Goal: Task Accomplishment & Management: Manage account settings

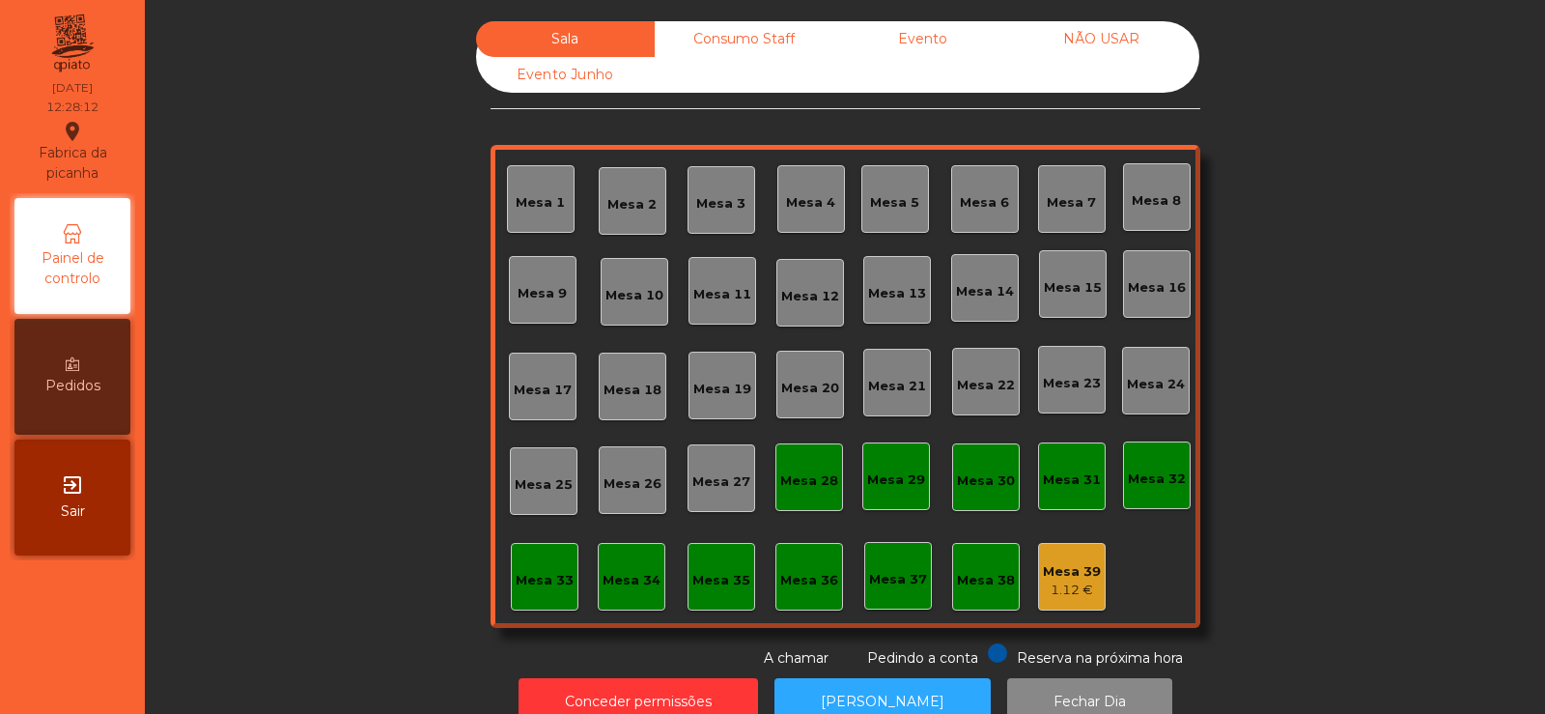
click at [1075, 603] on div "Mesa 39 1.12 €" at bounding box center [1072, 577] width 68 height 68
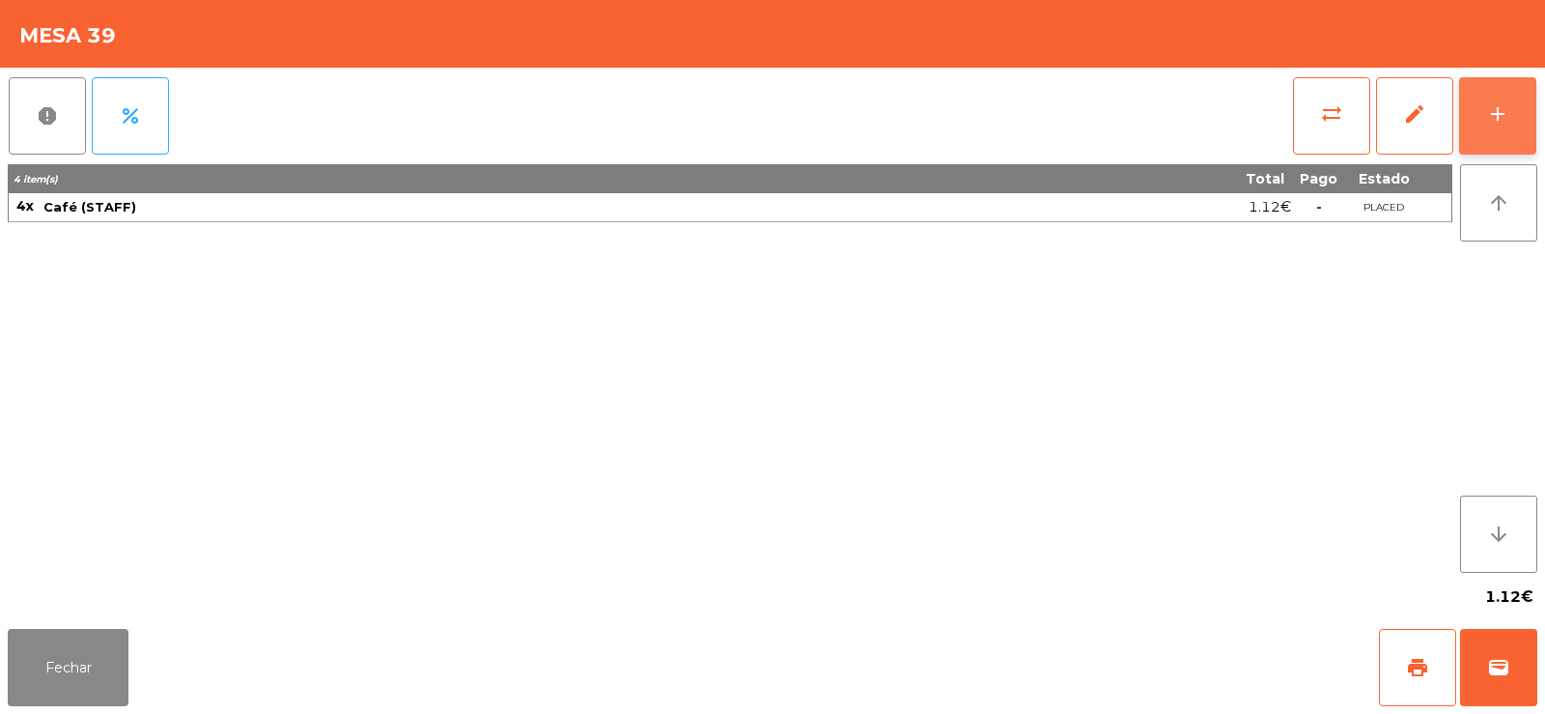
click at [1492, 113] on div "add" at bounding box center [1497, 113] width 23 height 23
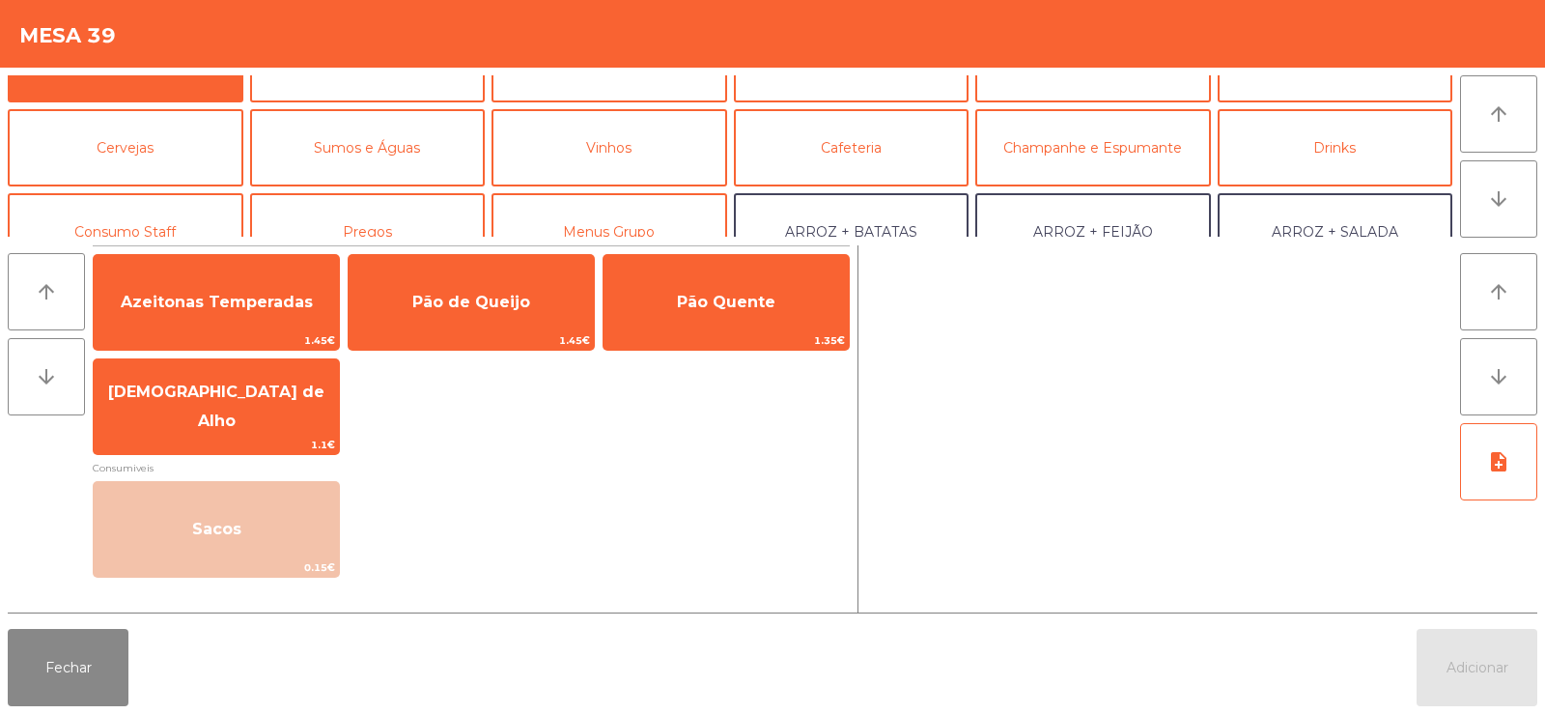
scroll to position [58, 0]
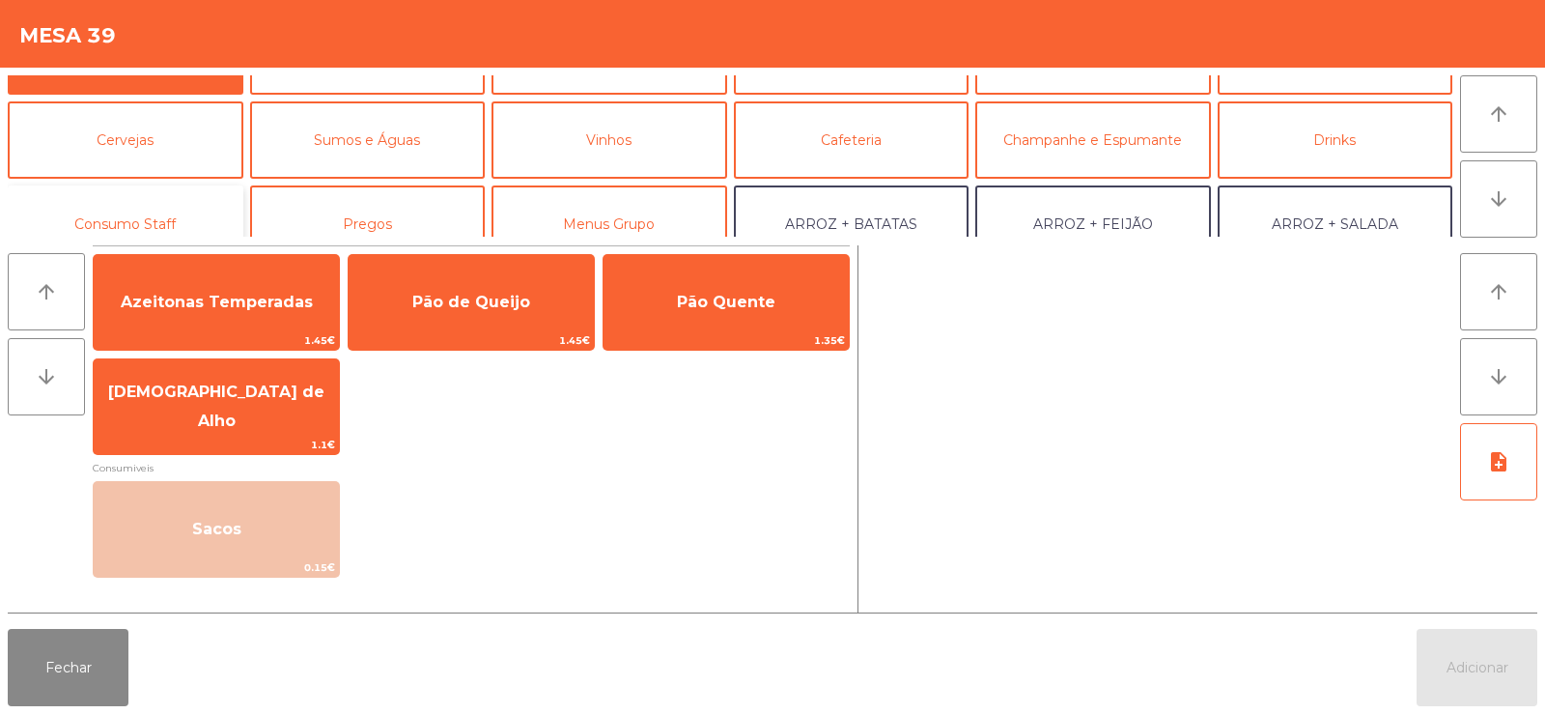
click at [128, 205] on button "Consumo Staff" at bounding box center [126, 223] width 236 height 77
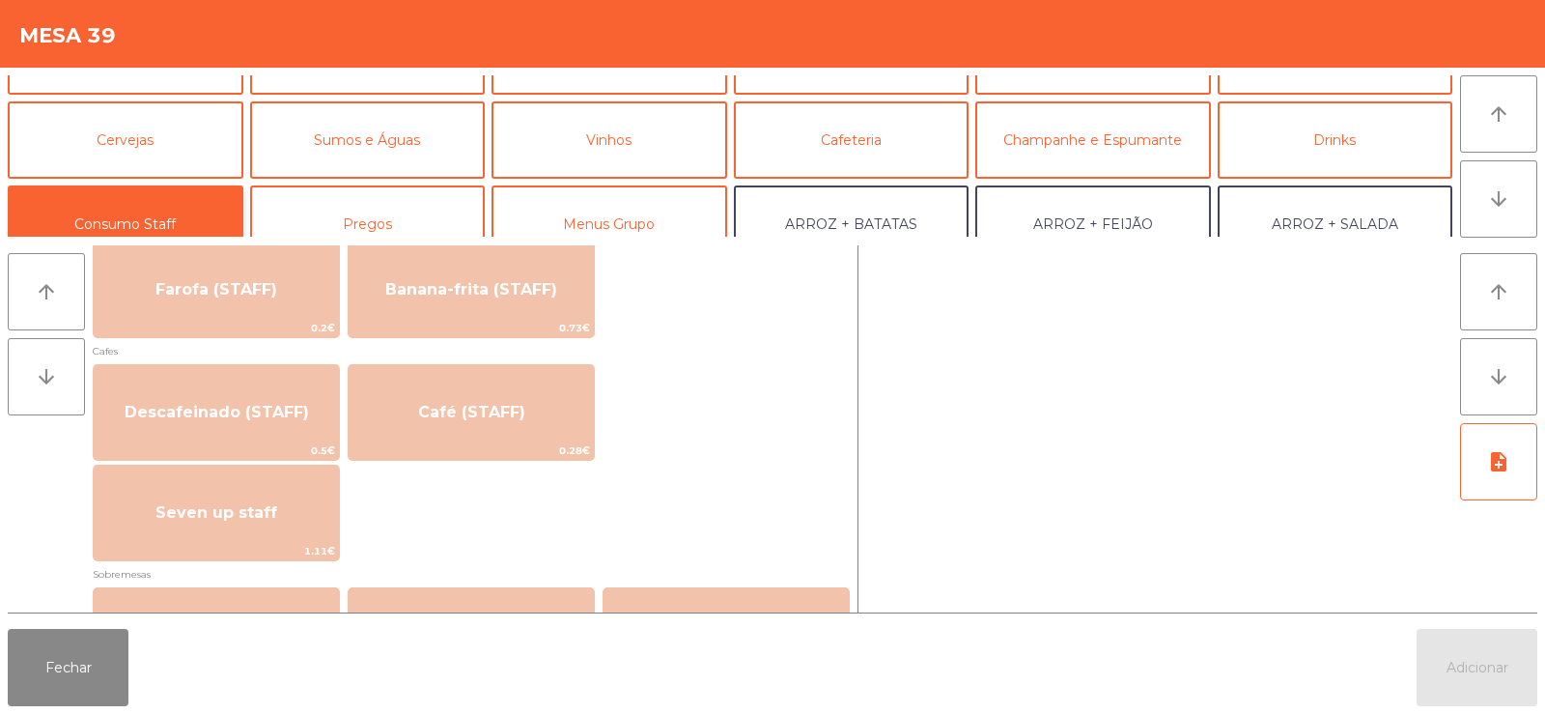
scroll to position [1046, 0]
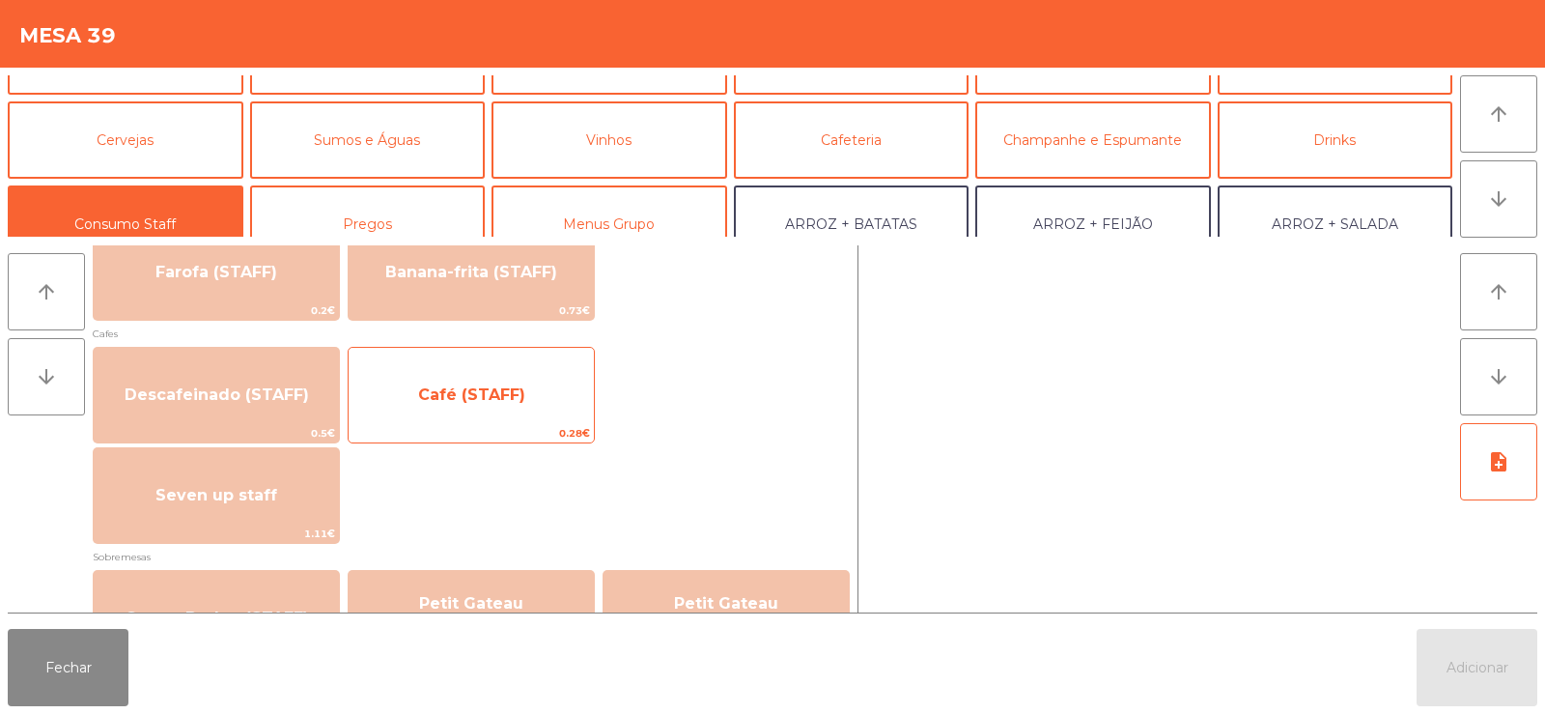
click at [461, 390] on span "Café (STAFF)" at bounding box center [471, 394] width 107 height 18
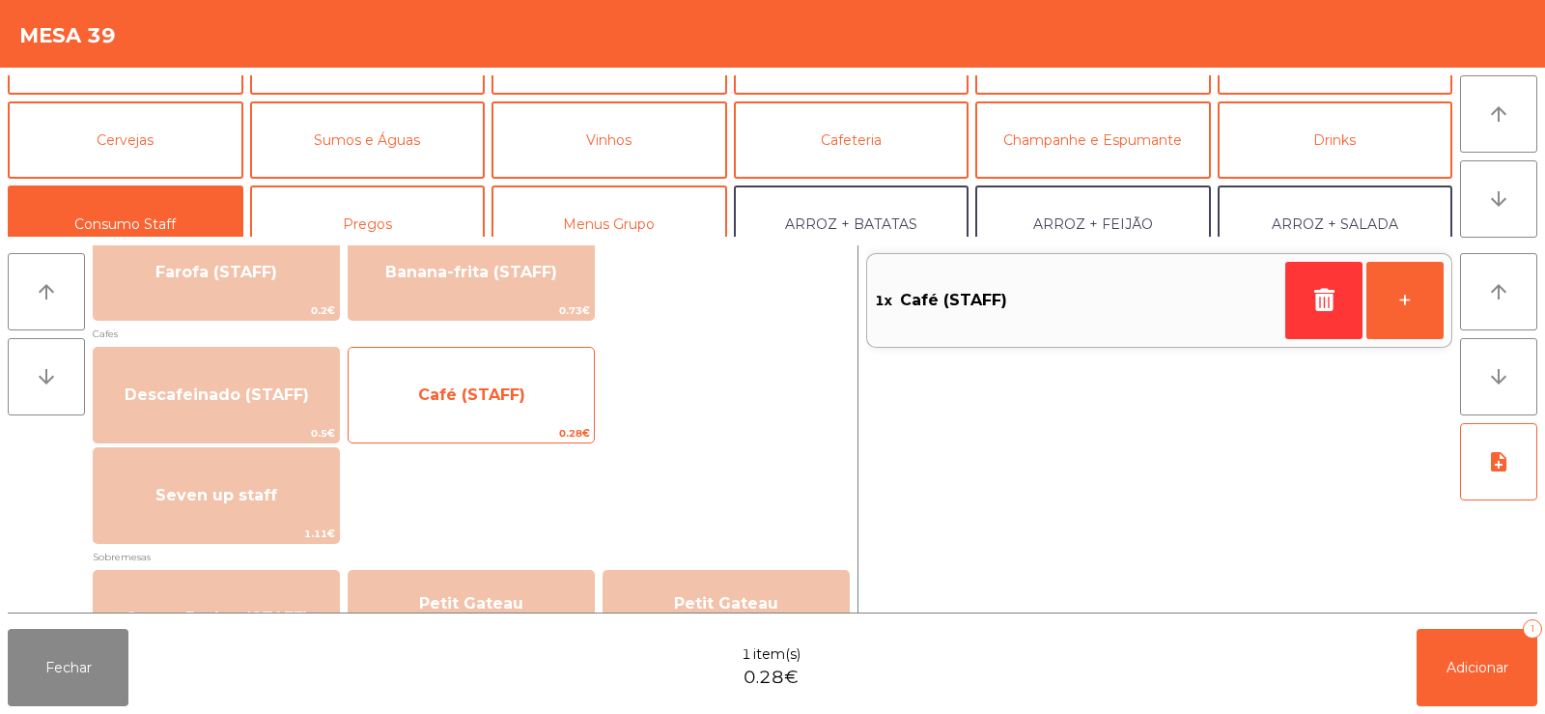
click at [452, 383] on span "Café (STAFF)" at bounding box center [471, 395] width 245 height 52
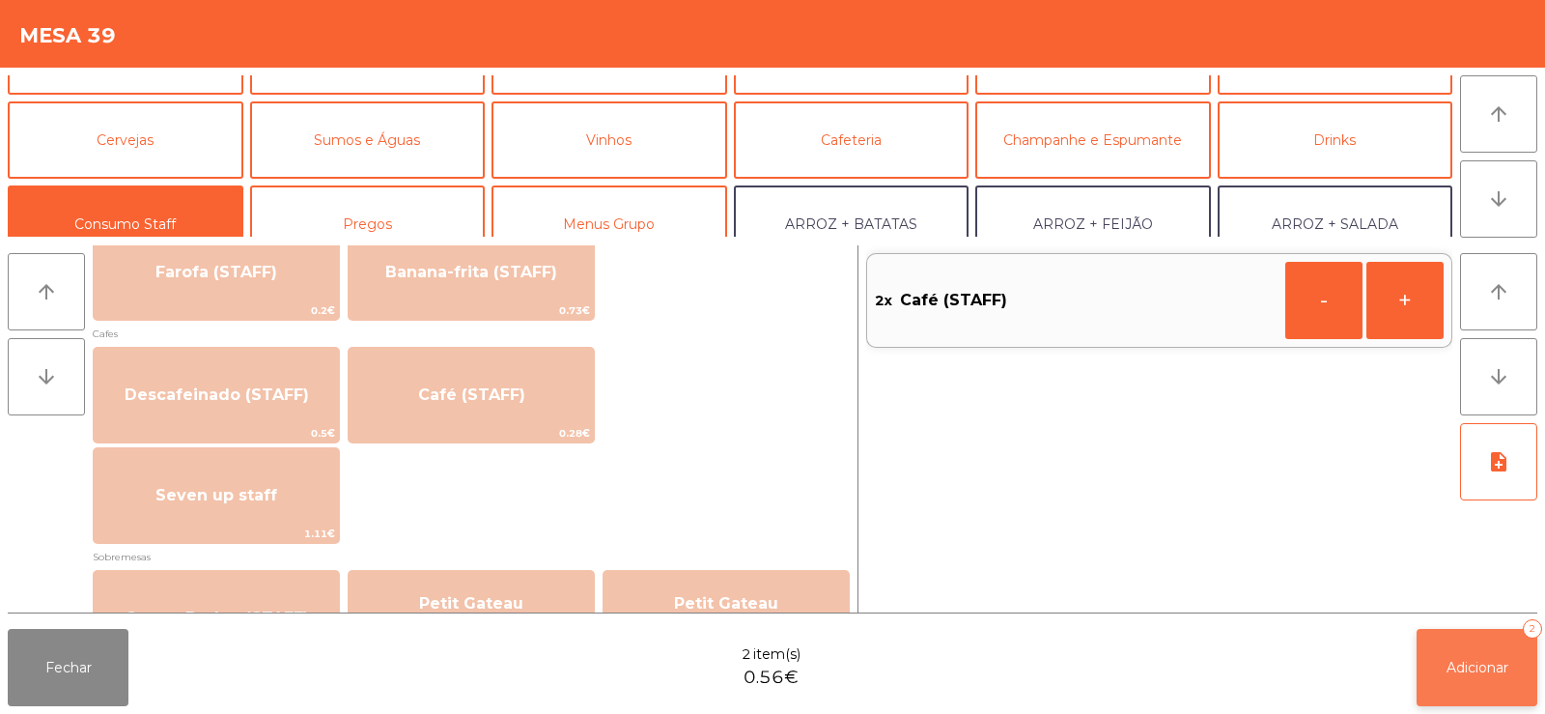
click at [1471, 659] on span "Adicionar" at bounding box center [1477, 667] width 62 height 17
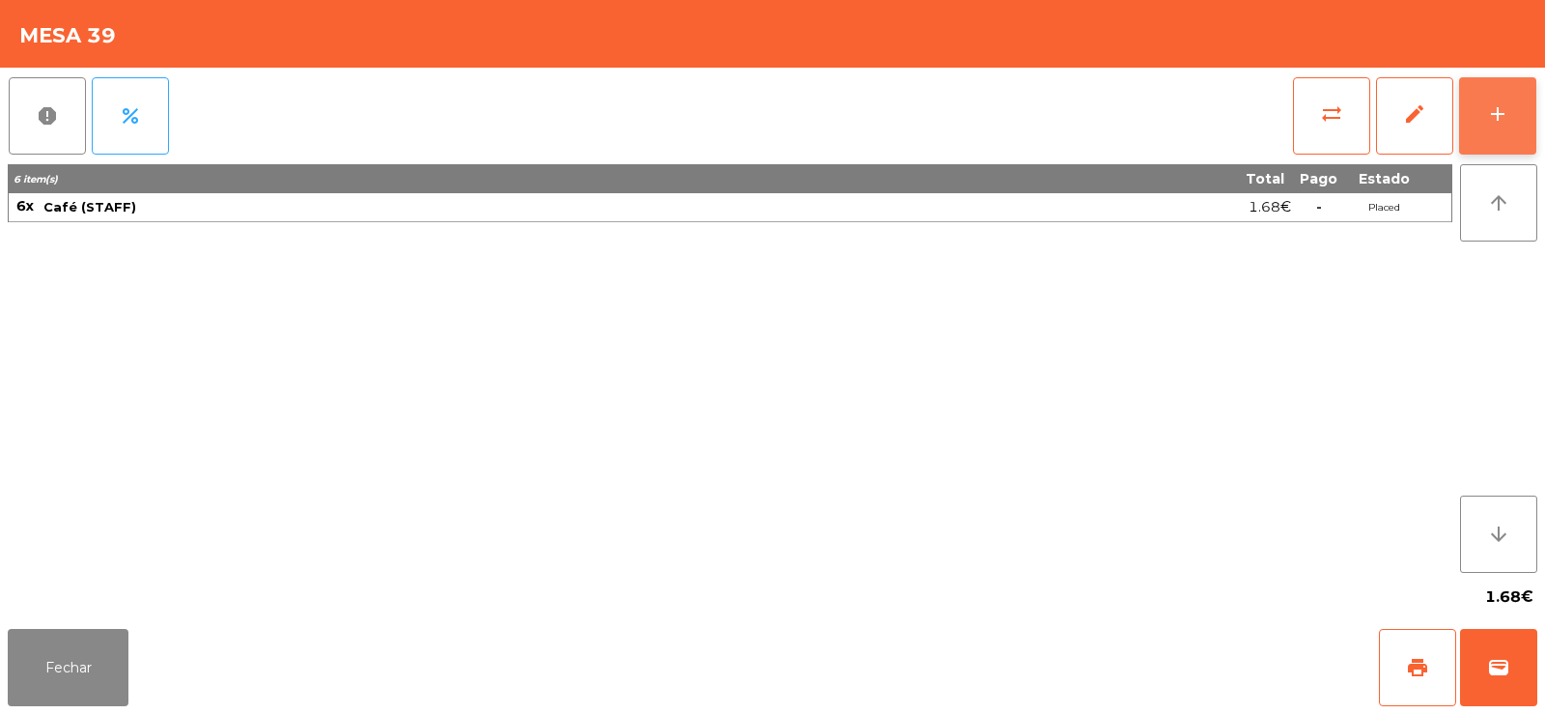
click at [1499, 120] on div "add" at bounding box center [1497, 113] width 23 height 23
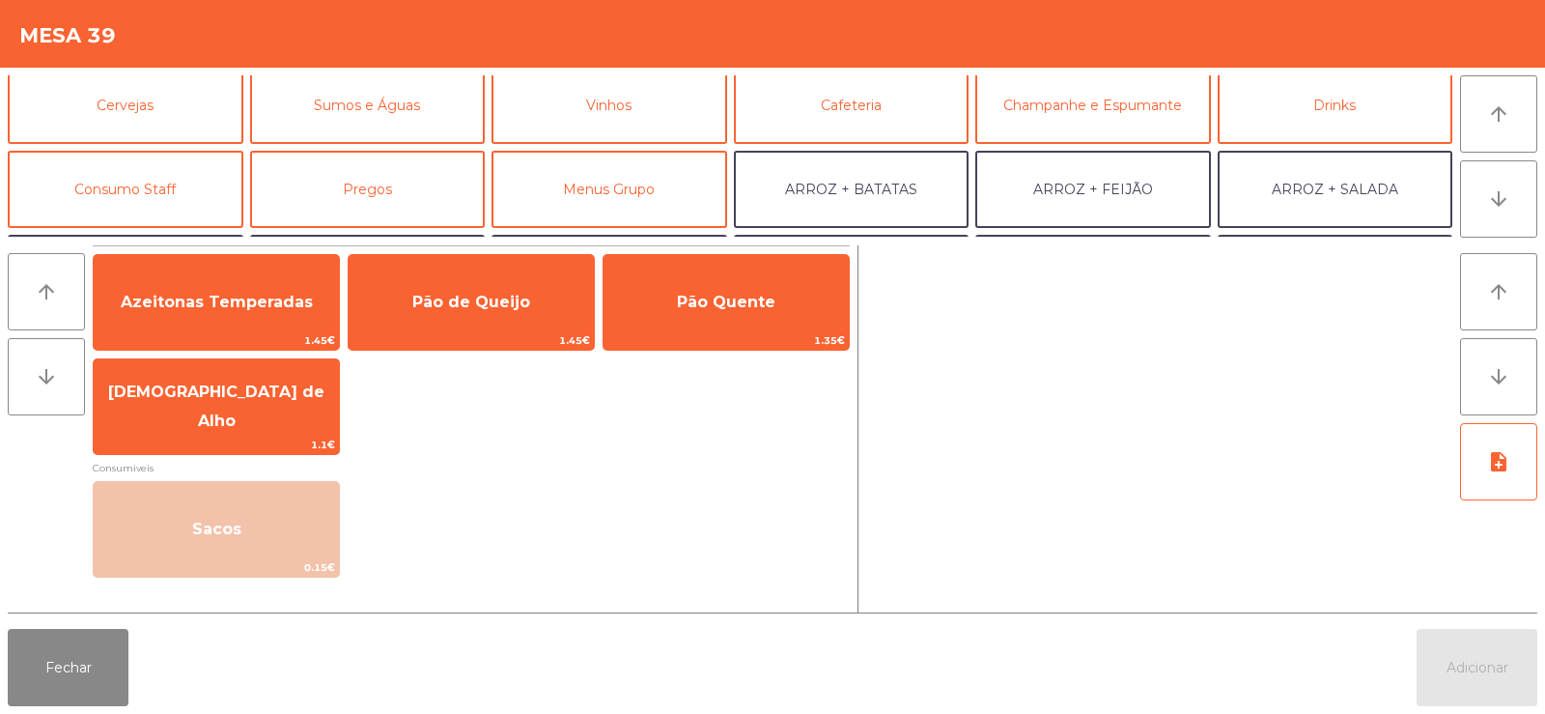
scroll to position [126, 0]
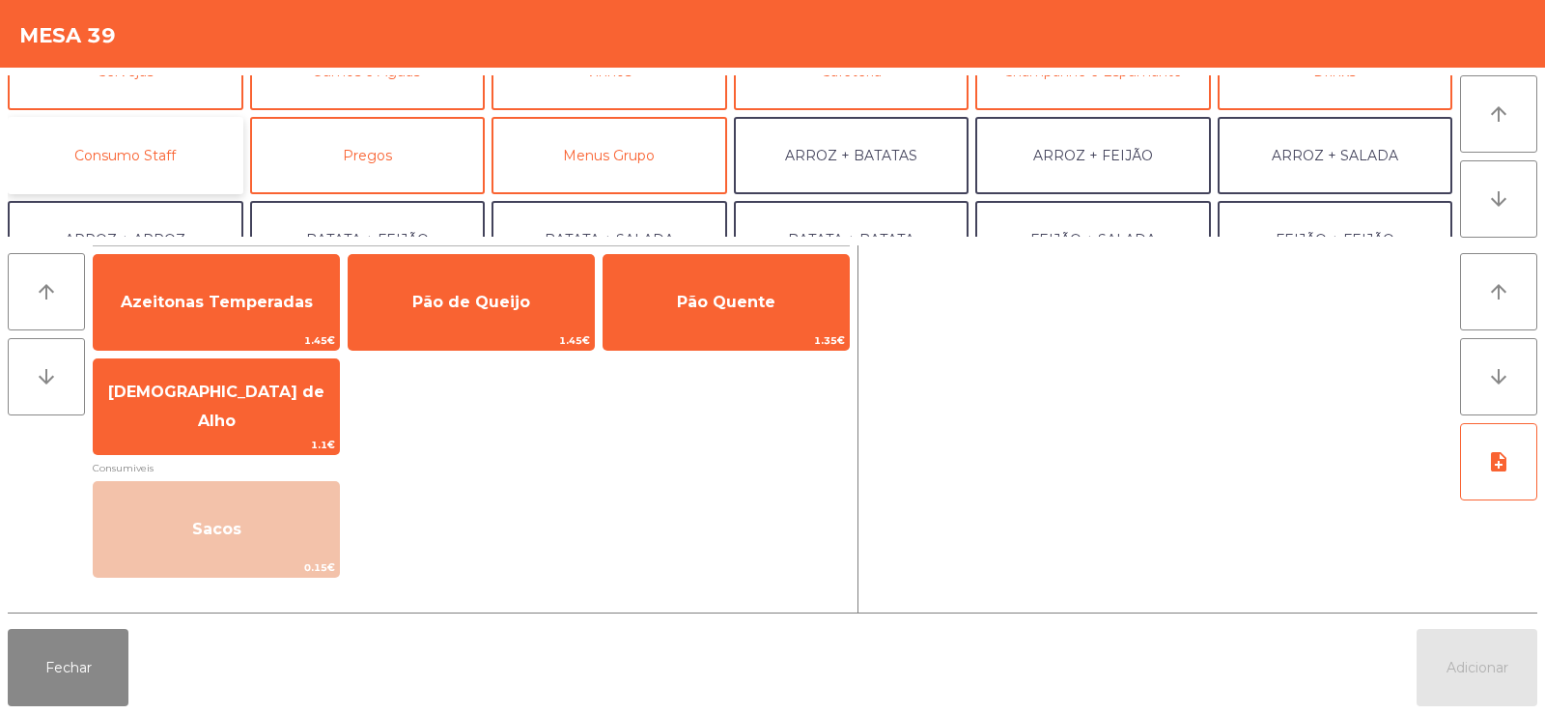
click at [133, 157] on button "Consumo Staff" at bounding box center [126, 155] width 236 height 77
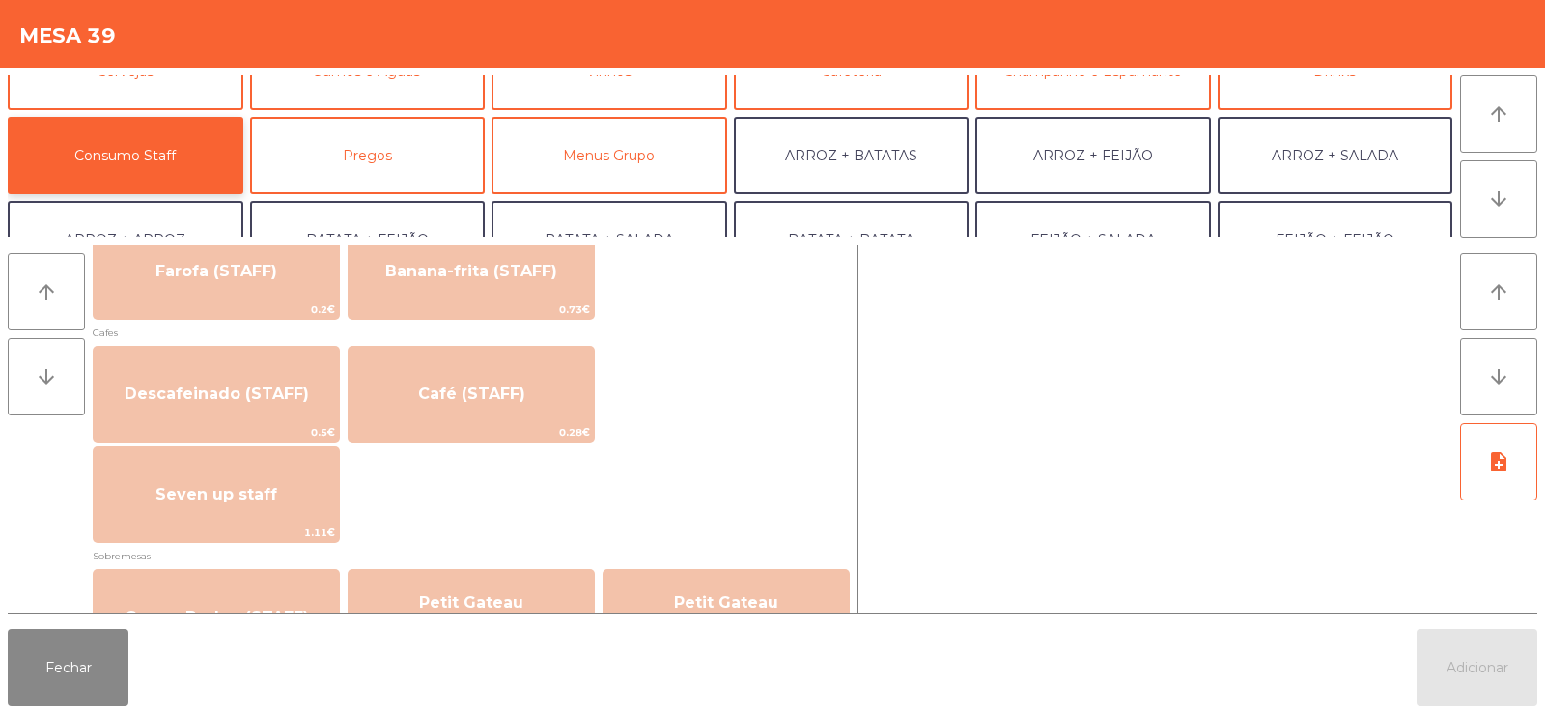
scroll to position [1048, 0]
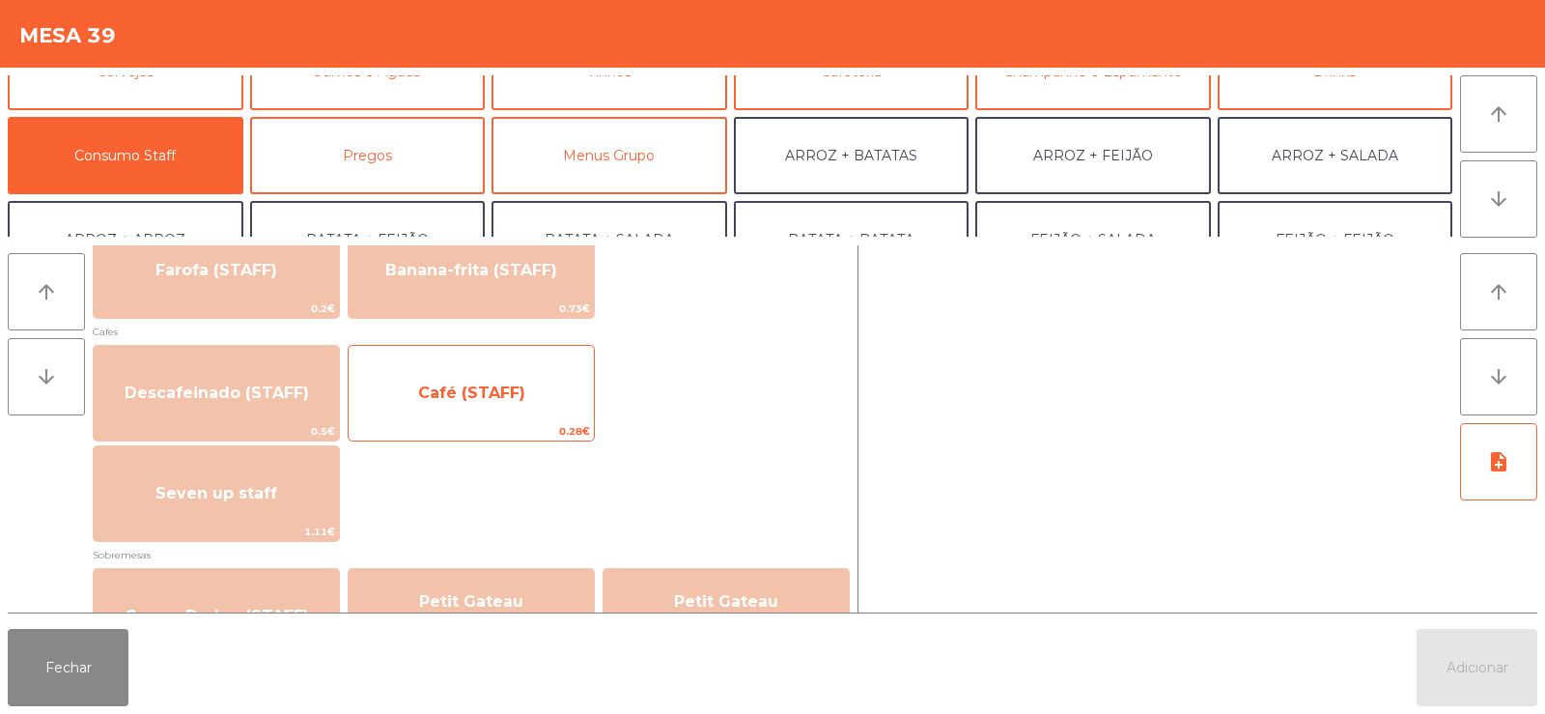
click at [472, 403] on span "Café (STAFF)" at bounding box center [471, 393] width 245 height 52
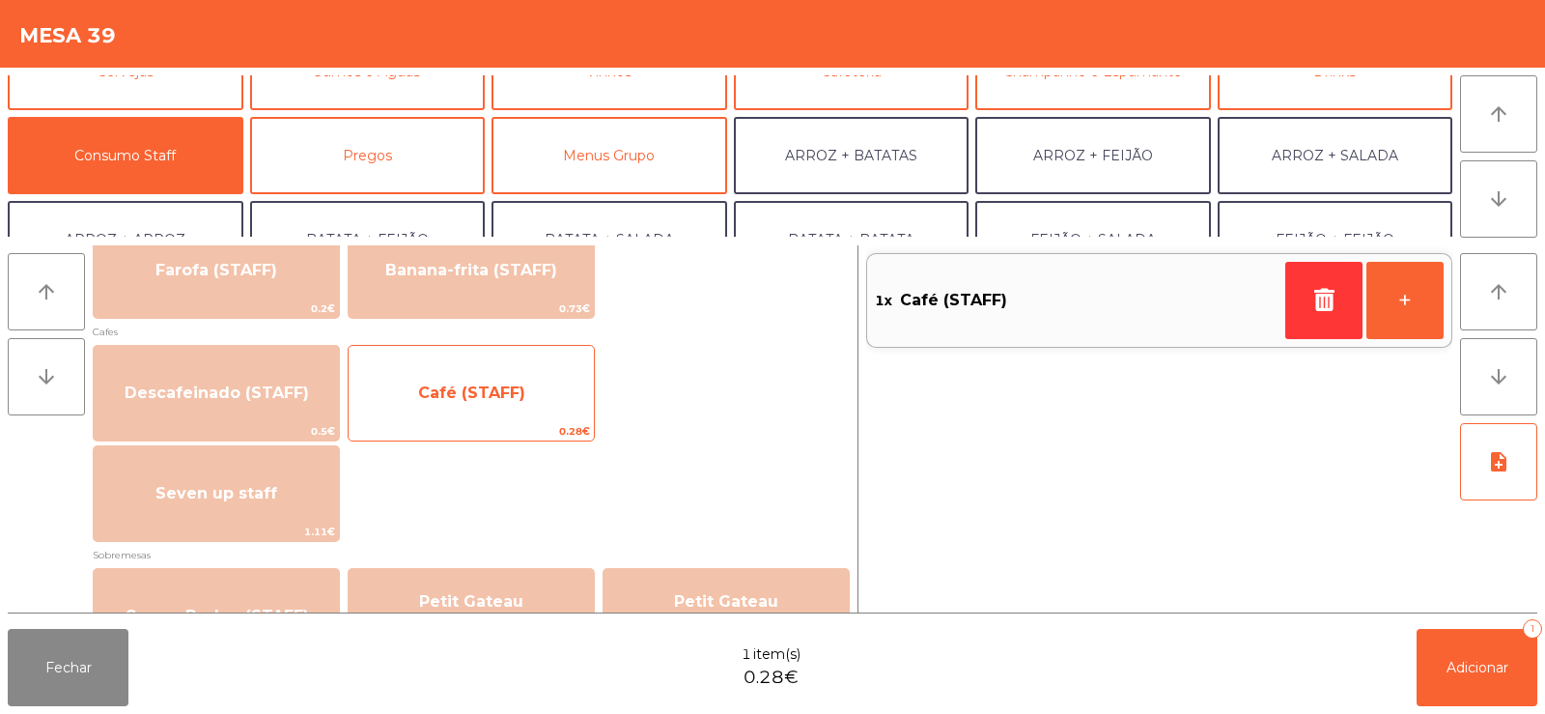
click at [479, 418] on span "Café (STAFF)" at bounding box center [471, 393] width 245 height 52
click at [464, 403] on span "Café (STAFF)" at bounding box center [471, 393] width 245 height 52
click at [453, 400] on span "Café (STAFF)" at bounding box center [471, 392] width 107 height 18
click at [463, 405] on span "Café (STAFF)" at bounding box center [471, 393] width 245 height 52
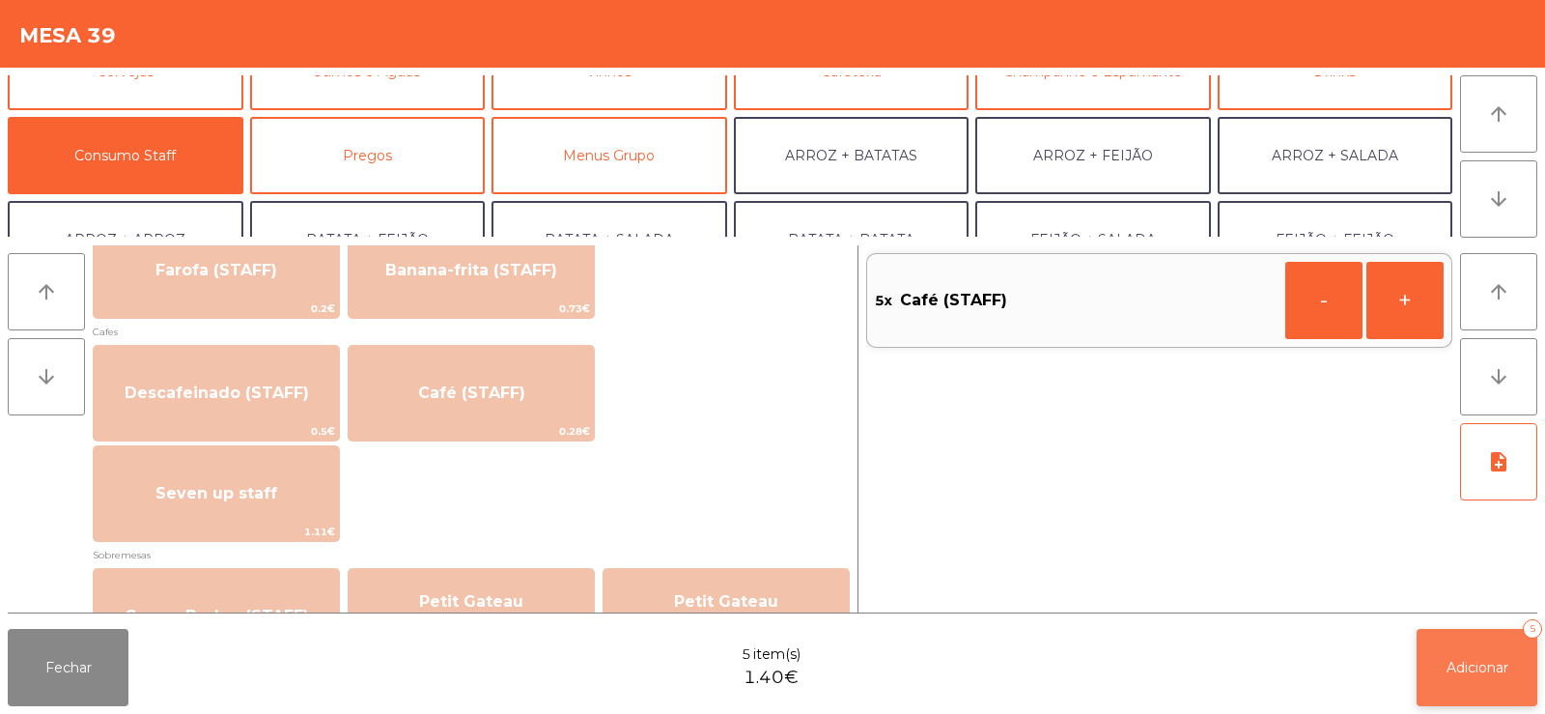
click at [1488, 656] on button "Adicionar 5" at bounding box center [1477, 667] width 121 height 77
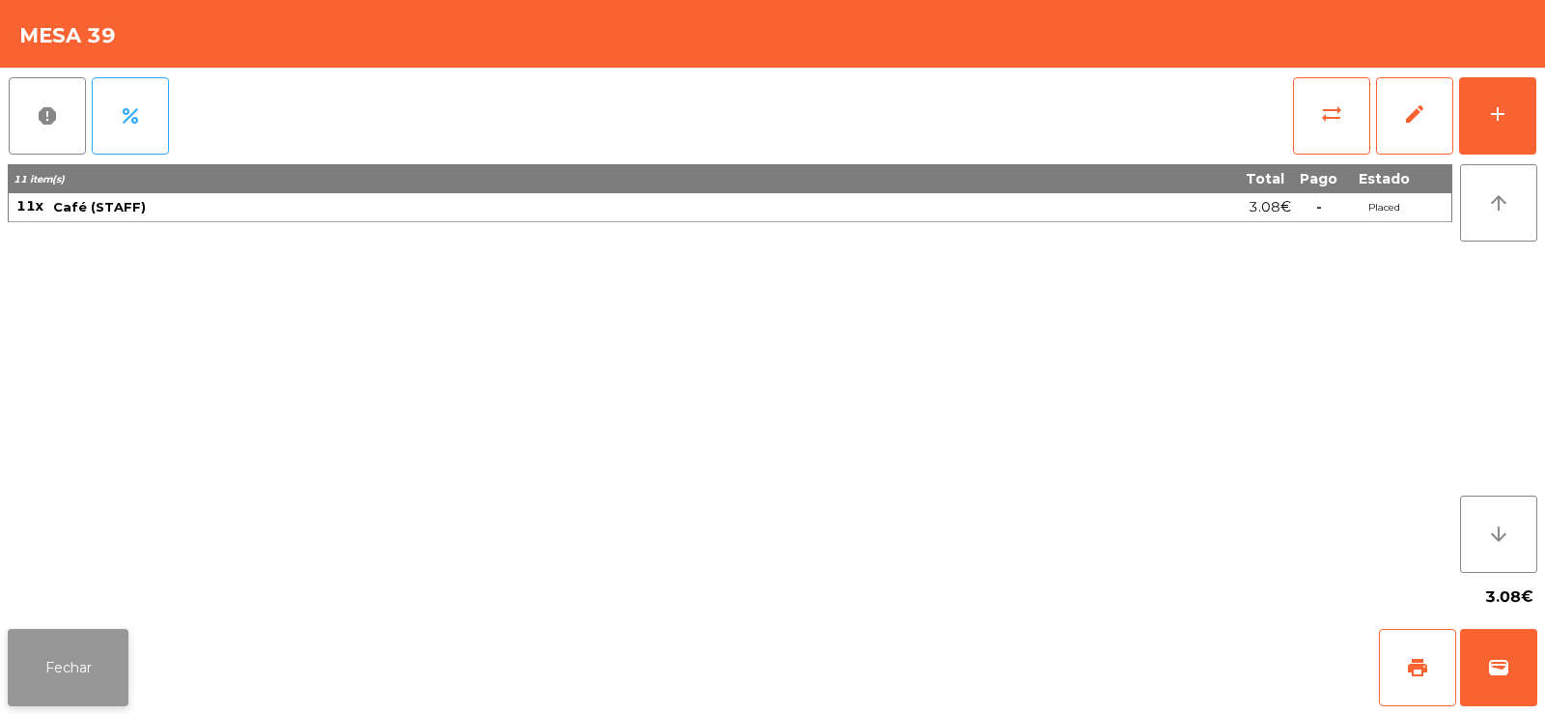
click at [43, 649] on button "Fechar" at bounding box center [68, 667] width 121 height 77
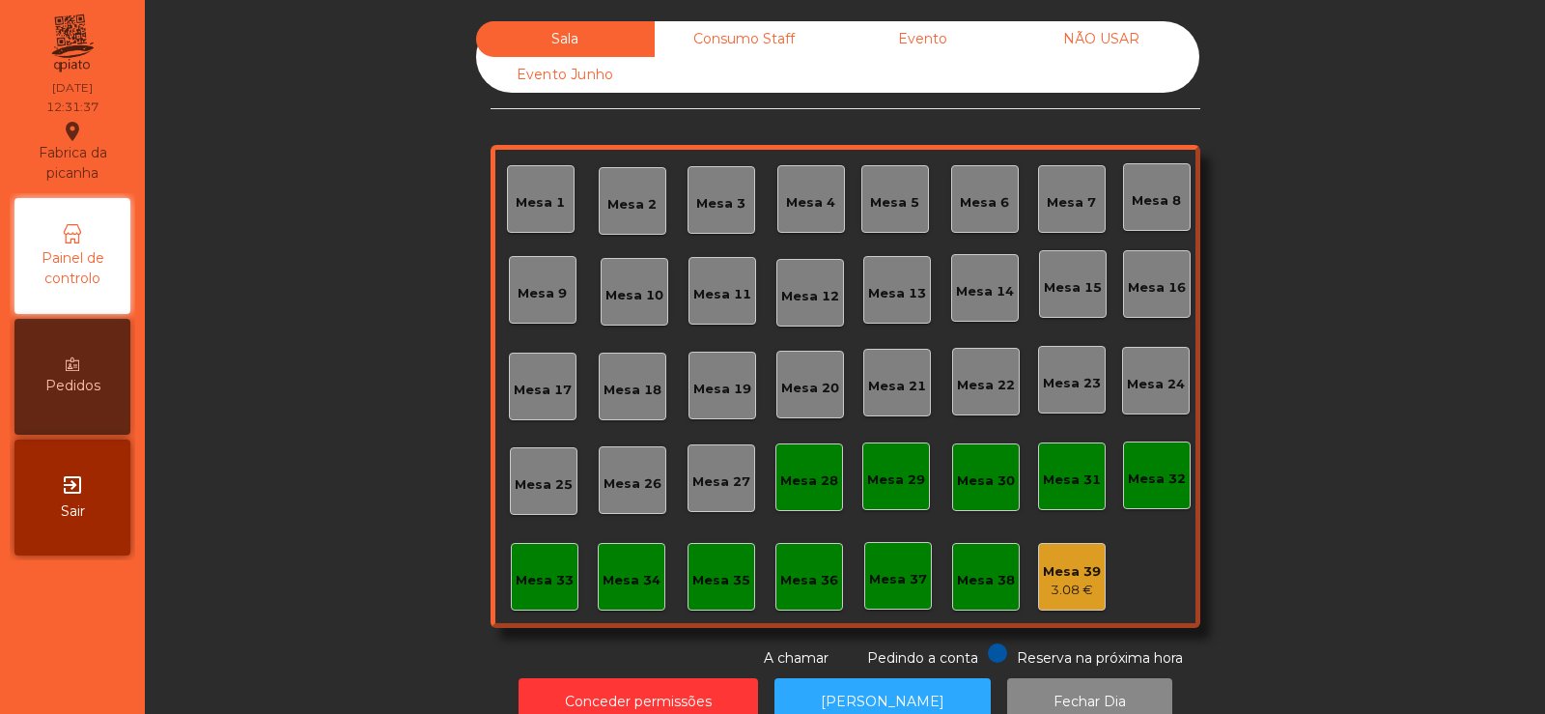
click at [264, 376] on div "Sala Consumo Staff Evento NÃO USAR Evento Junho Mesa 1 Mesa 2 Mesa 3 [GEOGRAPHI…" at bounding box center [845, 344] width 1348 height 647
click at [523, 597] on div "Mesa 33" at bounding box center [545, 577] width 68 height 68
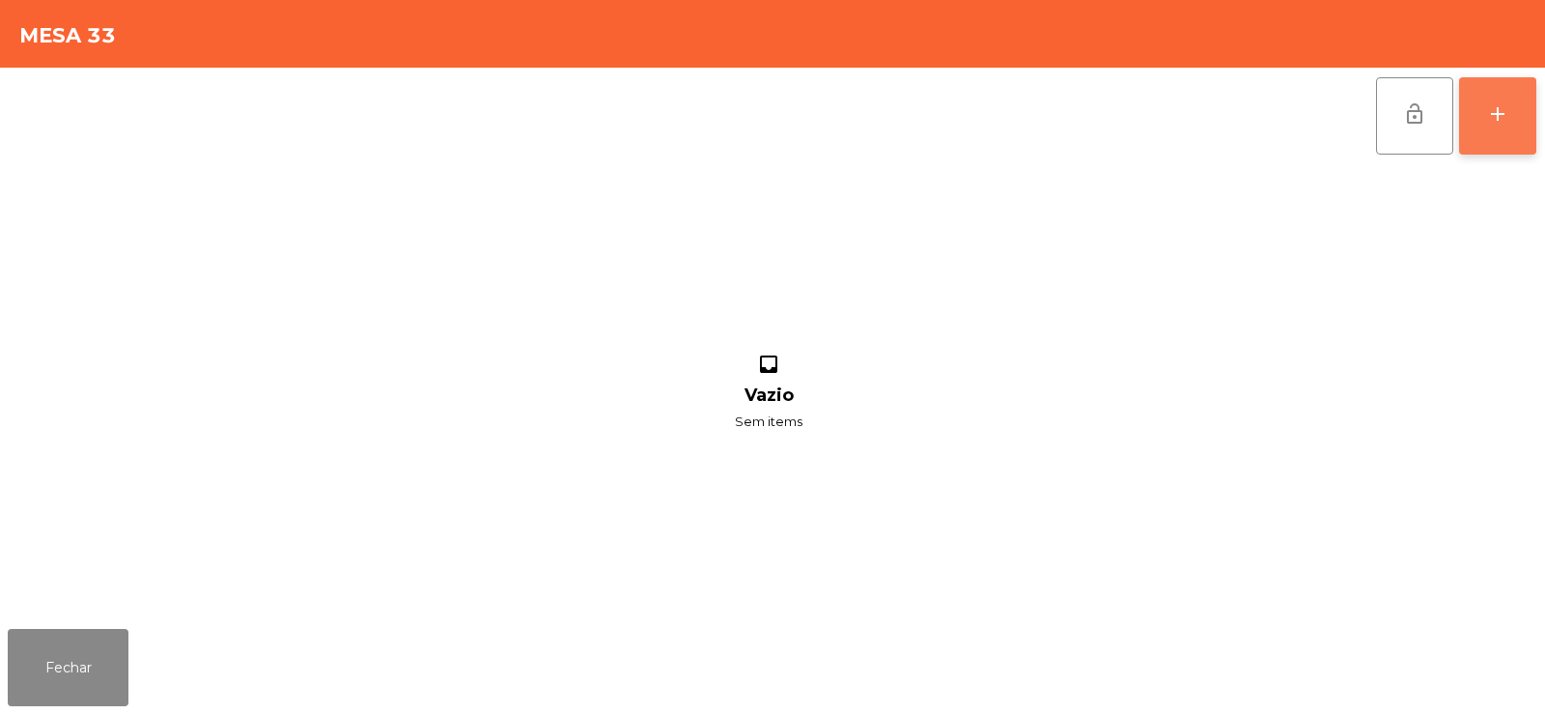
click at [1482, 118] on button "add" at bounding box center [1497, 115] width 77 height 77
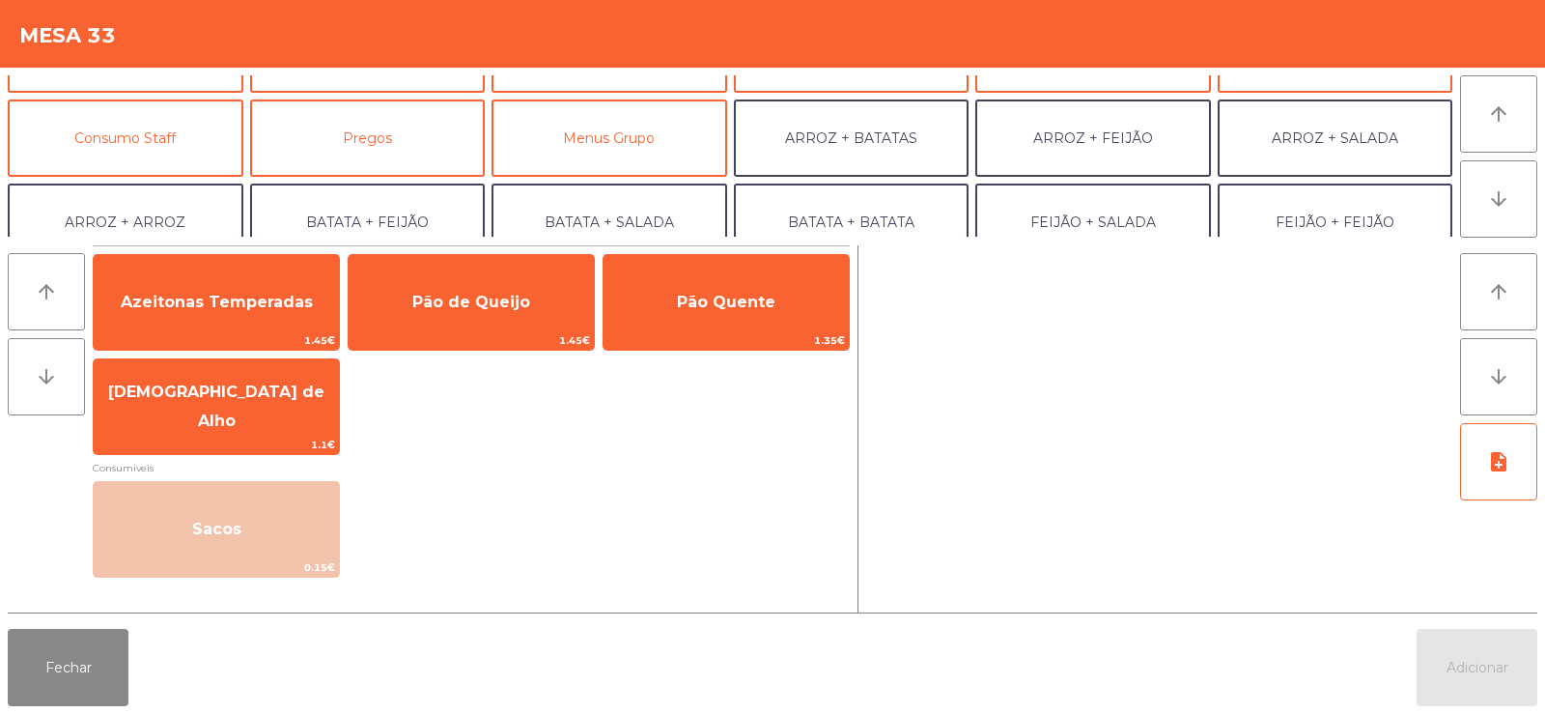
scroll to position [165, 0]
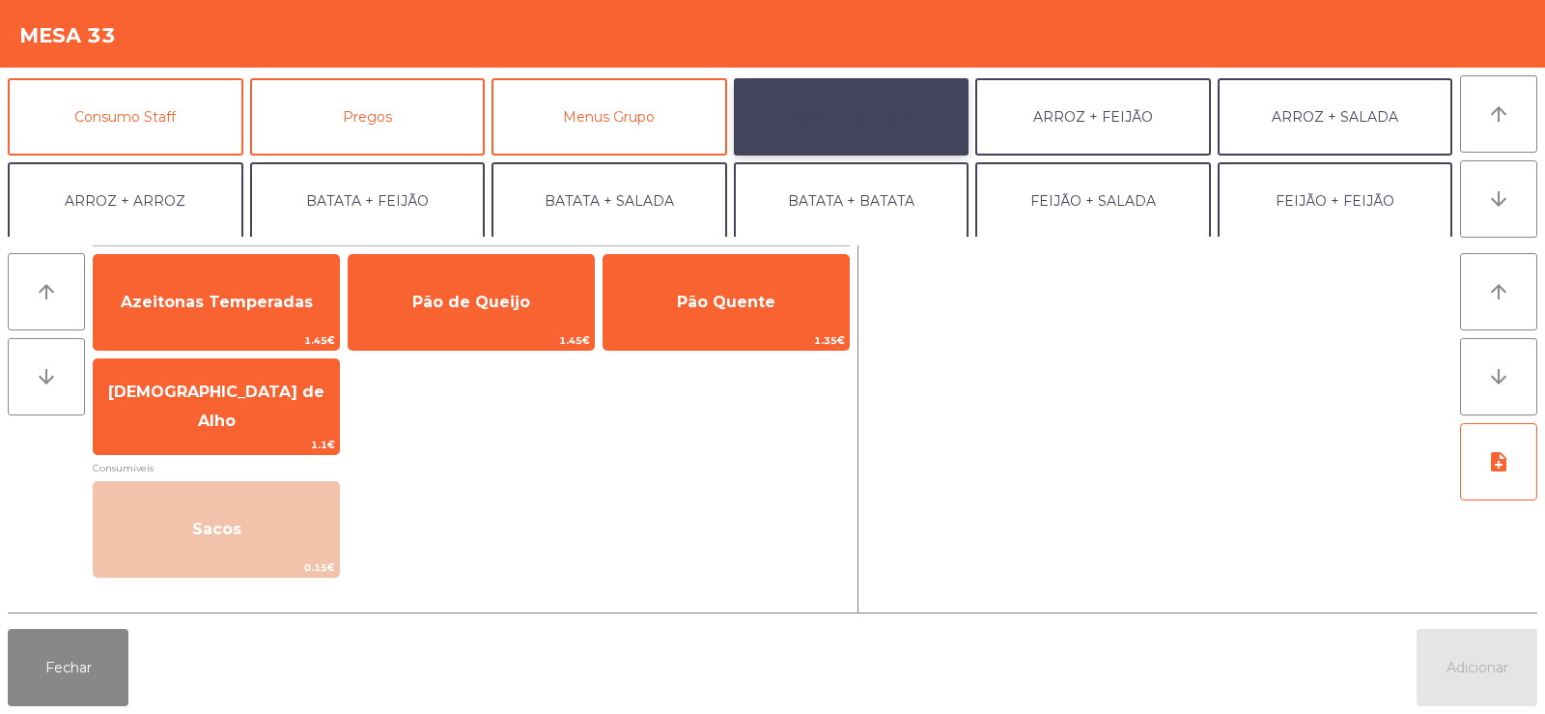
click at [789, 110] on button "ARROZ + BATATAS" at bounding box center [852, 116] width 236 height 77
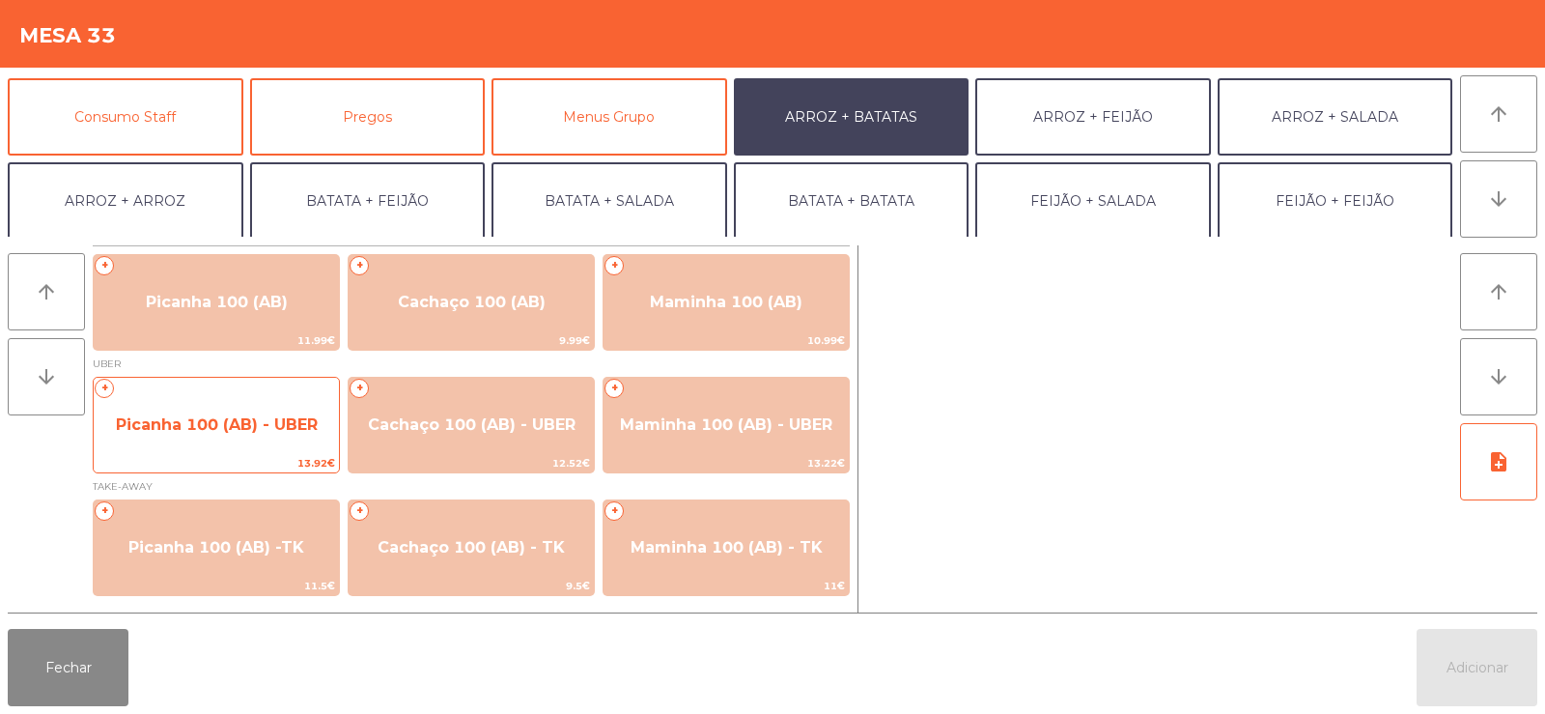
click at [150, 420] on span "Picanha 100 (AB) - UBER" at bounding box center [217, 424] width 202 height 18
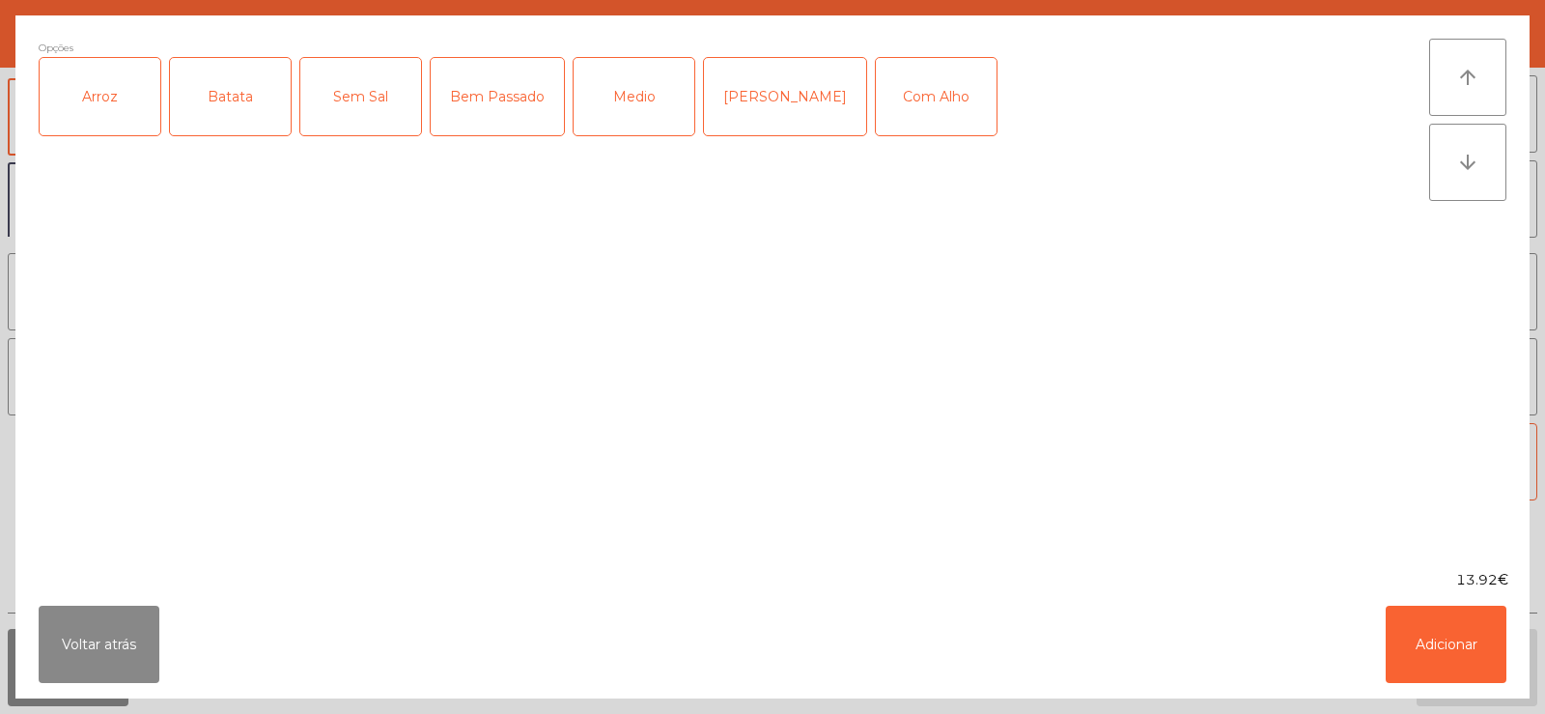
click at [72, 103] on div "Arroz" at bounding box center [100, 96] width 121 height 77
click at [207, 98] on div "Batata" at bounding box center [230, 96] width 121 height 77
click at [631, 97] on div "Medio" at bounding box center [634, 96] width 121 height 77
click at [1443, 645] on button "Adicionar" at bounding box center [1446, 643] width 121 height 77
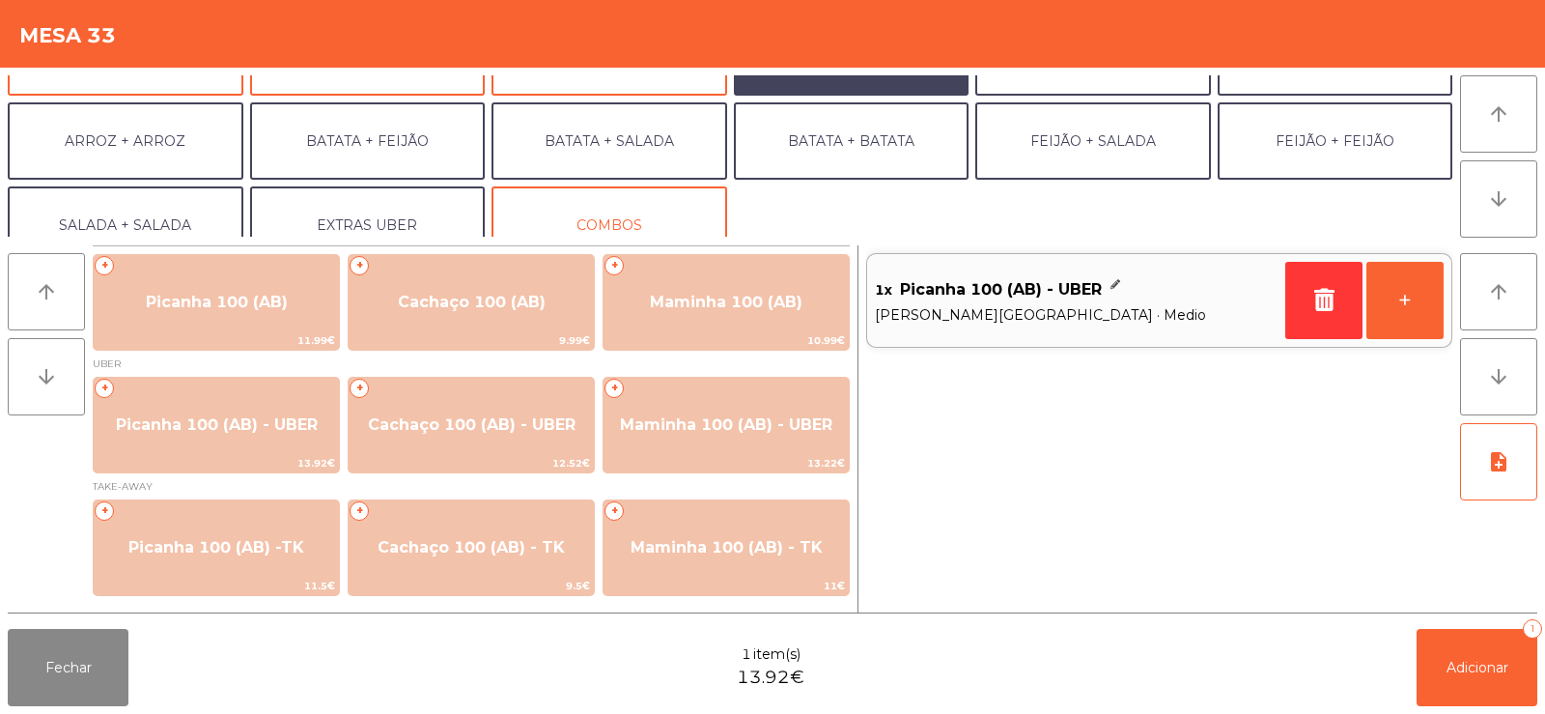
scroll to position [252, 0]
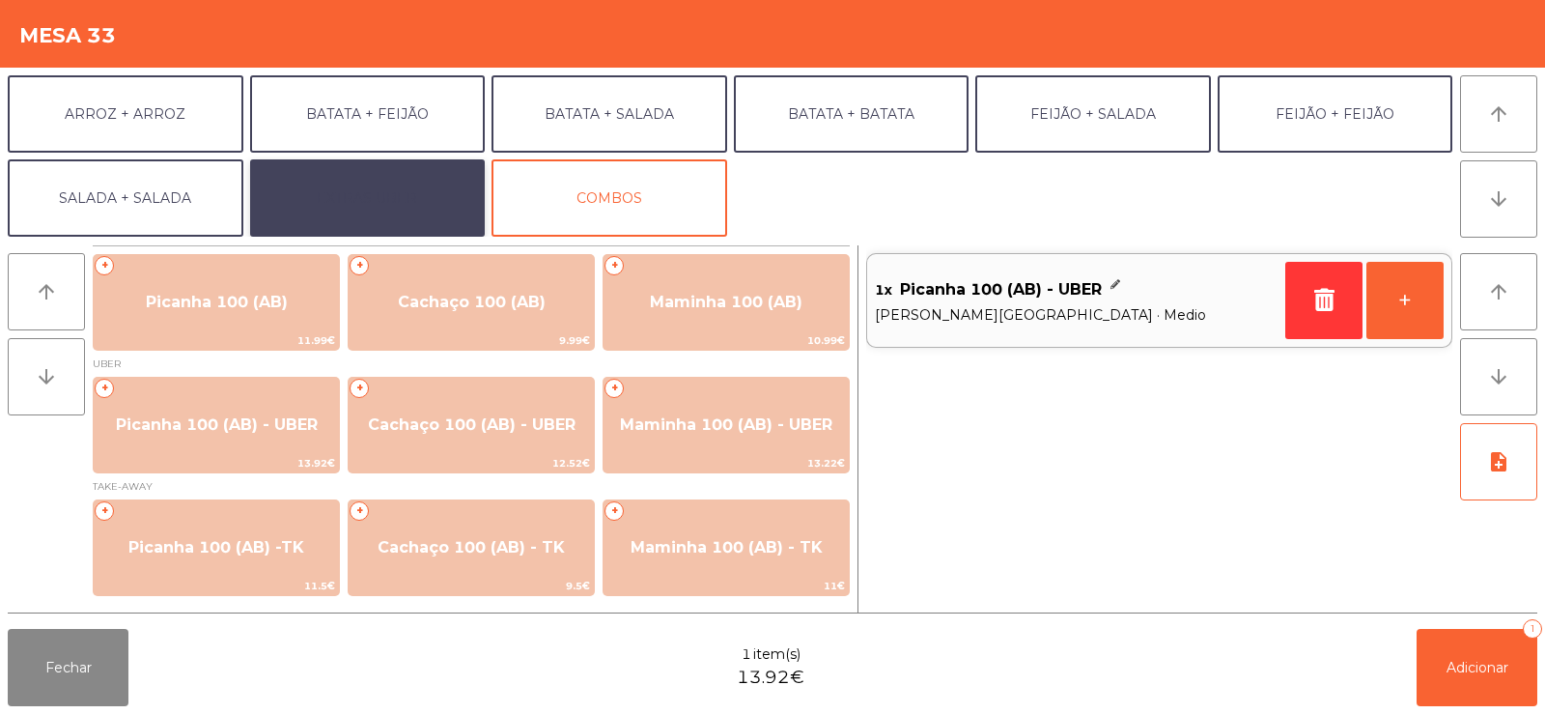
click at [344, 184] on button "EXTRAS UBER" at bounding box center [368, 197] width 236 height 77
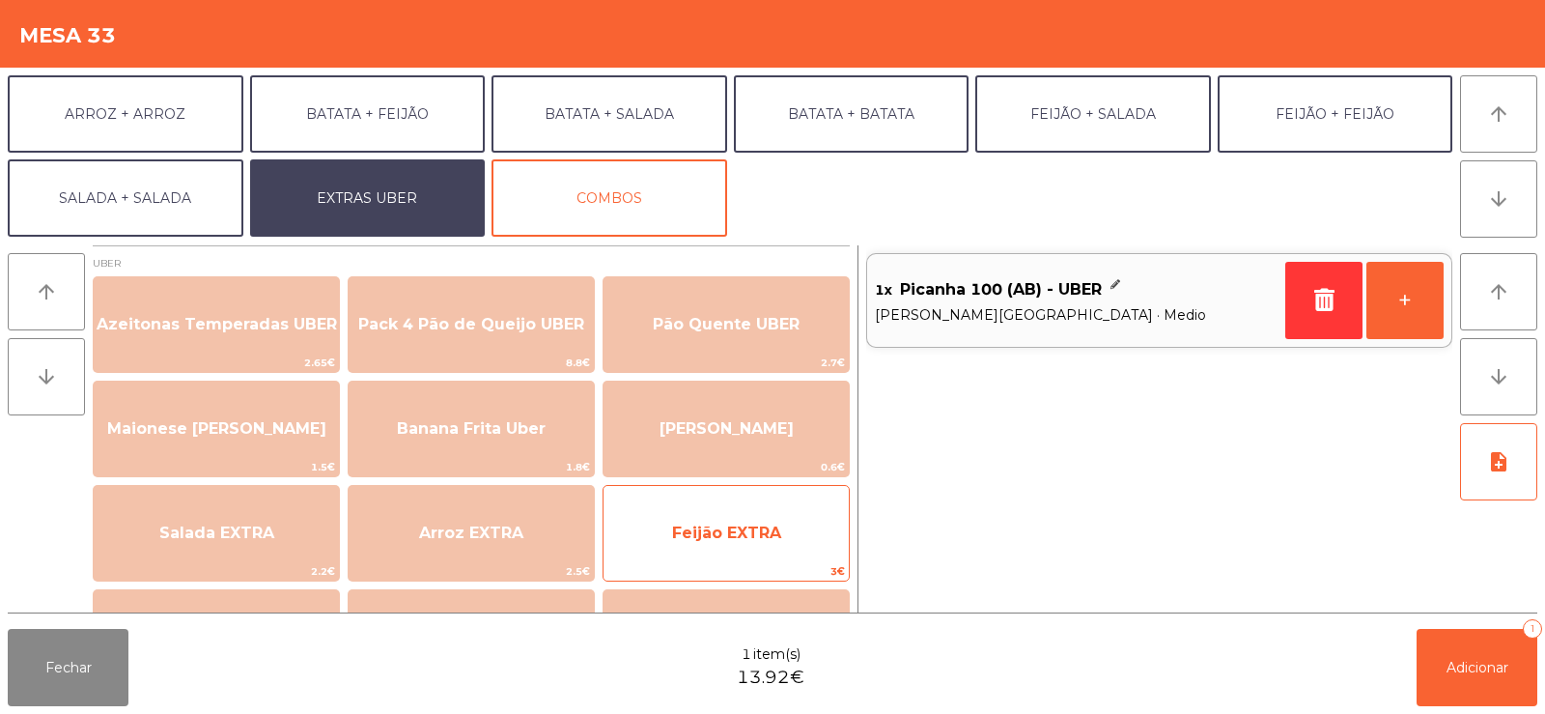
click at [695, 523] on span "Feijão EXTRA" at bounding box center [726, 532] width 109 height 18
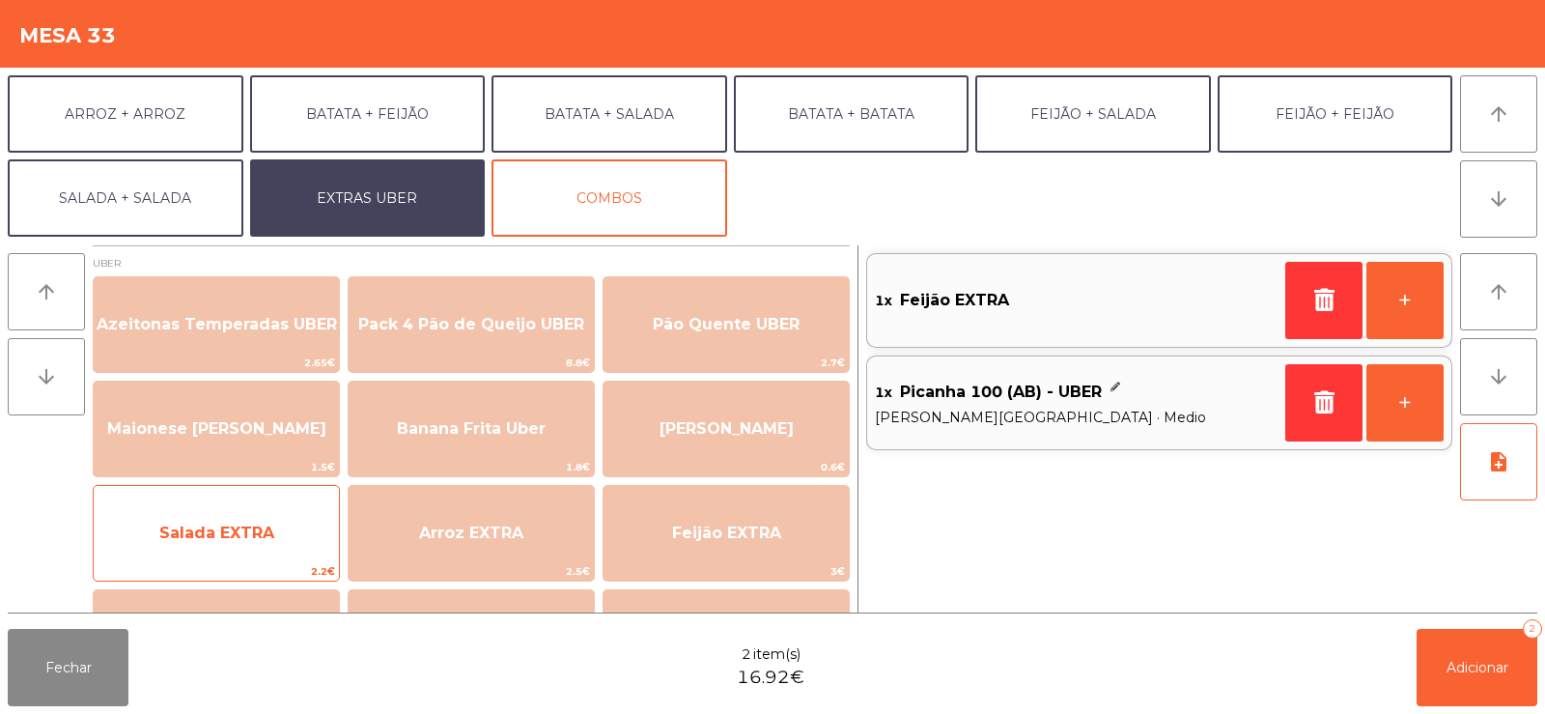
click at [182, 524] on span "Salada EXTRA" at bounding box center [216, 532] width 115 height 18
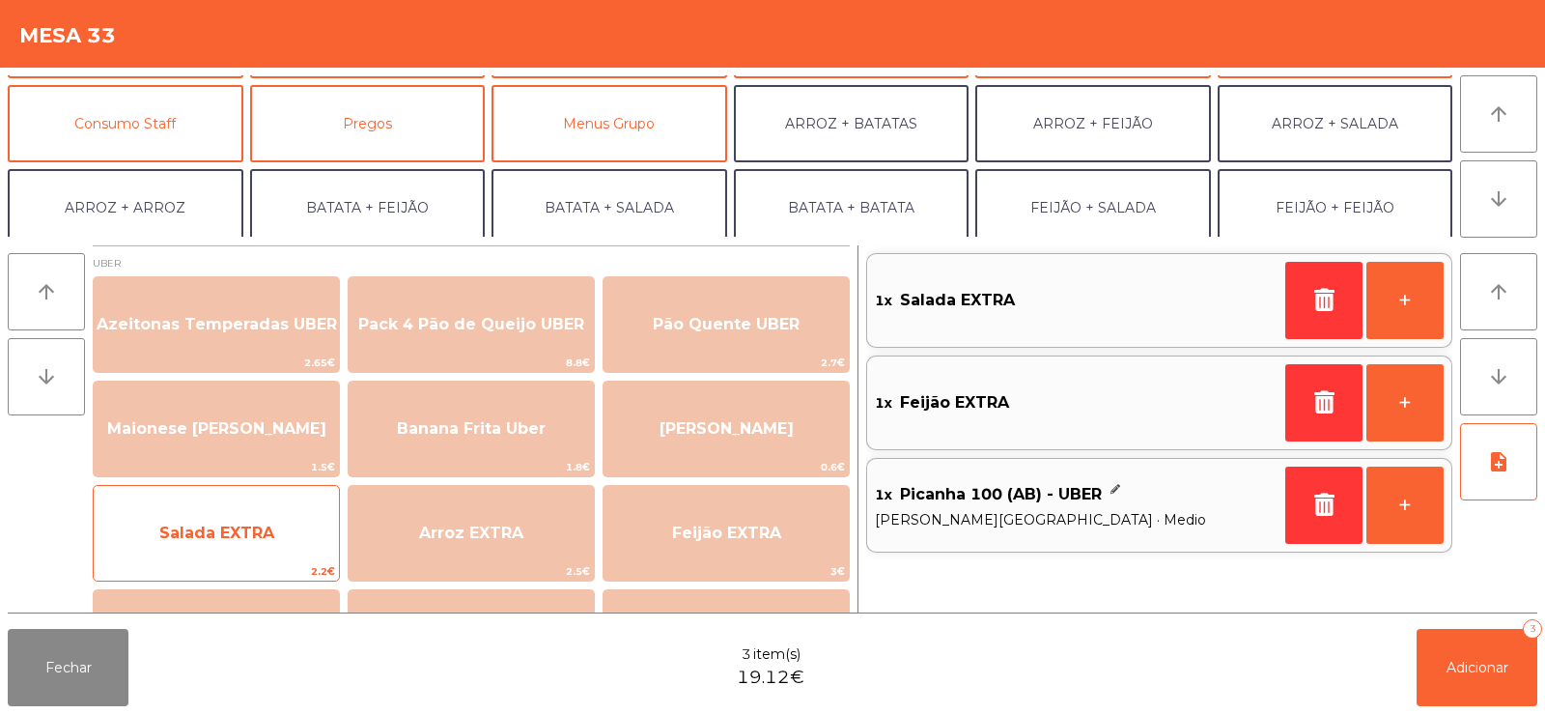
scroll to position [154, 0]
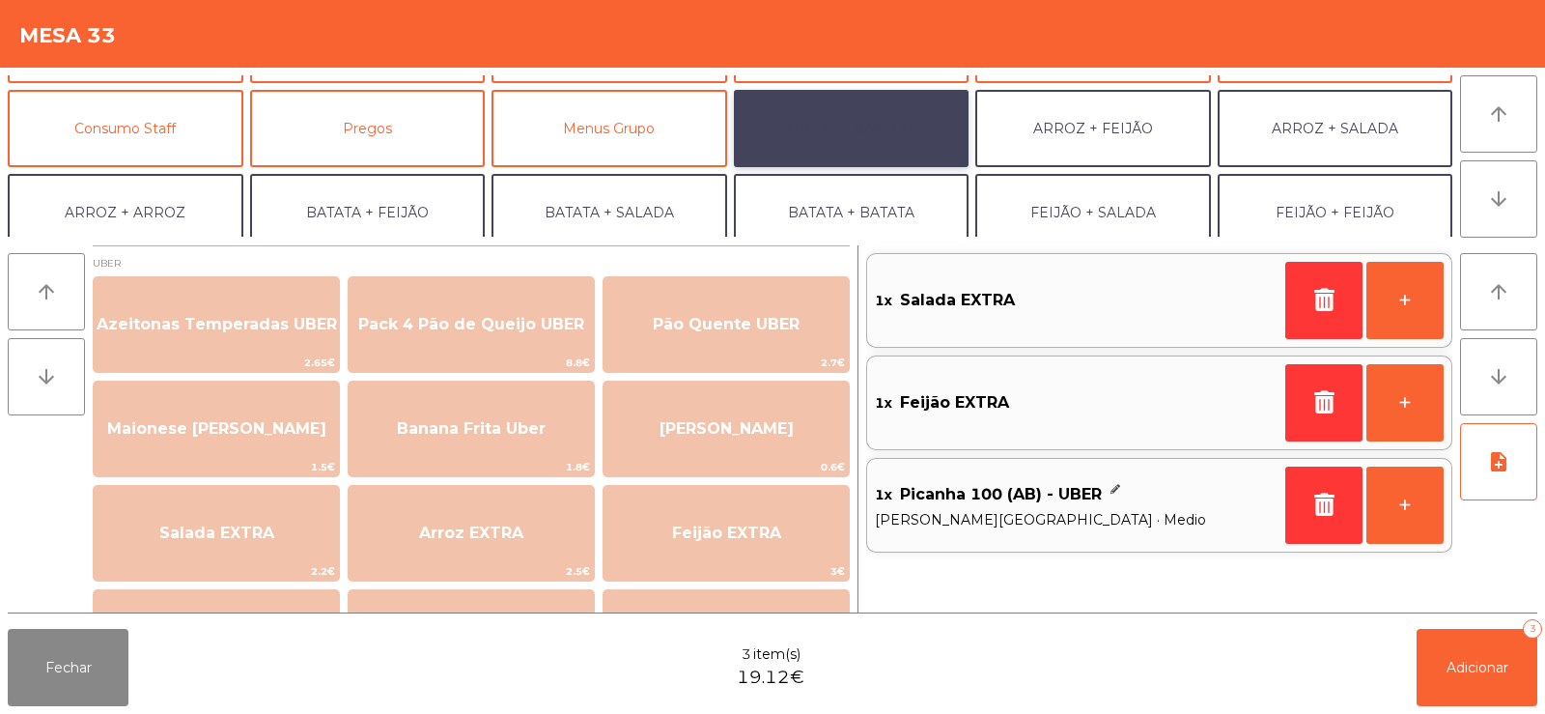
click at [857, 118] on button "ARROZ + BATATAS" at bounding box center [852, 128] width 236 height 77
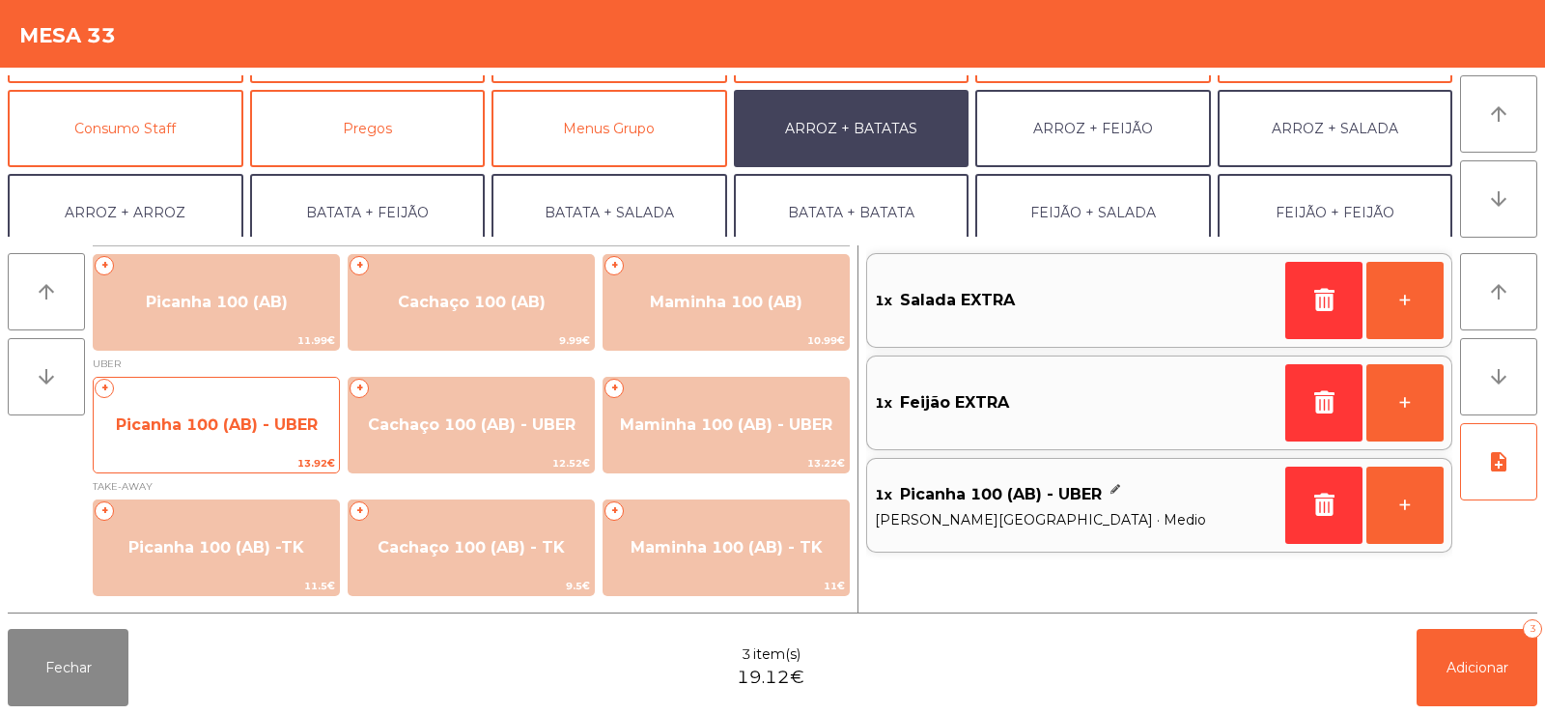
click at [173, 415] on span "Picanha 100 (AB) - UBER" at bounding box center [217, 424] width 202 height 18
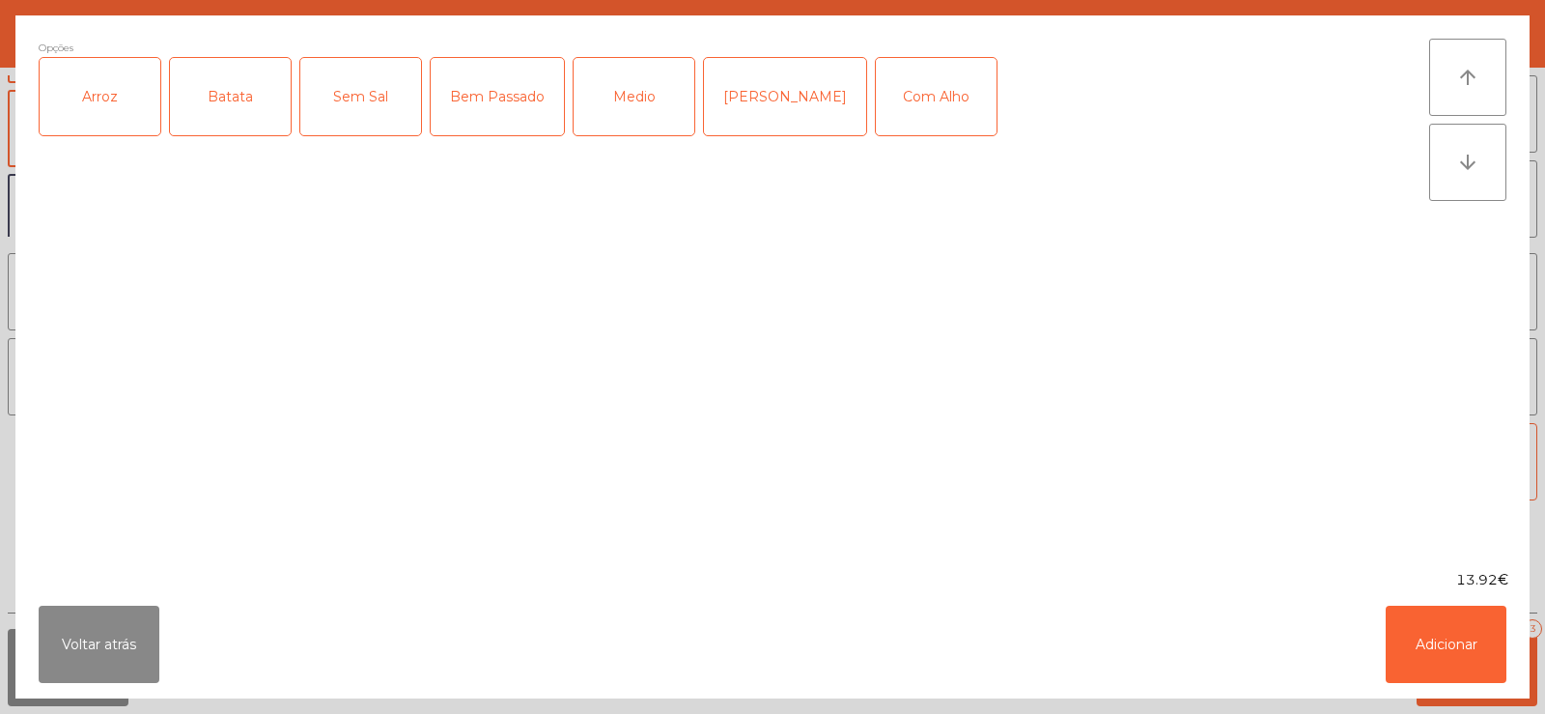
click at [131, 100] on div "Arroz" at bounding box center [100, 96] width 121 height 77
click at [232, 95] on div "Batata" at bounding box center [230, 96] width 121 height 77
click at [629, 107] on div "Medio" at bounding box center [634, 96] width 121 height 77
click at [876, 104] on div "Com Alho" at bounding box center [936, 96] width 121 height 77
click at [1424, 629] on button "Adicionar" at bounding box center [1446, 643] width 121 height 77
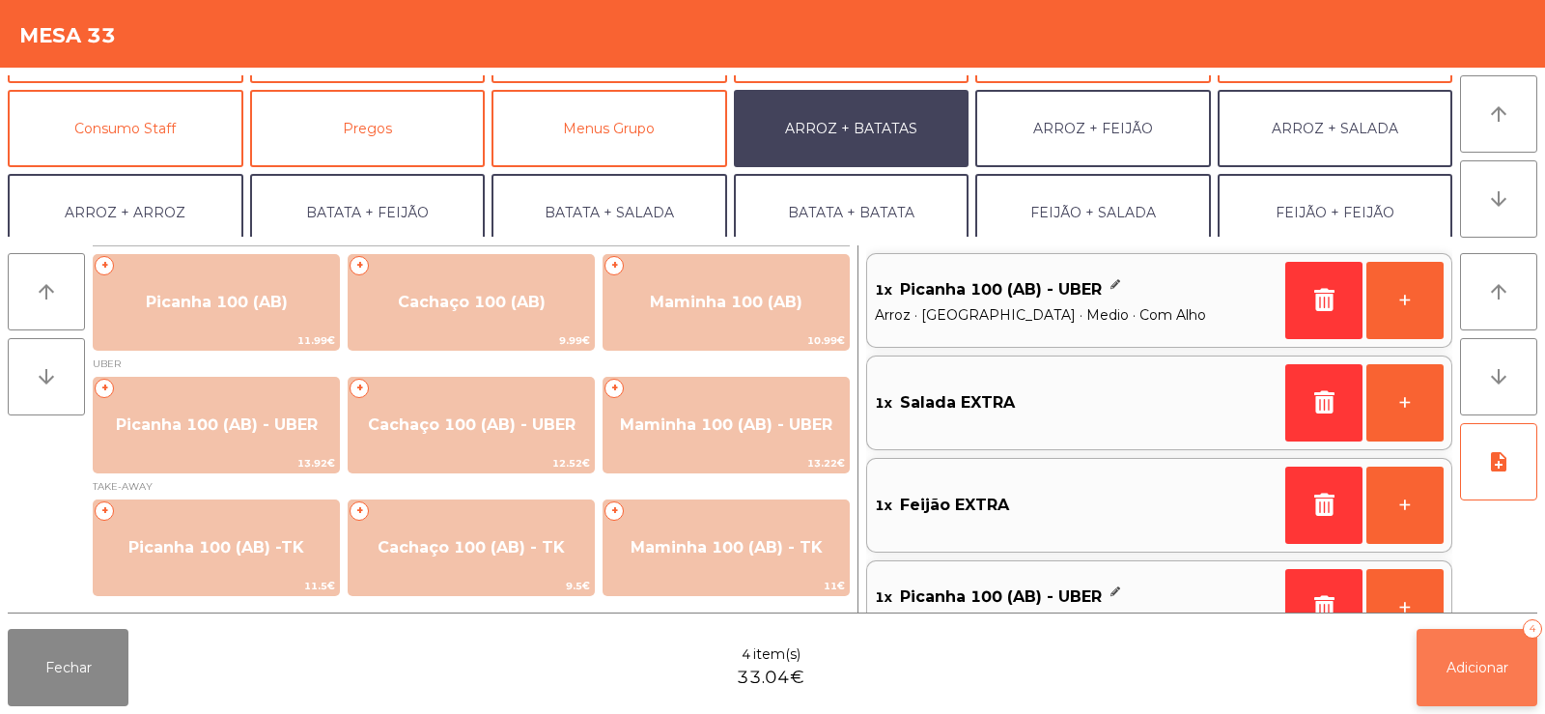
click at [1491, 677] on button "Adicionar 4" at bounding box center [1477, 667] width 121 height 77
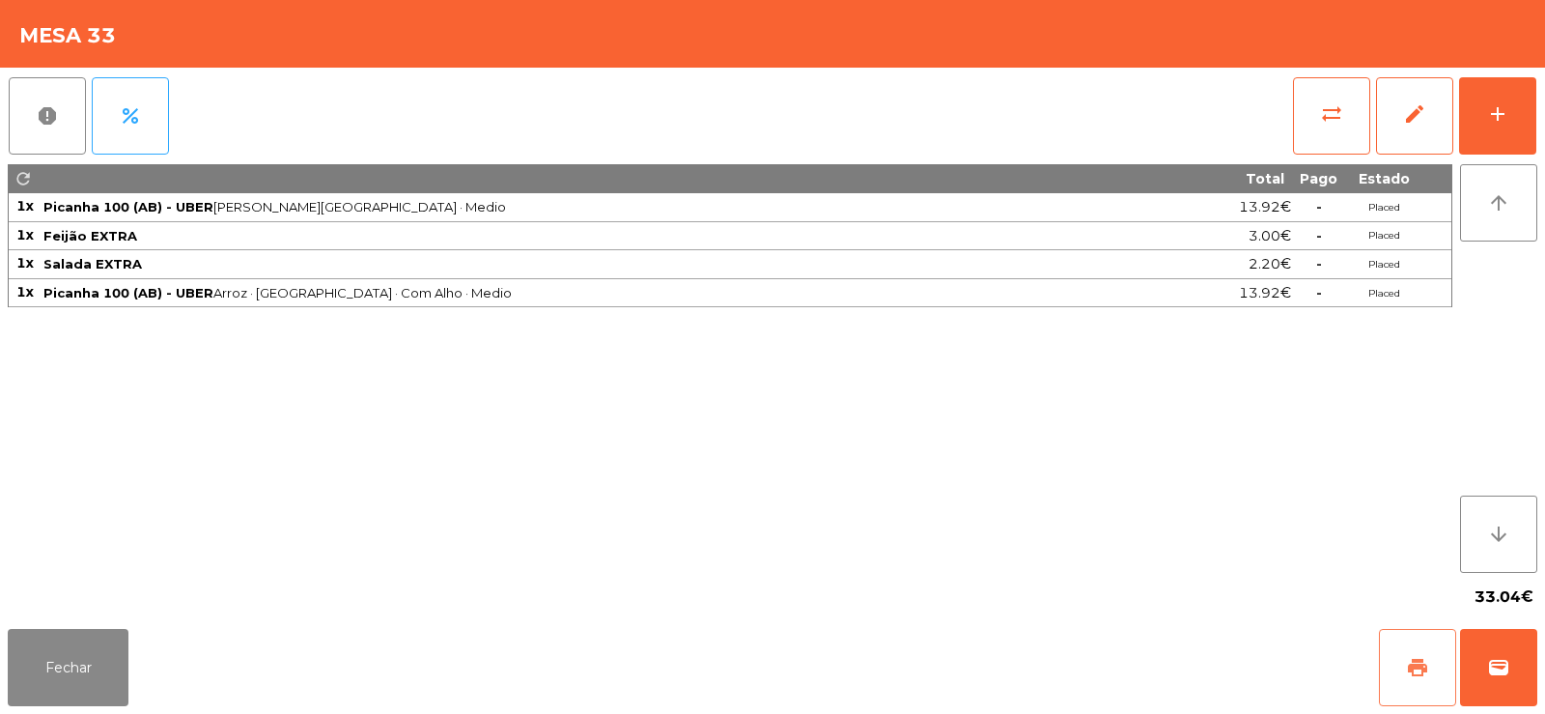
click at [1411, 684] on button "print" at bounding box center [1417, 667] width 77 height 77
click at [1507, 679] on button "wallet" at bounding box center [1498, 667] width 77 height 77
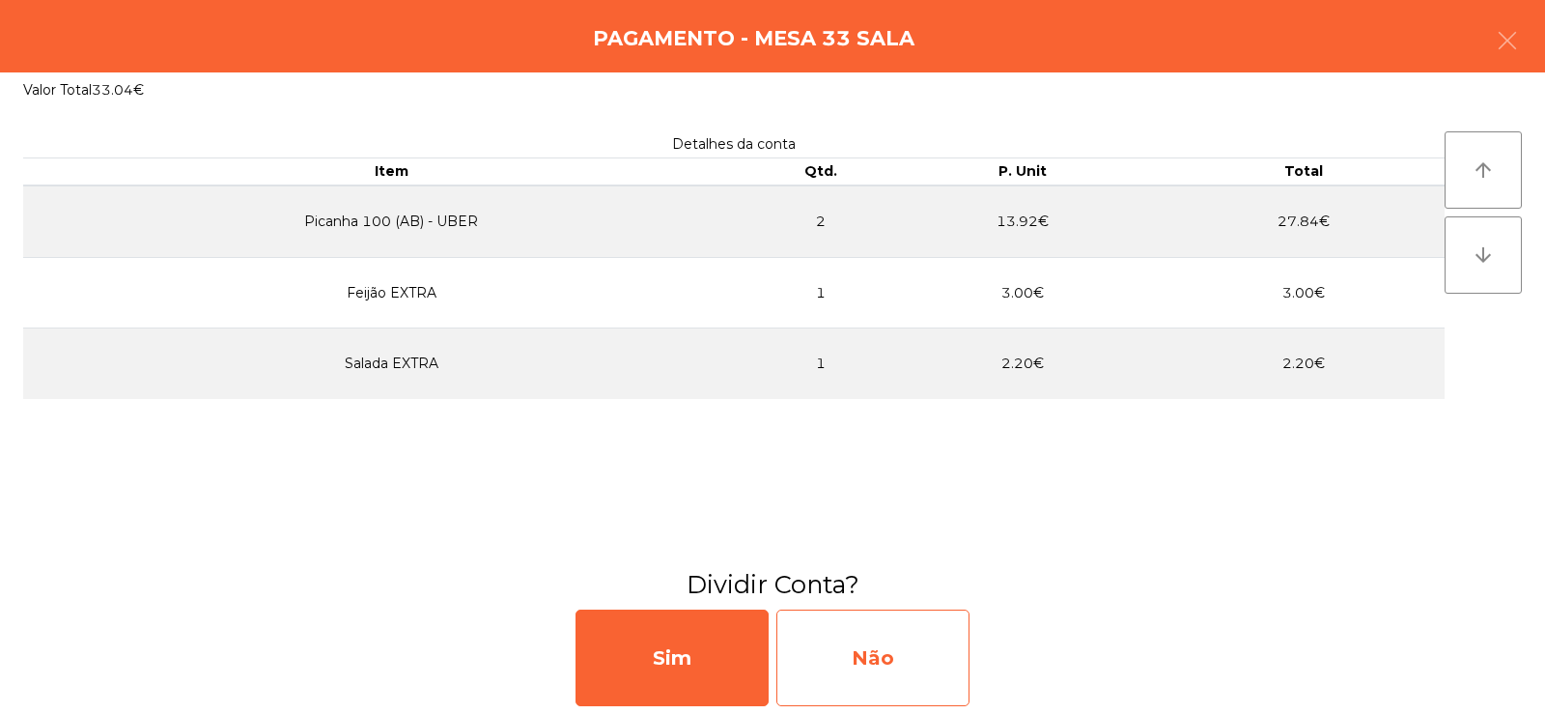
click at [822, 658] on div "Não" at bounding box center [872, 657] width 193 height 97
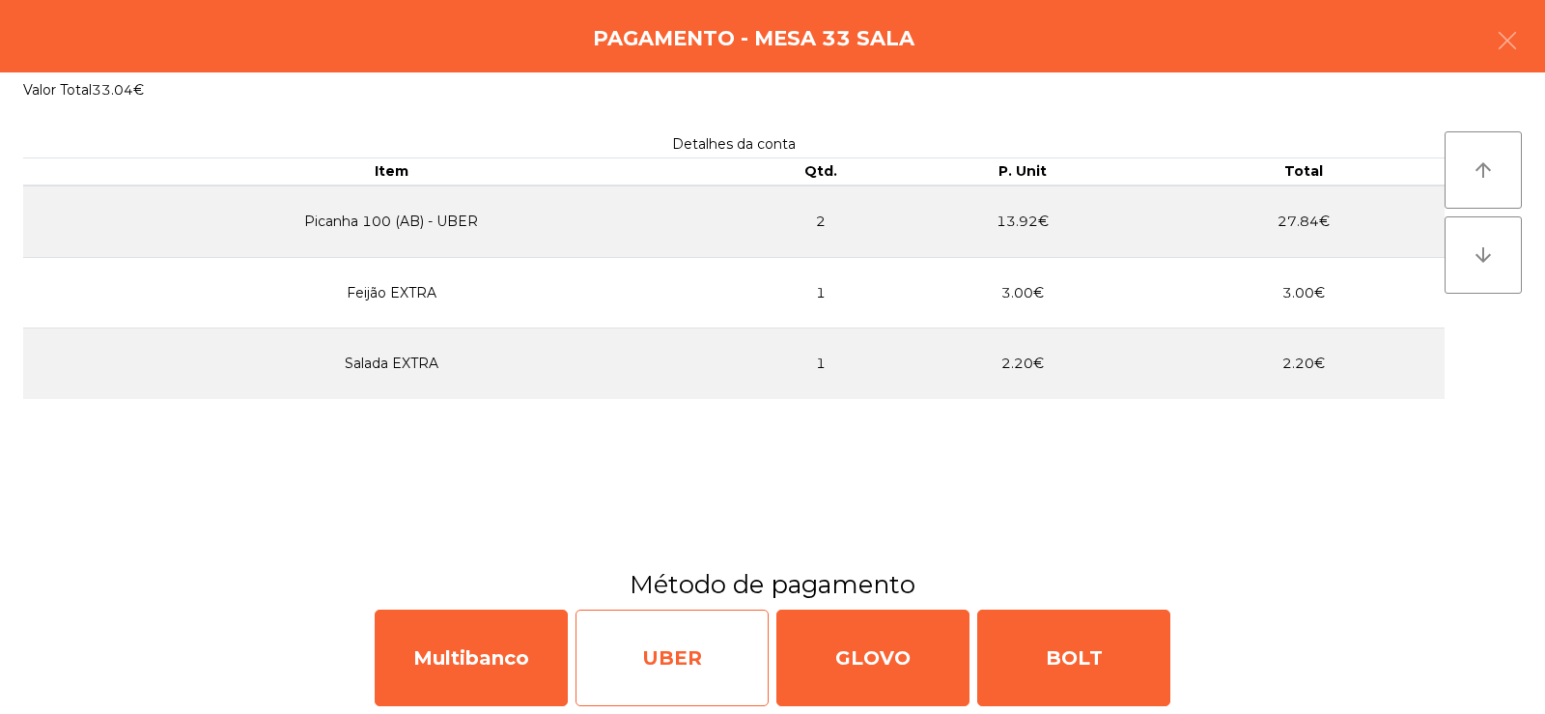
click at [650, 618] on div "UBER" at bounding box center [671, 657] width 193 height 97
select select "**"
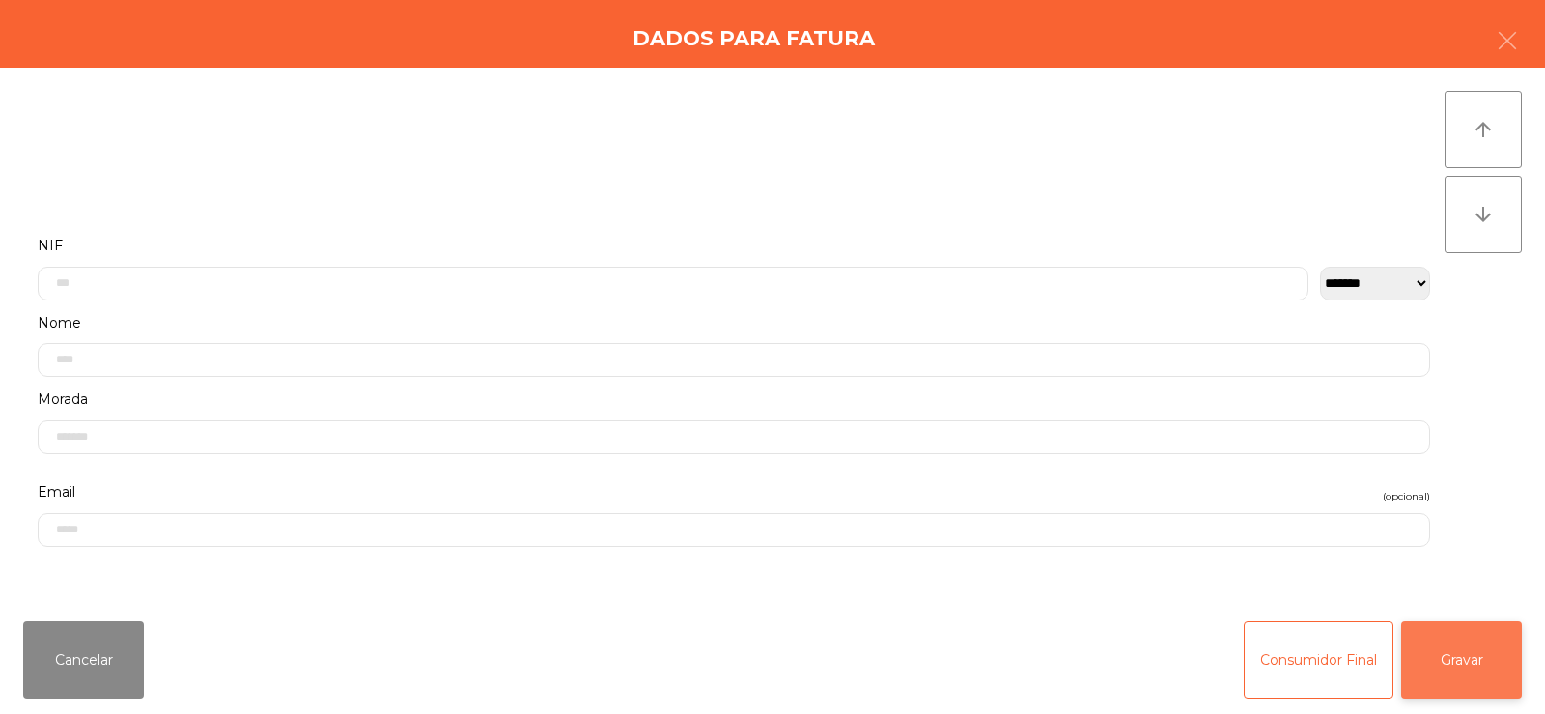
click at [1447, 642] on button "Gravar" at bounding box center [1461, 659] width 121 height 77
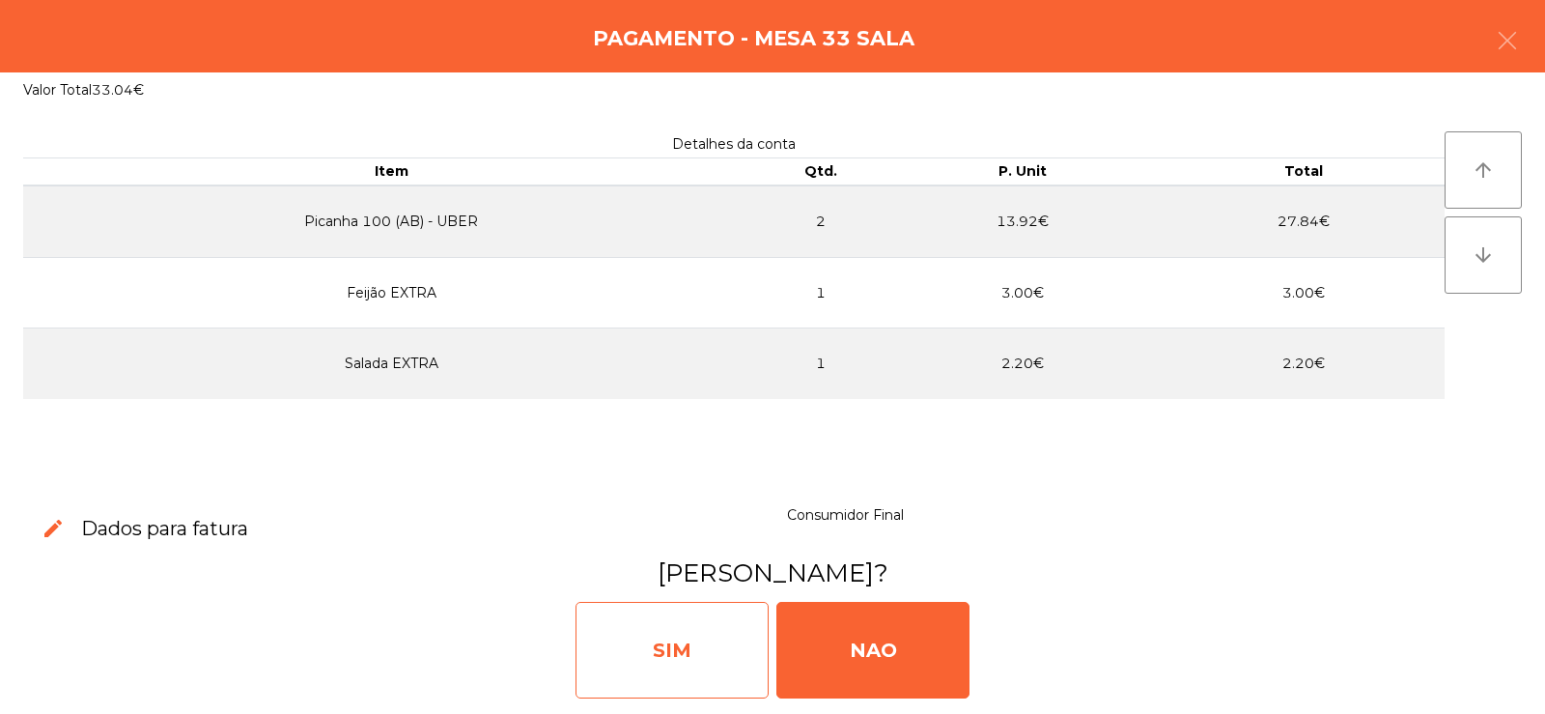
click at [651, 649] on div "SIM" at bounding box center [671, 650] width 193 height 97
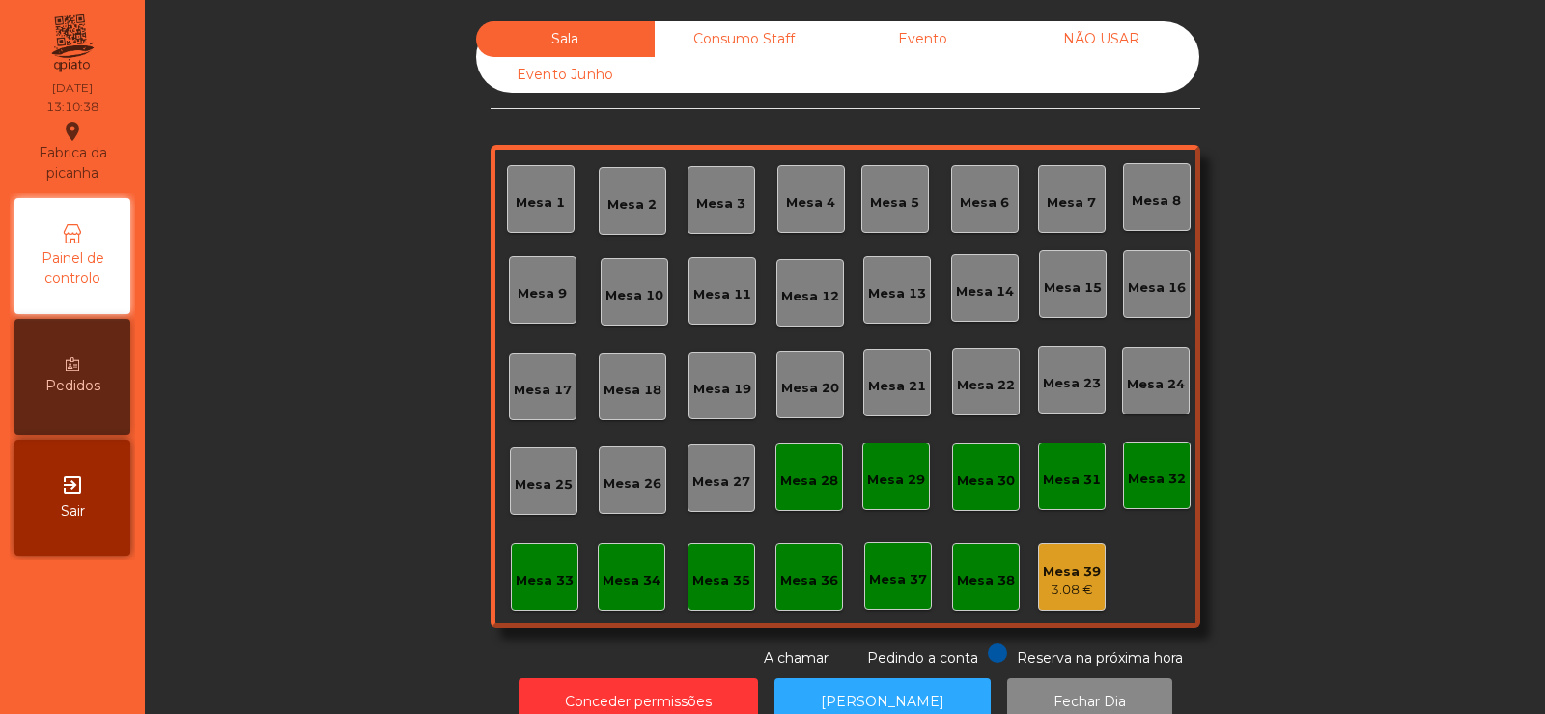
click at [807, 192] on div "Mesa 4" at bounding box center [810, 198] width 49 height 27
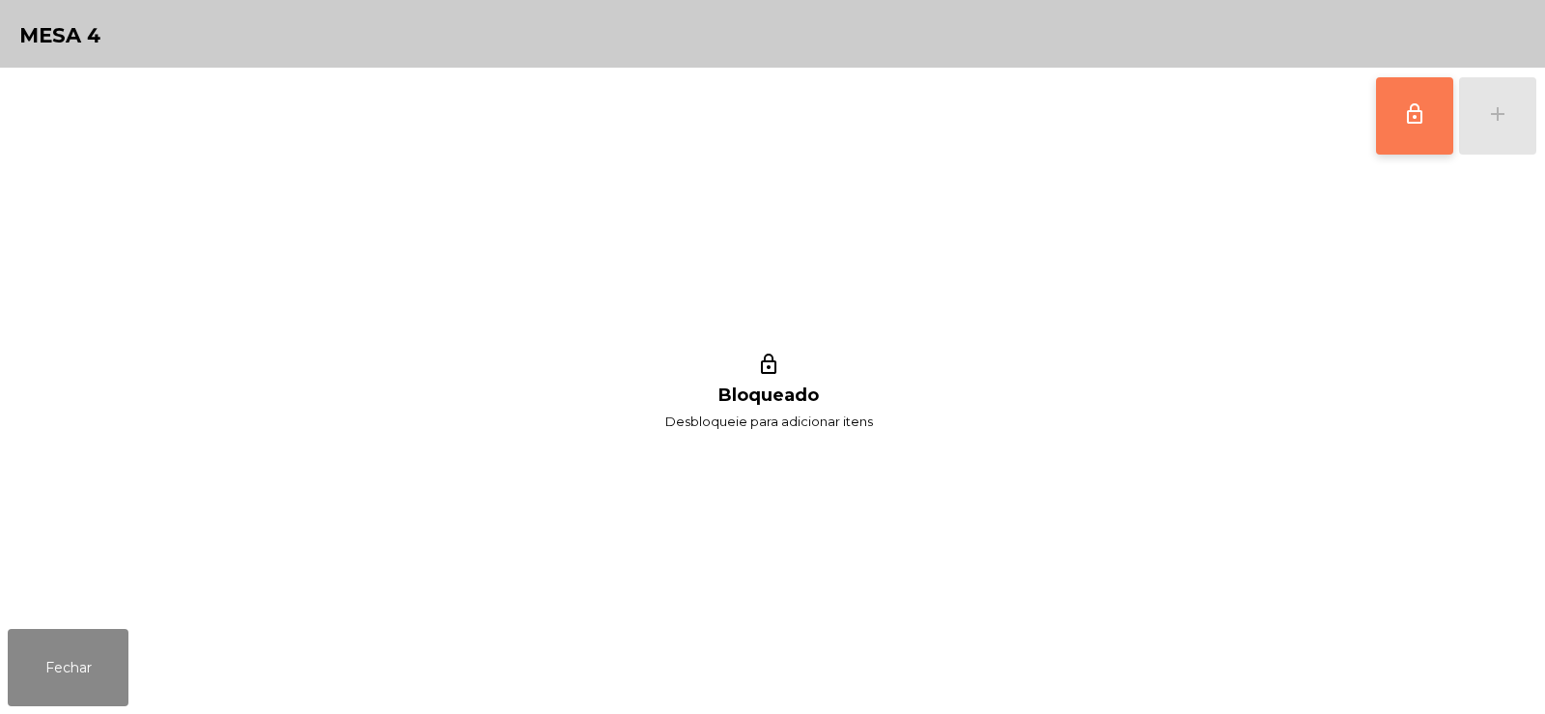
click at [1405, 106] on span "lock_outline" at bounding box center [1414, 113] width 23 height 23
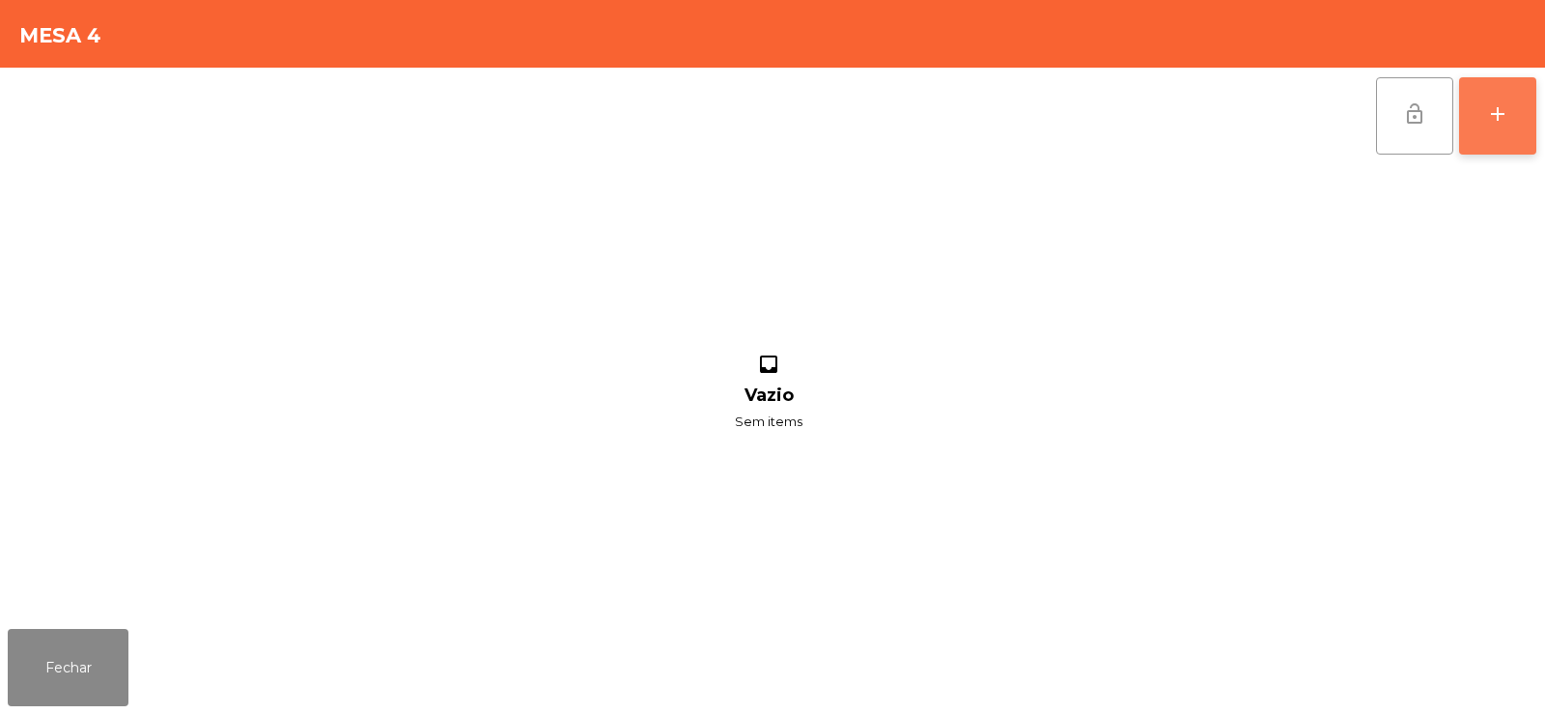
click at [1483, 119] on button "add" at bounding box center [1497, 115] width 77 height 77
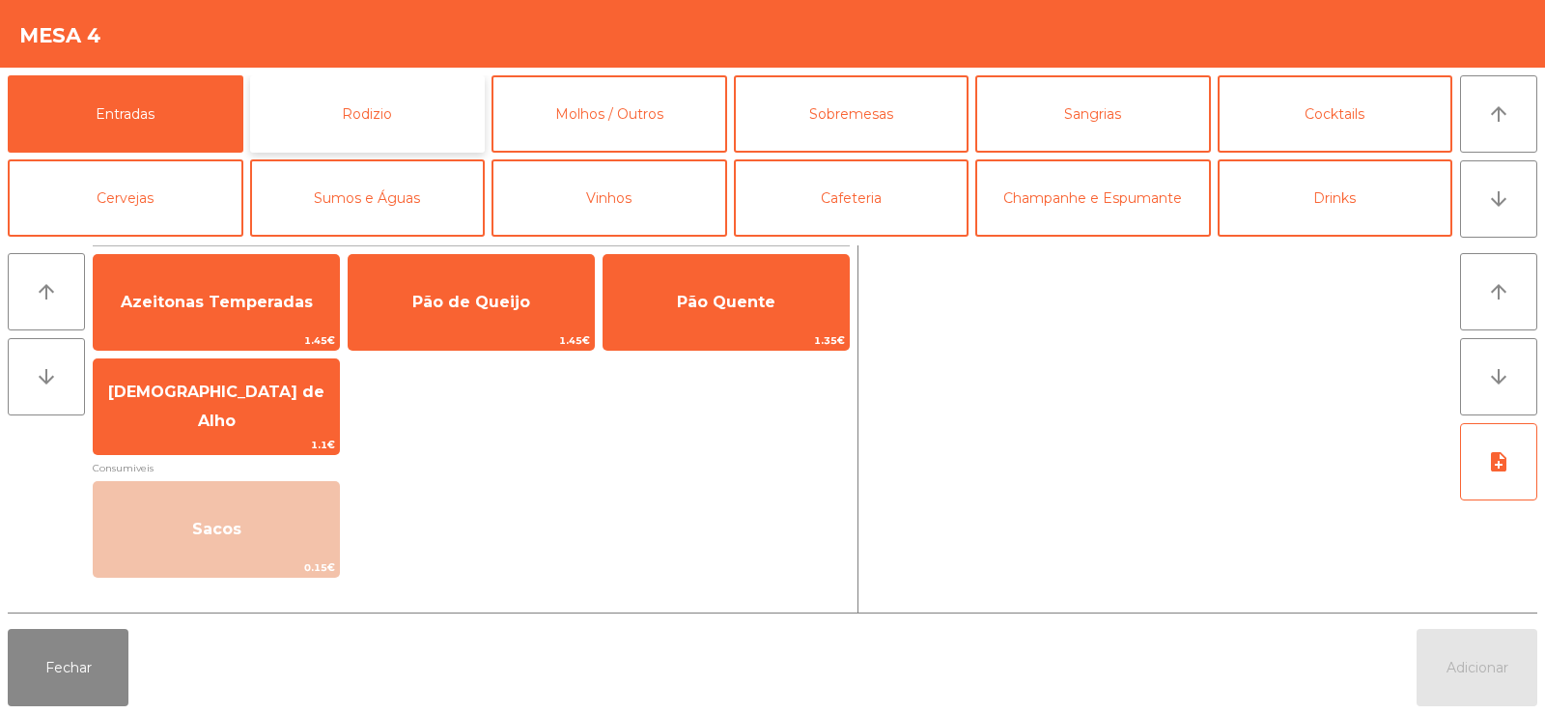
click at [368, 103] on button "Rodizio" at bounding box center [368, 113] width 236 height 77
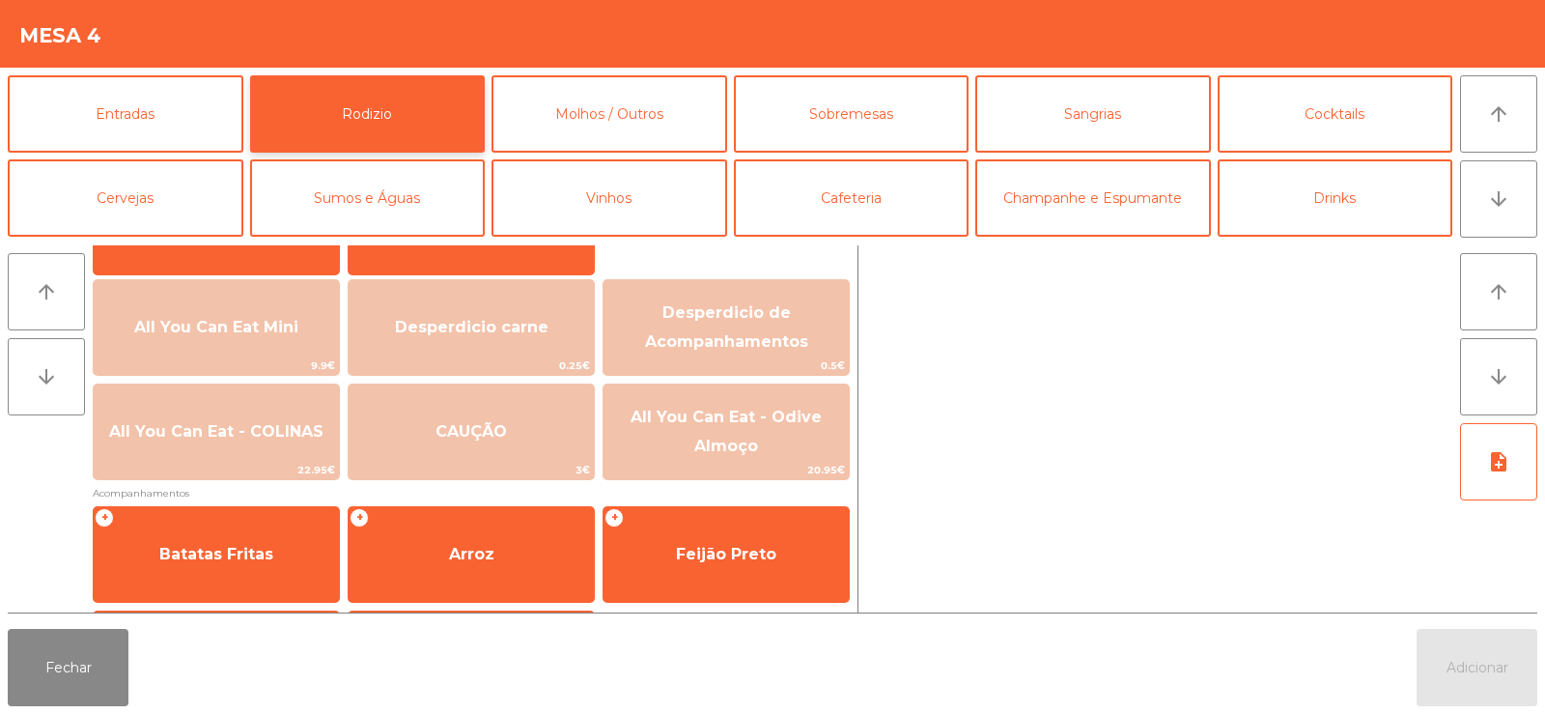
scroll to position [289, 0]
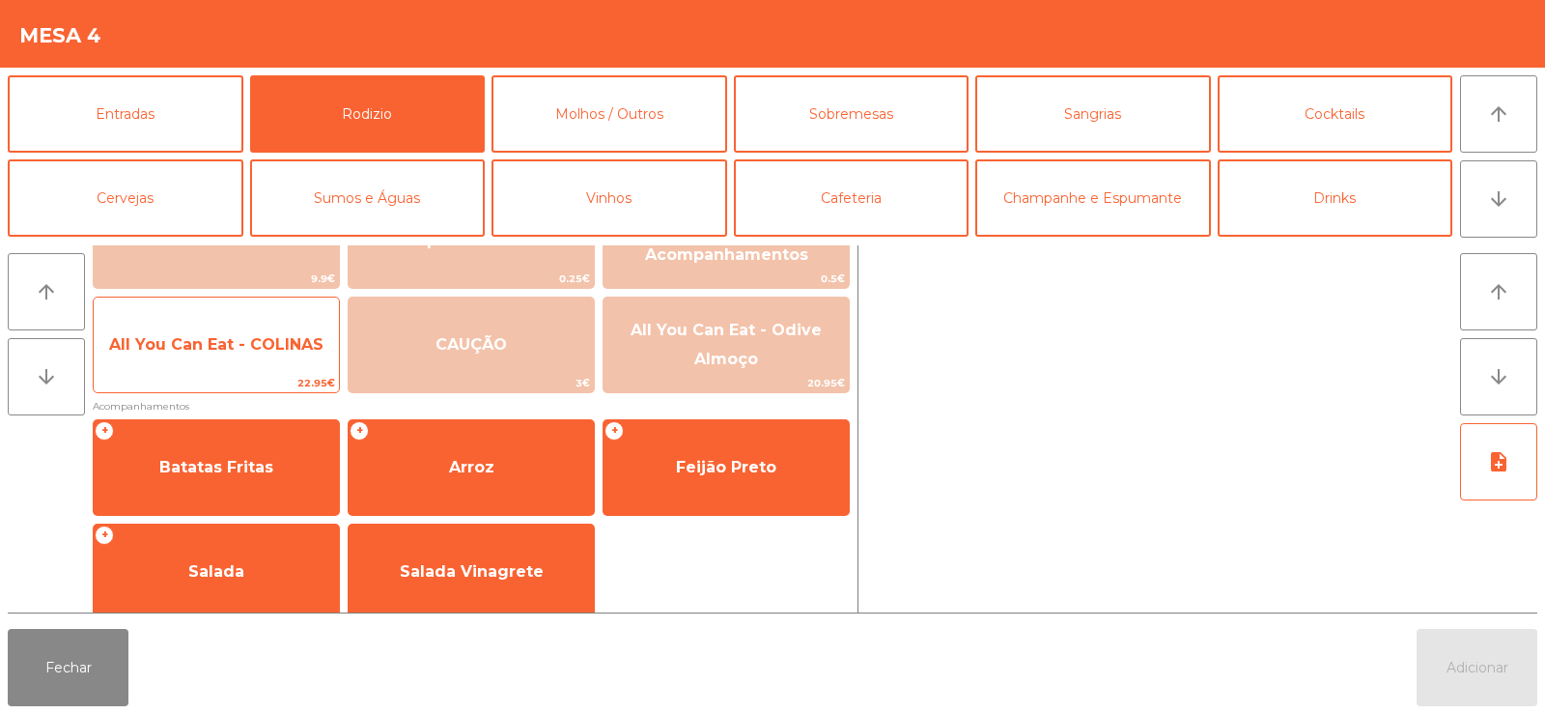
click at [196, 352] on span "All You Can Eat - COLINAS" at bounding box center [216, 344] width 214 height 18
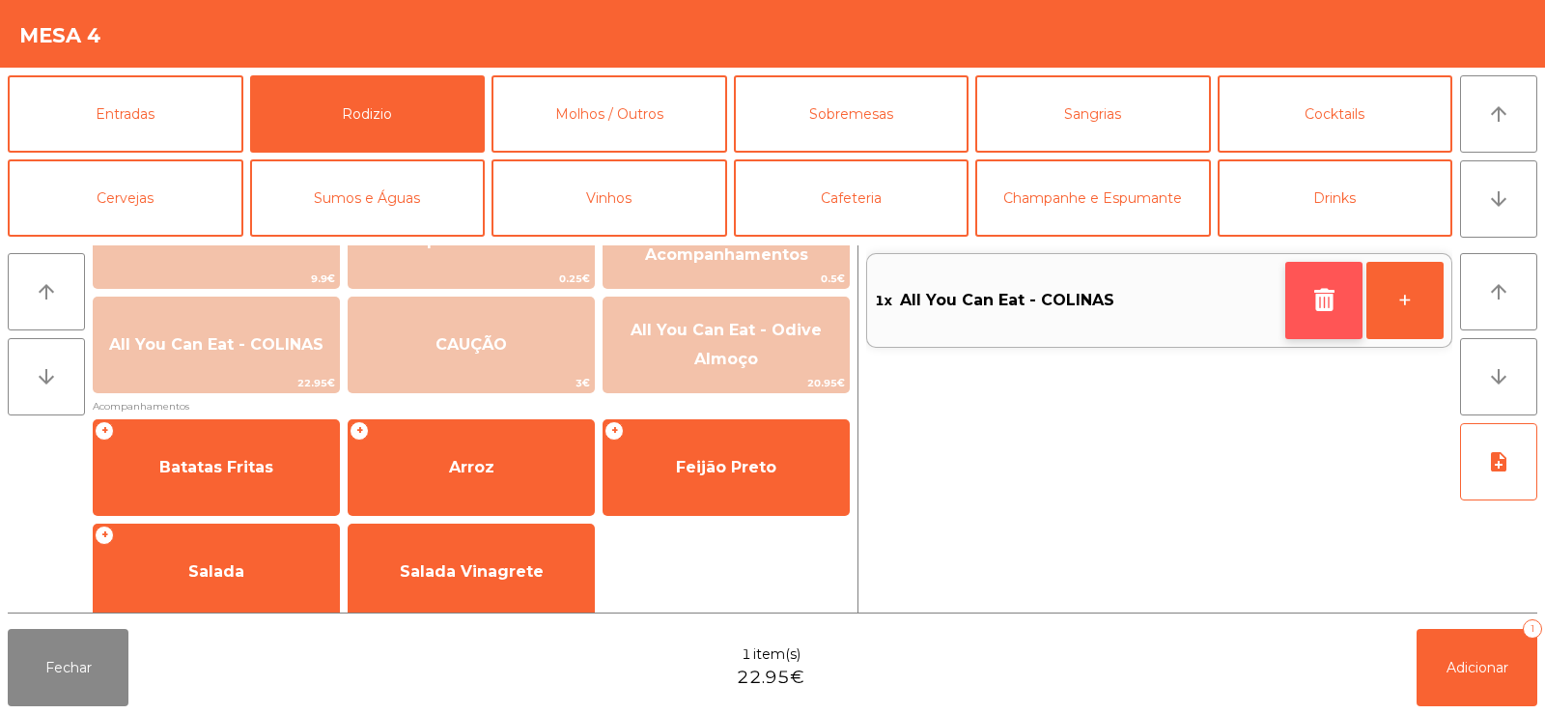
click at [1314, 320] on button "button" at bounding box center [1323, 300] width 77 height 77
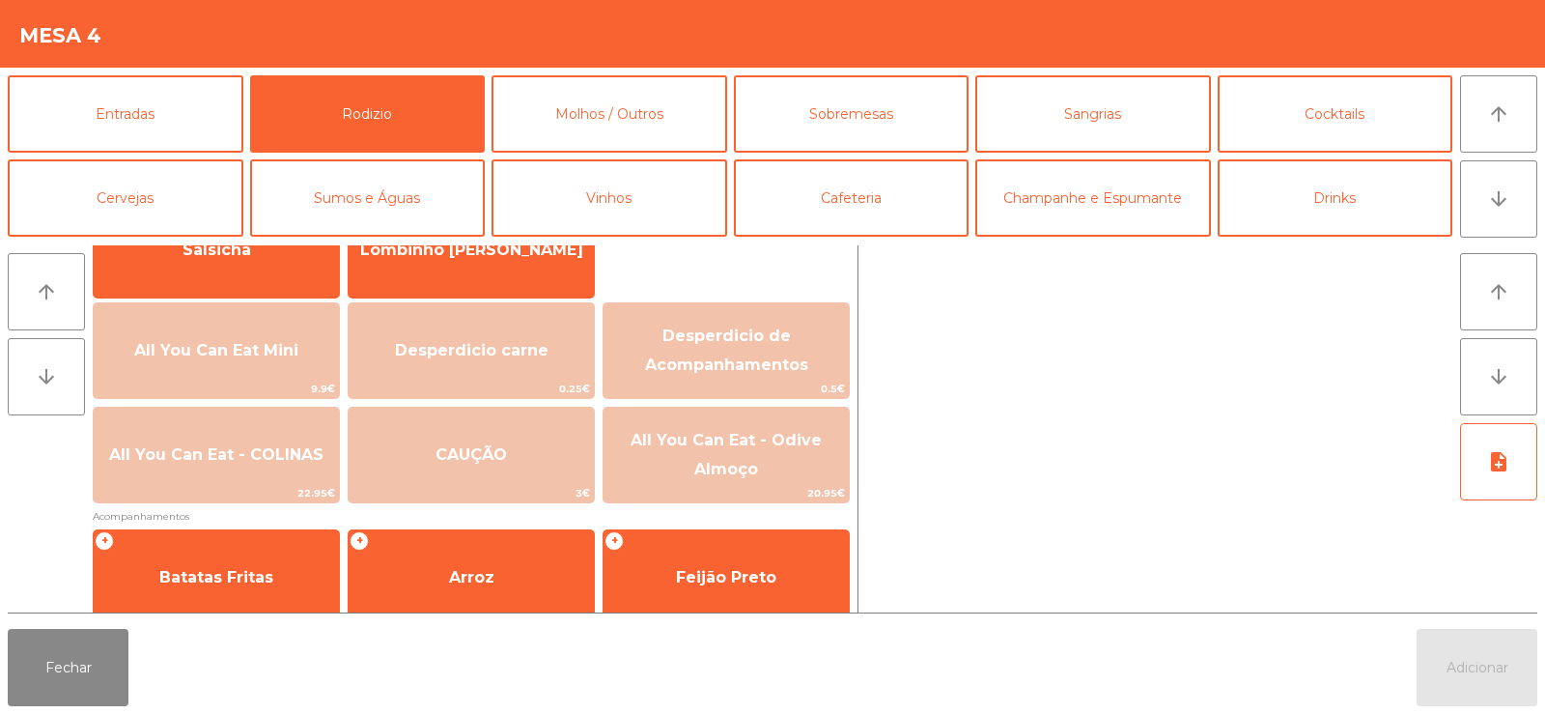
scroll to position [181, 0]
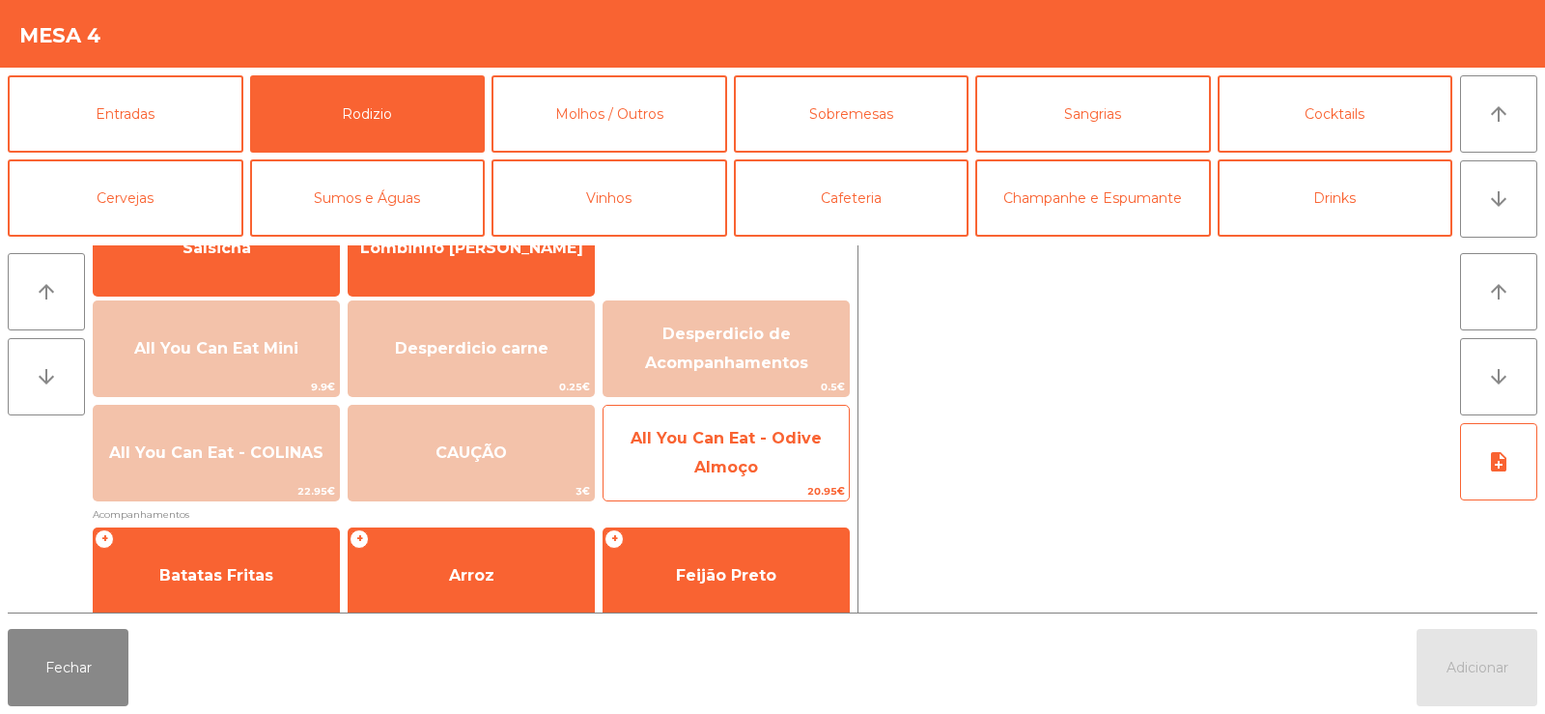
click at [705, 438] on span "All You Can Eat - Odive Almoço" at bounding box center [726, 452] width 191 height 47
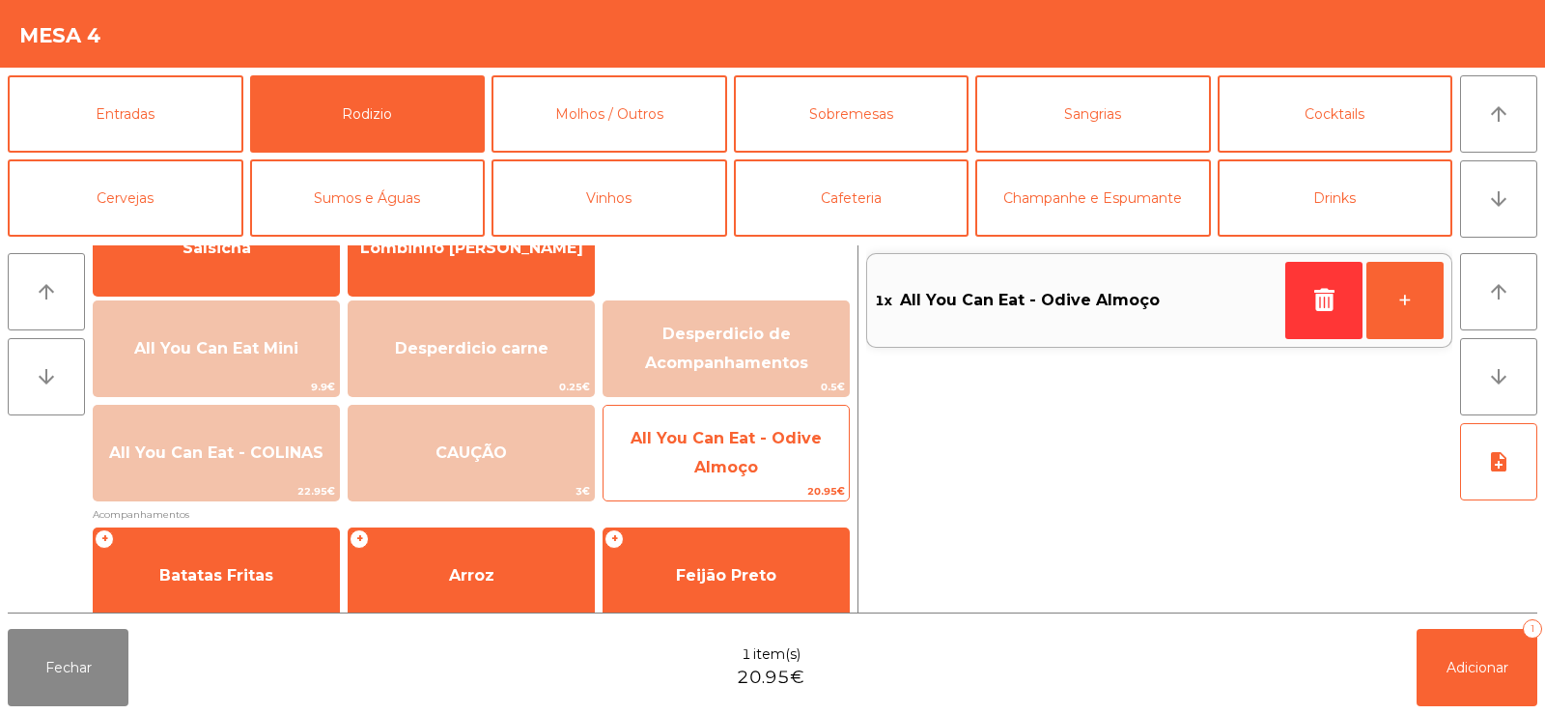
click at [720, 445] on span "All You Can Eat - Odive Almoço" at bounding box center [726, 452] width 191 height 47
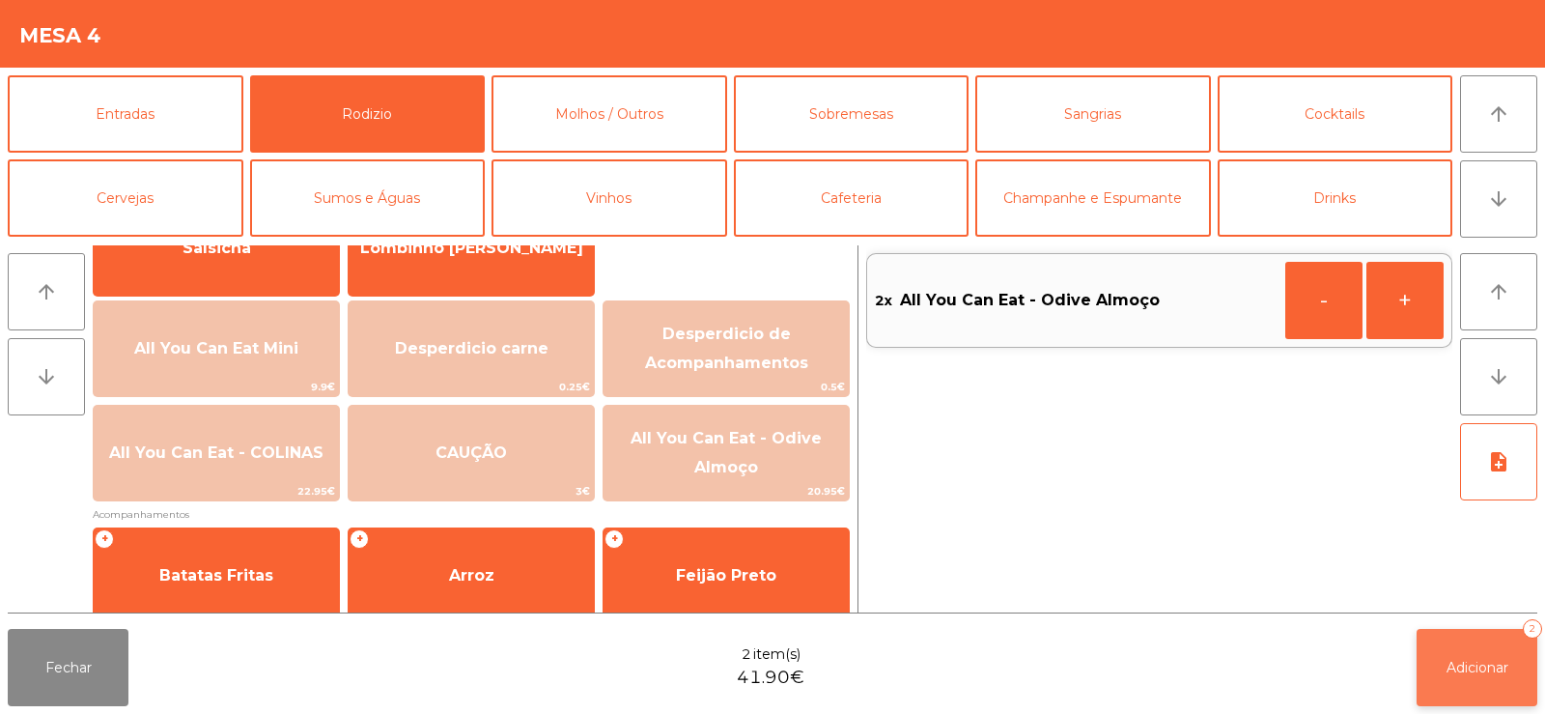
click at [1473, 696] on button "Adicionar 2" at bounding box center [1477, 667] width 121 height 77
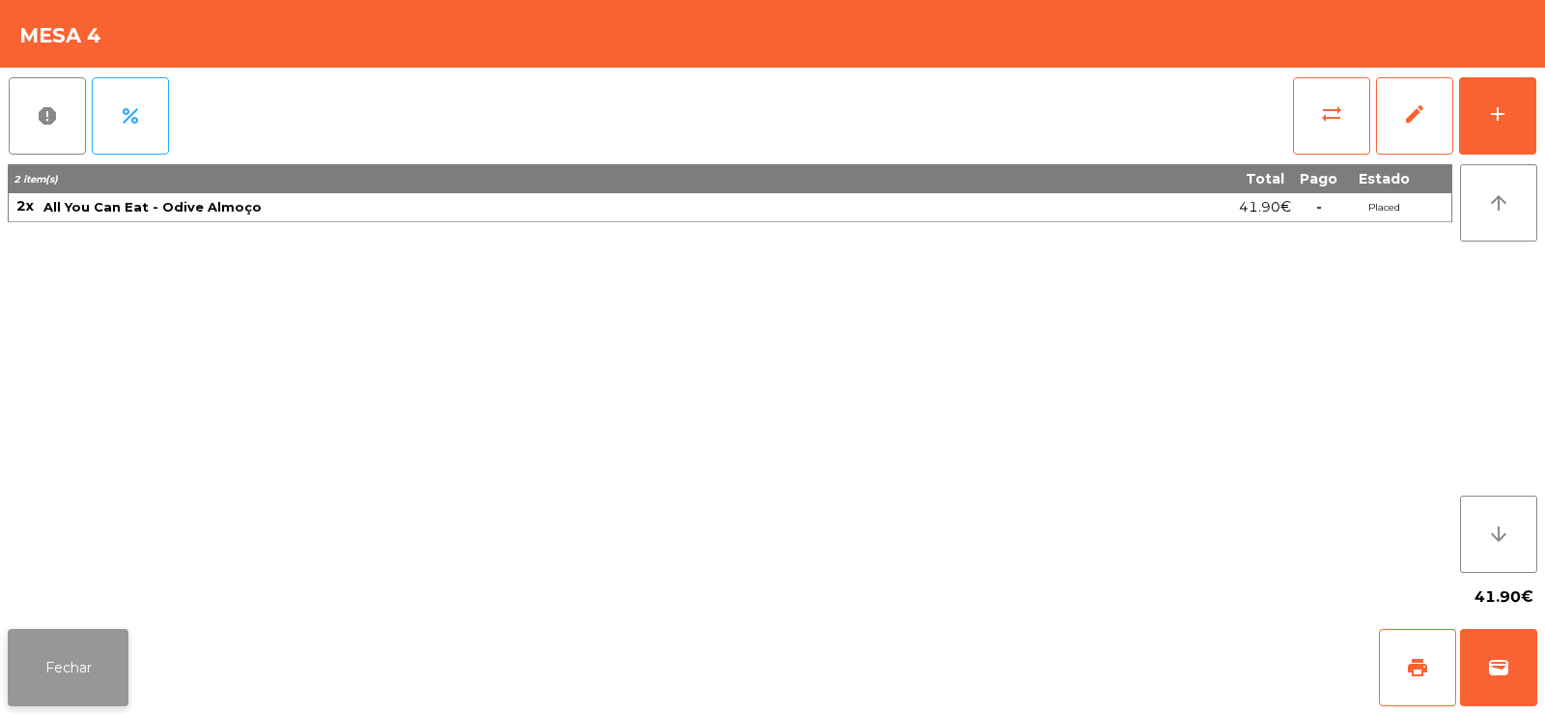
click at [44, 651] on button "Fechar" at bounding box center [68, 667] width 121 height 77
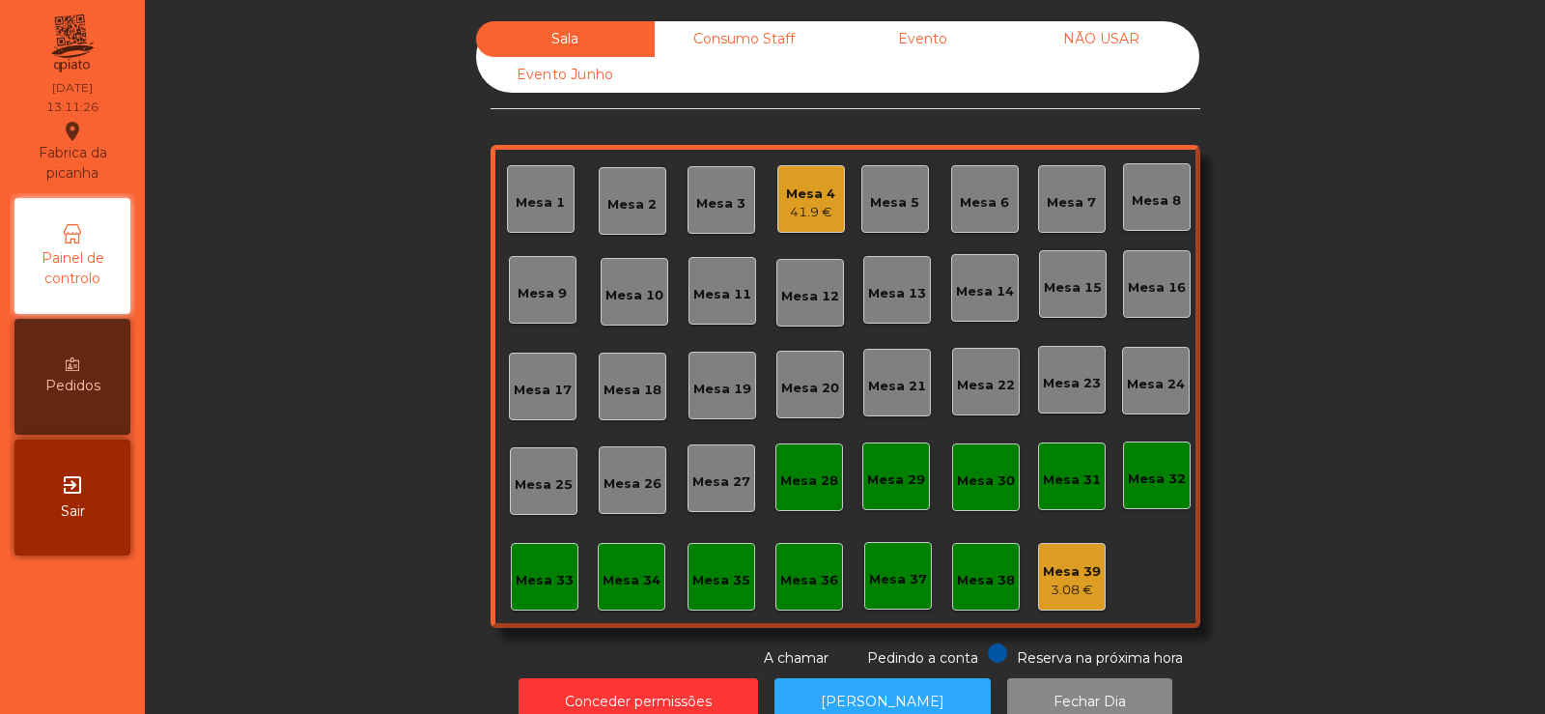
click at [1049, 199] on div "Mesa 7" at bounding box center [1071, 202] width 49 height 19
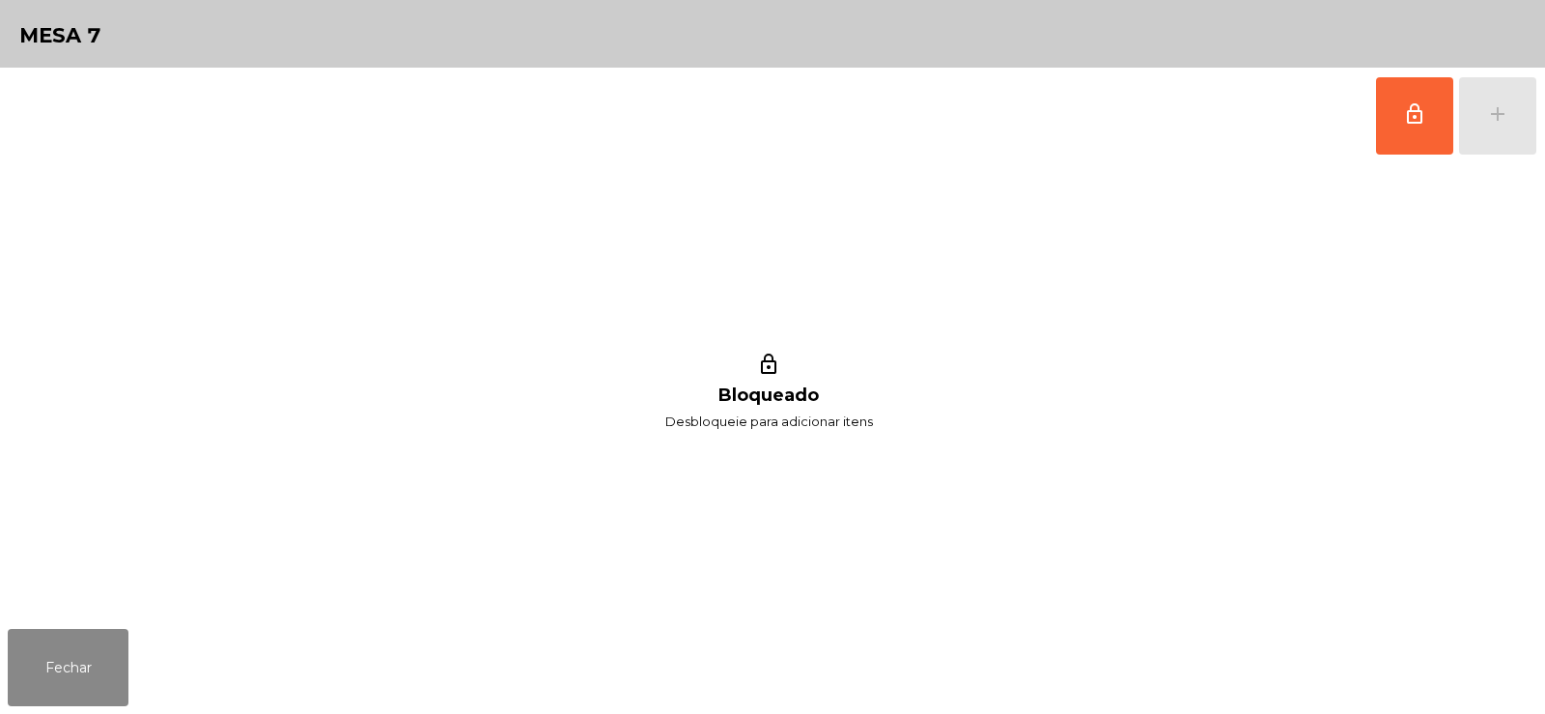
click at [1400, 110] on button "lock_outline" at bounding box center [1414, 115] width 77 height 77
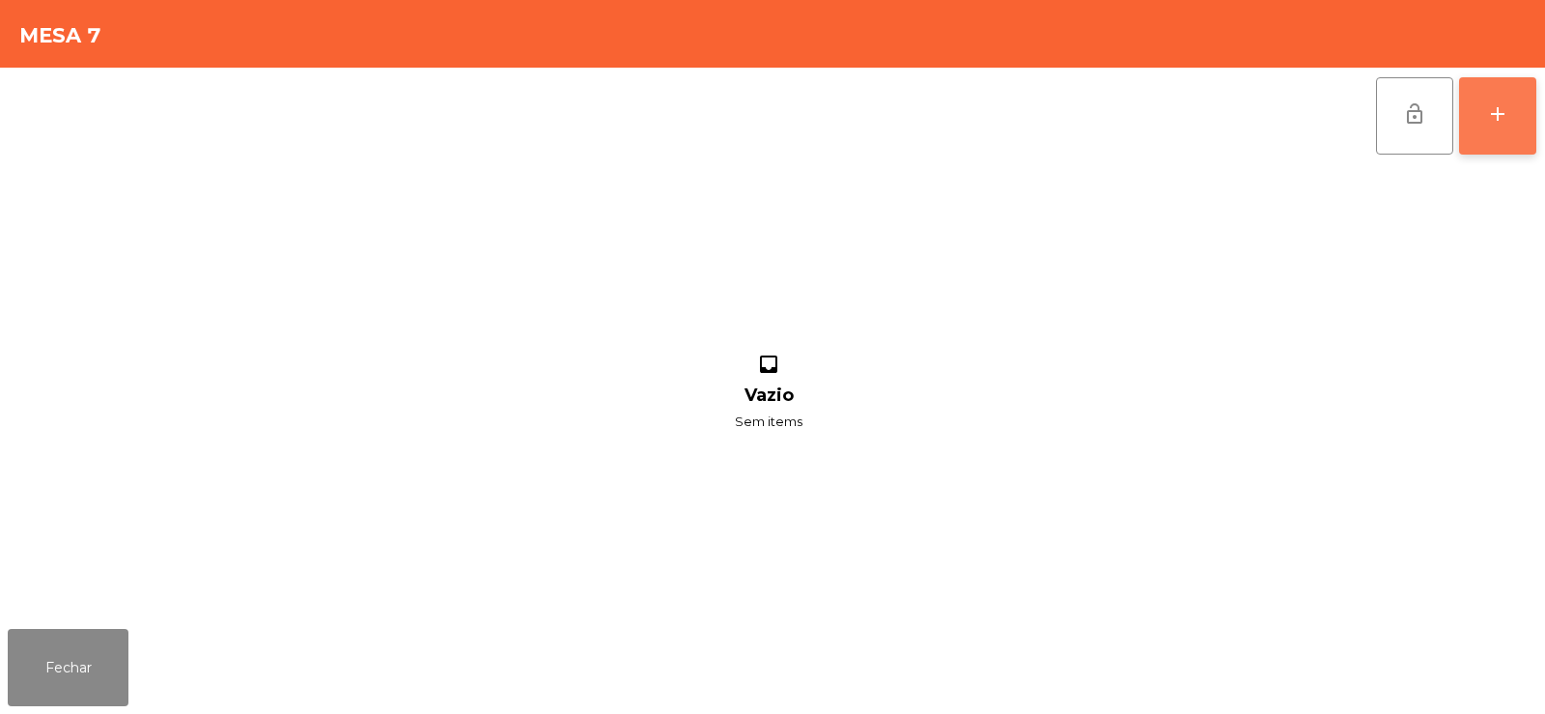
click at [1488, 109] on div "add" at bounding box center [1497, 113] width 23 height 23
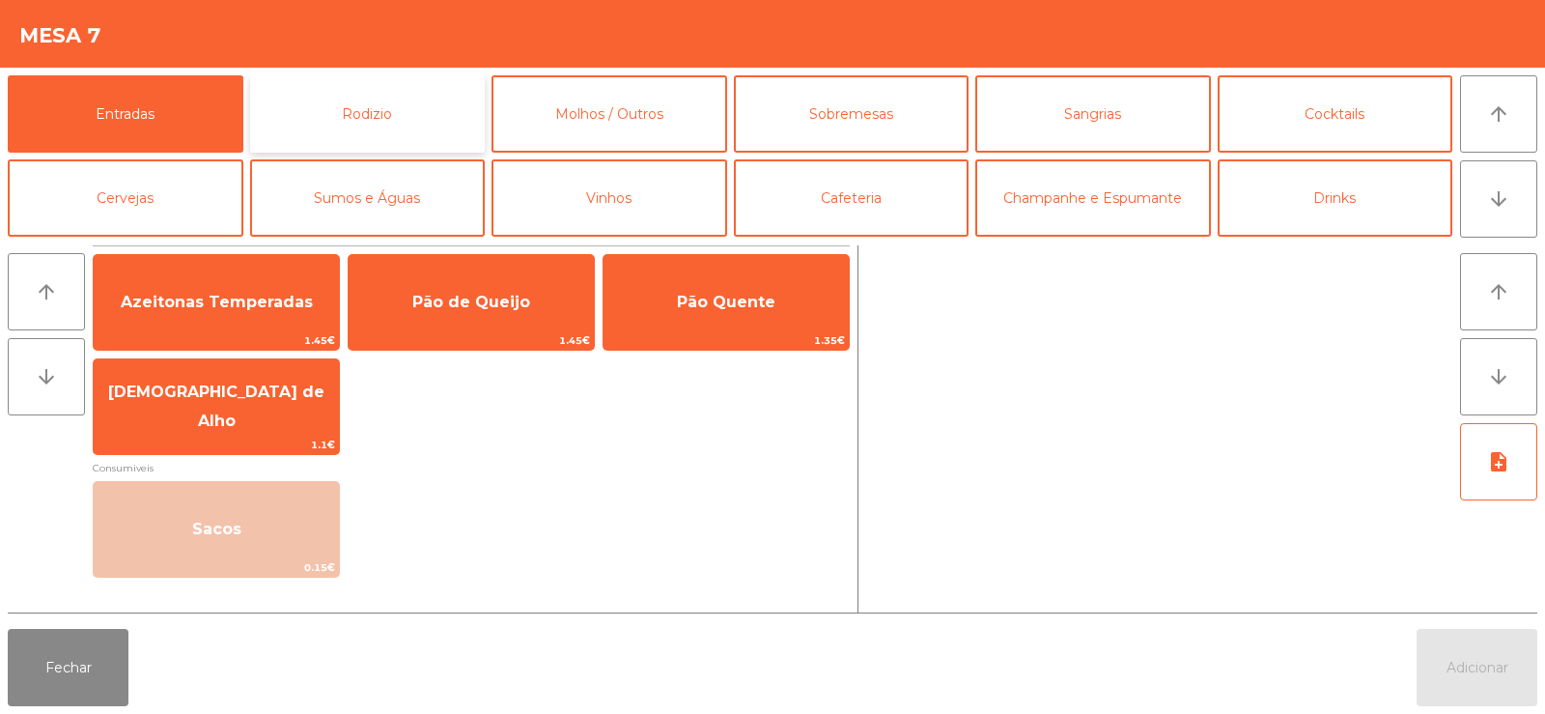
click at [411, 124] on button "Rodizio" at bounding box center [368, 113] width 236 height 77
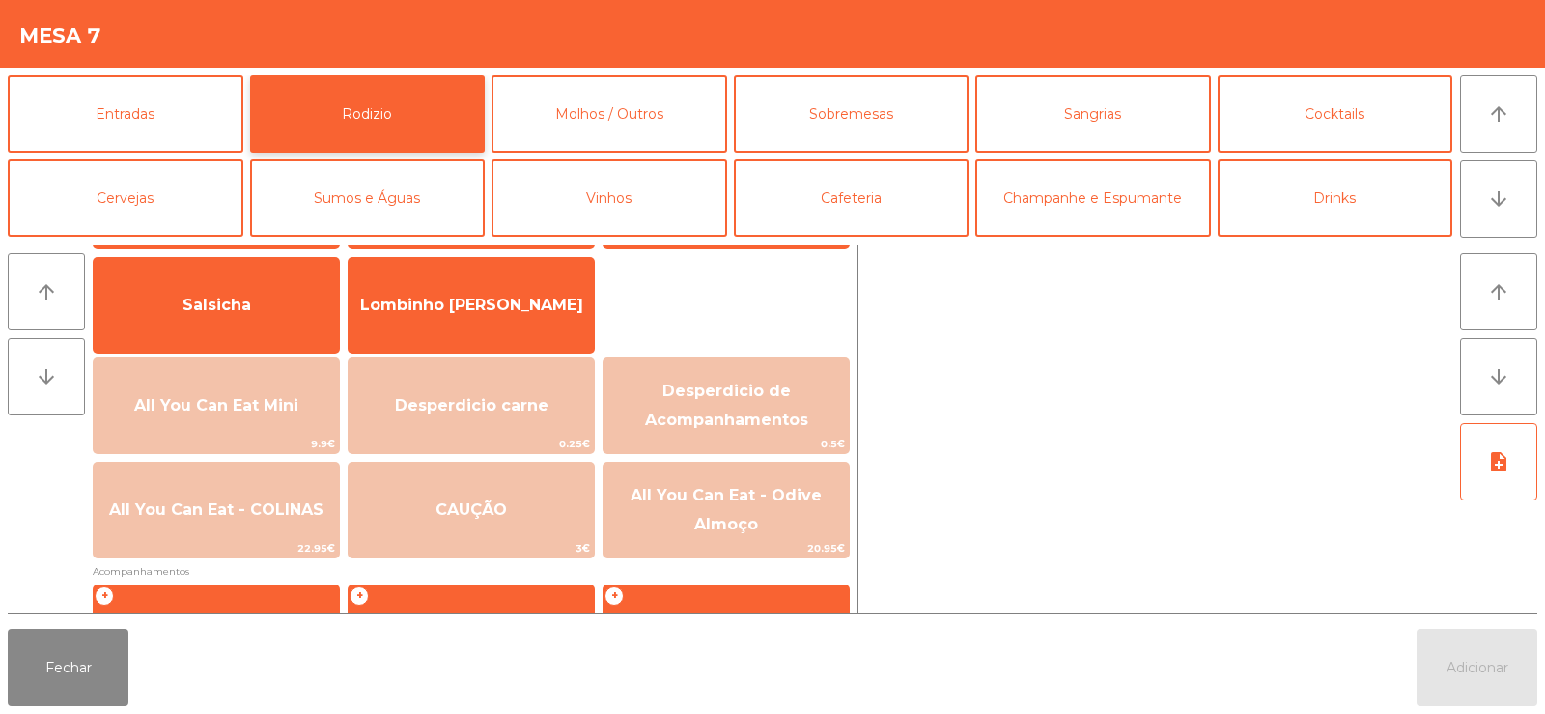
scroll to position [237, 0]
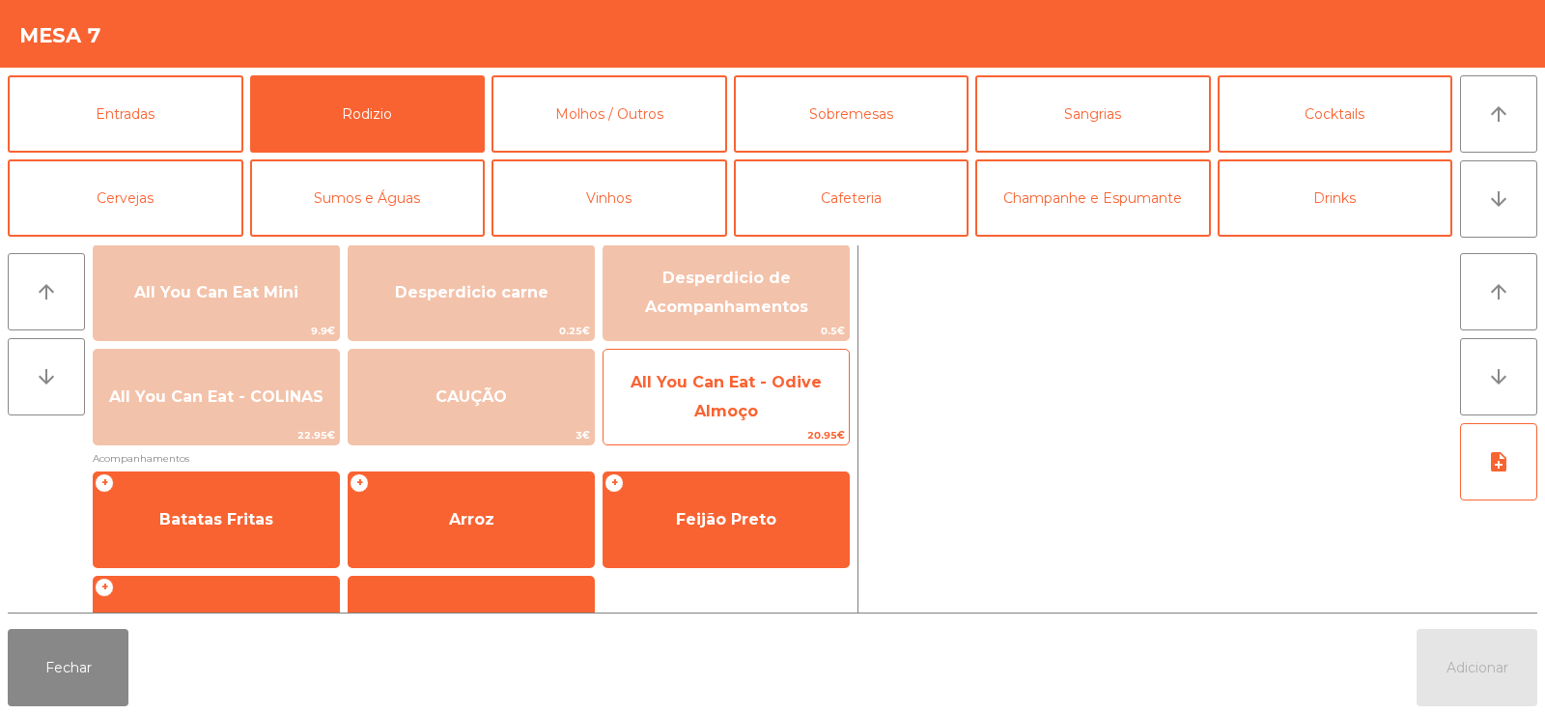
click at [704, 430] on span "20.95€" at bounding box center [725, 435] width 245 height 18
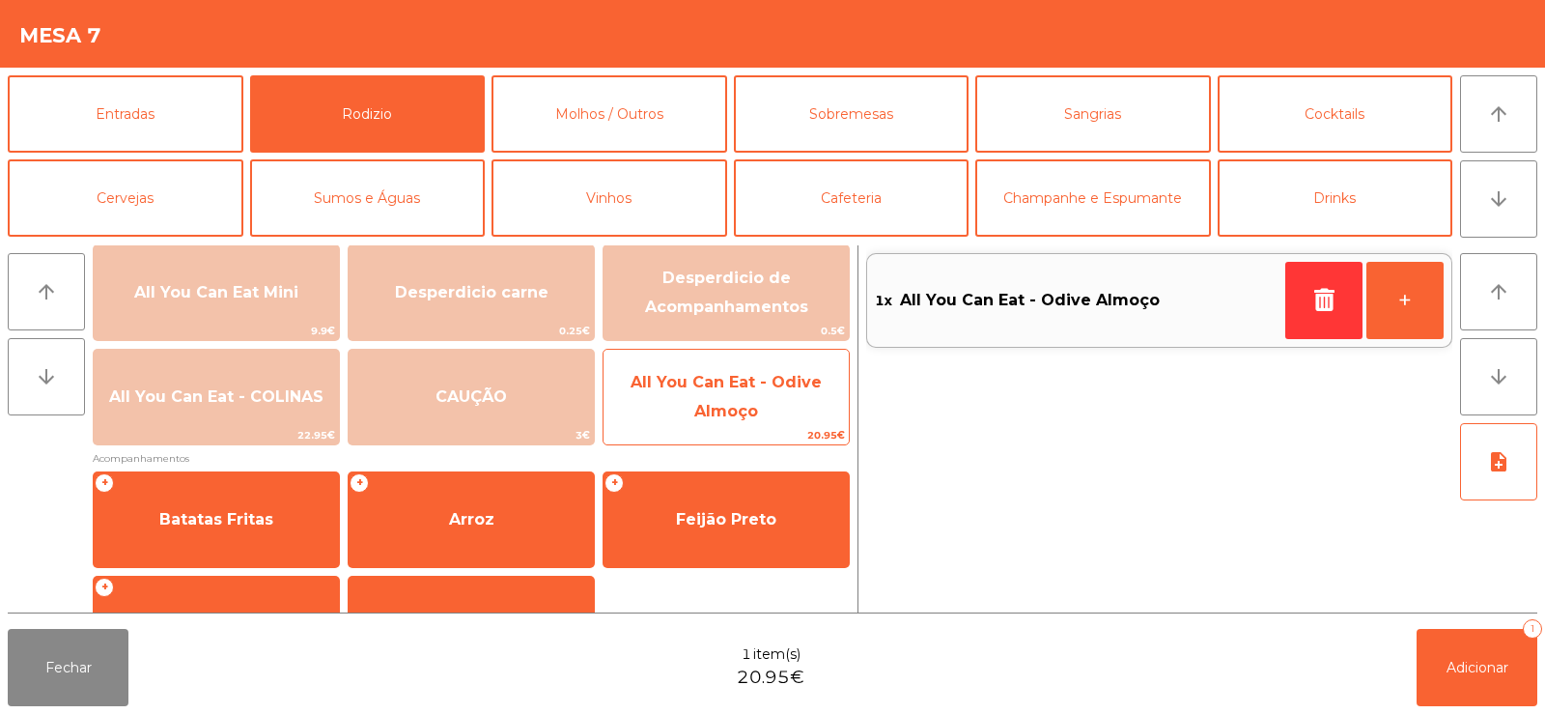
click at [710, 420] on span "All You Can Eat - Odive Almoço" at bounding box center [725, 397] width 245 height 82
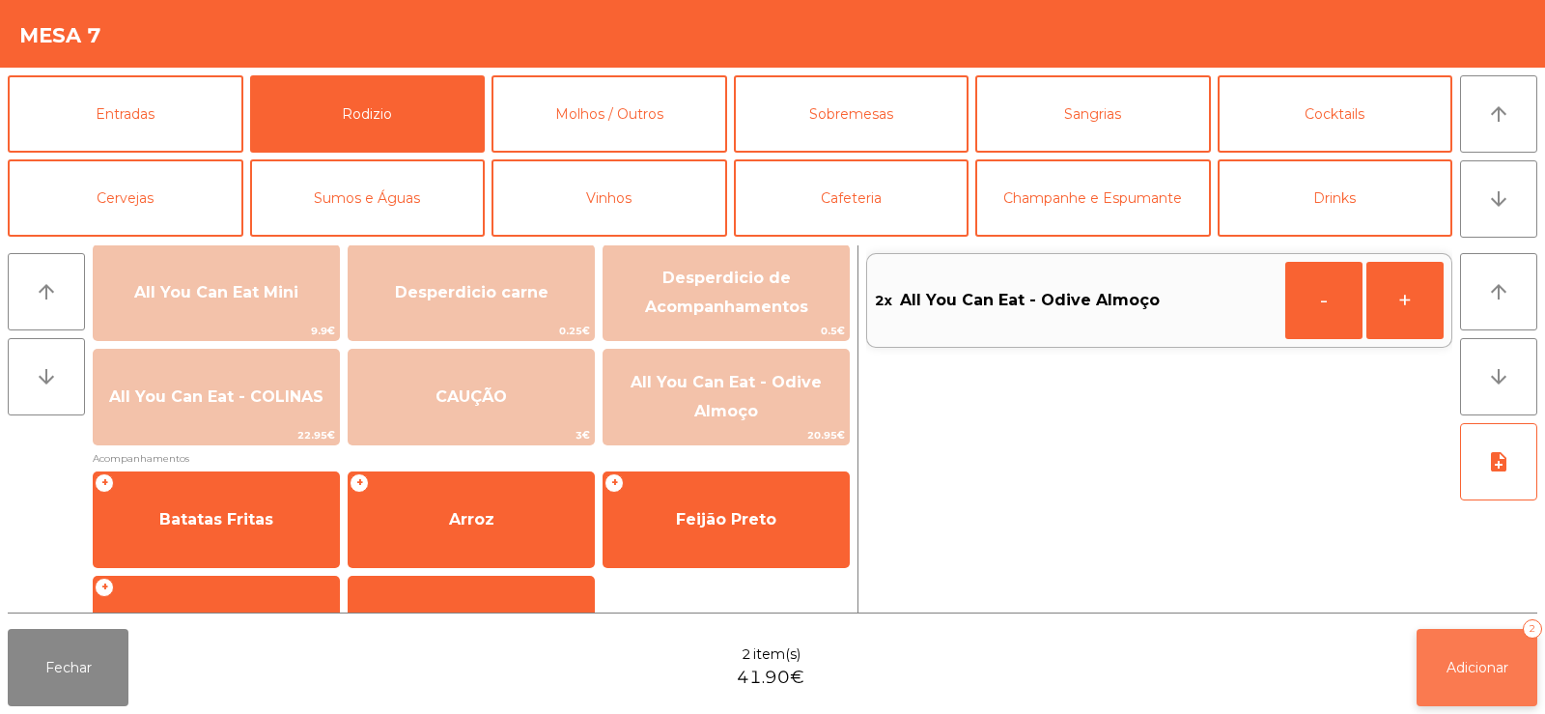
click at [1452, 688] on button "Adicionar 2" at bounding box center [1477, 667] width 121 height 77
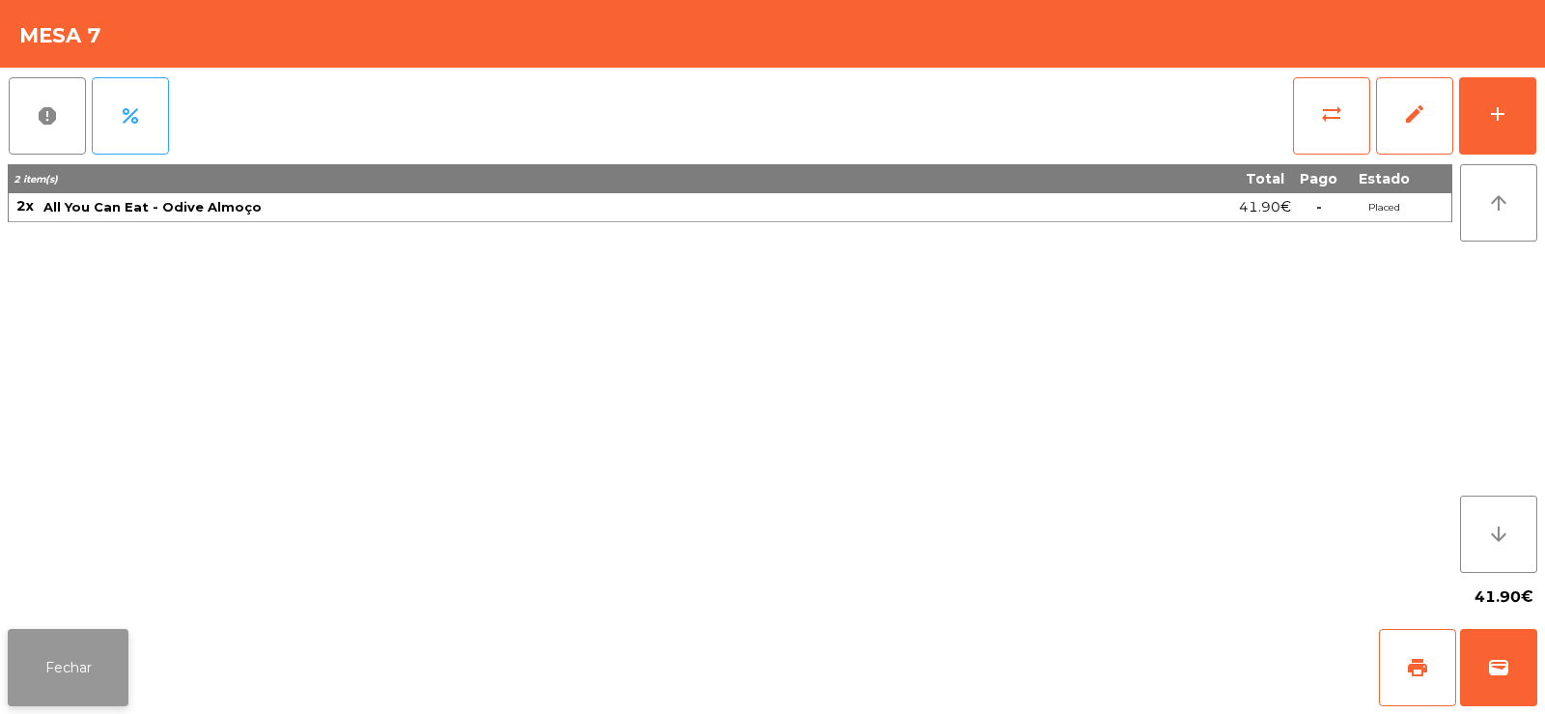
click at [45, 670] on button "Fechar" at bounding box center [68, 667] width 121 height 77
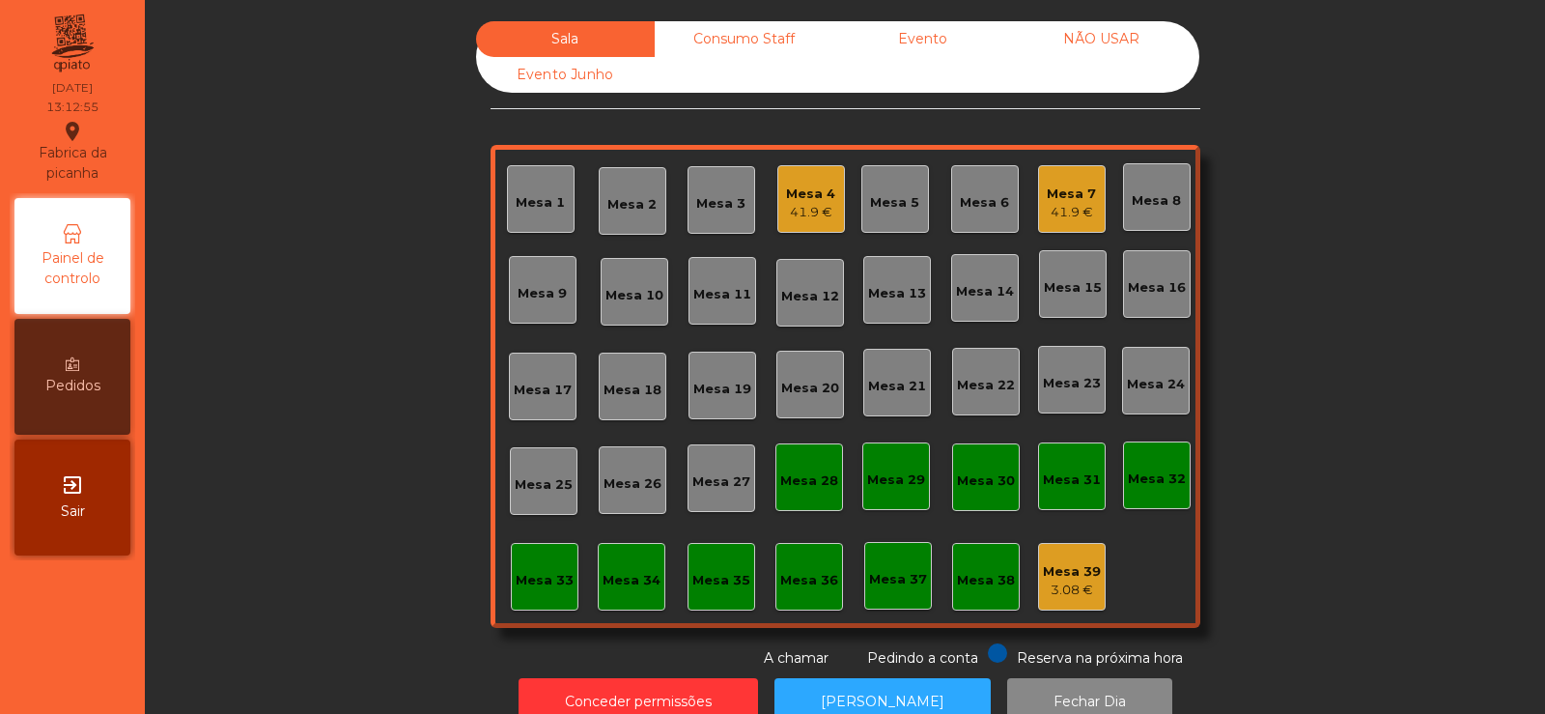
click at [539, 295] on div "Mesa 9" at bounding box center [542, 293] width 49 height 19
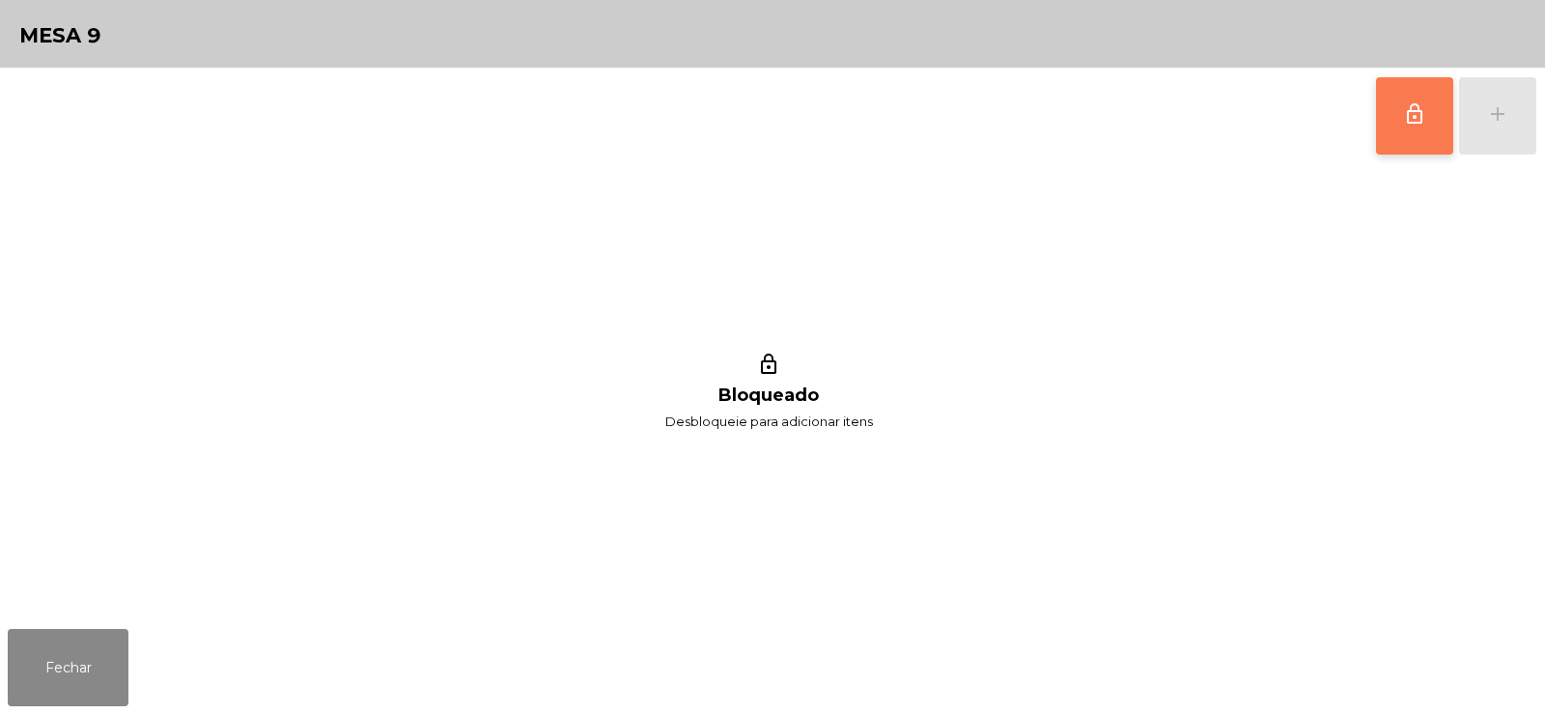
click at [1425, 128] on button "lock_outline" at bounding box center [1414, 115] width 77 height 77
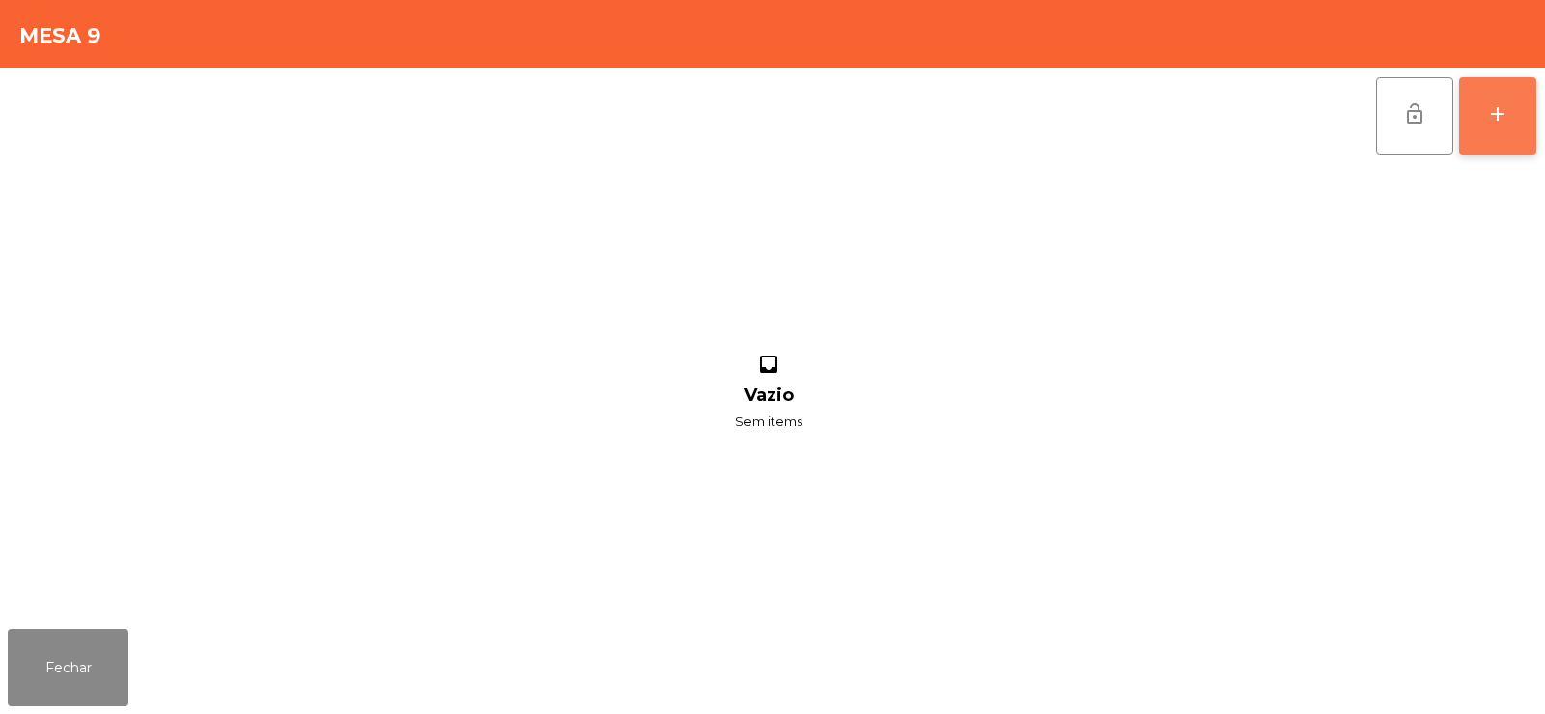
click at [1506, 126] on button "add" at bounding box center [1497, 115] width 77 height 77
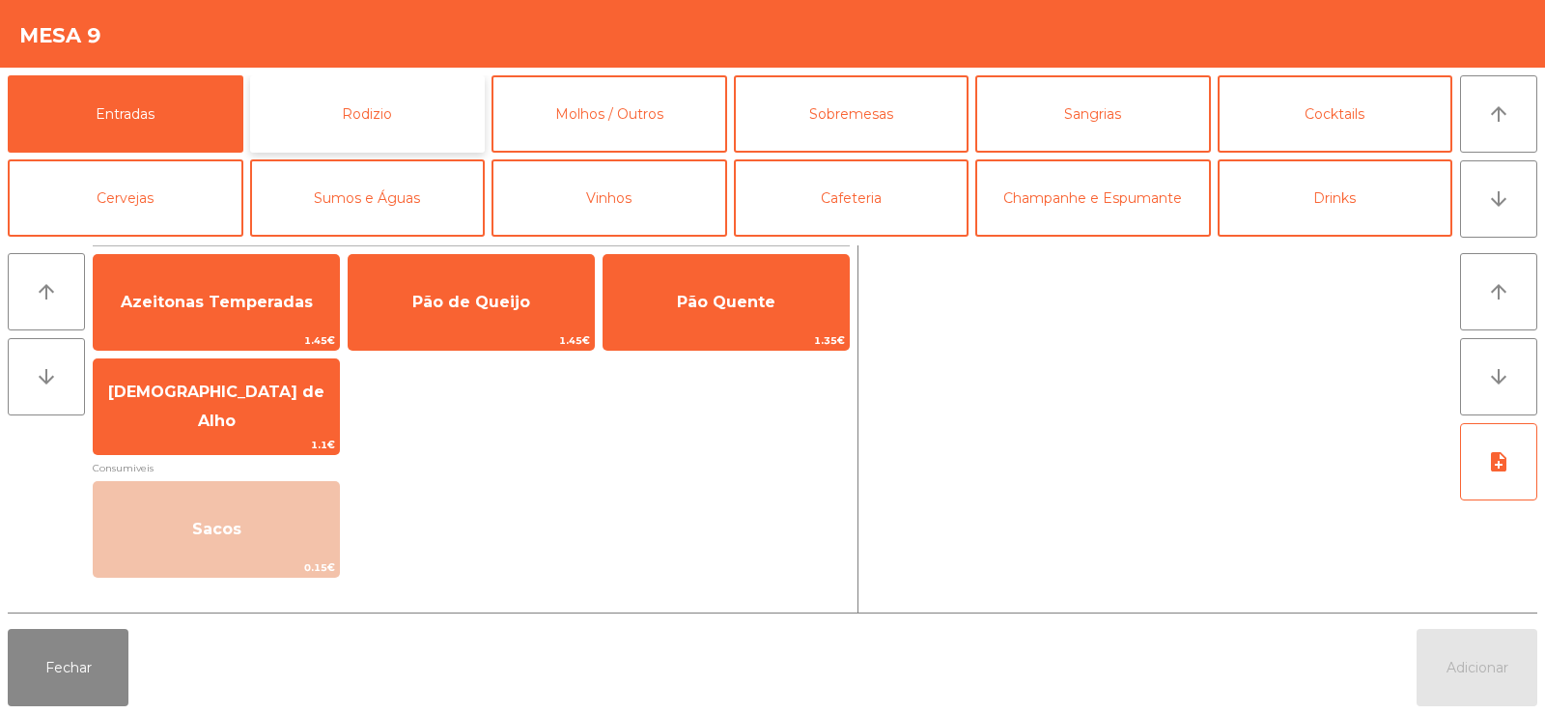
click at [310, 113] on button "Rodizio" at bounding box center [368, 113] width 236 height 77
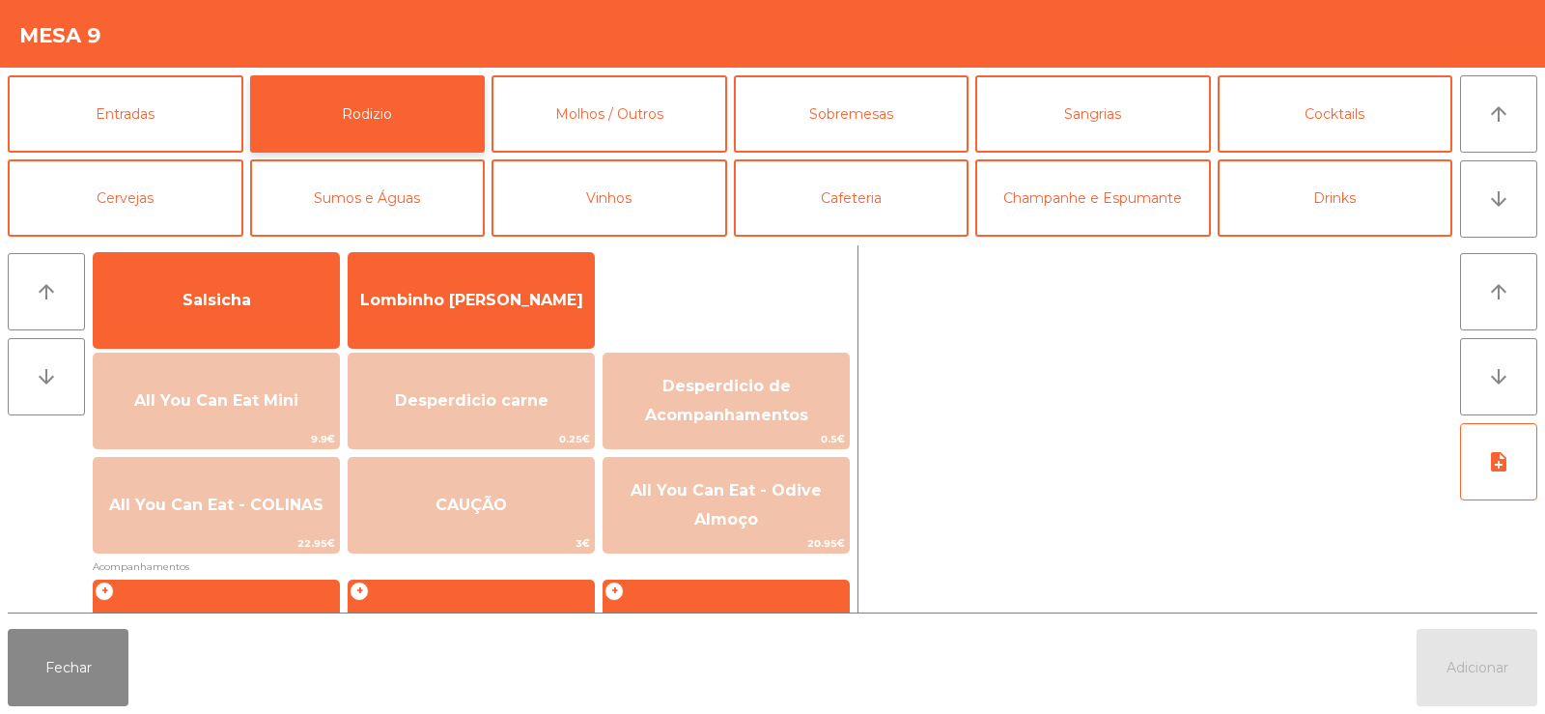
scroll to position [160, 0]
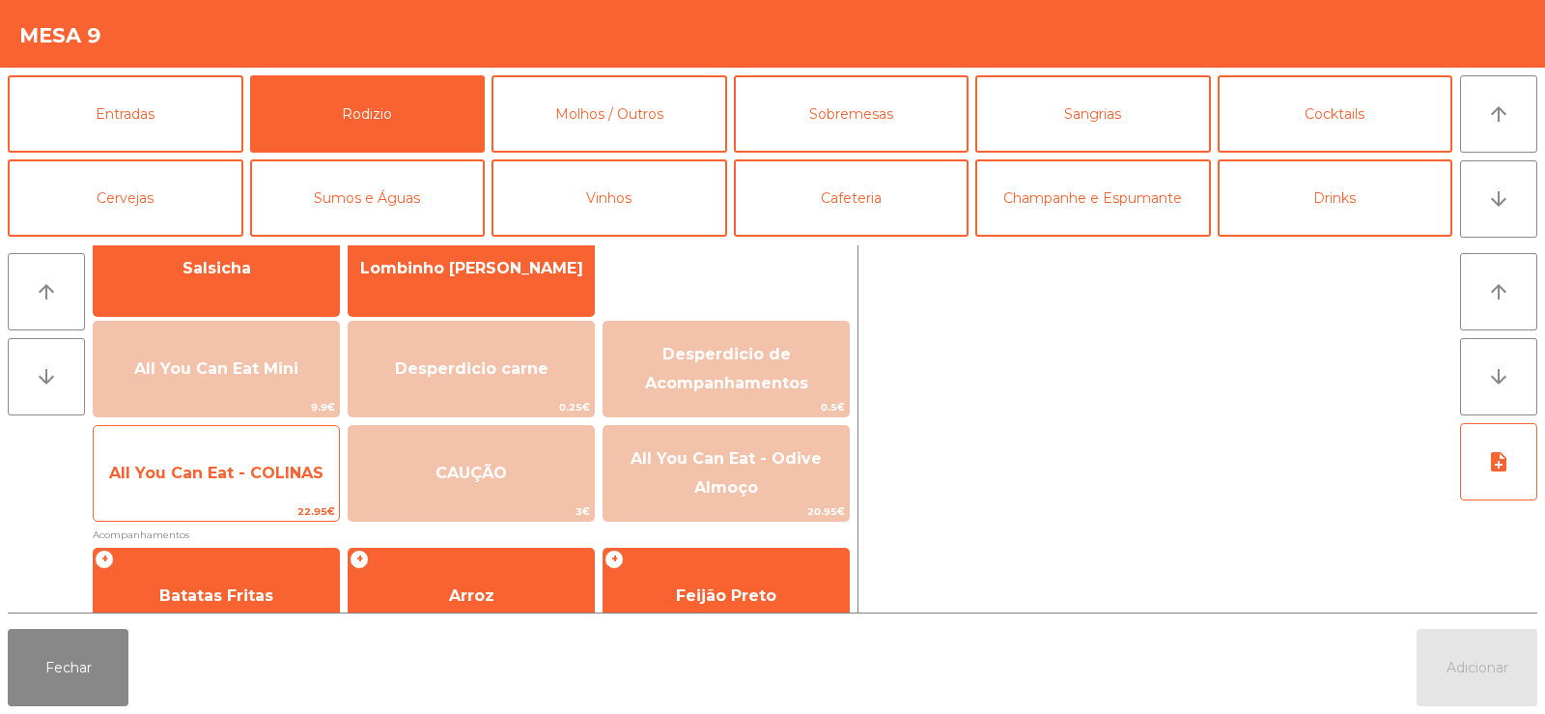
click at [228, 466] on span "All You Can Eat - COLINAS" at bounding box center [216, 472] width 214 height 18
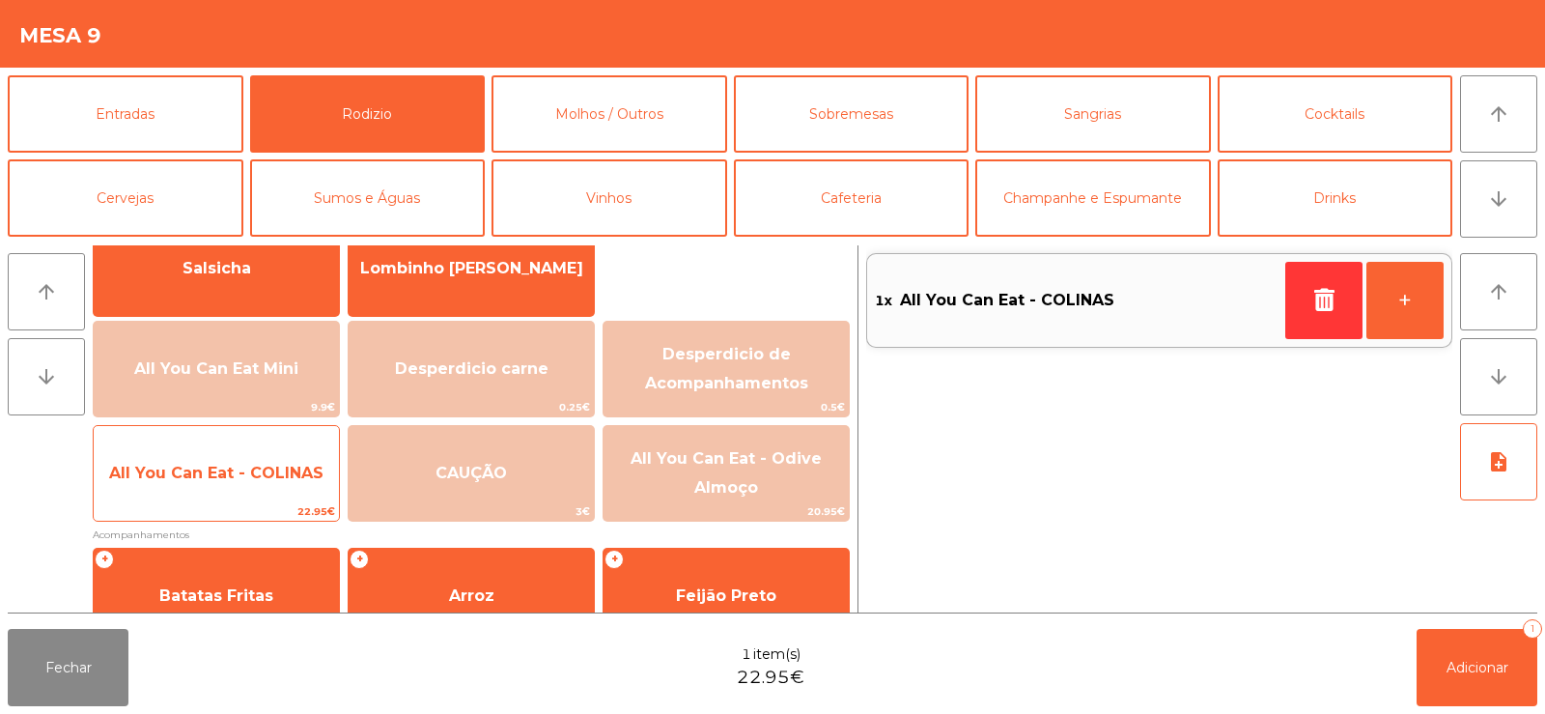
click at [231, 486] on span "All You Can Eat - COLINAS" at bounding box center [216, 473] width 245 height 52
click at [218, 486] on span "All You Can Eat - COLINAS" at bounding box center [216, 473] width 245 height 52
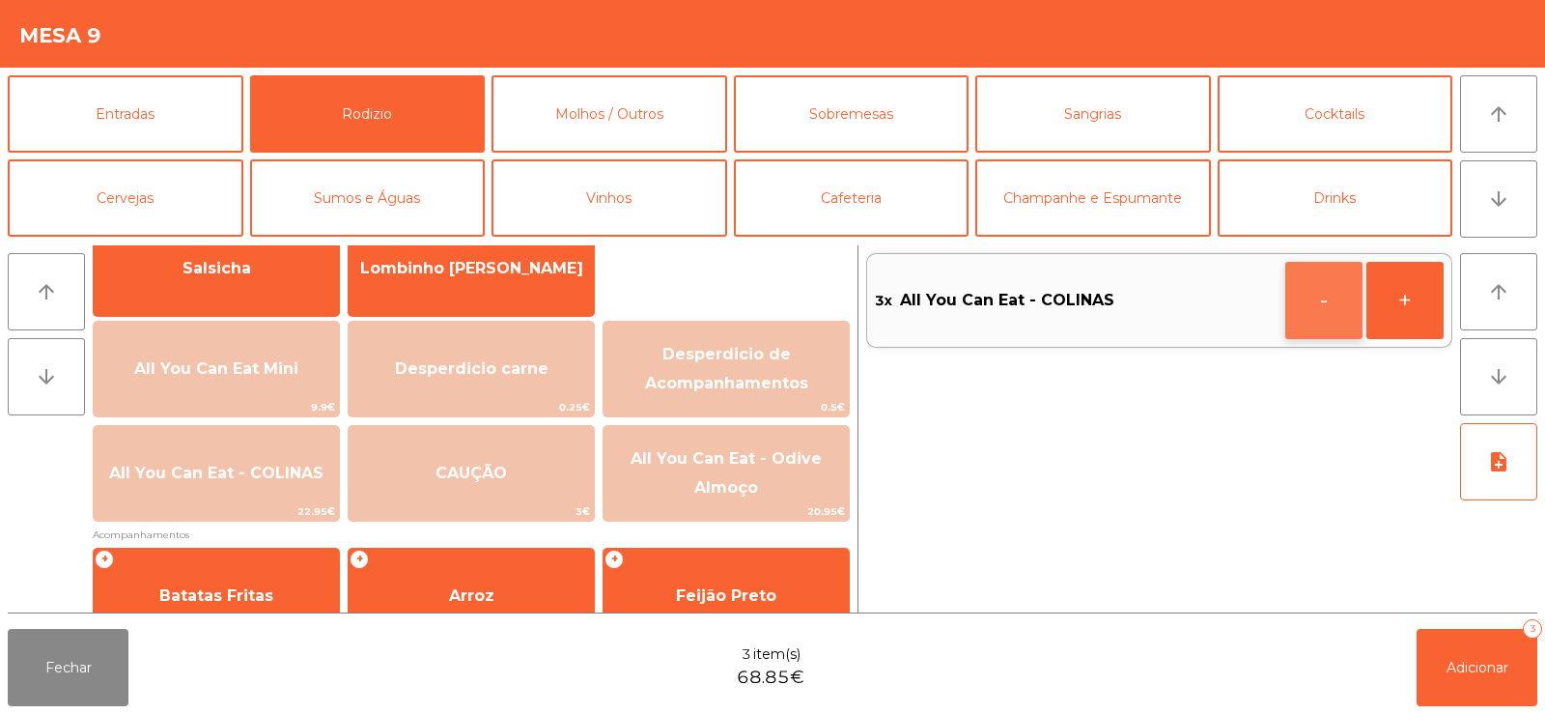
click at [1322, 315] on button "-" at bounding box center [1323, 300] width 77 height 77
click at [1305, 303] on button "-" at bounding box center [1323, 300] width 77 height 77
click at [1323, 300] on icon "button" at bounding box center [1323, 299] width 29 height 23
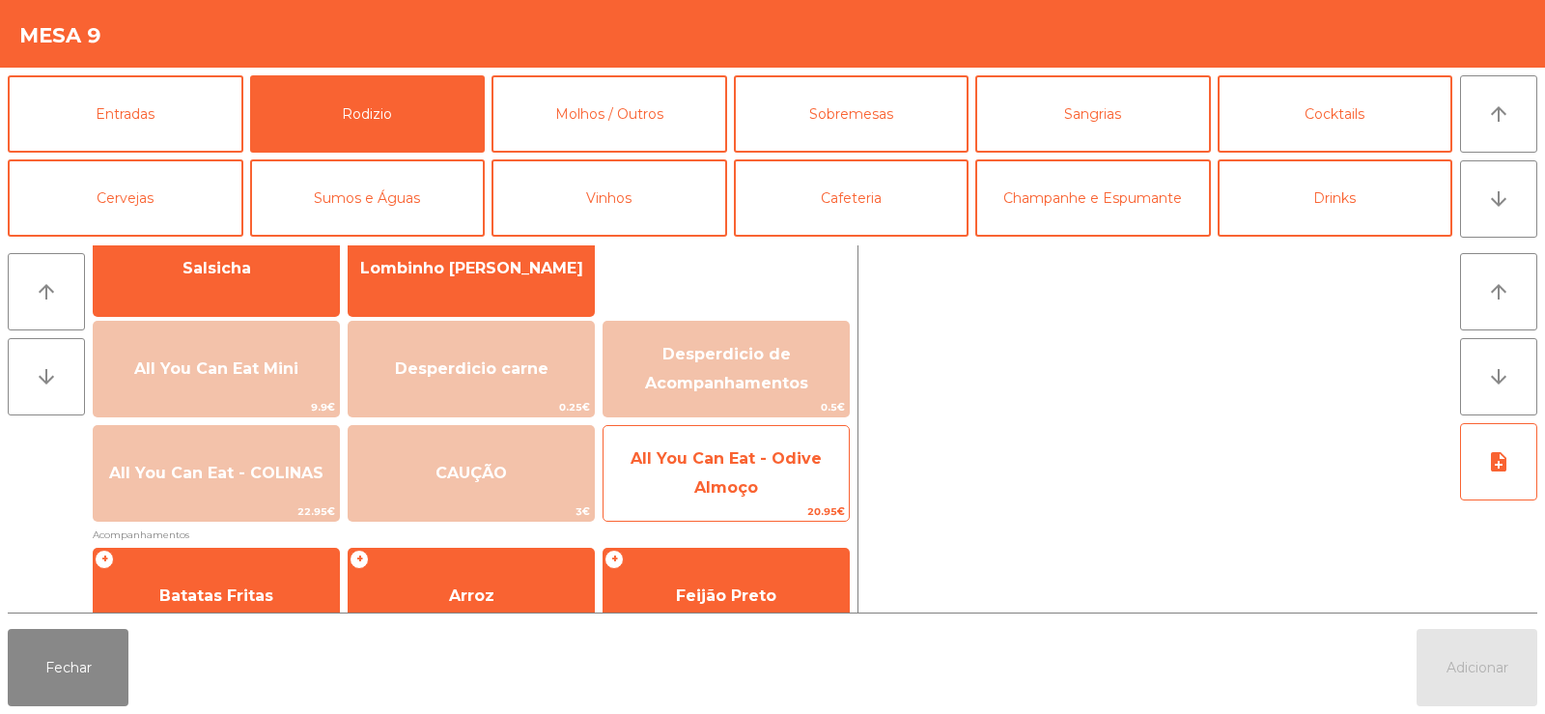
click at [678, 496] on span "All You Can Eat - Odive Almoço" at bounding box center [725, 474] width 245 height 82
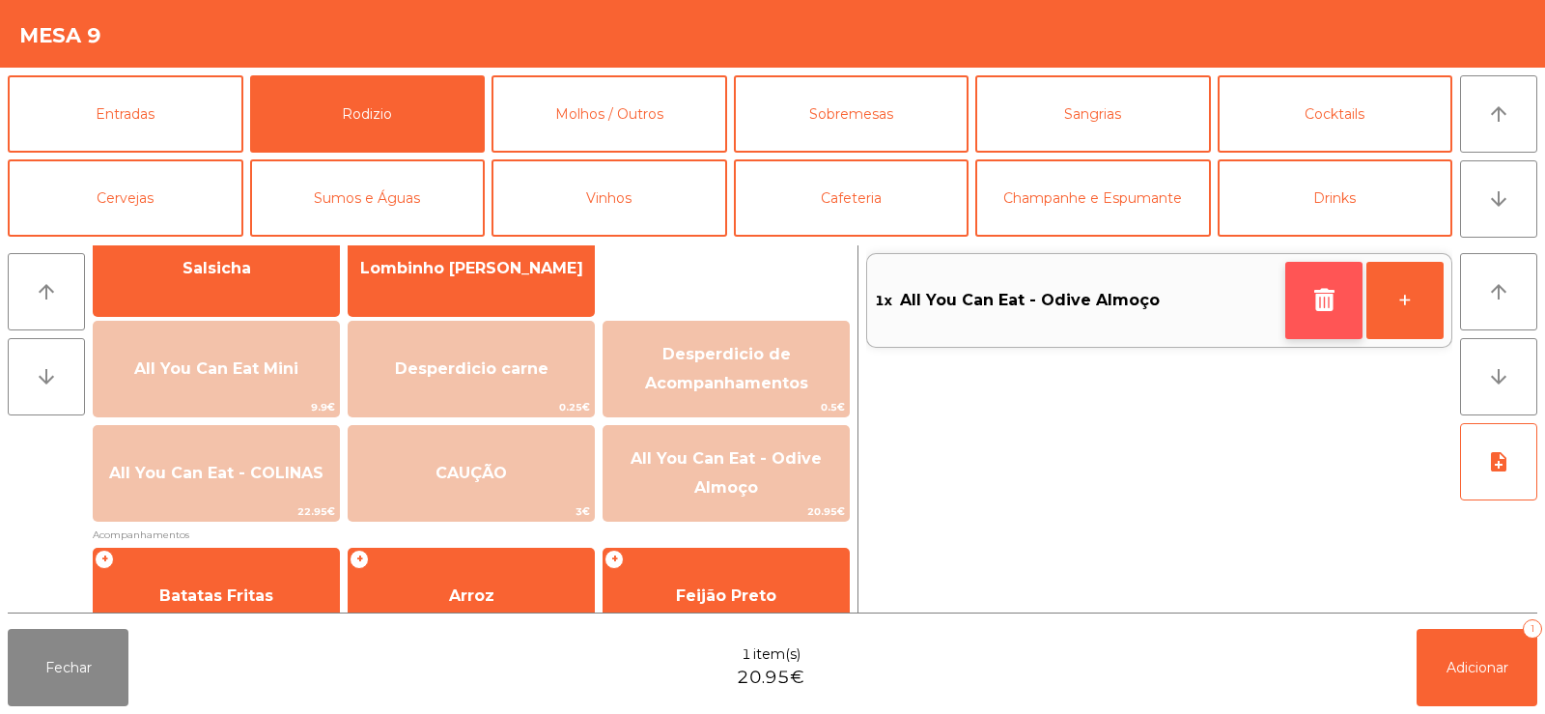
click at [1295, 316] on button "button" at bounding box center [1323, 300] width 77 height 77
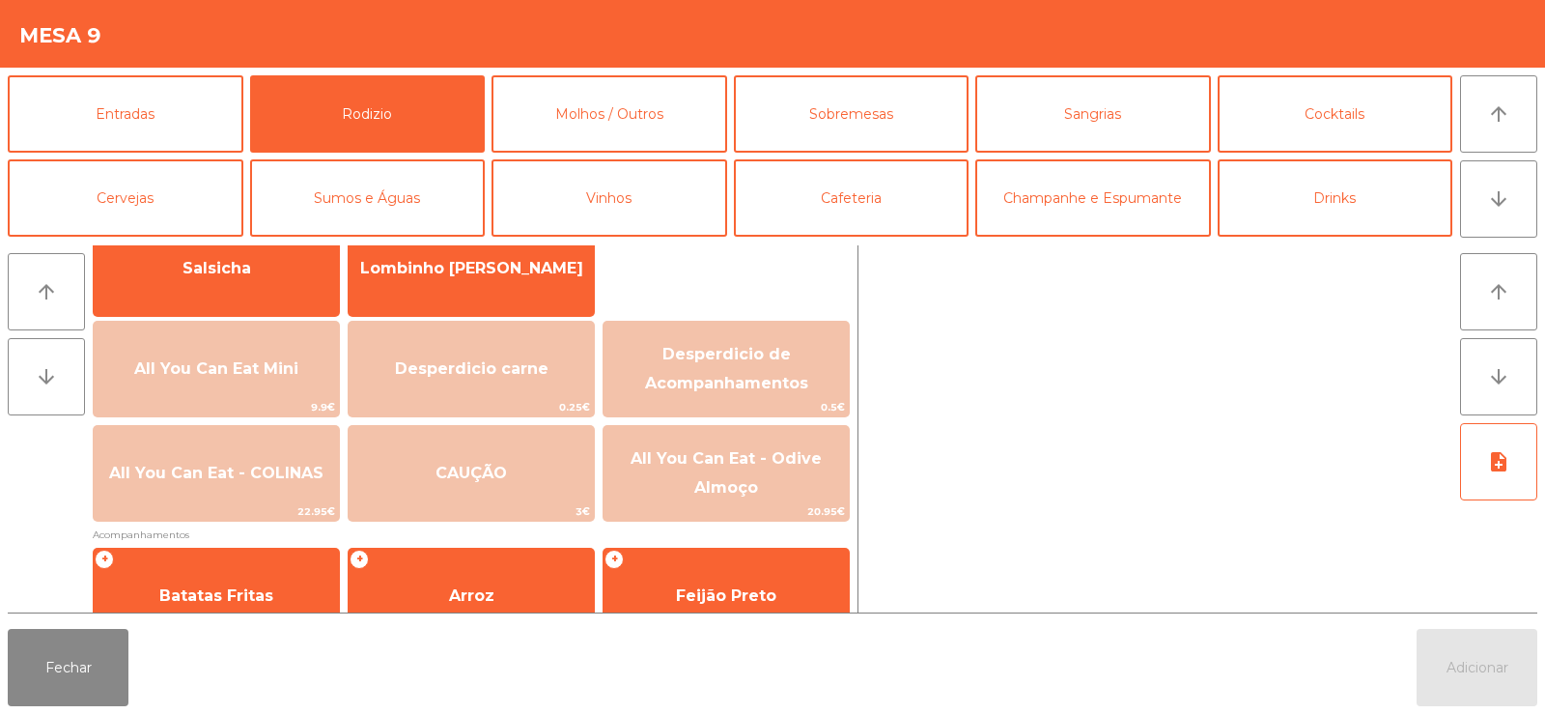
click at [1302, 318] on div at bounding box center [1159, 428] width 586 height 367
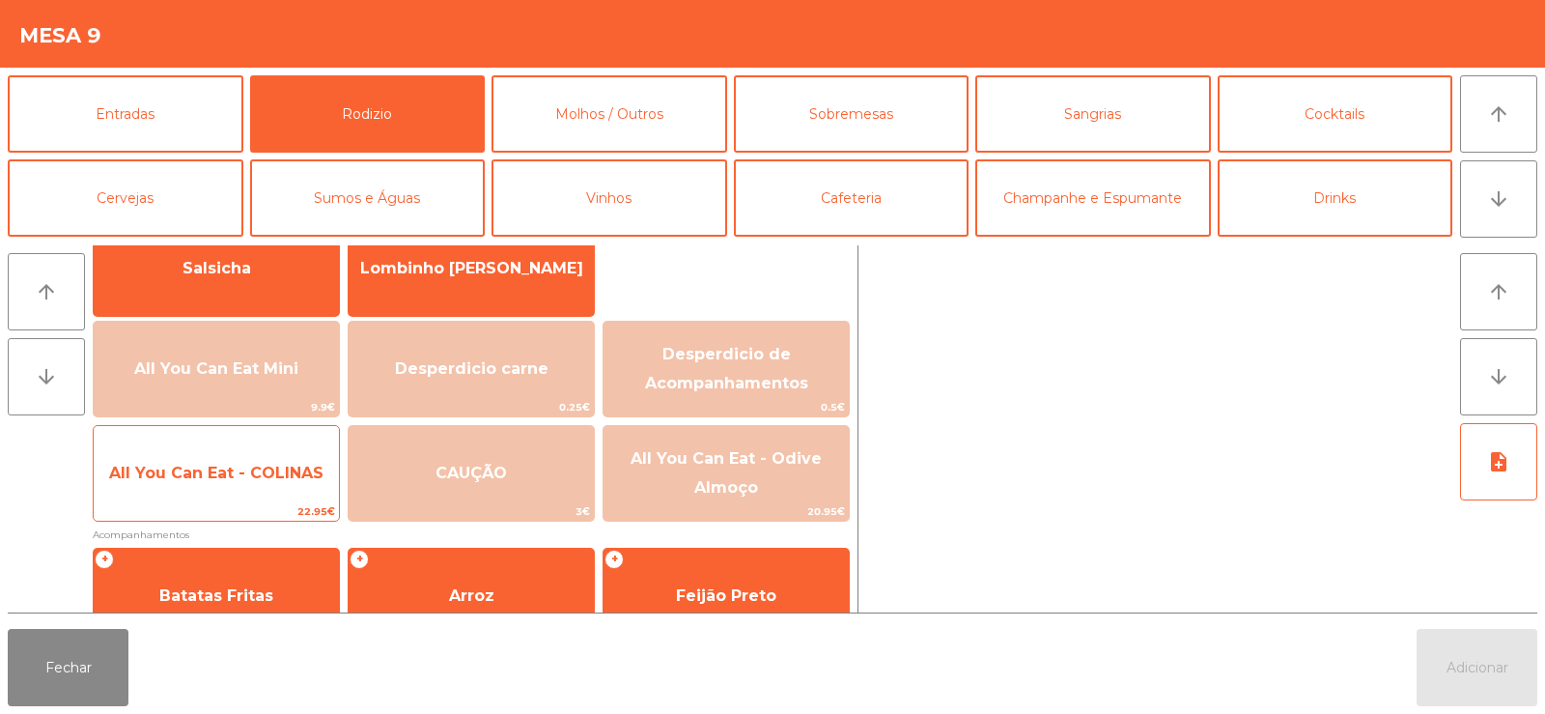
click at [221, 471] on span "All You Can Eat - COLINAS" at bounding box center [216, 472] width 214 height 18
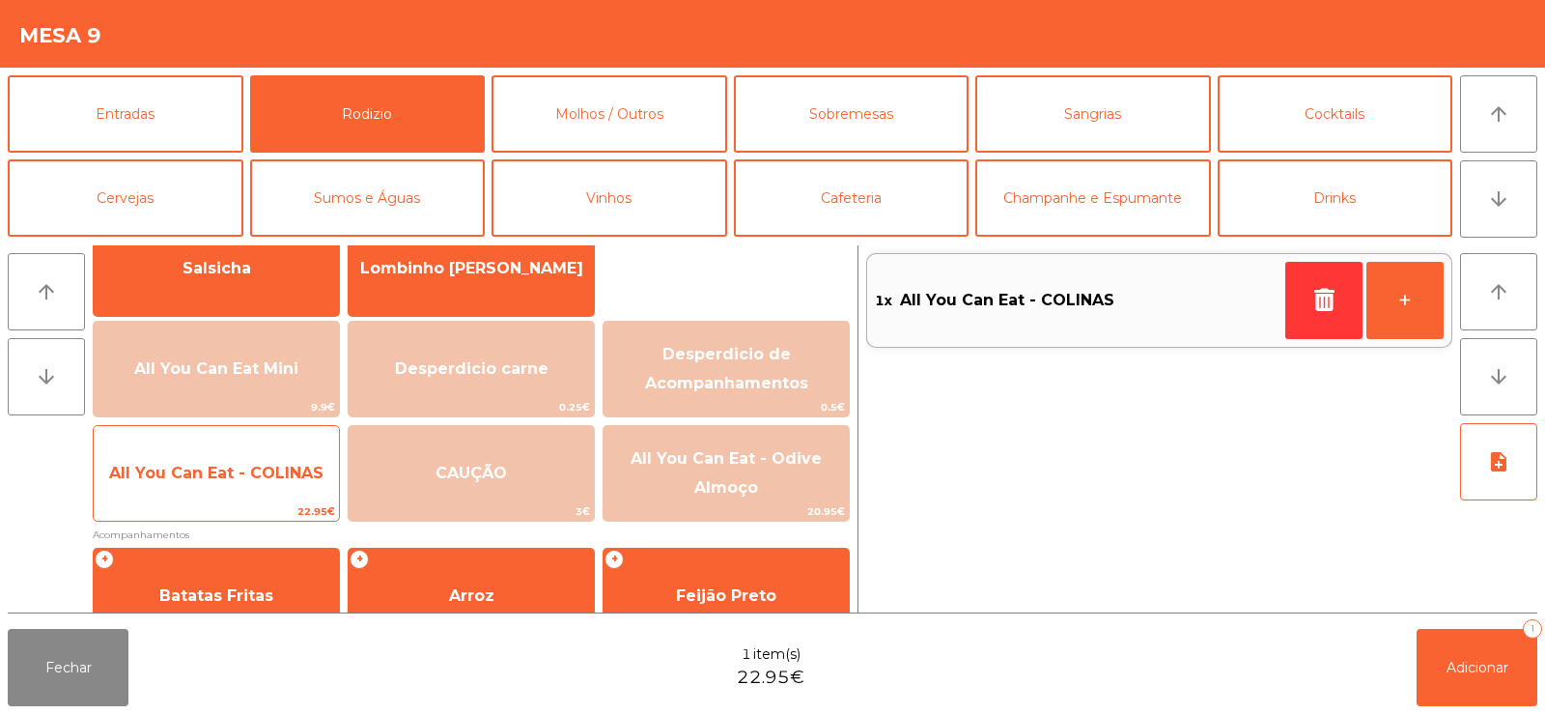
click at [215, 461] on span "All You Can Eat - COLINAS" at bounding box center [216, 473] width 245 height 52
click at [221, 466] on span "All You Can Eat - COLINAS" at bounding box center [216, 472] width 214 height 18
click at [239, 463] on span "All You Can Eat - COLINAS" at bounding box center [216, 472] width 214 height 18
click at [236, 468] on span "All You Can Eat - COLINAS" at bounding box center [216, 472] width 214 height 18
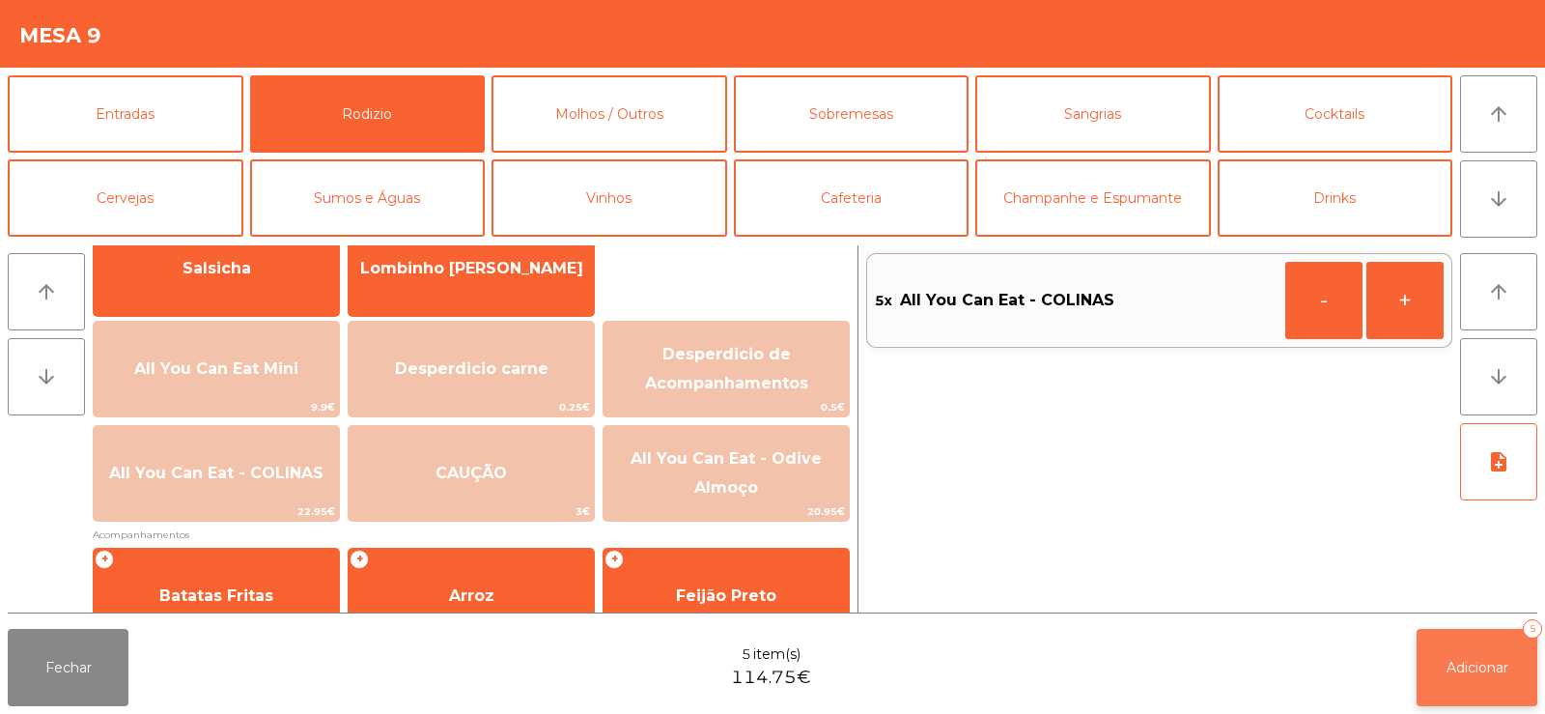
click at [1459, 657] on button "Adicionar 5" at bounding box center [1477, 667] width 121 height 77
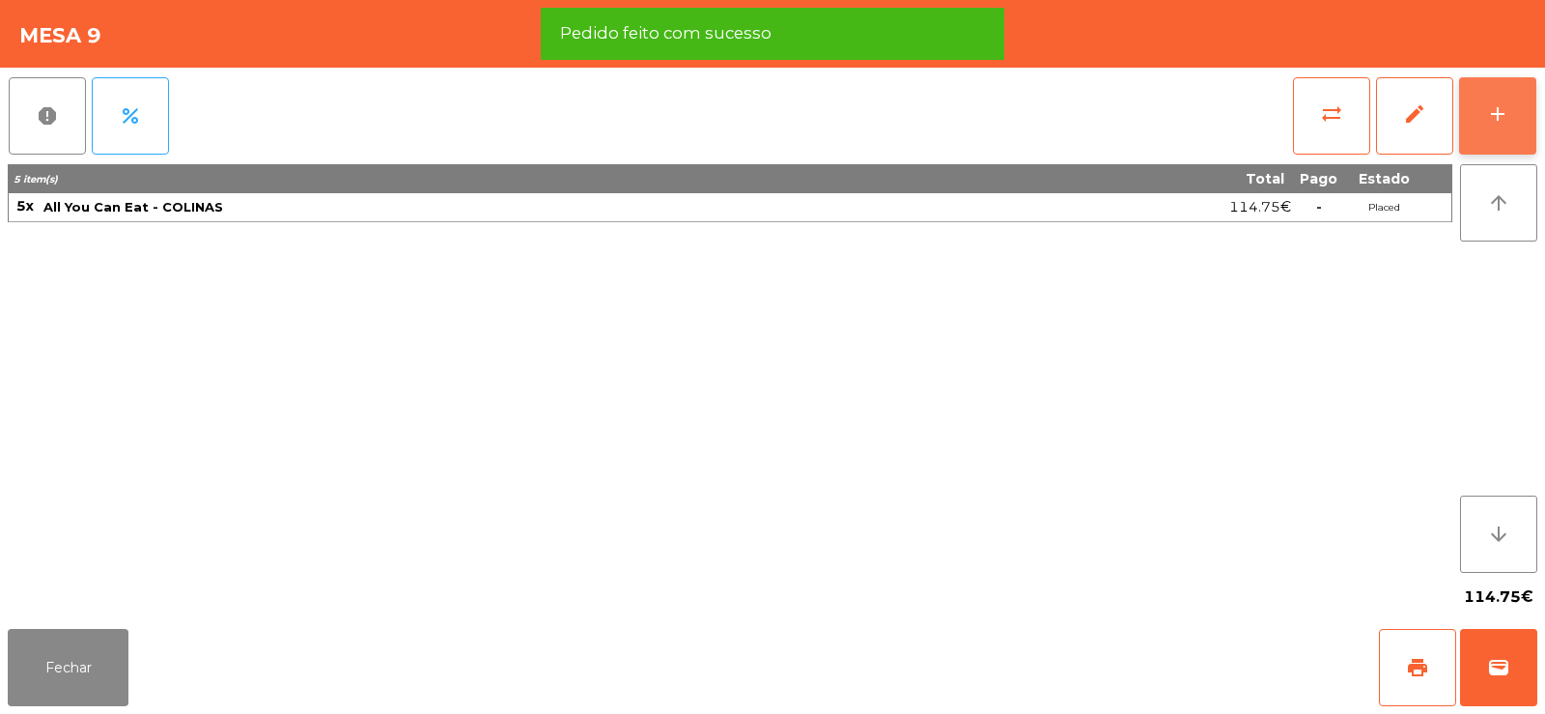
click at [1484, 119] on button "add" at bounding box center [1497, 115] width 77 height 77
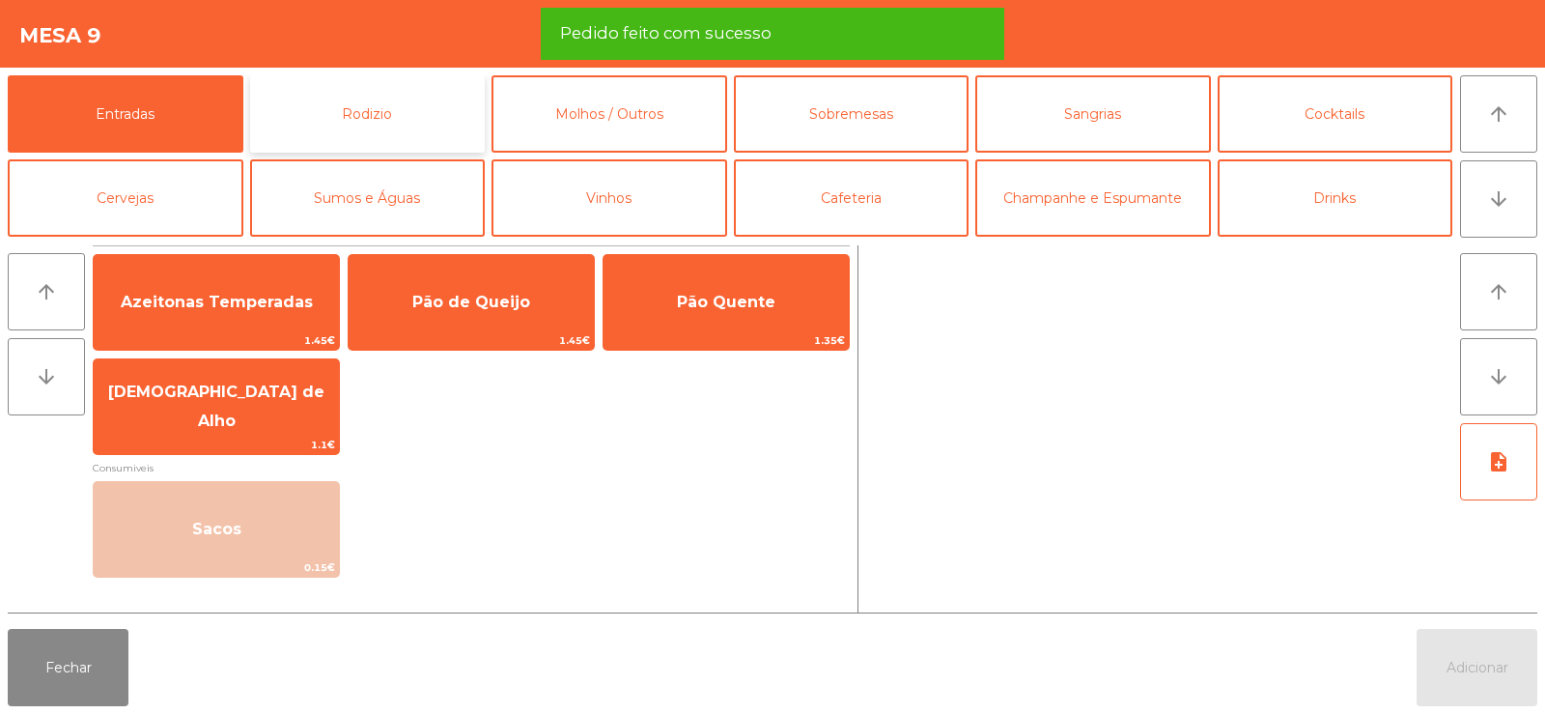
click at [364, 113] on button "Rodizio" at bounding box center [368, 113] width 236 height 77
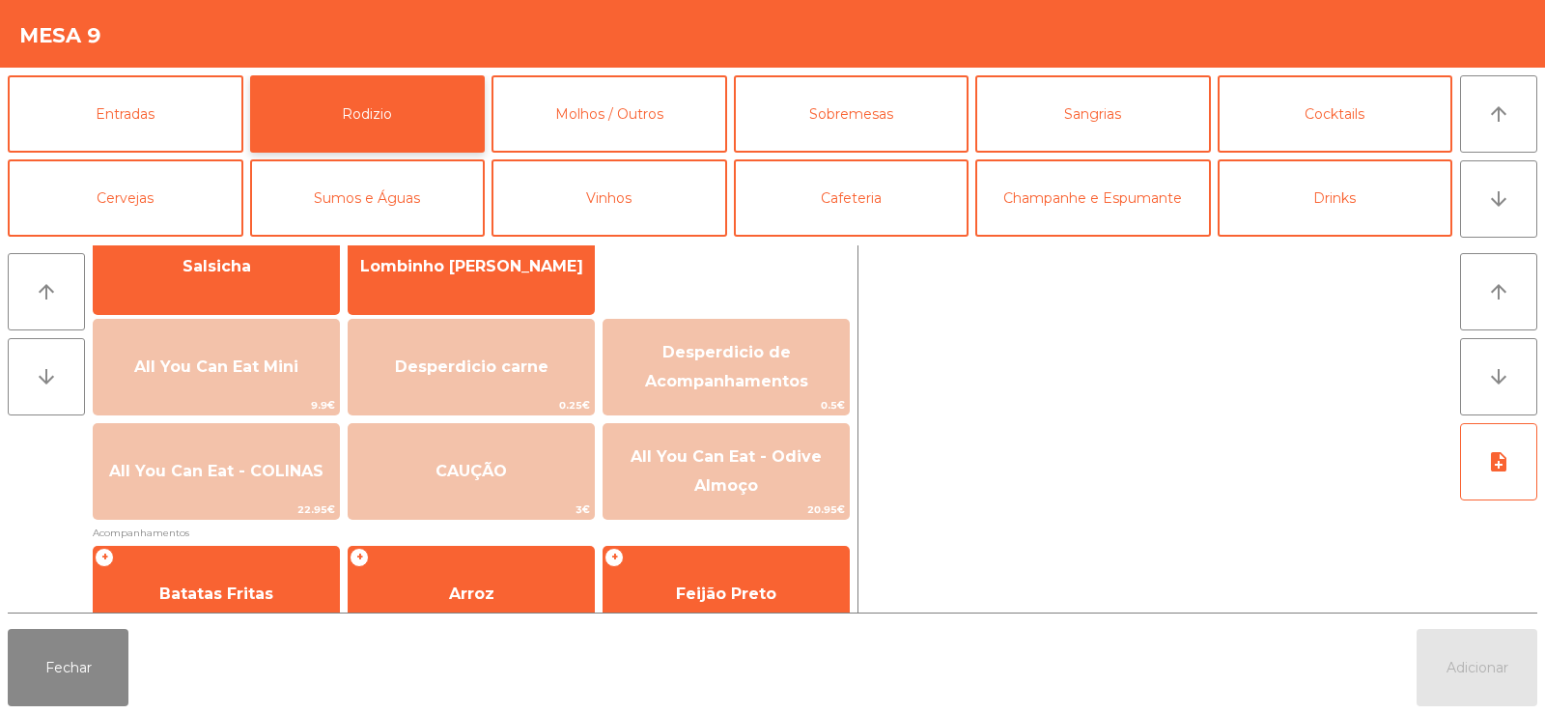
scroll to position [163, 0]
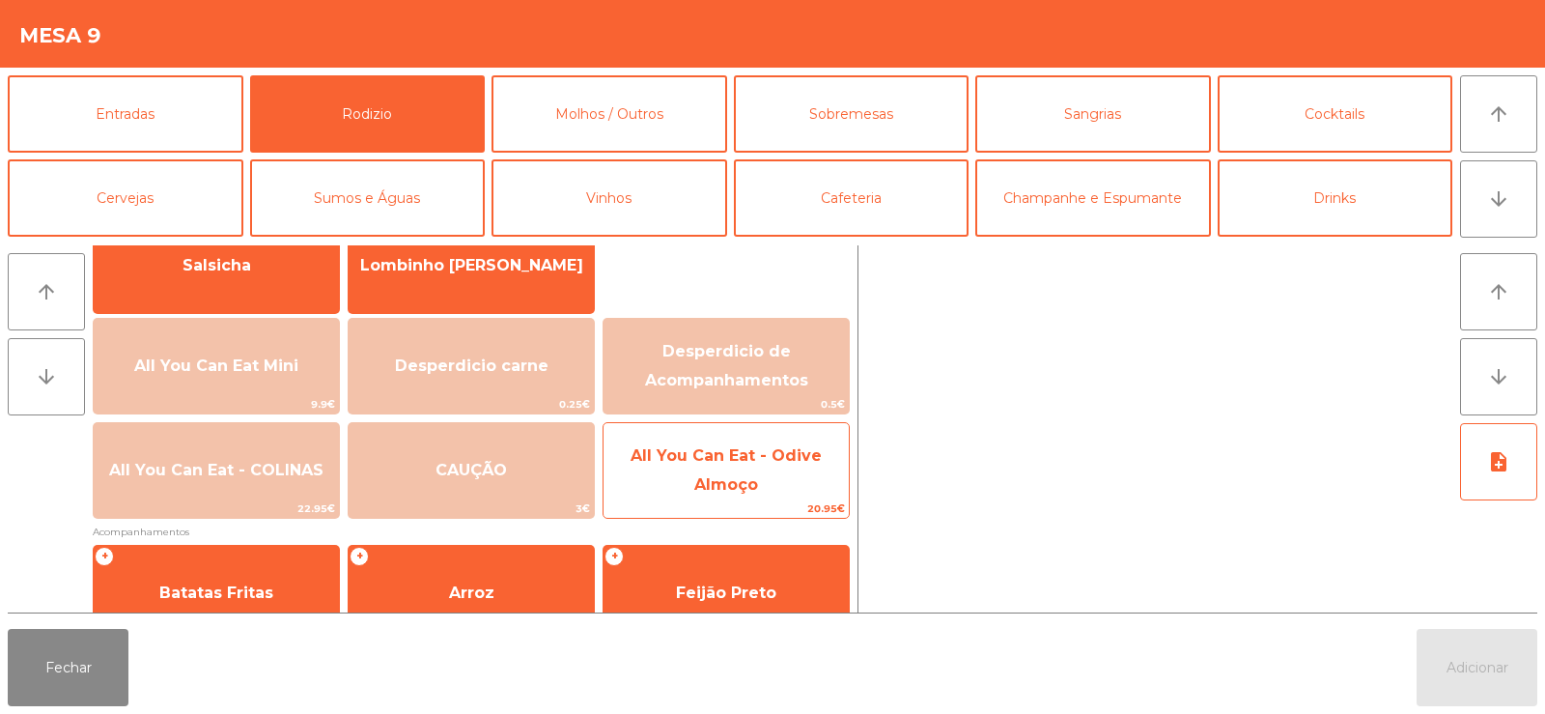
click at [747, 488] on span "All You Can Eat - Odive Almoço" at bounding box center [726, 469] width 191 height 47
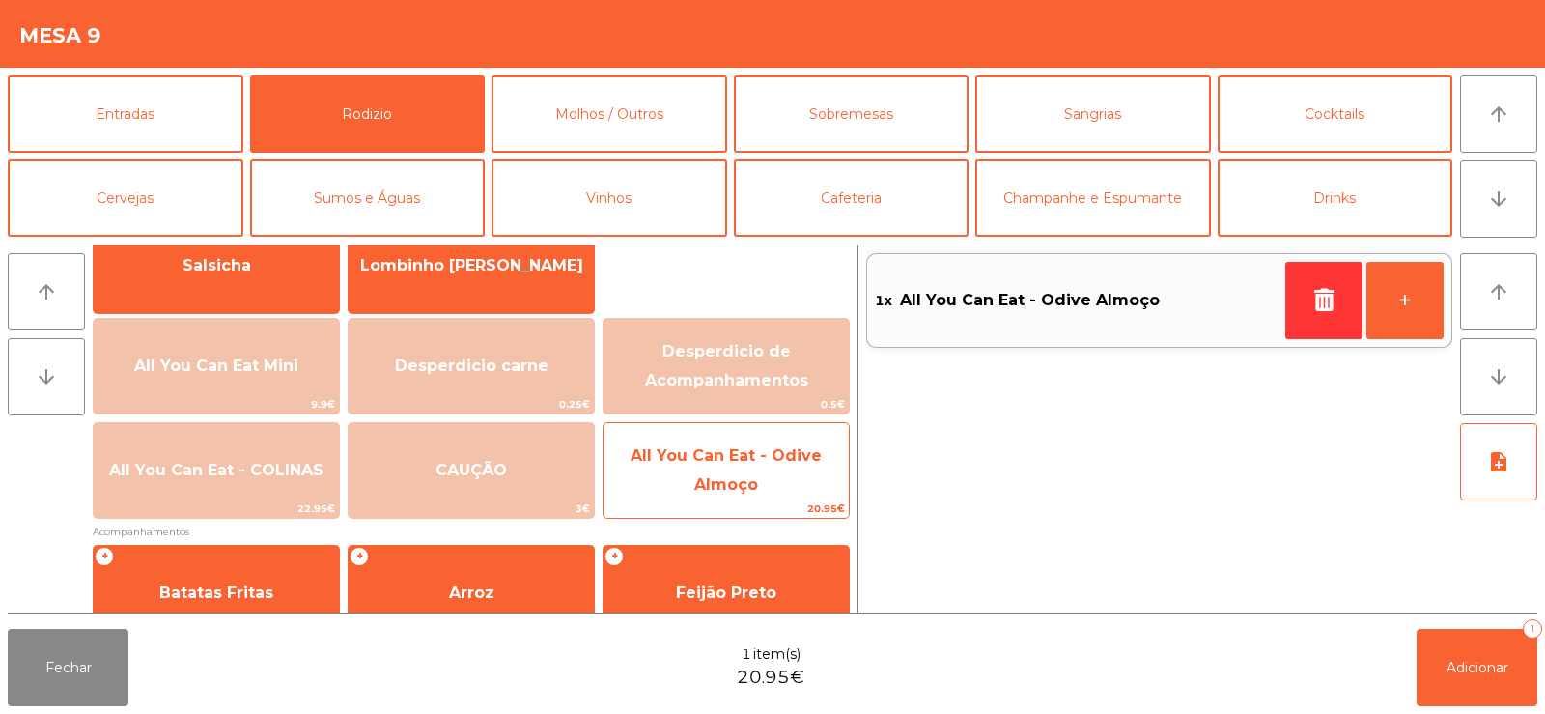
click at [763, 472] on span "All You Can Eat - Odive Almoço" at bounding box center [725, 471] width 245 height 82
click at [756, 479] on span "All You Can Eat - Odive Almoço" at bounding box center [726, 469] width 191 height 47
click at [750, 473] on span "All You Can Eat - Odive Almoço" at bounding box center [725, 471] width 245 height 82
click at [740, 465] on span "All You Can Eat - Odive Almoço" at bounding box center [725, 471] width 245 height 82
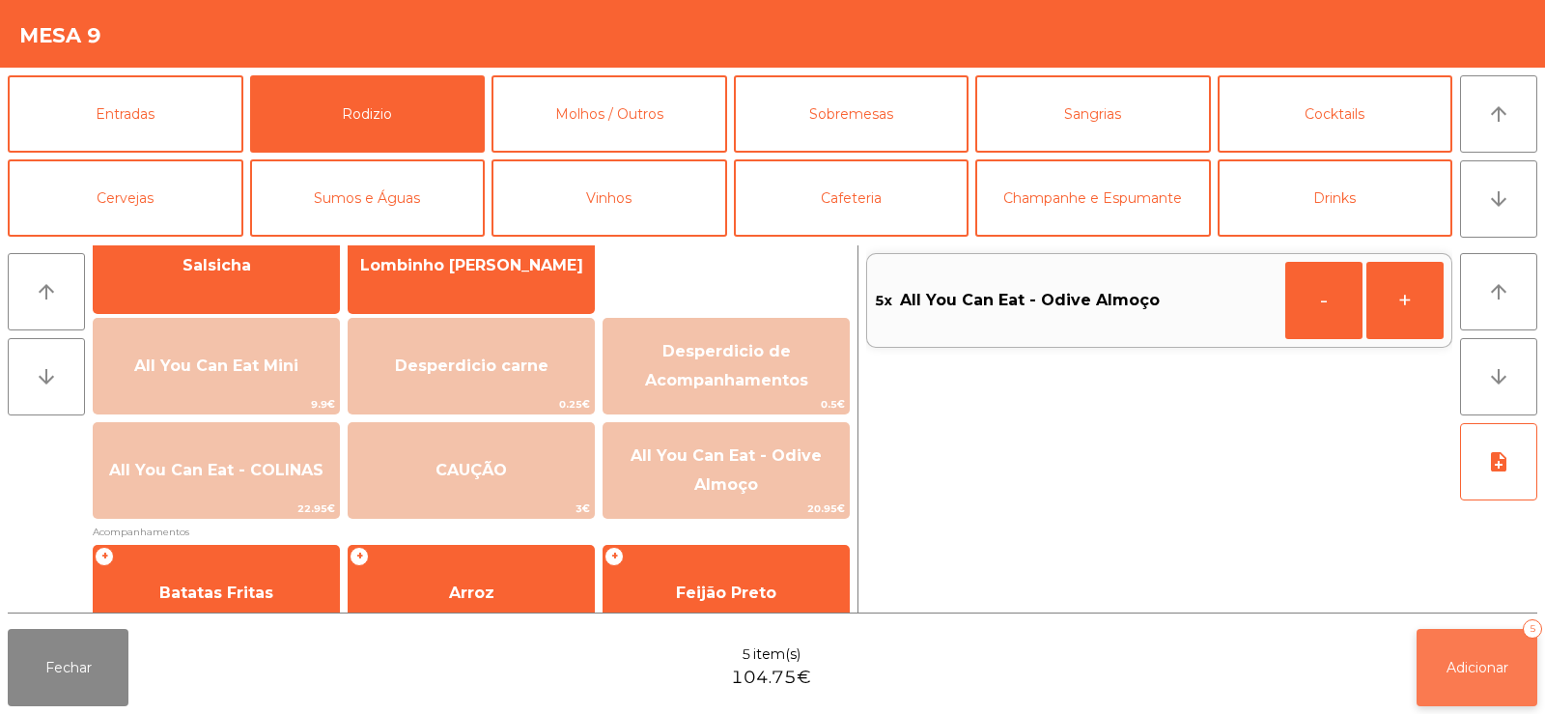
click at [1480, 662] on span "Adicionar" at bounding box center [1477, 667] width 62 height 17
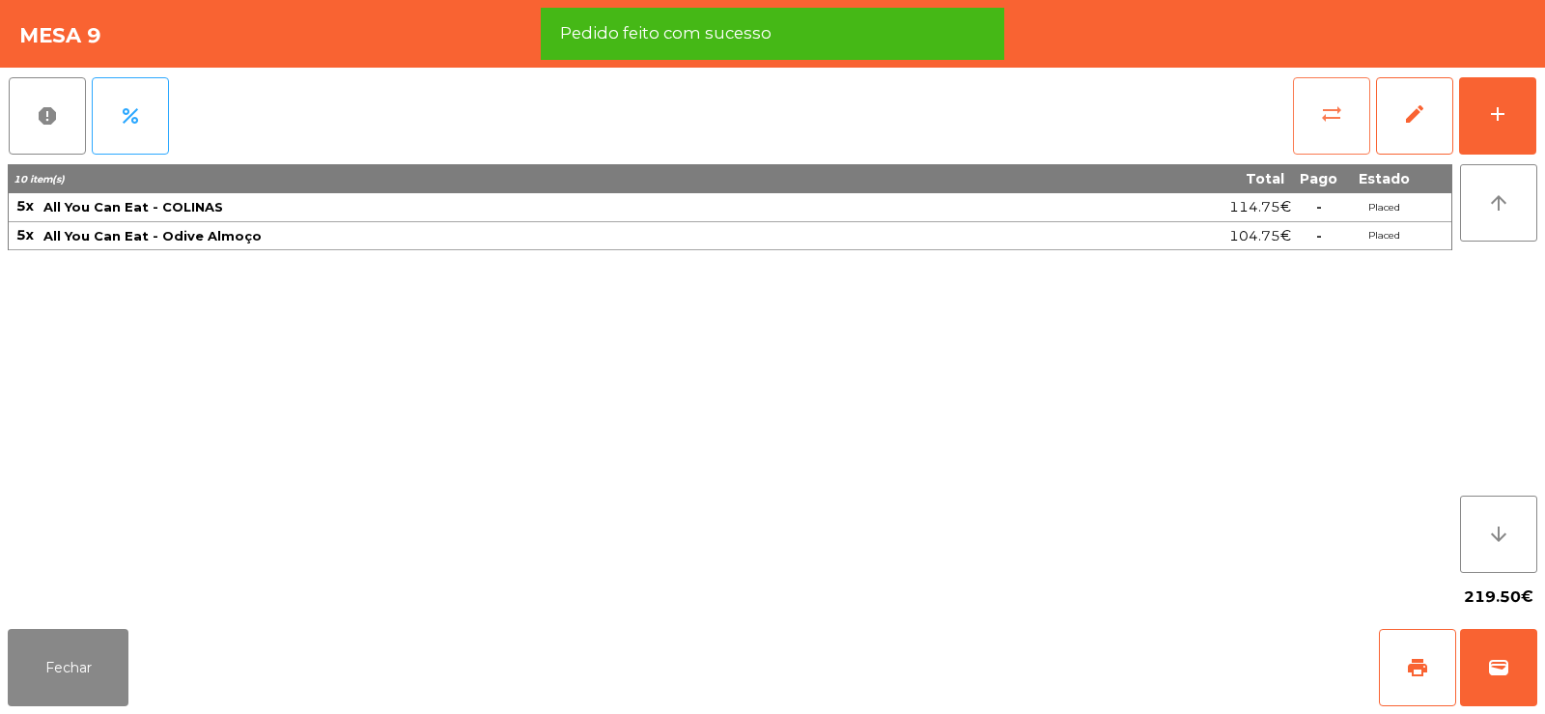
click at [1319, 110] on button "sync_alt" at bounding box center [1331, 115] width 77 height 77
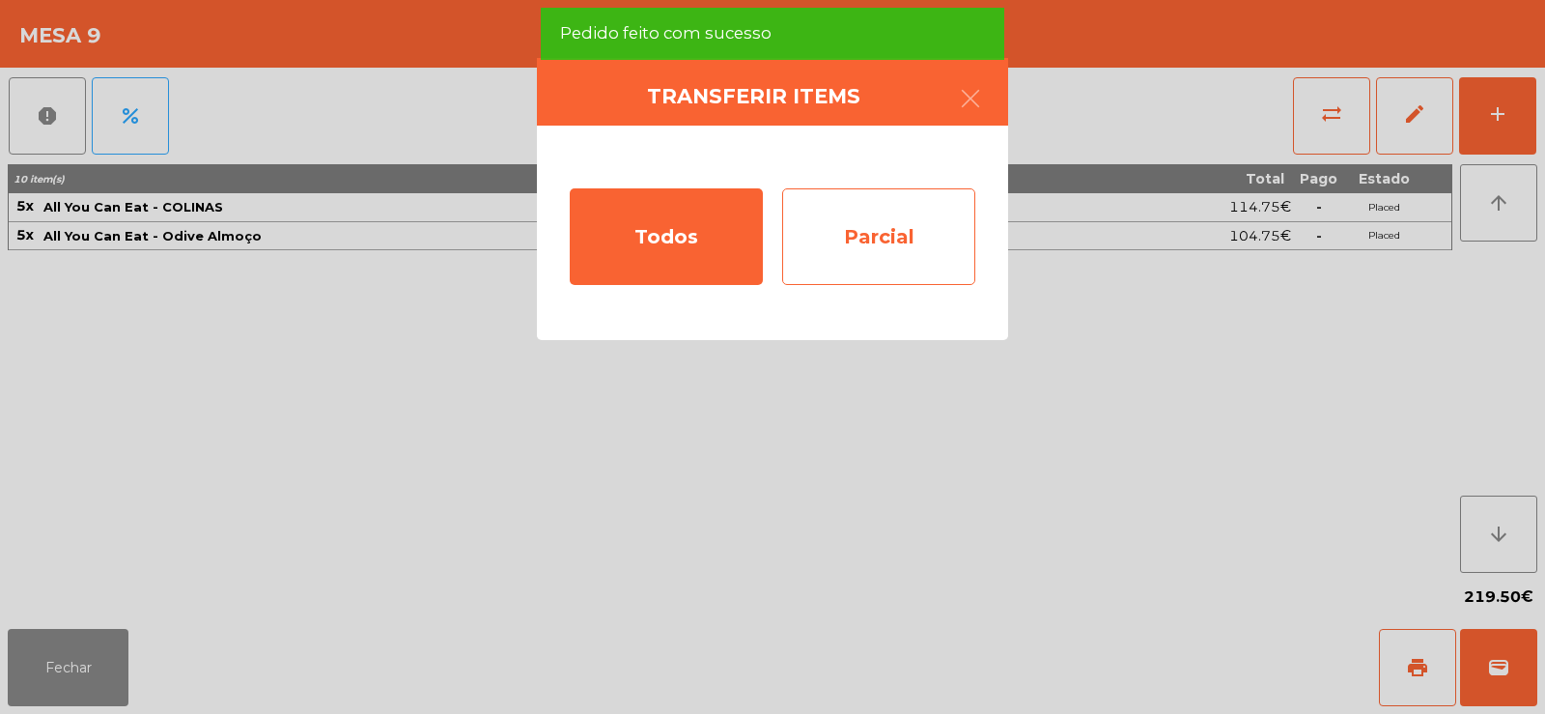
click at [888, 248] on div "Parcial" at bounding box center [878, 236] width 193 height 97
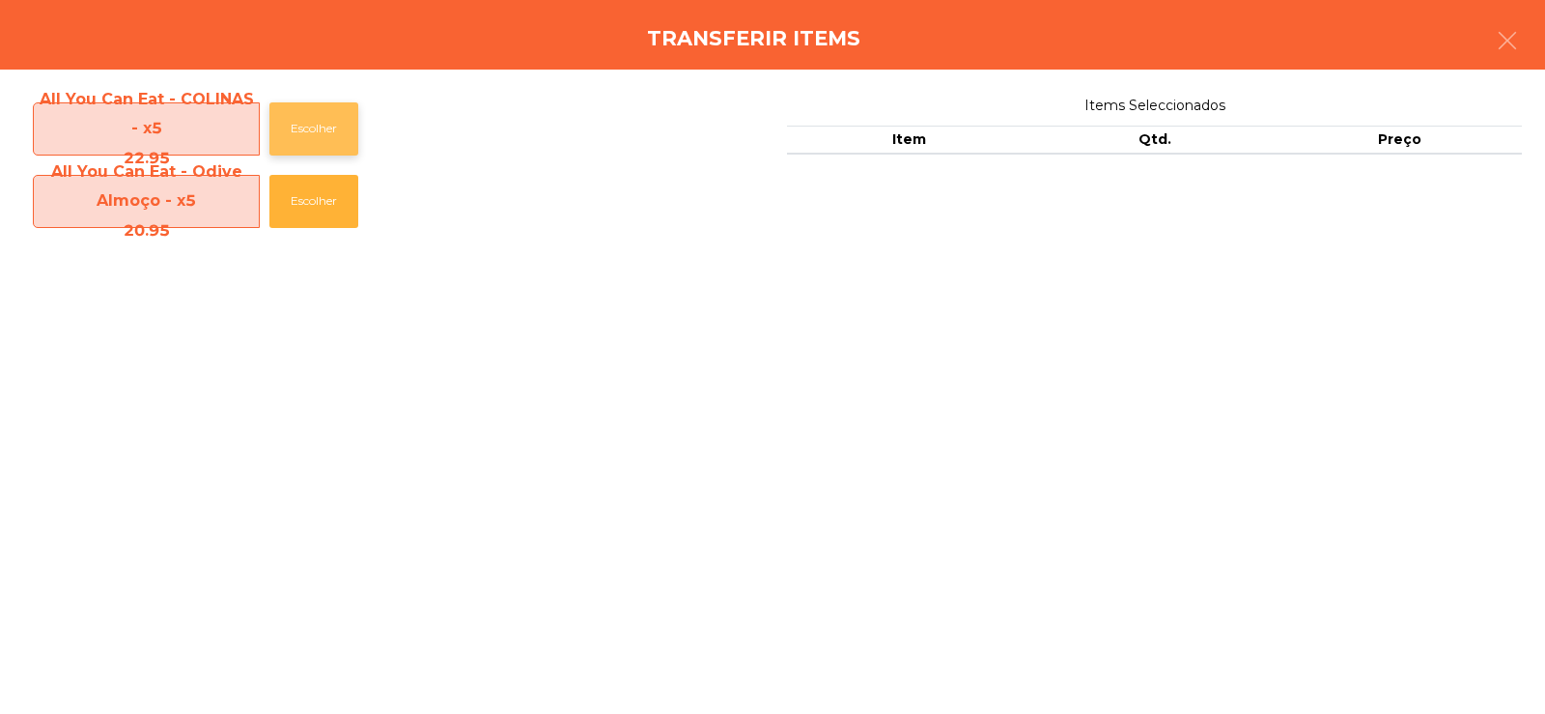
click at [310, 122] on button "Escolher" at bounding box center [313, 128] width 89 height 53
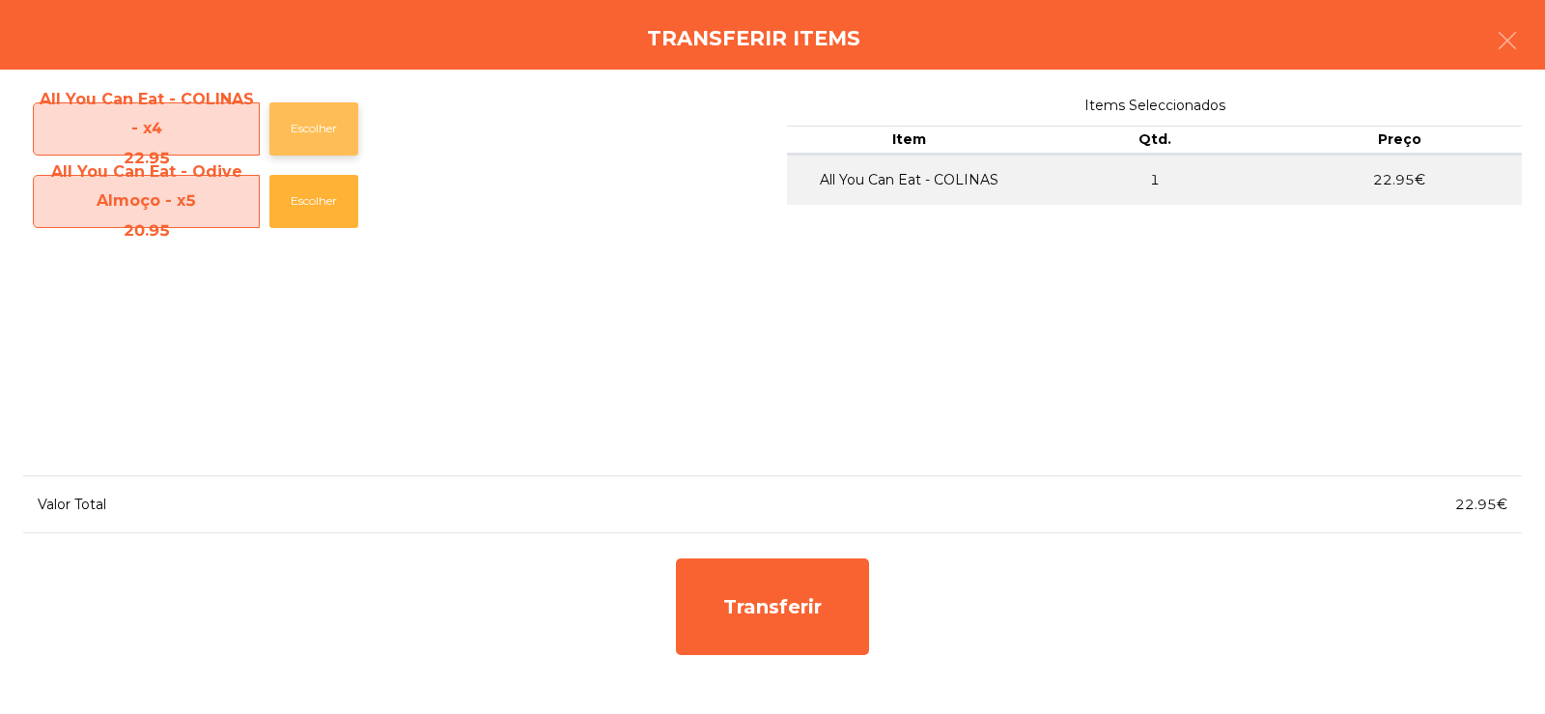
click at [332, 114] on button "Escolher" at bounding box center [313, 128] width 89 height 53
click at [332, 122] on button "Escolher" at bounding box center [313, 128] width 89 height 53
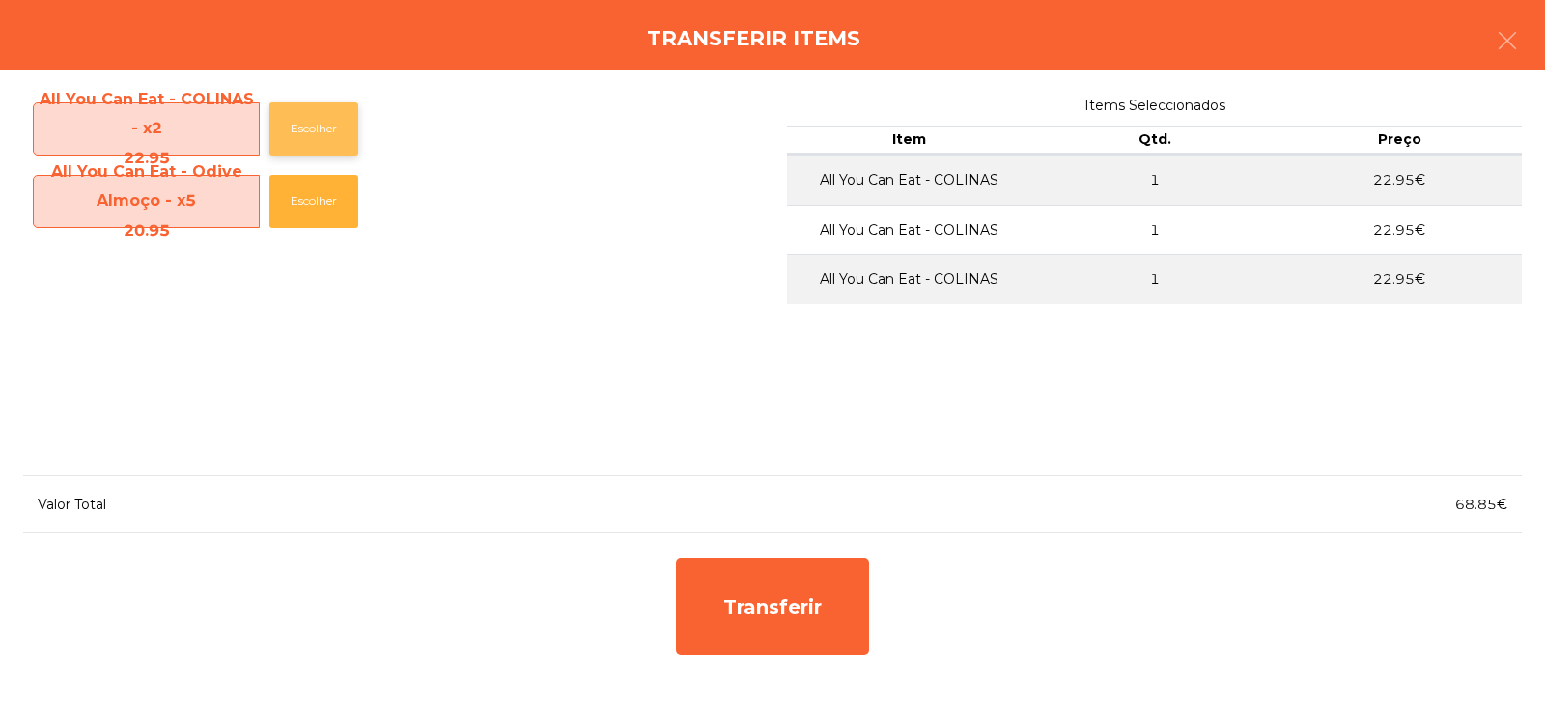
click at [324, 120] on button "Escolher" at bounding box center [313, 128] width 89 height 53
click at [327, 127] on button "Escolher" at bounding box center [313, 128] width 89 height 53
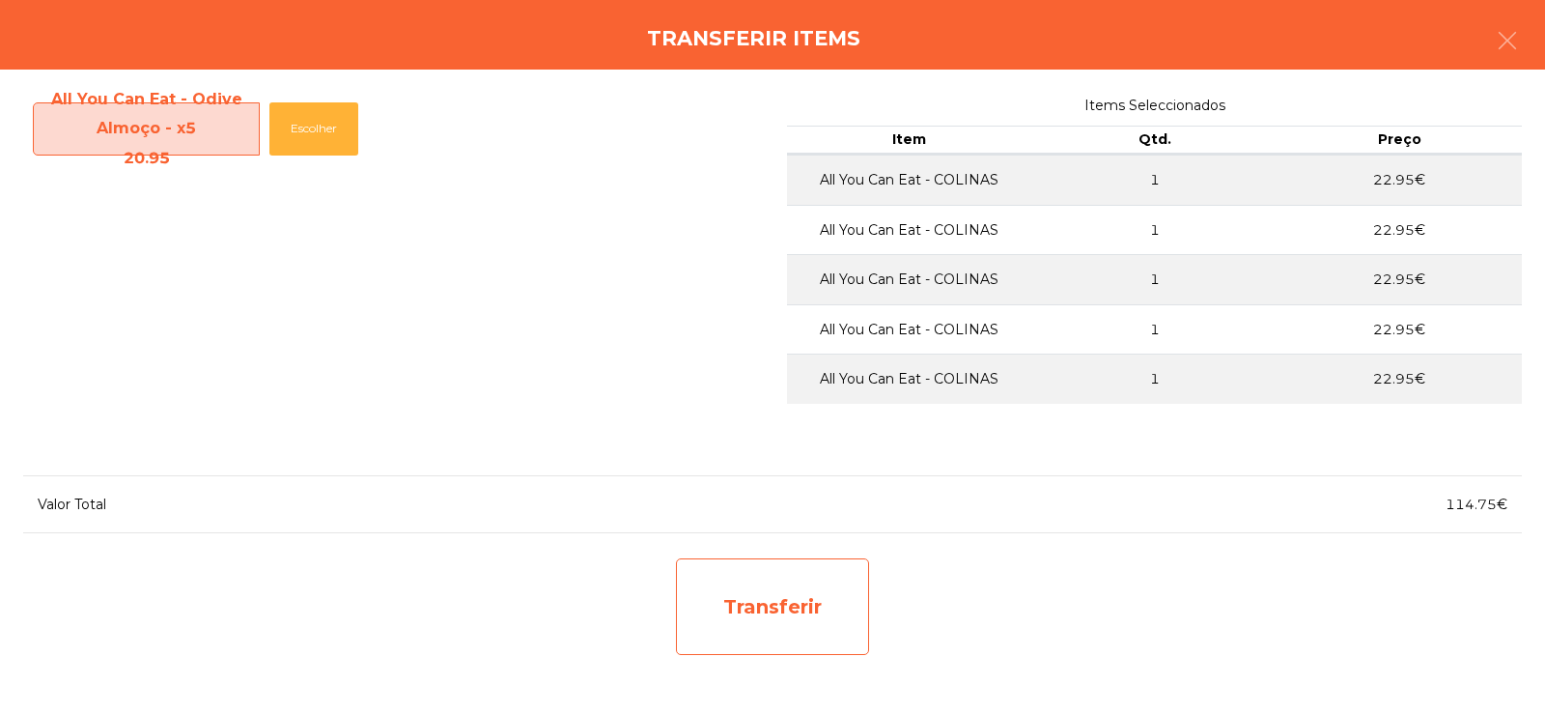
click at [809, 573] on div "Transferir" at bounding box center [772, 606] width 193 height 97
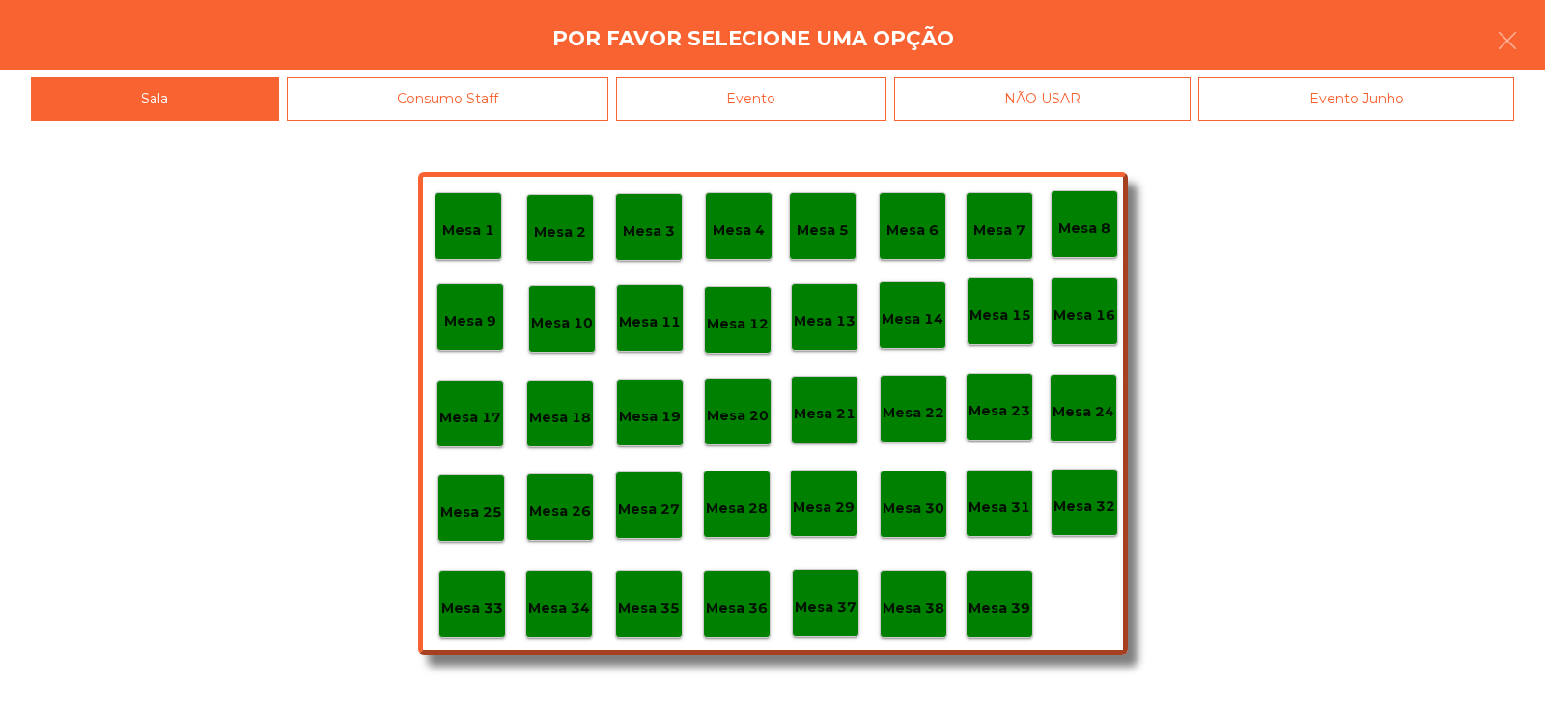
click at [841, 601] on p "Mesa 37" at bounding box center [826, 607] width 62 height 22
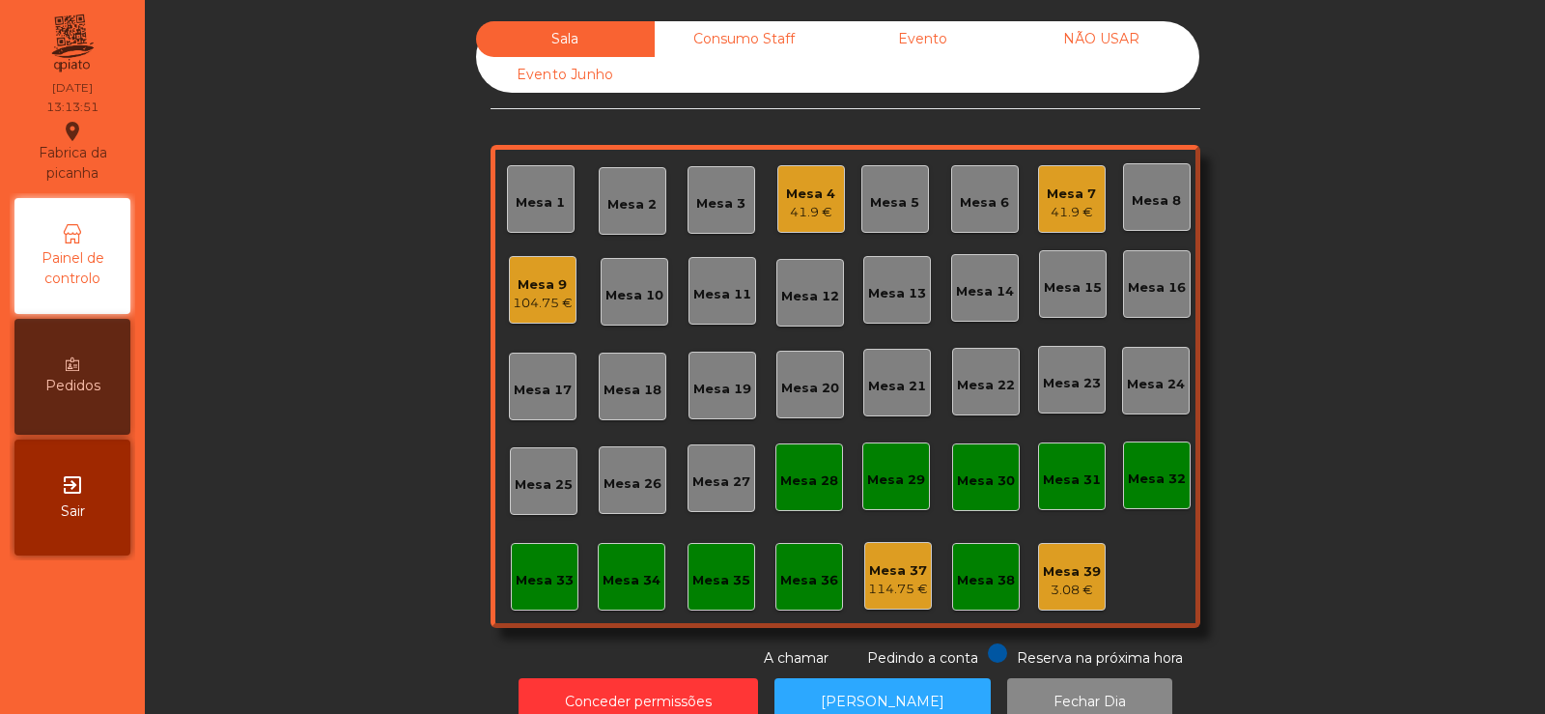
click at [361, 456] on div "Sala Consumo Staff Evento NÃO USAR Evento Junho Mesa 1 Mesa 2 Mesa 3 Mesa 4 41.…" at bounding box center [845, 344] width 1348 height 647
click at [532, 305] on div "104.75 €" at bounding box center [543, 303] width 60 height 19
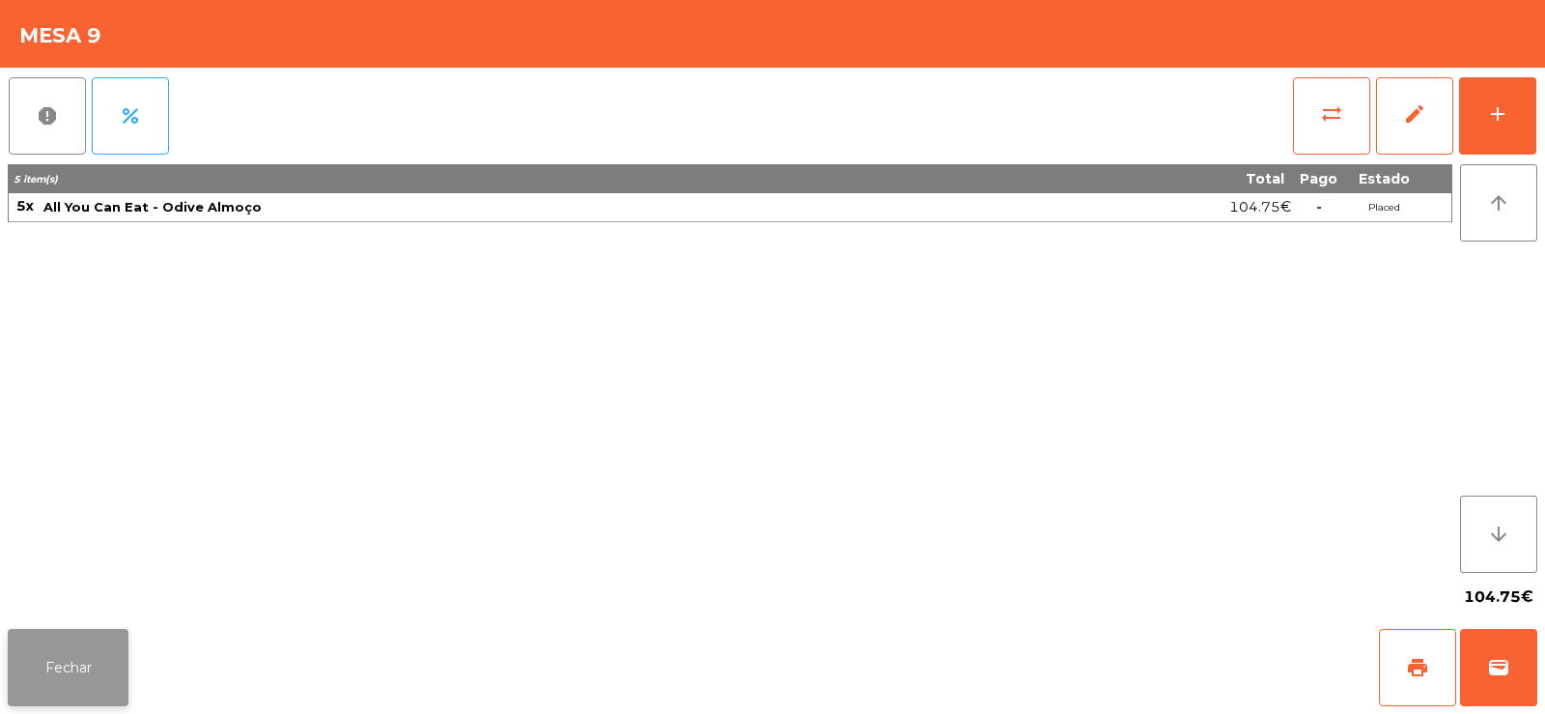
click at [88, 668] on button "Fechar" at bounding box center [68, 667] width 121 height 77
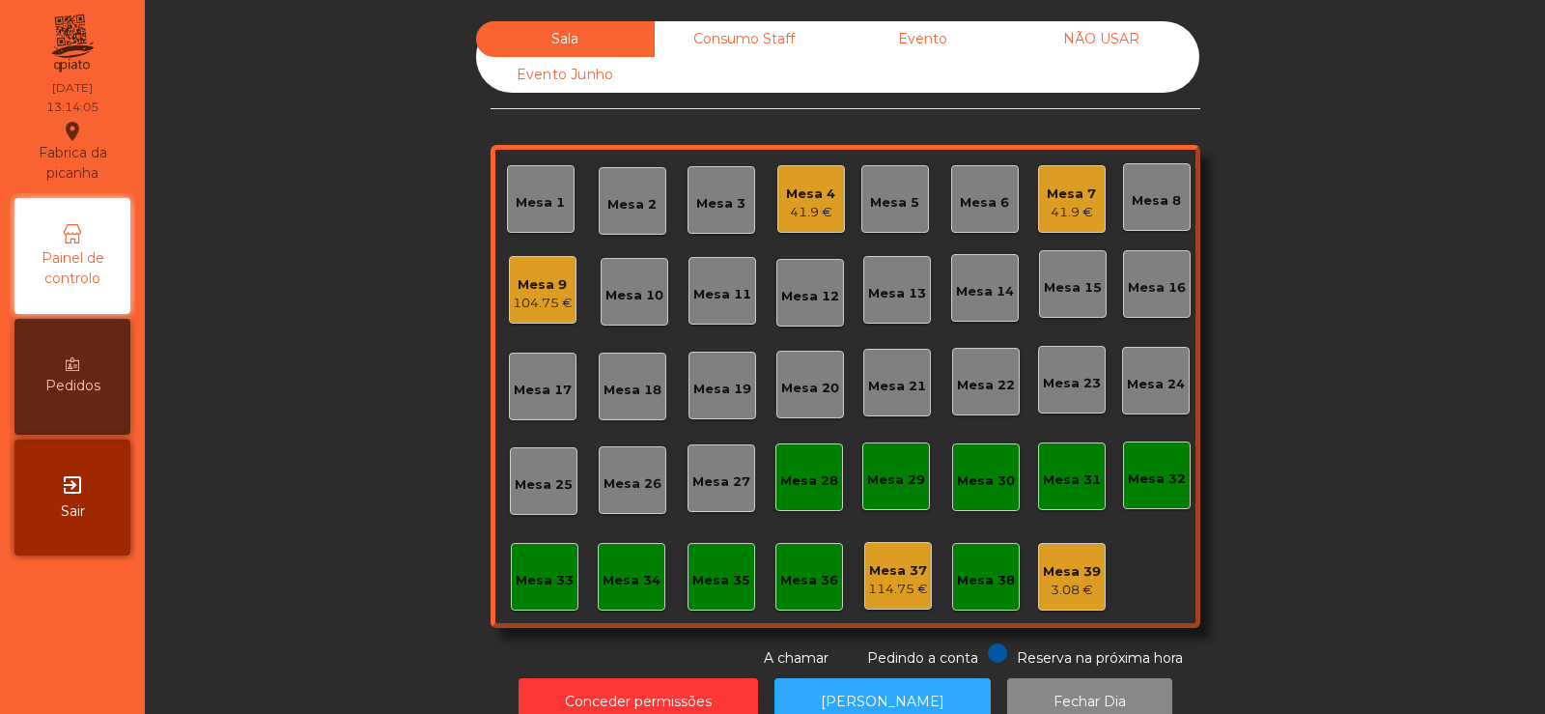
click at [307, 233] on div "Sala Consumo Staff Evento NÃO USAR Evento Junho Mesa 1 Mesa 2 Mesa 3 Mesa 4 41.…" at bounding box center [845, 344] width 1348 height 647
click at [522, 287] on div "Mesa 9" at bounding box center [543, 284] width 60 height 19
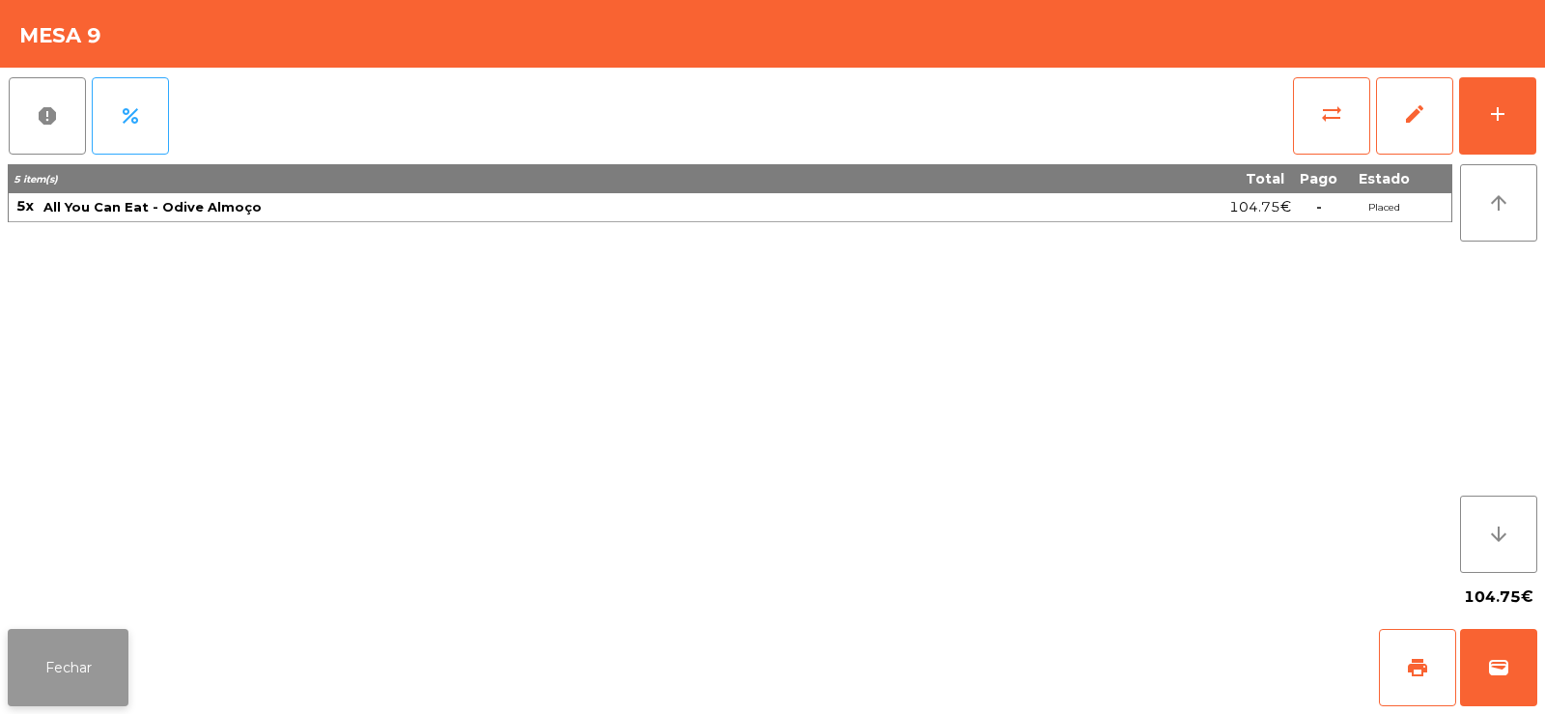
click at [36, 666] on button "Fechar" at bounding box center [68, 667] width 121 height 77
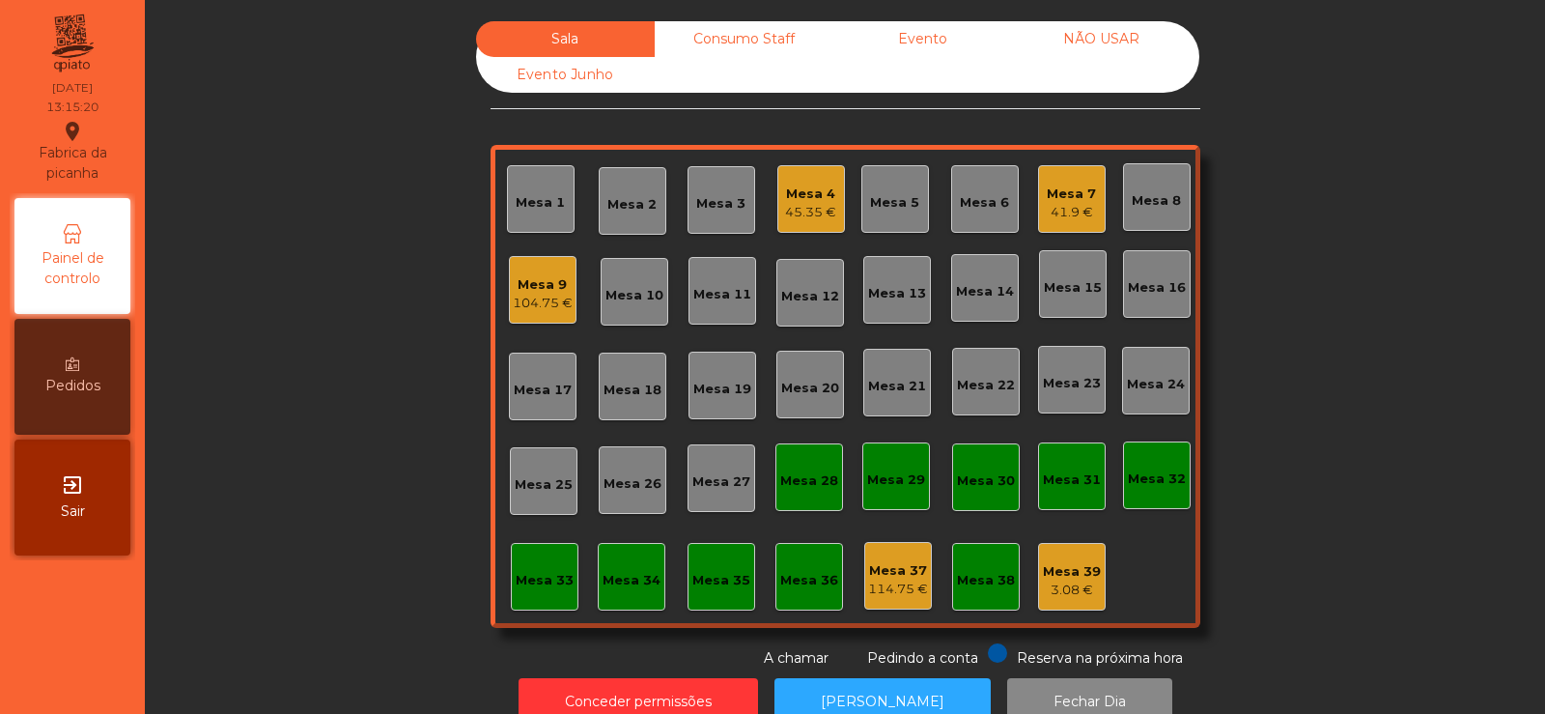
click at [1082, 173] on div "Mesa 7 41.9 €" at bounding box center [1072, 199] width 68 height 68
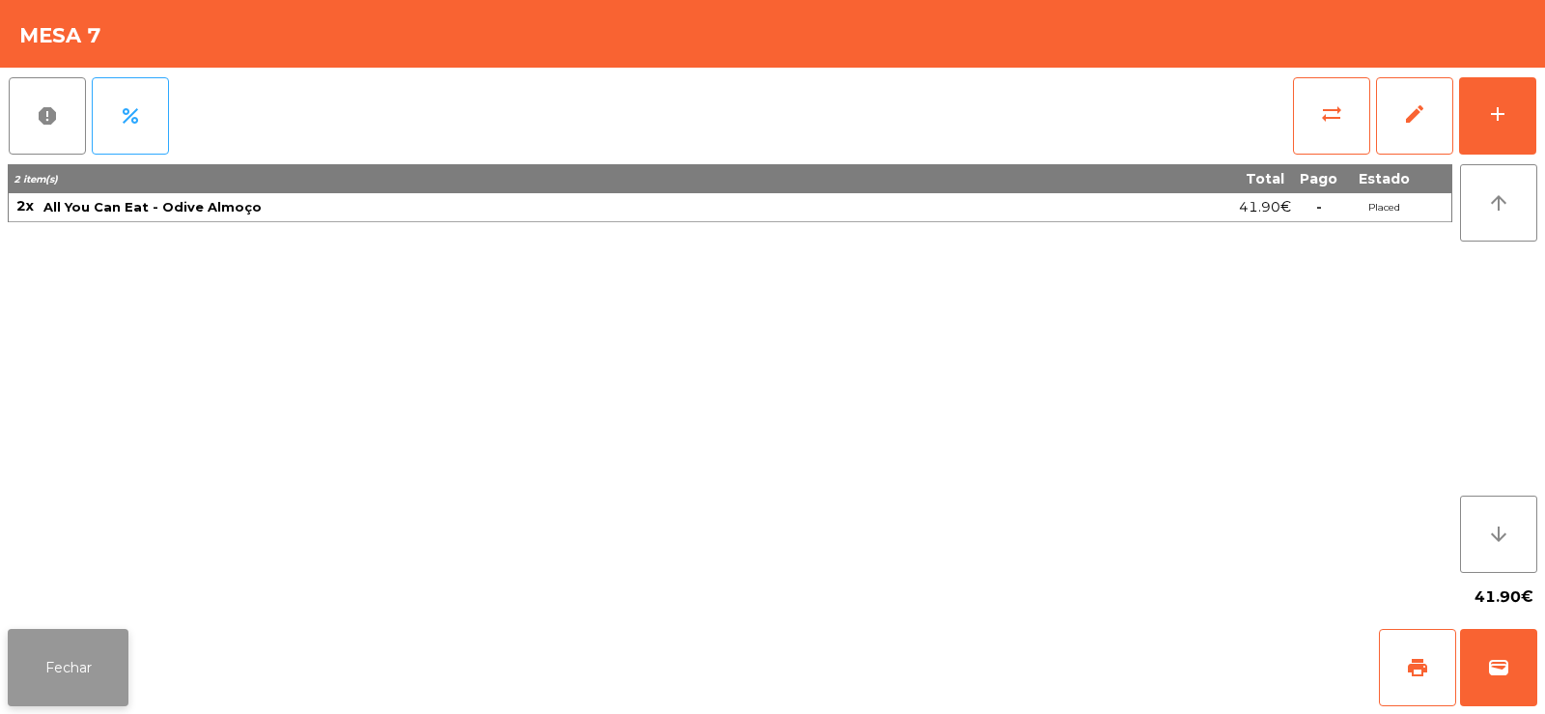
click at [72, 653] on button "Fechar" at bounding box center [68, 667] width 121 height 77
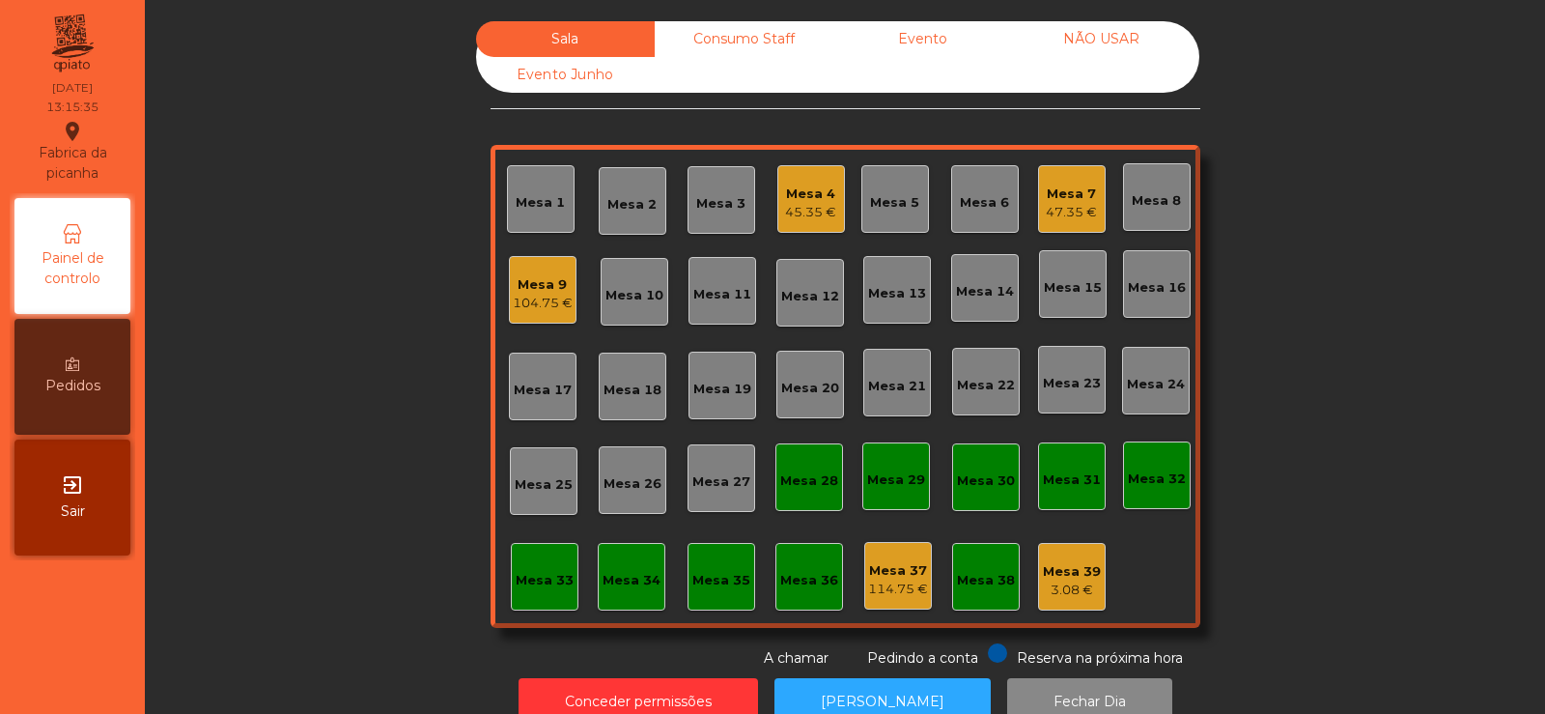
click at [1067, 203] on div "47.35 €" at bounding box center [1071, 212] width 51 height 19
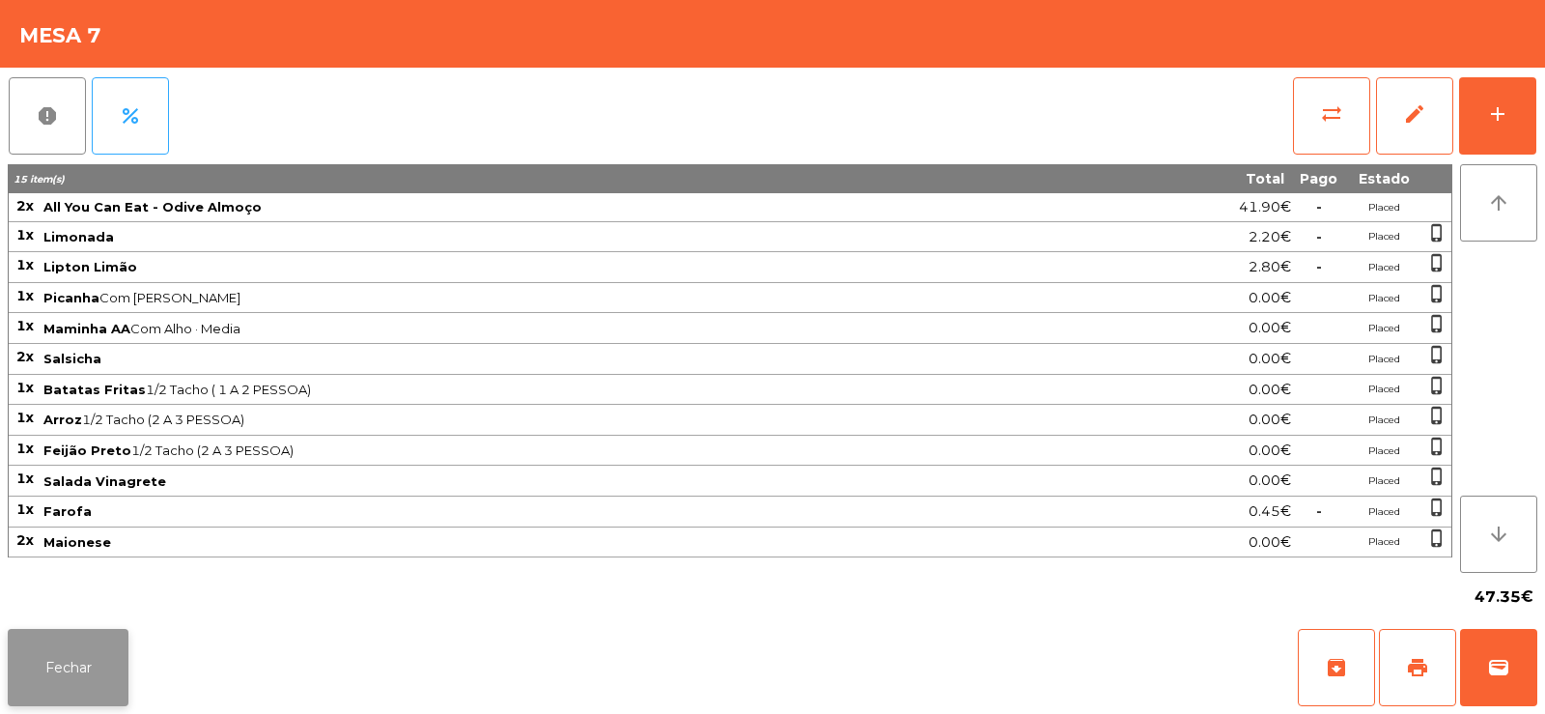
click at [58, 655] on button "Fechar" at bounding box center [68, 667] width 121 height 77
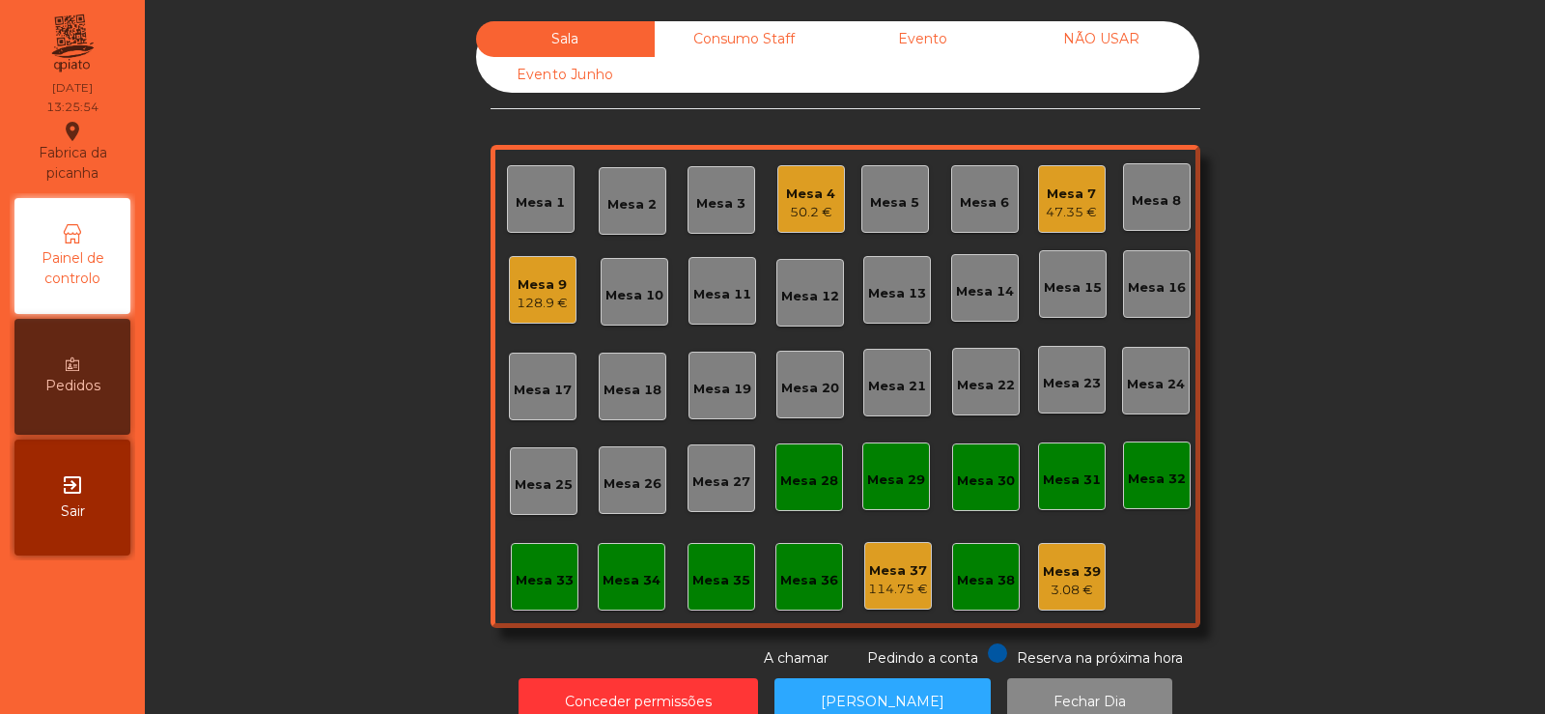
click at [529, 564] on div "Mesa 33" at bounding box center [545, 576] width 58 height 27
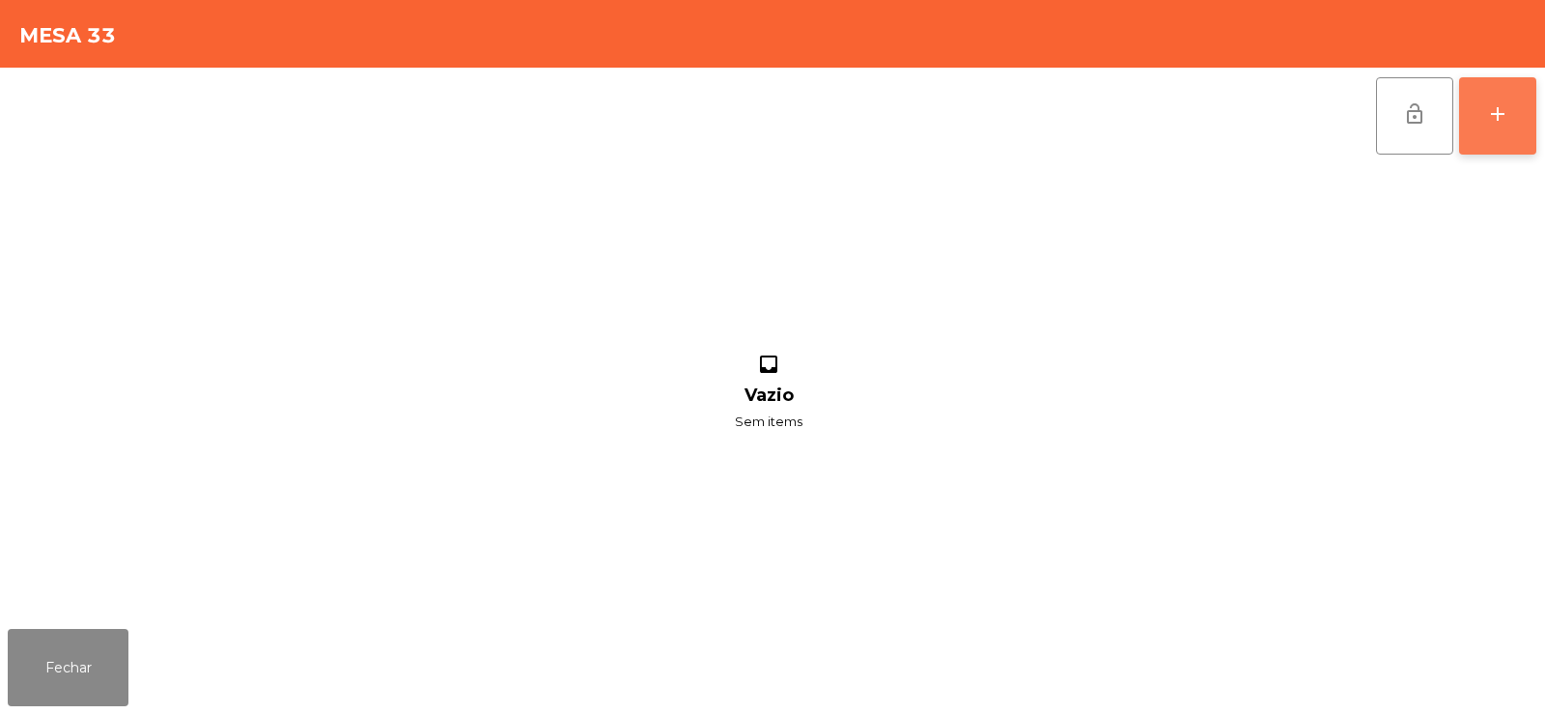
click at [1490, 102] on div "add" at bounding box center [1497, 113] width 23 height 23
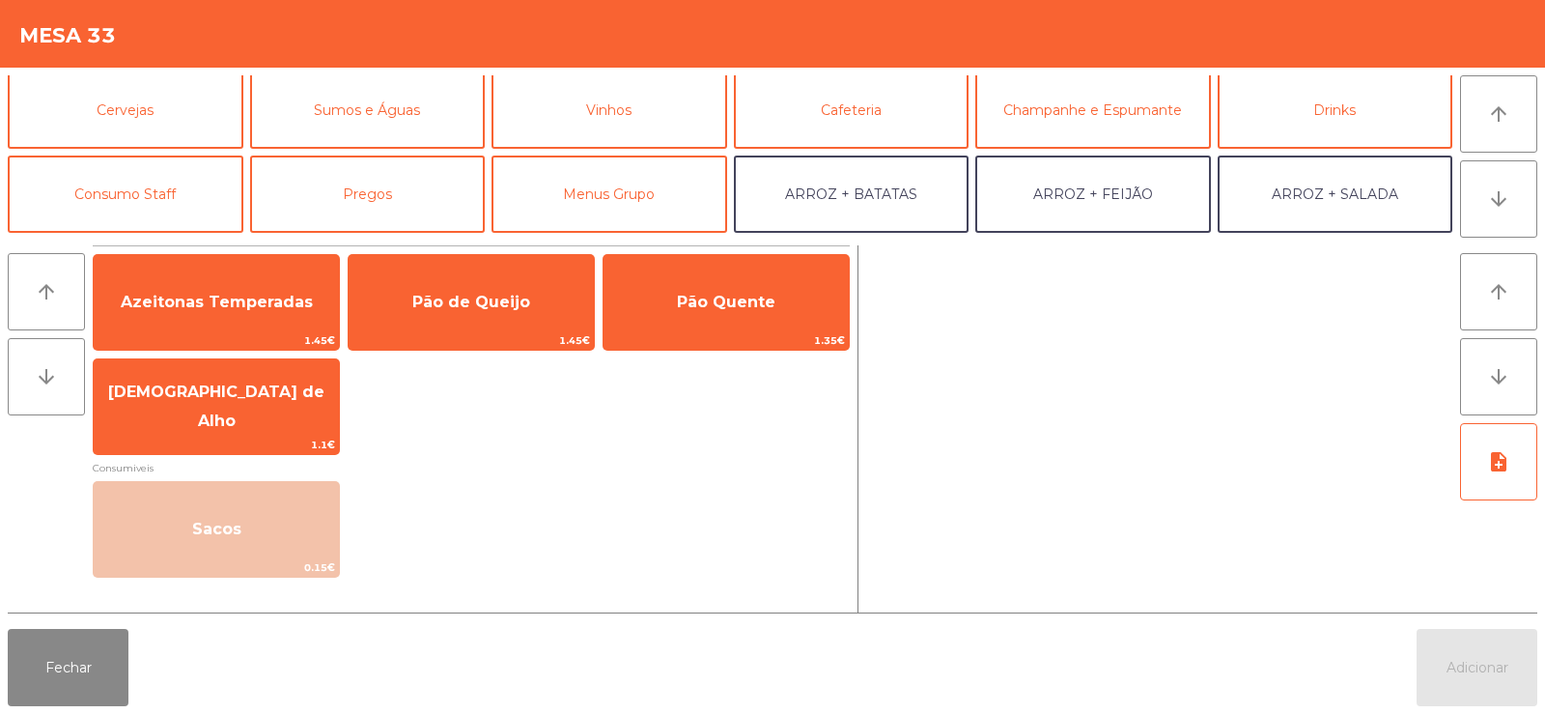
scroll to position [117, 0]
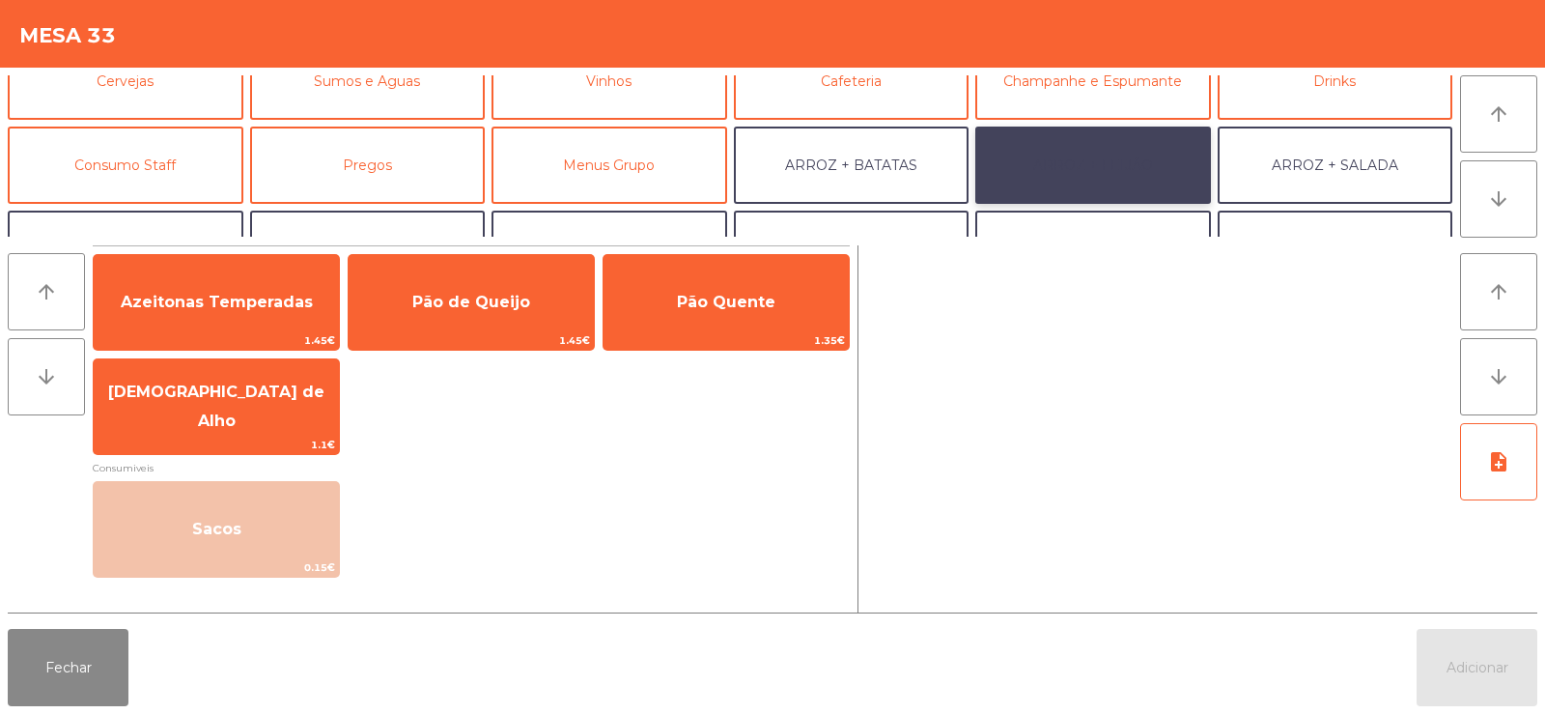
click at [1084, 170] on button "ARROZ + FEIJÃO" at bounding box center [1093, 164] width 236 height 77
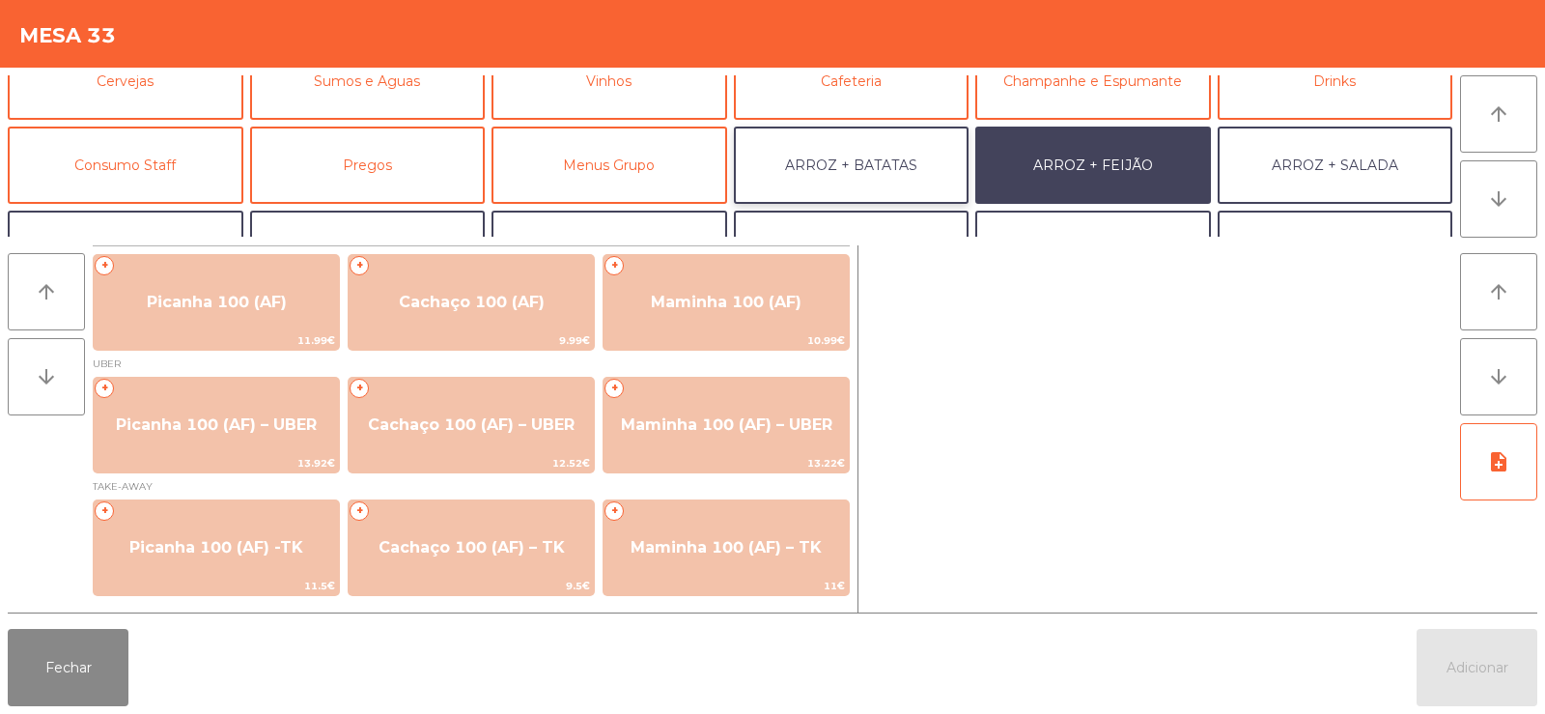
click at [883, 162] on button "ARROZ + BATATAS" at bounding box center [852, 164] width 236 height 77
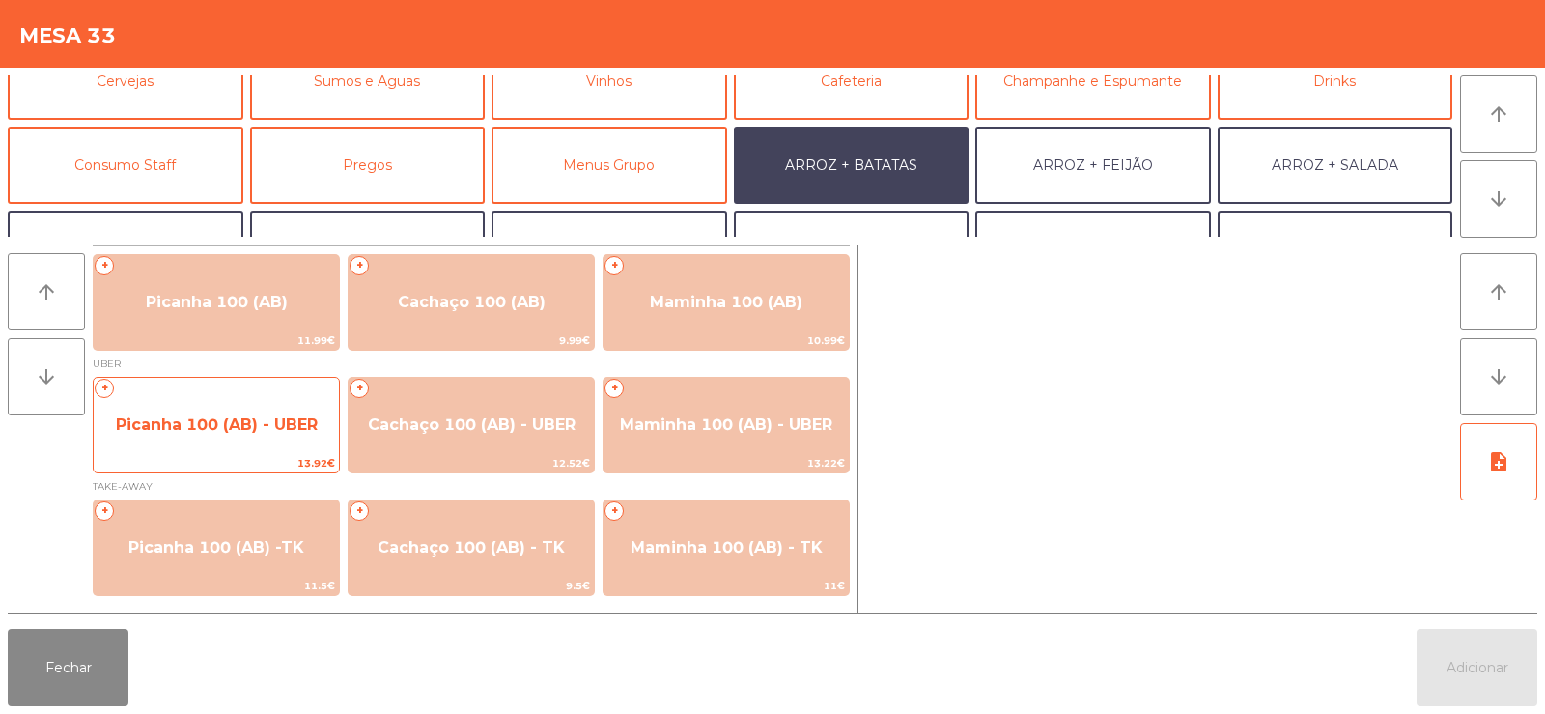
click at [224, 434] on span "Picanha 100 (AB) - UBER" at bounding box center [216, 425] width 245 height 52
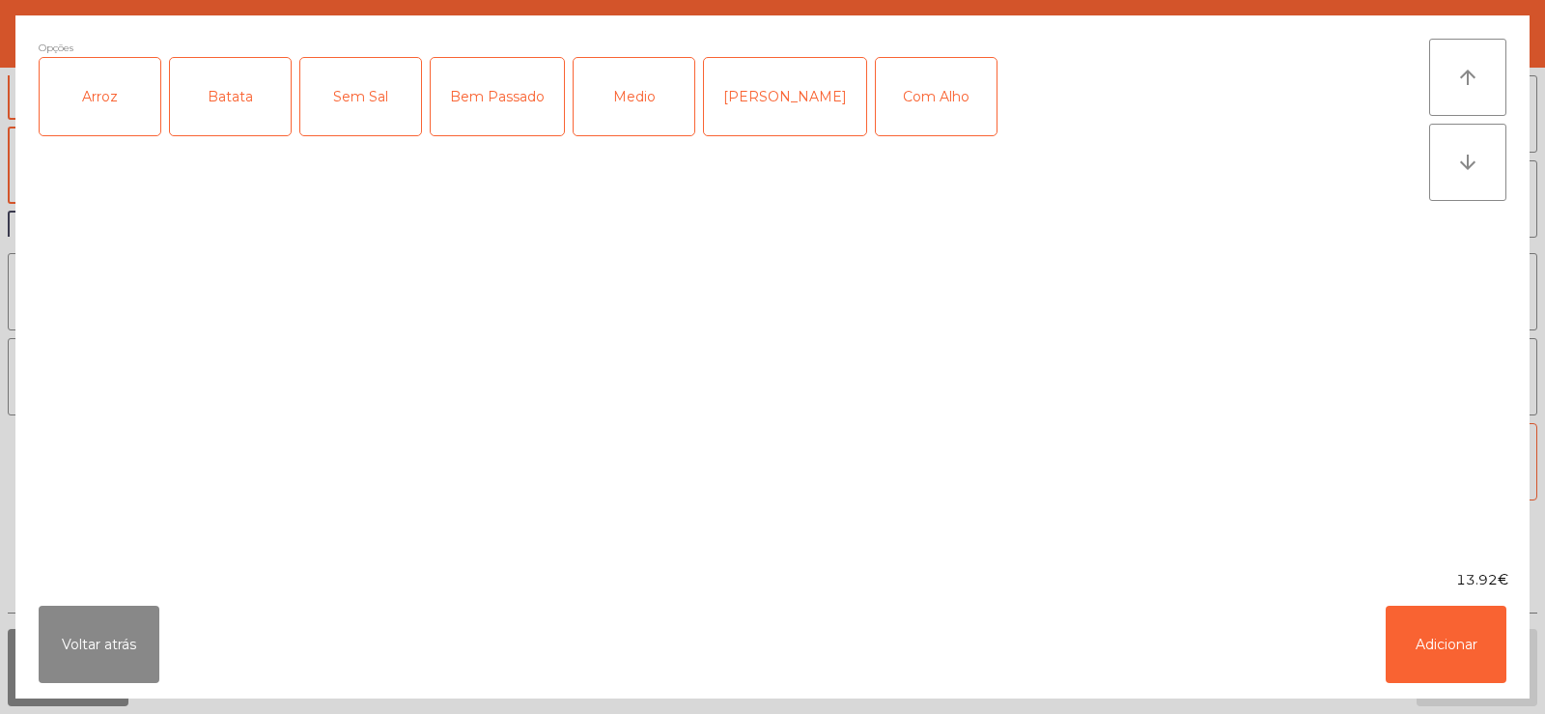
click at [109, 112] on div "Arroz" at bounding box center [100, 96] width 121 height 77
click at [250, 97] on div "Batata" at bounding box center [230, 96] width 121 height 77
click at [507, 110] on div "Bem Passado" at bounding box center [497, 96] width 133 height 77
click at [1428, 633] on button "Adicionar" at bounding box center [1446, 643] width 121 height 77
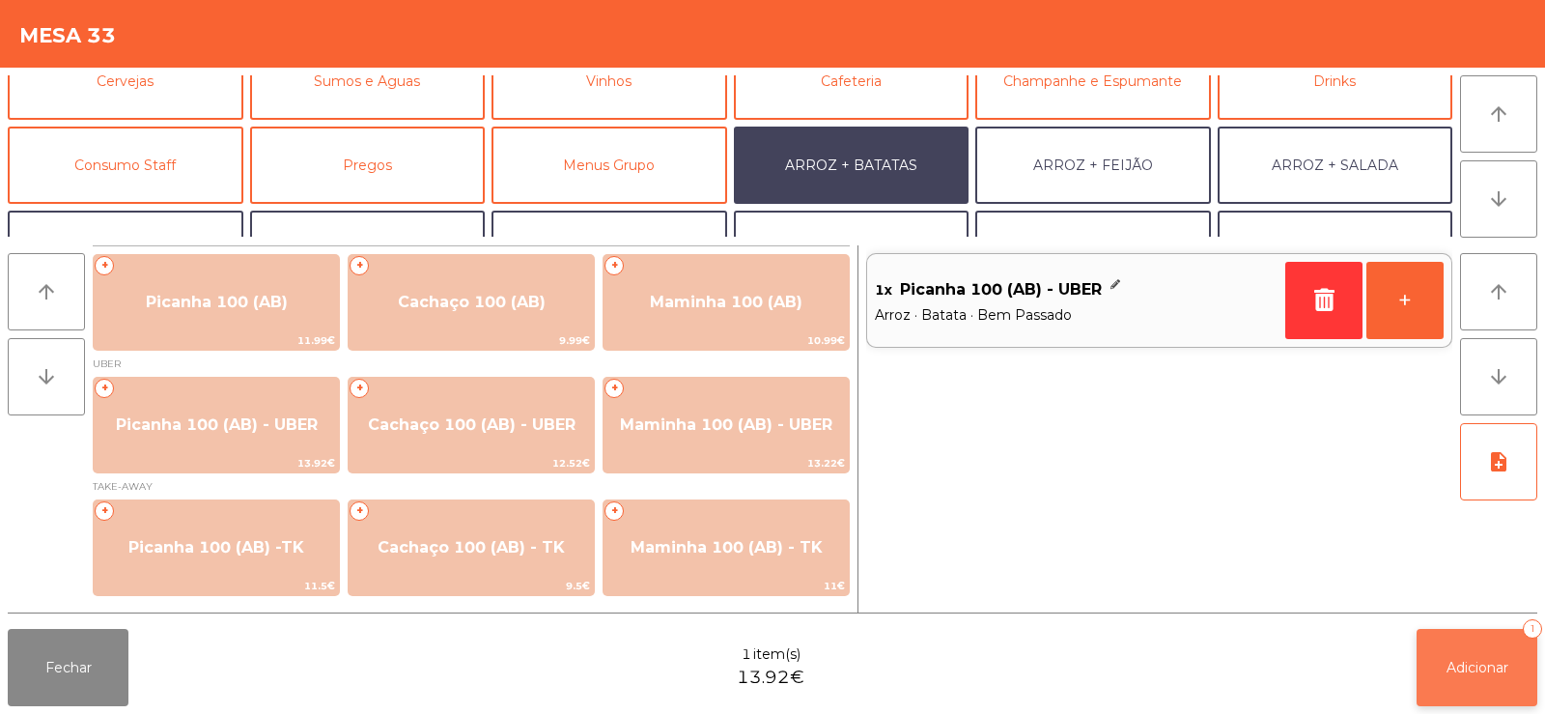
click at [1493, 678] on button "Adicionar 1" at bounding box center [1477, 667] width 121 height 77
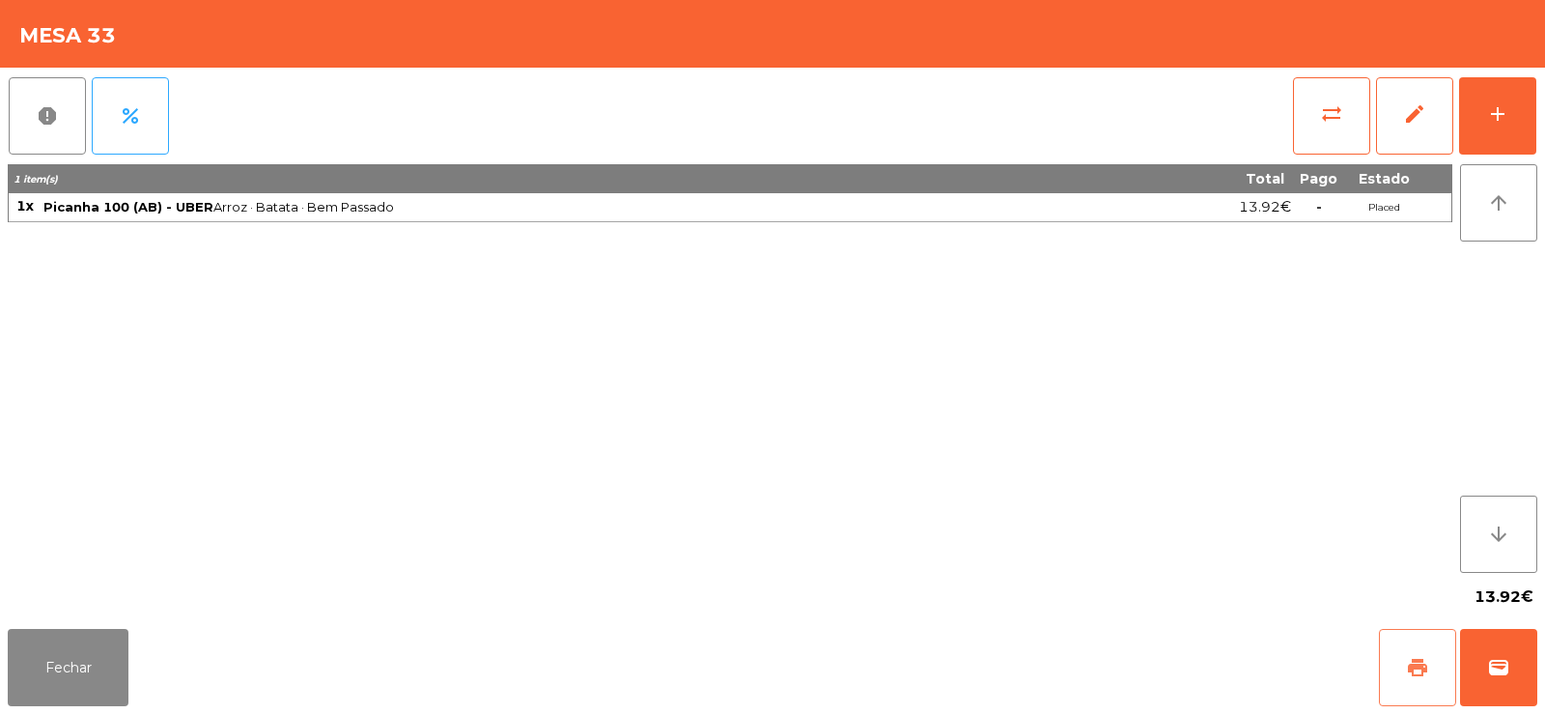
click at [1420, 686] on button "print" at bounding box center [1417, 667] width 77 height 77
click at [1517, 669] on button "wallet" at bounding box center [1498, 667] width 77 height 77
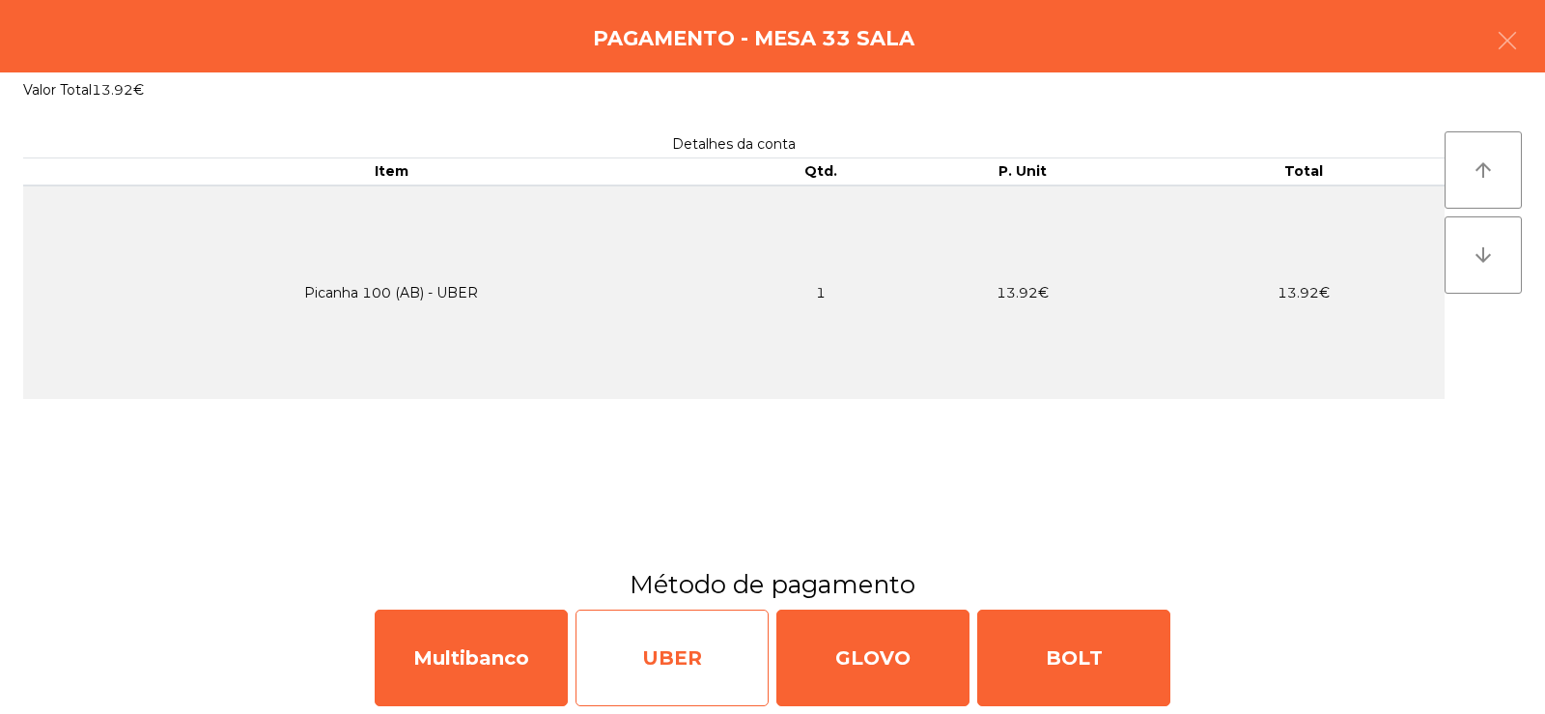
click at [695, 652] on div "UBER" at bounding box center [671, 657] width 193 height 97
select select "**"
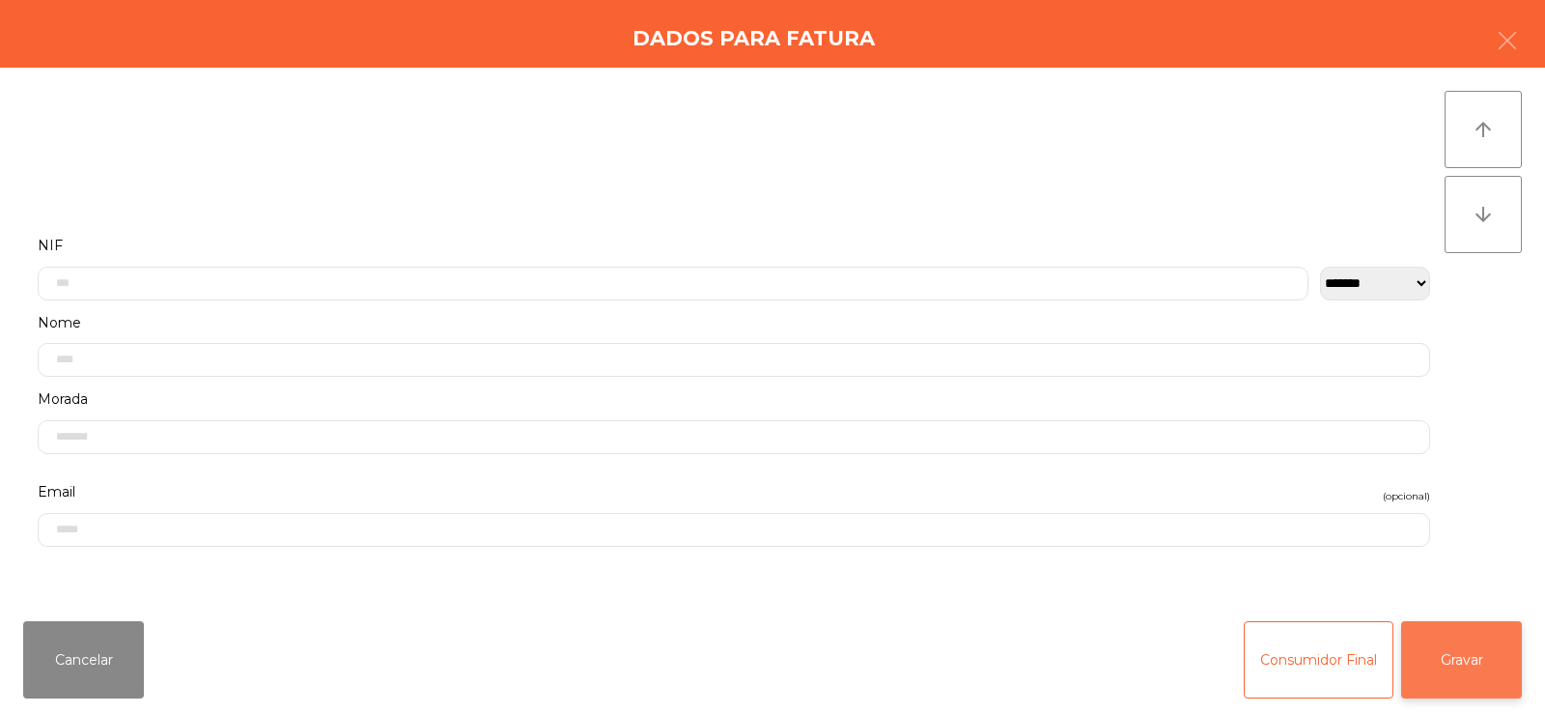
click at [1477, 649] on button "Gravar" at bounding box center [1461, 659] width 121 height 77
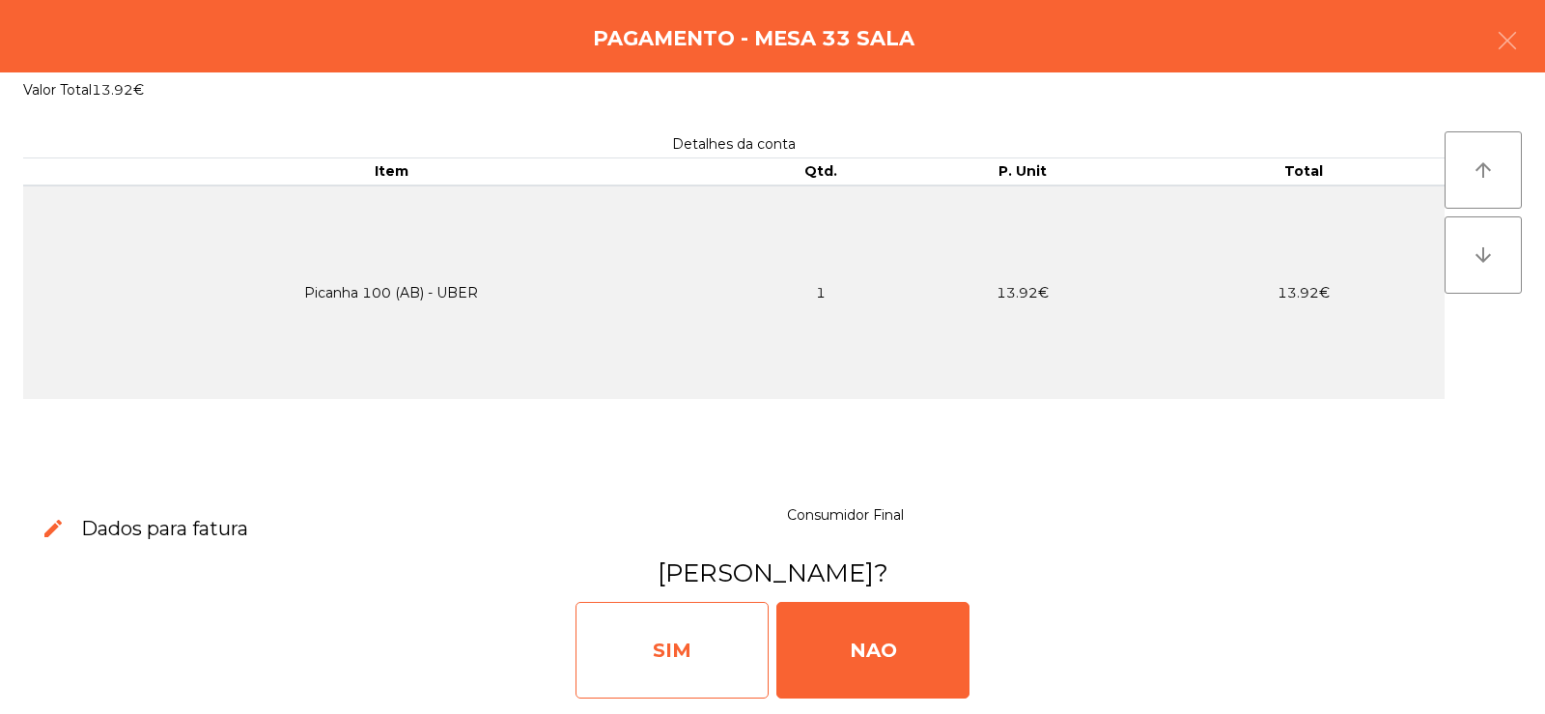
click at [705, 631] on div "SIM" at bounding box center [671, 650] width 193 height 97
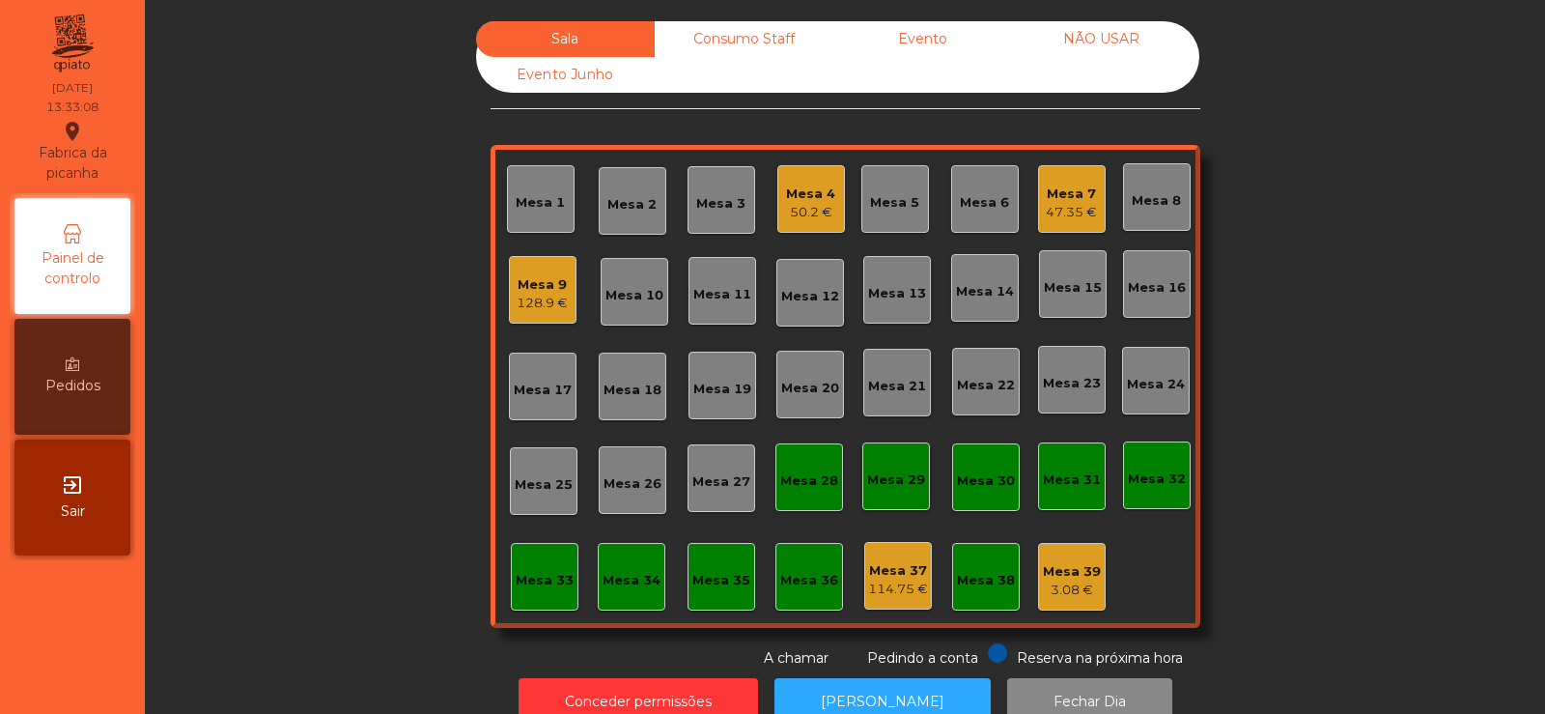
click at [768, 41] on div "Consumo Staff" at bounding box center [744, 39] width 179 height 36
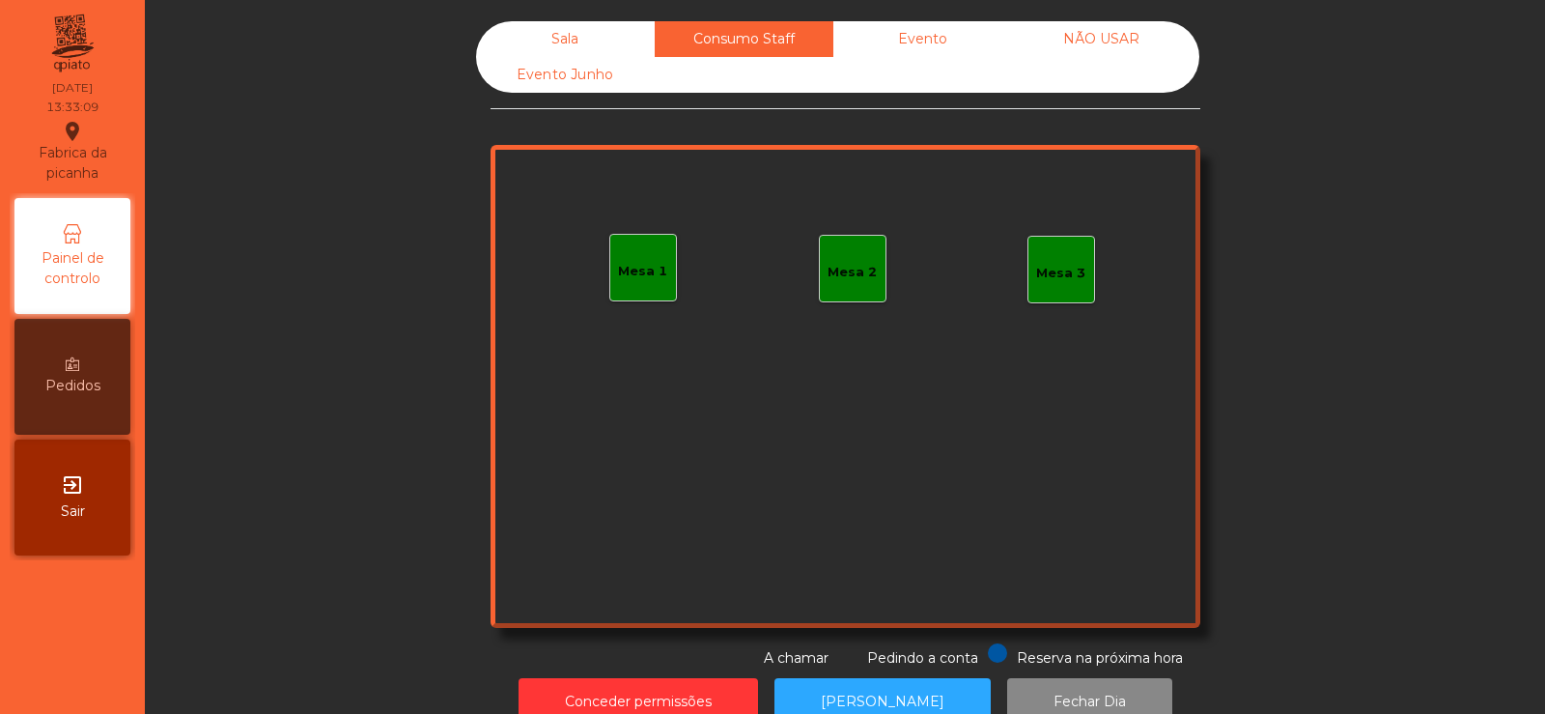
click at [954, 42] on div "Evento" at bounding box center [922, 39] width 179 height 36
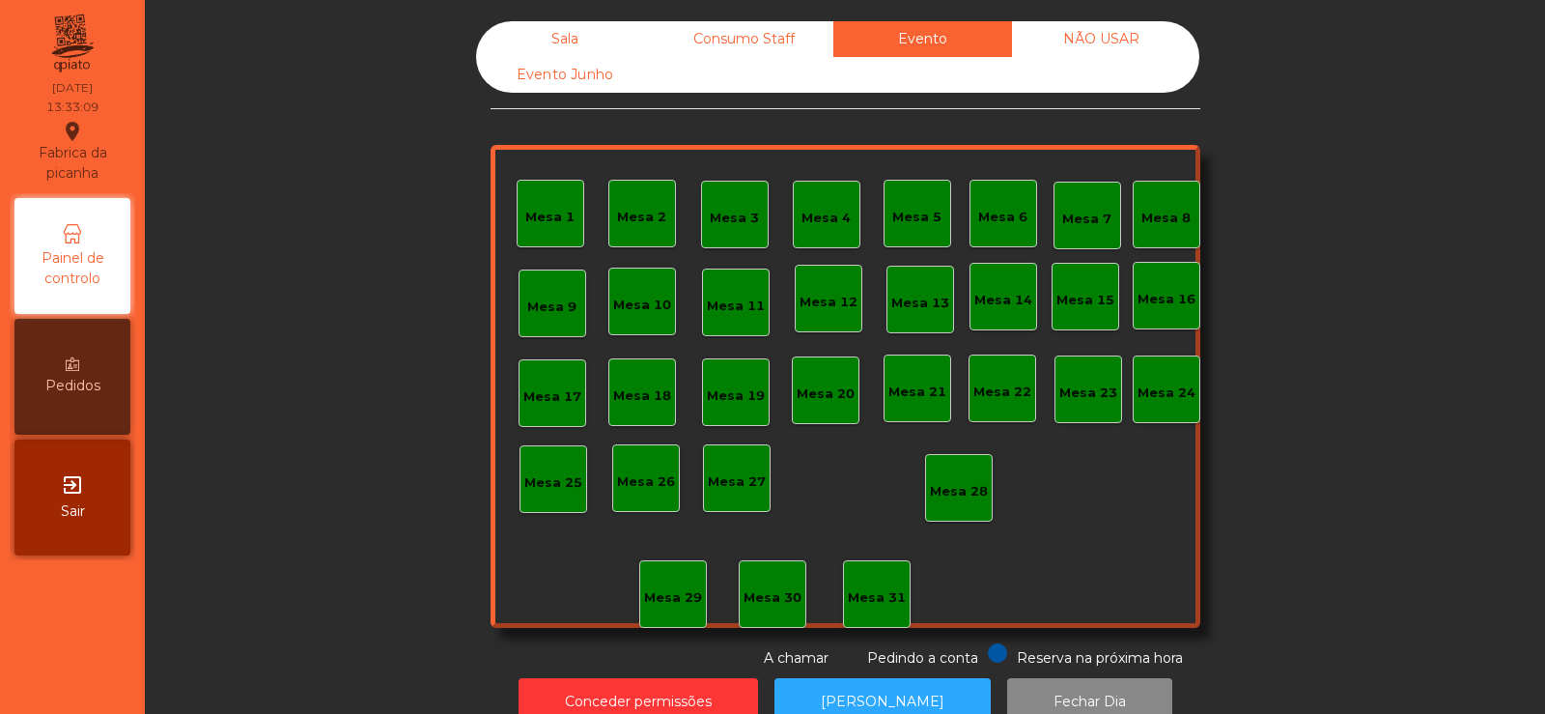
click at [548, 29] on div "Sala" at bounding box center [565, 39] width 179 height 36
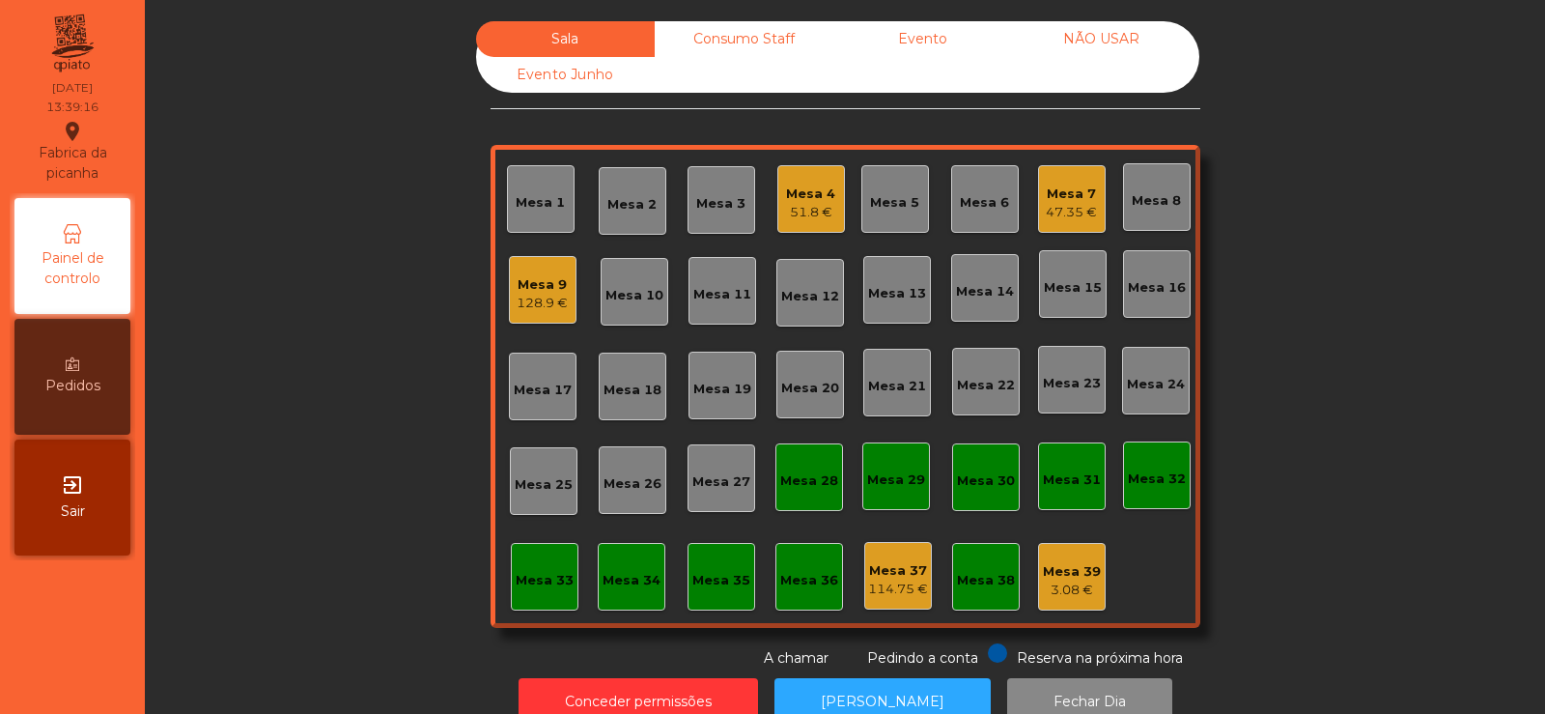
click at [252, 476] on div "Sala Consumo Staff Evento NÃO USAR Evento Junho Mesa 1 Mesa 2 Mesa 3 Mesa 4 51.…" at bounding box center [845, 344] width 1348 height 647
click at [965, 309] on div "Mesa 14" at bounding box center [985, 288] width 68 height 68
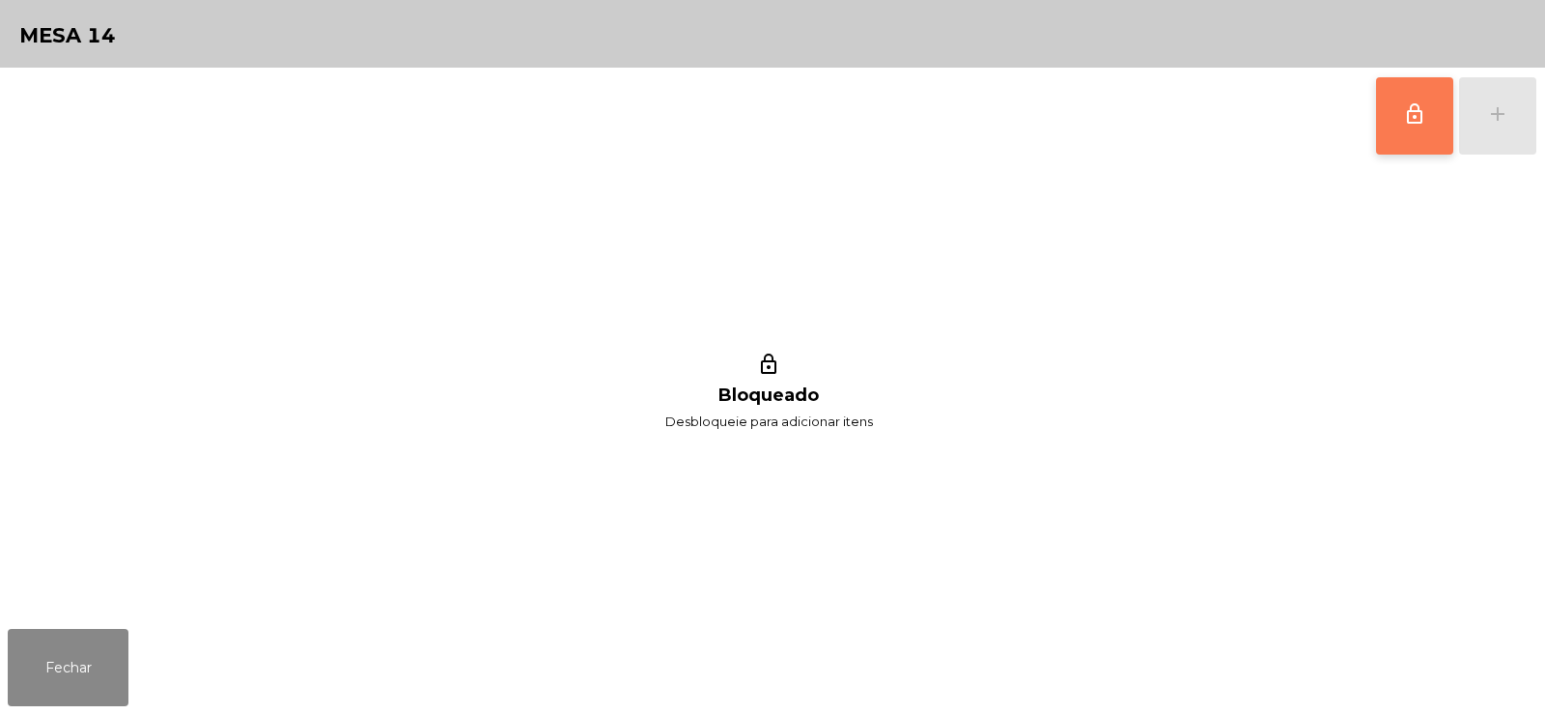
click at [1424, 119] on span "lock_outline" at bounding box center [1414, 113] width 23 height 23
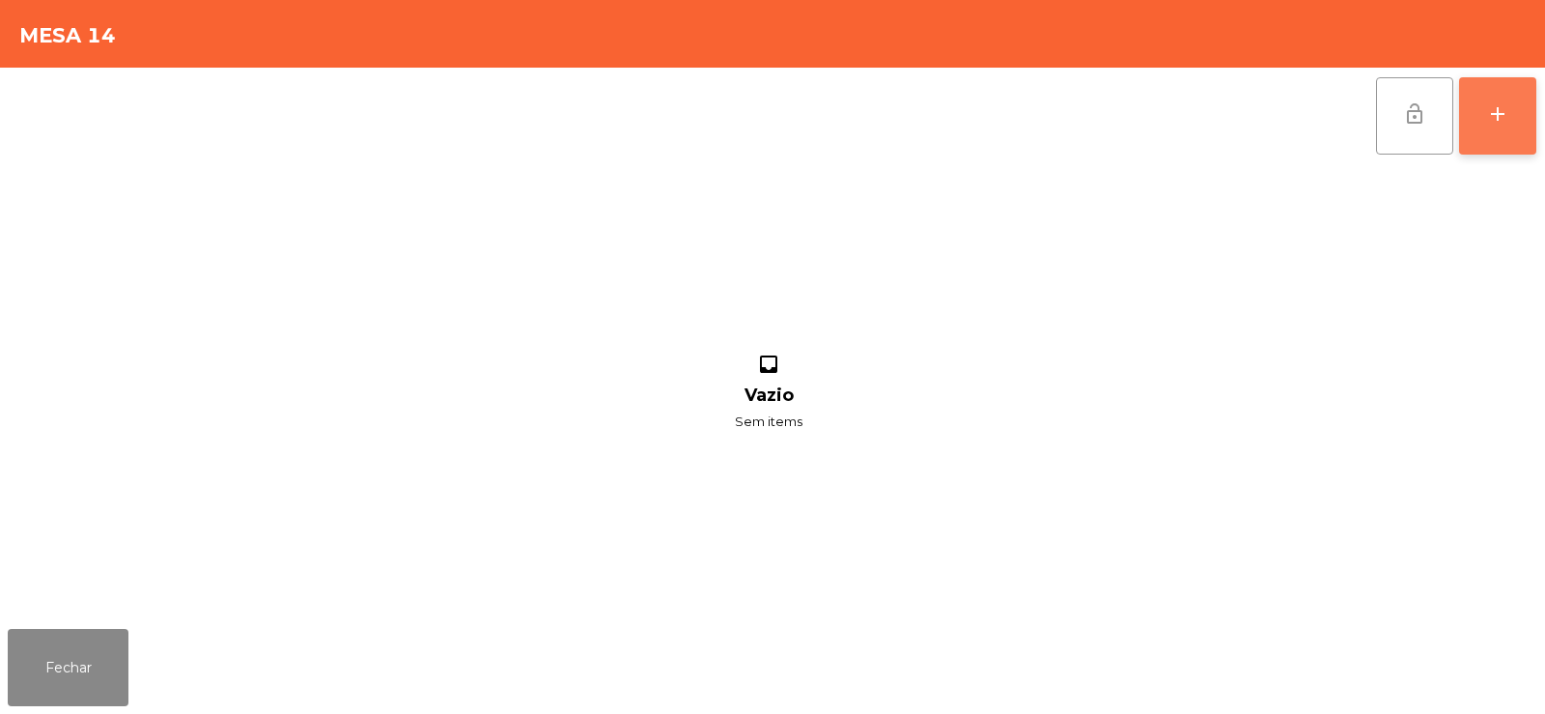
click at [1522, 131] on button "add" at bounding box center [1497, 115] width 77 height 77
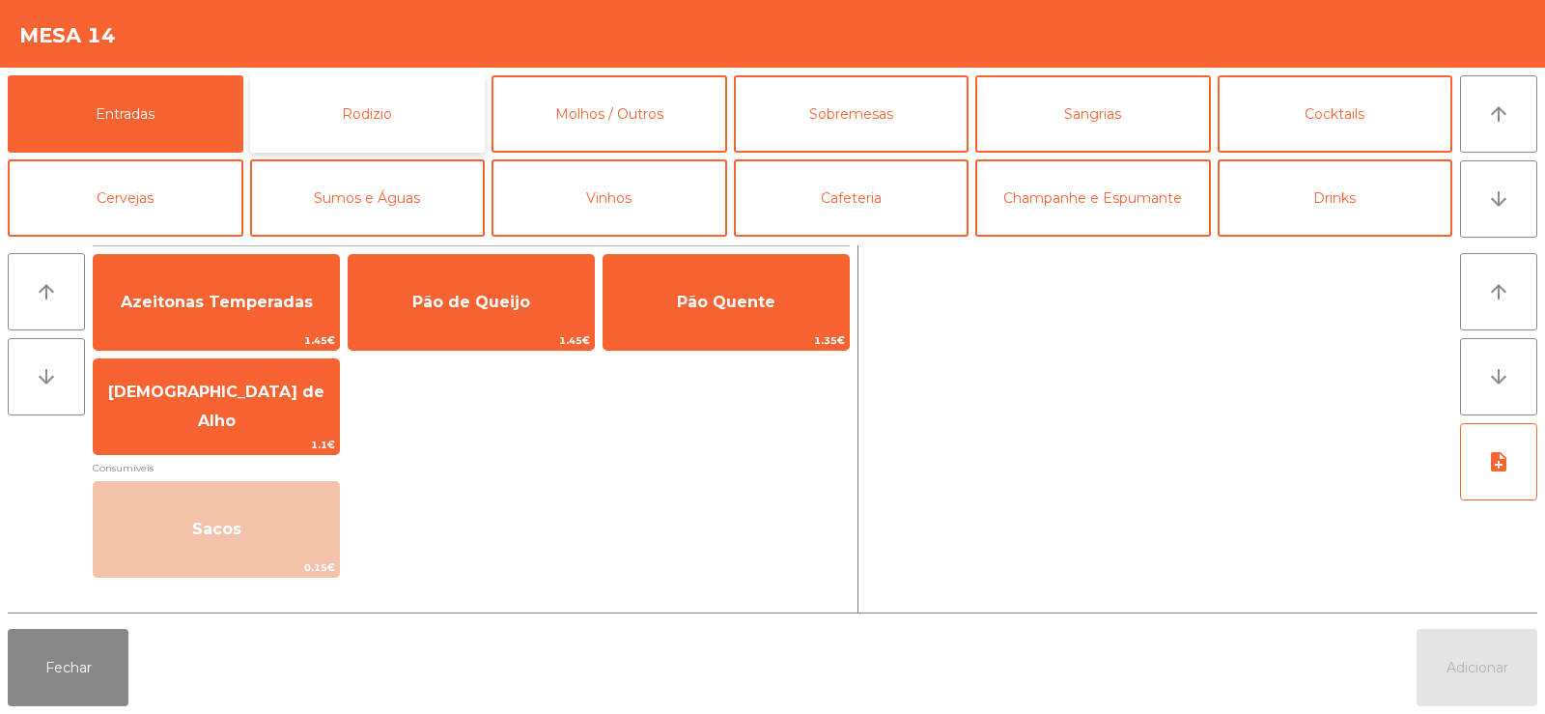
click at [438, 102] on button "Rodizio" at bounding box center [368, 113] width 236 height 77
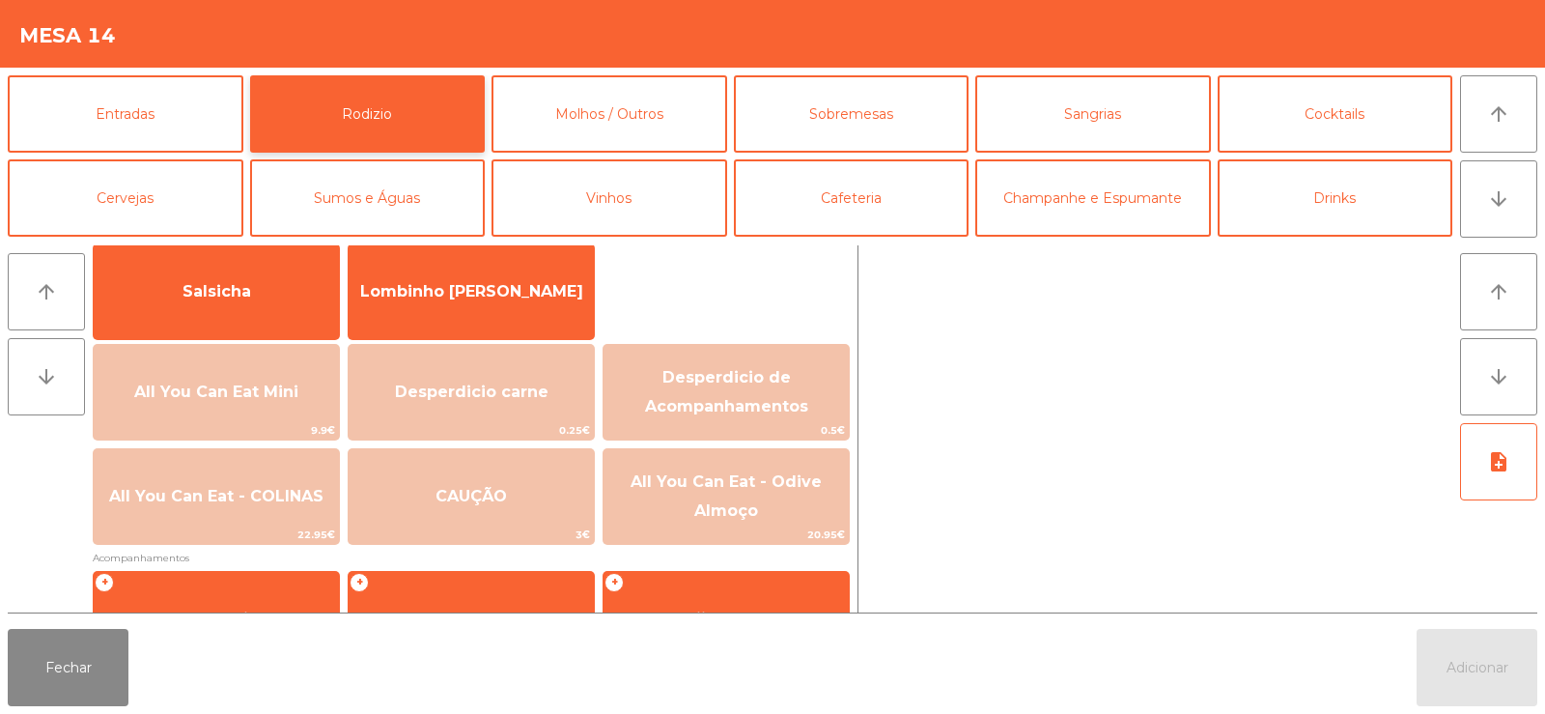
scroll to position [199, 0]
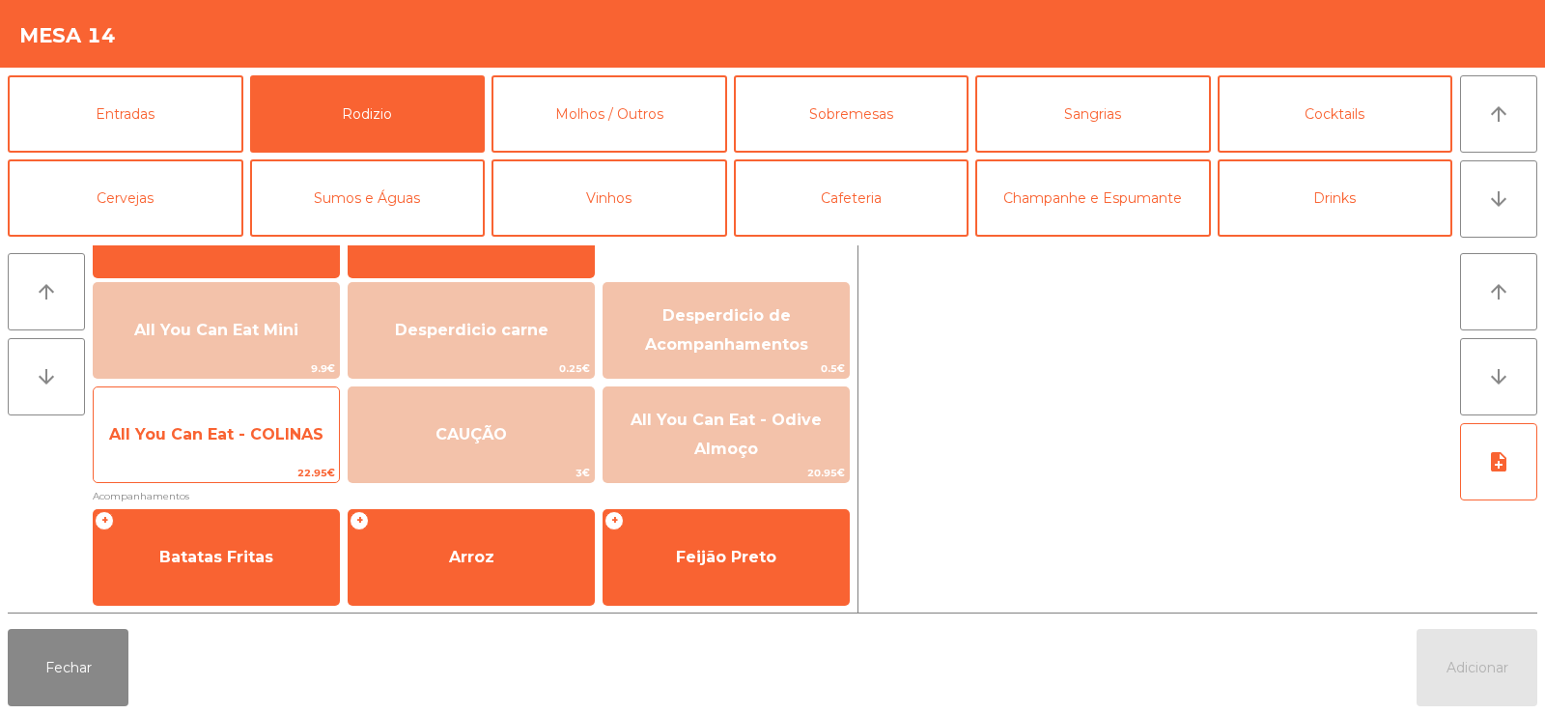
click at [194, 450] on span "All You Can Eat - COLINAS" at bounding box center [216, 434] width 245 height 52
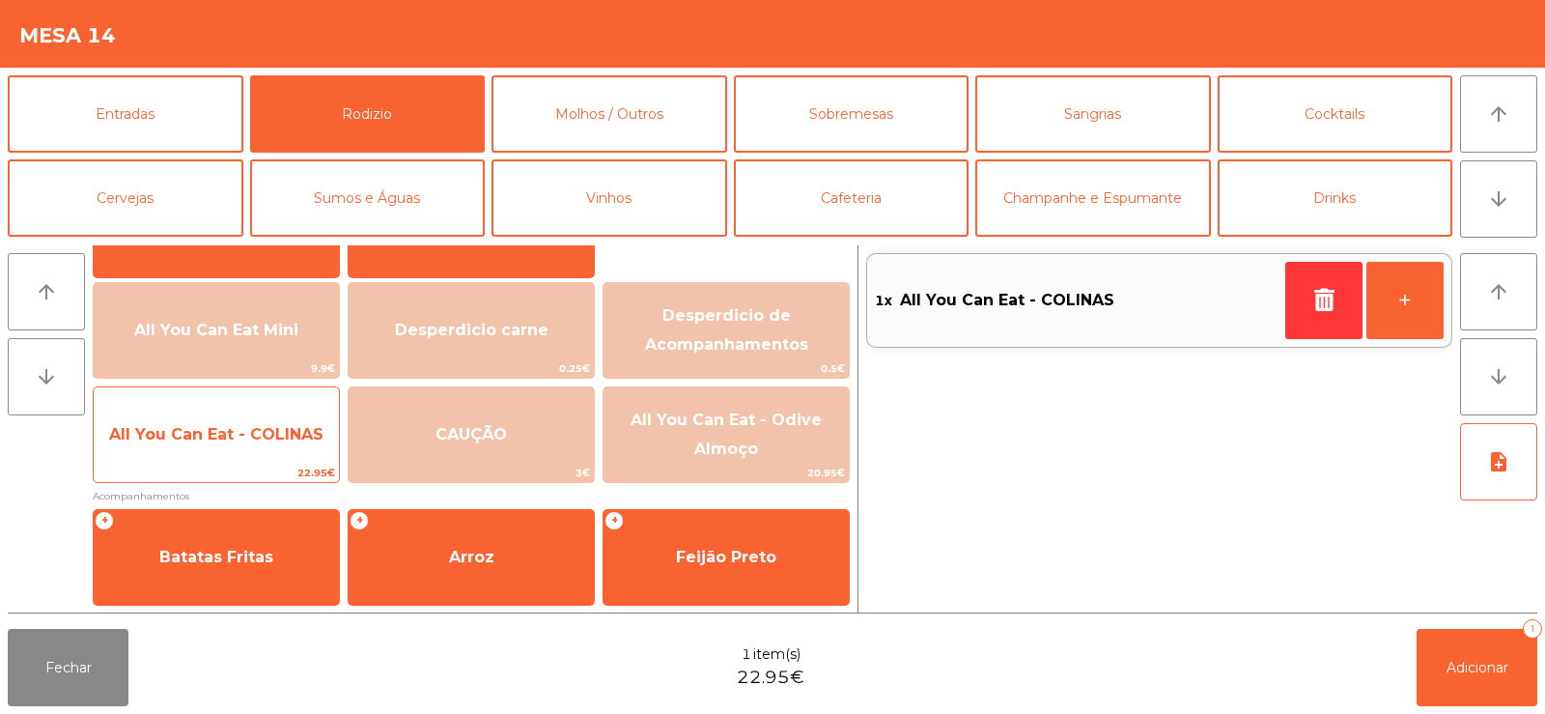
click at [177, 456] on span "All You Can Eat - COLINAS" at bounding box center [216, 434] width 245 height 52
click at [177, 450] on span "All You Can Eat - COLINAS" at bounding box center [216, 434] width 245 height 52
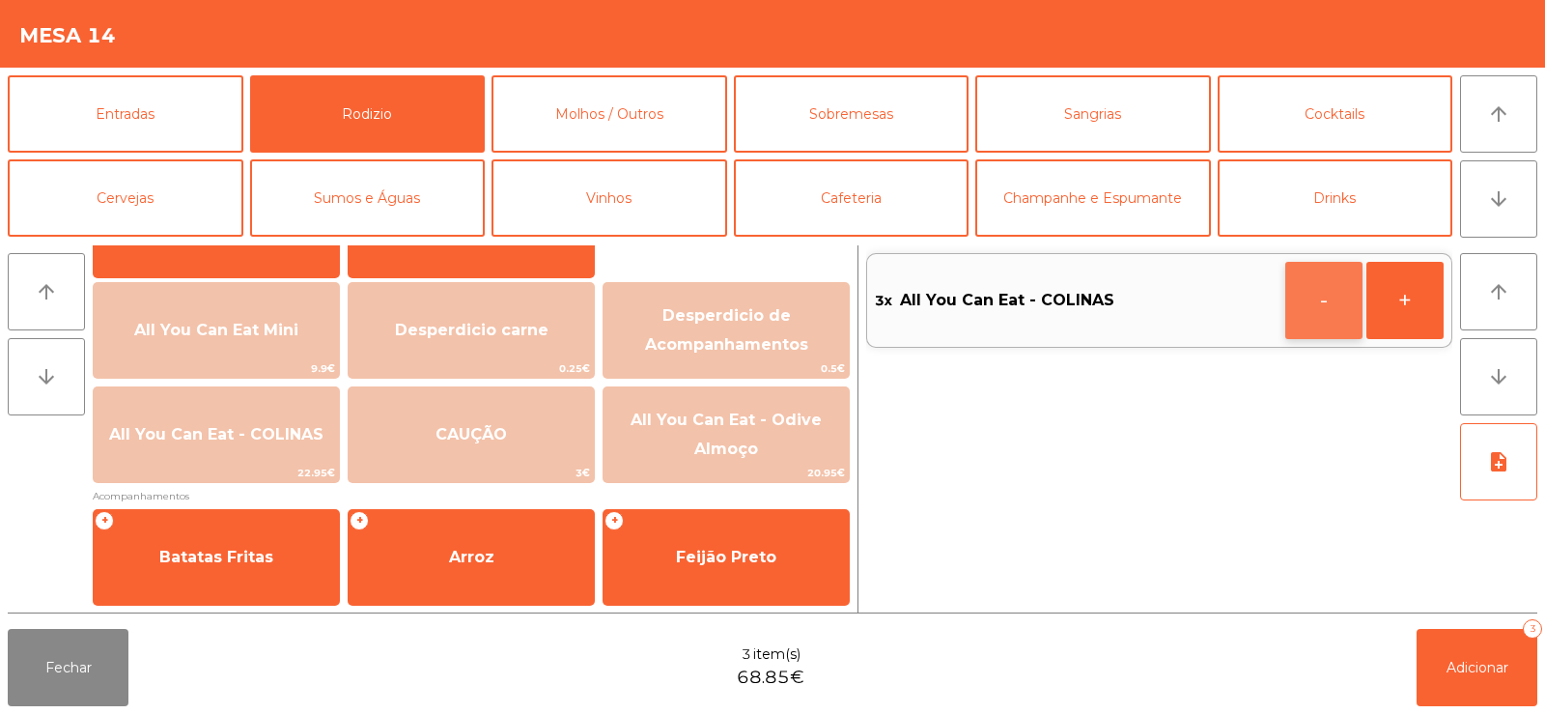
click at [1313, 316] on button "-" at bounding box center [1323, 300] width 77 height 77
click at [1328, 317] on button "-" at bounding box center [1323, 300] width 77 height 77
click at [1306, 314] on button "button" at bounding box center [1323, 300] width 77 height 77
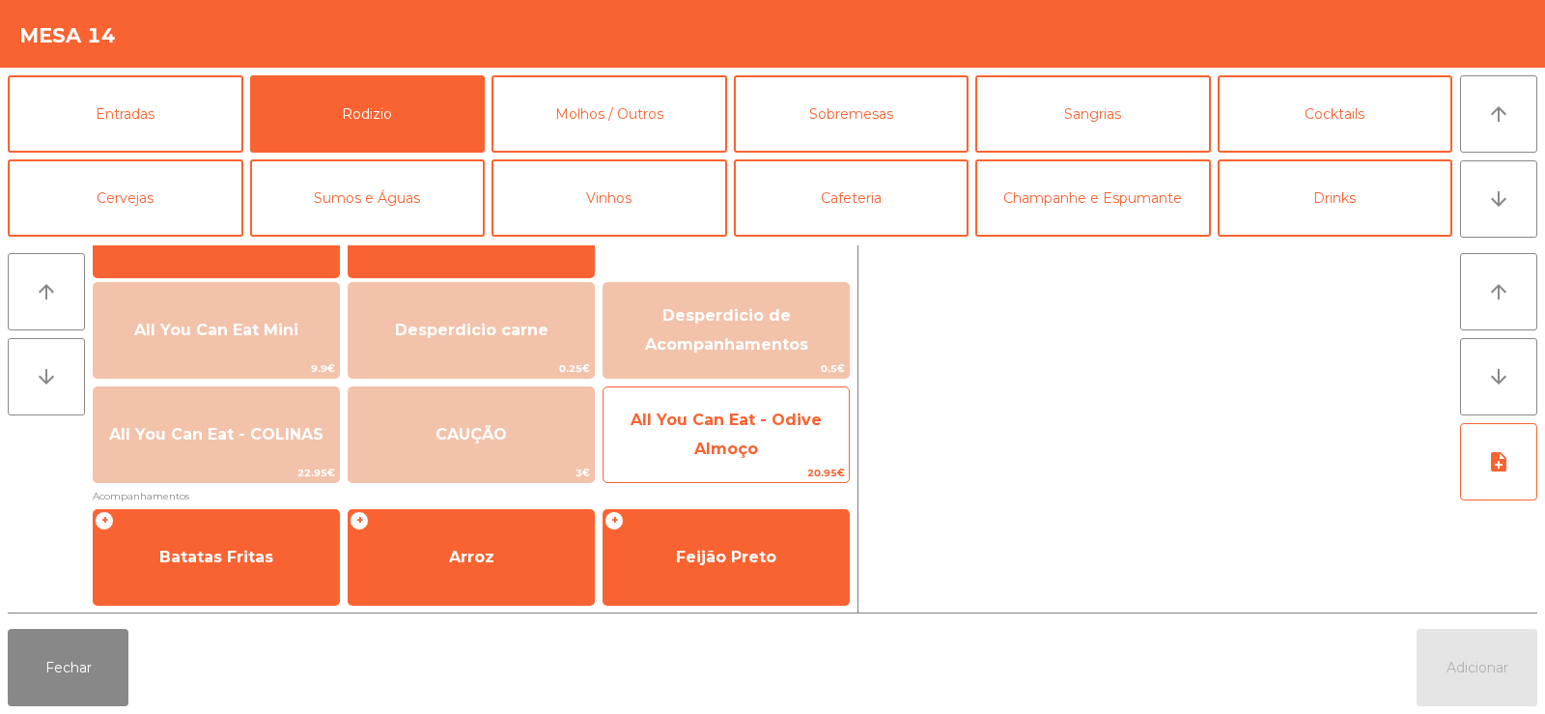
click at [749, 428] on span "All You Can Eat - Odive Almoço" at bounding box center [726, 433] width 191 height 47
click at [733, 443] on span "All You Can Eat - Odive Almoço" at bounding box center [726, 433] width 191 height 47
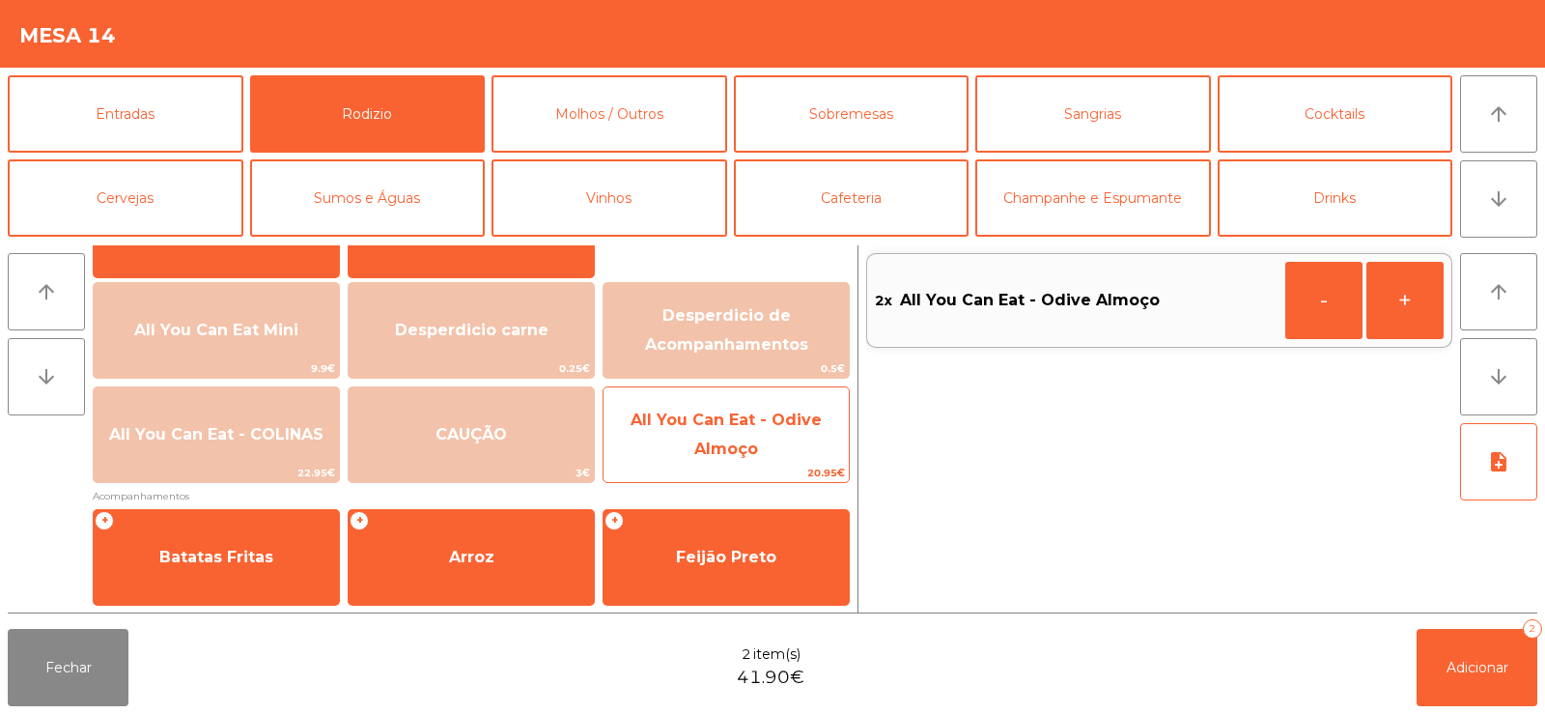
click at [725, 446] on span "All You Can Eat - Odive Almoço" at bounding box center [726, 433] width 191 height 47
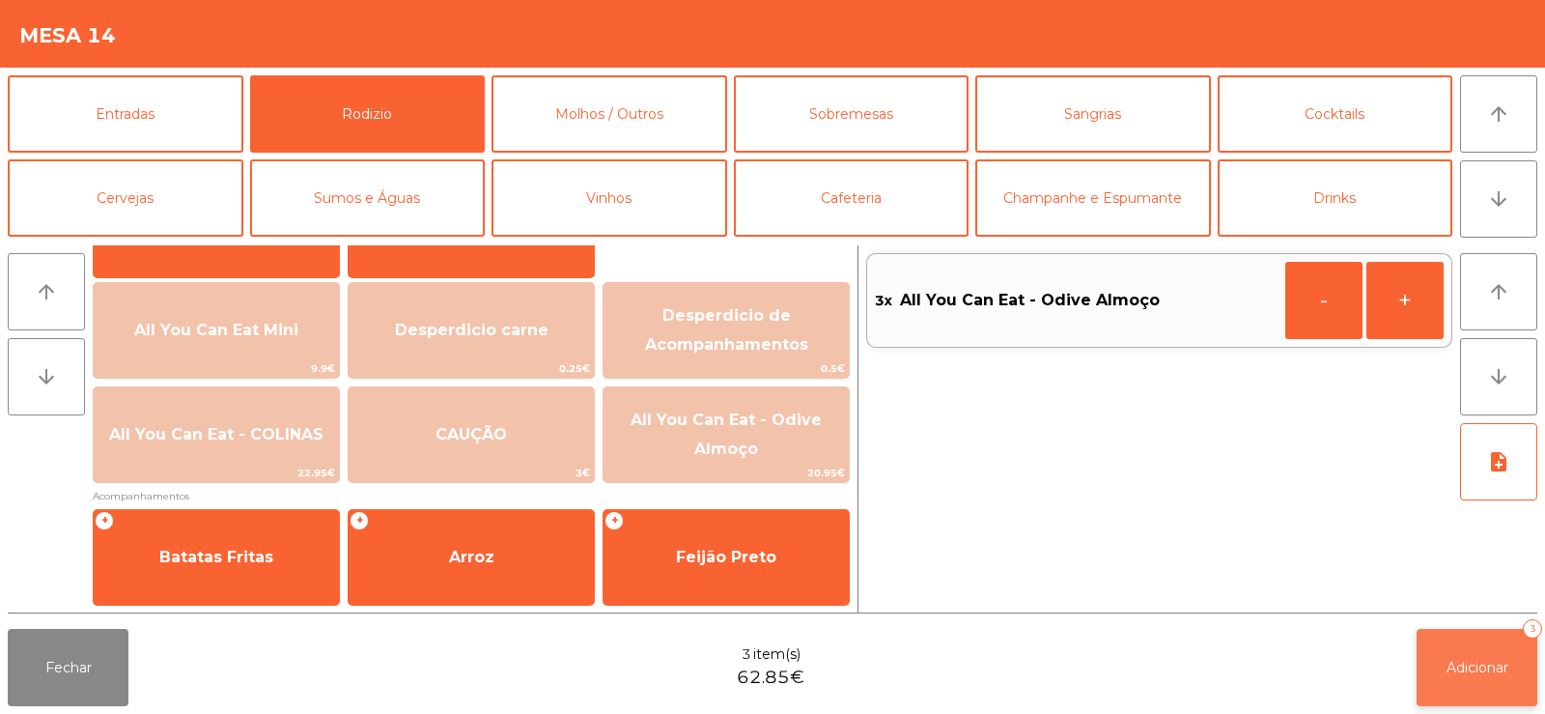
click at [1505, 680] on button "Adicionar 3" at bounding box center [1477, 667] width 121 height 77
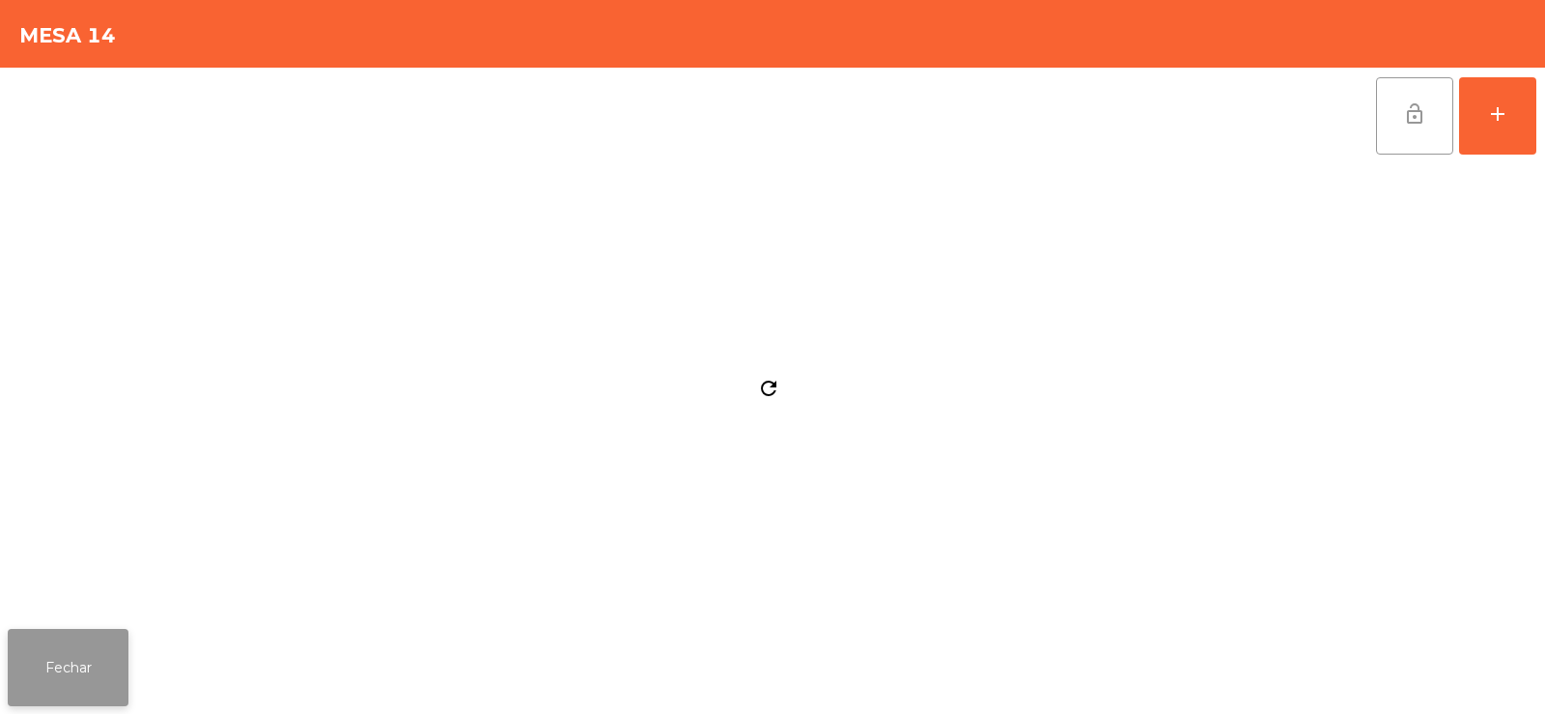
click at [105, 673] on button "Fechar" at bounding box center [68, 667] width 121 height 77
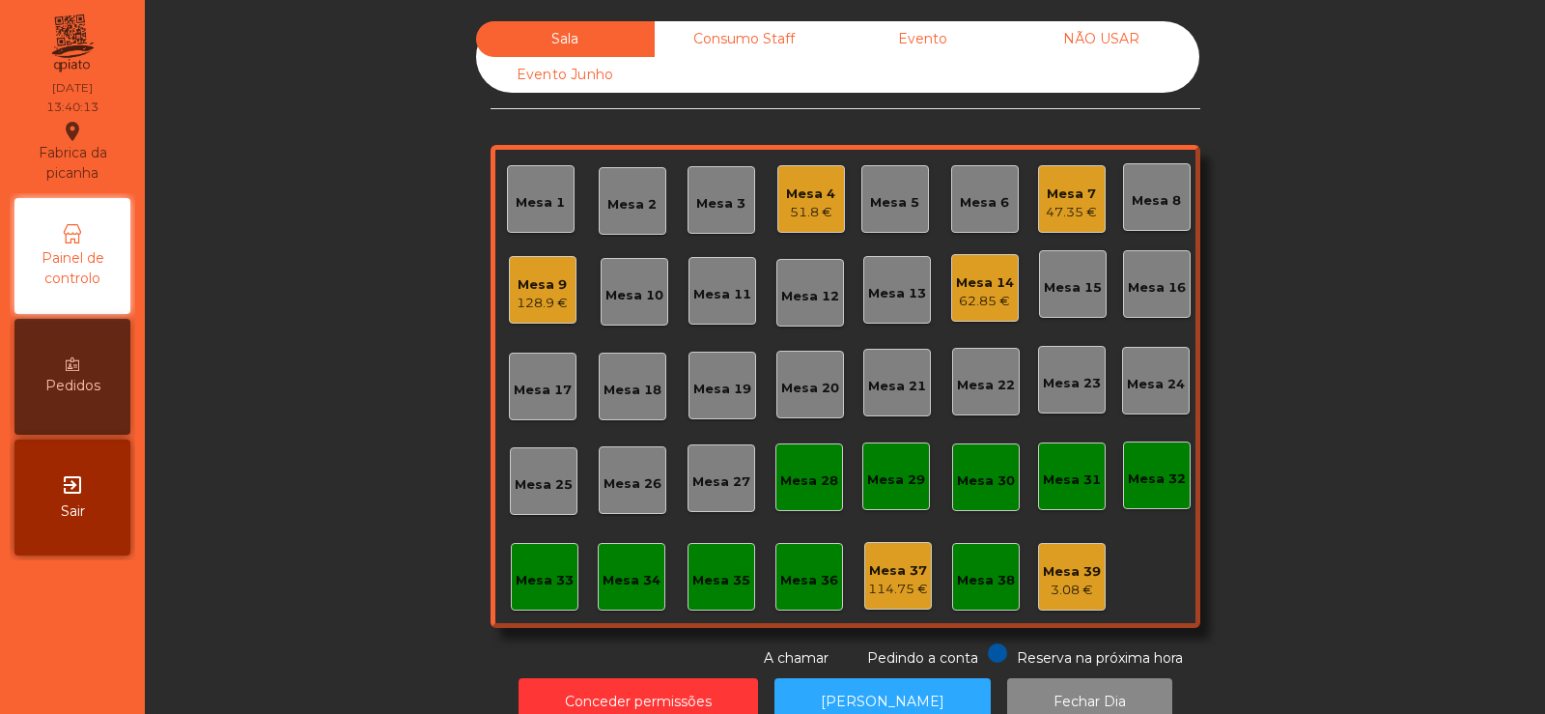
click at [704, 392] on div "Mesa 19" at bounding box center [722, 388] width 58 height 19
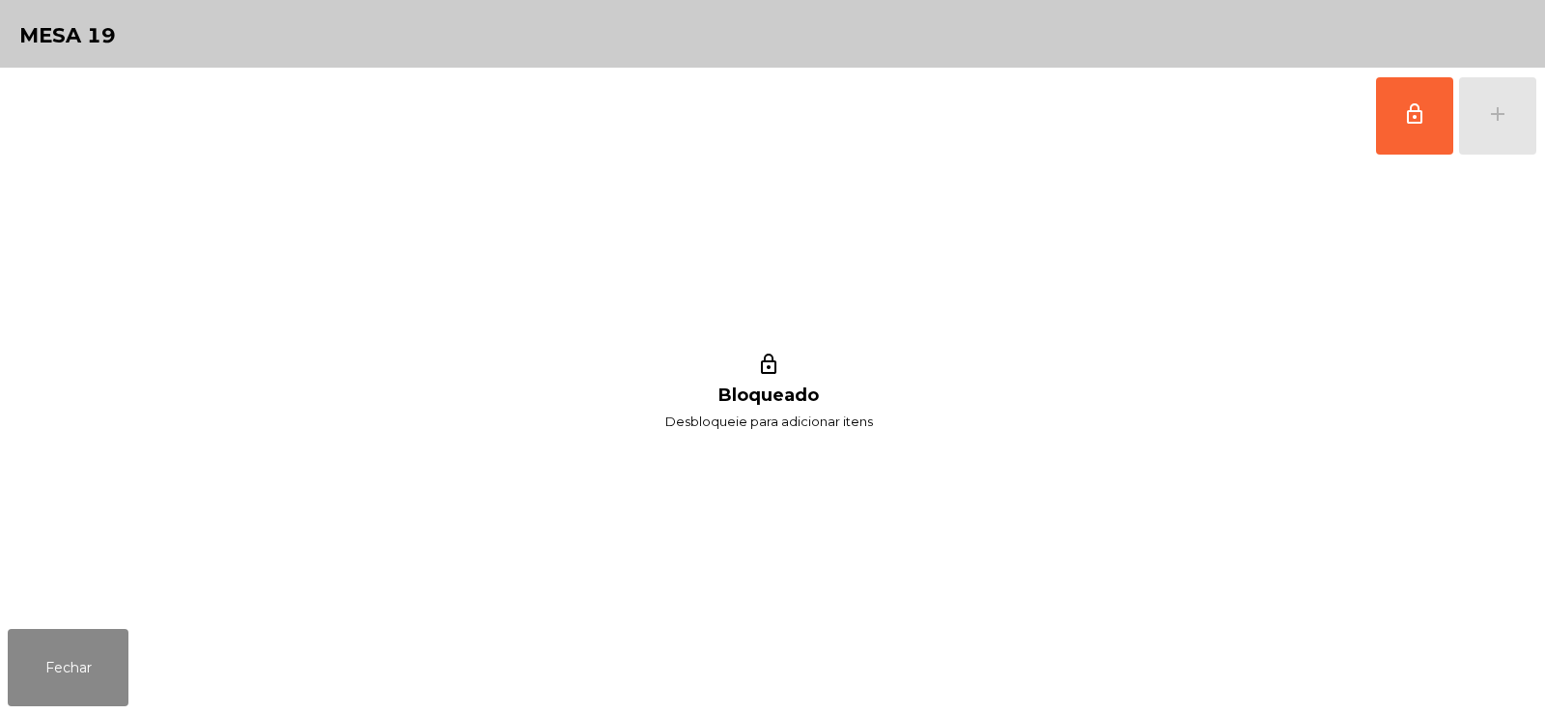
click at [1420, 116] on span "lock_outline" at bounding box center [1414, 113] width 23 height 23
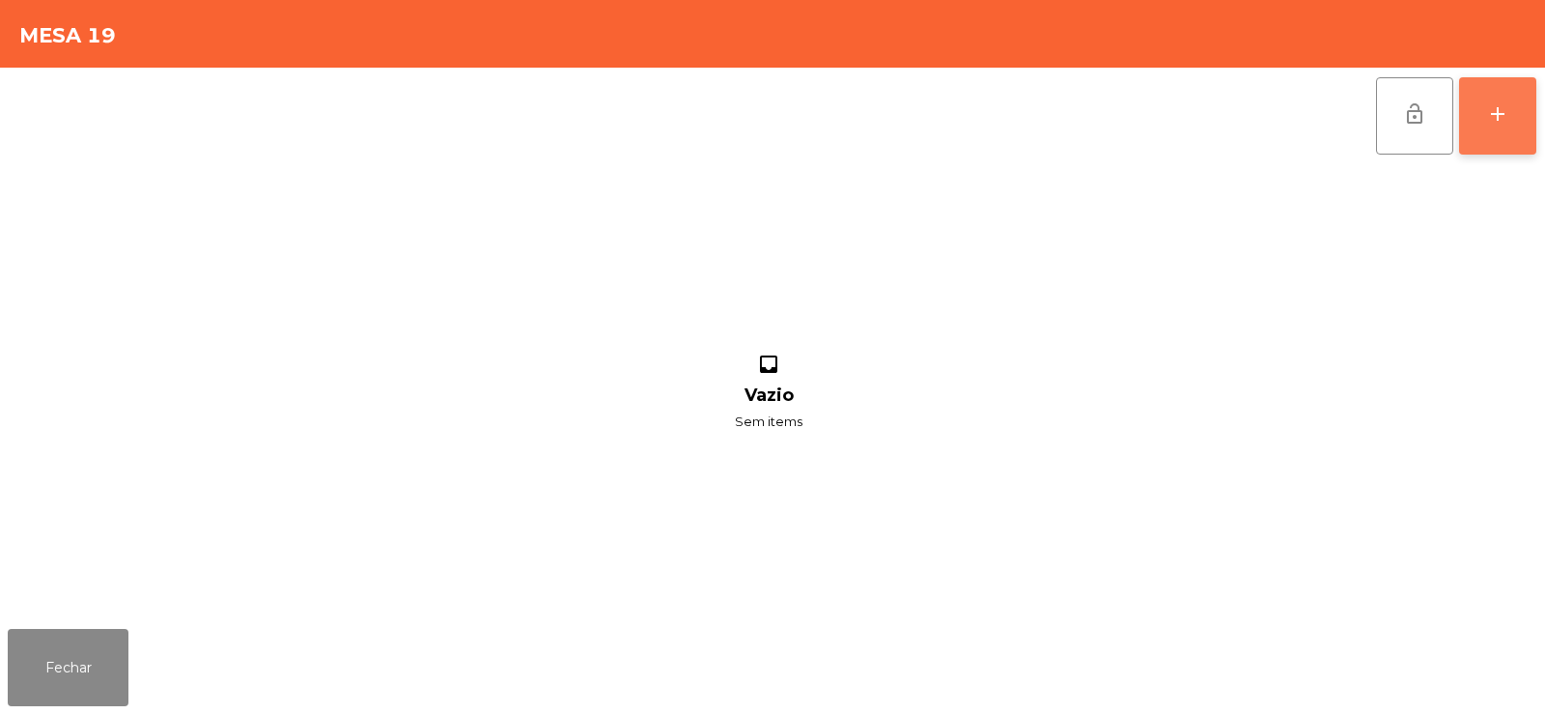
click at [1524, 132] on button "add" at bounding box center [1497, 115] width 77 height 77
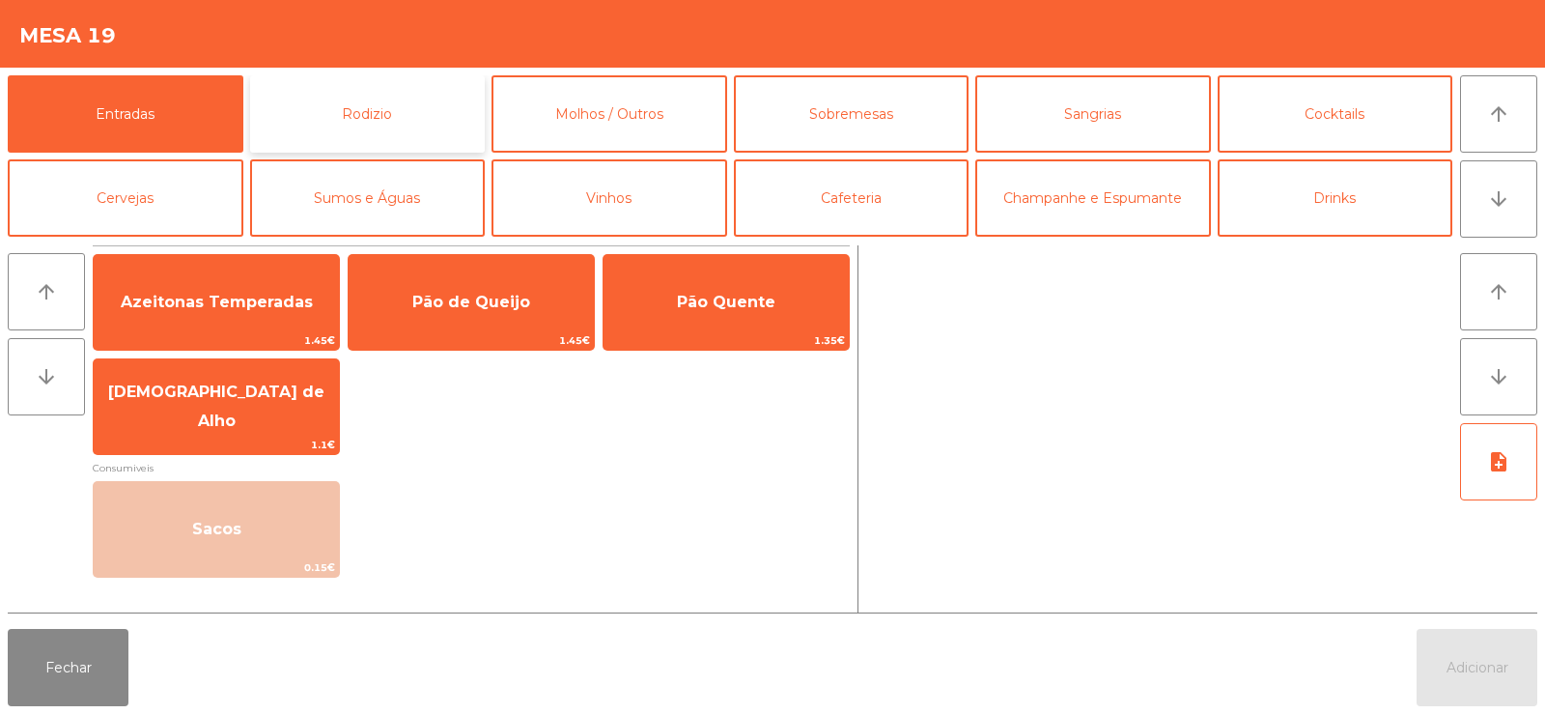
click at [452, 112] on button "Rodizio" at bounding box center [368, 113] width 236 height 77
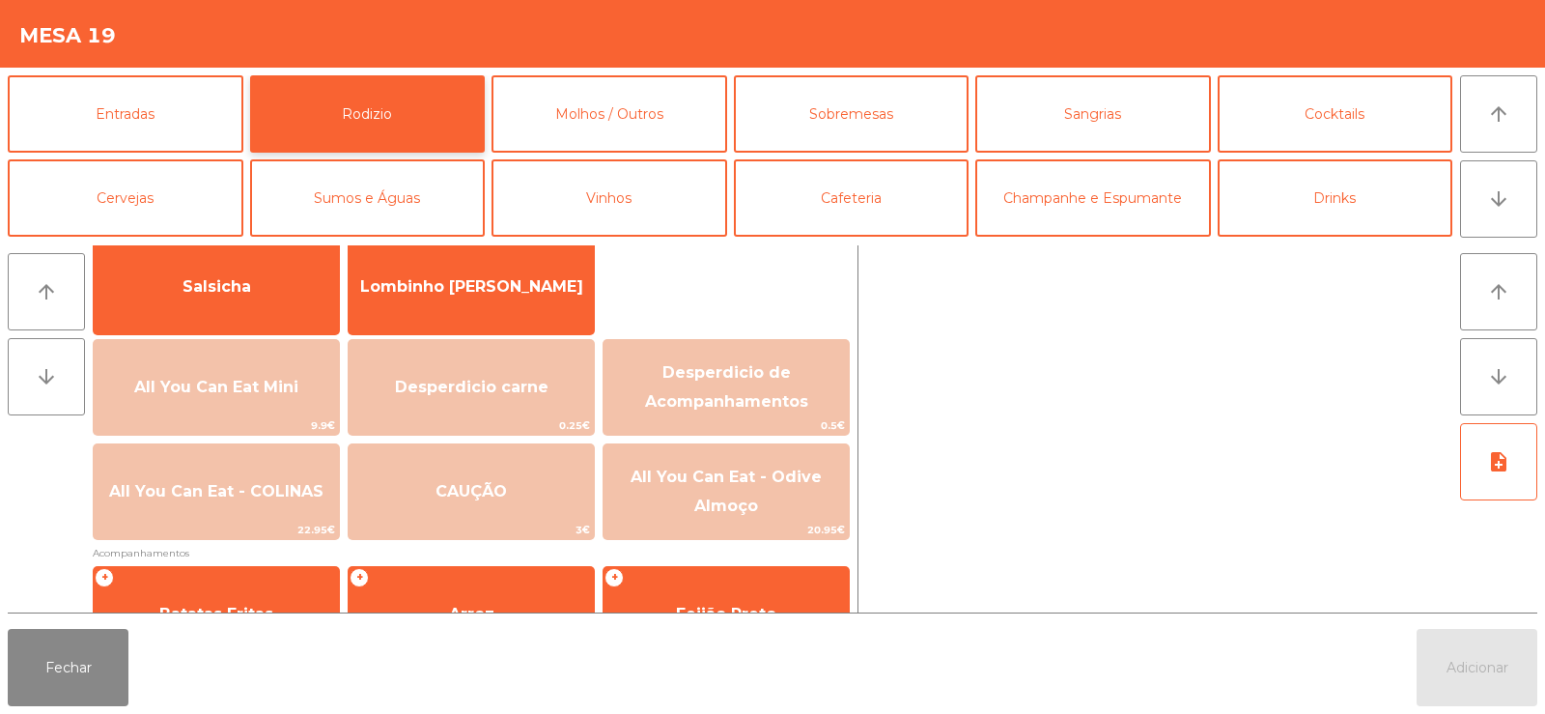
scroll to position [145, 0]
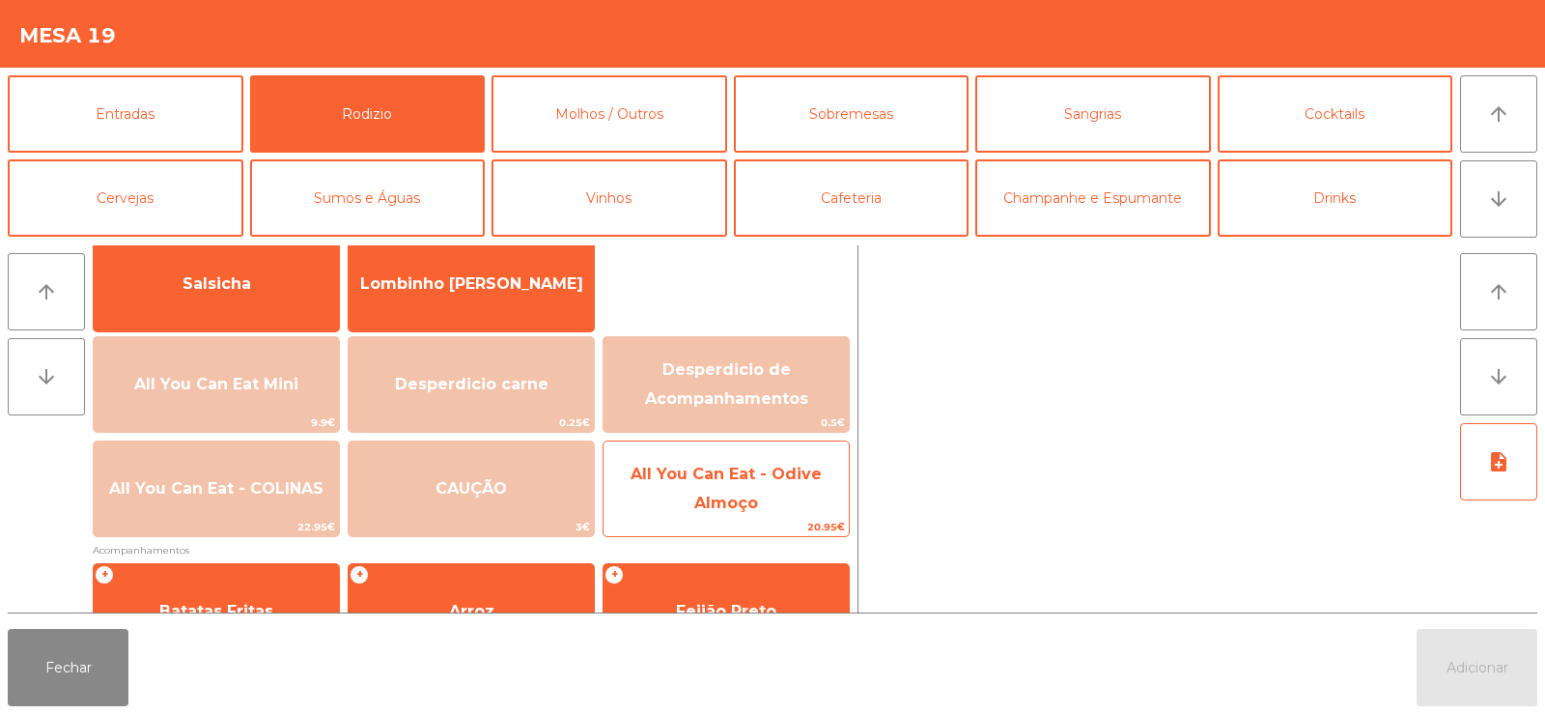
click at [719, 488] on span "All You Can Eat - Odive Almoço" at bounding box center [725, 489] width 245 height 82
click at [713, 489] on span "All You Can Eat - Odive Almoço" at bounding box center [725, 489] width 245 height 82
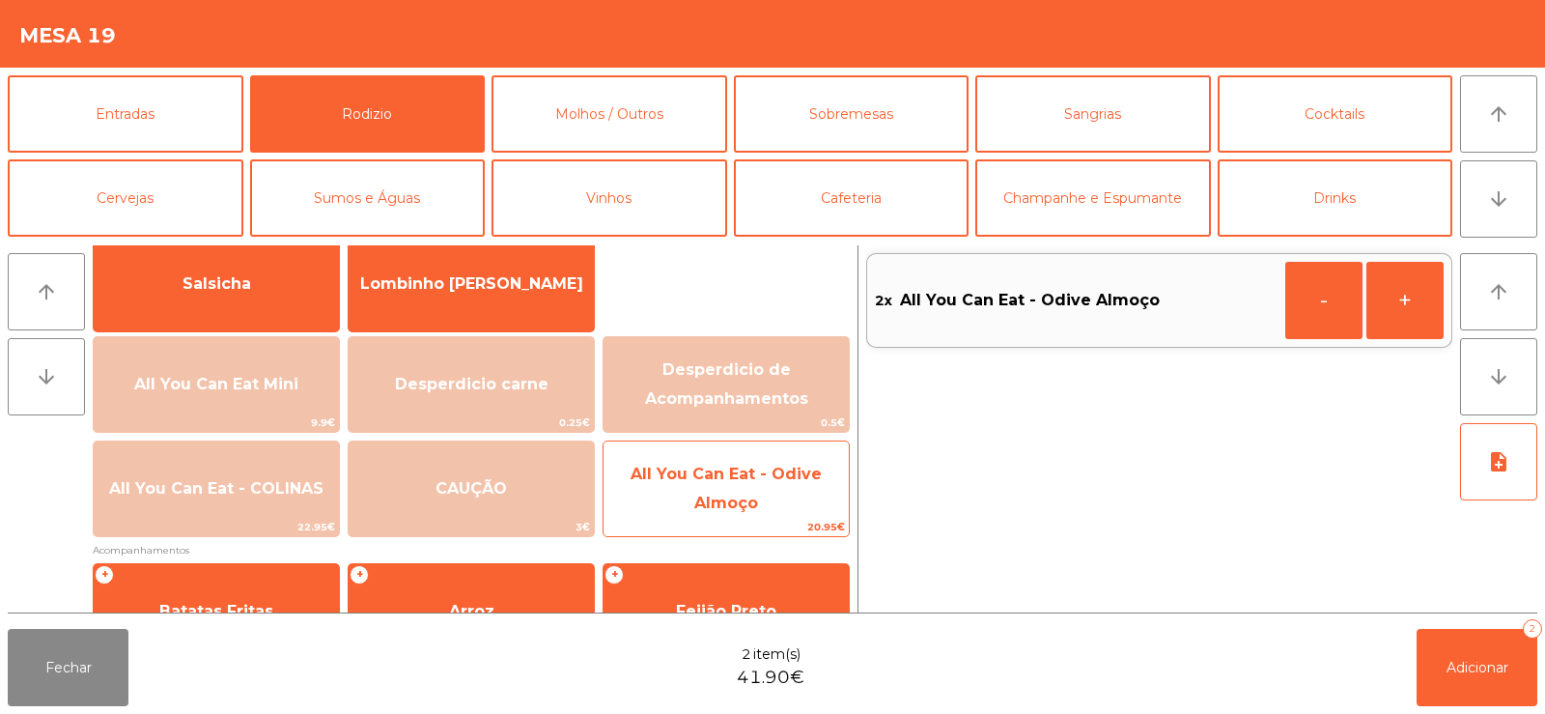
click at [694, 495] on span "All You Can Eat - Odive Almoço" at bounding box center [726, 487] width 191 height 47
click at [699, 500] on span "All You Can Eat - Odive Almoço" at bounding box center [726, 487] width 191 height 47
click at [717, 498] on span "All You Can Eat - Odive Almoço" at bounding box center [726, 487] width 191 height 47
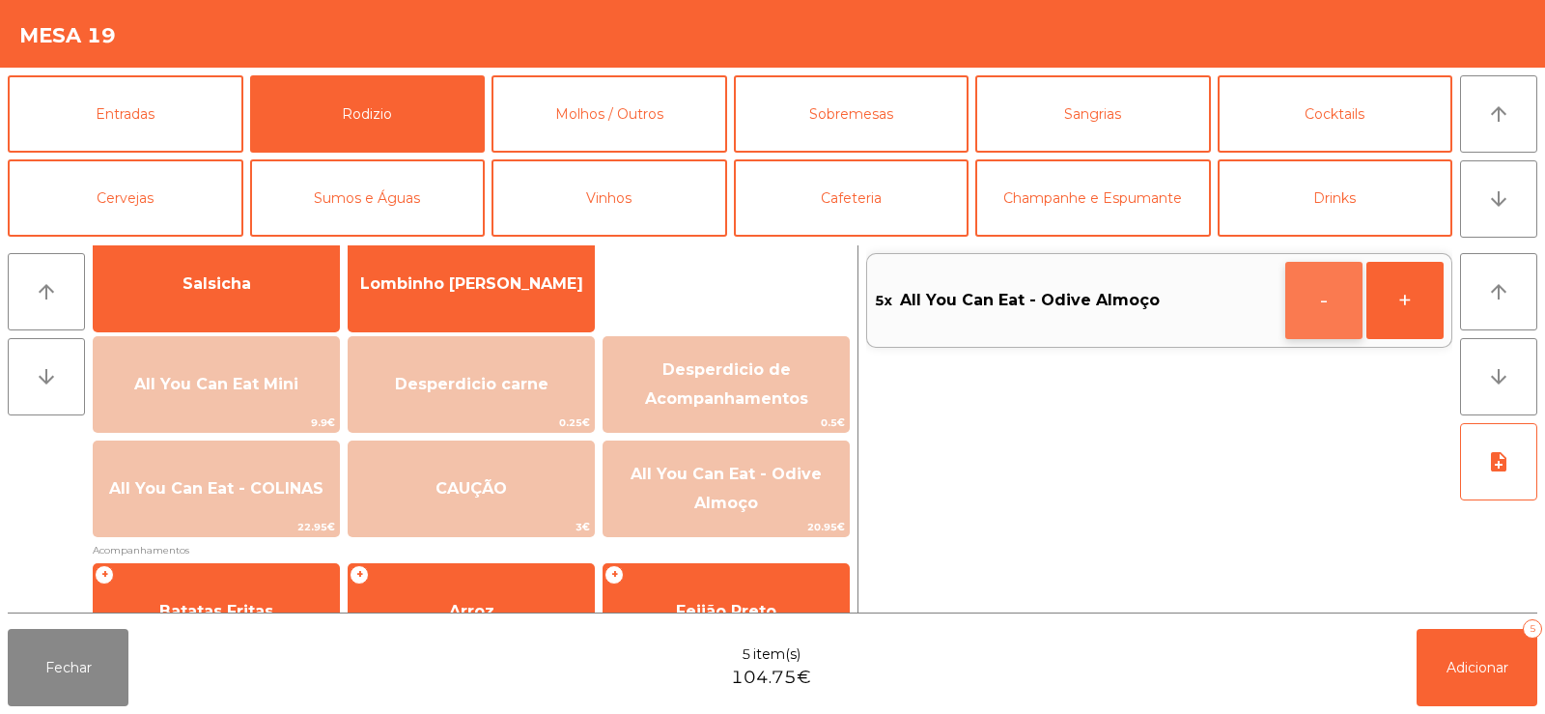
click at [1321, 311] on button "-" at bounding box center [1323, 300] width 77 height 77
click at [1433, 677] on button "Adicionar 4" at bounding box center [1477, 667] width 121 height 77
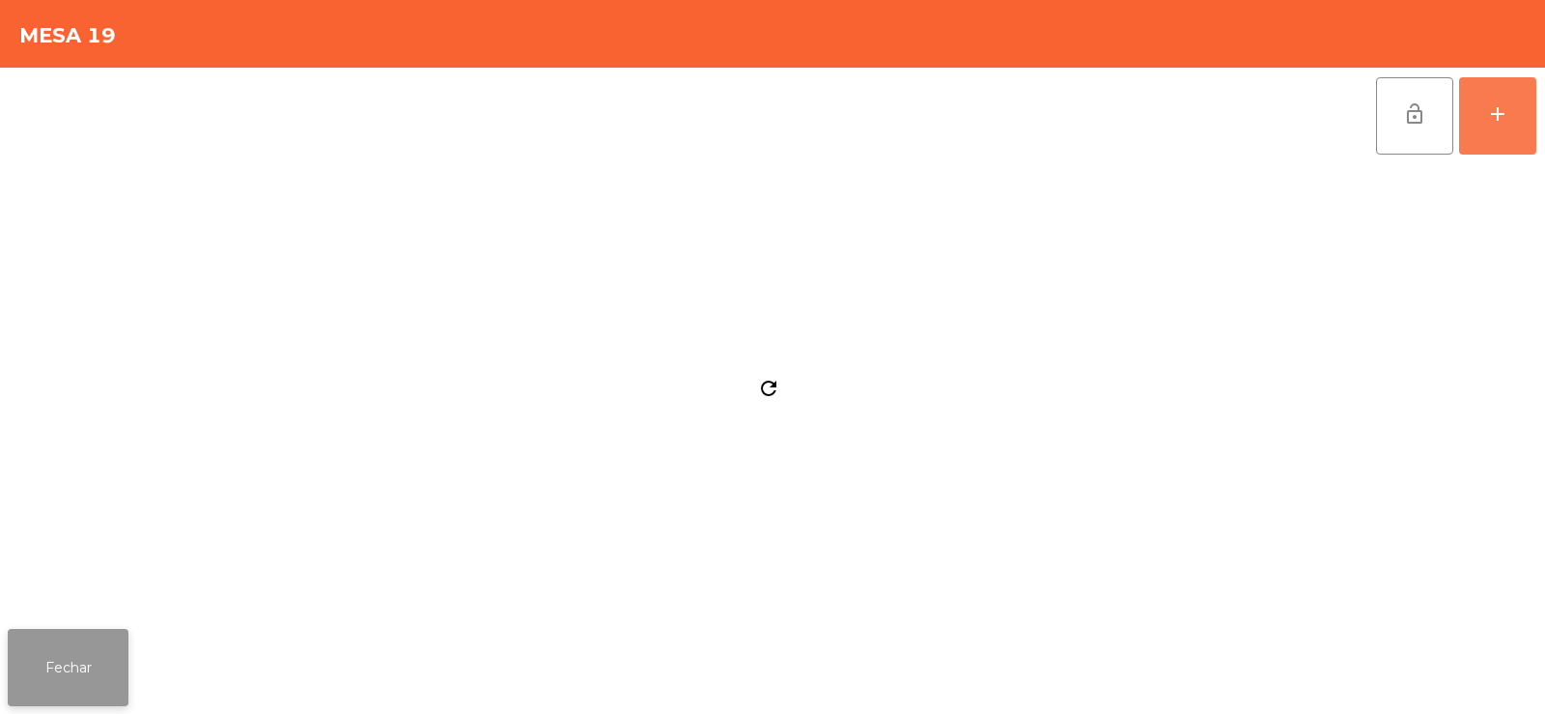
click at [93, 660] on button "Fechar" at bounding box center [68, 667] width 121 height 77
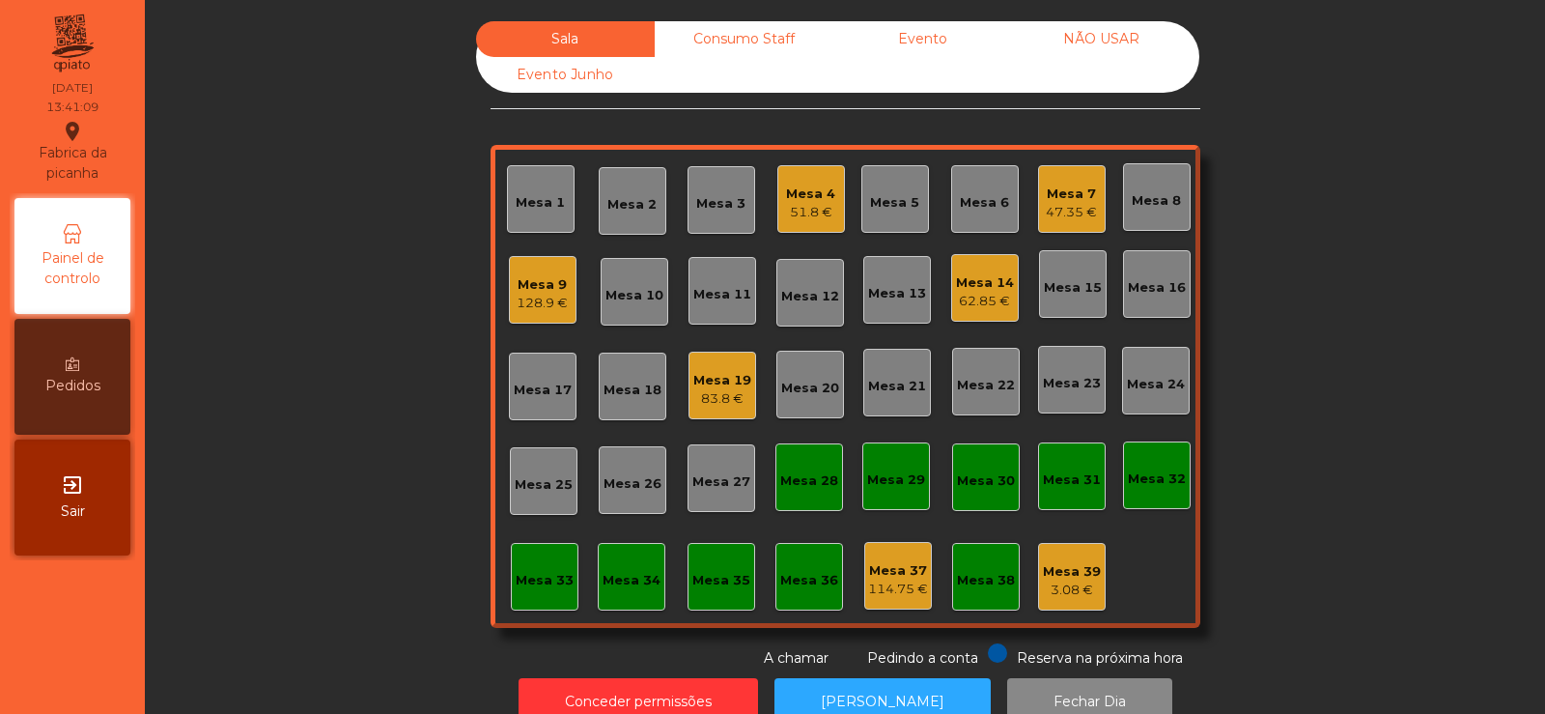
click at [1169, 202] on div "Mesa 8" at bounding box center [1156, 200] width 49 height 19
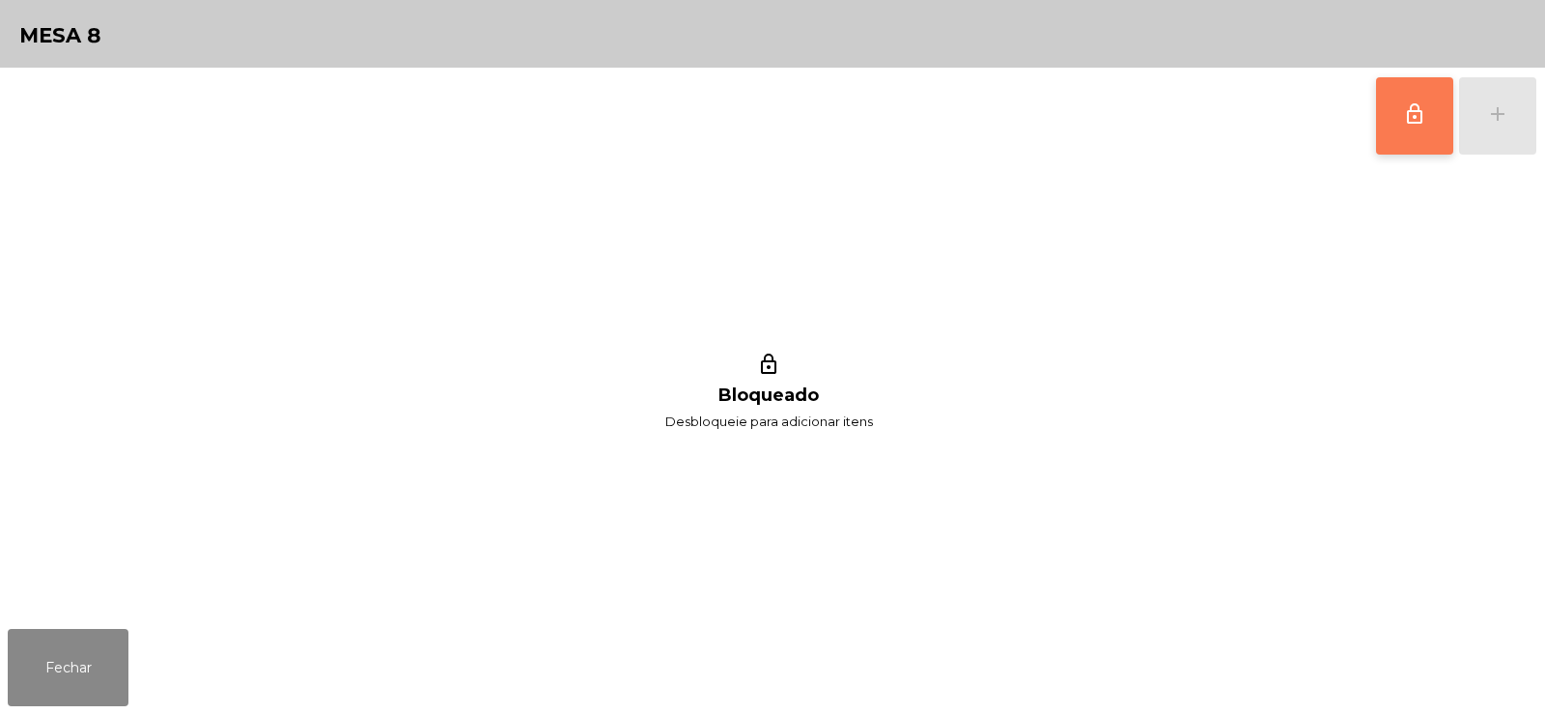
click at [1414, 127] on button "lock_outline" at bounding box center [1414, 115] width 77 height 77
click at [1497, 98] on button "add" at bounding box center [1497, 115] width 77 height 77
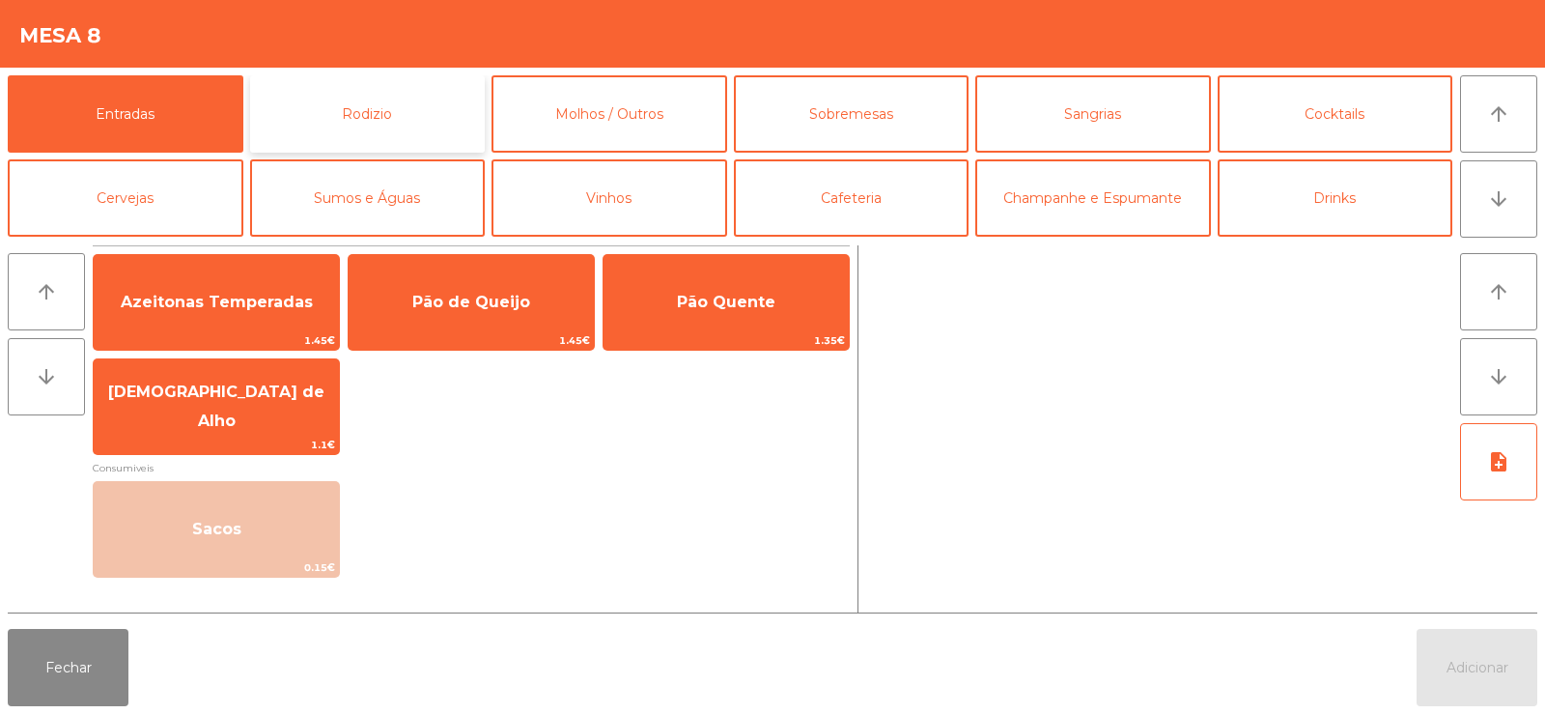
click at [329, 99] on button "Rodizio" at bounding box center [368, 113] width 236 height 77
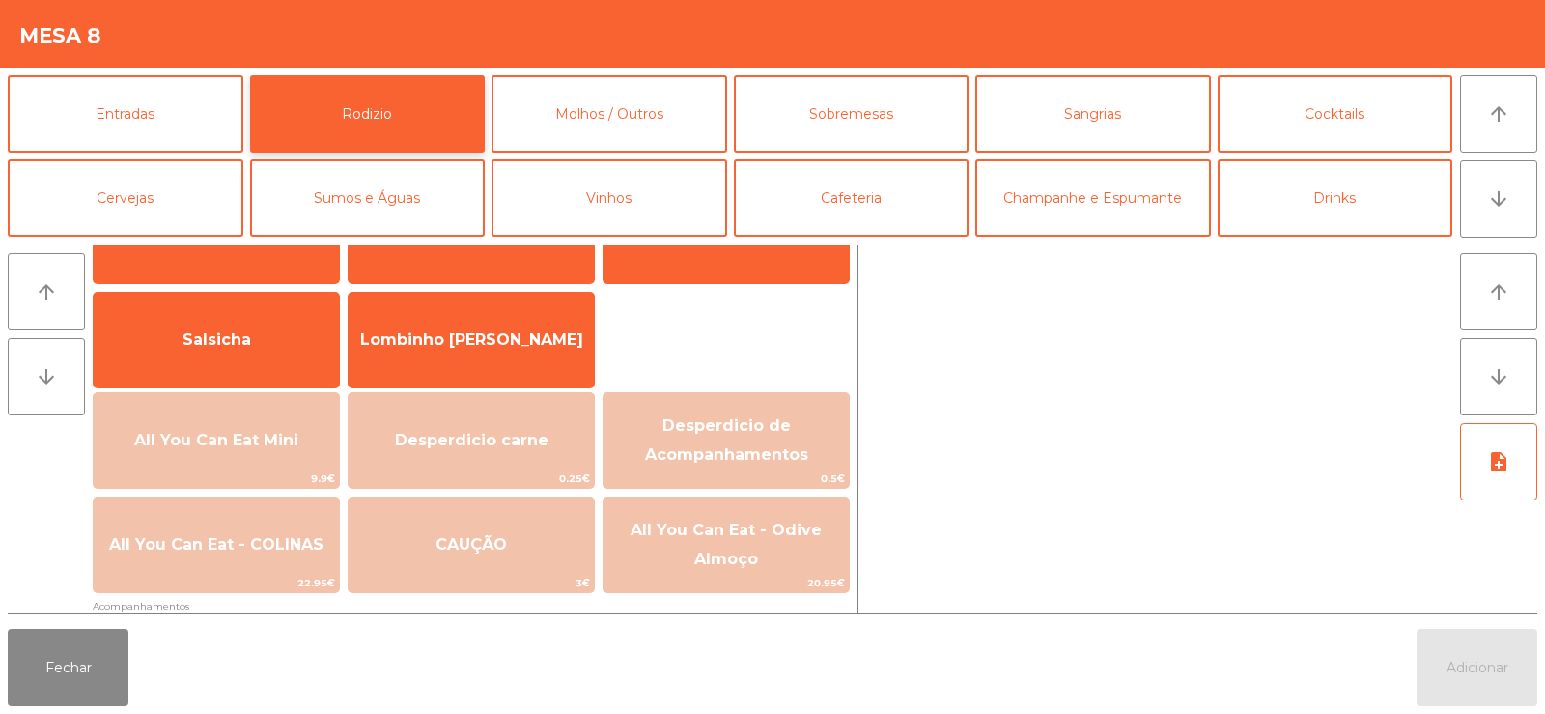
scroll to position [131, 0]
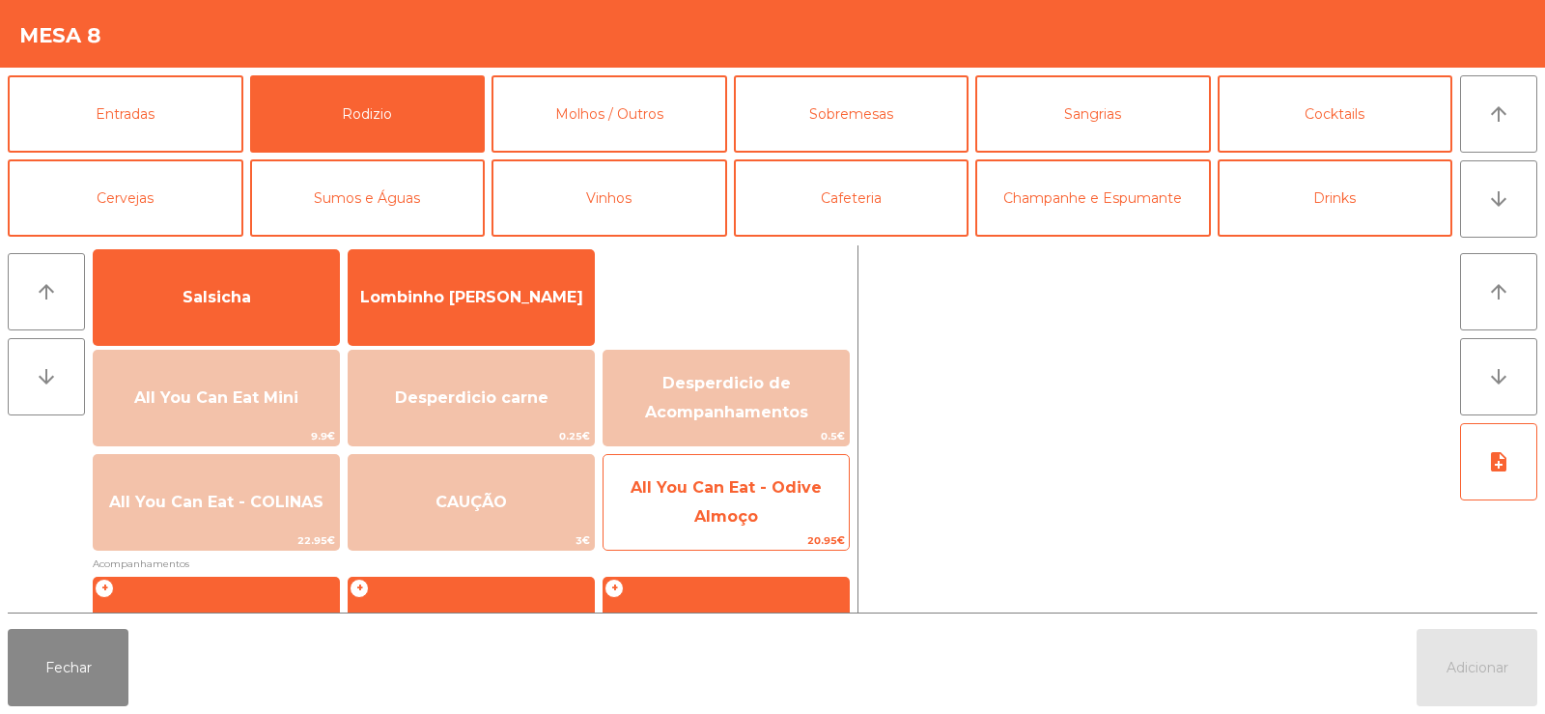
click at [717, 498] on span "All You Can Eat - Odive Almoço" at bounding box center [725, 503] width 245 height 82
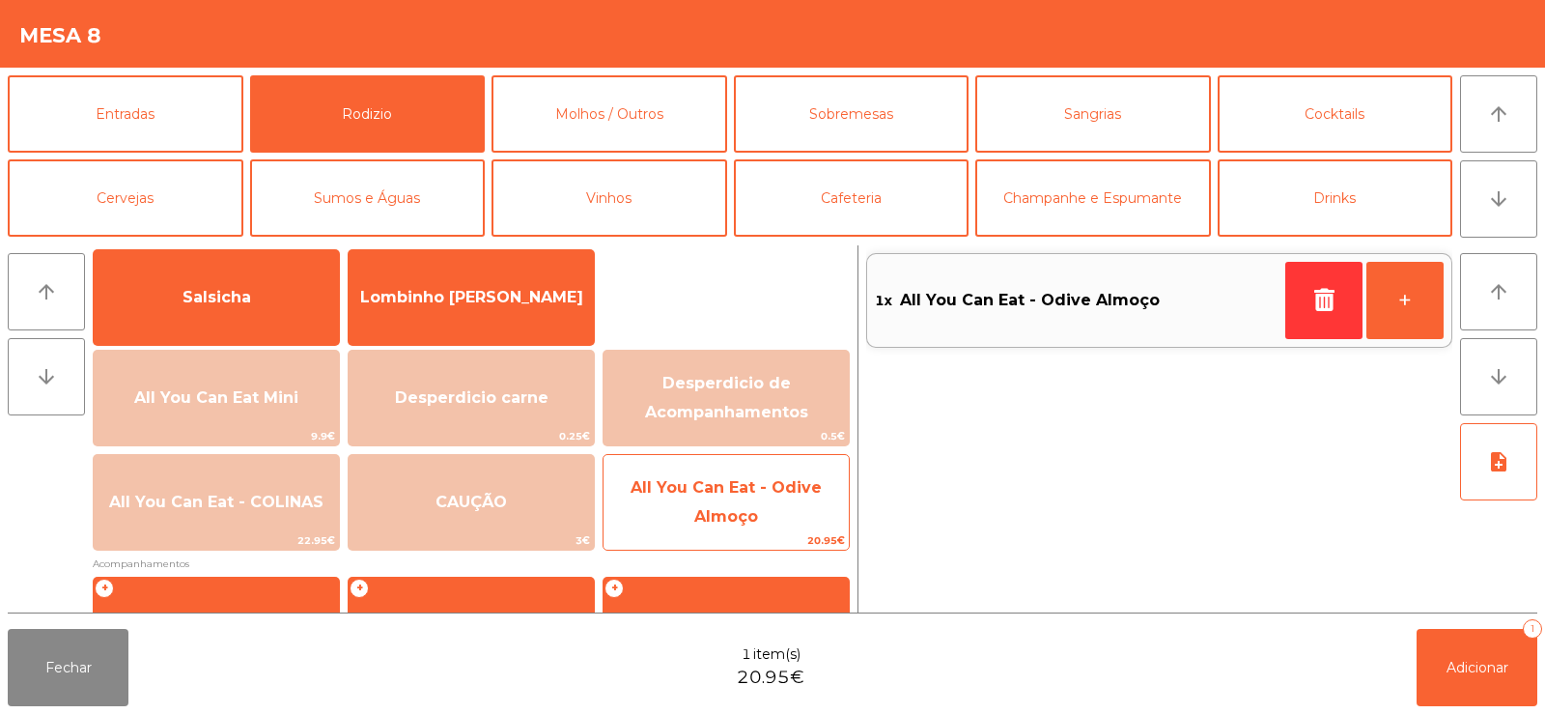
click at [709, 506] on span "All You Can Eat - Odive Almoço" at bounding box center [725, 503] width 245 height 82
click at [698, 505] on span "All You Can Eat - Odive Almoço" at bounding box center [725, 503] width 245 height 82
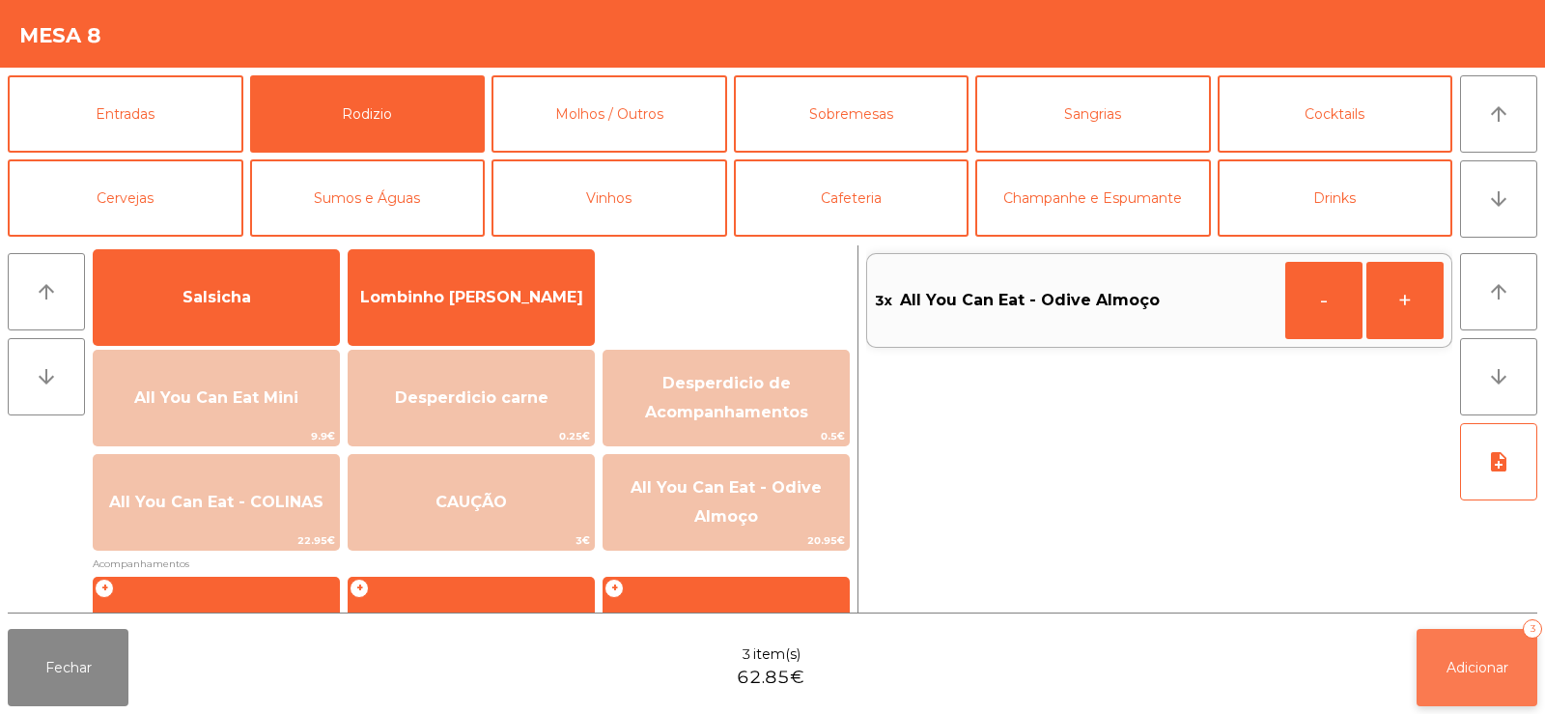
click at [1470, 669] on span "Adicionar" at bounding box center [1477, 667] width 62 height 17
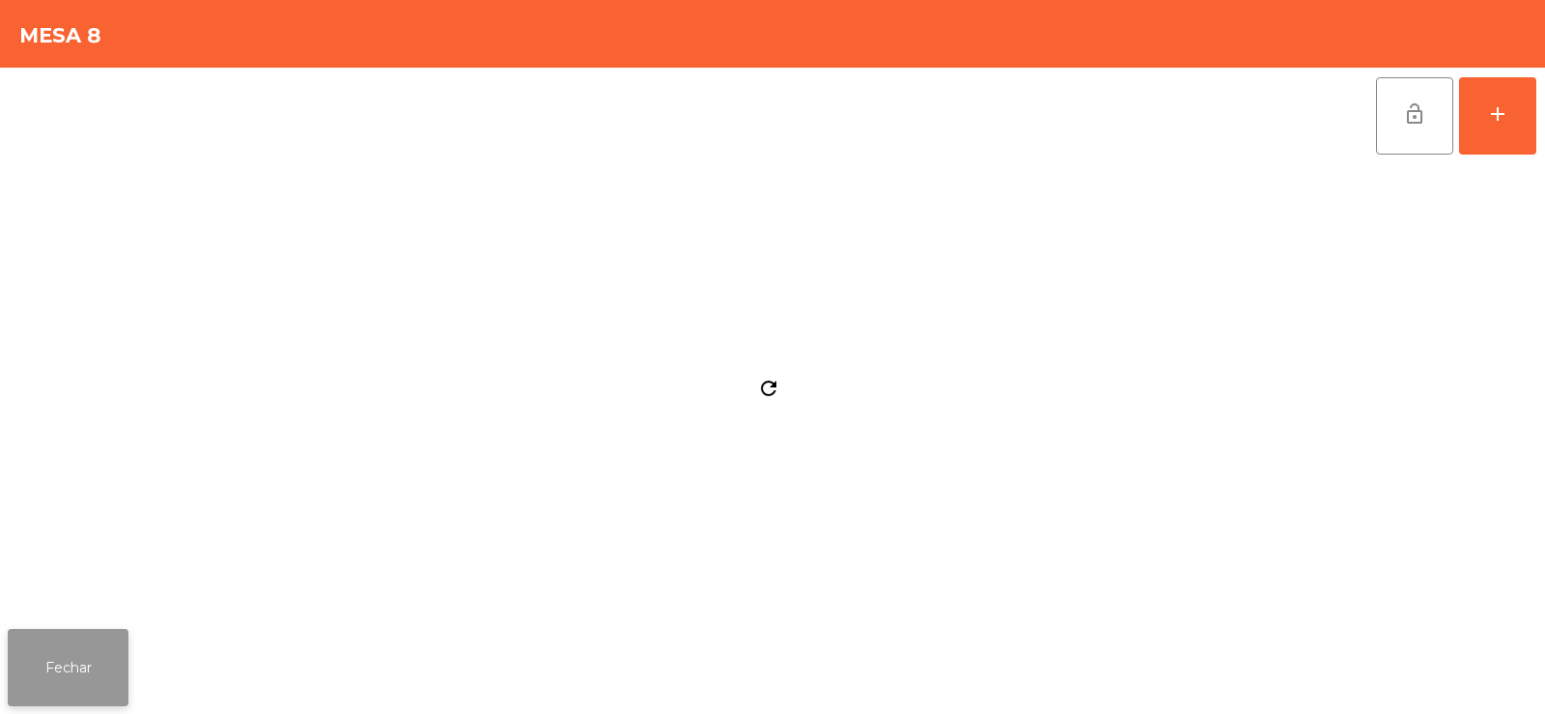
click at [41, 698] on button "Fechar" at bounding box center [68, 667] width 121 height 77
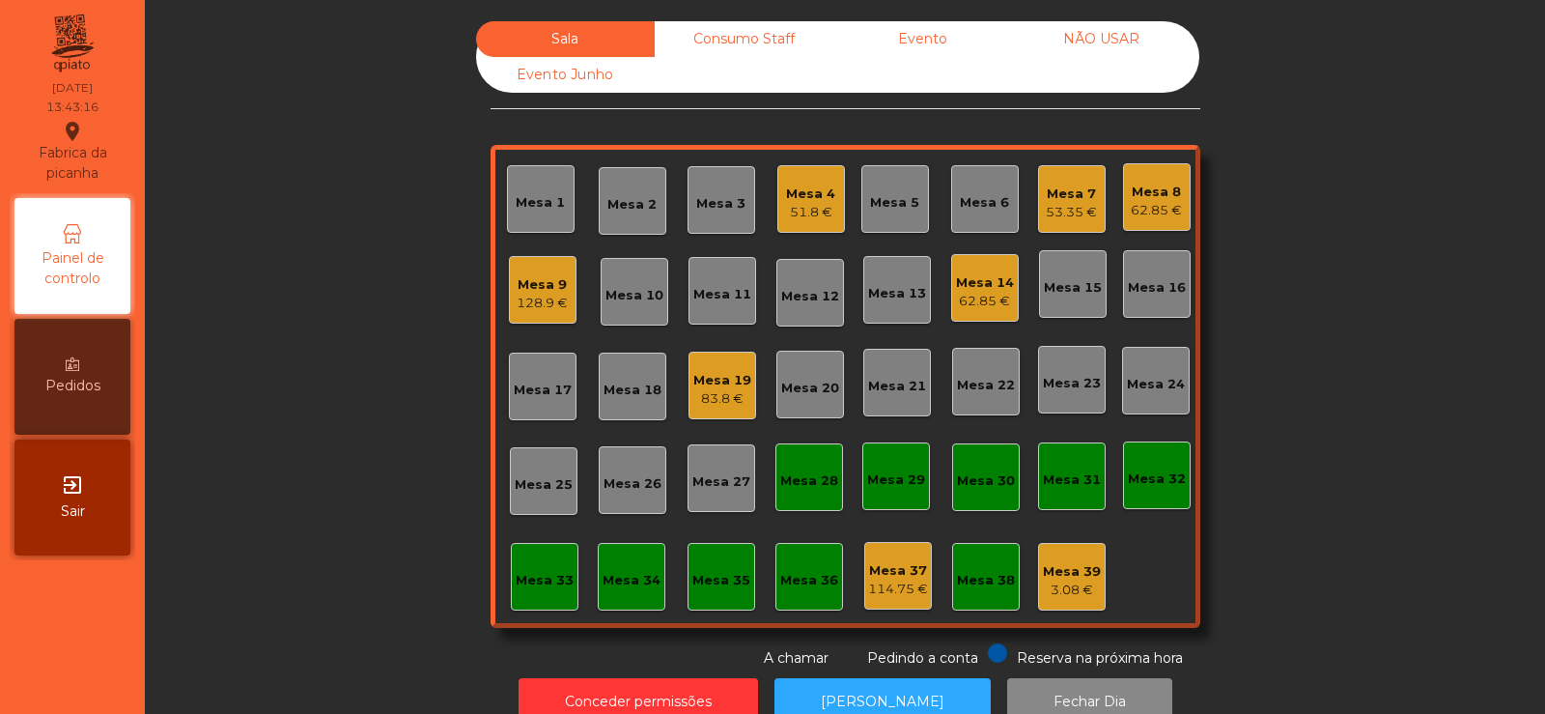
click at [710, 398] on div "83.8 €" at bounding box center [722, 398] width 58 height 19
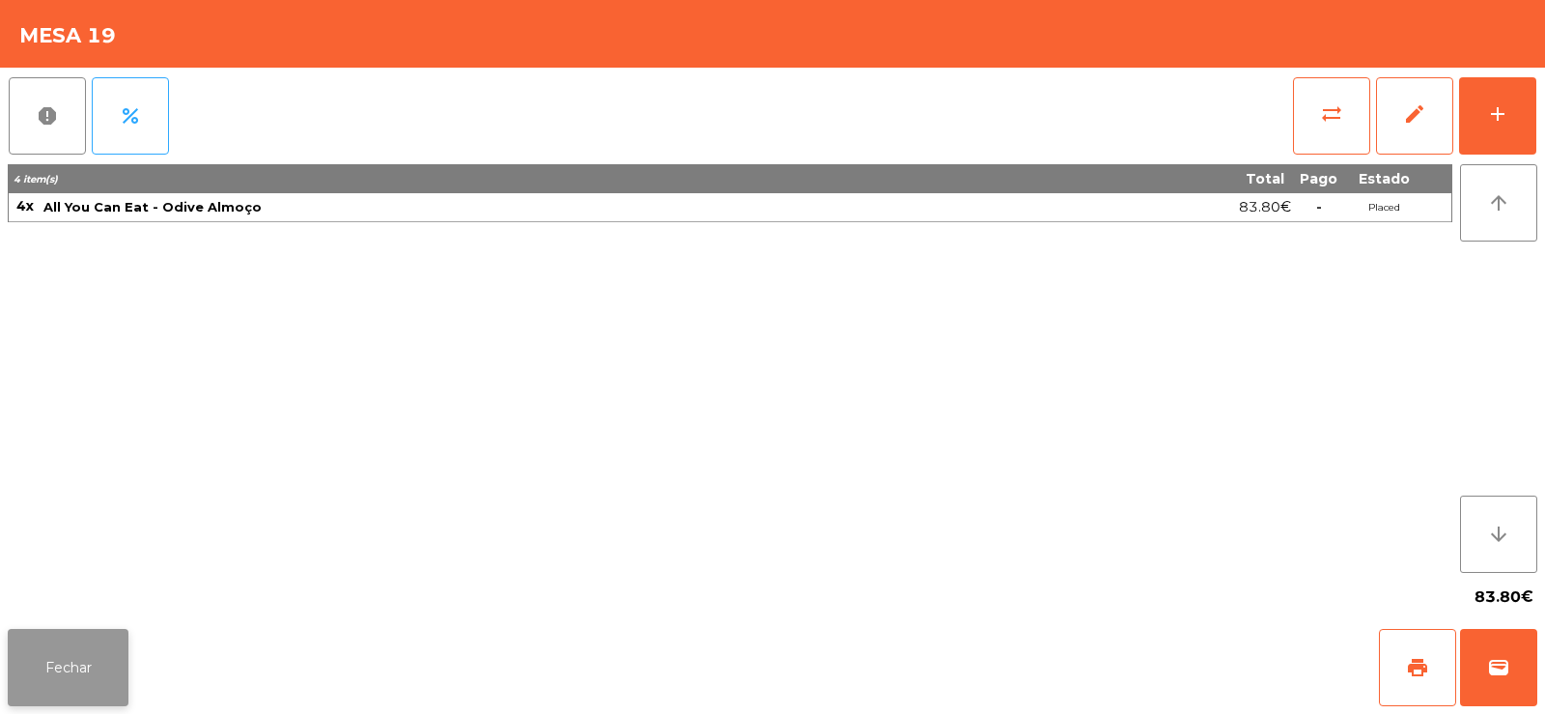
click at [66, 655] on button "Fechar" at bounding box center [68, 667] width 121 height 77
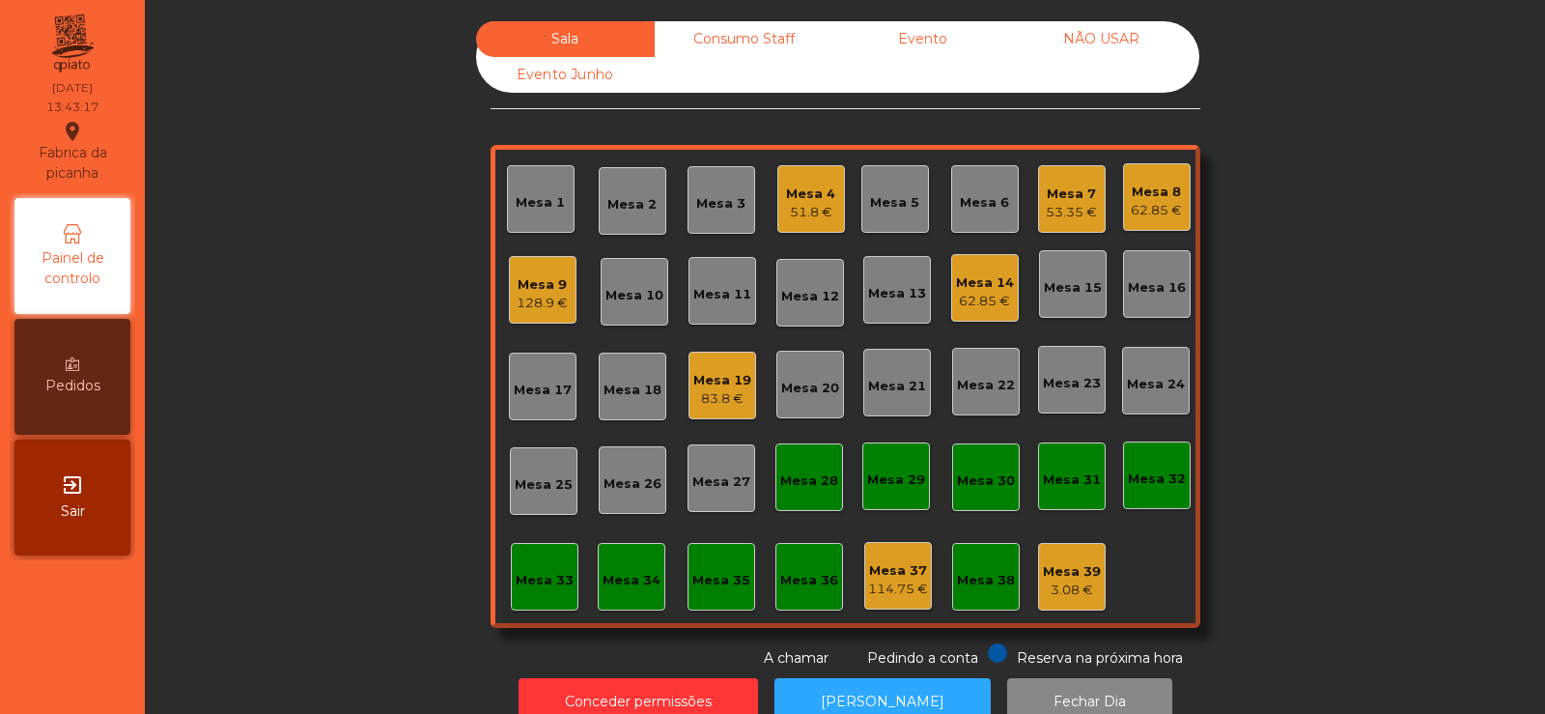
click at [551, 294] on div "128.9 €" at bounding box center [542, 303] width 51 height 19
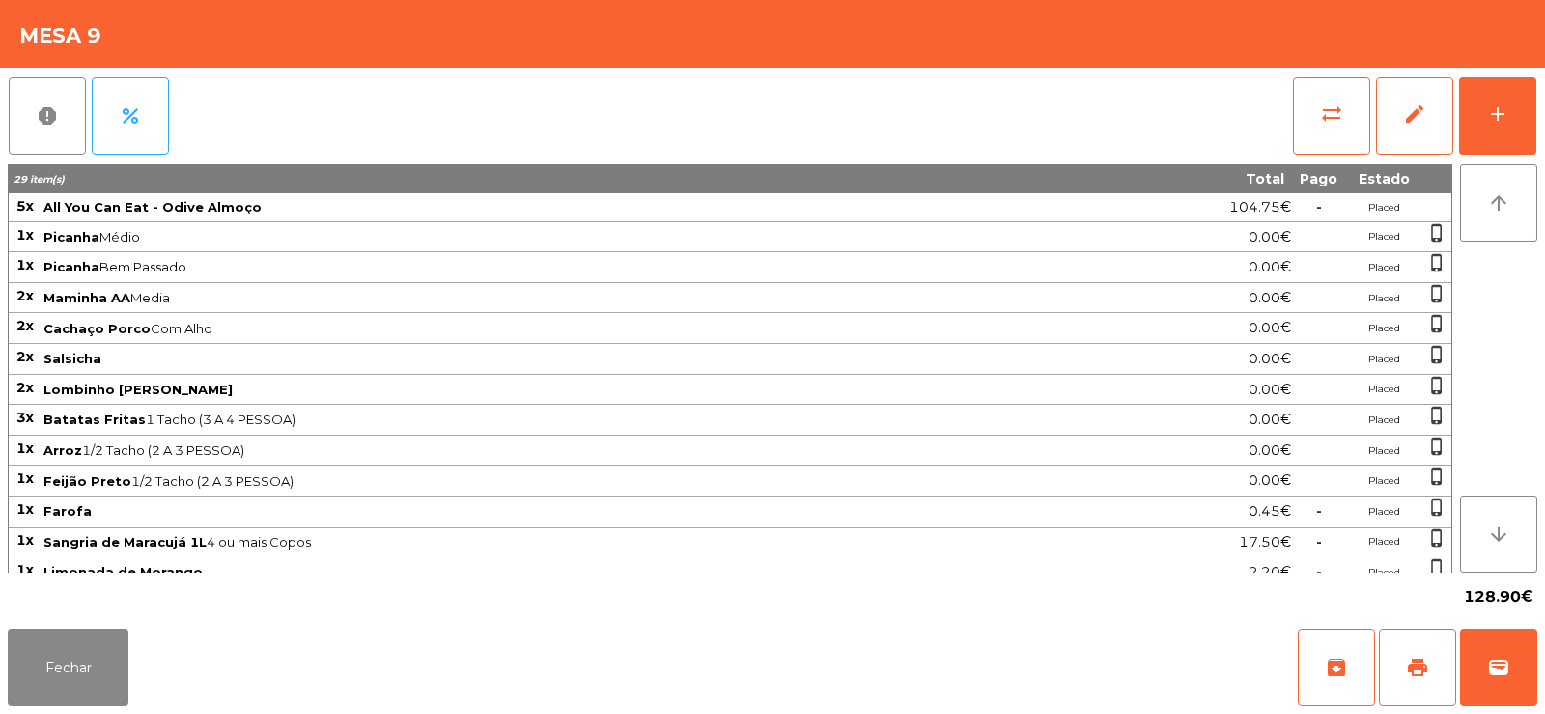
scroll to position [107, 0]
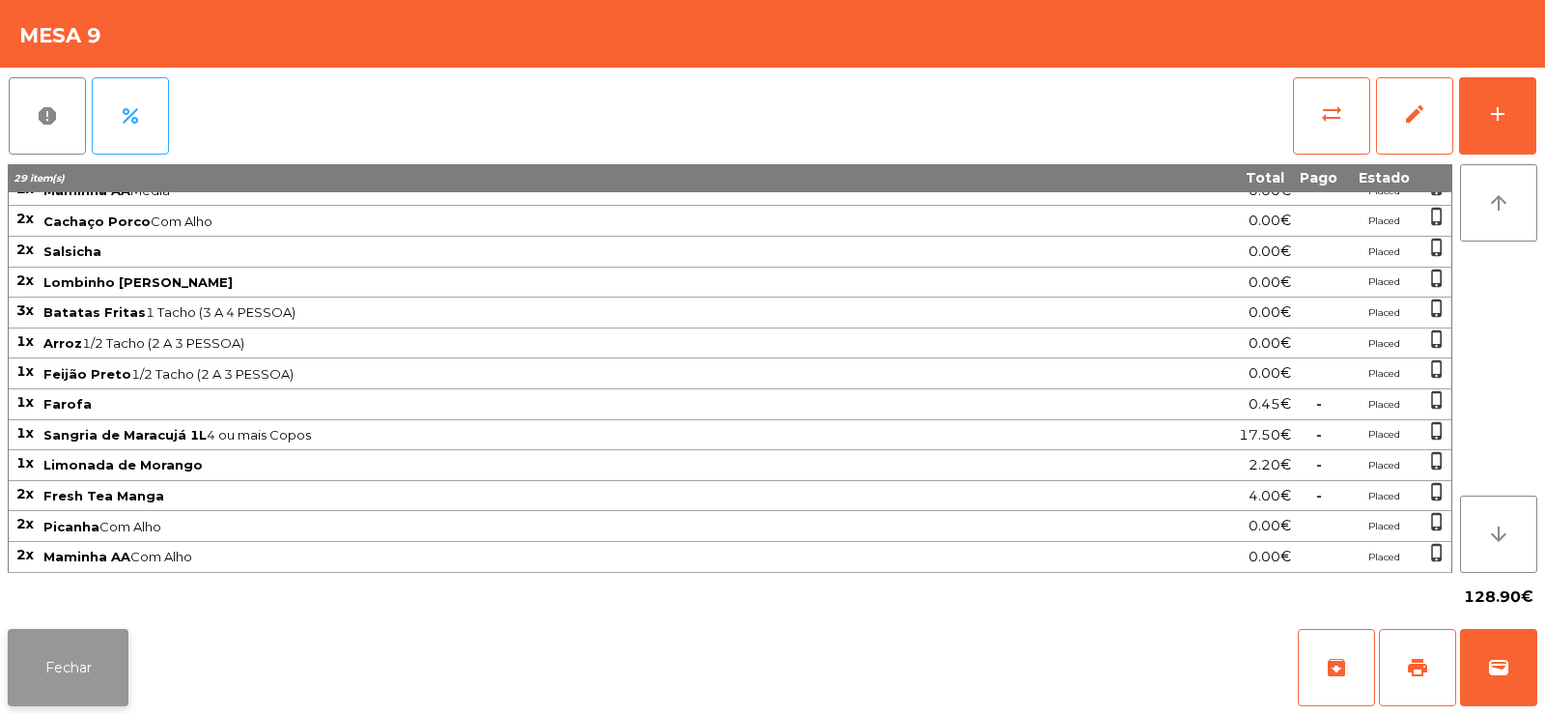
click at [66, 673] on button "Fechar" at bounding box center [68, 667] width 121 height 77
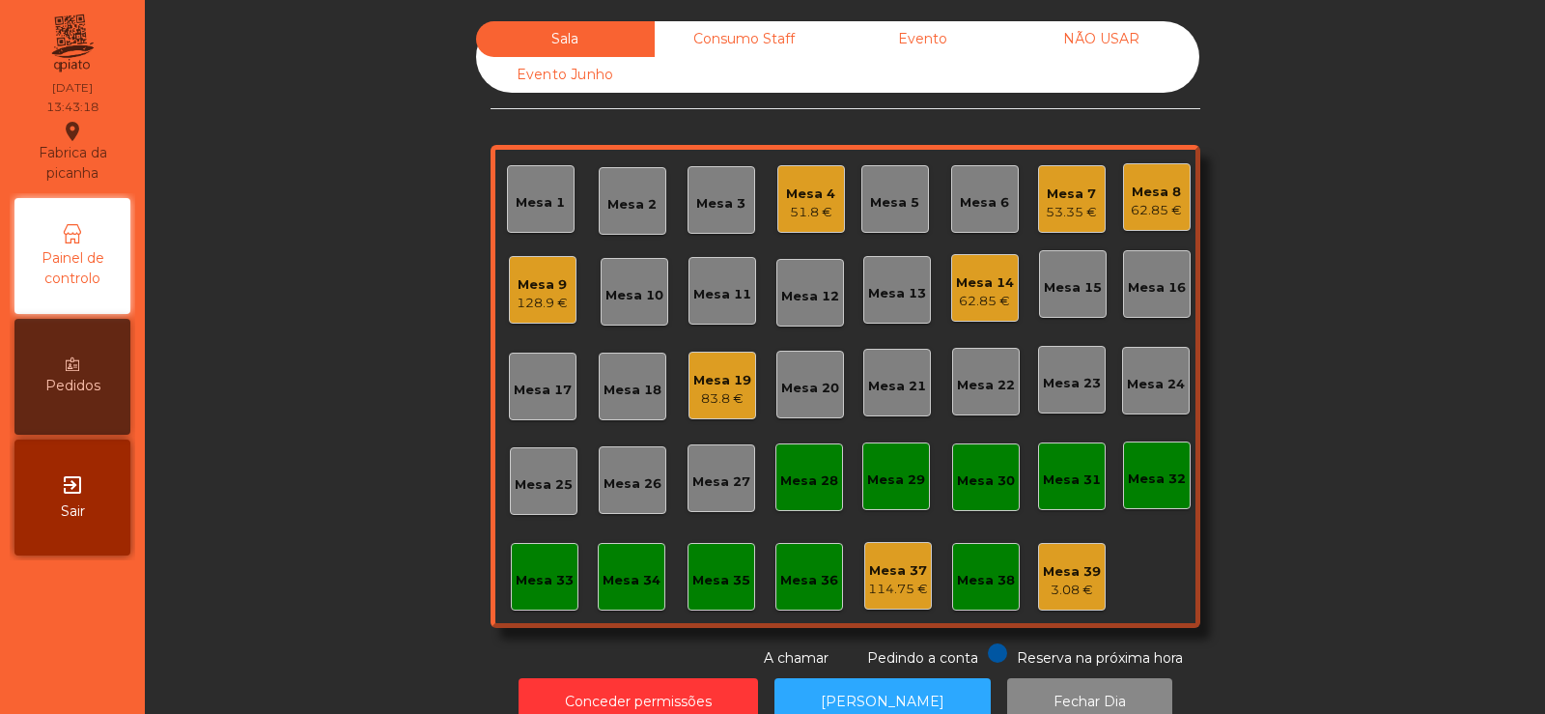
click at [1002, 292] on div "62.85 €" at bounding box center [985, 301] width 58 height 19
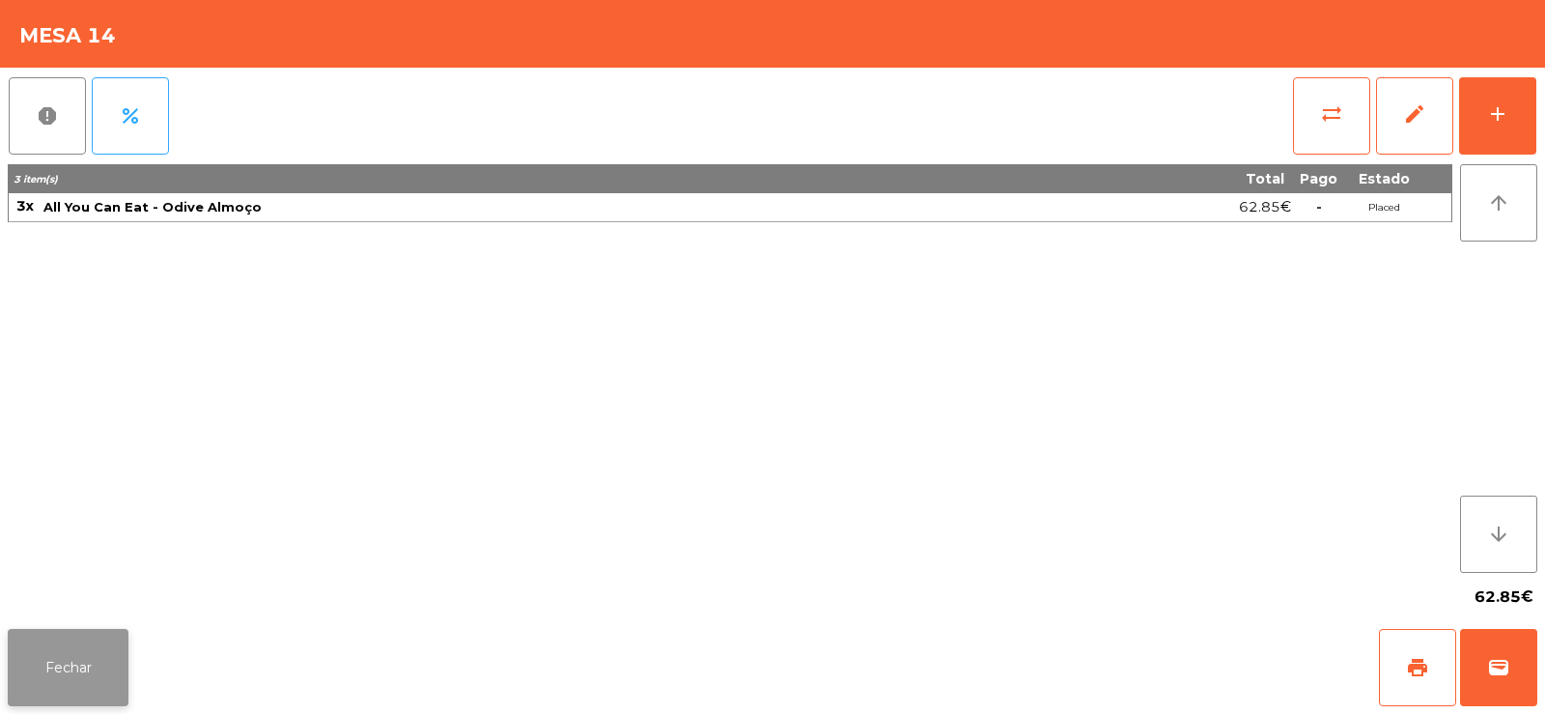
click at [73, 653] on button "Fechar" at bounding box center [68, 667] width 121 height 77
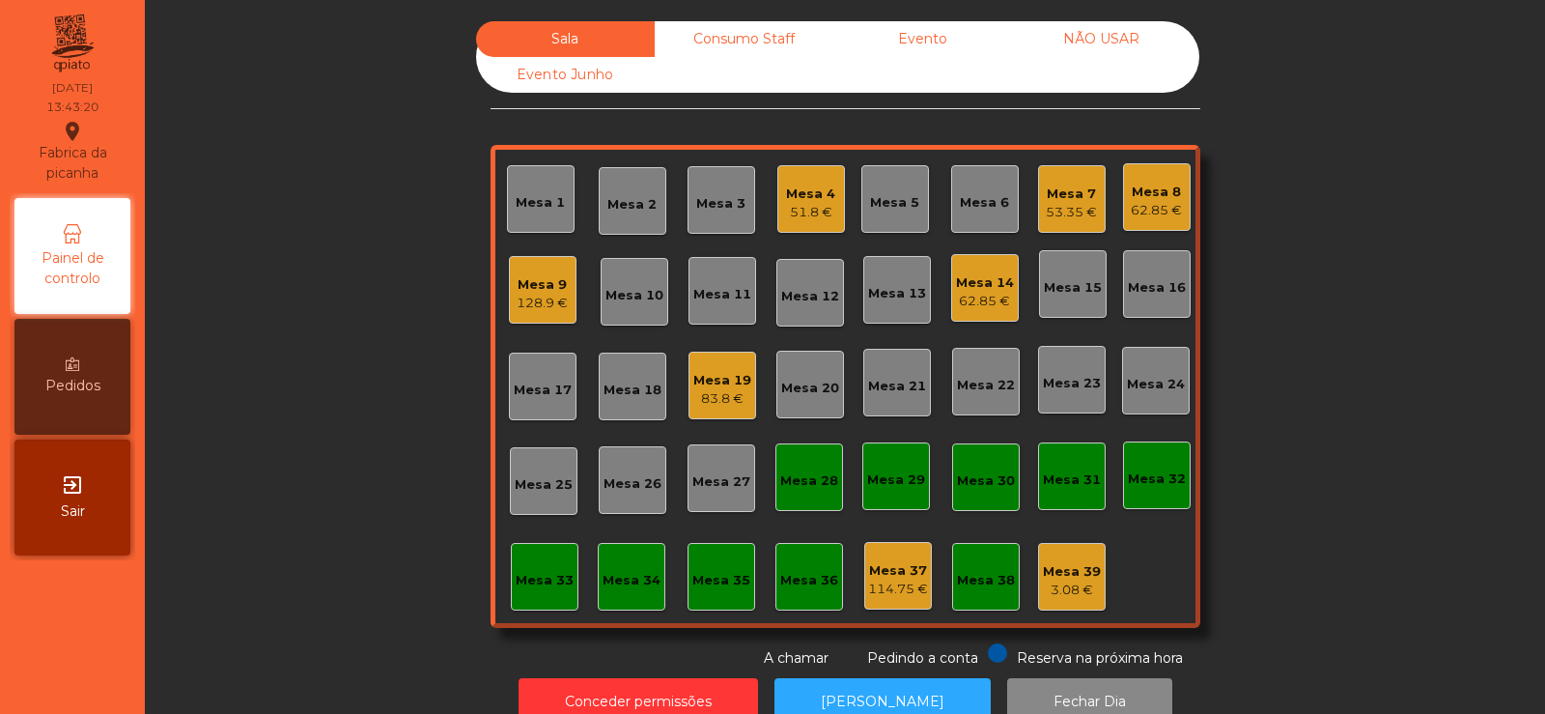
click at [1140, 204] on div "62.85 €" at bounding box center [1156, 210] width 51 height 19
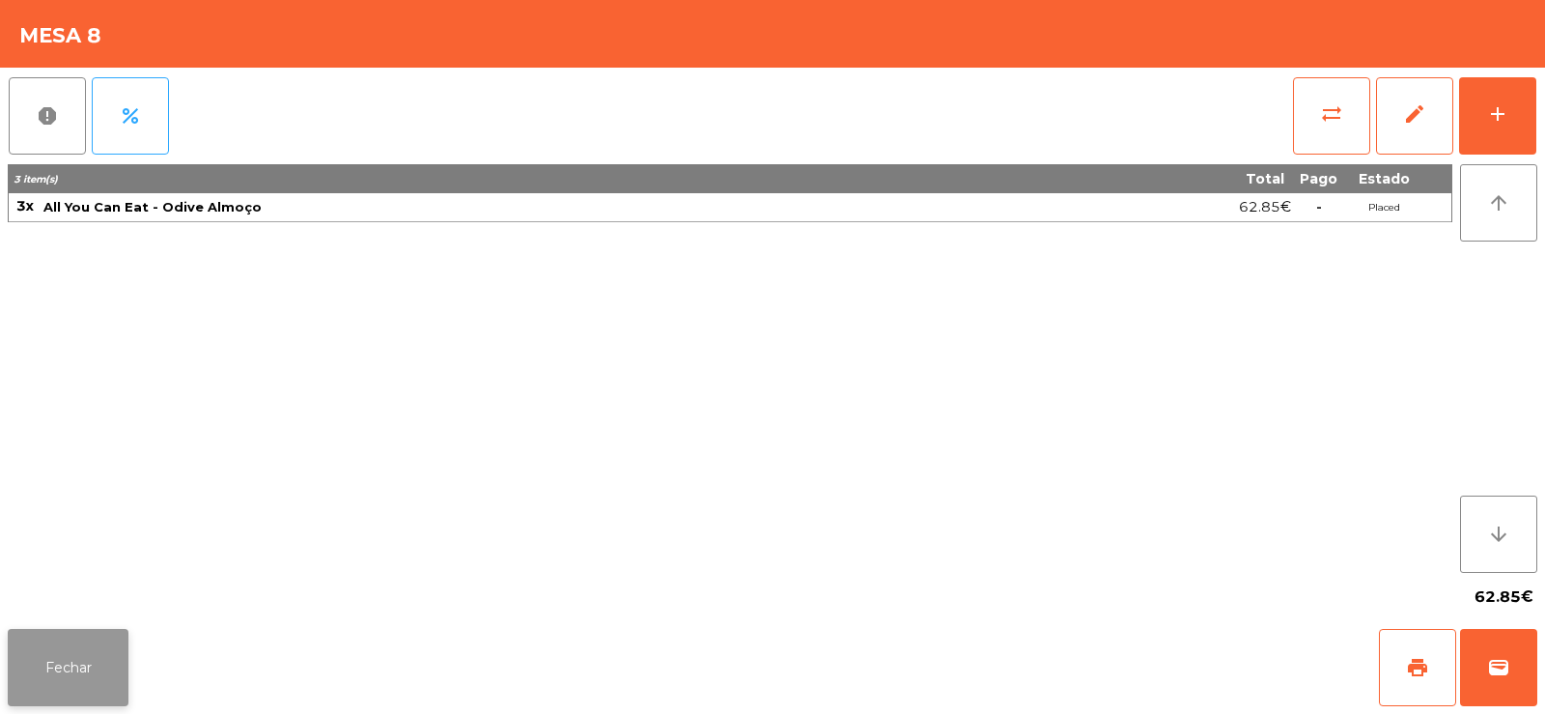
click at [74, 635] on button "Fechar" at bounding box center [68, 667] width 121 height 77
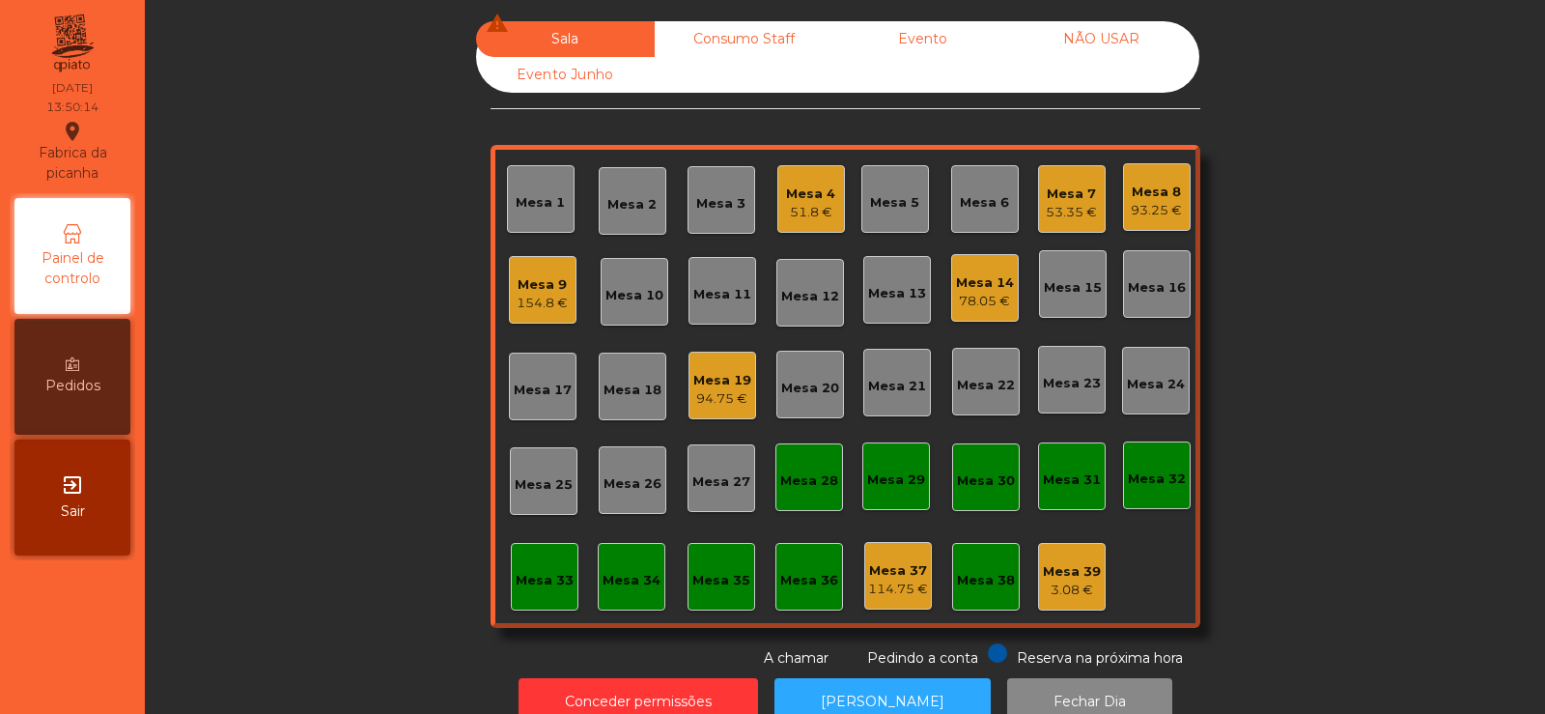
click at [800, 201] on div "Mesa 4" at bounding box center [810, 193] width 49 height 19
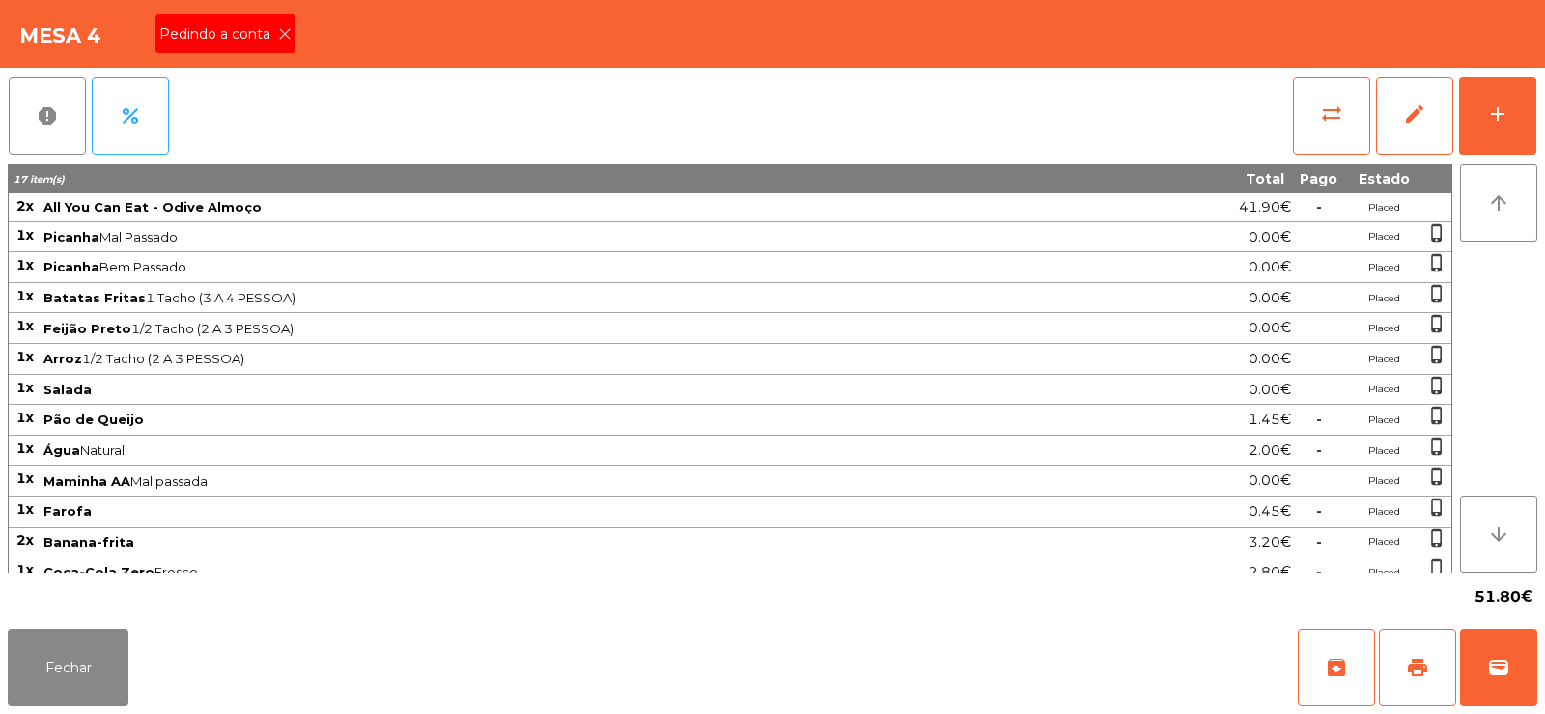
click at [283, 33] on icon at bounding box center [285, 34] width 14 height 14
click at [1411, 658] on span "print" at bounding box center [1417, 667] width 23 height 23
click at [1345, 126] on button "sync_alt" at bounding box center [1331, 115] width 77 height 77
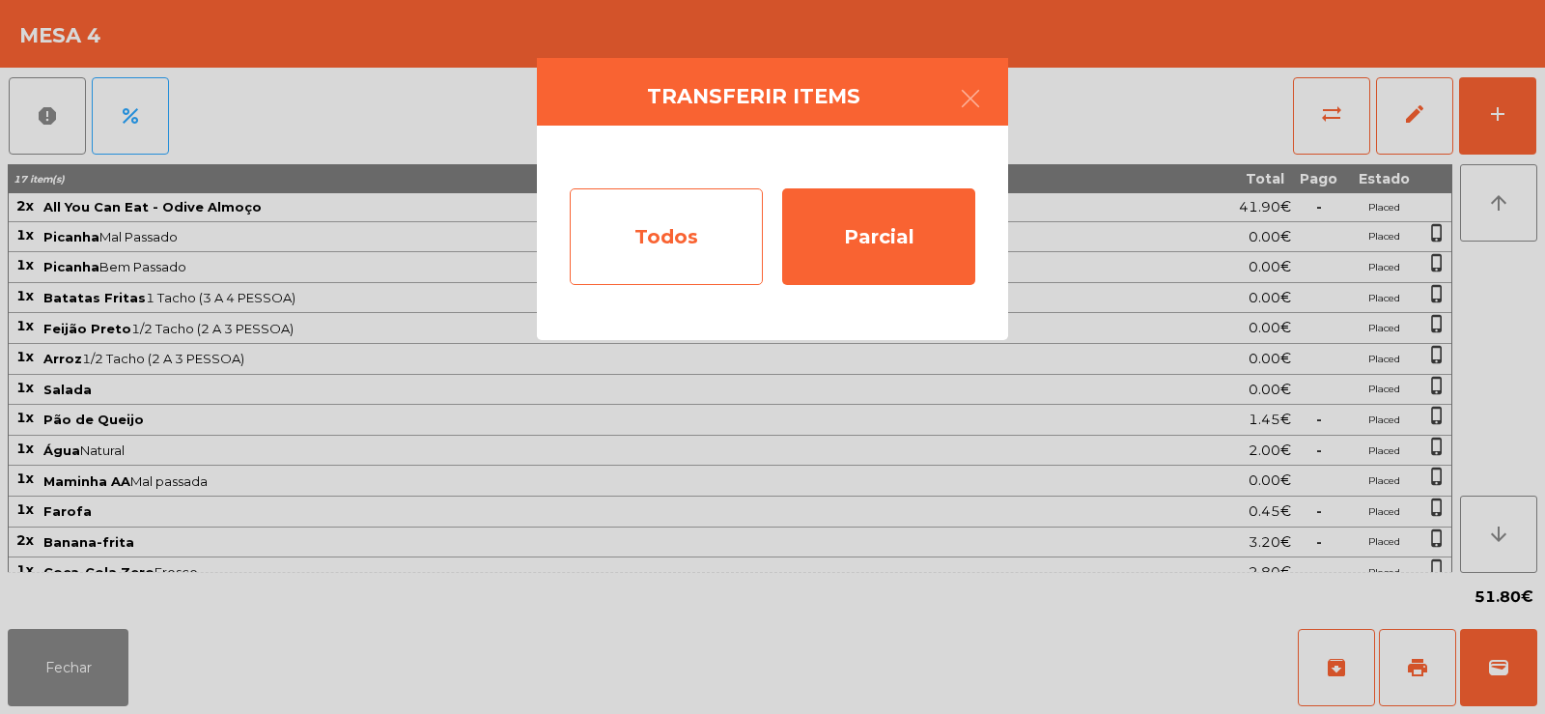
click at [667, 222] on div "Todos" at bounding box center [666, 236] width 193 height 97
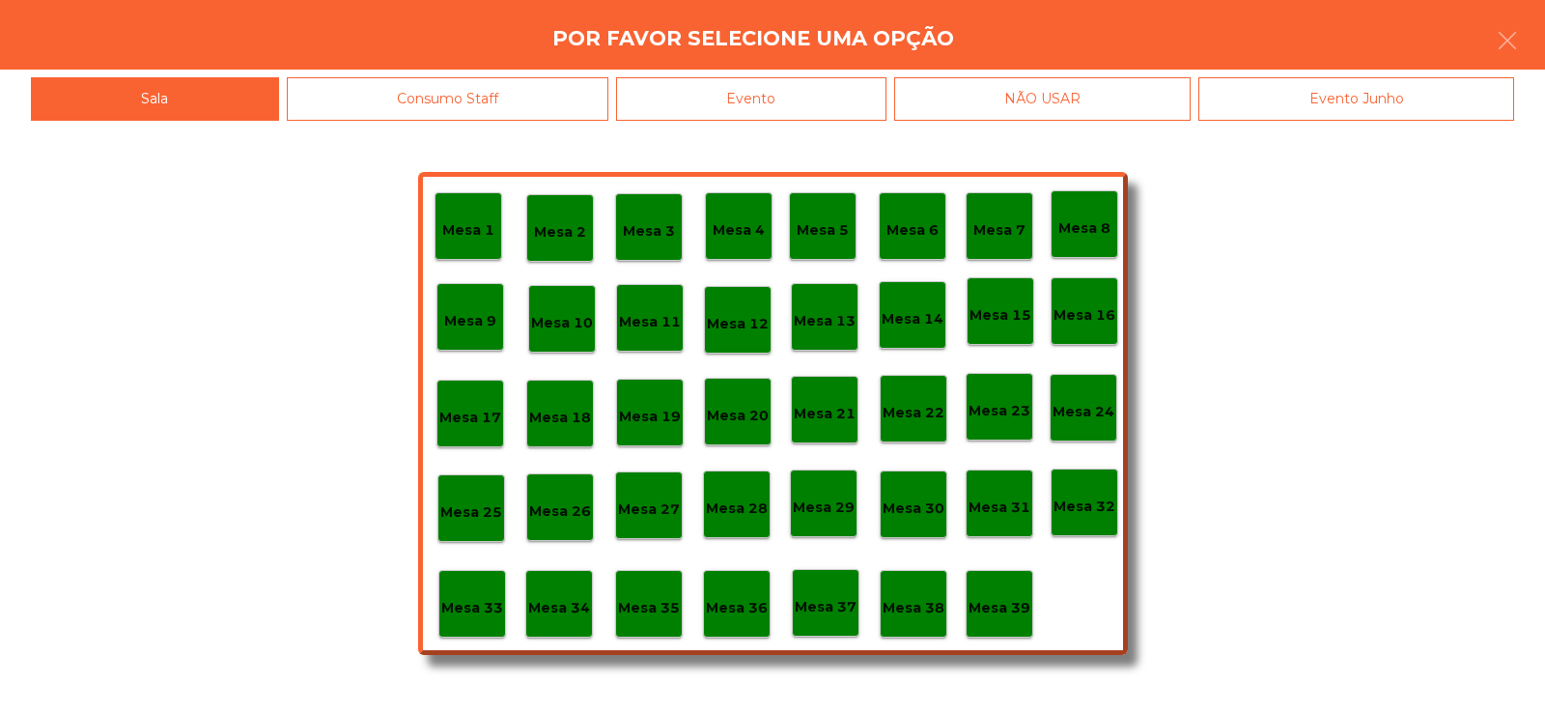
click at [803, 102] on div "Evento" at bounding box center [751, 98] width 270 height 43
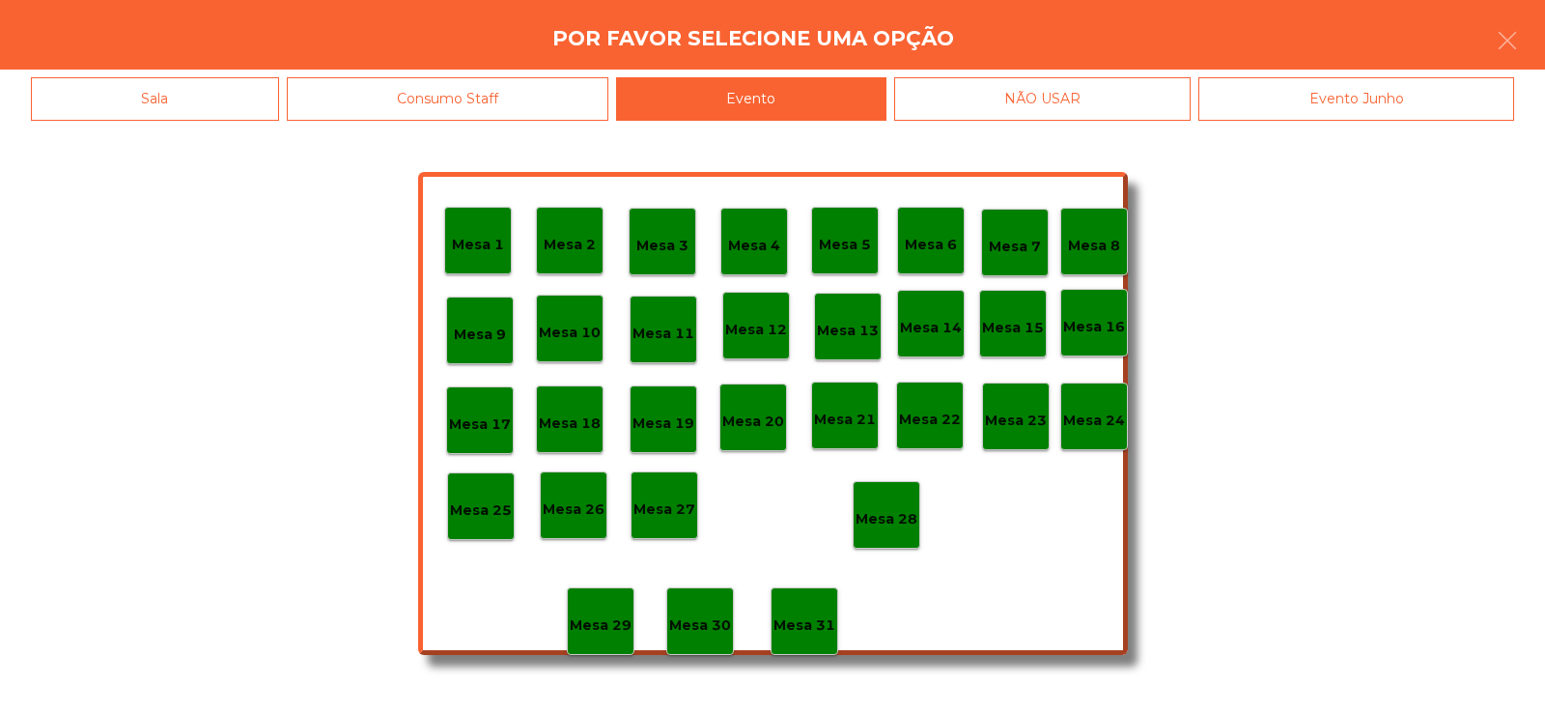
click at [897, 519] on p "Mesa 28" at bounding box center [887, 519] width 62 height 22
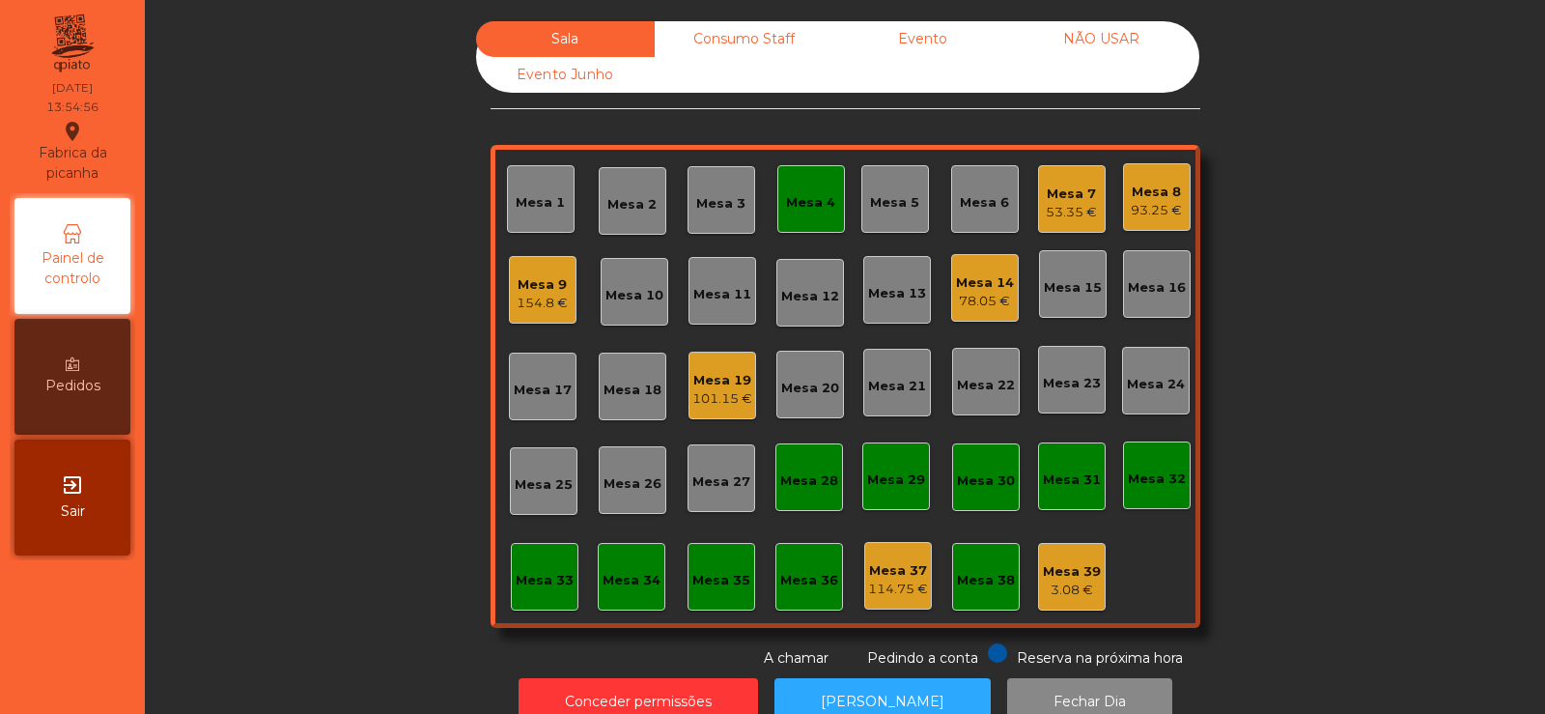
click at [1088, 194] on div "Mesa 7" at bounding box center [1071, 193] width 51 height 19
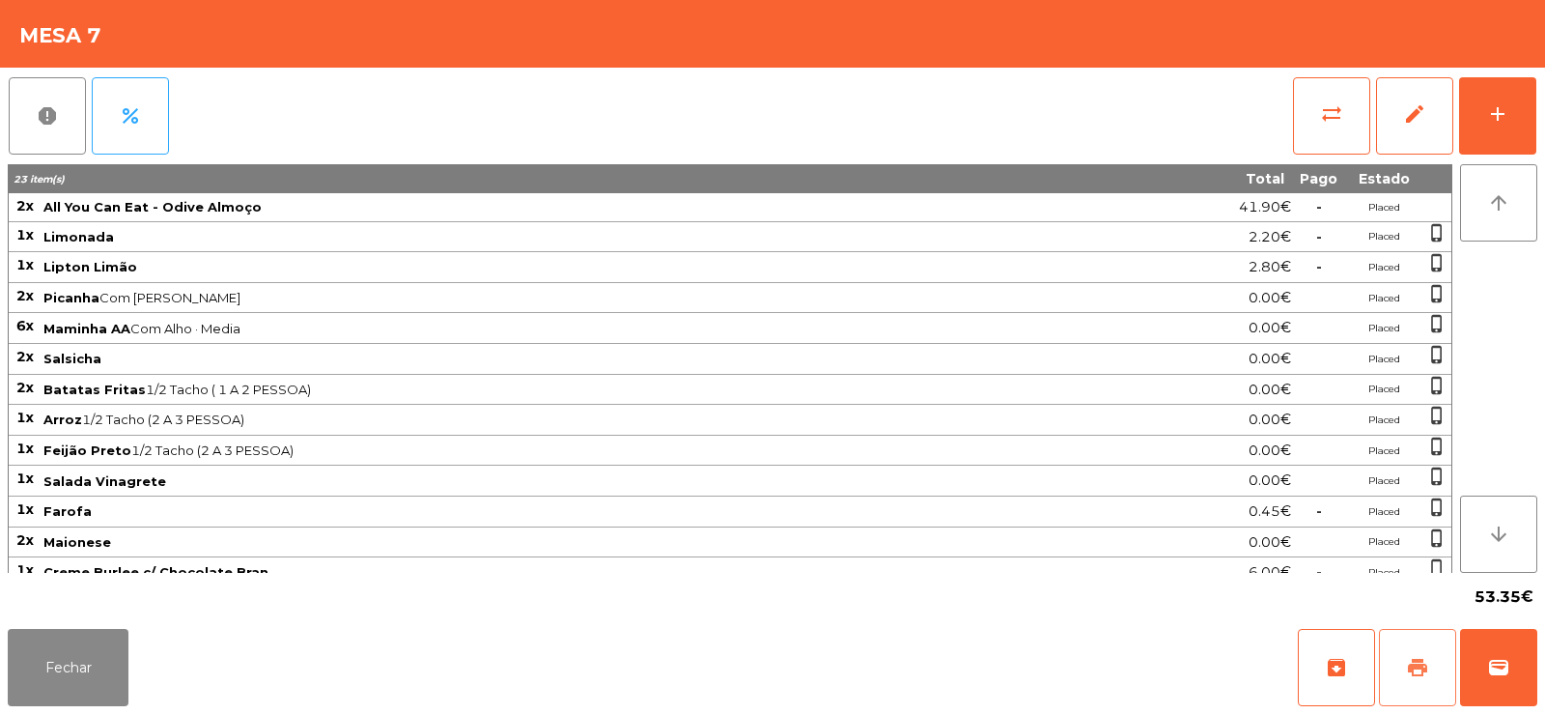
click at [1410, 672] on span "print" at bounding box center [1417, 667] width 23 height 23
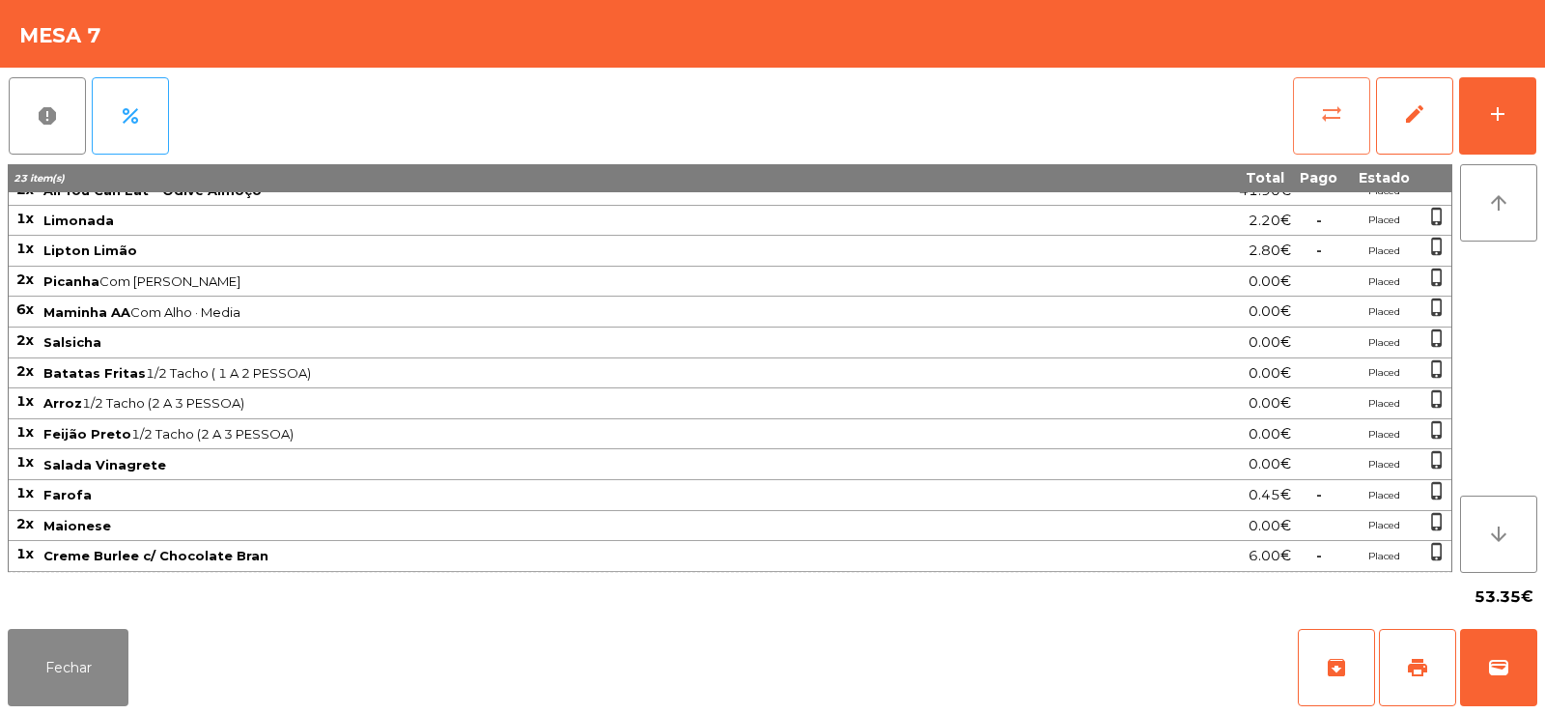
click at [1326, 108] on span "sync_alt" at bounding box center [1331, 113] width 23 height 23
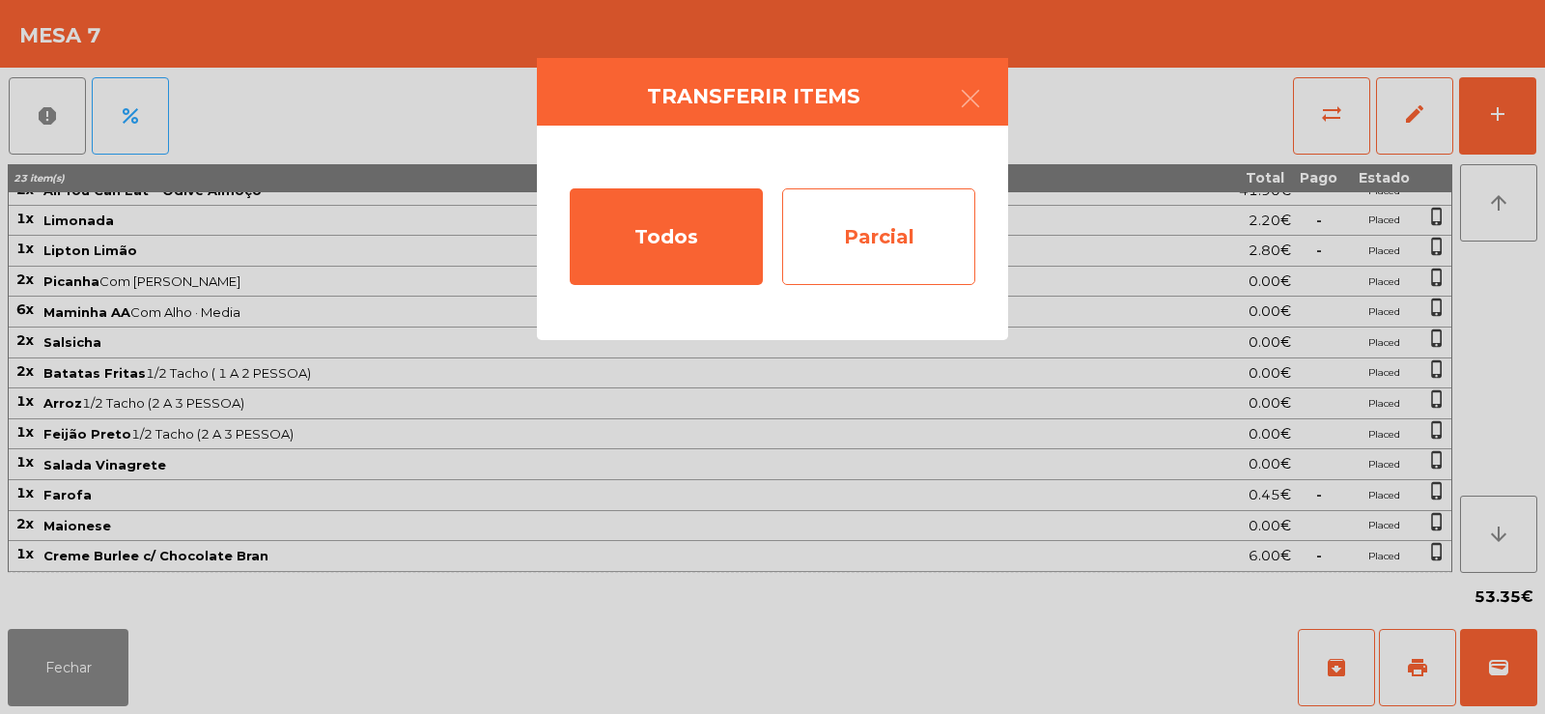
click at [863, 236] on div "Parcial" at bounding box center [878, 236] width 193 height 97
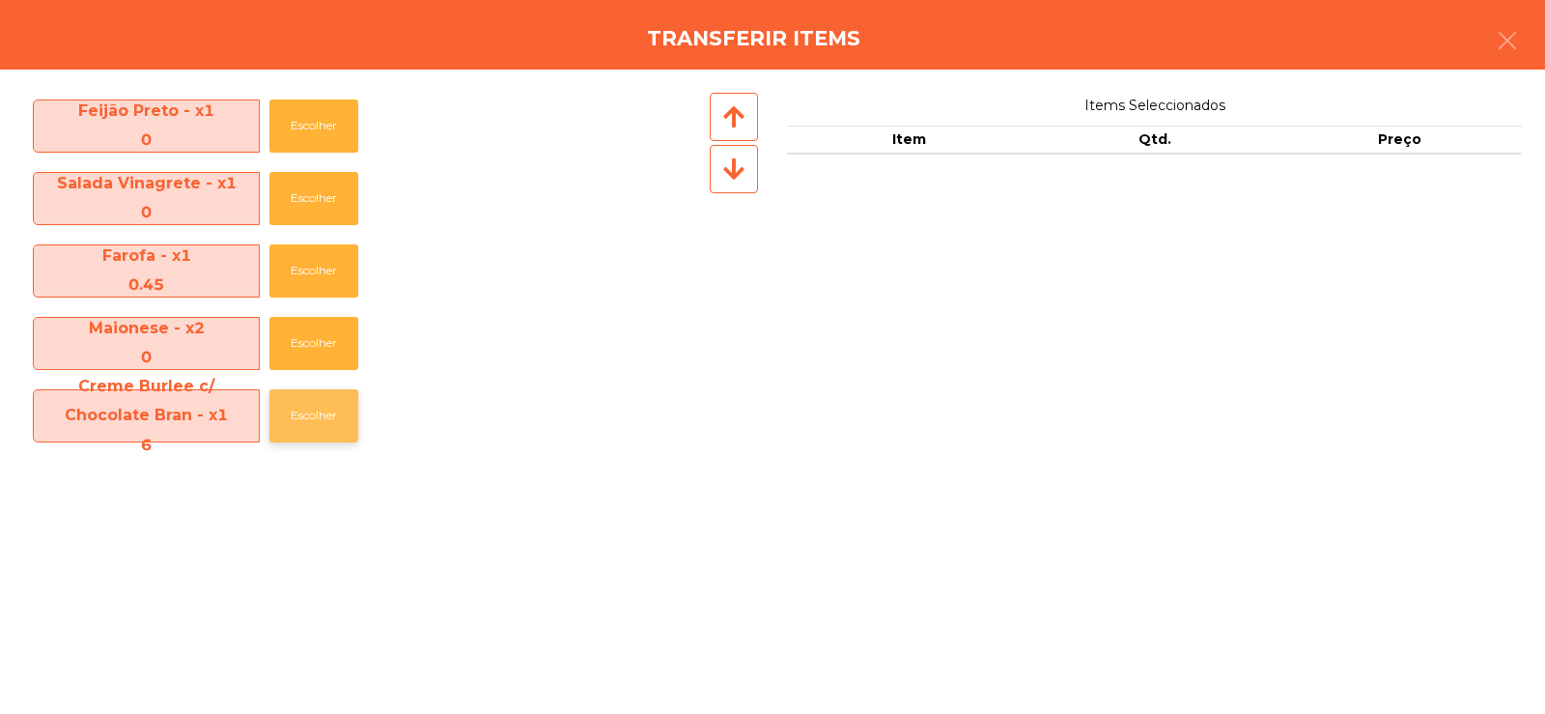
click at [317, 407] on button "Escolher" at bounding box center [313, 415] width 89 height 53
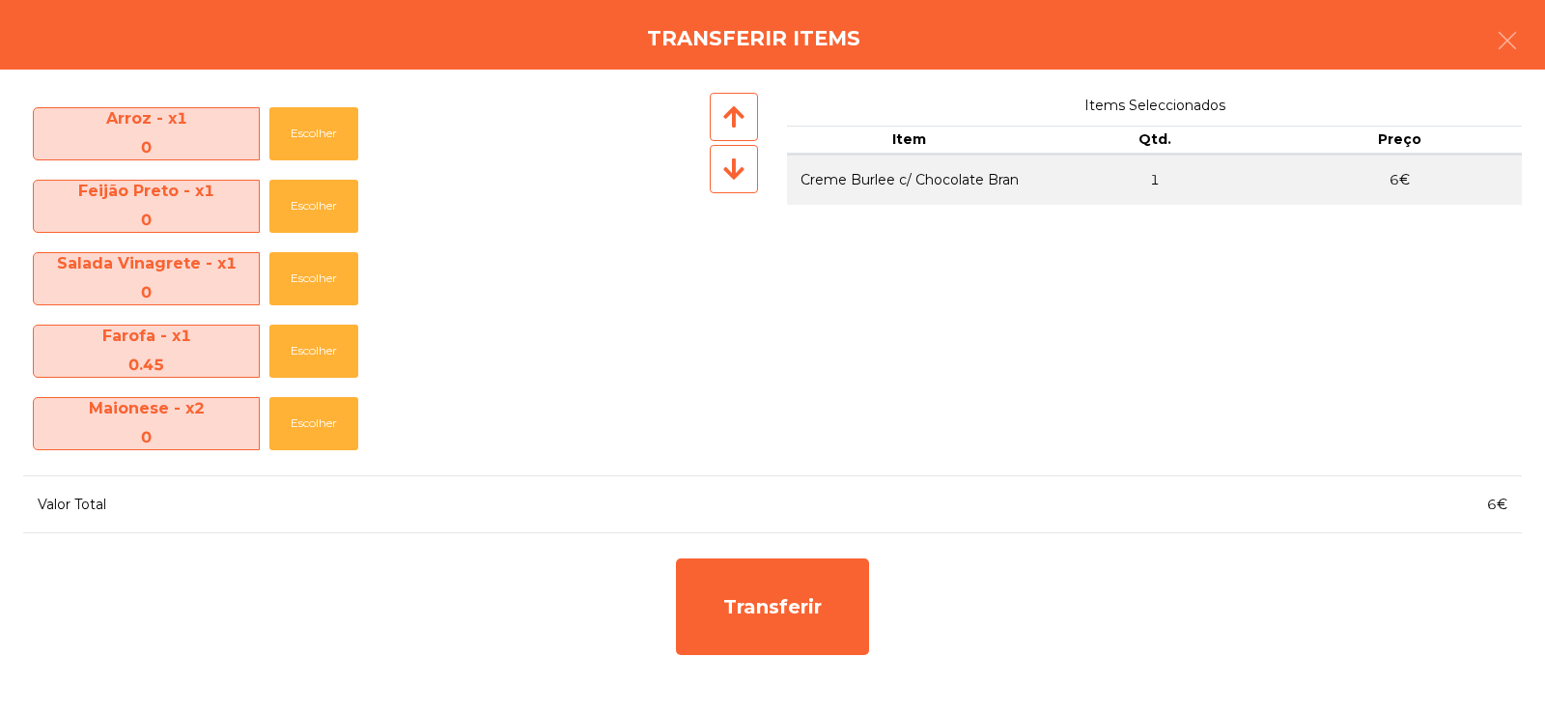
scroll to position [502, 0]
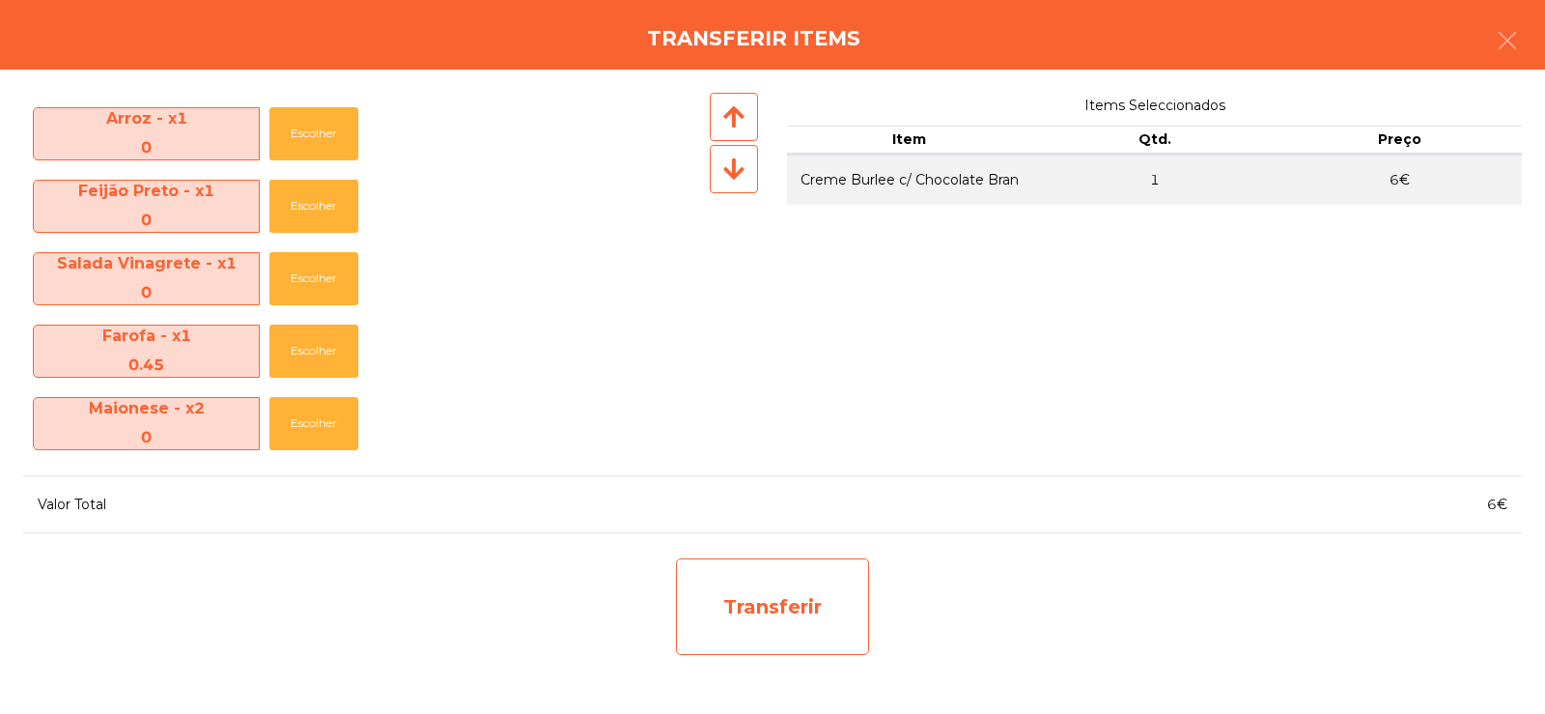
click at [800, 611] on div "Transferir" at bounding box center [772, 606] width 193 height 97
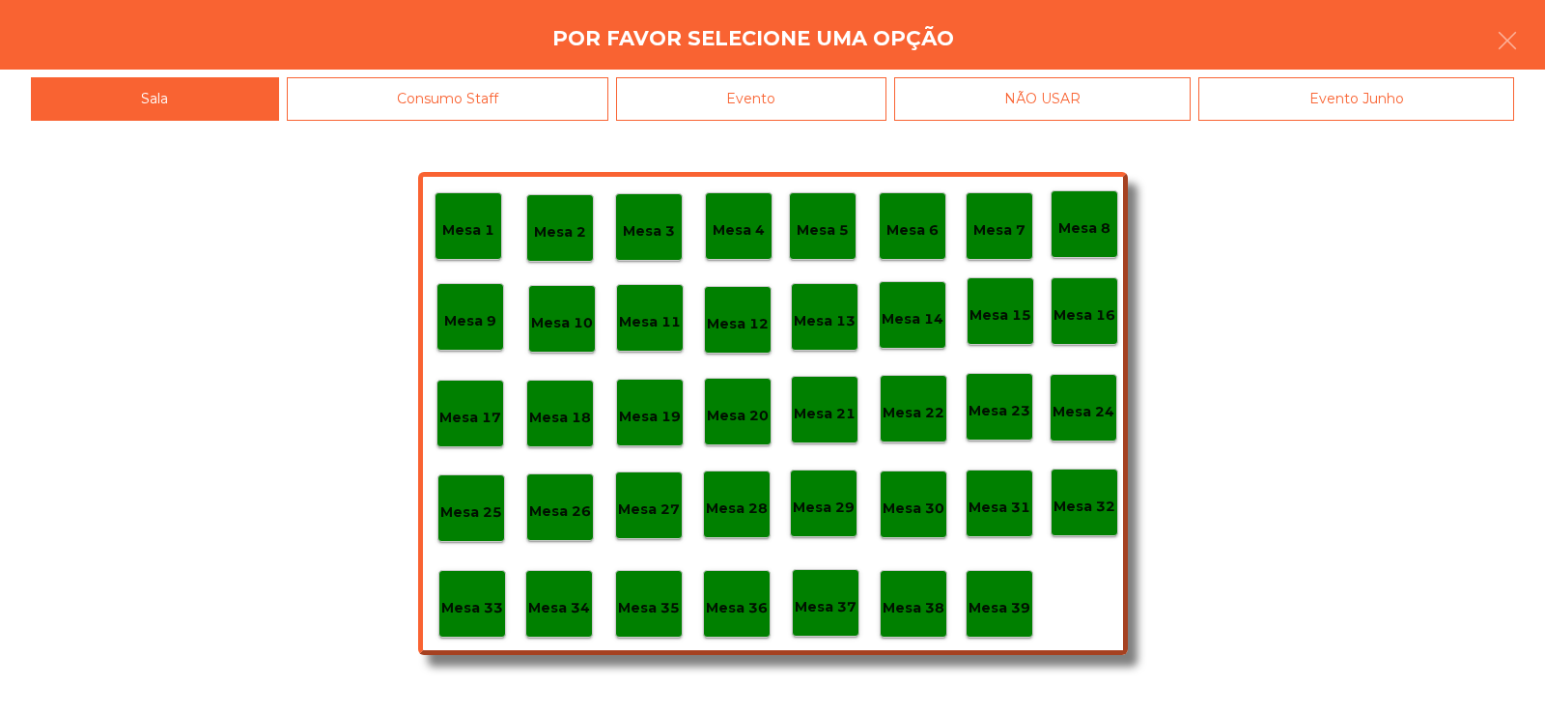
click at [1012, 603] on p "Mesa 39" at bounding box center [999, 608] width 62 height 22
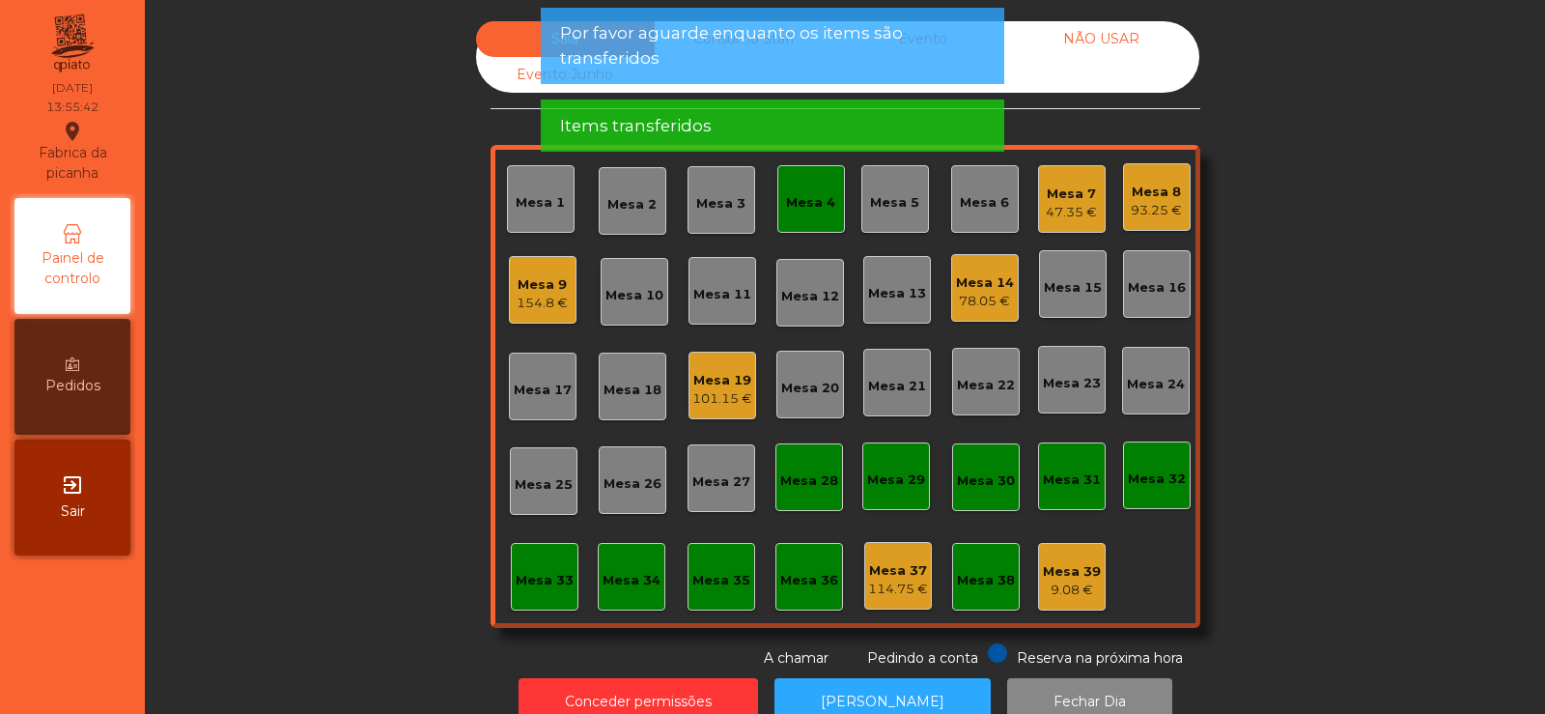
click at [1062, 187] on div "Mesa 7" at bounding box center [1071, 193] width 51 height 19
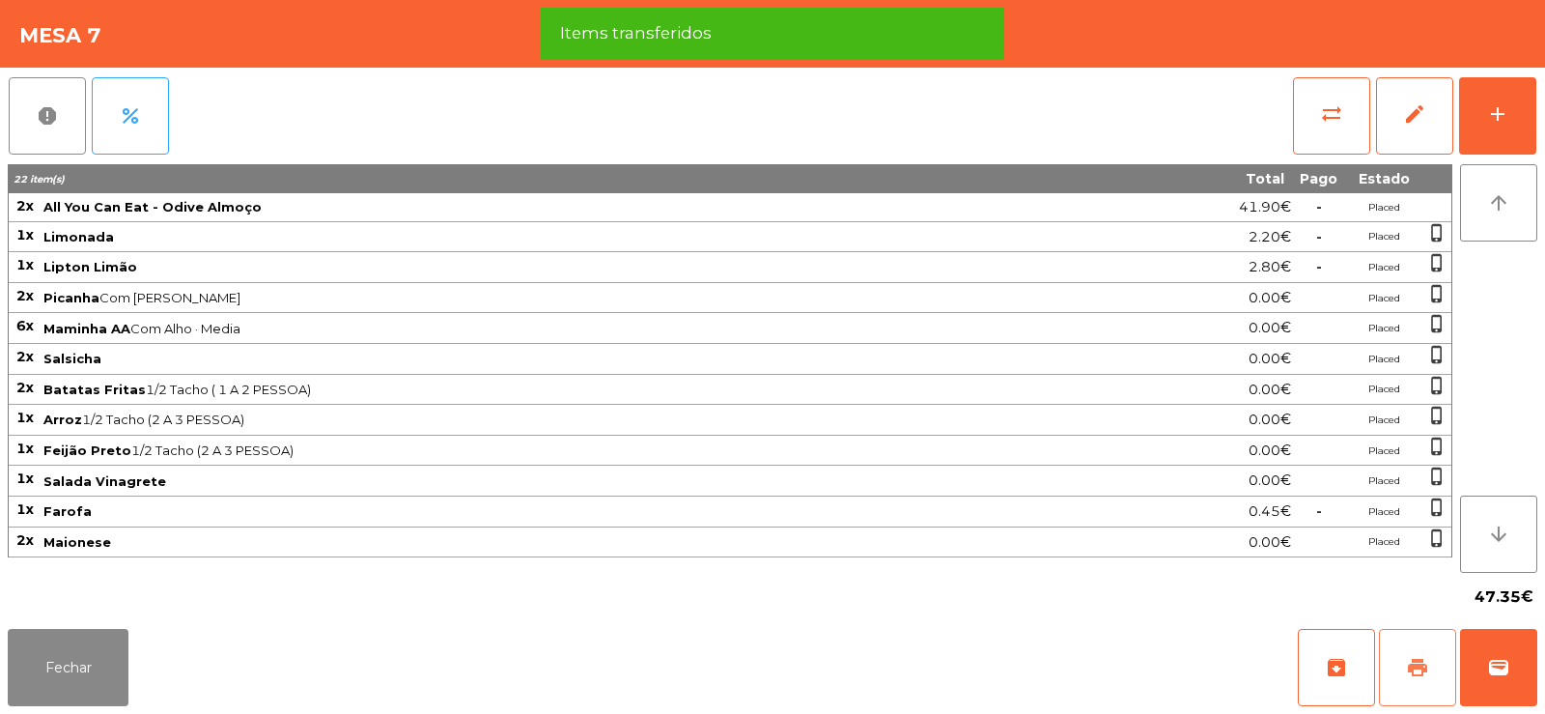
click at [1418, 661] on span "print" at bounding box center [1417, 667] width 23 height 23
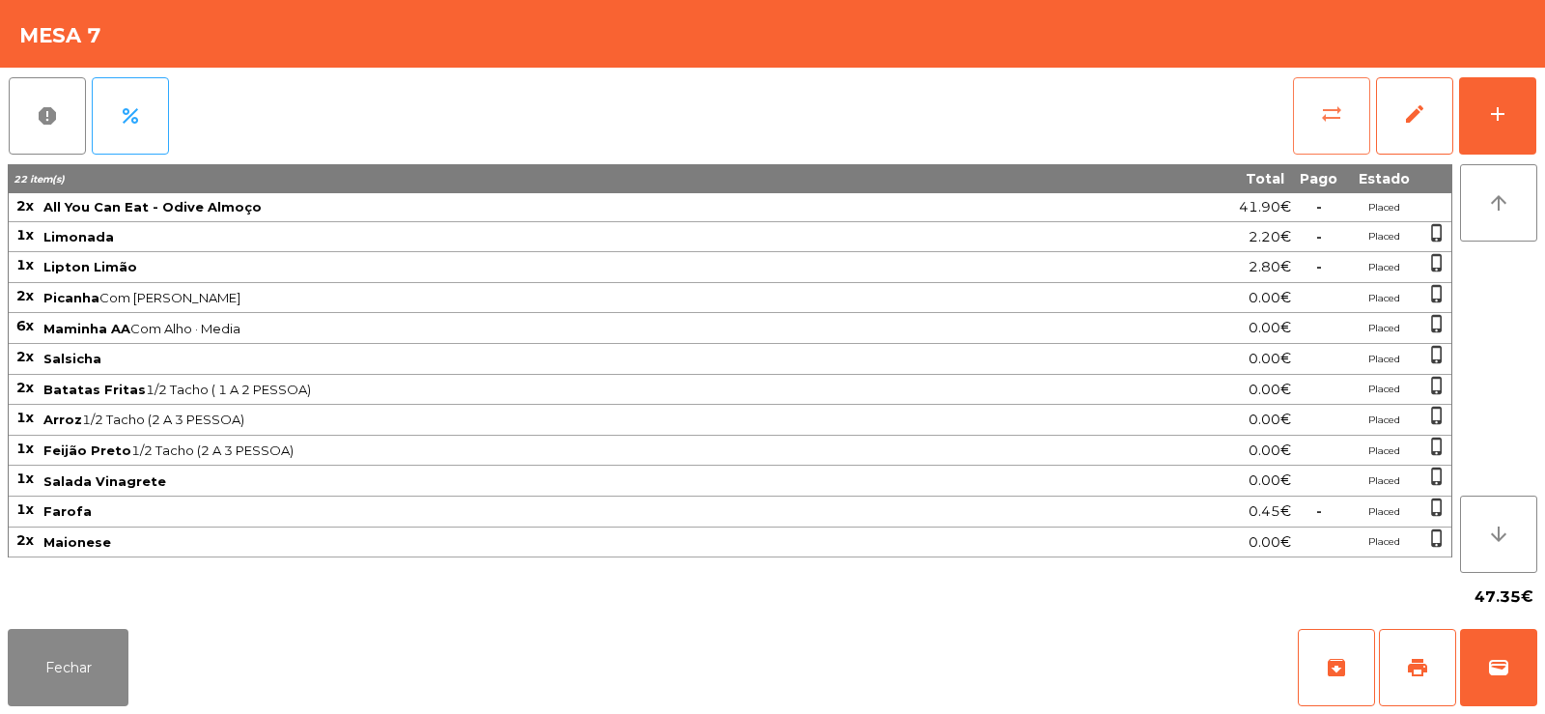
click at [1314, 122] on button "sync_alt" at bounding box center [1331, 115] width 77 height 77
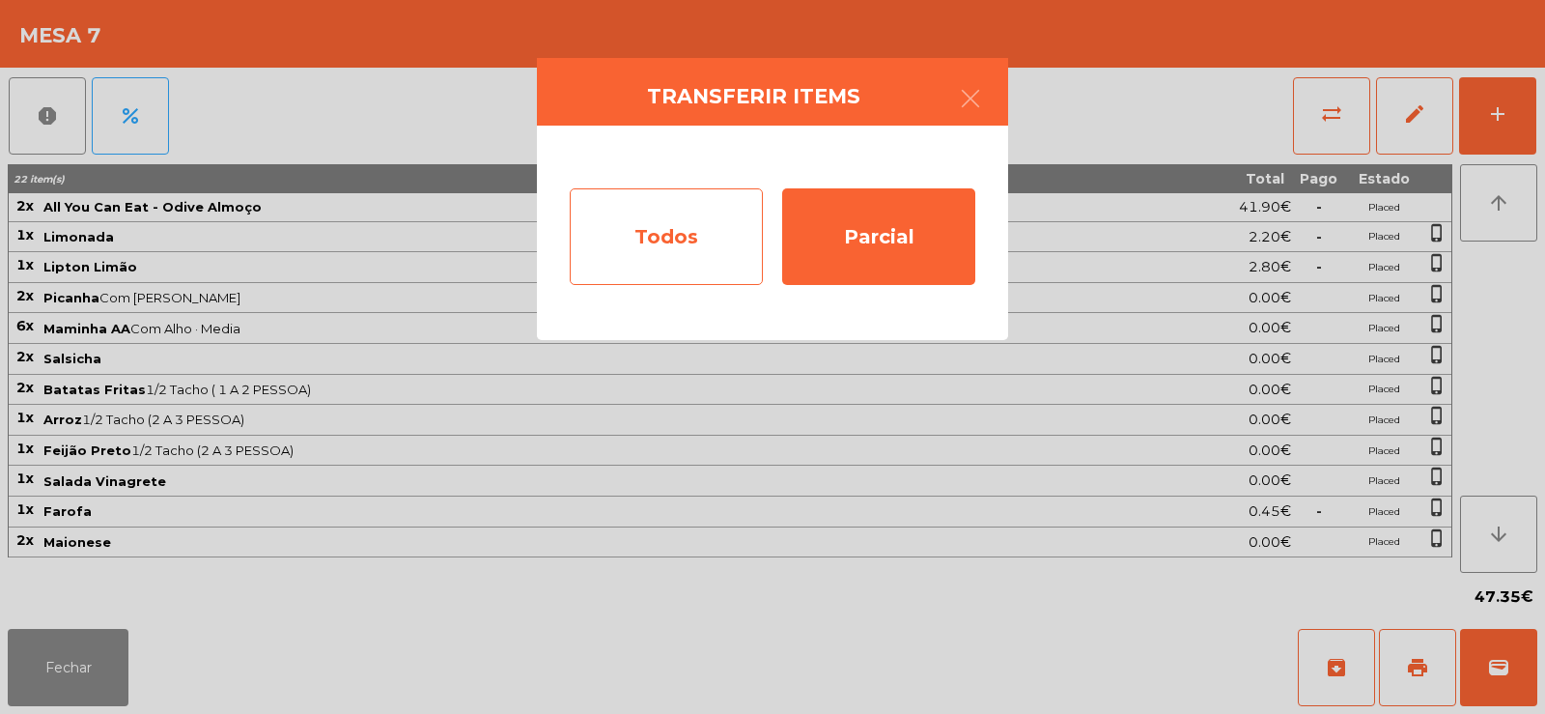
click at [645, 237] on div "Todos" at bounding box center [666, 236] width 193 height 97
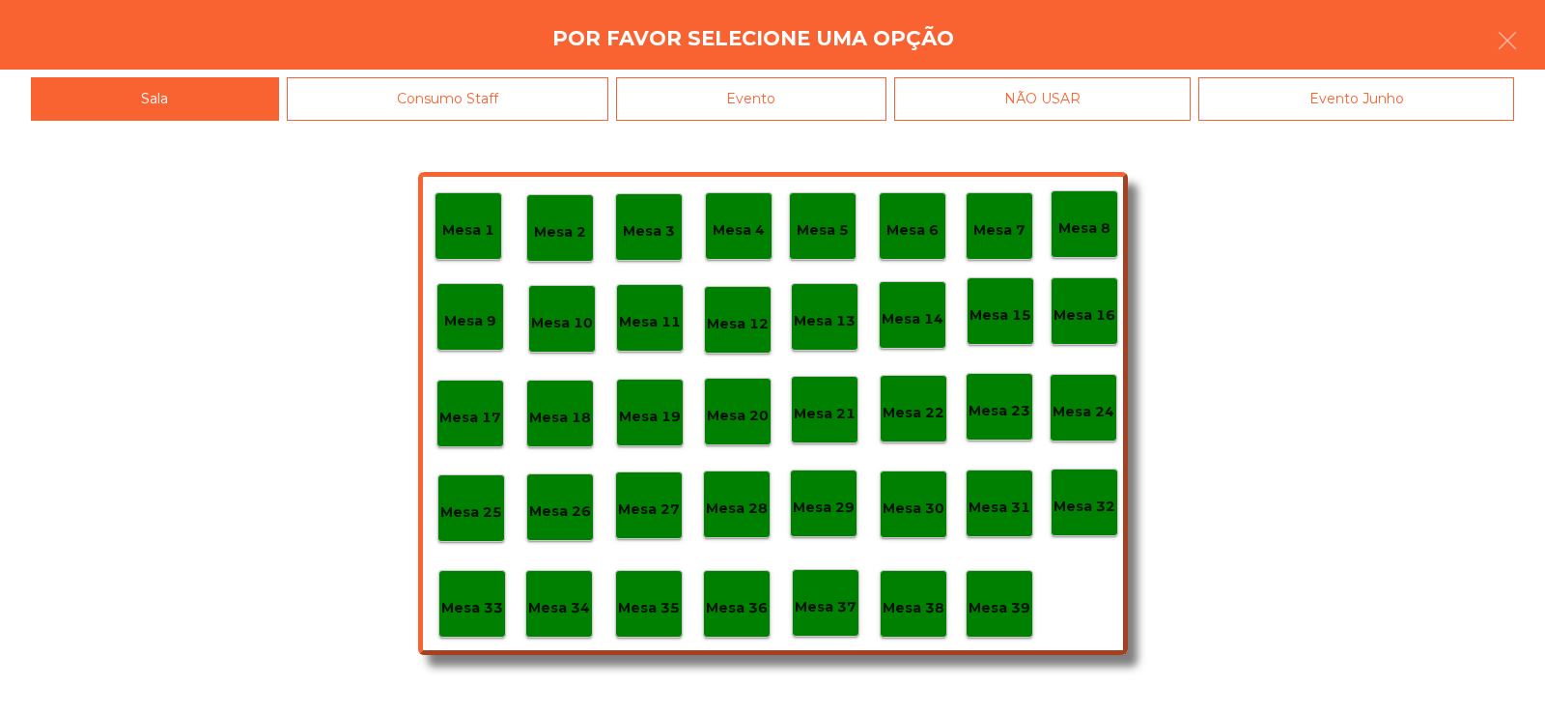
click at [803, 86] on div "Evento" at bounding box center [751, 98] width 270 height 43
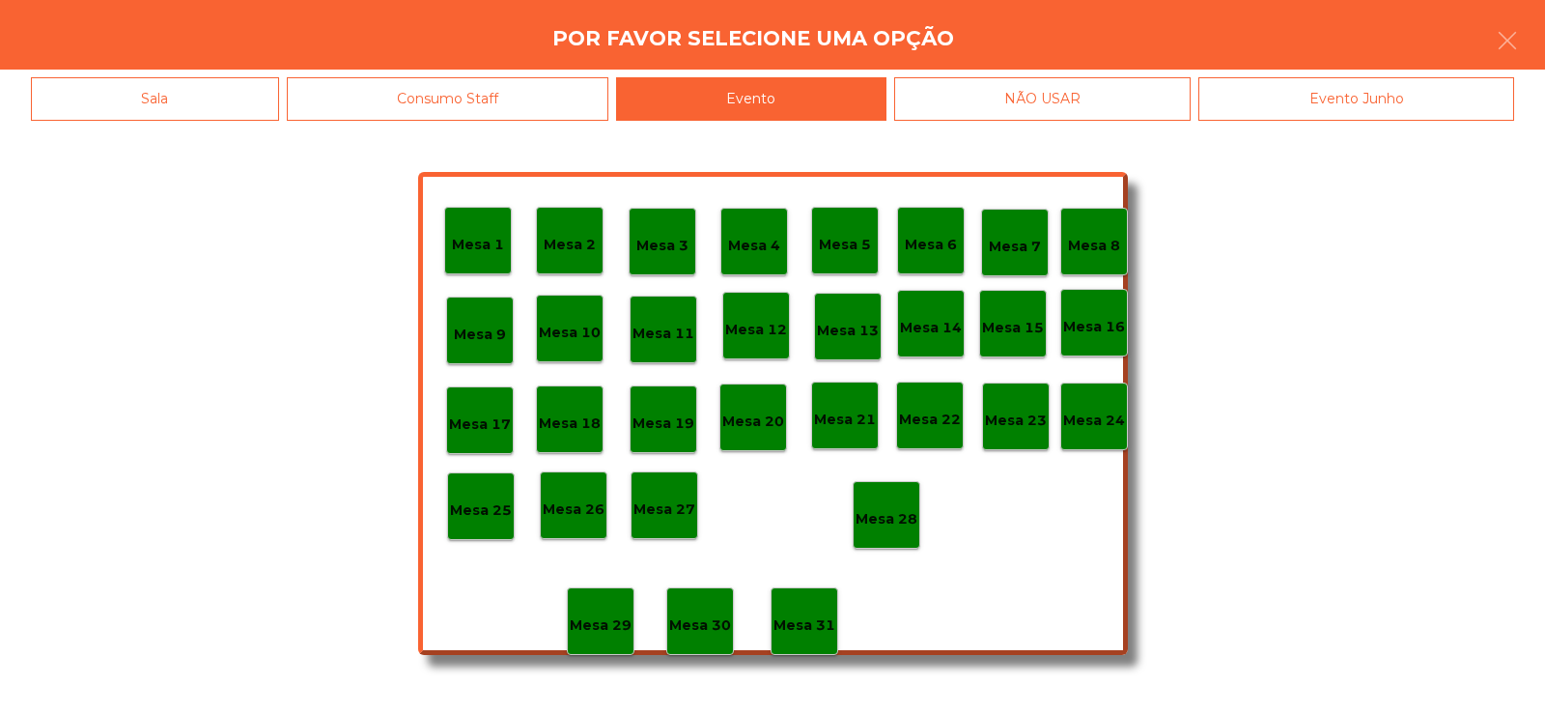
click at [867, 525] on p "Mesa 28" at bounding box center [887, 519] width 62 height 22
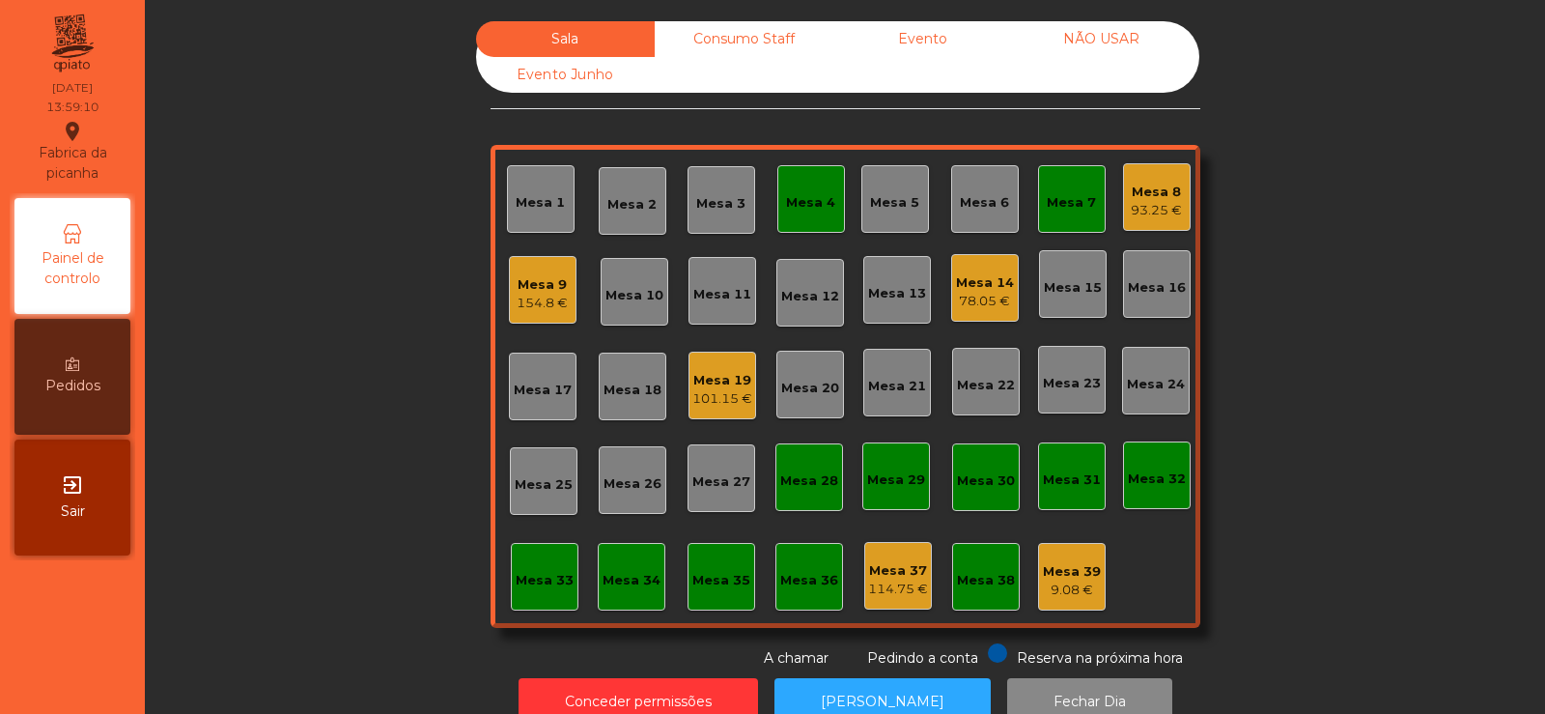
click at [878, 188] on div "Mesa 5" at bounding box center [894, 198] width 49 height 27
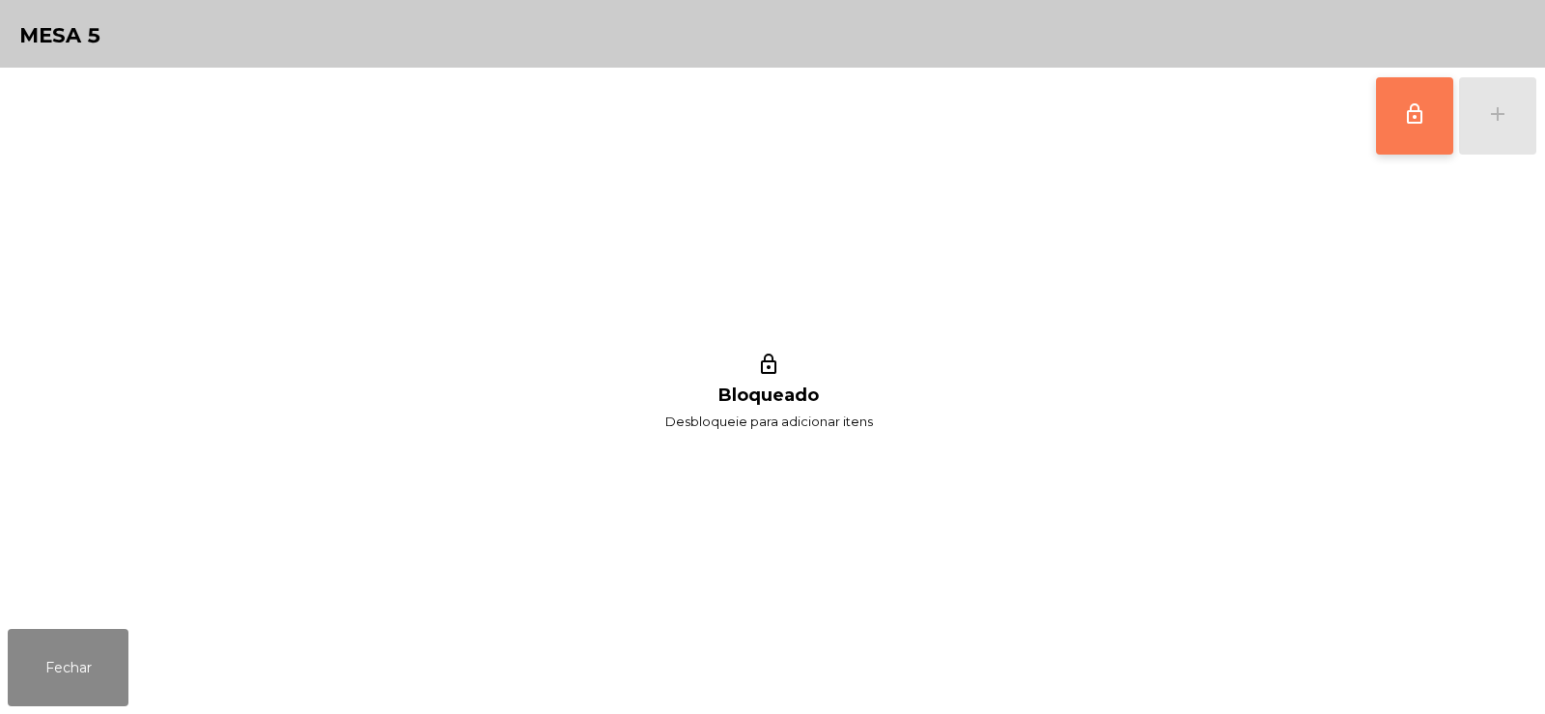
click at [1379, 99] on button "lock_outline" at bounding box center [1414, 115] width 77 height 77
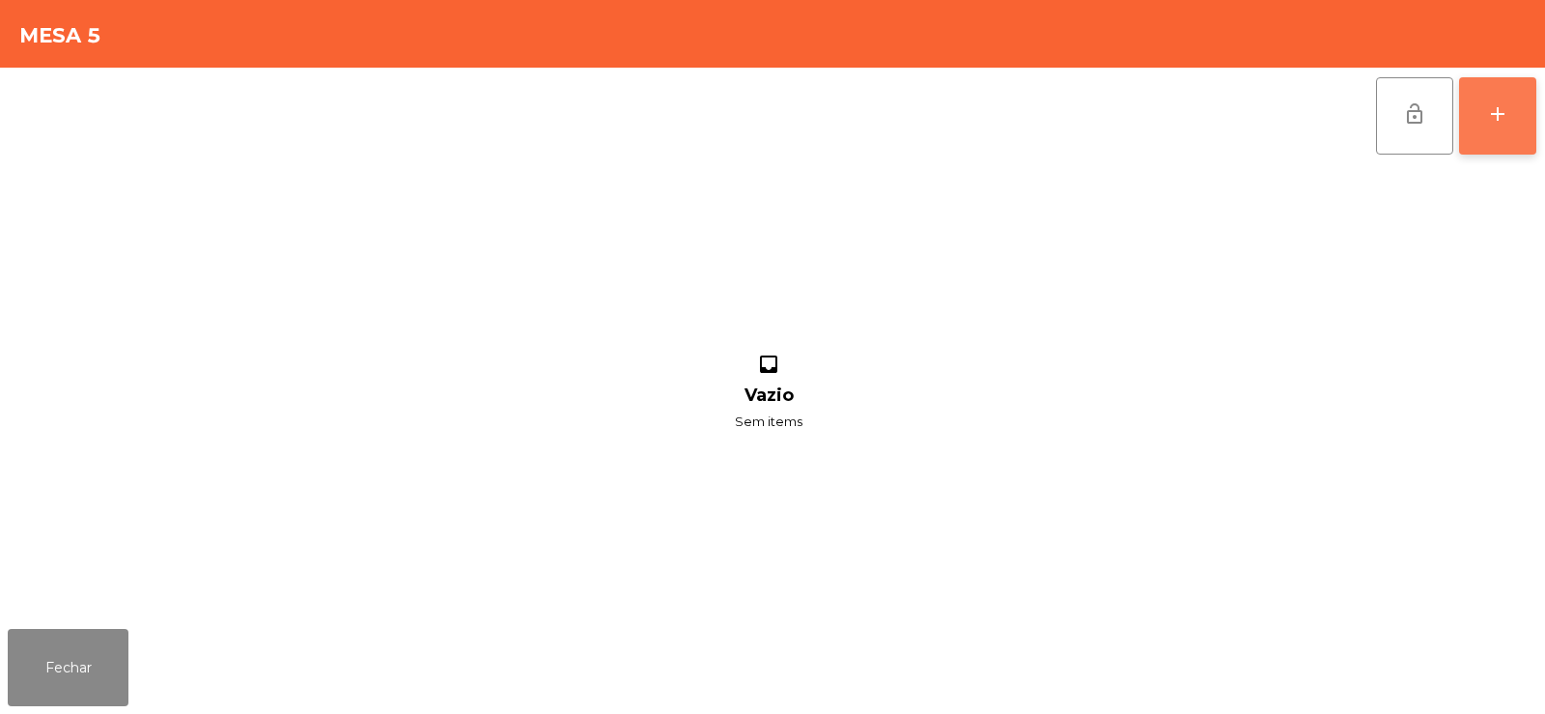
click at [1497, 134] on button "add" at bounding box center [1497, 115] width 77 height 77
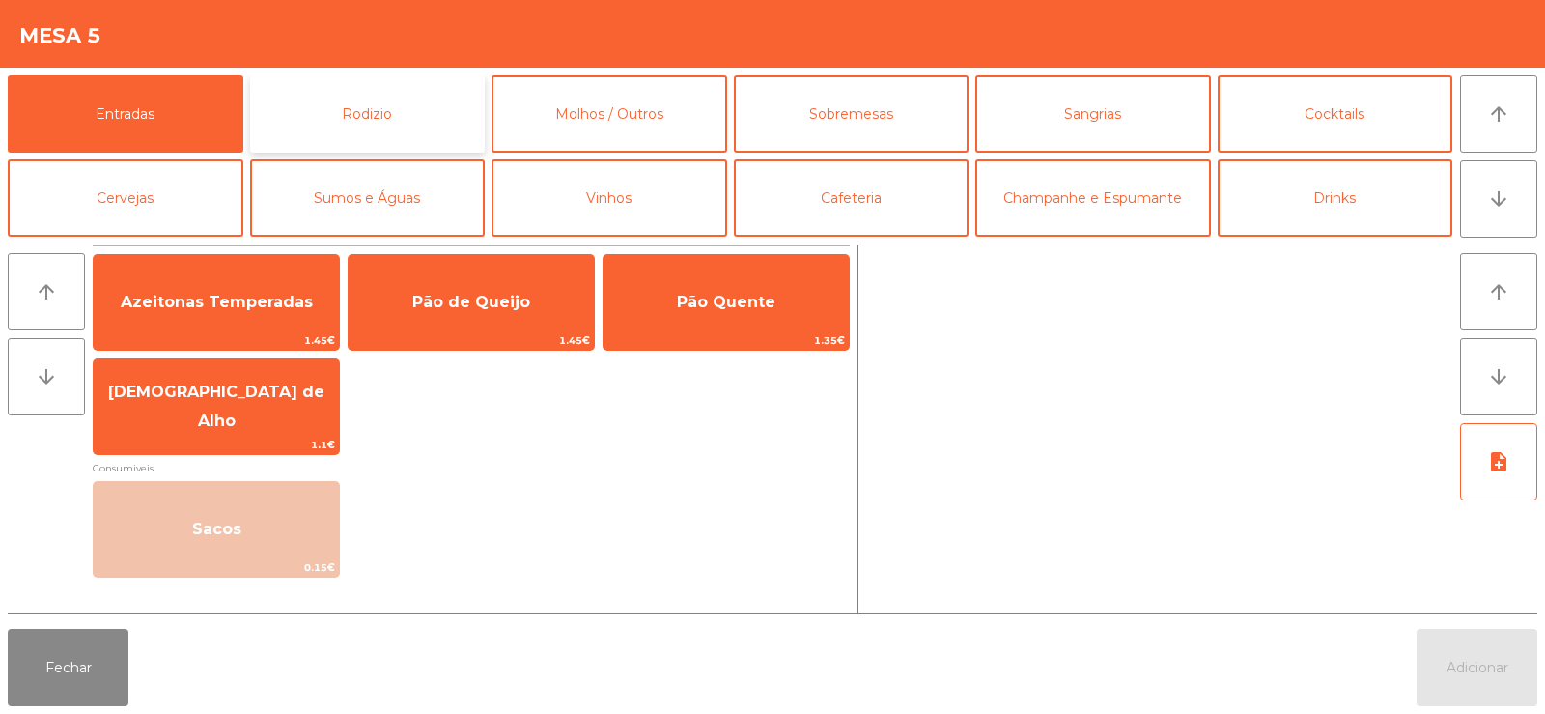
click at [329, 114] on button "Rodizio" at bounding box center [368, 113] width 236 height 77
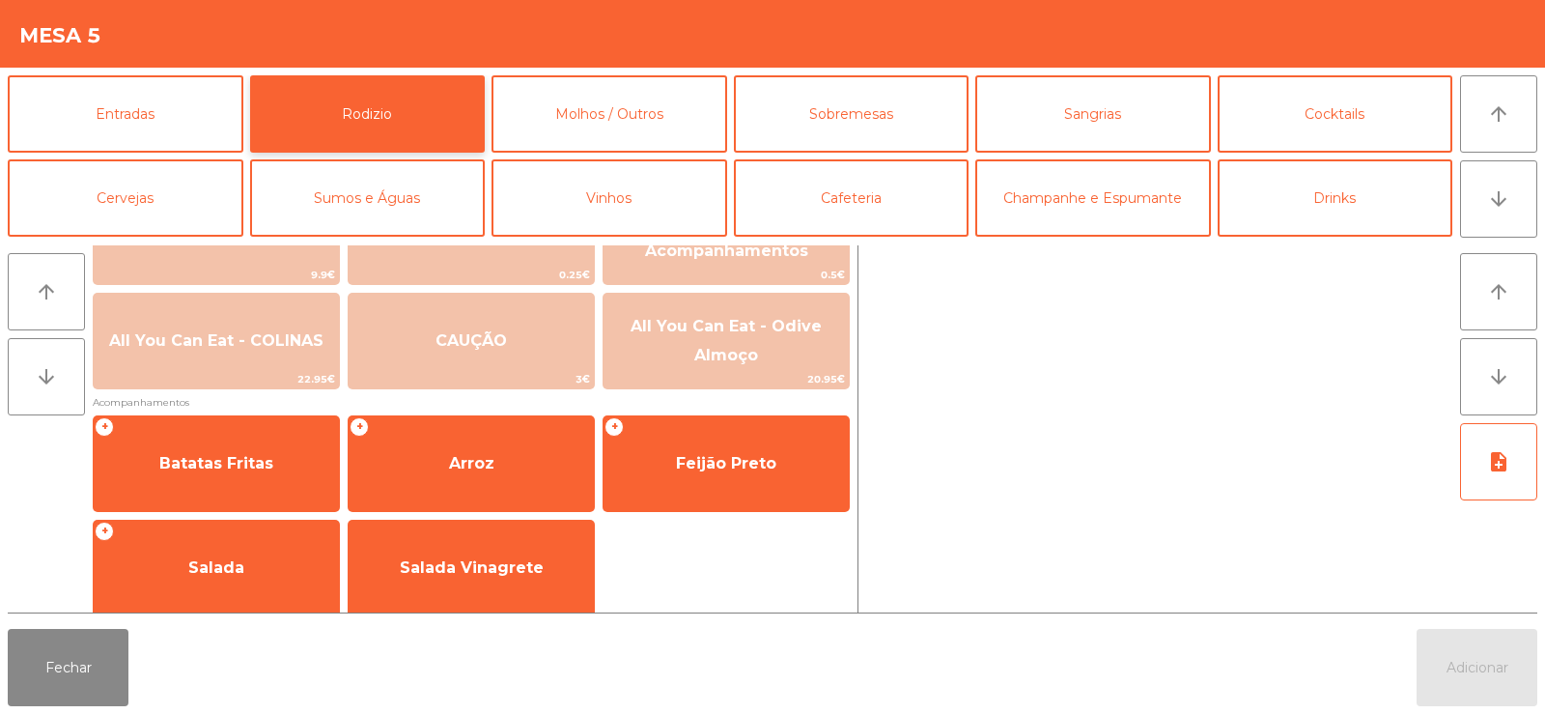
scroll to position [304, 0]
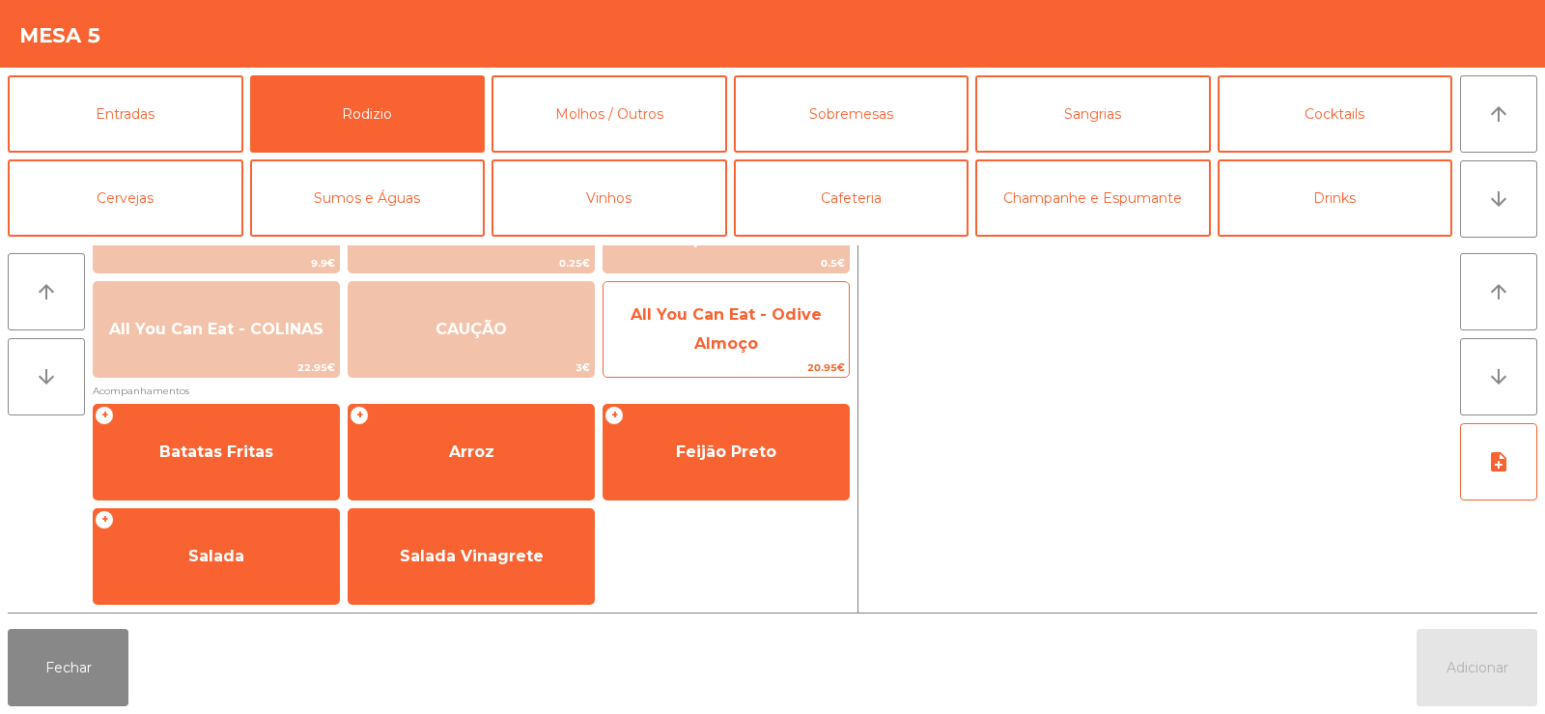
click at [714, 326] on span "All You Can Eat - Odive Almoço" at bounding box center [725, 330] width 245 height 82
click at [719, 342] on span "All You Can Eat - Odive Almoço" at bounding box center [726, 328] width 191 height 47
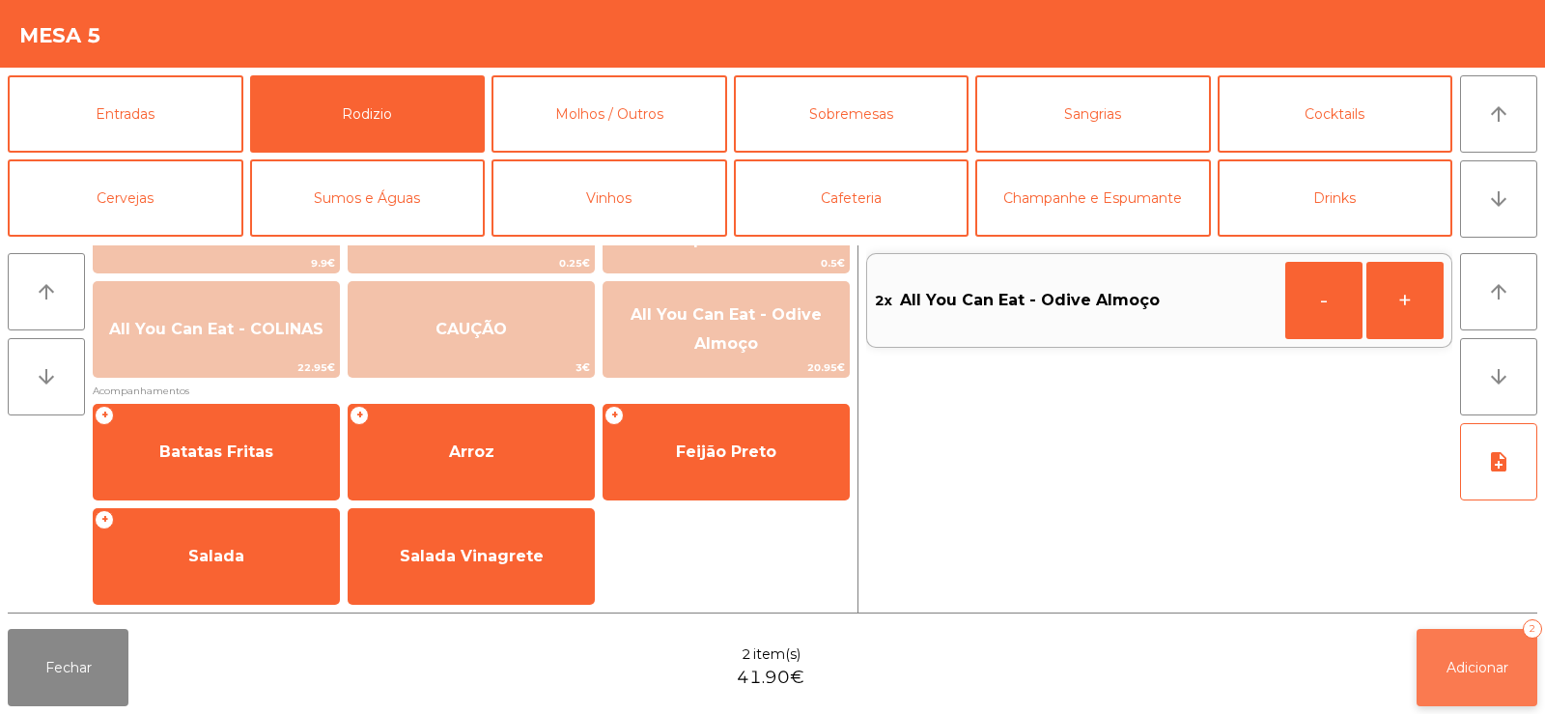
click at [1509, 668] on button "Adicionar 2" at bounding box center [1477, 667] width 121 height 77
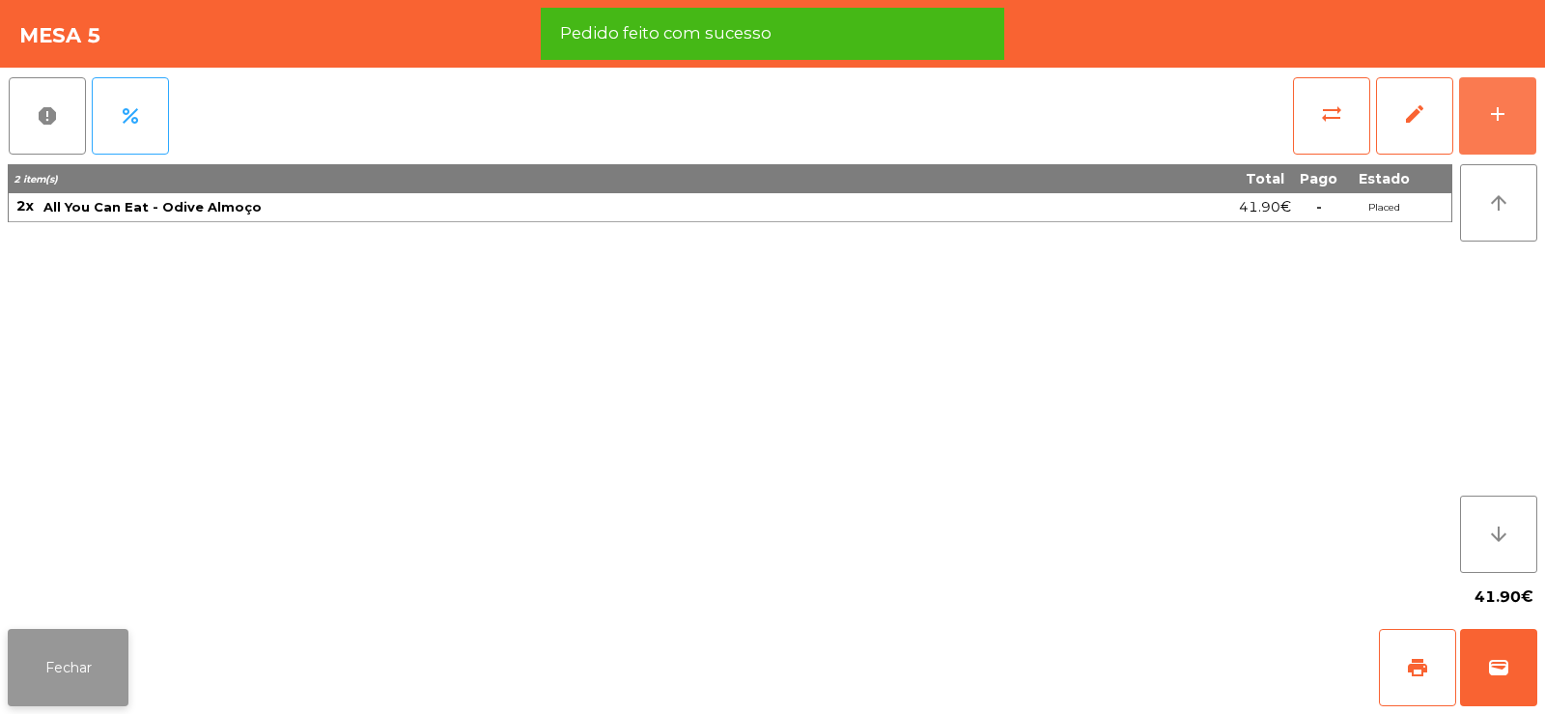
click at [93, 654] on button "Fechar" at bounding box center [68, 667] width 121 height 77
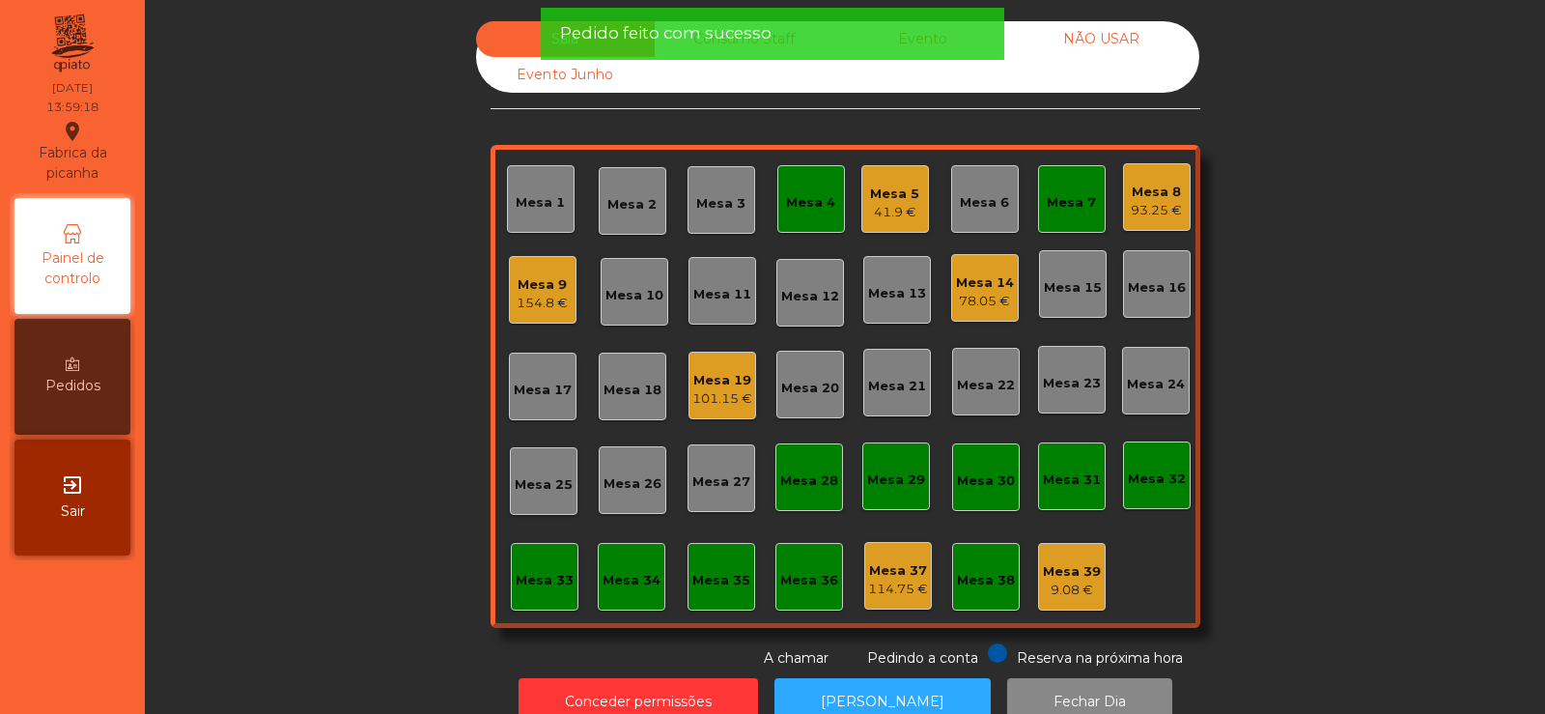
click at [786, 191] on div "Mesa 4" at bounding box center [810, 198] width 49 height 27
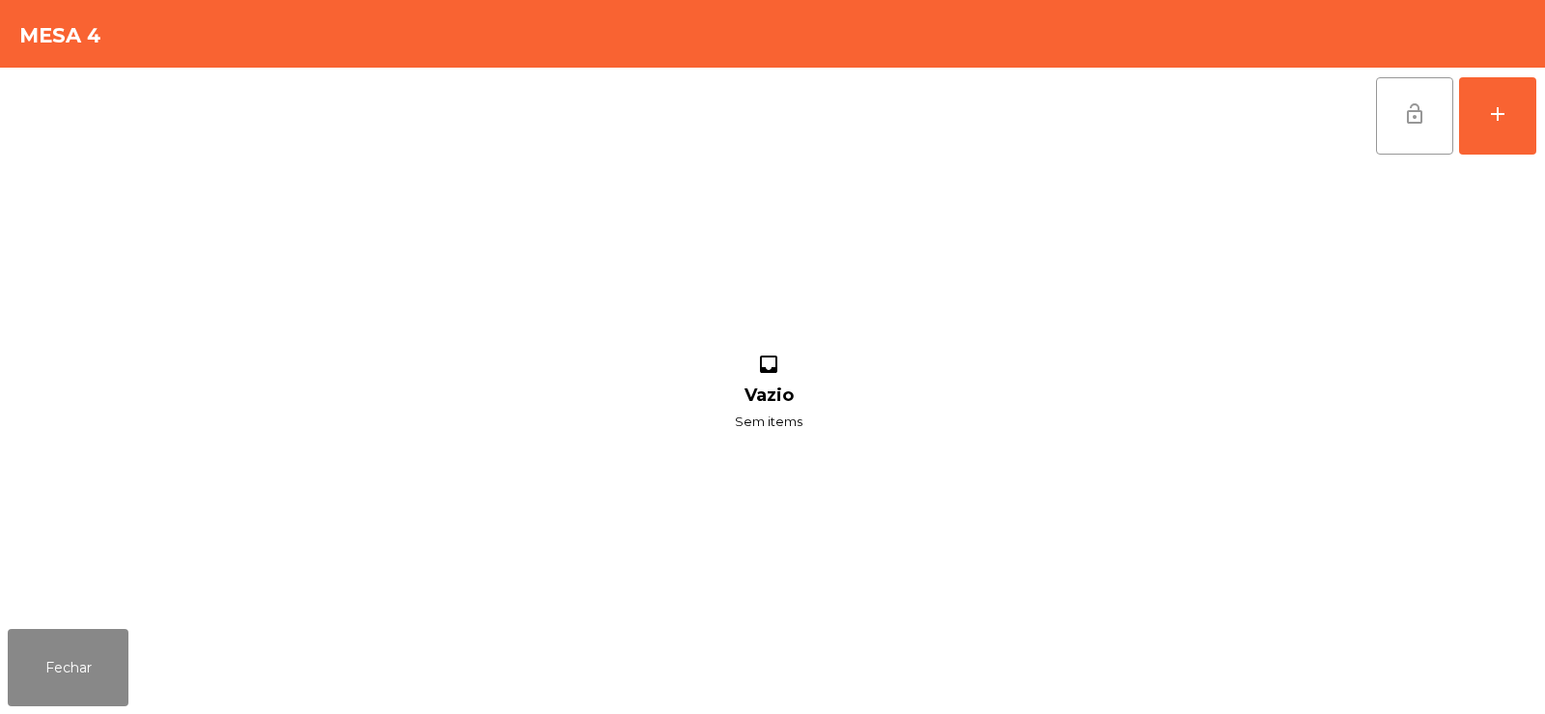
click at [1400, 114] on button "lock_open" at bounding box center [1414, 115] width 77 height 77
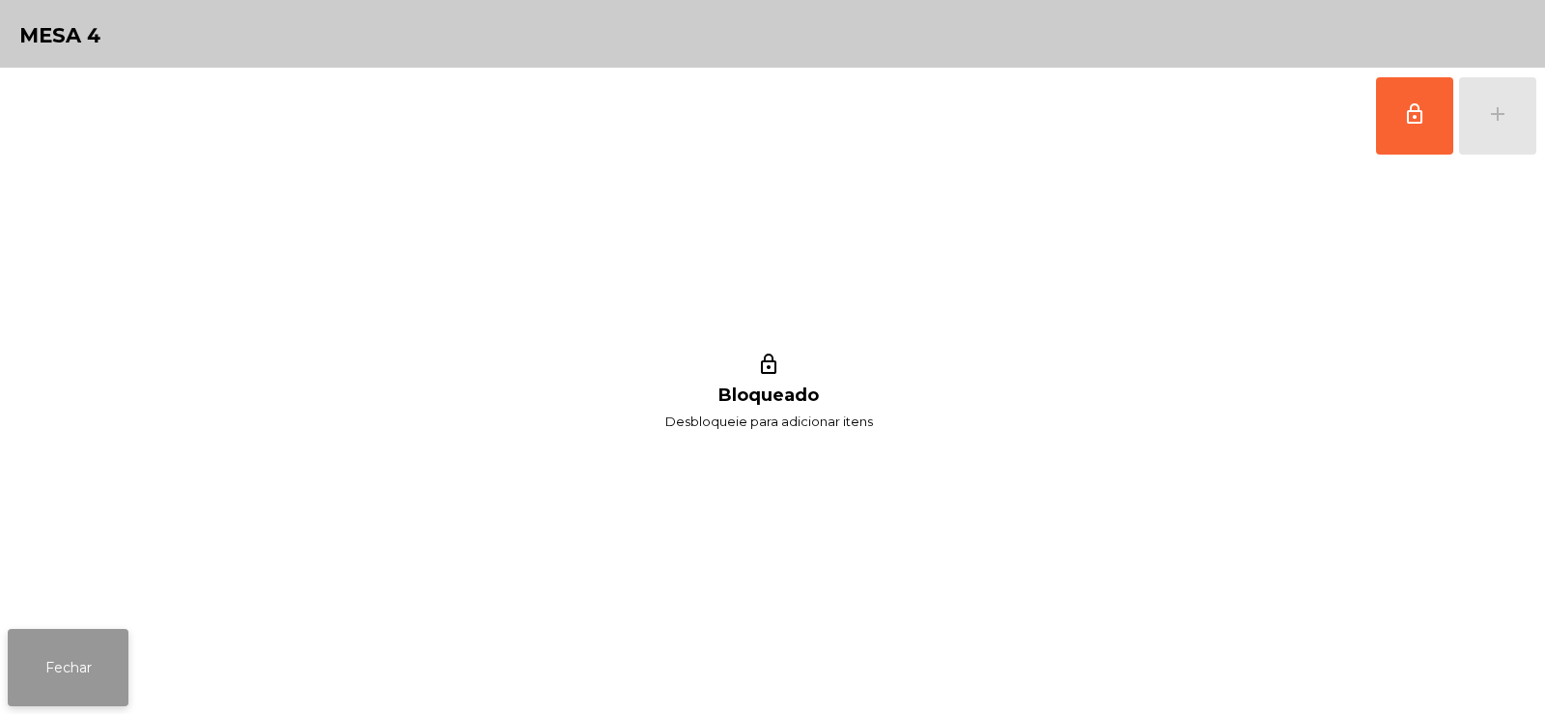
click at [66, 689] on button "Fechar" at bounding box center [68, 667] width 121 height 77
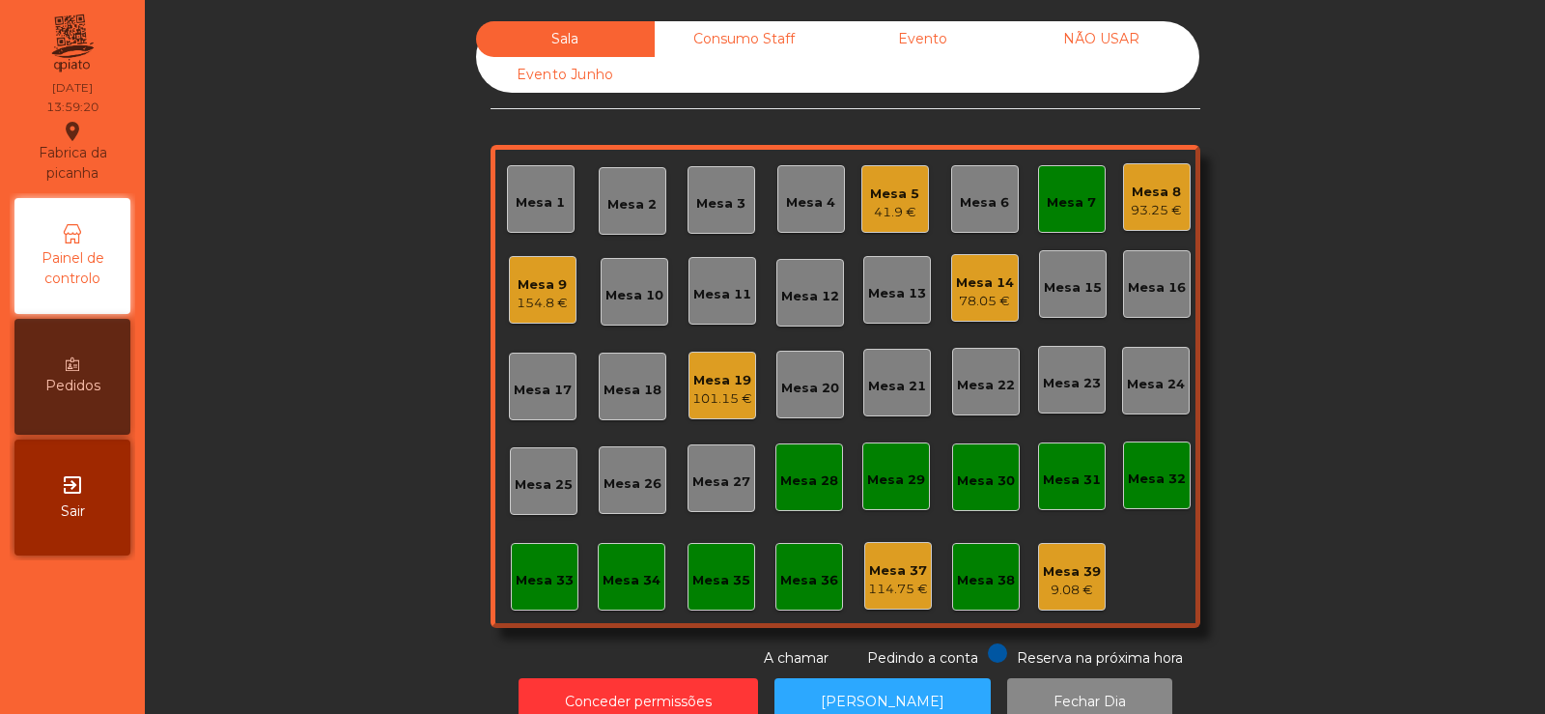
click at [1084, 209] on div "Mesa 7" at bounding box center [1071, 202] width 49 height 19
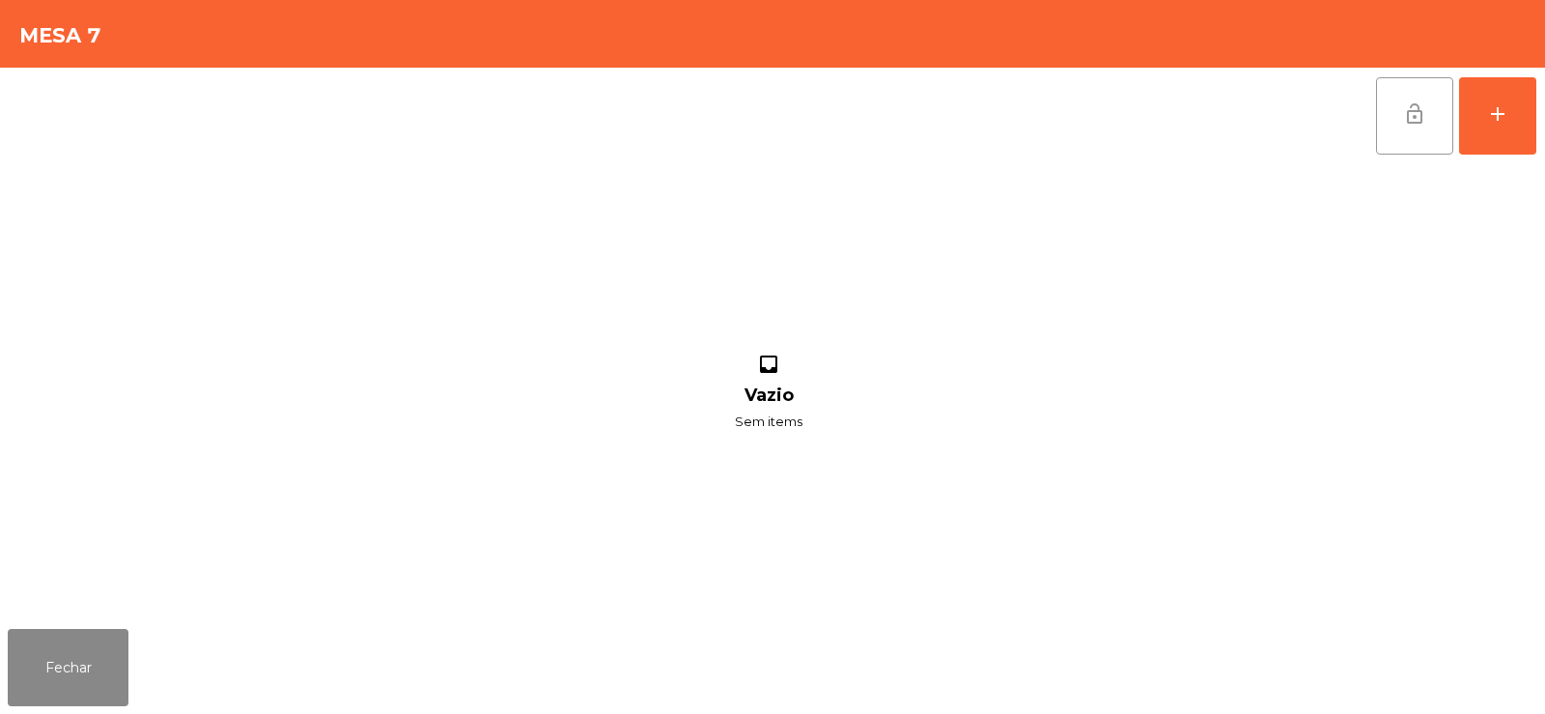
click at [1427, 125] on button "lock_open" at bounding box center [1414, 115] width 77 height 77
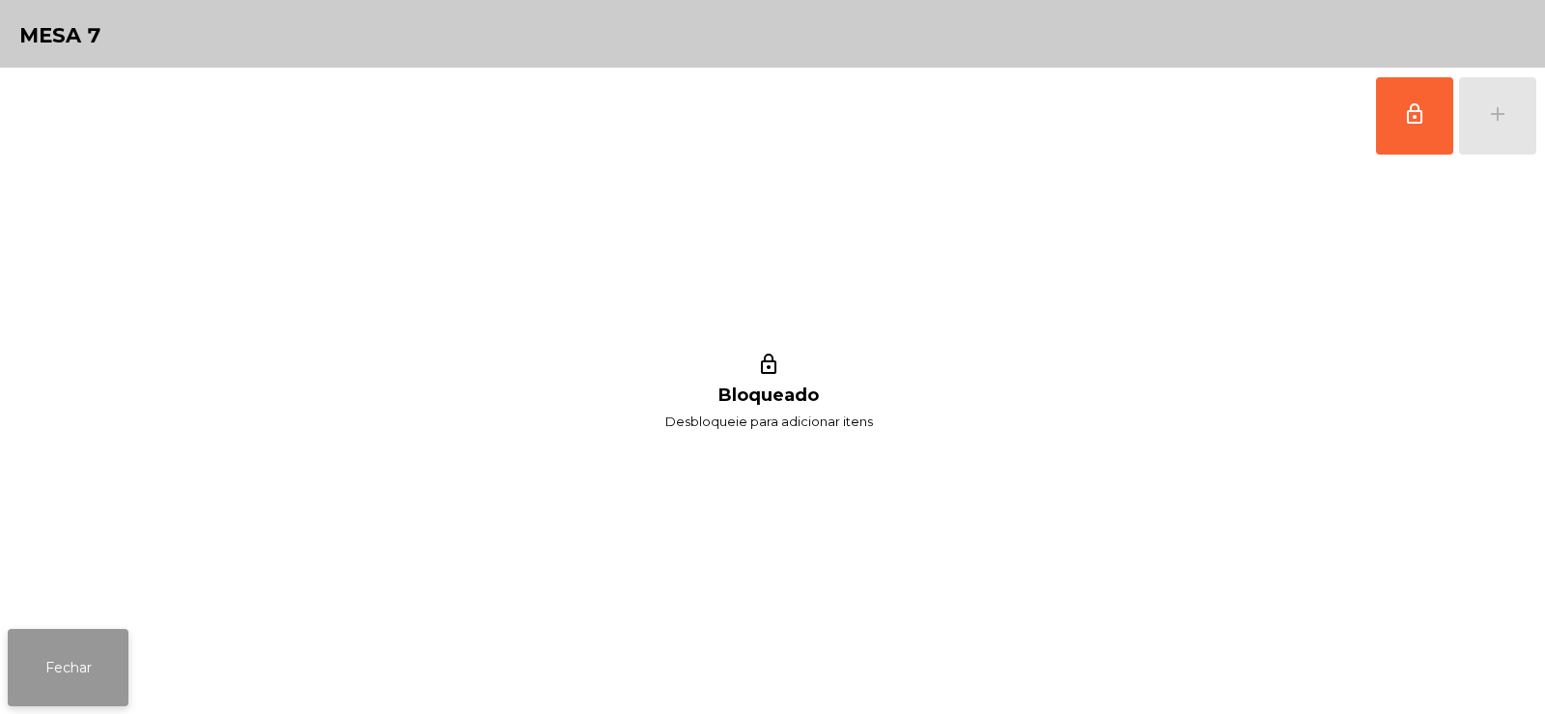
click at [53, 692] on button "Fechar" at bounding box center [68, 667] width 121 height 77
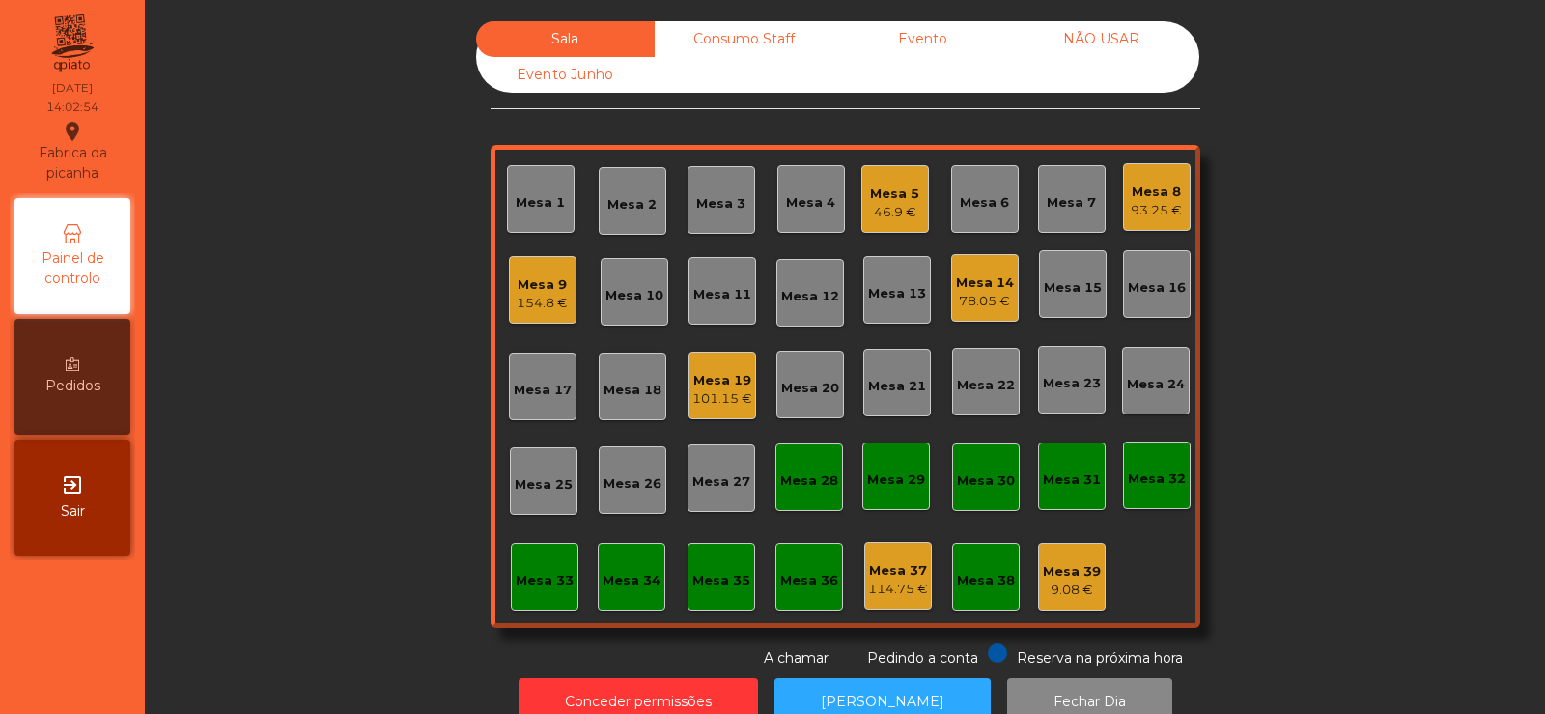
click at [369, 349] on div "Sala Consumo Staff Evento NÃO USAR Evento Junho Mesa 1 Mesa 2 Mesa 3 Mesa 4 Mes…" at bounding box center [845, 344] width 1348 height 647
click at [531, 602] on div "Mesa 33" at bounding box center [545, 577] width 68 height 68
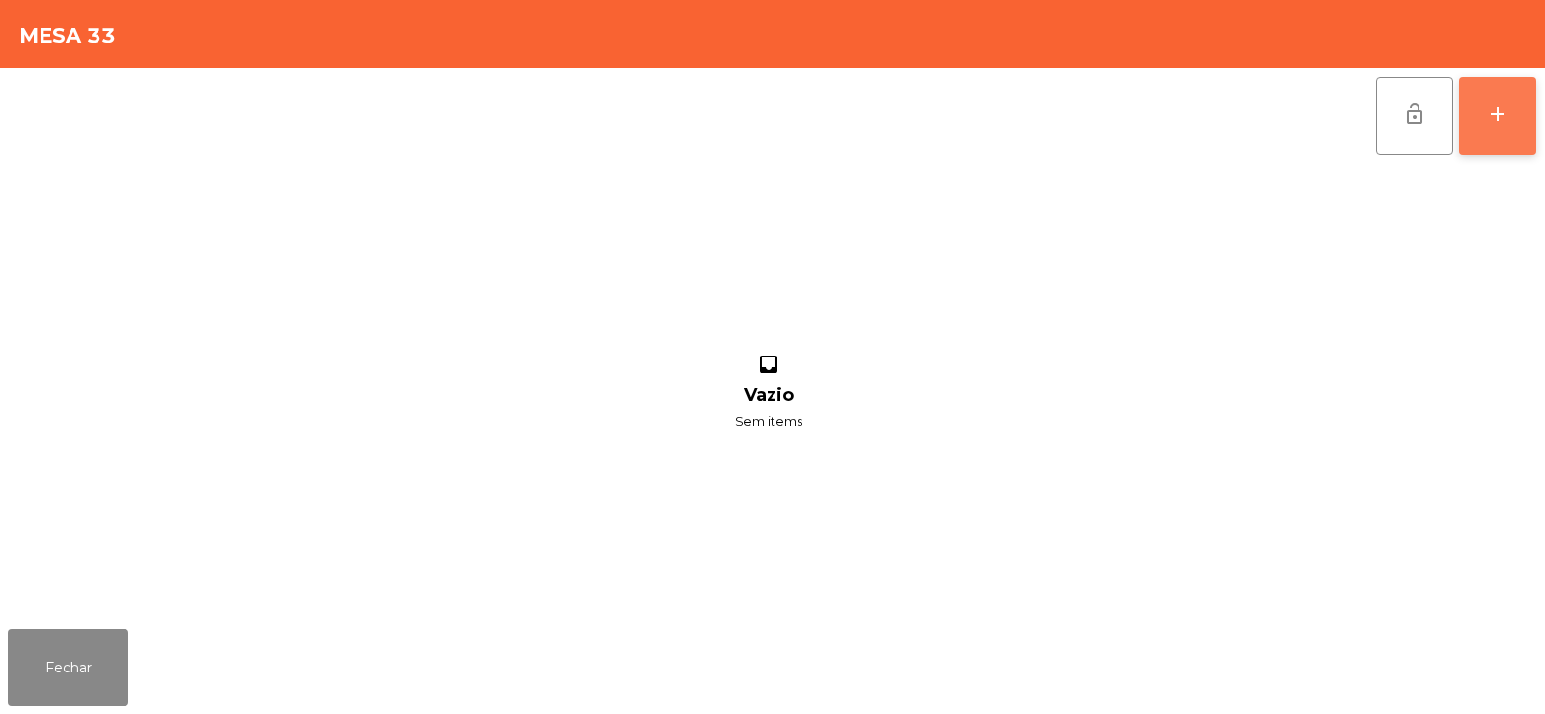
click at [1499, 123] on div "add" at bounding box center [1497, 113] width 23 height 23
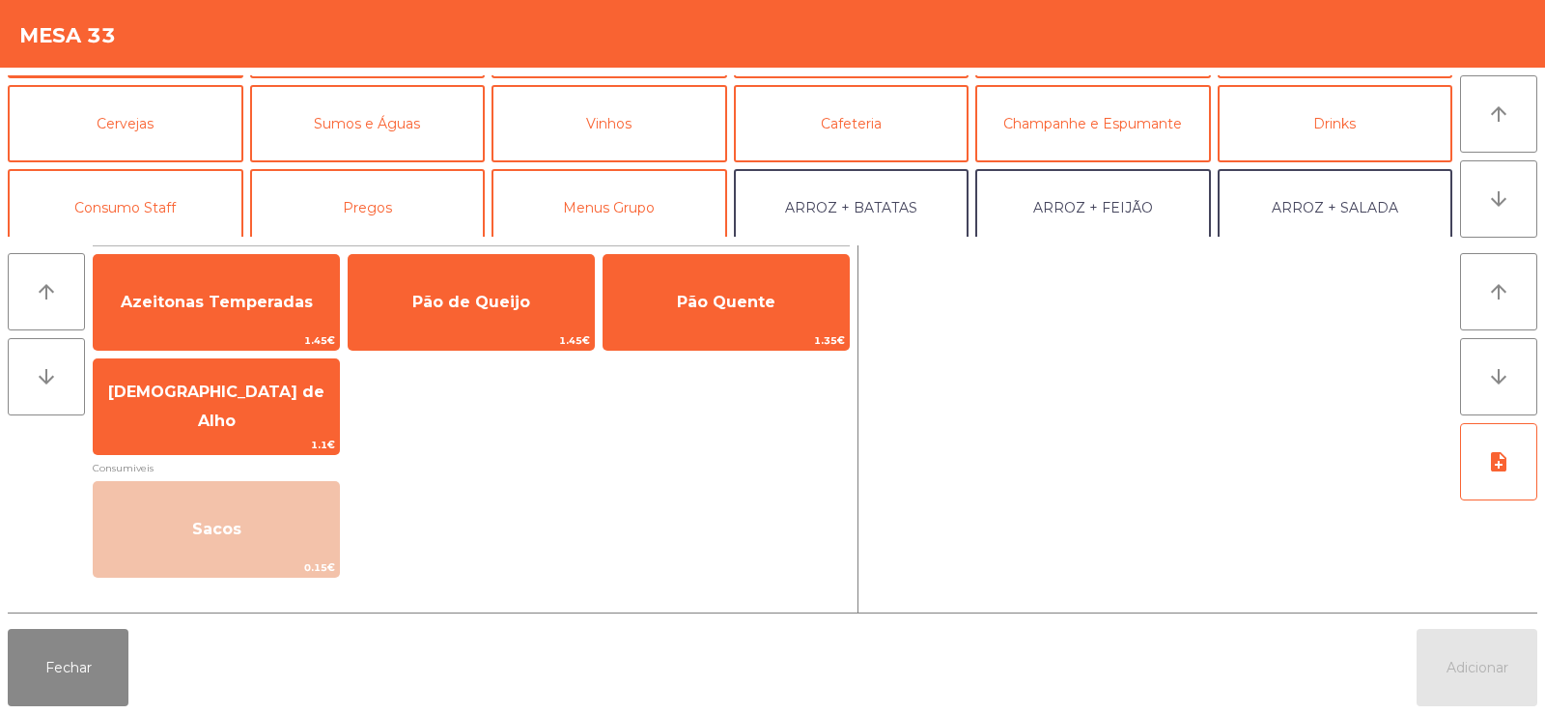
scroll to position [110, 0]
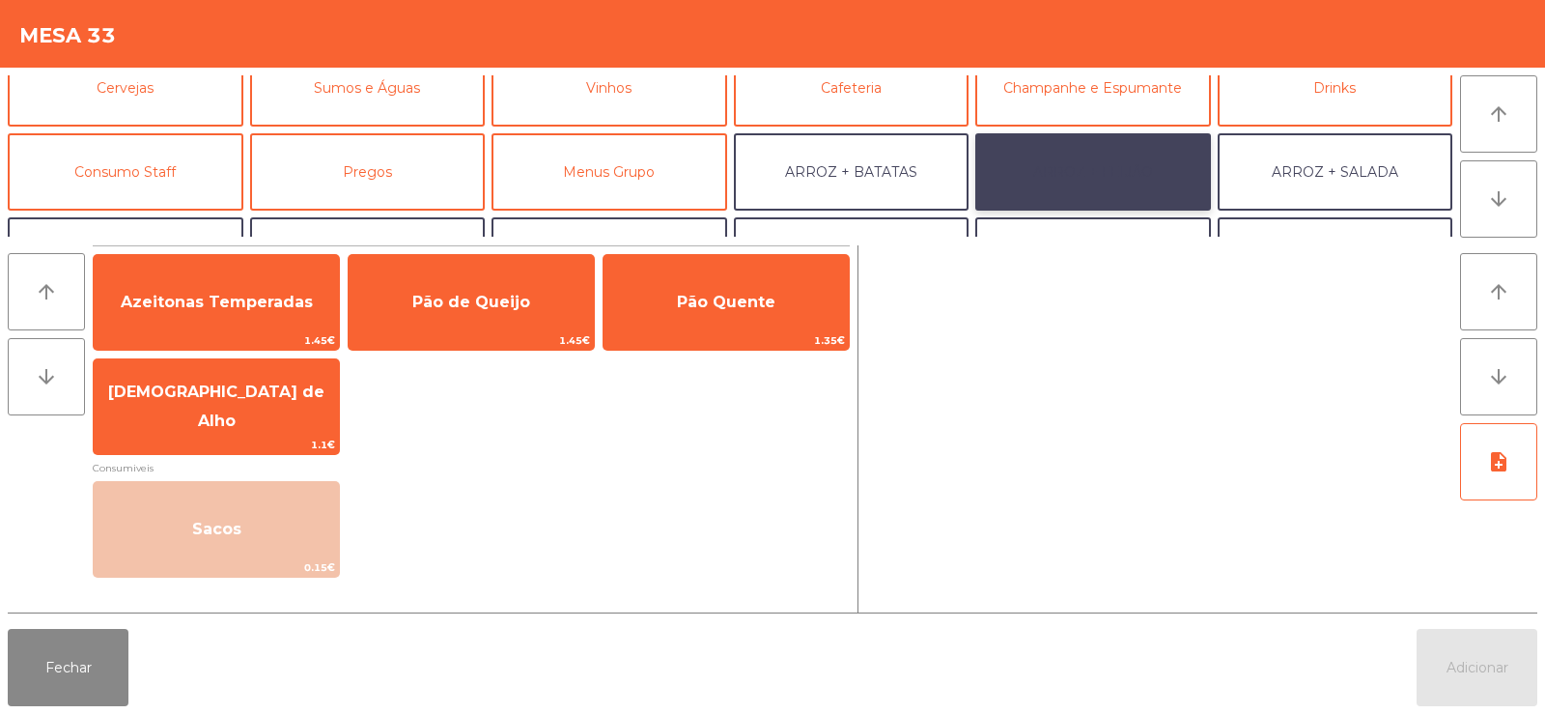
click at [1070, 166] on button "ARROZ + FEIJÃO" at bounding box center [1093, 171] width 236 height 77
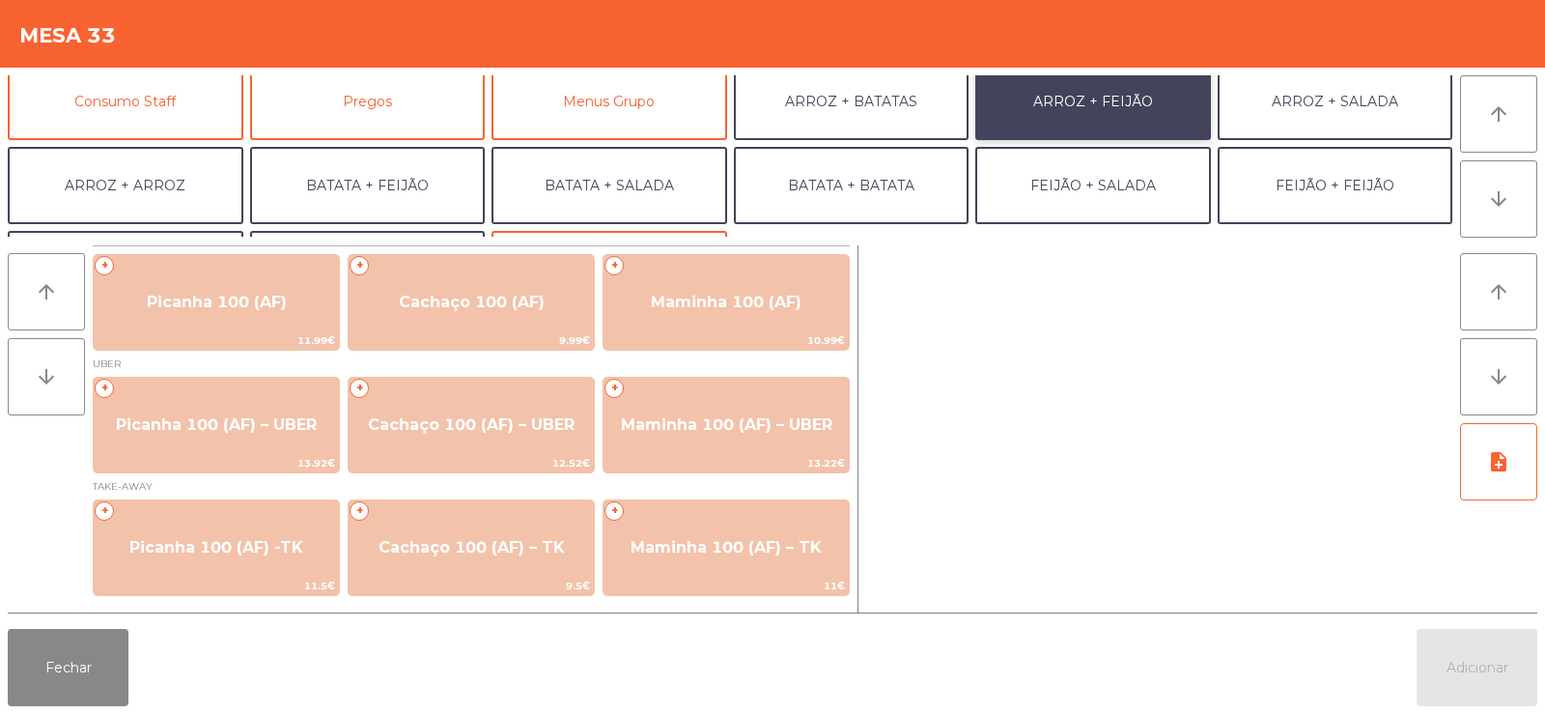
scroll to position [187, 0]
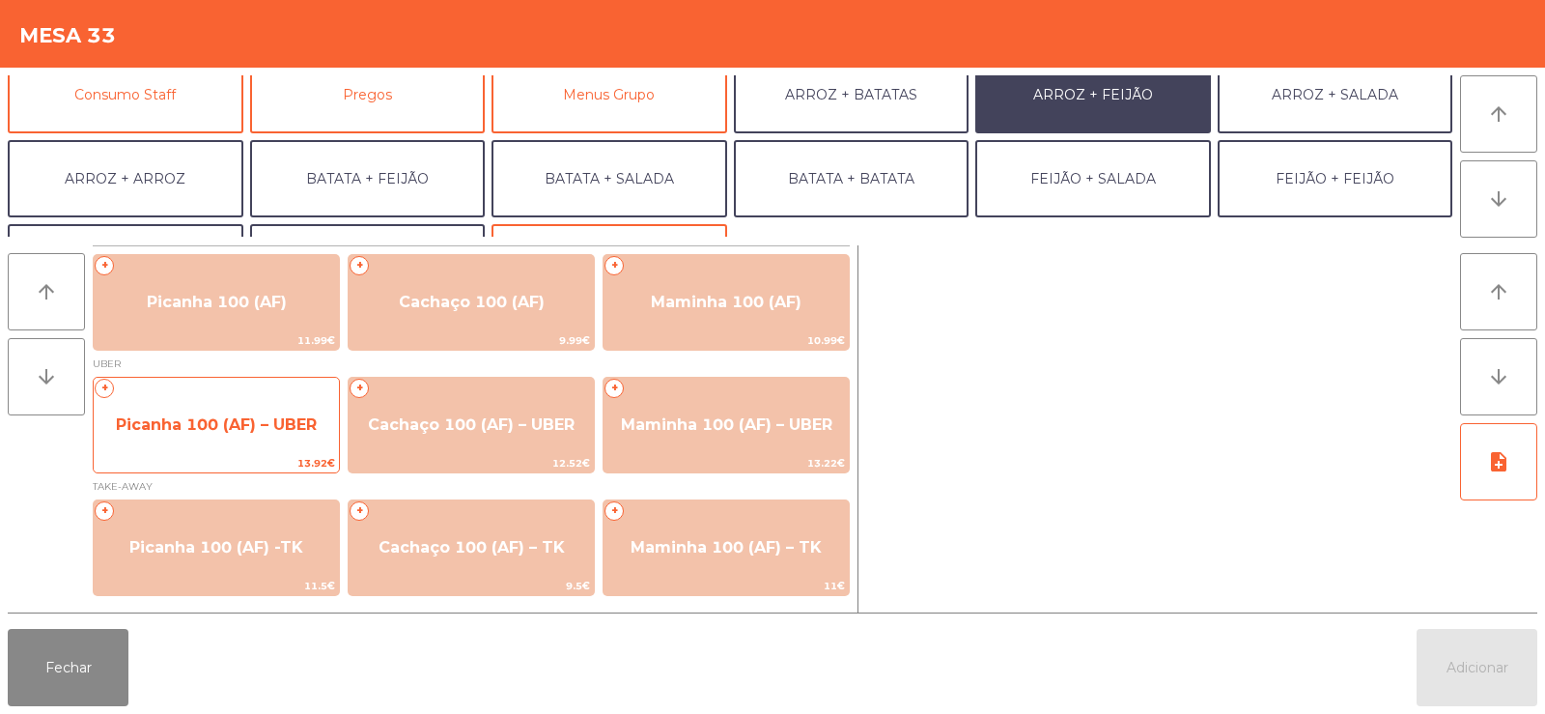
click at [182, 412] on span "Picanha 100 (AF) – UBER" at bounding box center [216, 425] width 245 height 52
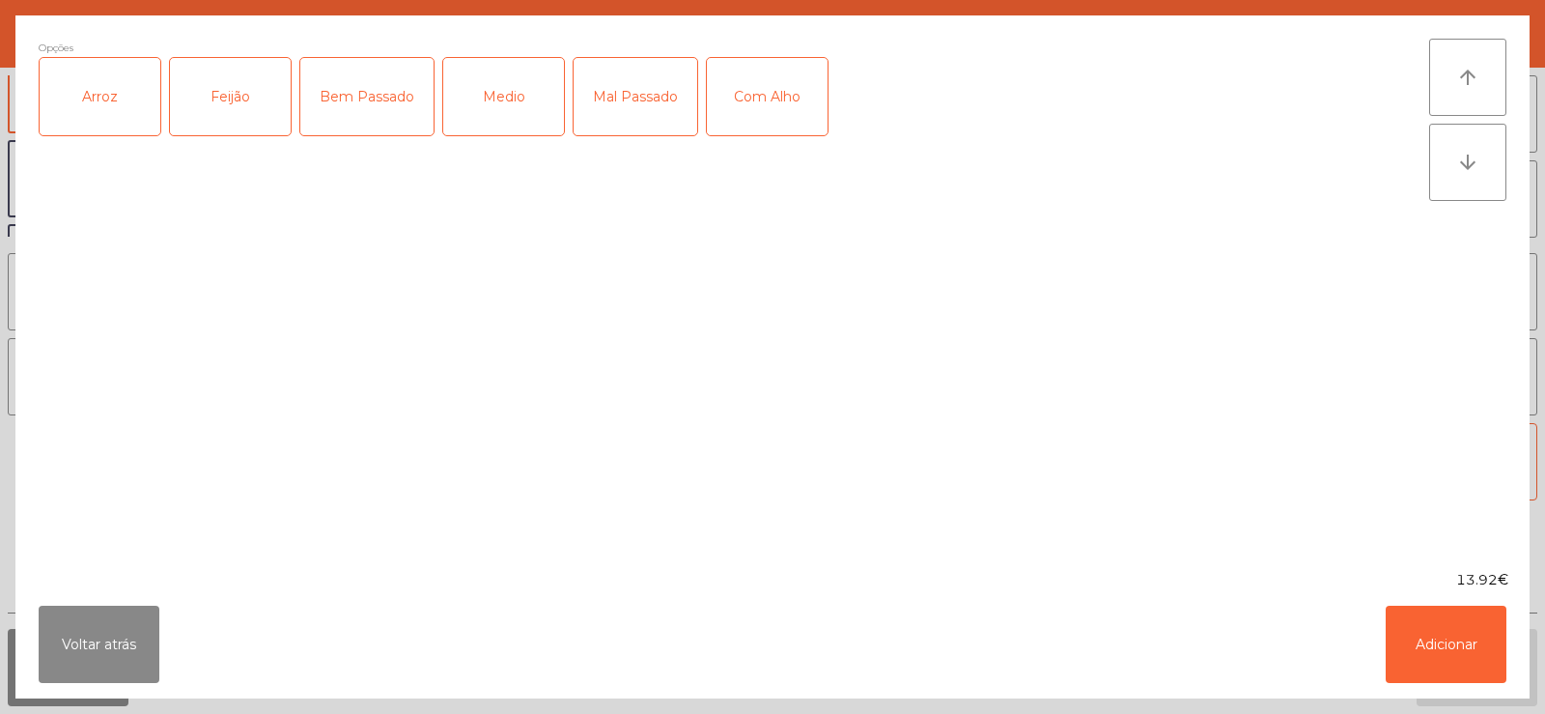
click at [96, 76] on div "Arroz" at bounding box center [100, 96] width 121 height 77
click at [227, 98] on div "Feijão" at bounding box center [230, 96] width 121 height 77
click at [488, 85] on div "Medio" at bounding box center [503, 96] width 121 height 77
click at [738, 93] on div "Com Alho" at bounding box center [767, 96] width 121 height 77
click at [1414, 653] on button "Adicionar" at bounding box center [1446, 643] width 121 height 77
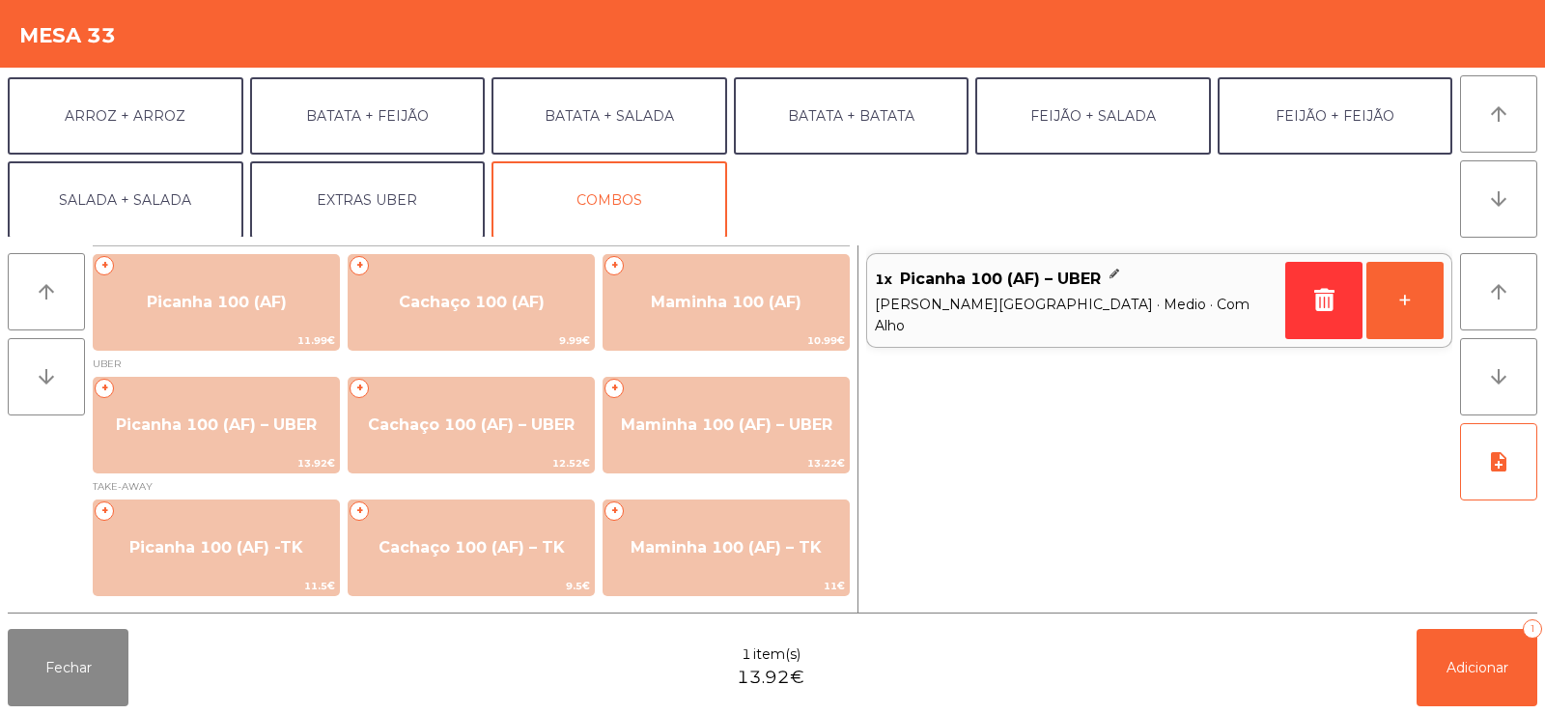
scroll to position [252, 0]
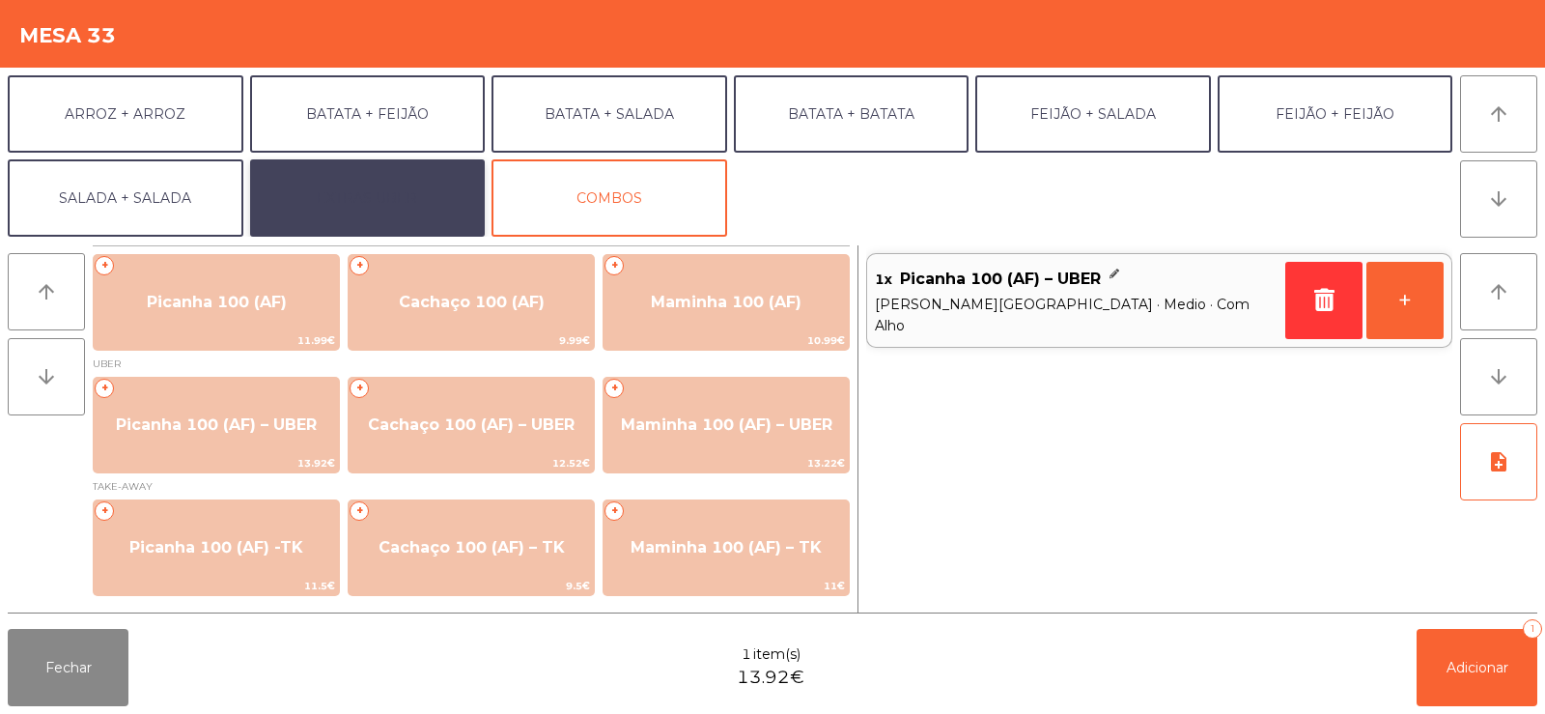
click at [351, 175] on button "EXTRAS UBER" at bounding box center [368, 197] width 236 height 77
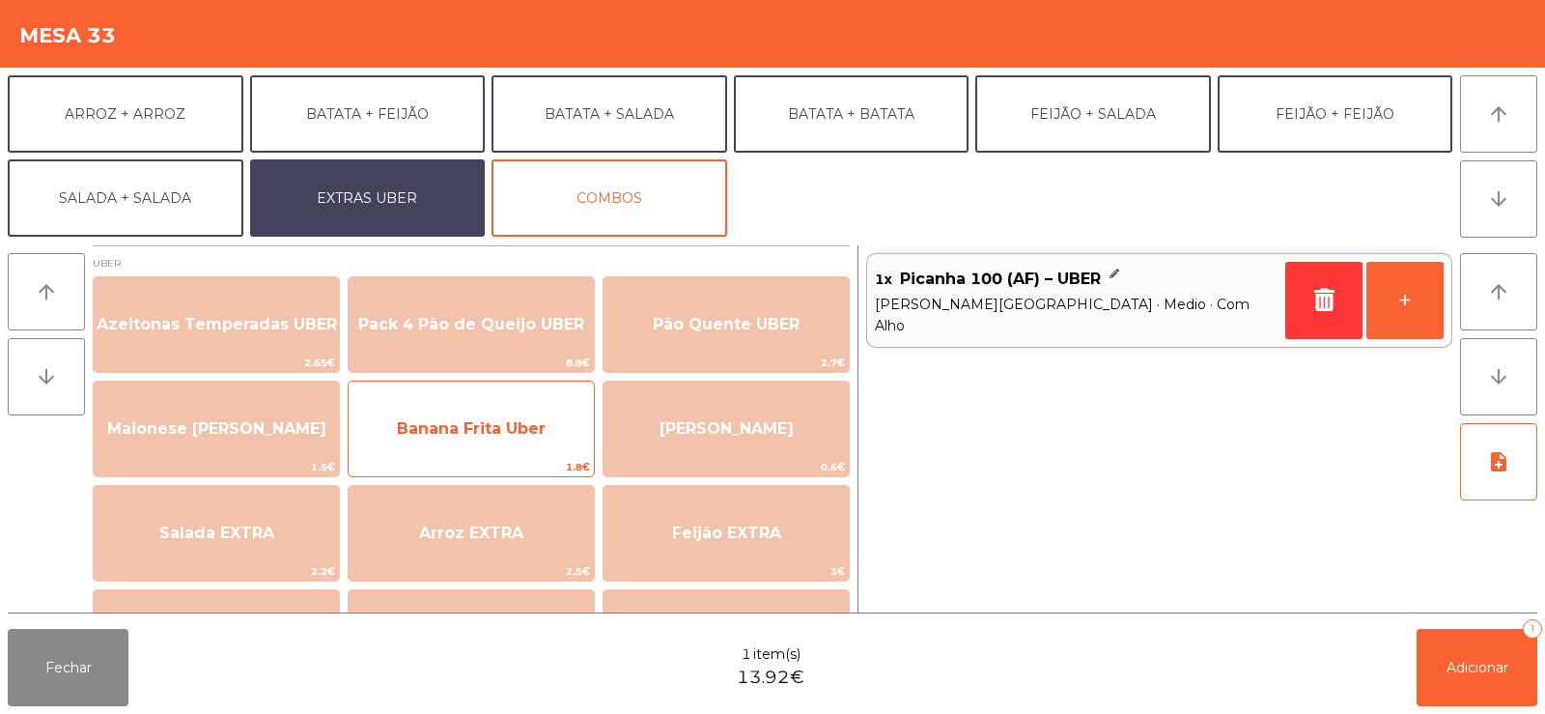
click at [424, 433] on span "Banana Frita Uber" at bounding box center [471, 428] width 149 height 18
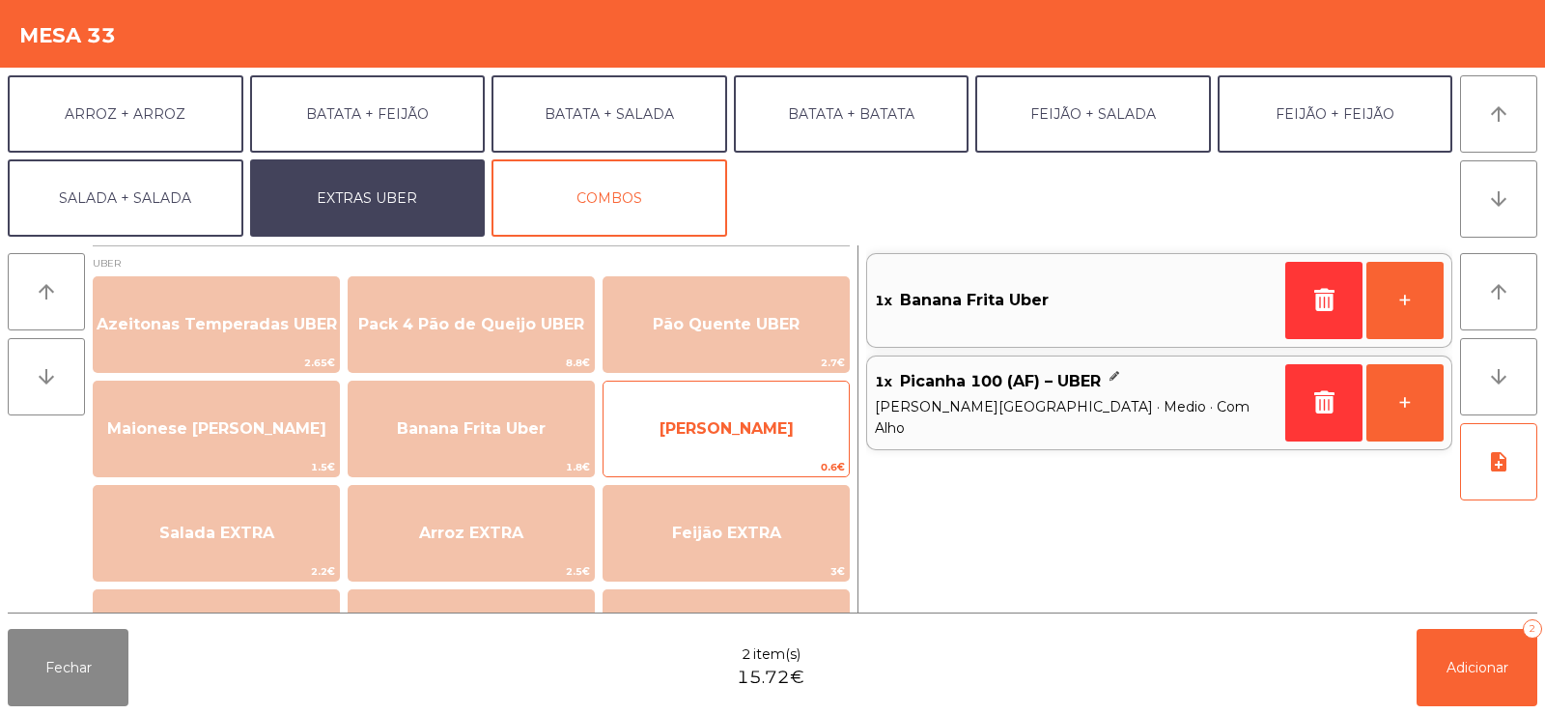
click at [698, 423] on span "[PERSON_NAME]" at bounding box center [726, 428] width 134 height 18
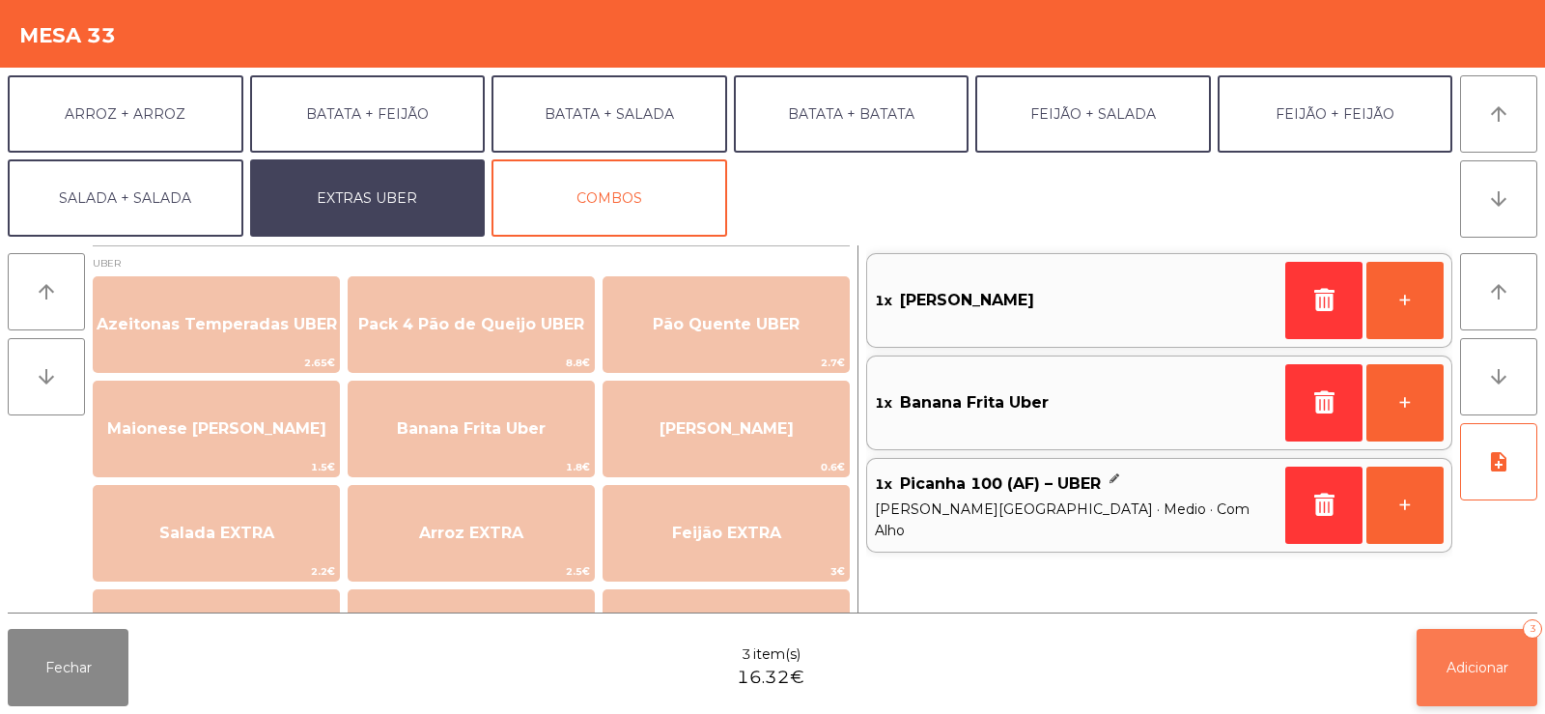
click at [1477, 663] on span "Adicionar" at bounding box center [1477, 667] width 62 height 17
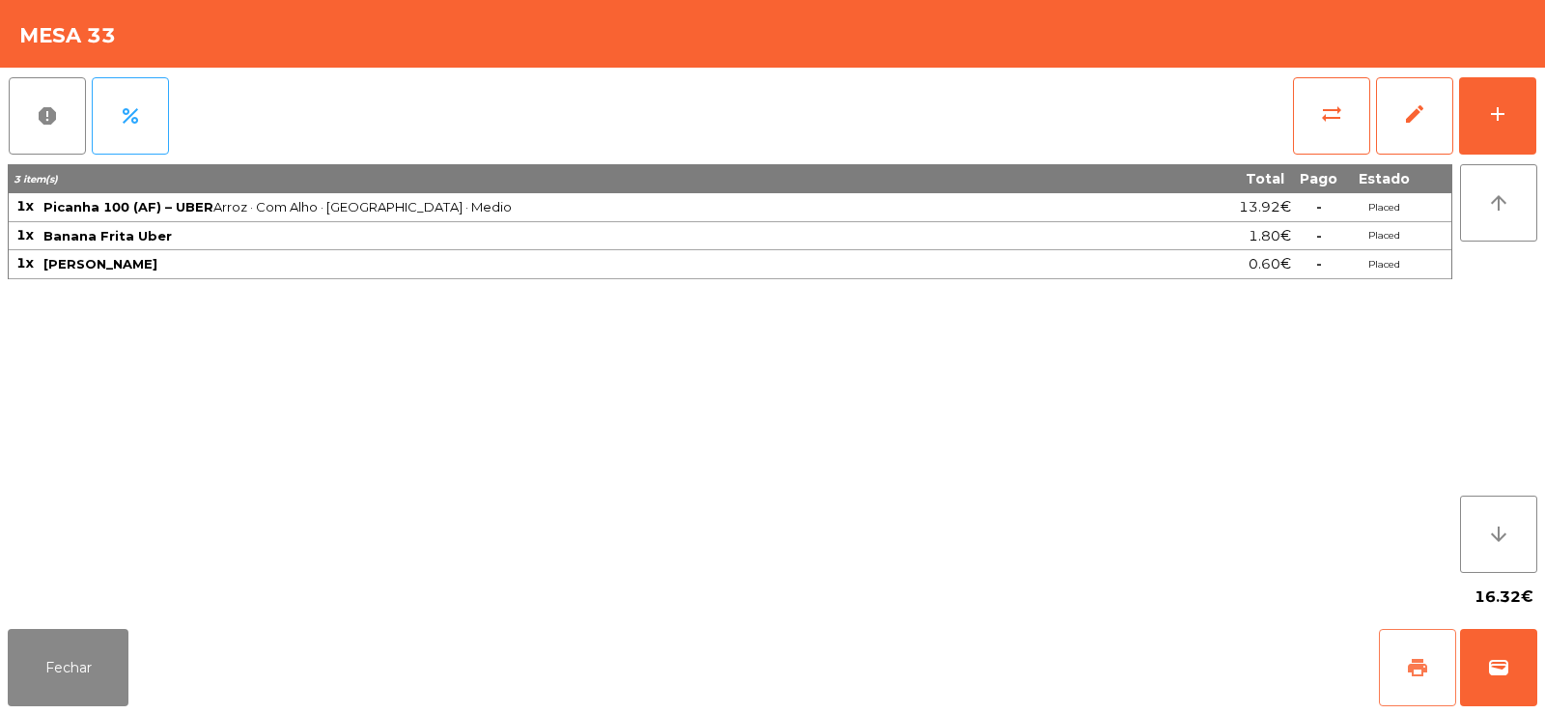
click at [1424, 693] on button "print" at bounding box center [1417, 667] width 77 height 77
click at [1511, 690] on button "wallet" at bounding box center [1498, 667] width 77 height 77
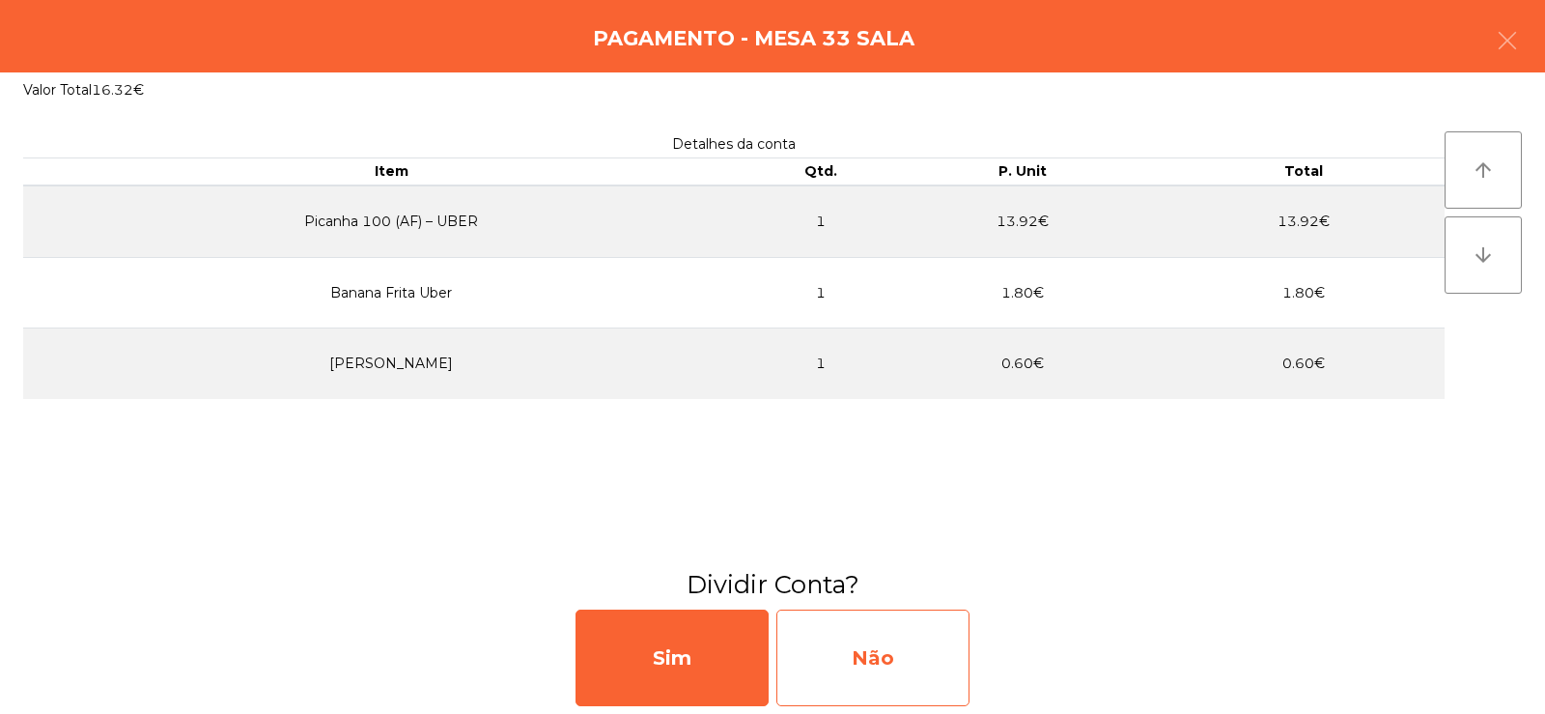
click at [898, 683] on div "Não" at bounding box center [872, 657] width 193 height 97
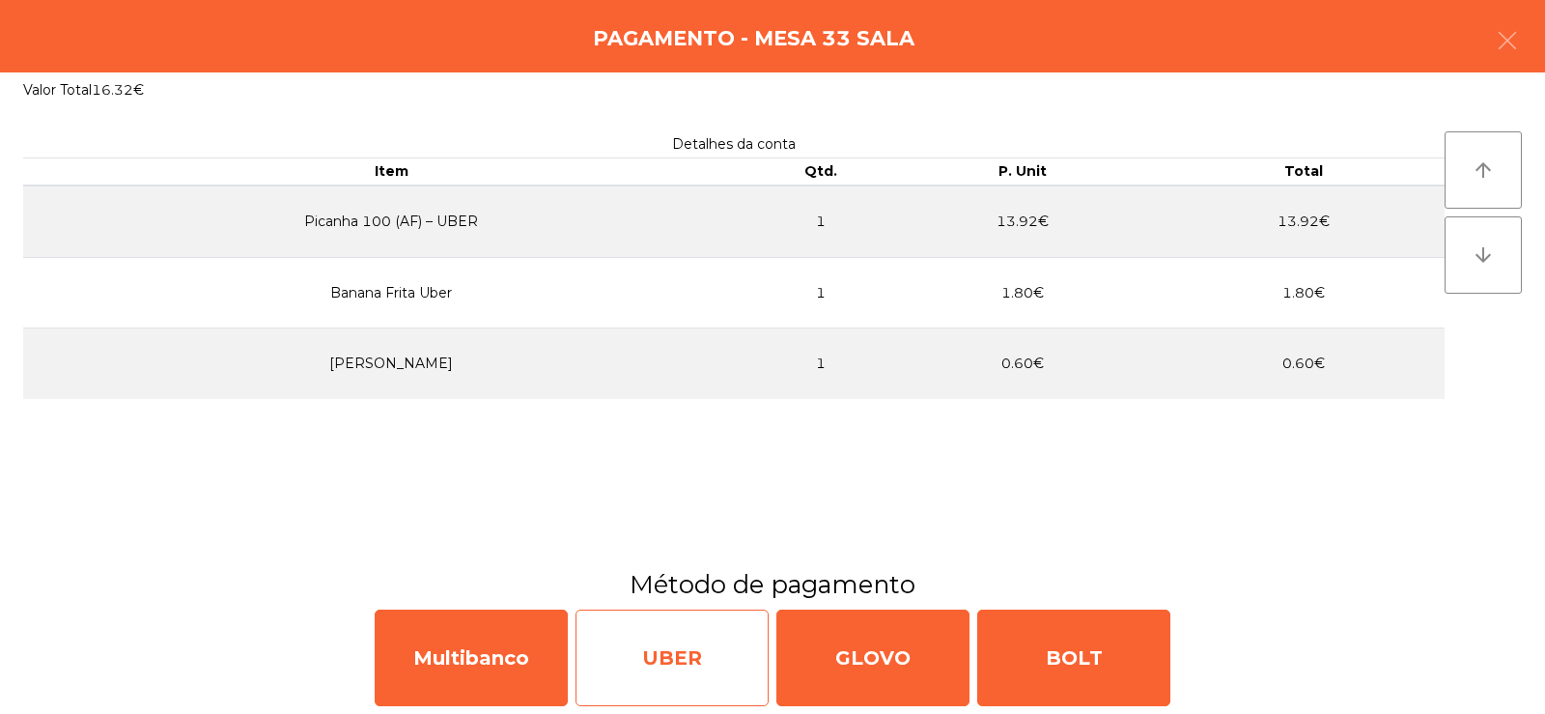
click at [645, 640] on div "UBER" at bounding box center [671, 657] width 193 height 97
select select "**"
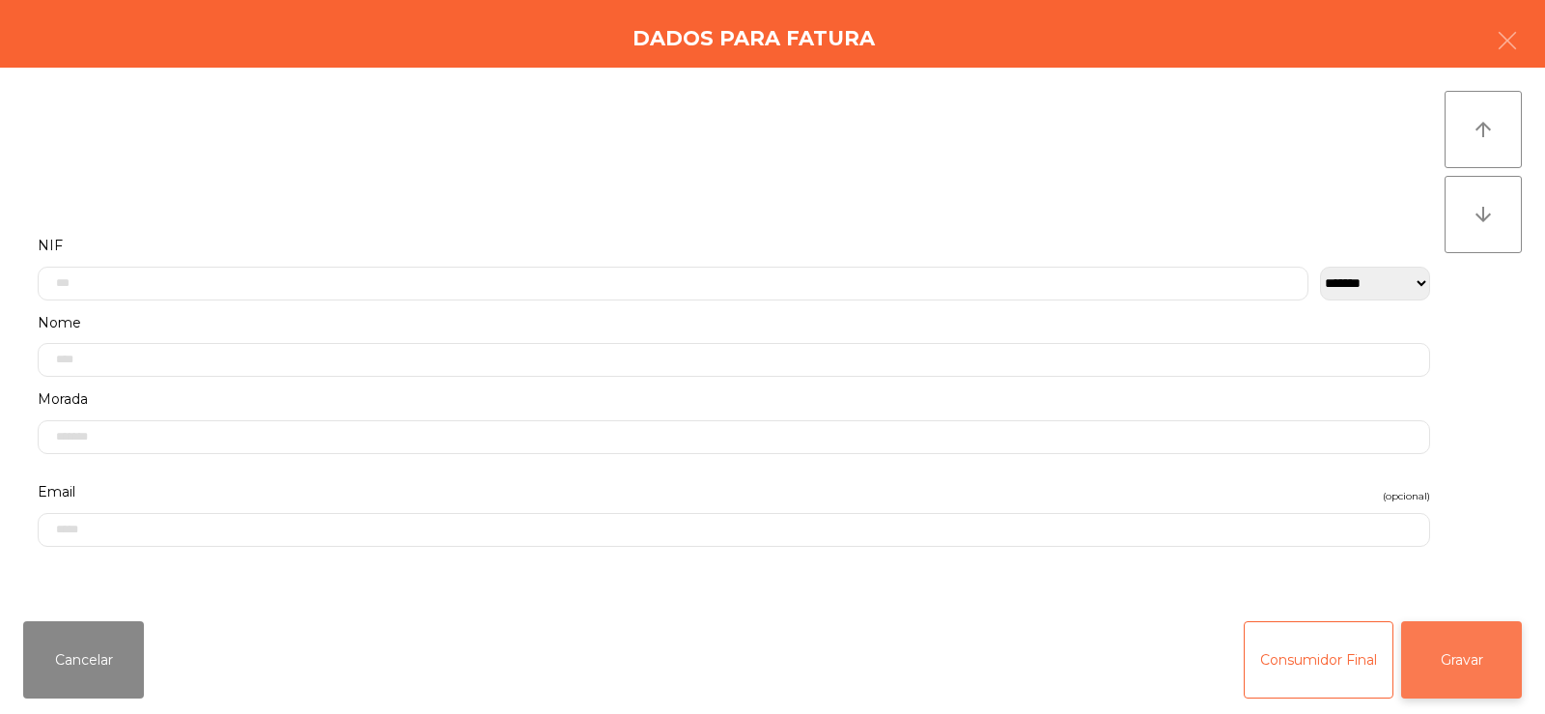
click at [1460, 661] on button "Gravar" at bounding box center [1461, 659] width 121 height 77
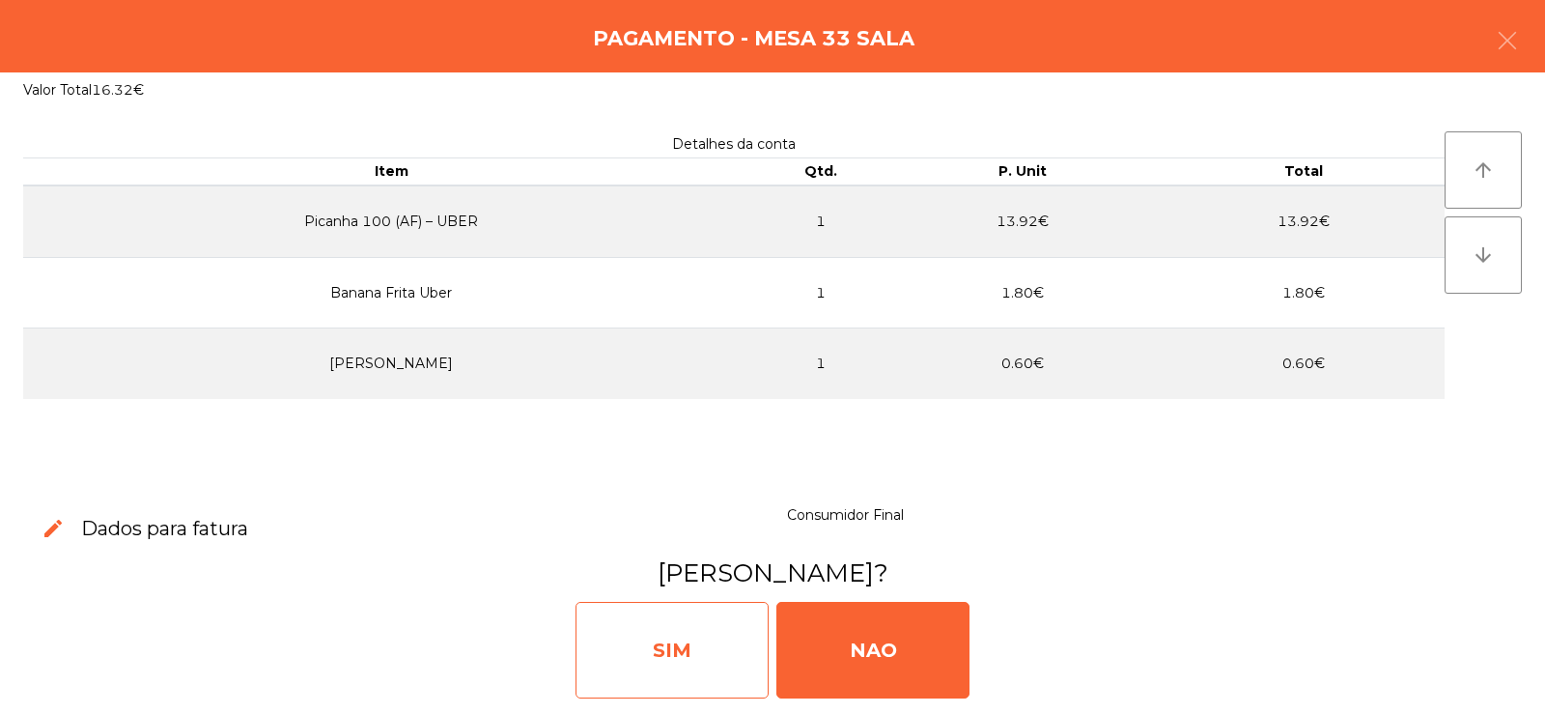
click at [608, 642] on div "SIM" at bounding box center [671, 650] width 193 height 97
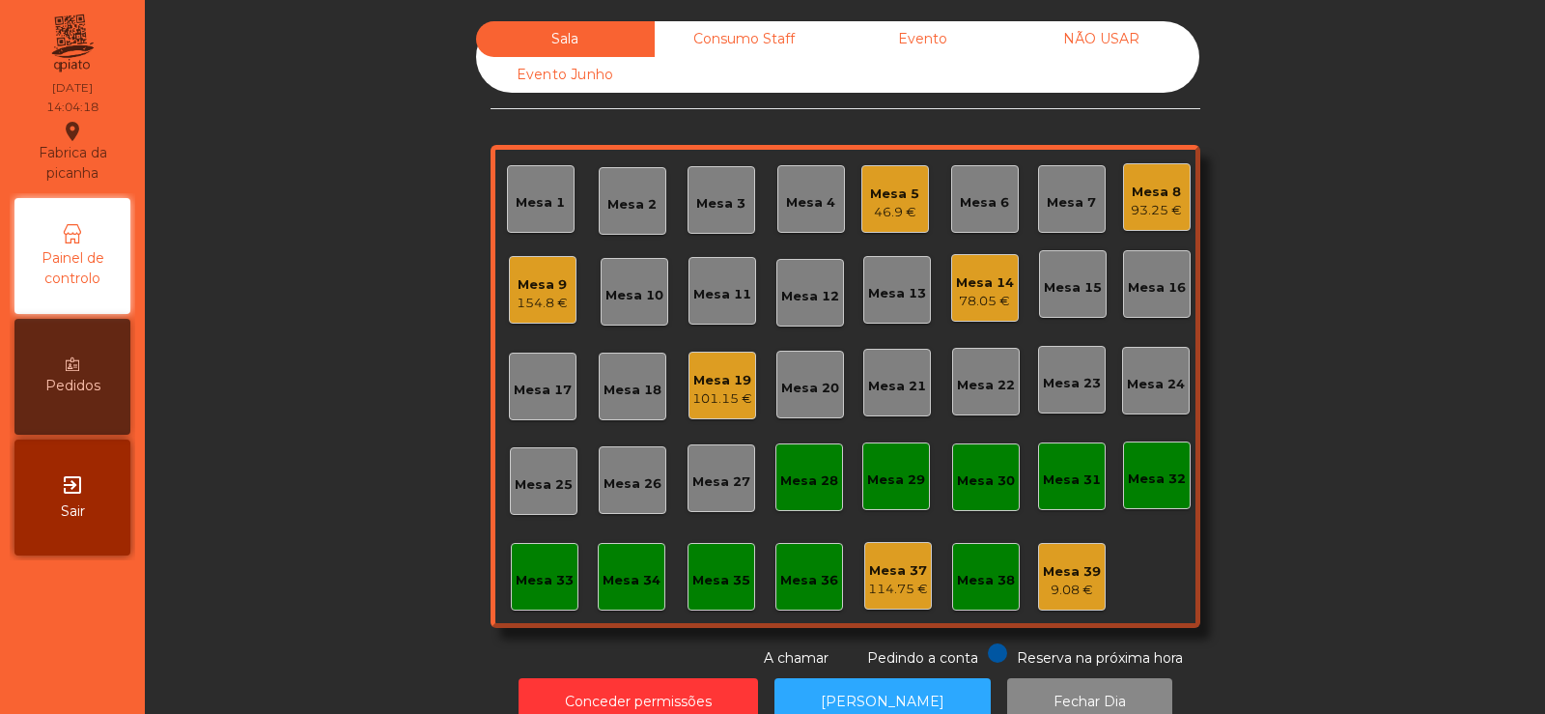
click at [334, 294] on div "Sala Consumo Staff Evento NÃO USAR Evento Junho Mesa 1 Mesa 2 Mesa 3 Mesa 4 Mes…" at bounding box center [845, 344] width 1348 height 647
click at [696, 184] on div "Mesa 3" at bounding box center [721, 200] width 68 height 68
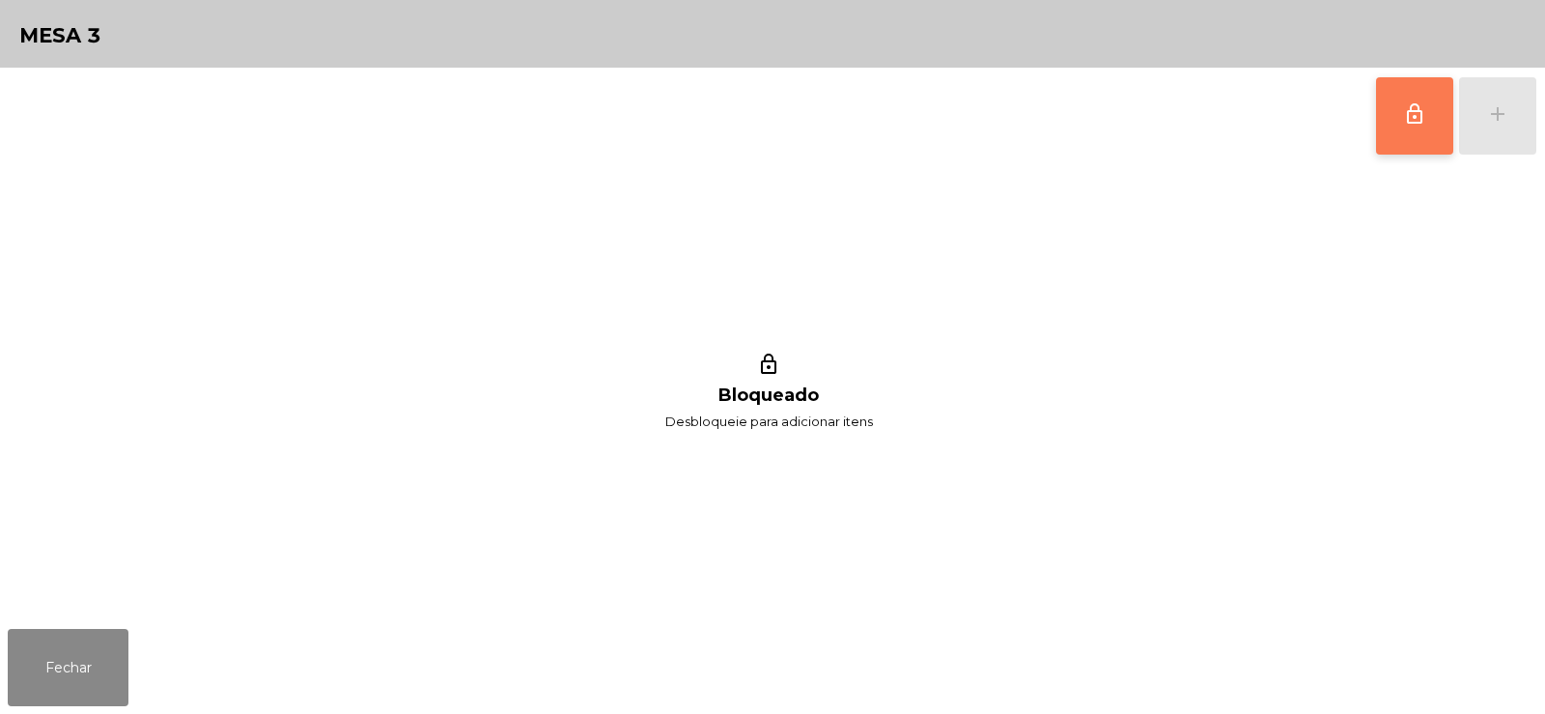
click at [1427, 135] on button "lock_outline" at bounding box center [1414, 115] width 77 height 77
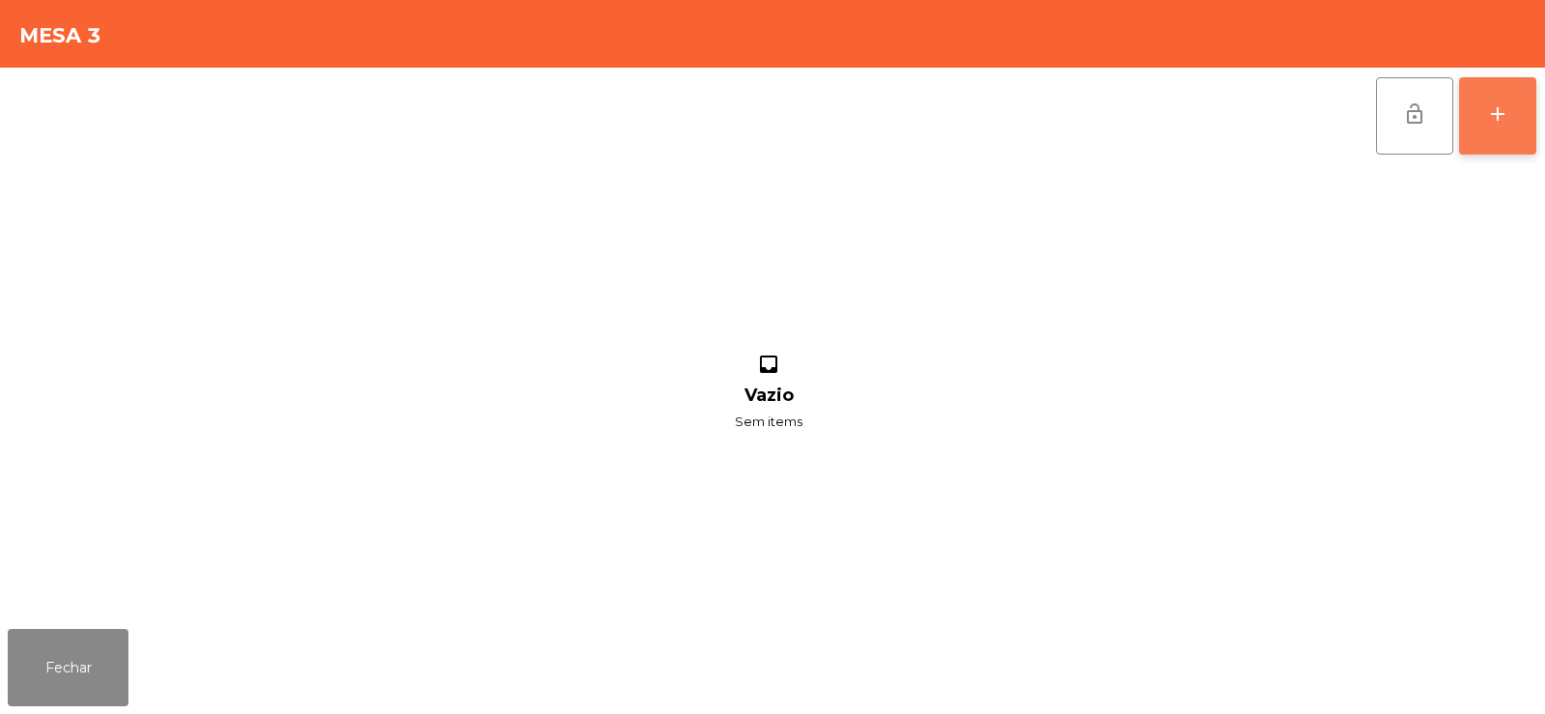
click at [1501, 126] on button "add" at bounding box center [1497, 115] width 77 height 77
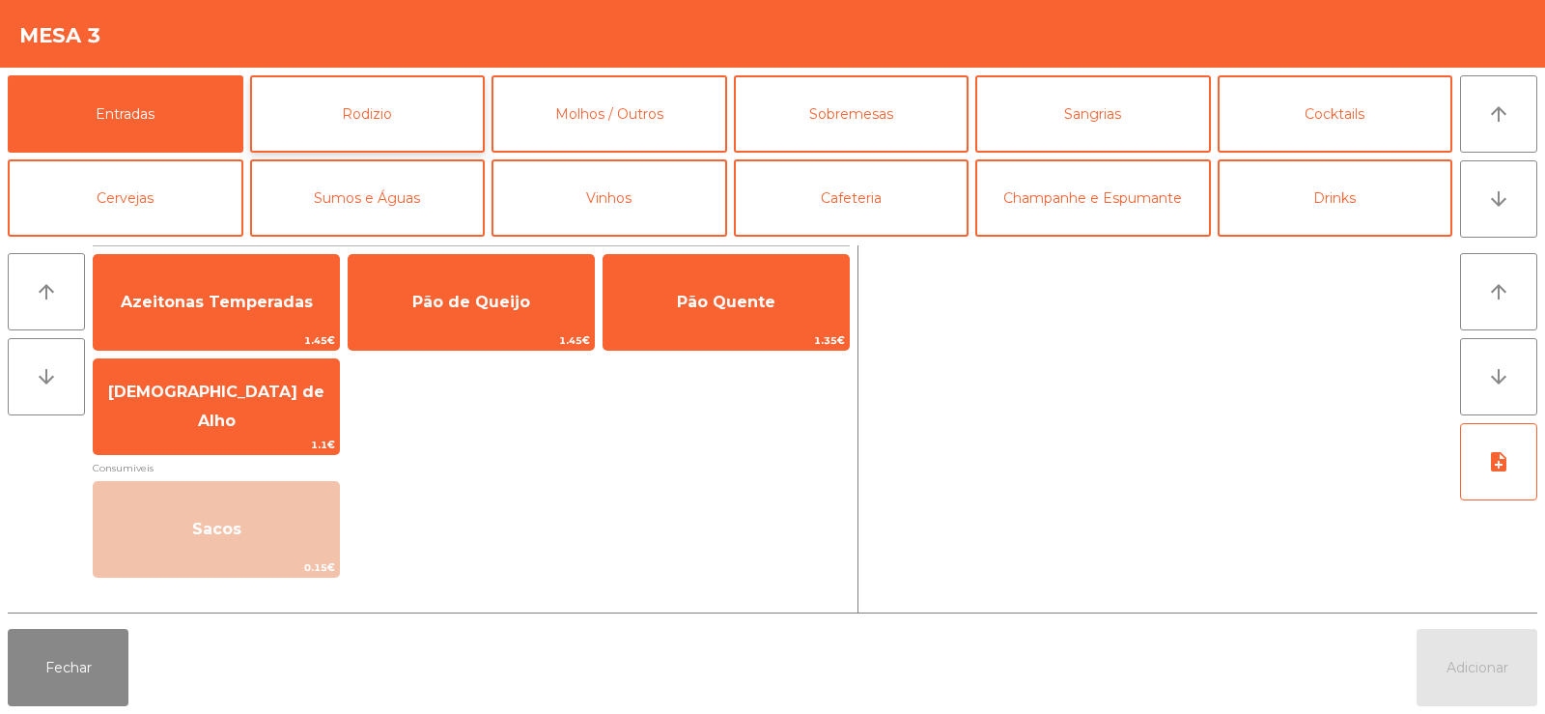
click at [329, 125] on button "Rodizio" at bounding box center [368, 113] width 236 height 77
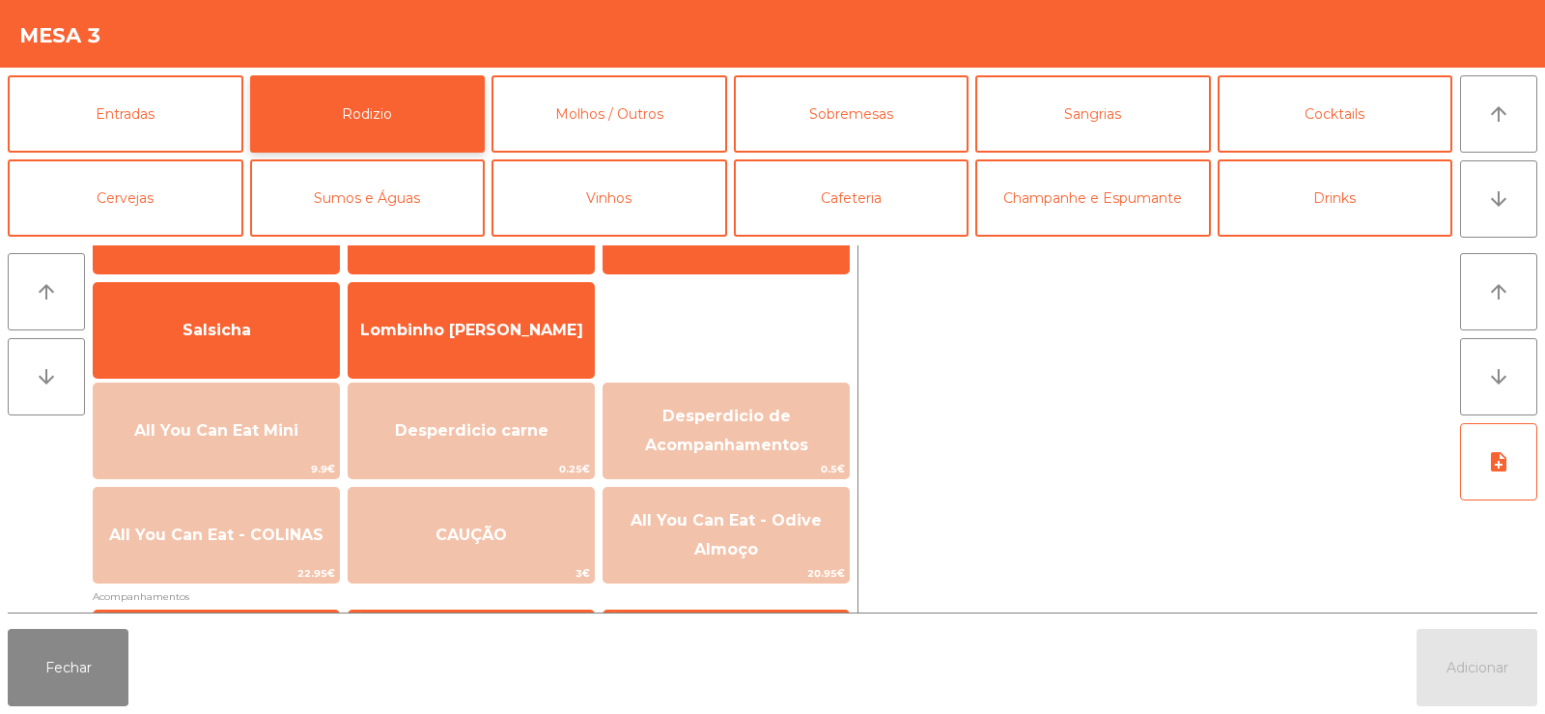
scroll to position [135, 0]
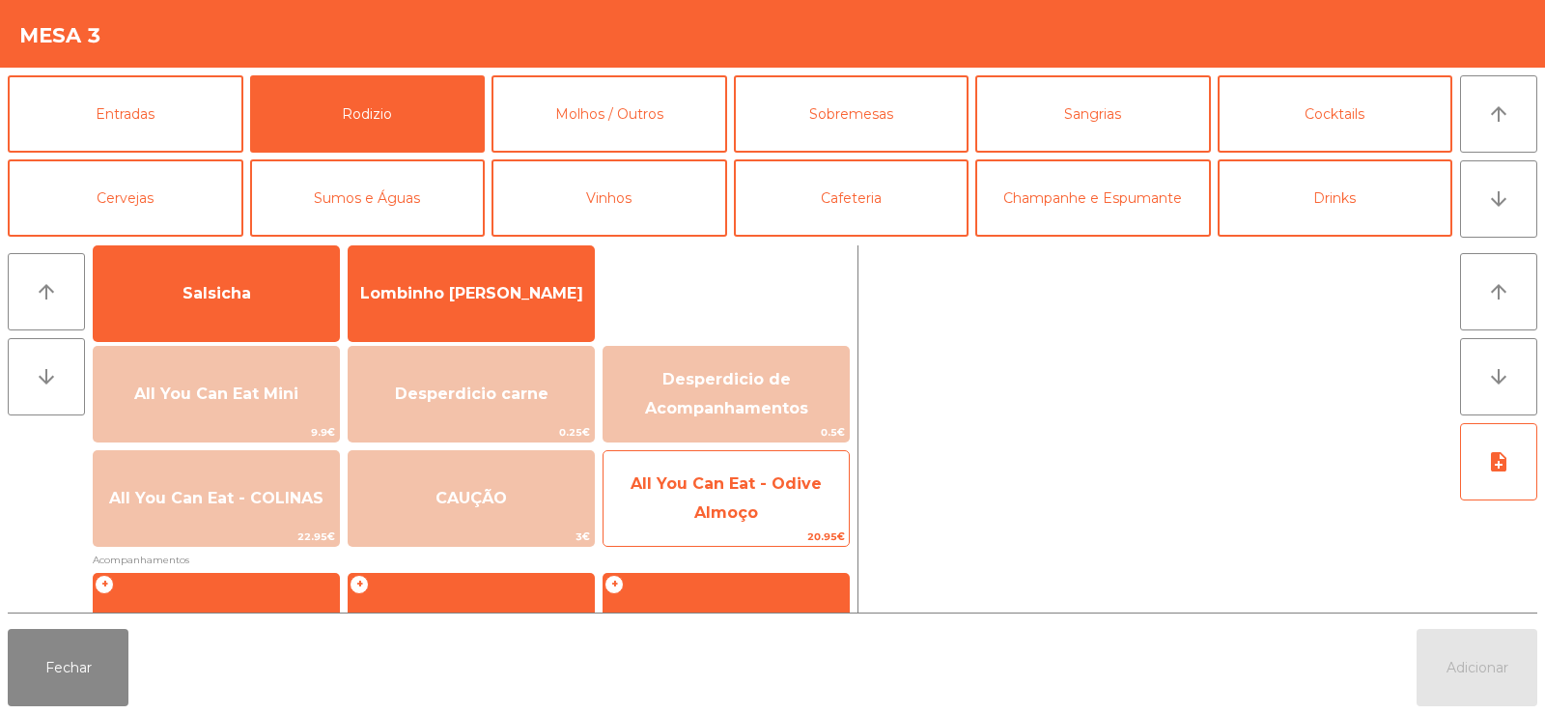
click at [738, 489] on span "All You Can Eat - Odive Almoço" at bounding box center [726, 497] width 191 height 47
click at [704, 488] on span "All You Can Eat - Odive Almoço" at bounding box center [726, 497] width 191 height 47
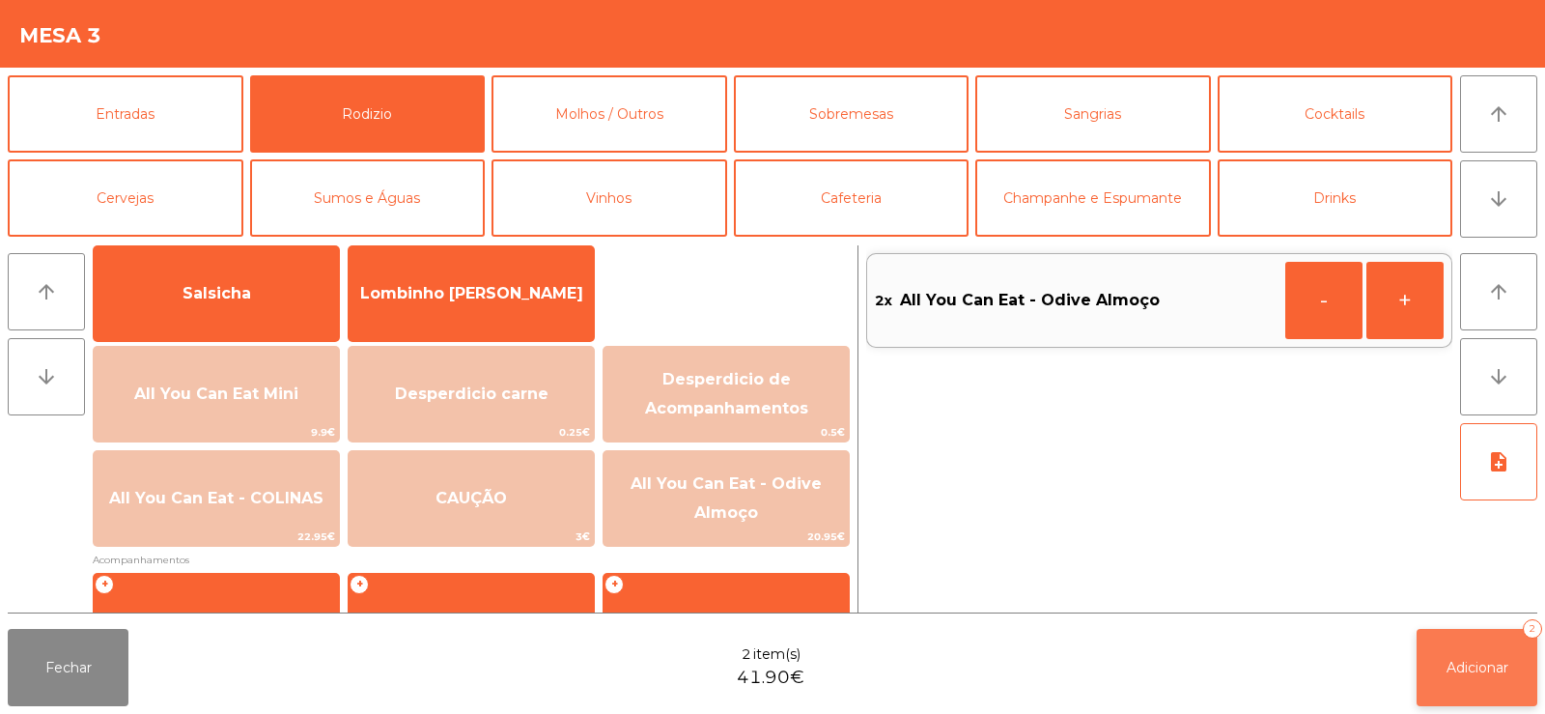
click at [1470, 660] on span "Adicionar" at bounding box center [1477, 667] width 62 height 17
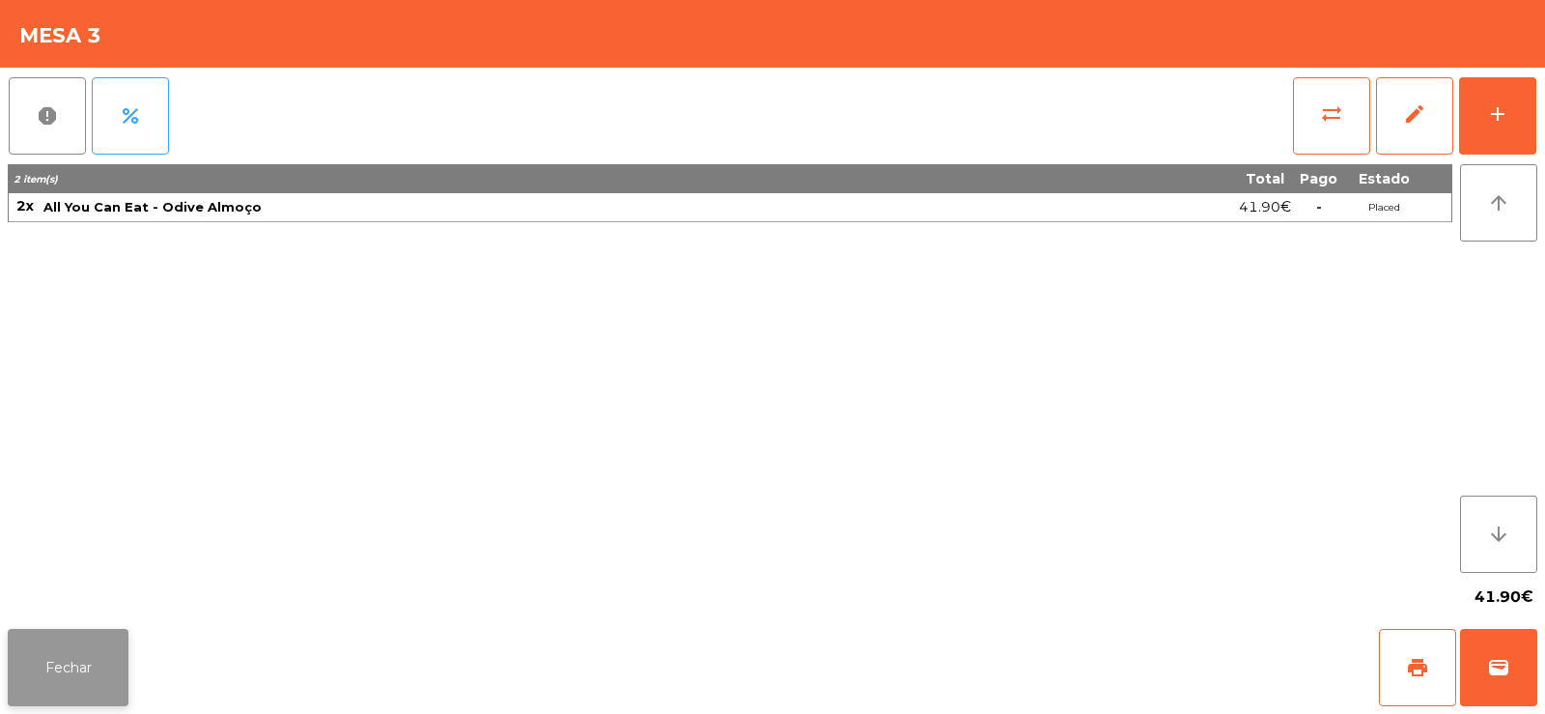
click at [49, 645] on button "Fechar" at bounding box center [68, 667] width 121 height 77
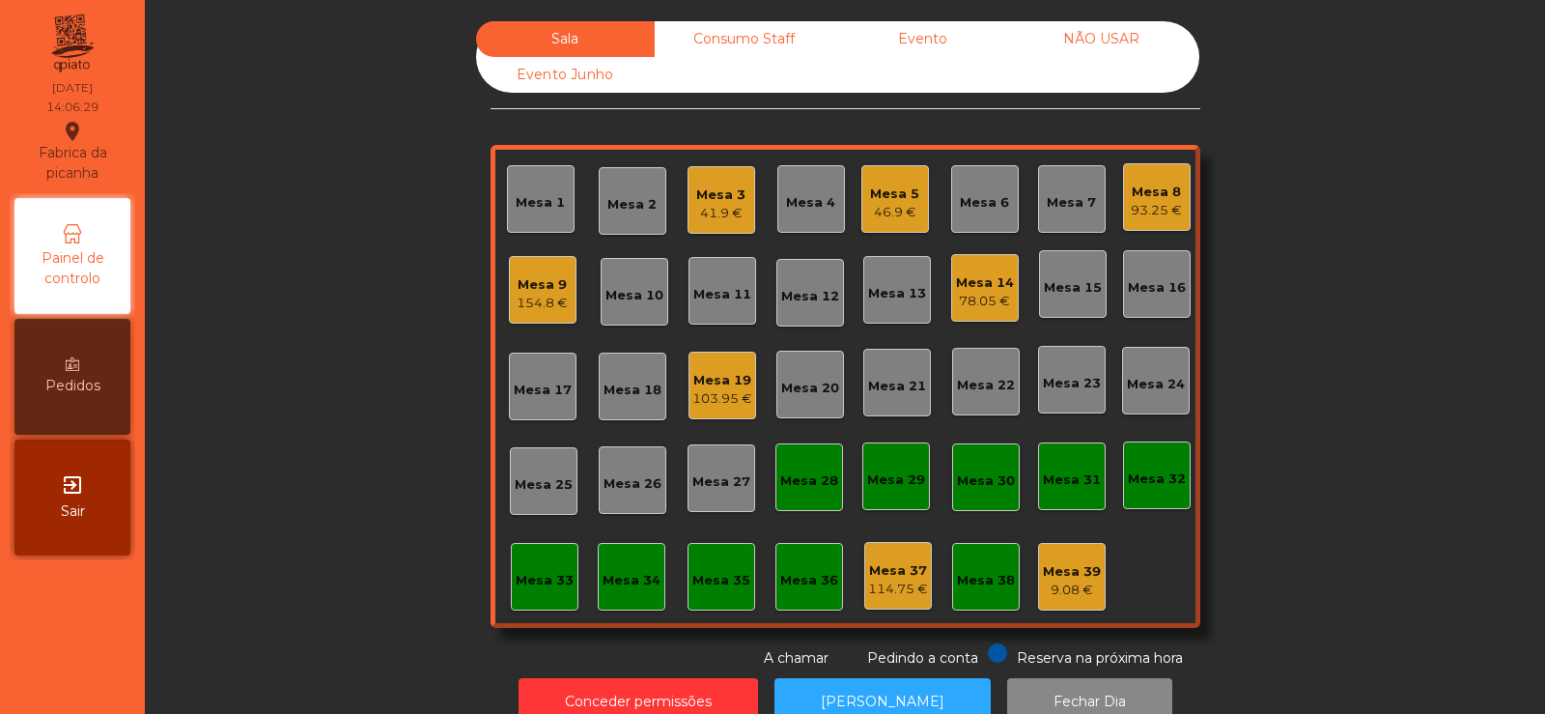
click at [544, 591] on div "Mesa 33" at bounding box center [545, 577] width 68 height 68
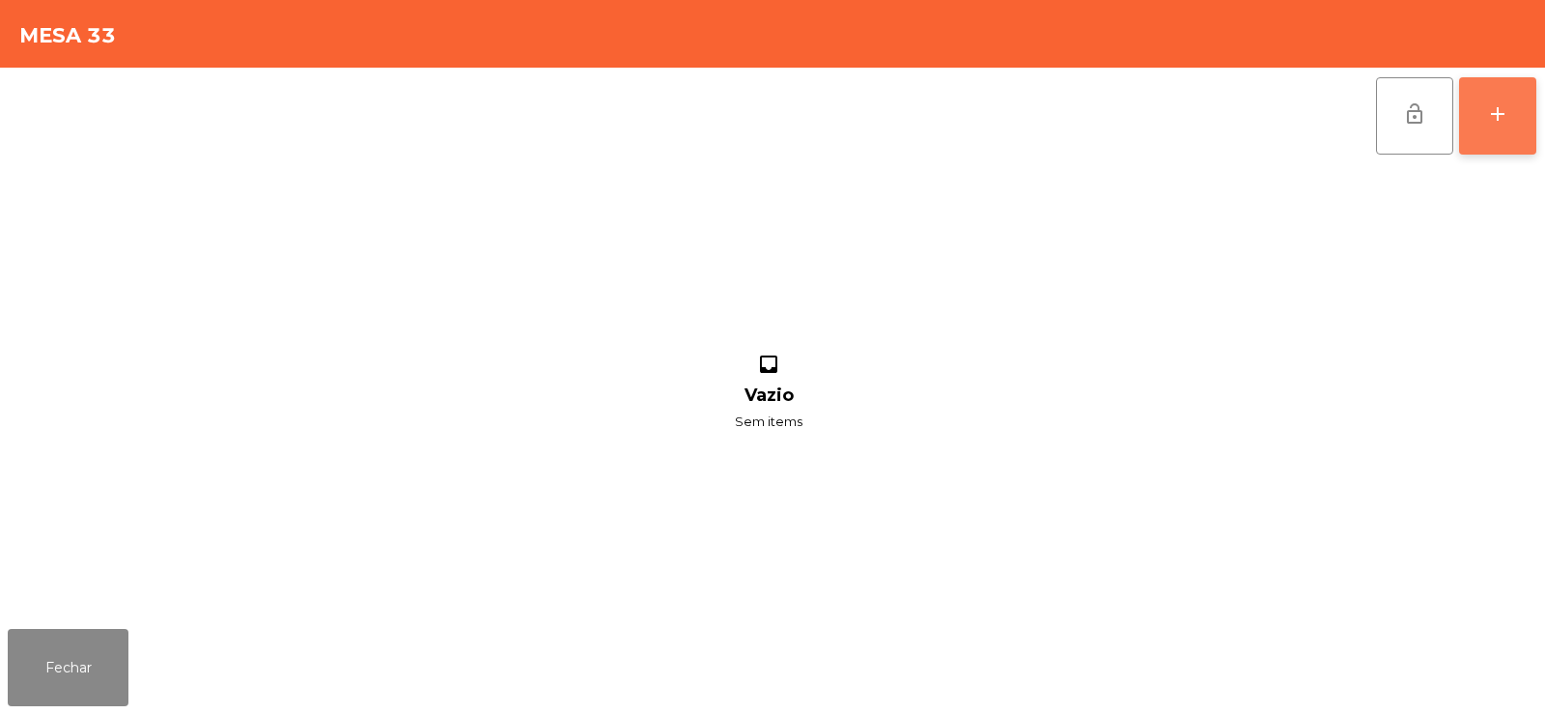
click at [1495, 143] on button "add" at bounding box center [1497, 115] width 77 height 77
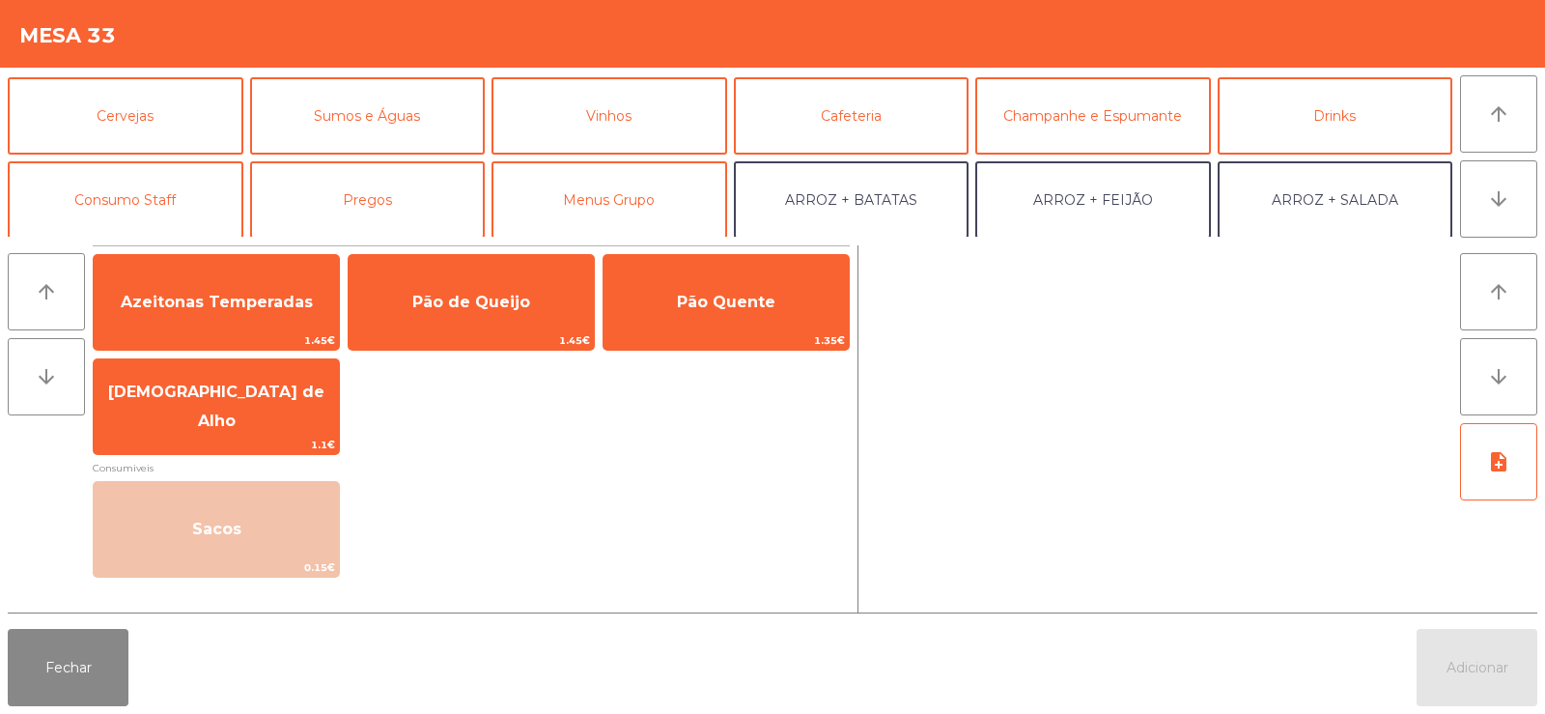
scroll to position [158, 0]
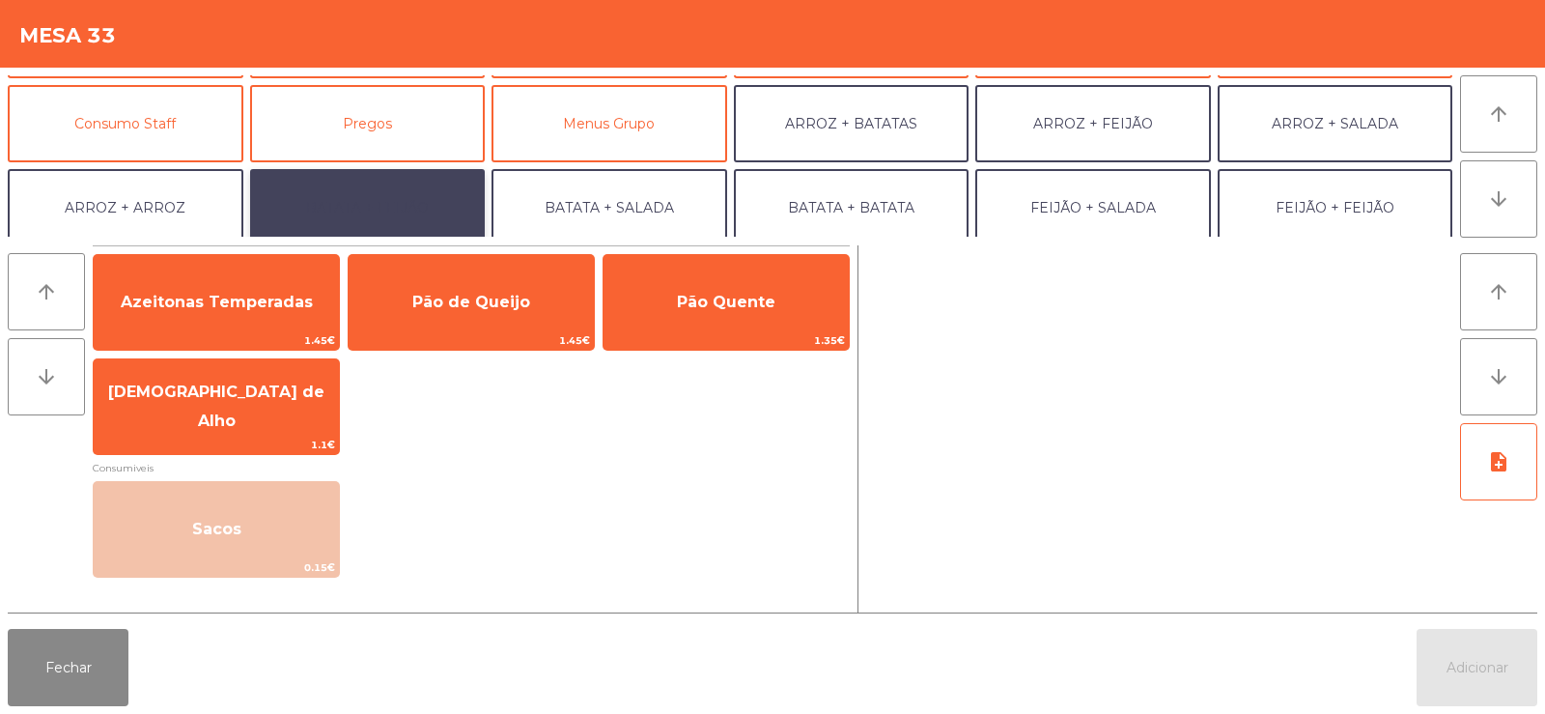
click at [345, 172] on button "BATATA + FEIJÃO" at bounding box center [368, 207] width 236 height 77
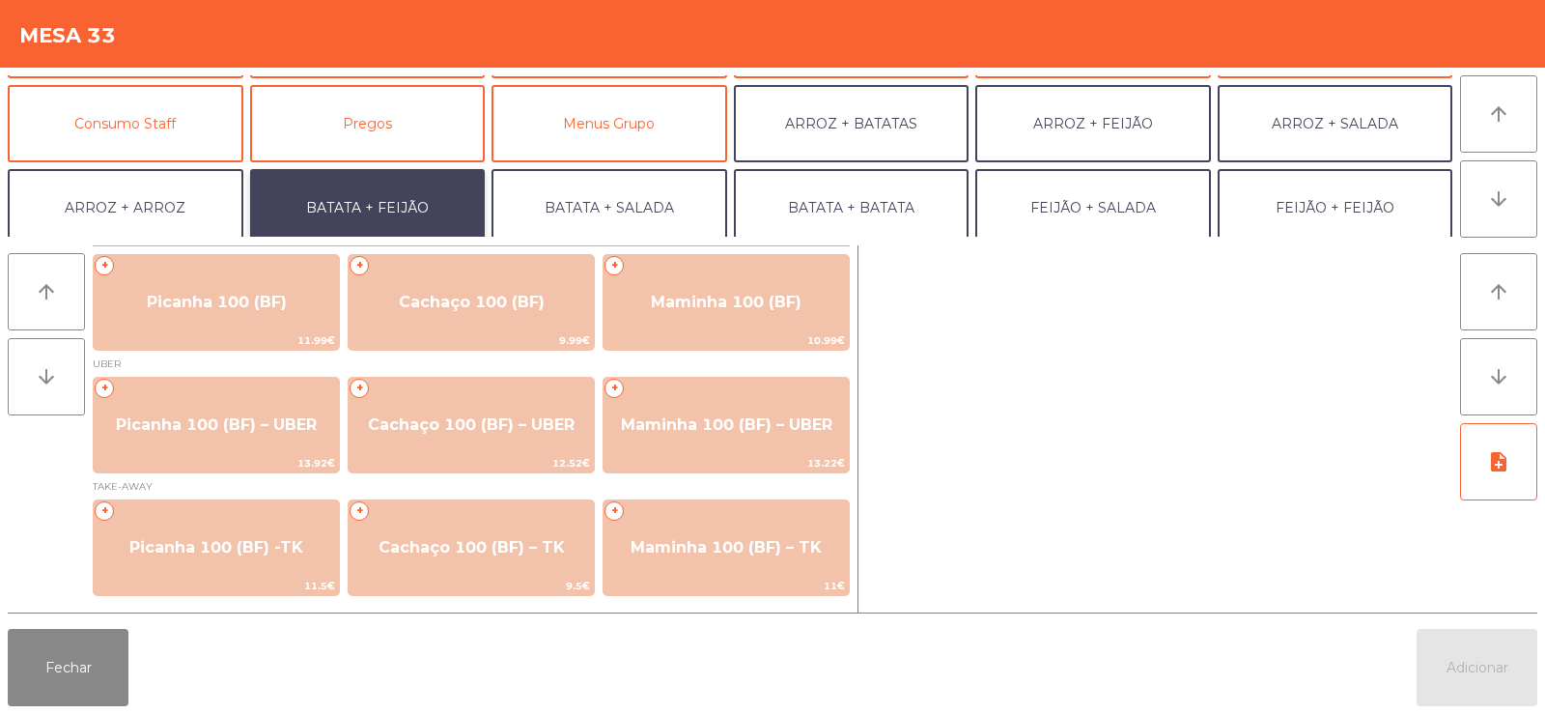
scroll to position [252, 0]
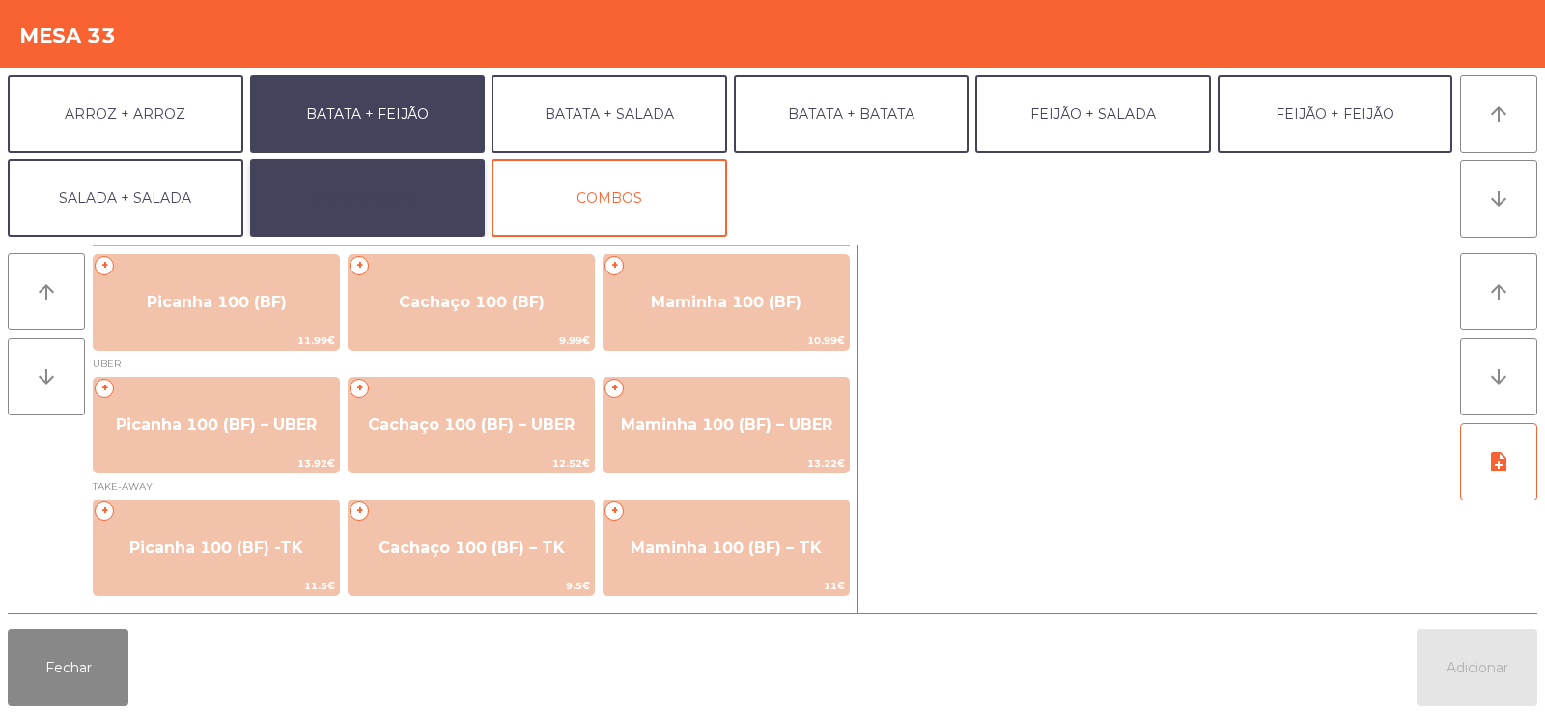
click at [316, 200] on button "EXTRAS UBER" at bounding box center [368, 197] width 236 height 77
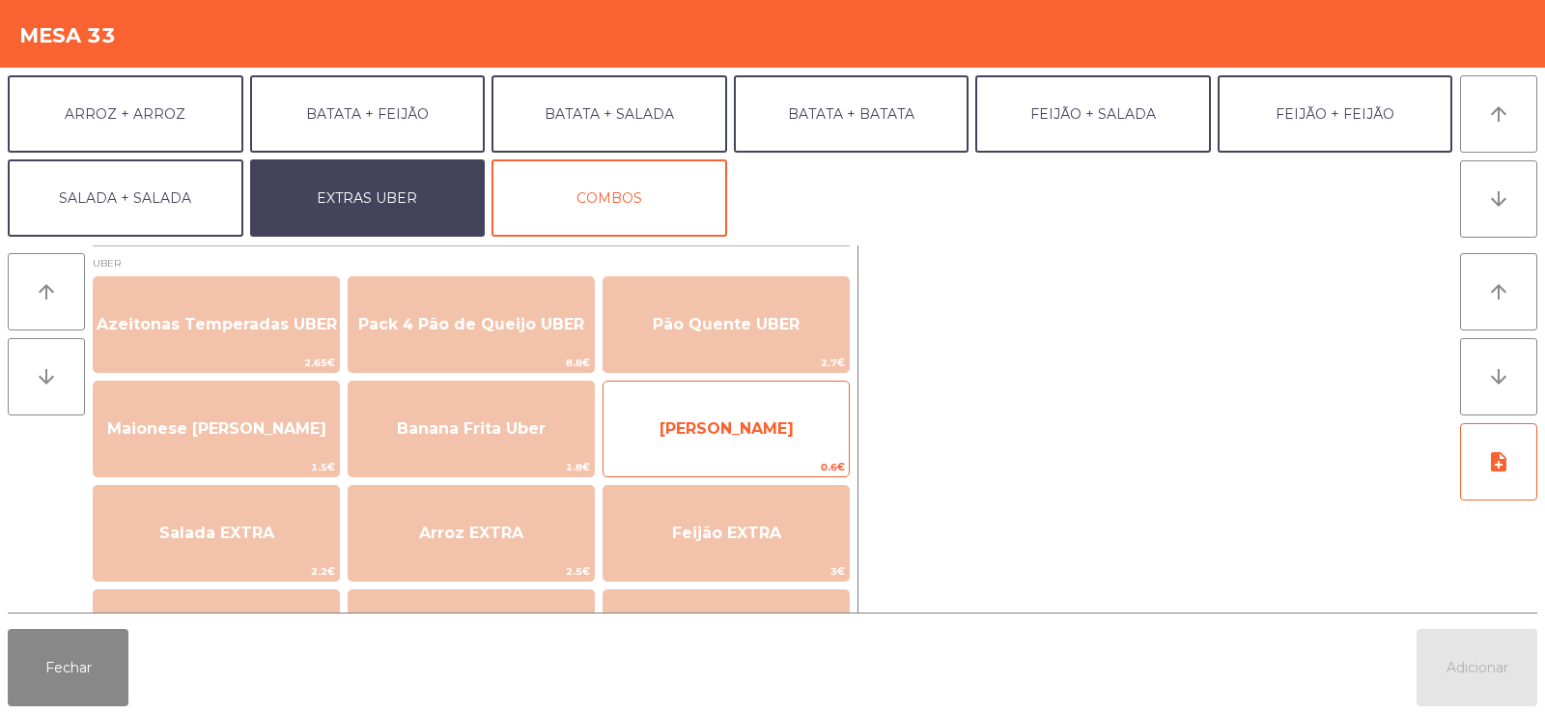
click at [708, 416] on span "[PERSON_NAME]" at bounding box center [725, 429] width 245 height 52
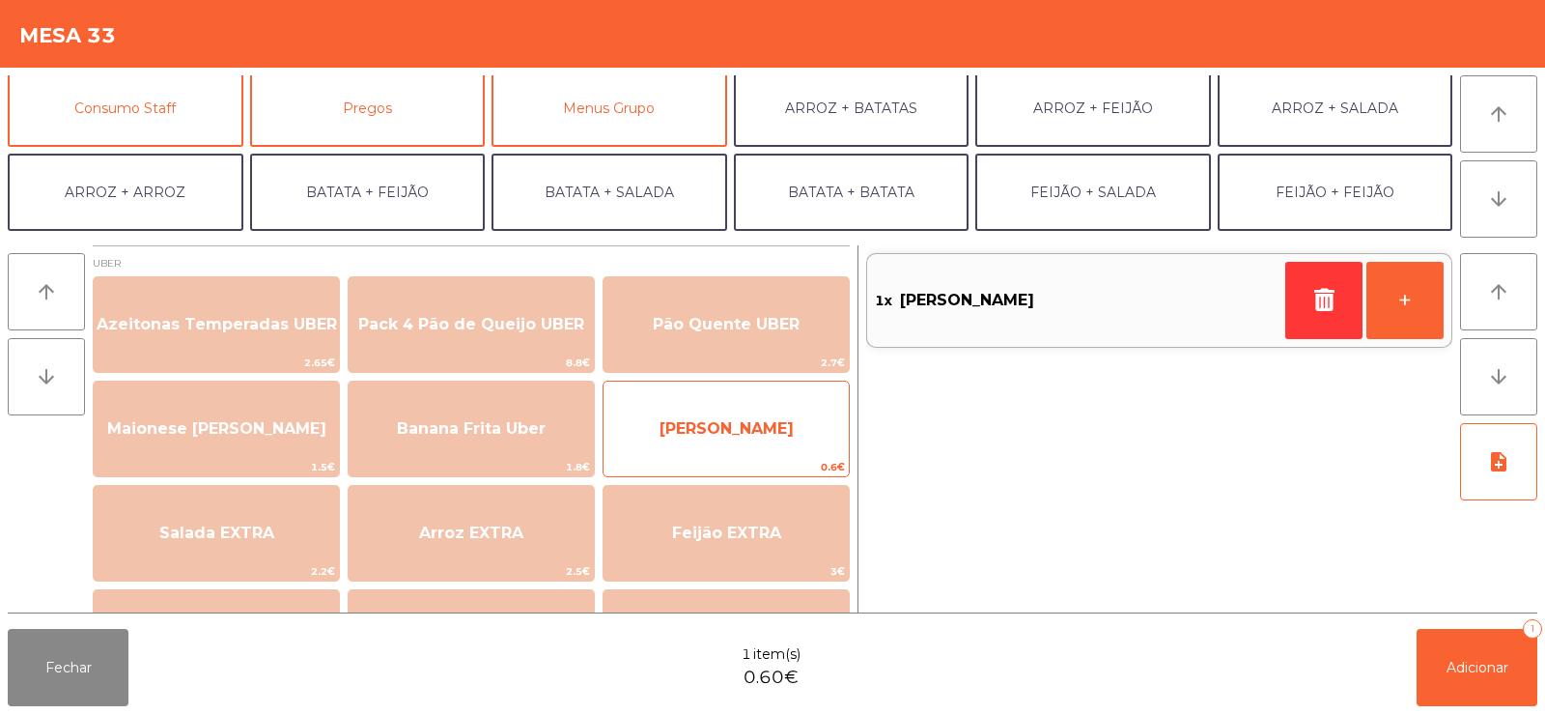
scroll to position [168, 0]
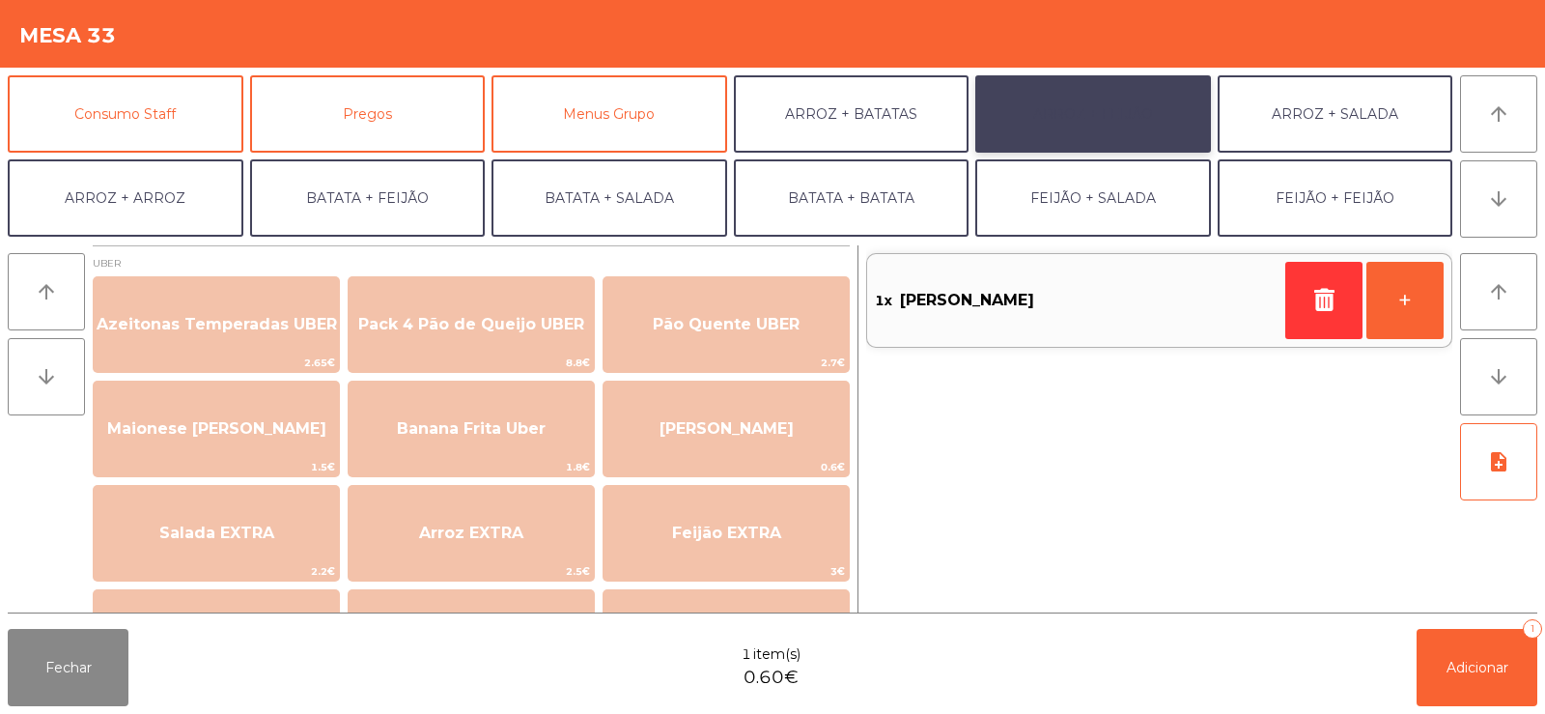
click at [1087, 124] on button "ARROZ + FEIJÃO" at bounding box center [1093, 113] width 236 height 77
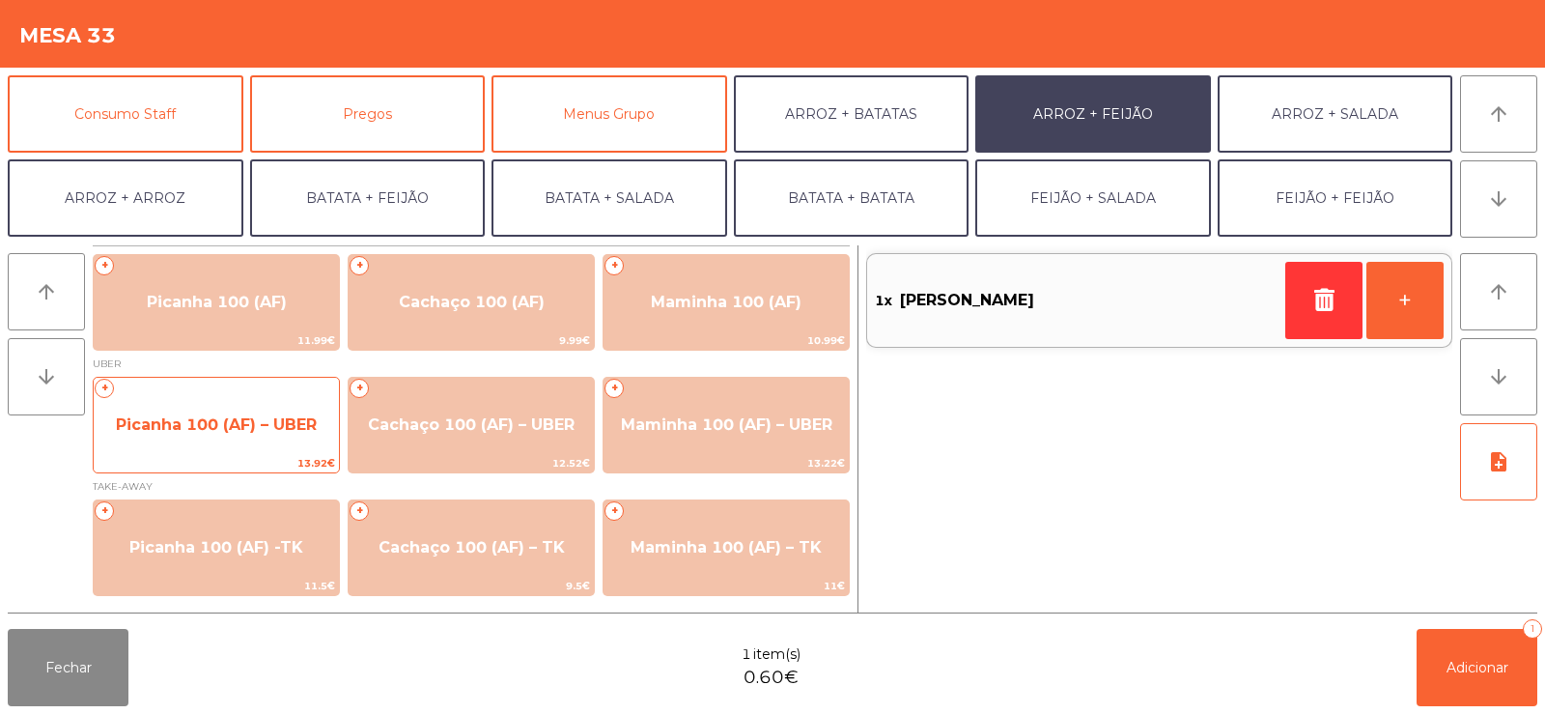
click at [169, 389] on div "+ Picanha 100 (AF) – UBER 13.92€" at bounding box center [216, 425] width 247 height 97
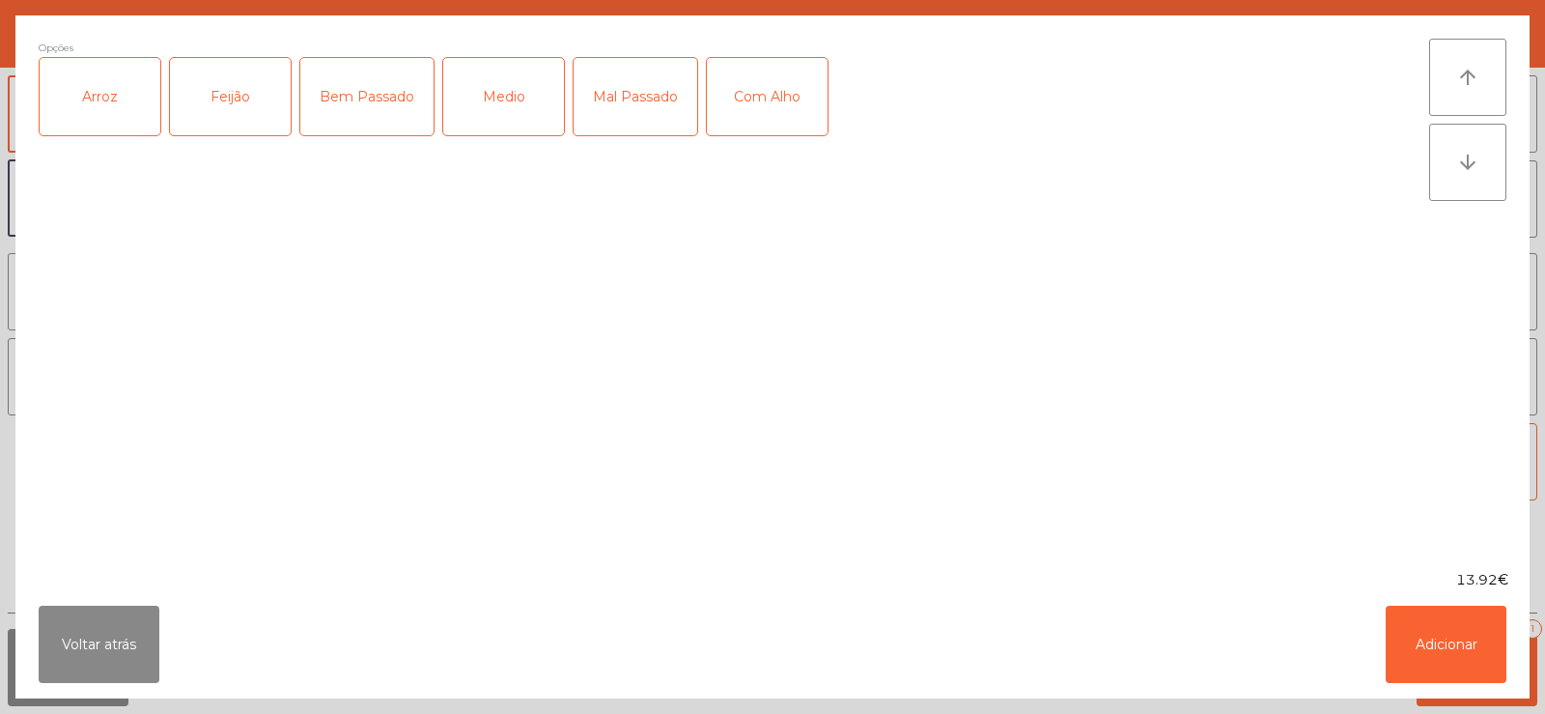
click at [101, 111] on div "Arroz" at bounding box center [100, 96] width 121 height 77
click at [220, 107] on div "Feijão" at bounding box center [230, 96] width 121 height 77
click at [380, 93] on div "Bem Passado" at bounding box center [366, 96] width 133 height 77
click at [1452, 631] on button "Adicionar" at bounding box center [1446, 643] width 121 height 77
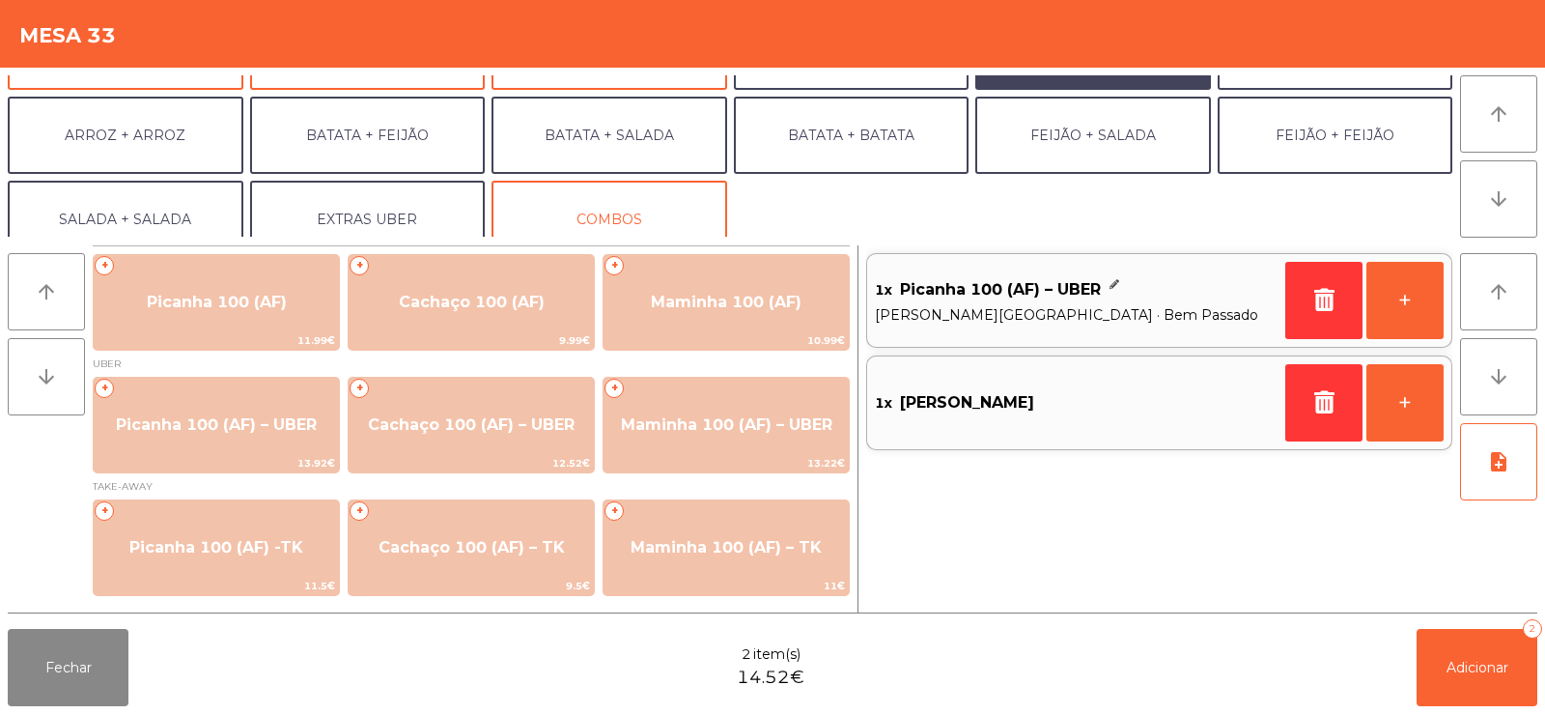
scroll to position [252, 0]
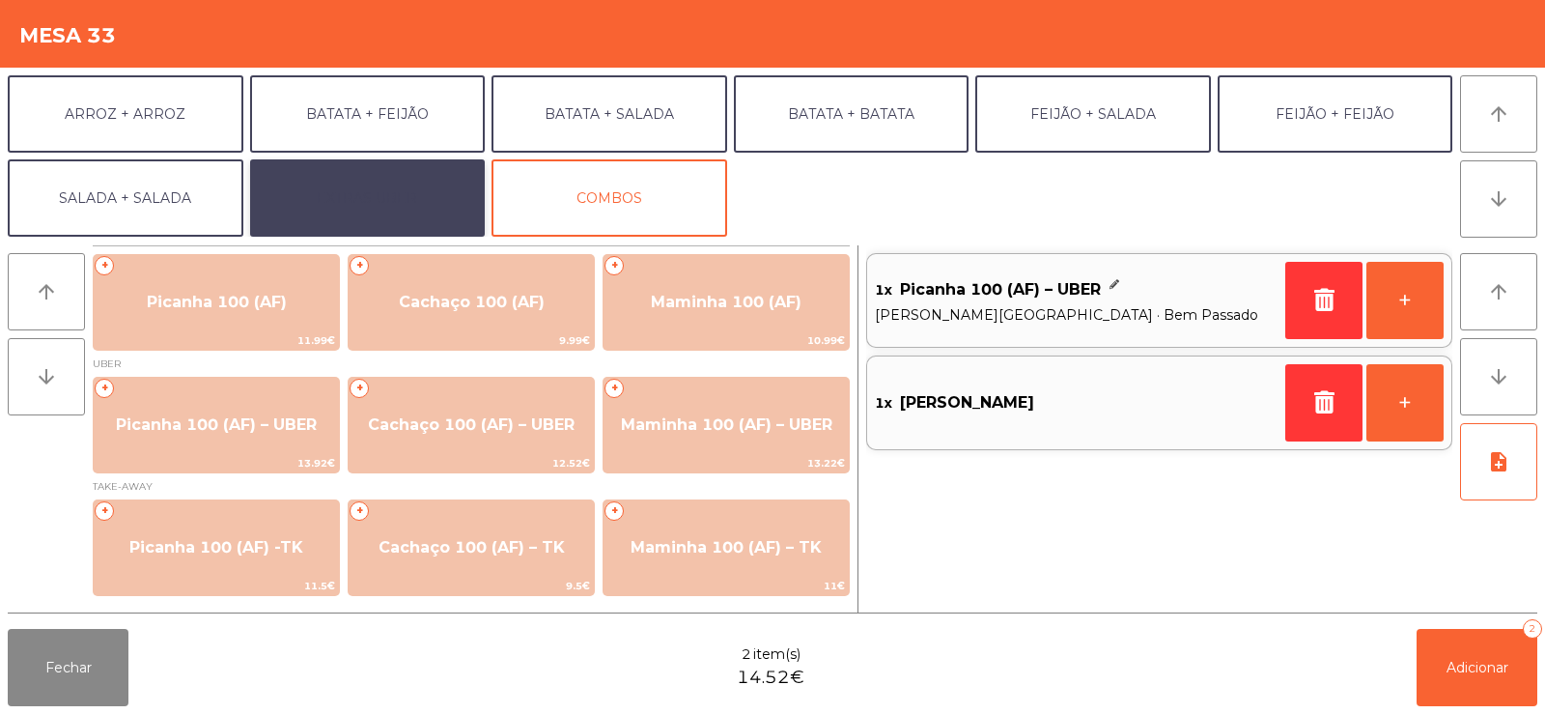
click at [371, 186] on button "EXTRAS UBER" at bounding box center [368, 197] width 236 height 77
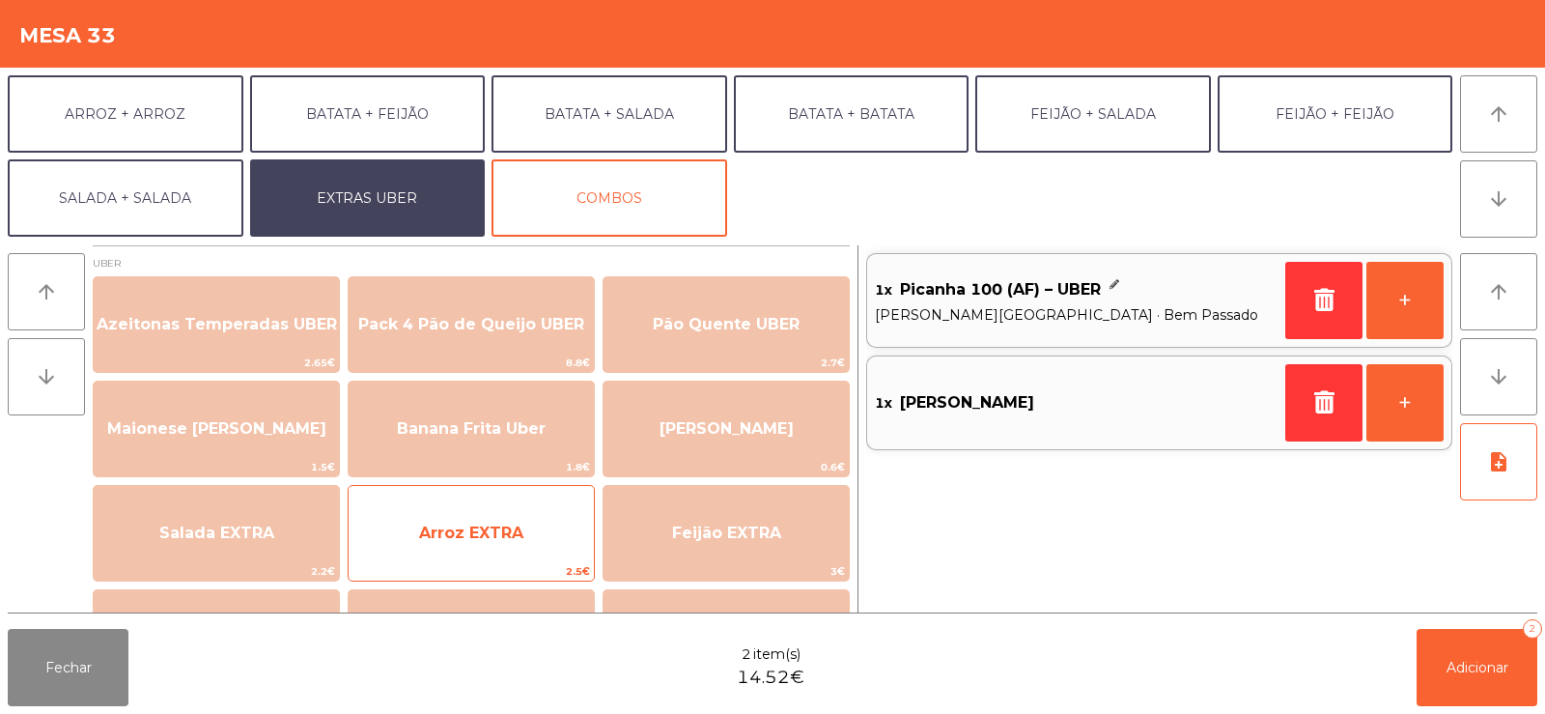
click at [429, 512] on span "Arroz EXTRA" at bounding box center [471, 533] width 245 height 52
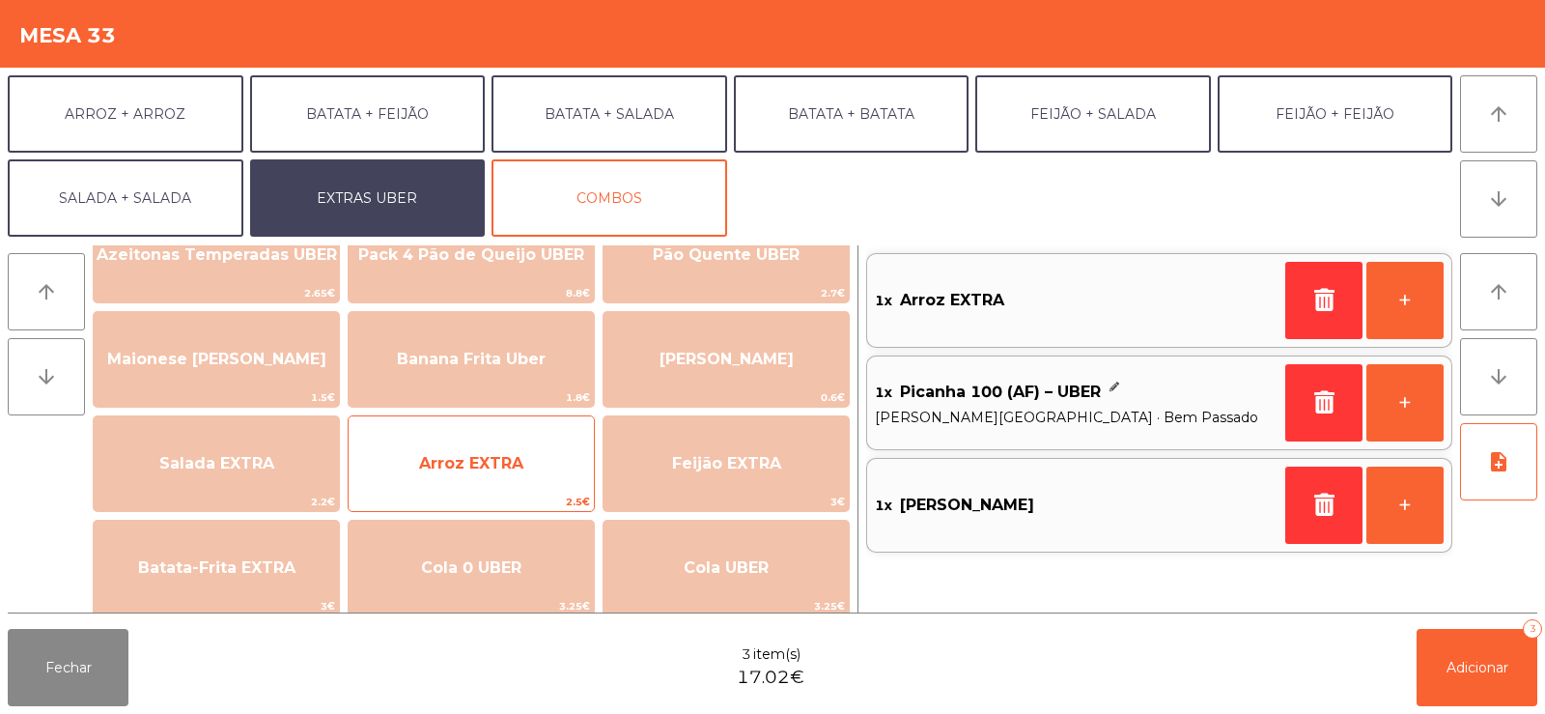
scroll to position [180, 0]
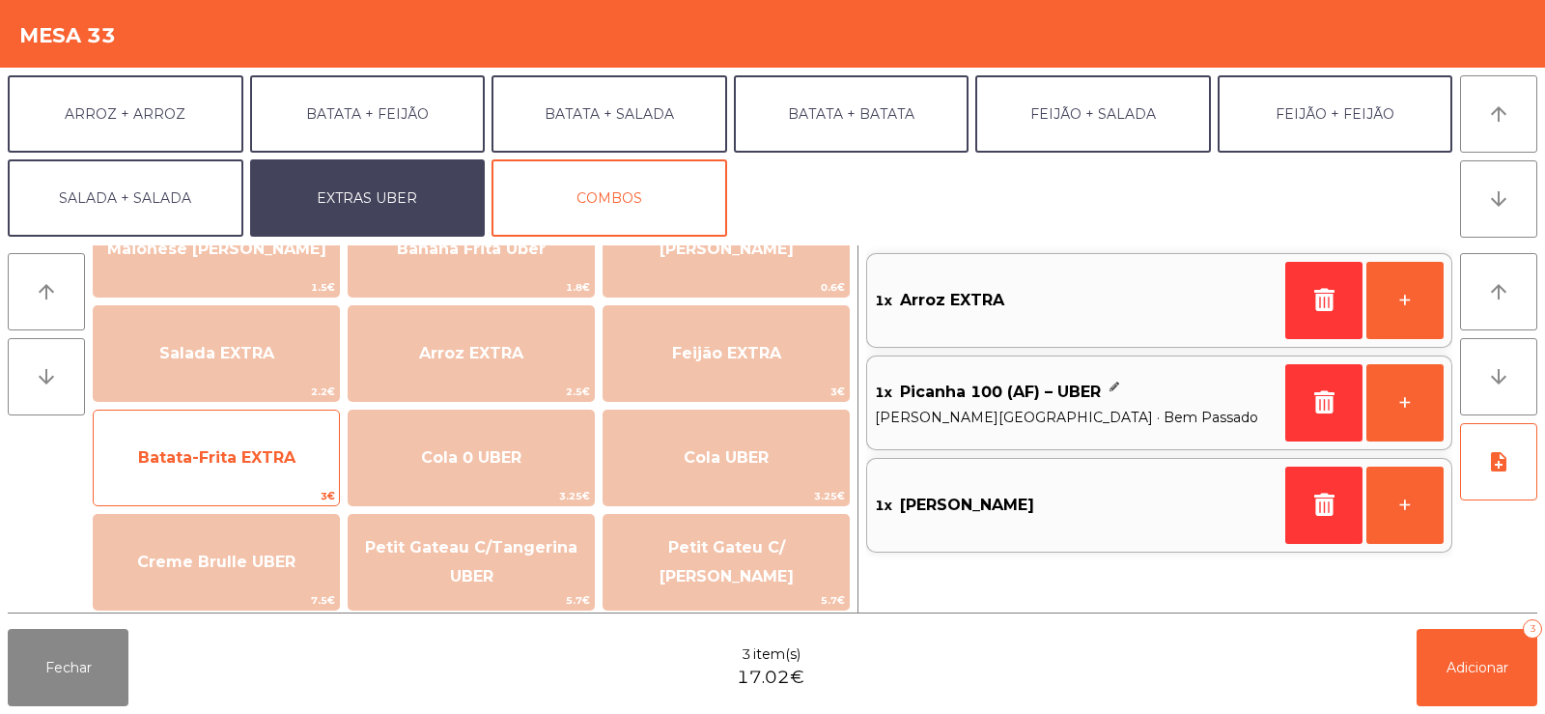
click at [208, 448] on span "Batata-Frita EXTRA" at bounding box center [216, 457] width 157 height 18
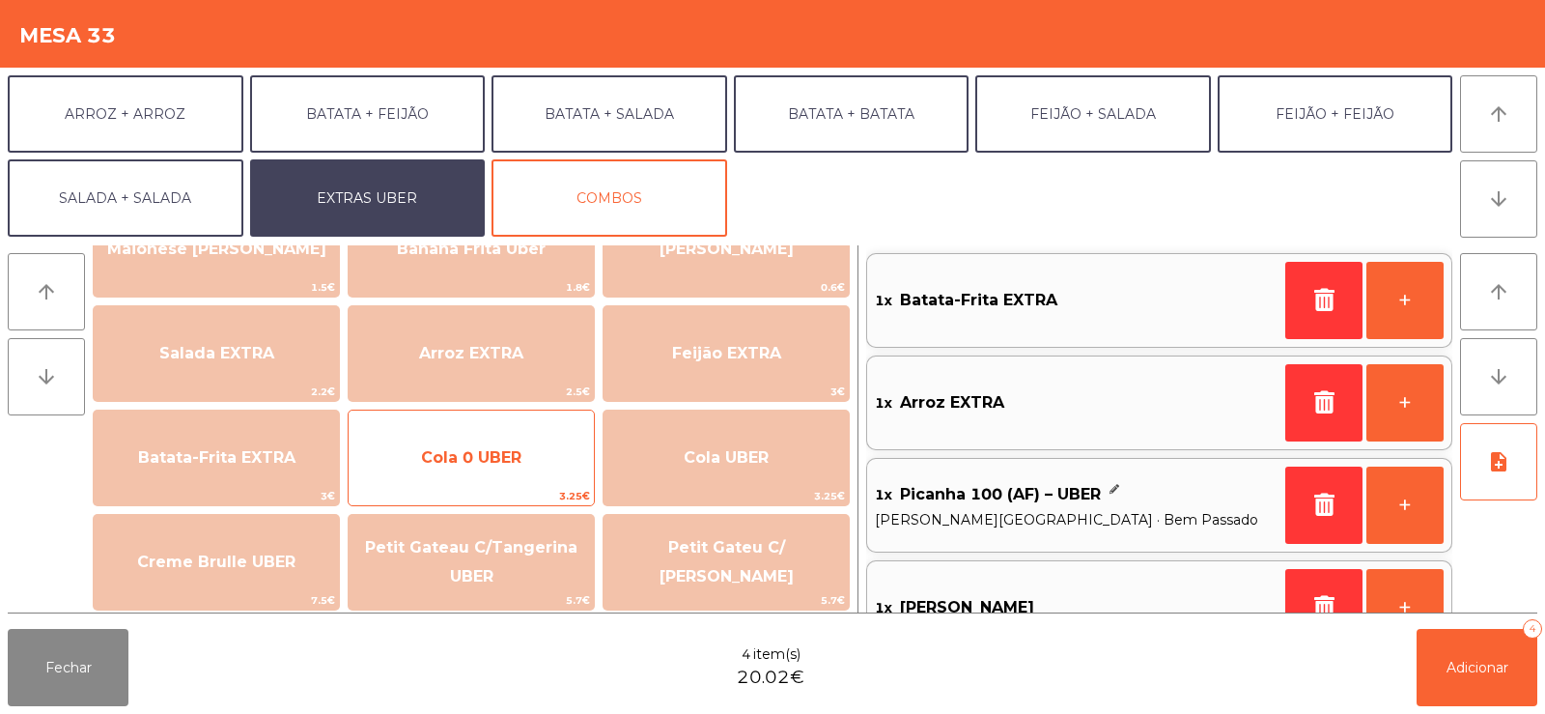
click at [448, 453] on span "Cola 0 UBER" at bounding box center [471, 457] width 100 height 18
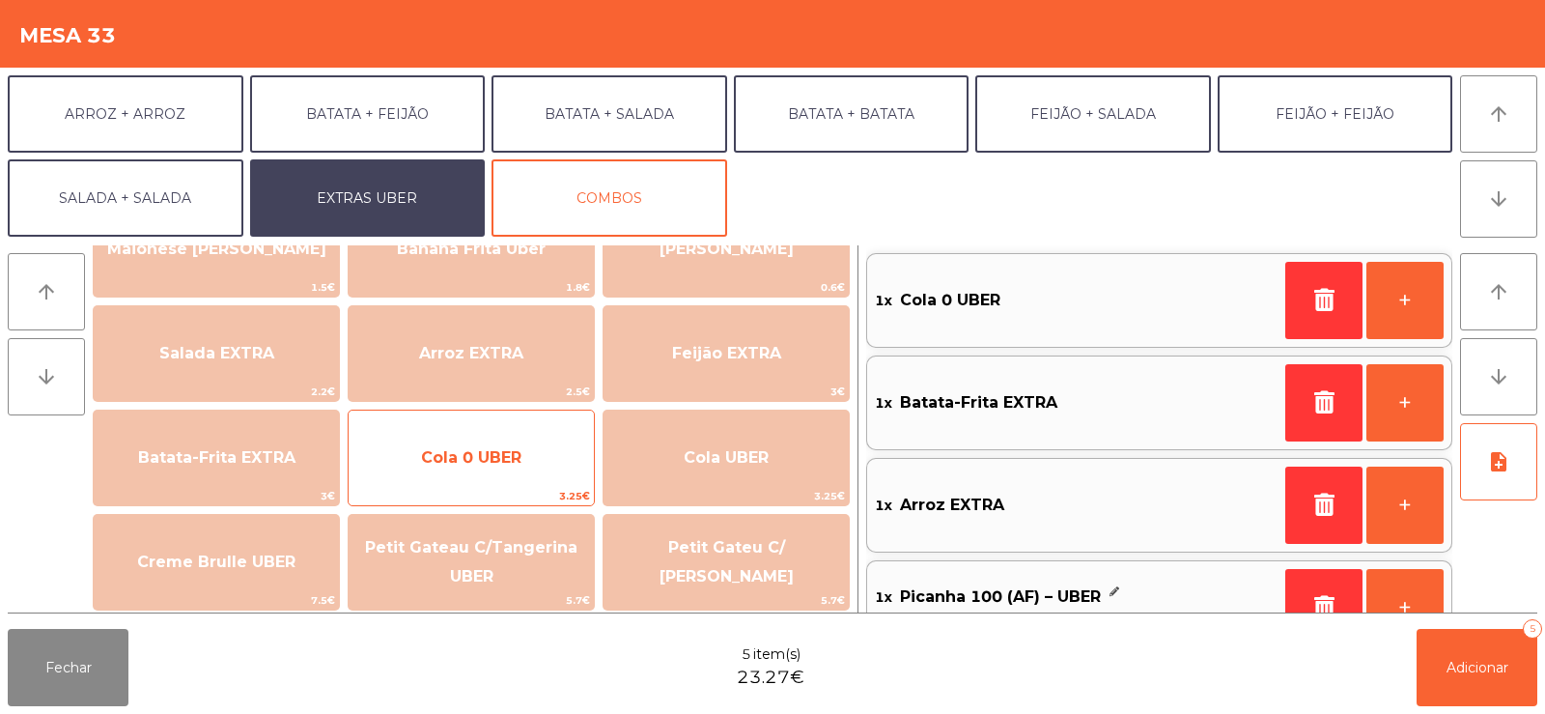
scroll to position [8, 0]
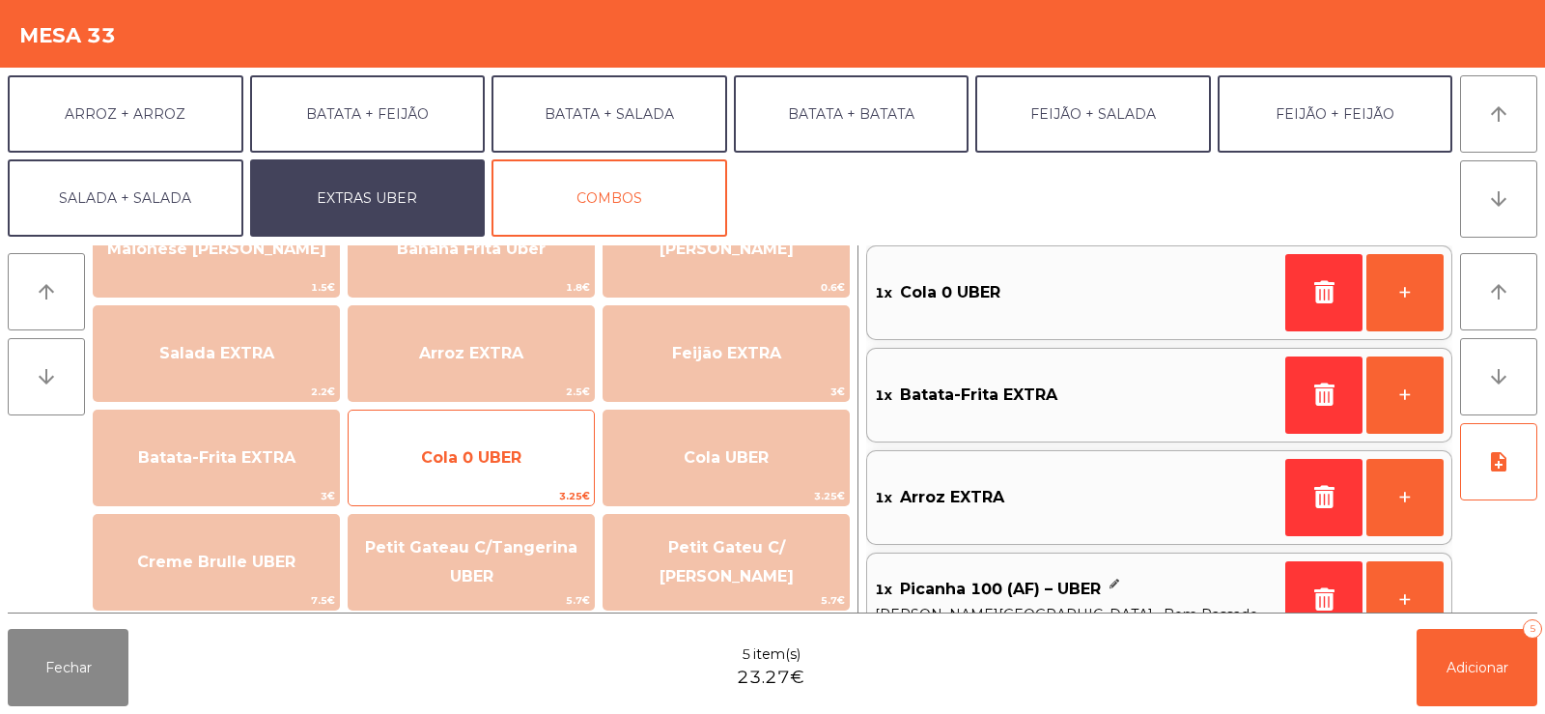
click at [430, 445] on span "Cola 0 UBER" at bounding box center [471, 458] width 245 height 52
click at [426, 441] on span "Cola 0 UBER" at bounding box center [471, 458] width 245 height 52
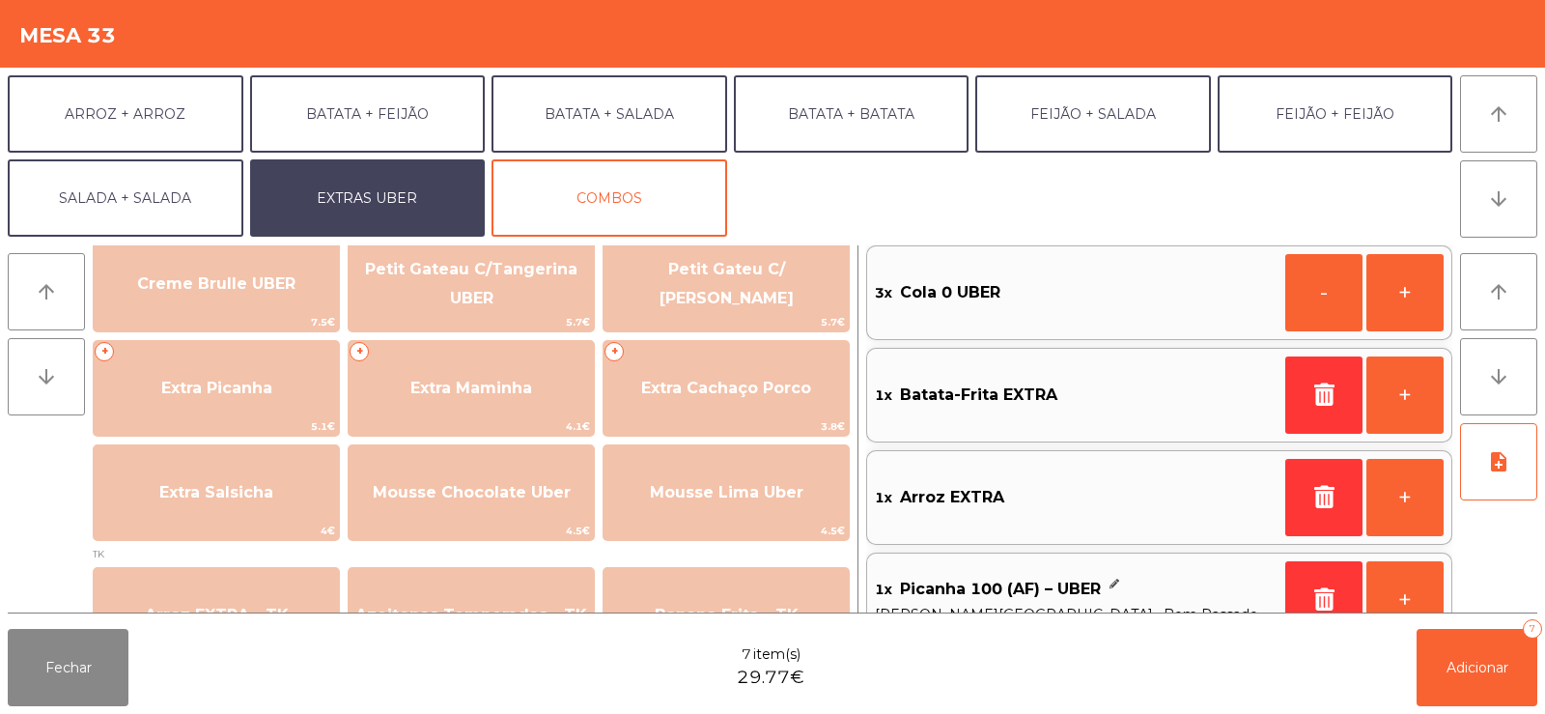
scroll to position [471, 0]
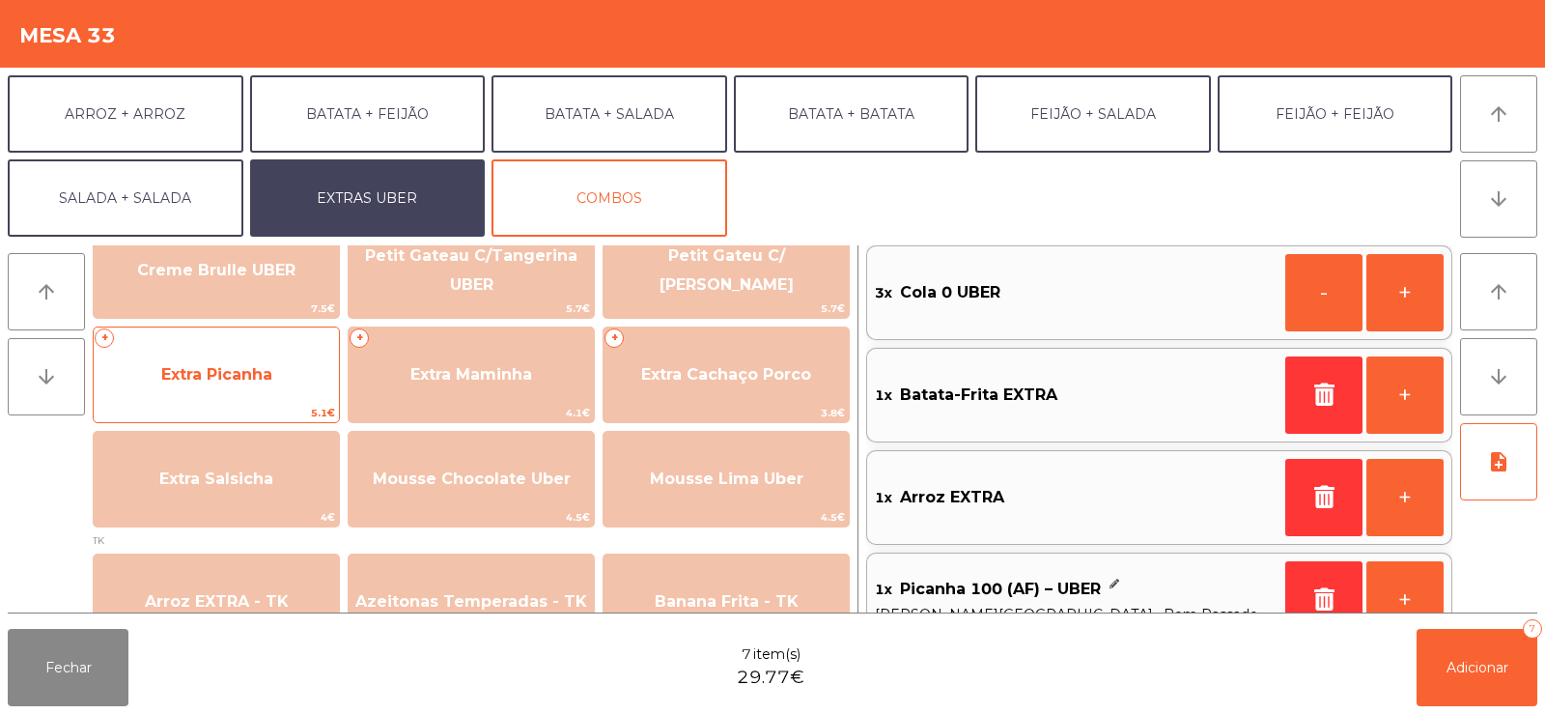
click at [153, 371] on span "Extra Picanha" at bounding box center [216, 375] width 245 height 52
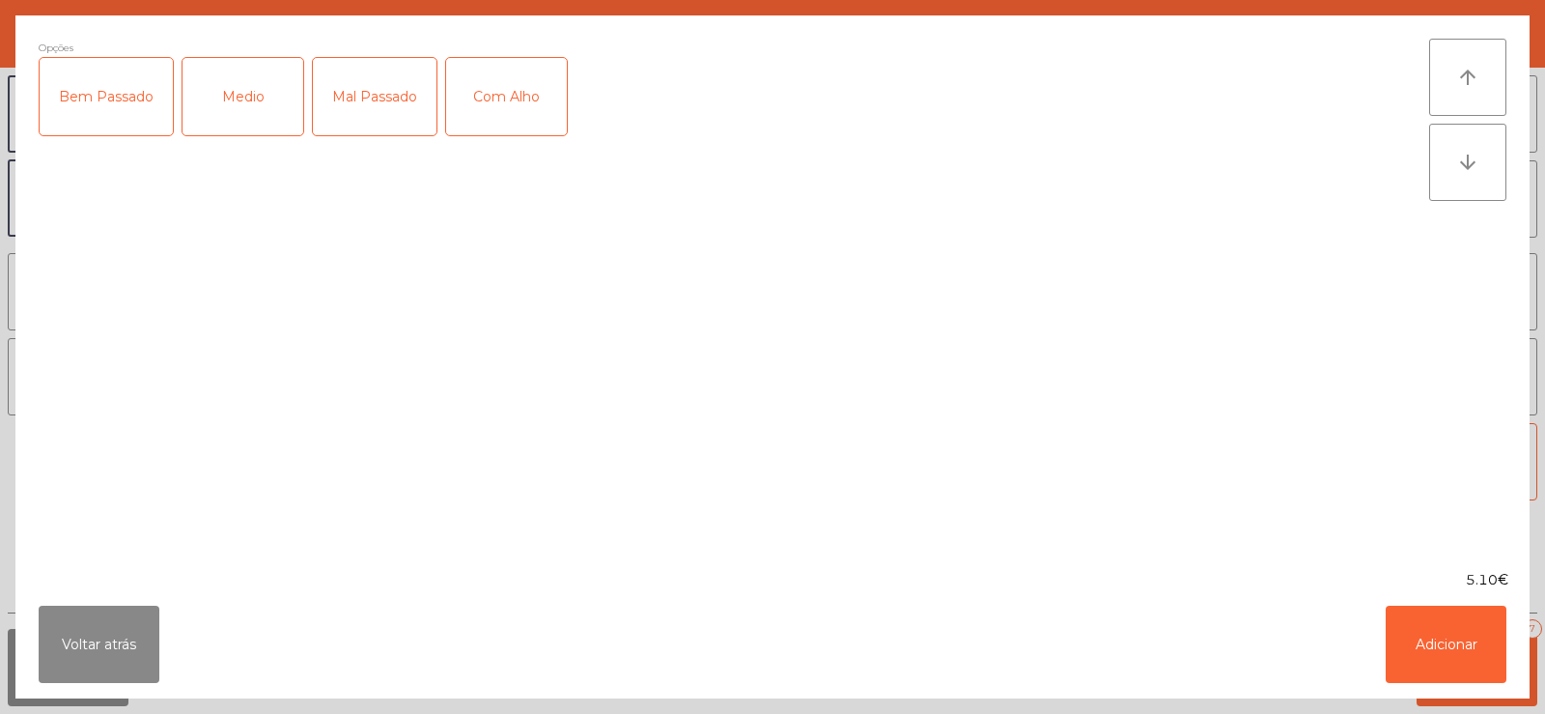
click at [89, 116] on div "Bem Passado" at bounding box center [106, 96] width 133 height 77
click at [1443, 641] on button "Adicionar" at bounding box center [1446, 643] width 121 height 77
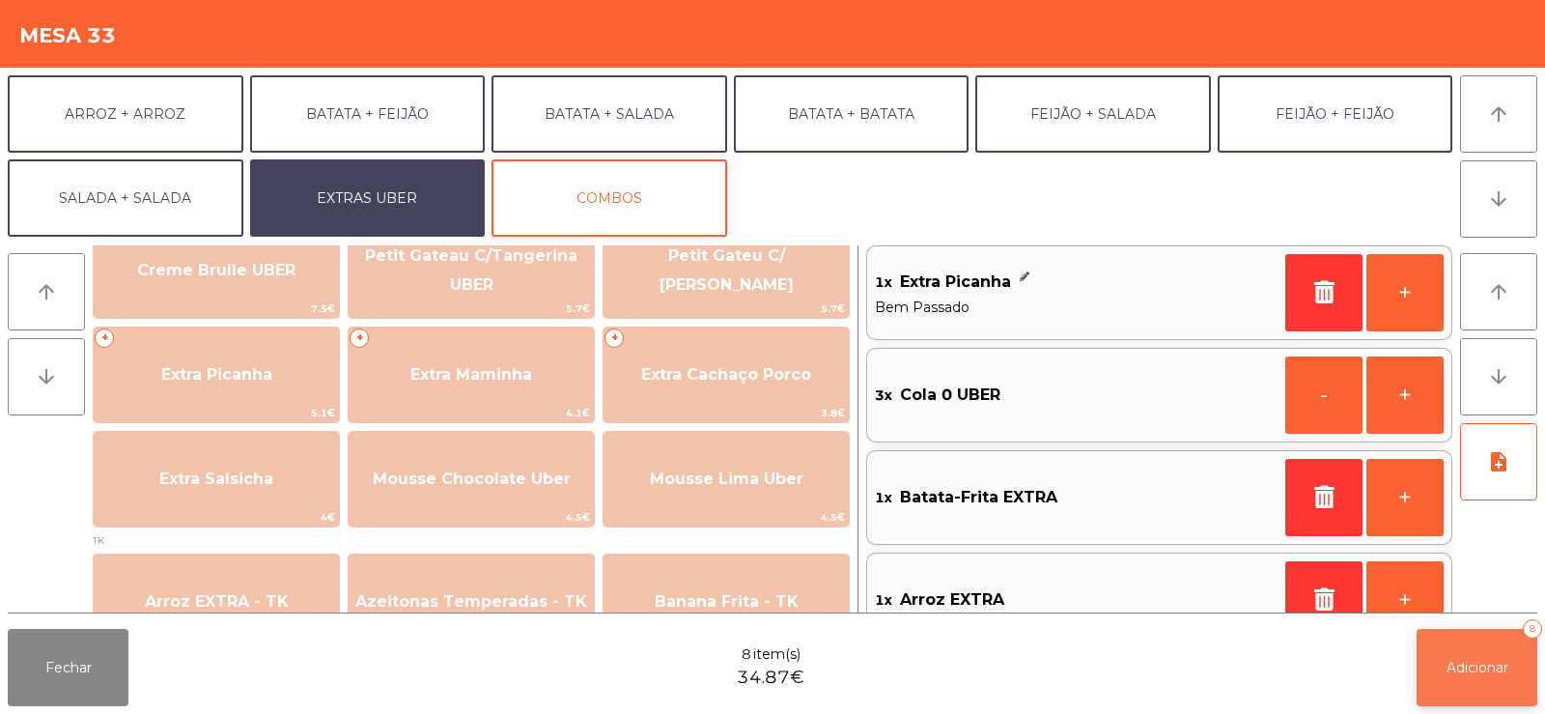
click at [1473, 659] on span "Adicionar" at bounding box center [1477, 667] width 62 height 17
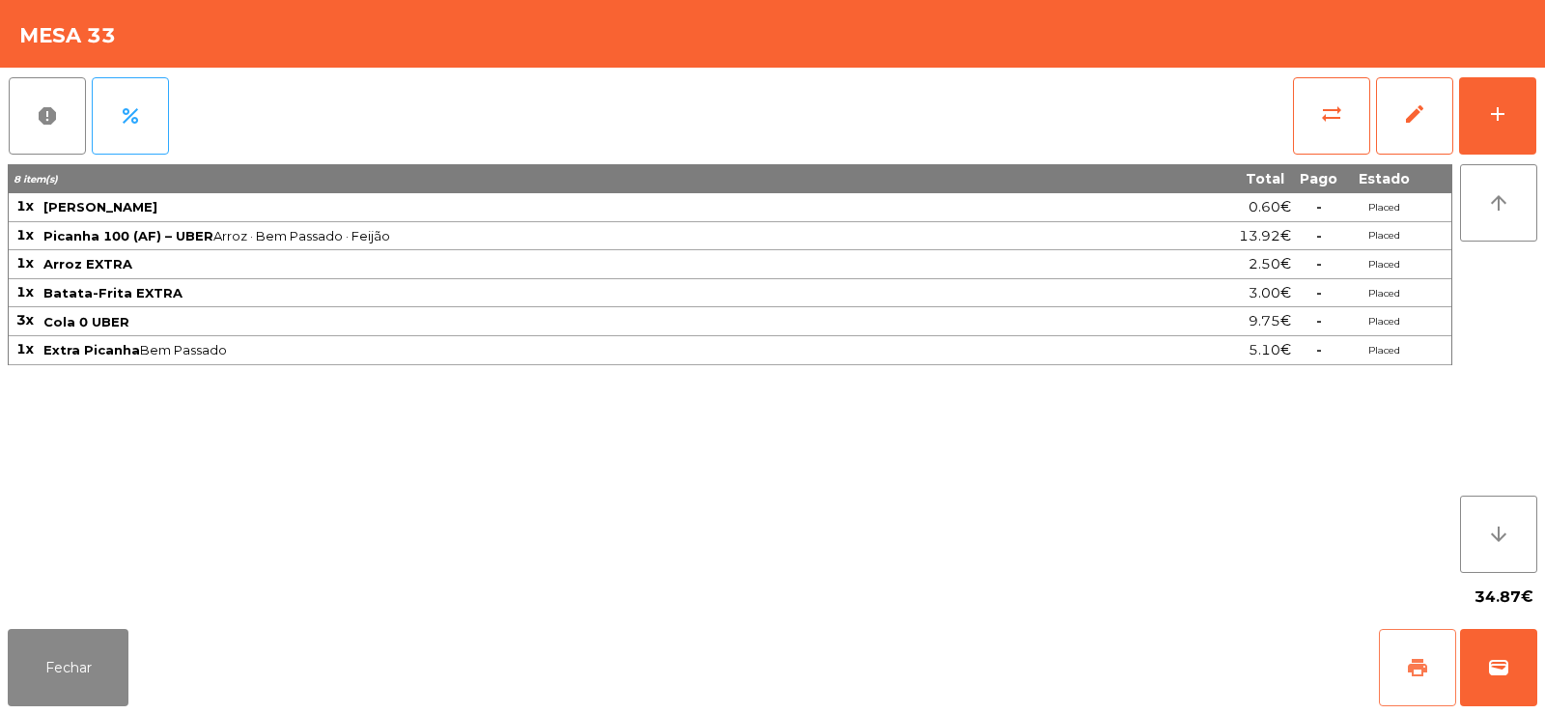
click at [1405, 681] on button "print" at bounding box center [1417, 667] width 77 height 77
click at [87, 690] on button "Fechar" at bounding box center [68, 667] width 121 height 77
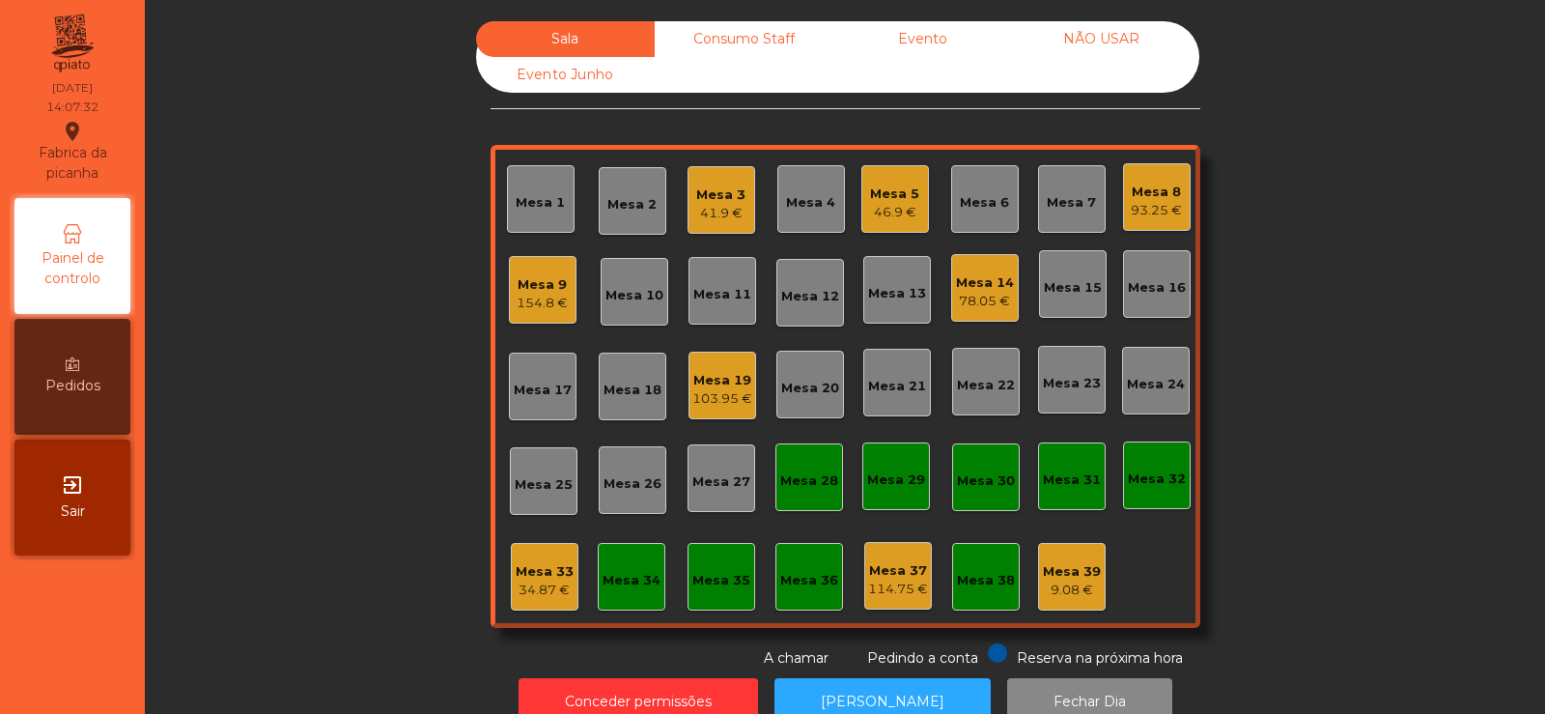
scroll to position [47, 0]
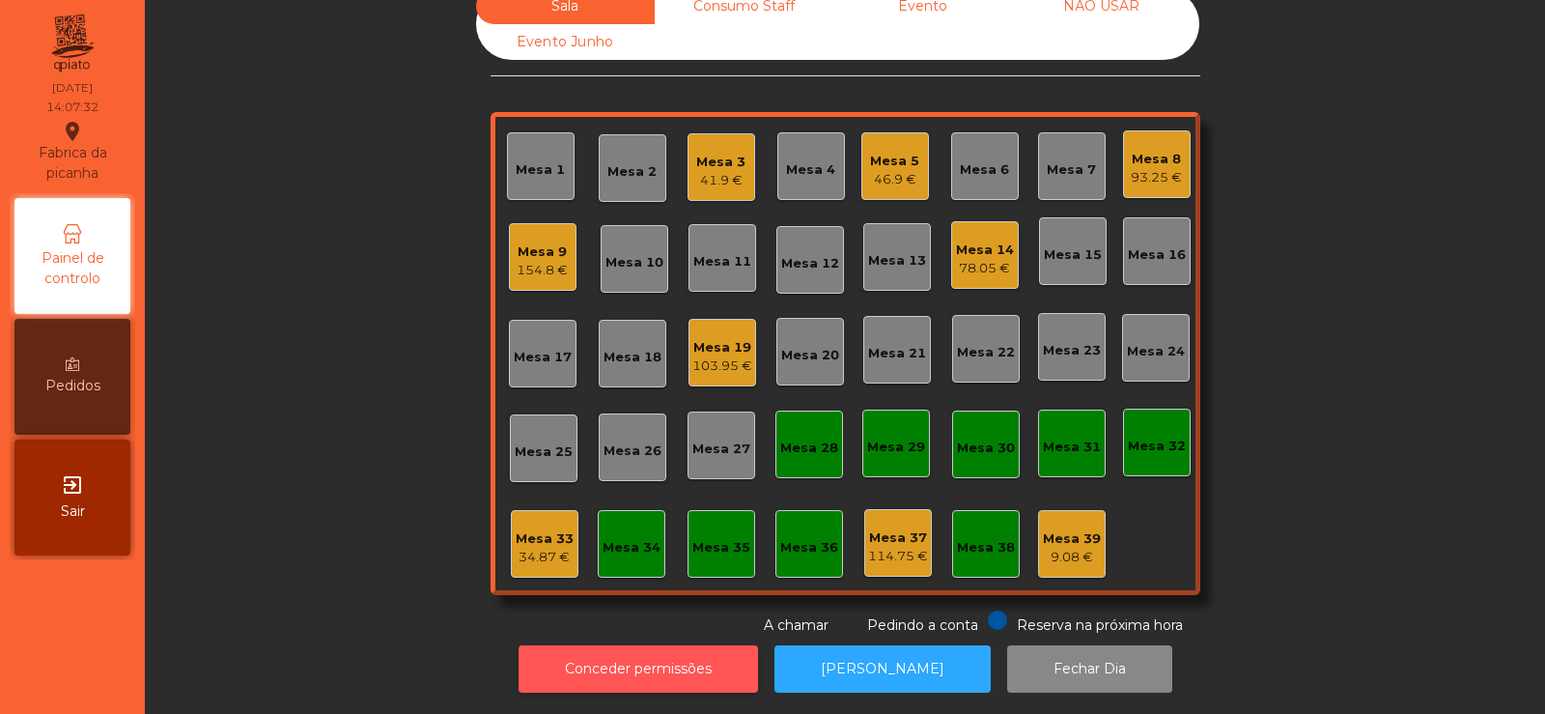
click at [649, 673] on button "Conceder permissões" at bounding box center [638, 668] width 239 height 47
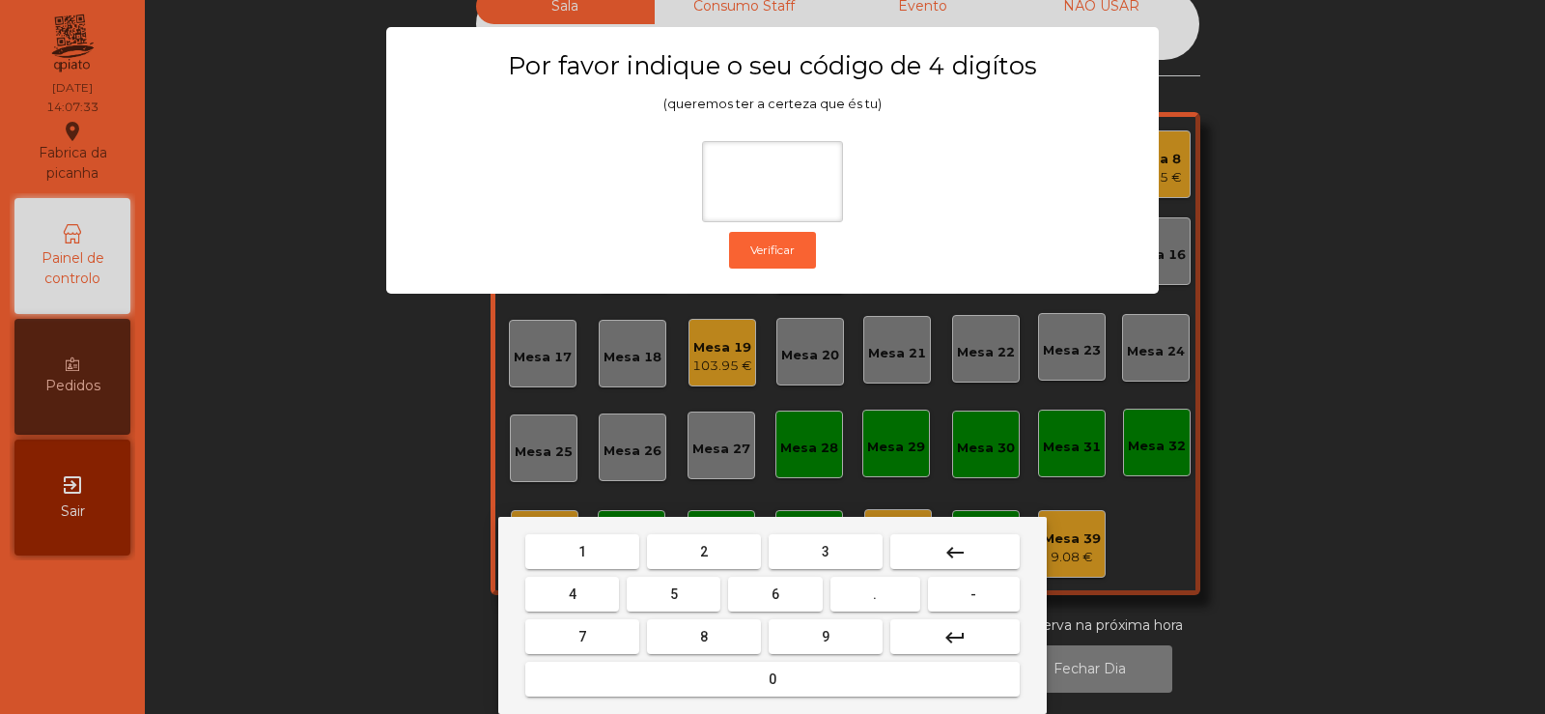
click at [711, 550] on button "2" at bounding box center [704, 551] width 114 height 35
click at [768, 596] on button "6" at bounding box center [775, 593] width 94 height 35
click at [615, 632] on button "7" at bounding box center [582, 636] width 114 height 35
click at [660, 598] on button "5" at bounding box center [674, 593] width 94 height 35
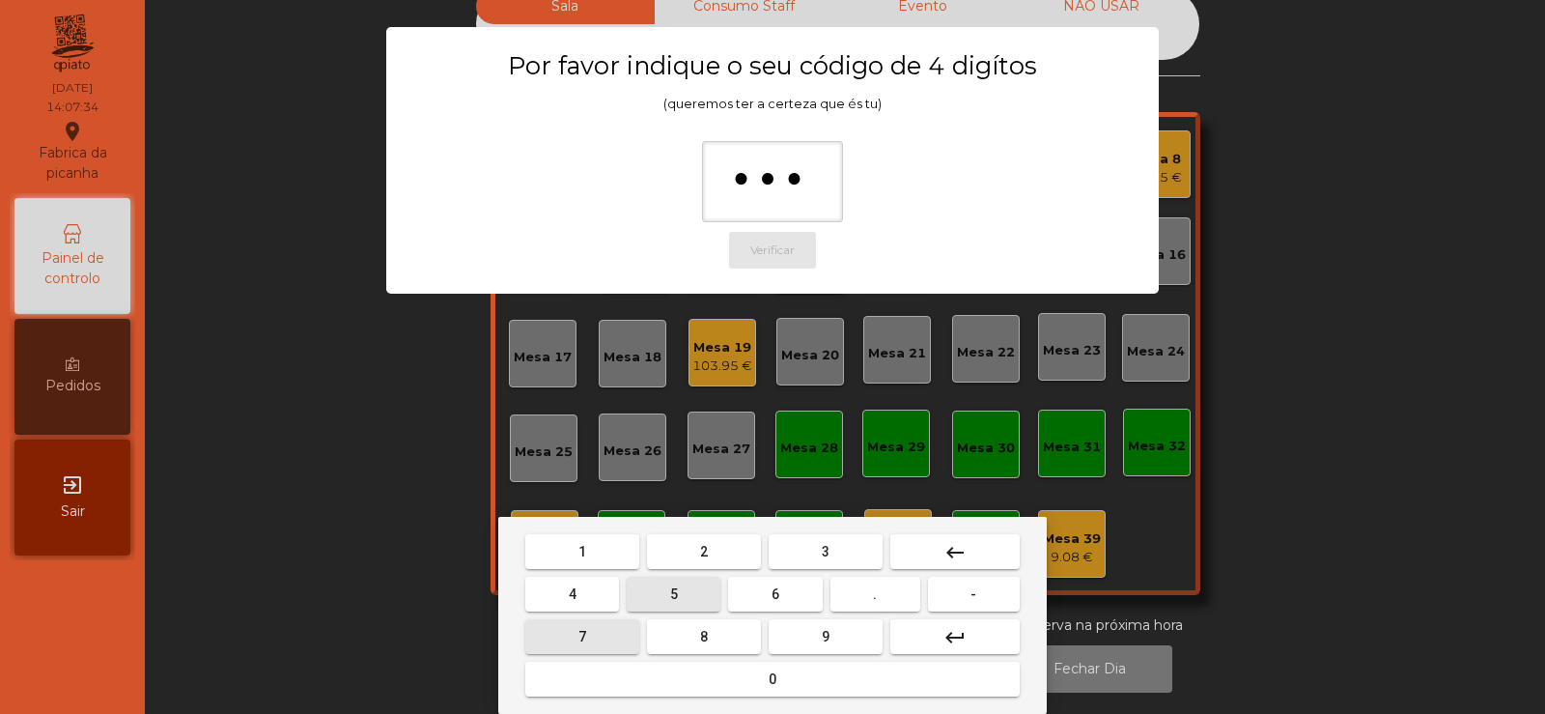
type input "****"
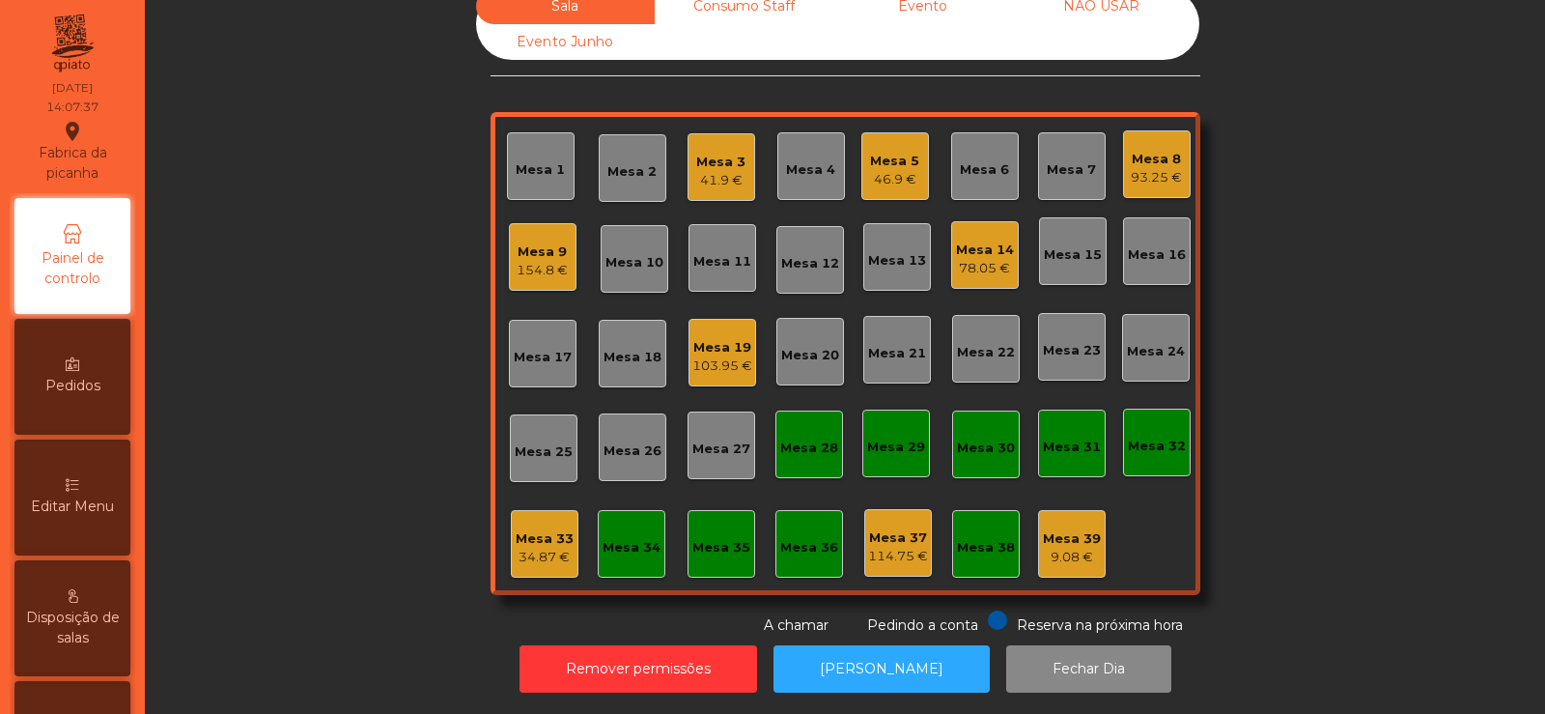
click at [544, 529] on div "Mesa 33" at bounding box center [545, 538] width 58 height 19
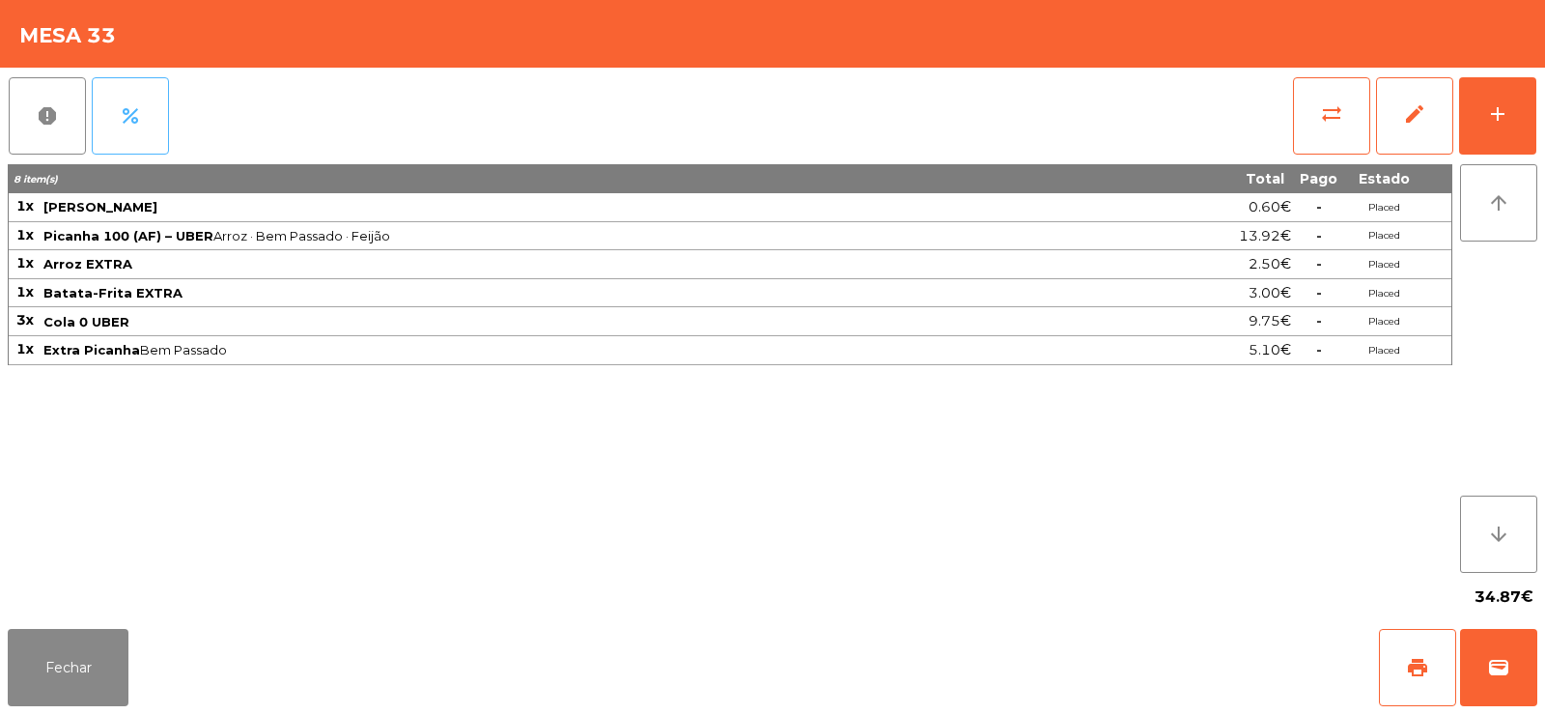
click at [143, 115] on button "percent" at bounding box center [130, 115] width 77 height 77
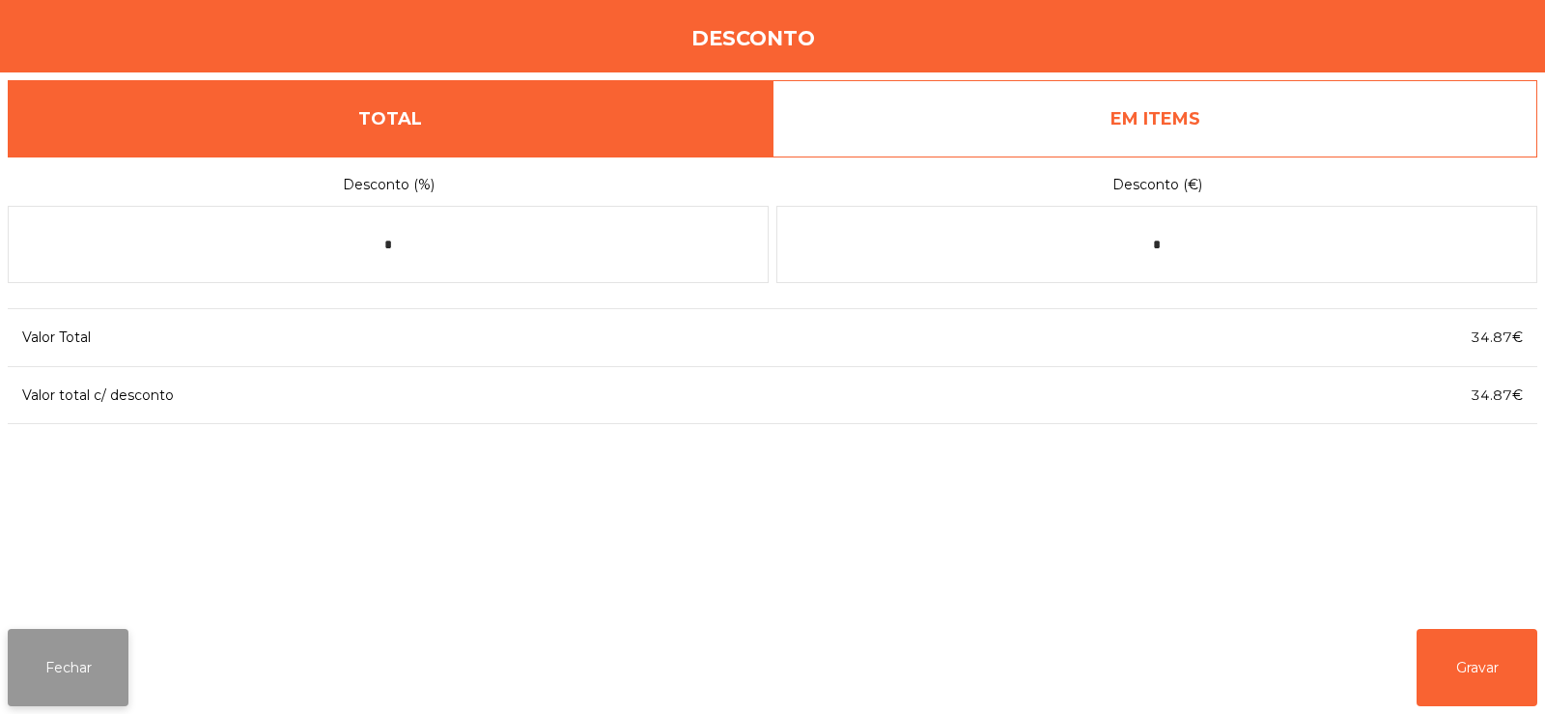
click at [83, 661] on button "Fechar" at bounding box center [68, 667] width 121 height 77
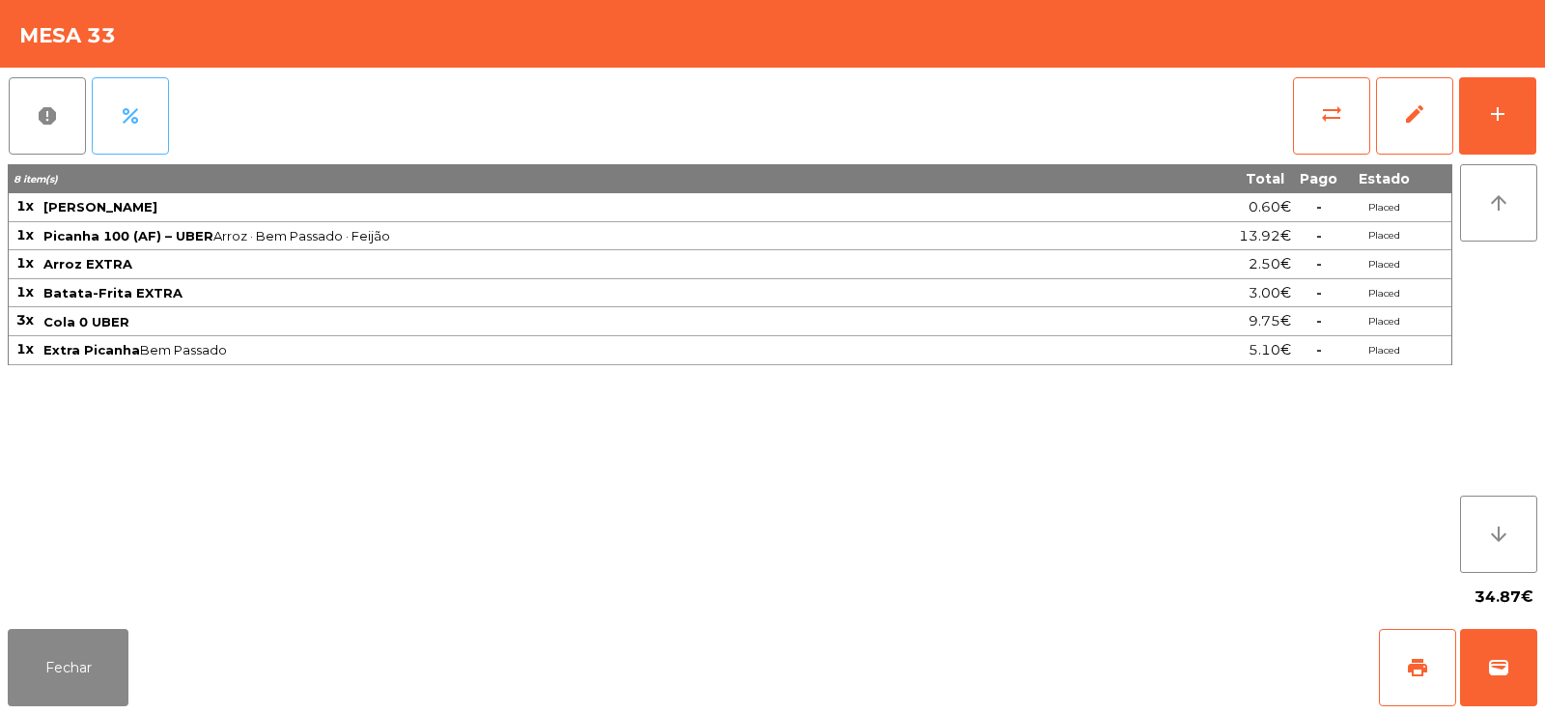
click at [144, 130] on button "percent" at bounding box center [130, 115] width 77 height 77
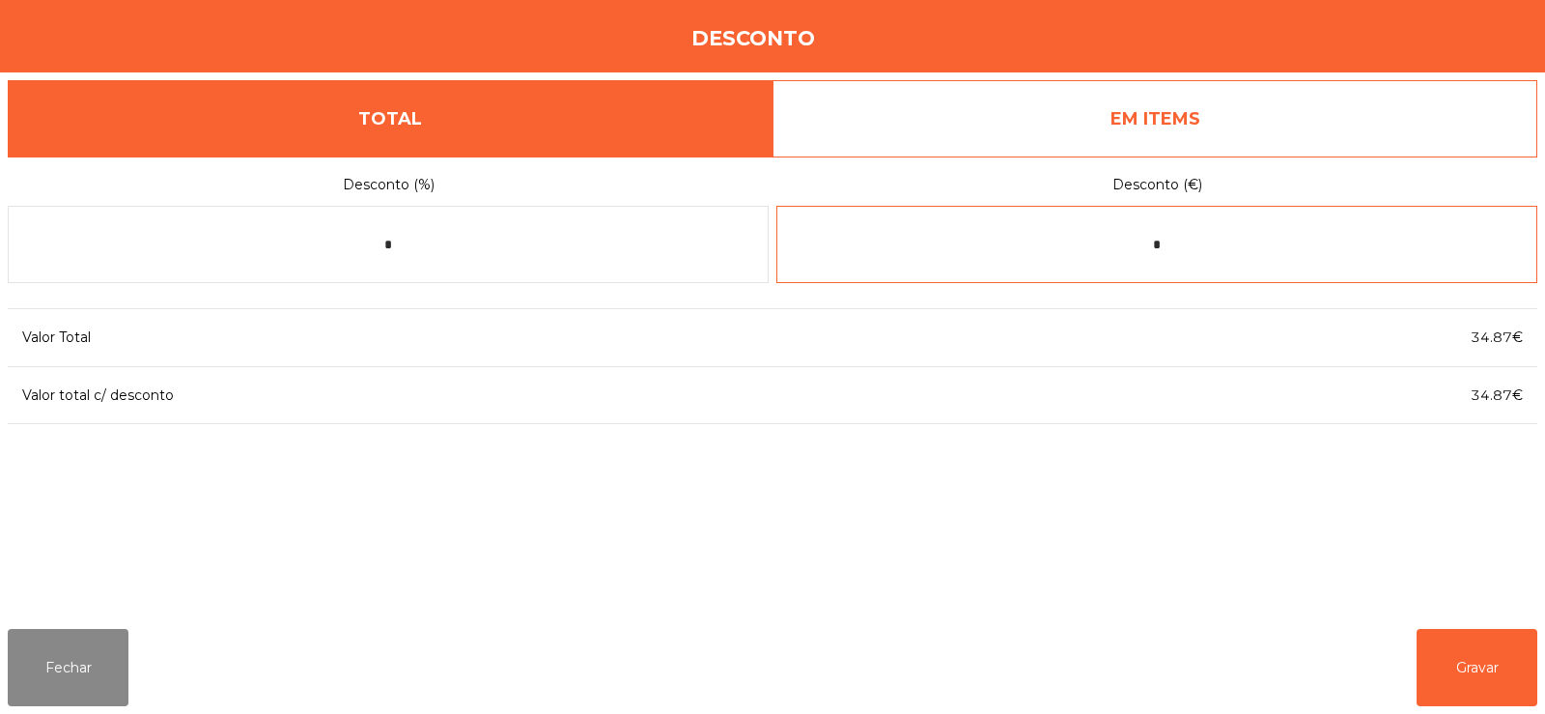
click at [1172, 247] on input "*" at bounding box center [1156, 244] width 761 height 77
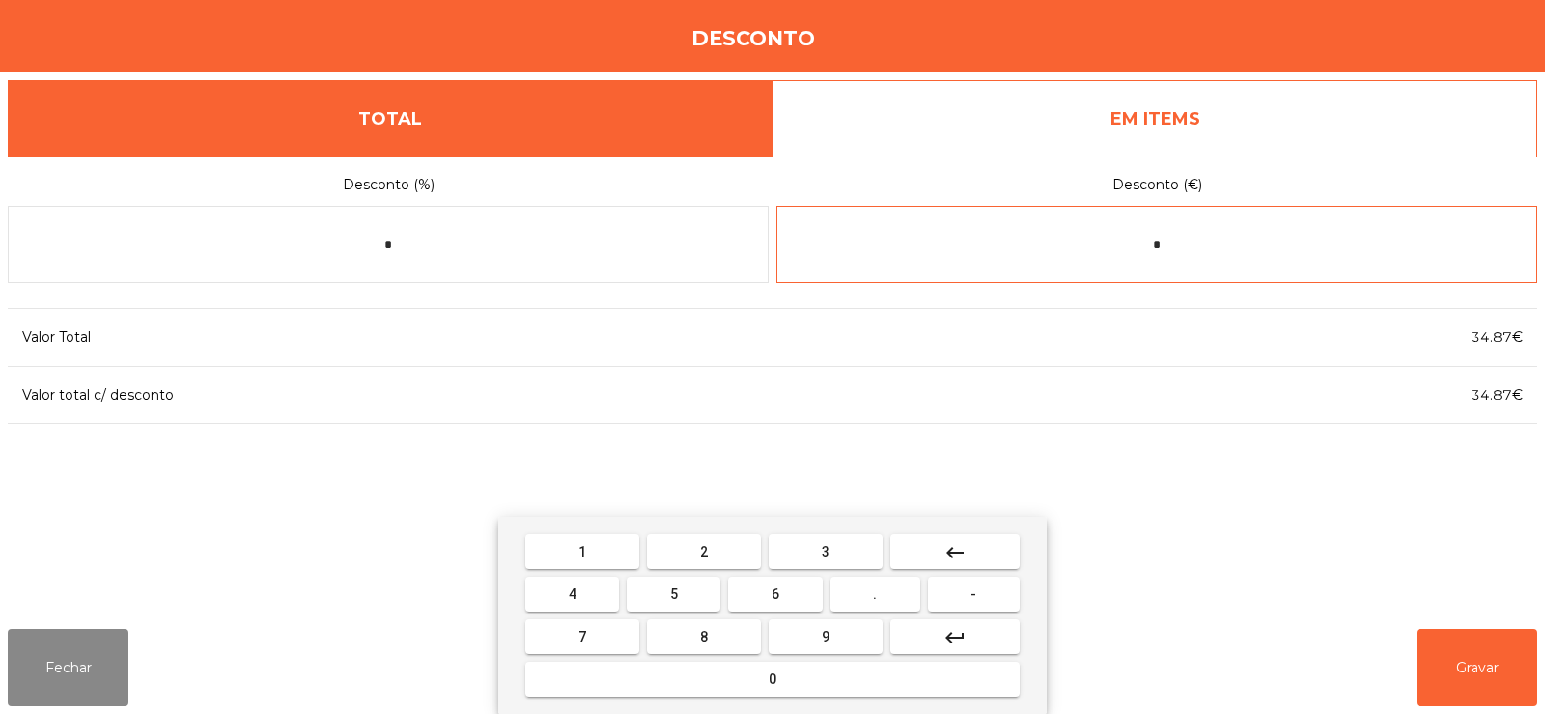
click at [970, 554] on button "keyboard_backspace" at bounding box center [954, 551] width 129 height 35
click at [760, 681] on button "0" at bounding box center [772, 678] width 494 height 35
click at [876, 593] on span "." at bounding box center [875, 593] width 4 height 15
click at [572, 594] on span "4" at bounding box center [573, 593] width 8 height 15
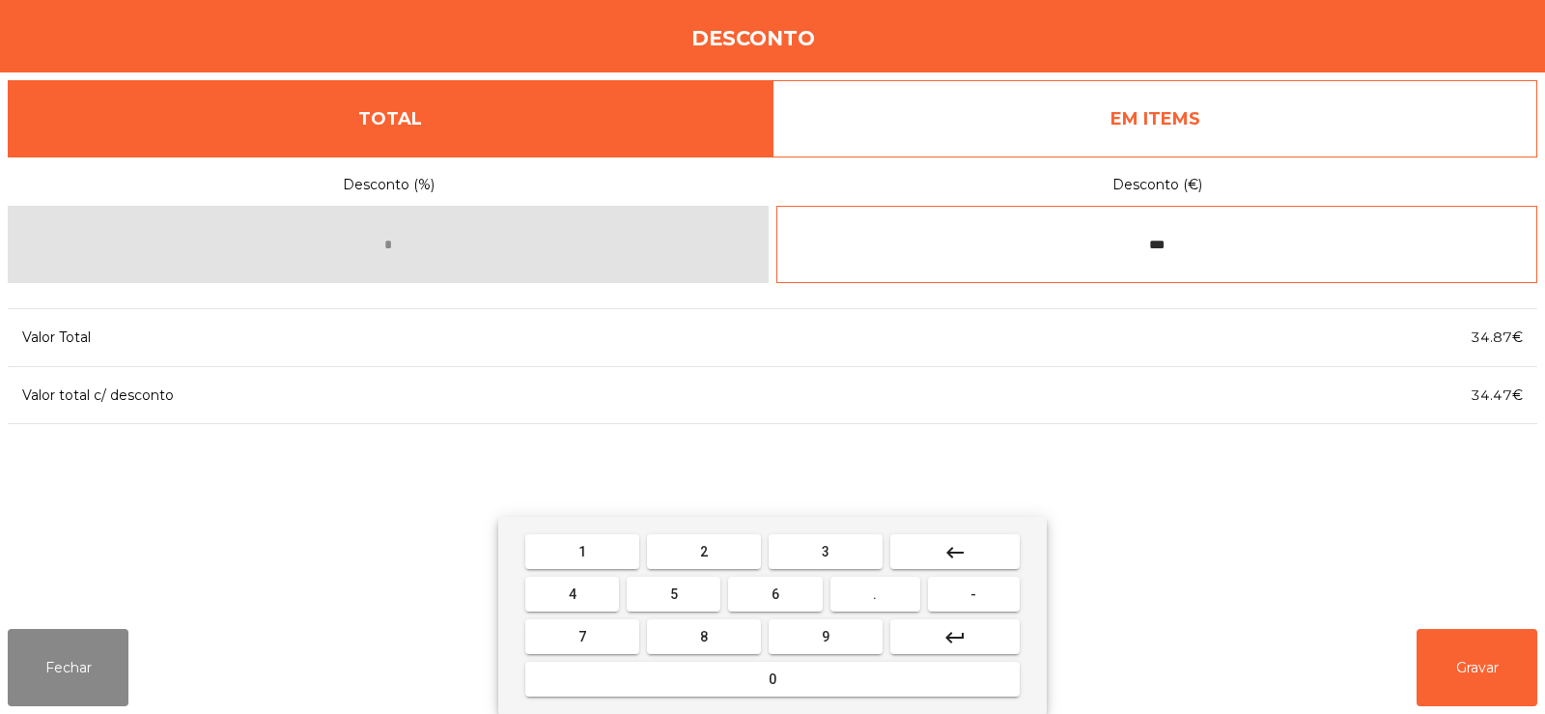
click at [966, 551] on mat-icon "keyboard_backspace" at bounding box center [954, 552] width 23 height 23
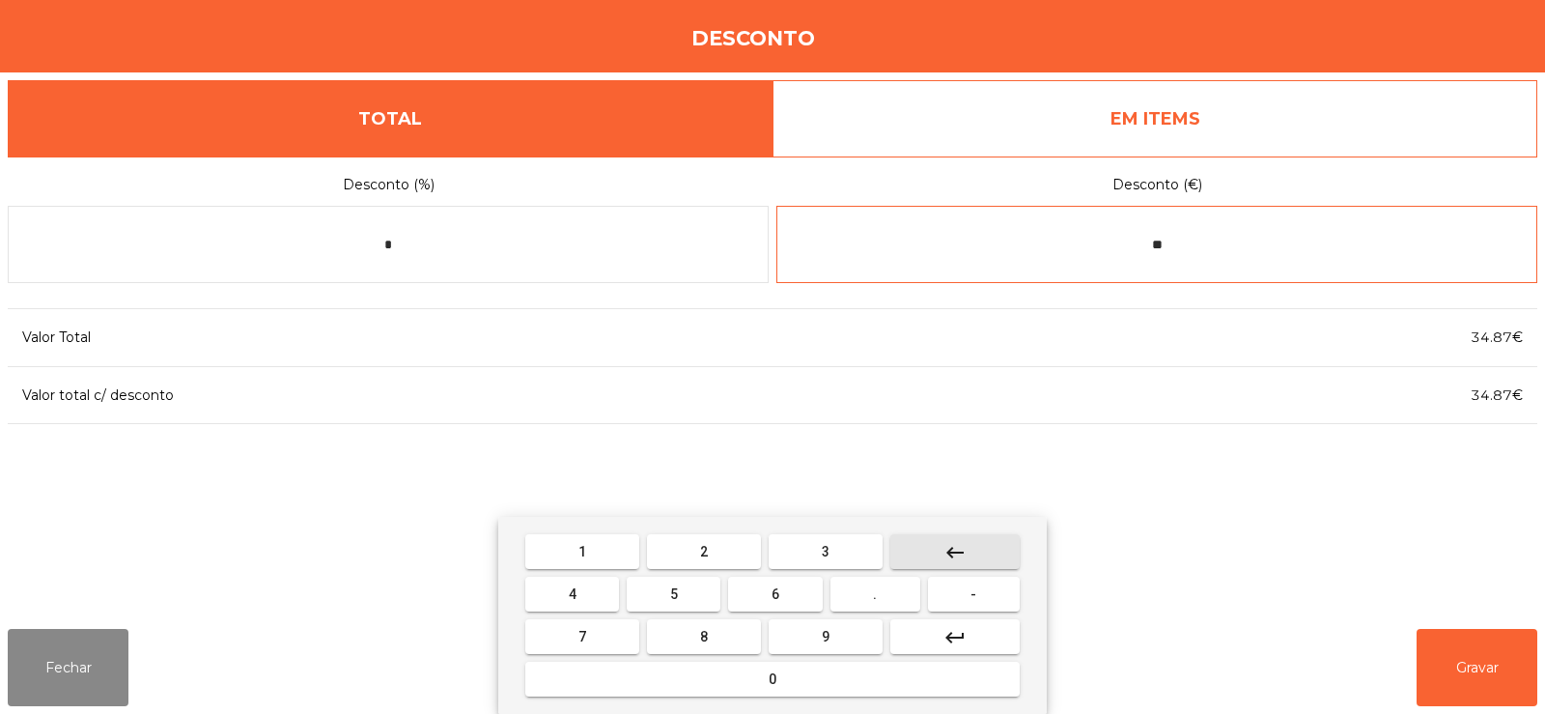
click at [969, 554] on button "keyboard_backspace" at bounding box center [954, 551] width 129 height 35
type input "*"
click at [970, 552] on button "keyboard_backspace" at bounding box center [954, 551] width 129 height 35
click at [974, 593] on span "-" at bounding box center [973, 593] width 6 height 15
click at [809, 676] on button "0" at bounding box center [772, 678] width 494 height 35
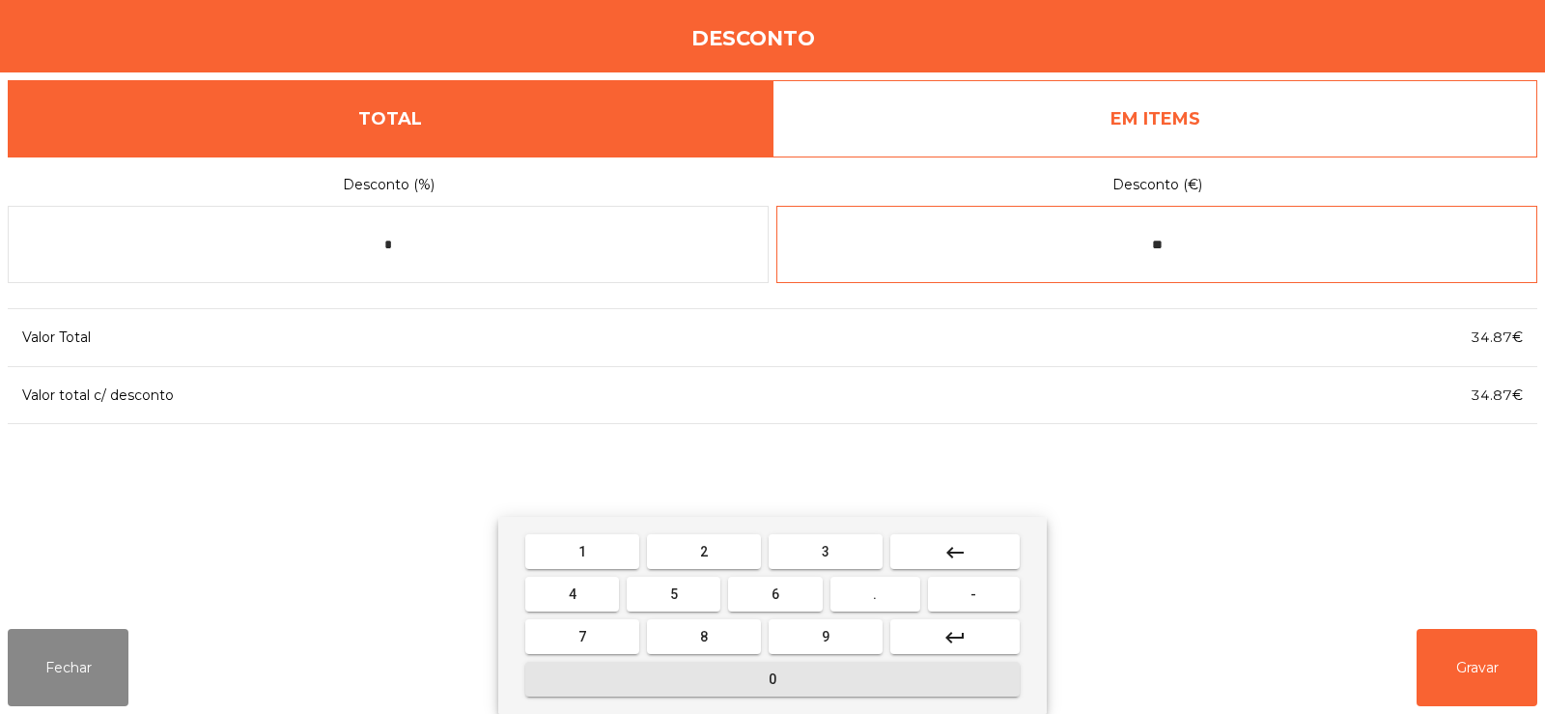
click at [876, 593] on span "." at bounding box center [875, 593] width 4 height 15
click at [572, 593] on span "4" at bounding box center [573, 593] width 8 height 15
type input "****"
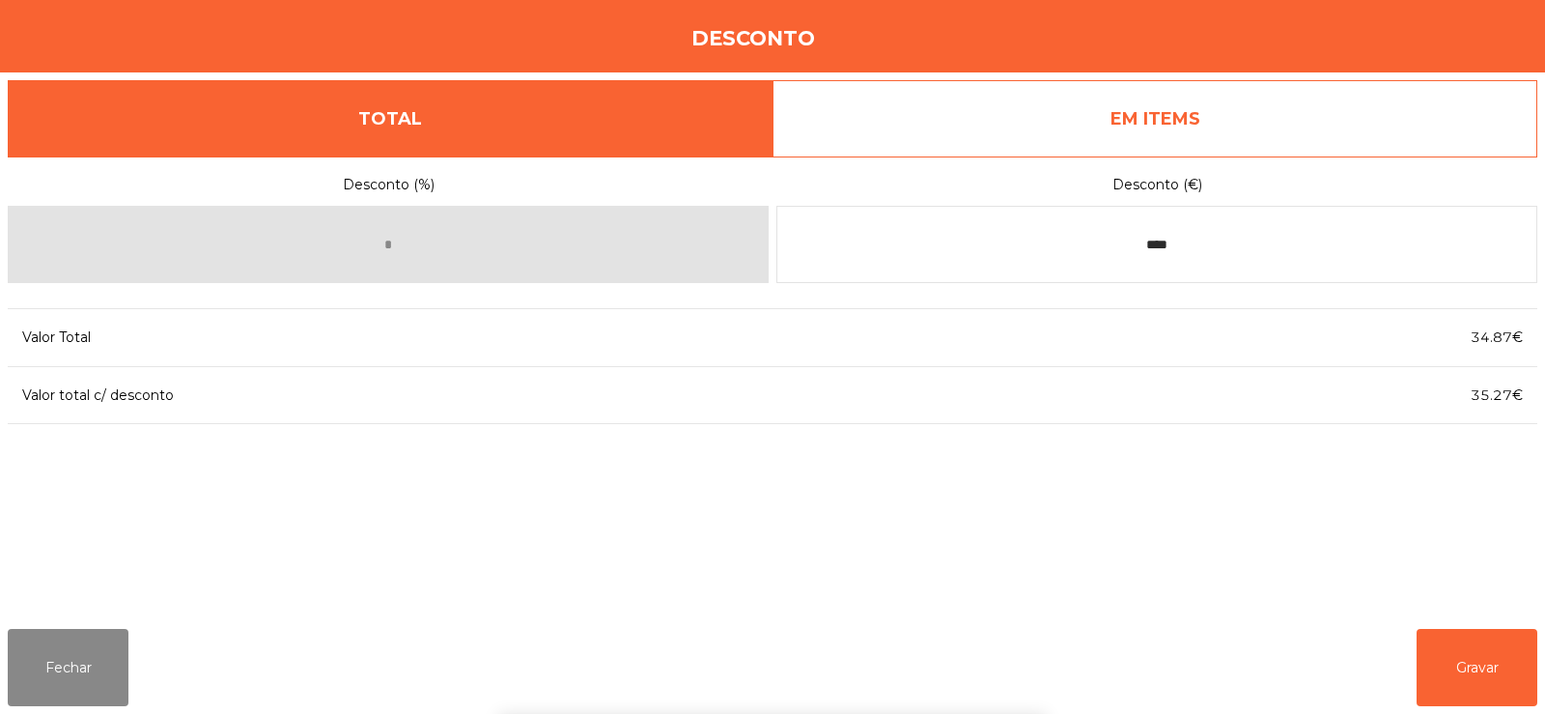
click at [1469, 670] on div "1 2 3 keyboard_backspace 4 5 6 . - 7 8 9 keyboard_return 0" at bounding box center [772, 615] width 1545 height 197
click at [1515, 673] on button "Gravar" at bounding box center [1477, 667] width 121 height 77
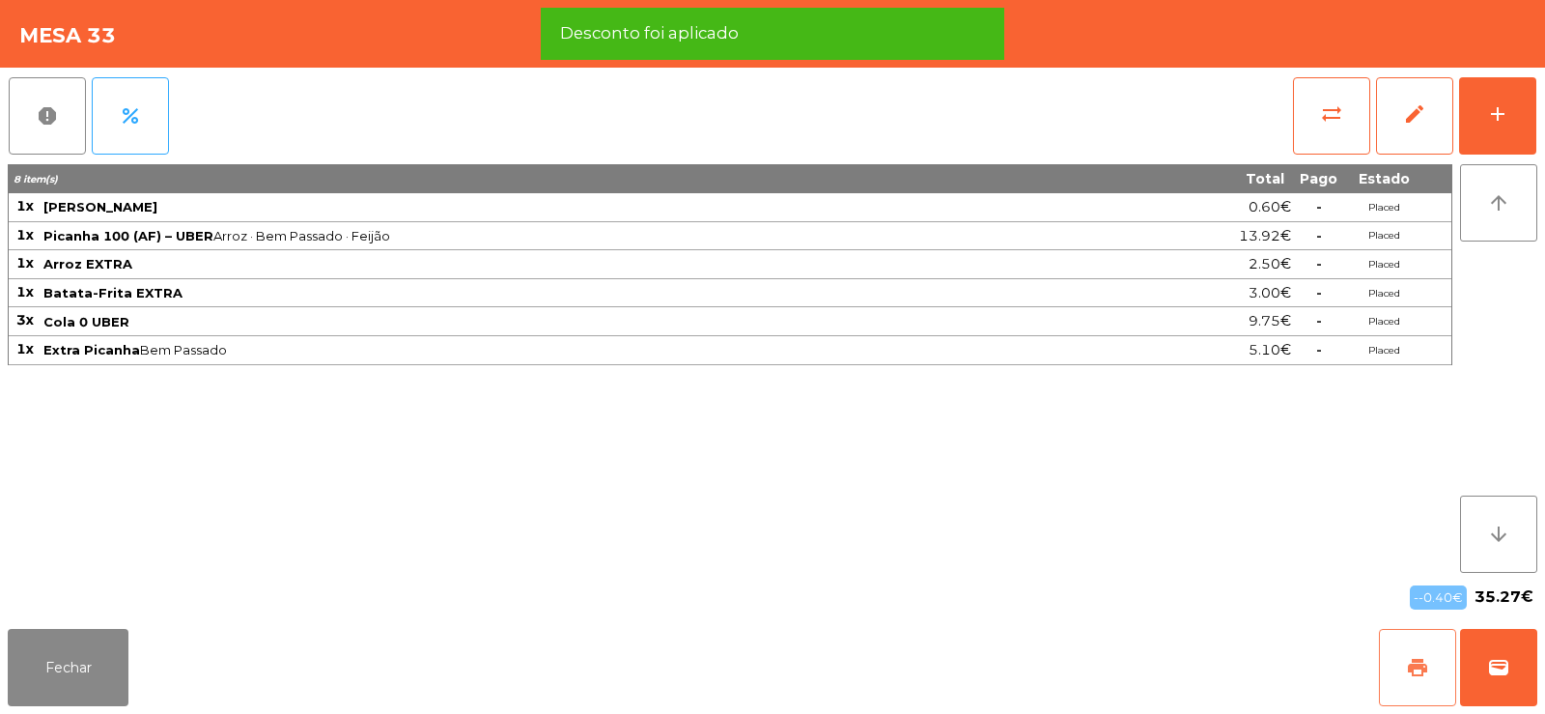
click at [1434, 674] on button "print" at bounding box center [1417, 667] width 77 height 77
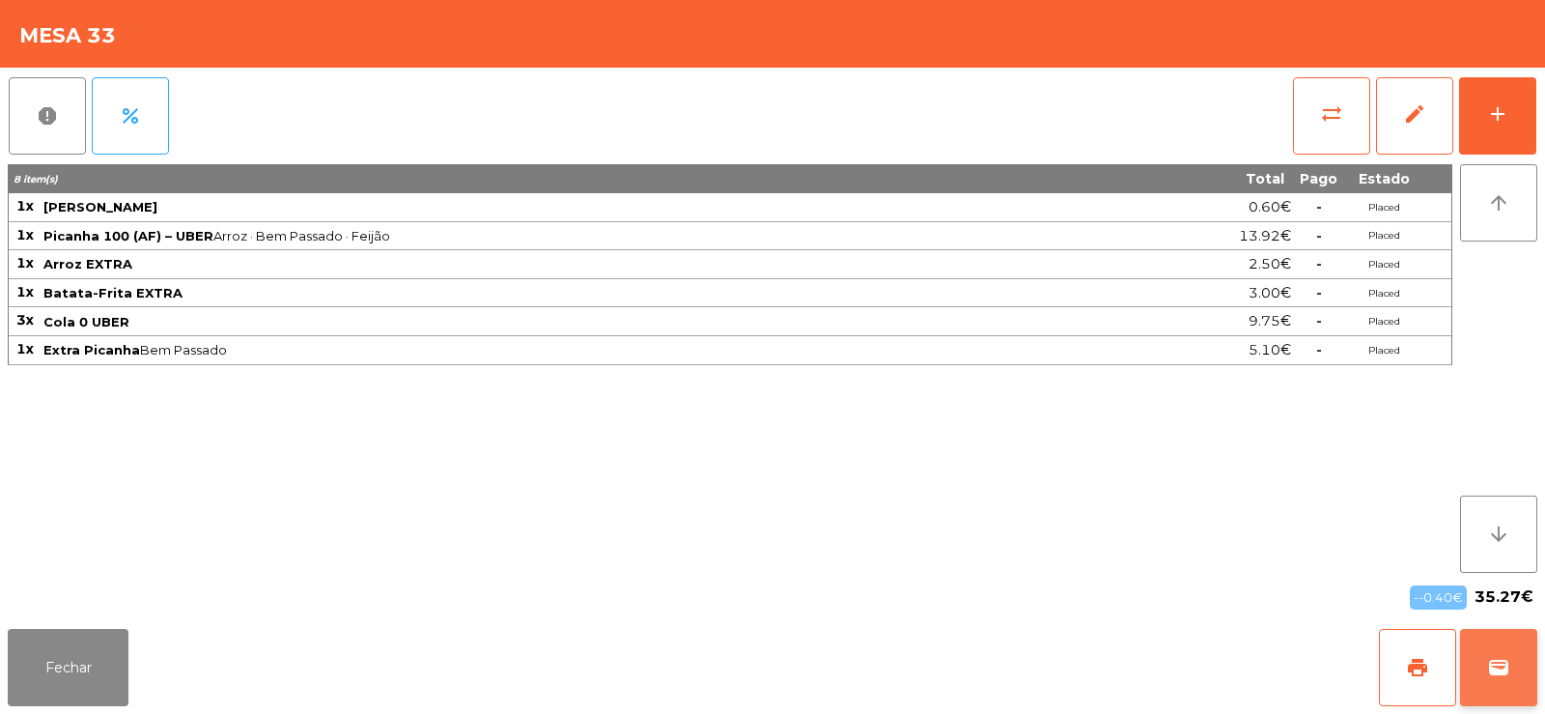
click at [1507, 690] on button "wallet" at bounding box center [1498, 667] width 77 height 77
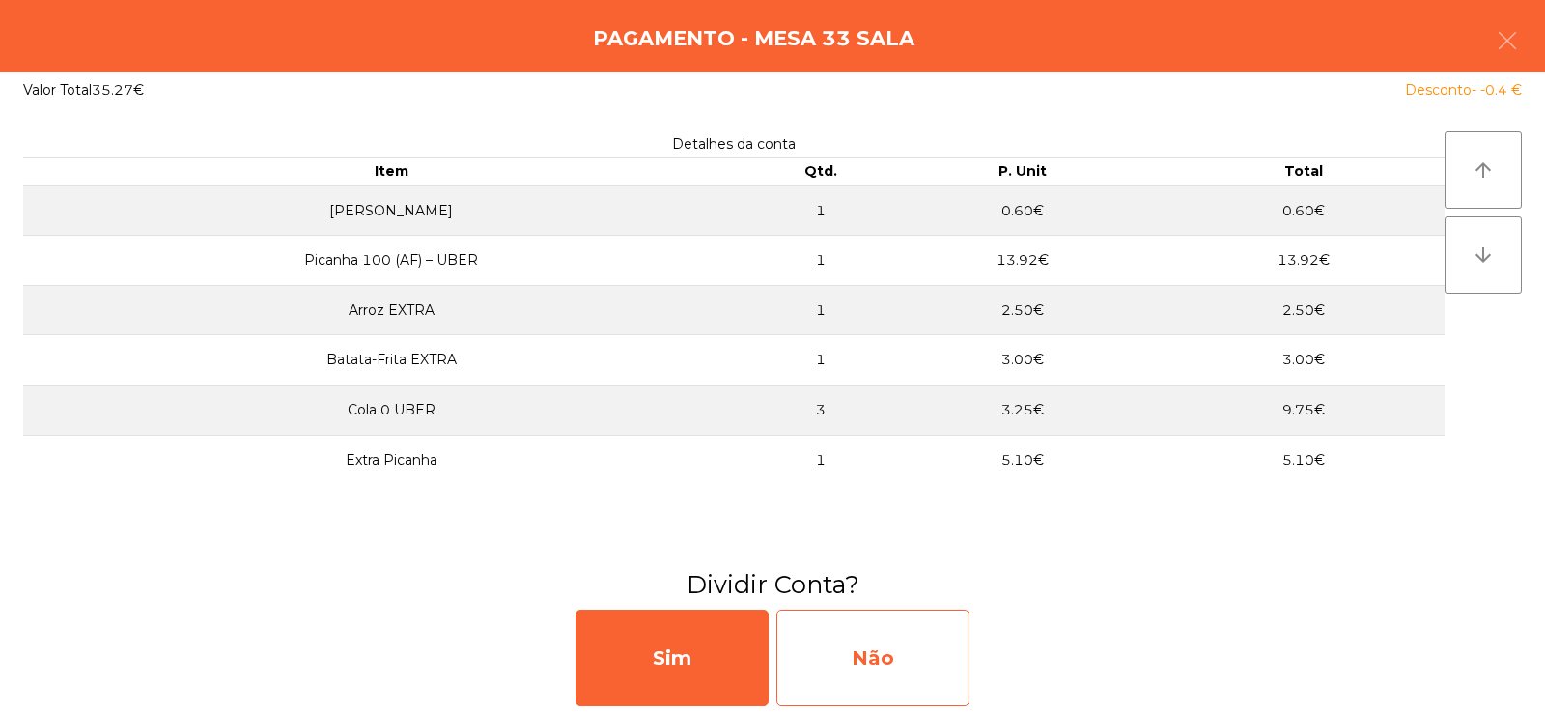
click at [880, 654] on div "Não" at bounding box center [872, 657] width 193 height 97
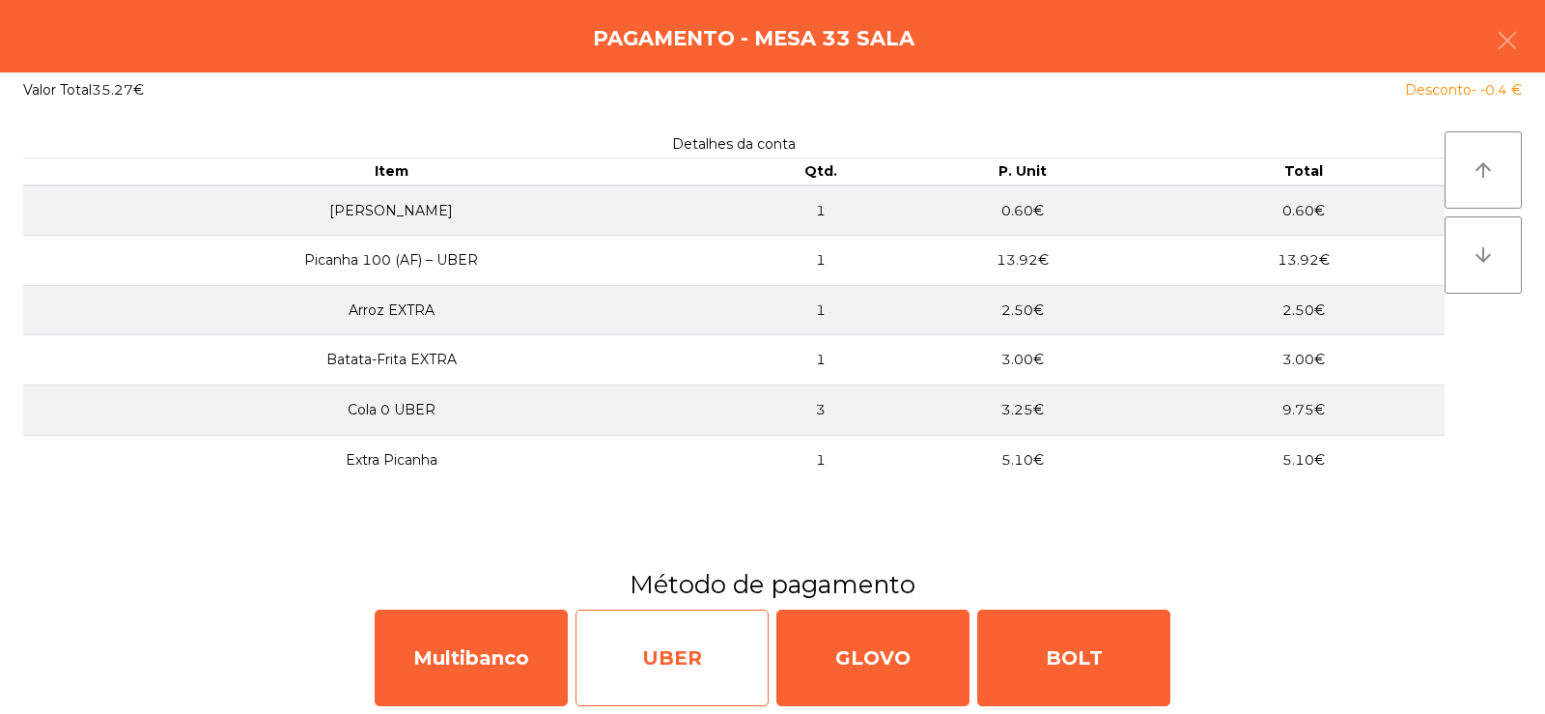
click at [680, 654] on div "UBER" at bounding box center [671, 657] width 193 height 97
select select "**"
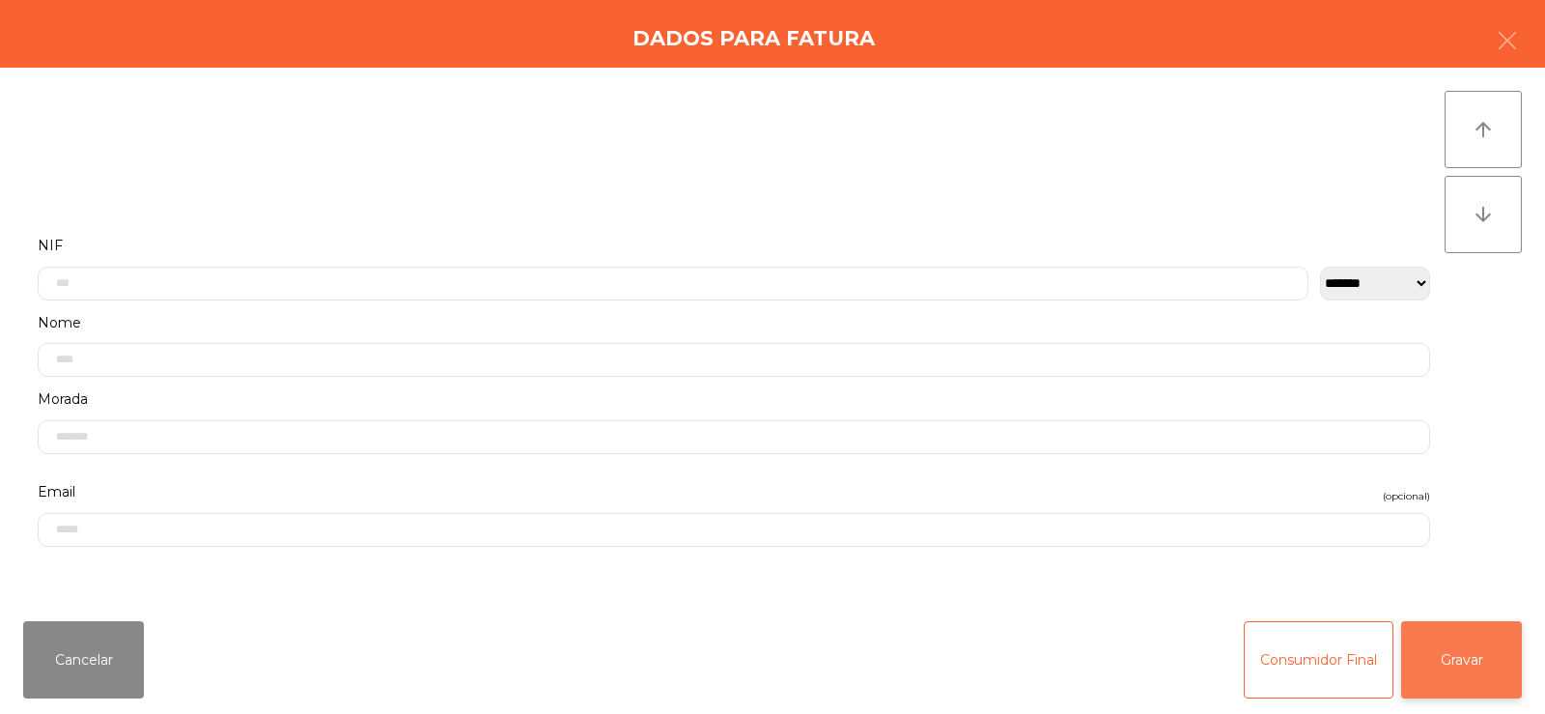
click at [1491, 662] on button "Gravar" at bounding box center [1461, 659] width 121 height 77
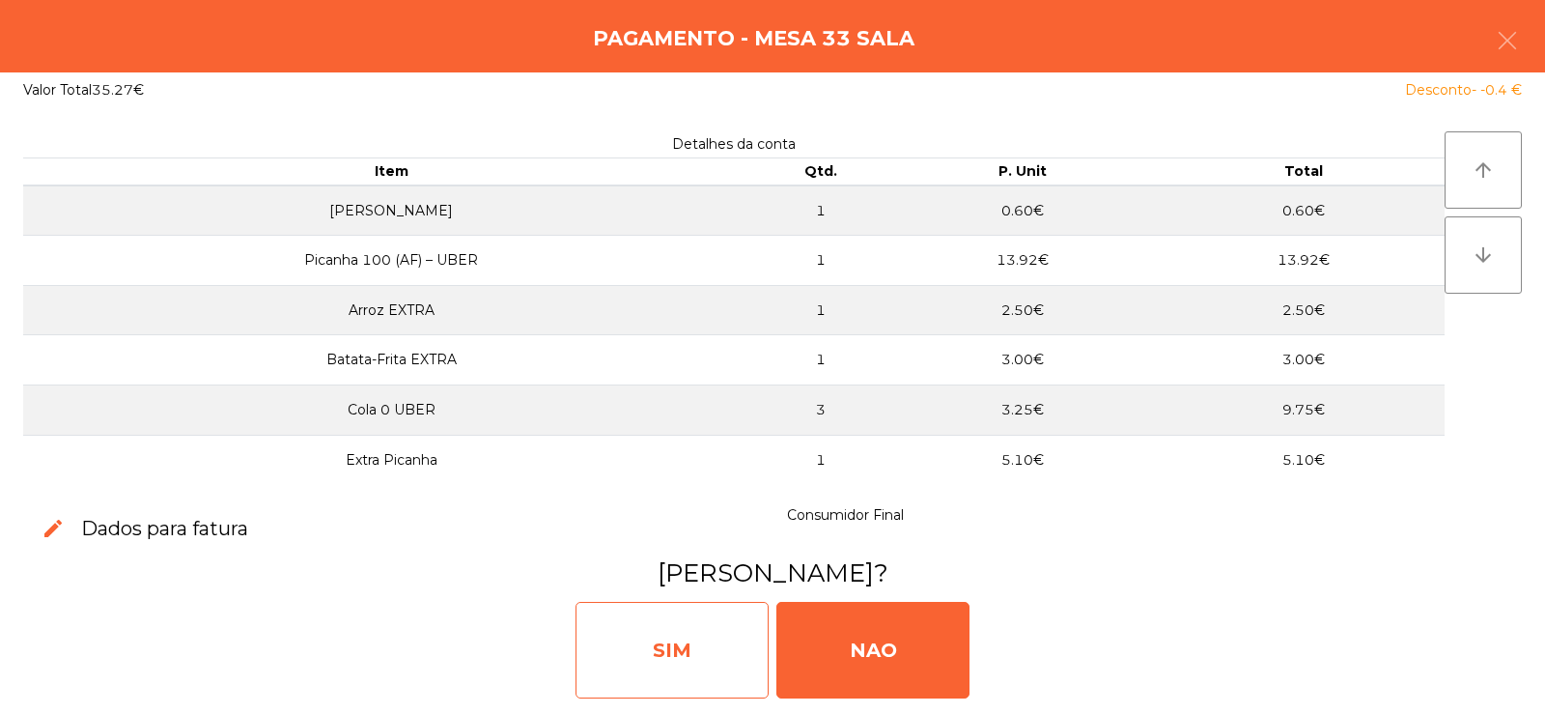
click at [691, 646] on div "SIM" at bounding box center [671, 650] width 193 height 97
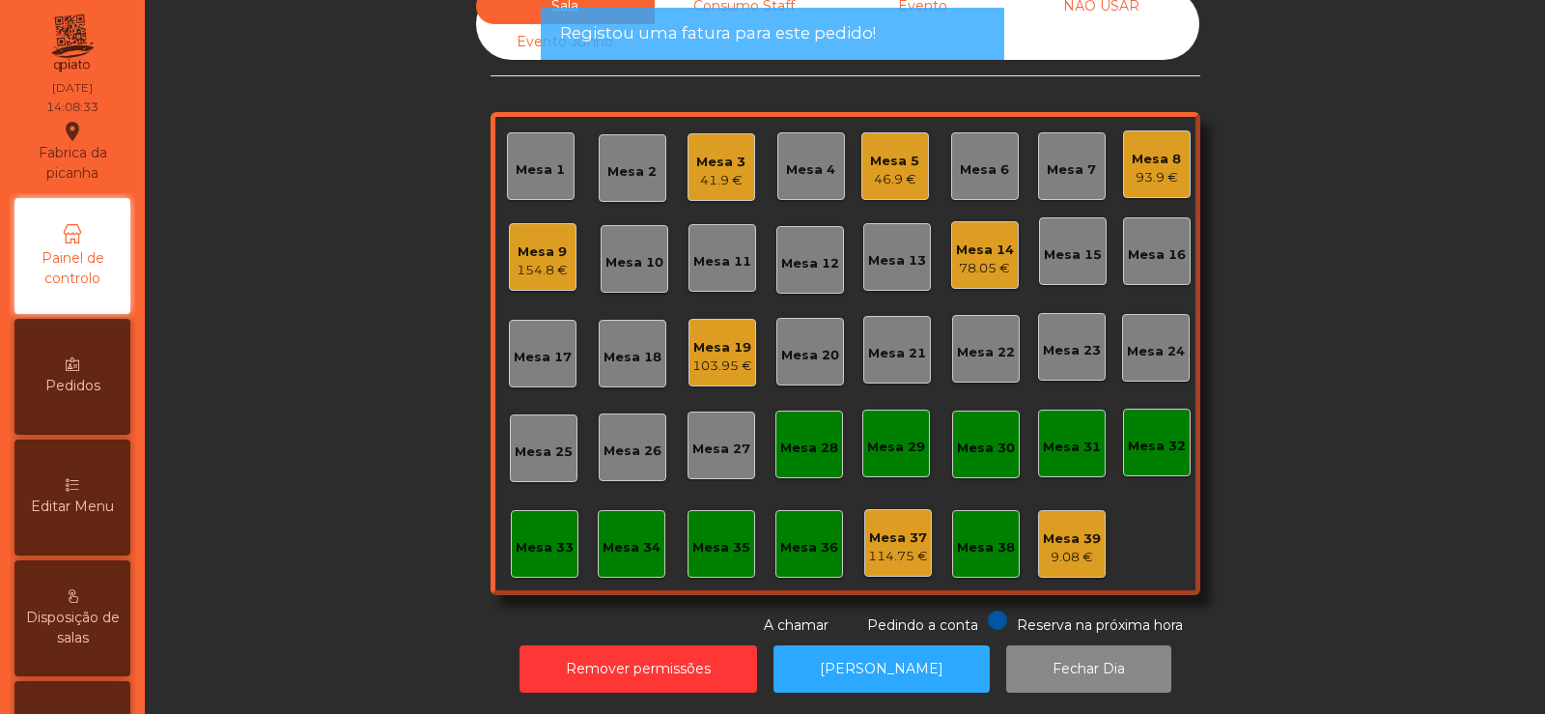
click at [538, 340] on div "Mesa 17" at bounding box center [543, 353] width 58 height 27
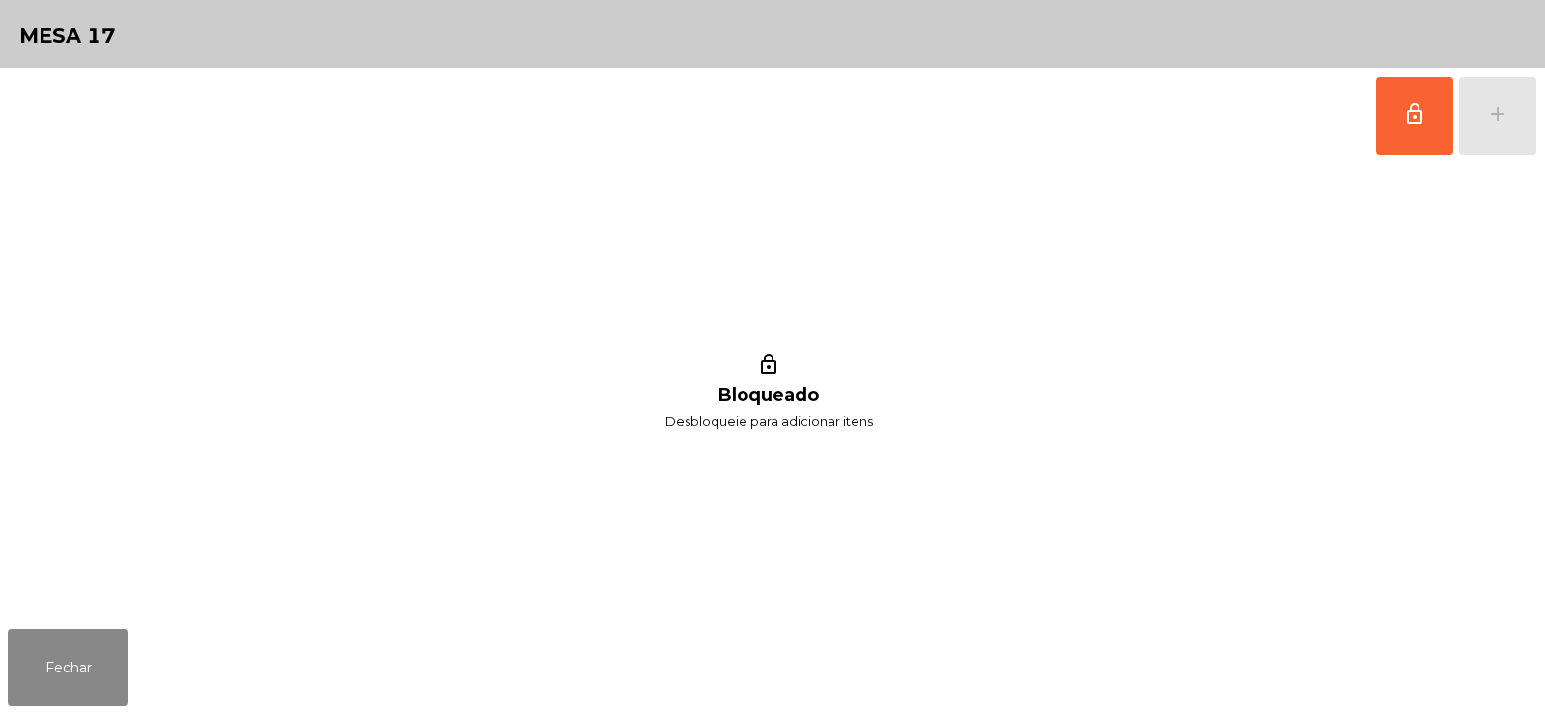
click at [1502, 129] on div "lock_outline add" at bounding box center [1456, 116] width 162 height 97
click at [1415, 121] on span "lock_outline" at bounding box center [1414, 113] width 23 height 23
click at [1492, 118] on div "lock_outline add" at bounding box center [1456, 116] width 162 height 97
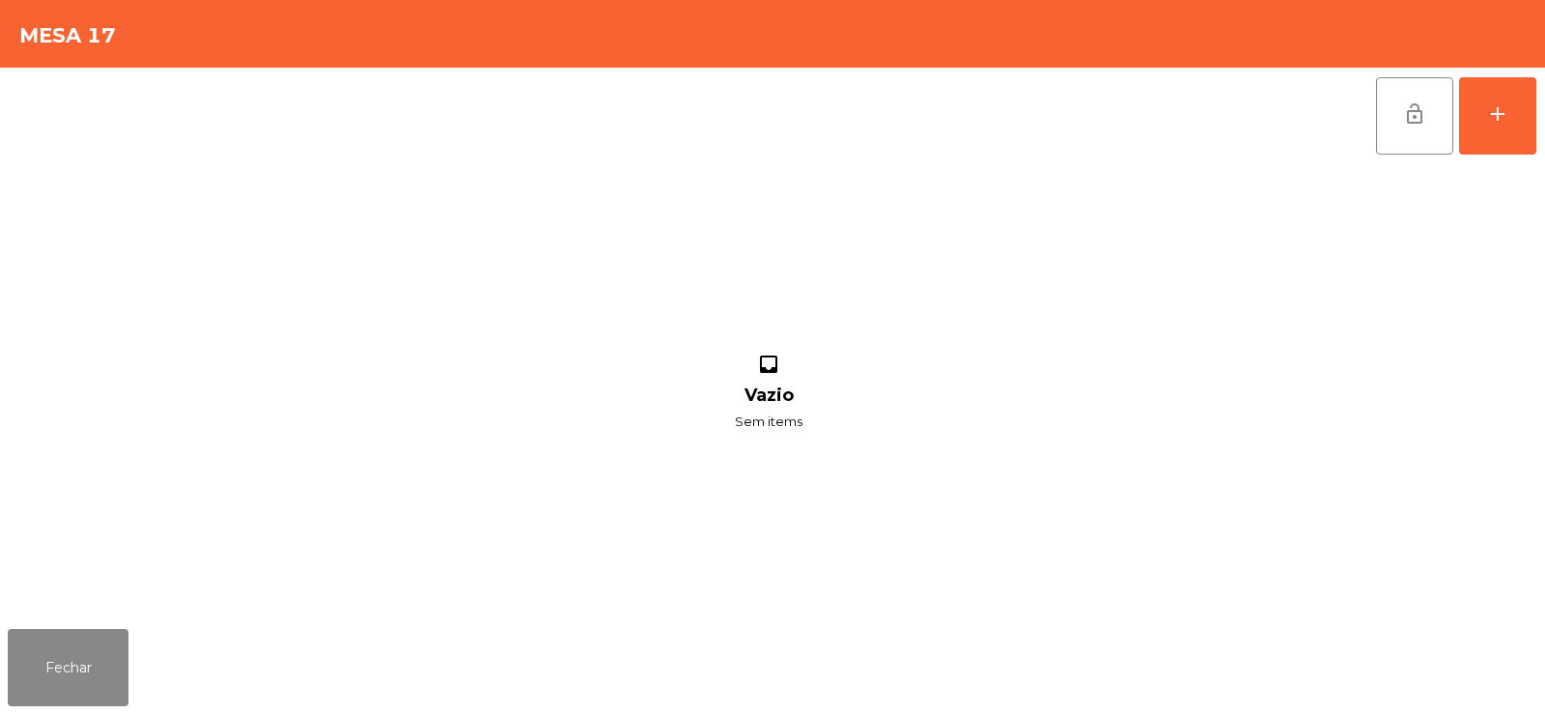
click at [316, 125] on div "lock_open add" at bounding box center [772, 116] width 1529 height 97
click at [1481, 103] on button "add" at bounding box center [1497, 115] width 77 height 77
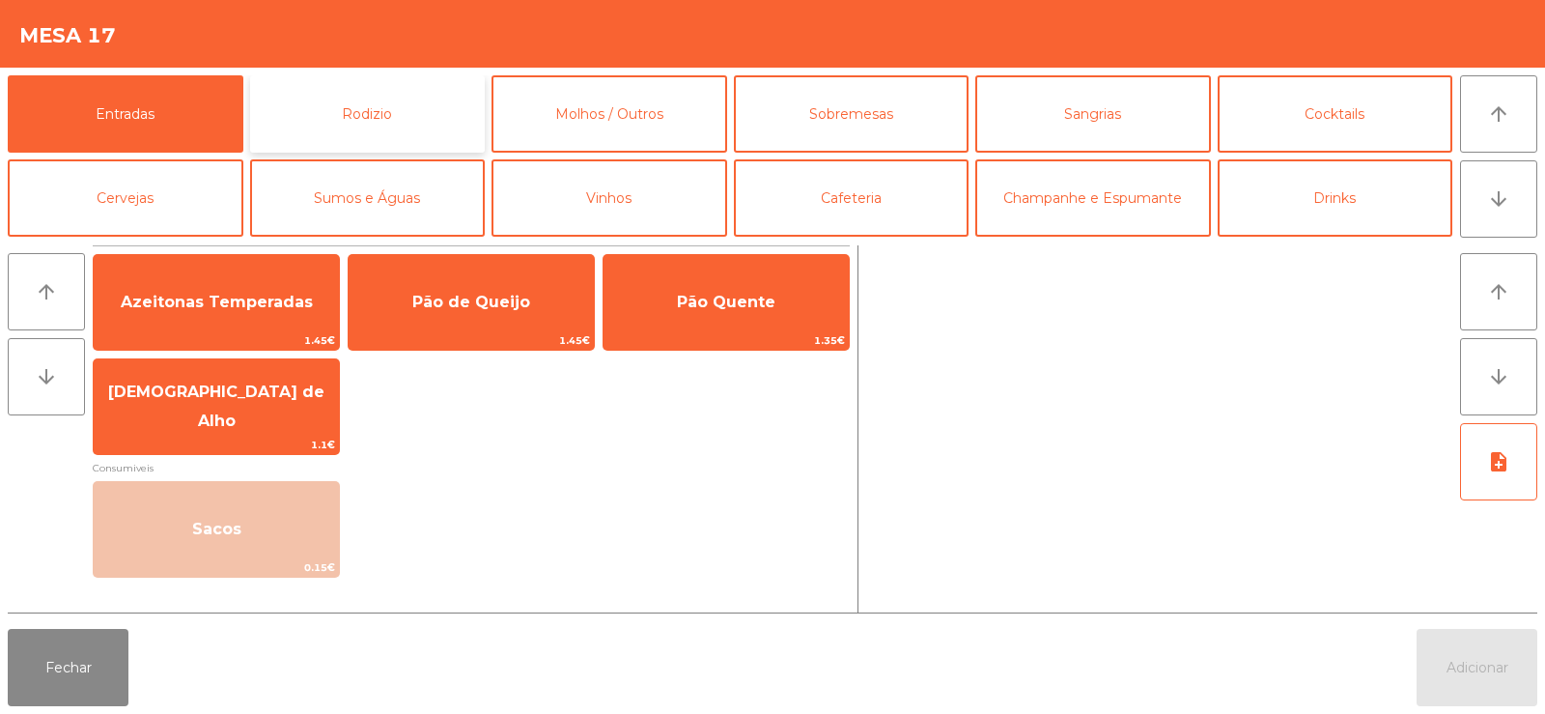
click at [323, 113] on button "Rodizio" at bounding box center [368, 113] width 236 height 77
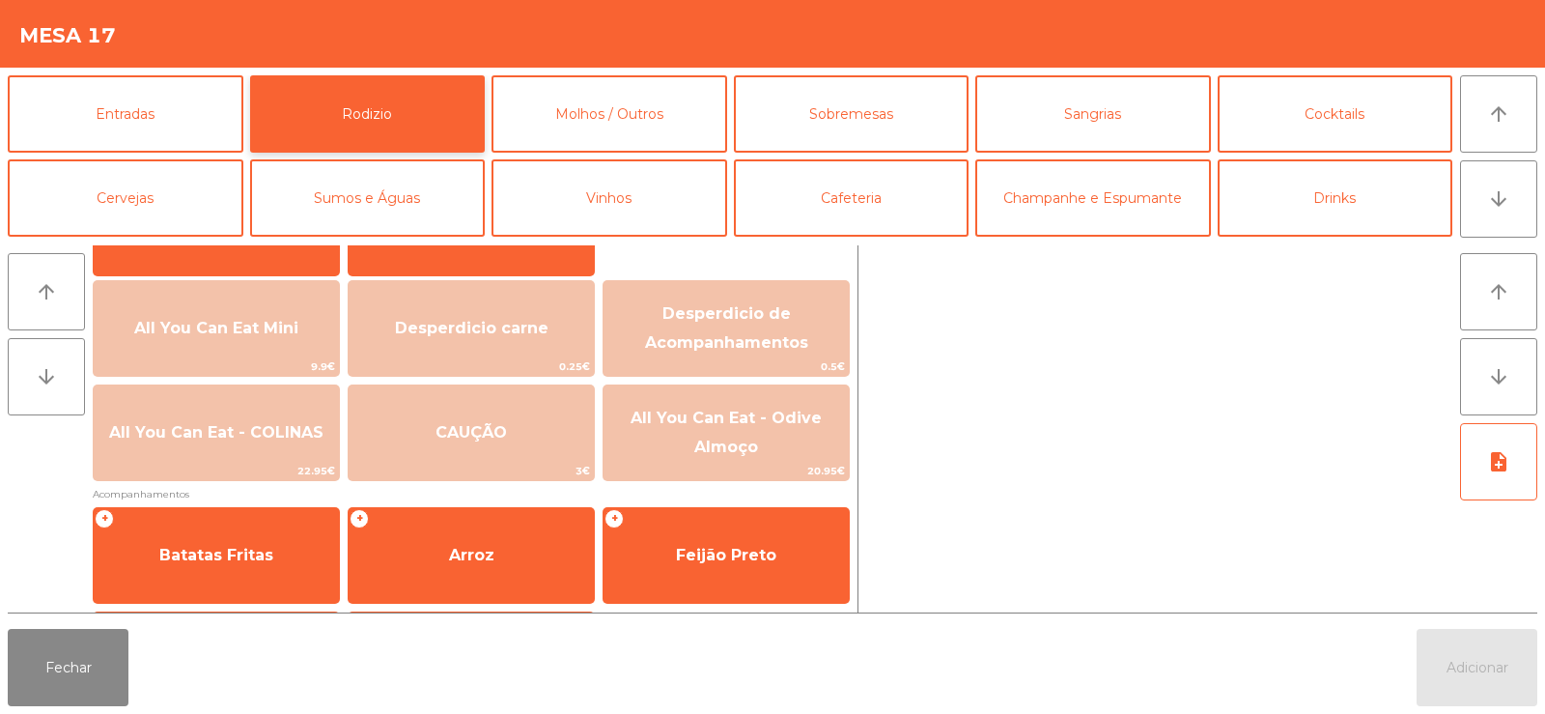
scroll to position [240, 0]
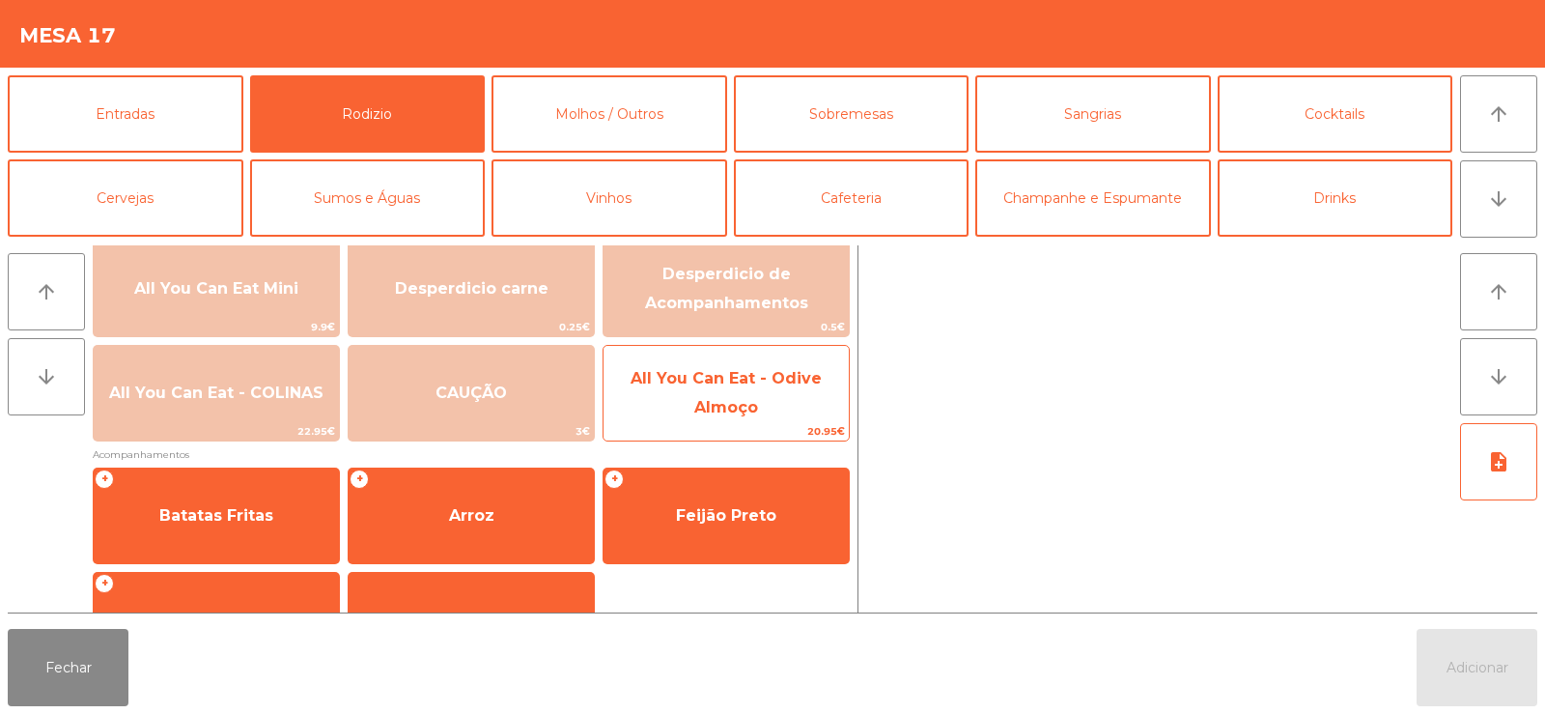
click at [738, 404] on span "All You Can Eat - Odive Almoço" at bounding box center [726, 392] width 191 height 47
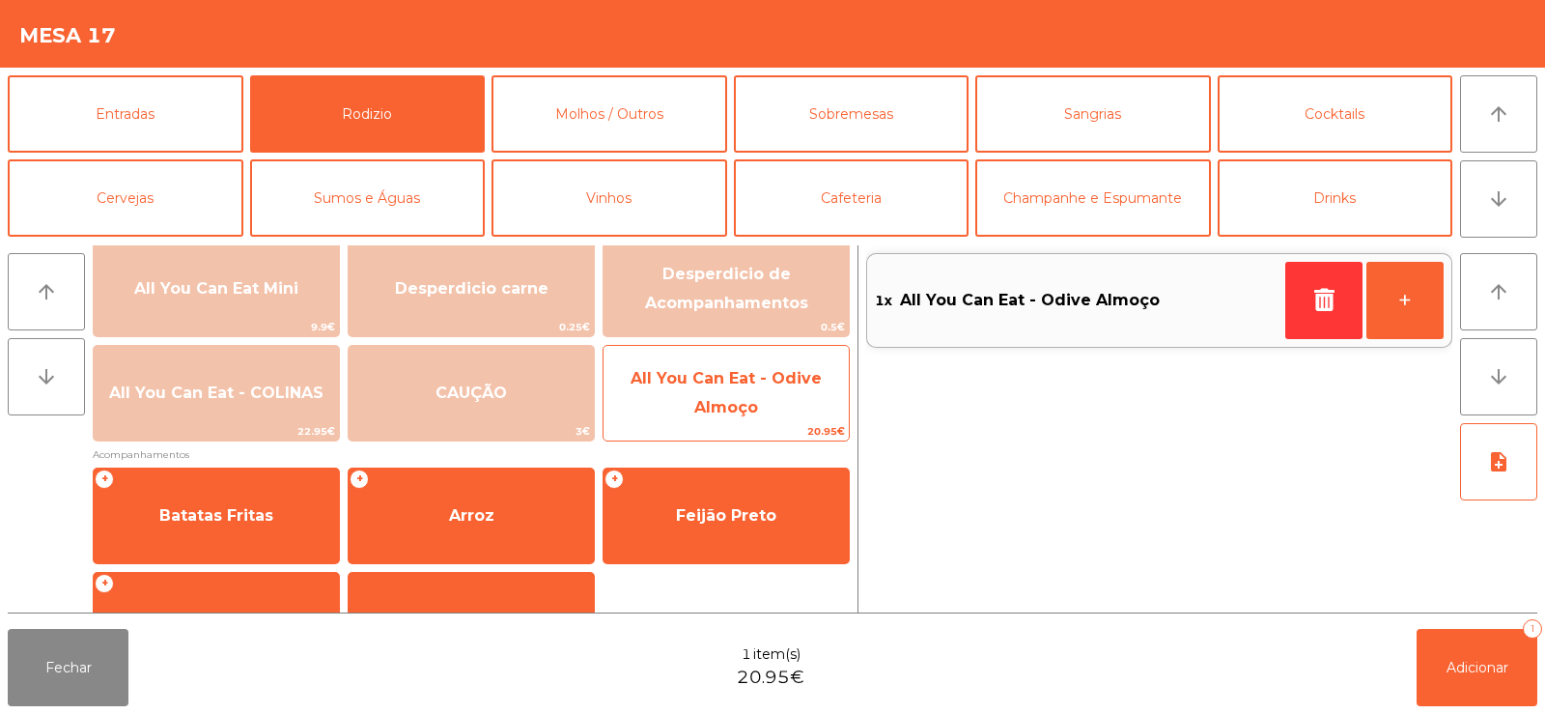
click at [740, 415] on span "All You Can Eat - Odive Almoço" at bounding box center [726, 392] width 191 height 47
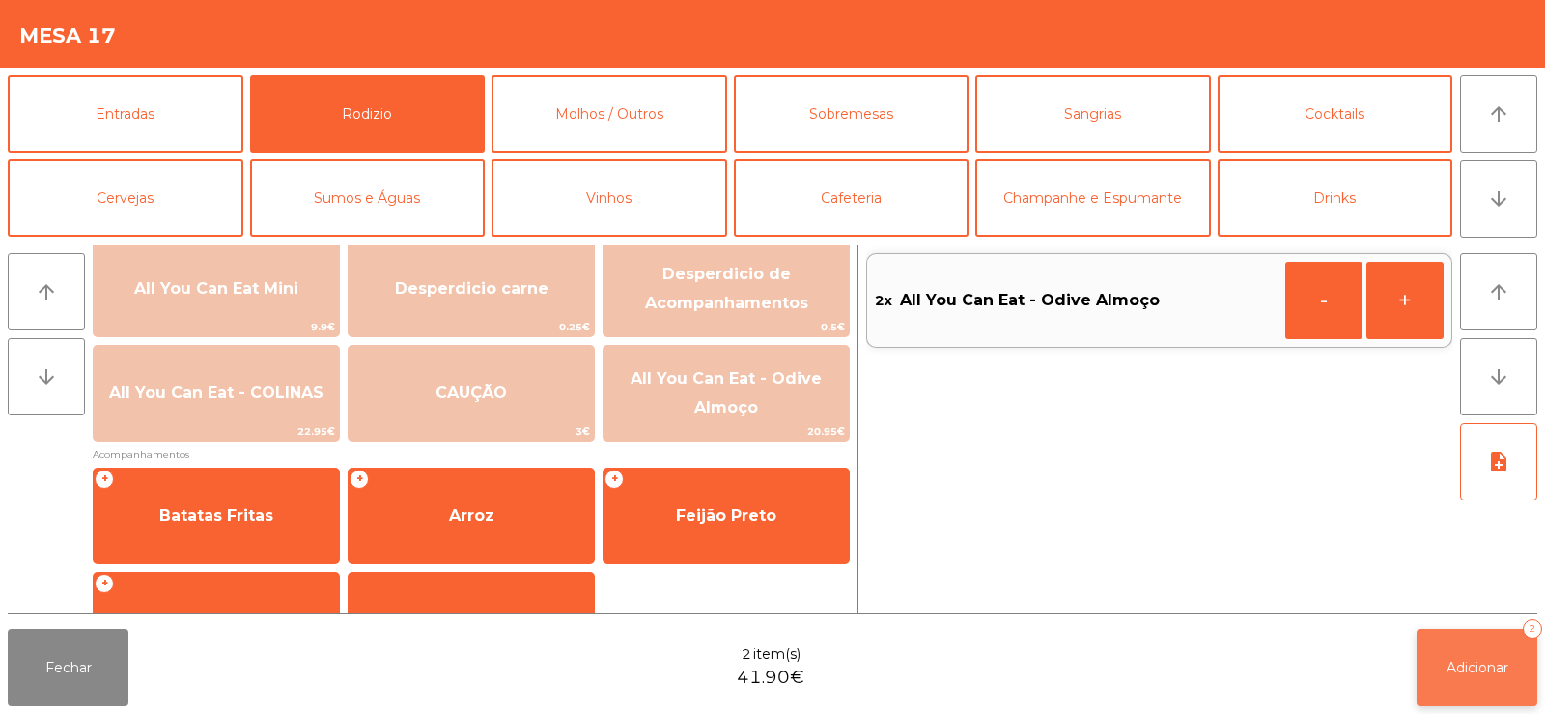
click at [1449, 672] on span "Adicionar" at bounding box center [1477, 667] width 62 height 17
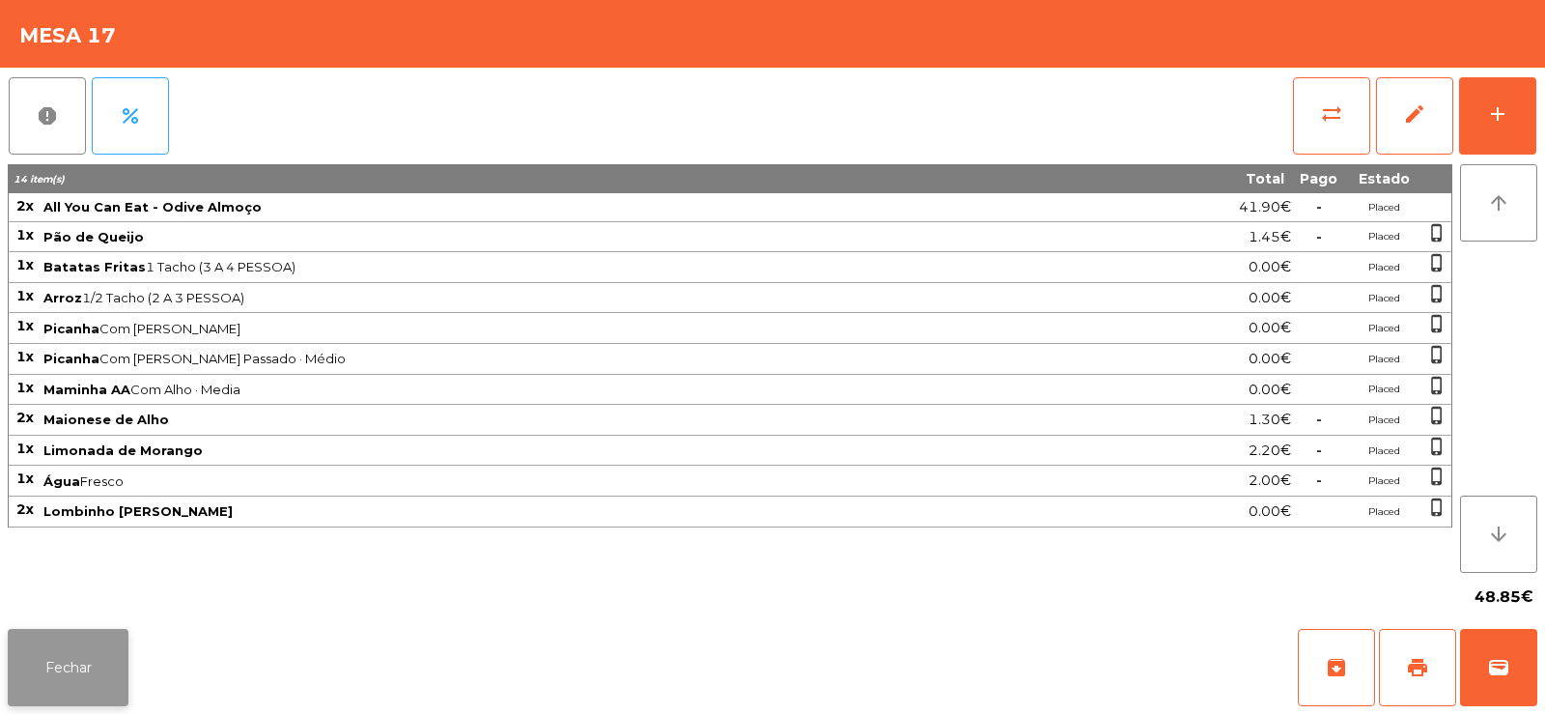
click at [92, 631] on button "Fechar" at bounding box center [68, 667] width 121 height 77
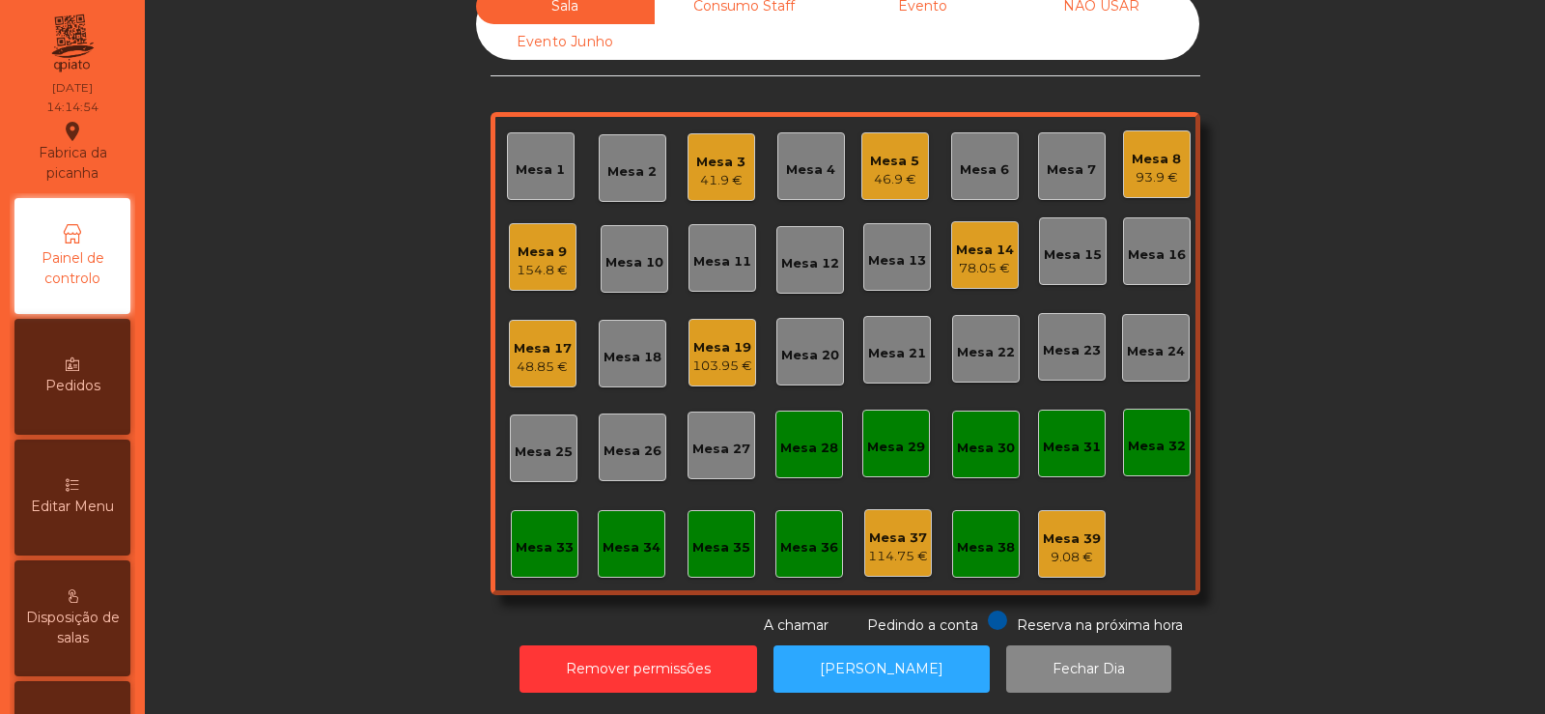
scroll to position [0, 0]
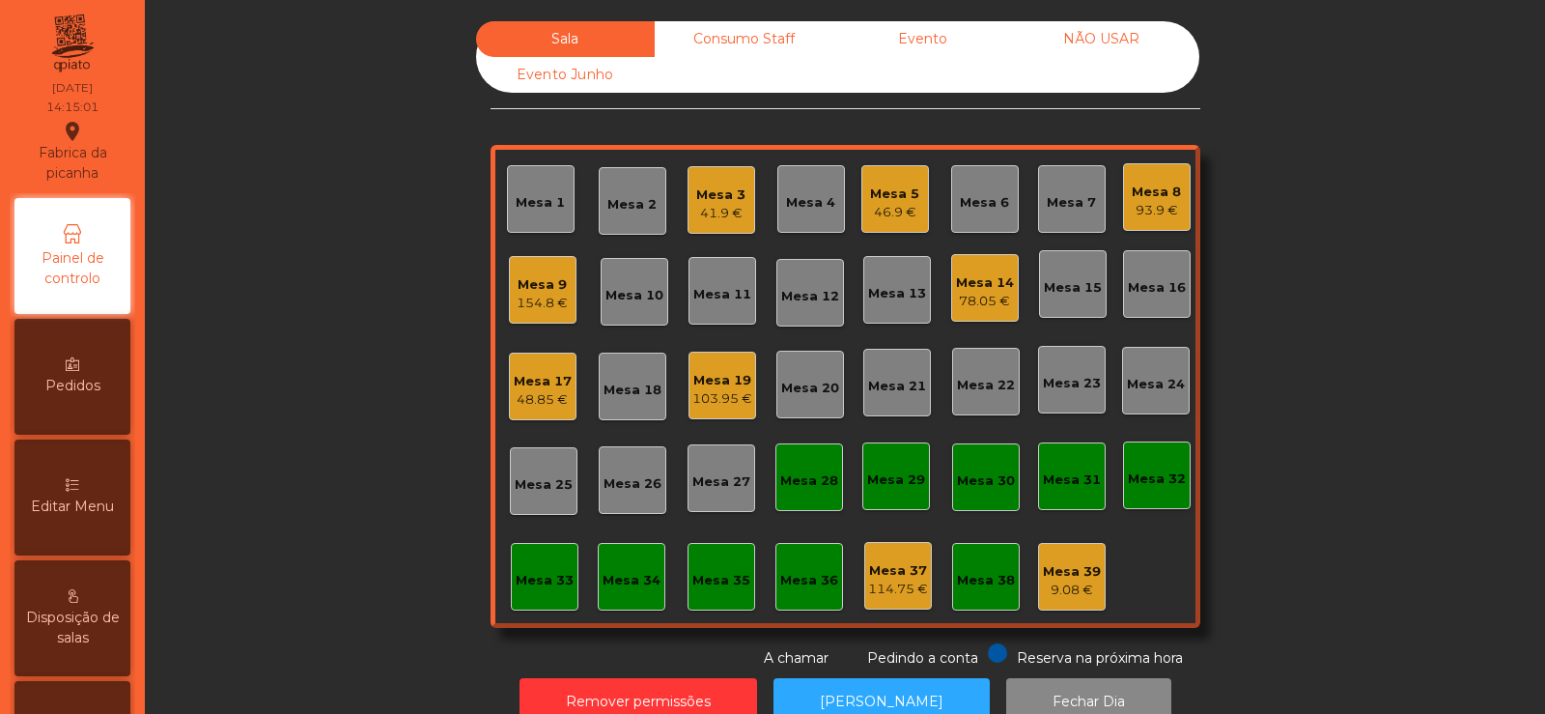
click at [539, 412] on div "Mesa 17 48.85 €" at bounding box center [543, 386] width 68 height 68
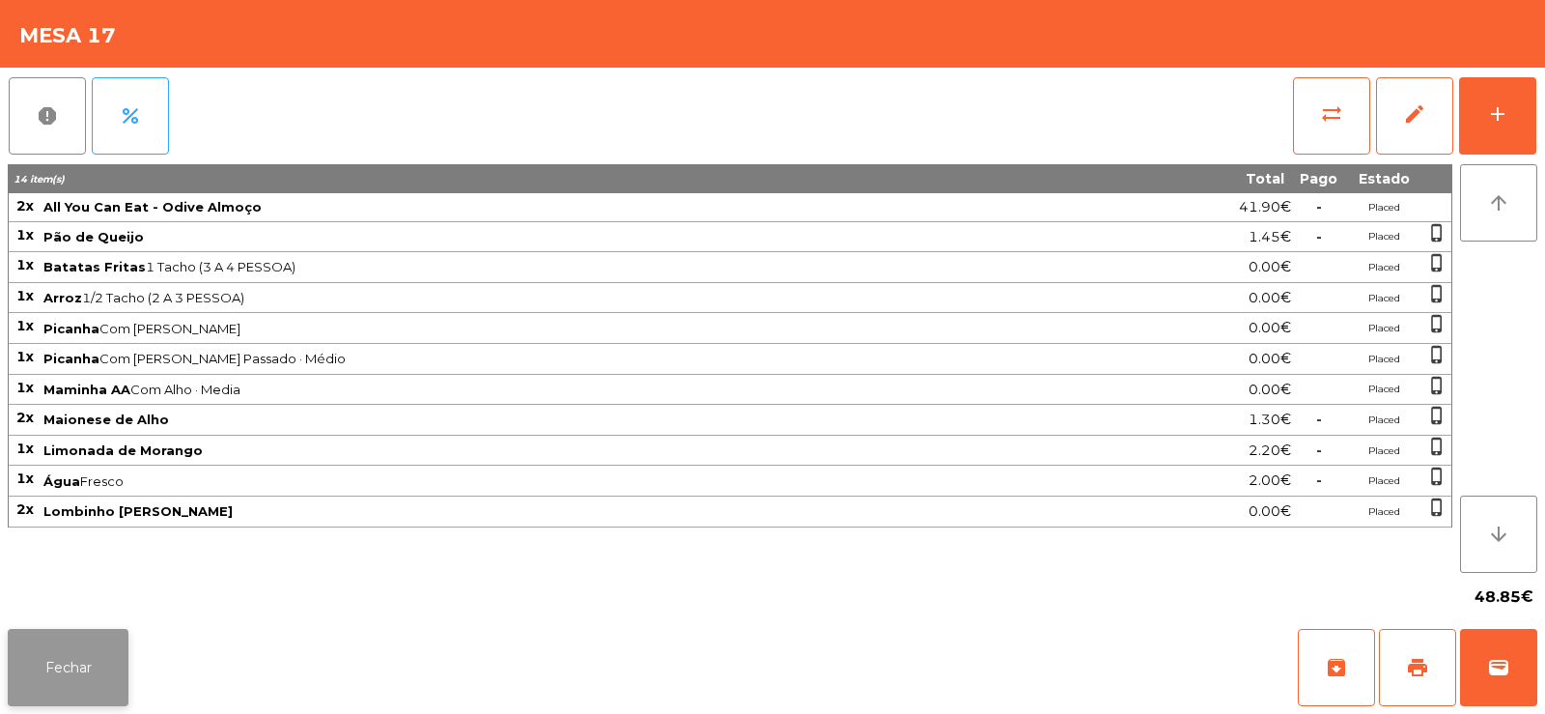
click at [52, 677] on button "Fechar" at bounding box center [68, 667] width 121 height 77
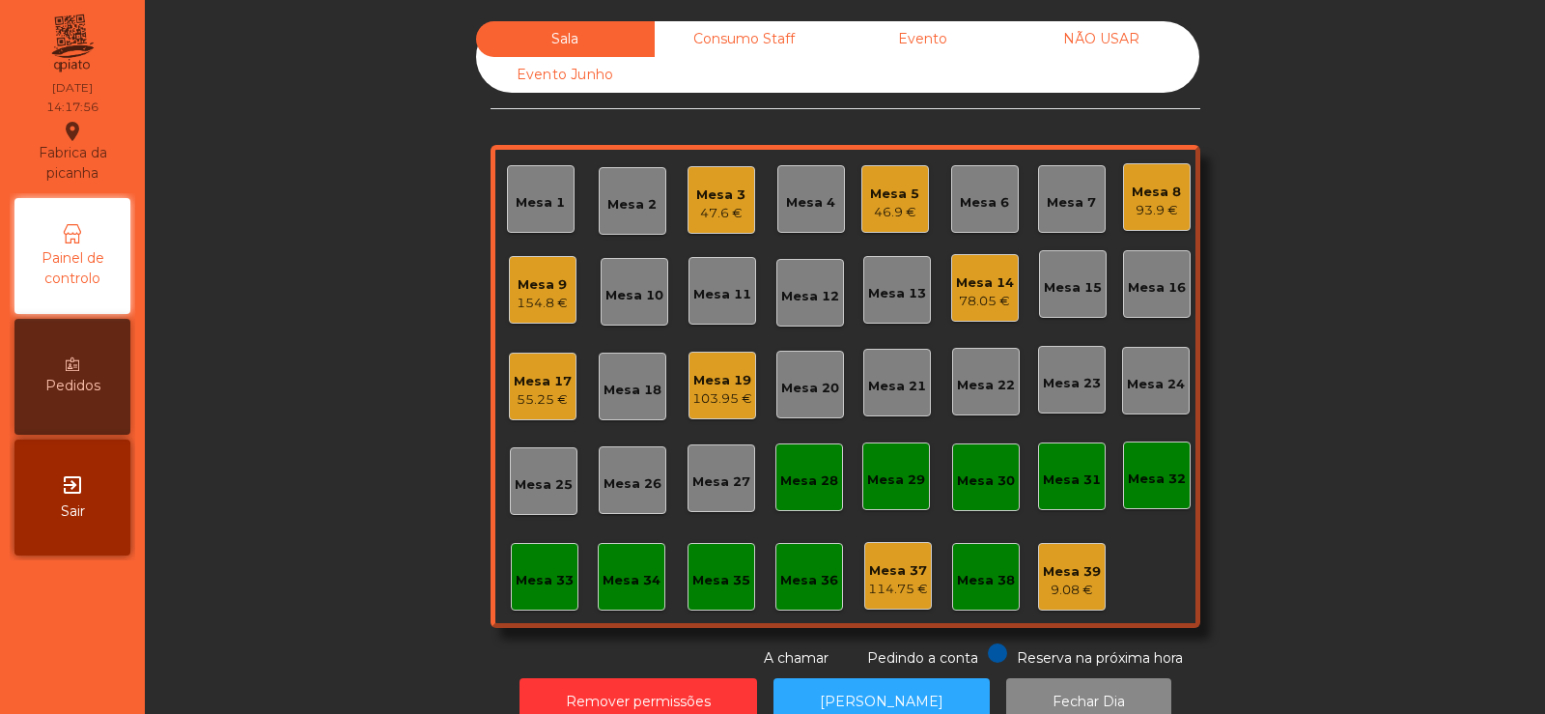
click at [1006, 214] on div "Mesa 6" at bounding box center [985, 199] width 68 height 68
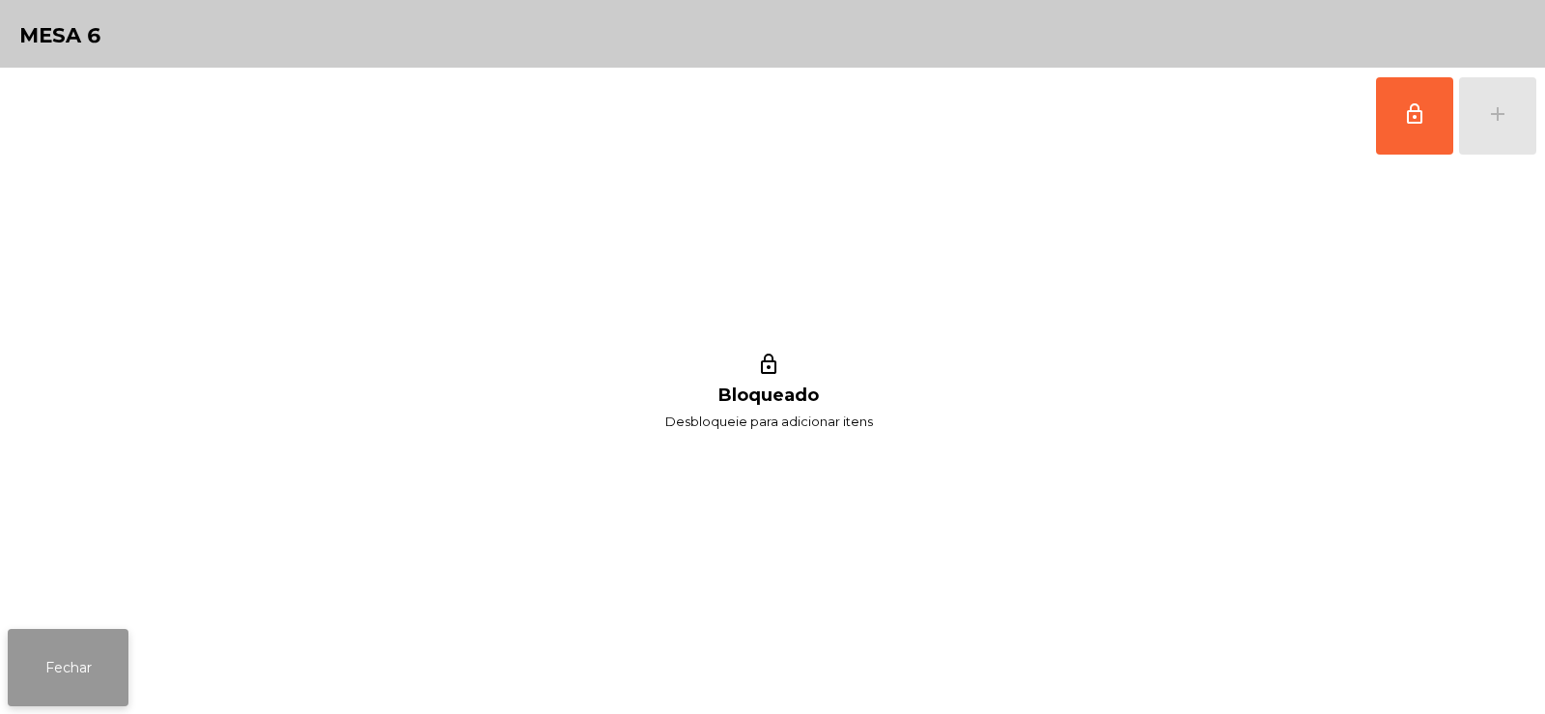
click at [83, 677] on button "Fechar" at bounding box center [68, 667] width 121 height 77
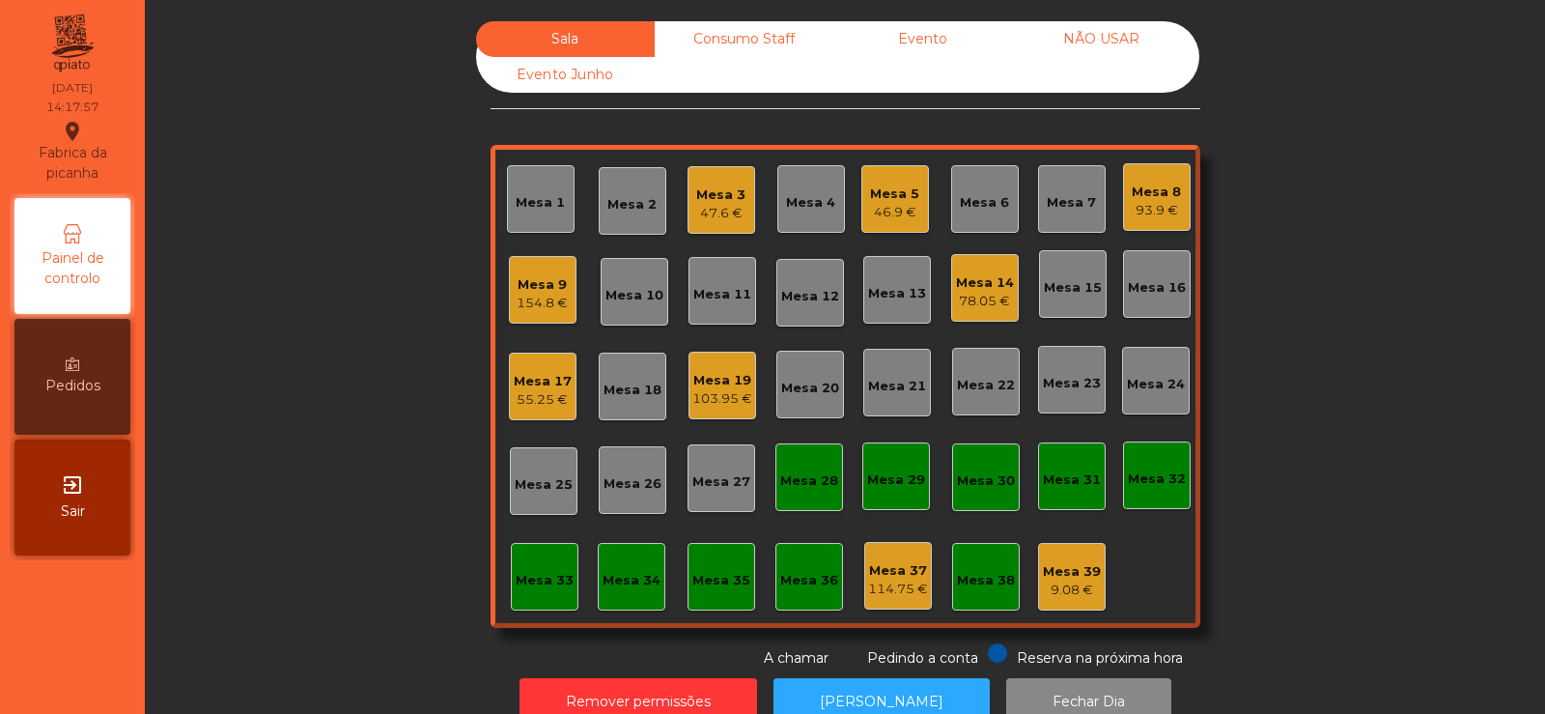
click at [988, 226] on div "Mesa 6" at bounding box center [985, 199] width 68 height 68
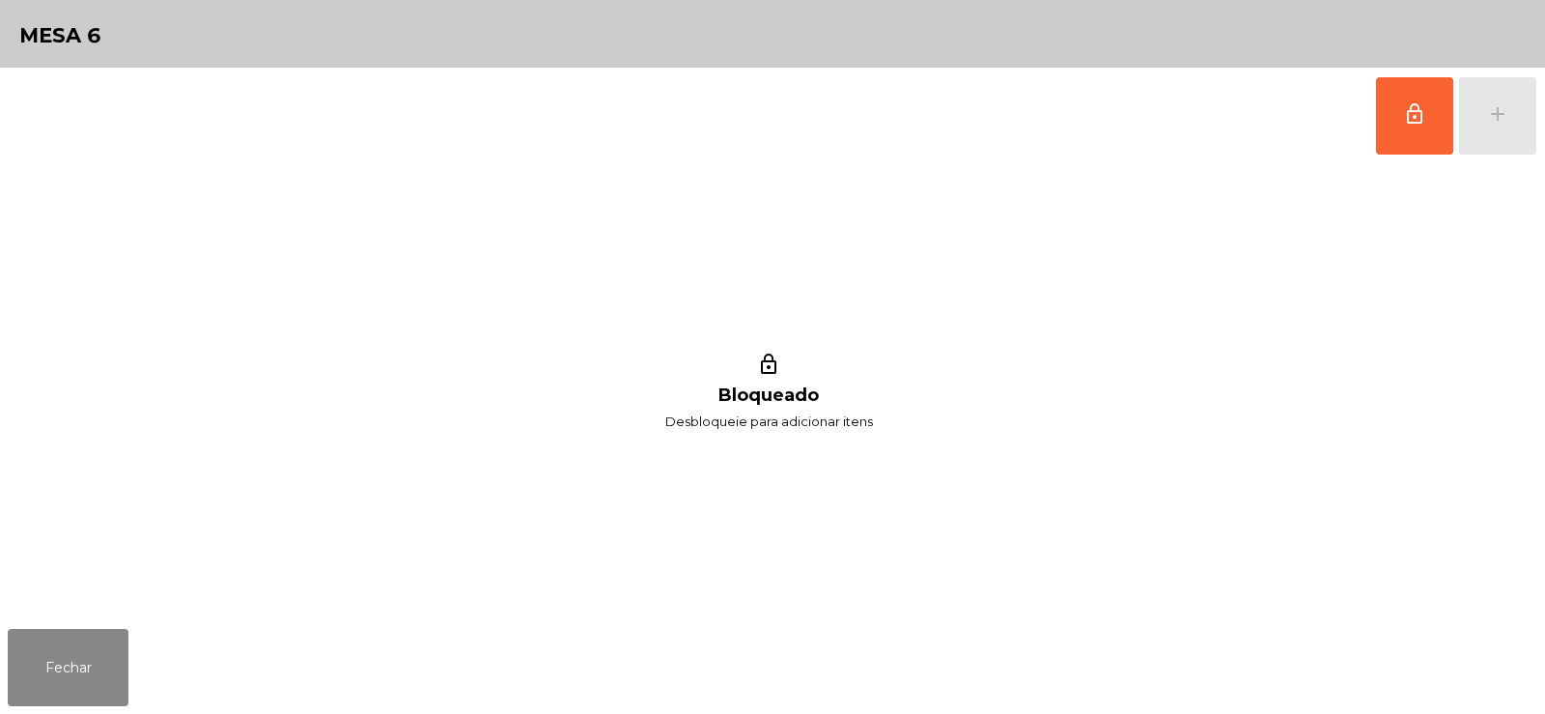
click at [1412, 126] on button "lock_outline" at bounding box center [1414, 115] width 77 height 77
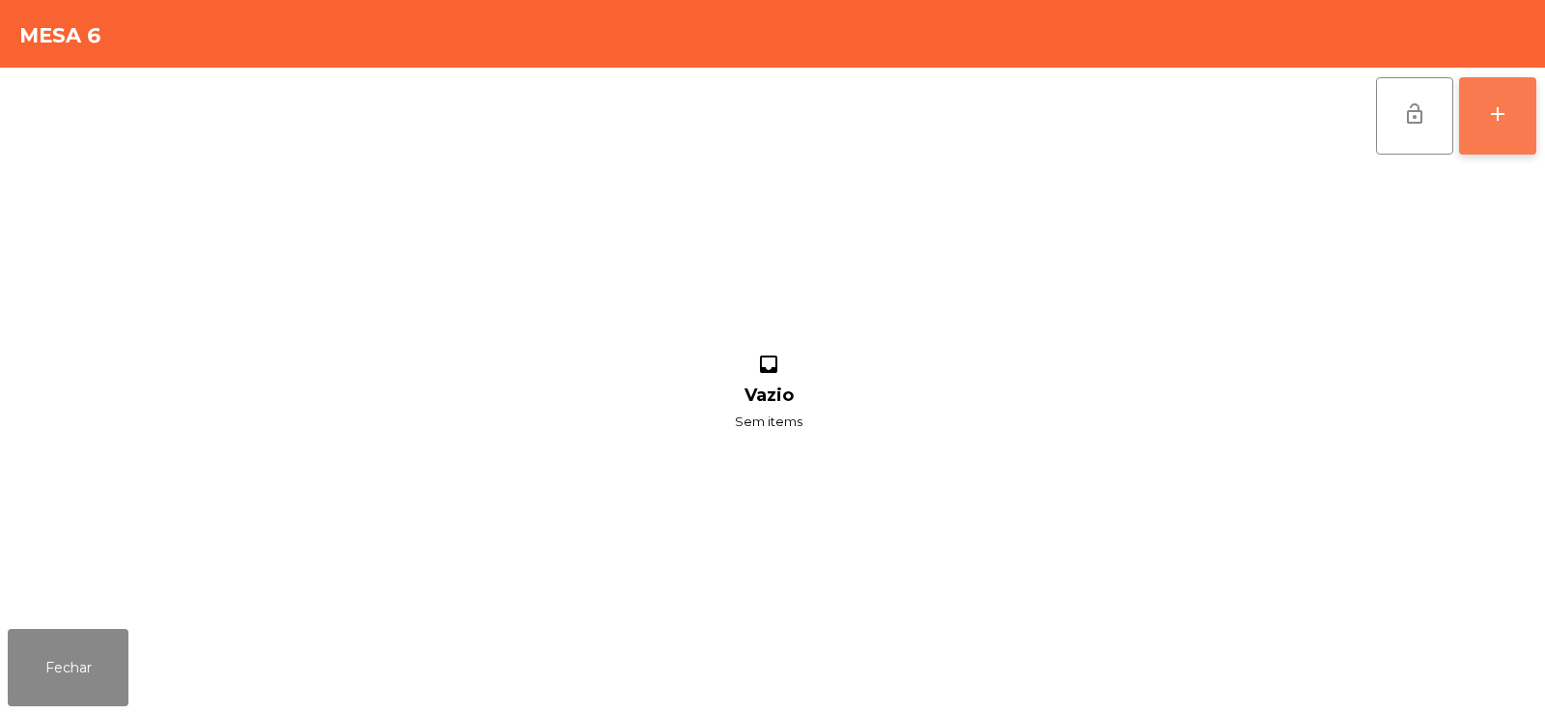
click at [1501, 119] on div "add" at bounding box center [1497, 113] width 23 height 23
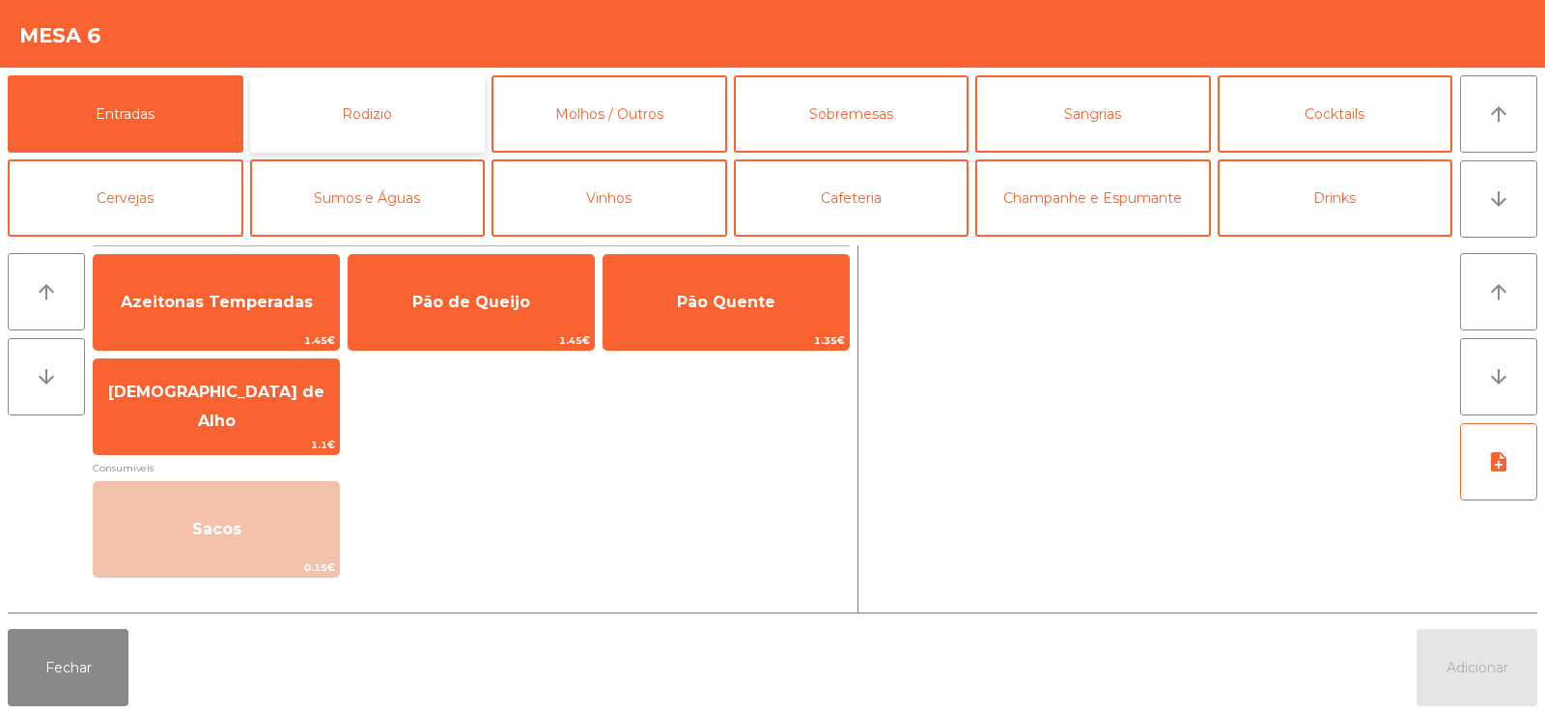
click at [403, 84] on button "Rodizio" at bounding box center [368, 113] width 236 height 77
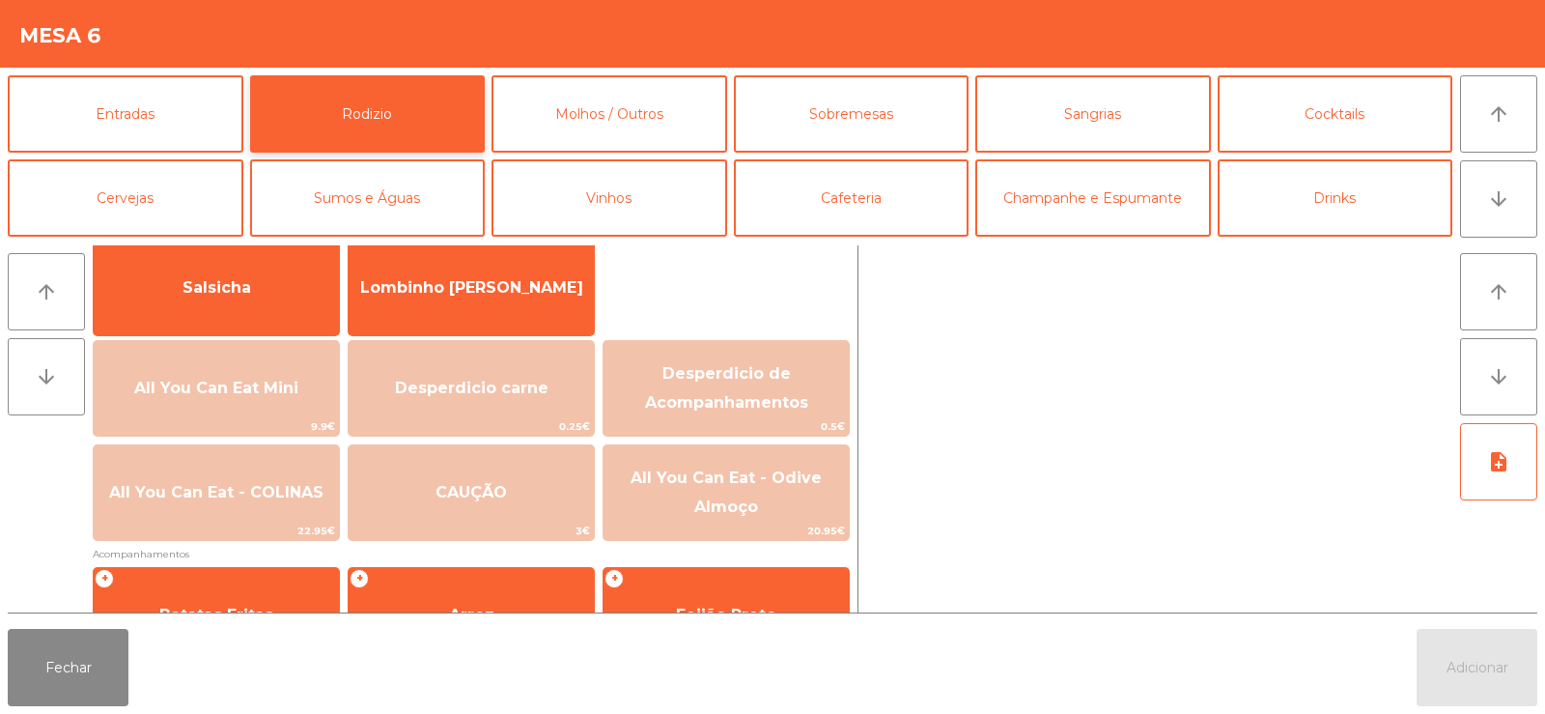
scroll to position [186, 0]
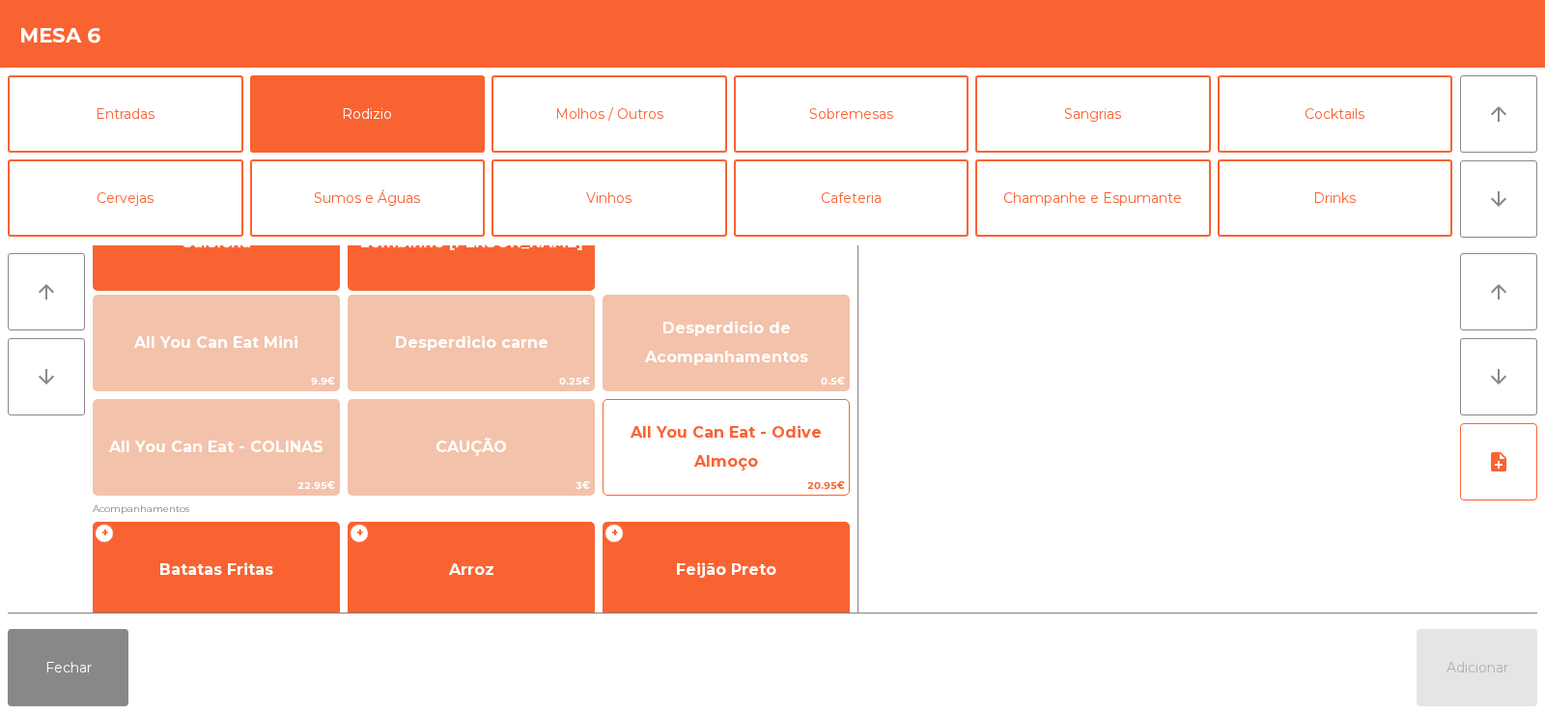
click at [719, 432] on span "All You Can Eat - Odive Almoço" at bounding box center [726, 446] width 191 height 47
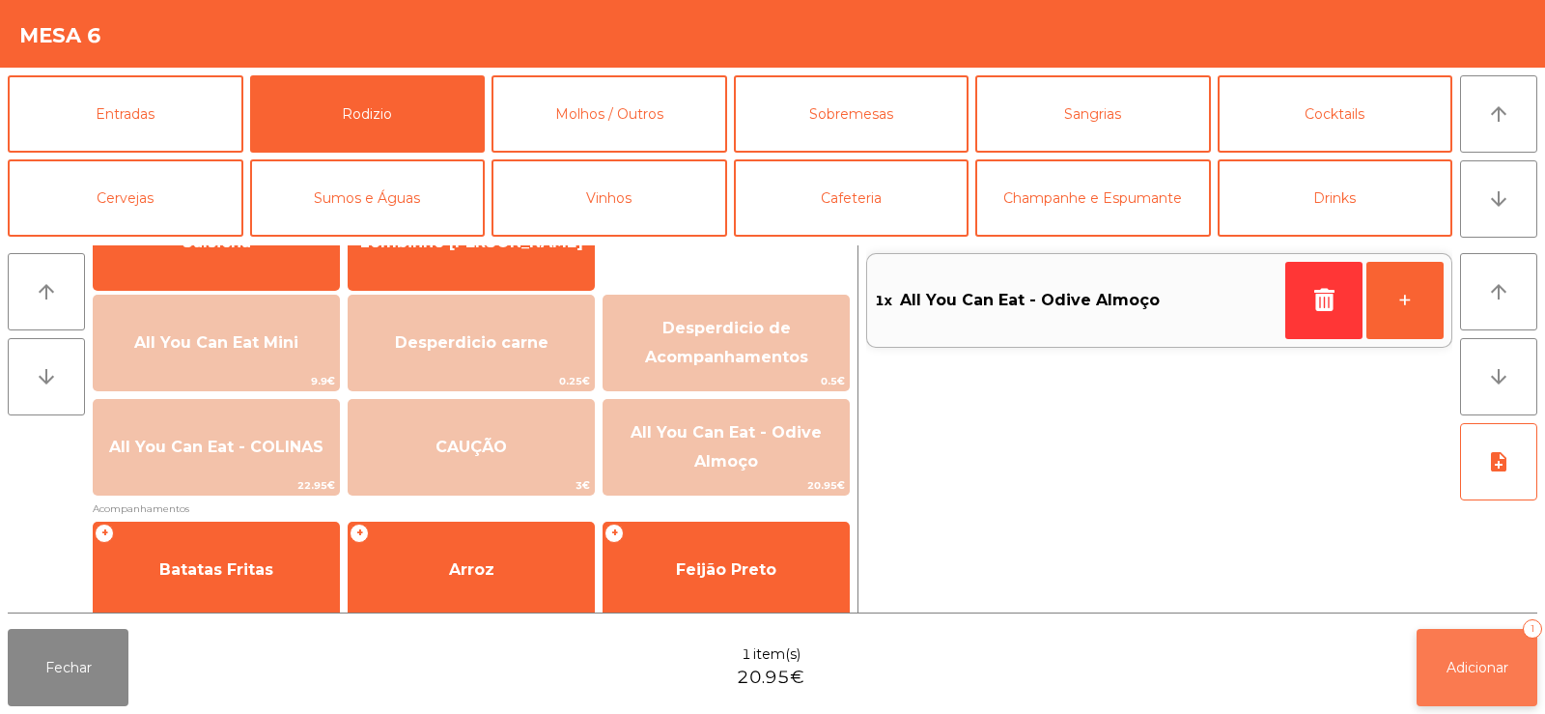
click at [1458, 673] on span "Adicionar" at bounding box center [1477, 667] width 62 height 17
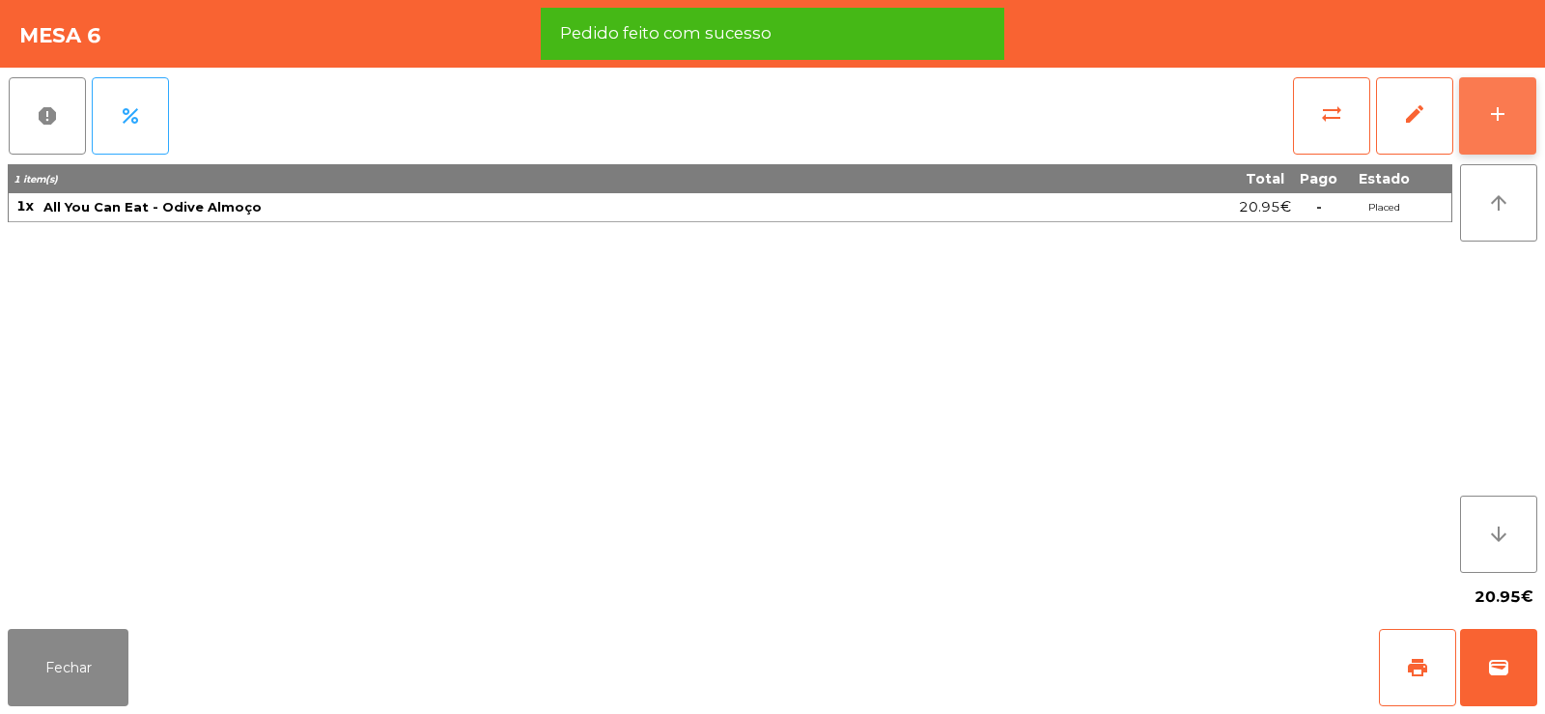
click at [1509, 117] on button "add" at bounding box center [1497, 115] width 77 height 77
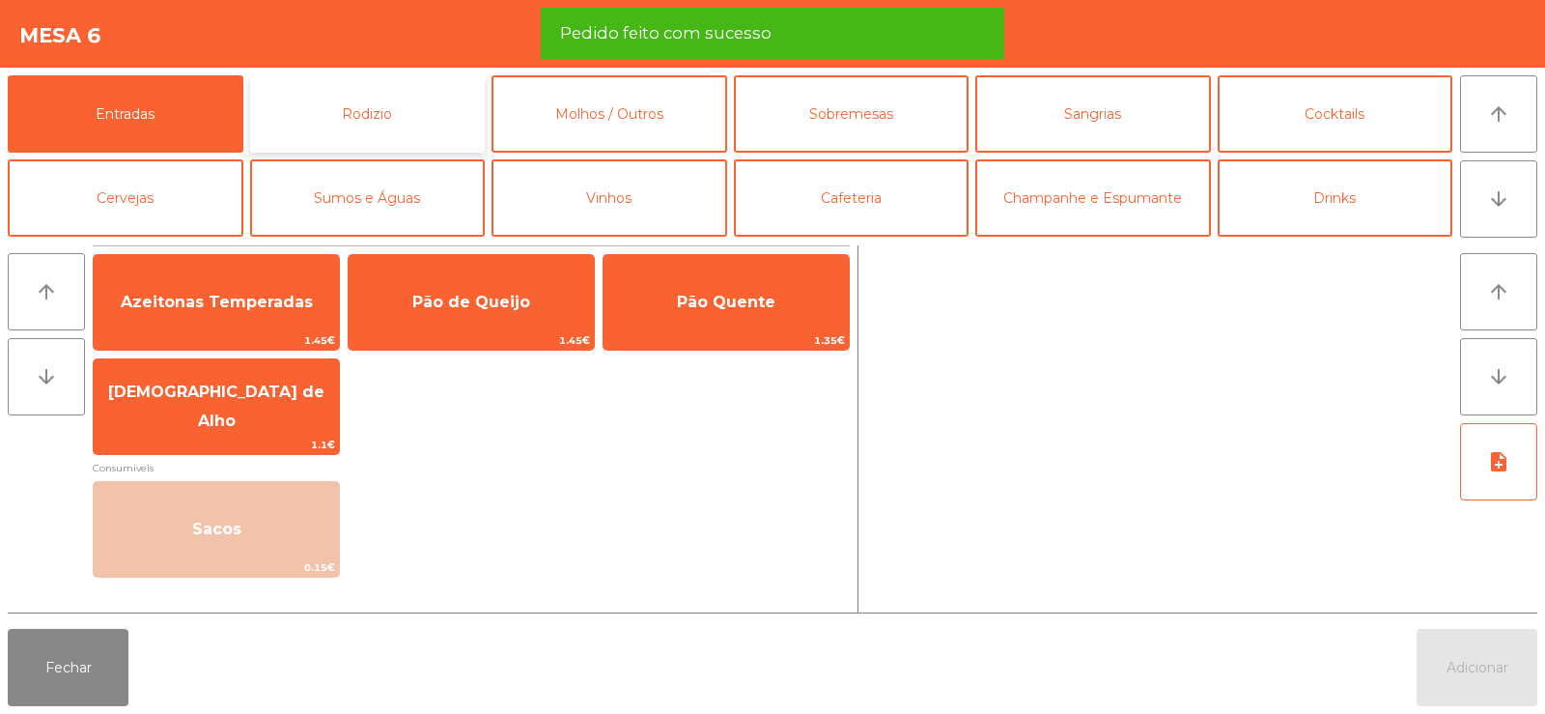
click at [362, 107] on button "Rodizio" at bounding box center [368, 113] width 236 height 77
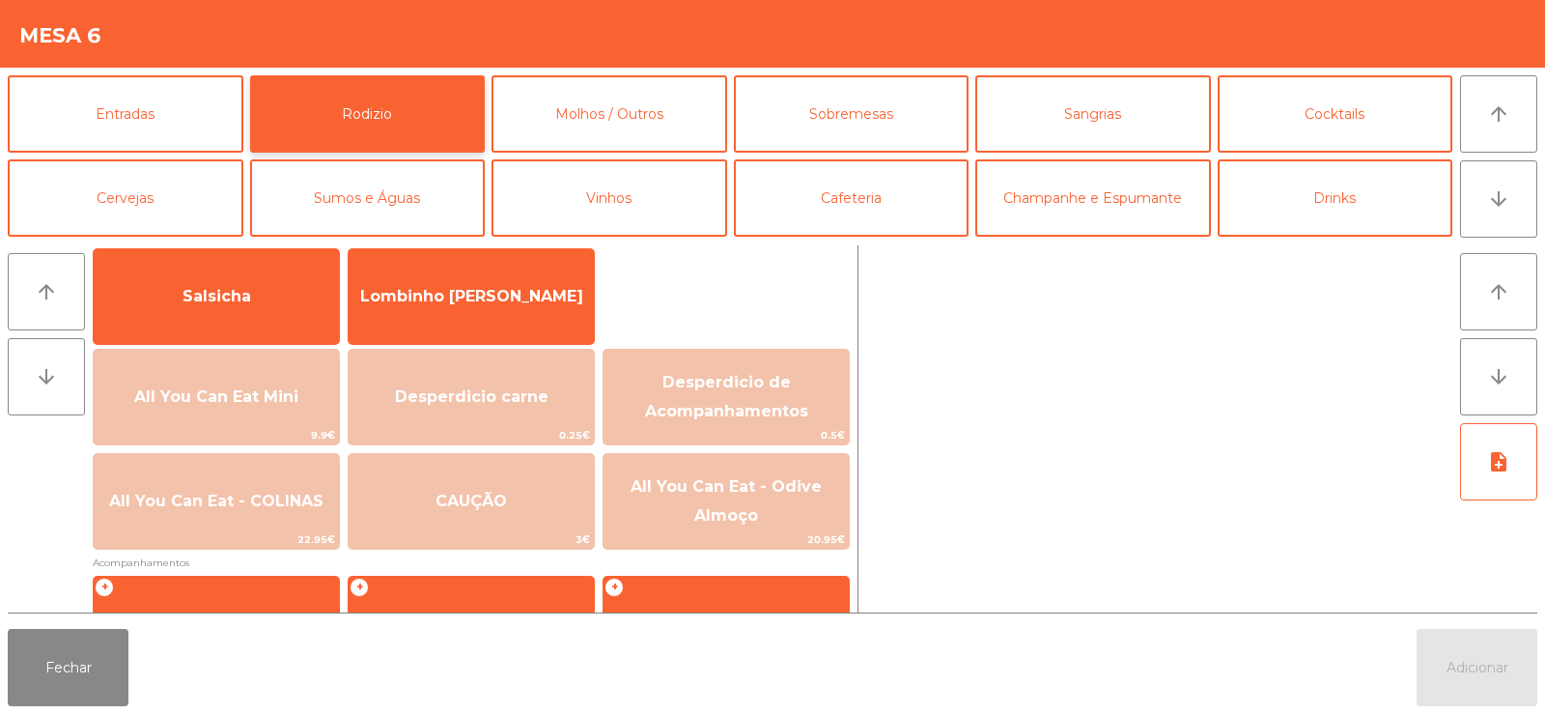
scroll to position [135, 0]
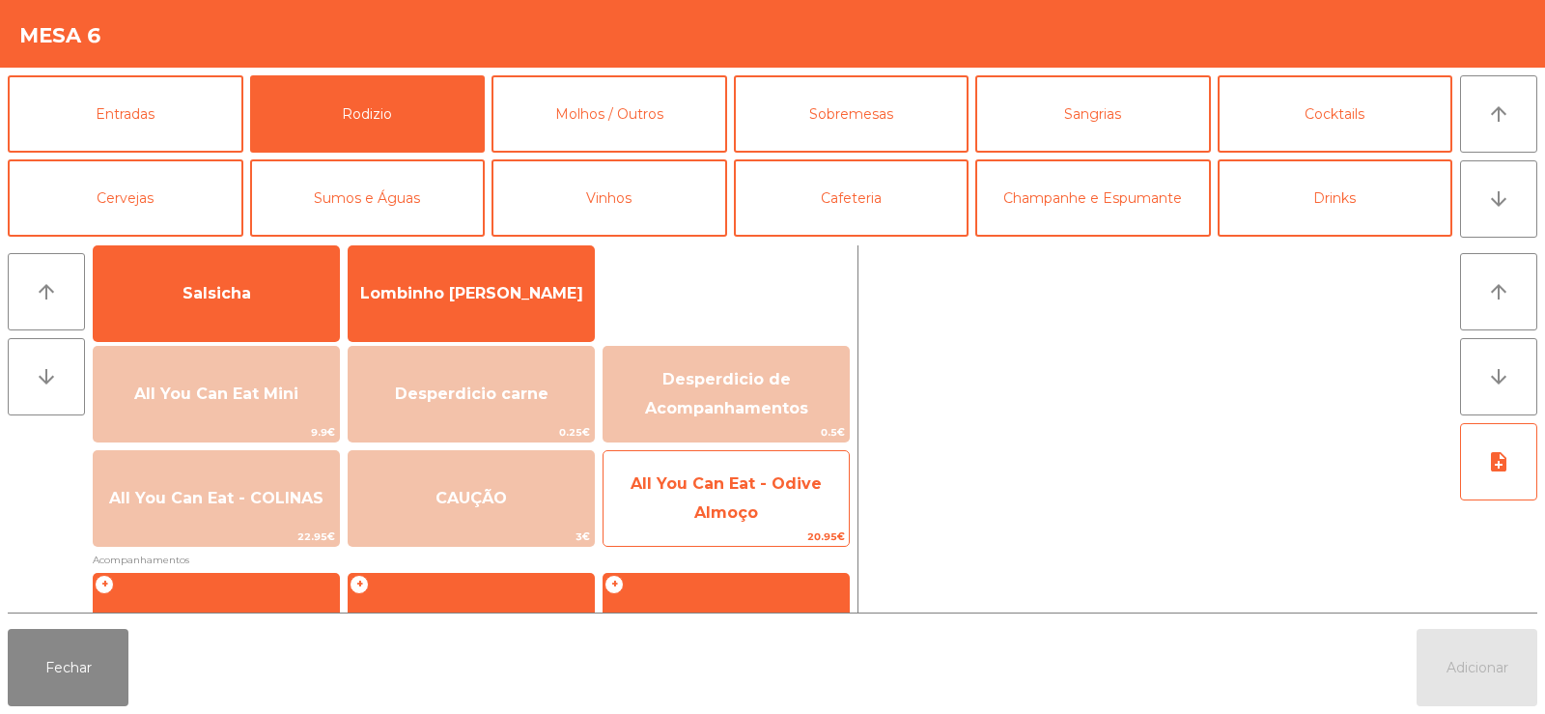
click at [754, 522] on span "All You Can Eat - Odive Almoço" at bounding box center [725, 499] width 245 height 82
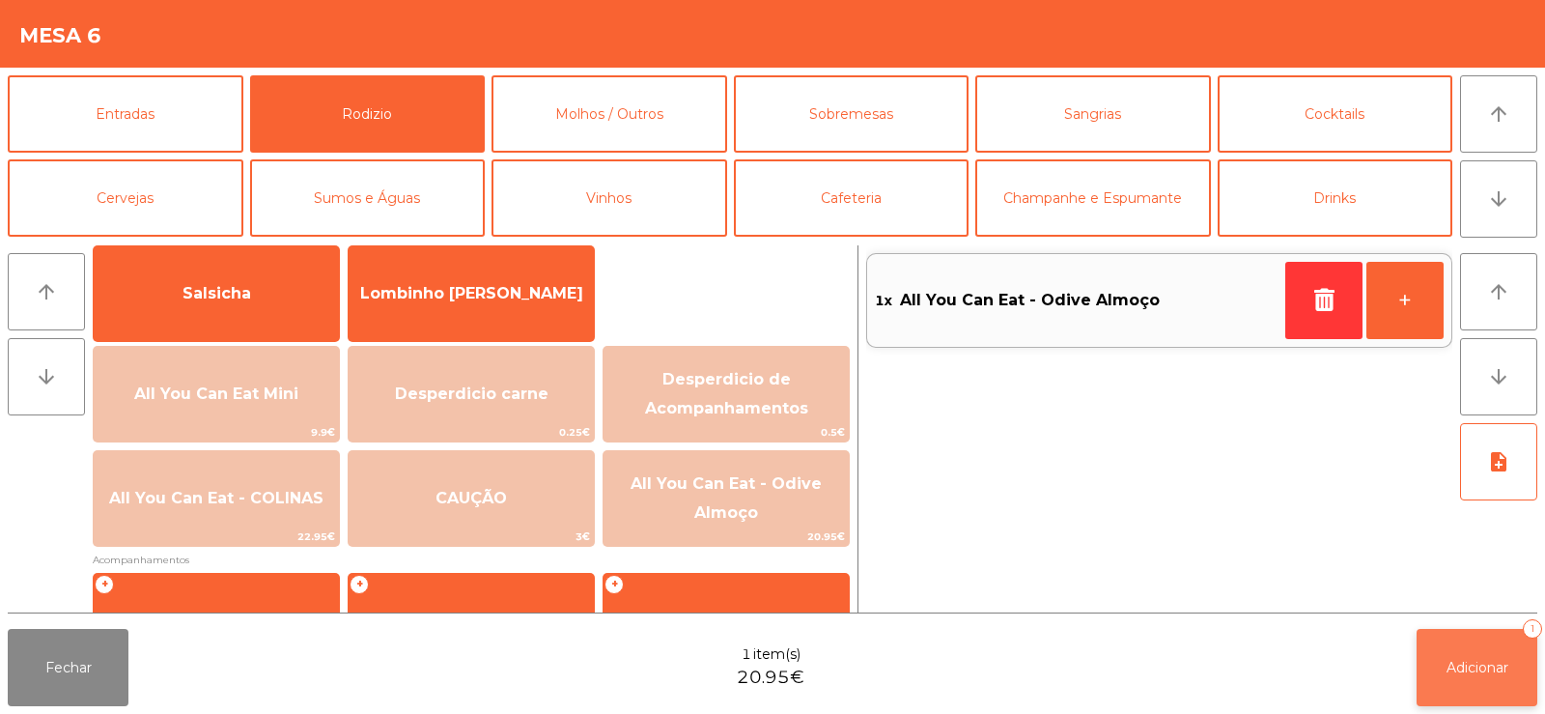
click at [1446, 639] on button "Adicionar 1" at bounding box center [1477, 667] width 121 height 77
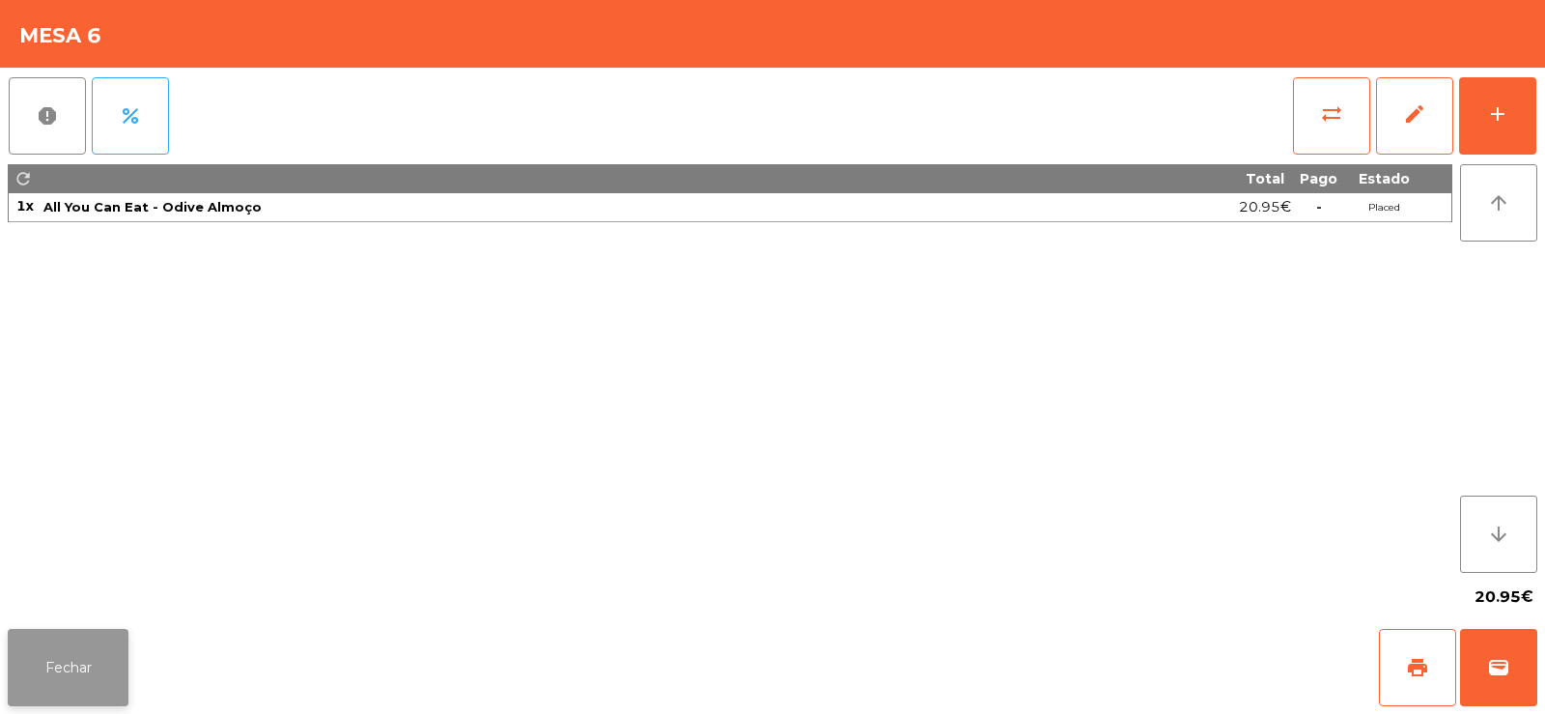
click at [59, 668] on button "Fechar" at bounding box center [68, 667] width 121 height 77
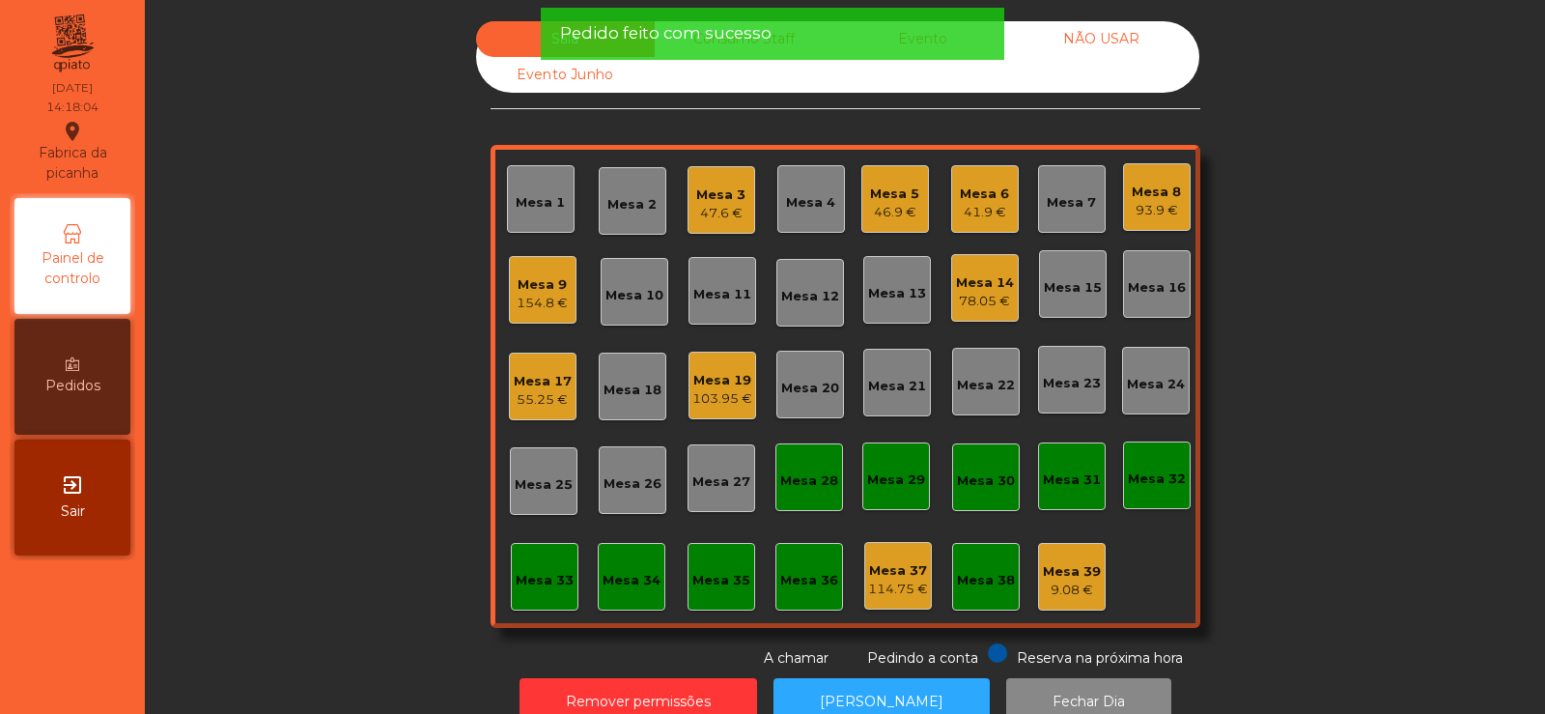
click at [288, 371] on div "Sala Consumo Staff Evento NÃO USAR Evento Junho Mesa 1 Mesa 2 Mesa 3 47.6 € Mes…" at bounding box center [845, 344] width 1348 height 647
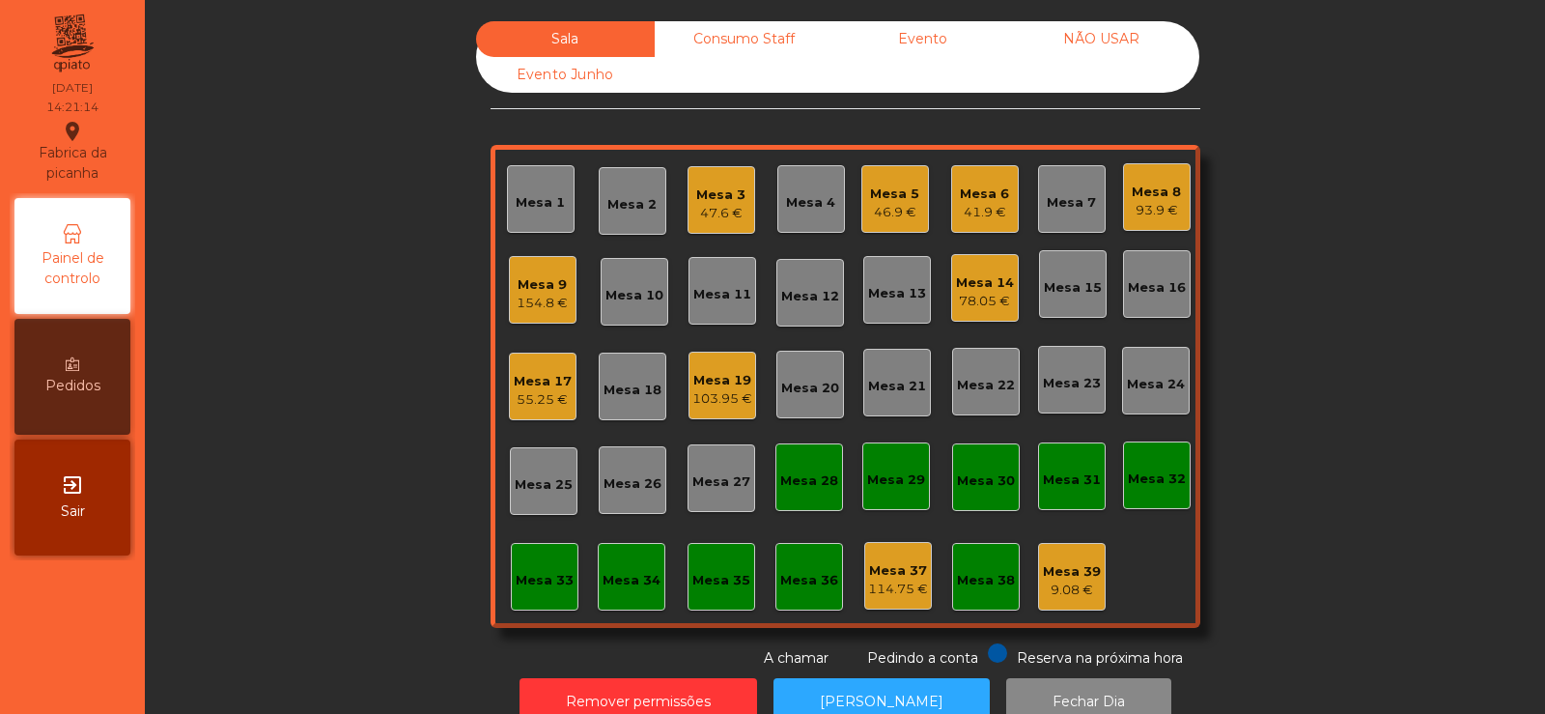
click at [973, 213] on div "41.9 €" at bounding box center [984, 212] width 49 height 19
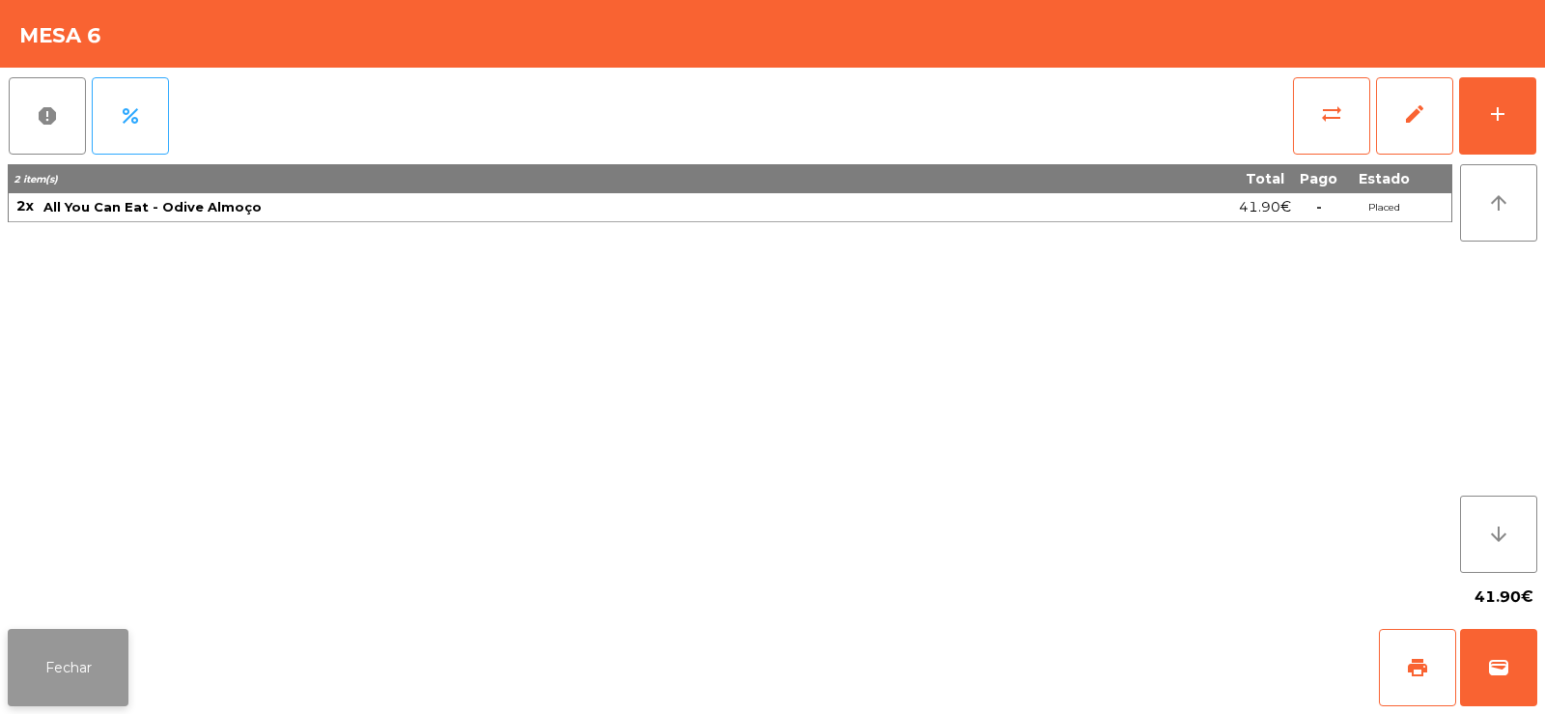
click at [46, 643] on button "Fechar" at bounding box center [68, 667] width 121 height 77
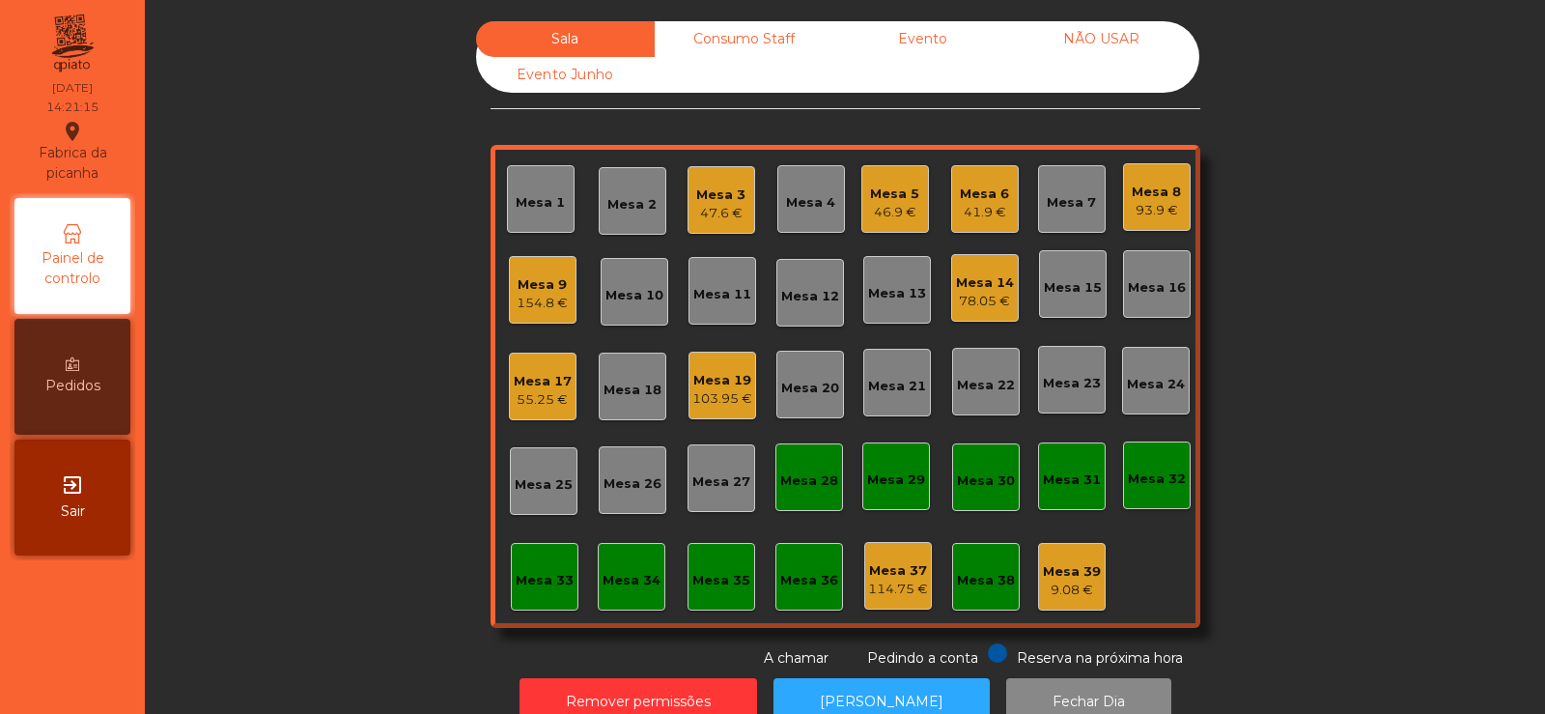
click at [127, 468] on div "exit_to_app Sair" at bounding box center [72, 497] width 116 height 116
click at [719, 40] on div "Consumo Staff" at bounding box center [744, 39] width 179 height 36
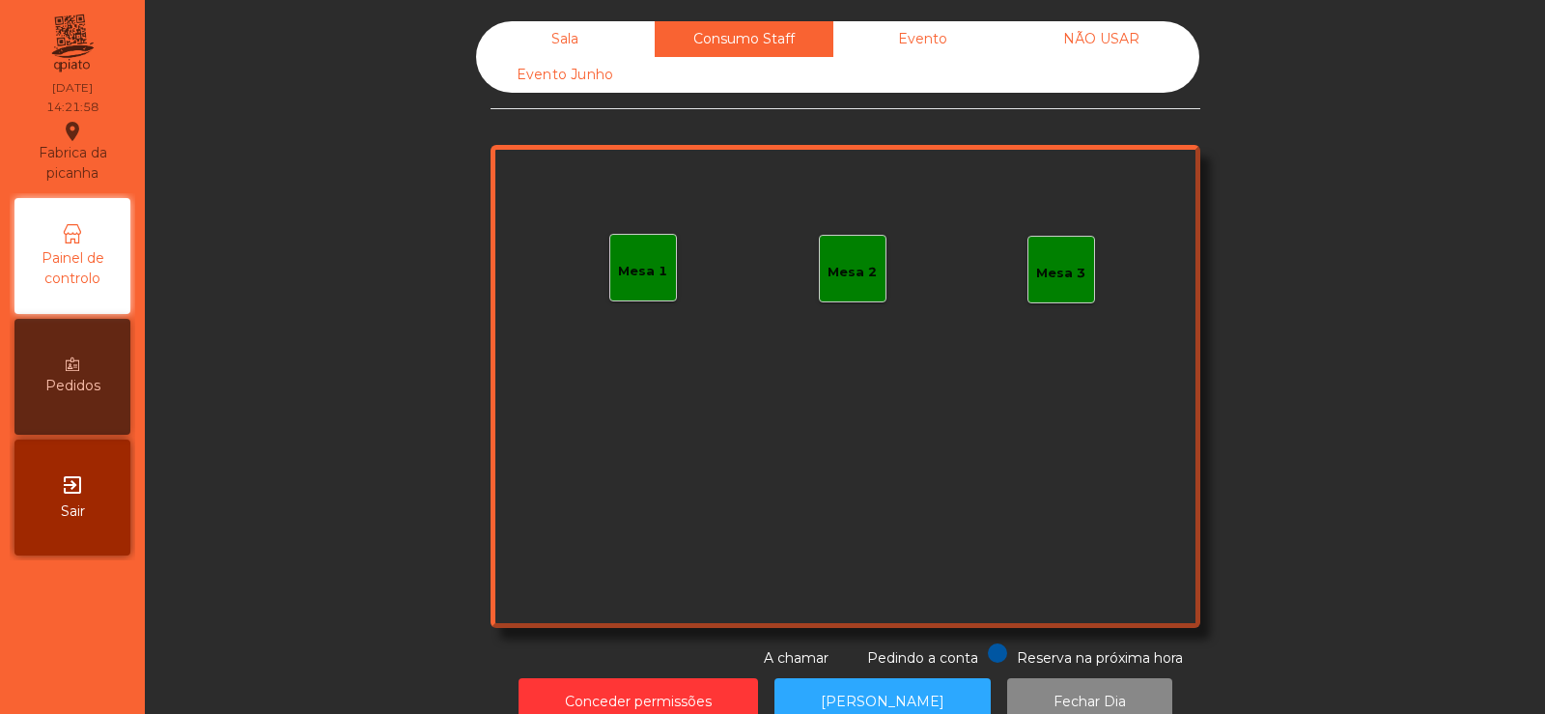
click at [565, 42] on div "Sala" at bounding box center [565, 39] width 179 height 36
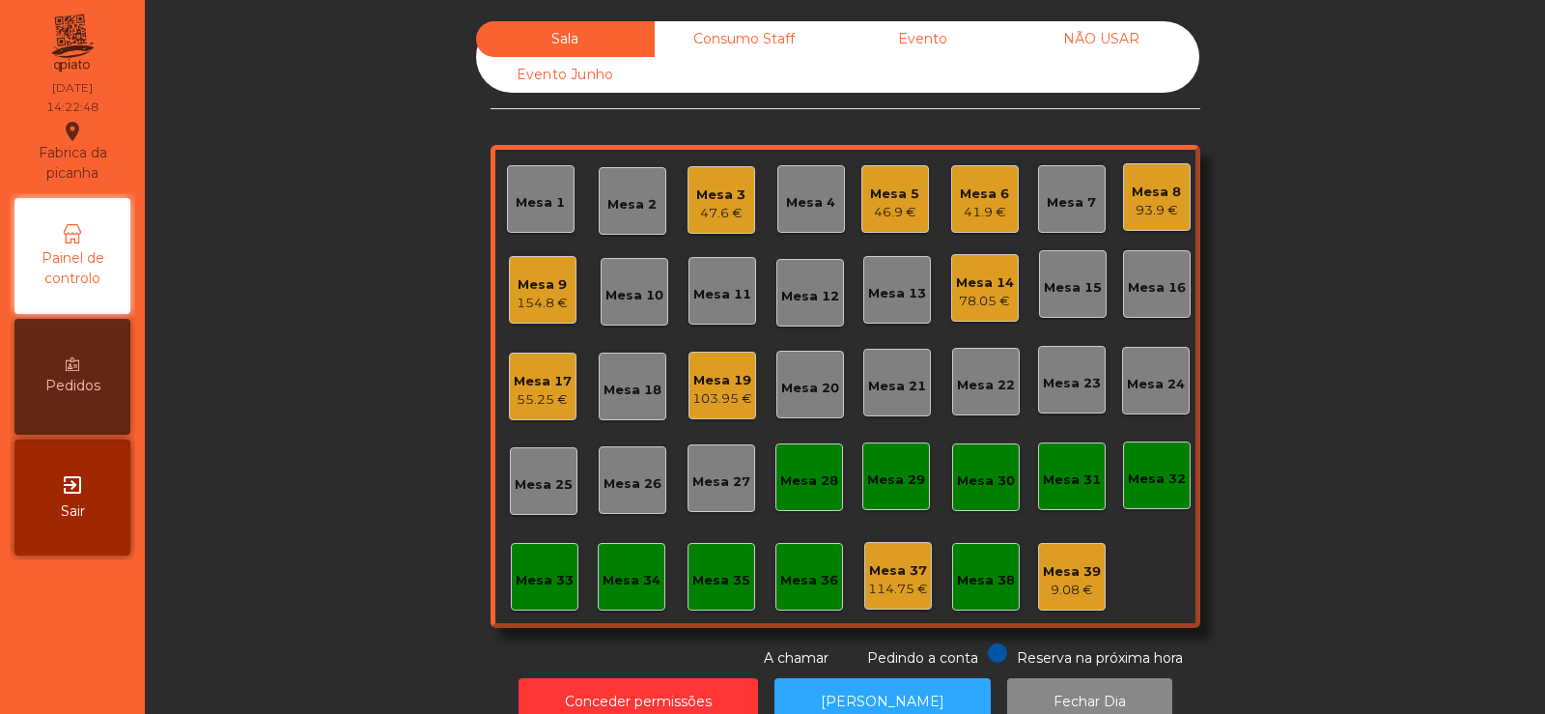
click at [978, 209] on div "41.9 €" at bounding box center [984, 212] width 49 height 19
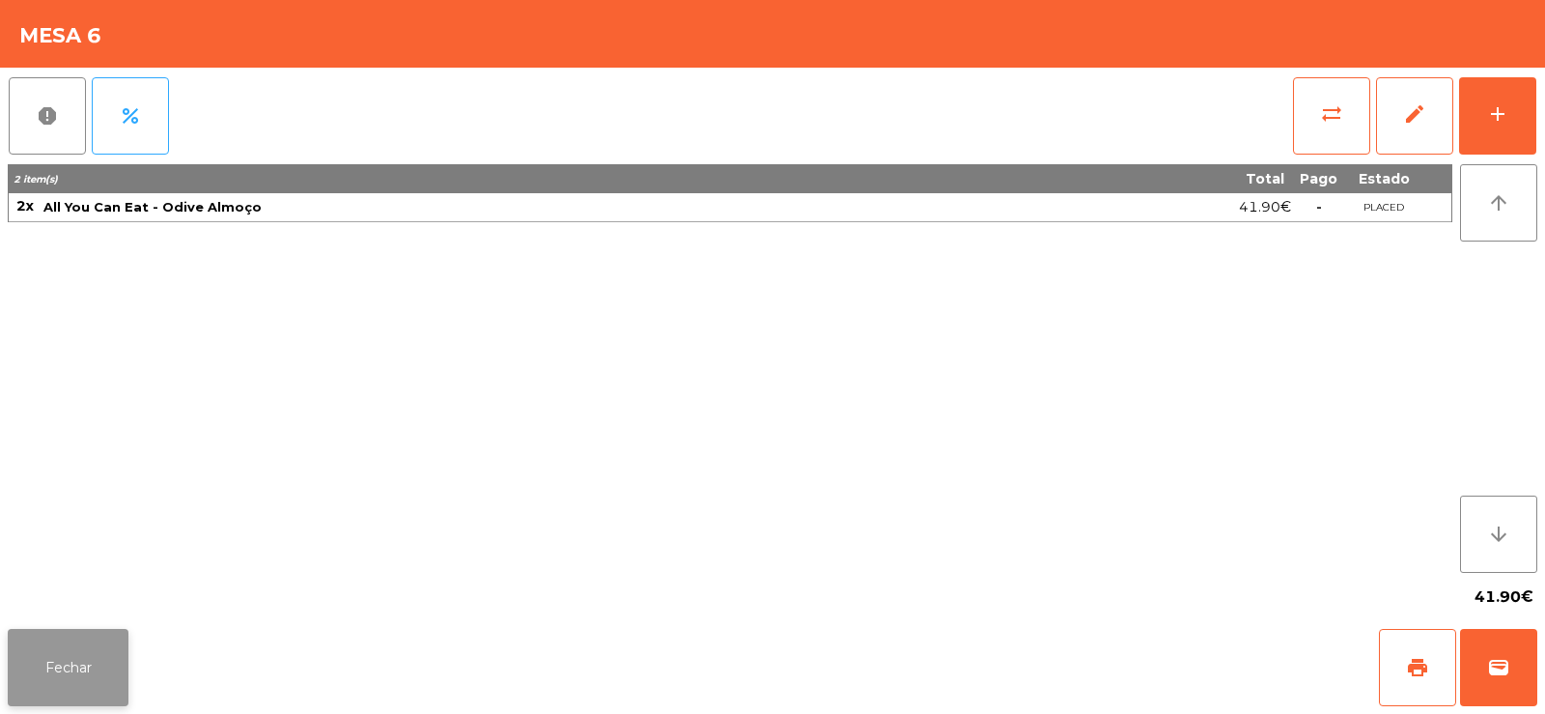
click at [68, 663] on button "Fechar" at bounding box center [68, 667] width 121 height 77
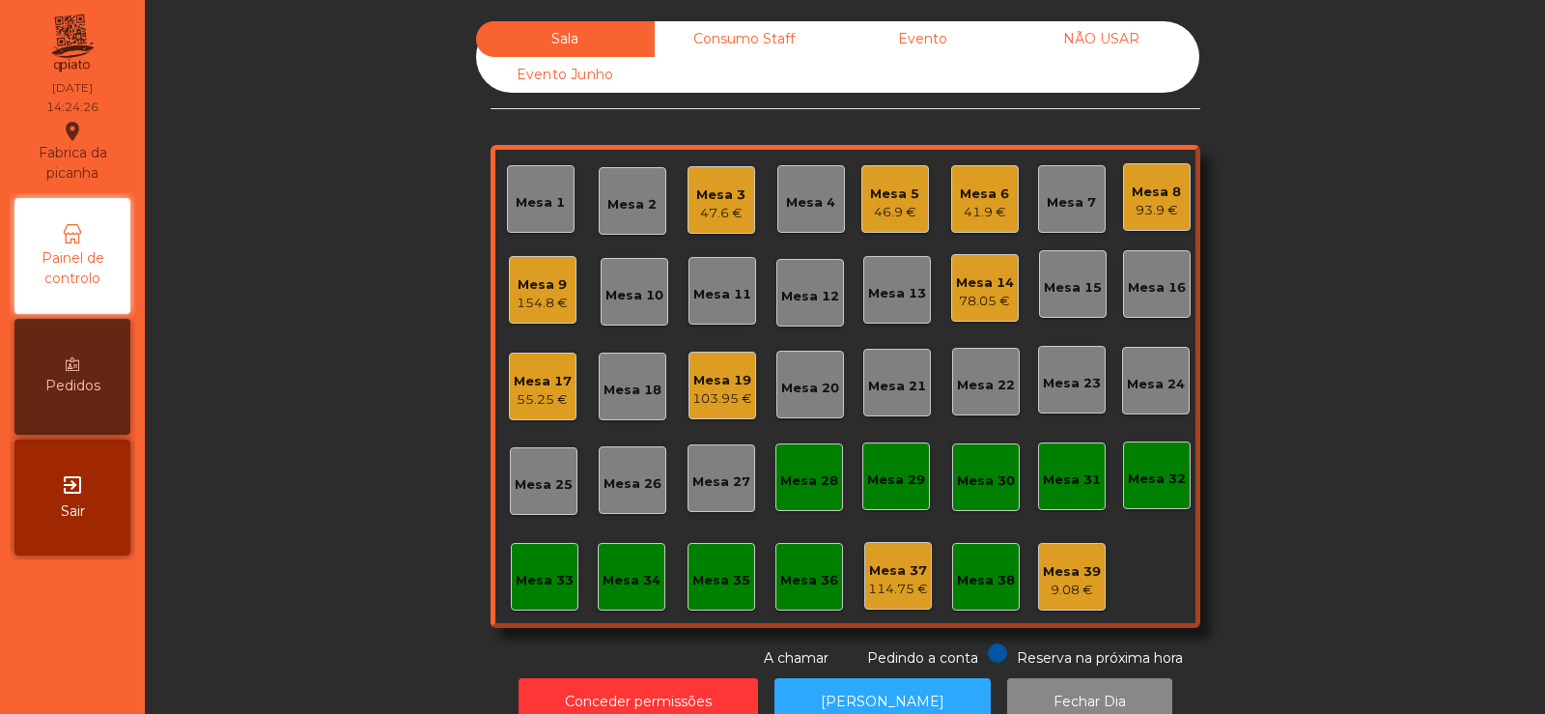
click at [951, 189] on div "Mesa 6 41.9 €" at bounding box center [985, 199] width 68 height 68
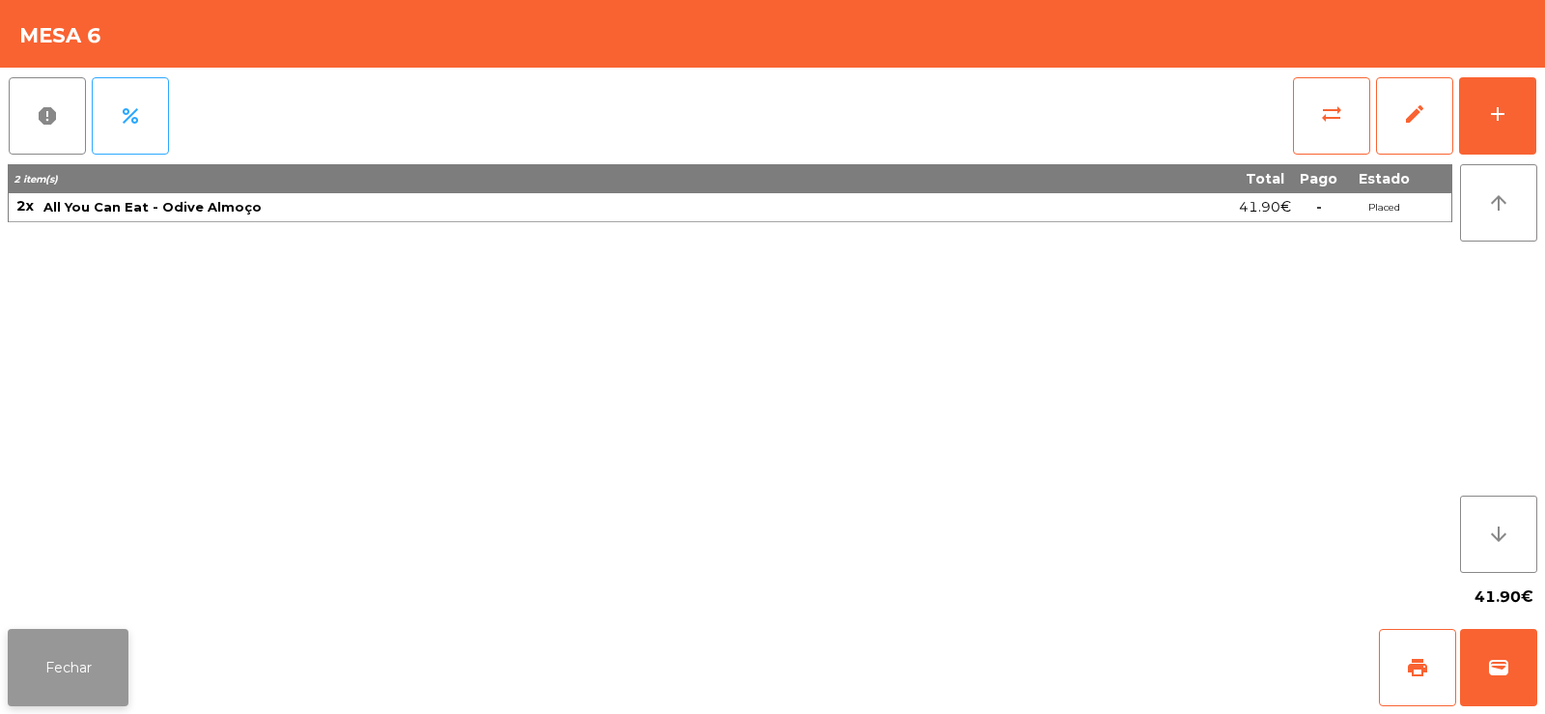
click at [117, 651] on button "Fechar" at bounding box center [68, 667] width 121 height 77
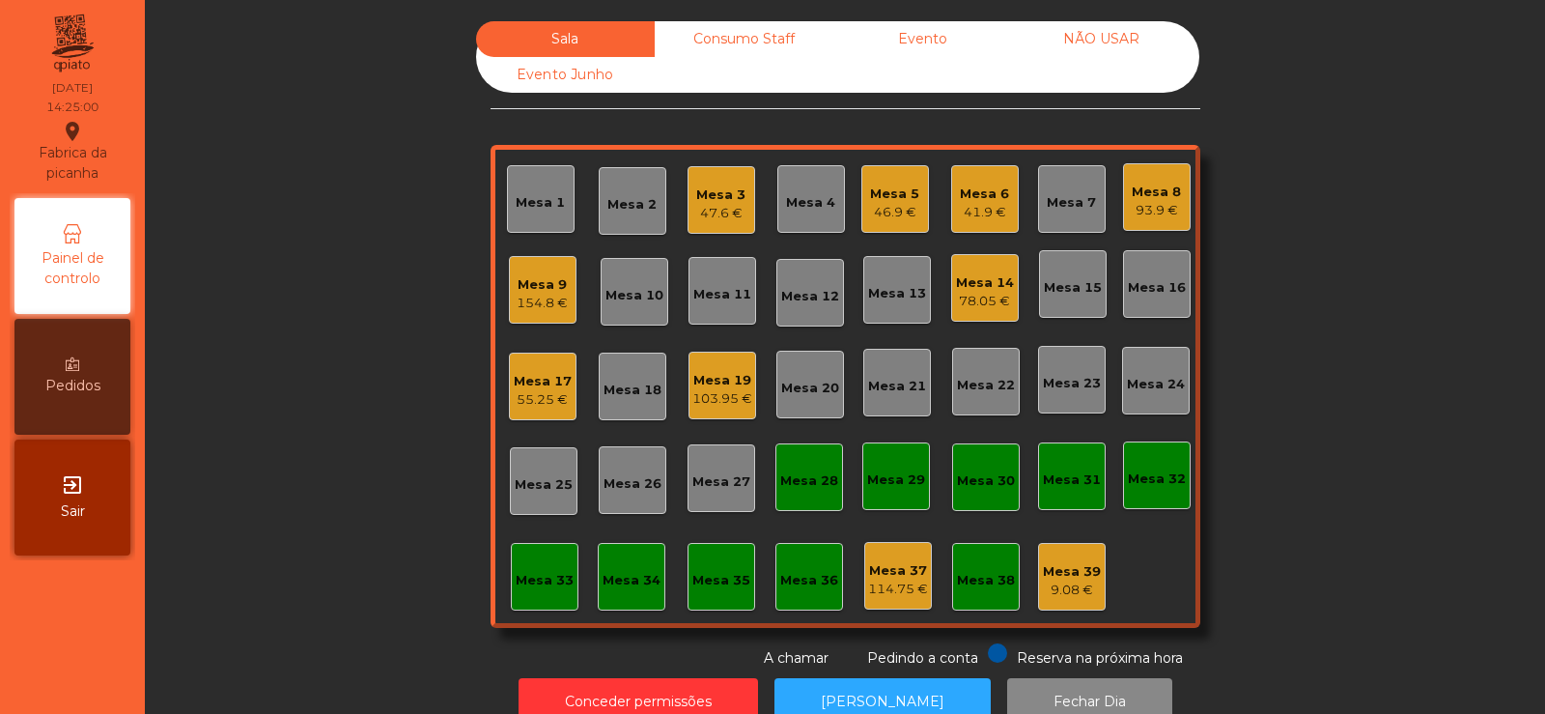
click at [981, 224] on div "Mesa 6 41.9 €" at bounding box center [985, 199] width 68 height 68
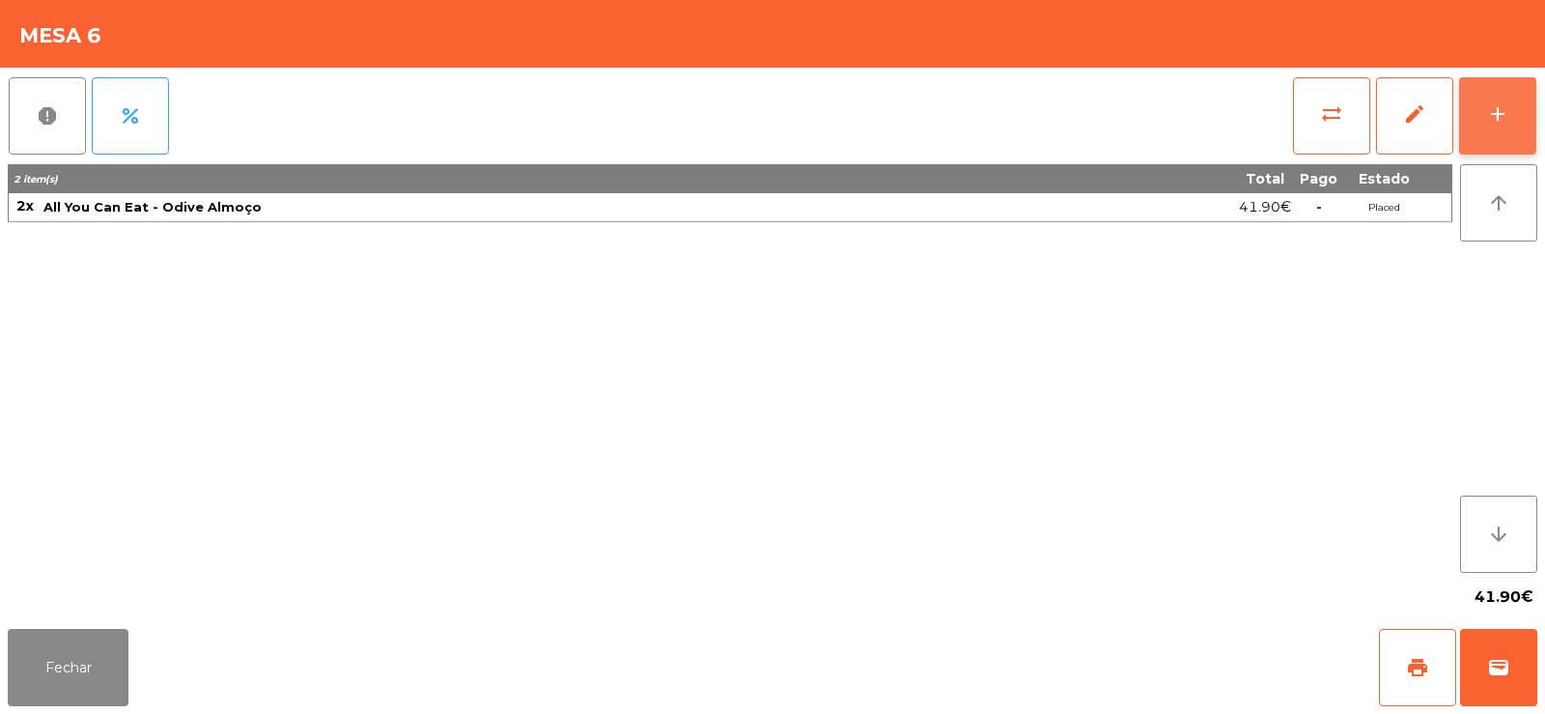
click at [1498, 132] on button "add" at bounding box center [1497, 115] width 77 height 77
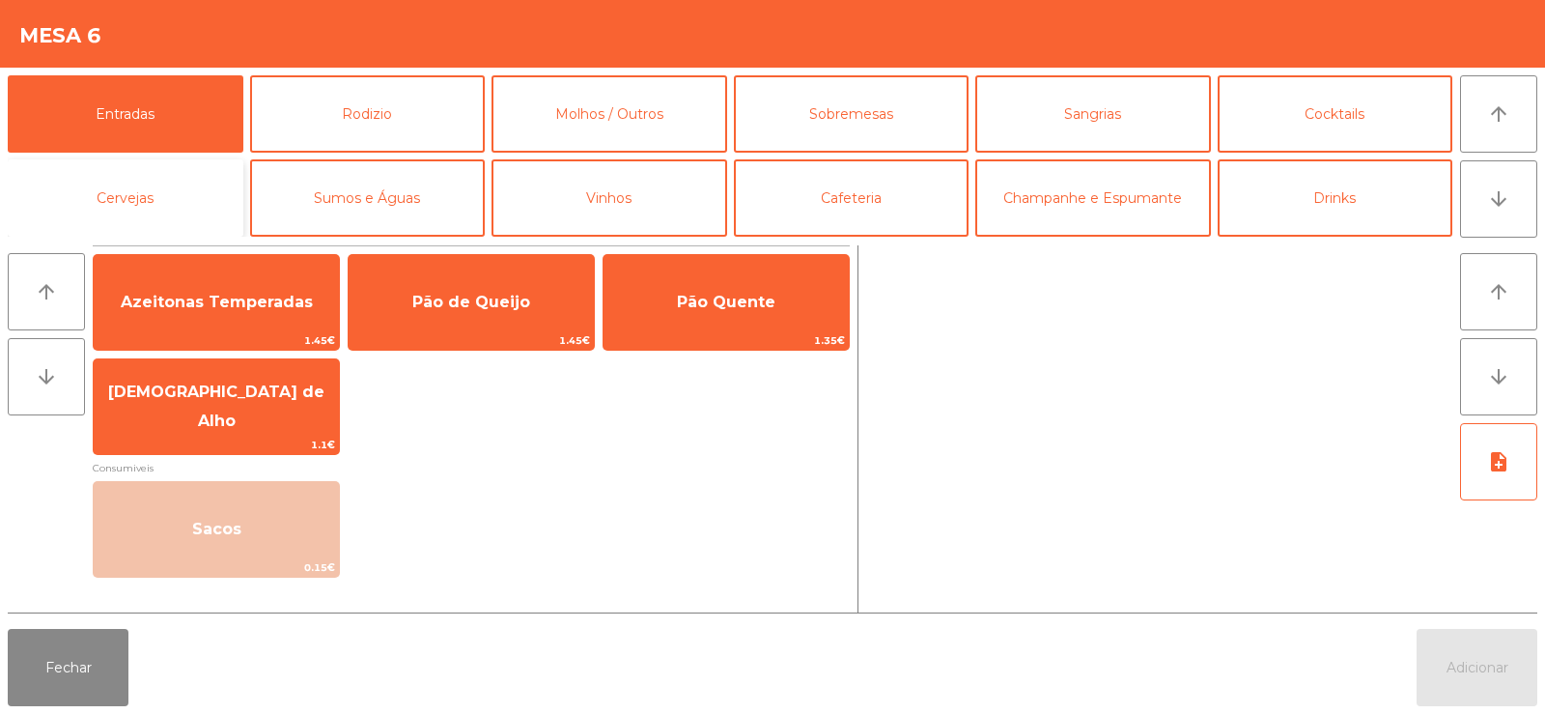
click at [116, 188] on button "Cervejas" at bounding box center [126, 197] width 236 height 77
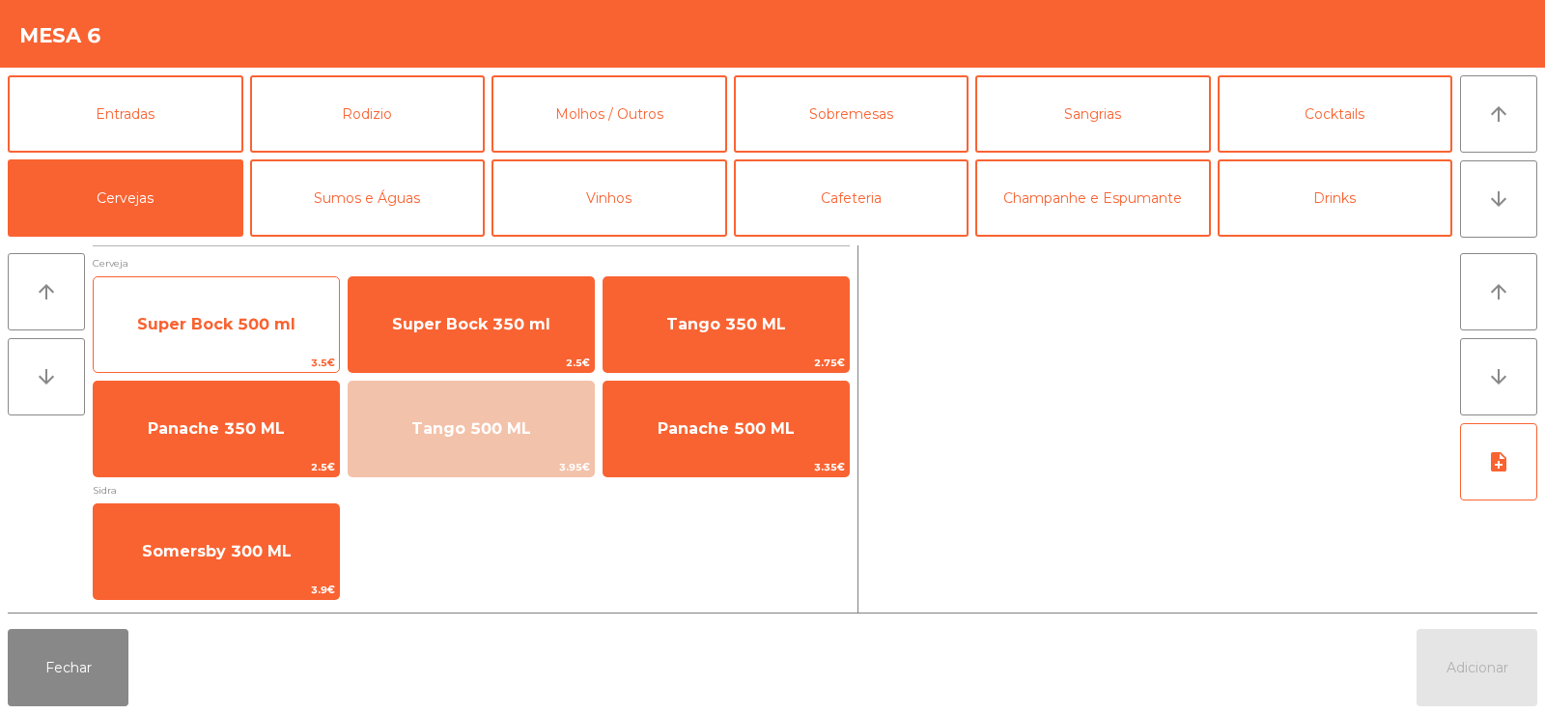
click at [284, 326] on span "Super Bock 500 ml" at bounding box center [216, 324] width 158 height 18
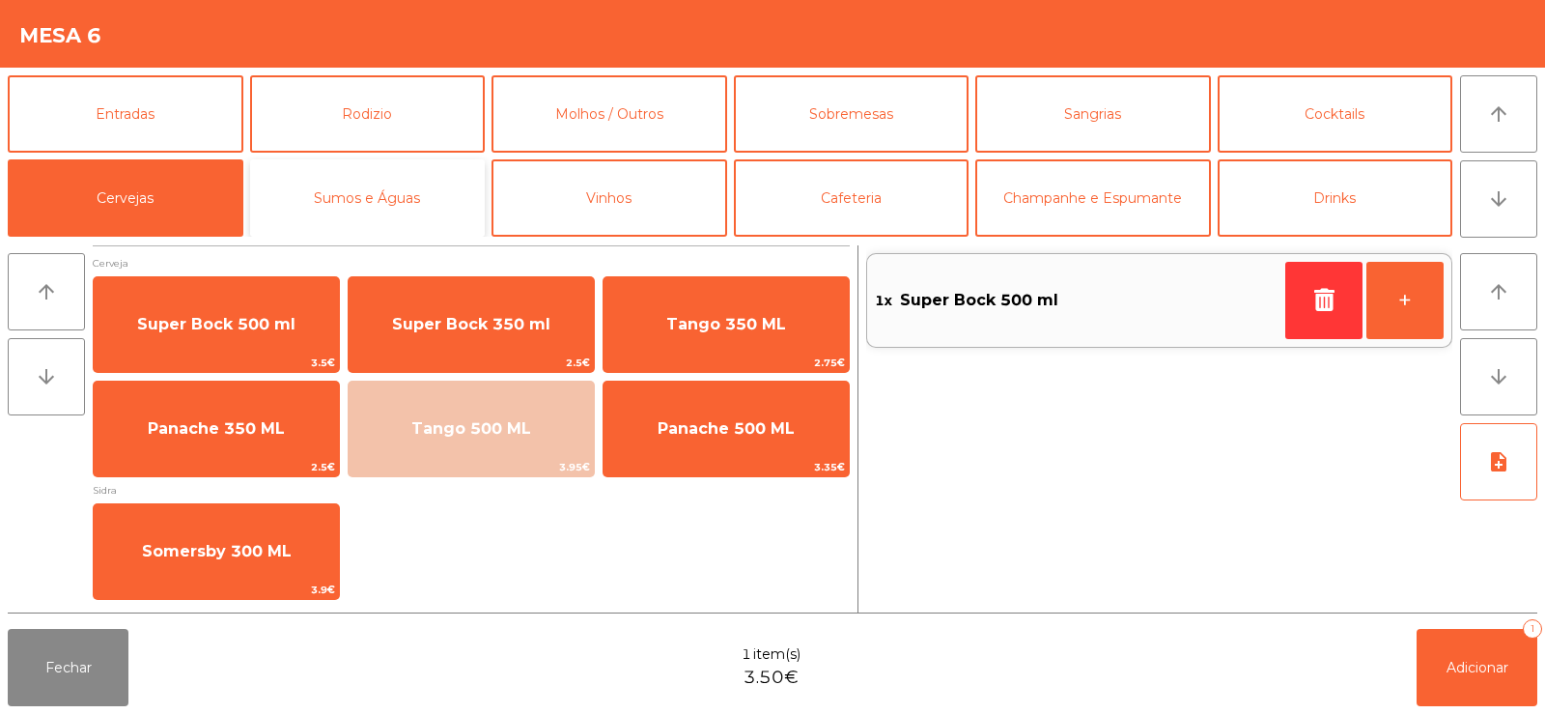
click at [384, 186] on button "Sumos e Águas" at bounding box center [368, 197] width 236 height 77
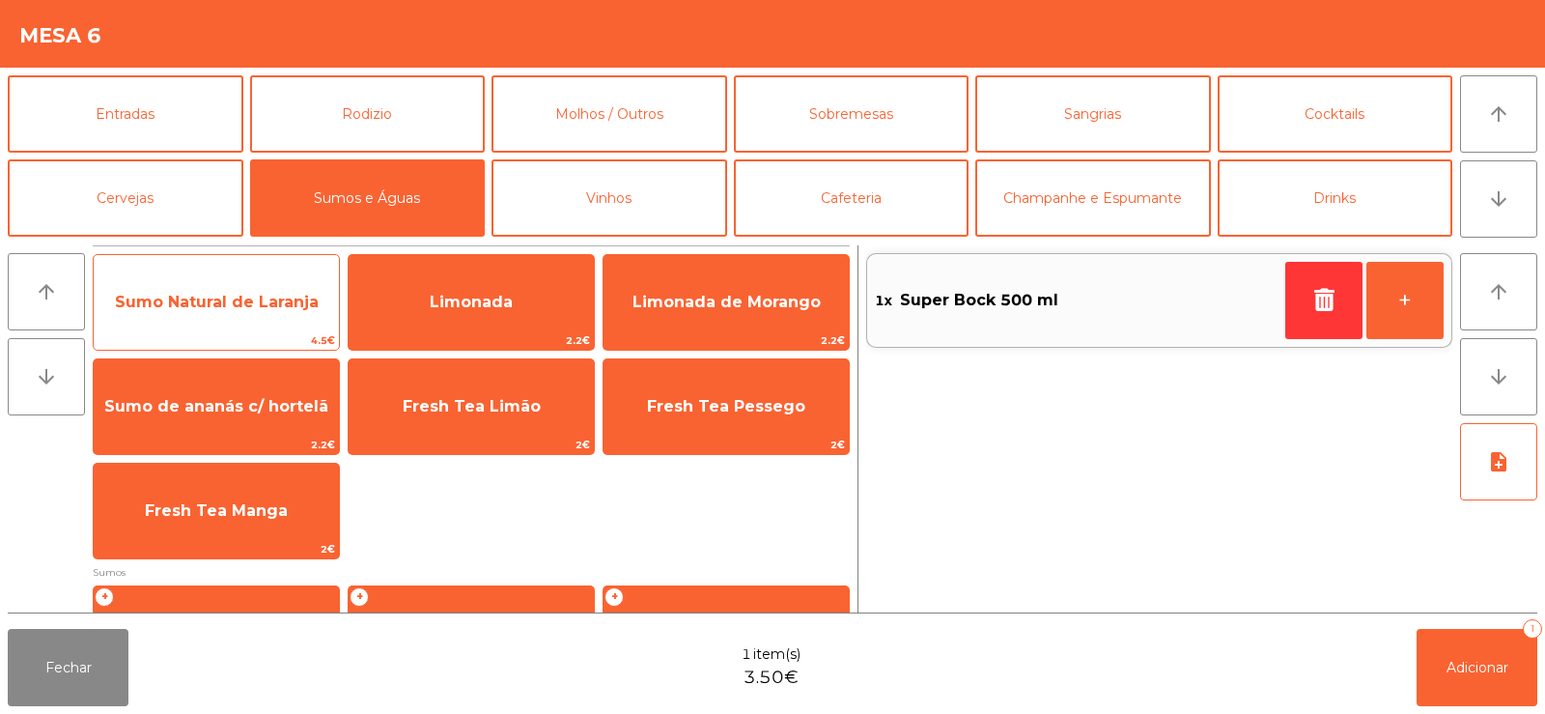
click at [232, 313] on span "Sumo Natural de Laranja" at bounding box center [216, 302] width 245 height 52
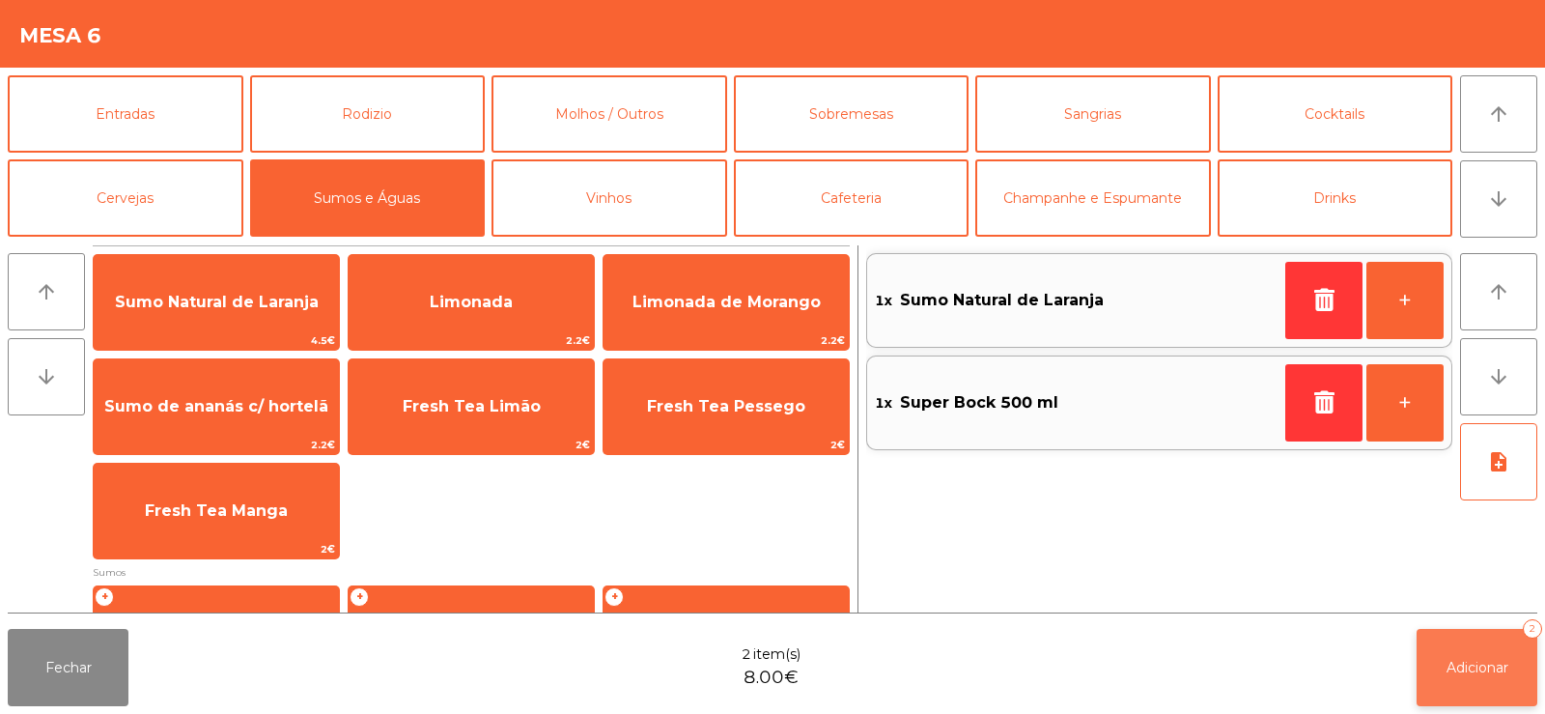
click at [1419, 651] on button "Adicionar 2" at bounding box center [1477, 667] width 121 height 77
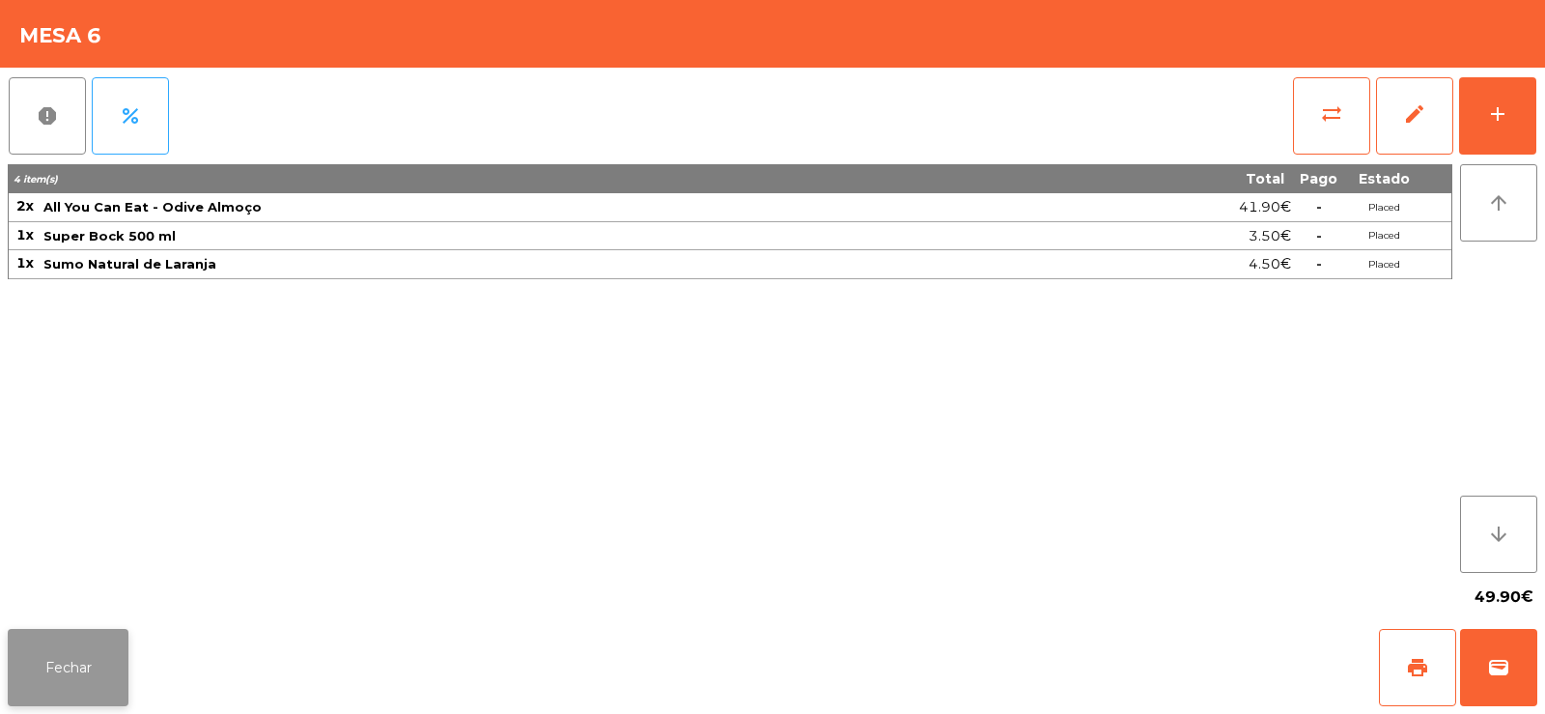
click at [70, 656] on button "Fechar" at bounding box center [68, 667] width 121 height 77
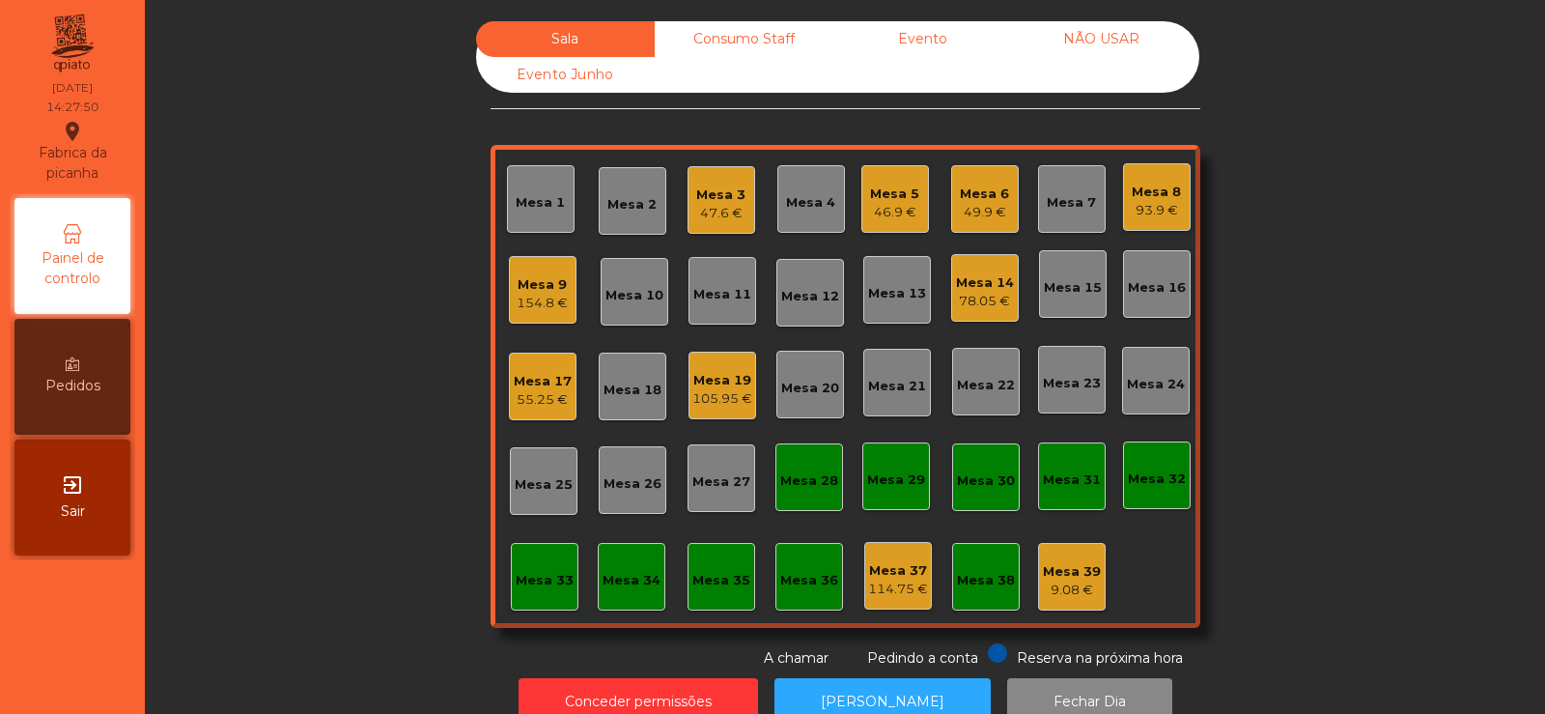
click at [890, 207] on div "46.9 €" at bounding box center [894, 212] width 49 height 19
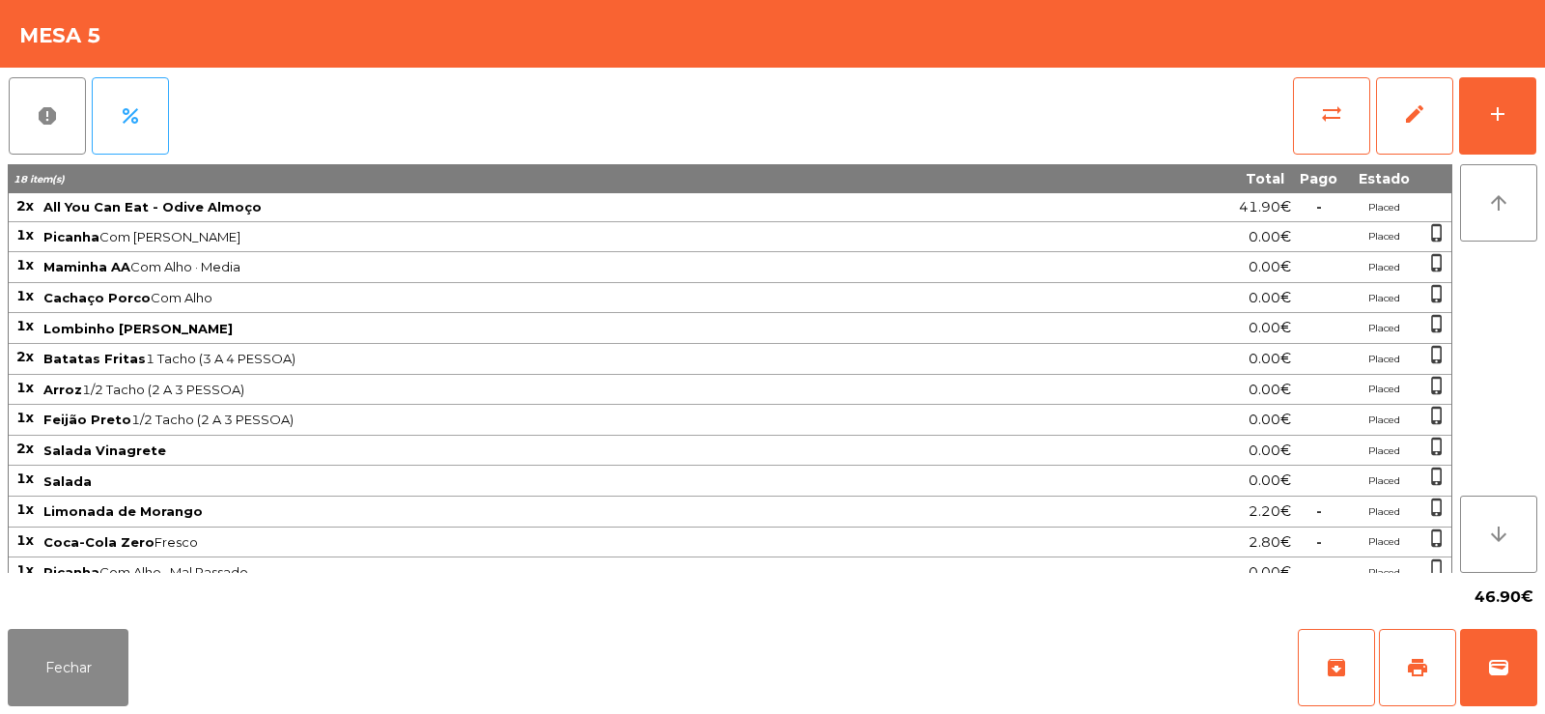
scroll to position [45, 0]
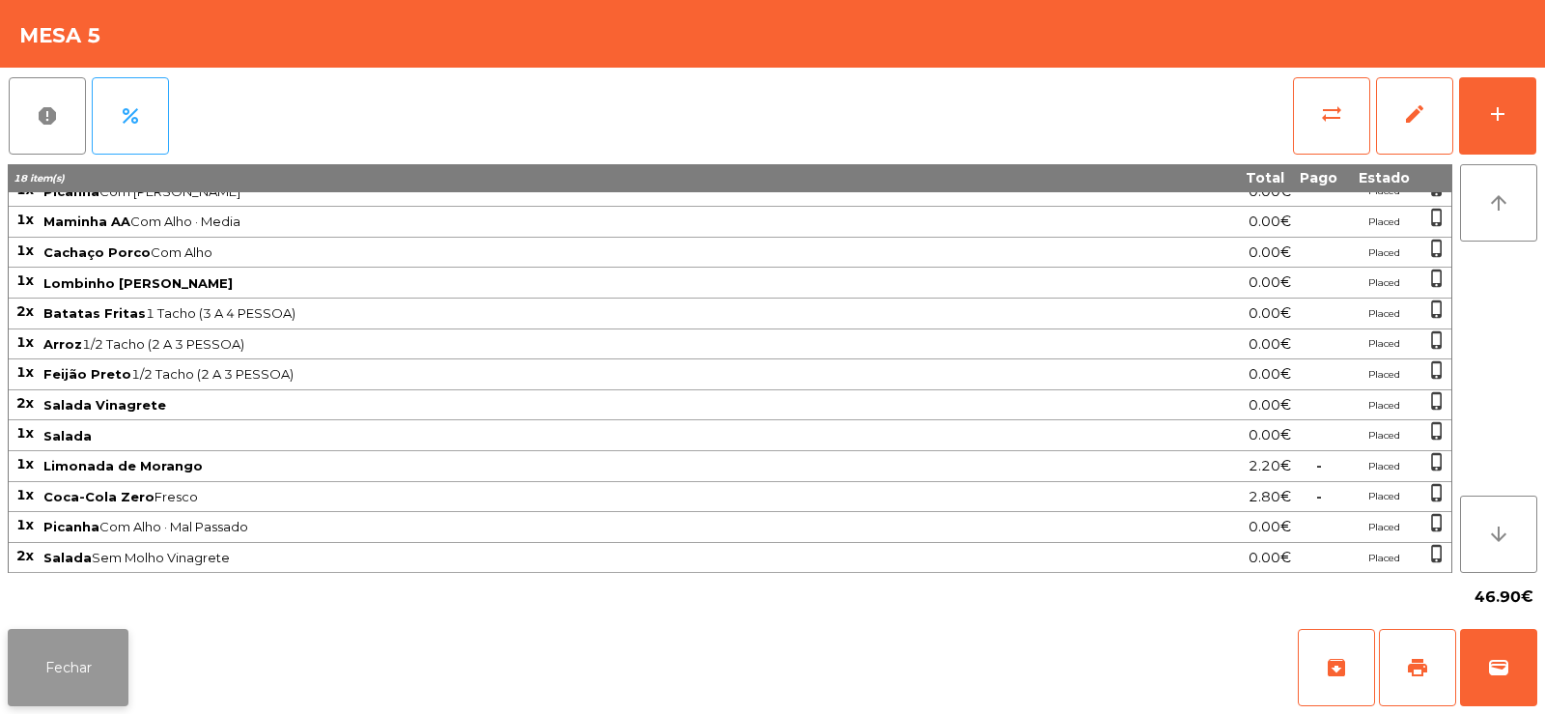
click at [70, 644] on button "Fechar" at bounding box center [68, 667] width 121 height 77
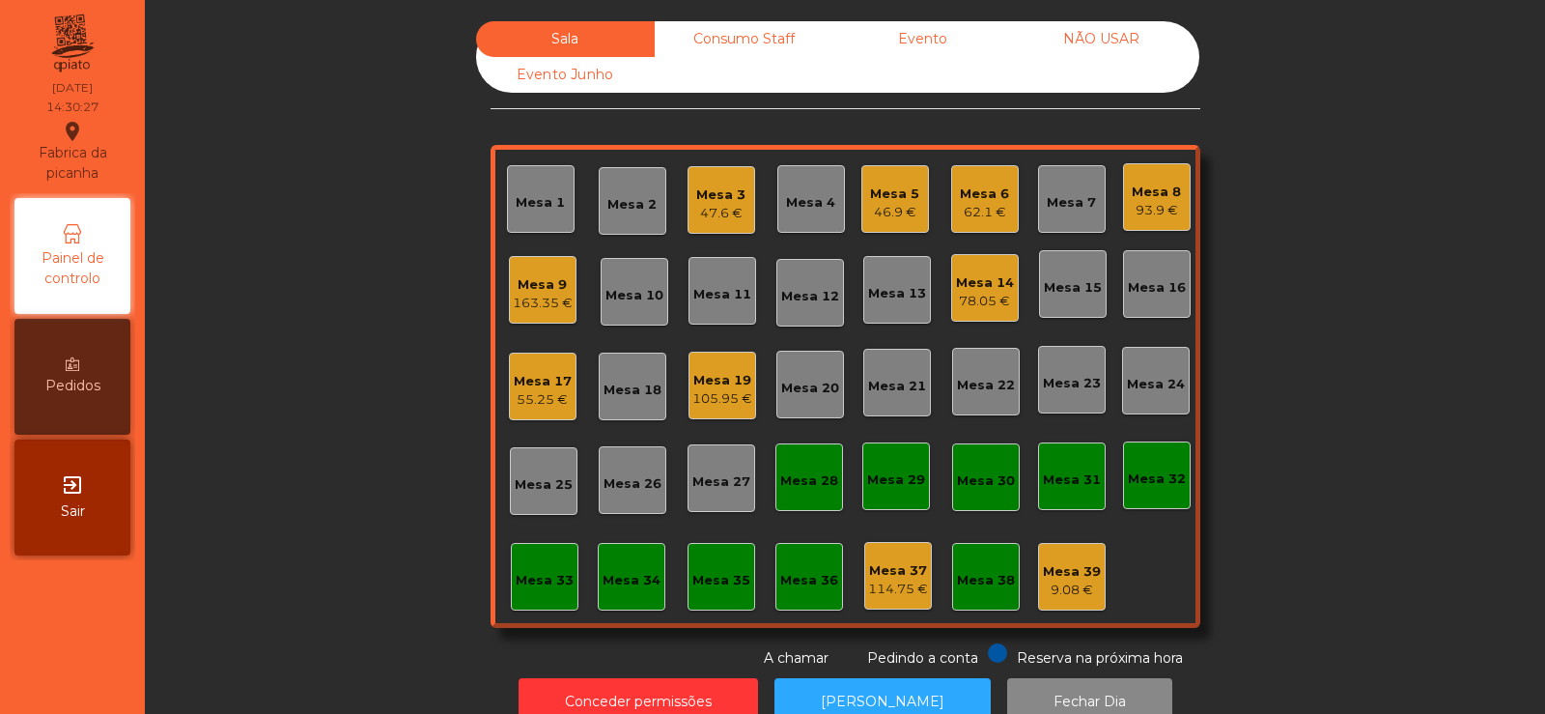
click at [984, 189] on div "Mesa 6" at bounding box center [984, 193] width 49 height 19
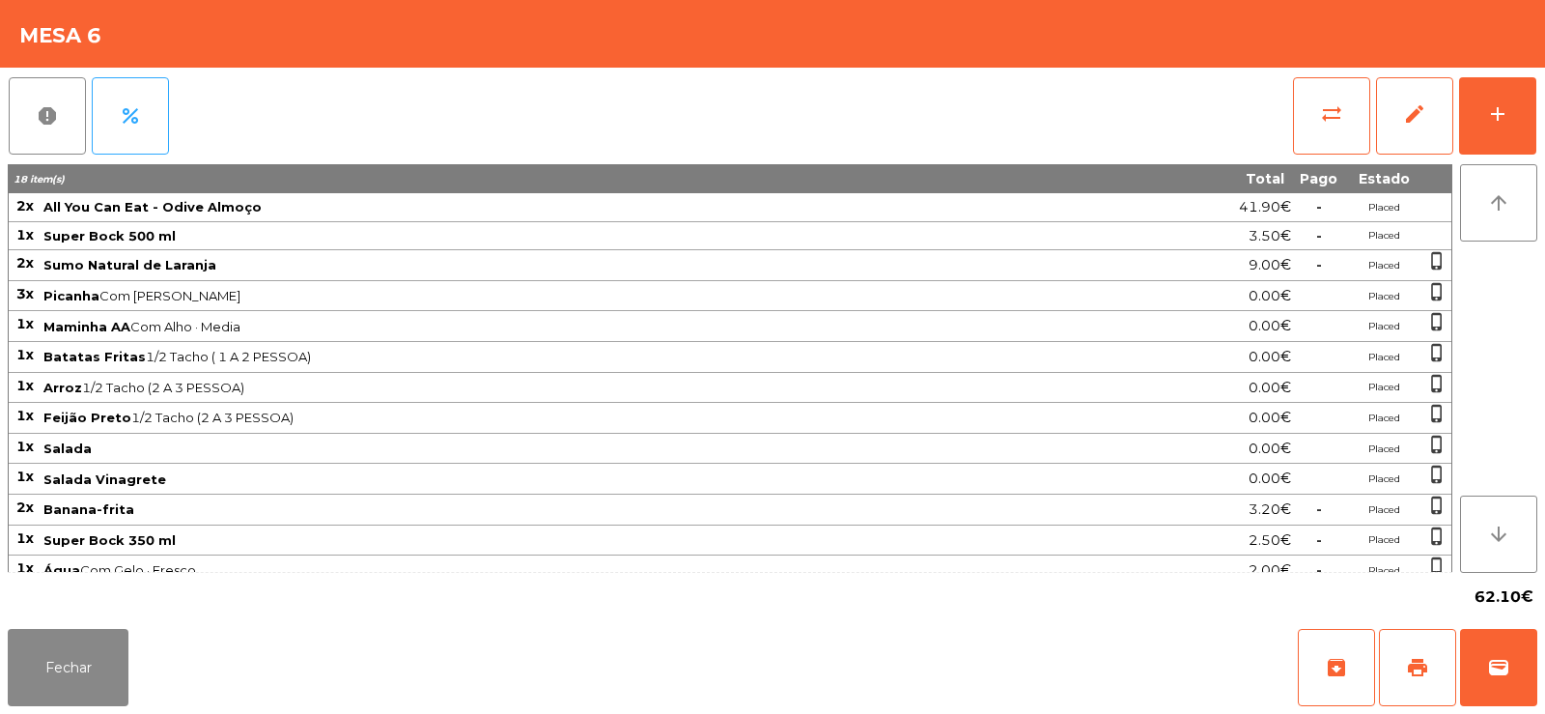
scroll to position [14, 0]
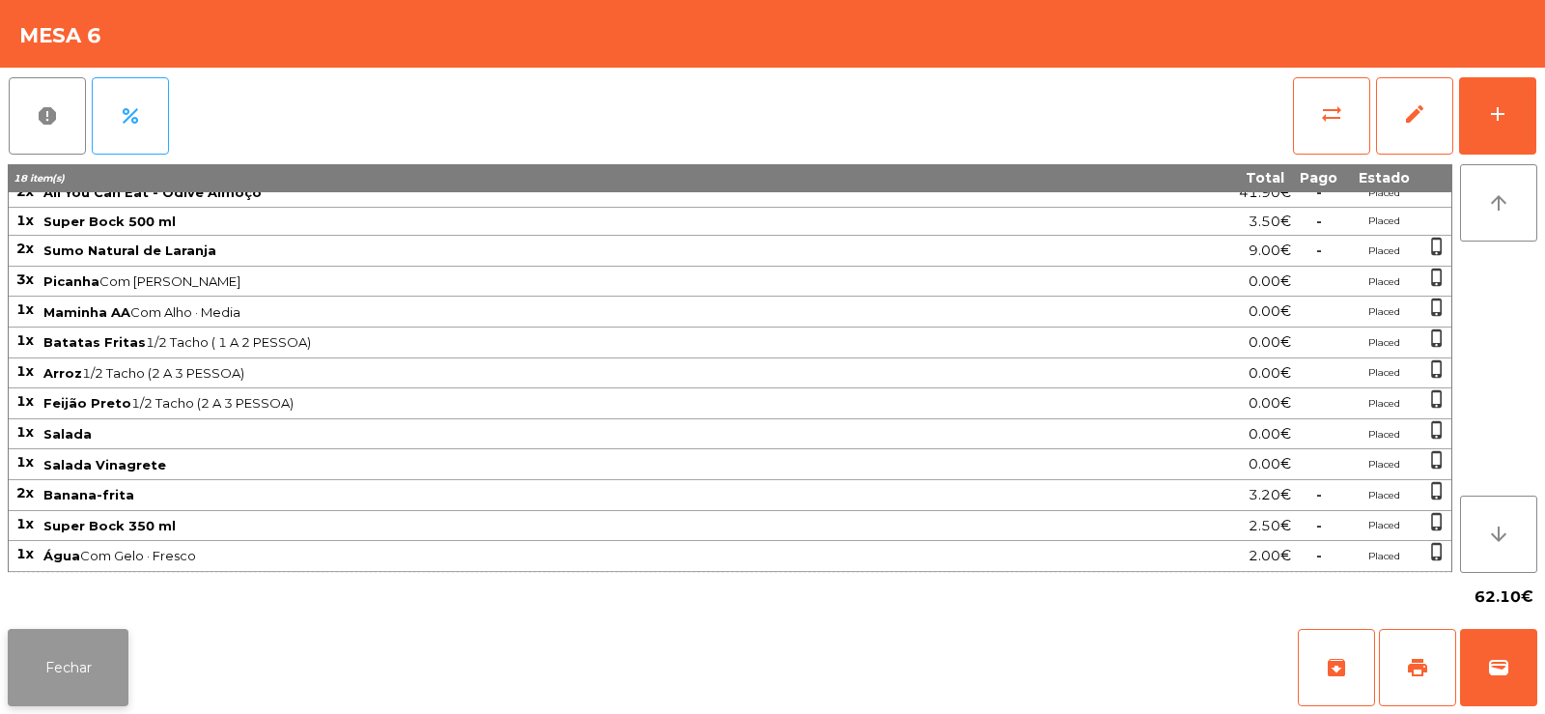
click at [68, 664] on button "Fechar" at bounding box center [68, 667] width 121 height 77
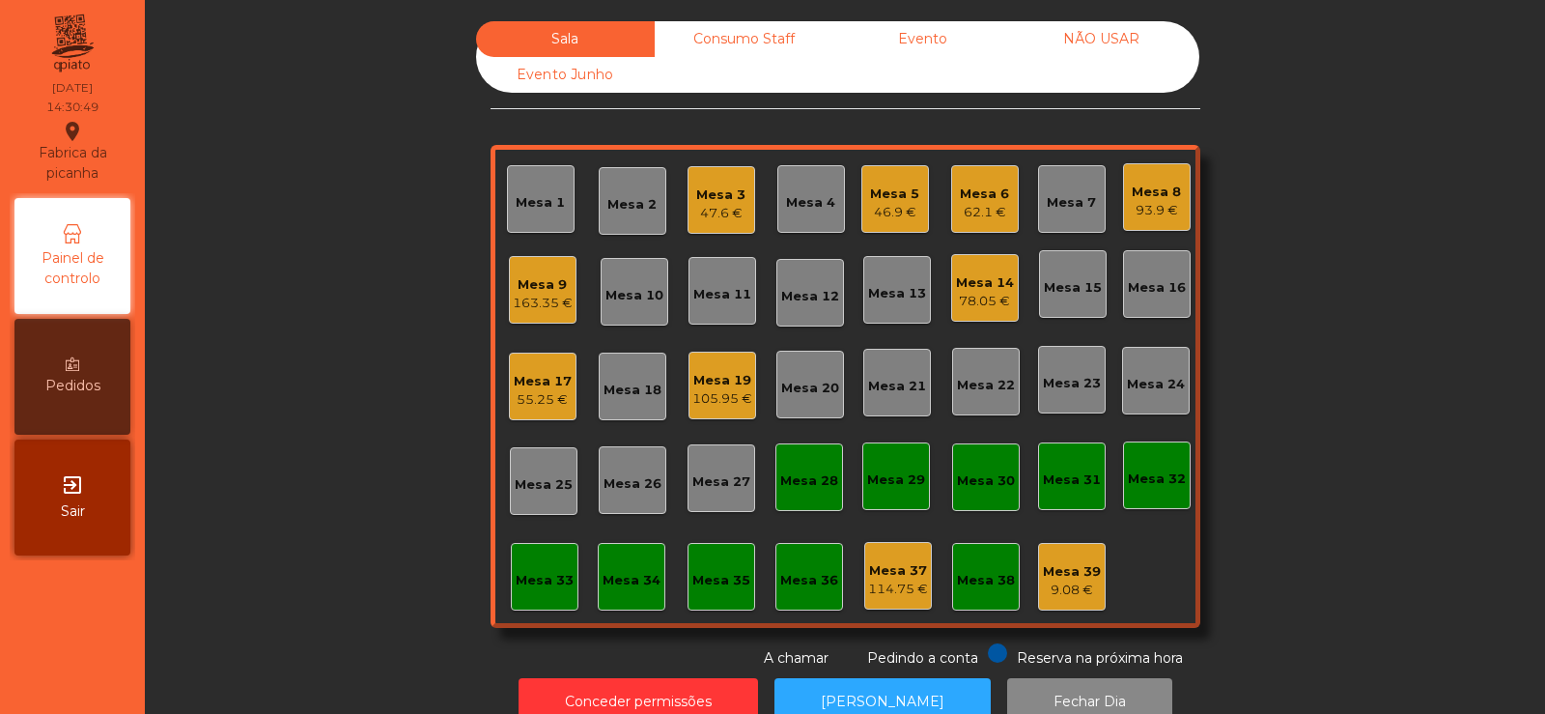
click at [975, 223] on div "Mesa 6 62.1 €" at bounding box center [985, 199] width 68 height 68
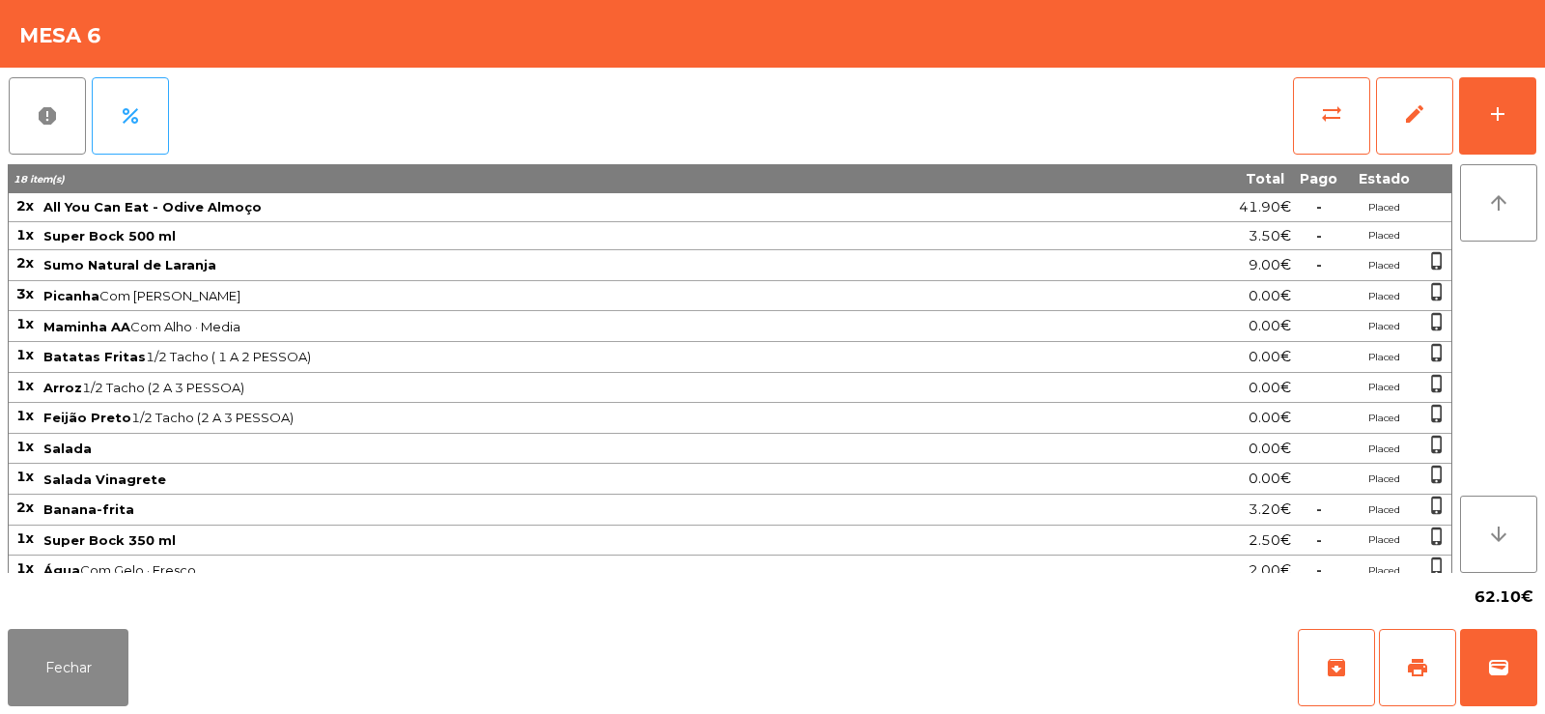
scroll to position [14, 0]
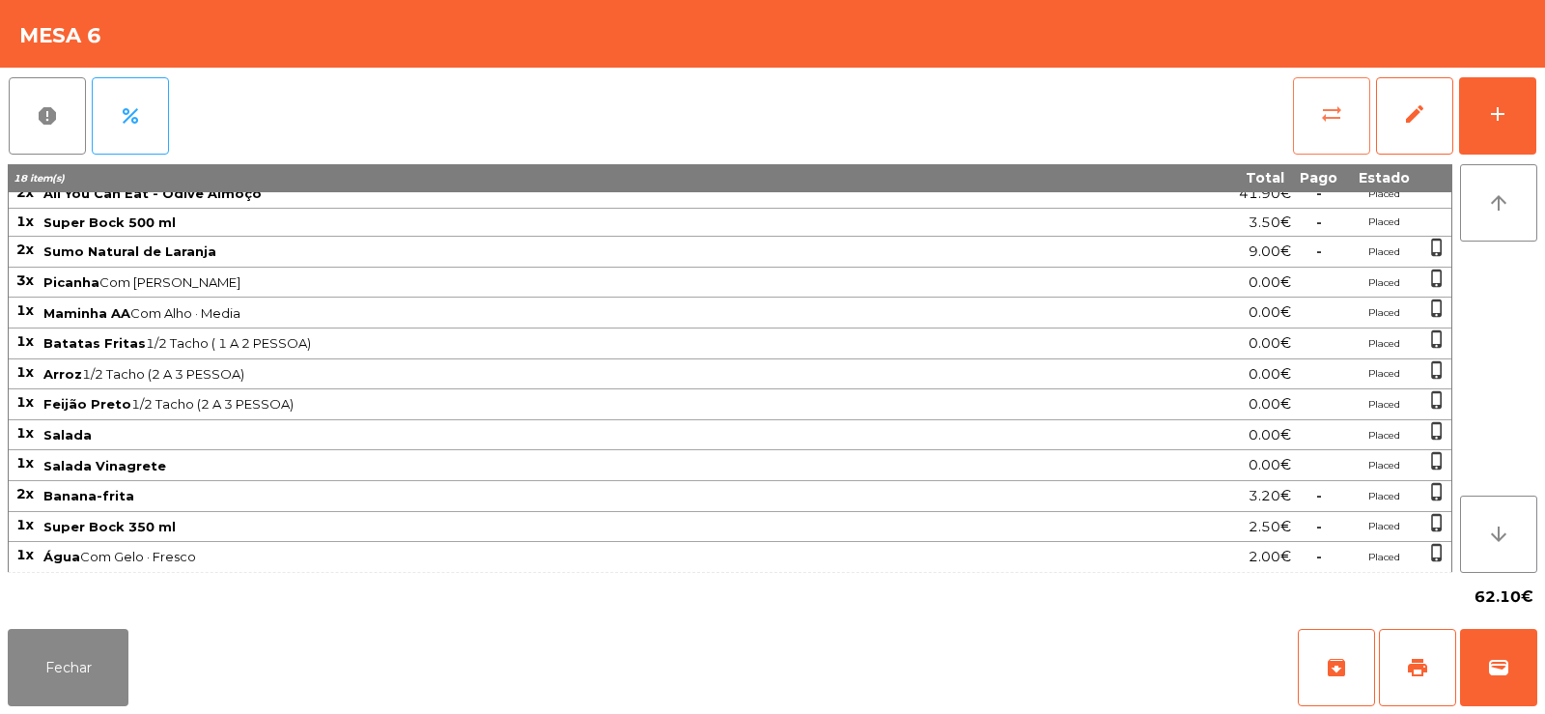
click at [1308, 126] on button "sync_alt" at bounding box center [1331, 115] width 77 height 77
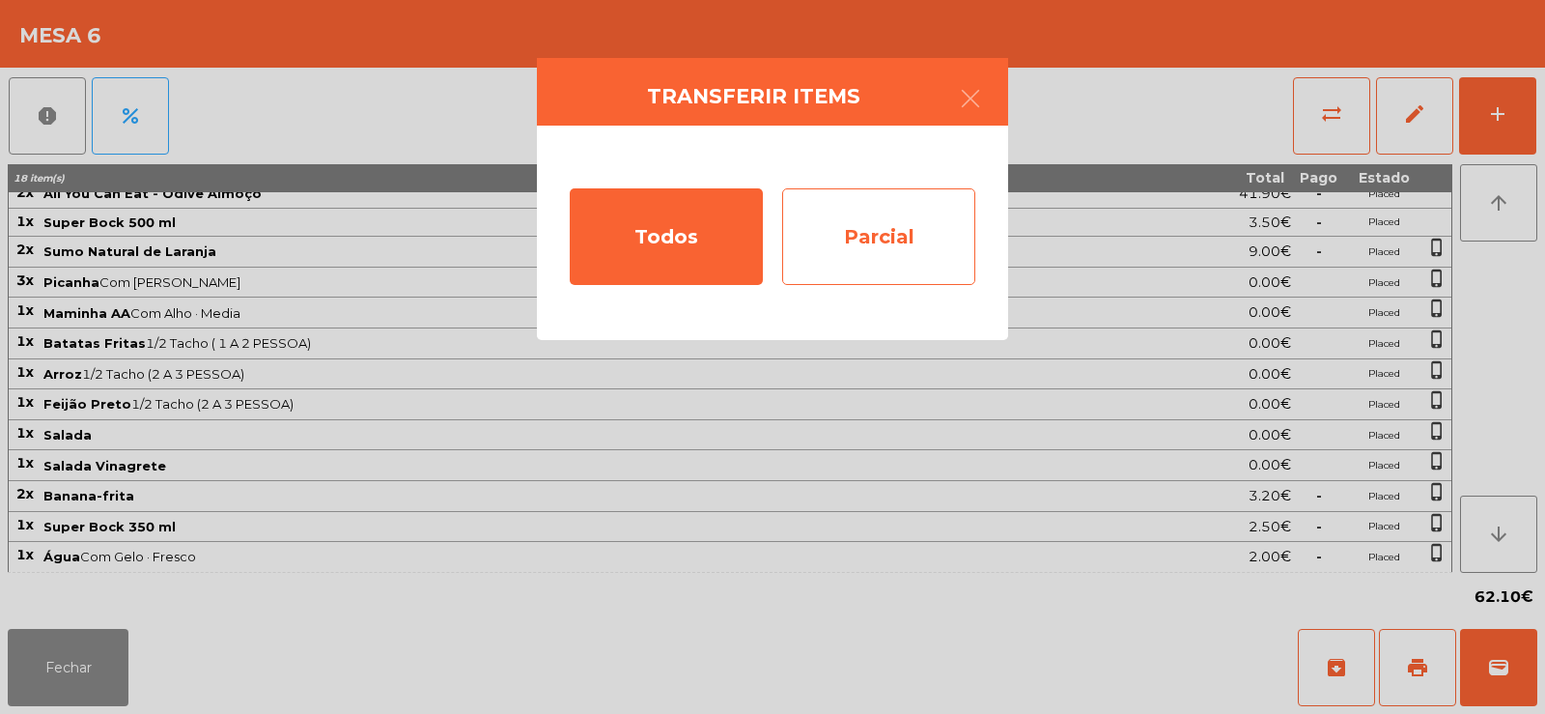
click at [884, 224] on div "Parcial" at bounding box center [878, 236] width 193 height 97
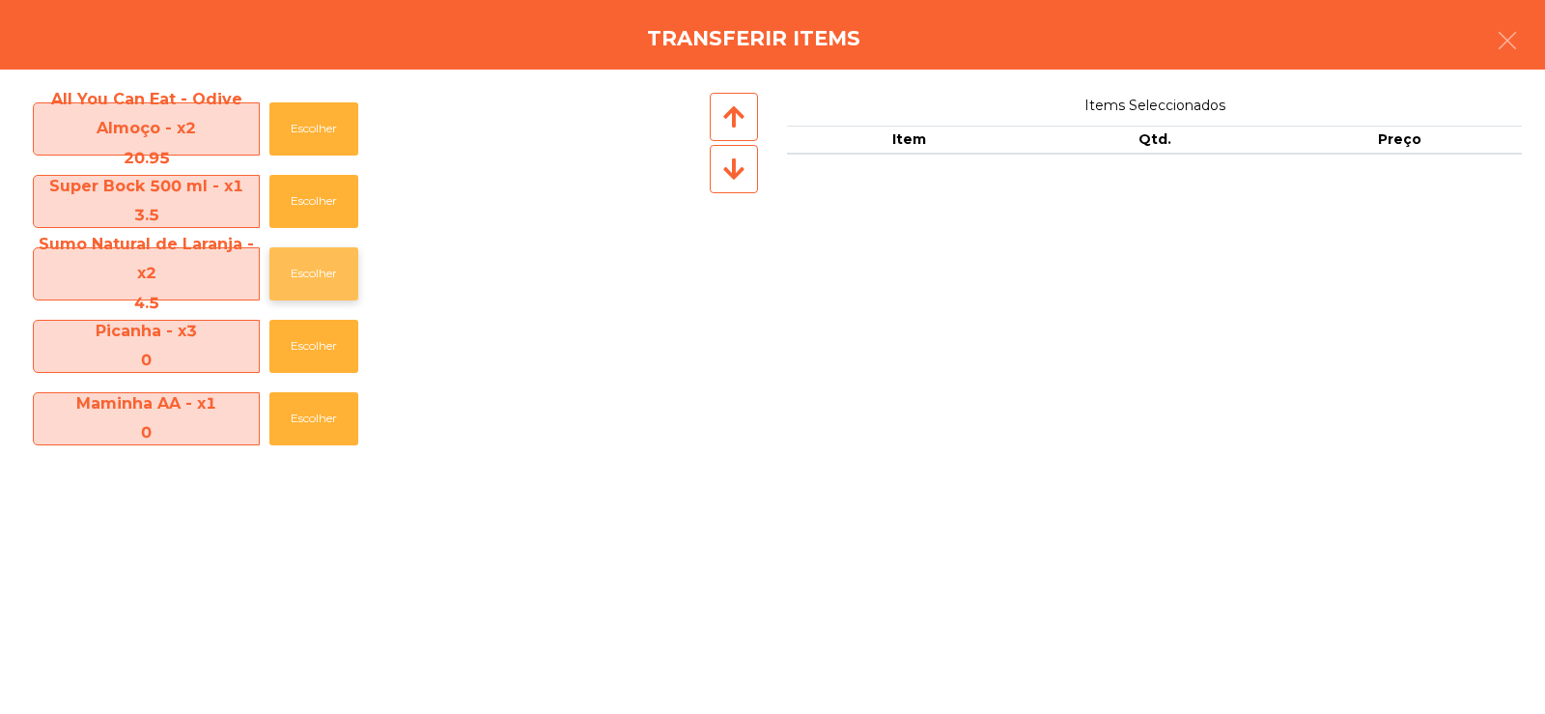
click at [309, 283] on button "Escolher" at bounding box center [313, 273] width 89 height 53
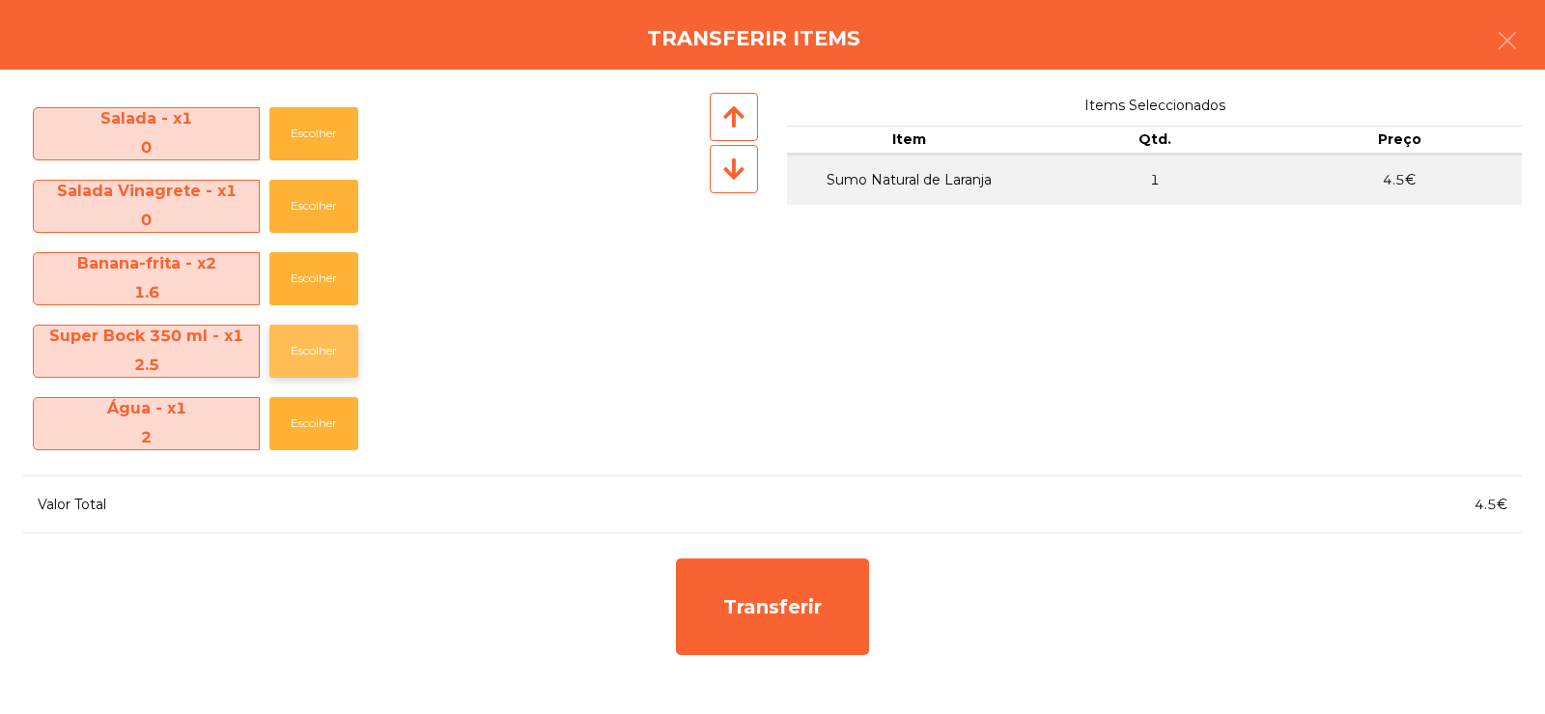
click at [309, 362] on button "Escolher" at bounding box center [313, 350] width 89 height 53
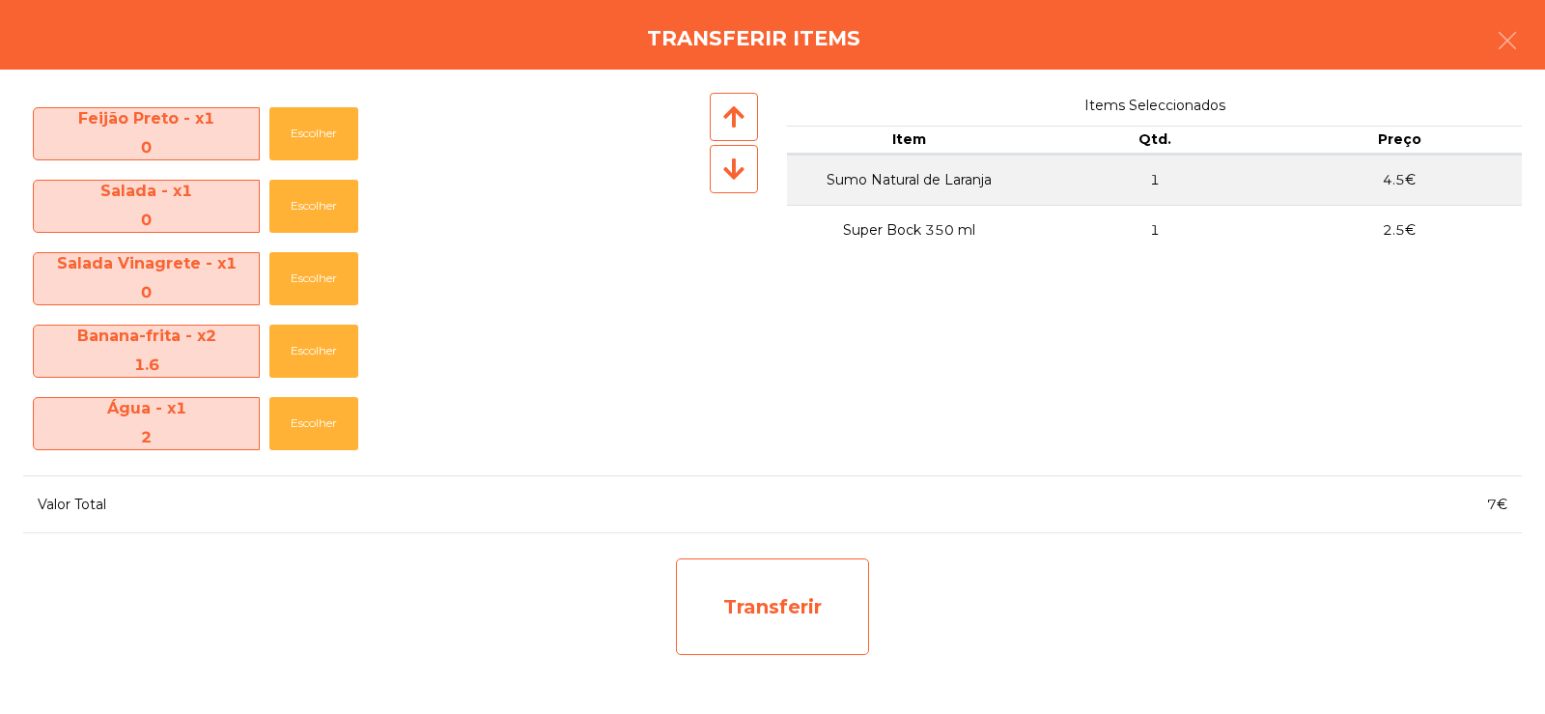
click at [779, 597] on div "Transferir" at bounding box center [772, 606] width 193 height 97
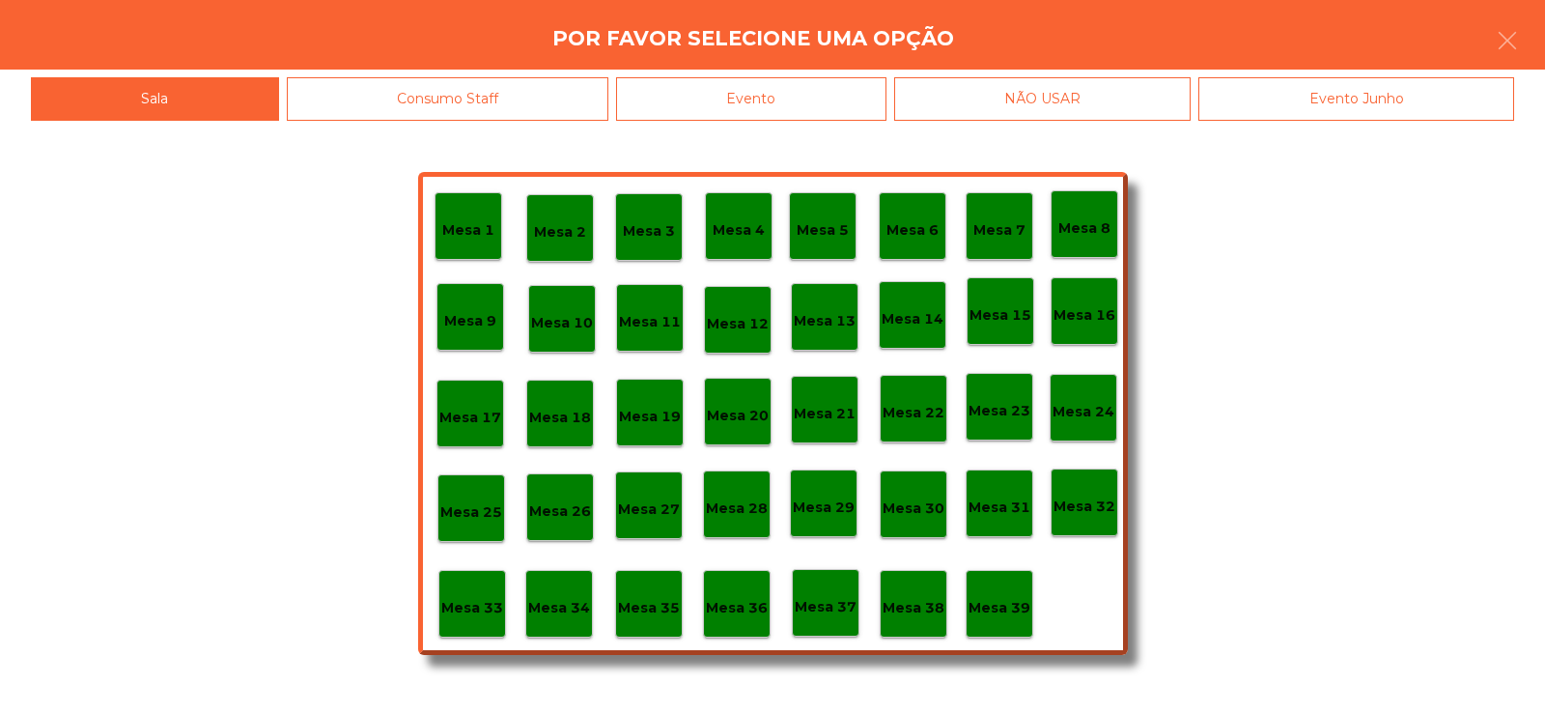
click at [830, 608] on p "Mesa 37" at bounding box center [826, 607] width 62 height 22
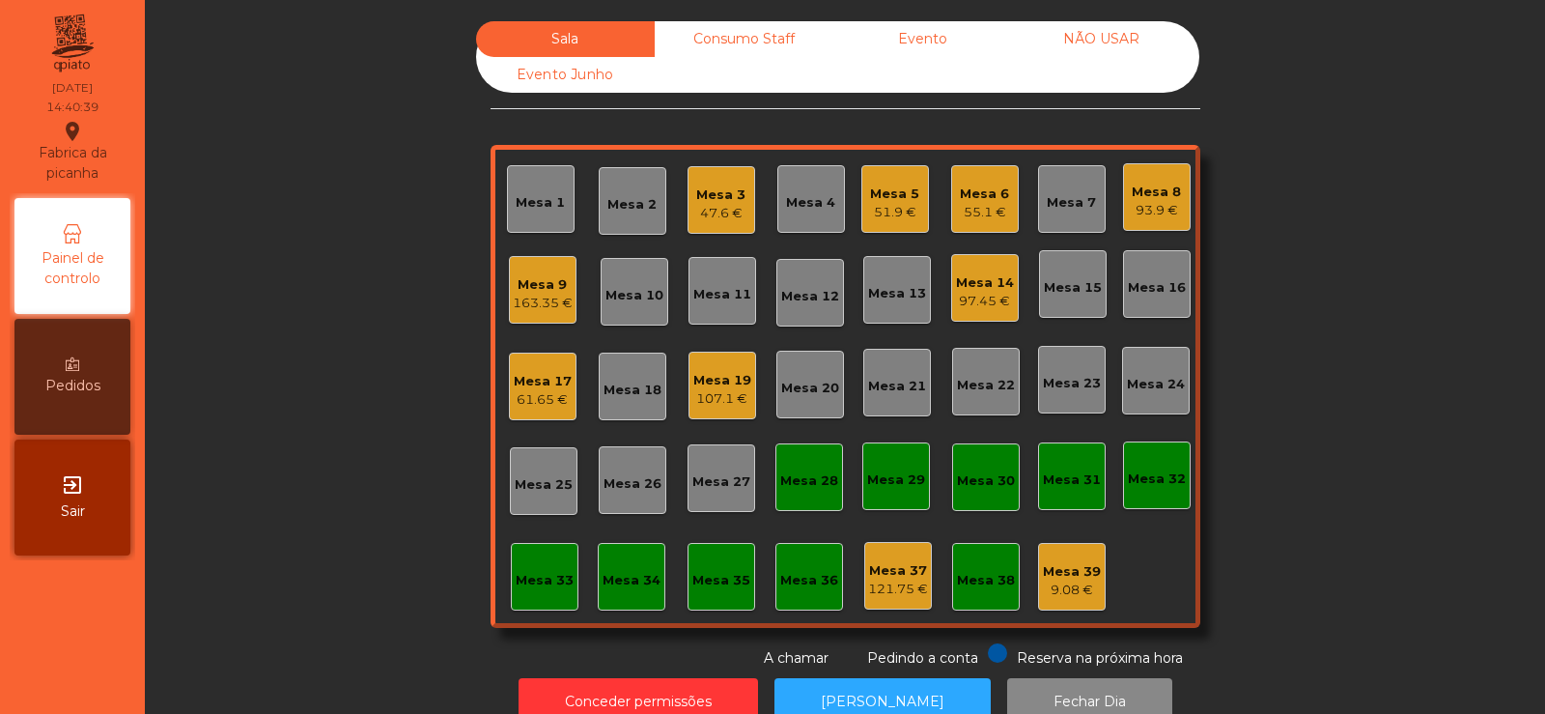
click at [787, 296] on div "Mesa 12" at bounding box center [810, 296] width 58 height 19
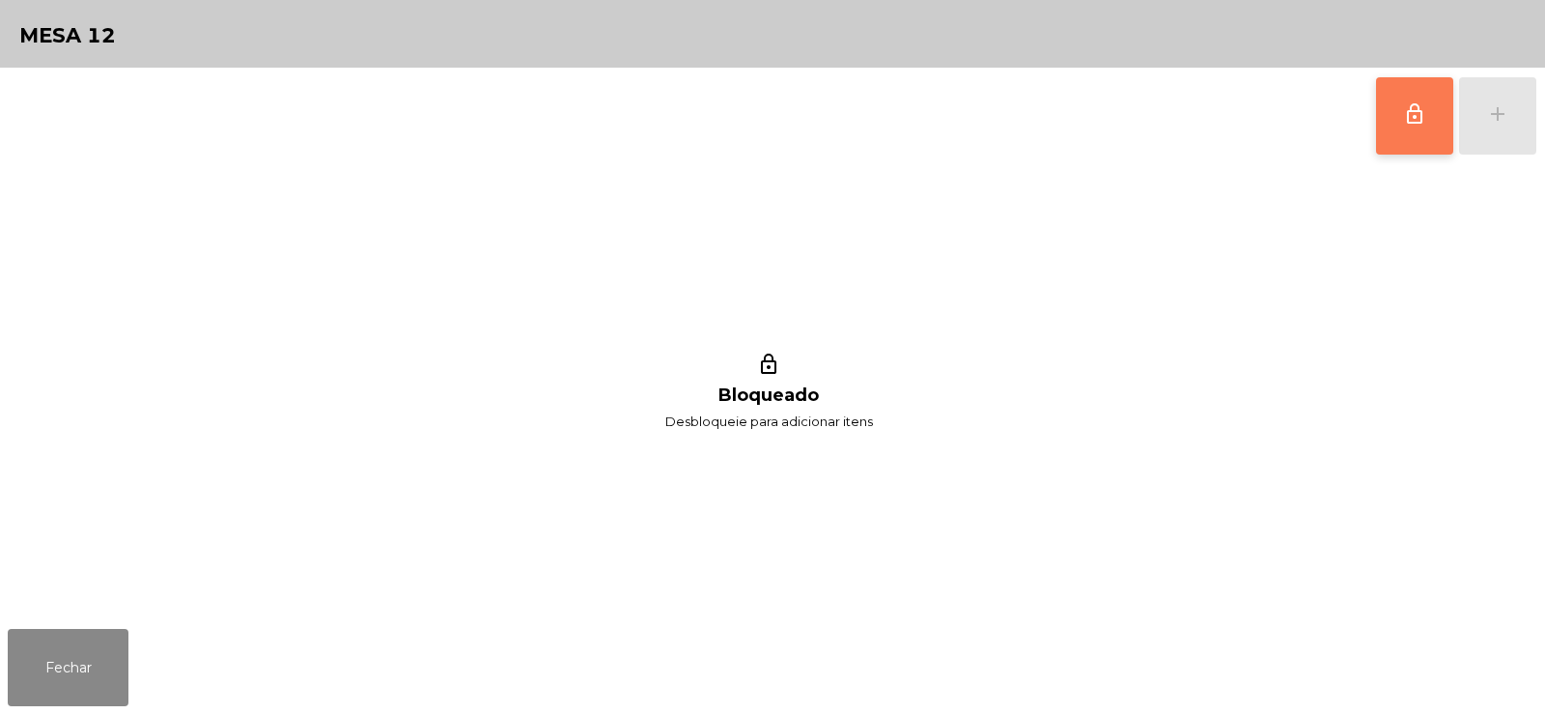
click at [1392, 126] on button "lock_outline" at bounding box center [1414, 115] width 77 height 77
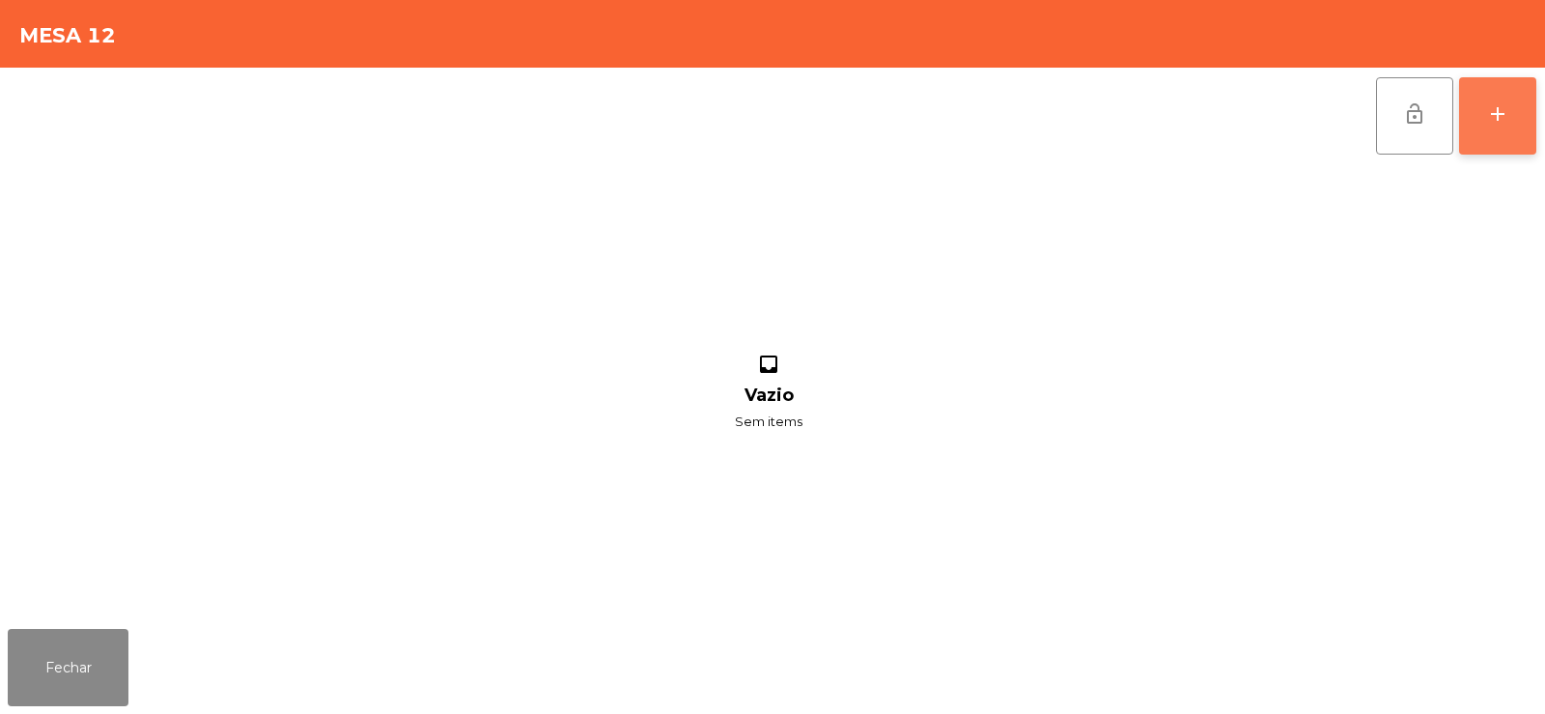
click at [1485, 123] on button "add" at bounding box center [1497, 115] width 77 height 77
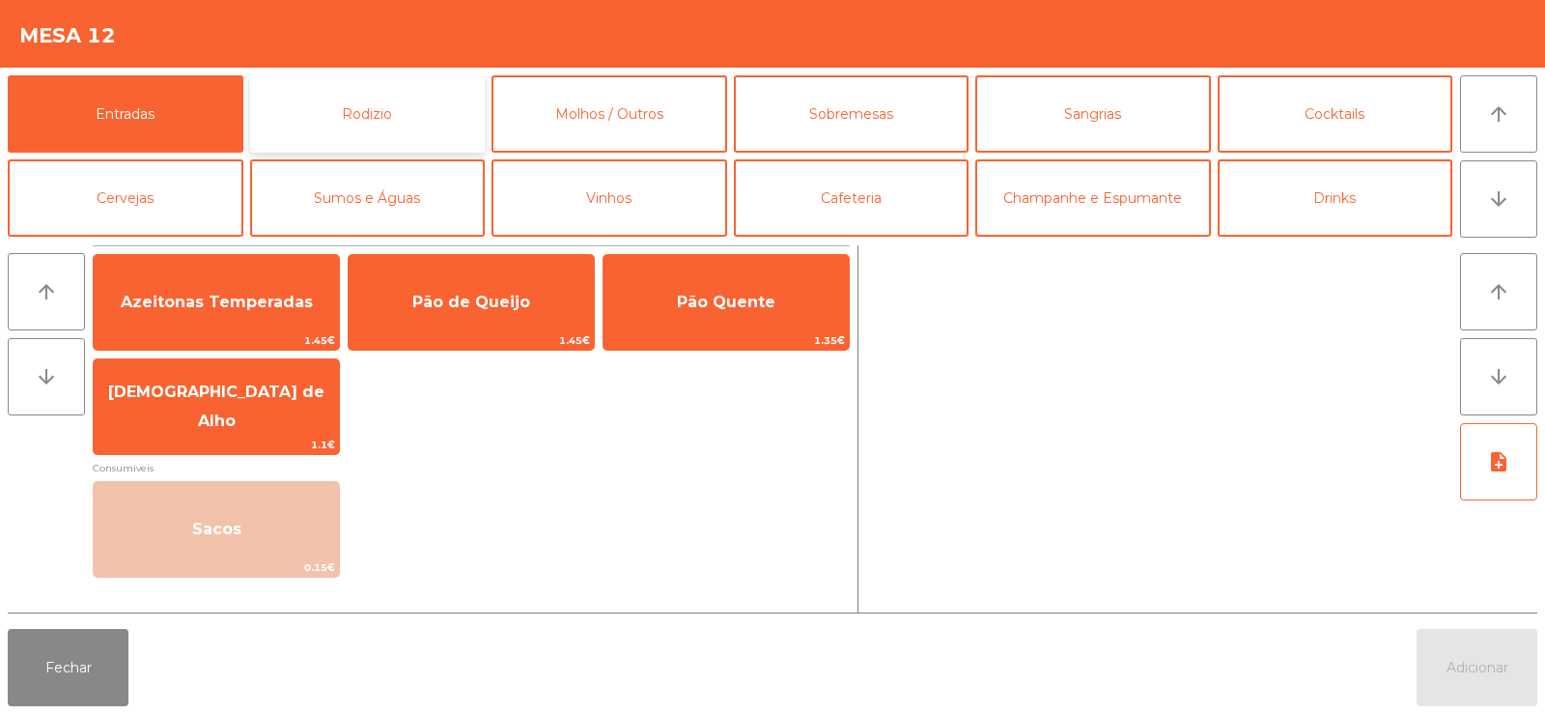
click at [411, 134] on button "Rodizio" at bounding box center [368, 113] width 236 height 77
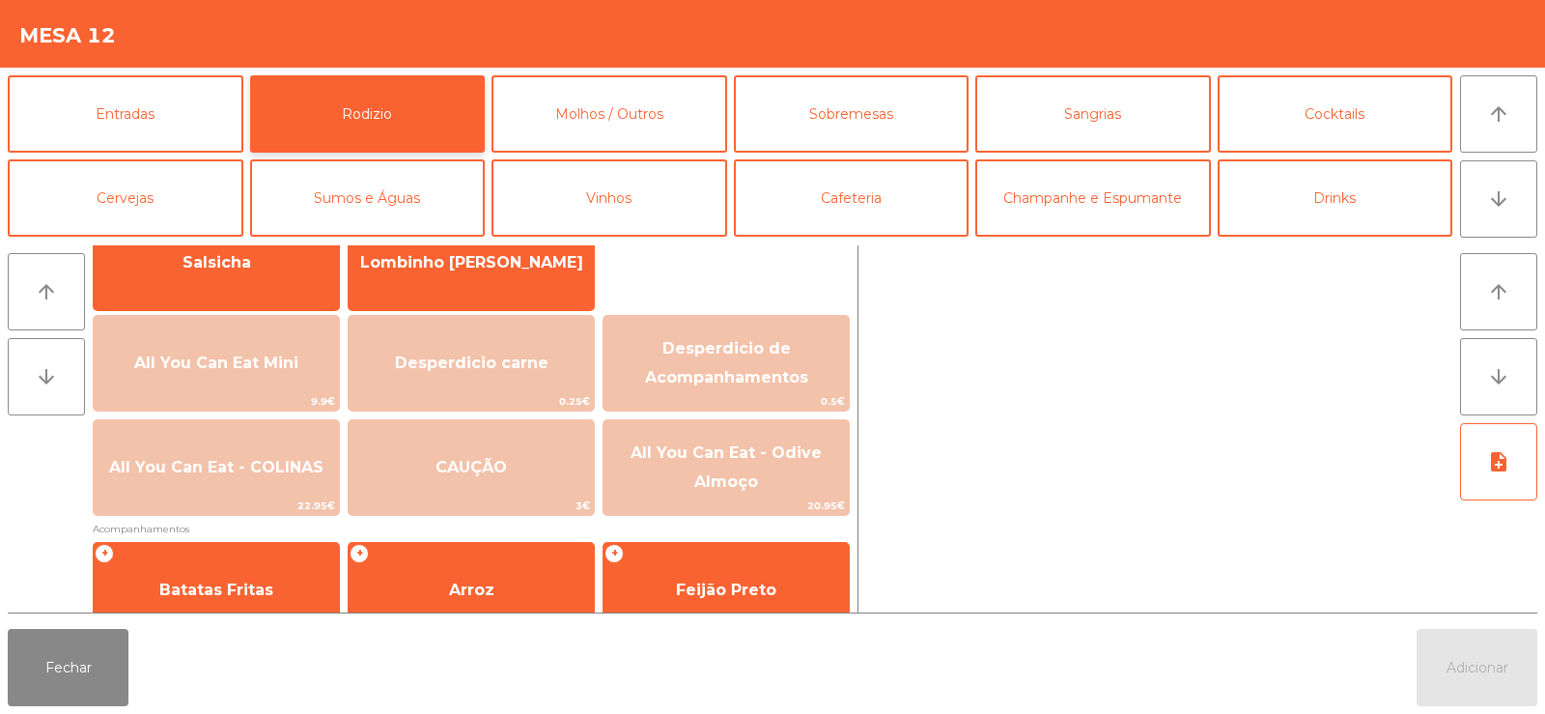
scroll to position [166, 0]
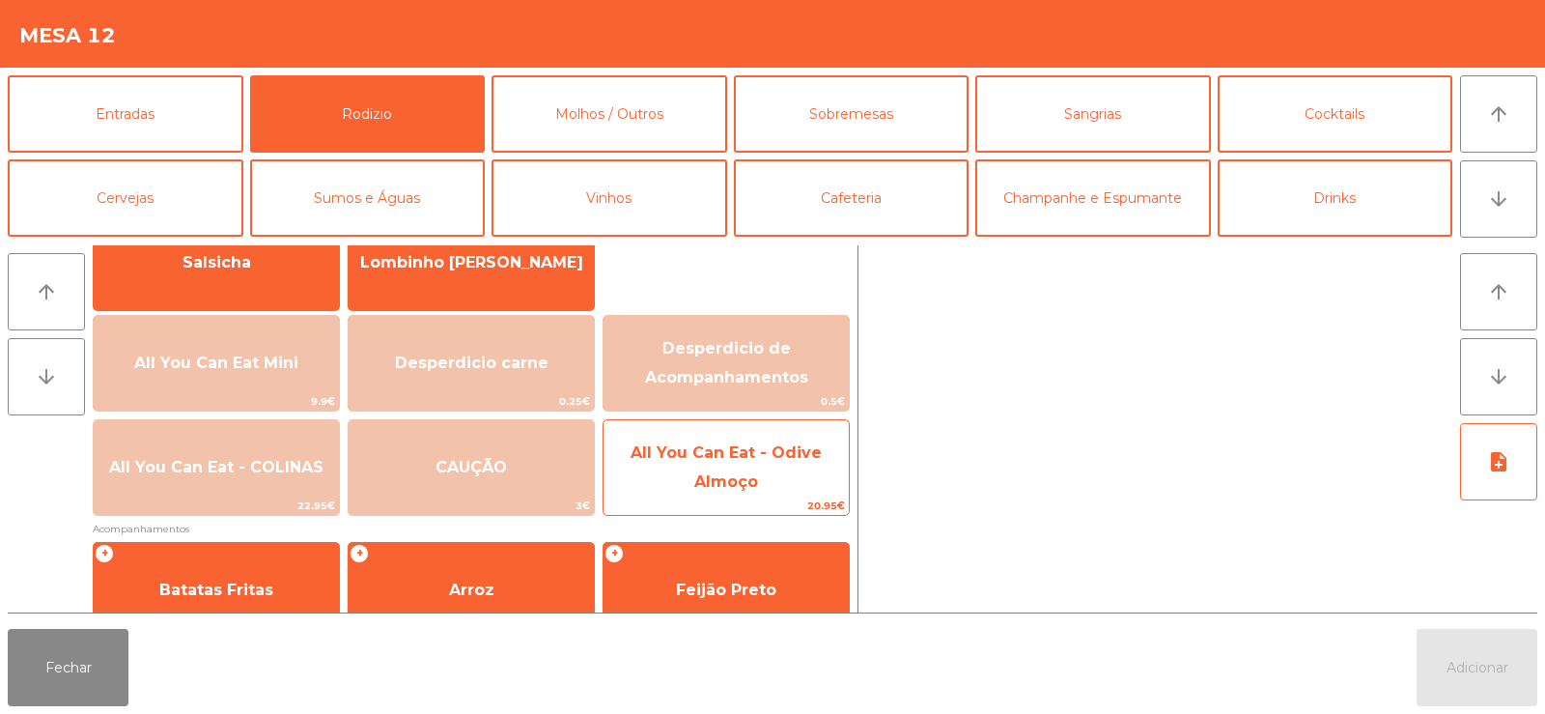
click at [753, 459] on span "All You Can Eat - Odive Almoço" at bounding box center [726, 466] width 191 height 47
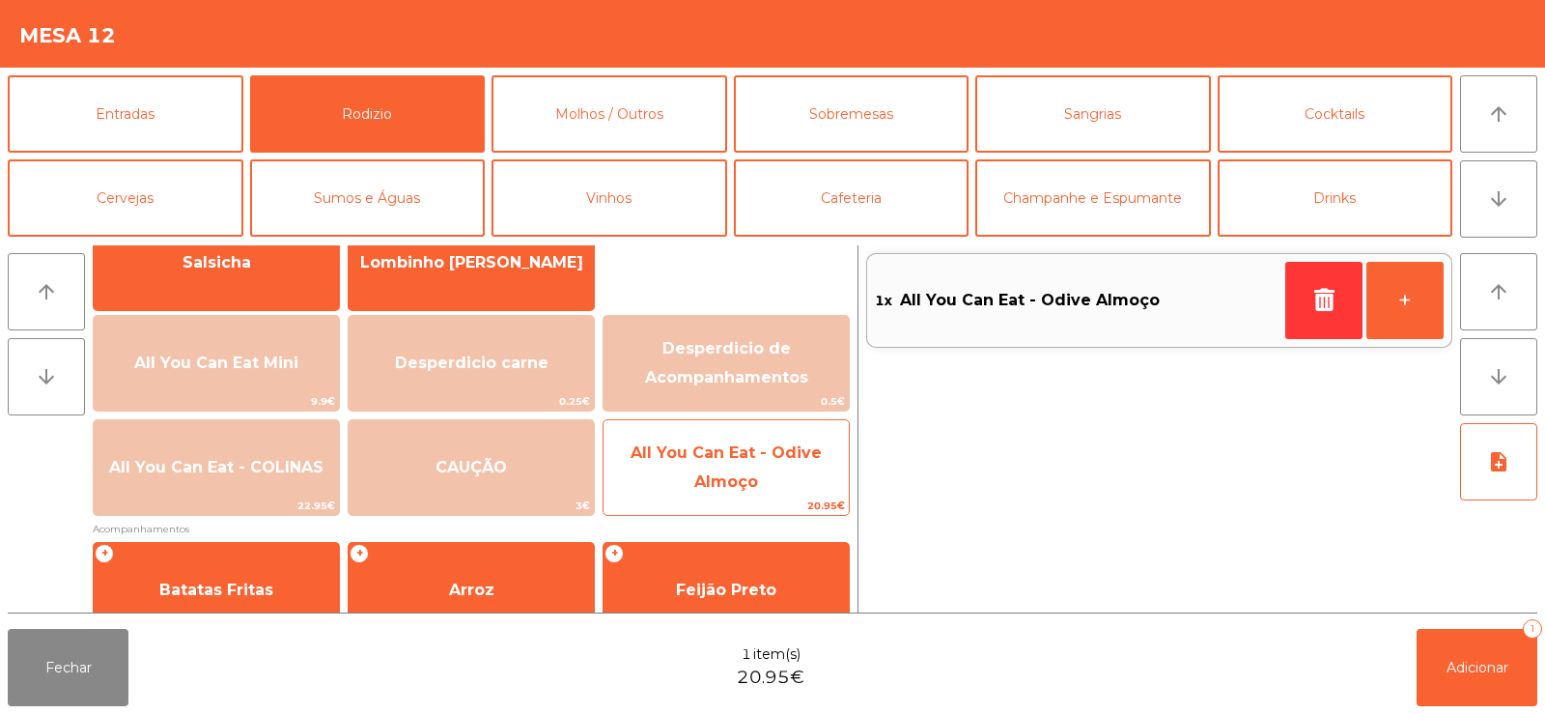
click at [750, 459] on span "All You Can Eat - Odive Almoço" at bounding box center [726, 466] width 191 height 47
click at [725, 475] on span "All You Can Eat - Odive Almoço" at bounding box center [726, 466] width 191 height 47
click at [770, 475] on span "All You Can Eat - Odive Almoço" at bounding box center [725, 468] width 245 height 82
click at [774, 478] on span "All You Can Eat - Odive Almoço" at bounding box center [725, 468] width 245 height 82
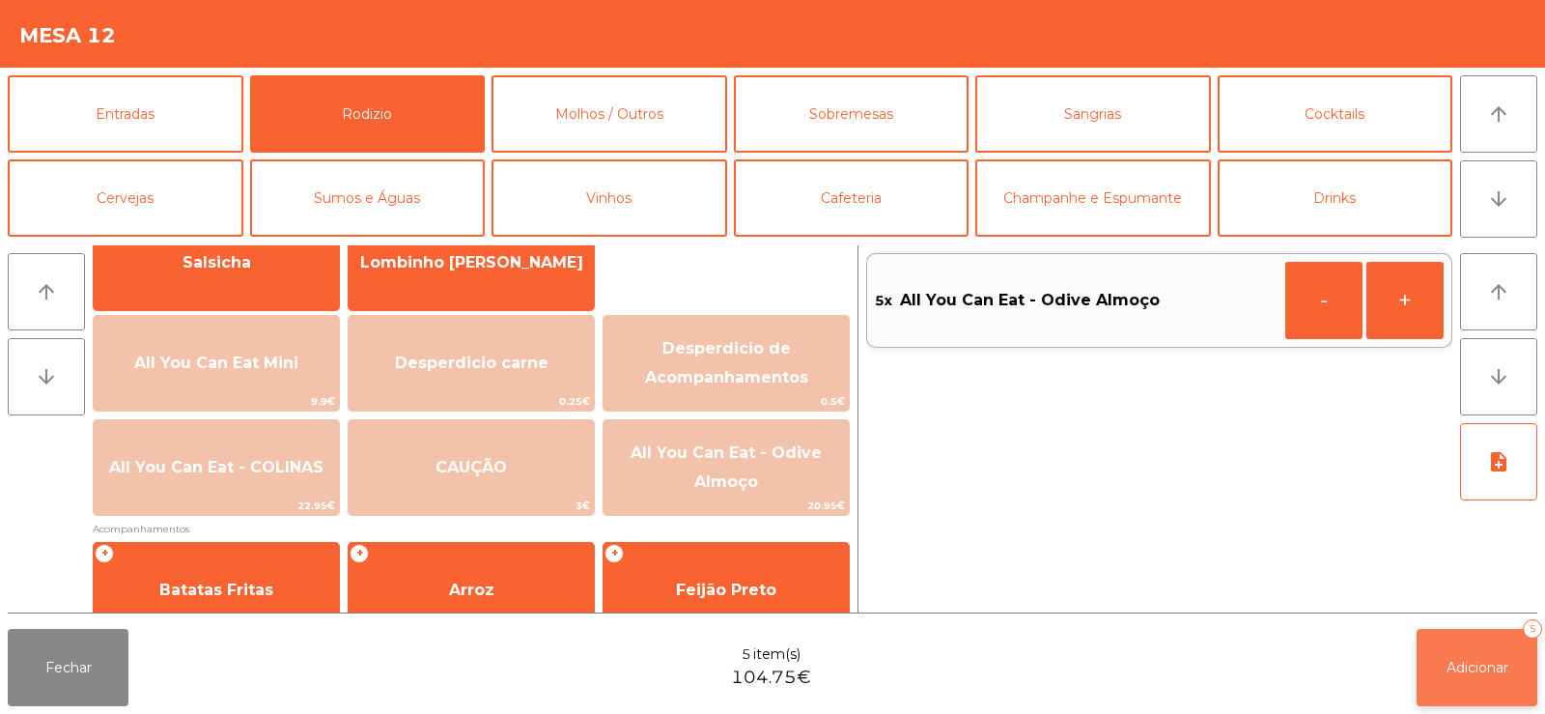
click at [1457, 679] on button "Adicionar 5" at bounding box center [1477, 667] width 121 height 77
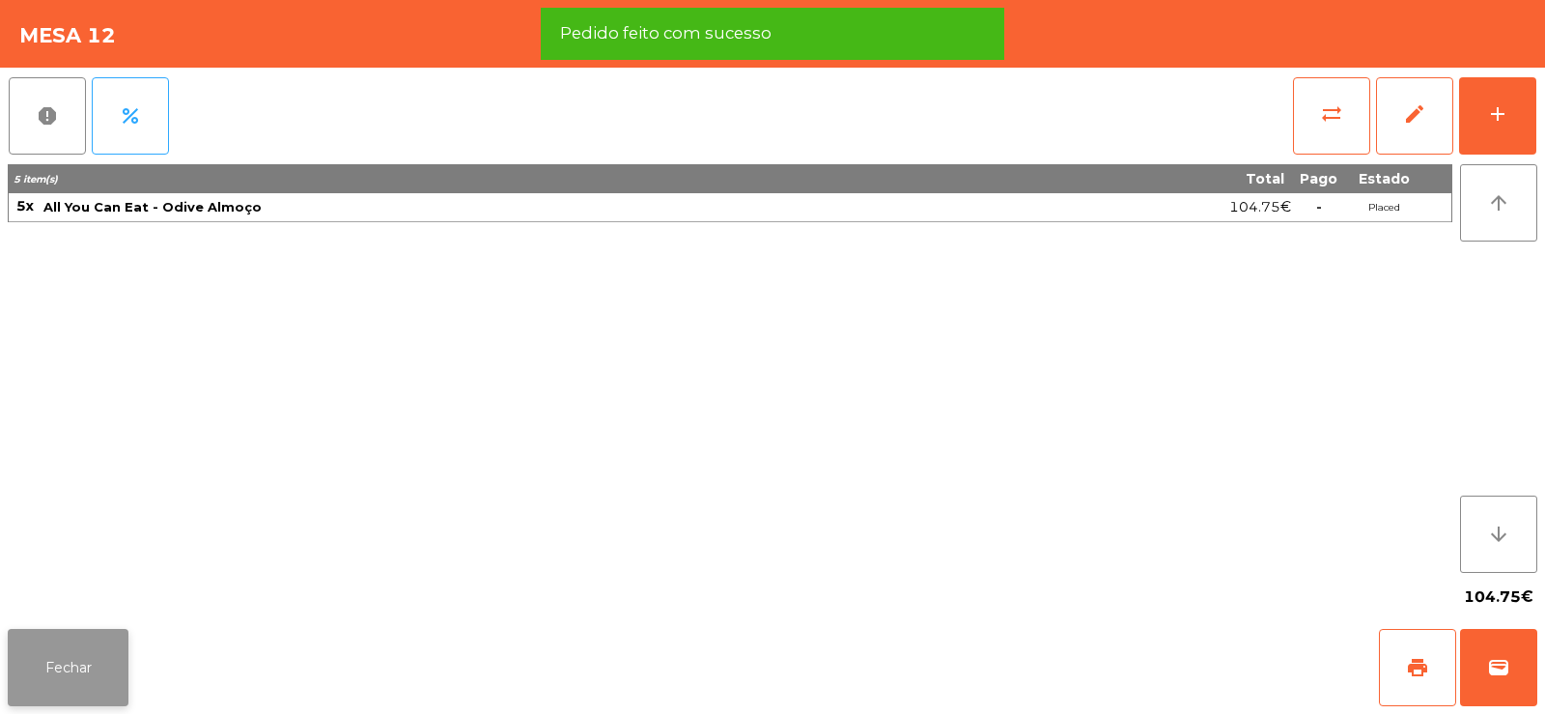
click at [89, 666] on button "Fechar" at bounding box center [68, 667] width 121 height 77
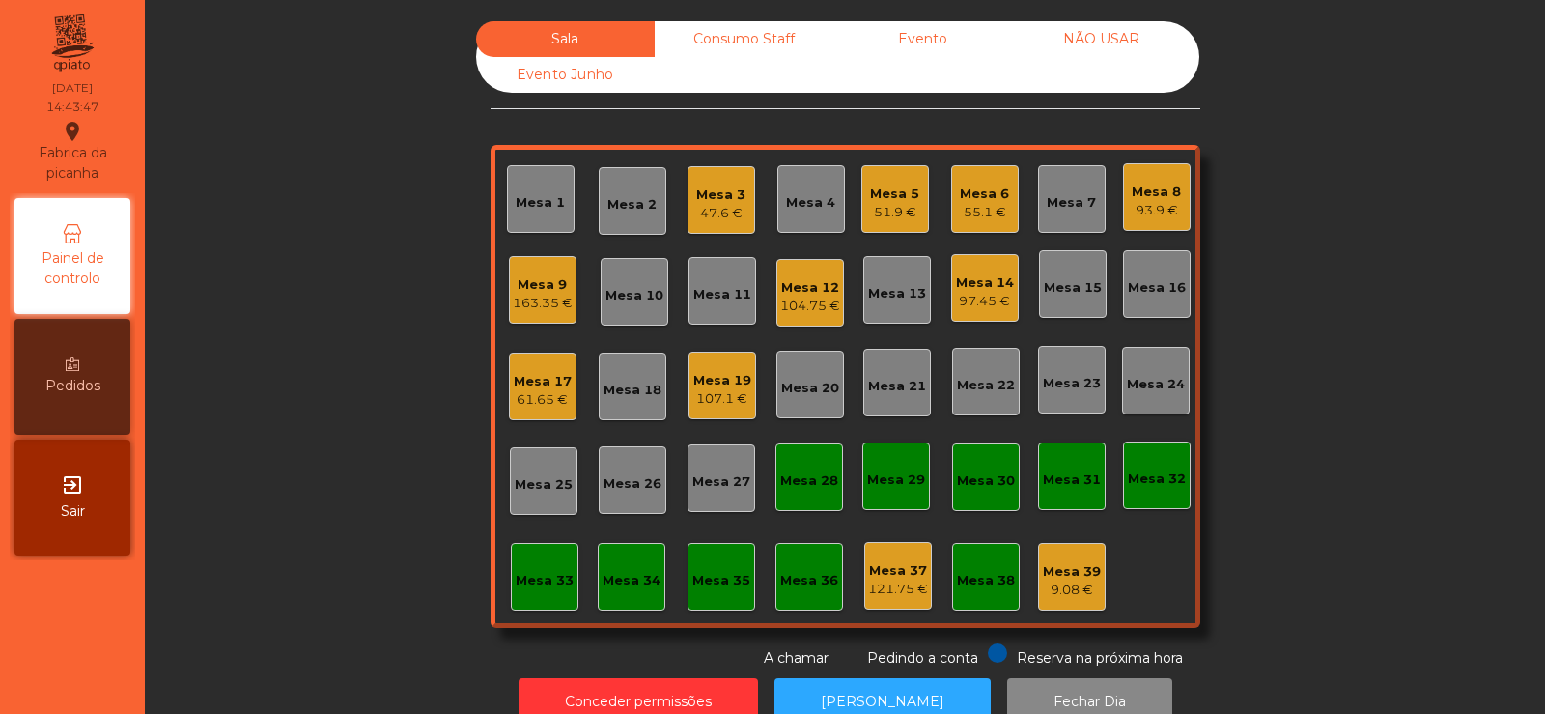
click at [536, 283] on div "Mesa 9" at bounding box center [543, 284] width 60 height 19
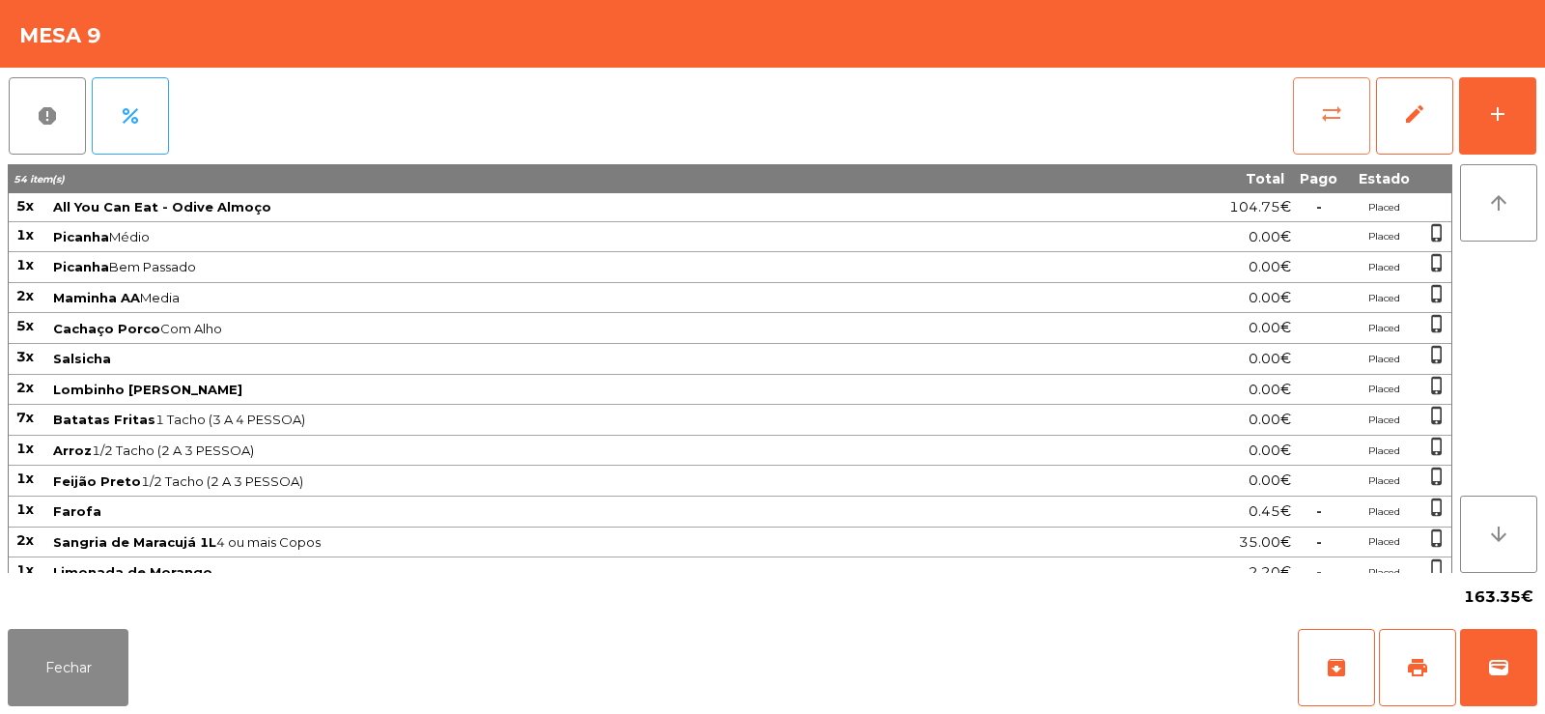
click at [1347, 107] on button "sync_alt" at bounding box center [1331, 115] width 77 height 77
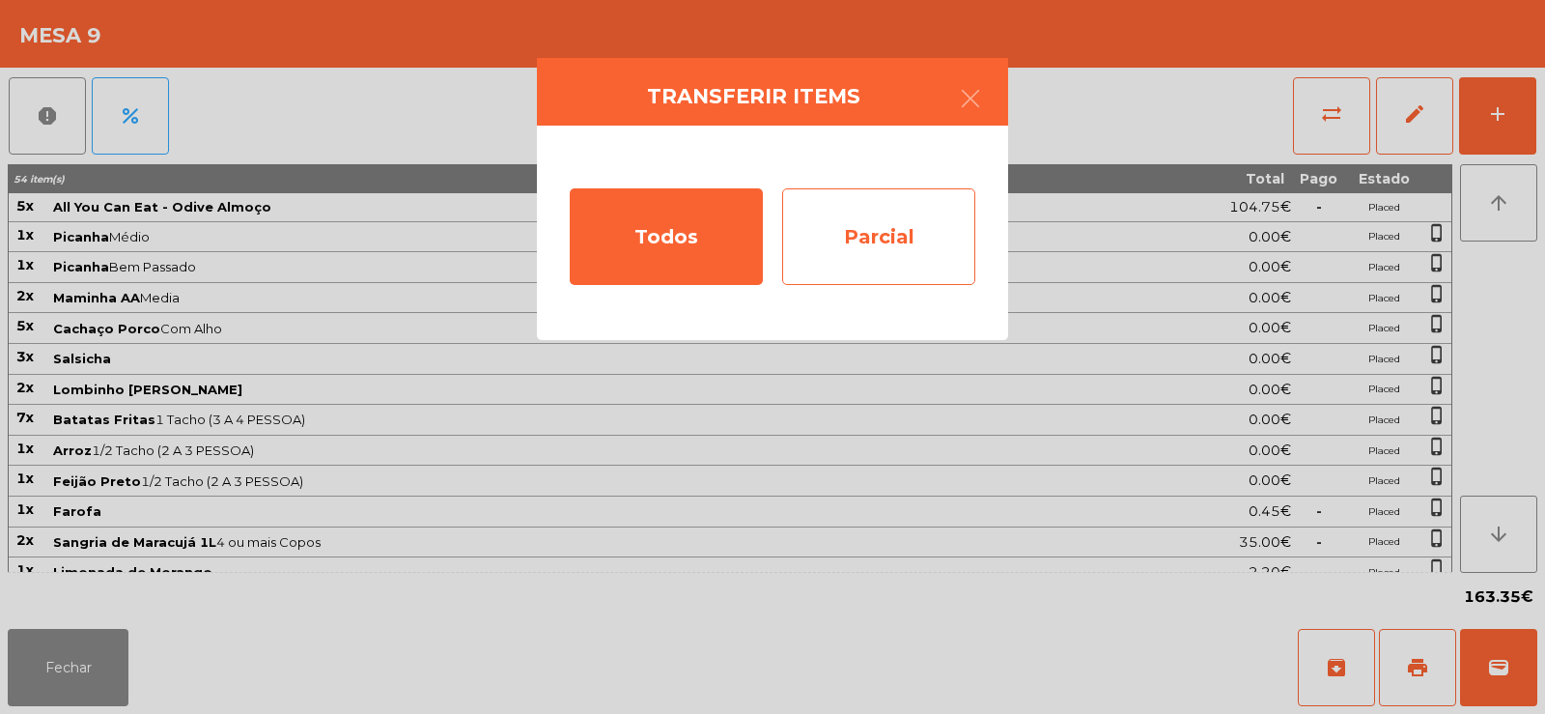
click at [877, 222] on div "Parcial" at bounding box center [878, 236] width 193 height 97
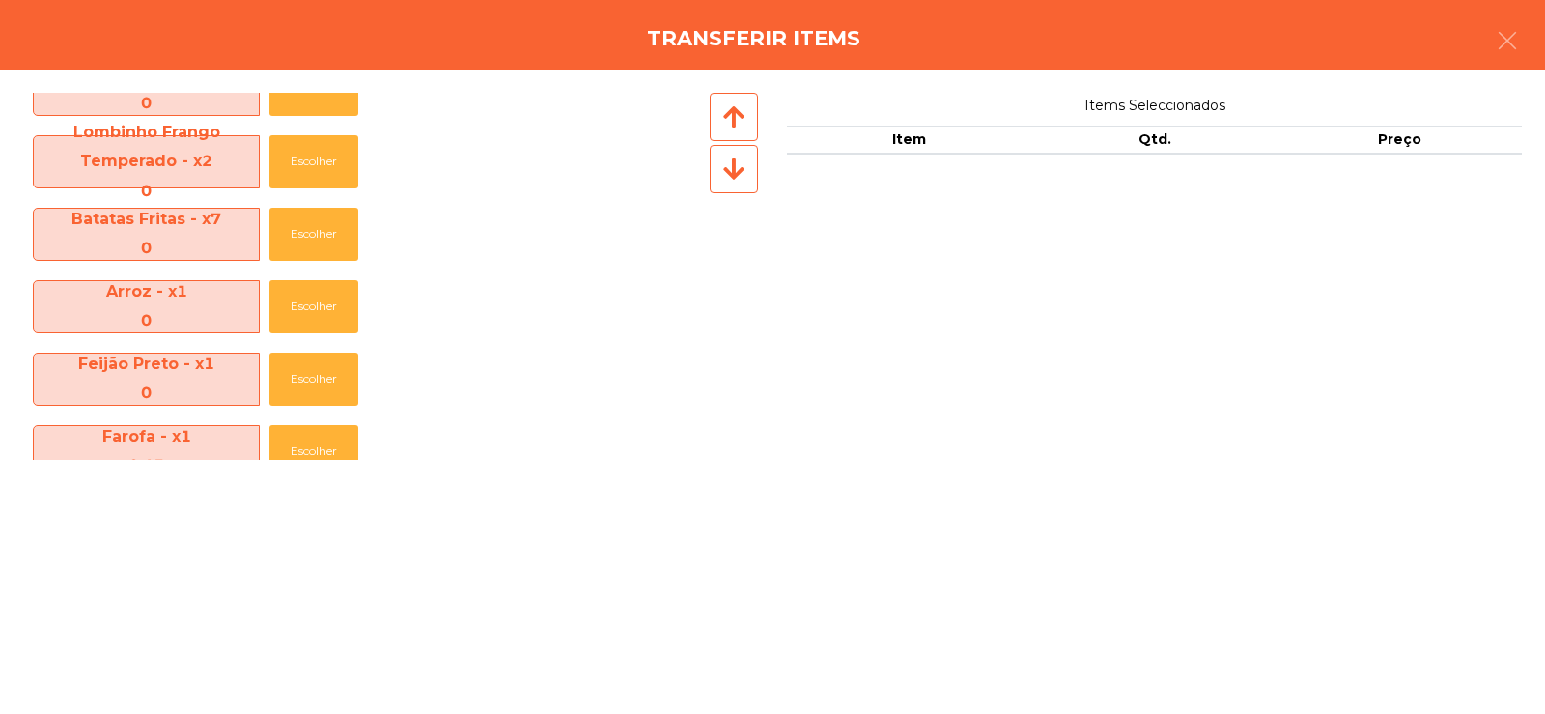
scroll to position [864, 0]
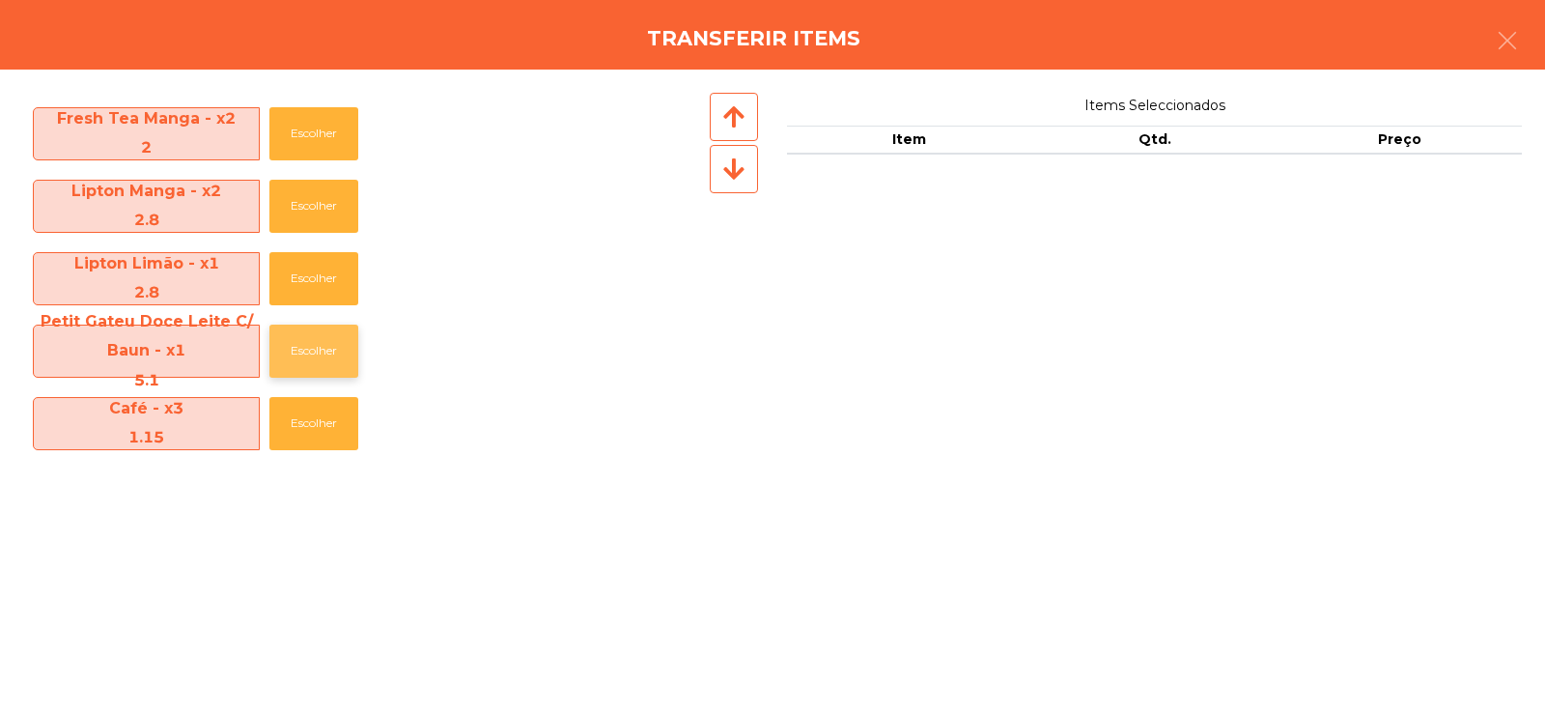
click at [303, 353] on button "Escolher" at bounding box center [313, 350] width 89 height 53
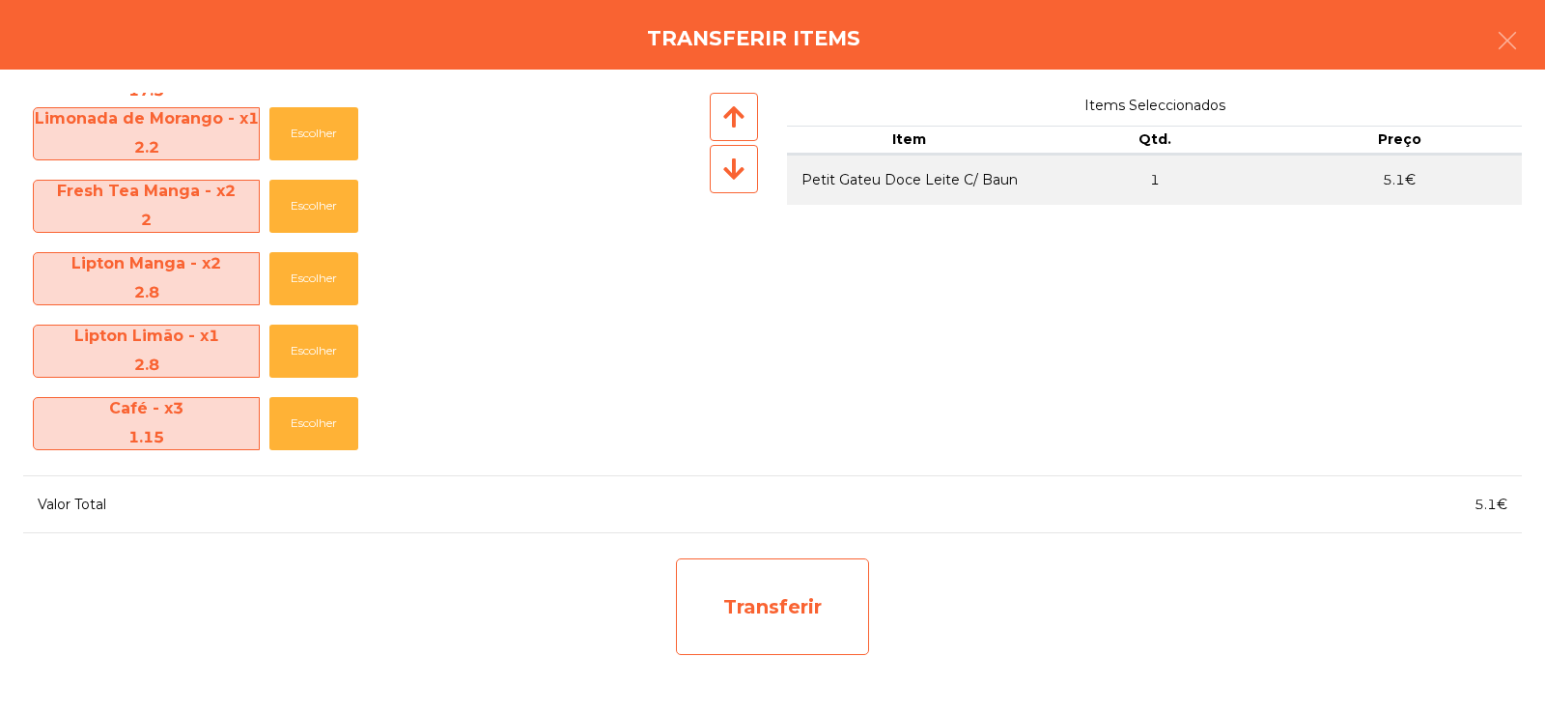
click at [752, 607] on div "Transferir" at bounding box center [772, 606] width 193 height 97
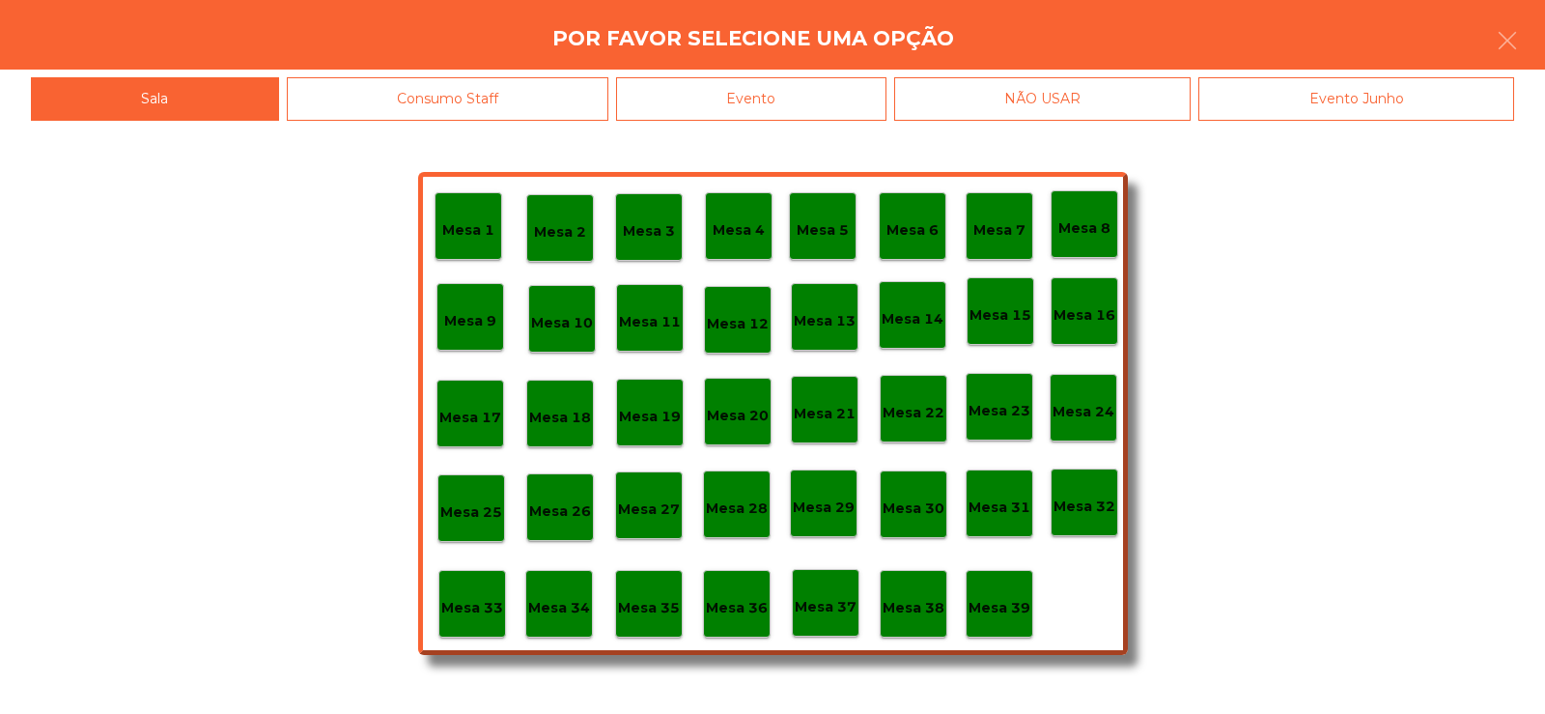
click at [996, 619] on div "Mesa 39" at bounding box center [1000, 604] width 68 height 68
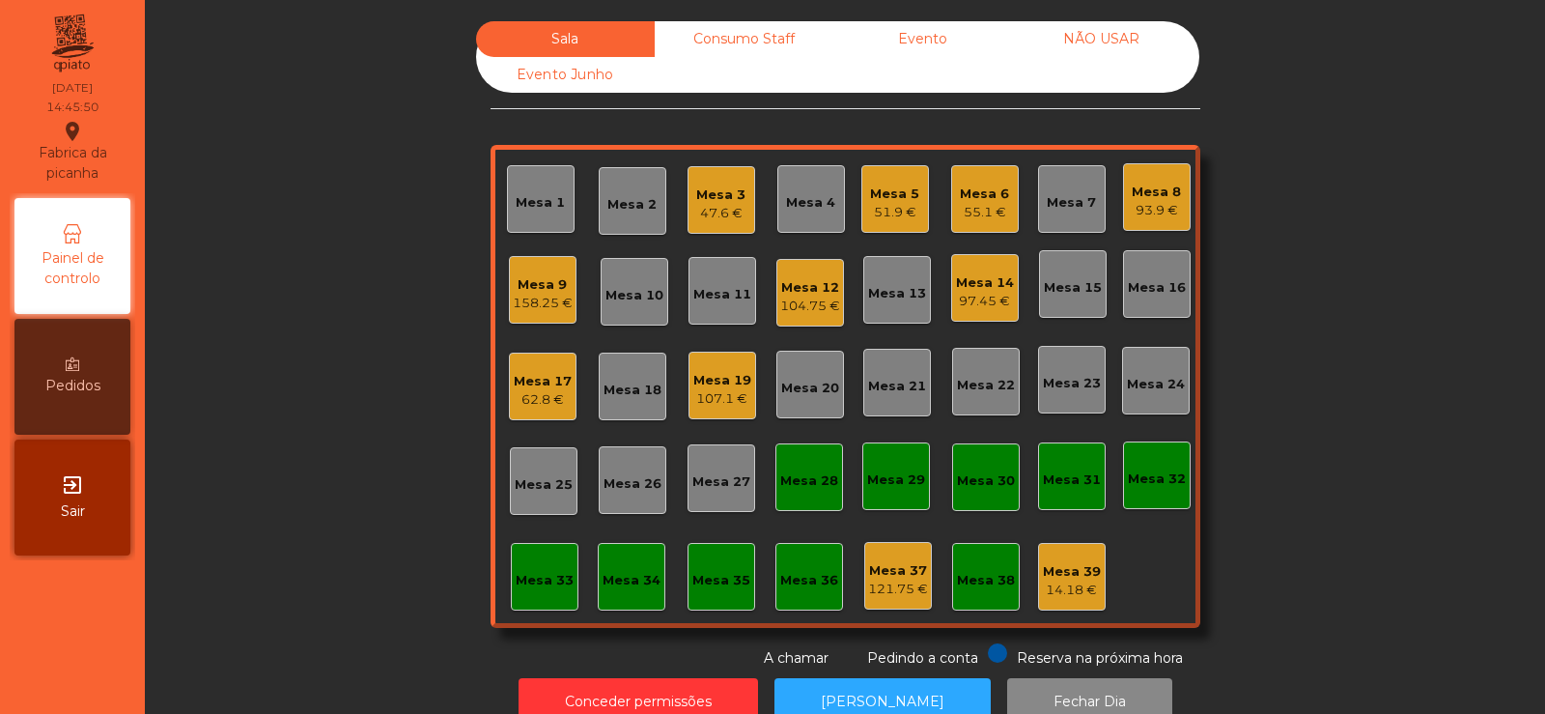
click at [802, 294] on div "Mesa 12" at bounding box center [810, 287] width 60 height 19
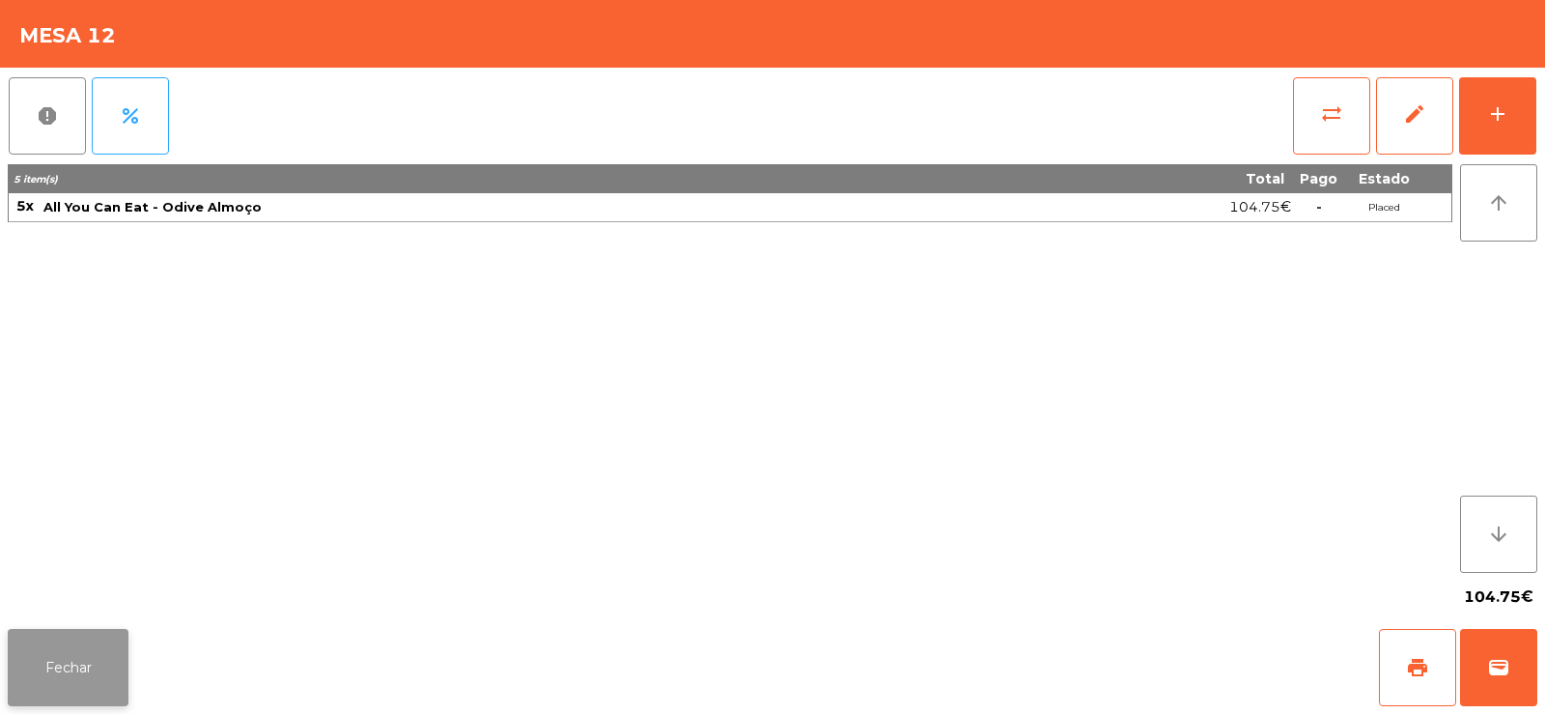
click at [72, 643] on button "Fechar" at bounding box center [68, 667] width 121 height 77
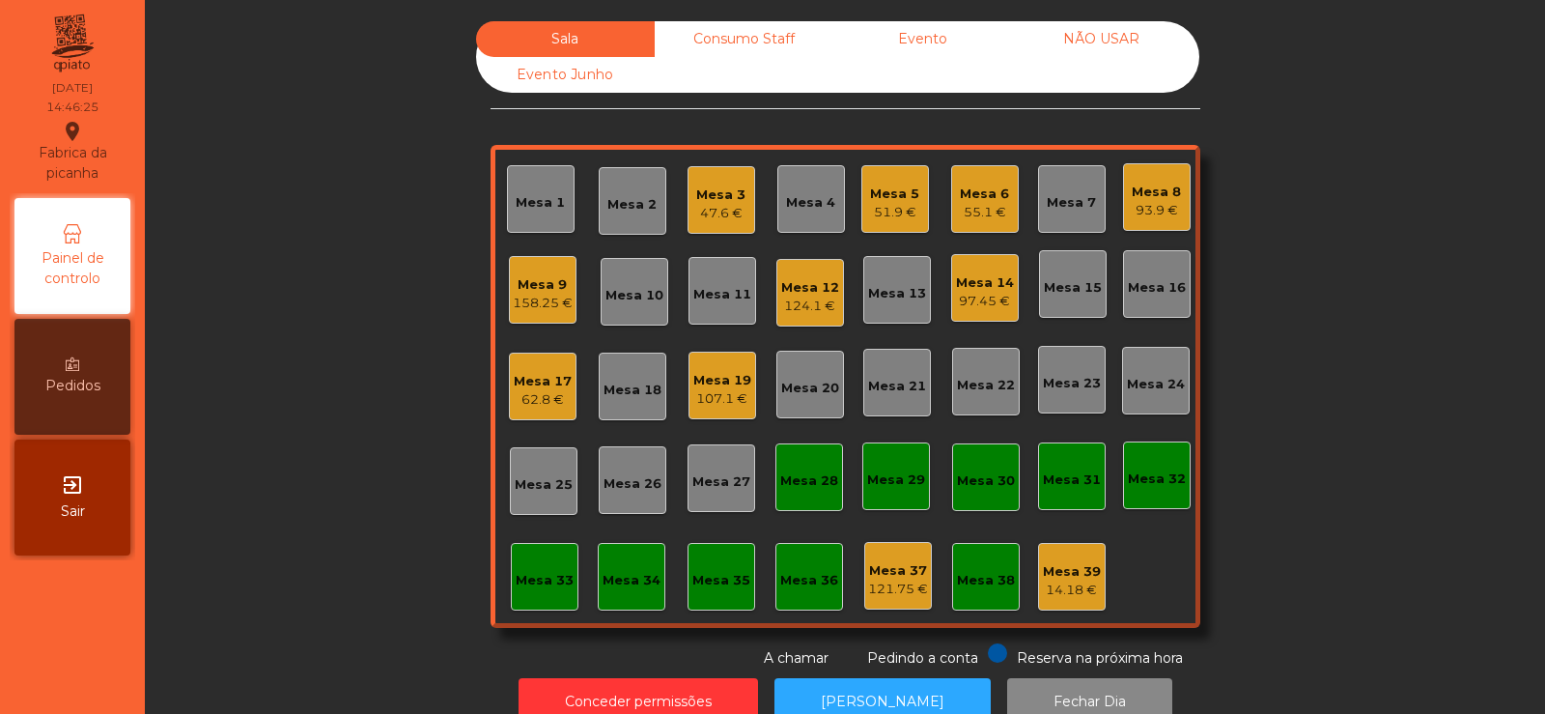
click at [983, 600] on div "Mesa 38" at bounding box center [986, 577] width 68 height 68
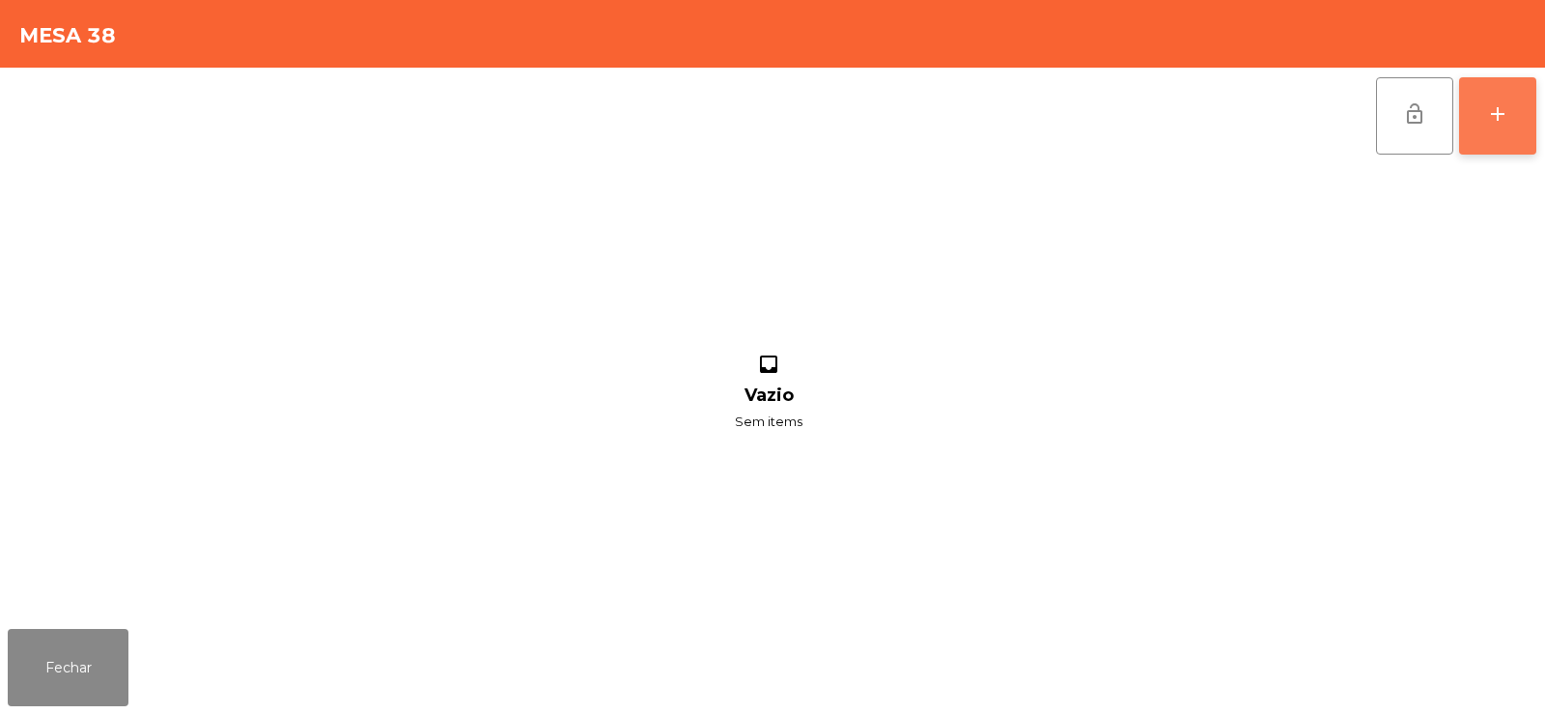
click at [1482, 126] on button "add" at bounding box center [1497, 115] width 77 height 77
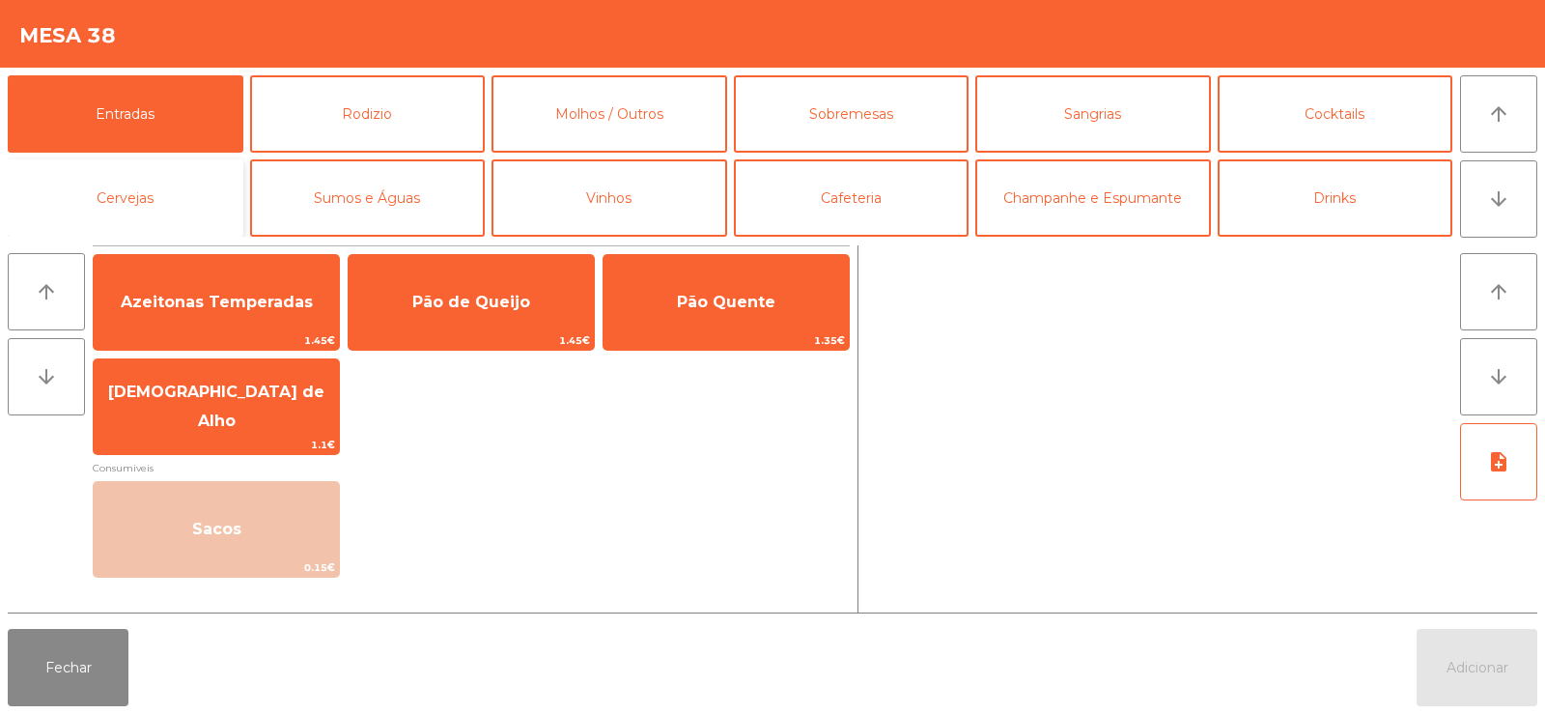
click at [137, 208] on button "Cervejas" at bounding box center [126, 197] width 236 height 77
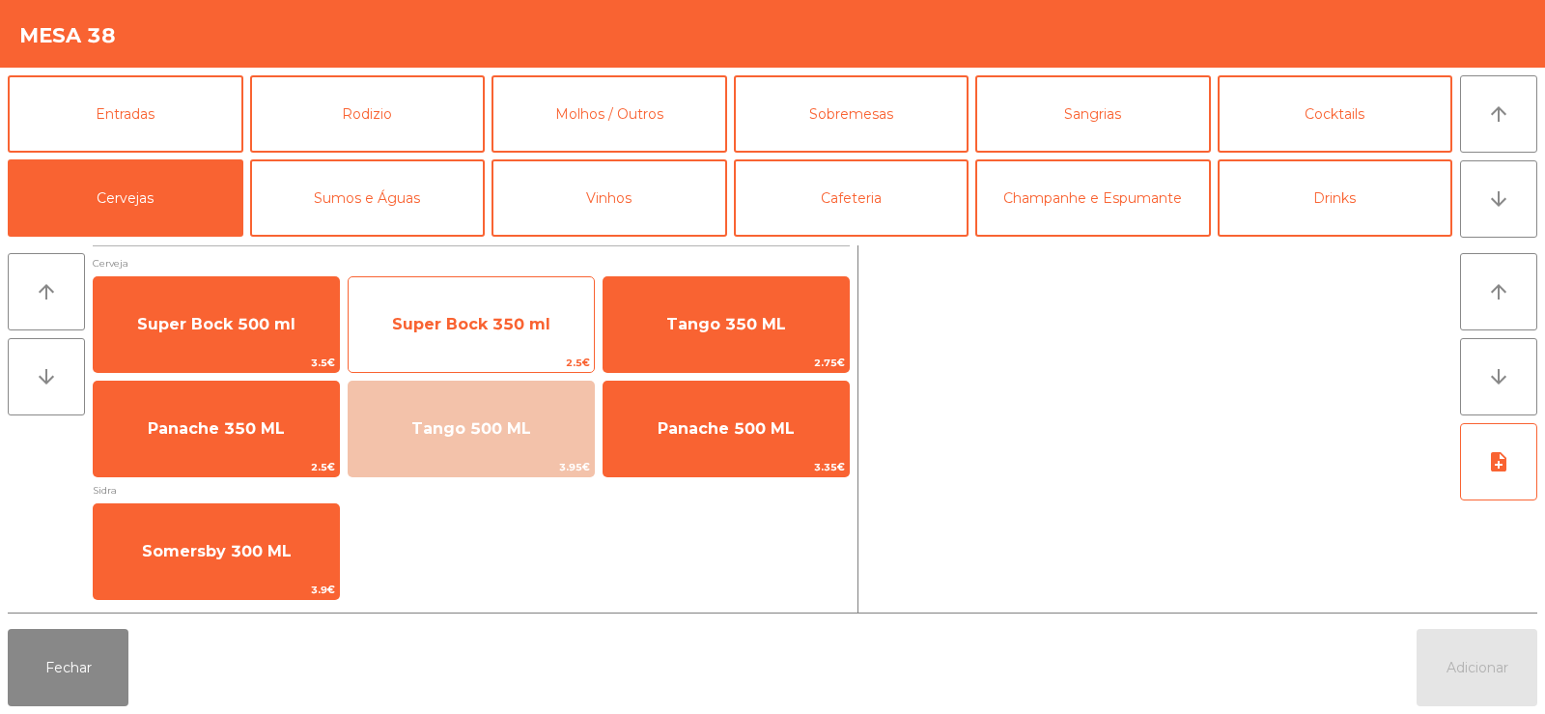
click at [482, 332] on span "Super Bock 350 ml" at bounding box center [471, 324] width 158 height 18
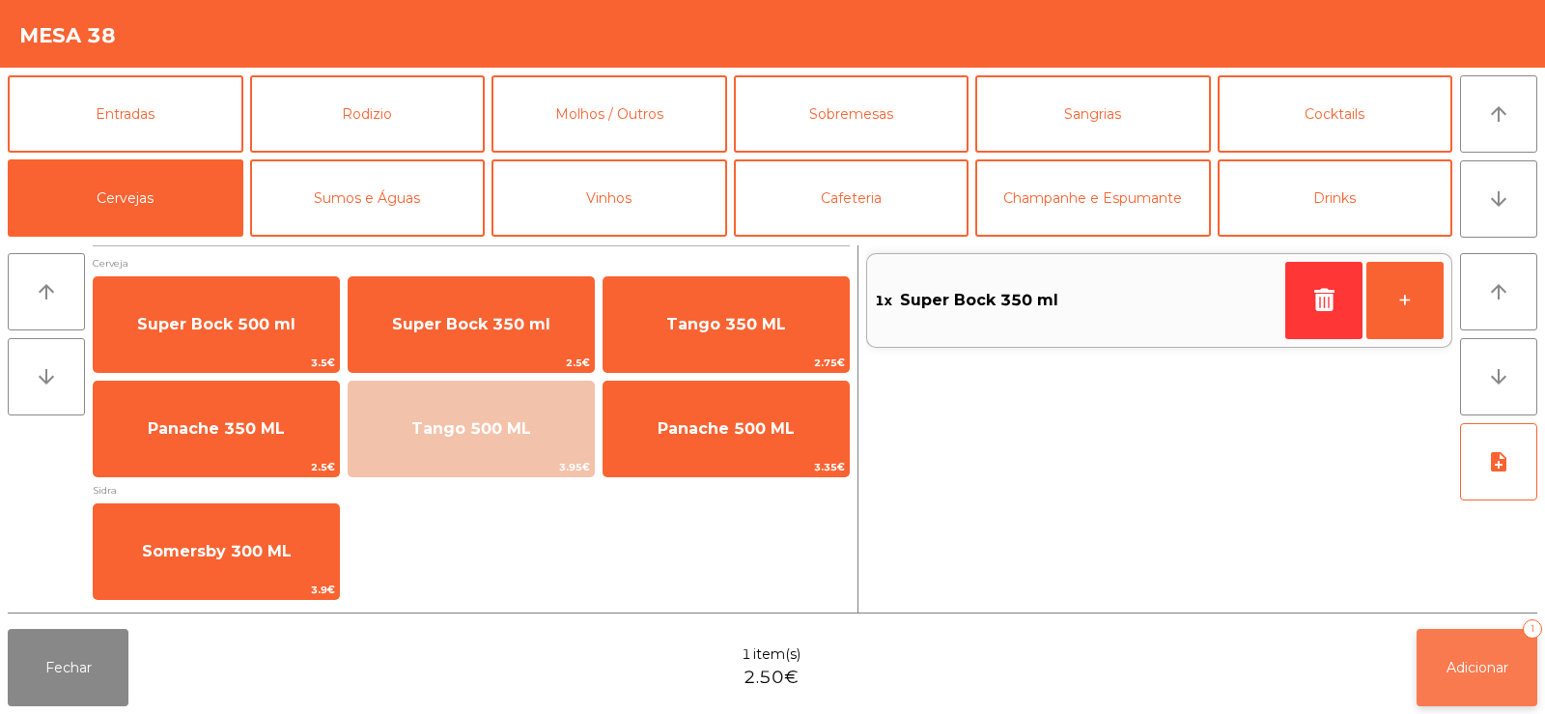
click at [1497, 669] on span "Adicionar" at bounding box center [1477, 667] width 62 height 17
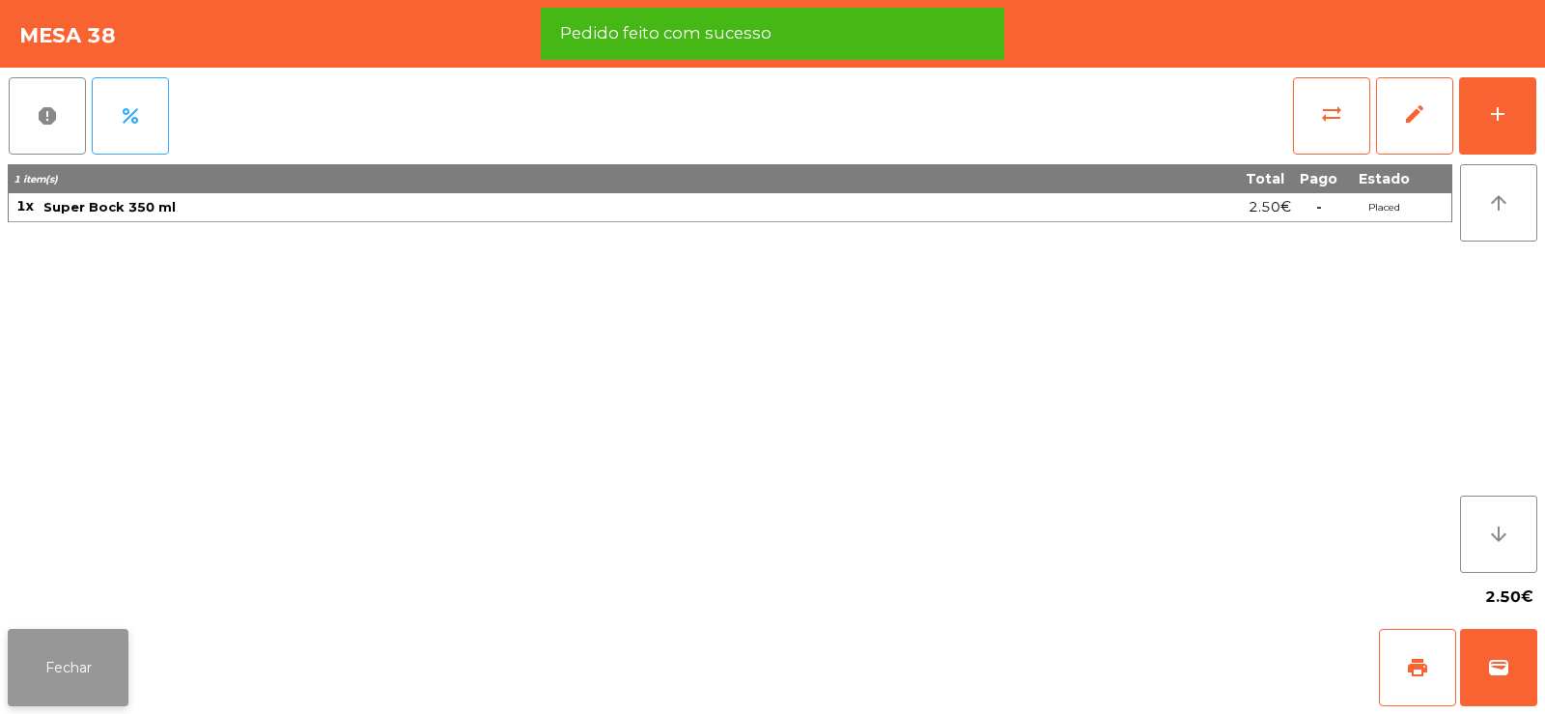
click at [93, 683] on button "Fechar" at bounding box center [68, 667] width 121 height 77
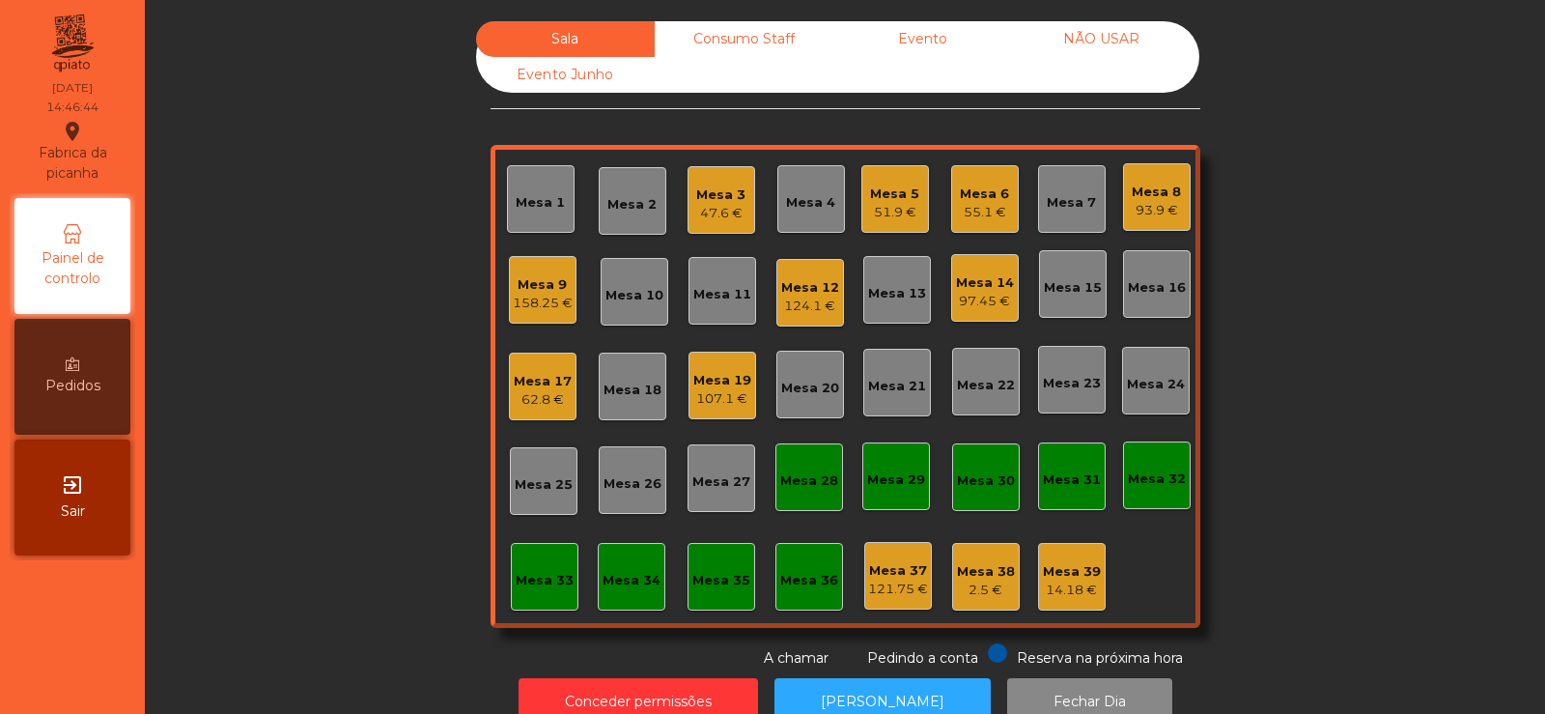
click at [801, 298] on div "124.1 €" at bounding box center [810, 305] width 58 height 19
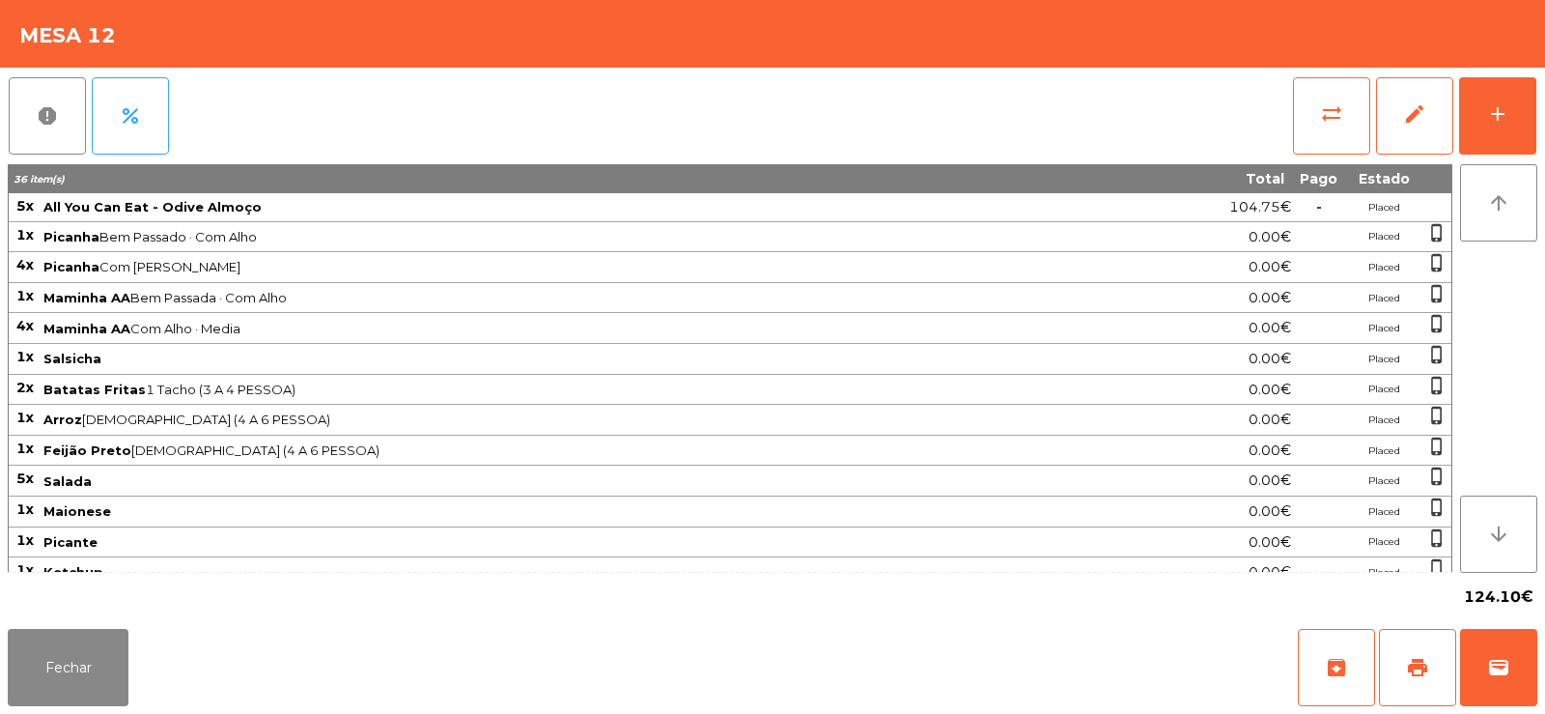
scroll to position [169, 0]
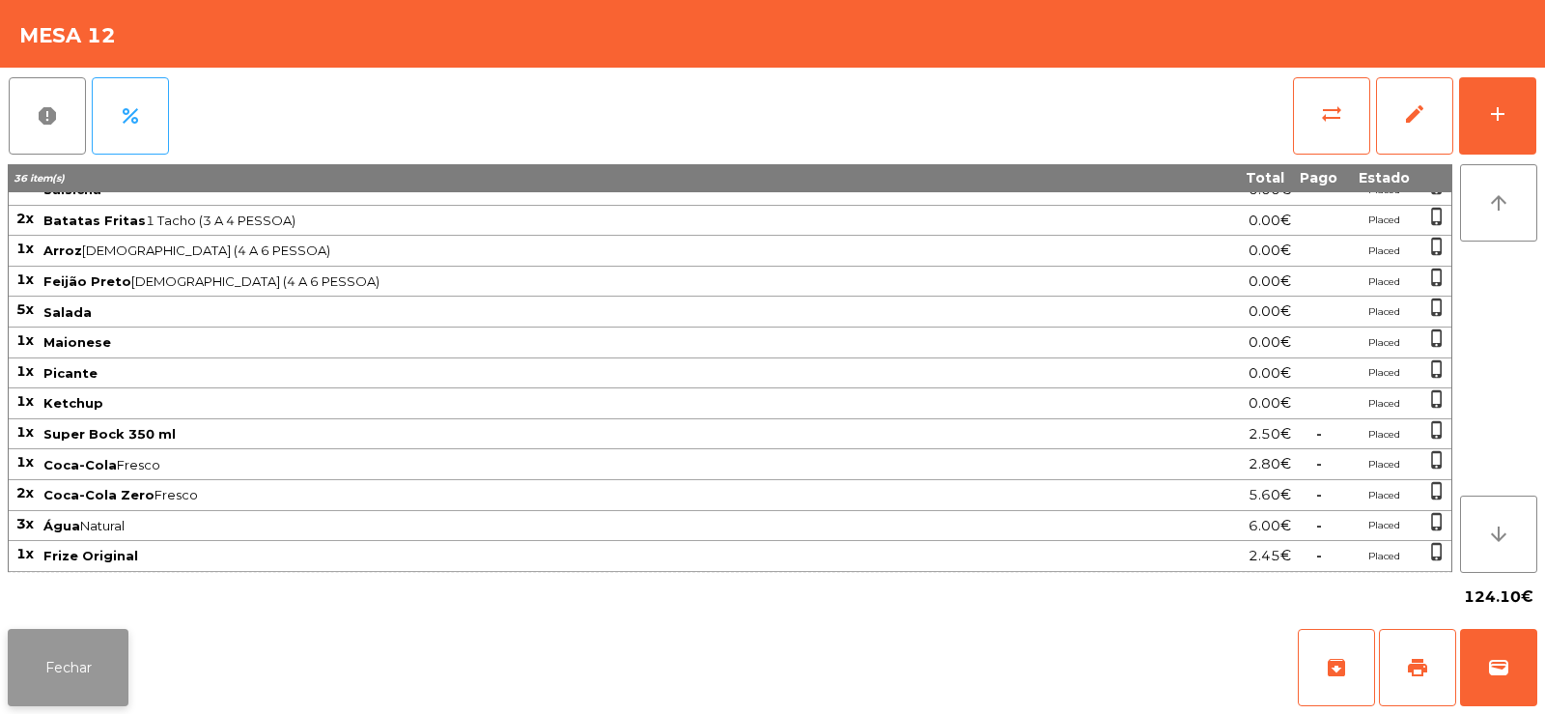
click at [52, 696] on button "Fechar" at bounding box center [68, 667] width 121 height 77
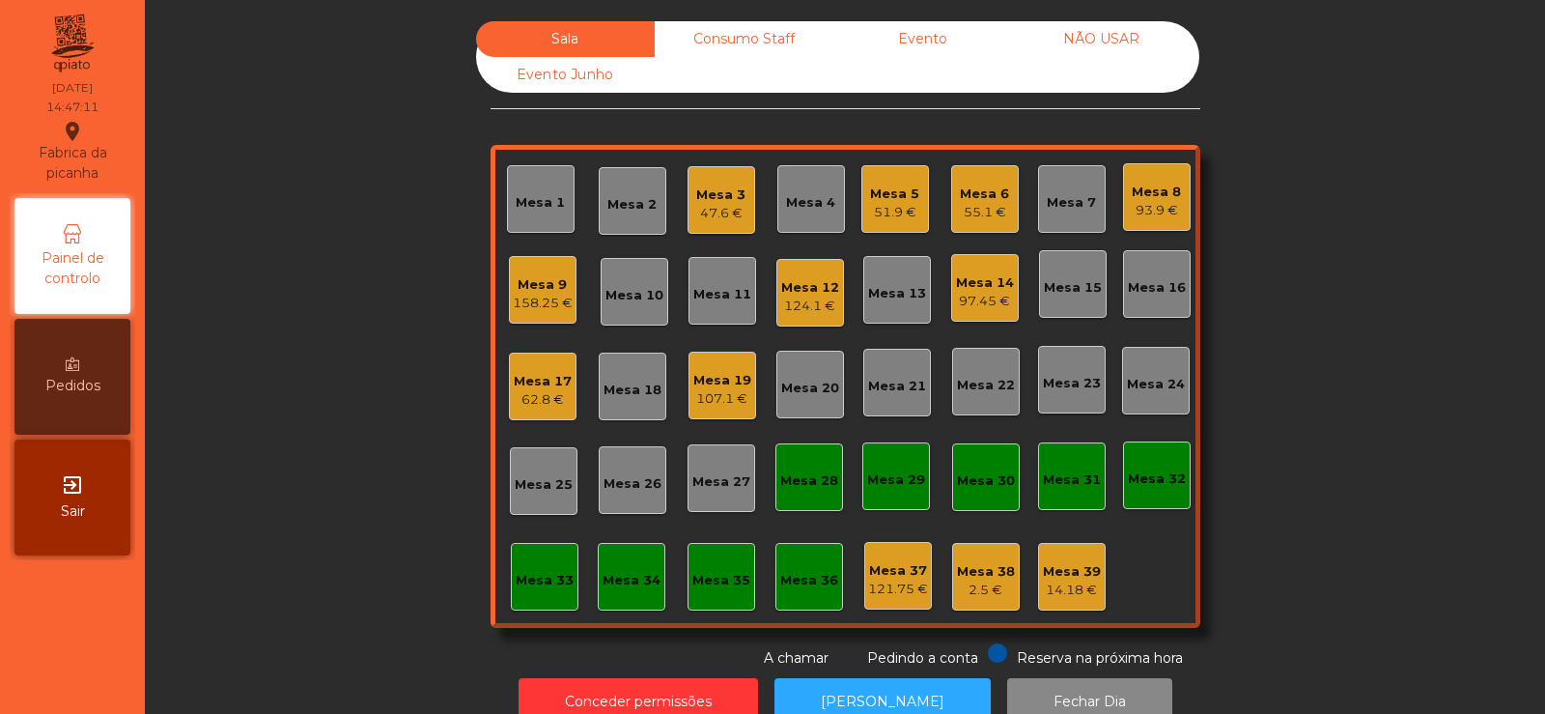
click at [524, 299] on div "158.25 €" at bounding box center [543, 303] width 60 height 19
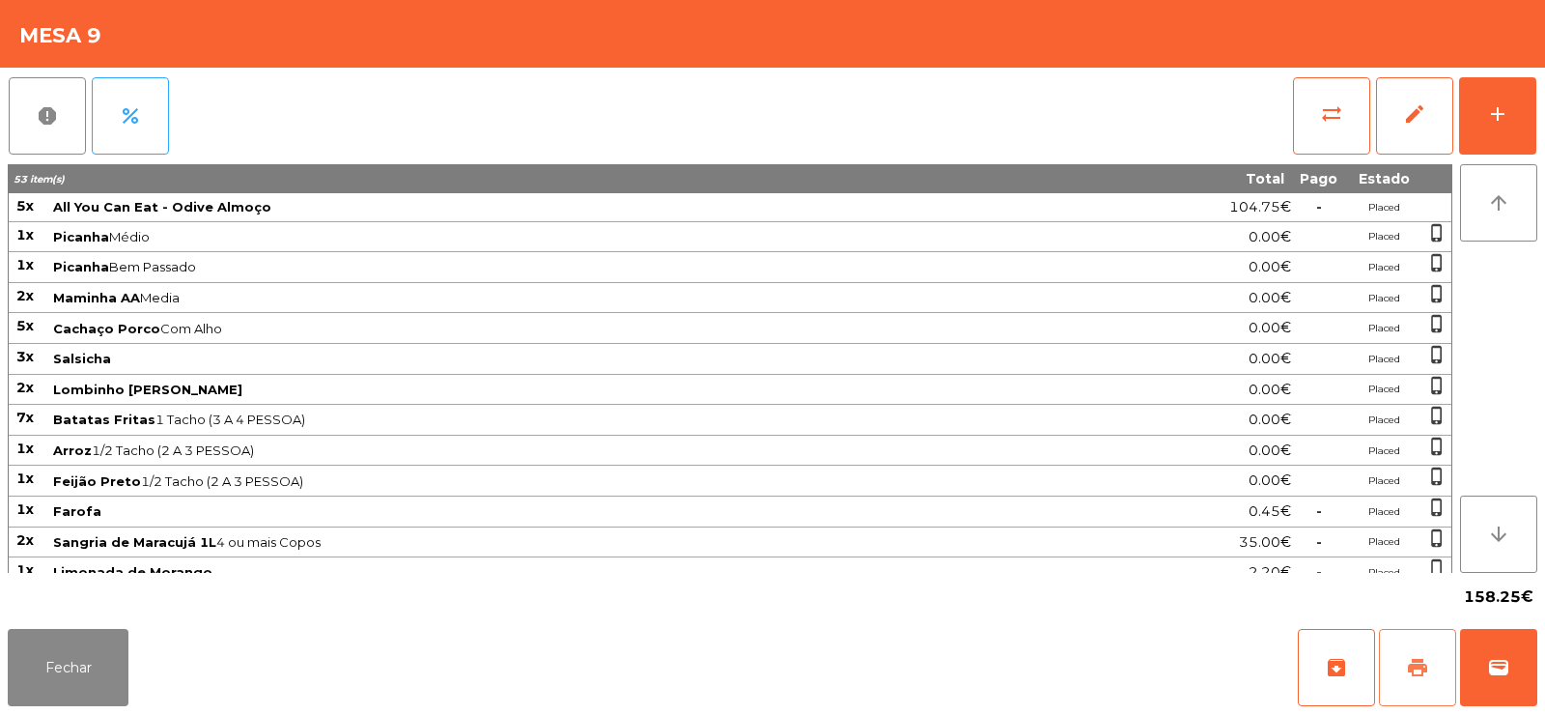
click at [1425, 674] on span "print" at bounding box center [1417, 667] width 23 height 23
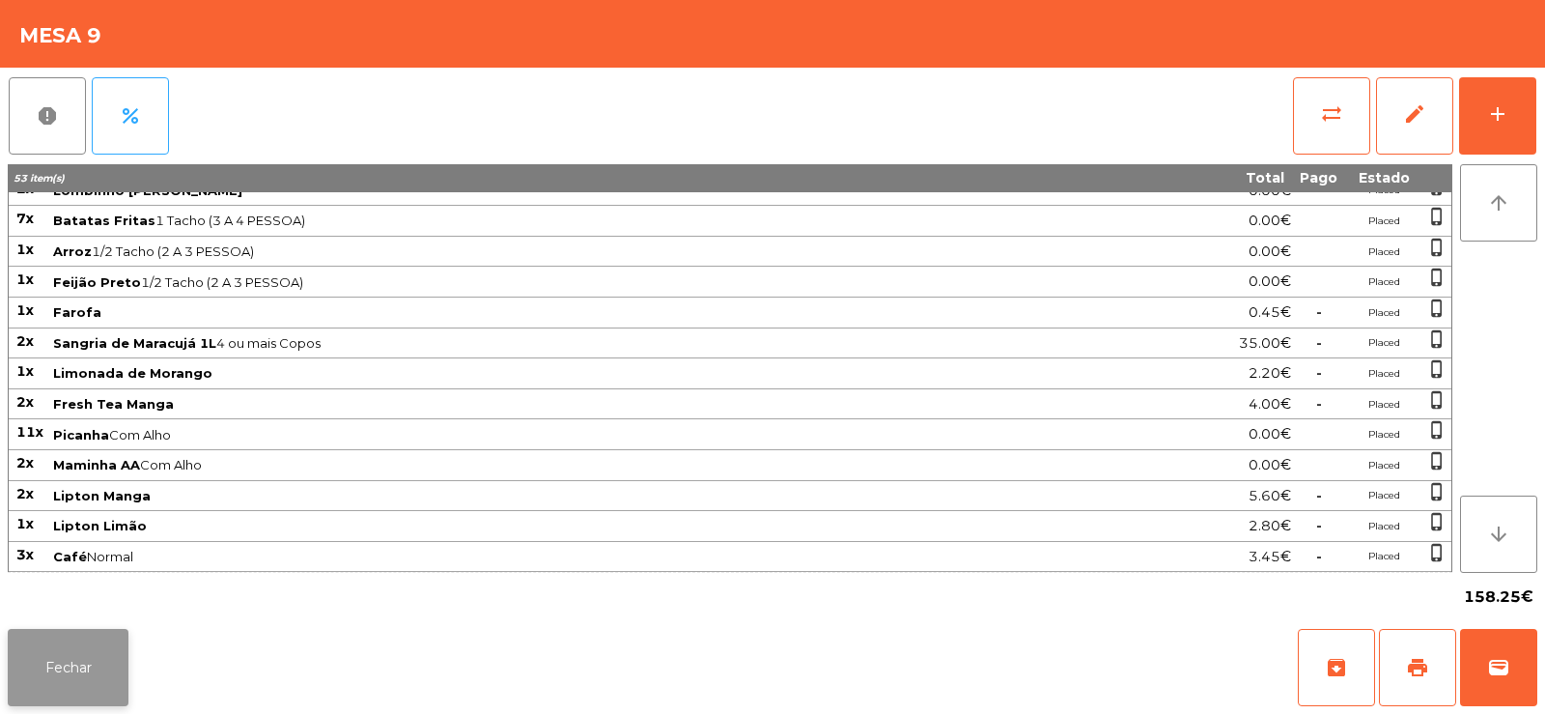
click at [110, 677] on button "Fechar" at bounding box center [68, 667] width 121 height 77
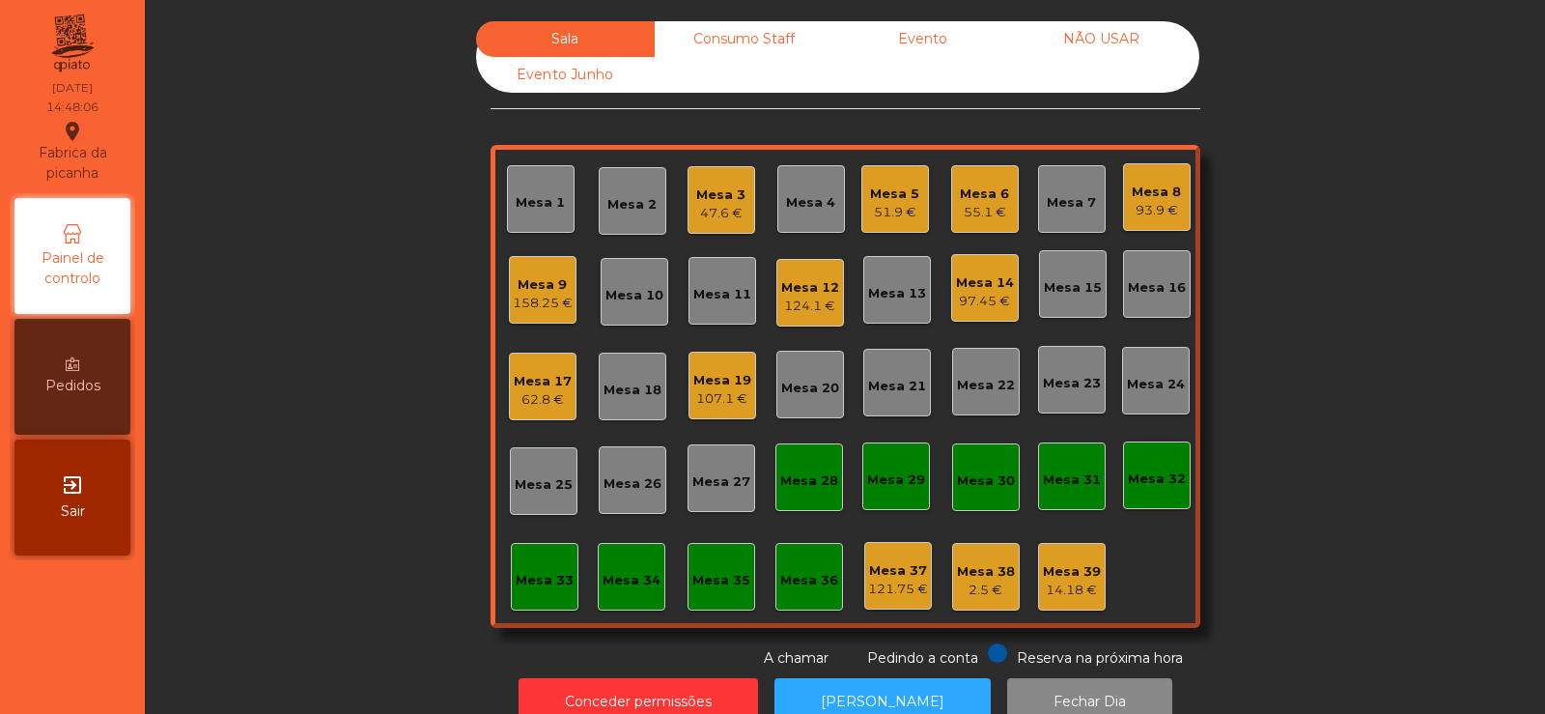
click at [535, 316] on div "Mesa 9 158.25 €" at bounding box center [543, 290] width 68 height 68
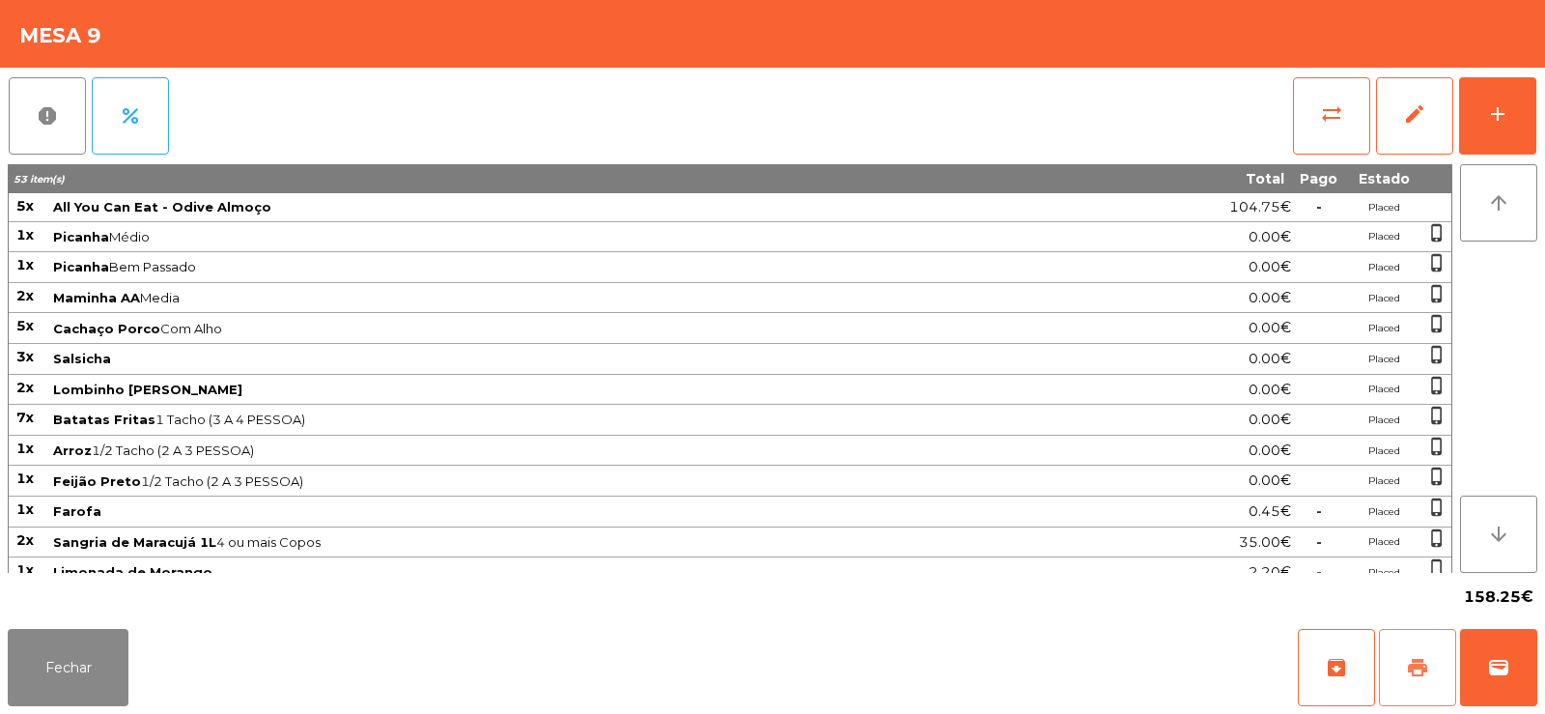
click at [1397, 672] on button "print" at bounding box center [1417, 667] width 77 height 77
click at [1313, 151] on button "sync_alt" at bounding box center [1331, 115] width 77 height 77
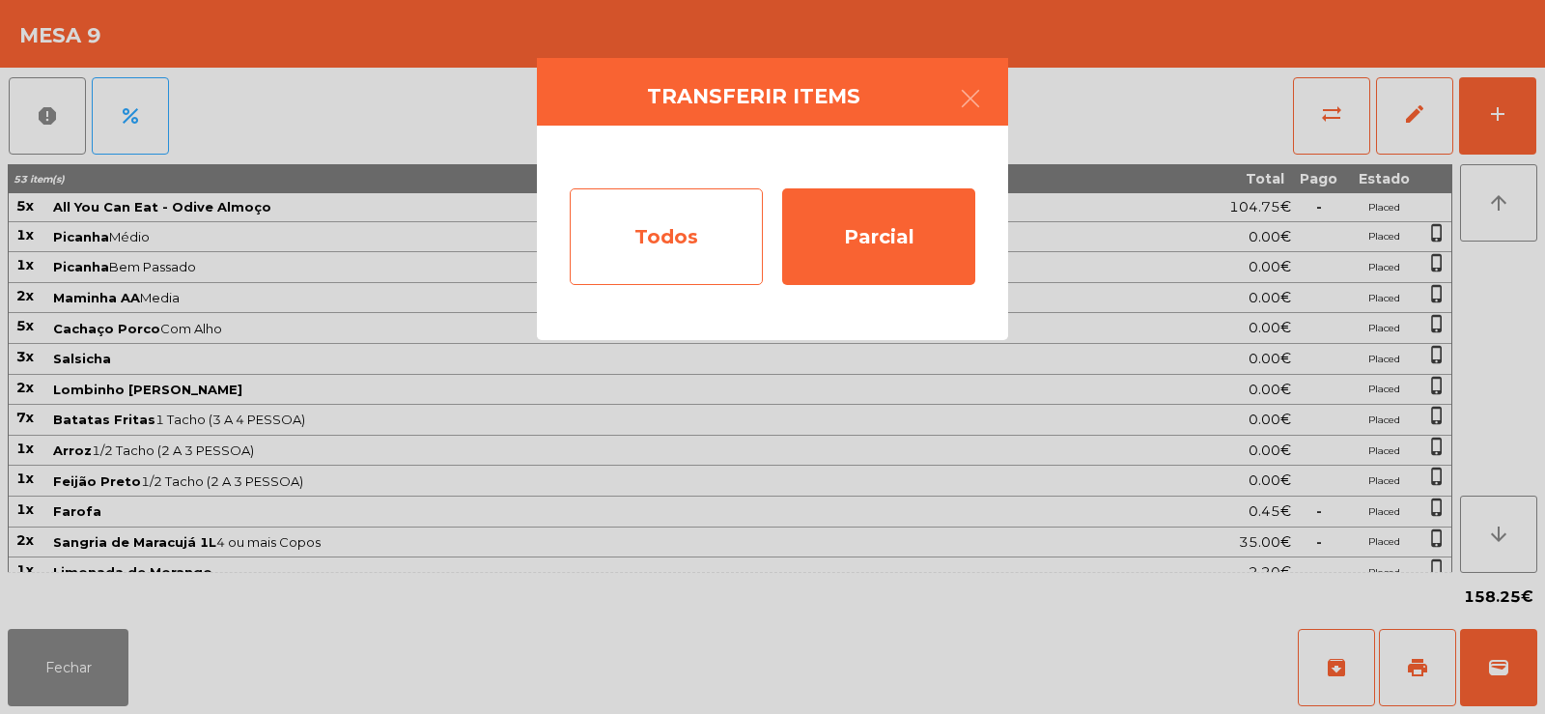
click at [652, 261] on div "Todos" at bounding box center [666, 236] width 193 height 97
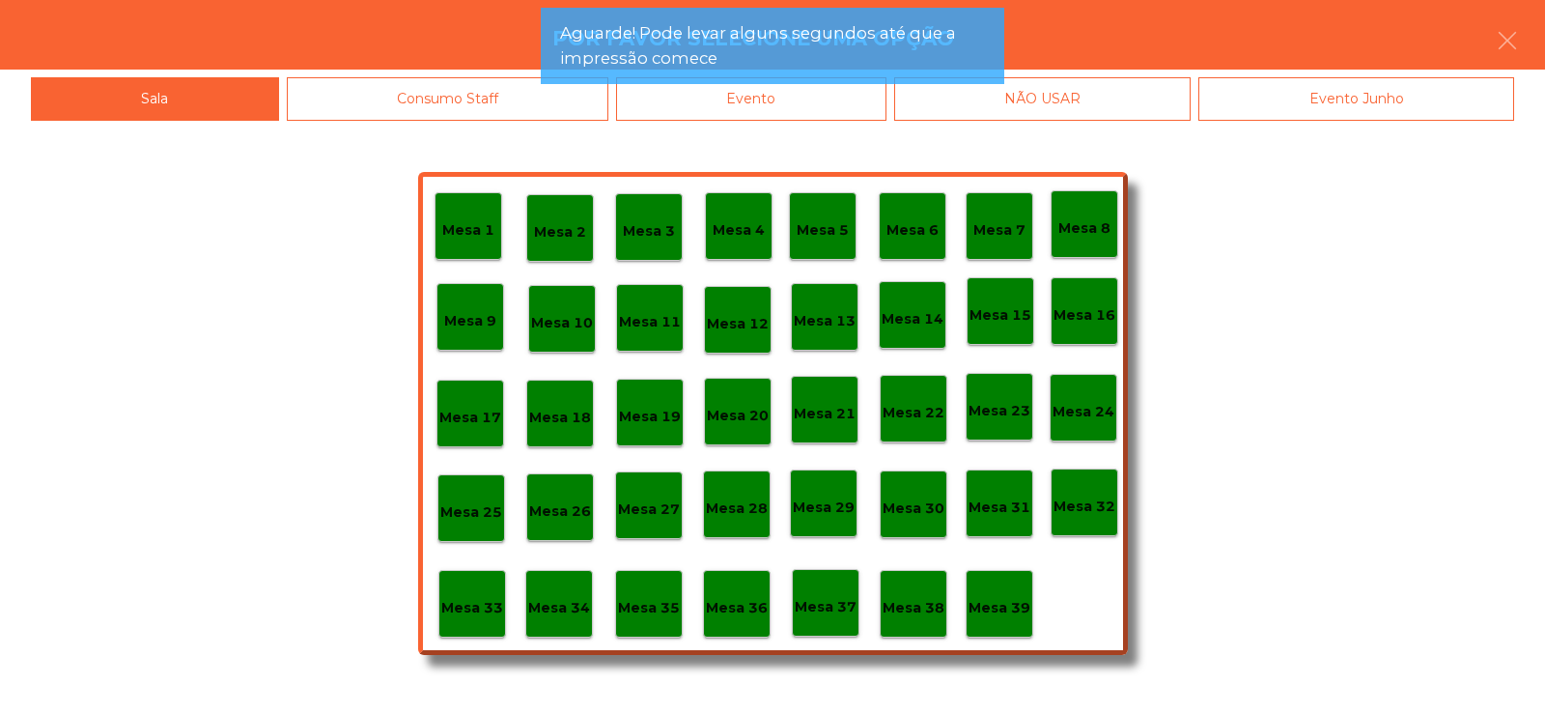
click at [759, 116] on div "Evento" at bounding box center [751, 98] width 270 height 43
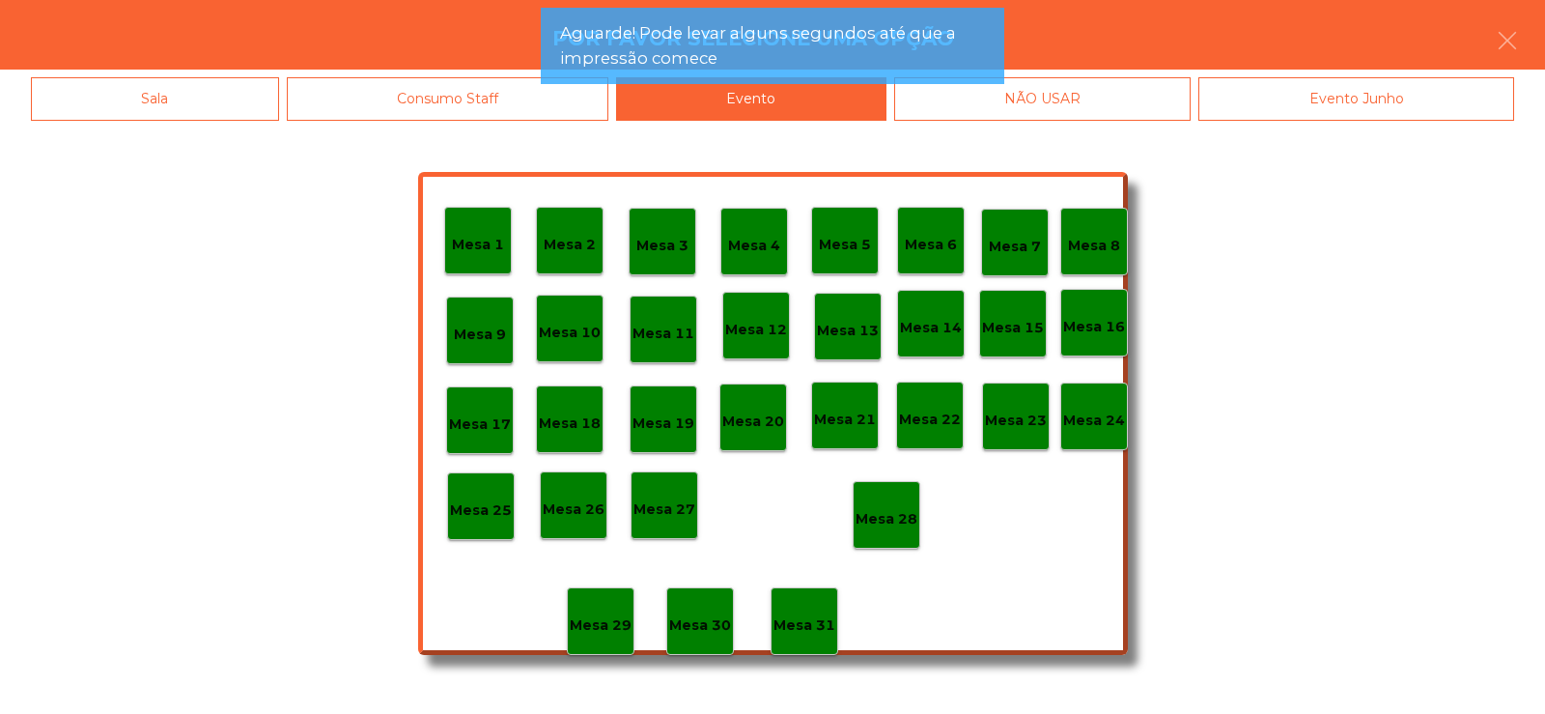
click at [888, 523] on p "Mesa 28" at bounding box center [887, 519] width 62 height 22
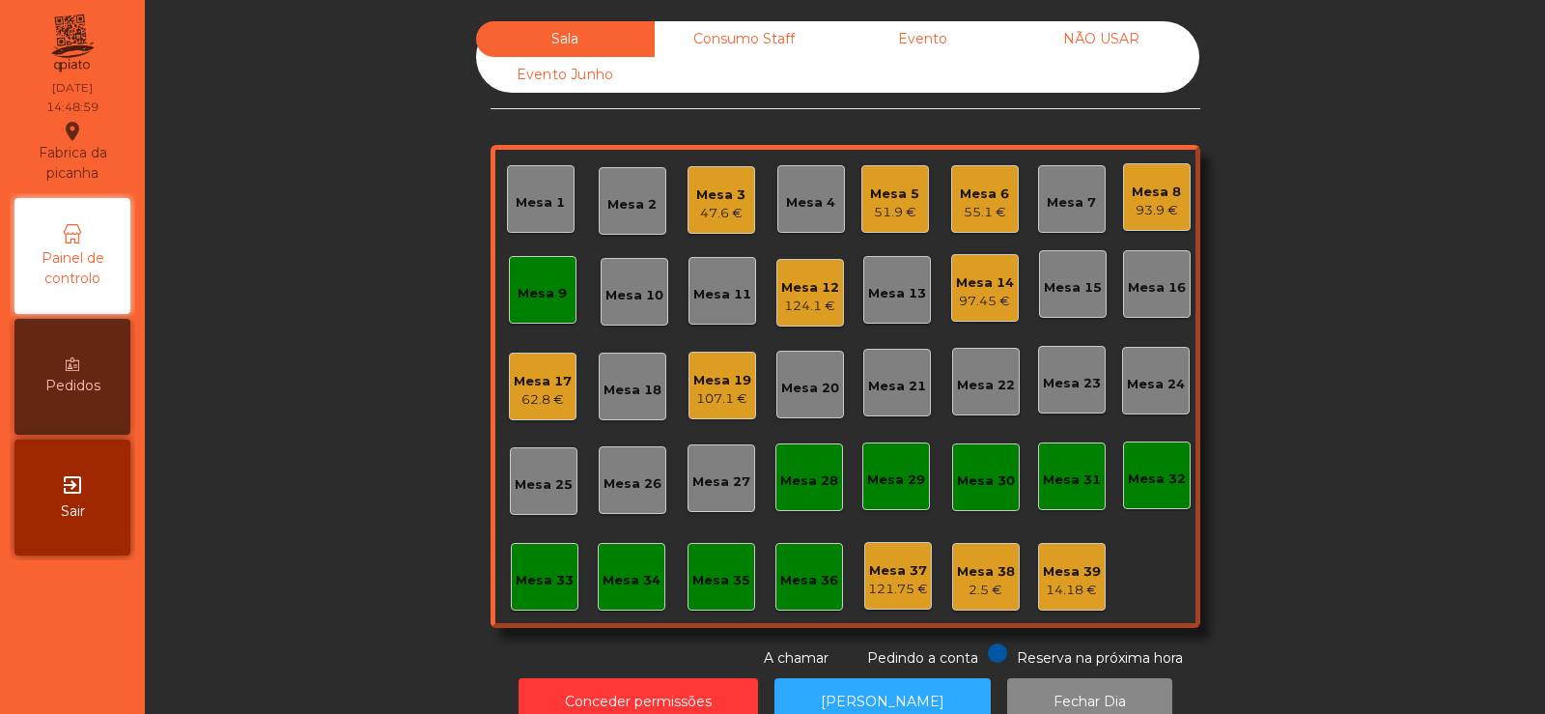
click at [547, 307] on div "Mesa 9" at bounding box center [543, 290] width 68 height 68
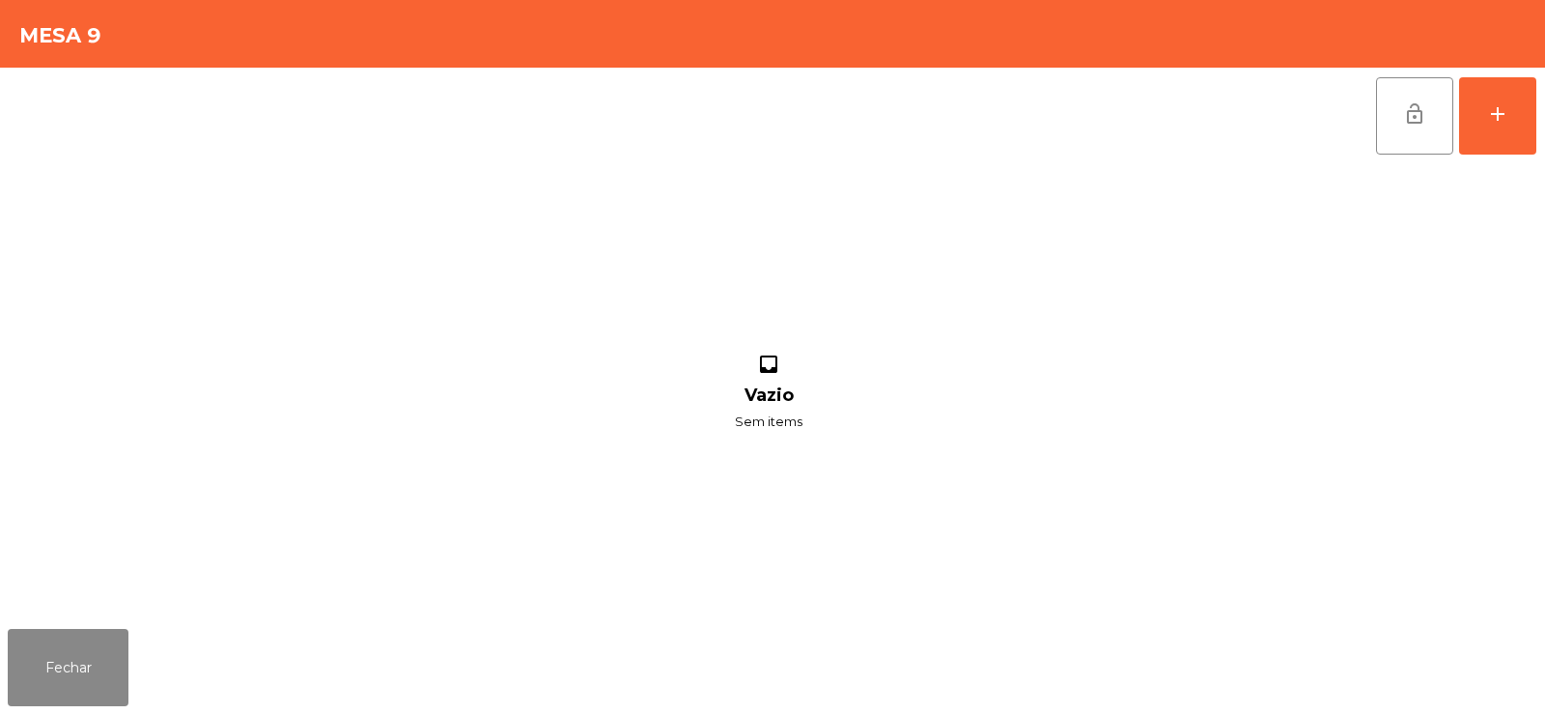
click at [1401, 134] on button "lock_open" at bounding box center [1414, 115] width 77 height 77
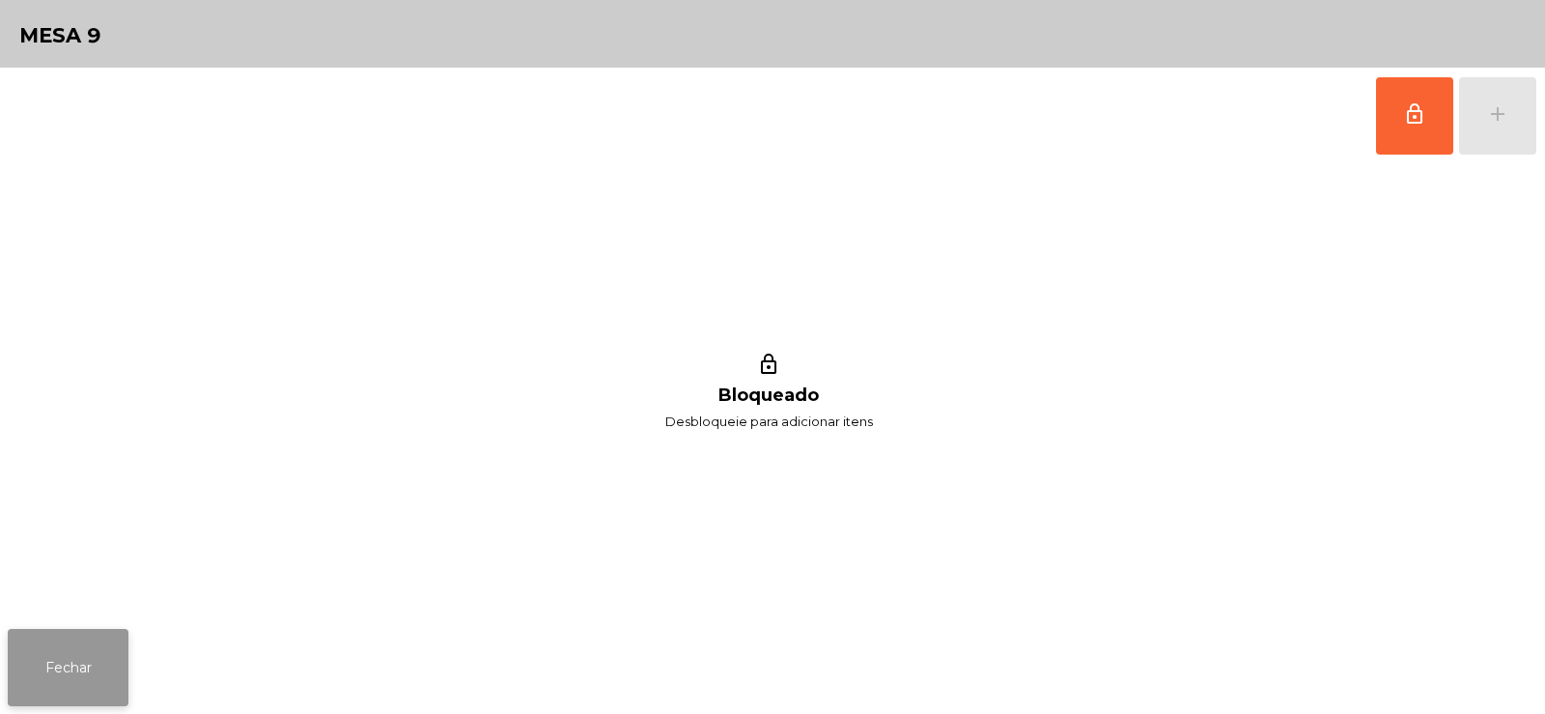
click at [88, 634] on button "Fechar" at bounding box center [68, 667] width 121 height 77
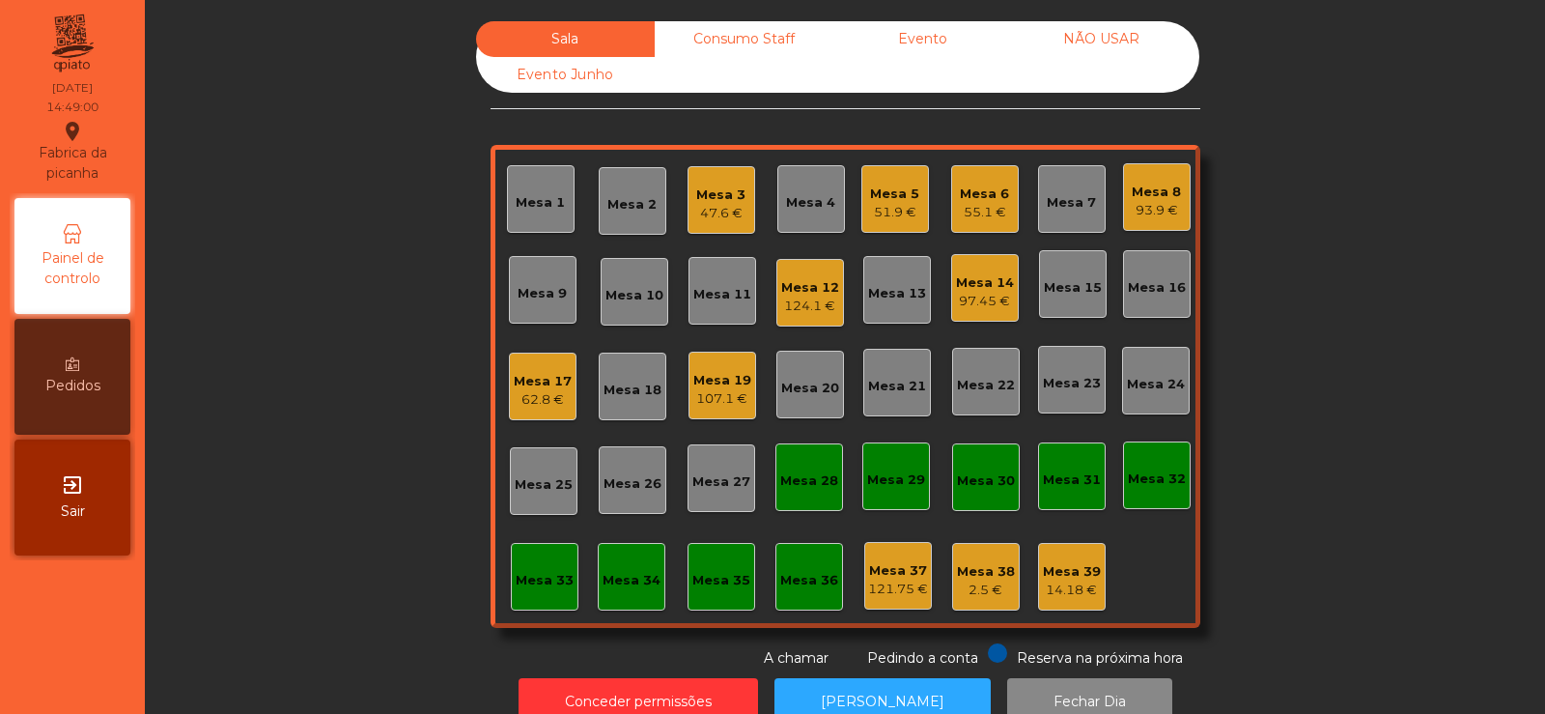
click at [327, 217] on div "Sala Consumo Staff Evento NÃO USAR Evento Junho Mesa 1 Mesa 2 Mesa 3 47.6 € Mes…" at bounding box center [845, 344] width 1348 height 647
click at [718, 407] on div "107.1 €" at bounding box center [722, 398] width 58 height 19
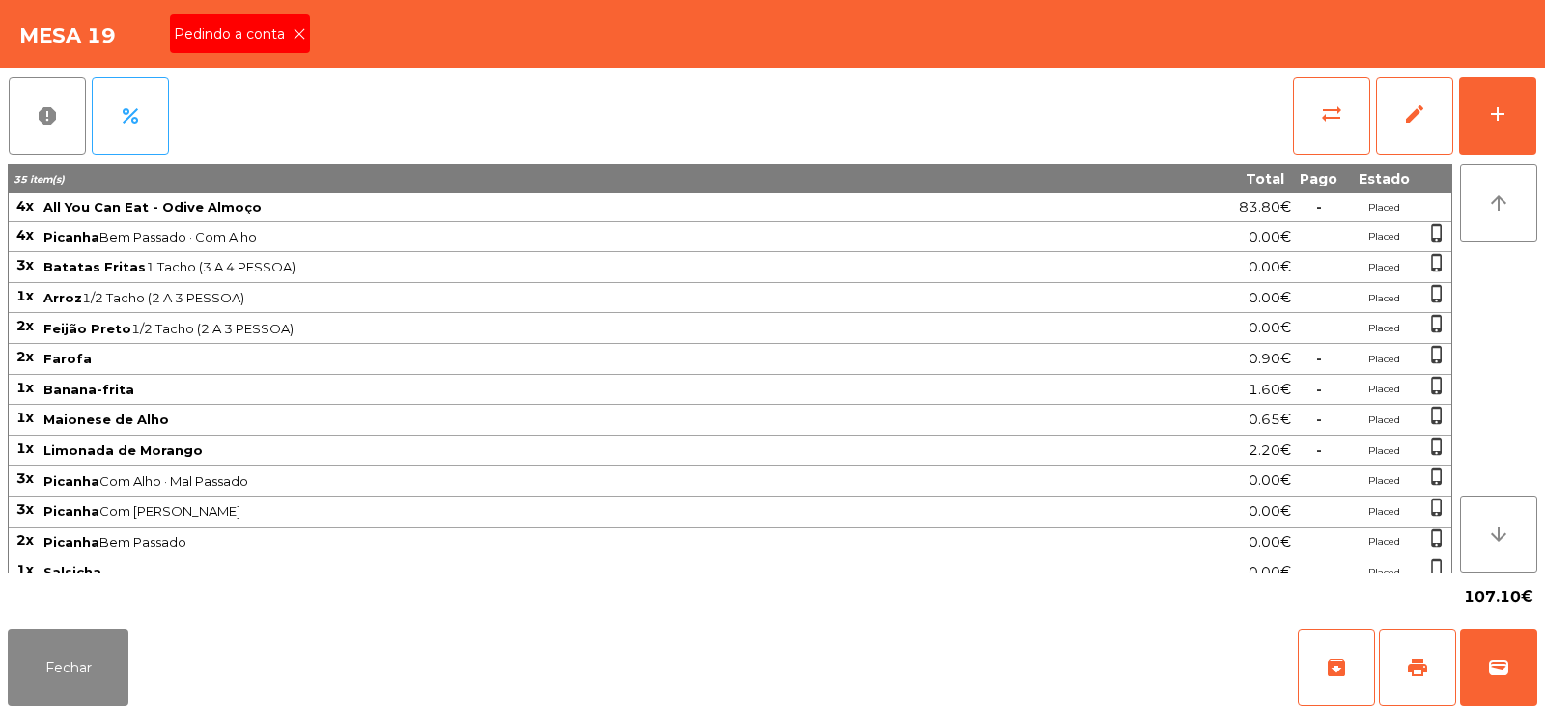
click at [297, 34] on icon at bounding box center [300, 34] width 14 height 14
click at [1423, 671] on span "print" at bounding box center [1417, 667] width 23 height 23
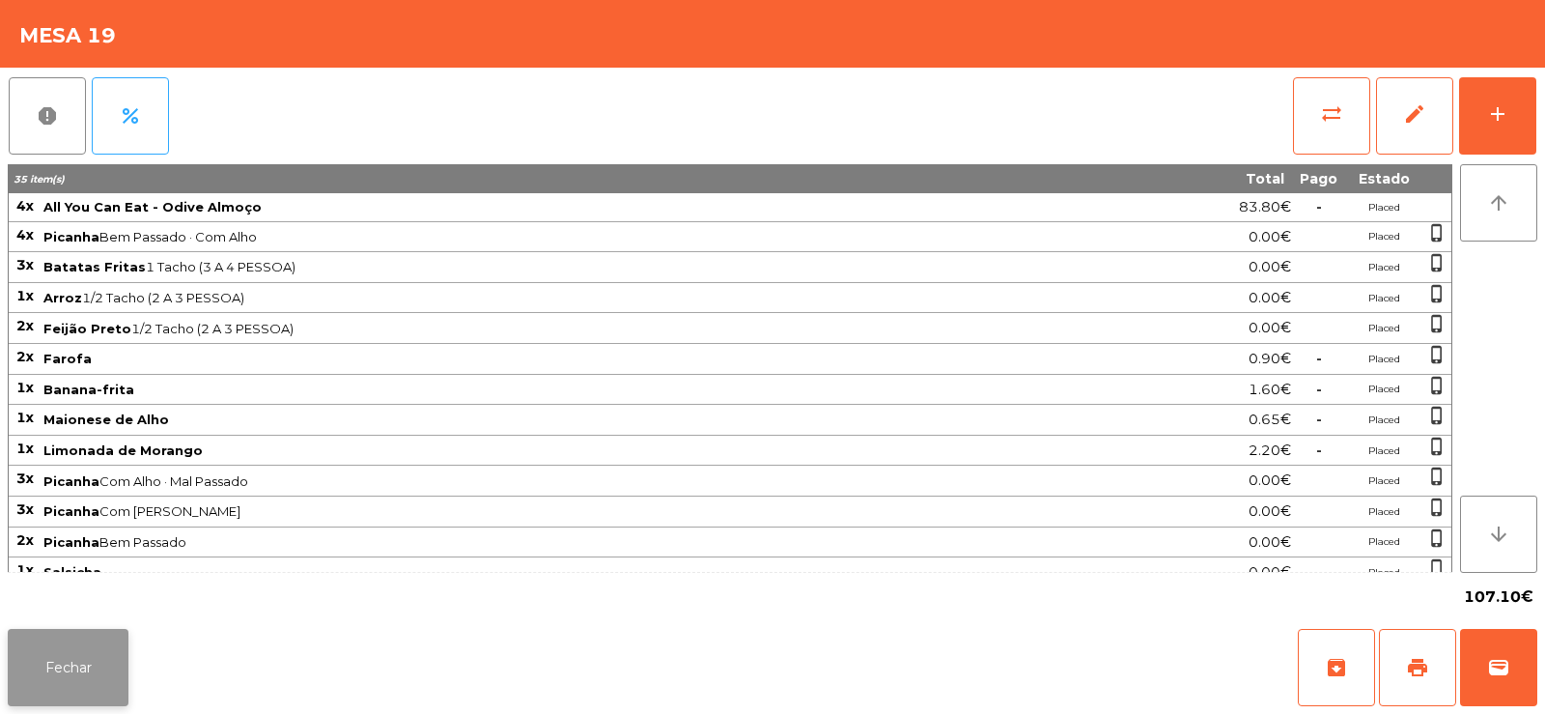
click at [60, 657] on button "Fechar" at bounding box center [68, 667] width 121 height 77
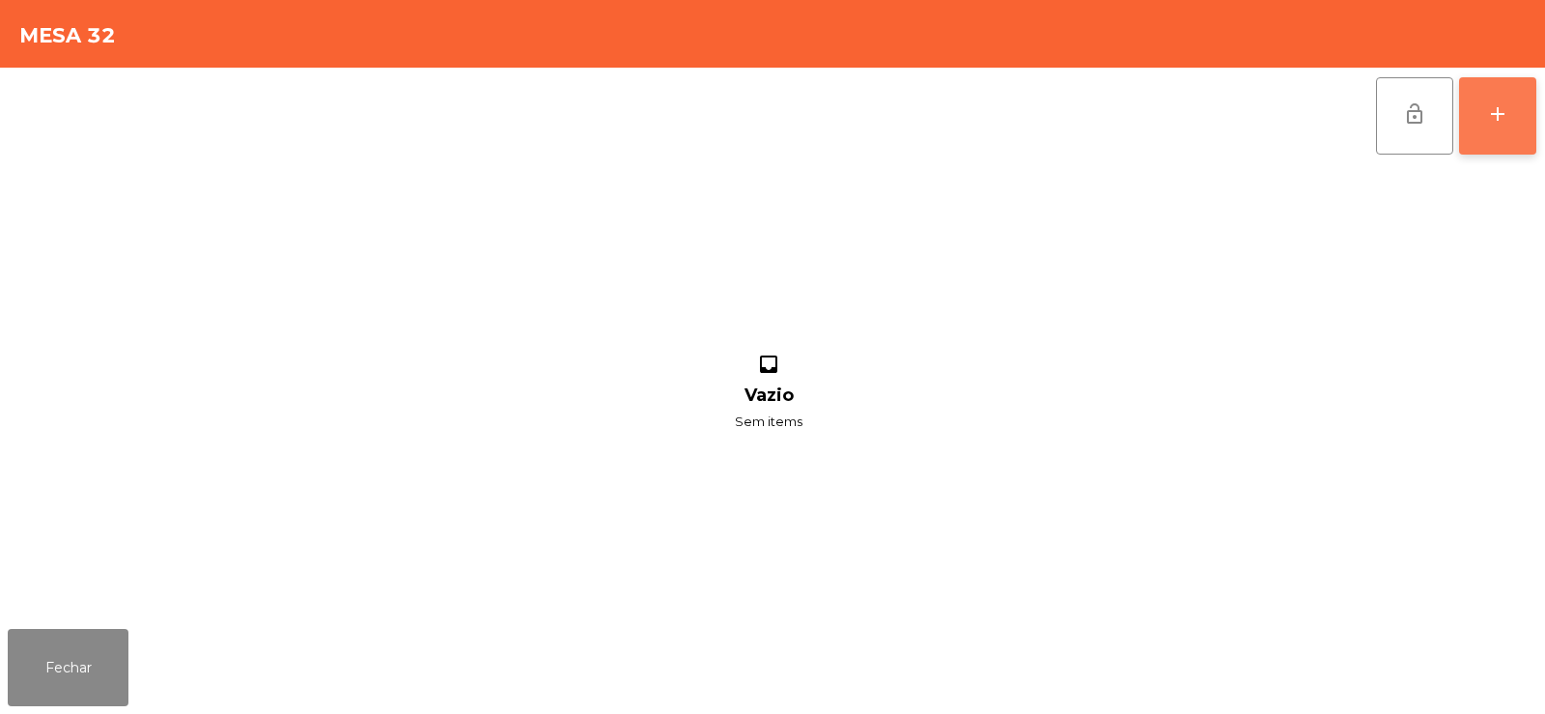
click at [1528, 126] on button "add" at bounding box center [1497, 115] width 77 height 77
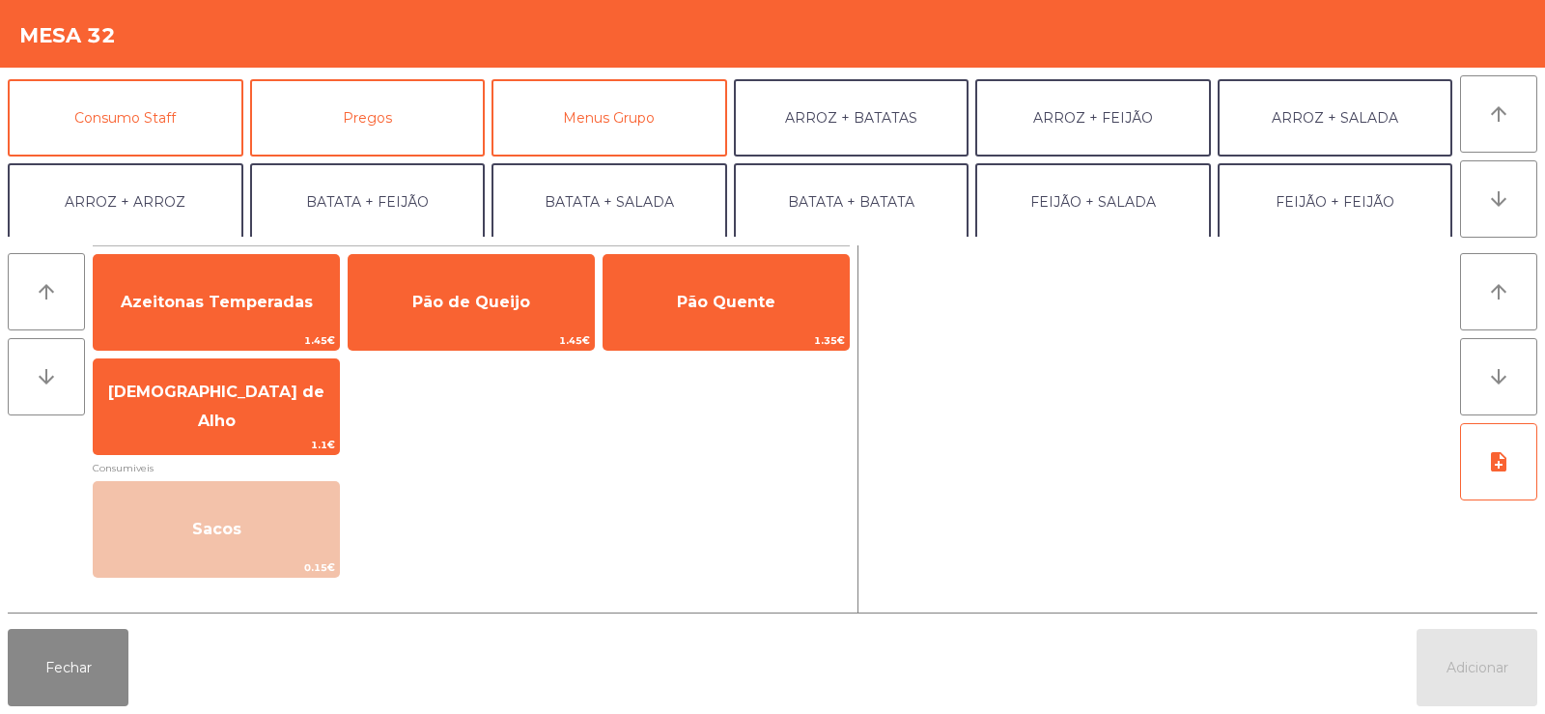
scroll to position [202, 0]
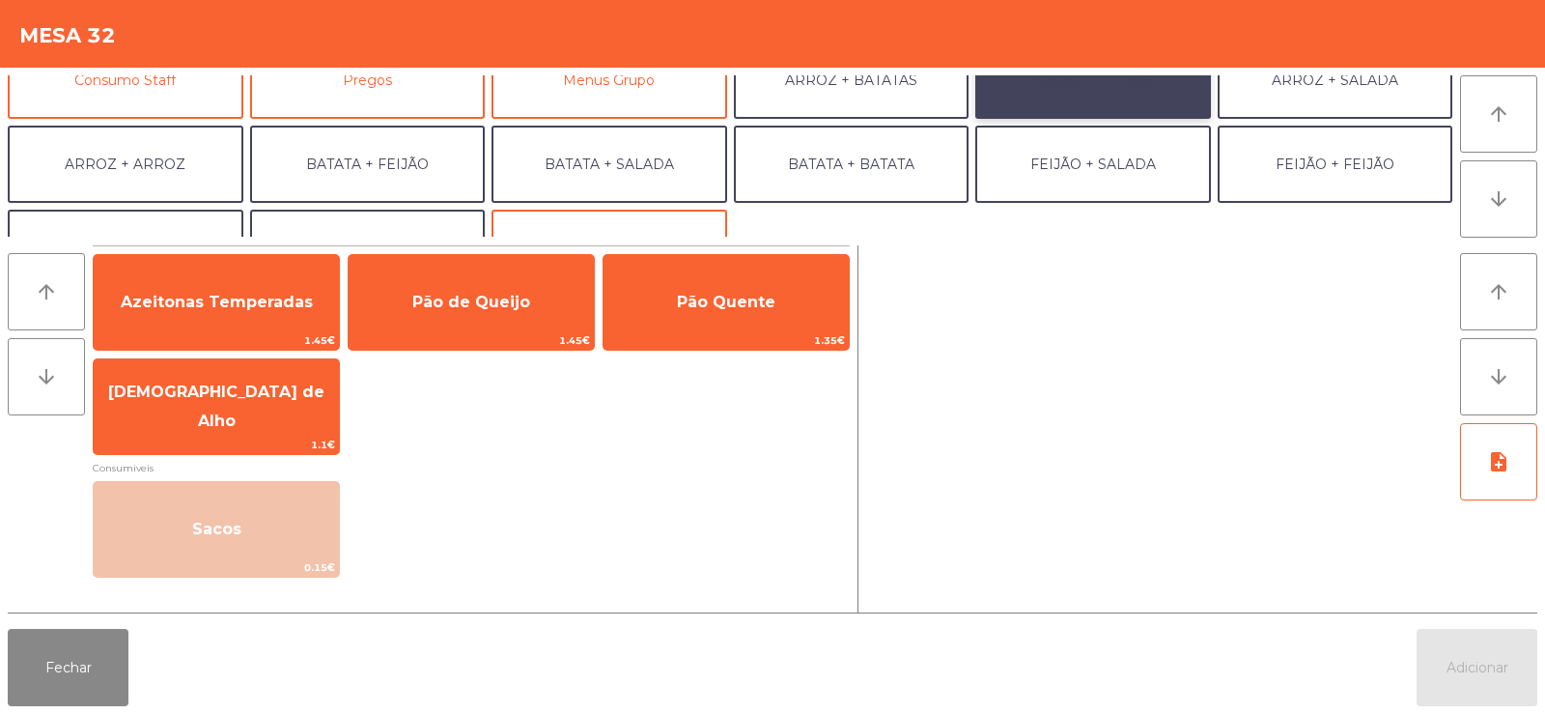
click at [1104, 87] on button "ARROZ + FEIJÃO" at bounding box center [1093, 80] width 236 height 77
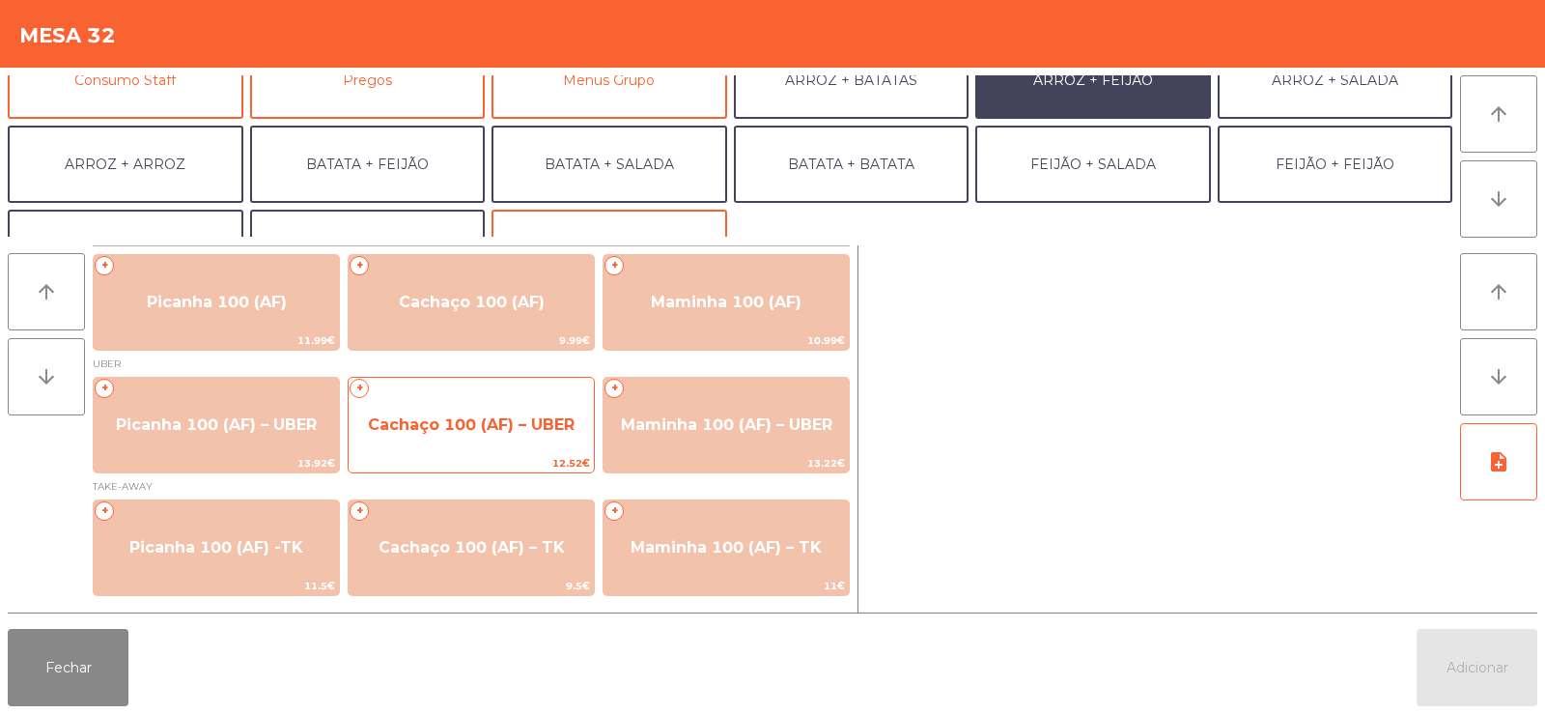
click at [488, 436] on span "Cachaço 100 (AF) – UBER" at bounding box center [471, 425] width 245 height 52
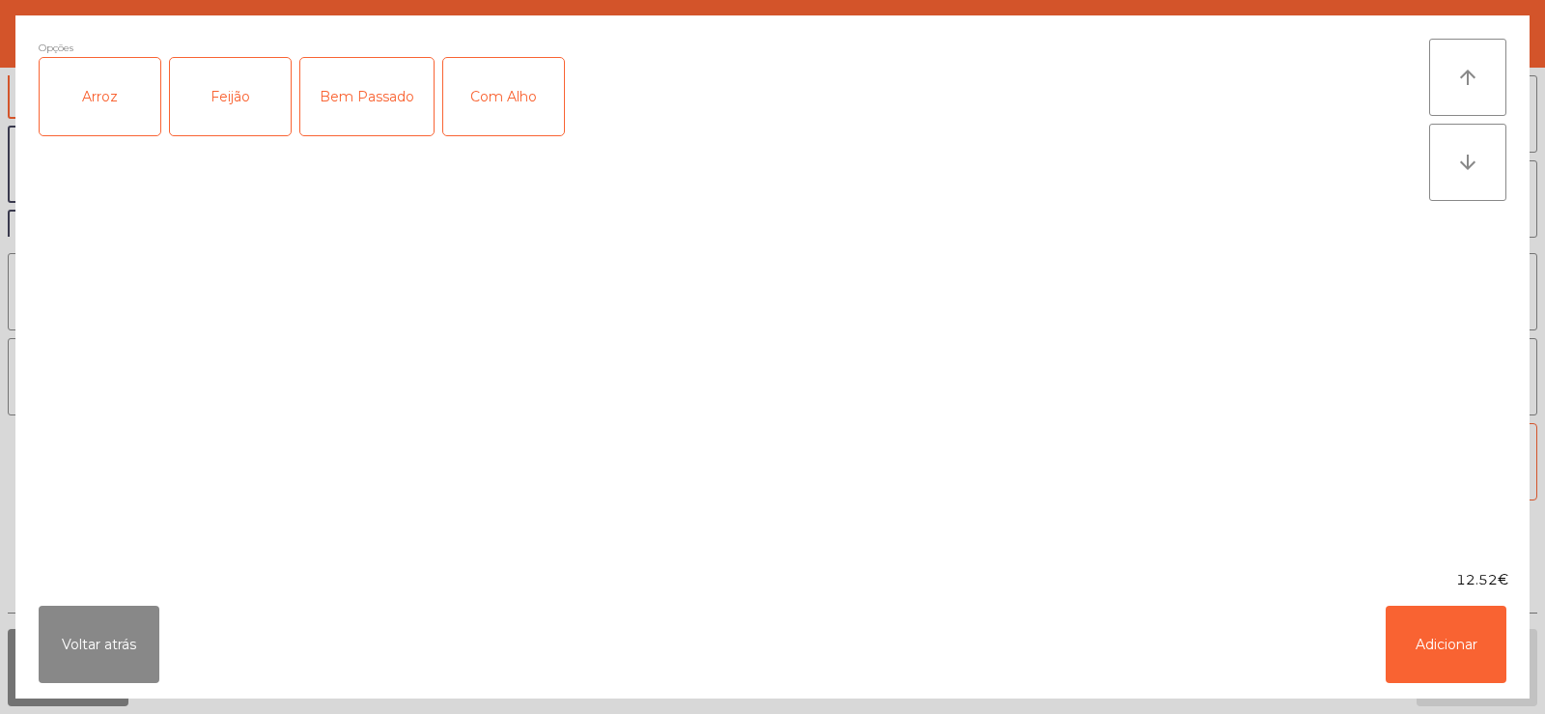
click at [81, 85] on div "Arroz" at bounding box center [100, 96] width 121 height 77
click at [235, 83] on div "Feijão" at bounding box center [230, 96] width 121 height 77
click at [522, 92] on div "Com Alho" at bounding box center [503, 96] width 121 height 77
click at [1435, 653] on button "Adicionar" at bounding box center [1446, 643] width 121 height 77
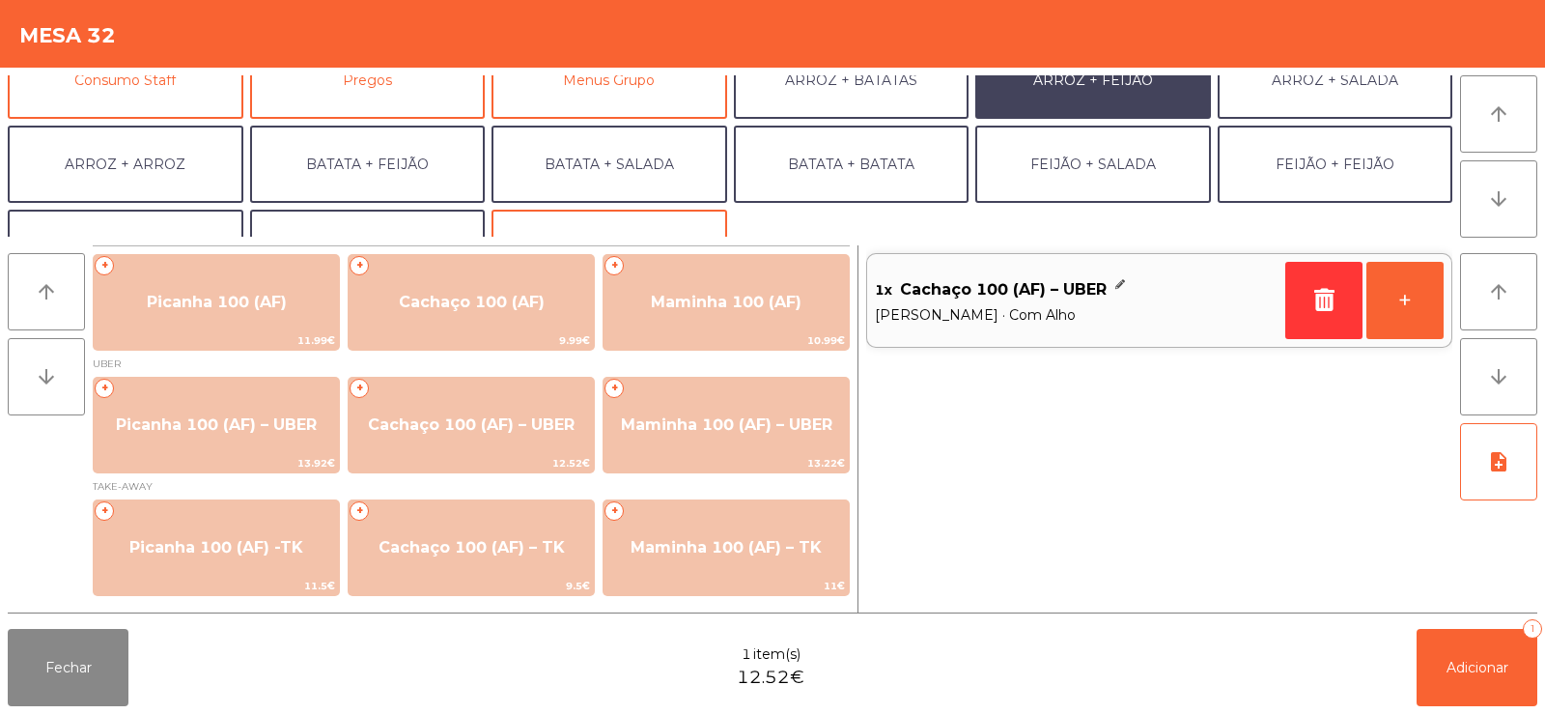
scroll to position [252, 0]
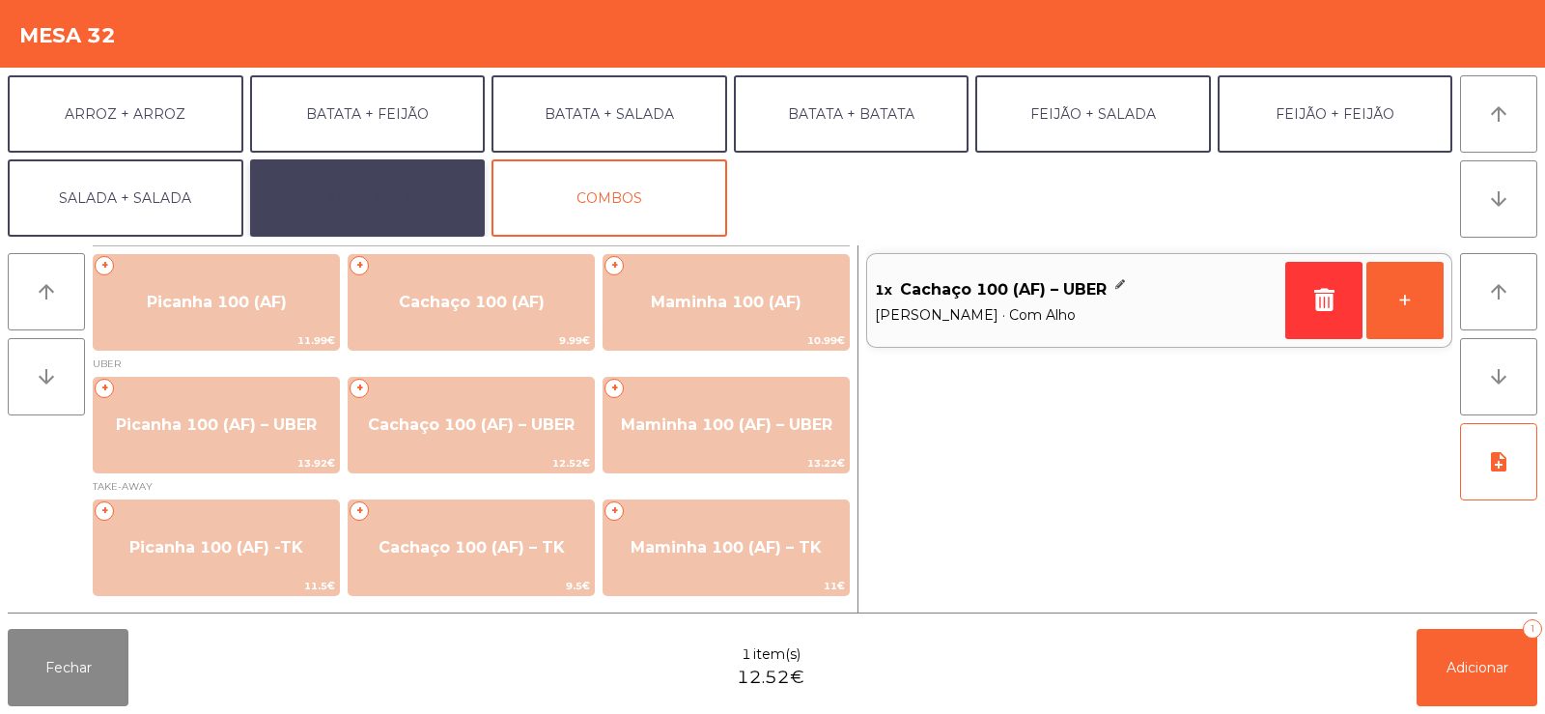
click at [373, 176] on button "EXTRAS UBER" at bounding box center [368, 197] width 236 height 77
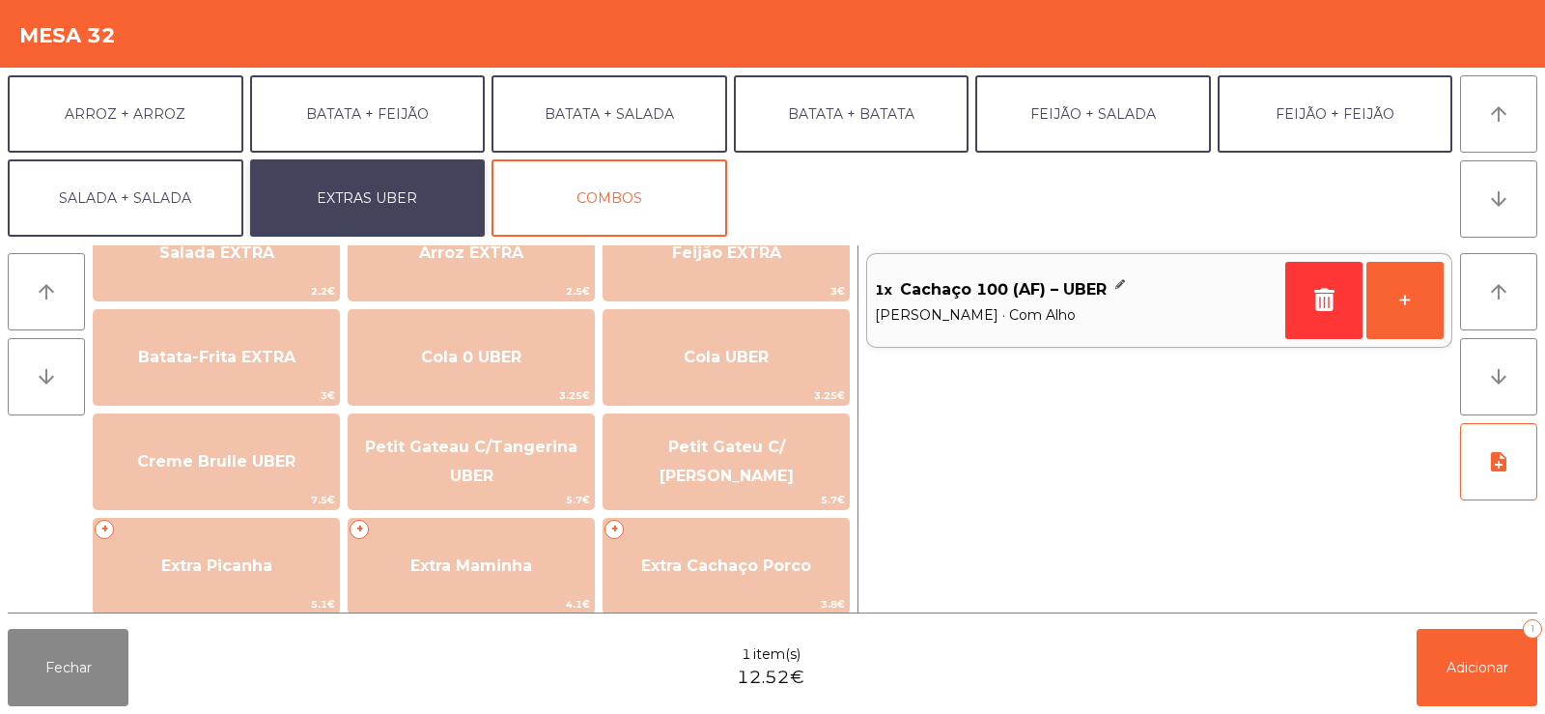
scroll to position [285, 0]
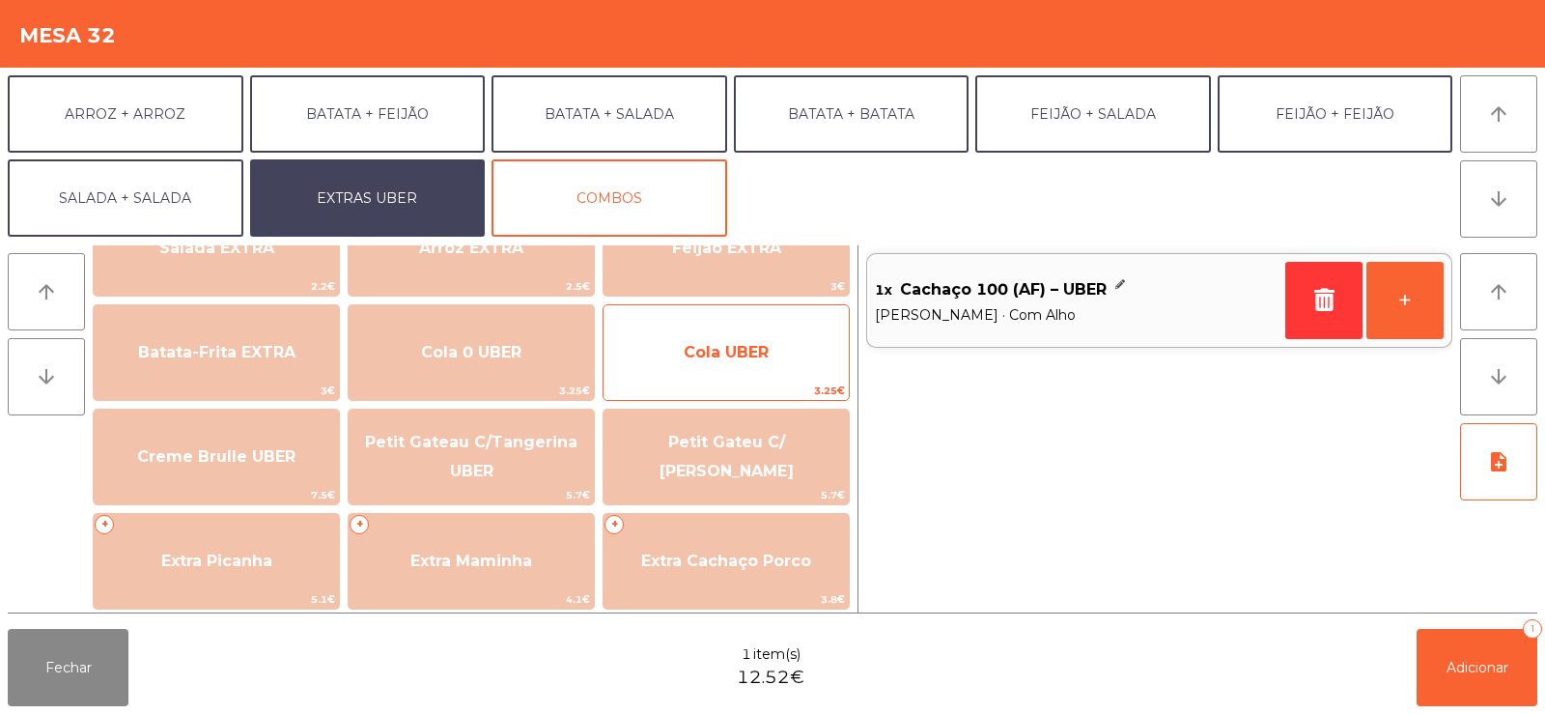
click at [724, 358] on span "Cola UBER" at bounding box center [726, 352] width 85 height 18
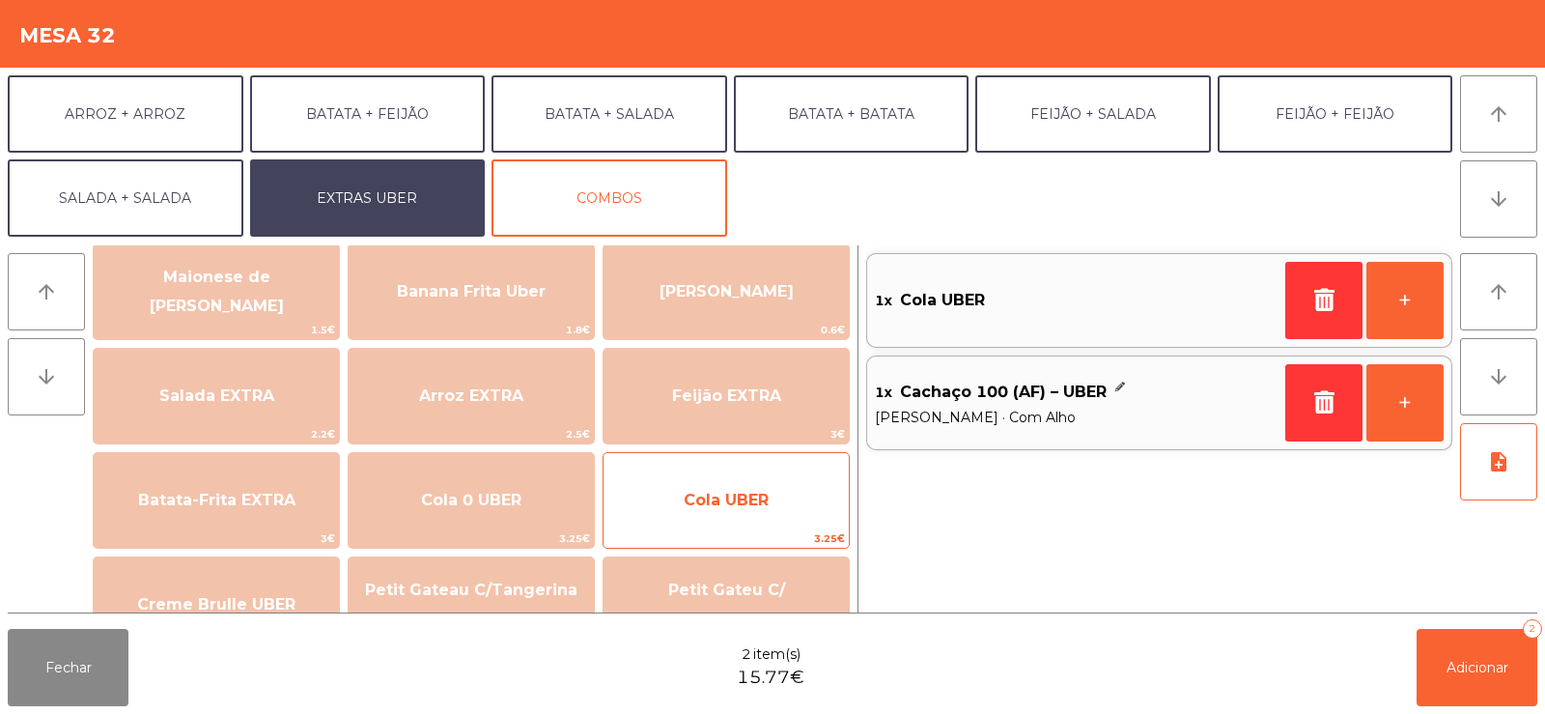
scroll to position [221, 0]
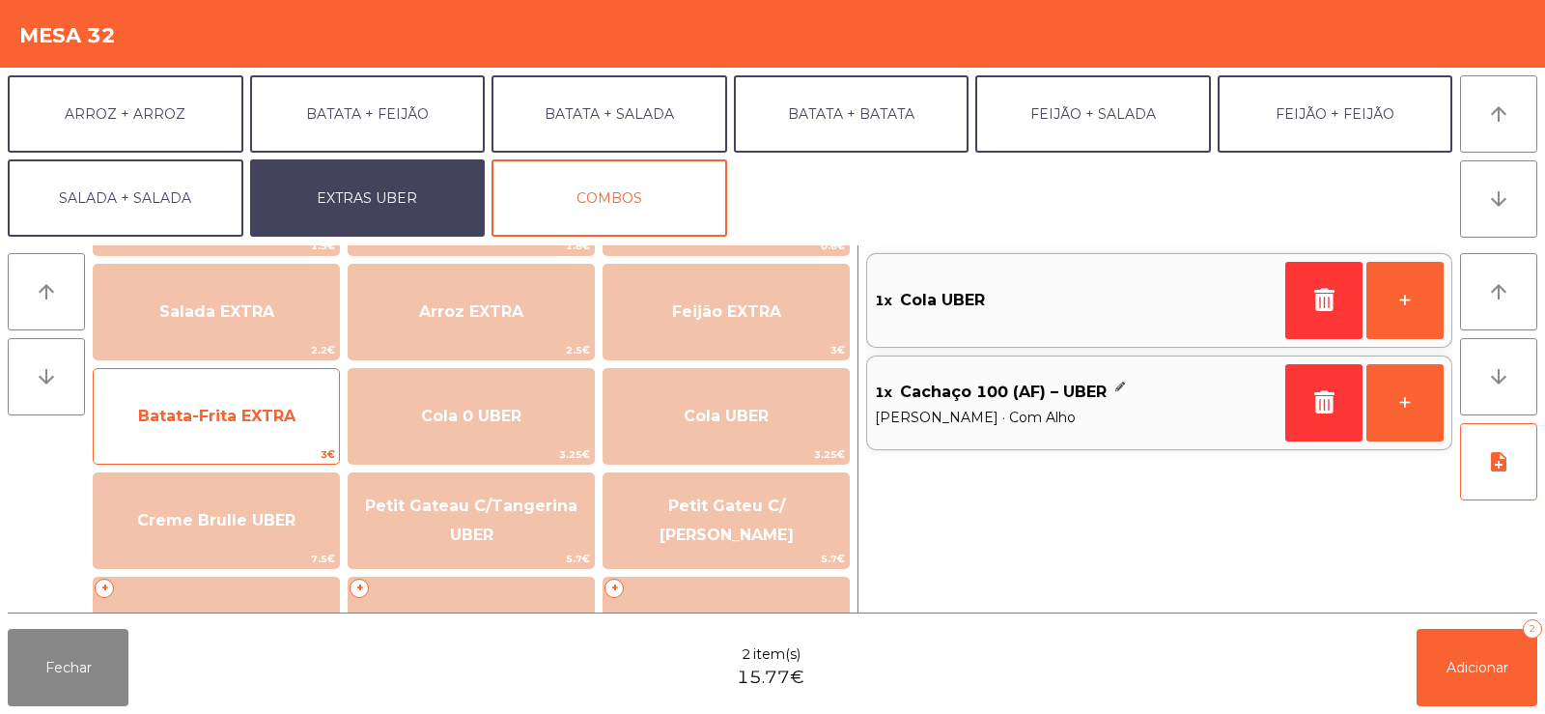
click at [217, 398] on span "Batata-Frita EXTRA" at bounding box center [216, 416] width 245 height 52
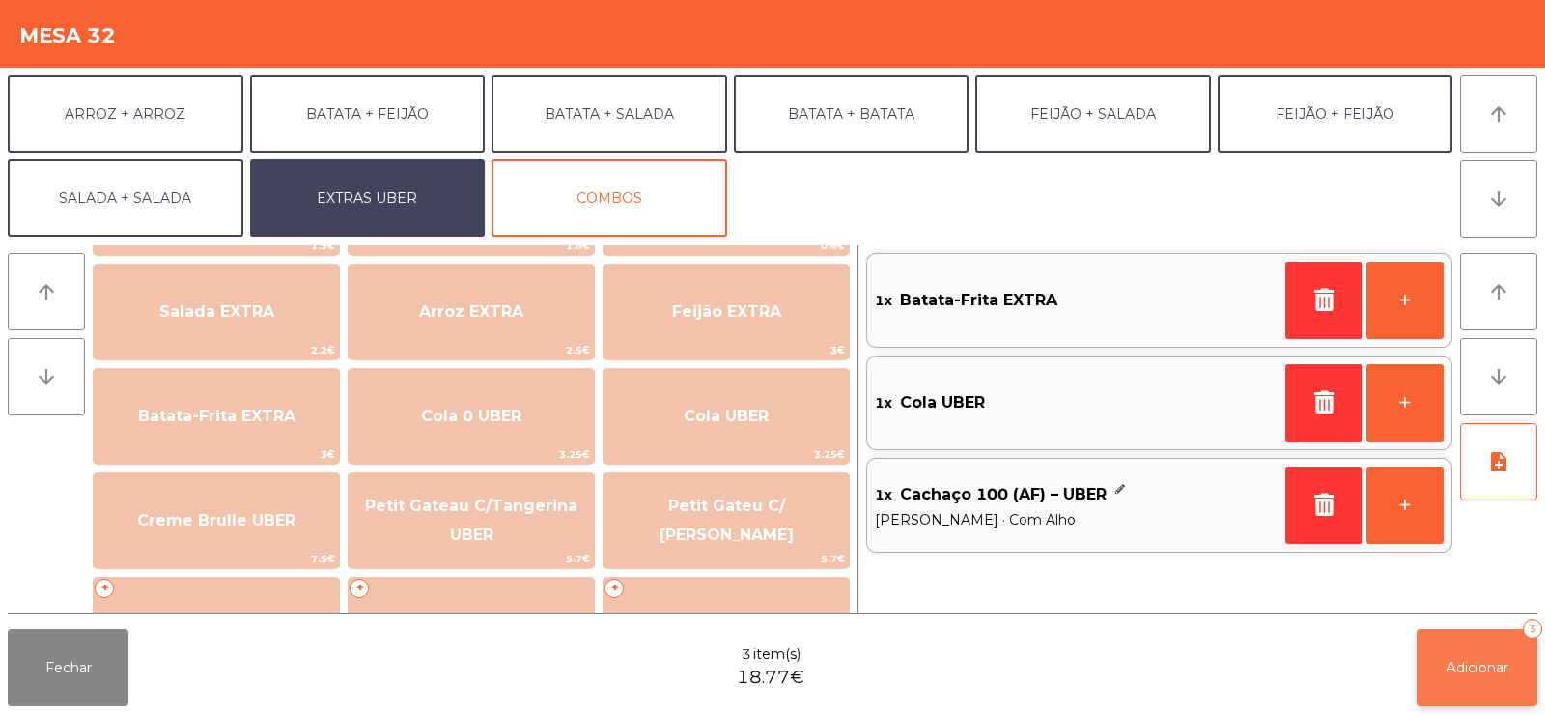
click at [1469, 666] on span "Adicionar" at bounding box center [1477, 667] width 62 height 17
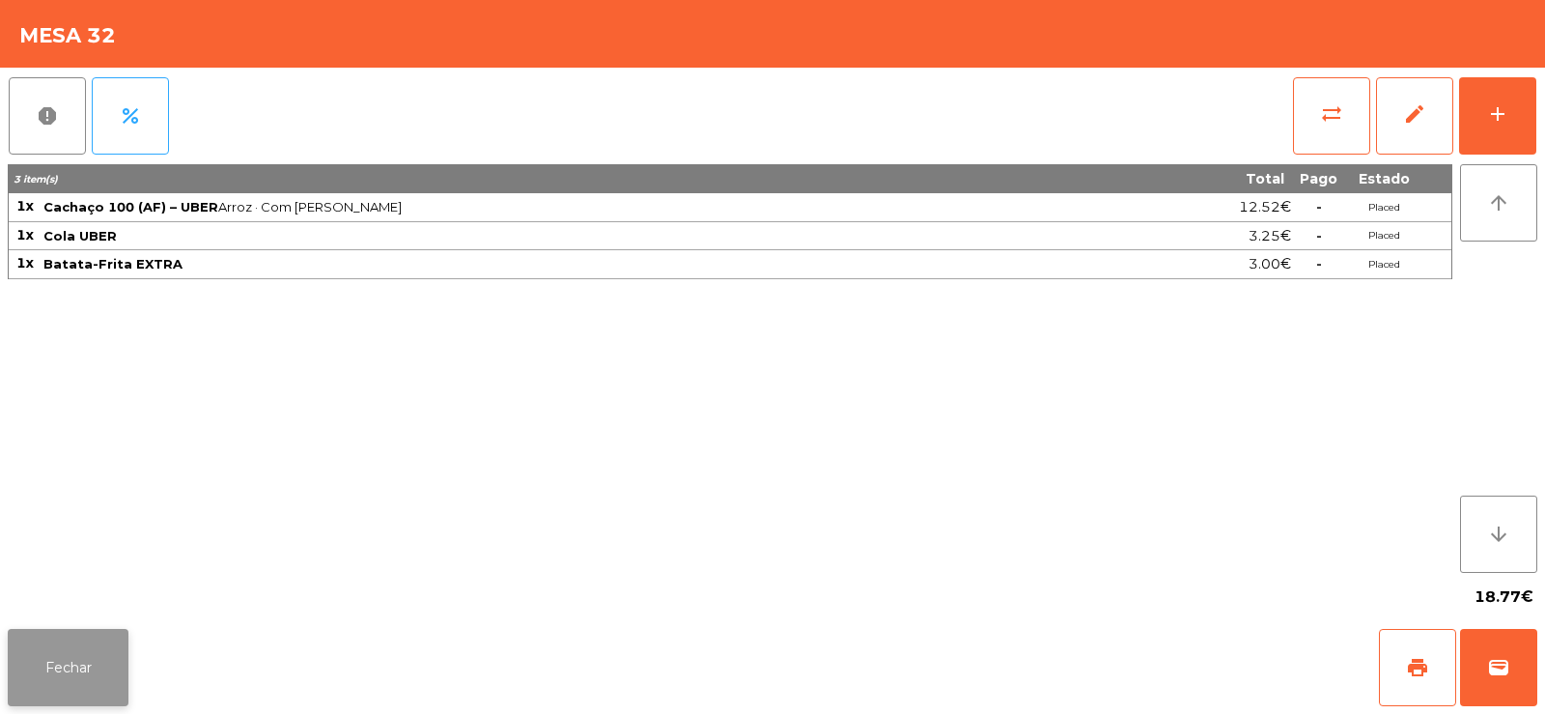
click at [61, 663] on button "Fechar" at bounding box center [68, 667] width 121 height 77
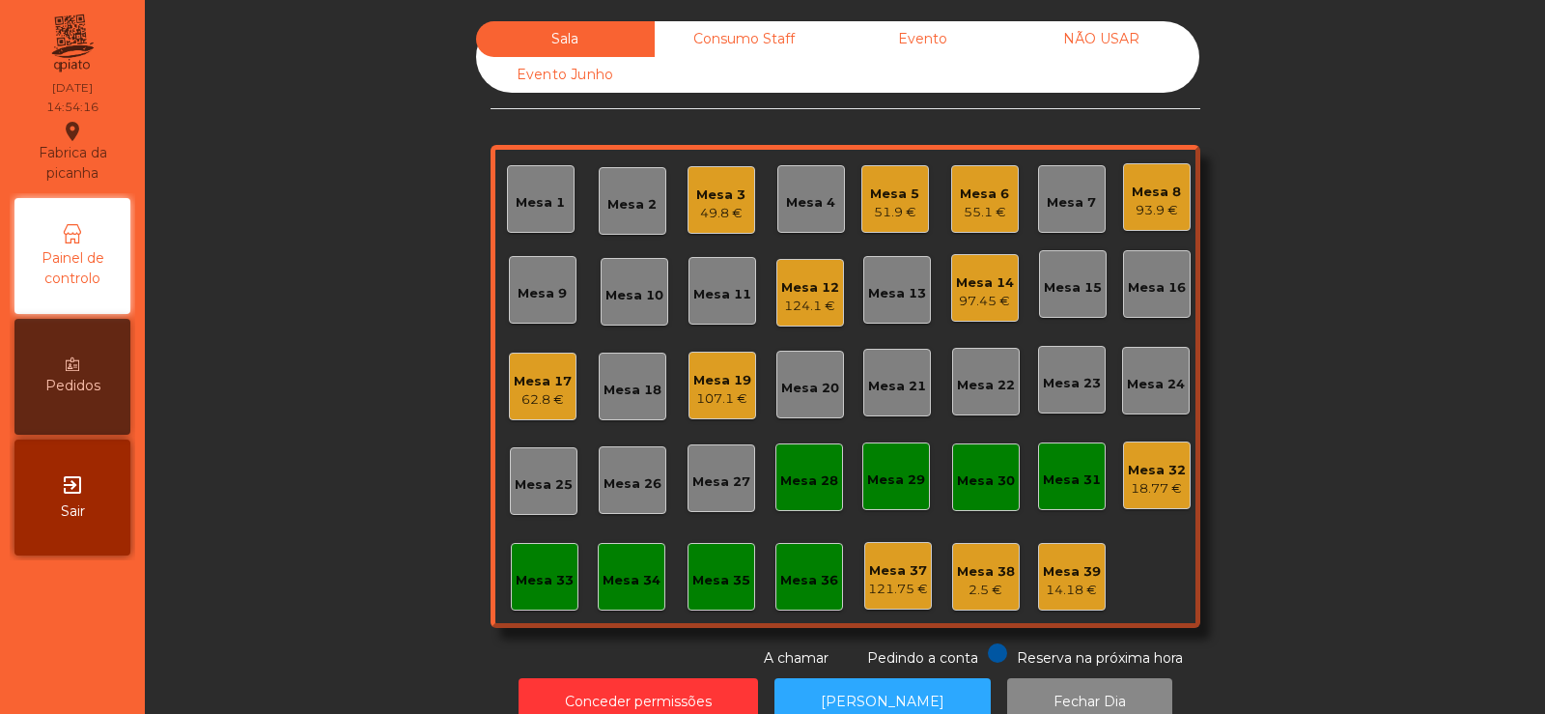
scroll to position [47, 0]
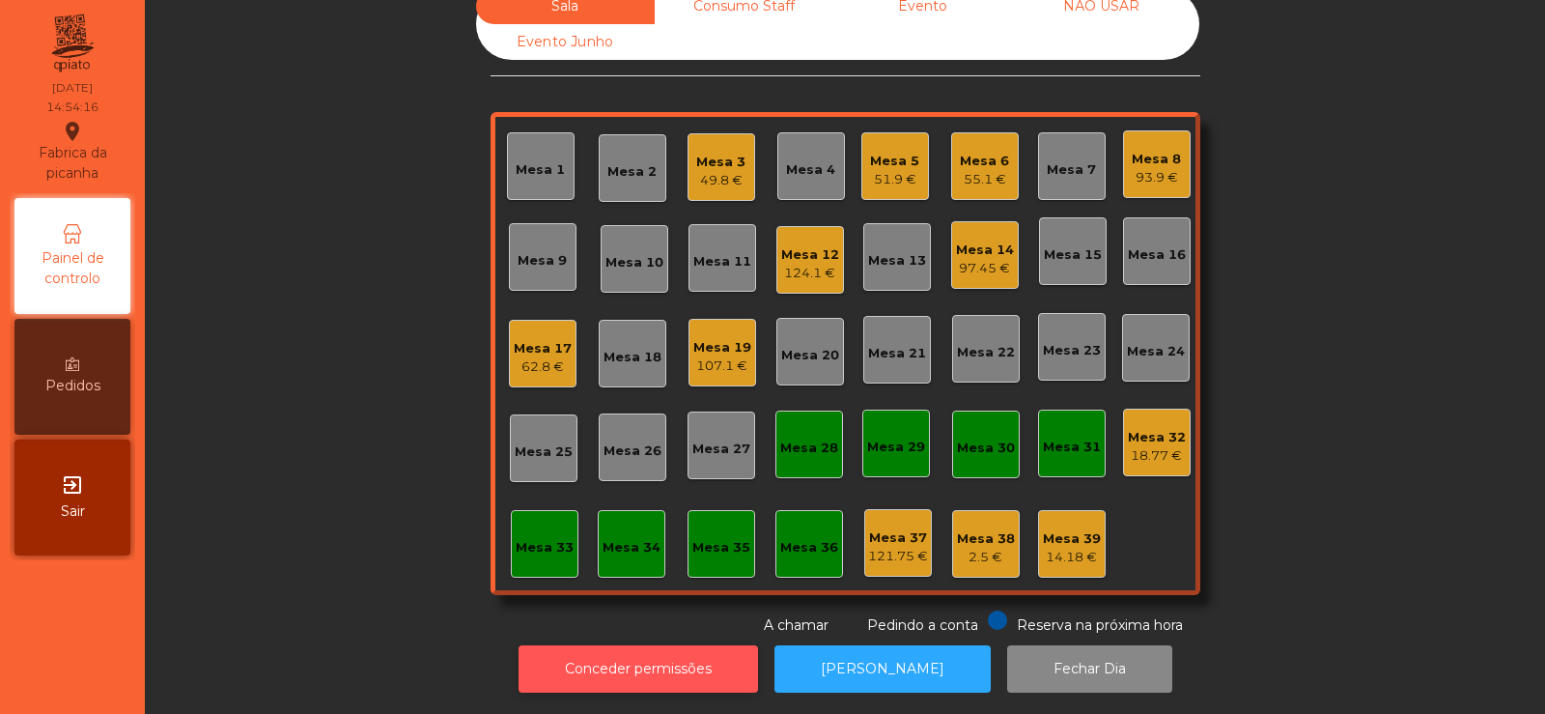
click at [632, 645] on button "Conceder permissões" at bounding box center [638, 668] width 239 height 47
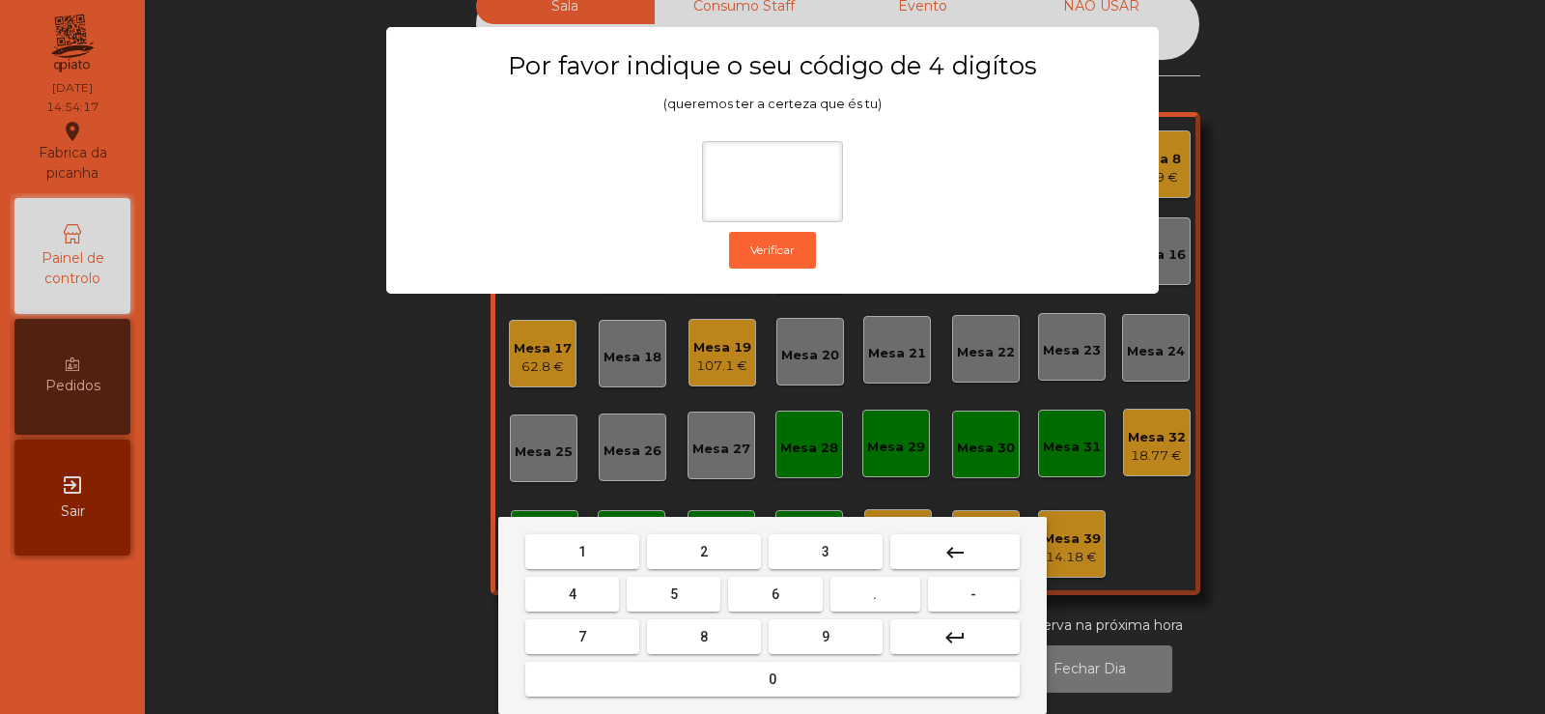
click at [700, 544] on span "2" at bounding box center [704, 551] width 8 height 15
click at [778, 598] on span "6" at bounding box center [776, 593] width 8 height 15
click at [599, 648] on button "7" at bounding box center [582, 636] width 114 height 35
click at [674, 593] on span "5" at bounding box center [674, 593] width 8 height 15
type input "****"
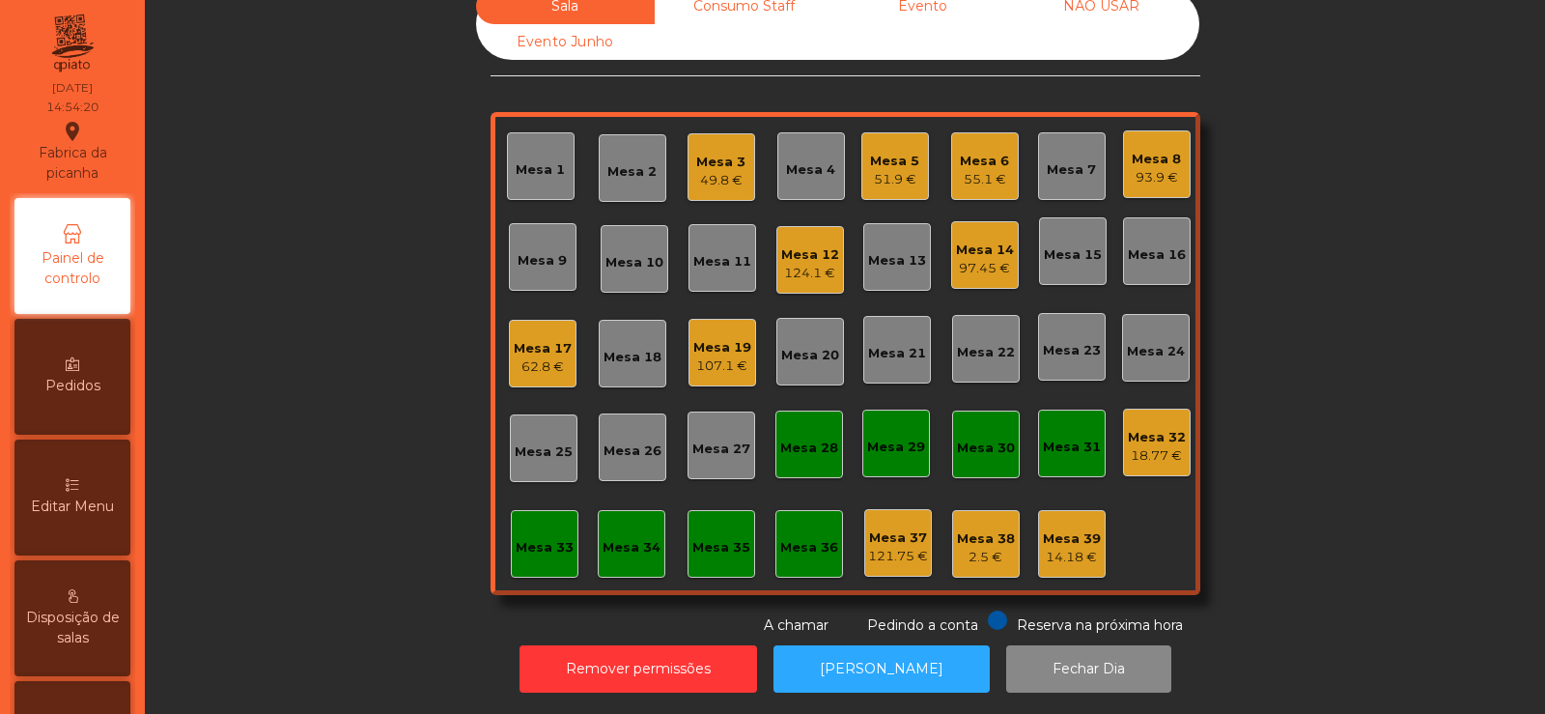
click at [1139, 446] on div "18.77 €" at bounding box center [1157, 455] width 58 height 19
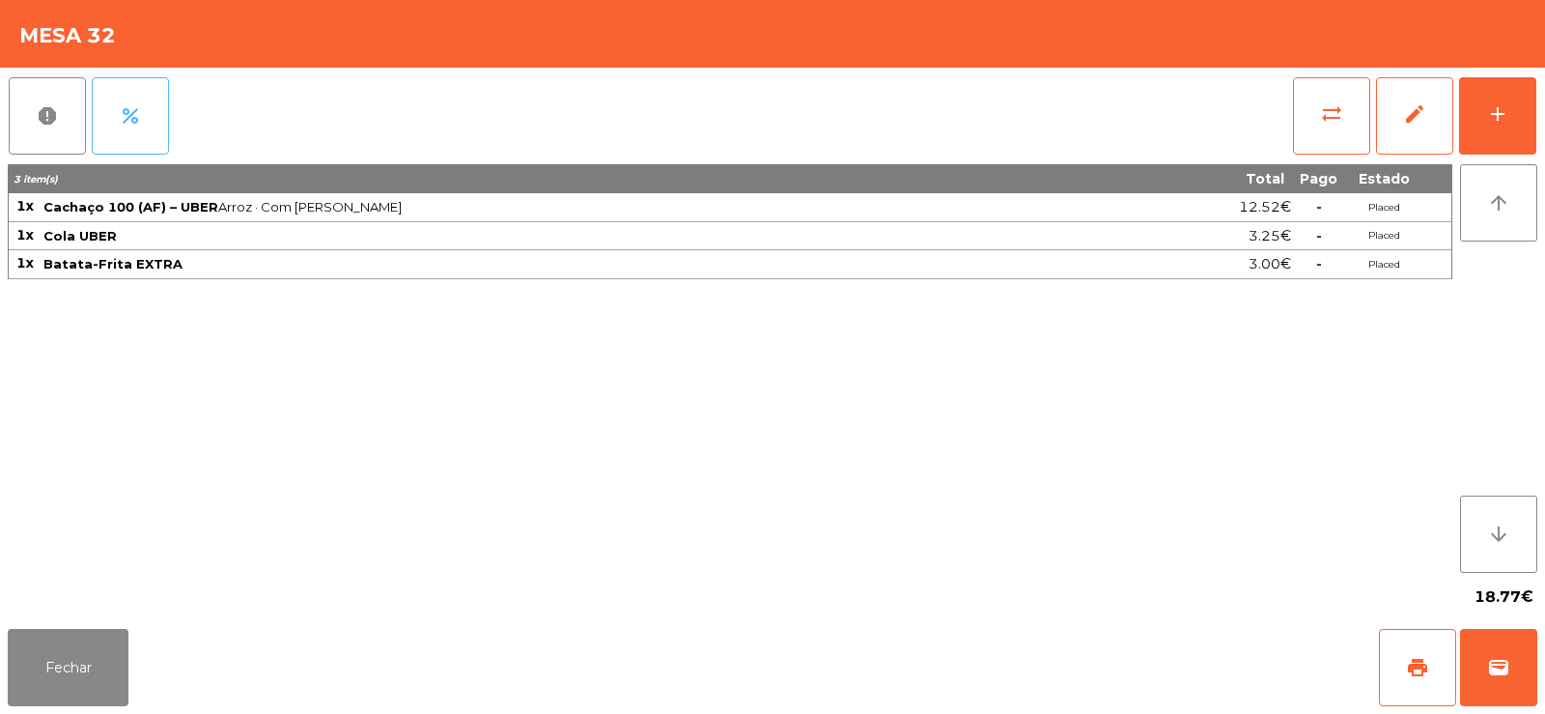
click at [161, 130] on button "percent" at bounding box center [130, 115] width 77 height 77
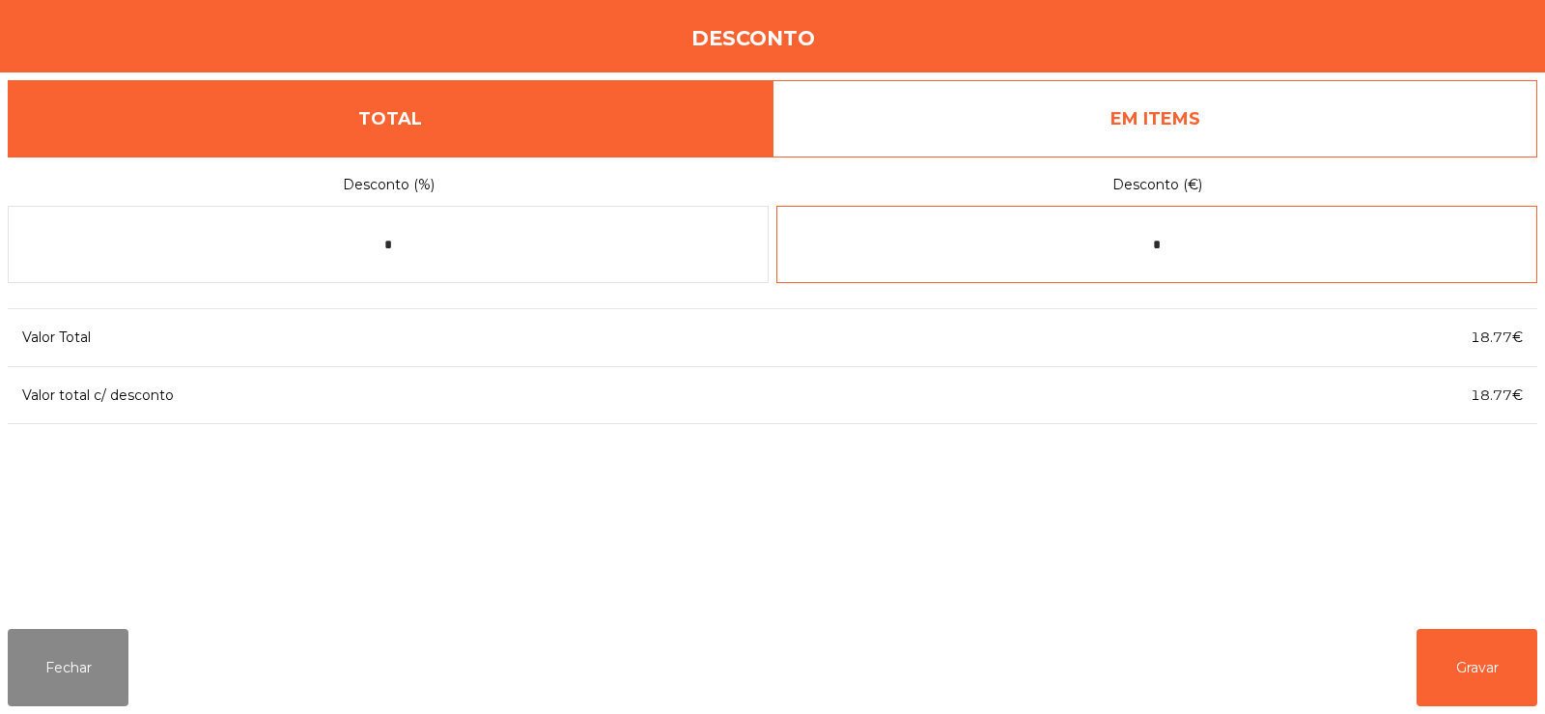
click at [1214, 245] on input "*" at bounding box center [1156, 244] width 761 height 77
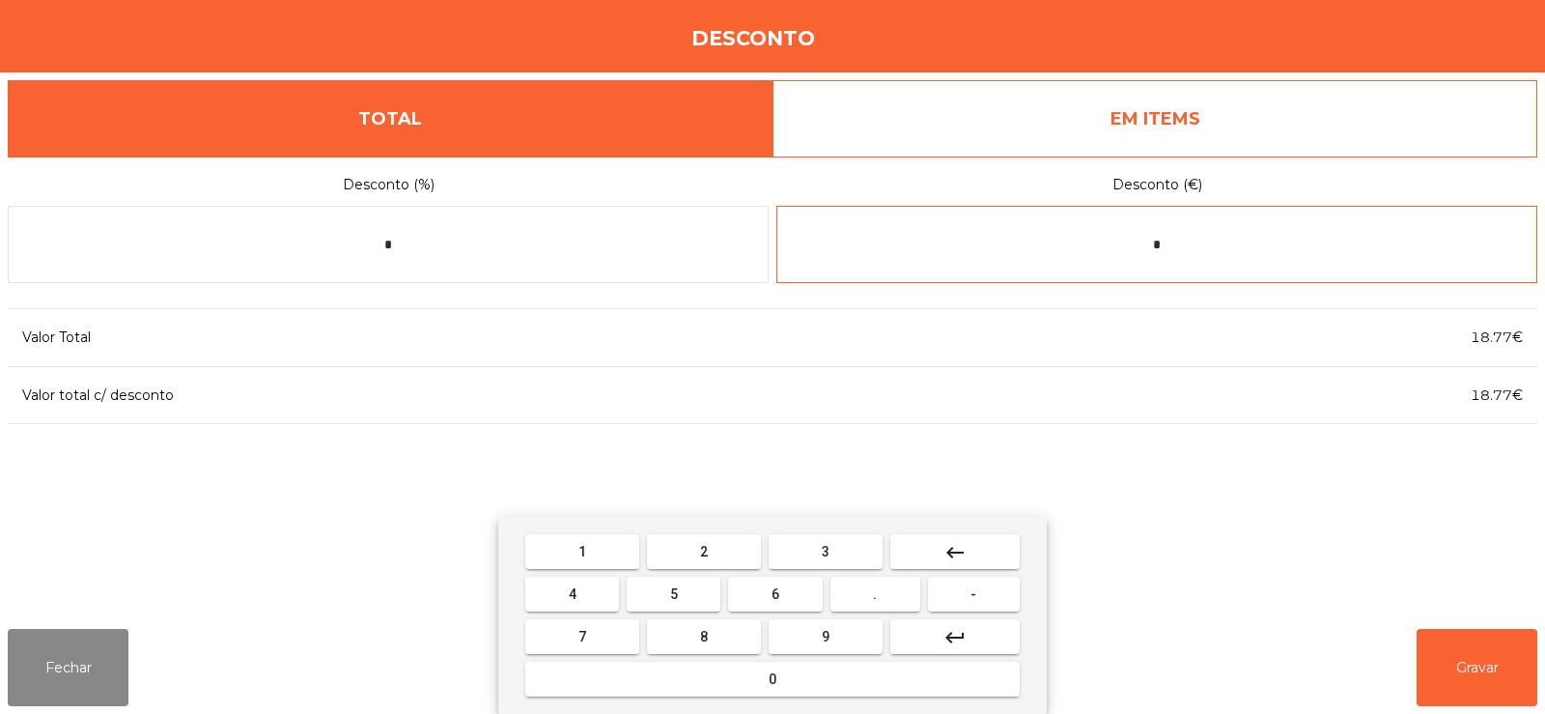
click at [971, 560] on button "keyboard_backspace" at bounding box center [954, 551] width 129 height 35
click at [974, 593] on span "-" at bounding box center [973, 593] width 6 height 15
click at [817, 669] on button "0" at bounding box center [772, 678] width 494 height 35
click at [884, 603] on button "." at bounding box center [875, 593] width 90 height 35
click at [842, 561] on button "3" at bounding box center [826, 551] width 114 height 35
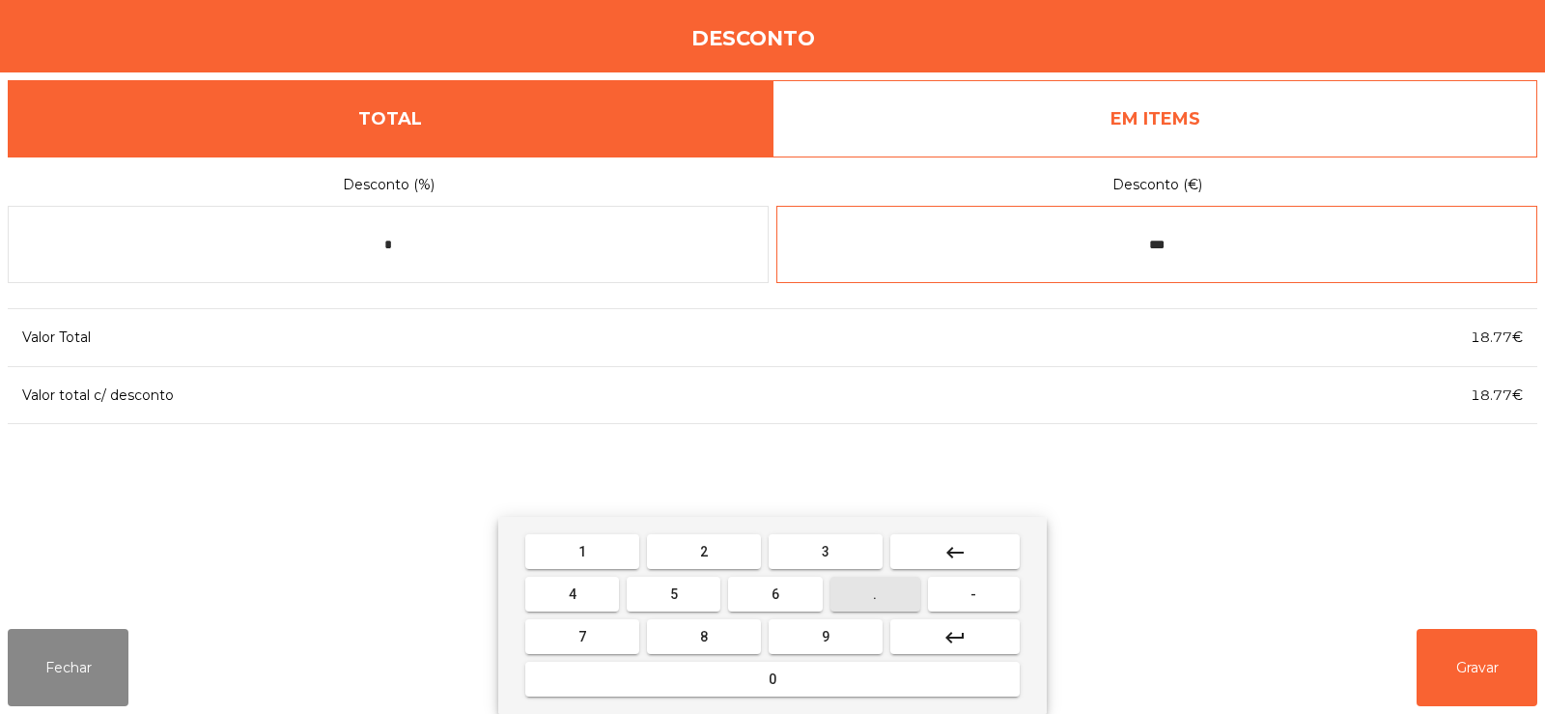
type input "****"
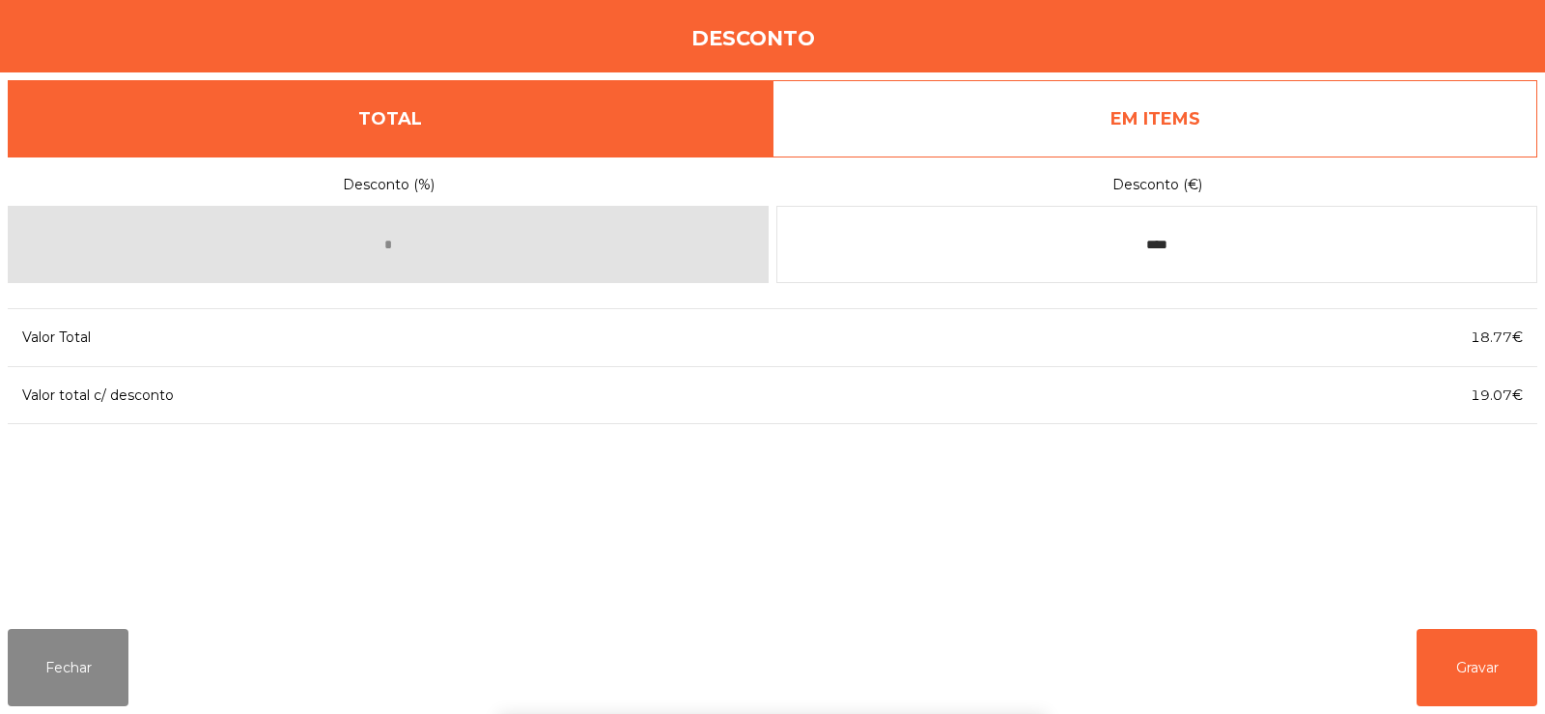
click at [1427, 668] on div "1 2 3 keyboard_backspace 4 5 6 . - 7 8 9 keyboard_return 0" at bounding box center [772, 615] width 1545 height 197
click at [1480, 665] on button "Gravar" at bounding box center [1477, 667] width 121 height 77
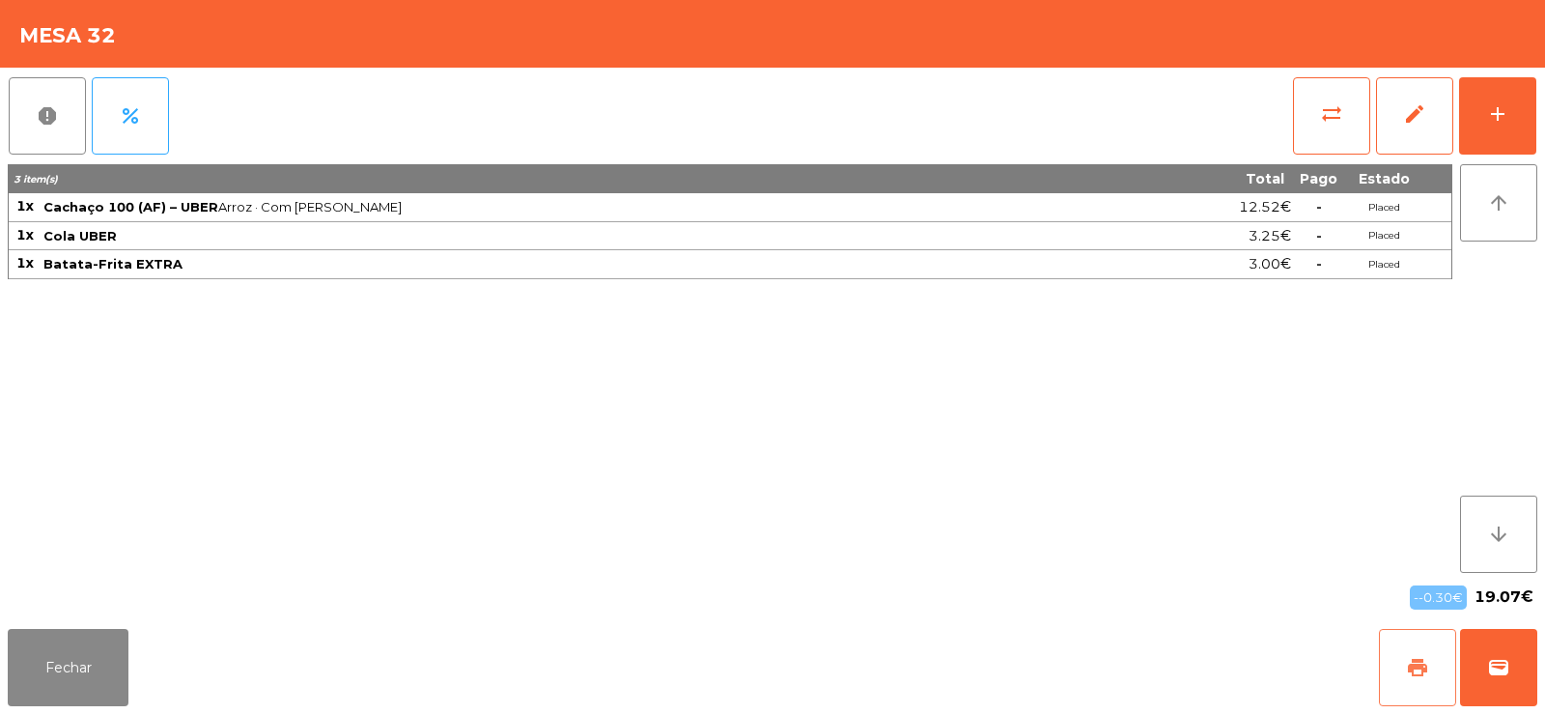
click at [1435, 665] on button "print" at bounding box center [1417, 667] width 77 height 77
click at [1500, 686] on button "wallet" at bounding box center [1498, 667] width 77 height 77
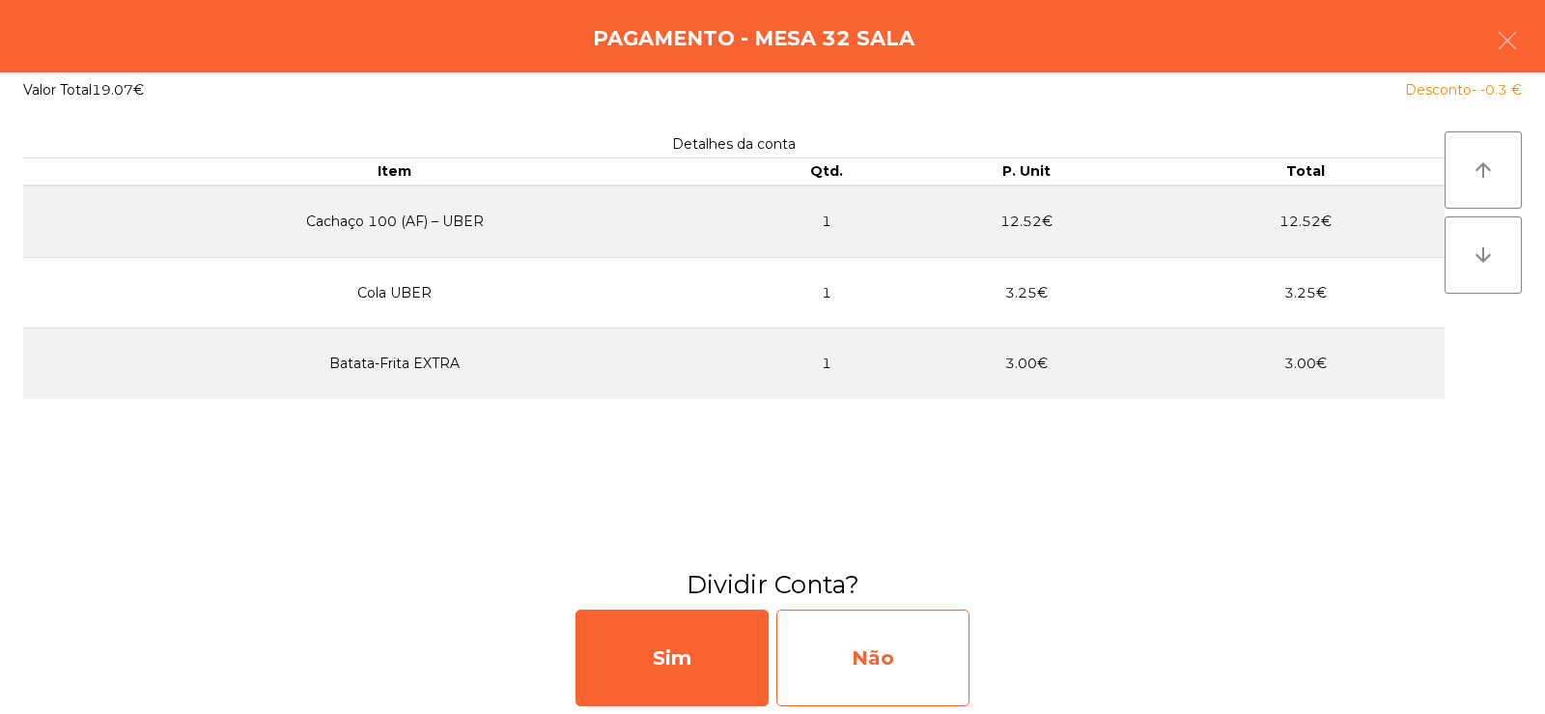
click at [902, 675] on div "Não" at bounding box center [872, 657] width 193 height 97
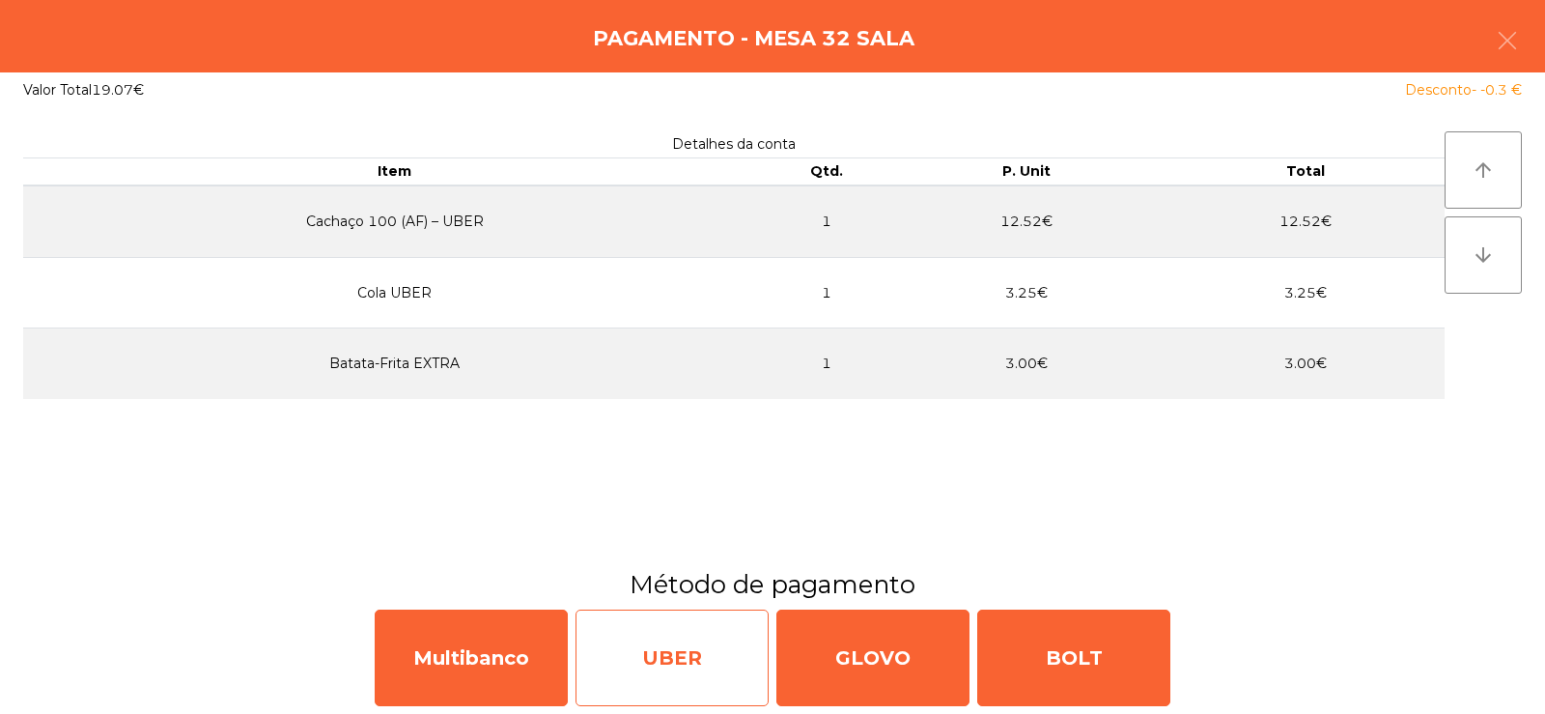
click at [663, 646] on div "UBER" at bounding box center [671, 657] width 193 height 97
select select "**"
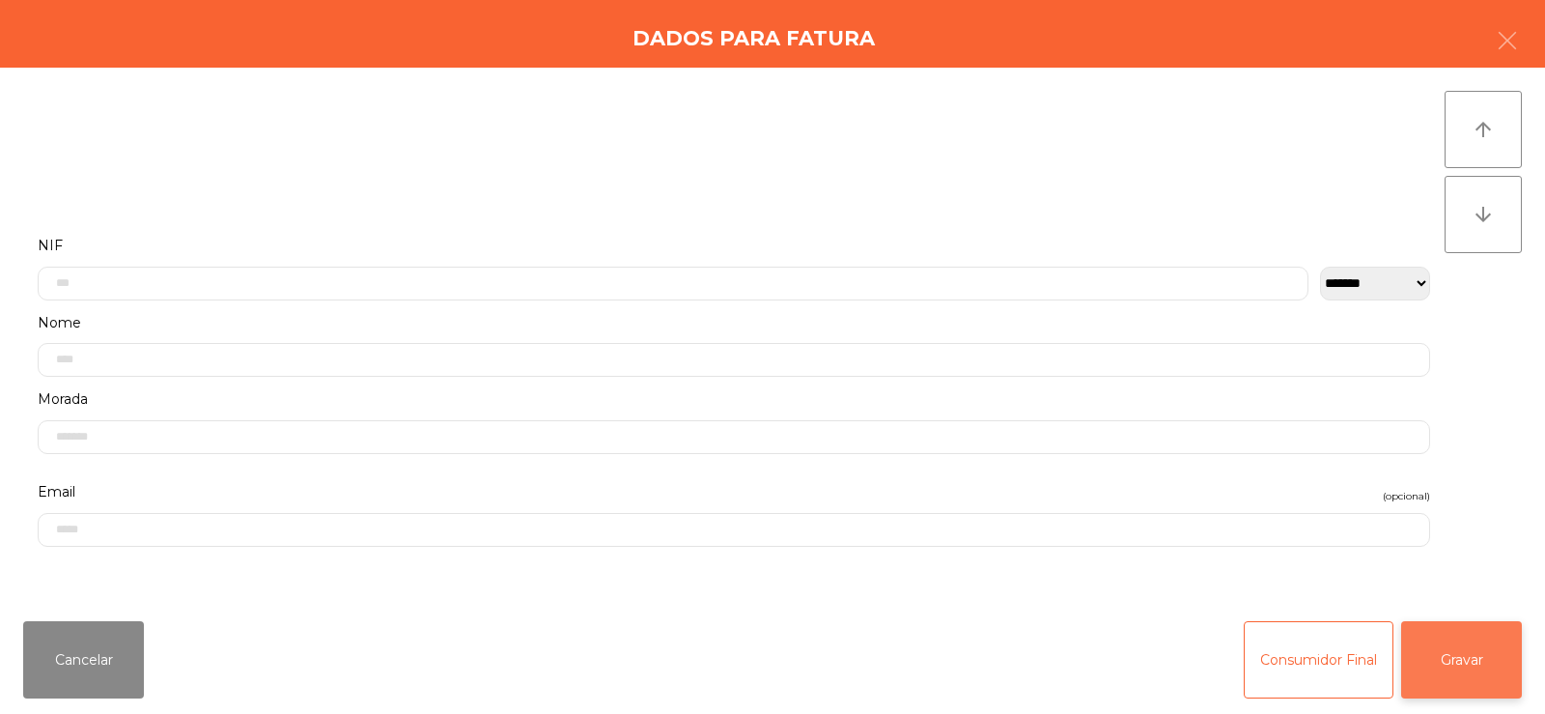
click at [1517, 684] on button "Gravar" at bounding box center [1461, 659] width 121 height 77
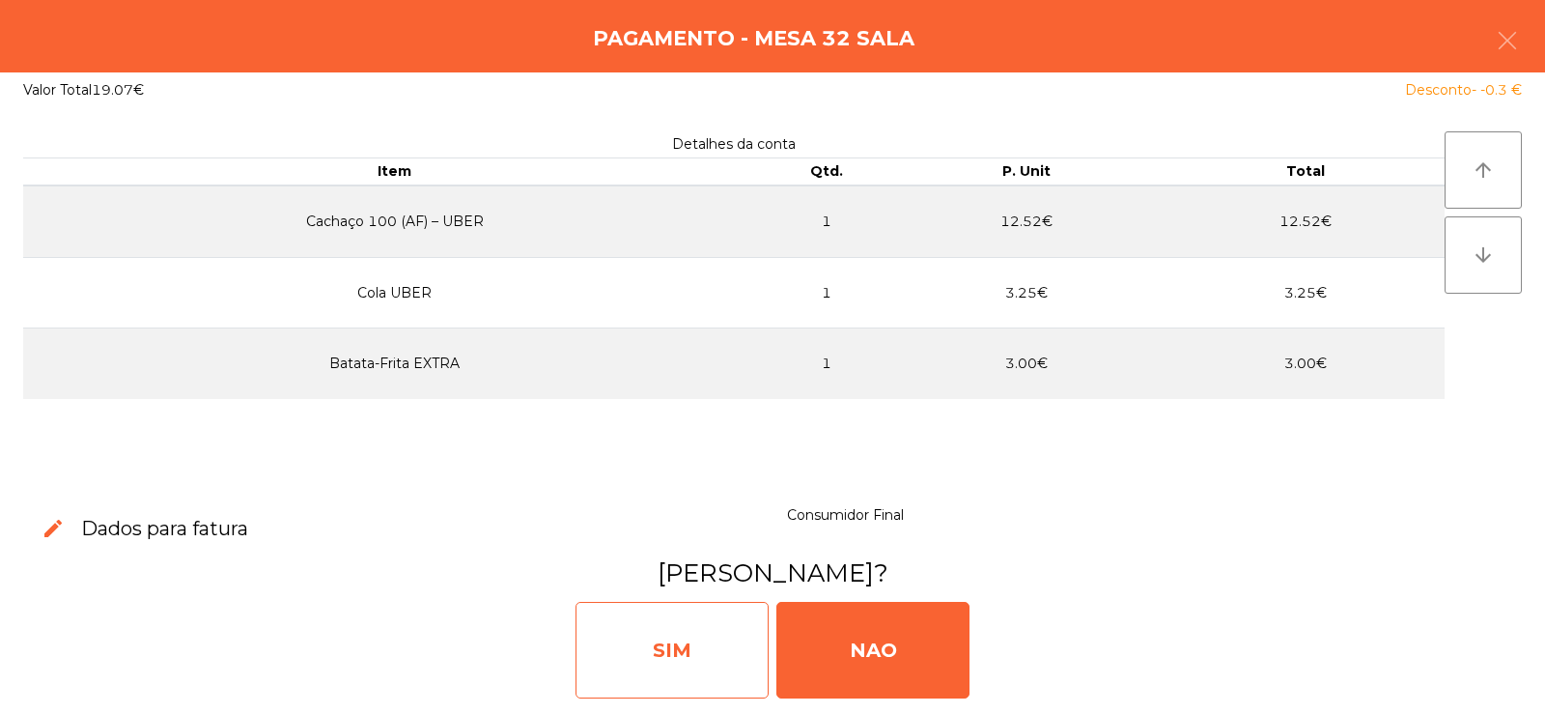
click at [649, 683] on div "SIM" at bounding box center [671, 650] width 193 height 97
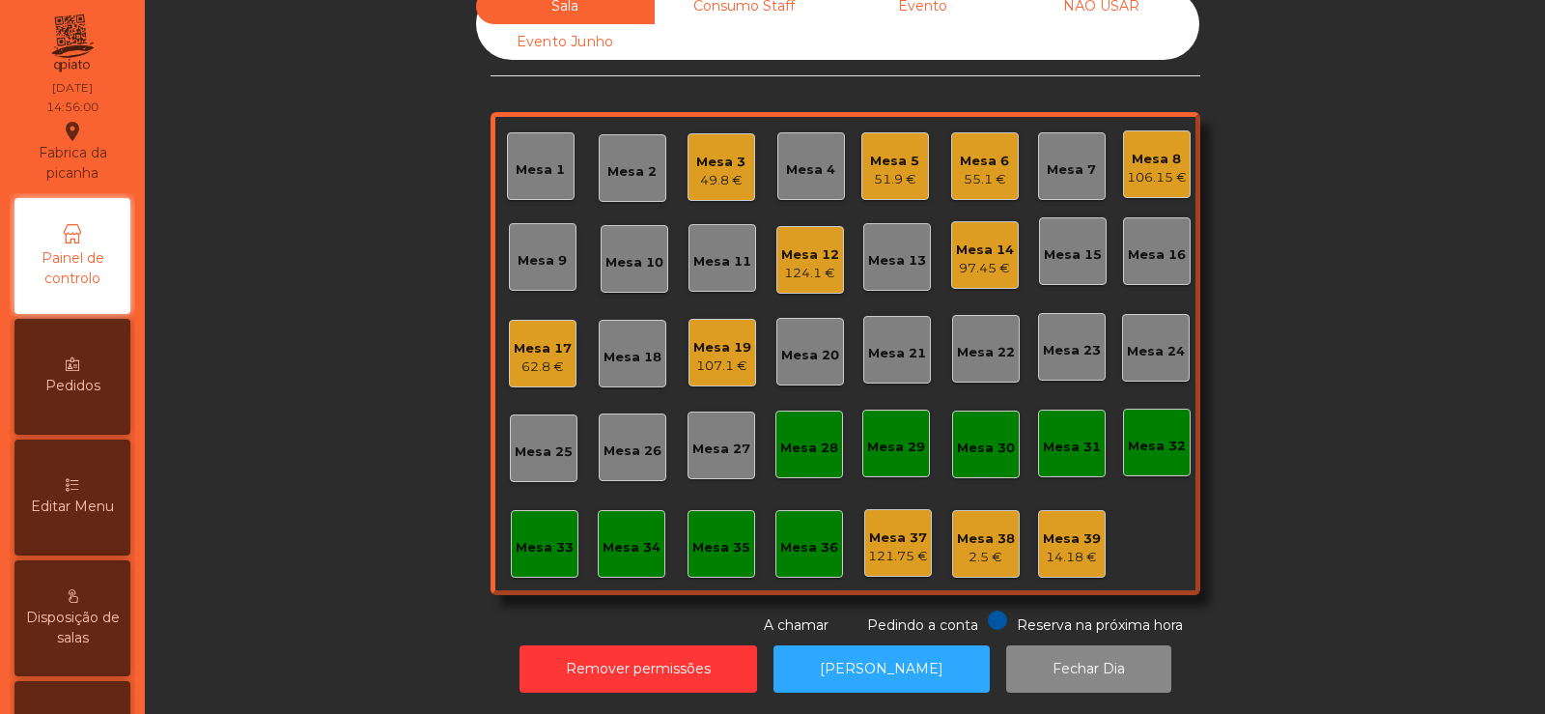
scroll to position [0, 0]
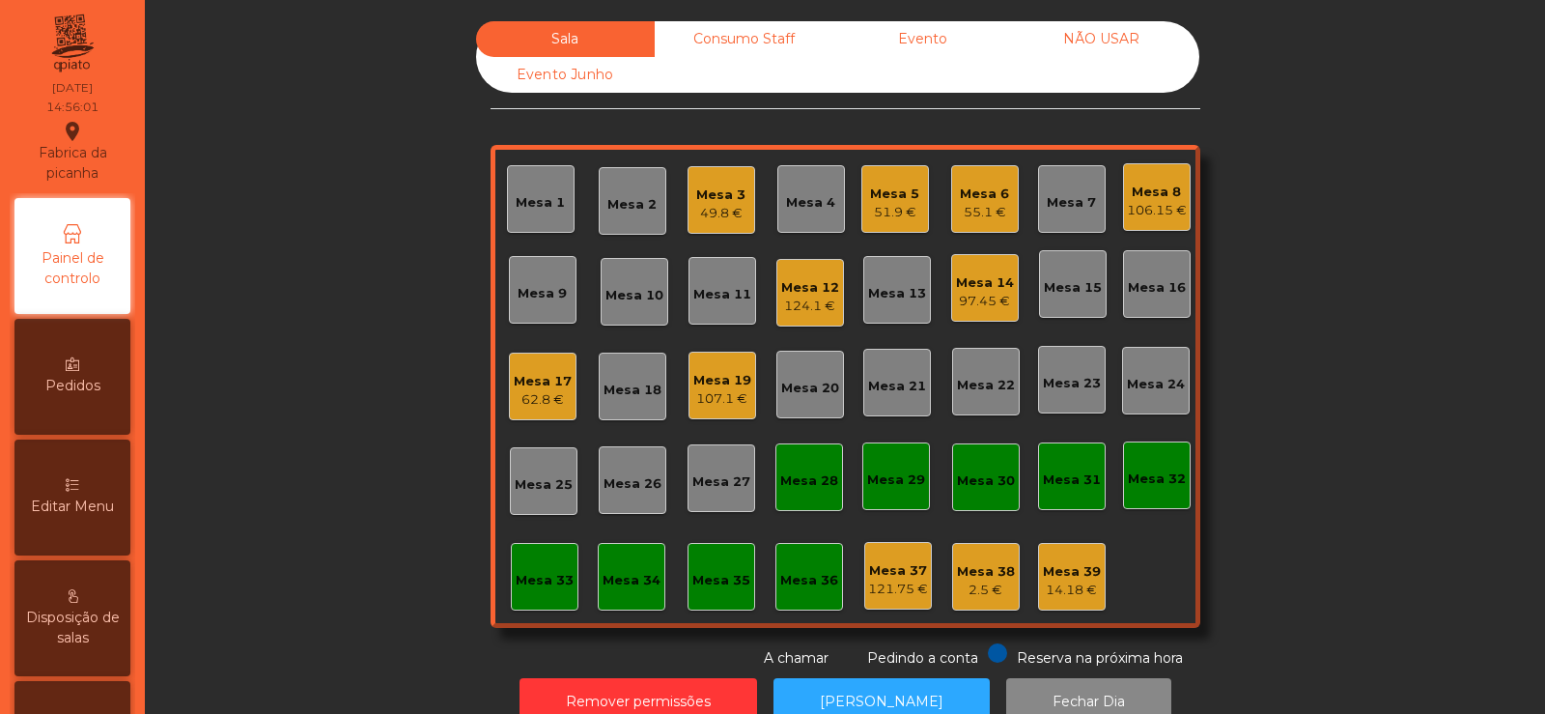
click at [745, 35] on div "Consumo Staff" at bounding box center [744, 39] width 179 height 36
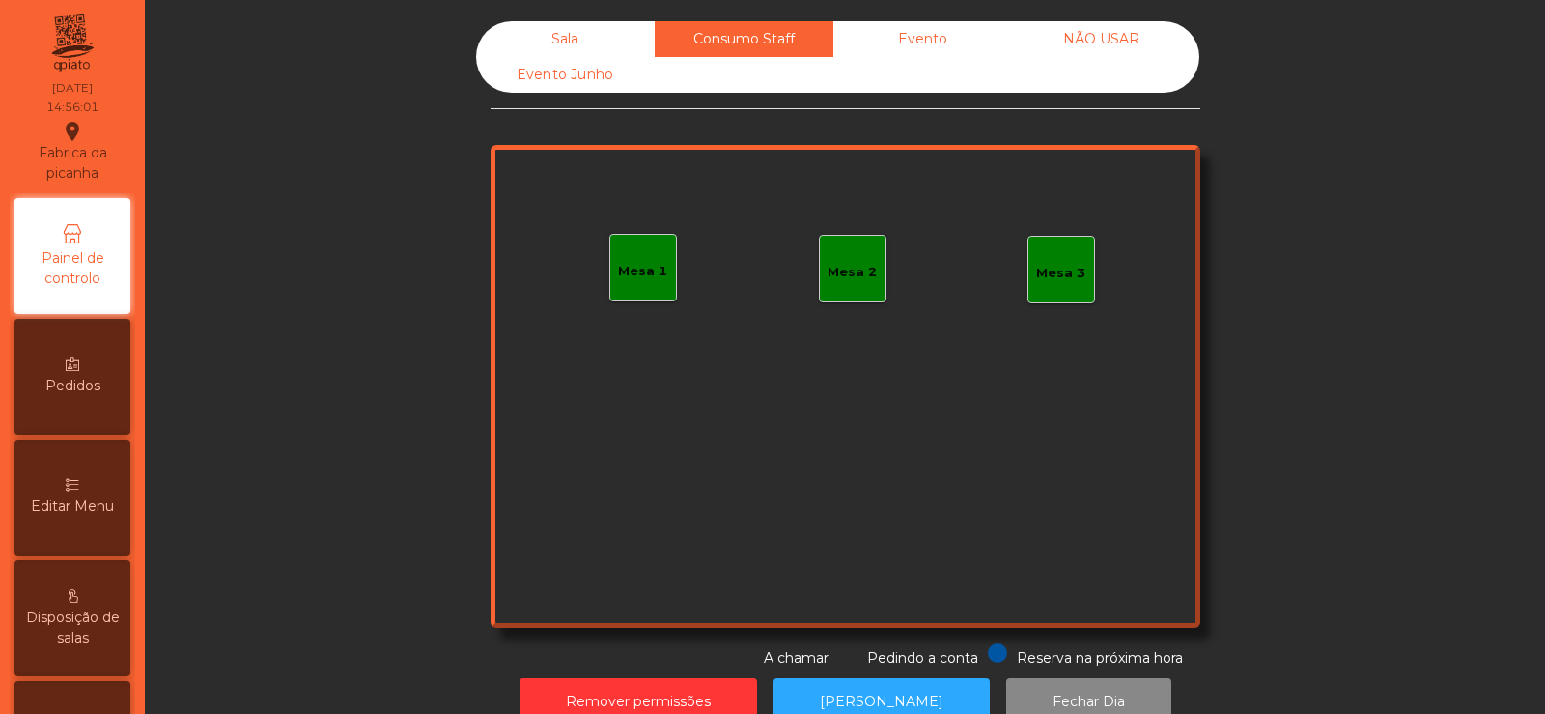
click at [635, 277] on div "Mesa 1" at bounding box center [642, 271] width 49 height 19
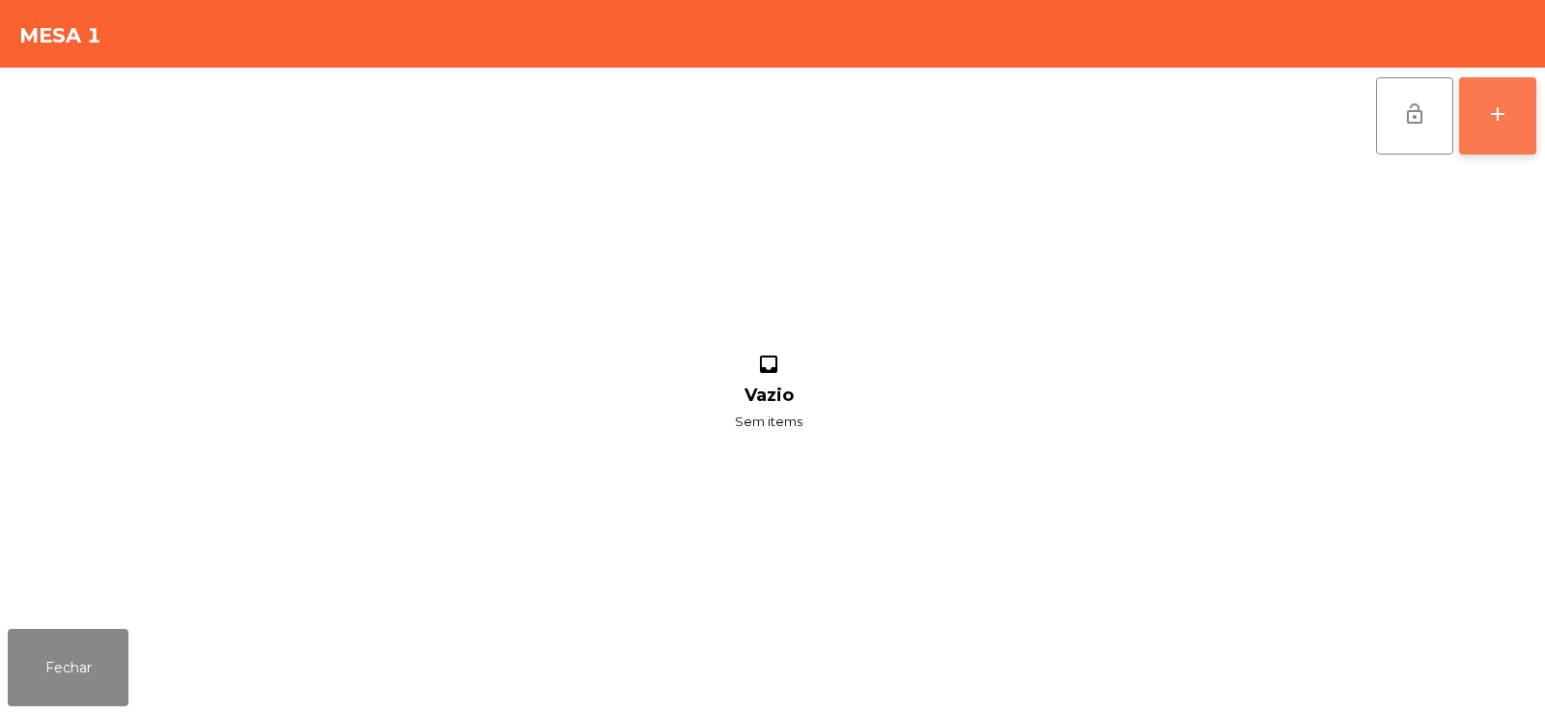
click at [1493, 121] on div "add" at bounding box center [1497, 113] width 23 height 23
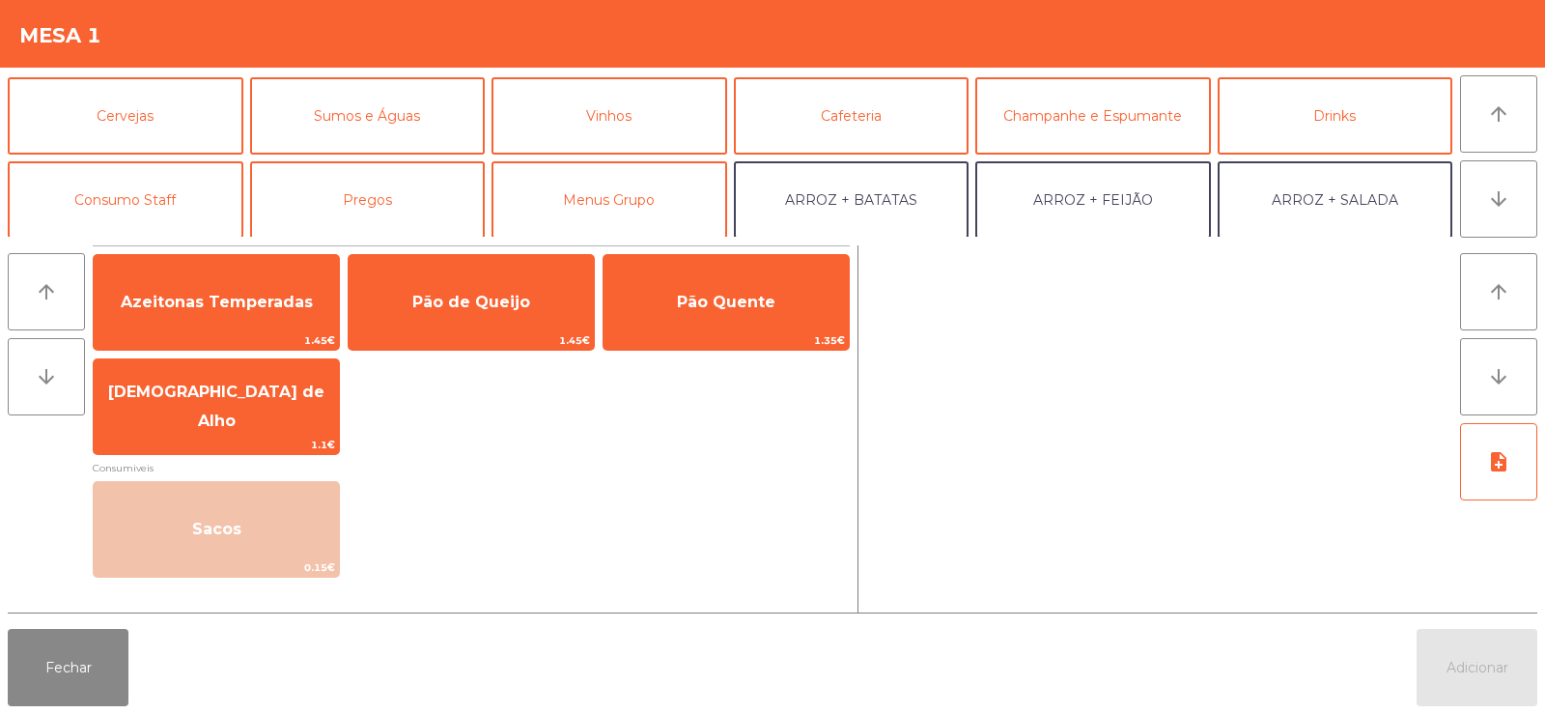
scroll to position [108, 0]
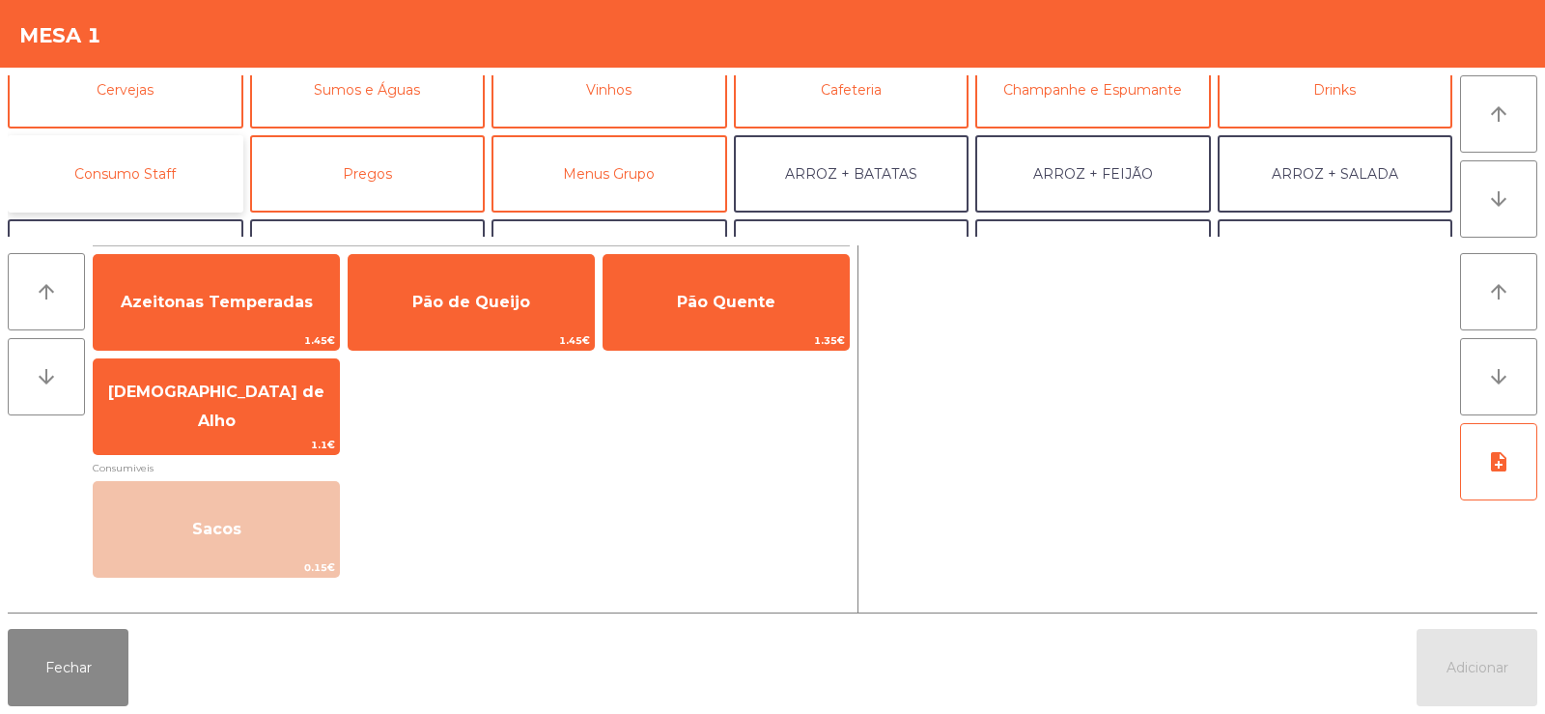
click at [120, 197] on button "Consumo Staff" at bounding box center [126, 173] width 236 height 77
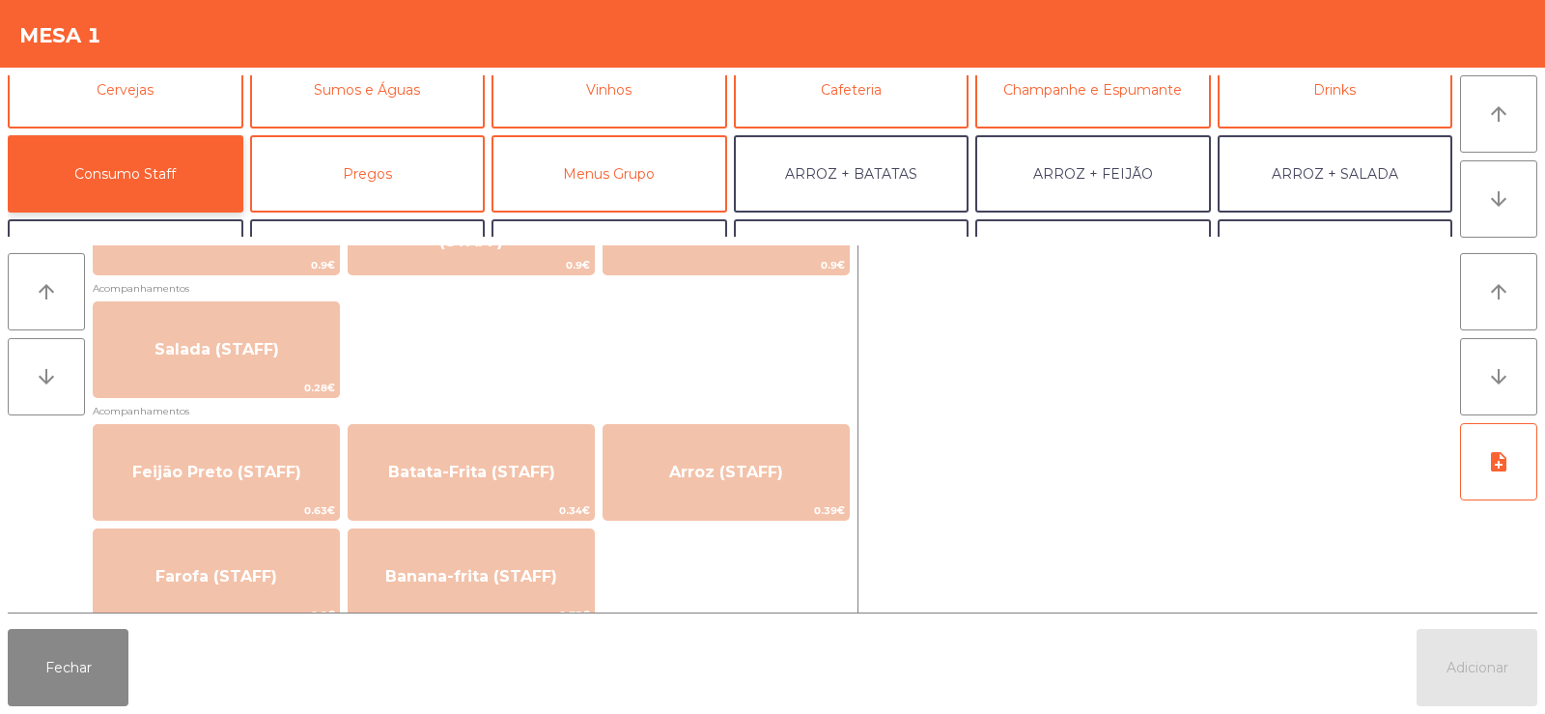
scroll to position [744, 0]
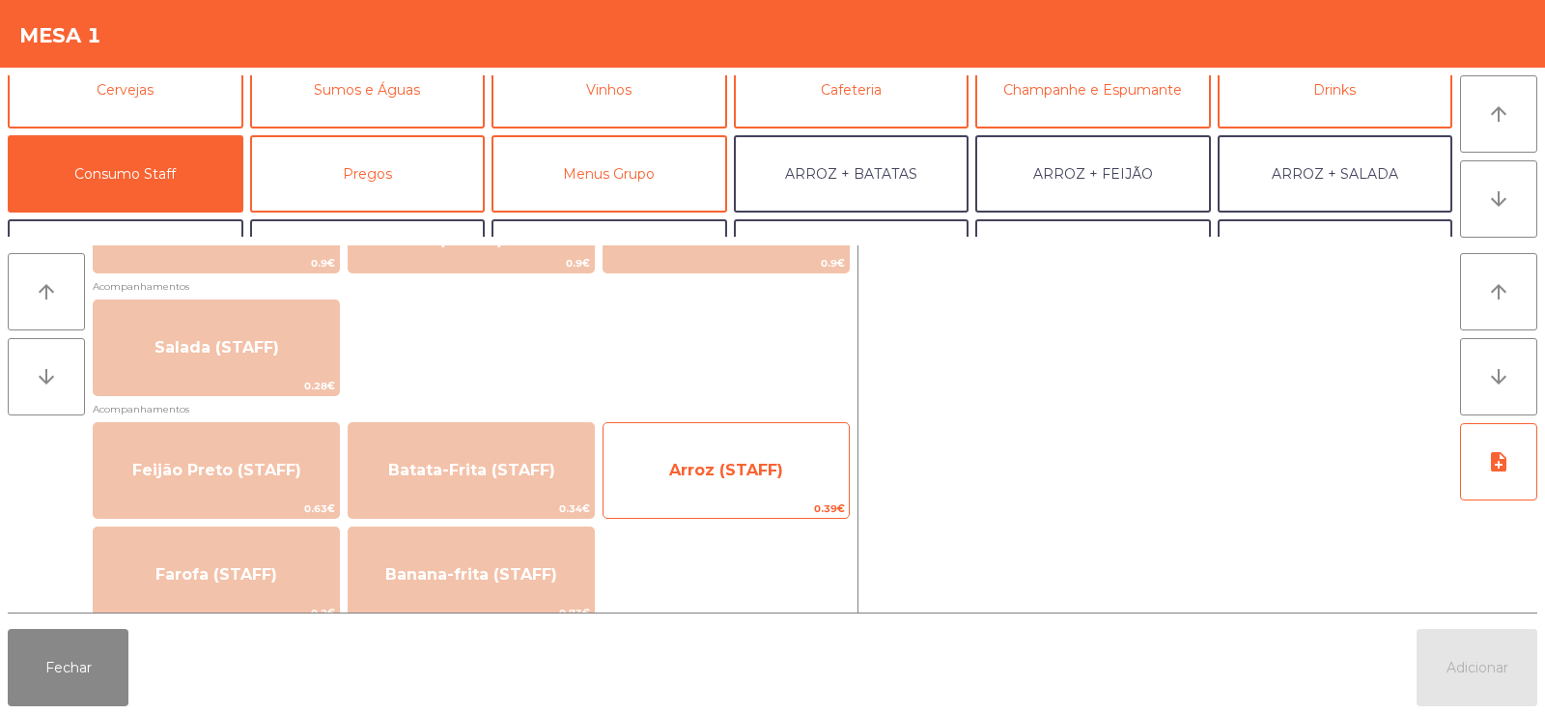
click at [756, 478] on span "Arroz (STAFF)" at bounding box center [726, 470] width 114 height 18
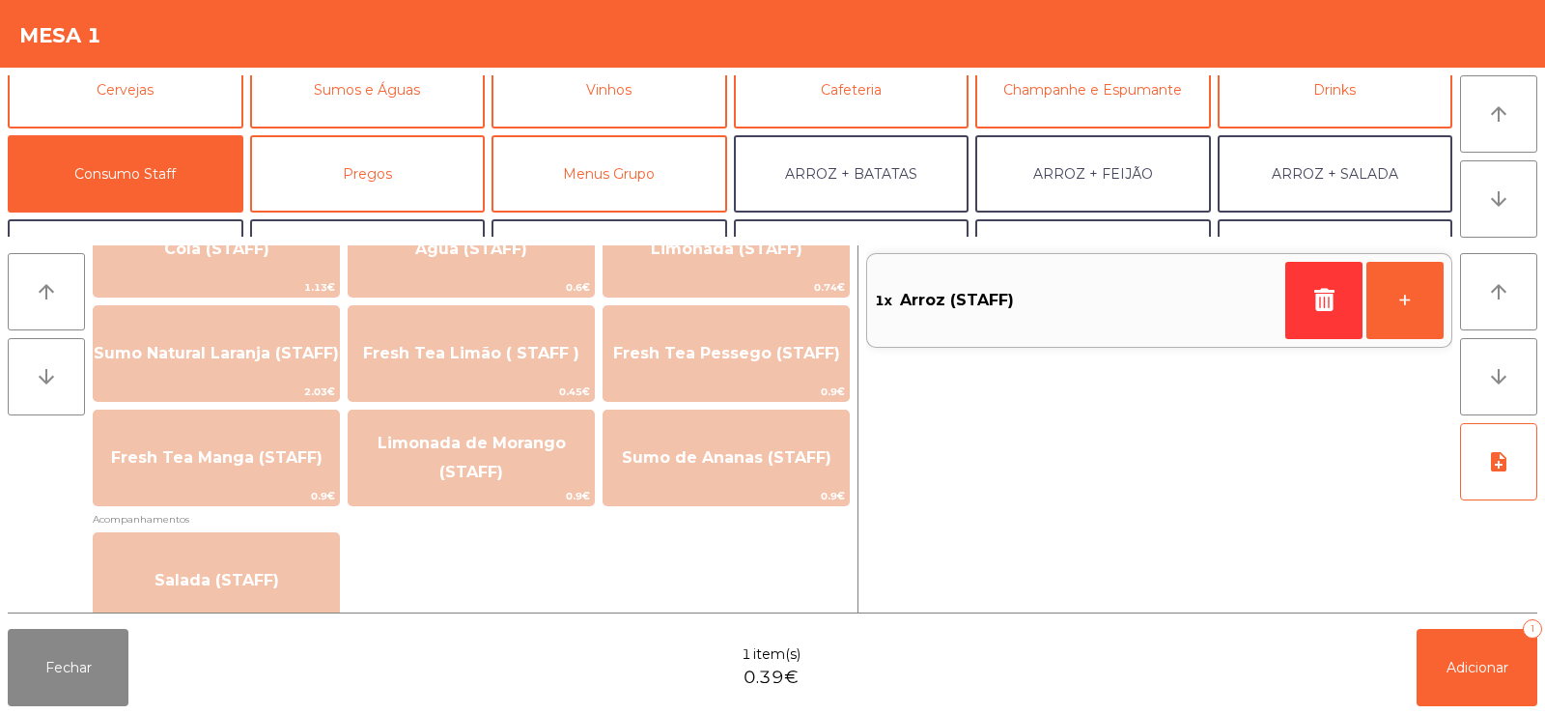
scroll to position [0, 0]
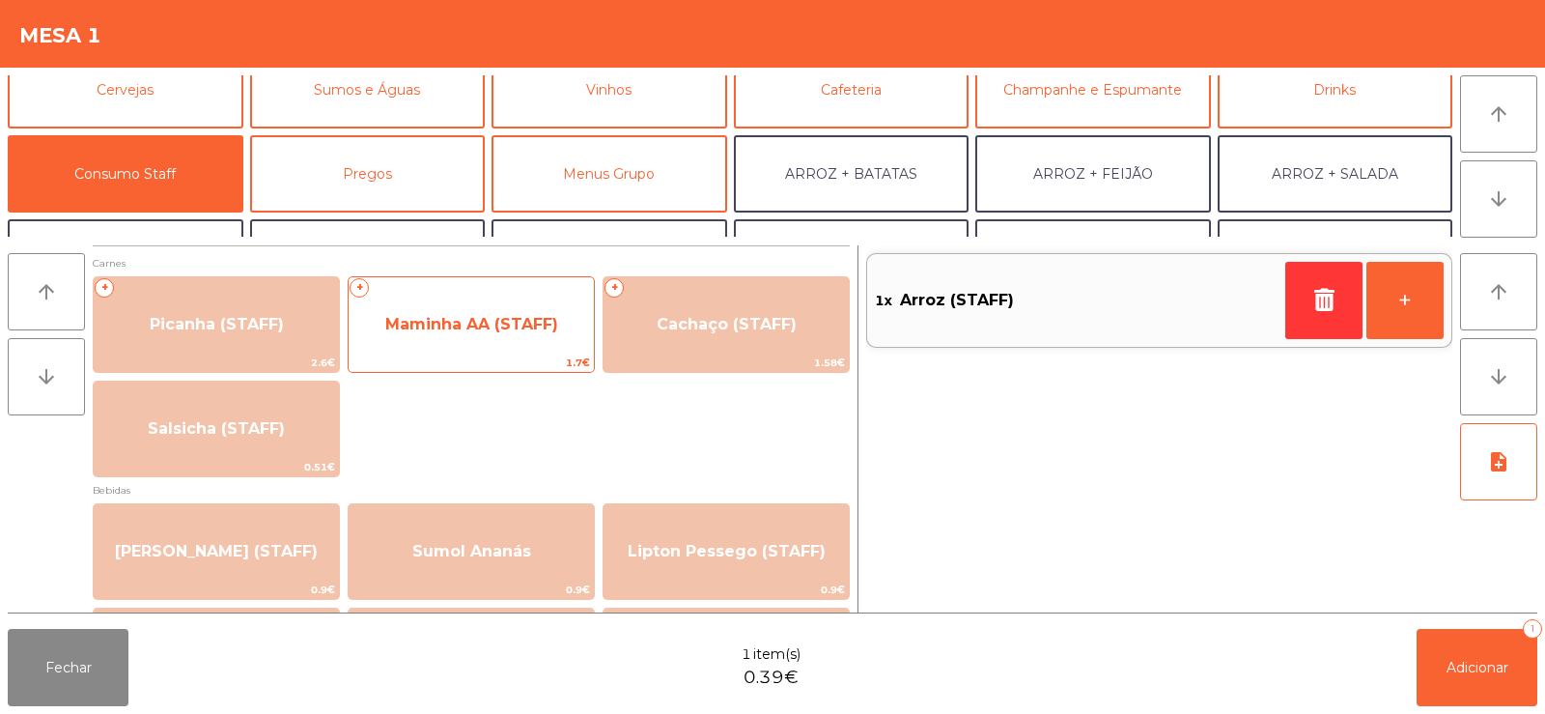
click at [494, 330] on span "Maminha AA (STAFF)" at bounding box center [471, 324] width 173 height 18
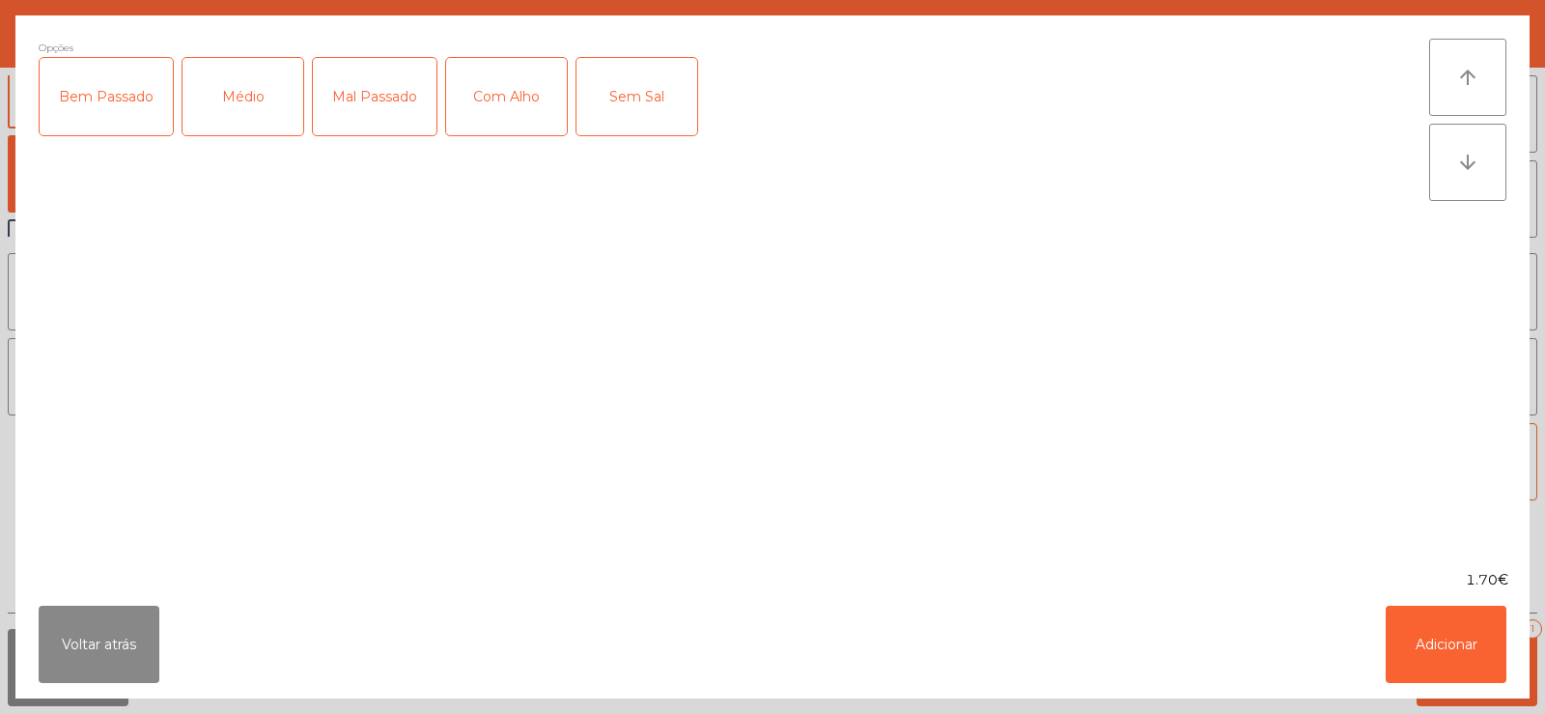
click at [228, 108] on div "Médio" at bounding box center [242, 96] width 121 height 77
click at [519, 108] on div "Com Alho" at bounding box center [506, 96] width 121 height 77
click at [1457, 636] on button "Adicionar" at bounding box center [1446, 643] width 121 height 77
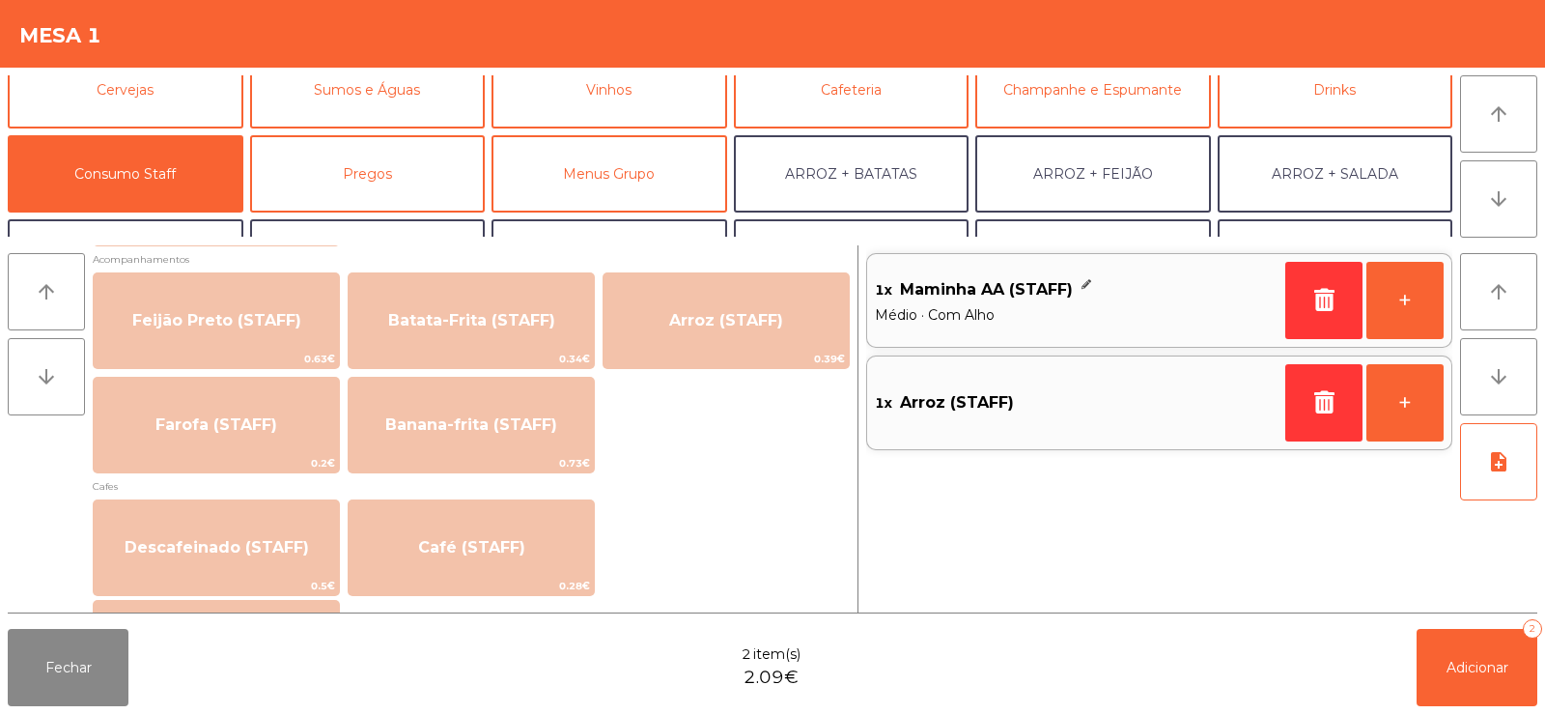
scroll to position [894, 0]
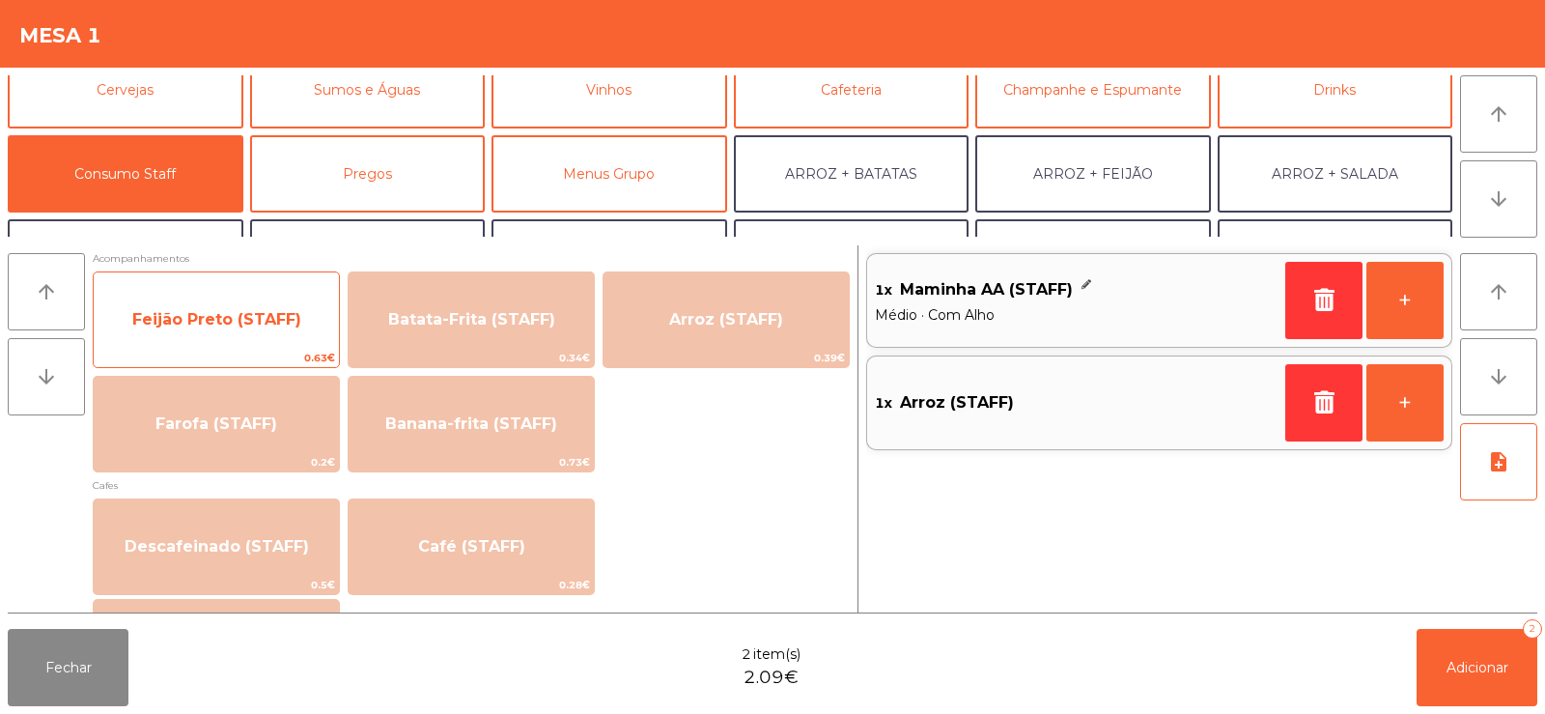
click at [229, 336] on span "Feijão Preto (STAFF)" at bounding box center [216, 320] width 245 height 52
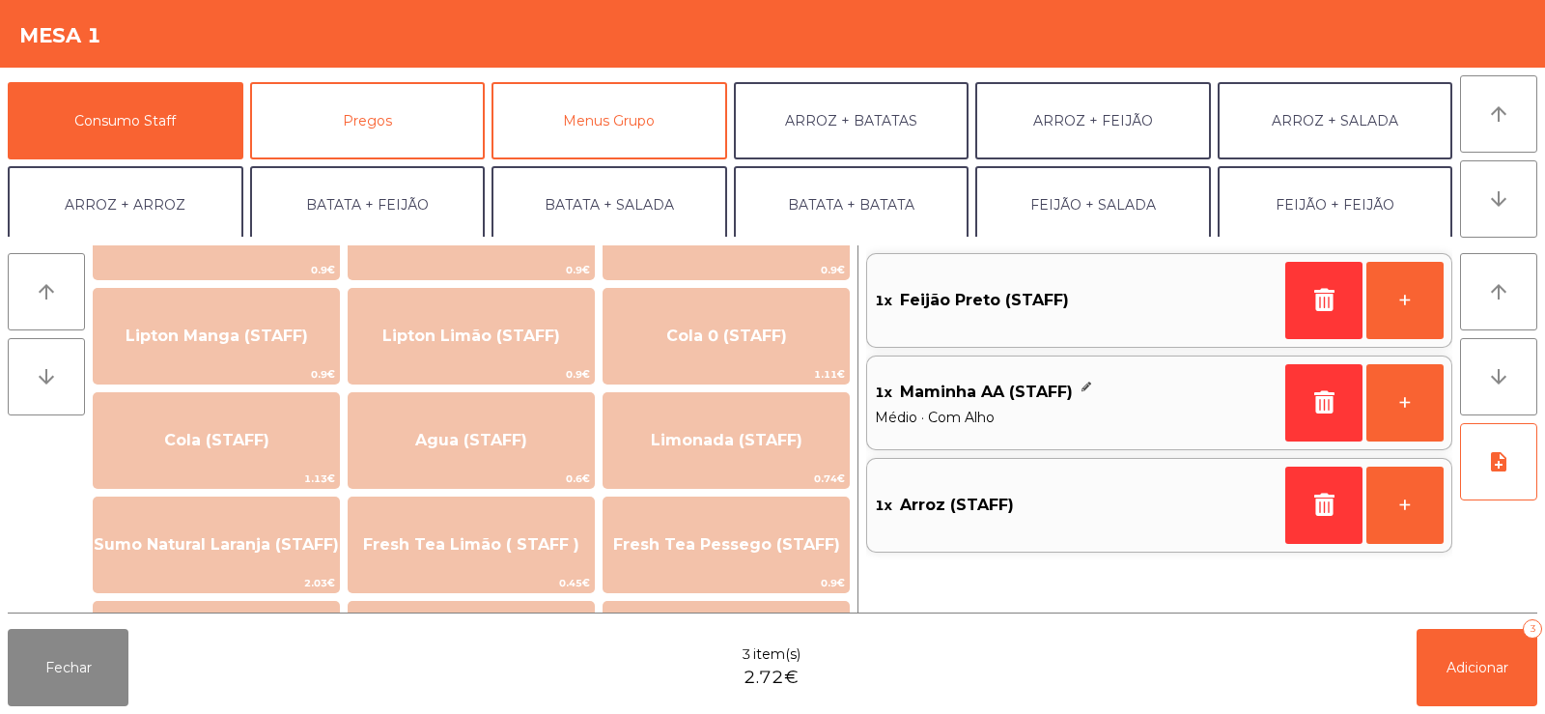
scroll to position [165, 0]
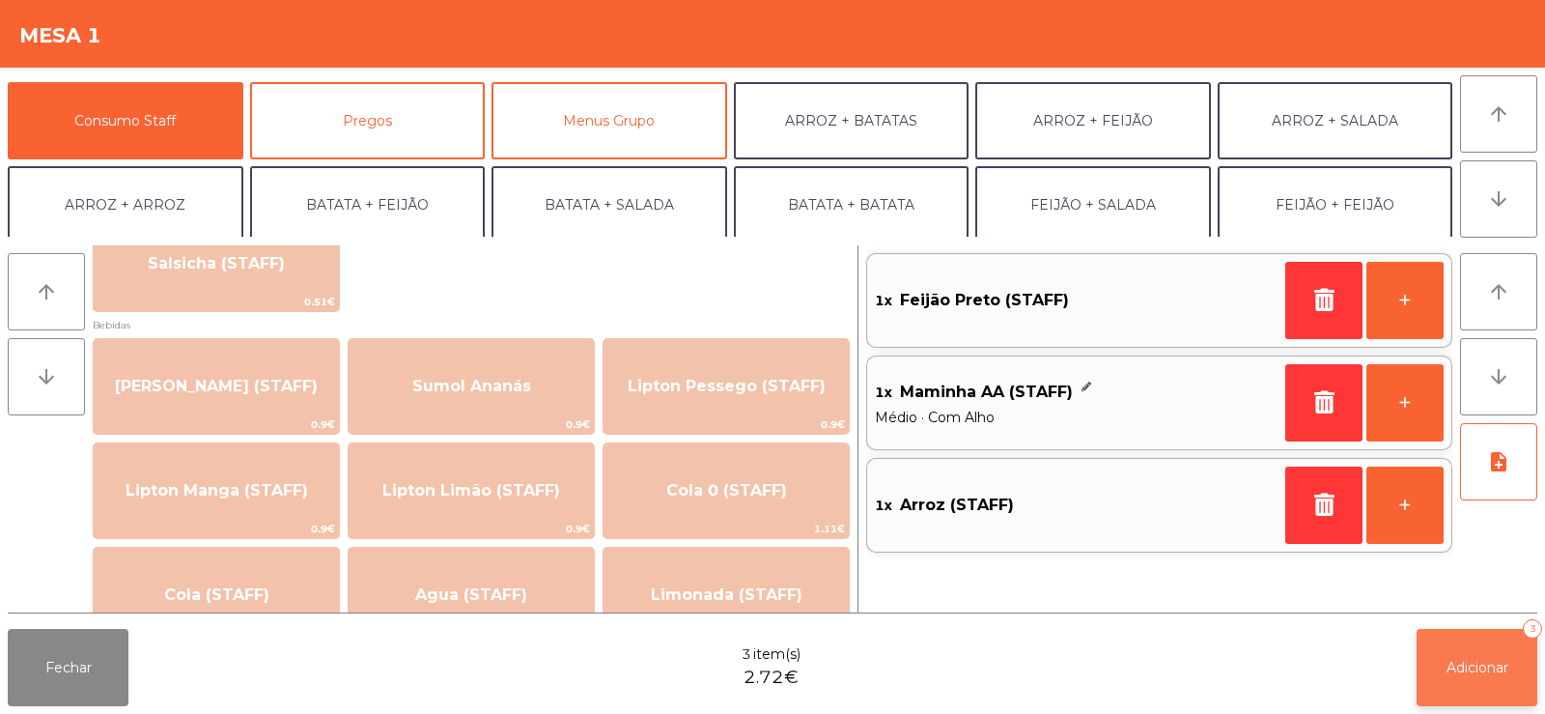
click at [1475, 662] on span "Adicionar" at bounding box center [1477, 667] width 62 height 17
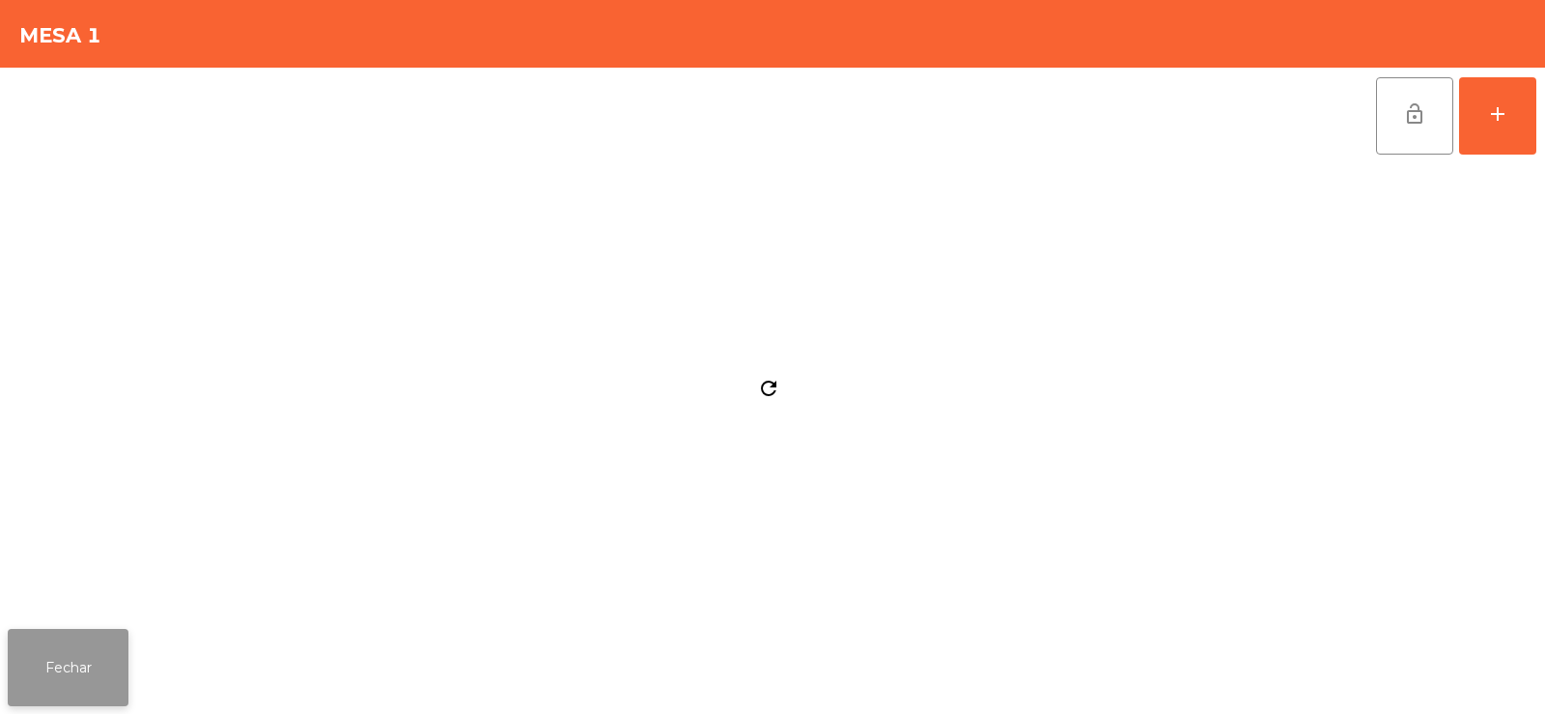
click at [70, 690] on button "Fechar" at bounding box center [68, 667] width 121 height 77
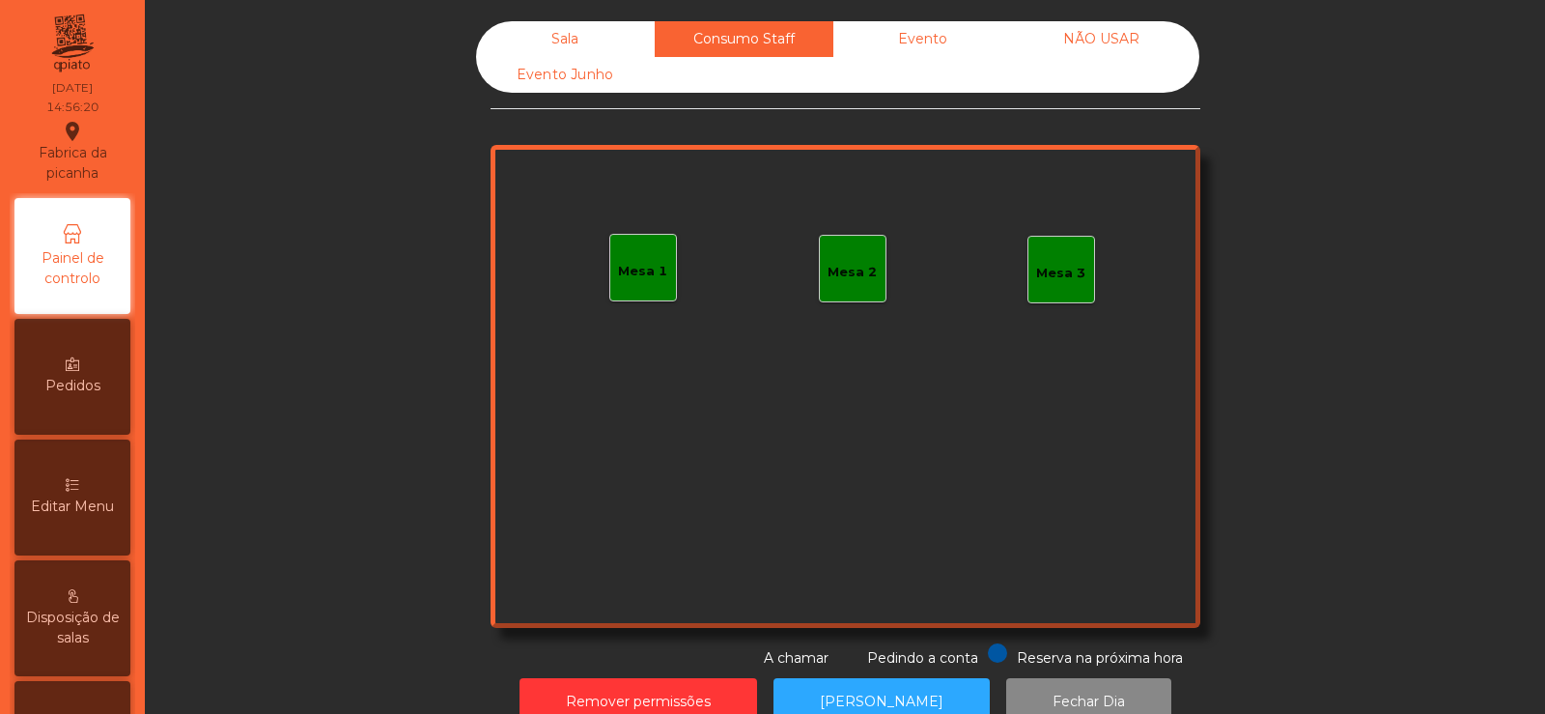
click at [854, 275] on div "Mesa 2" at bounding box center [852, 272] width 49 height 19
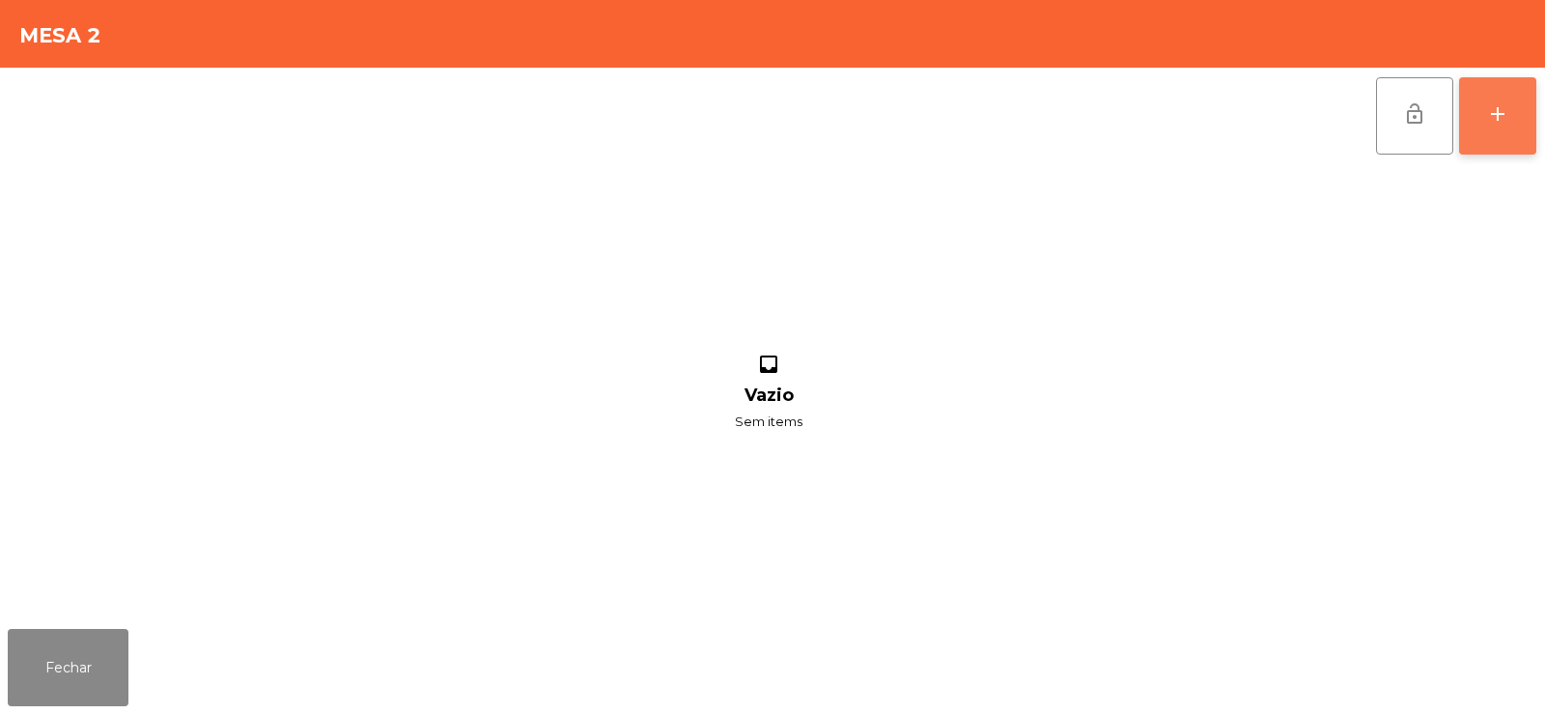
click at [1487, 138] on button "add" at bounding box center [1497, 115] width 77 height 77
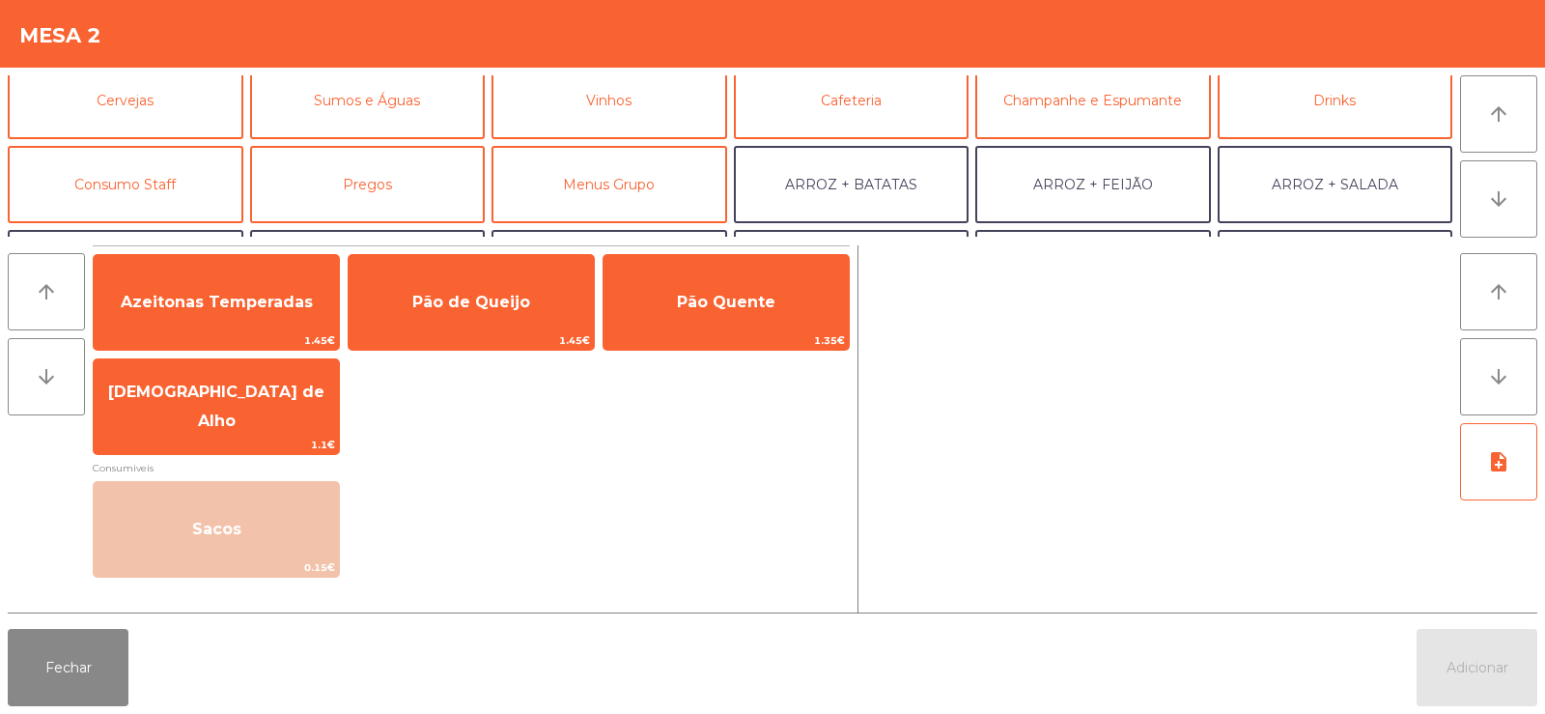
scroll to position [89, 0]
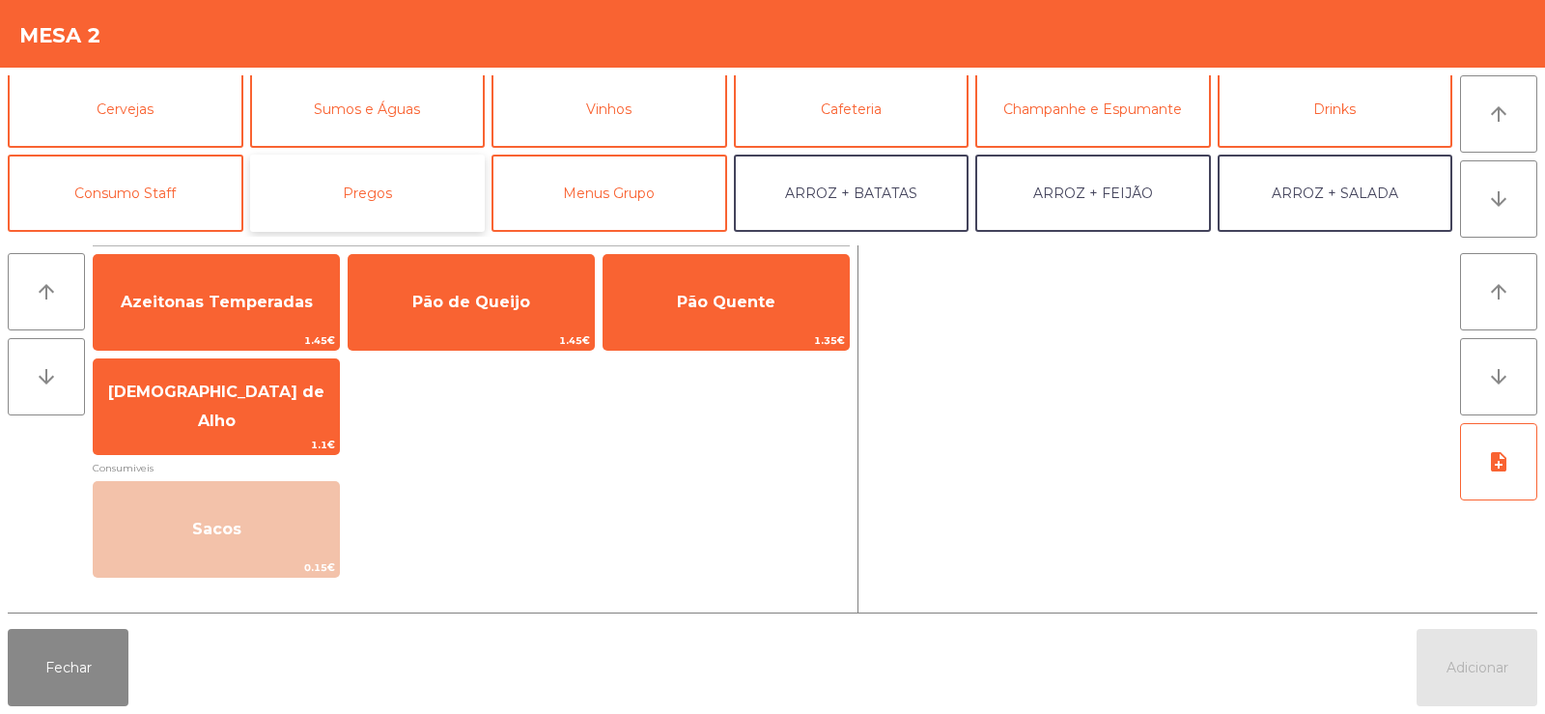
click at [336, 196] on button "Pregos" at bounding box center [368, 192] width 236 height 77
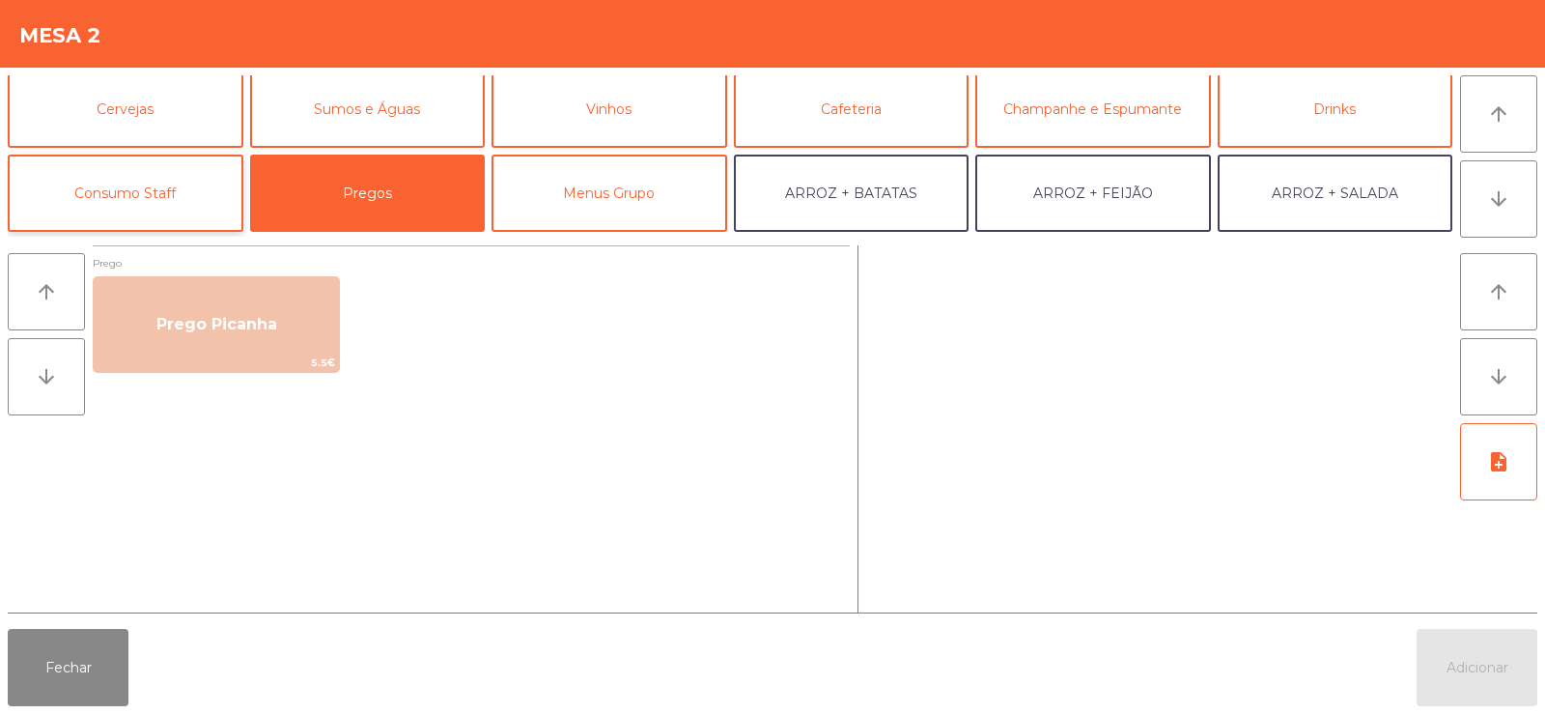
click at [147, 195] on button "Consumo Staff" at bounding box center [126, 192] width 236 height 77
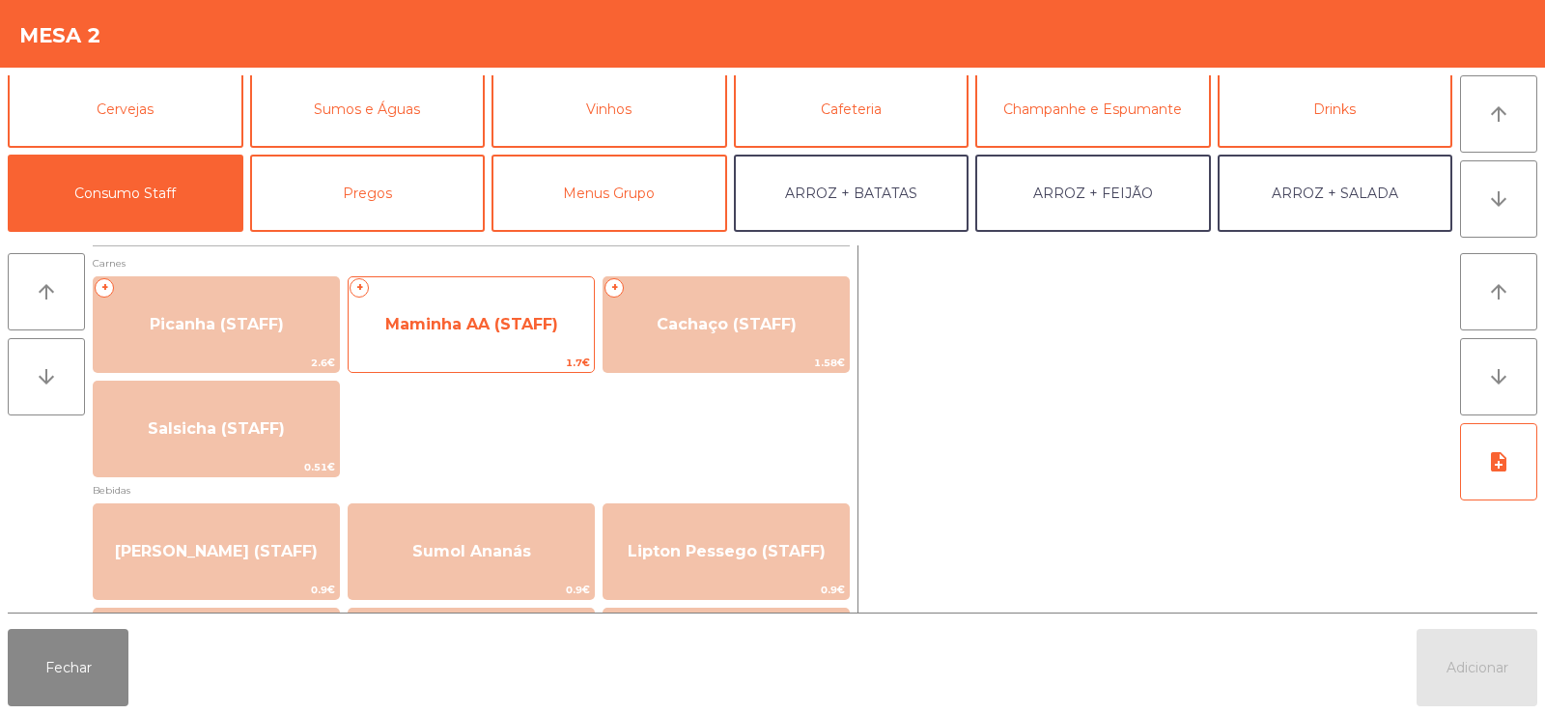
click at [429, 339] on span "Maminha AA (STAFF)" at bounding box center [471, 324] width 245 height 52
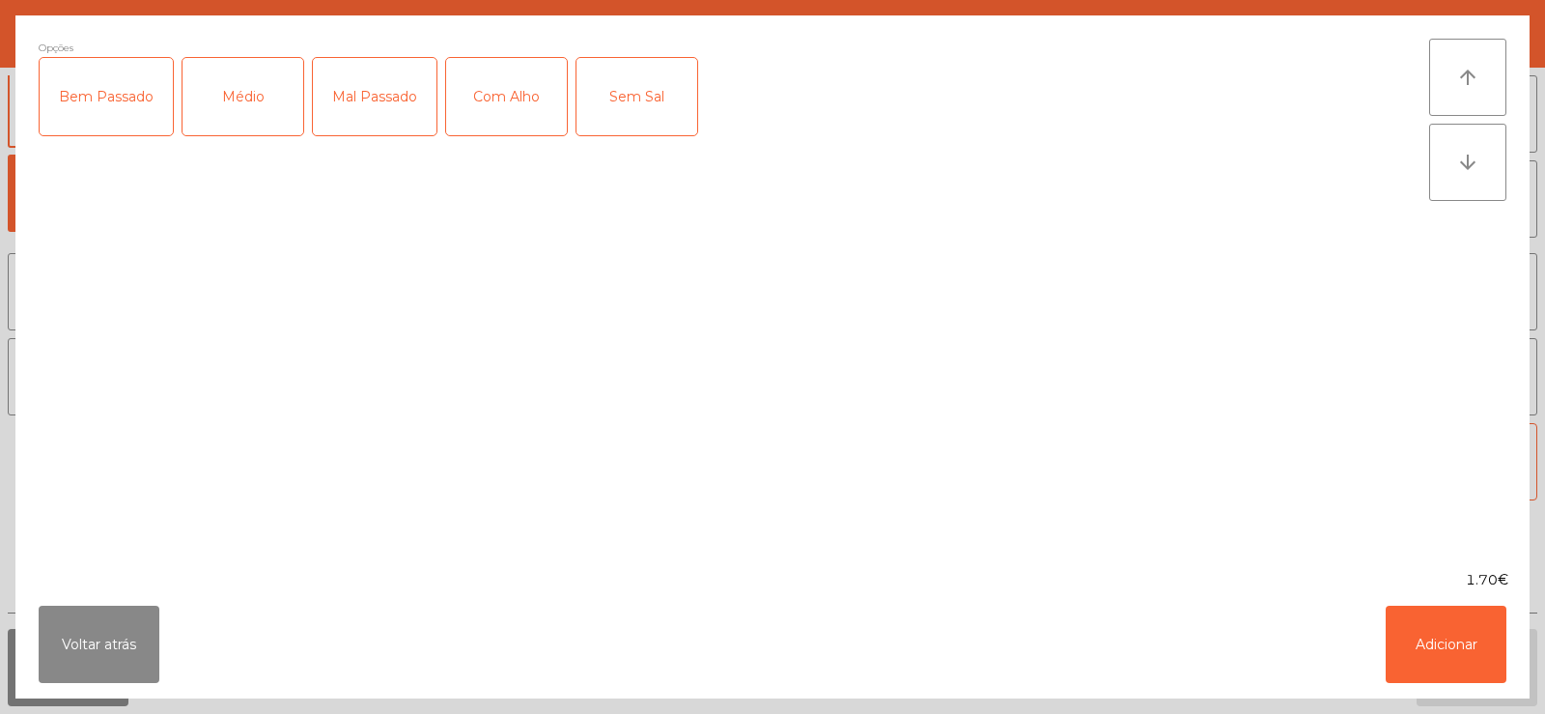
click at [229, 98] on div "Médio" at bounding box center [242, 96] width 121 height 77
click at [498, 110] on div "Com Alho" at bounding box center [506, 96] width 121 height 77
click at [1457, 656] on button "Adicionar" at bounding box center [1446, 643] width 121 height 77
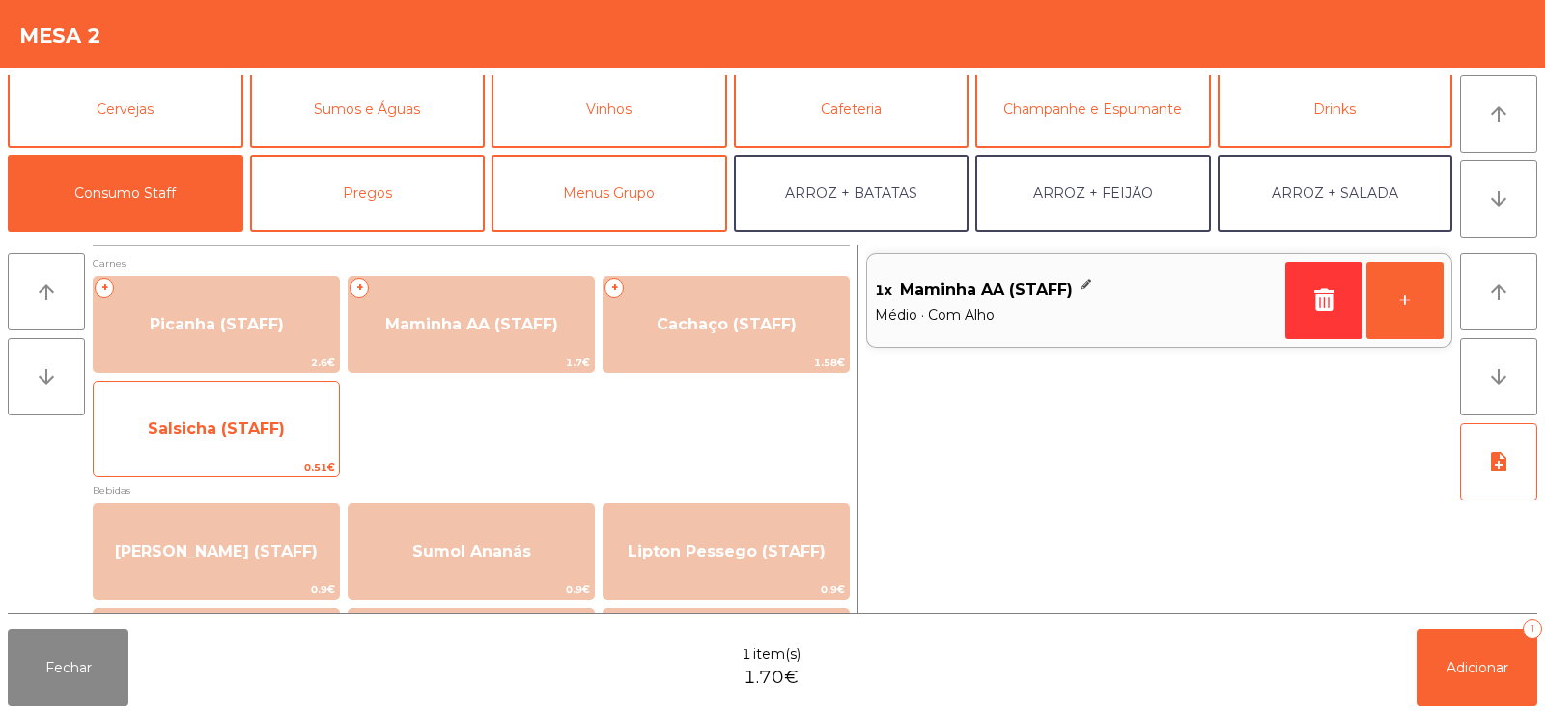
click at [233, 438] on span "Salsicha (STAFF)" at bounding box center [216, 429] width 245 height 52
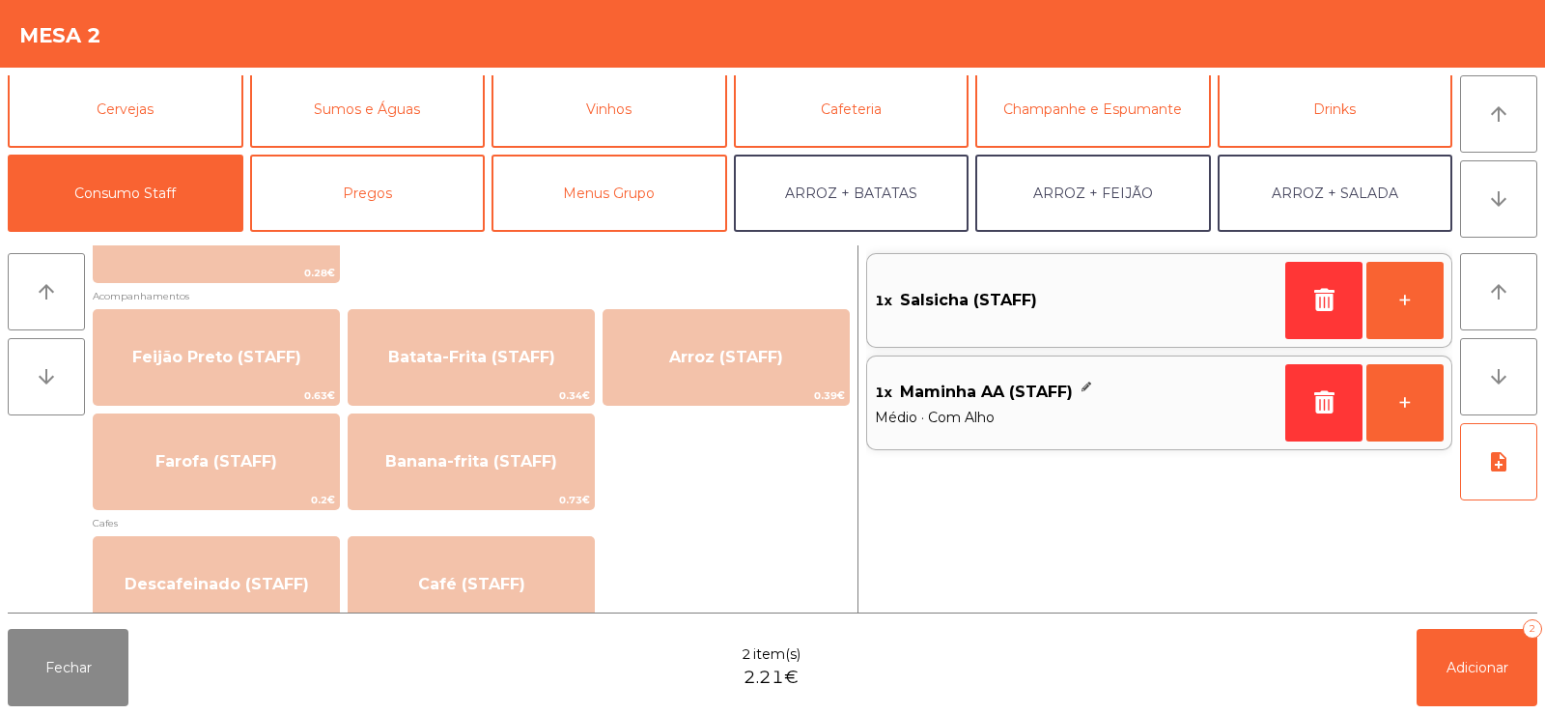
scroll to position [873, 0]
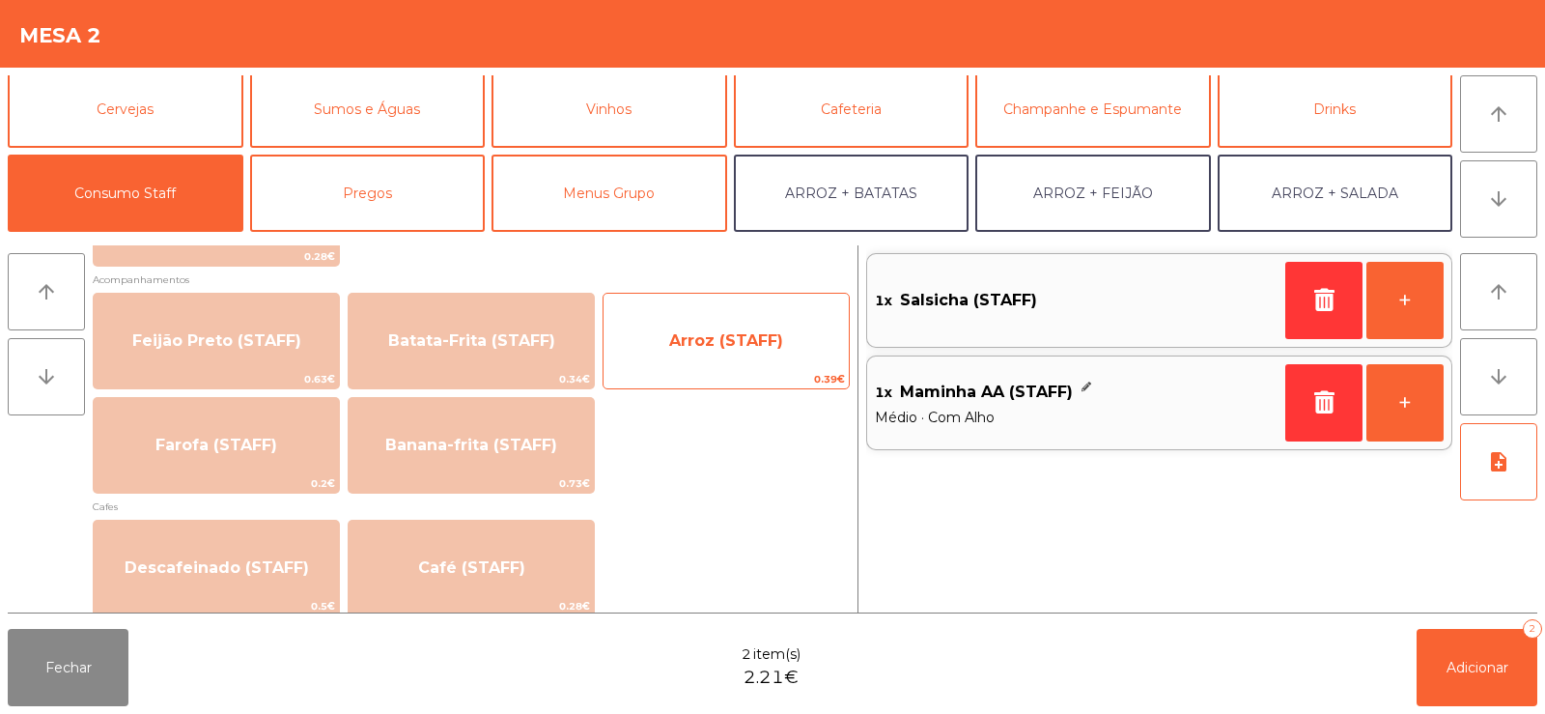
click at [727, 337] on span "Arroz (STAFF)" at bounding box center [726, 340] width 114 height 18
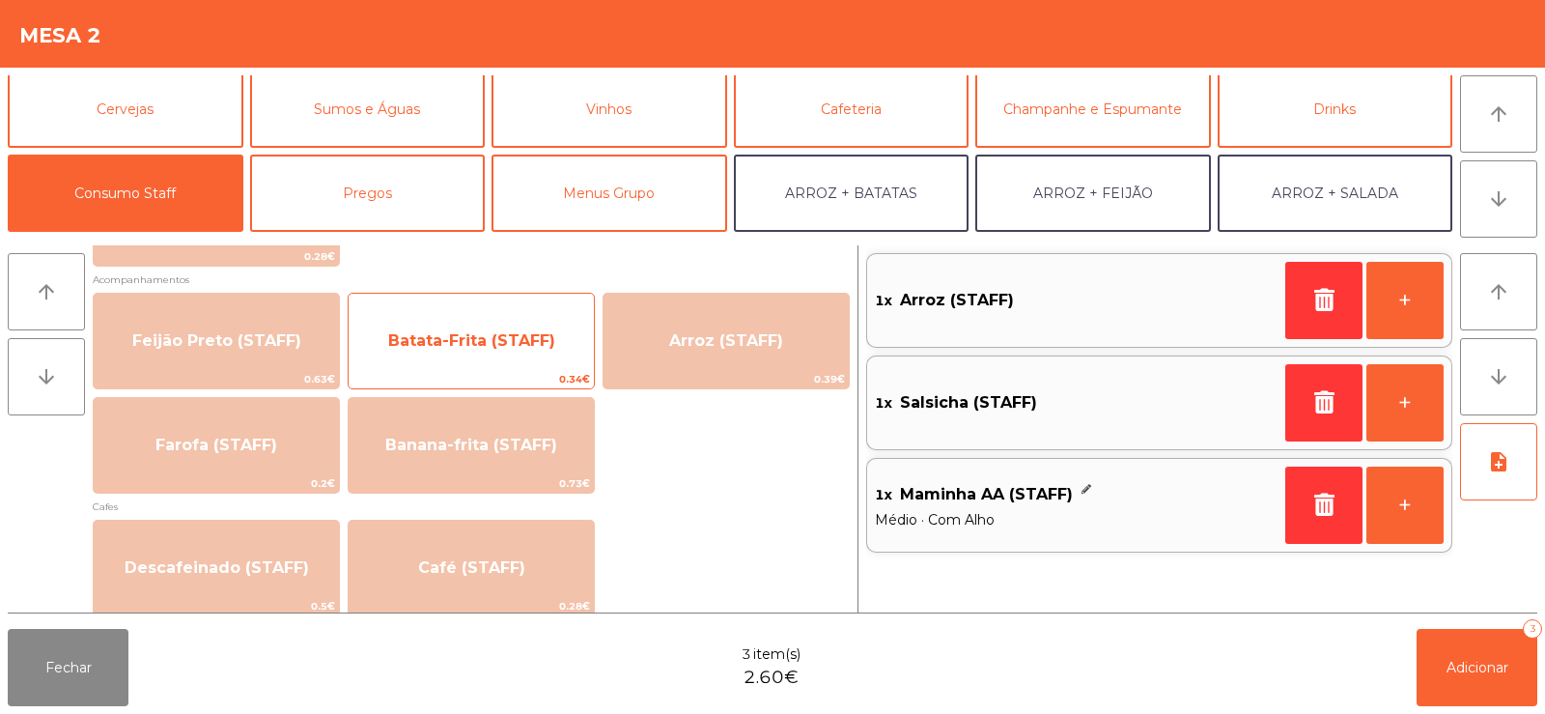
click at [490, 331] on span "Batata-Frita (STAFF)" at bounding box center [471, 340] width 167 height 18
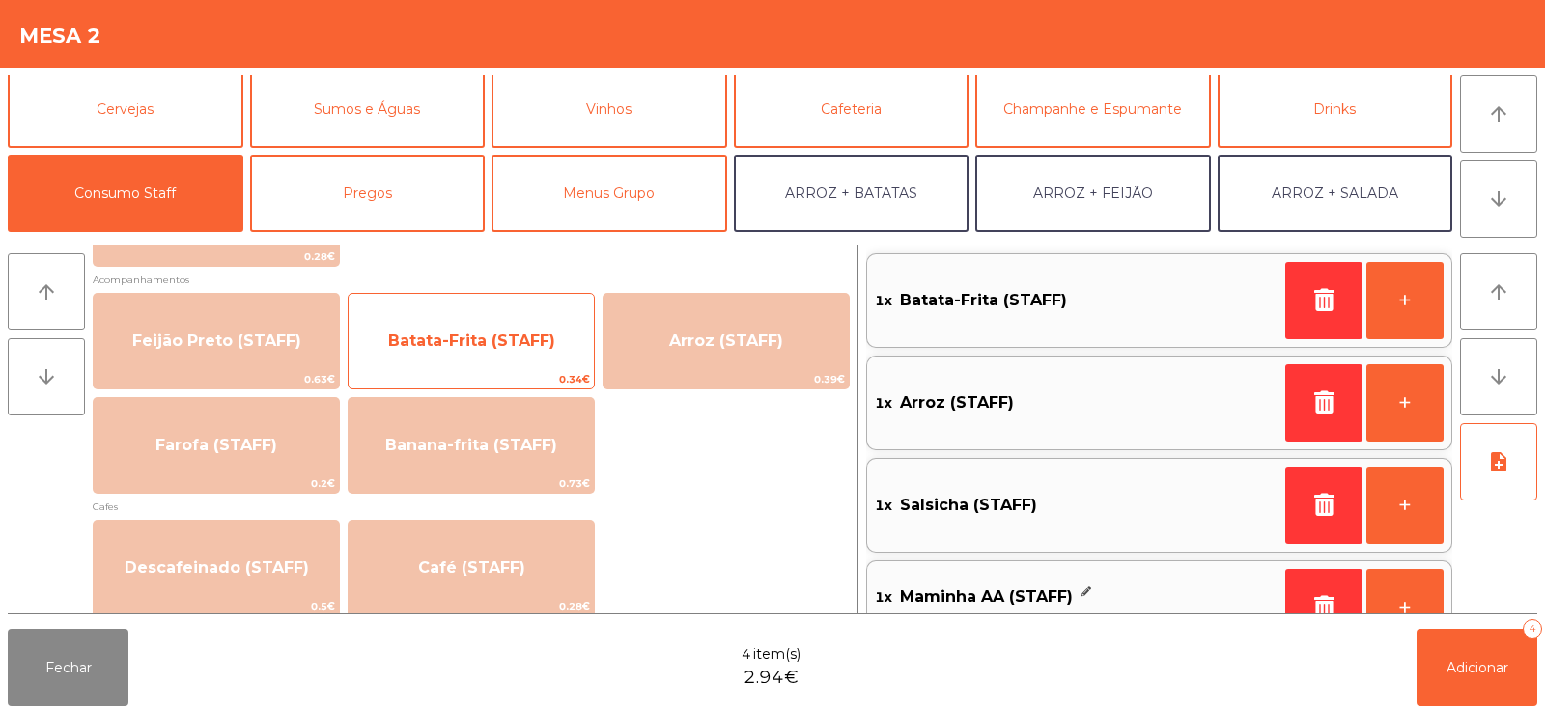
scroll to position [0, 0]
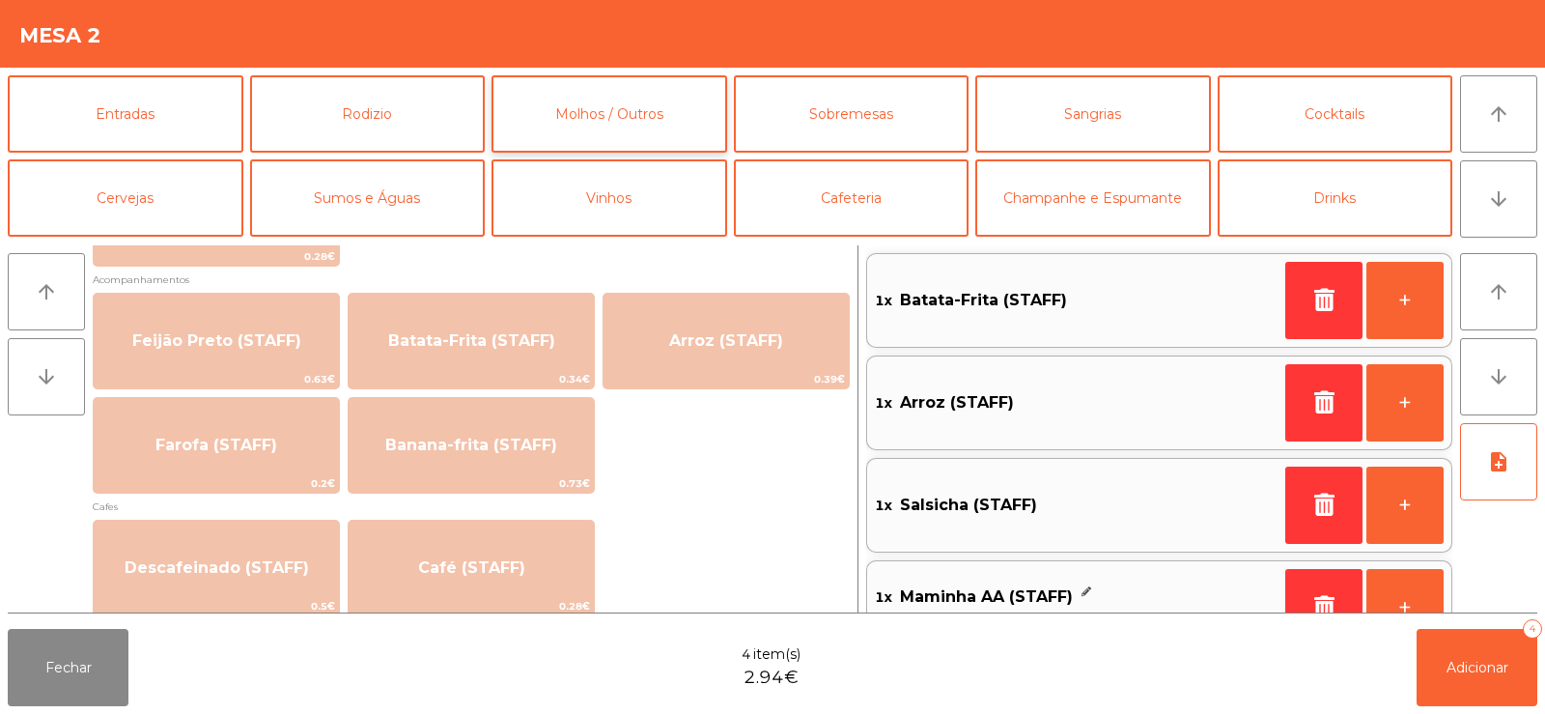
click at [664, 106] on button "Molhos / Outros" at bounding box center [609, 113] width 236 height 77
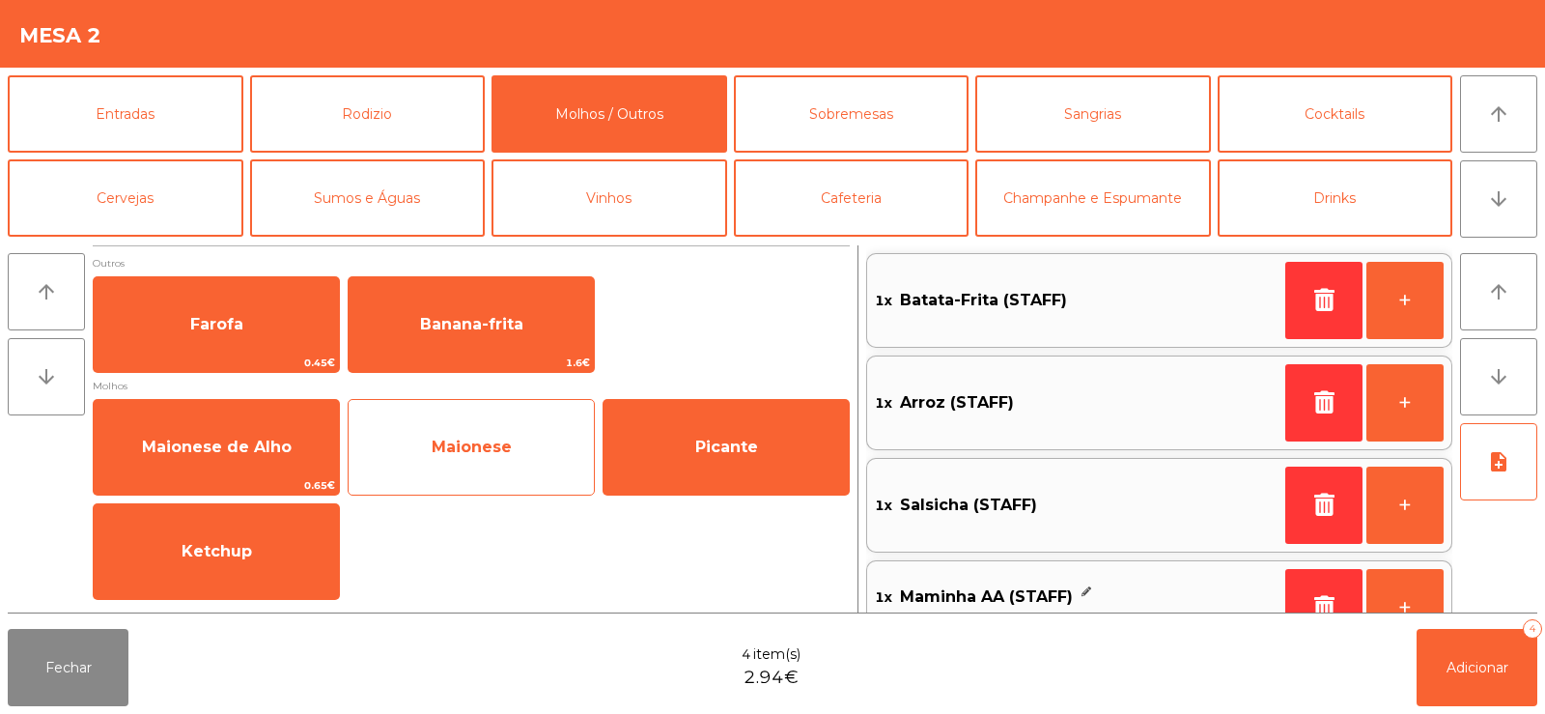
click at [436, 454] on span "Maionese" at bounding box center [472, 446] width 80 height 18
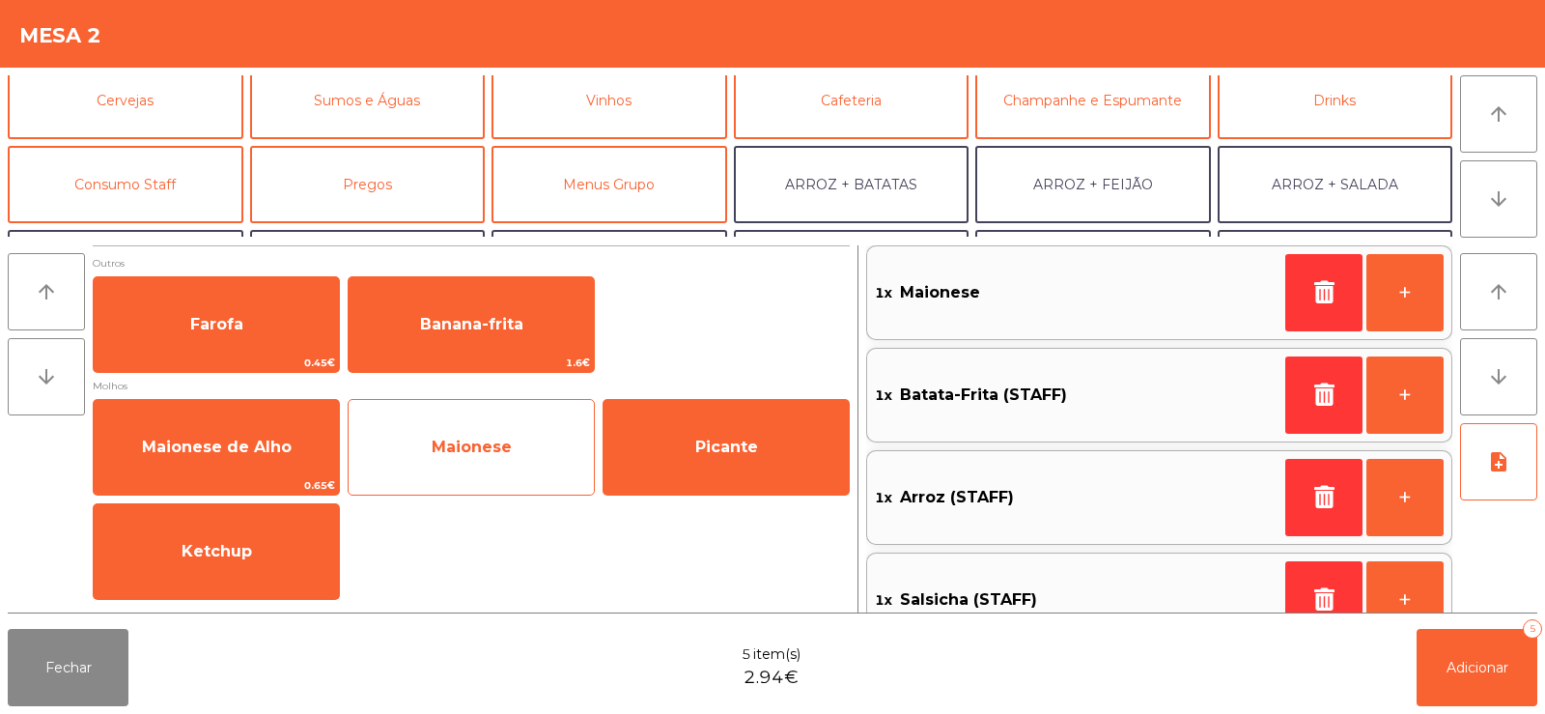
scroll to position [89, 0]
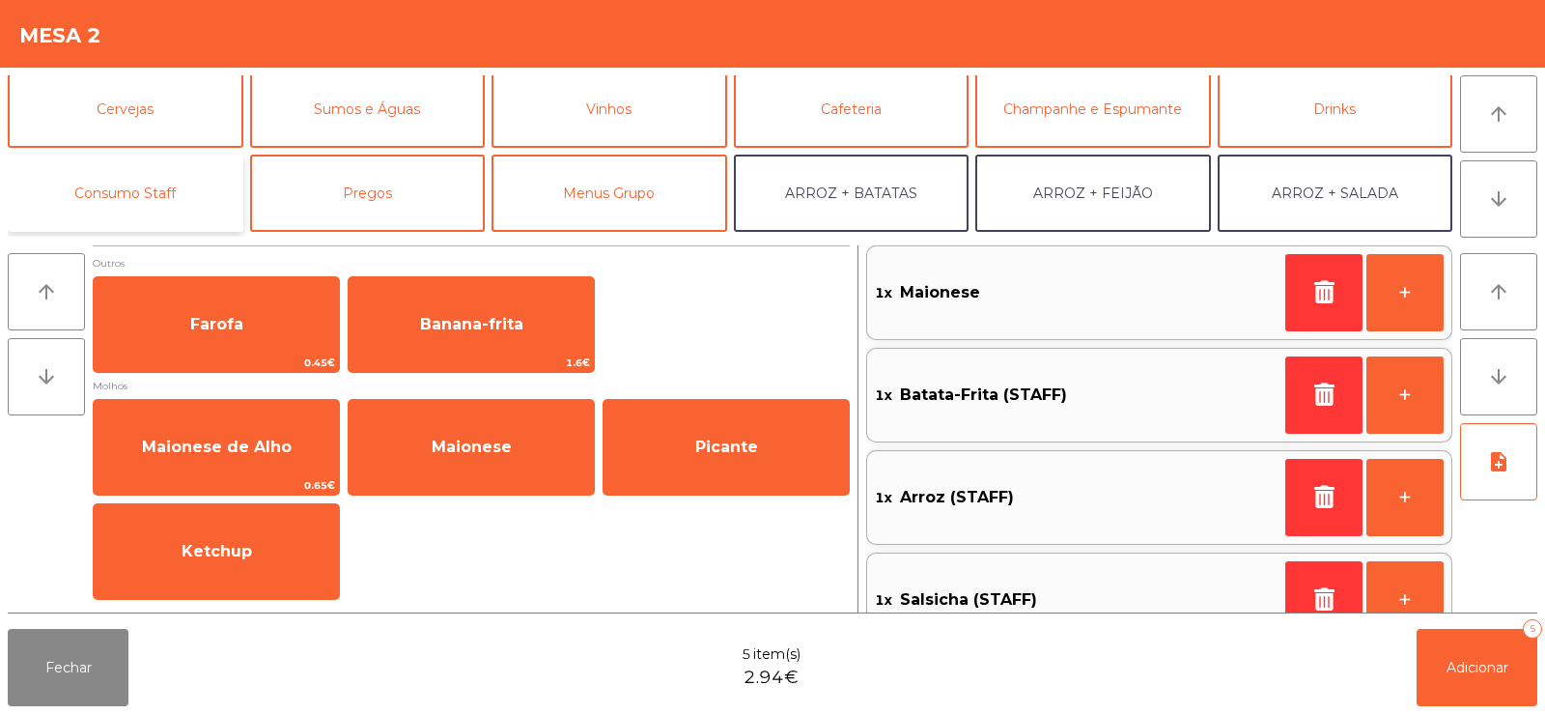
click at [171, 154] on button "Consumo Staff" at bounding box center [126, 192] width 236 height 77
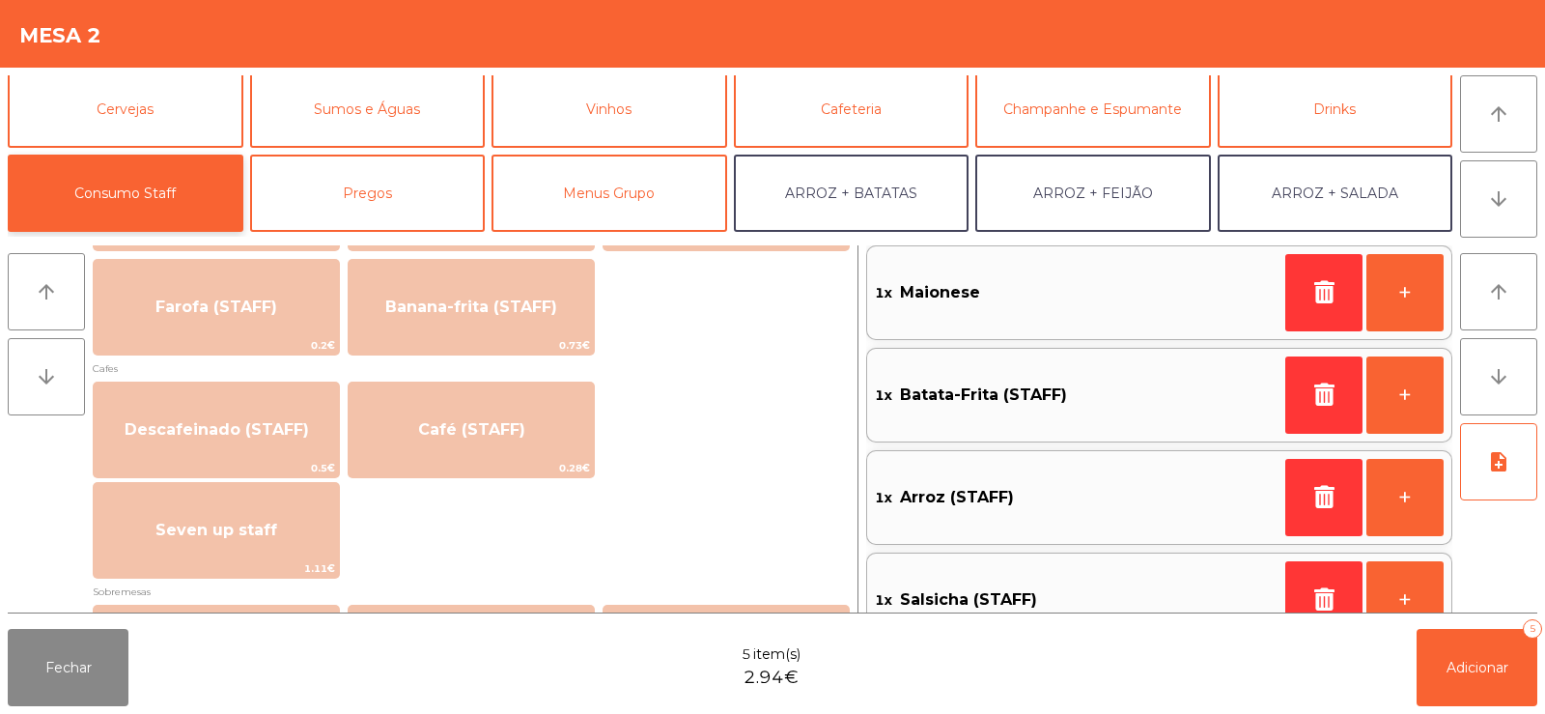
scroll to position [973, 0]
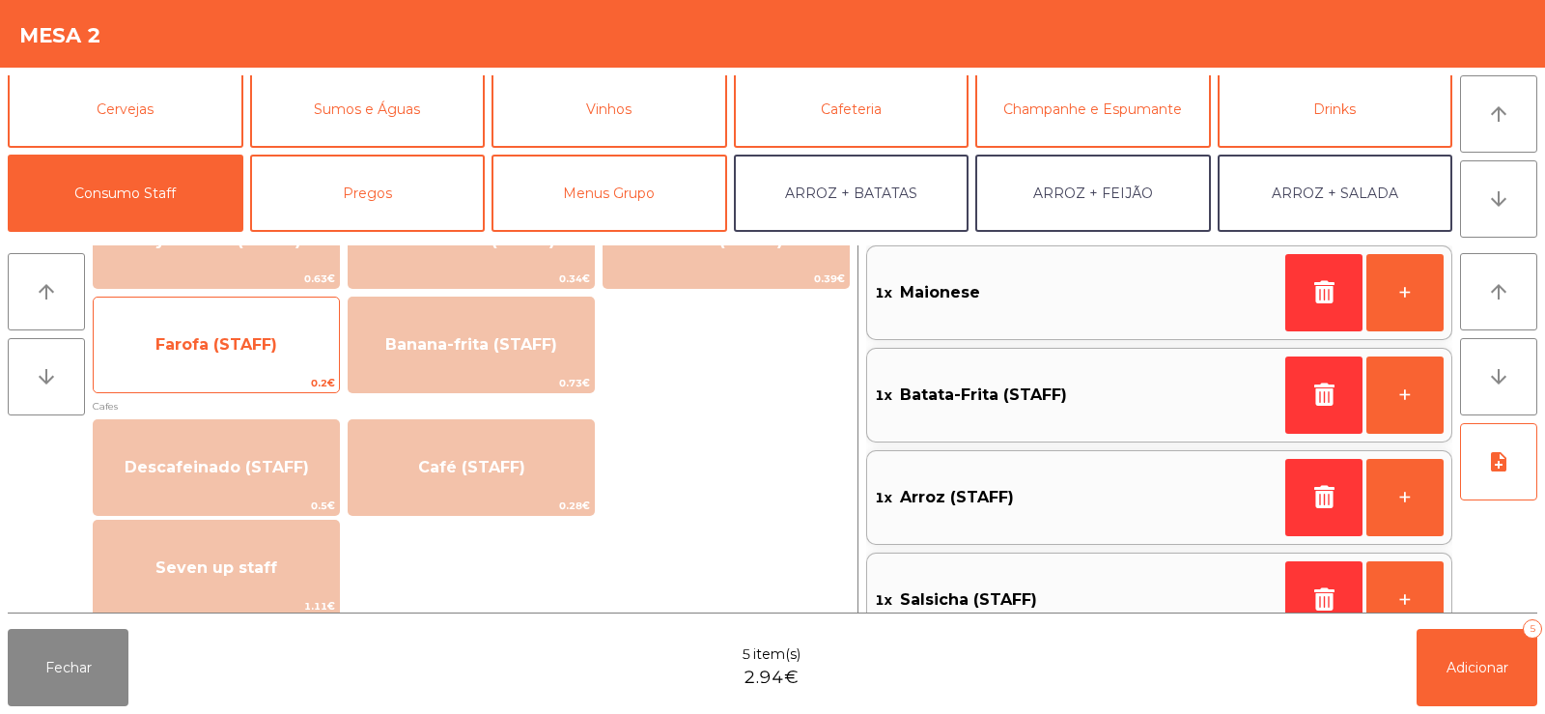
click at [260, 358] on span "Farofa (STAFF)" at bounding box center [216, 345] width 245 height 52
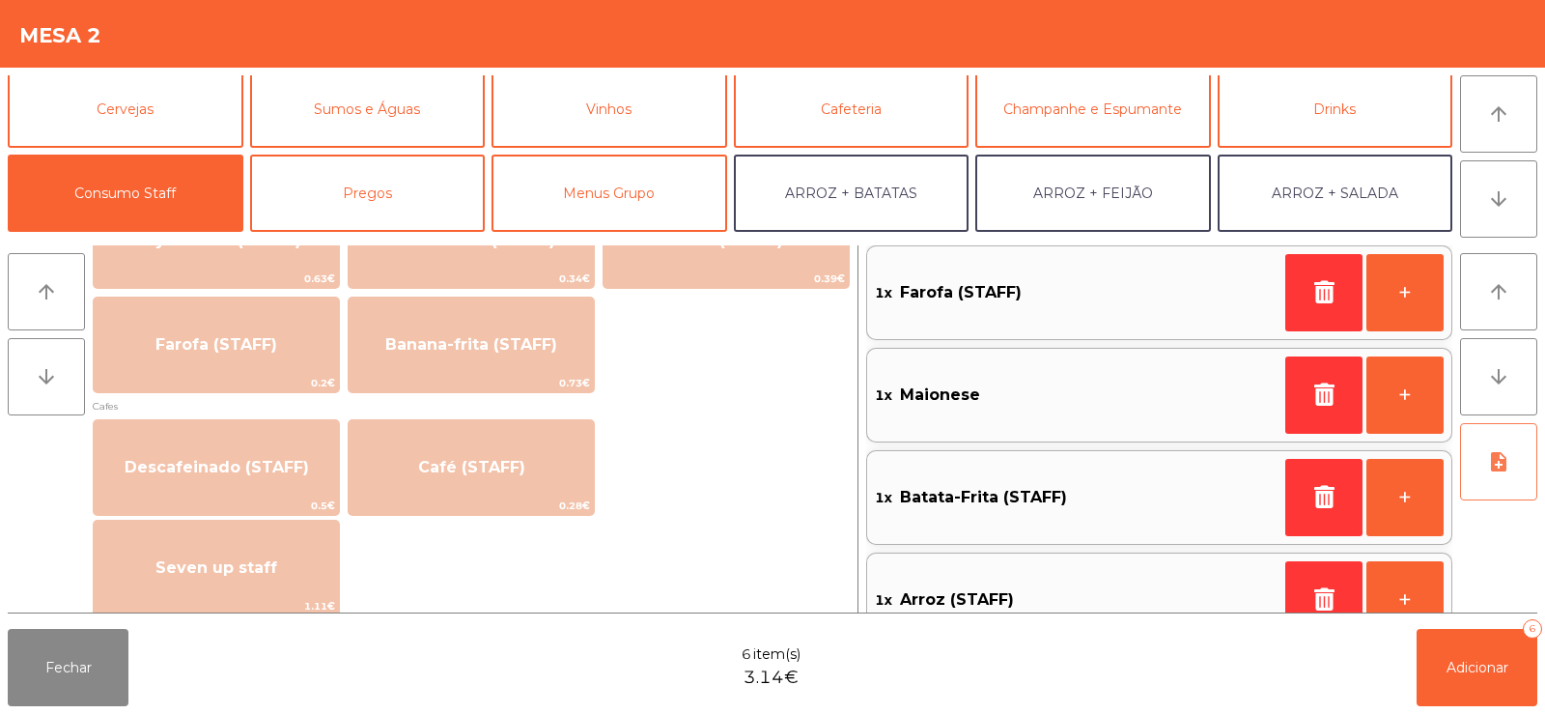
click at [1469, 478] on button "note_add" at bounding box center [1498, 461] width 77 height 77
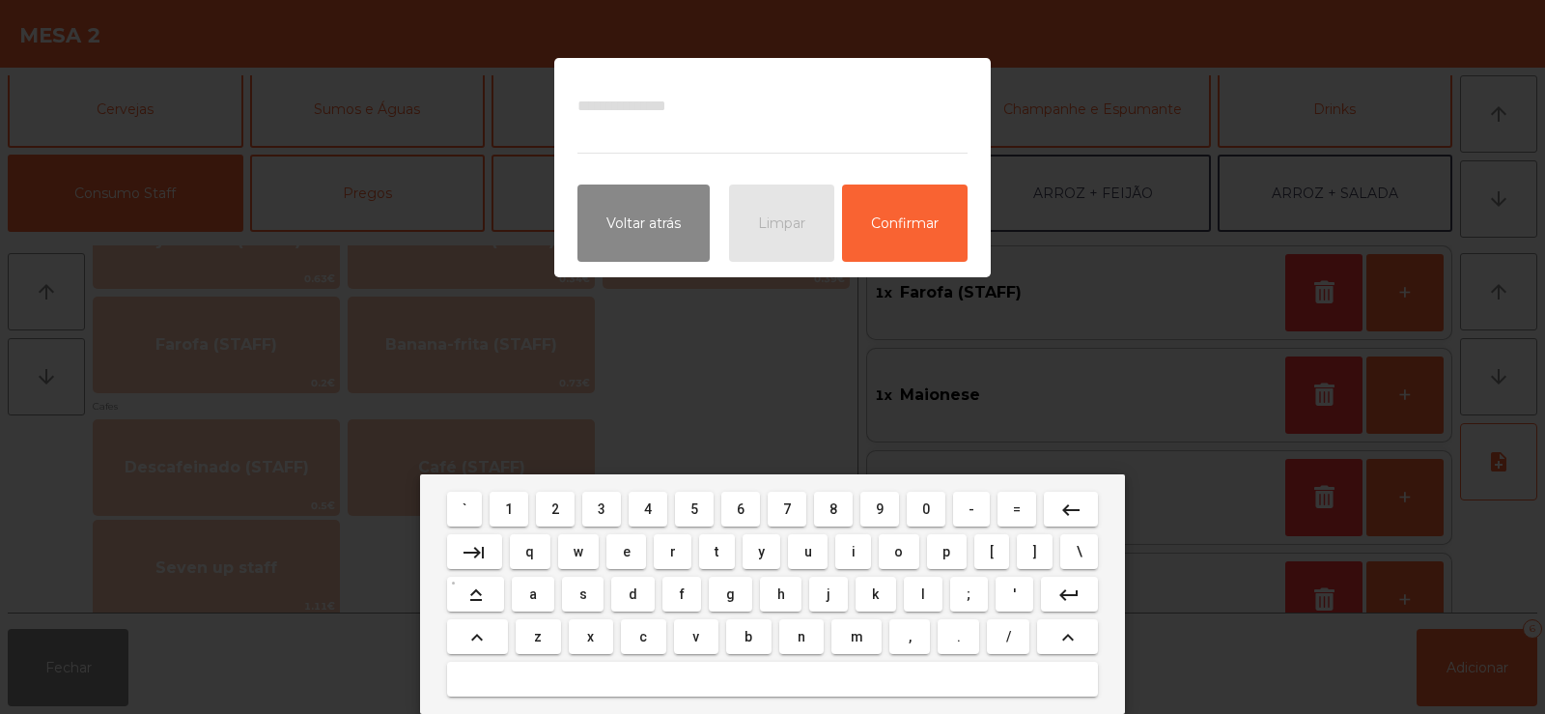
click at [860, 642] on span "m" at bounding box center [857, 636] width 13 height 15
click at [534, 593] on span "a" at bounding box center [533, 593] width 8 height 15
click at [854, 550] on span "i" at bounding box center [854, 551] width 4 height 15
click at [899, 550] on span "o" at bounding box center [898, 551] width 9 height 15
click at [839, 681] on button at bounding box center [772, 678] width 651 height 35
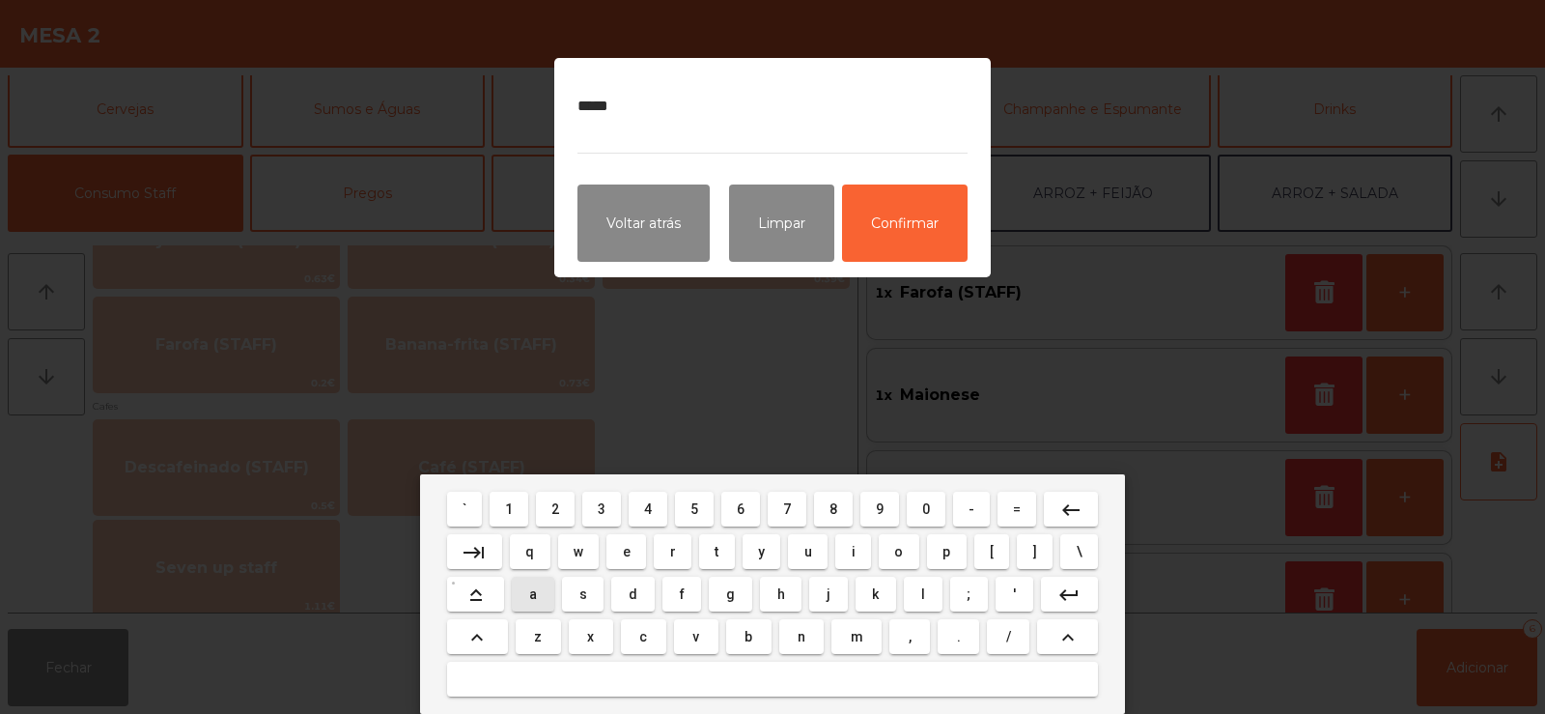
click at [536, 599] on span "a" at bounding box center [533, 593] width 8 height 15
click at [922, 594] on span "l" at bounding box center [923, 593] width 4 height 15
click at [777, 590] on span "h" at bounding box center [781, 593] width 8 height 15
click at [912, 552] on button "o" at bounding box center [899, 551] width 41 height 35
type textarea "*********"
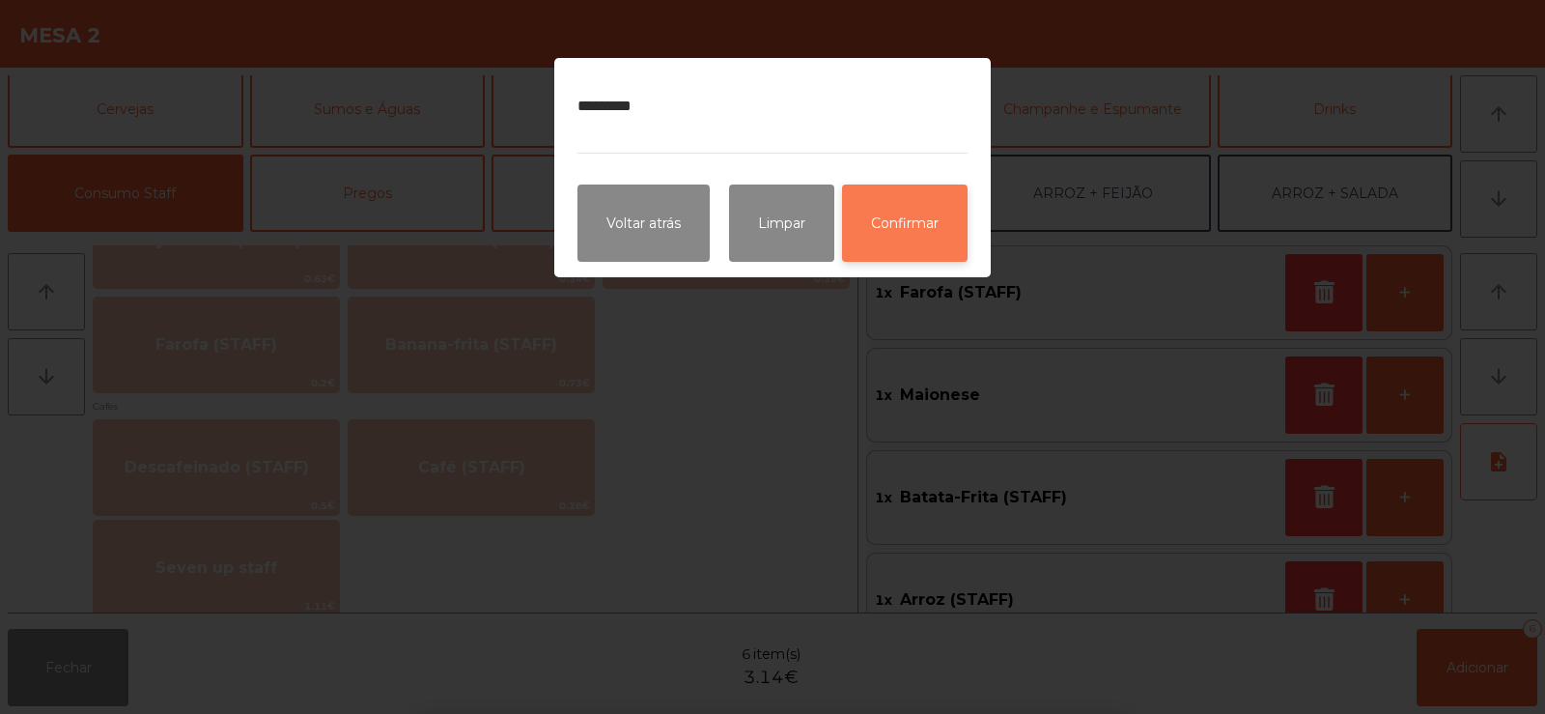
click at [919, 230] on button "Confirmar" at bounding box center [905, 222] width 126 height 77
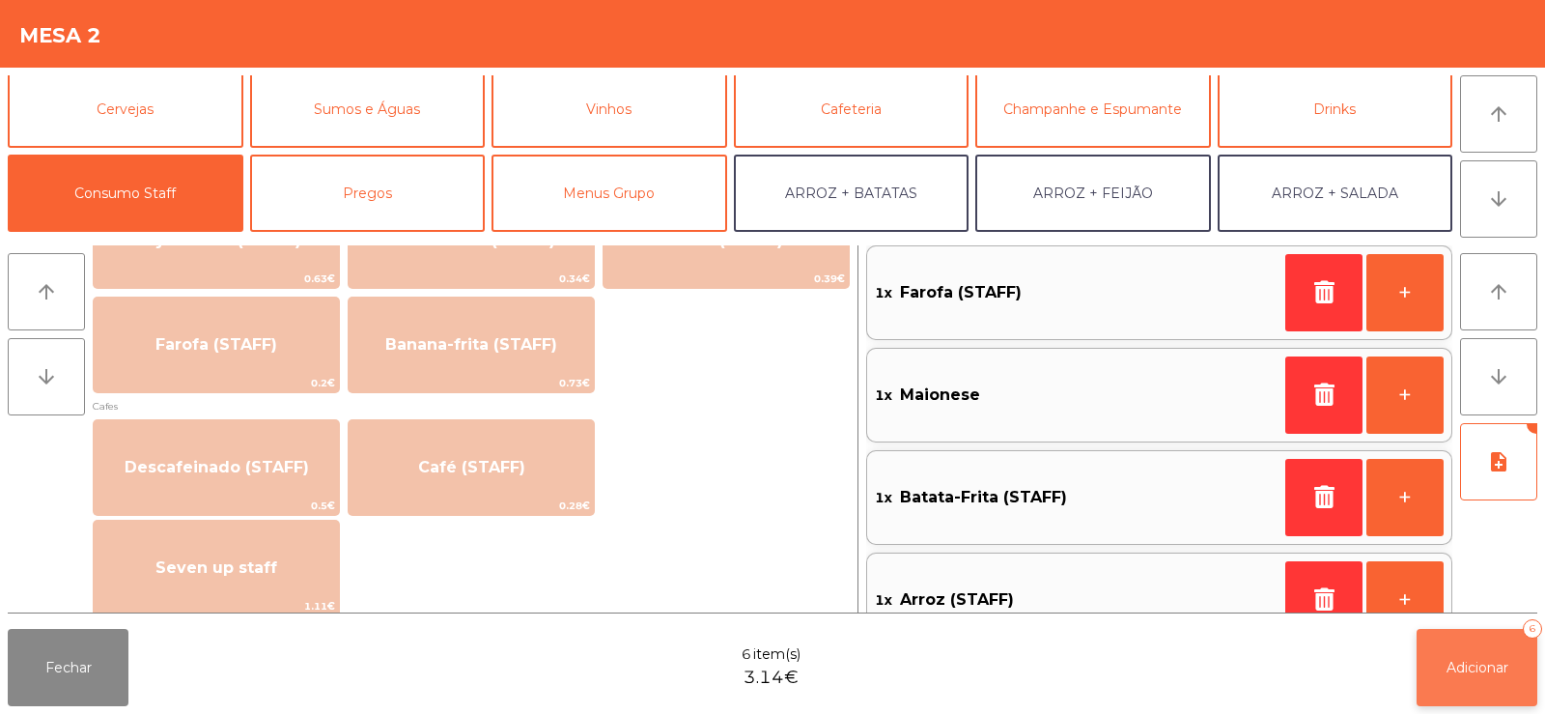
click at [1514, 683] on button "Adicionar 6" at bounding box center [1477, 667] width 121 height 77
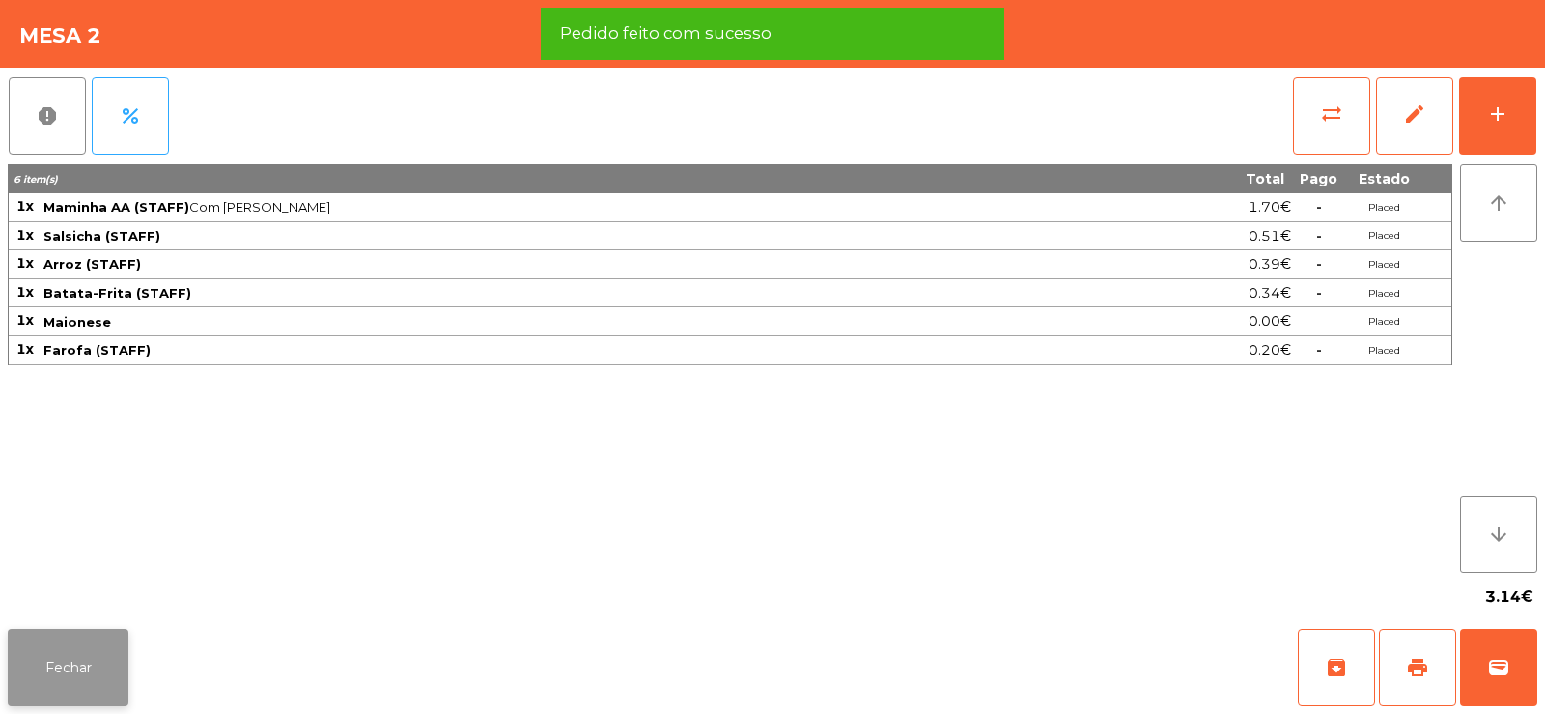
click at [81, 671] on button "Fechar" at bounding box center [68, 667] width 121 height 77
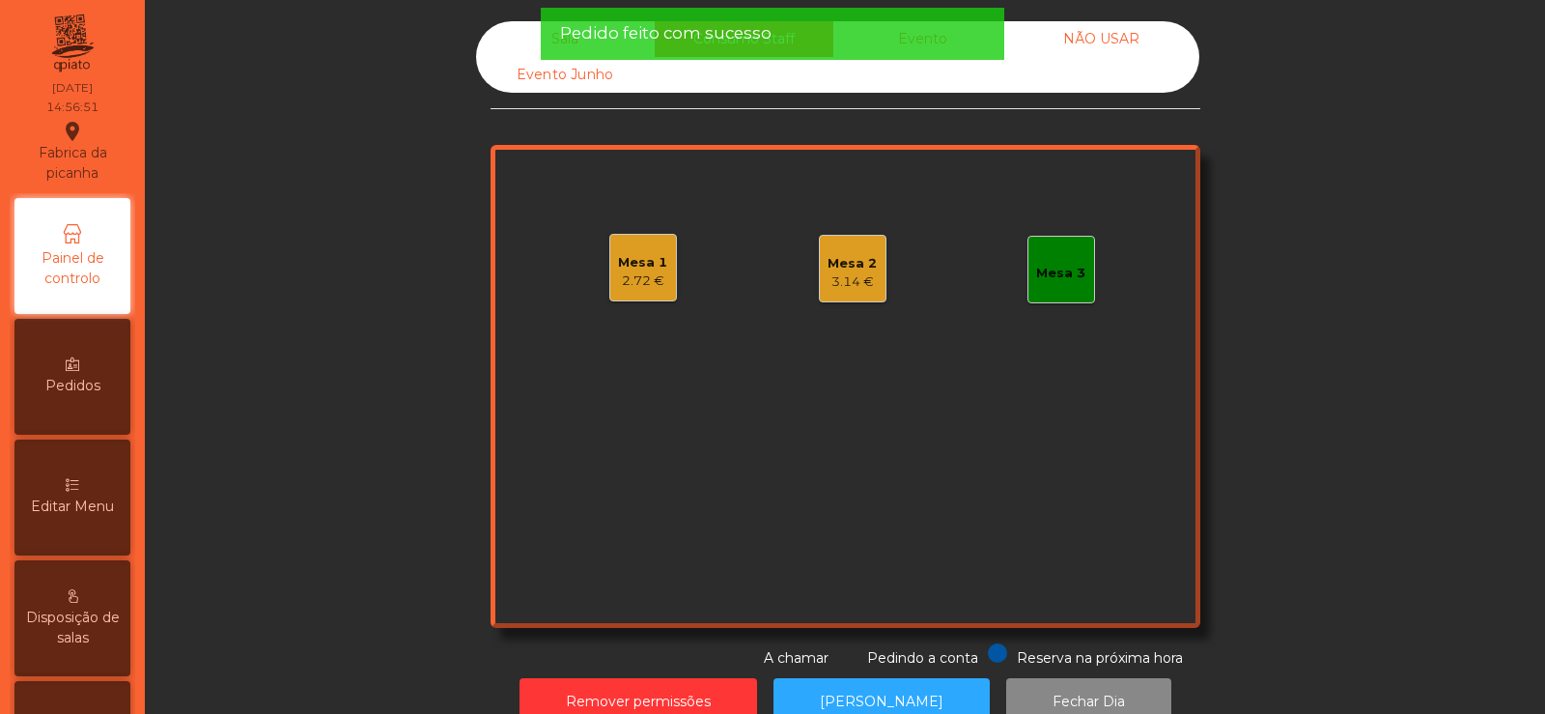
scroll to position [47, 0]
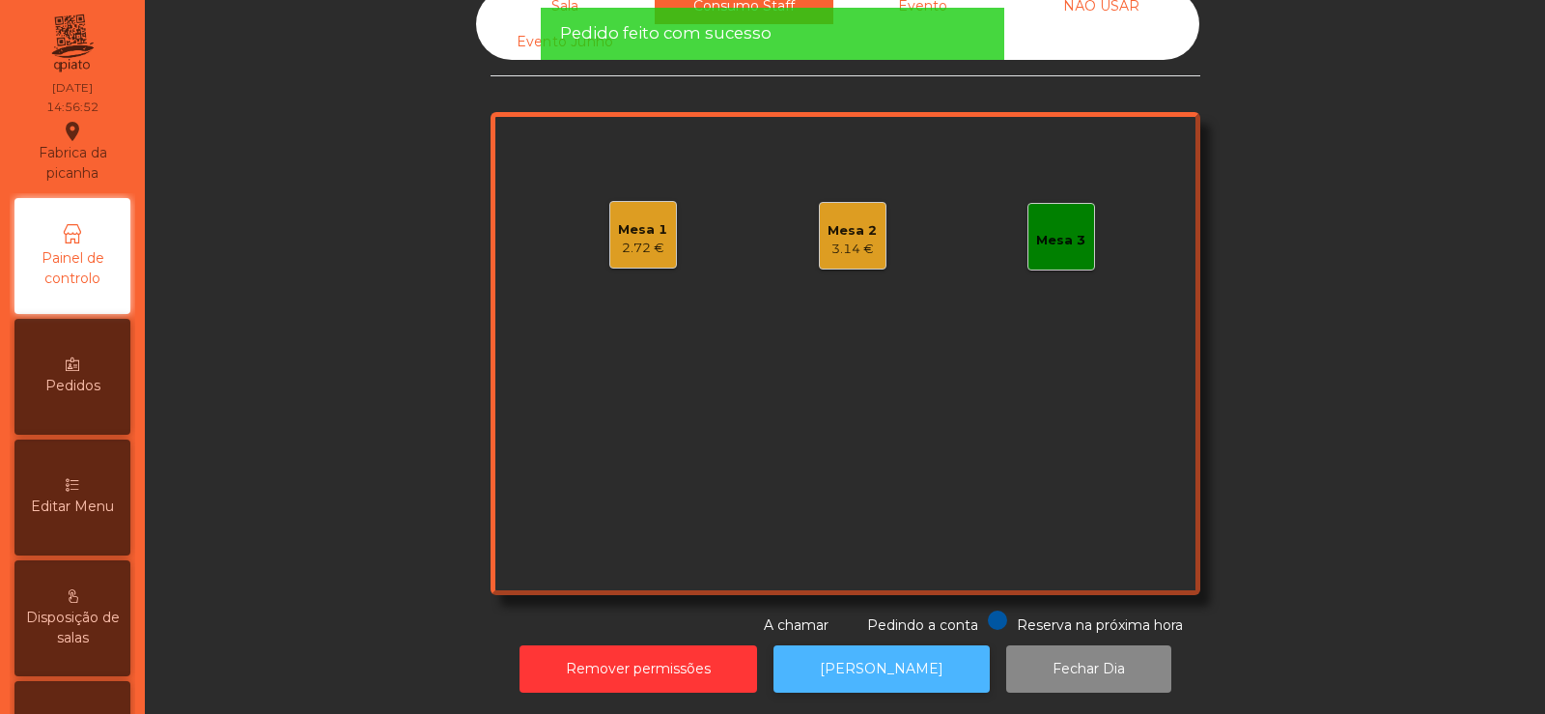
click at [860, 646] on button "[PERSON_NAME]" at bounding box center [881, 668] width 216 height 47
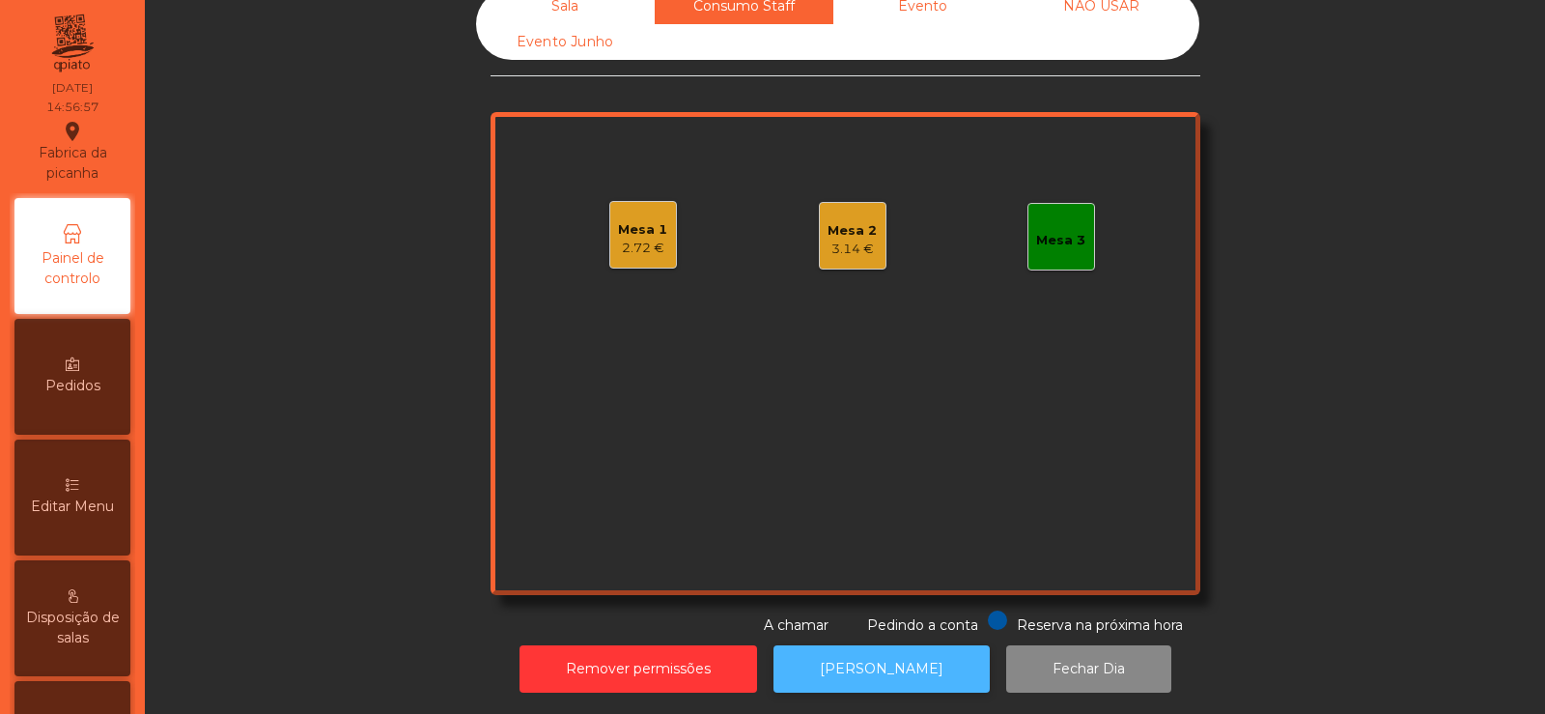
click at [875, 661] on button "[PERSON_NAME]" at bounding box center [881, 668] width 216 height 47
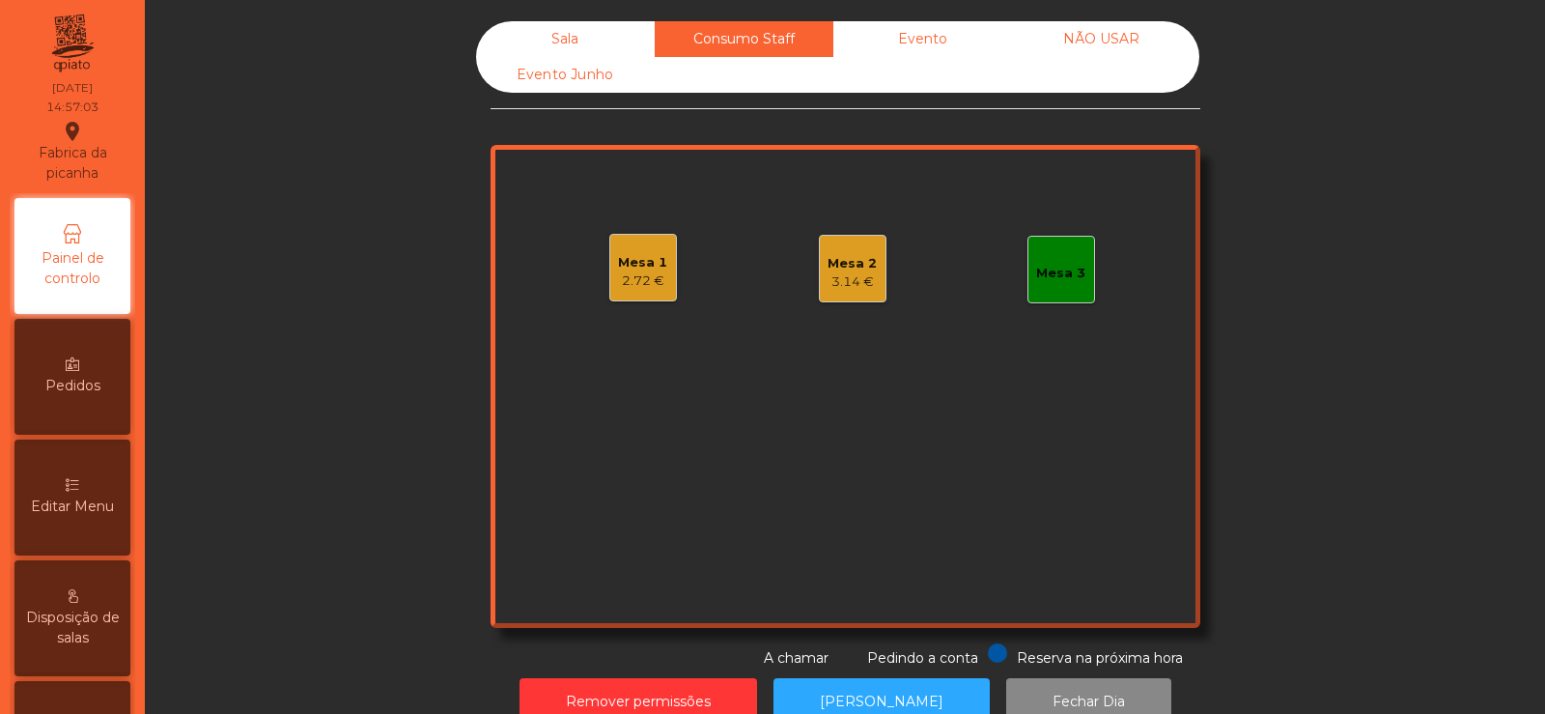
click at [583, 24] on div "Sala" at bounding box center [565, 39] width 179 height 36
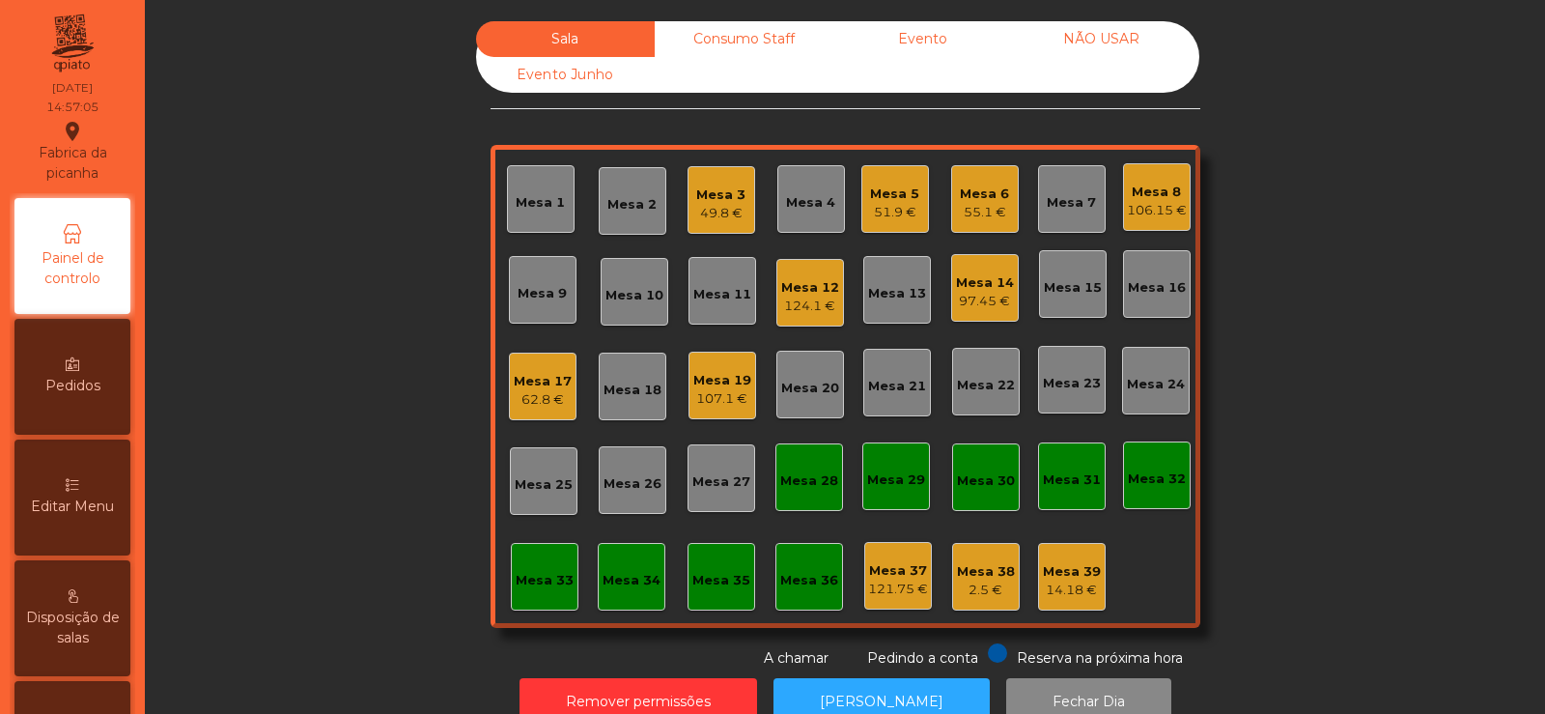
click at [745, 38] on div "Consumo Staff" at bounding box center [744, 39] width 179 height 36
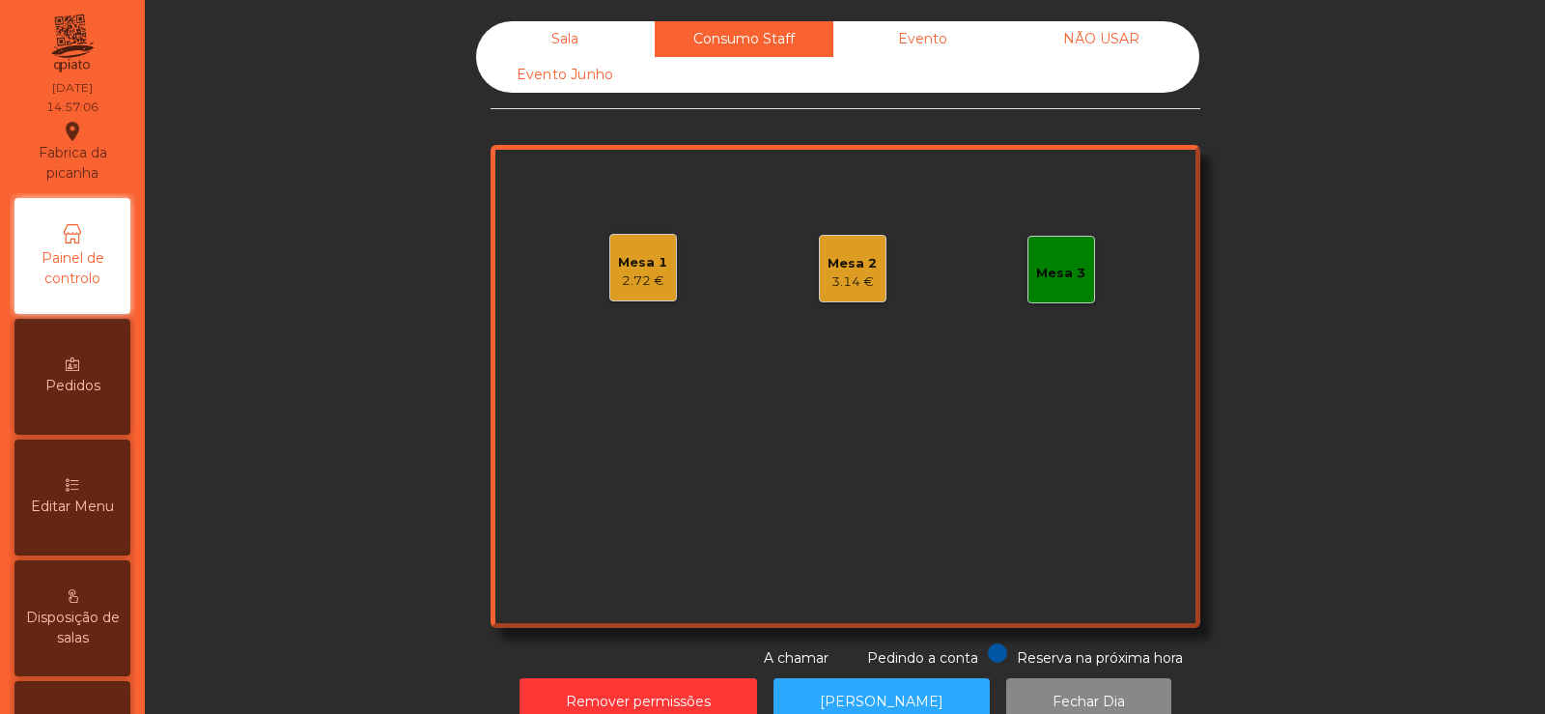
click at [1070, 269] on div "Mesa 3" at bounding box center [1060, 273] width 49 height 19
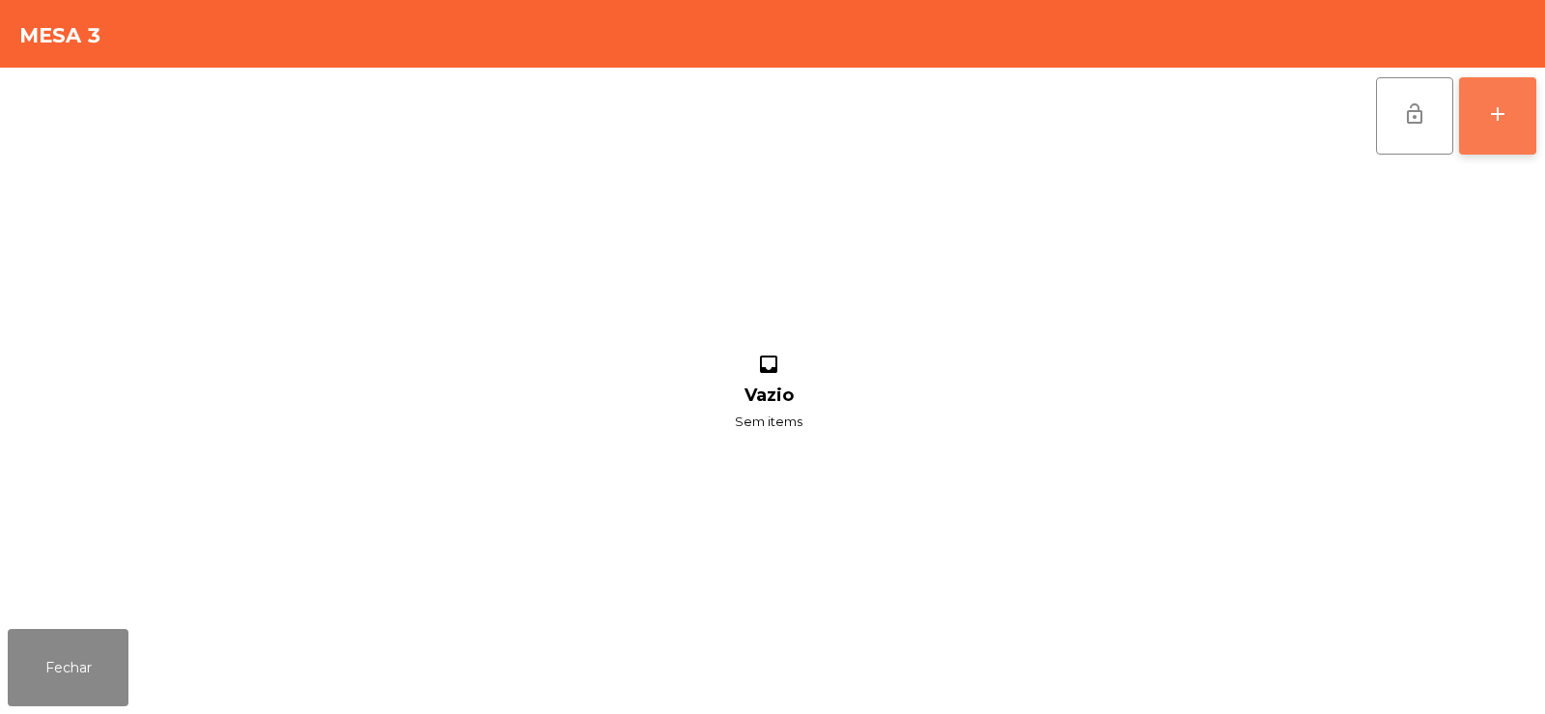
click at [1526, 128] on button "add" at bounding box center [1497, 115] width 77 height 77
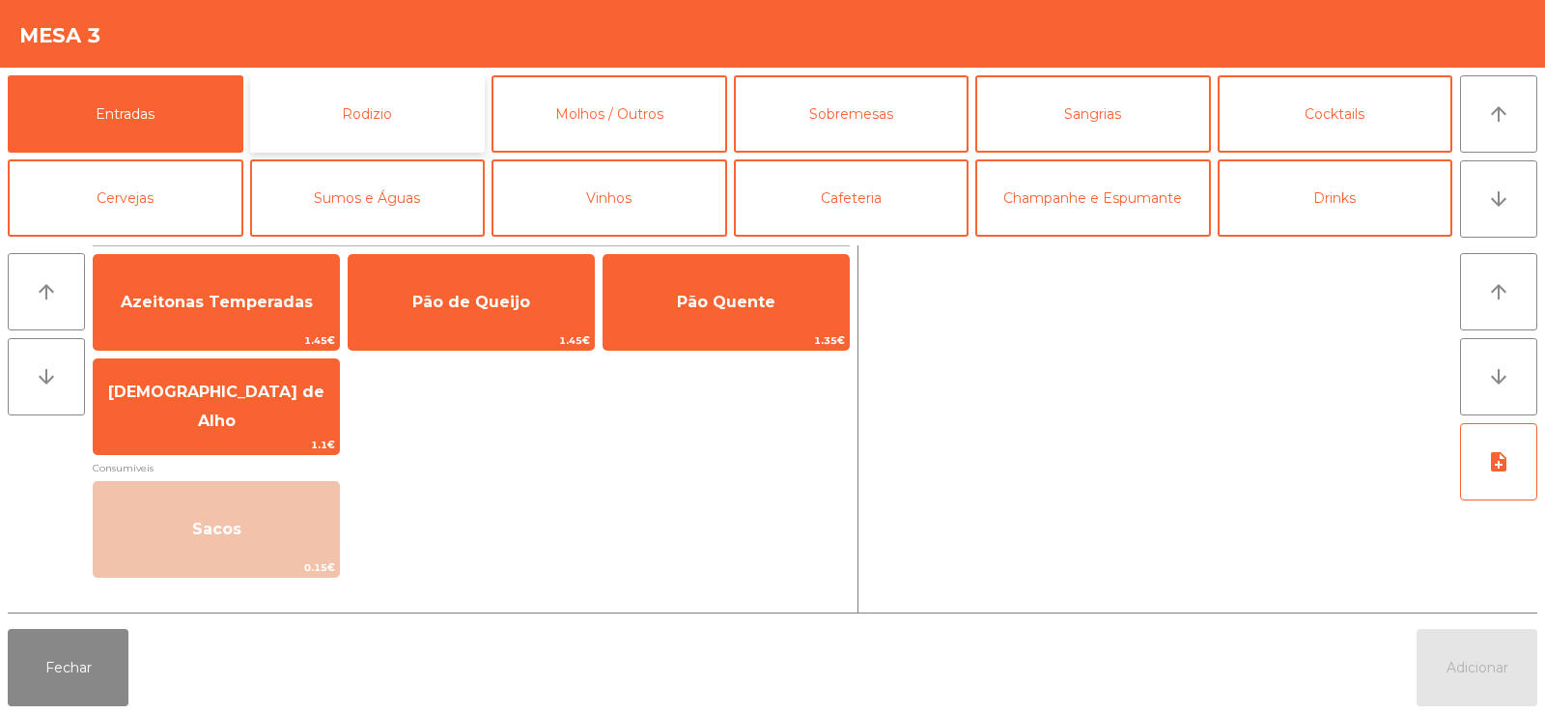
click at [391, 126] on button "Rodizio" at bounding box center [368, 113] width 236 height 77
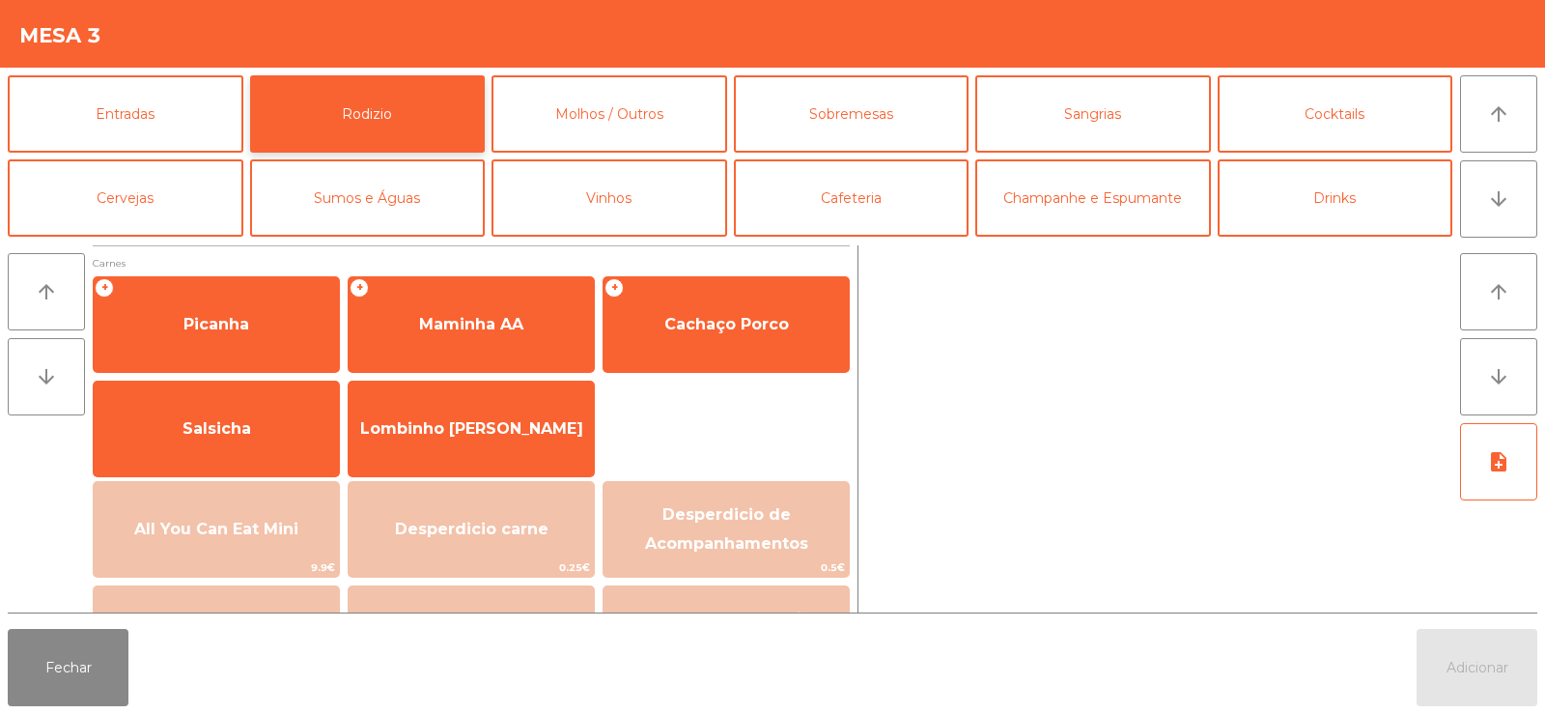
scroll to position [104, 0]
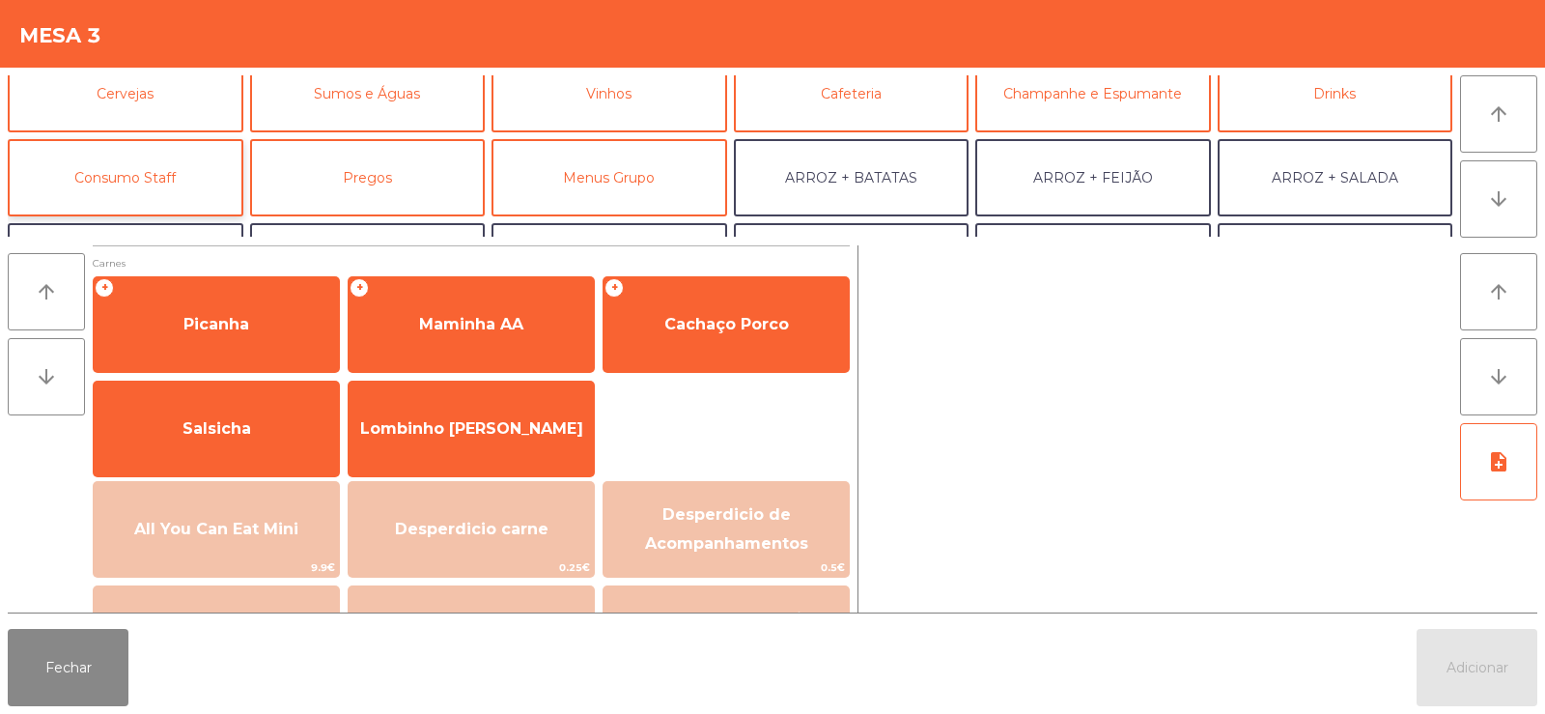
click at [140, 159] on button "Consumo Staff" at bounding box center [126, 177] width 236 height 77
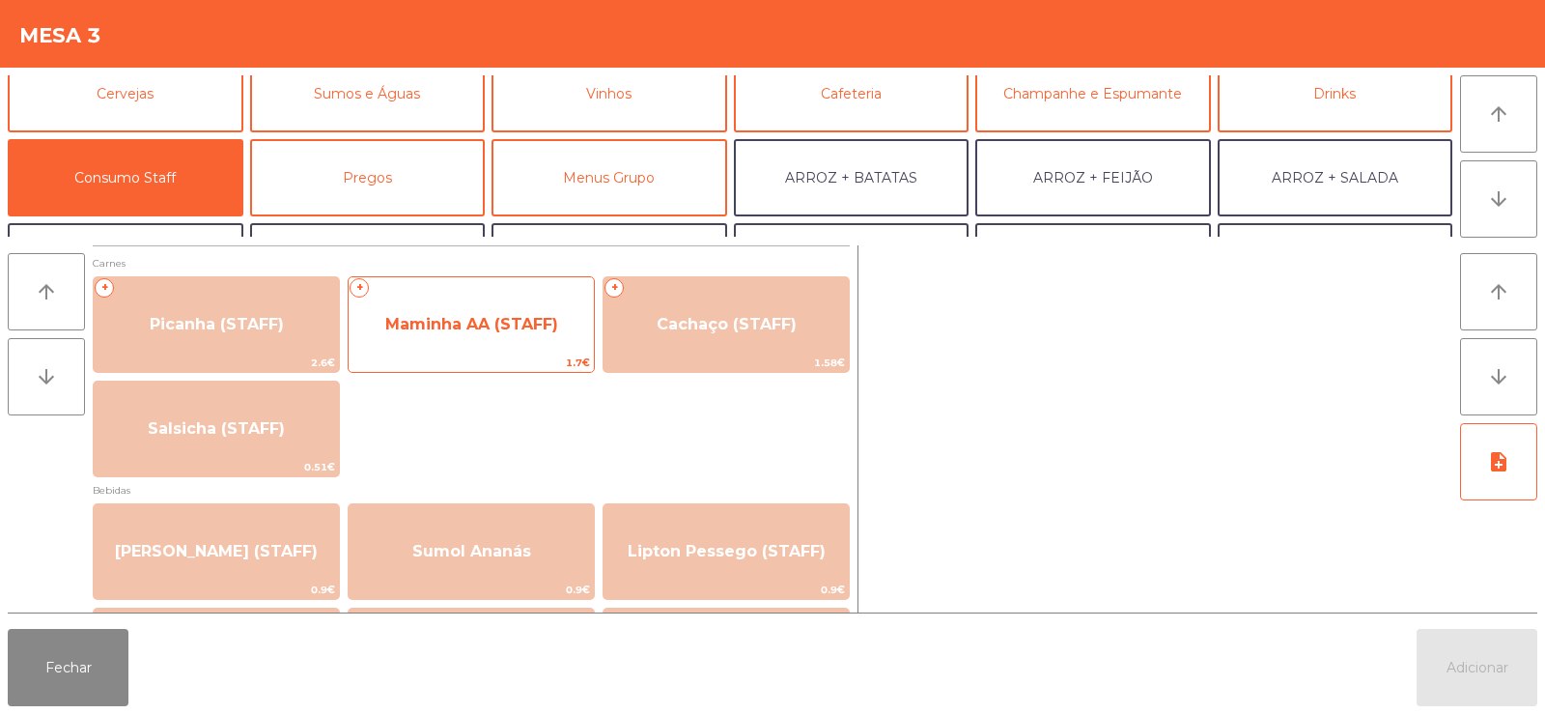
click at [482, 318] on span "Maminha AA (STAFF)" at bounding box center [471, 324] width 173 height 18
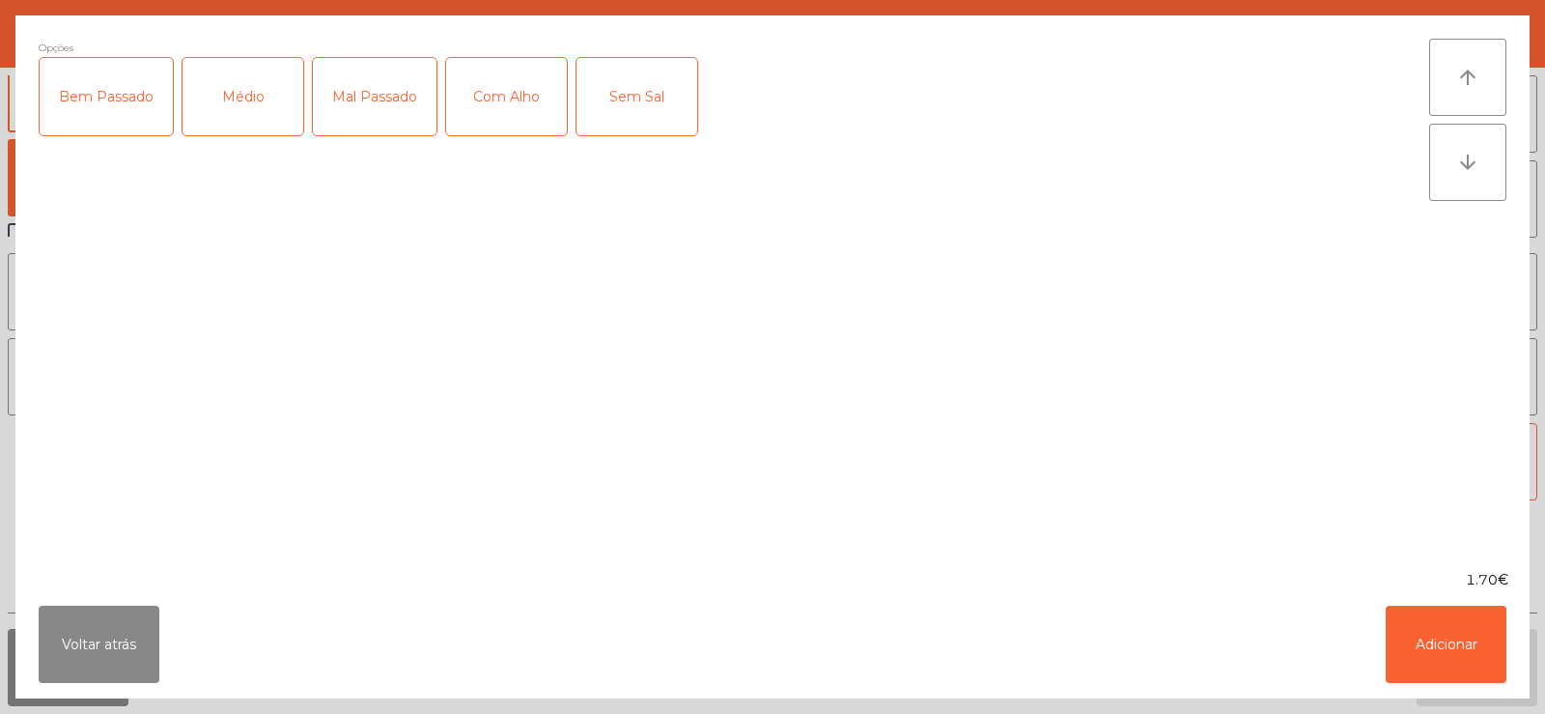
click at [238, 118] on div "Médio" at bounding box center [242, 96] width 121 height 77
click at [504, 96] on div "Com Alho" at bounding box center [506, 96] width 121 height 77
click at [1443, 642] on button "Adicionar" at bounding box center [1446, 643] width 121 height 77
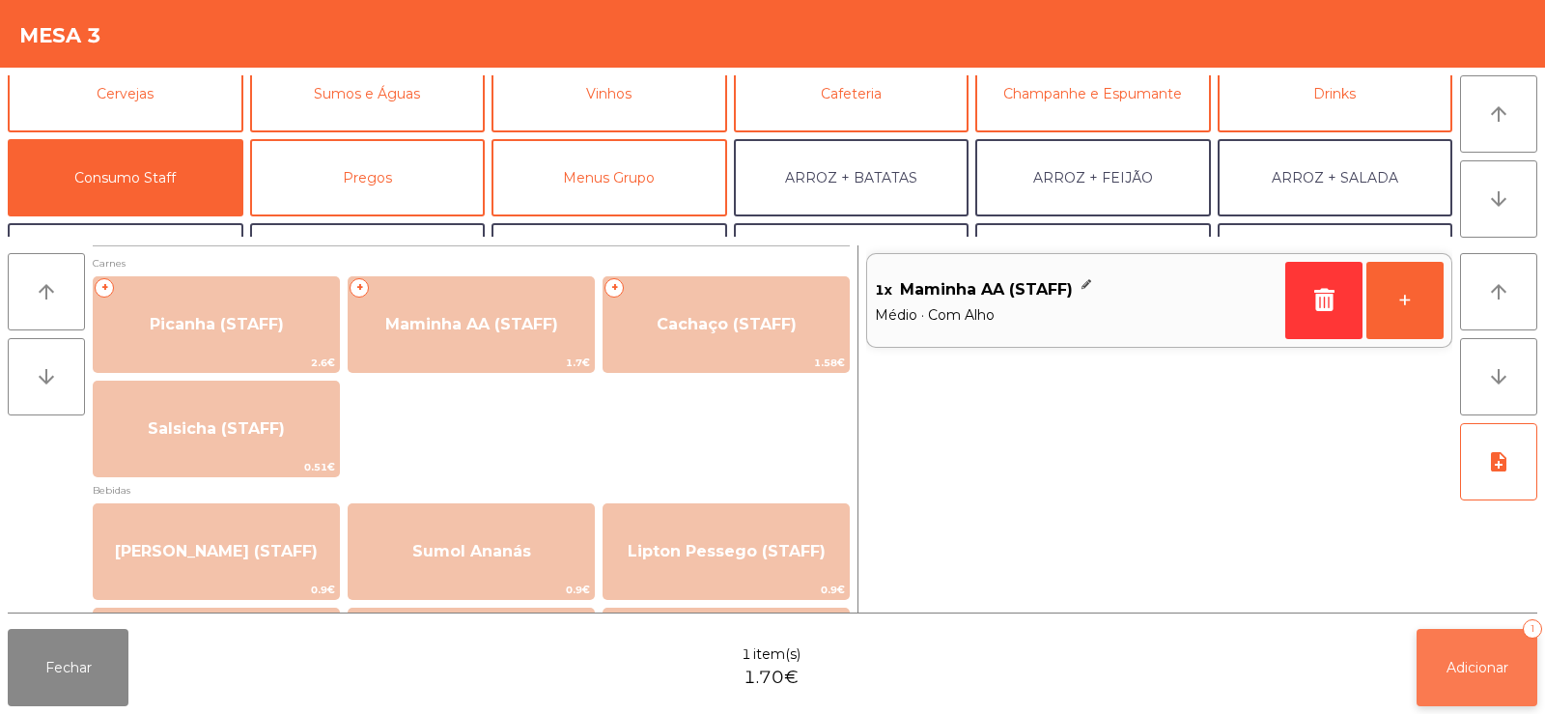
click at [1475, 668] on span "Adicionar" at bounding box center [1477, 667] width 62 height 17
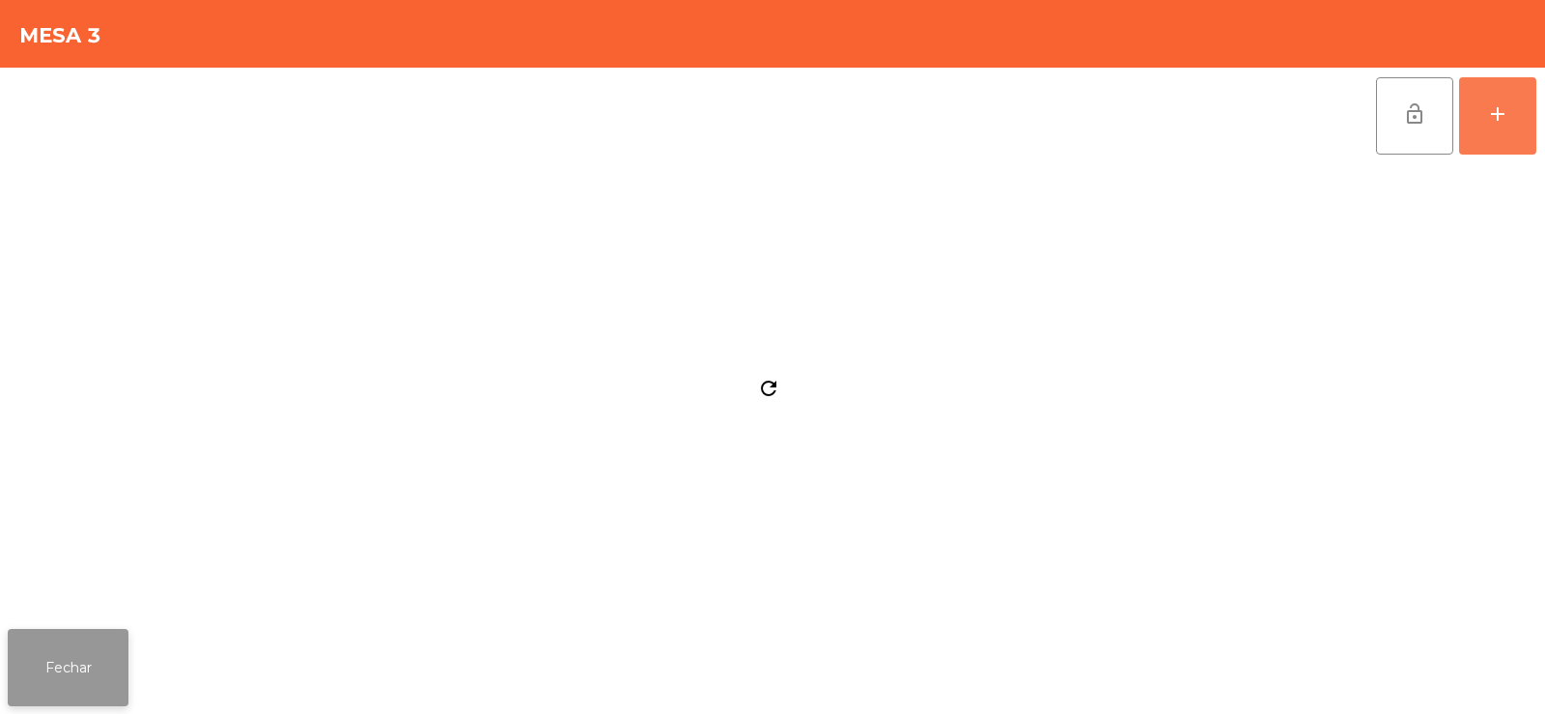
click at [92, 676] on button "Fechar" at bounding box center [68, 667] width 121 height 77
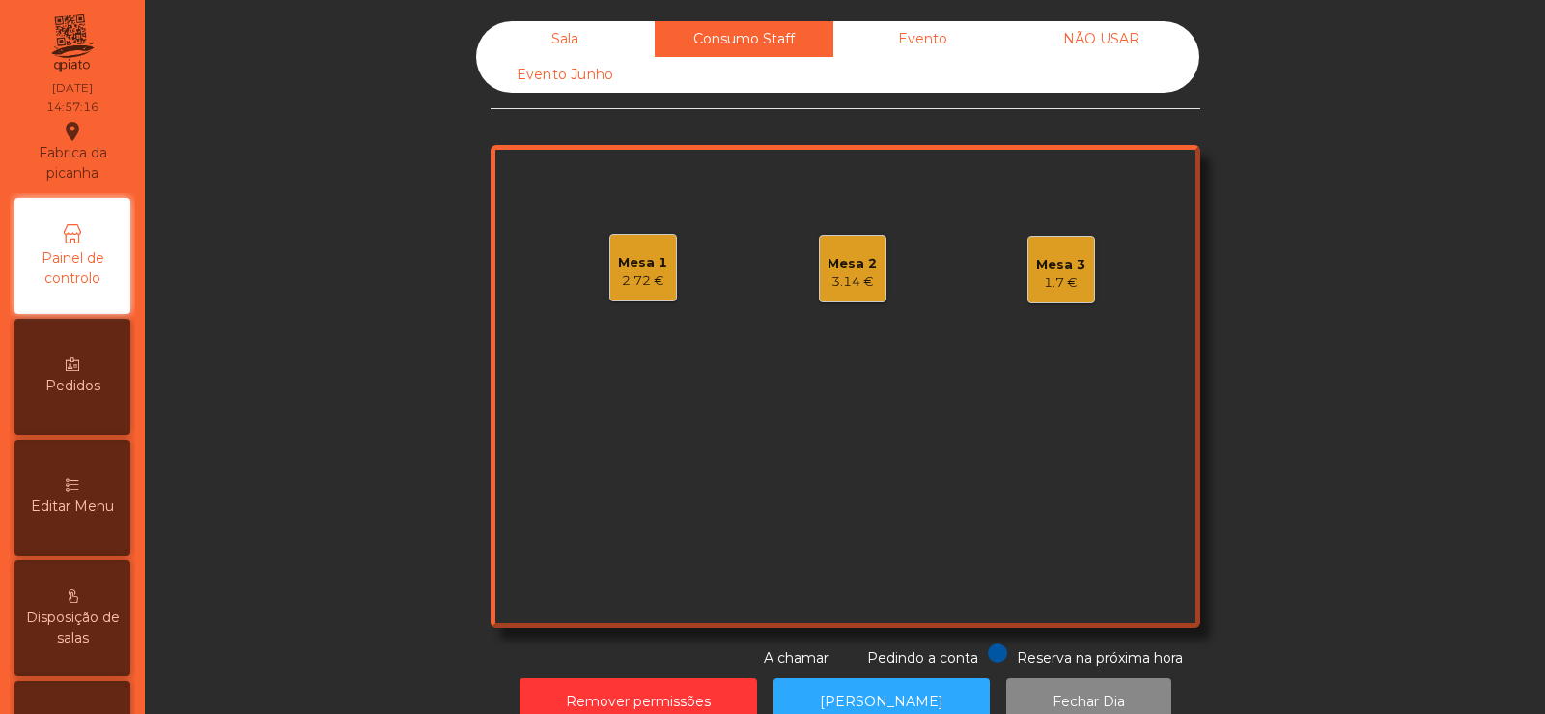
click at [569, 42] on div "Sala" at bounding box center [565, 39] width 179 height 36
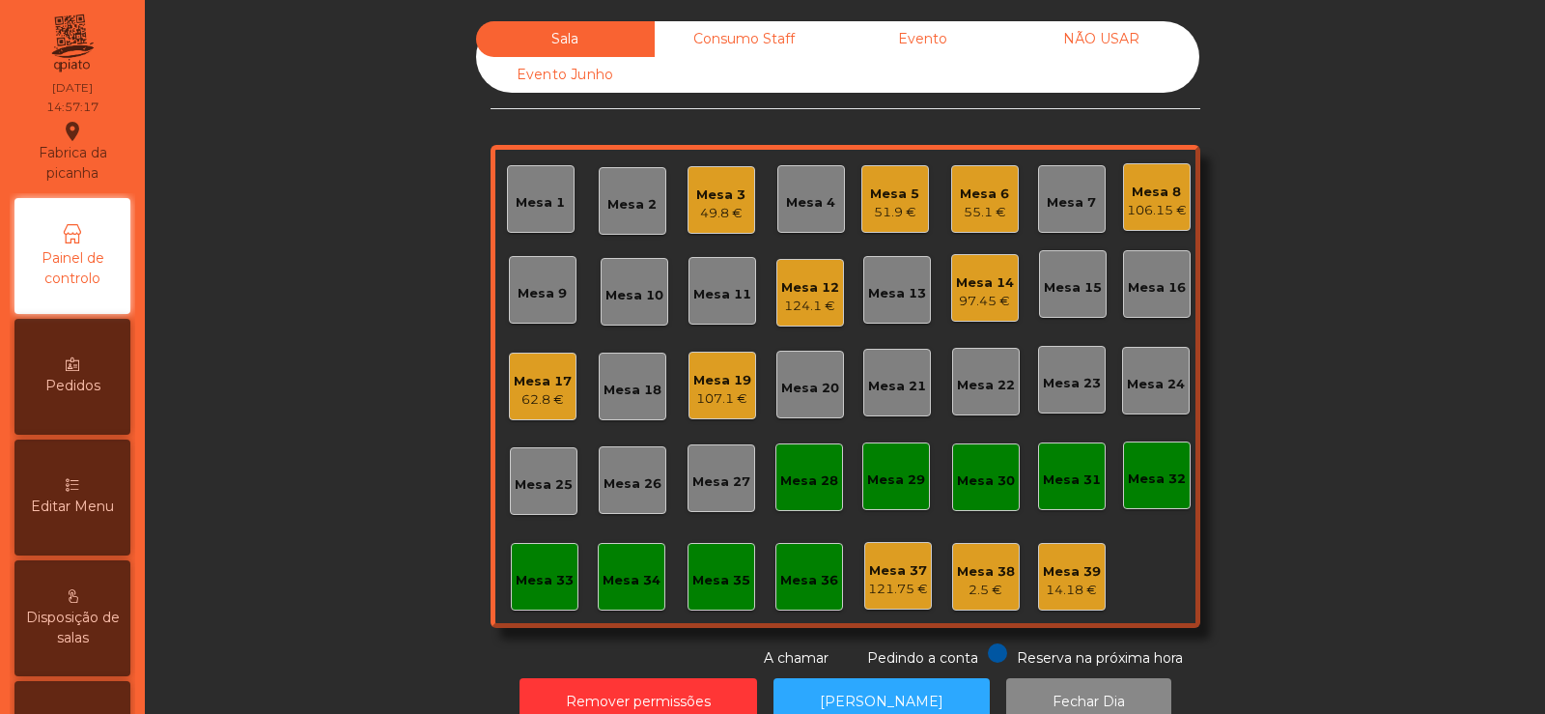
click at [715, 400] on div "107.1 €" at bounding box center [722, 398] width 58 height 19
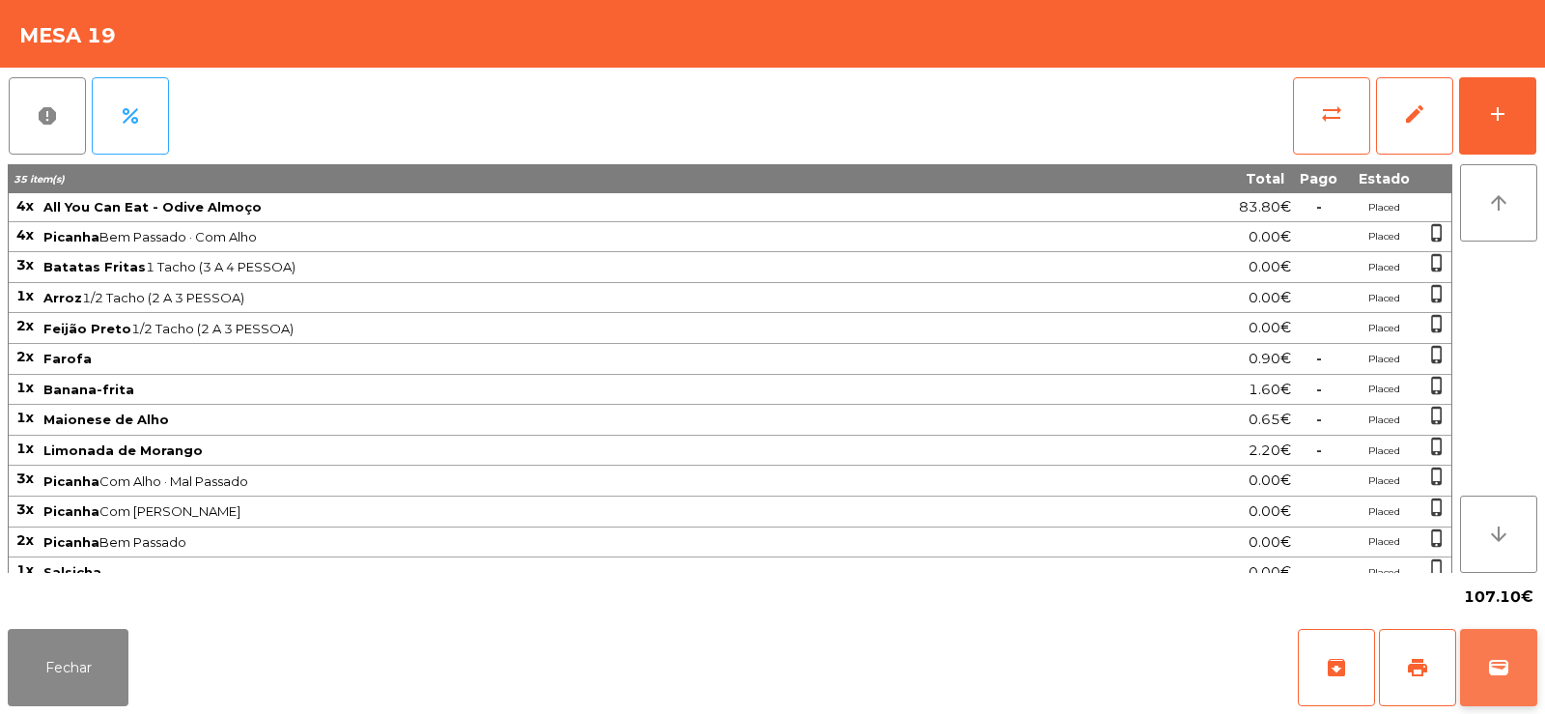
click at [1510, 666] on button "wallet" at bounding box center [1498, 667] width 77 height 77
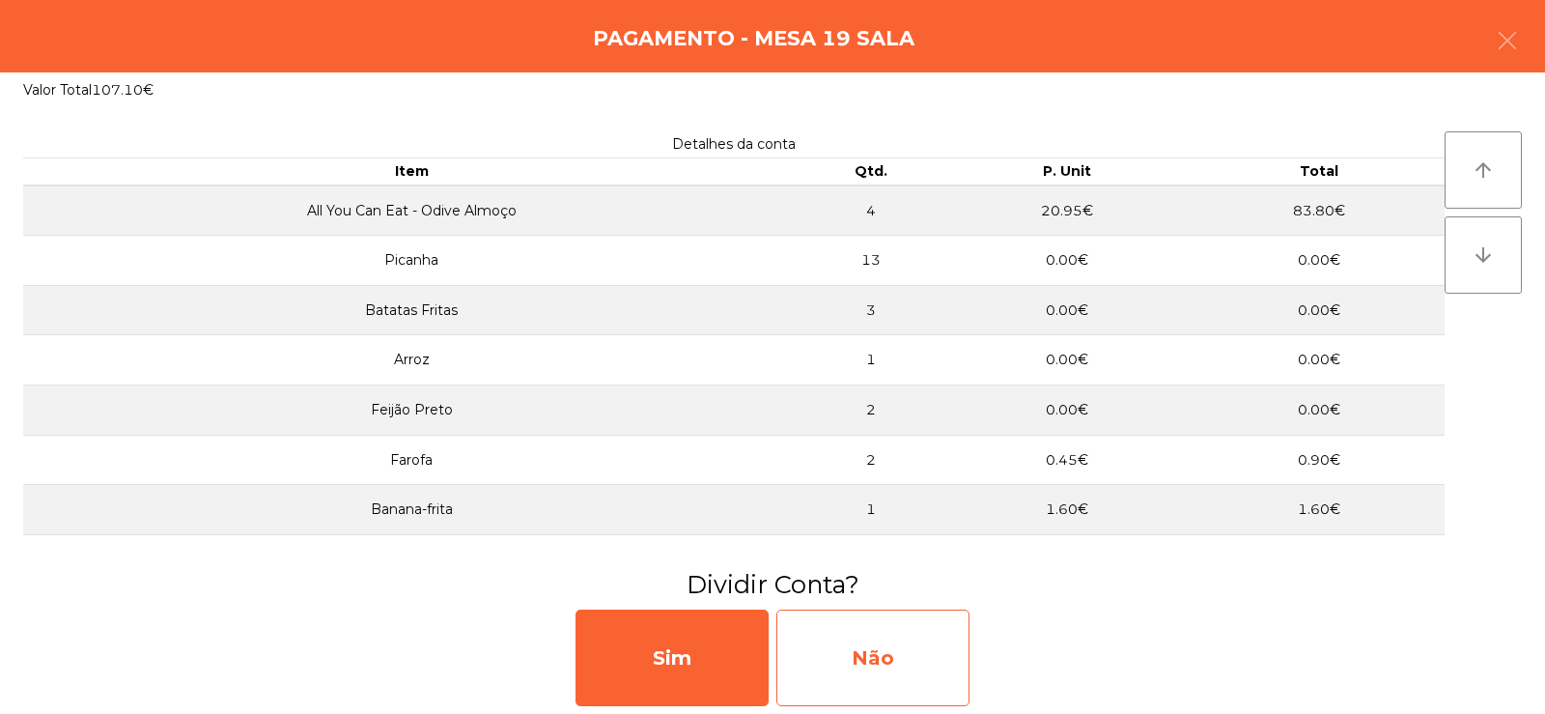
click at [902, 666] on div "Não" at bounding box center [872, 657] width 193 height 97
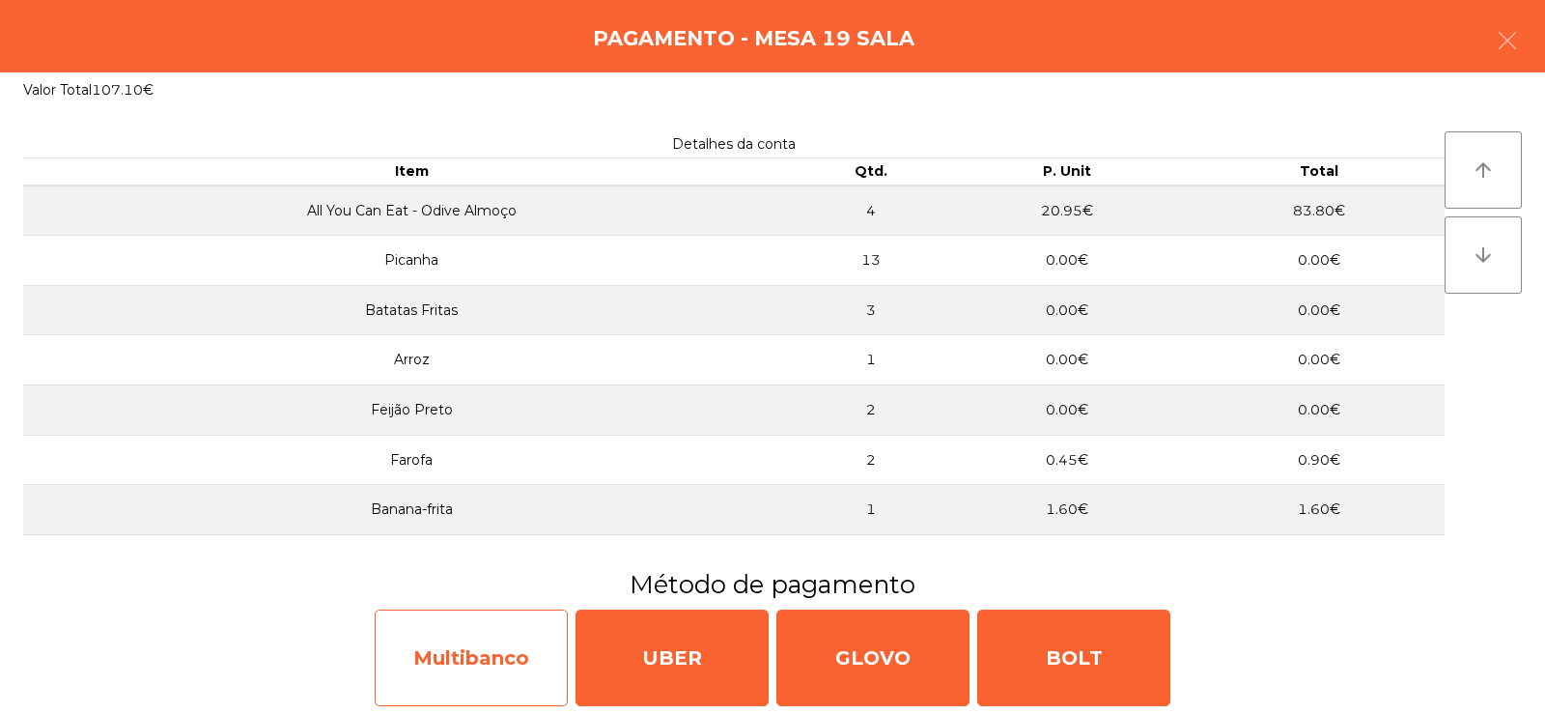
click at [476, 644] on div "Multibanco" at bounding box center [471, 657] width 193 height 97
select select "**"
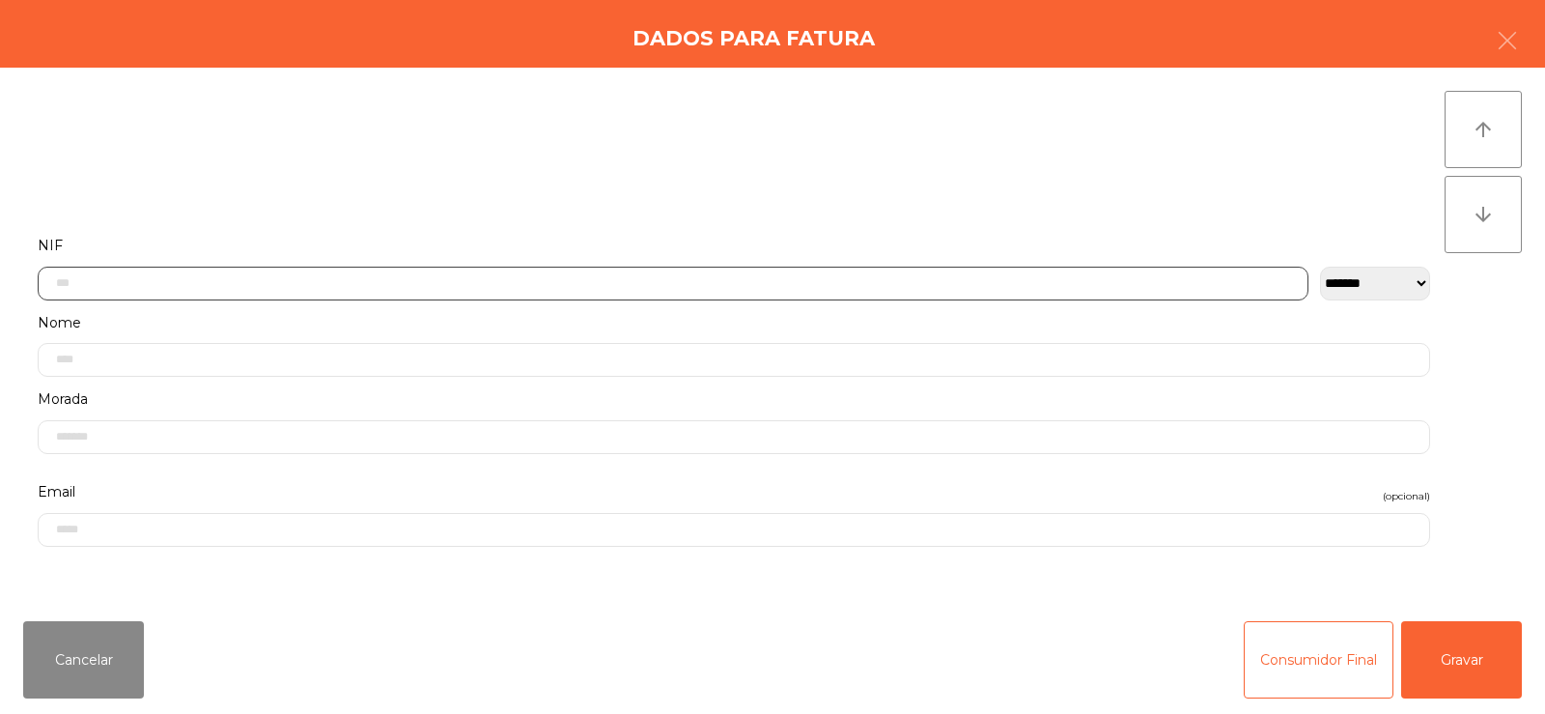
click at [507, 281] on input "text" at bounding box center [673, 284] width 1271 height 34
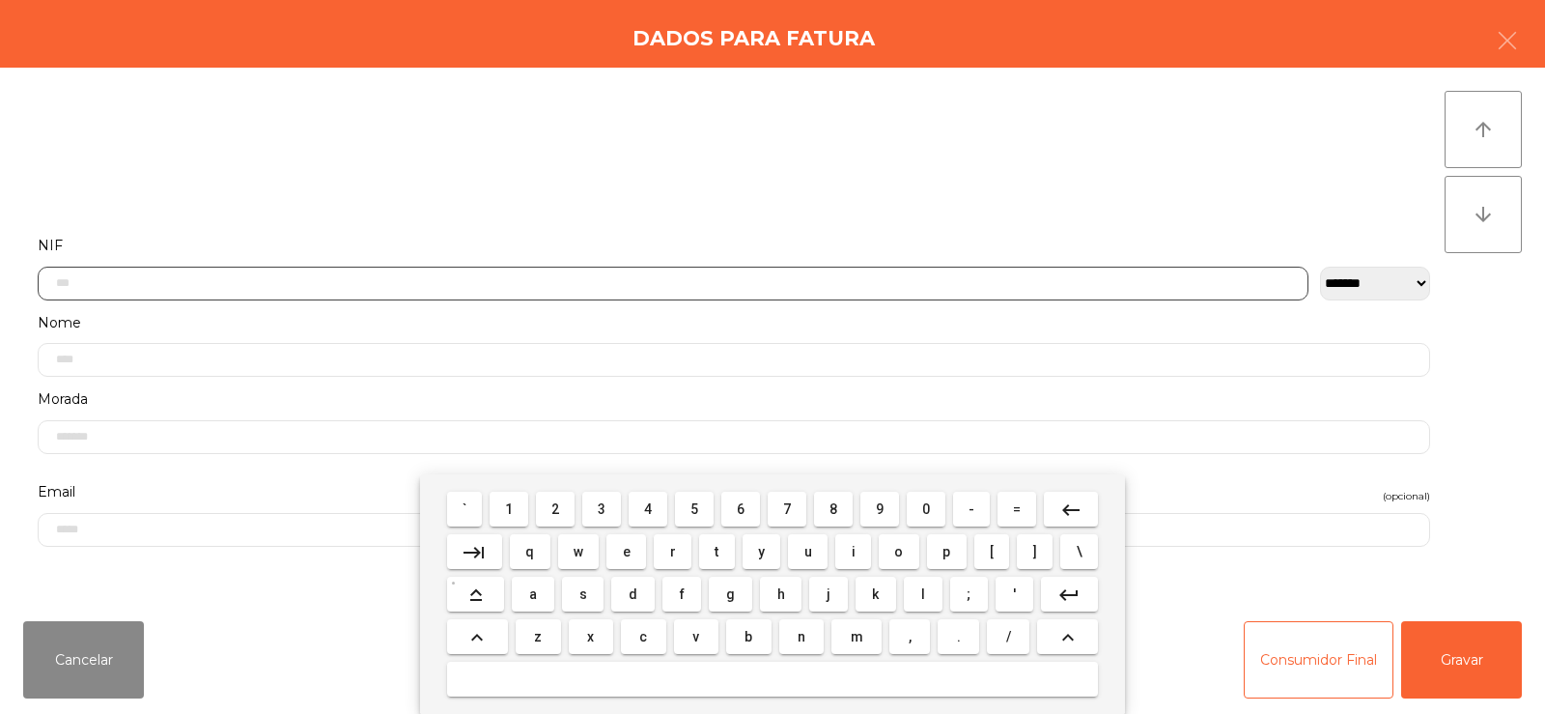
scroll to position [141, 0]
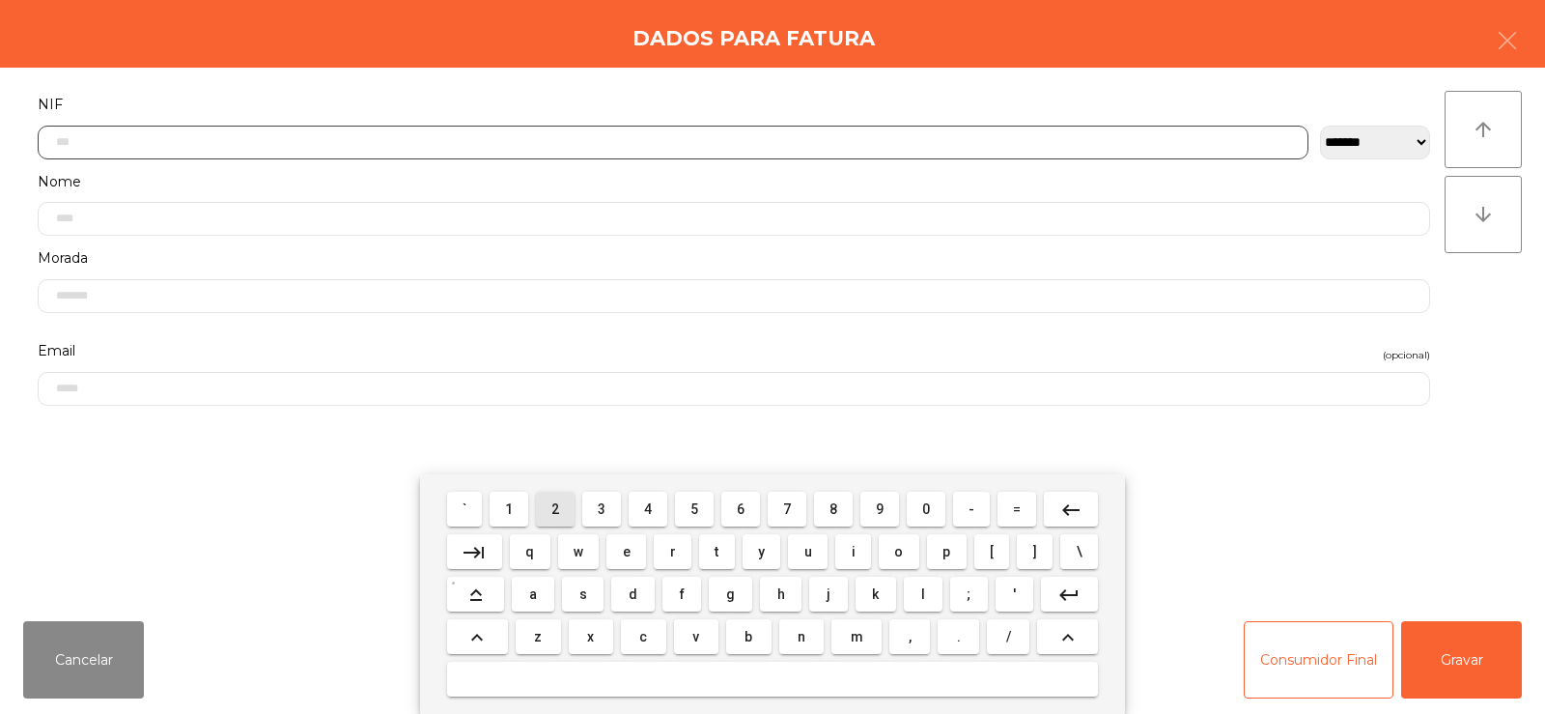
click at [555, 505] on span "2" at bounding box center [555, 508] width 8 height 15
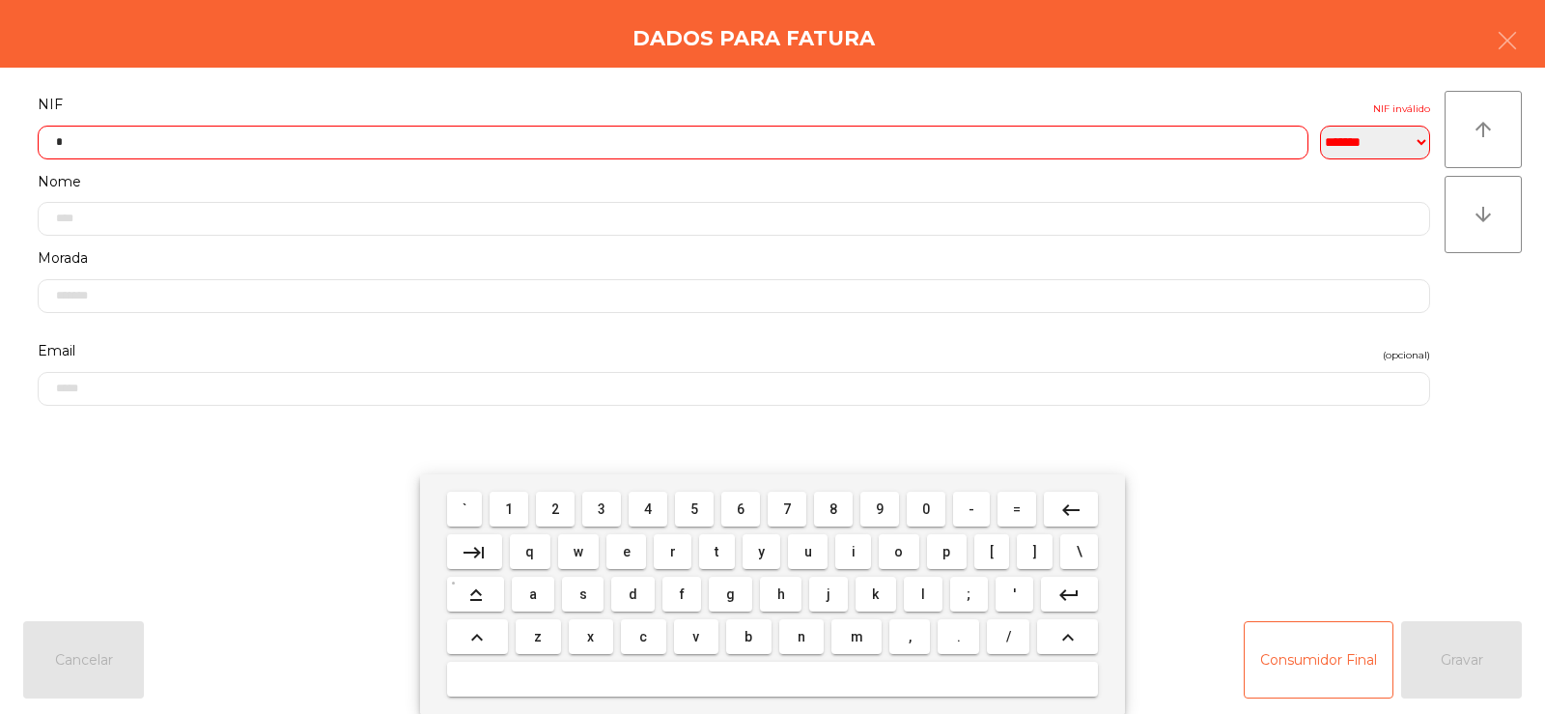
click at [791, 501] on span "7" at bounding box center [787, 508] width 8 height 15
click at [788, 507] on span "7" at bounding box center [787, 508] width 8 height 15
click at [787, 508] on span "7" at bounding box center [787, 508] width 8 height 15
click at [647, 513] on span "4" at bounding box center [648, 508] width 8 height 15
click at [556, 509] on span "2" at bounding box center [555, 508] width 8 height 15
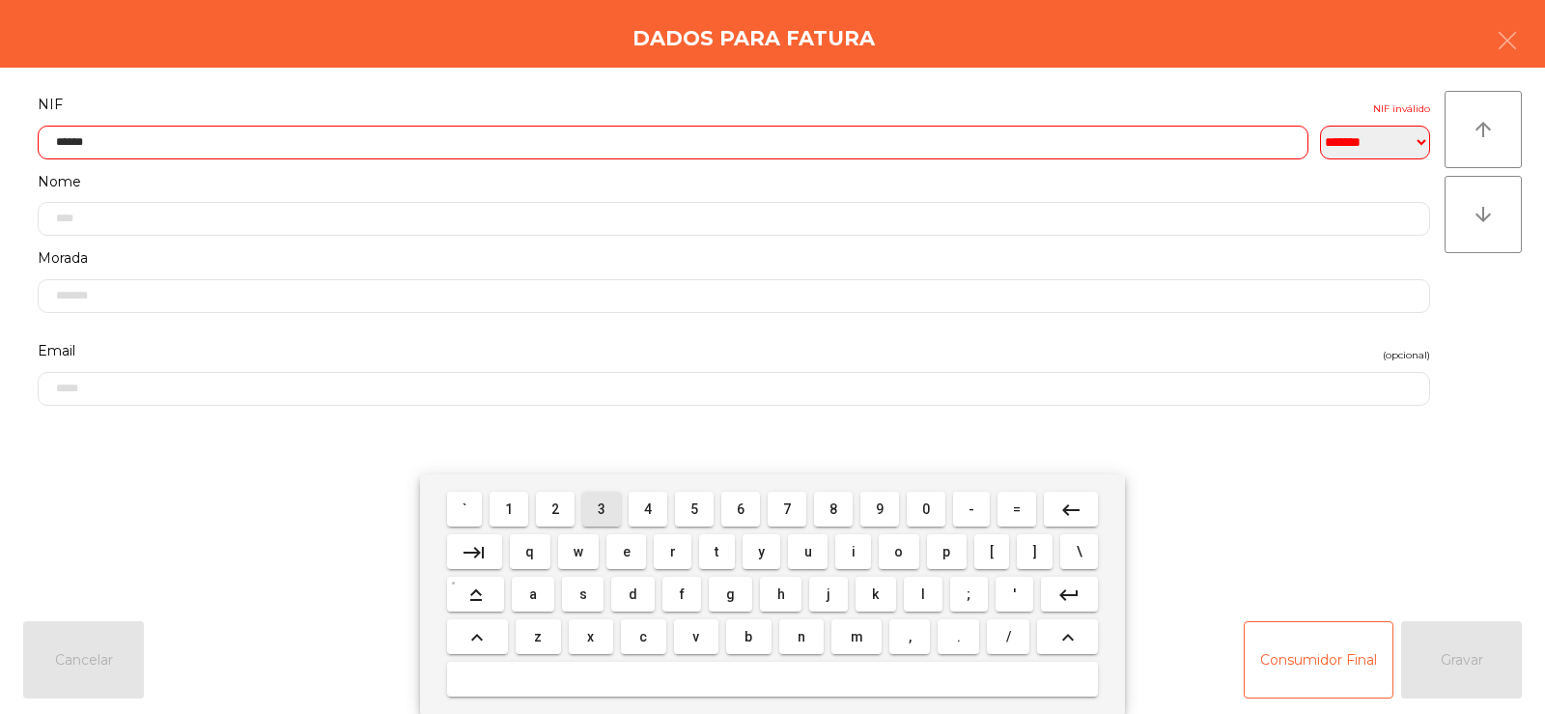
click at [600, 501] on span "3" at bounding box center [602, 508] width 8 height 15
click at [694, 507] on span "5" at bounding box center [694, 508] width 8 height 15
click at [833, 508] on span "8" at bounding box center [833, 508] width 8 height 15
type input "*********"
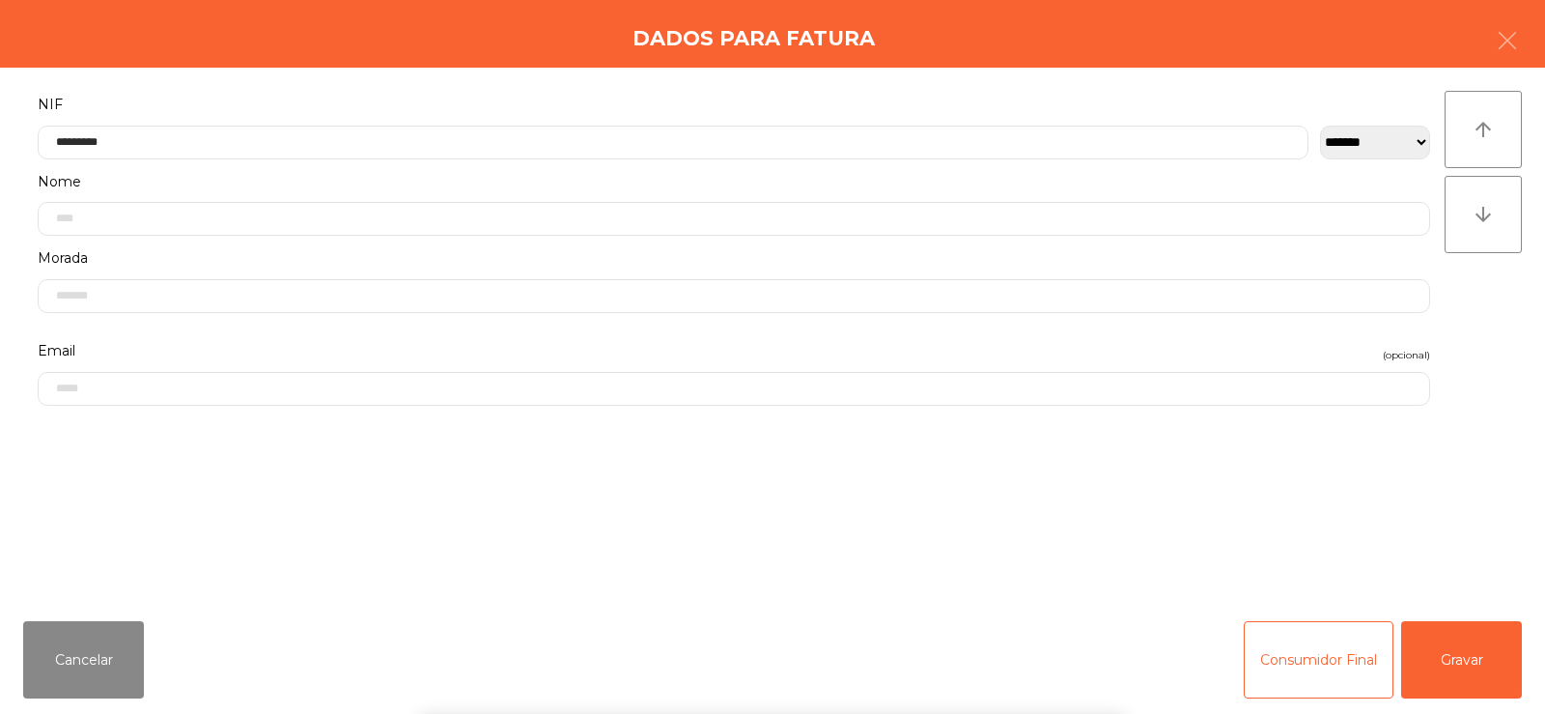
click at [1414, 568] on div "` 1 2 3 4 5 6 7 8 9 0 - = keyboard_backspace keyboard_tab q w e r t y u i o p […" at bounding box center [772, 593] width 1545 height 239
click at [1466, 644] on button "Gravar" at bounding box center [1461, 659] width 121 height 77
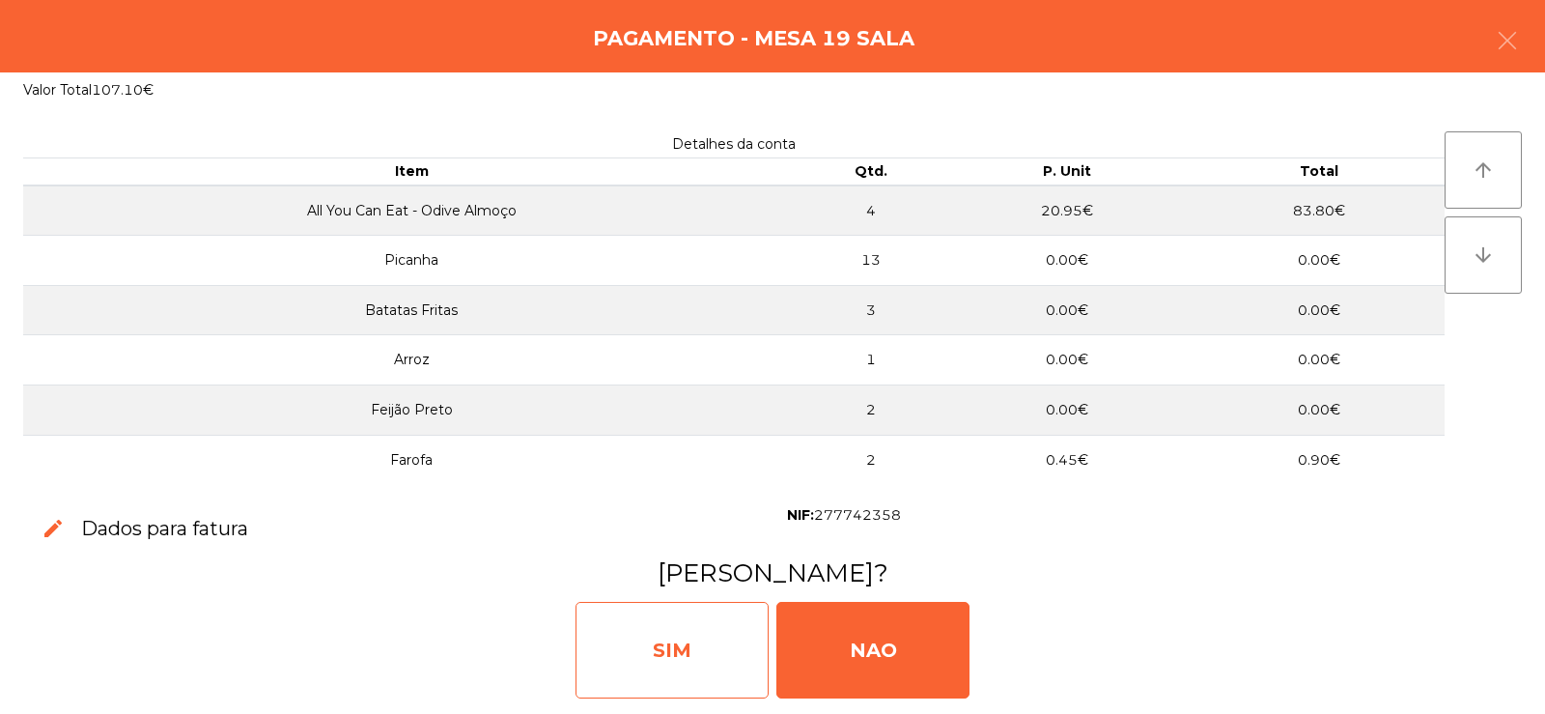
click at [666, 637] on div "SIM" at bounding box center [671, 650] width 193 height 97
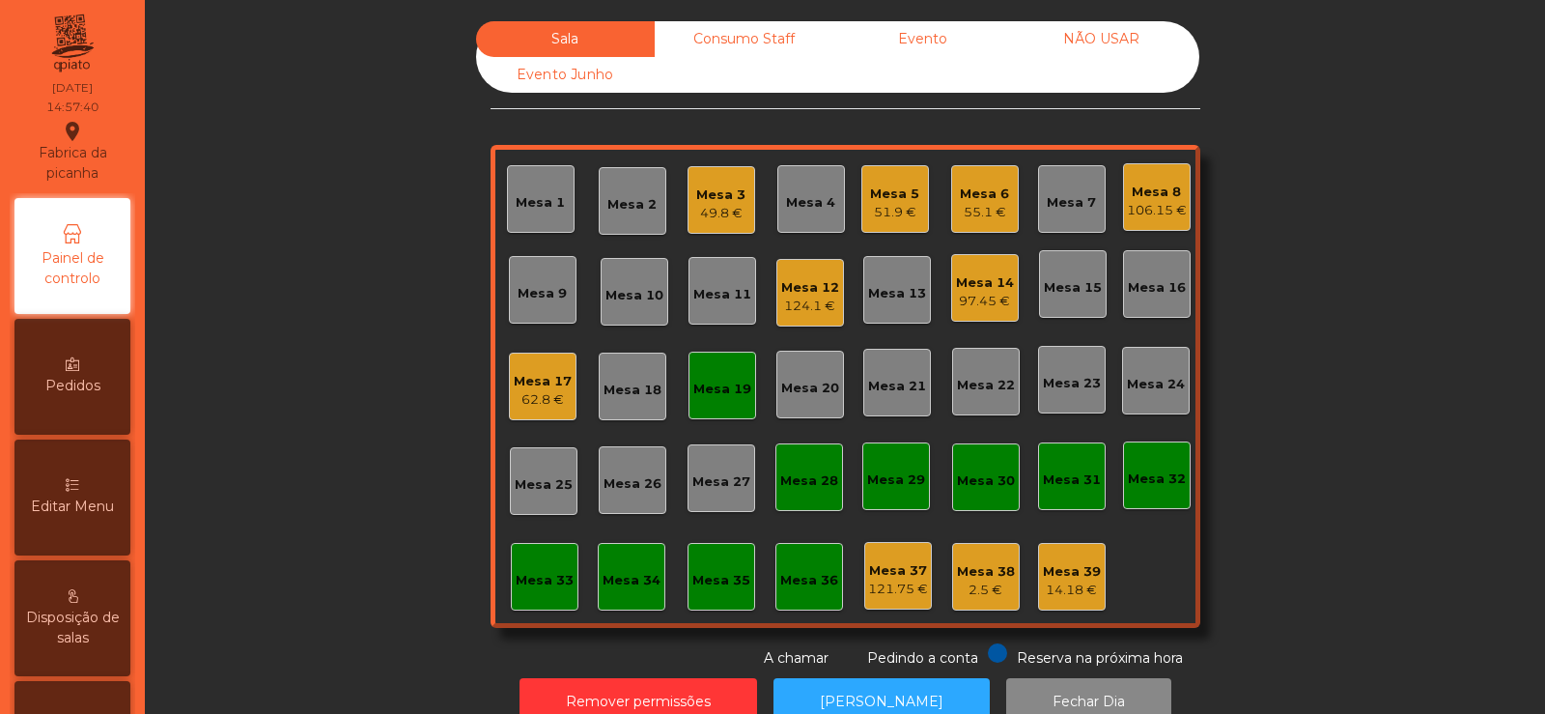
click at [529, 405] on div "62.8 €" at bounding box center [543, 399] width 58 height 19
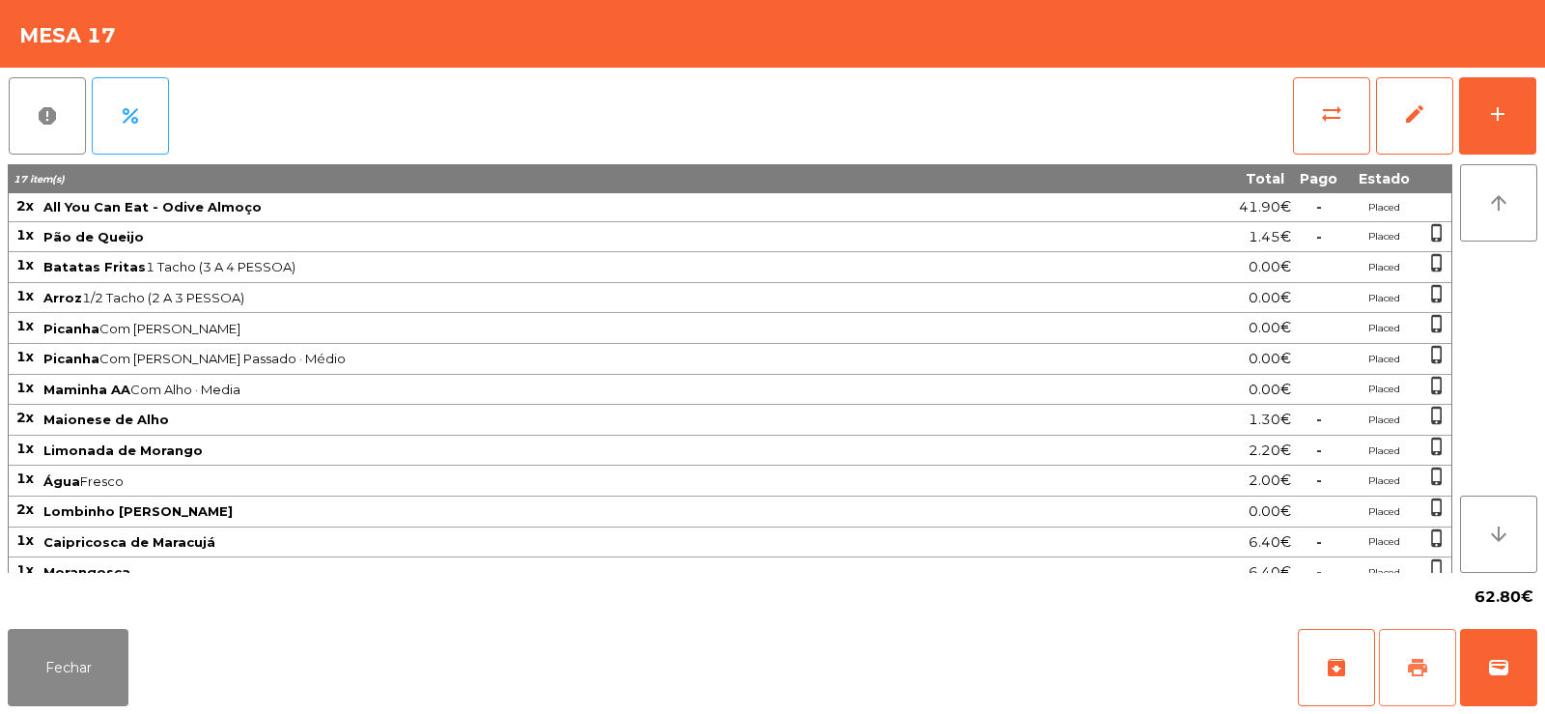
click at [1410, 689] on button "print" at bounding box center [1417, 667] width 77 height 77
click at [1298, 130] on button "sync_alt" at bounding box center [1331, 115] width 77 height 77
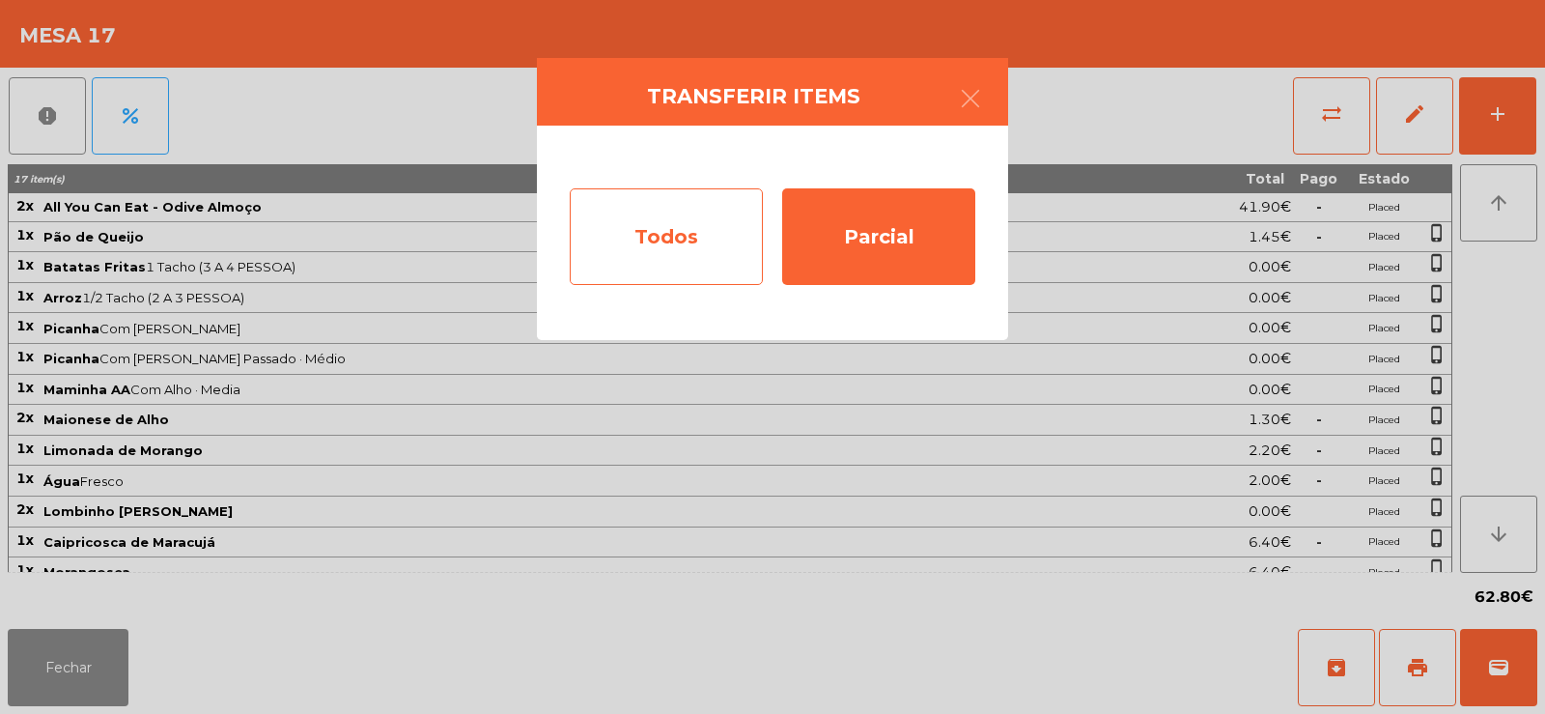
click at [603, 221] on div "Todos" at bounding box center [666, 236] width 193 height 97
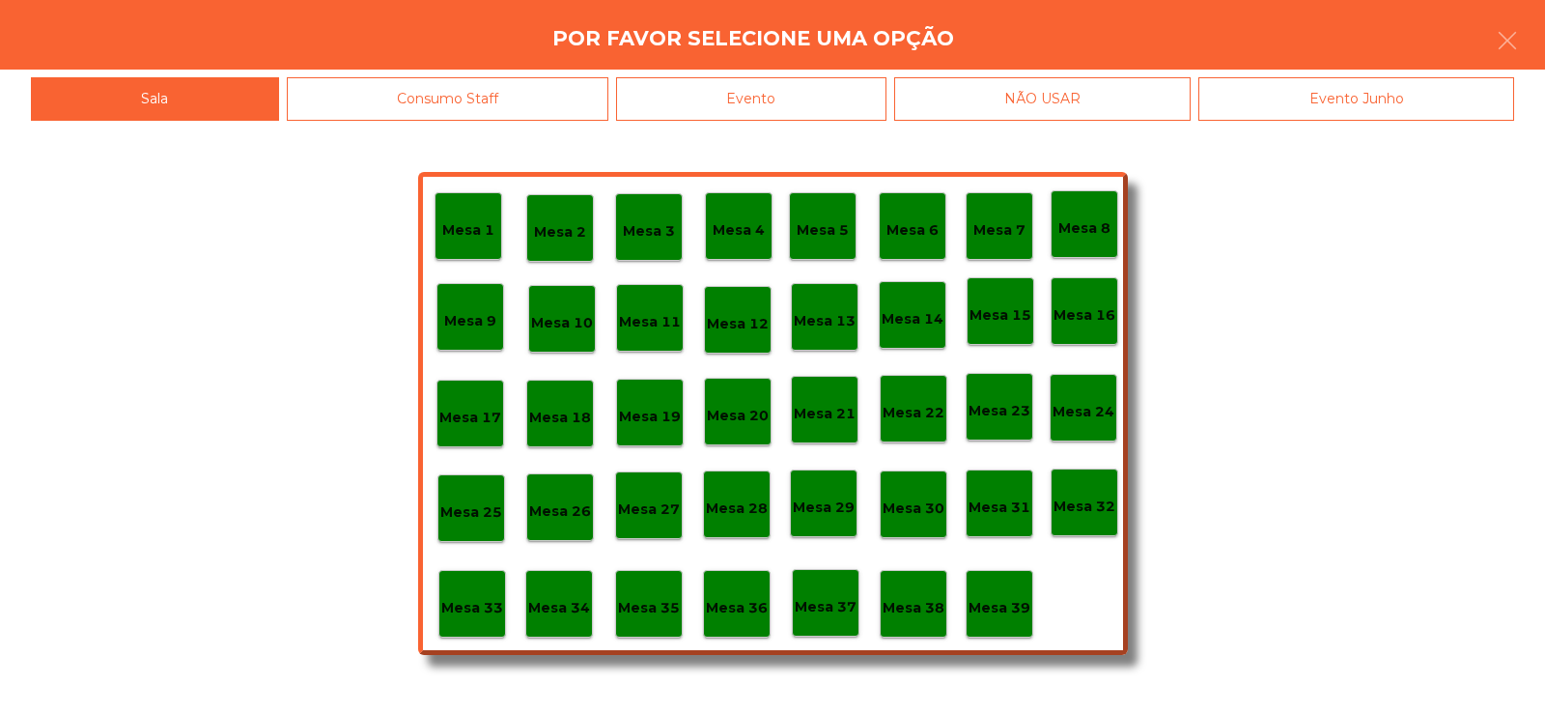
click at [664, 599] on p "Mesa 35" at bounding box center [649, 608] width 62 height 22
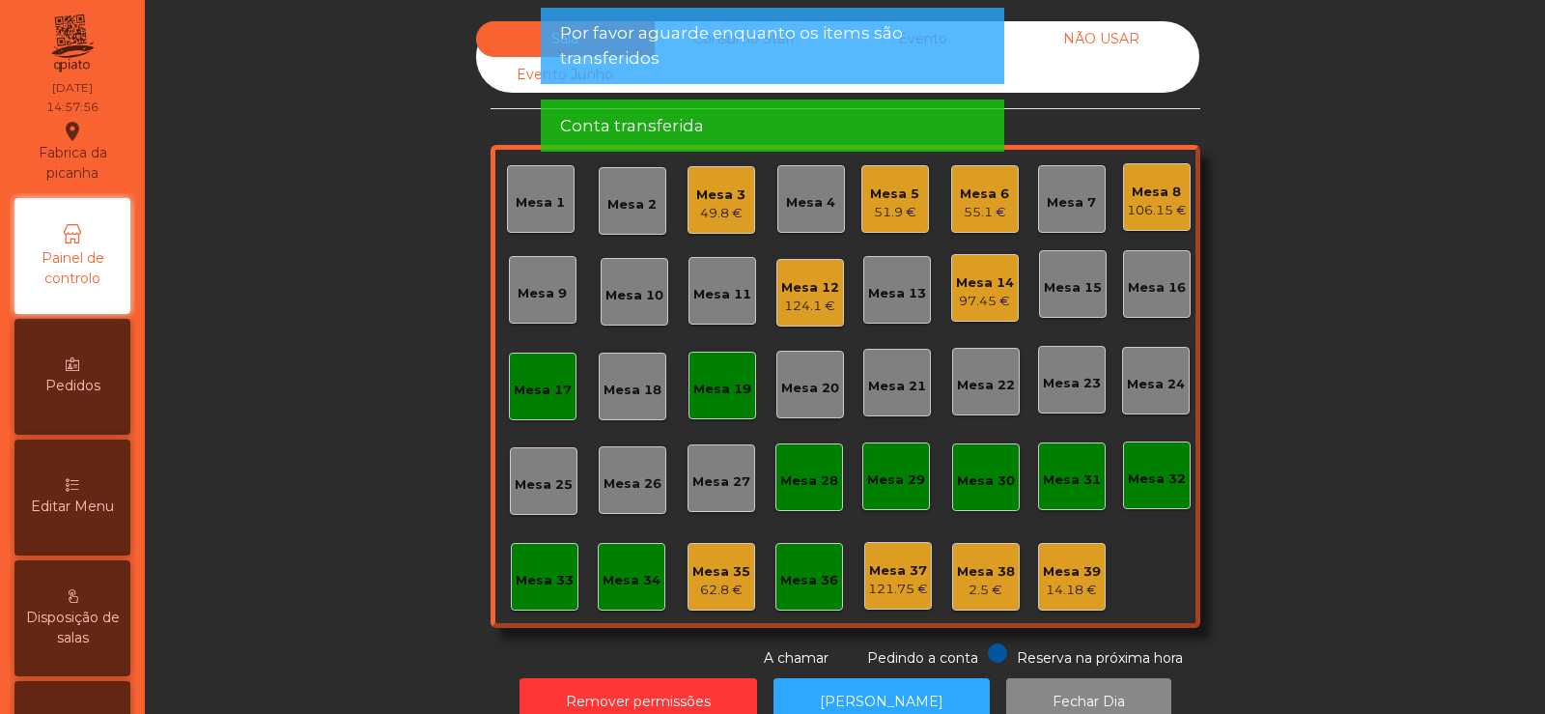
click at [544, 409] on div "Mesa 17" at bounding box center [543, 386] width 68 height 68
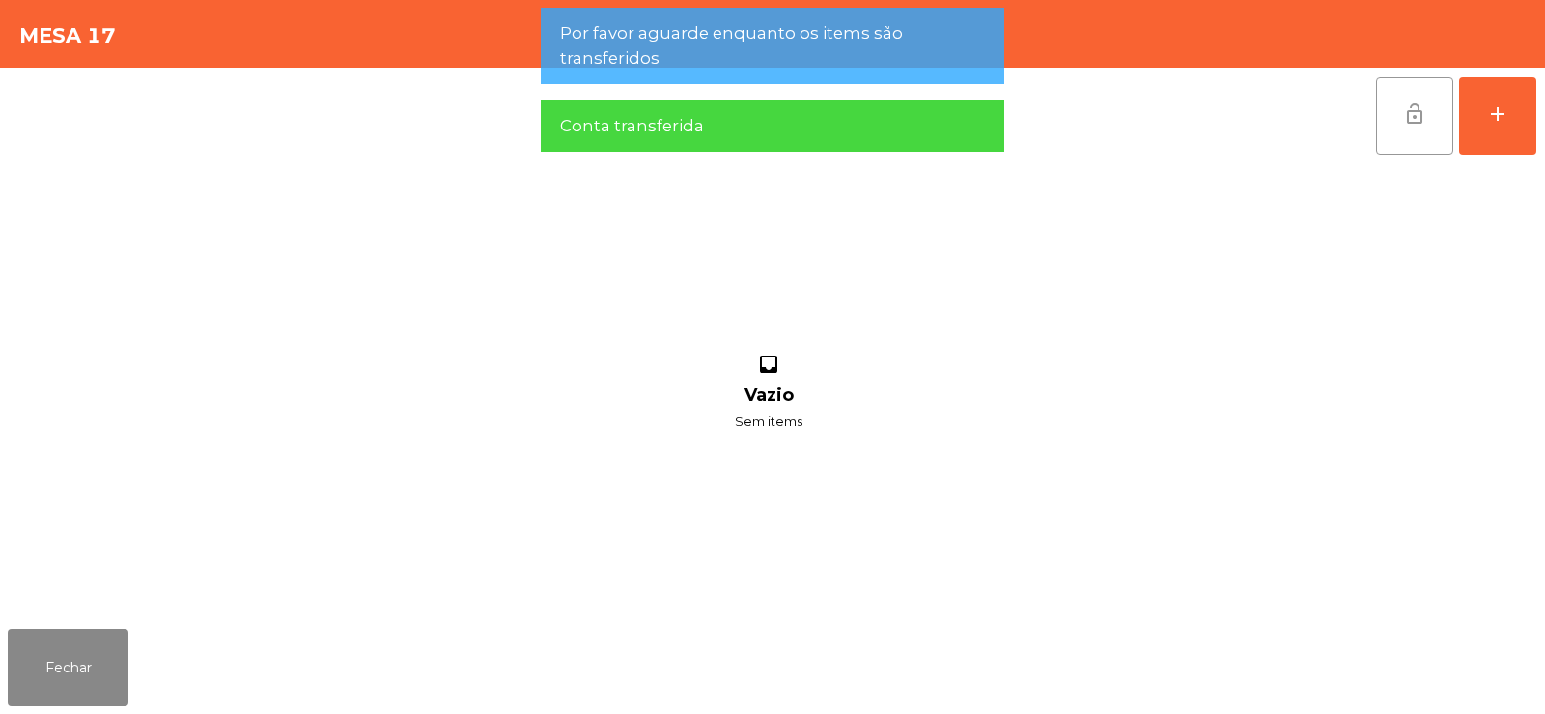
click at [1408, 120] on span "lock_open" at bounding box center [1414, 113] width 23 height 23
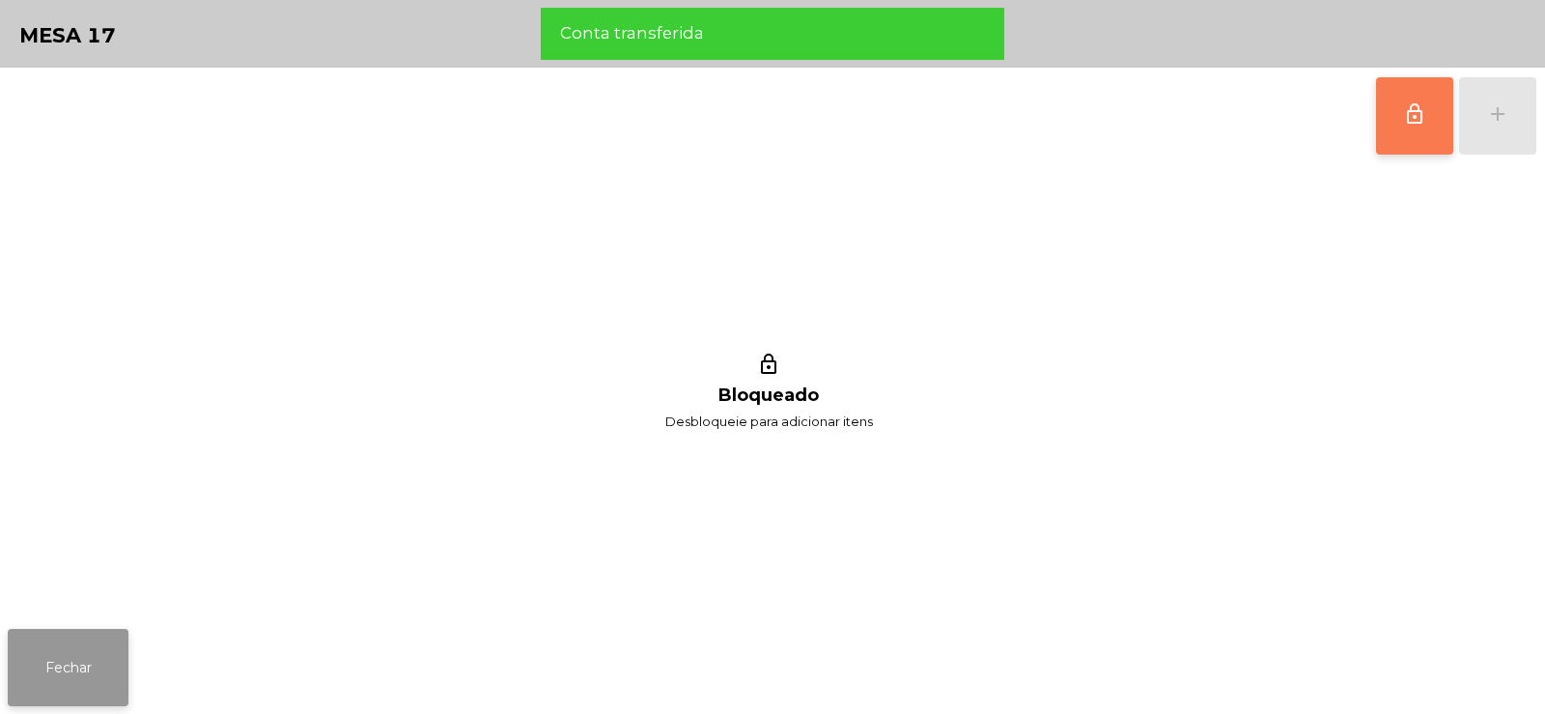
click at [100, 667] on button "Fechar" at bounding box center [68, 667] width 121 height 77
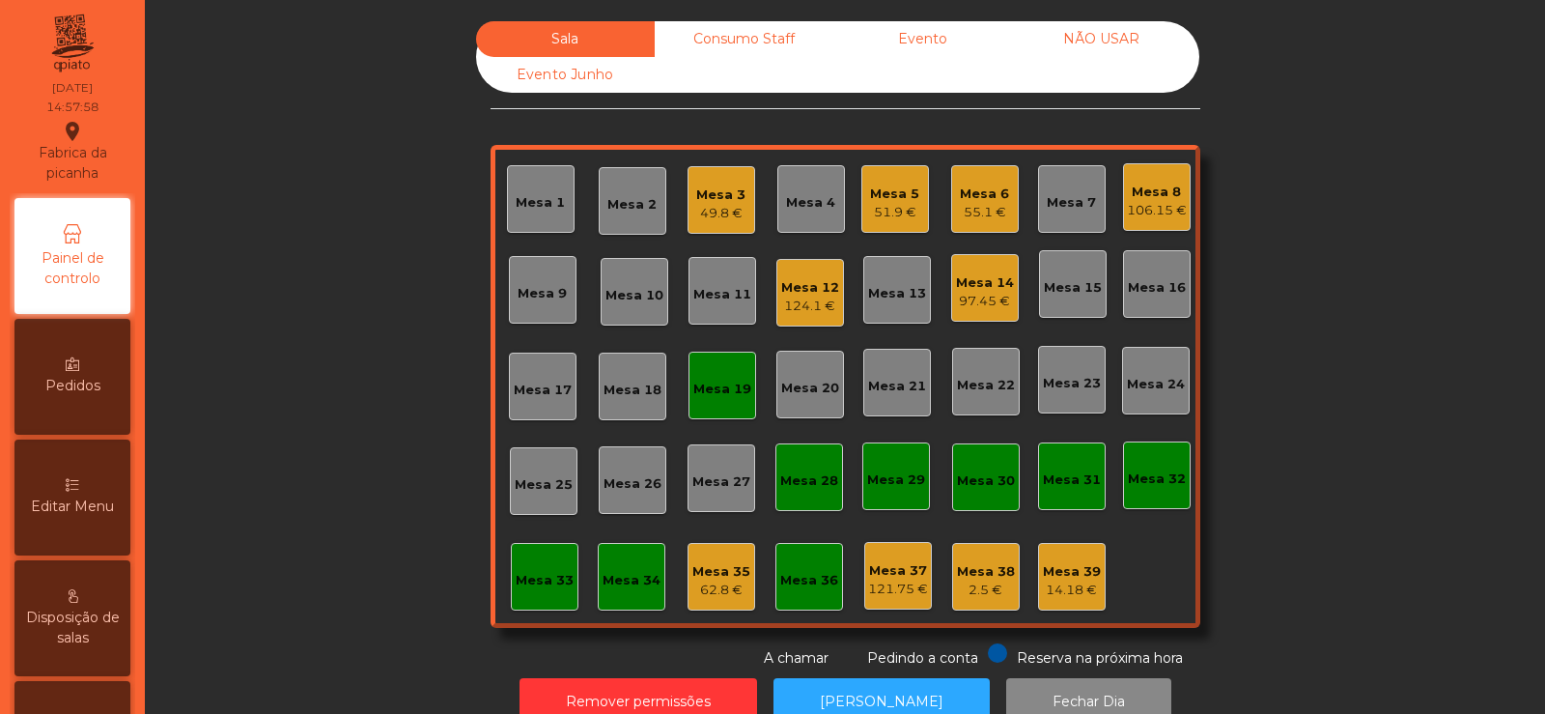
click at [735, 406] on div "Mesa 19" at bounding box center [722, 385] width 68 height 68
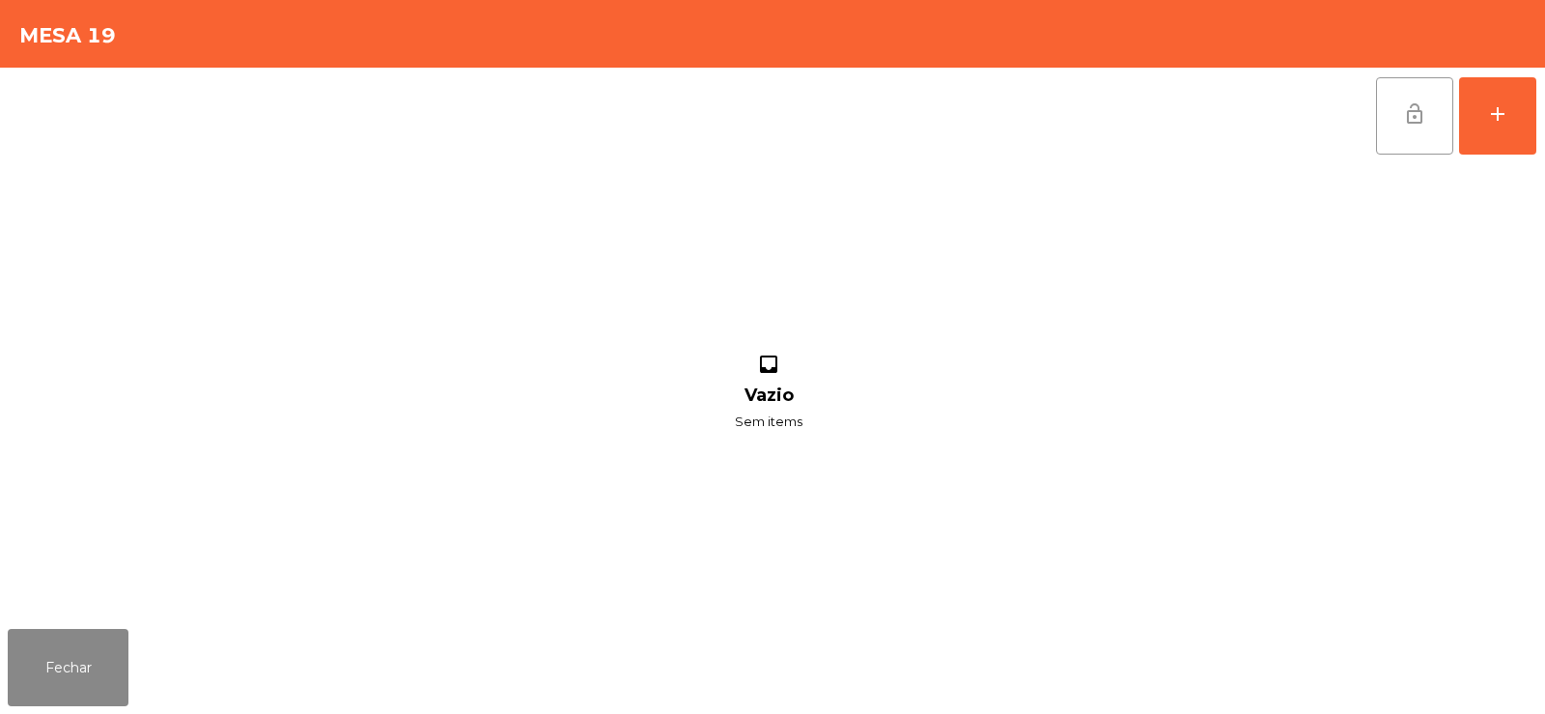
click at [1386, 128] on button "lock_open" at bounding box center [1414, 115] width 77 height 77
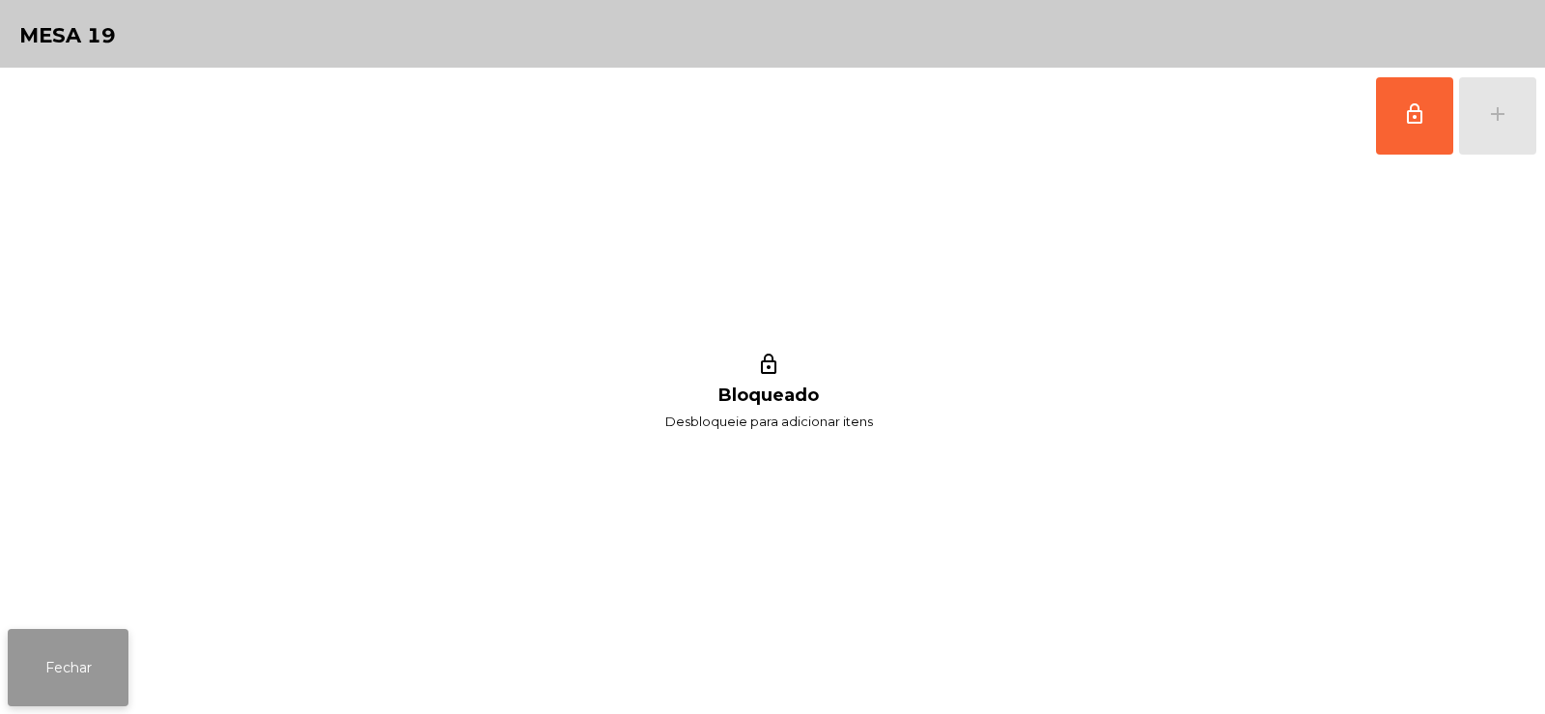
click at [92, 648] on button "Fechar" at bounding box center [68, 667] width 121 height 77
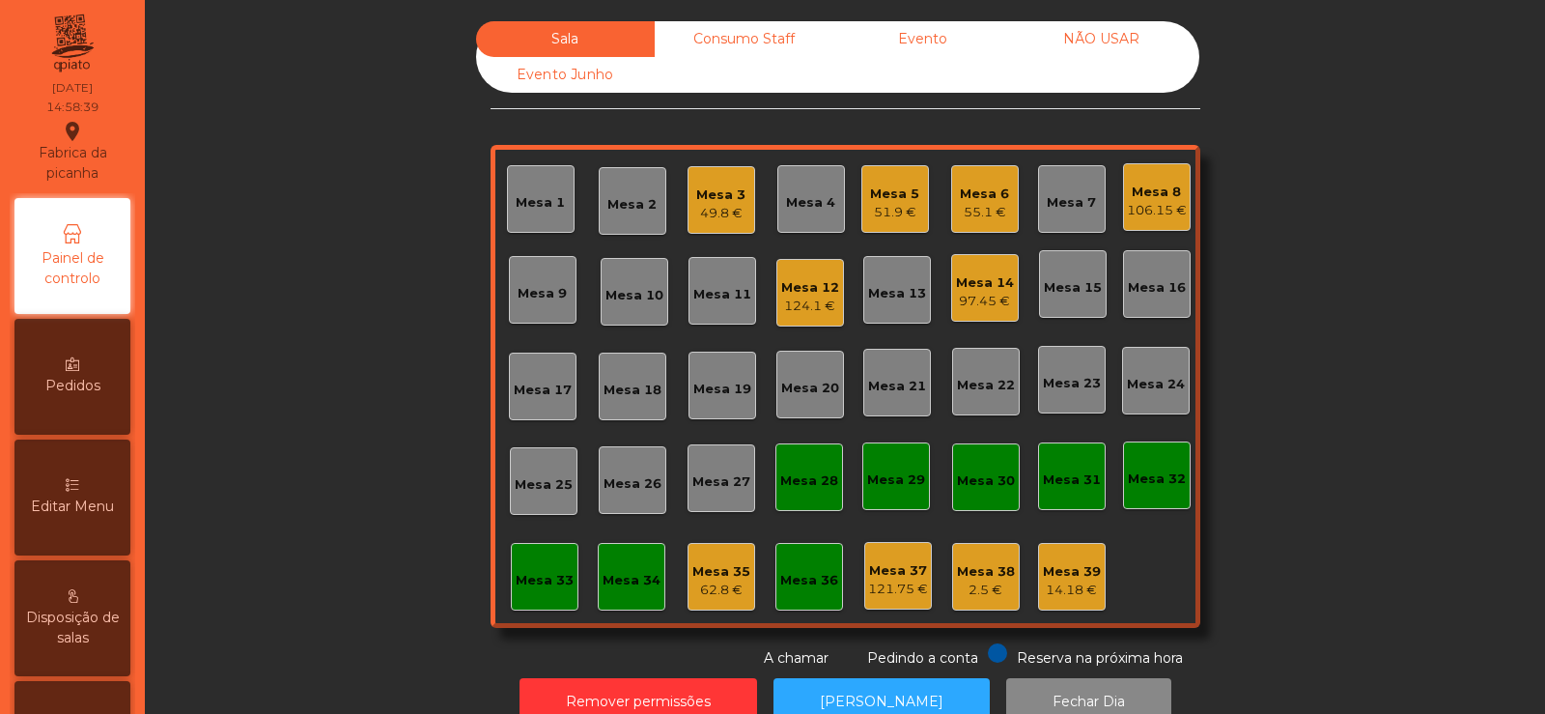
click at [981, 211] on div "55.1 €" at bounding box center [984, 212] width 49 height 19
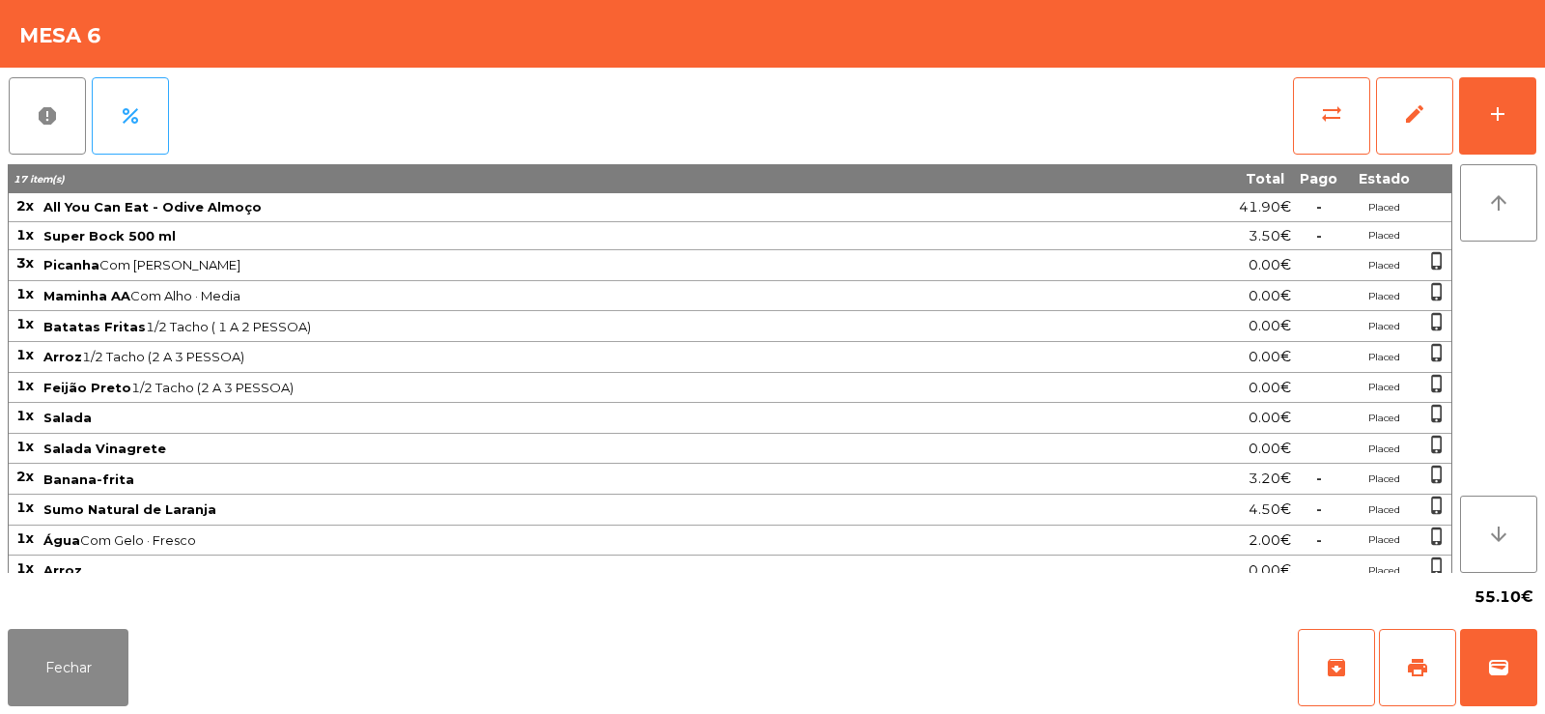
scroll to position [14, 0]
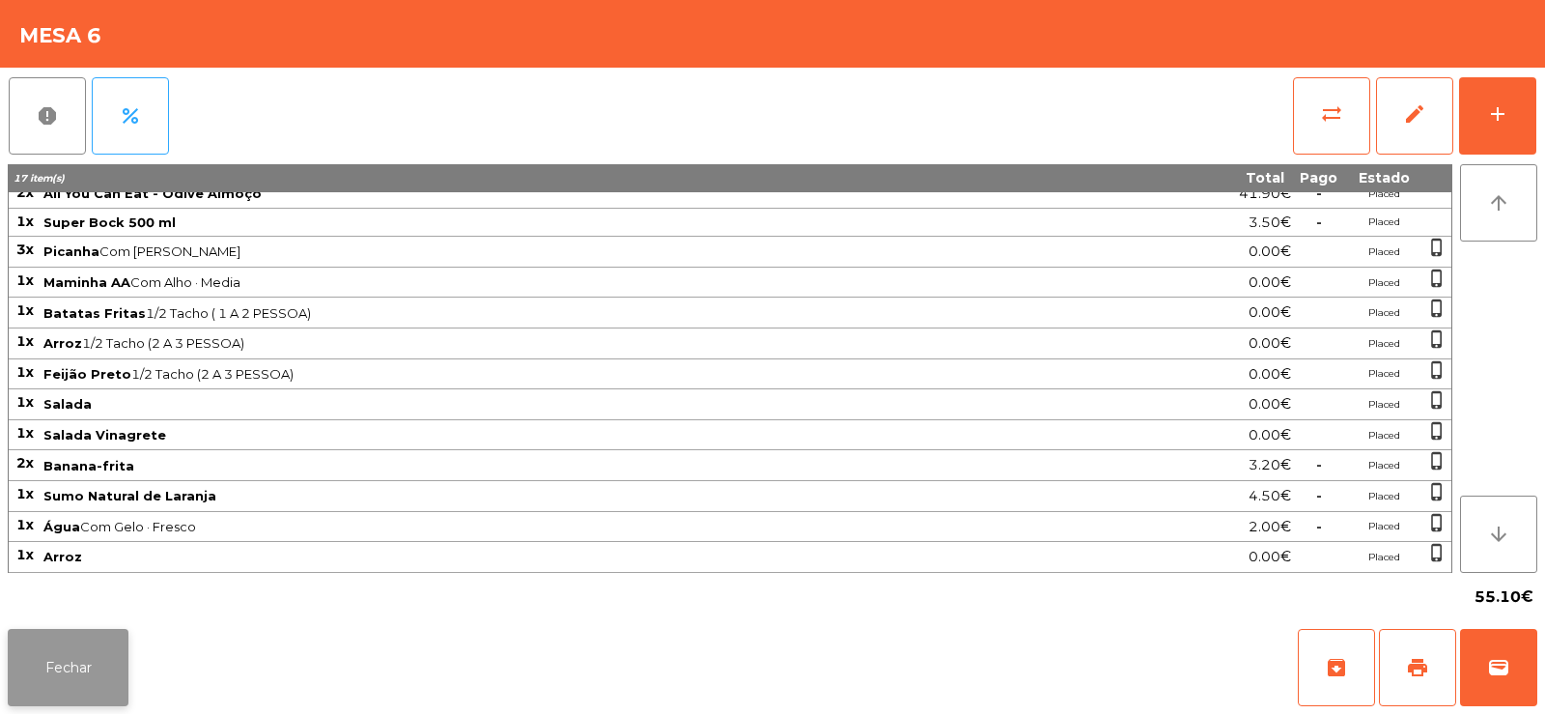
click at [64, 683] on button "Fechar" at bounding box center [68, 667] width 121 height 77
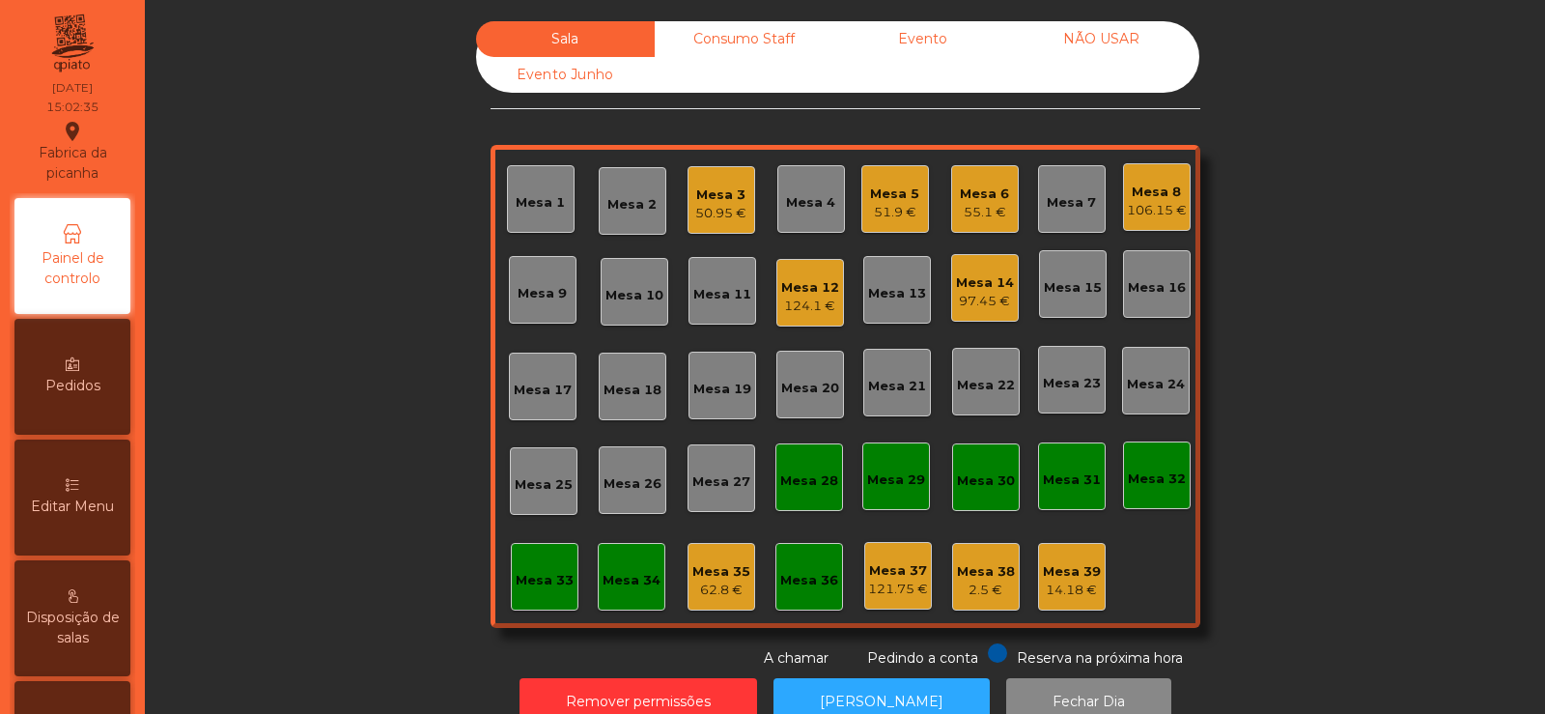
click at [741, 35] on div "Consumo Staff" at bounding box center [744, 39] width 179 height 36
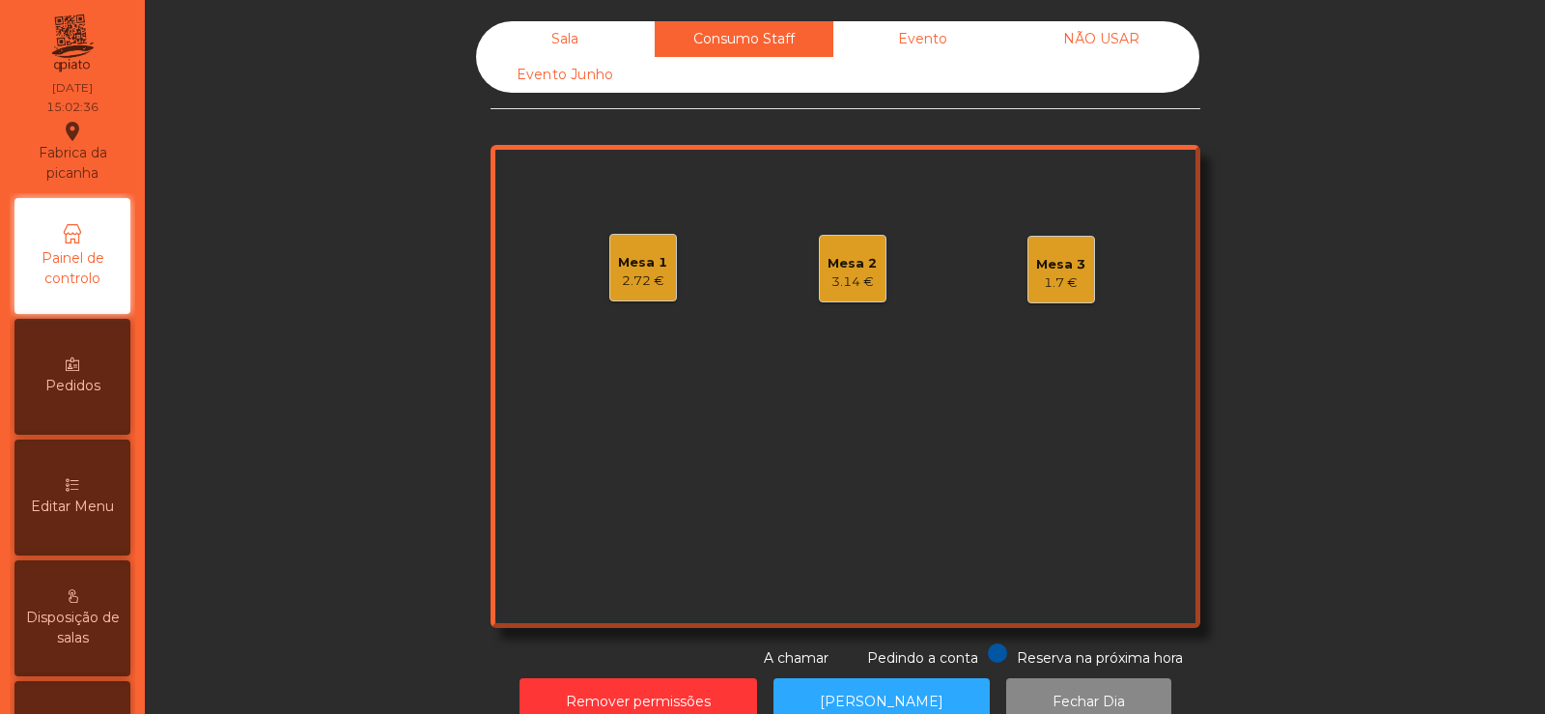
click at [1048, 265] on div "Mesa 3" at bounding box center [1060, 264] width 49 height 19
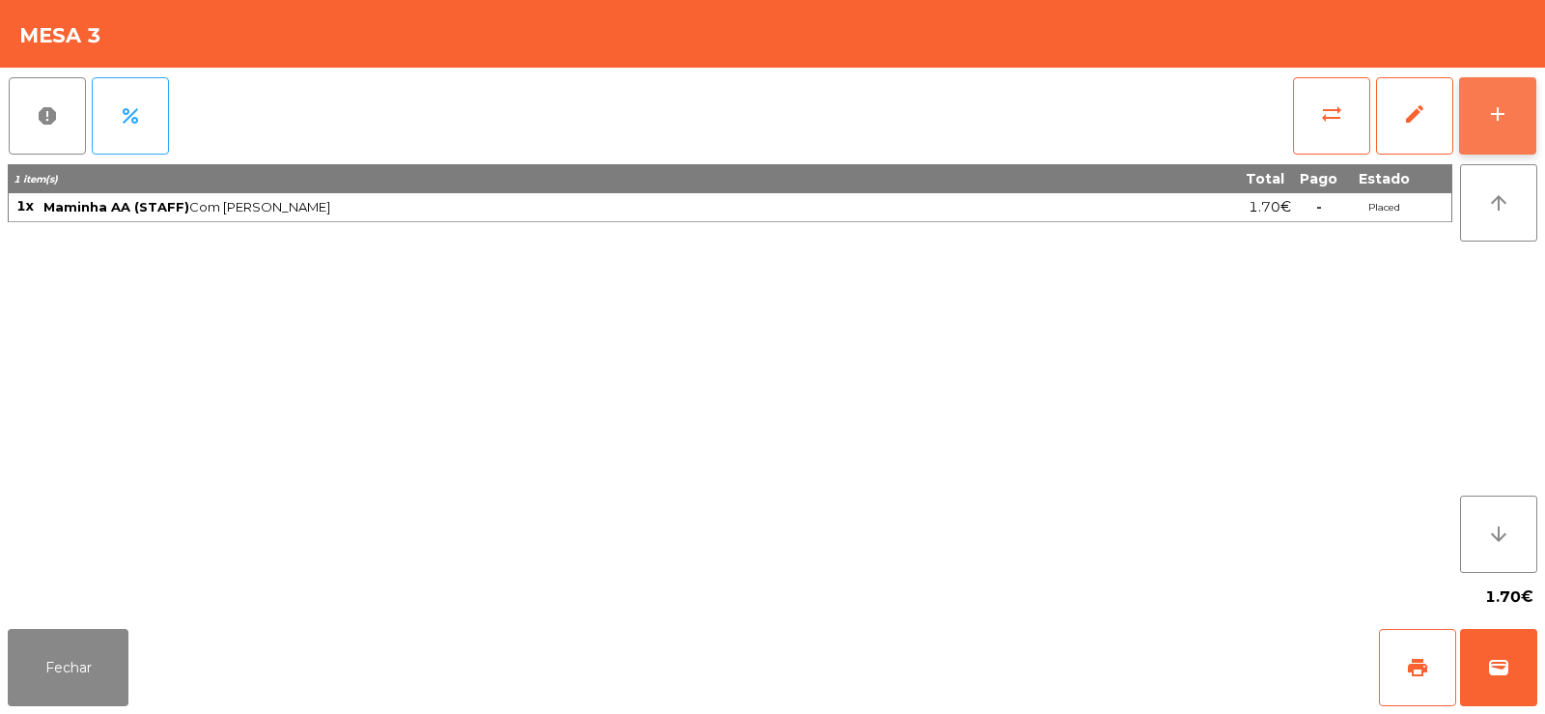
click at [1501, 103] on div "add" at bounding box center [1497, 113] width 23 height 23
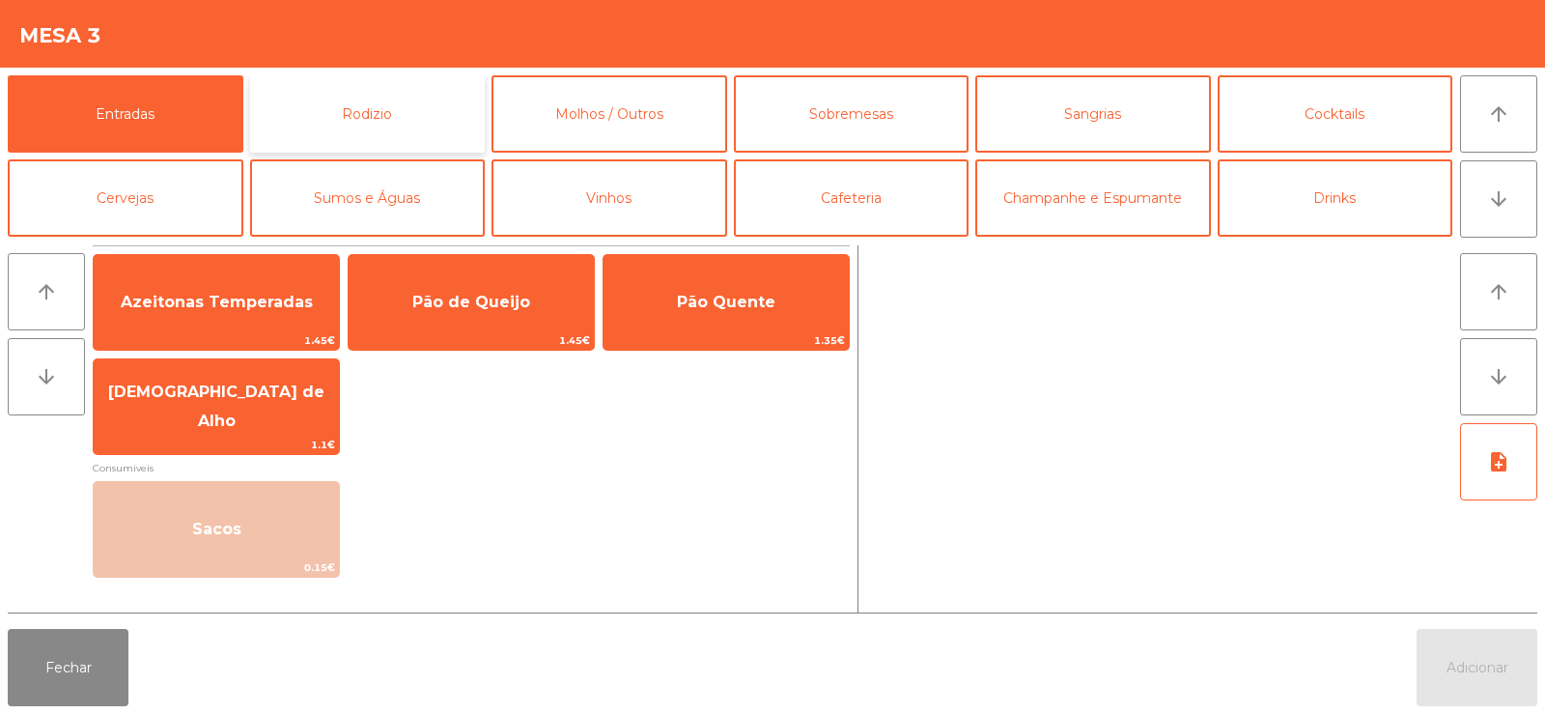
click at [323, 120] on button "Rodizio" at bounding box center [368, 113] width 236 height 77
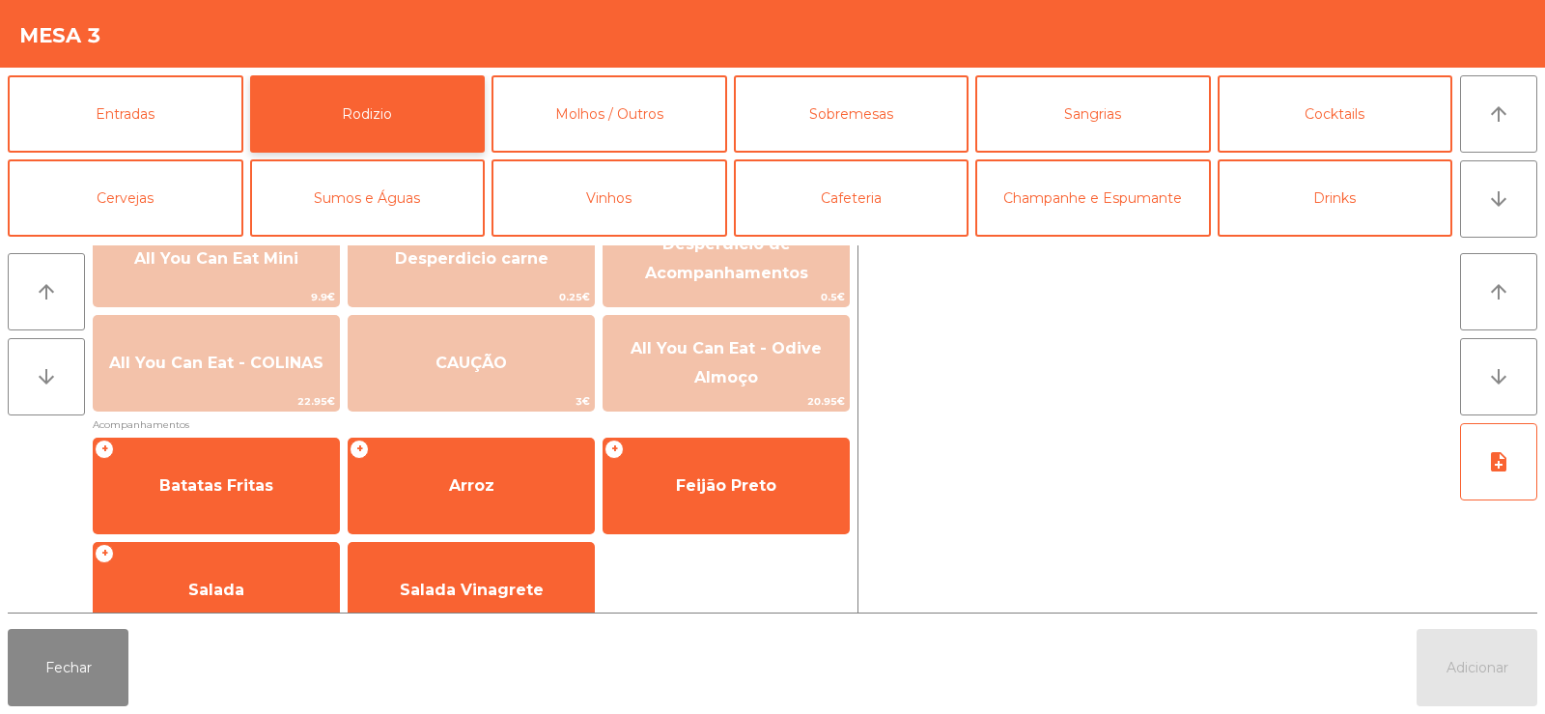
scroll to position [304, 0]
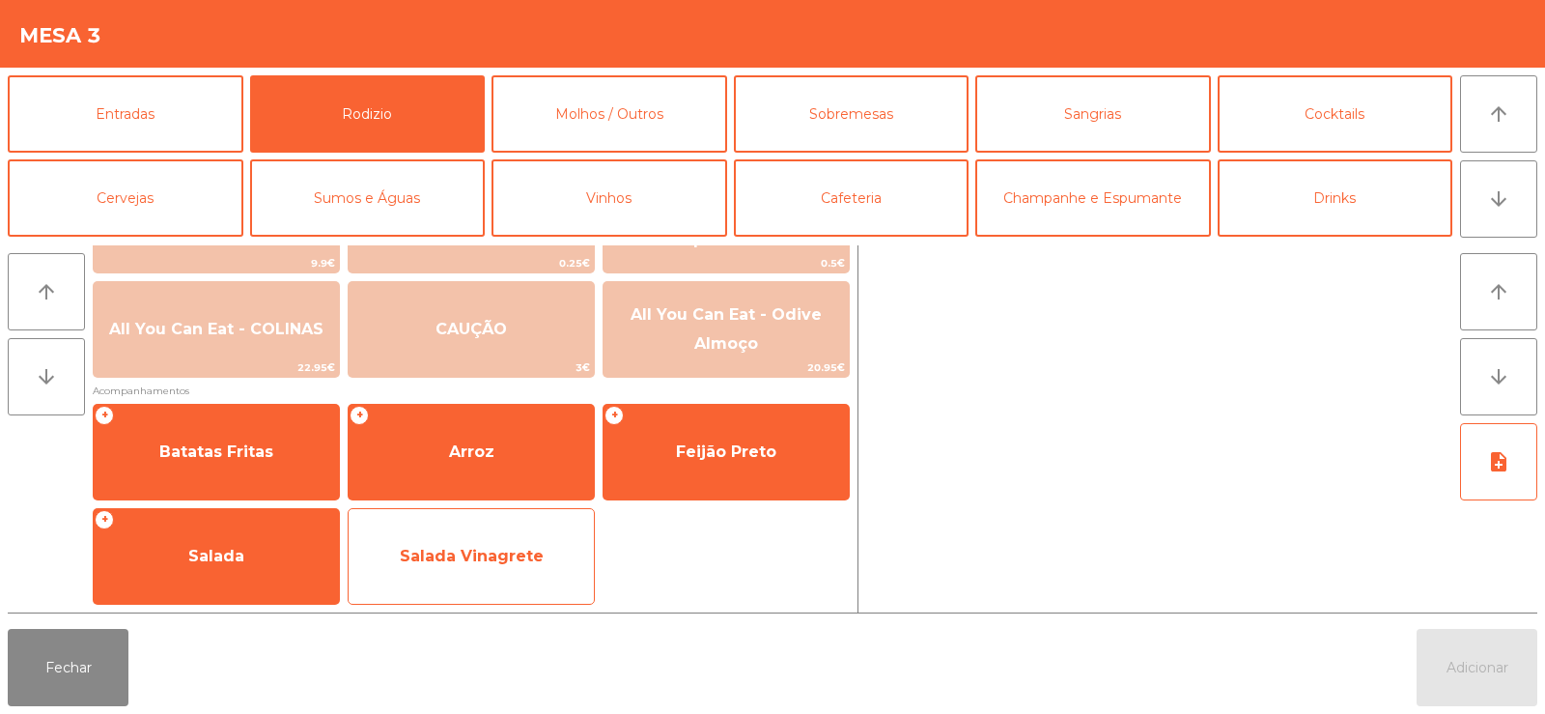
click at [500, 584] on div "Salada Vinagrete" at bounding box center [471, 556] width 247 height 97
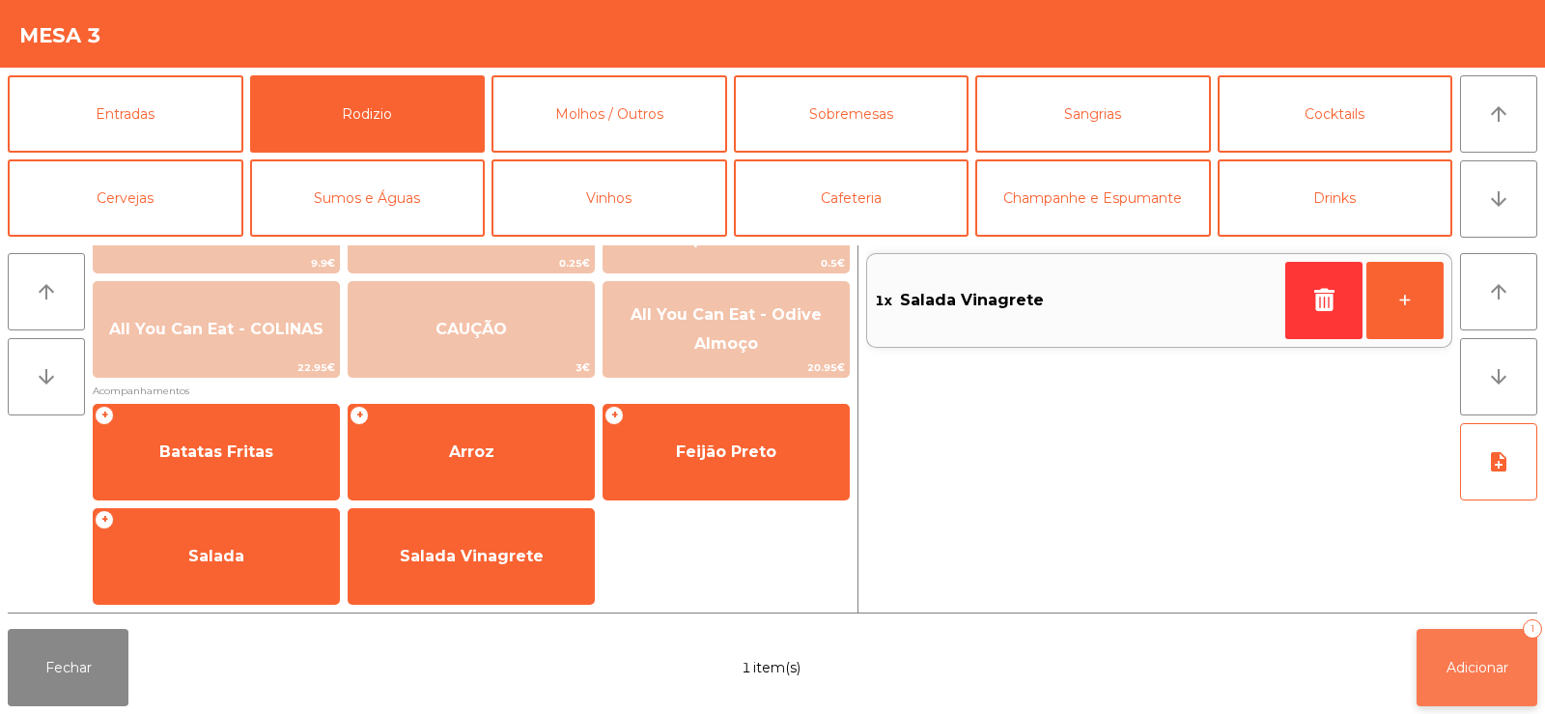
click at [1473, 678] on button "Adicionar 1" at bounding box center [1477, 667] width 121 height 77
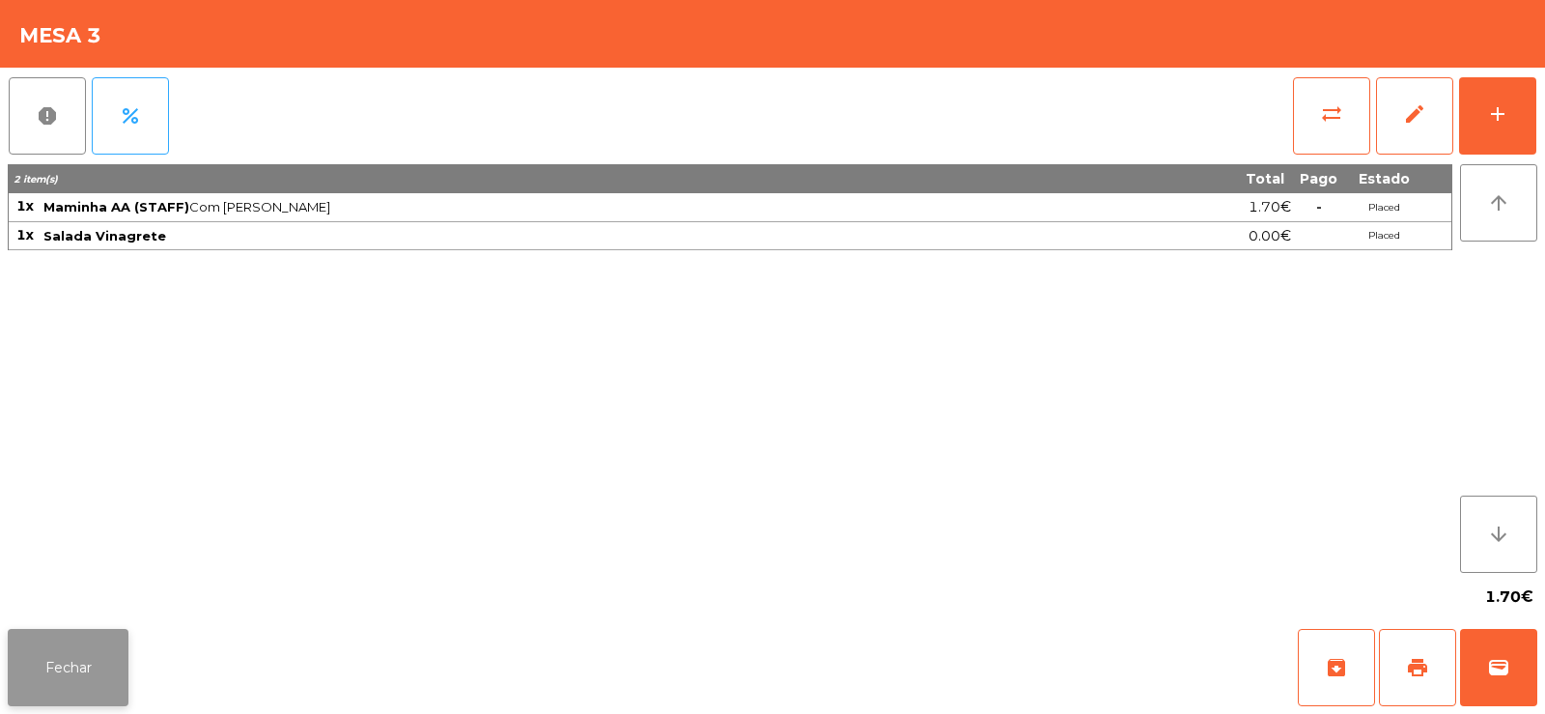
click at [62, 666] on button "Fechar" at bounding box center [68, 667] width 121 height 77
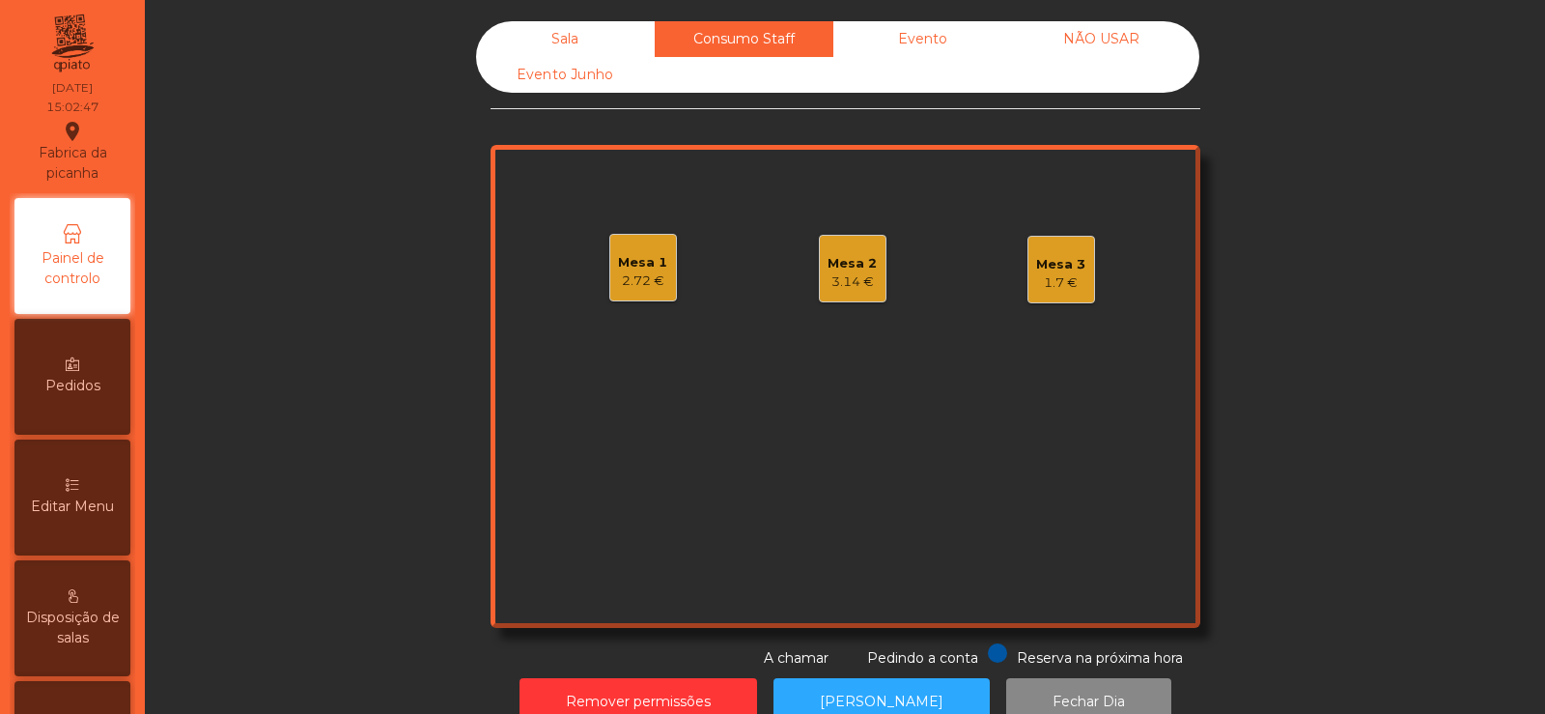
click at [569, 42] on div "Sala" at bounding box center [565, 39] width 179 height 36
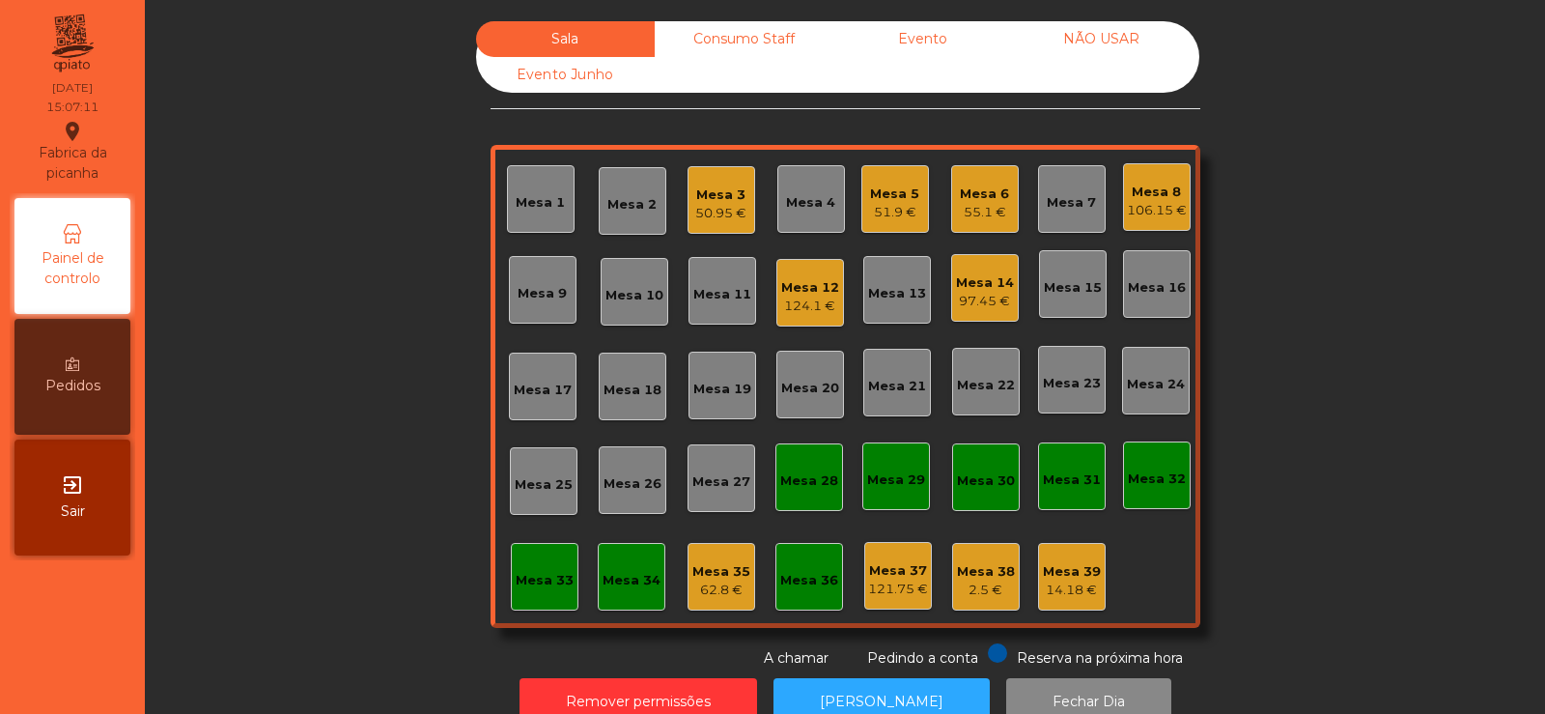
click at [963, 289] on div "Mesa 14" at bounding box center [985, 282] width 58 height 19
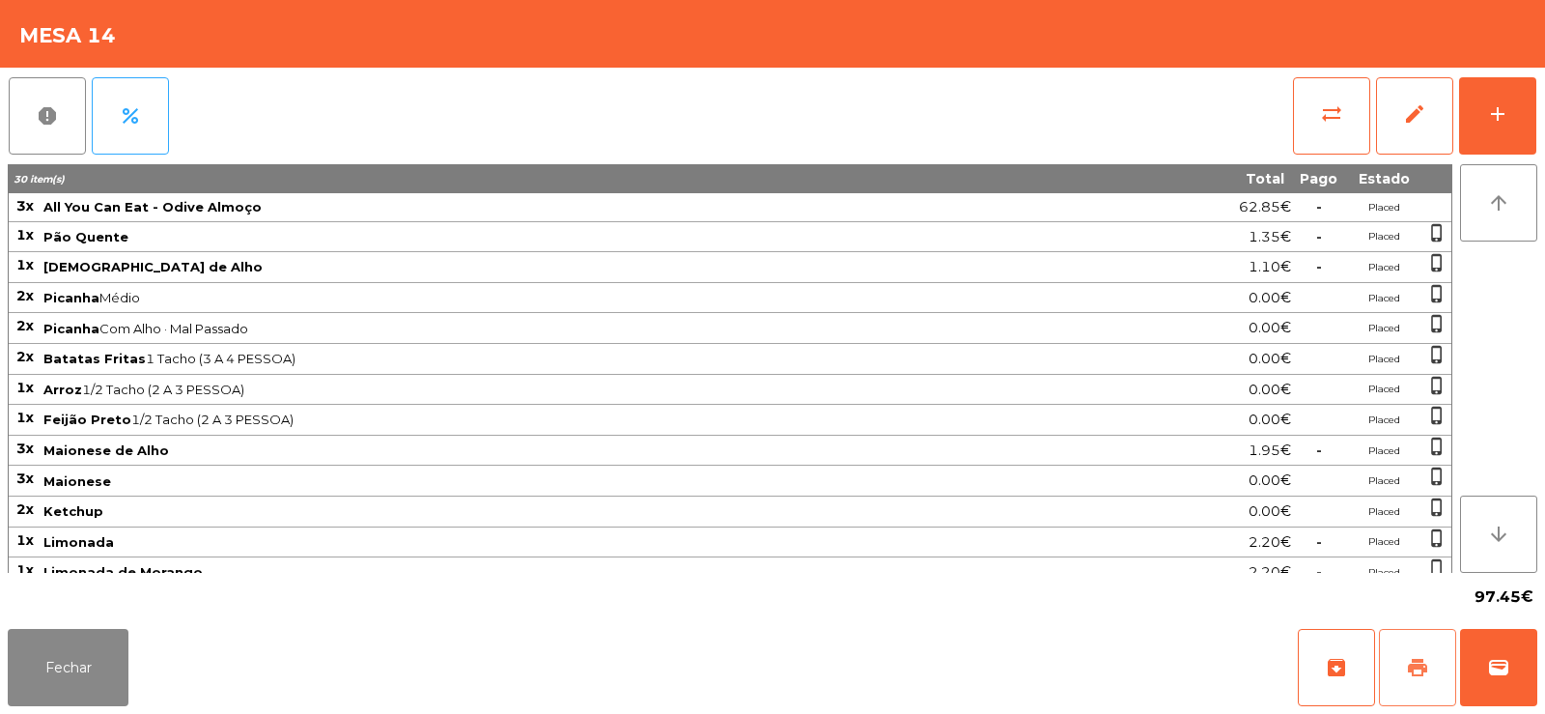
click at [1417, 668] on span "print" at bounding box center [1417, 667] width 23 height 23
click at [1338, 130] on button "sync_alt" at bounding box center [1331, 115] width 77 height 77
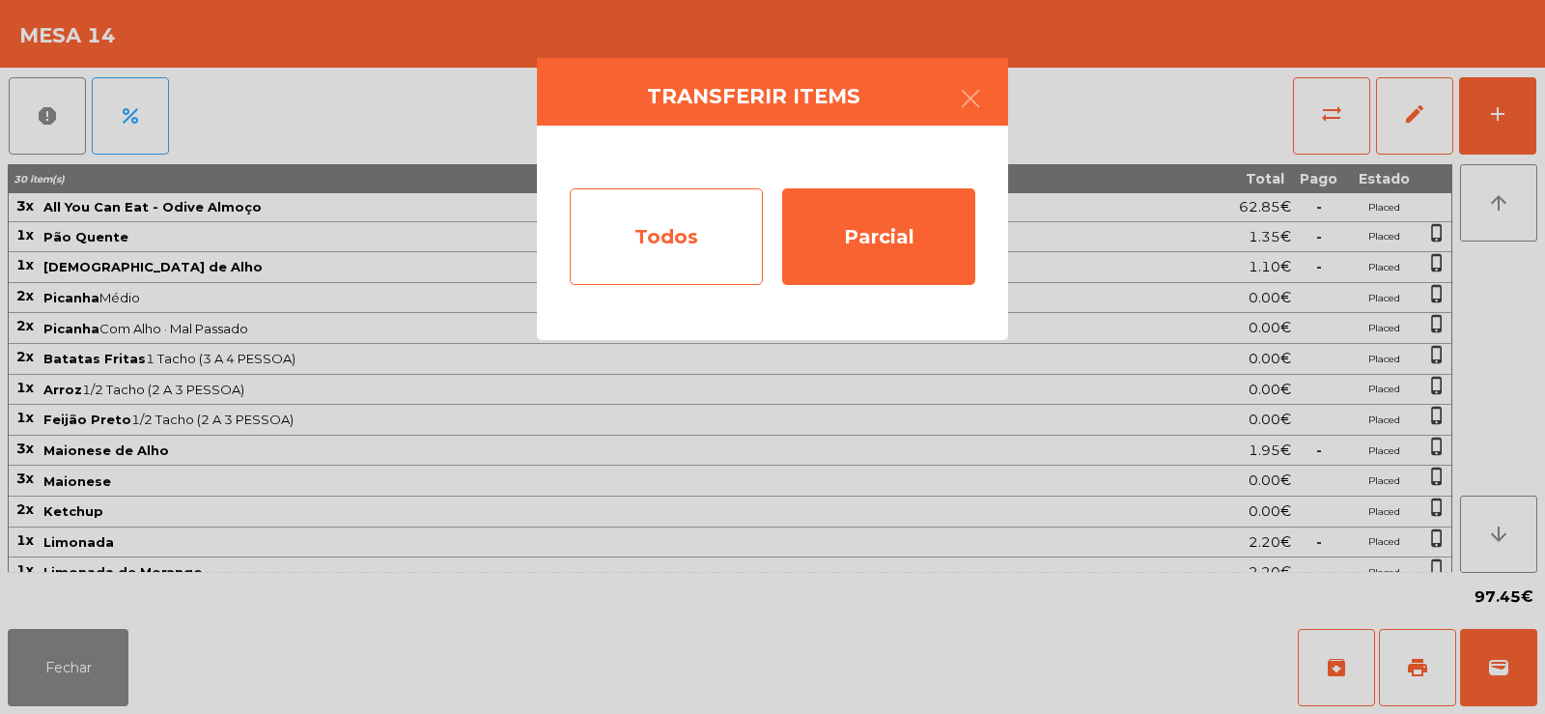
click at [663, 231] on div "Todos" at bounding box center [666, 236] width 193 height 97
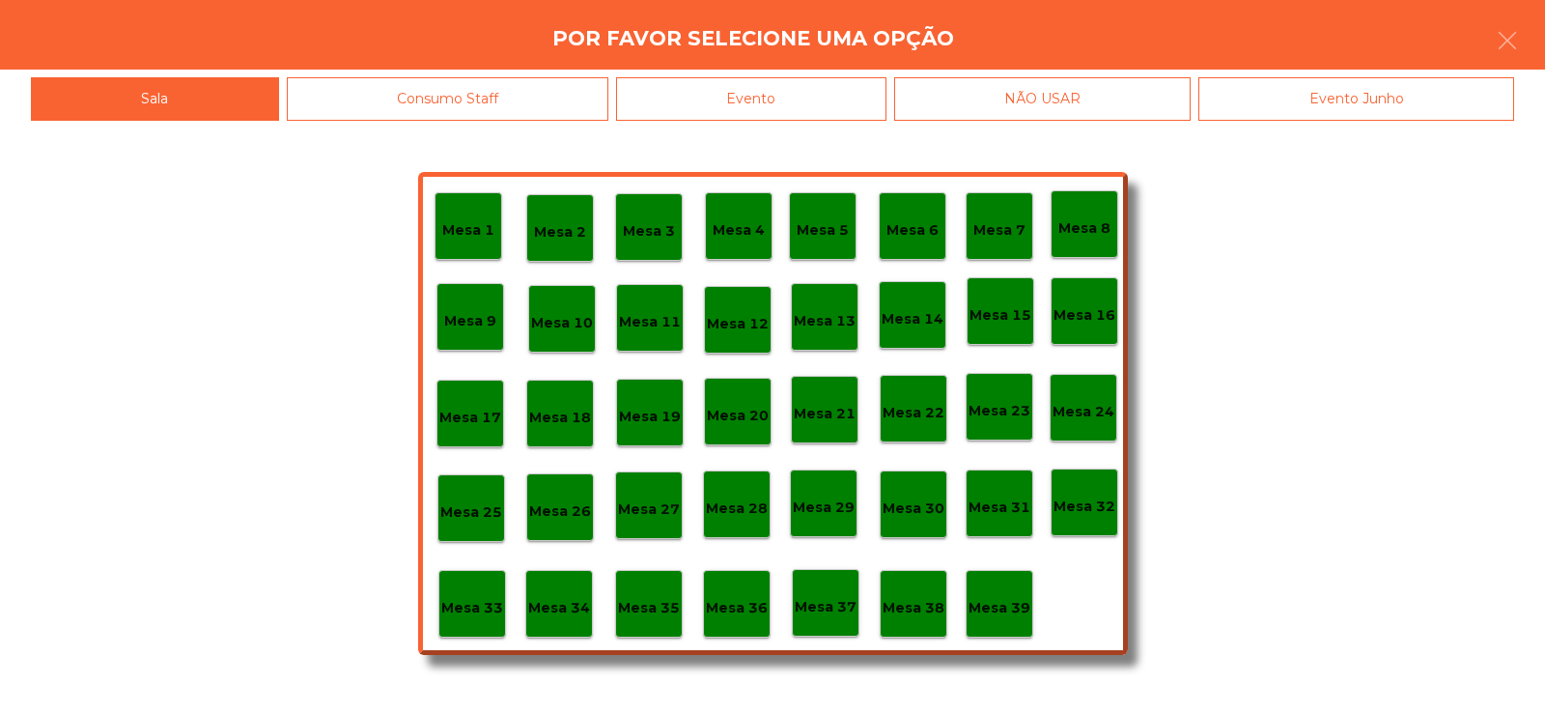
click at [784, 94] on div "Evento" at bounding box center [751, 98] width 270 height 43
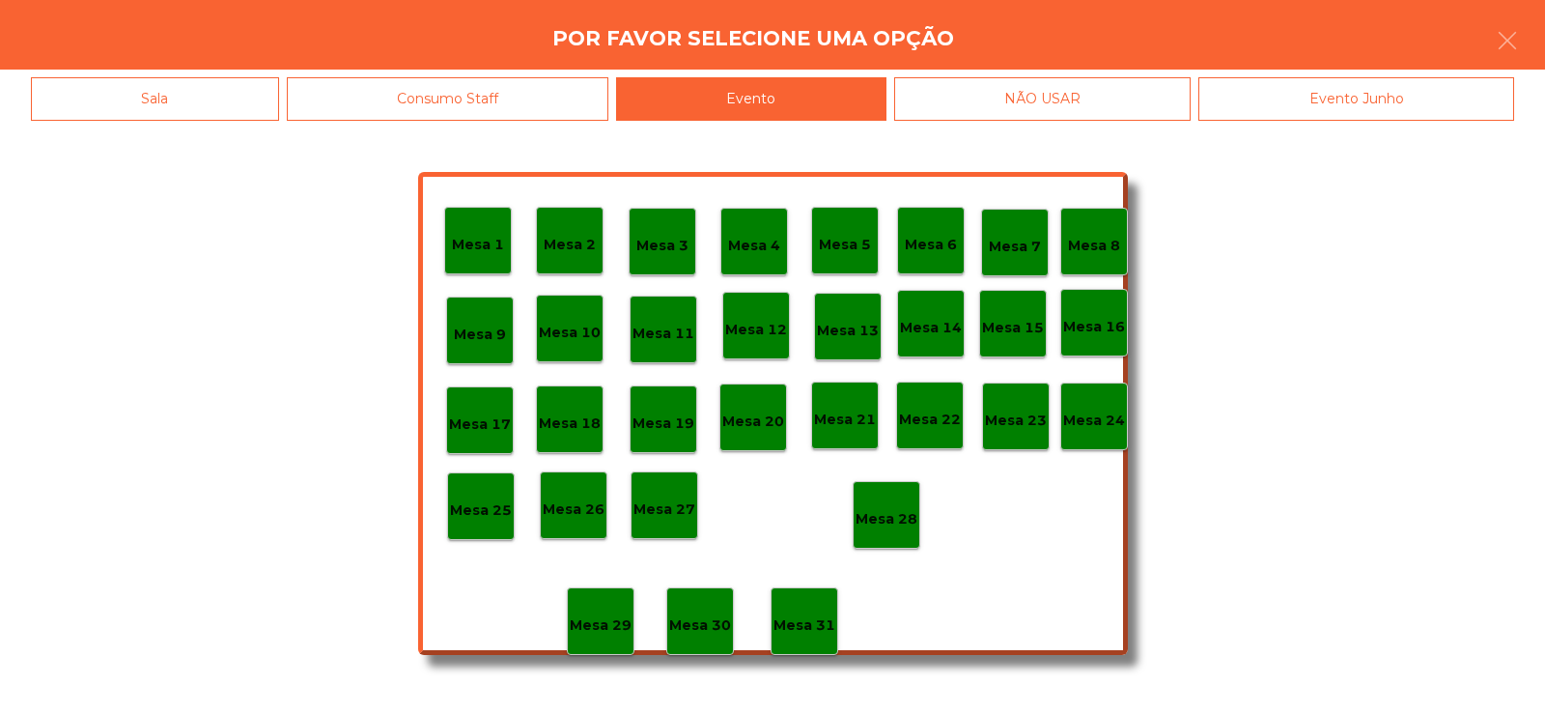
click at [889, 505] on div "Mesa 28" at bounding box center [887, 515] width 62 height 30
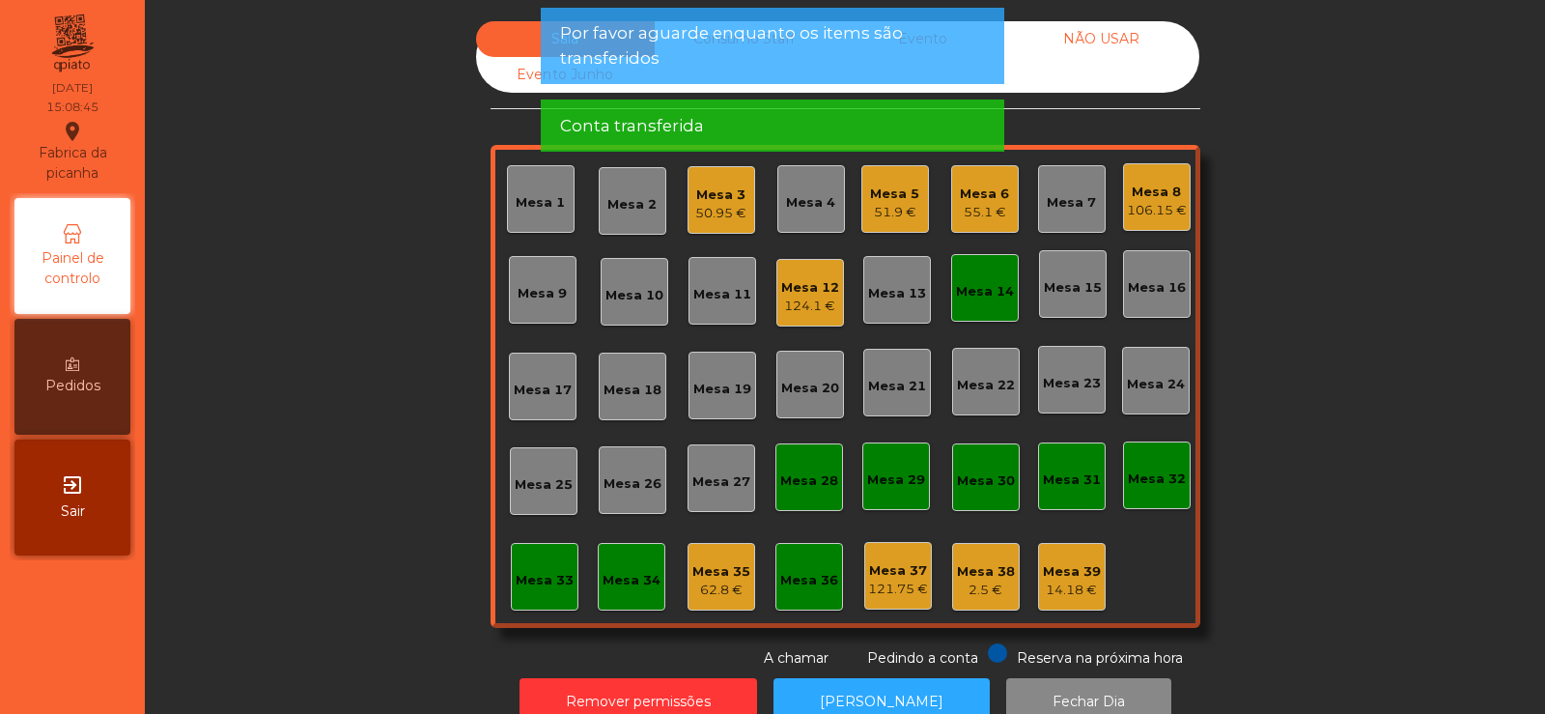
click at [720, 207] on div "50.95 €" at bounding box center [720, 213] width 51 height 19
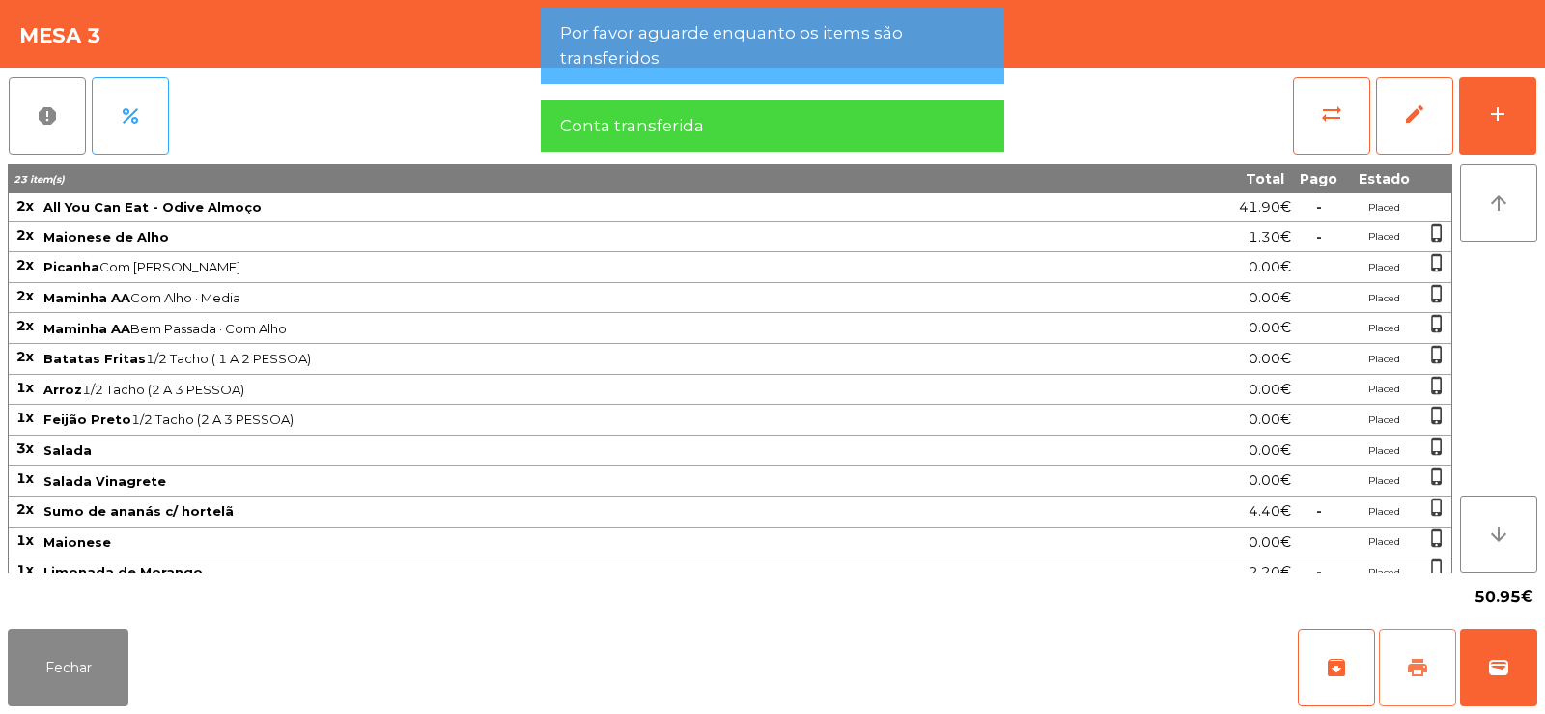
click at [1420, 692] on button "print" at bounding box center [1417, 667] width 77 height 77
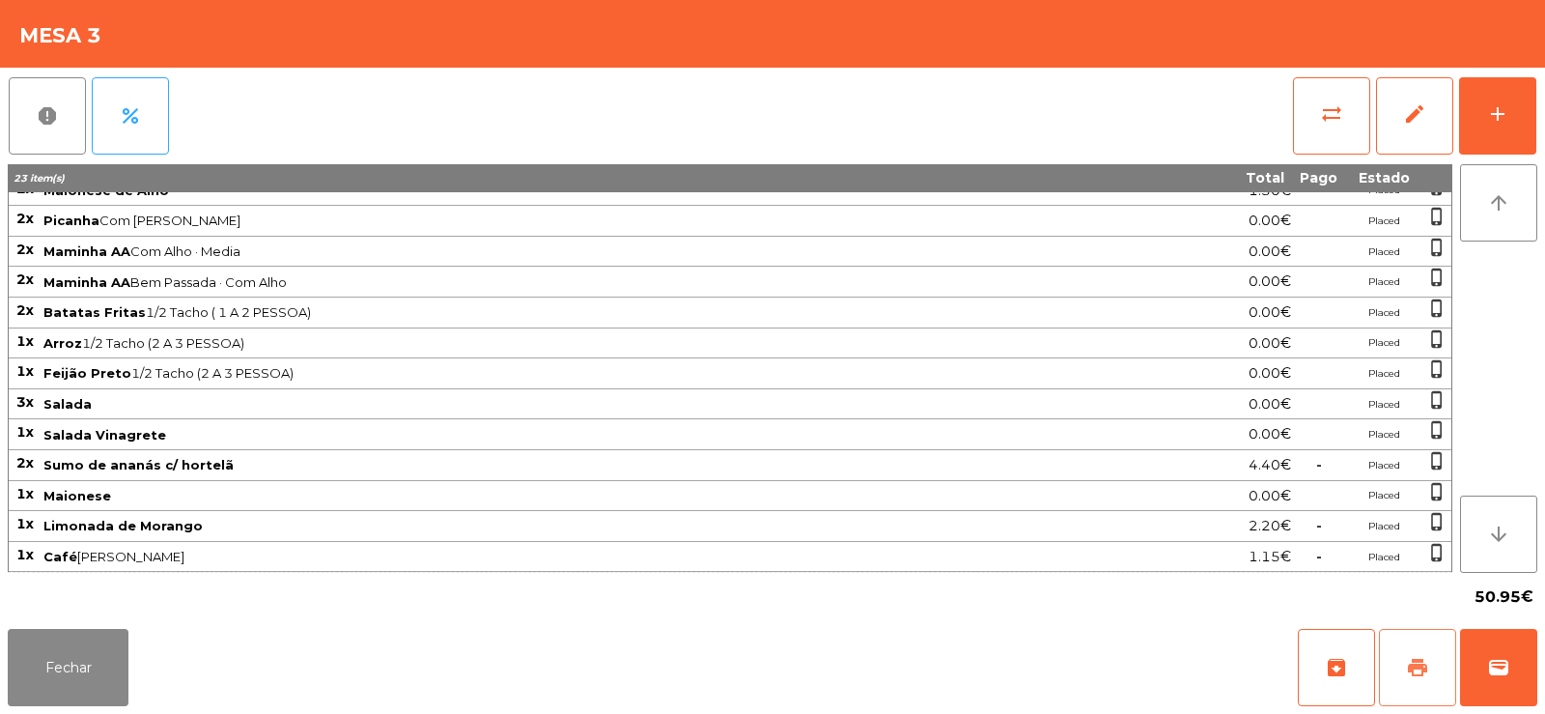
scroll to position [0, 0]
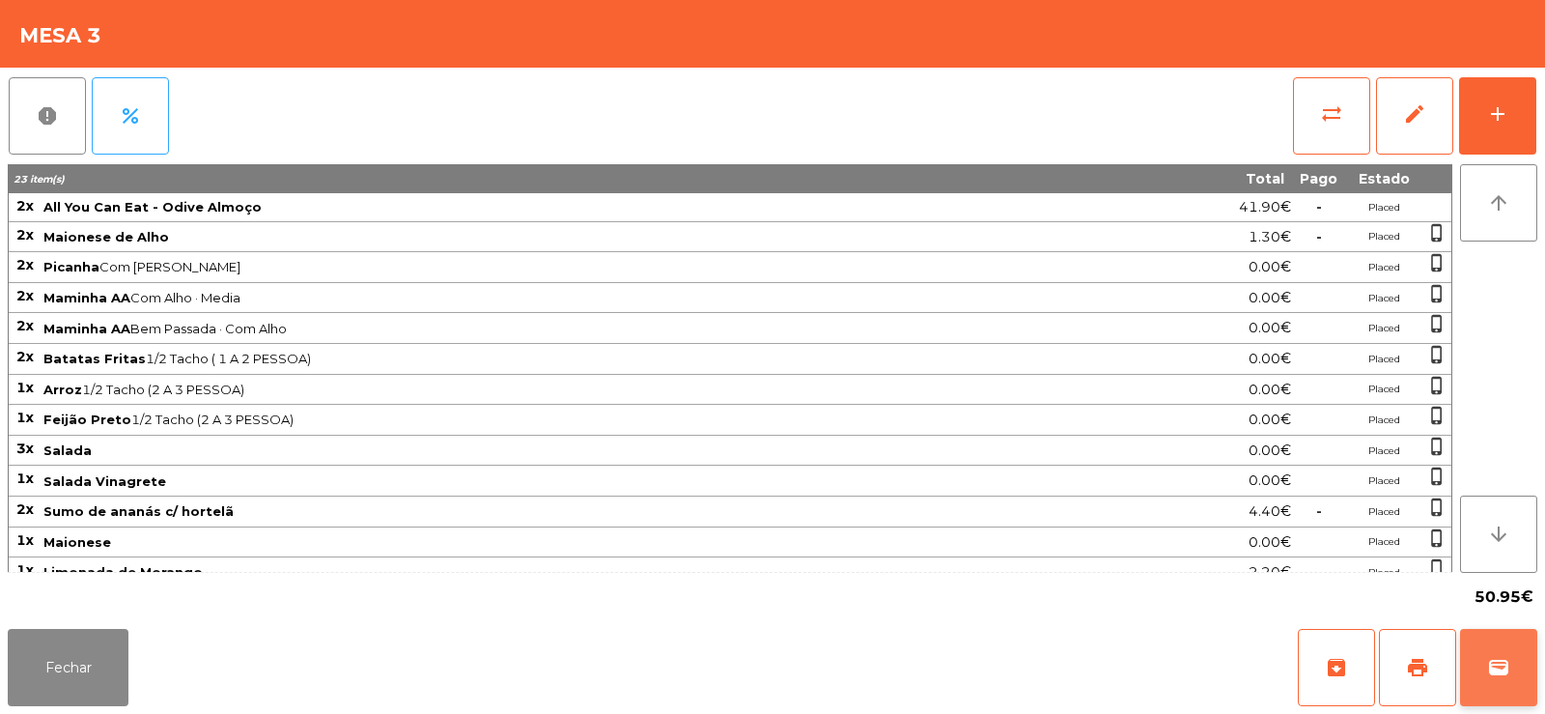
click at [1501, 678] on span "wallet" at bounding box center [1498, 667] width 23 height 23
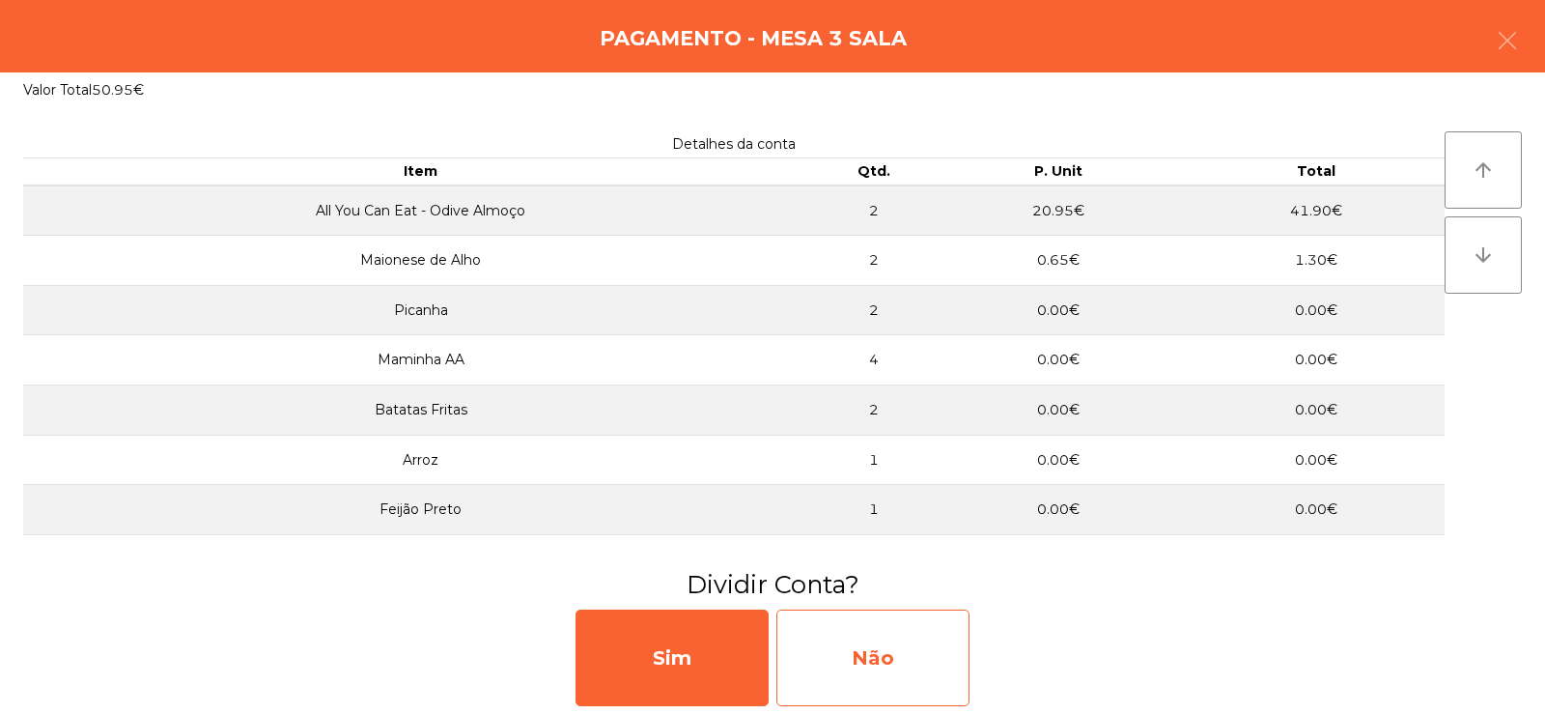
click at [859, 641] on div "Não" at bounding box center [872, 657] width 193 height 97
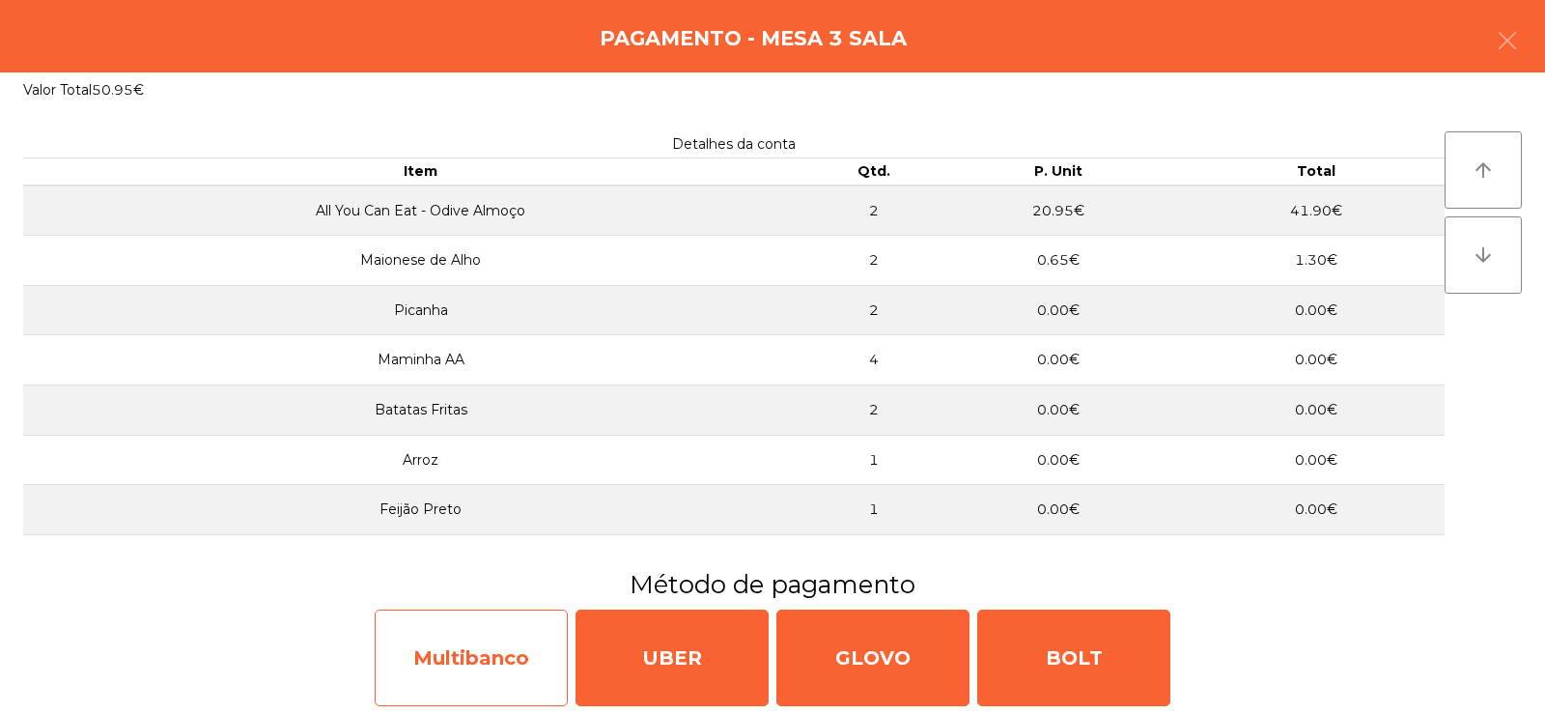
click at [453, 651] on div "Multibanco" at bounding box center [471, 657] width 193 height 97
select select "**"
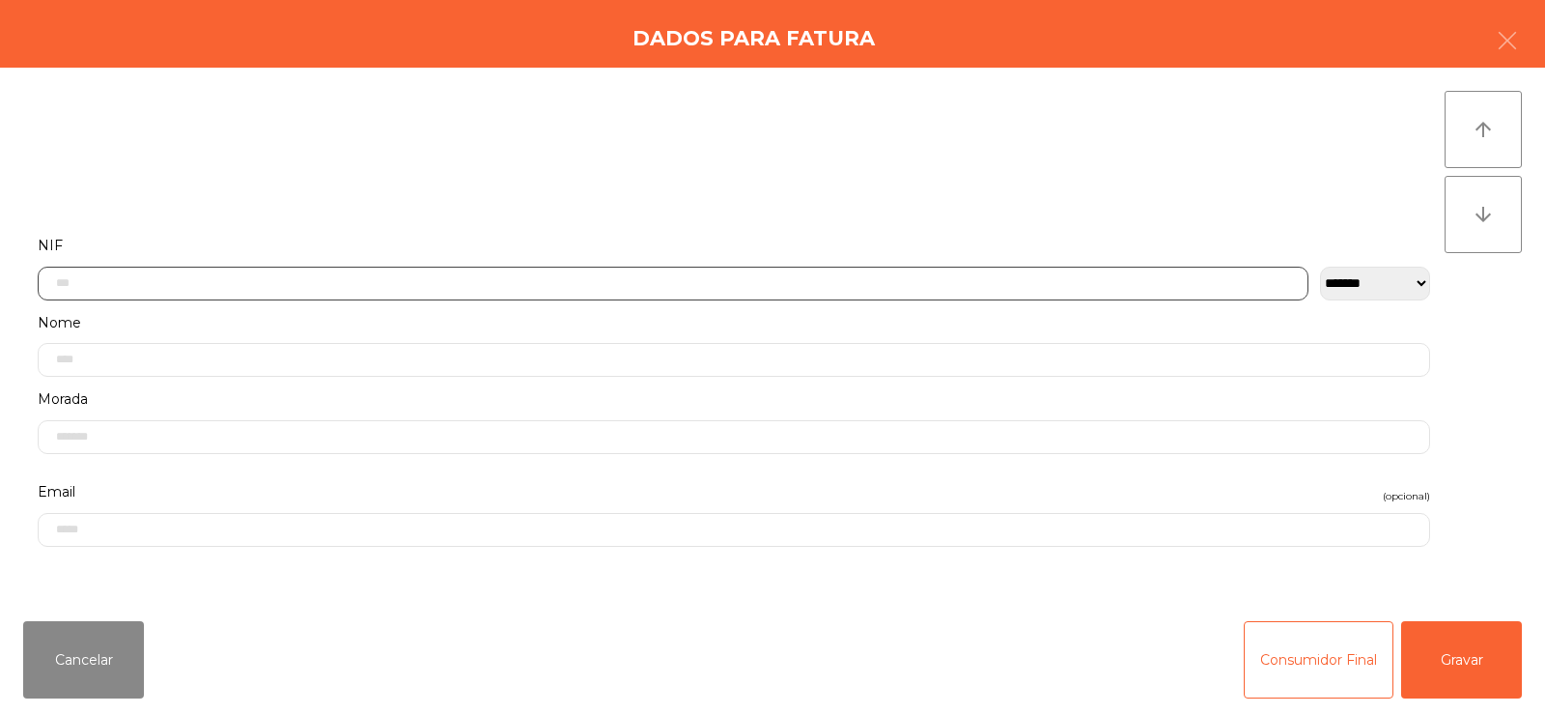
click at [605, 280] on input "text" at bounding box center [673, 284] width 1271 height 34
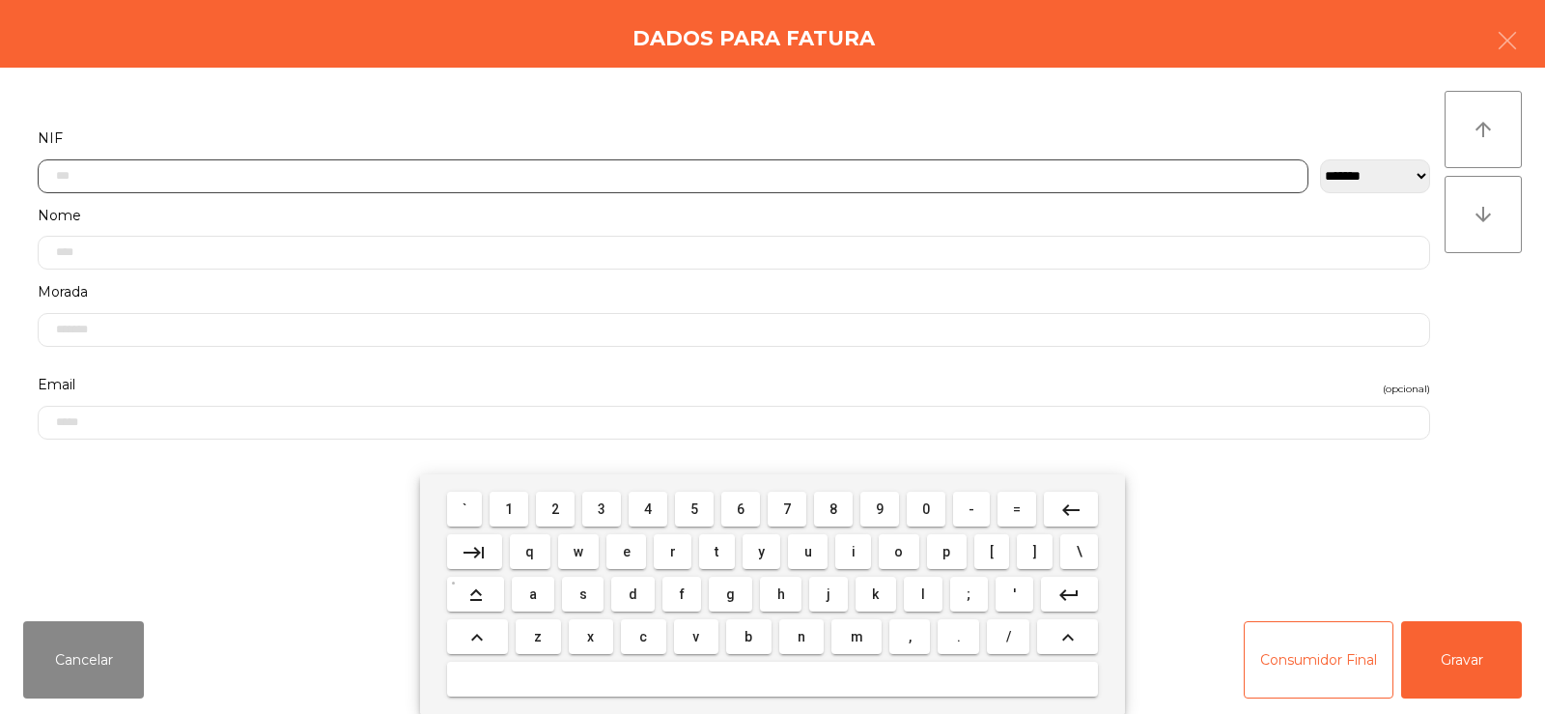
scroll to position [141, 0]
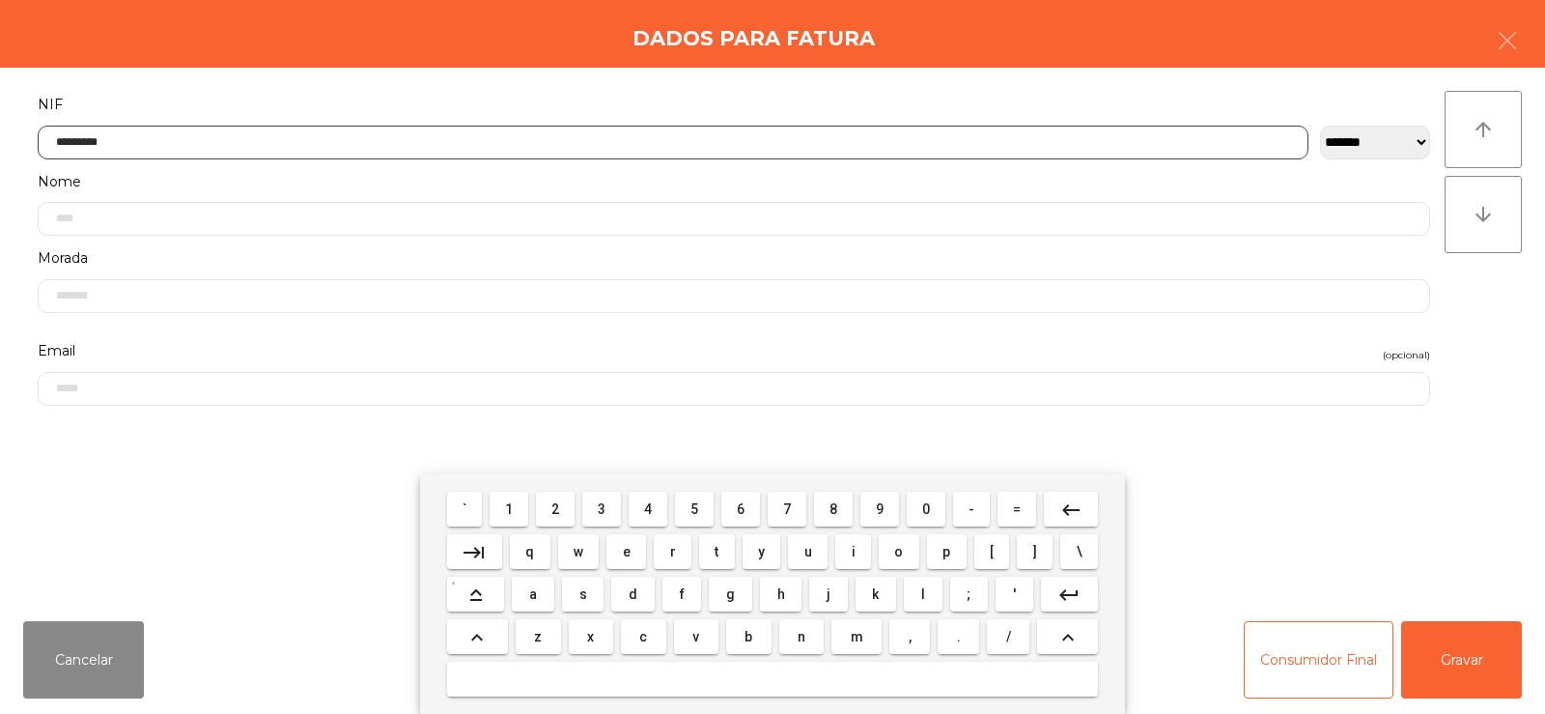
type input "*********"
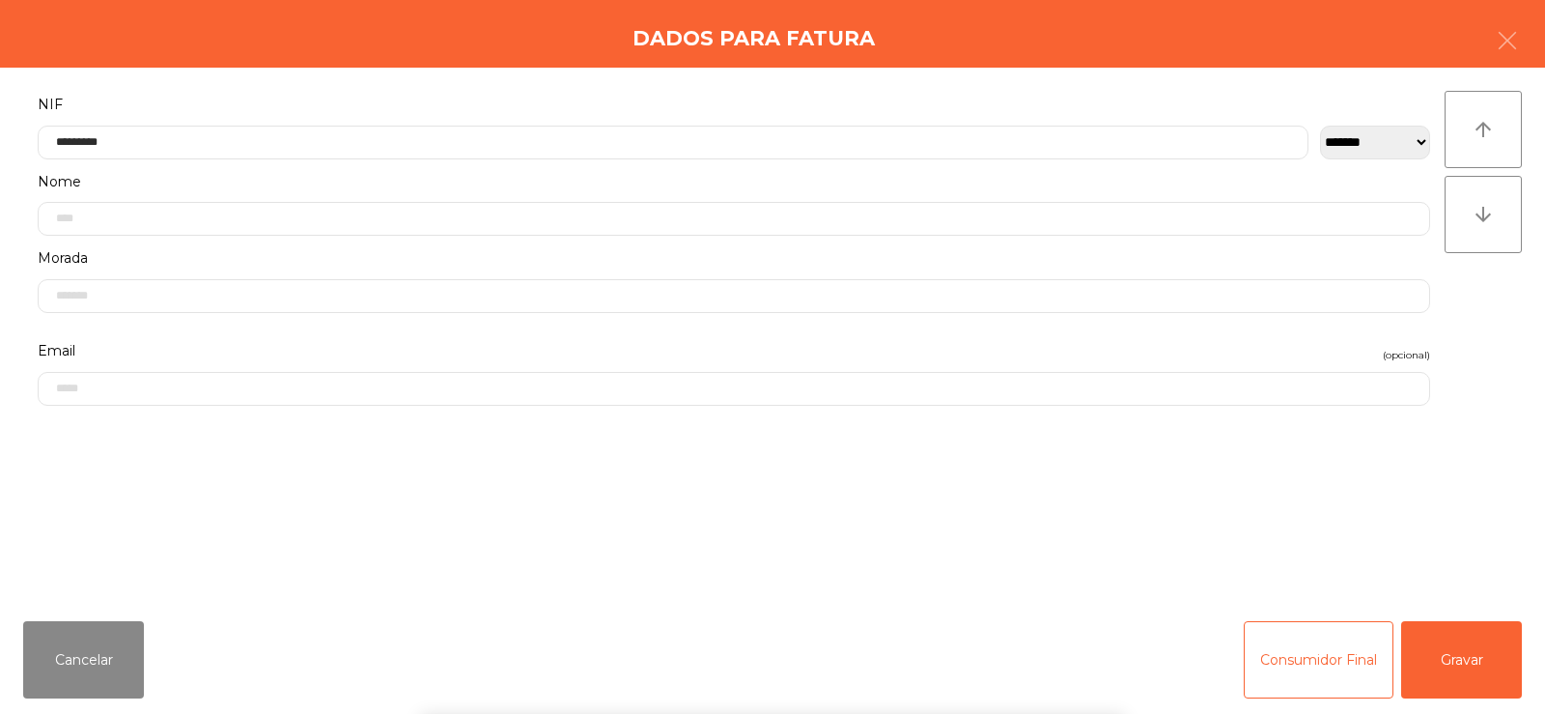
click at [1492, 323] on div "arrow_upward arrow_downward" at bounding box center [1483, 336] width 77 height 491
click at [1447, 658] on button "Gravar" at bounding box center [1461, 659] width 121 height 77
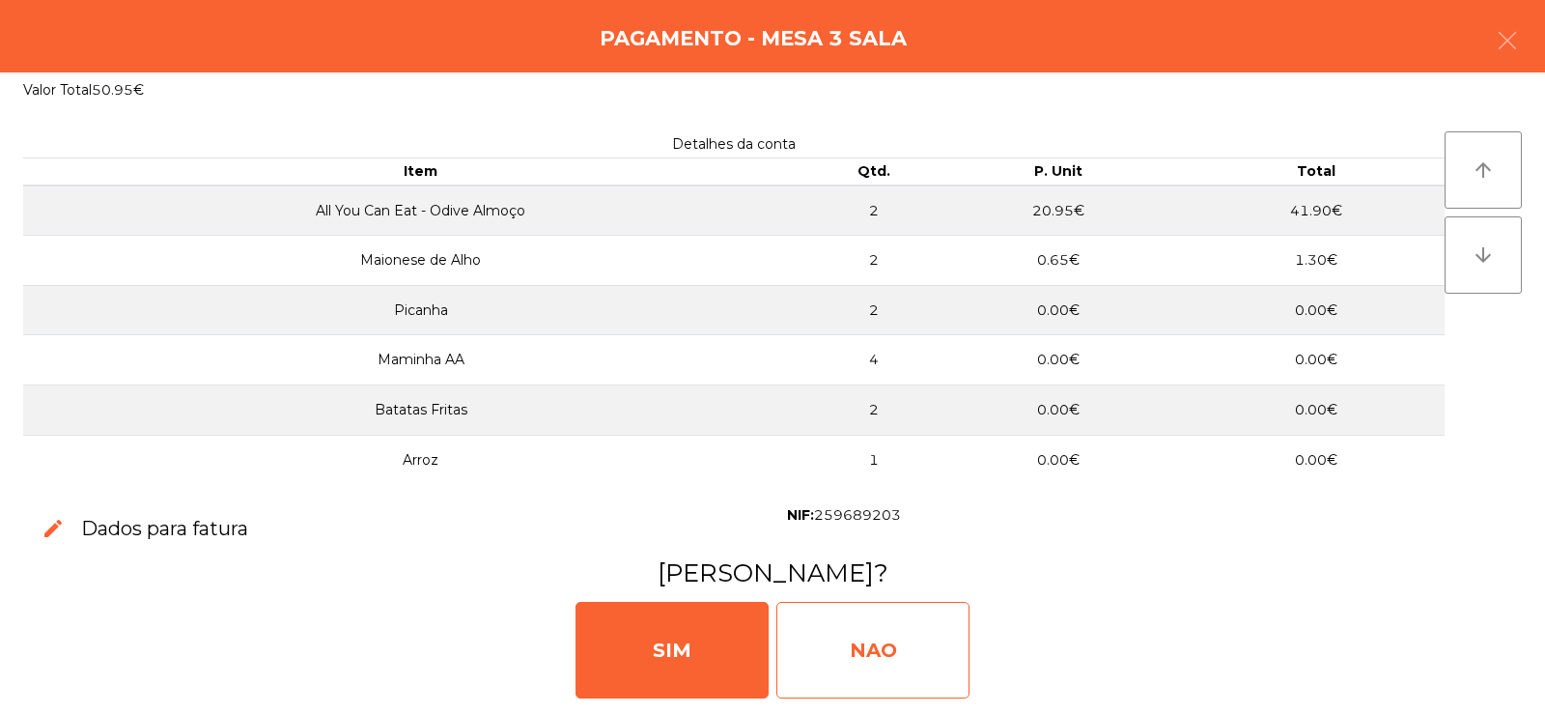
click at [869, 642] on div "NAO" at bounding box center [872, 650] width 193 height 97
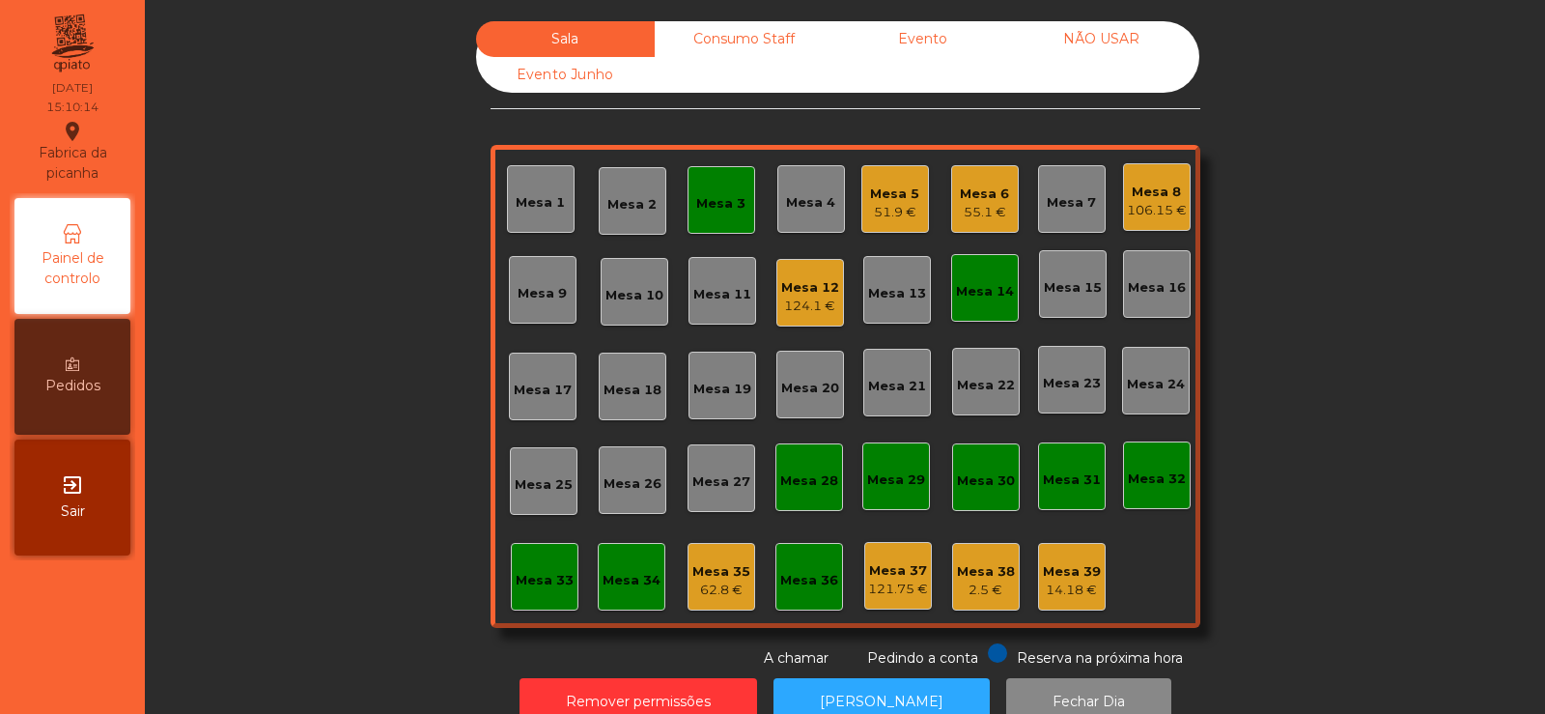
click at [704, 233] on div "Mesa 3" at bounding box center [721, 200] width 68 height 68
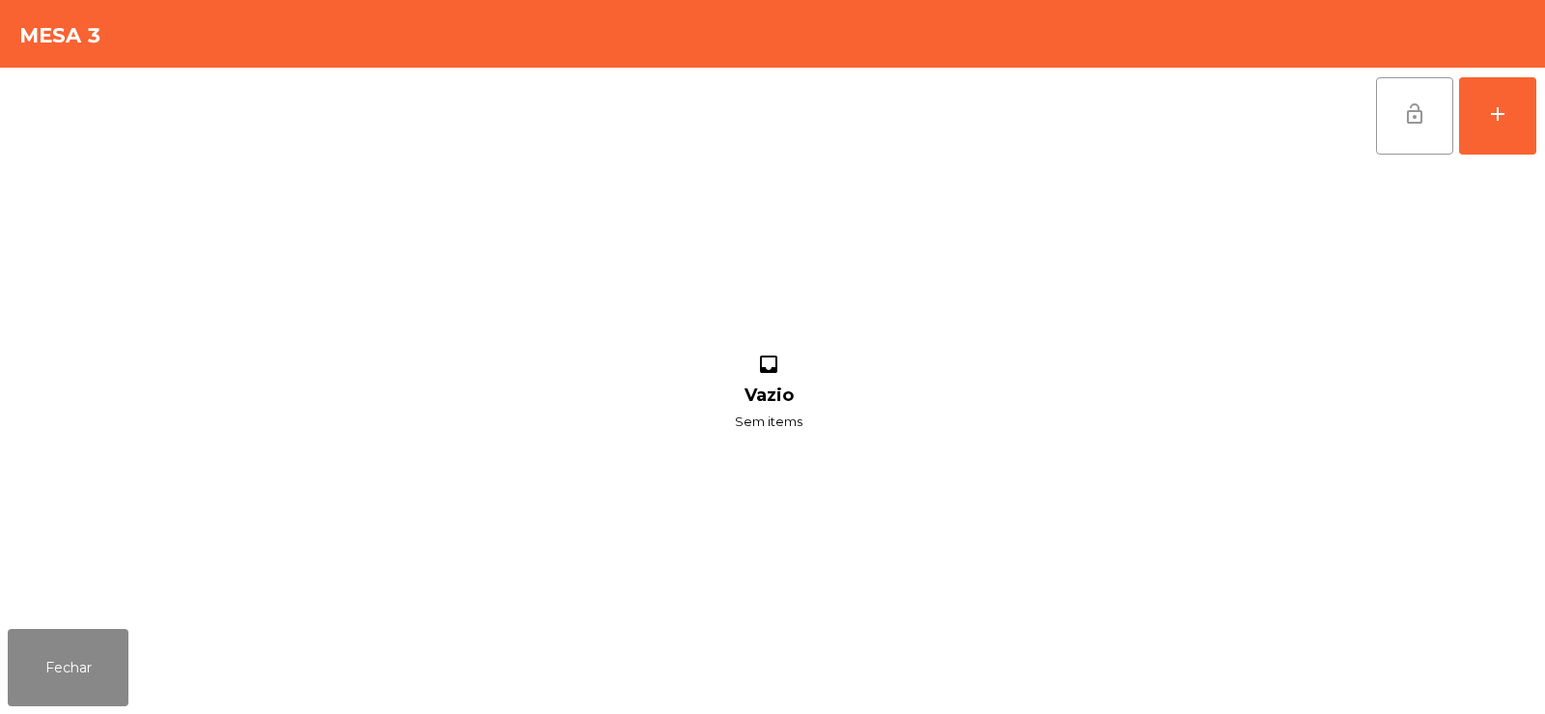
click at [1418, 138] on button "lock_open" at bounding box center [1414, 115] width 77 height 77
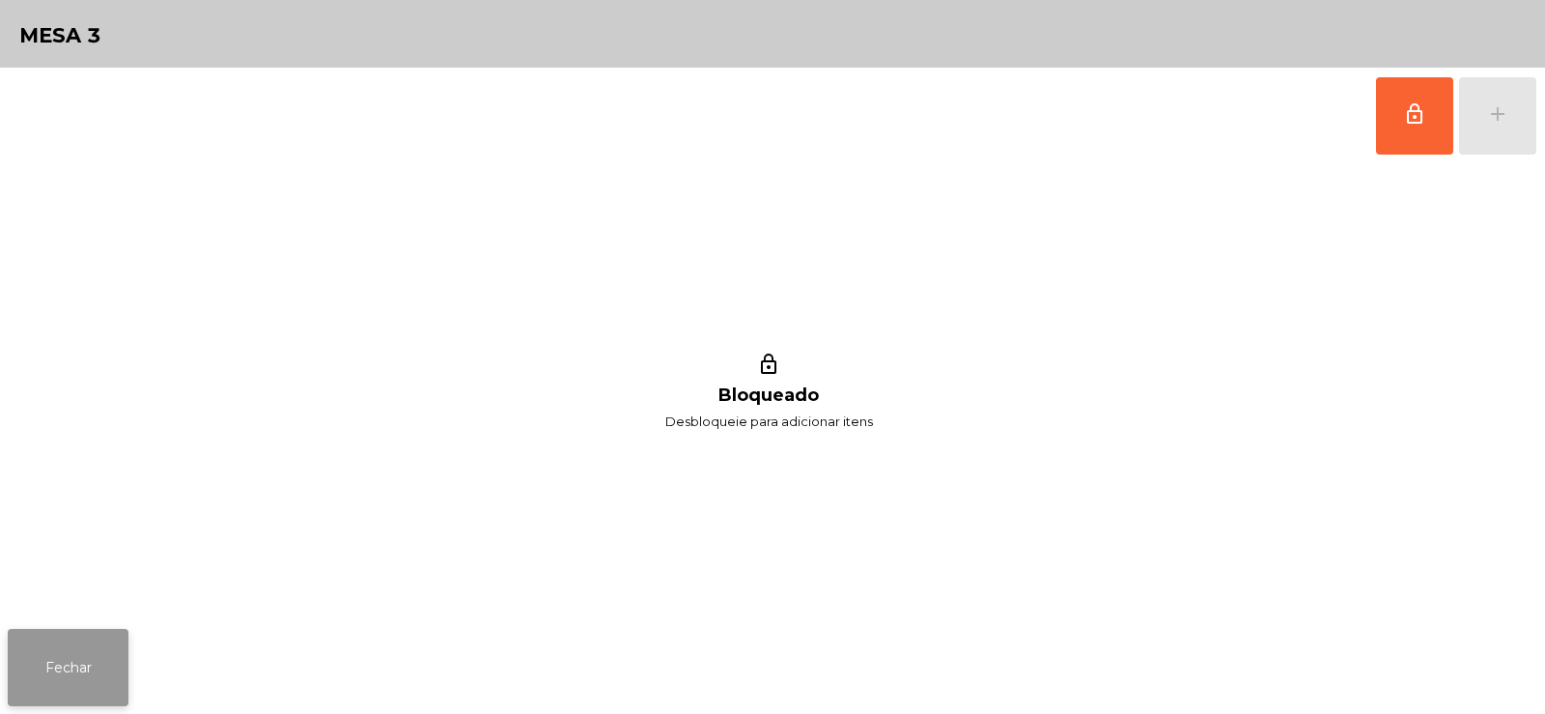
click at [79, 663] on button "Fechar" at bounding box center [68, 667] width 121 height 77
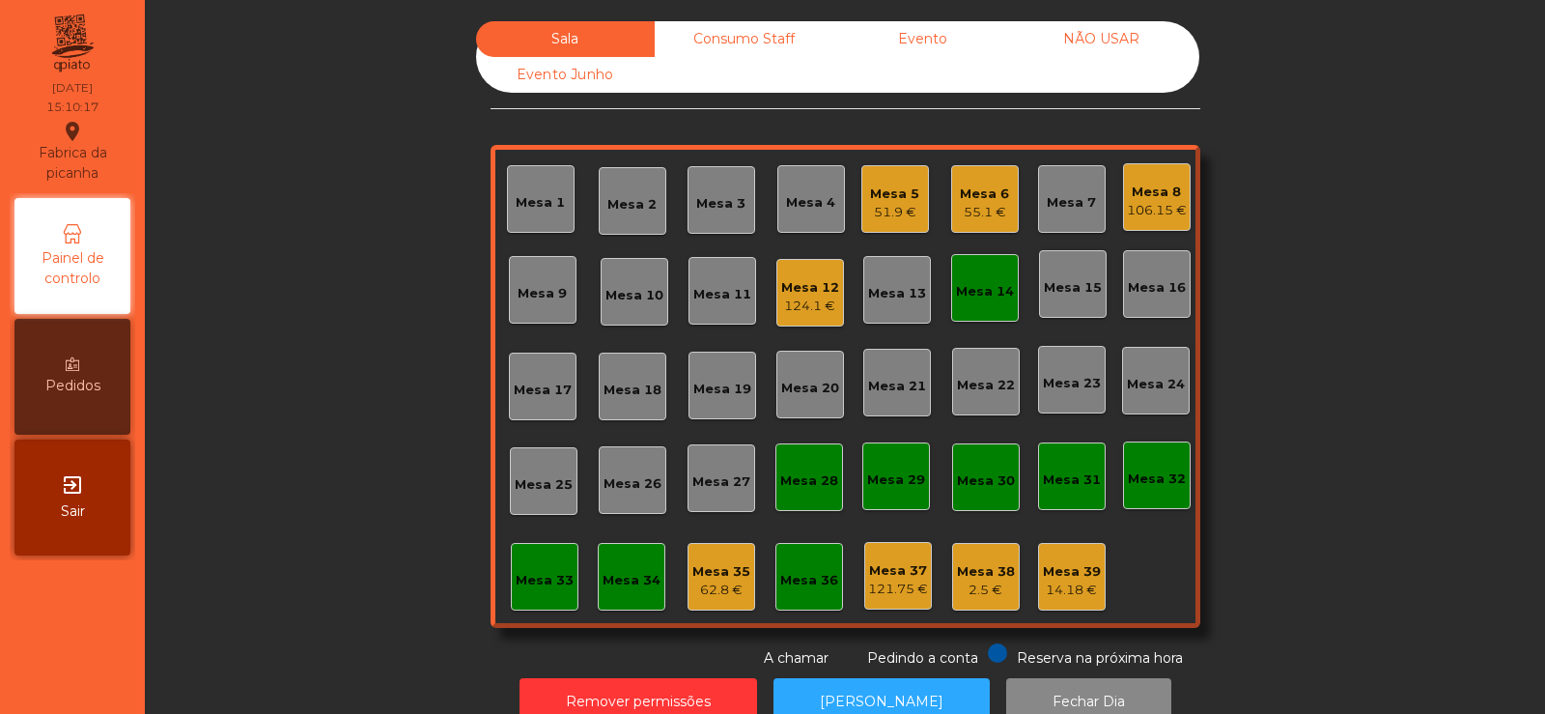
click at [981, 300] on div "Mesa 14" at bounding box center [985, 291] width 58 height 19
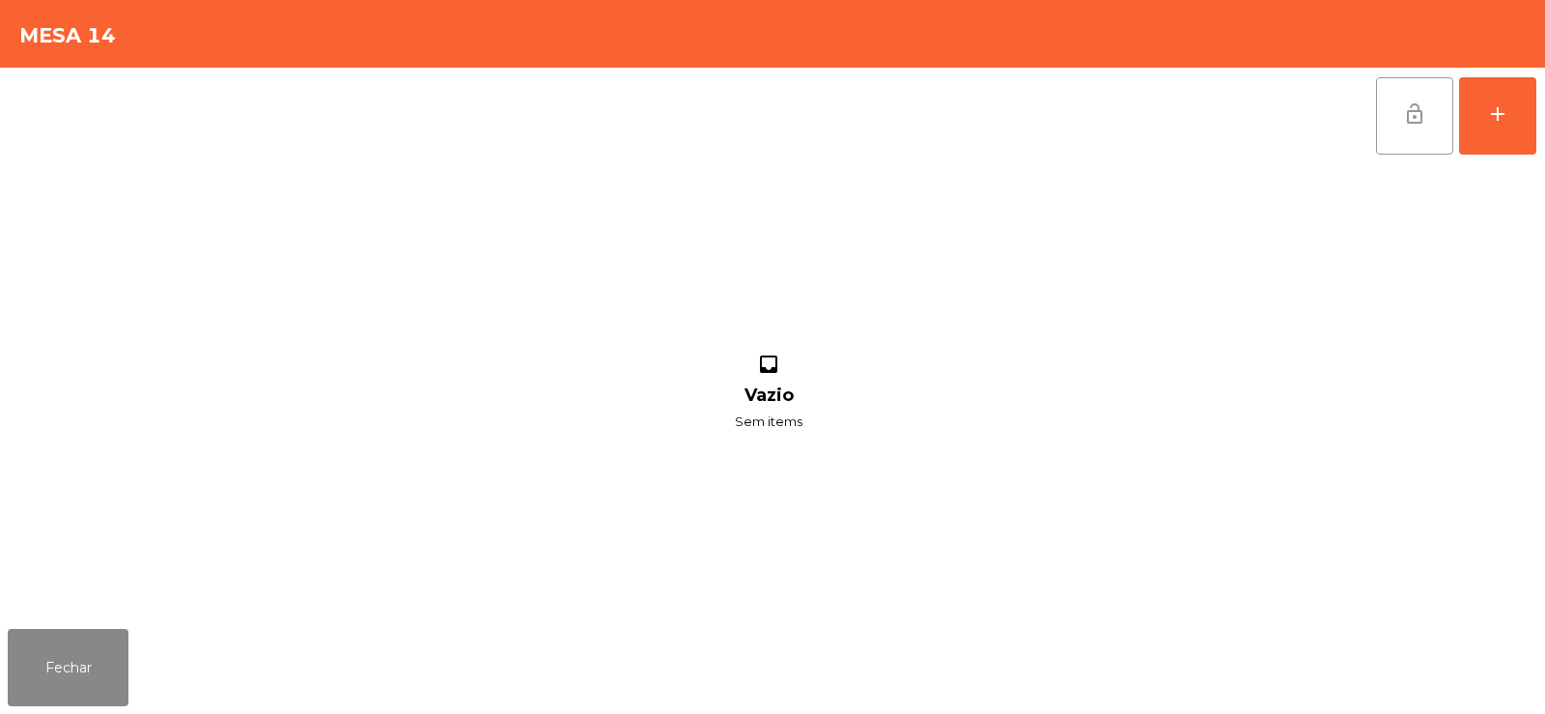
click at [1391, 125] on button "lock_open" at bounding box center [1414, 115] width 77 height 77
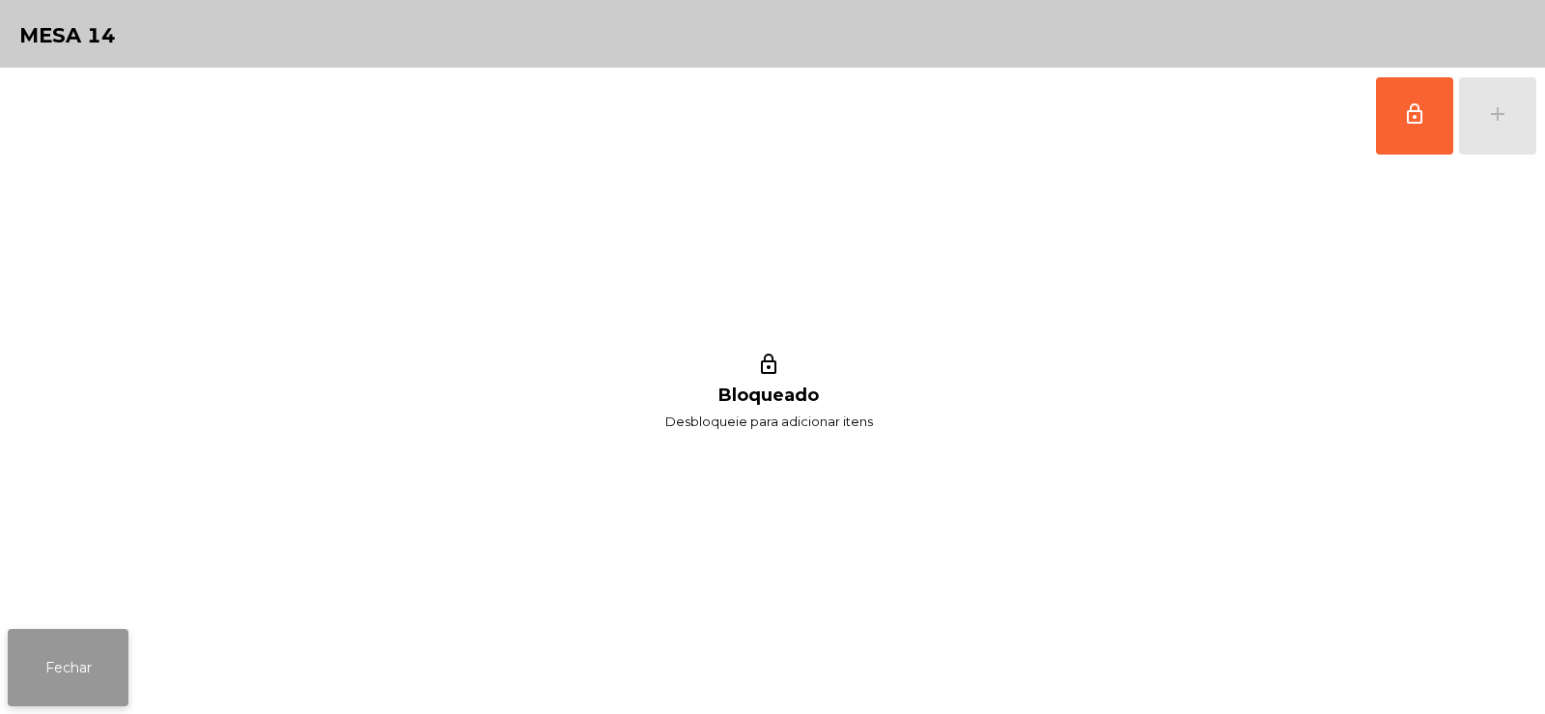
click at [60, 672] on button "Fechar" at bounding box center [68, 667] width 121 height 77
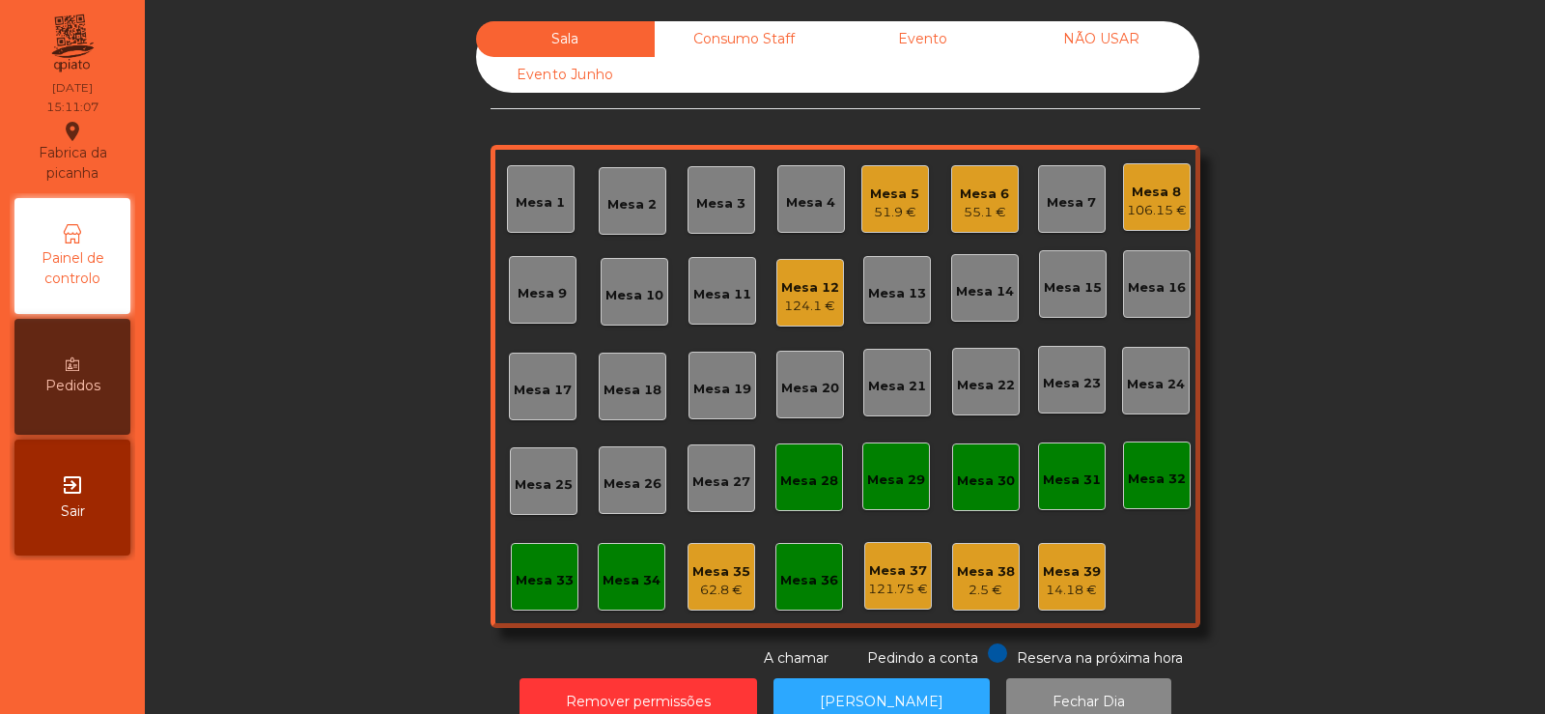
click at [820, 292] on div "Mesa 12" at bounding box center [810, 287] width 58 height 19
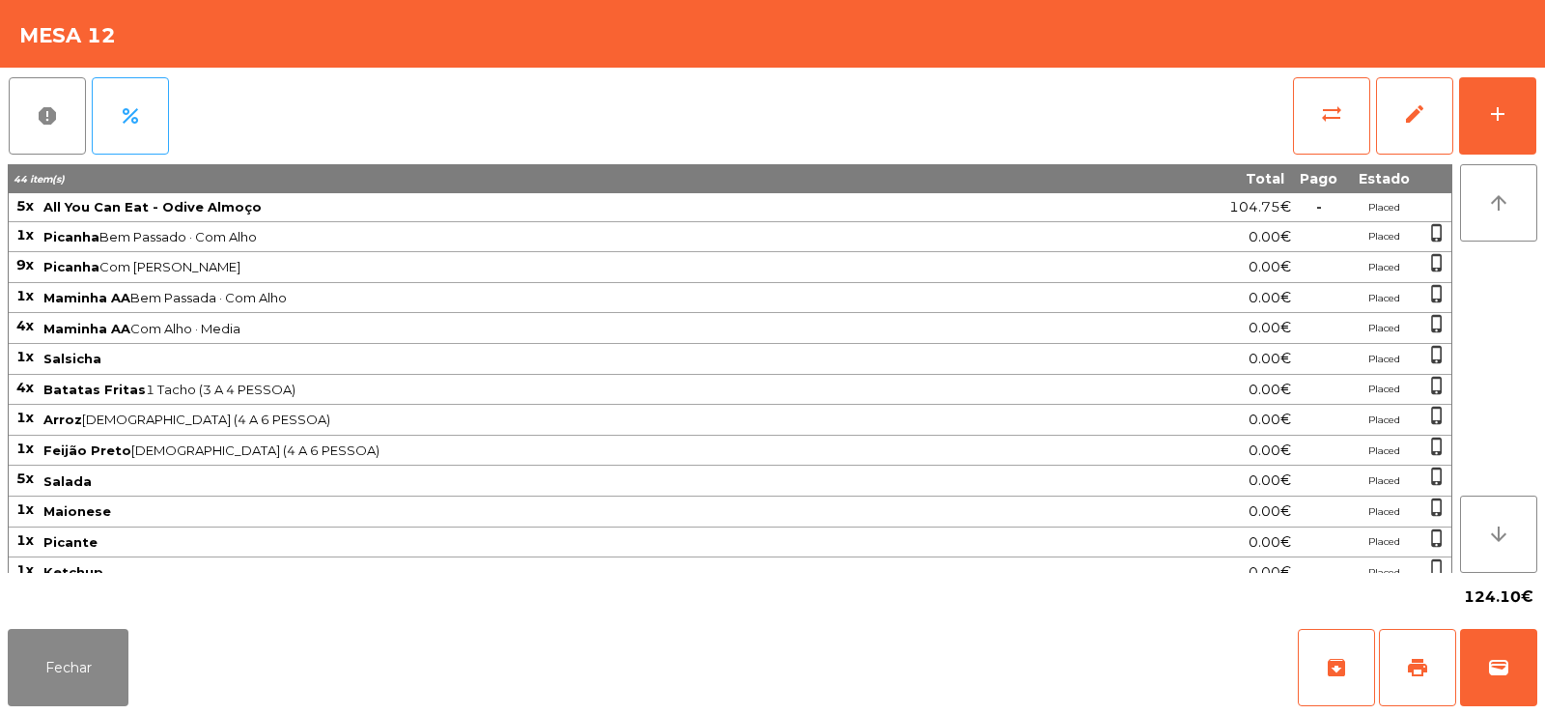
scroll to position [198, 0]
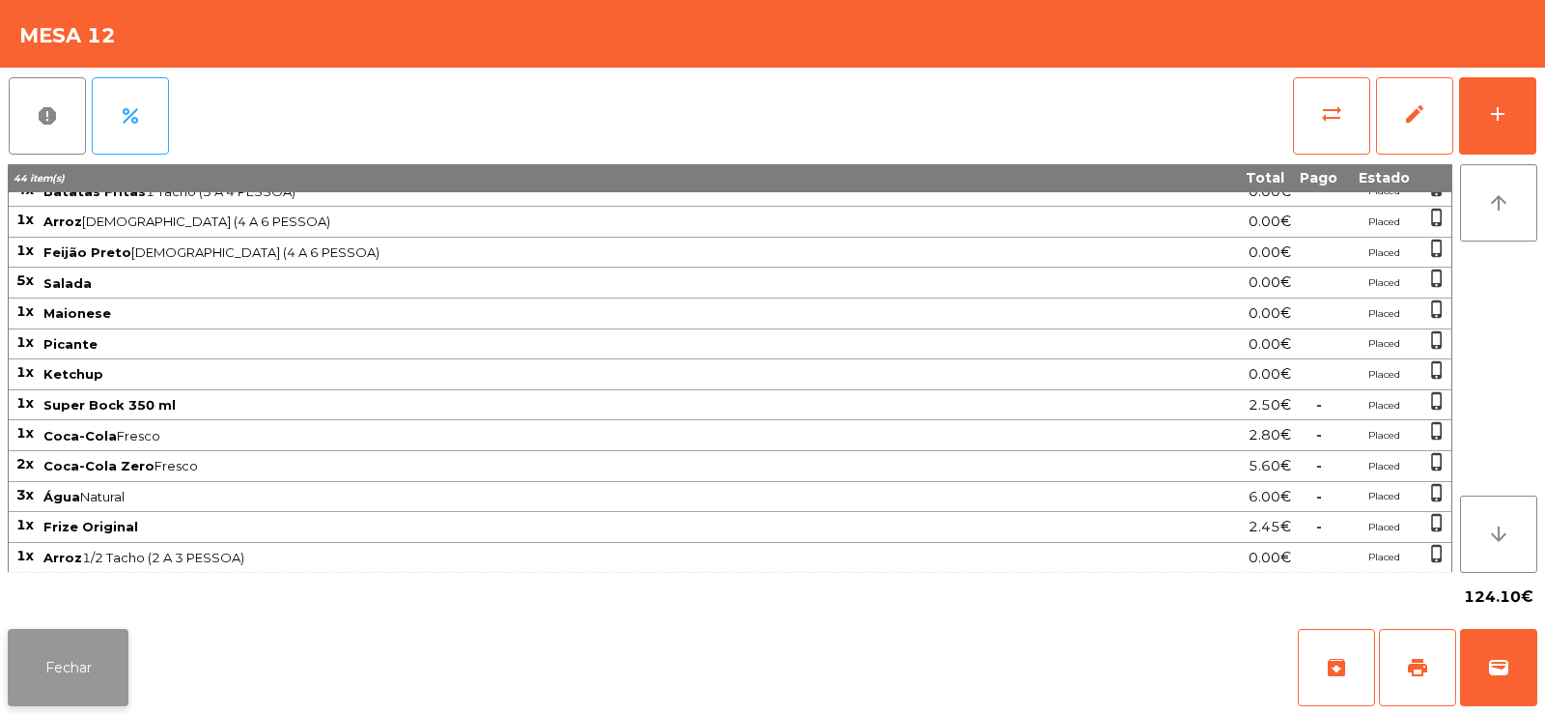
click at [74, 696] on button "Fechar" at bounding box center [68, 667] width 121 height 77
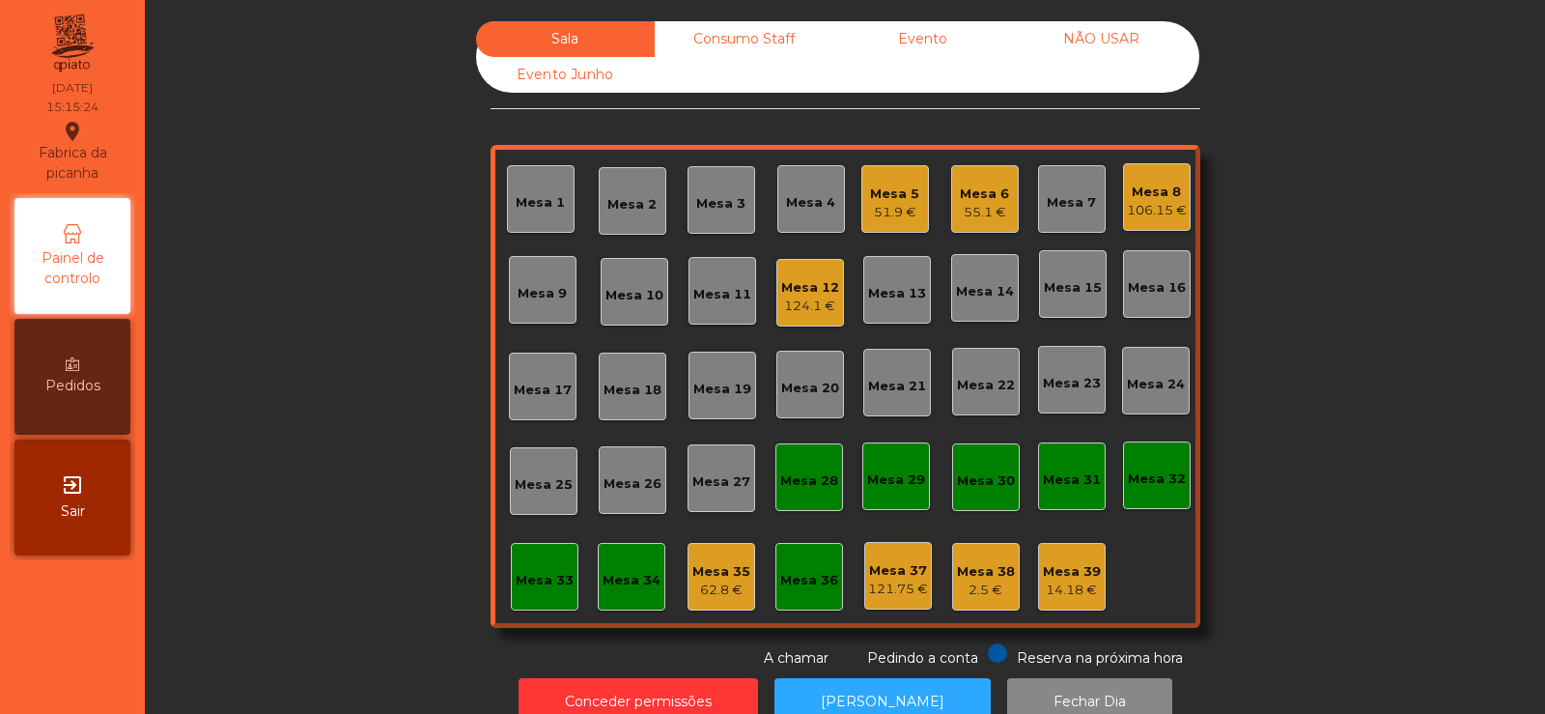
click at [737, 38] on div "Consumo Staff" at bounding box center [744, 39] width 179 height 36
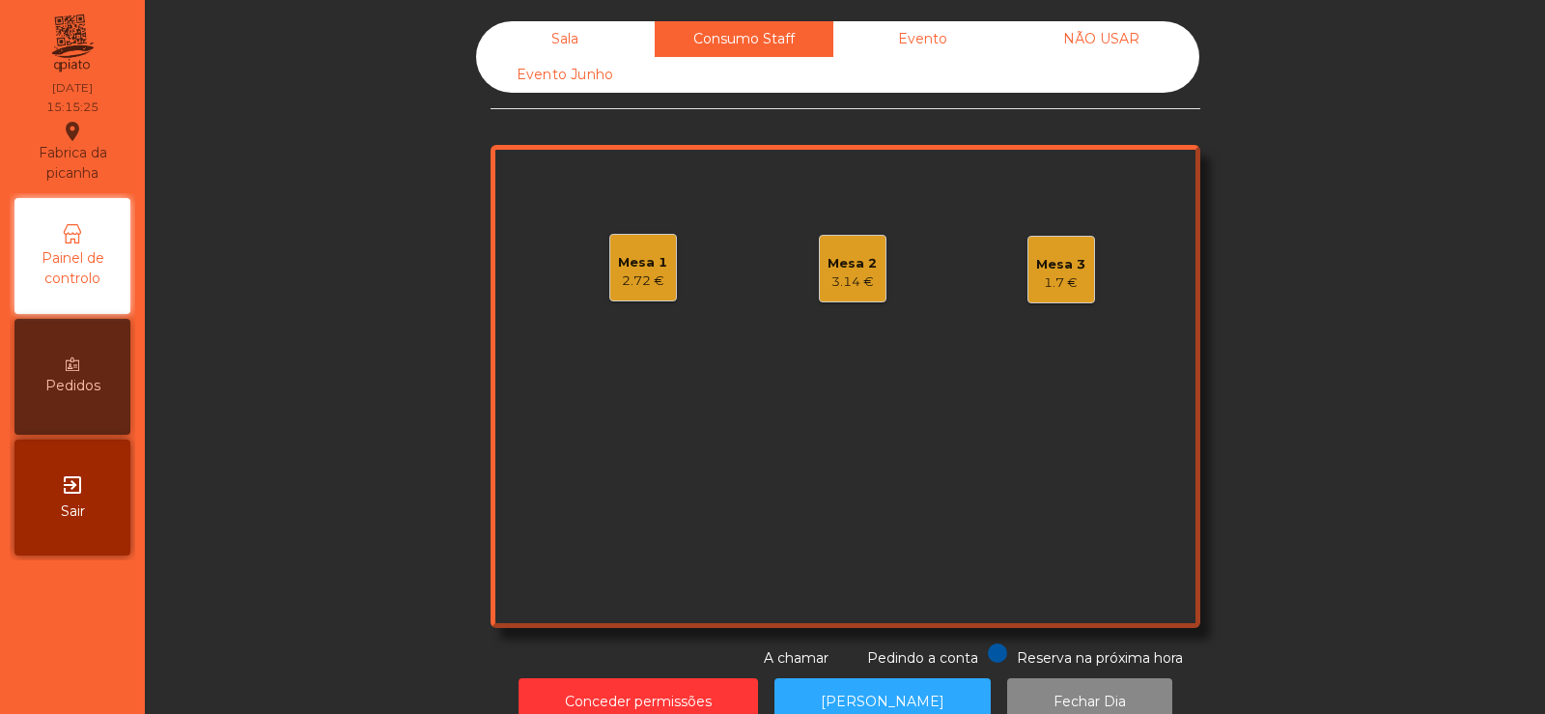
click at [931, 42] on div "Evento" at bounding box center [922, 39] width 179 height 36
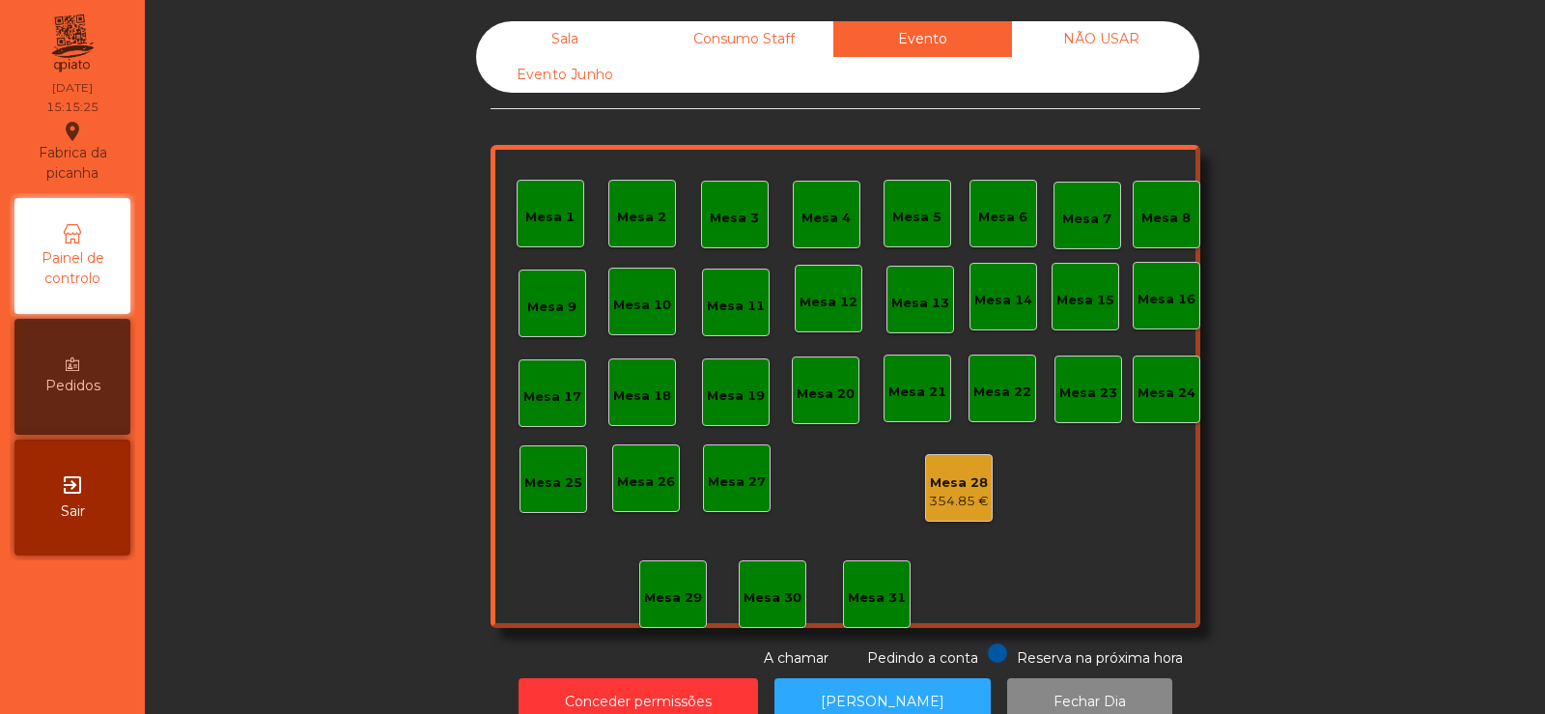
click at [1134, 46] on div "NÃO USAR" at bounding box center [1101, 39] width 179 height 36
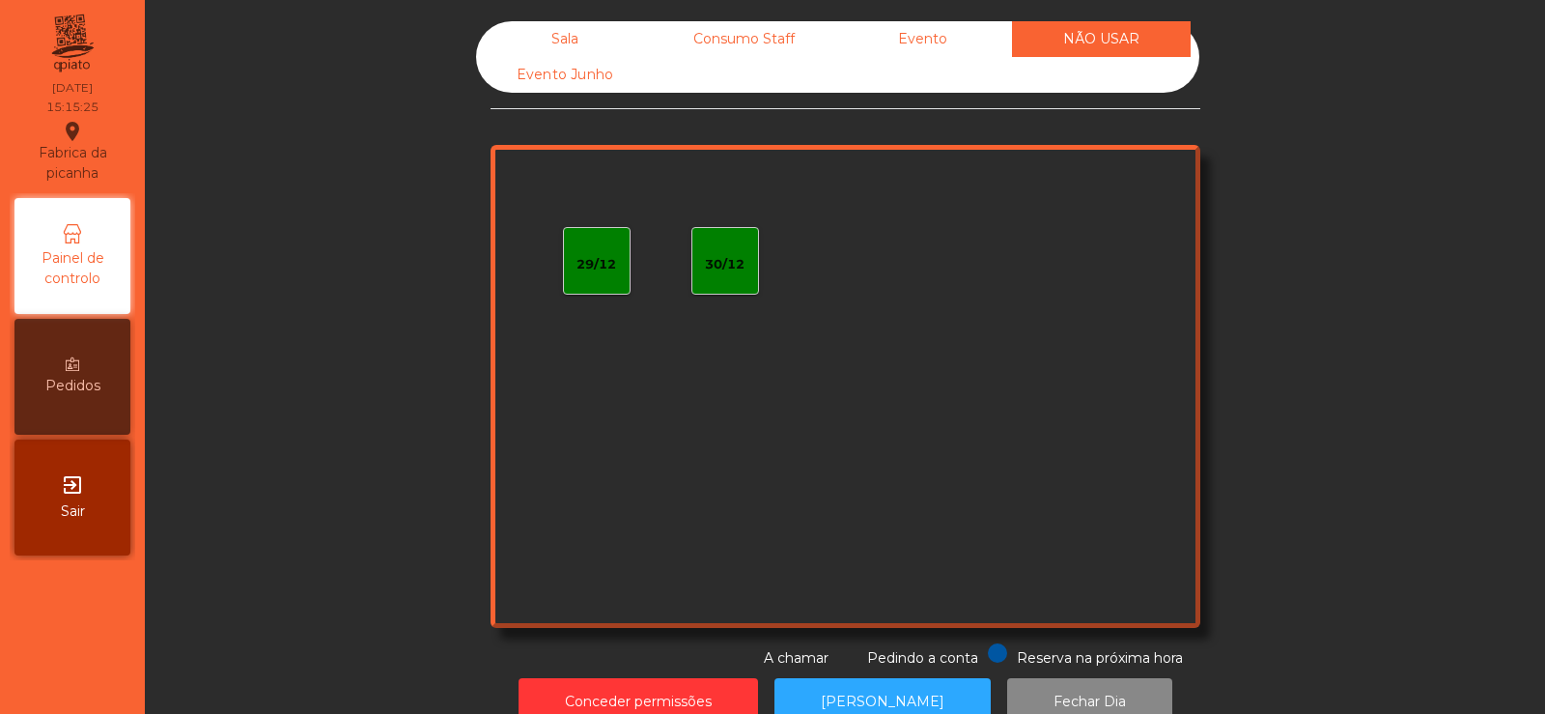
click at [763, 23] on div "Consumo Staff" at bounding box center [744, 39] width 179 height 36
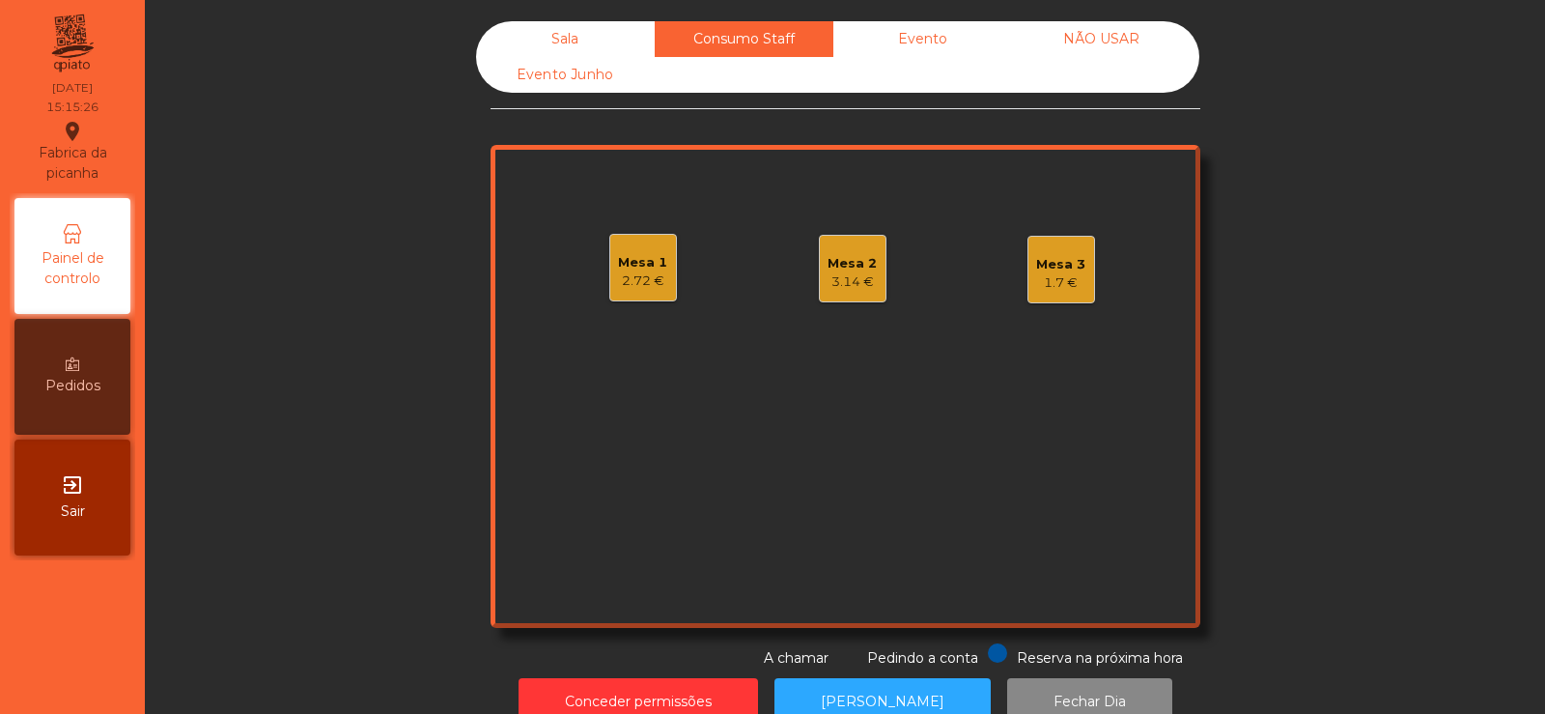
click at [352, 455] on div "Sala Consumo Staff Evento NÃO USAR Evento Junho Mesa 1 2.72 € Mesa 2 3.14 € Mes…" at bounding box center [845, 344] width 1348 height 647
click at [562, 38] on div "Sala" at bounding box center [565, 39] width 179 height 36
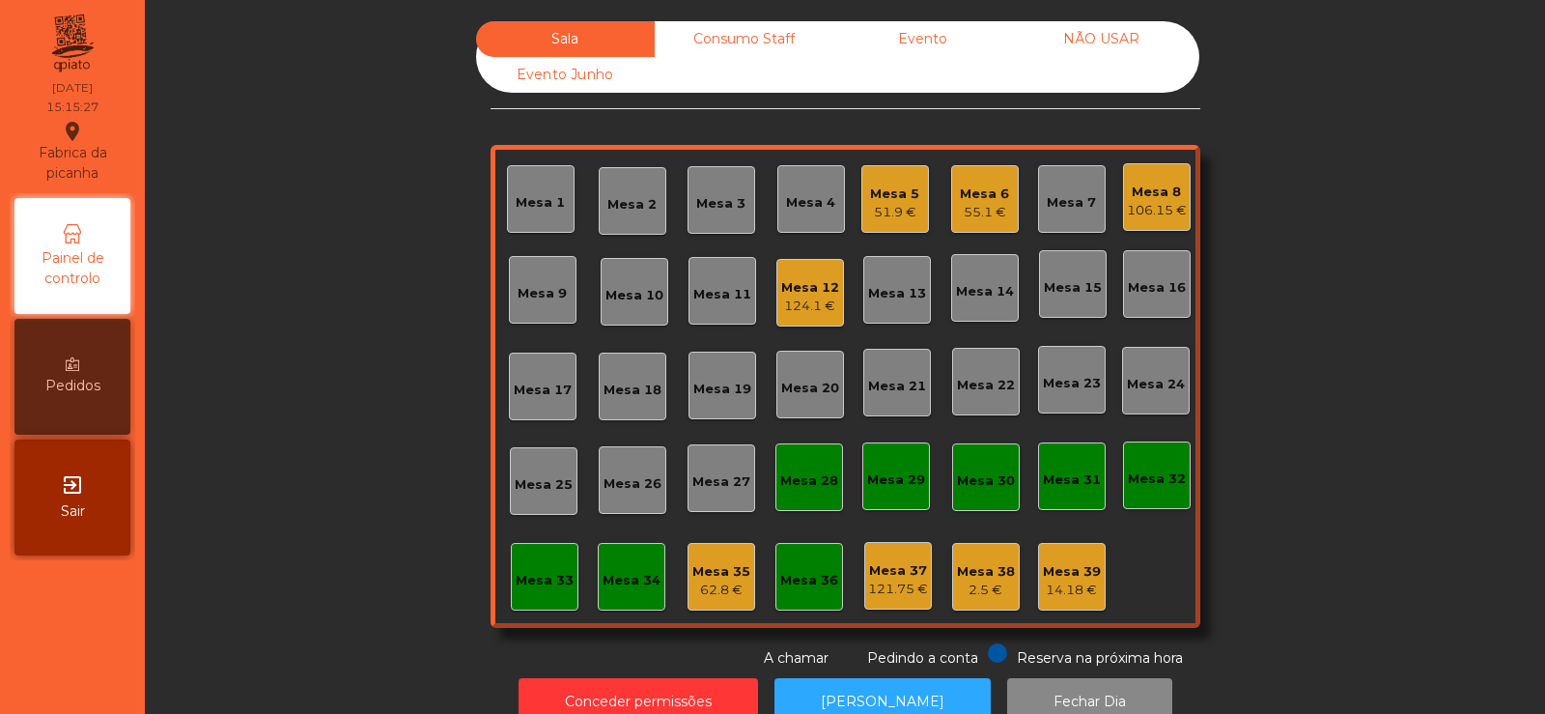
click at [344, 162] on div "Sala Consumo Staff Evento NÃO USAR Evento Junho Mesa 1 Mesa 2 Mesa 3 Mesa 4 Mes…" at bounding box center [845, 344] width 1348 height 647
click at [746, 38] on div "Consumo Staff" at bounding box center [744, 39] width 179 height 36
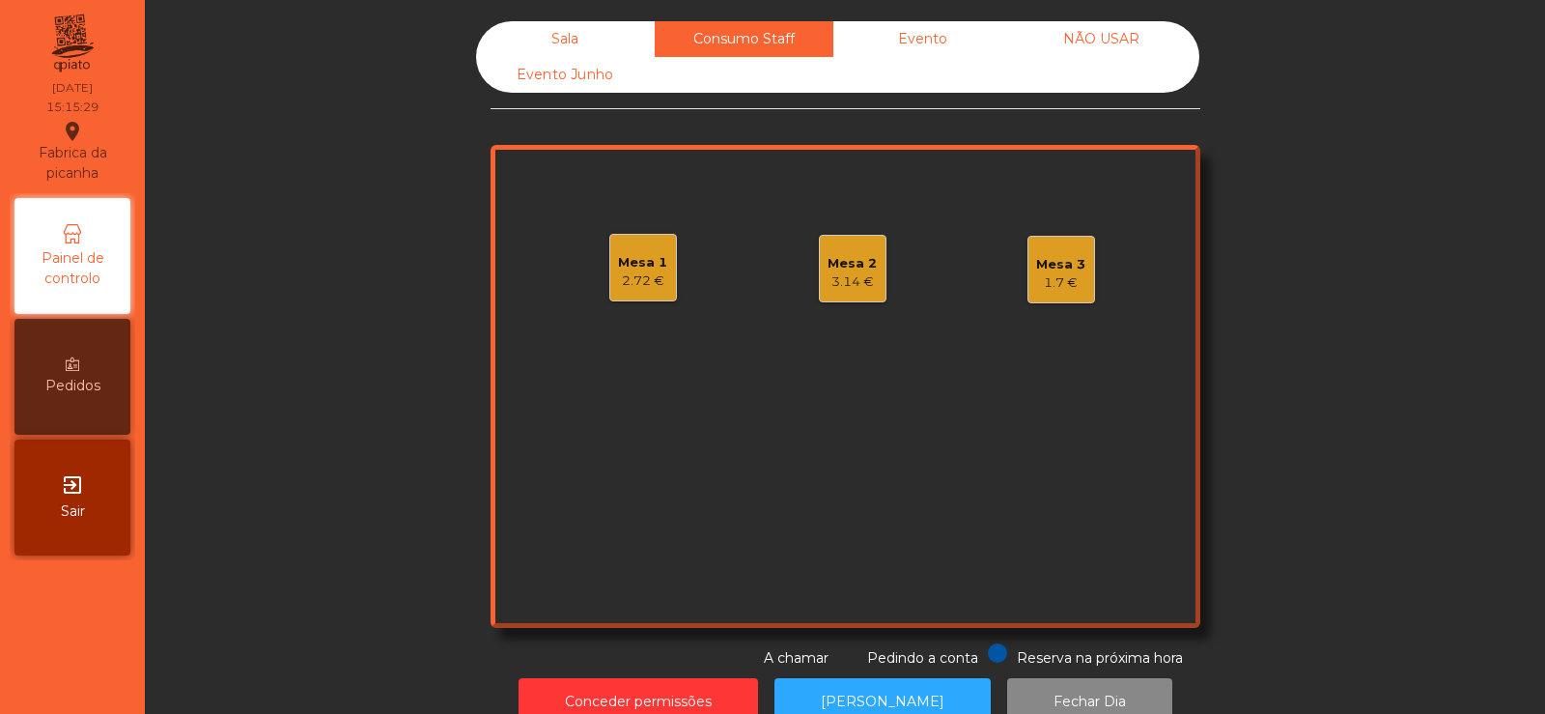
click at [946, 41] on div "Evento" at bounding box center [922, 39] width 179 height 36
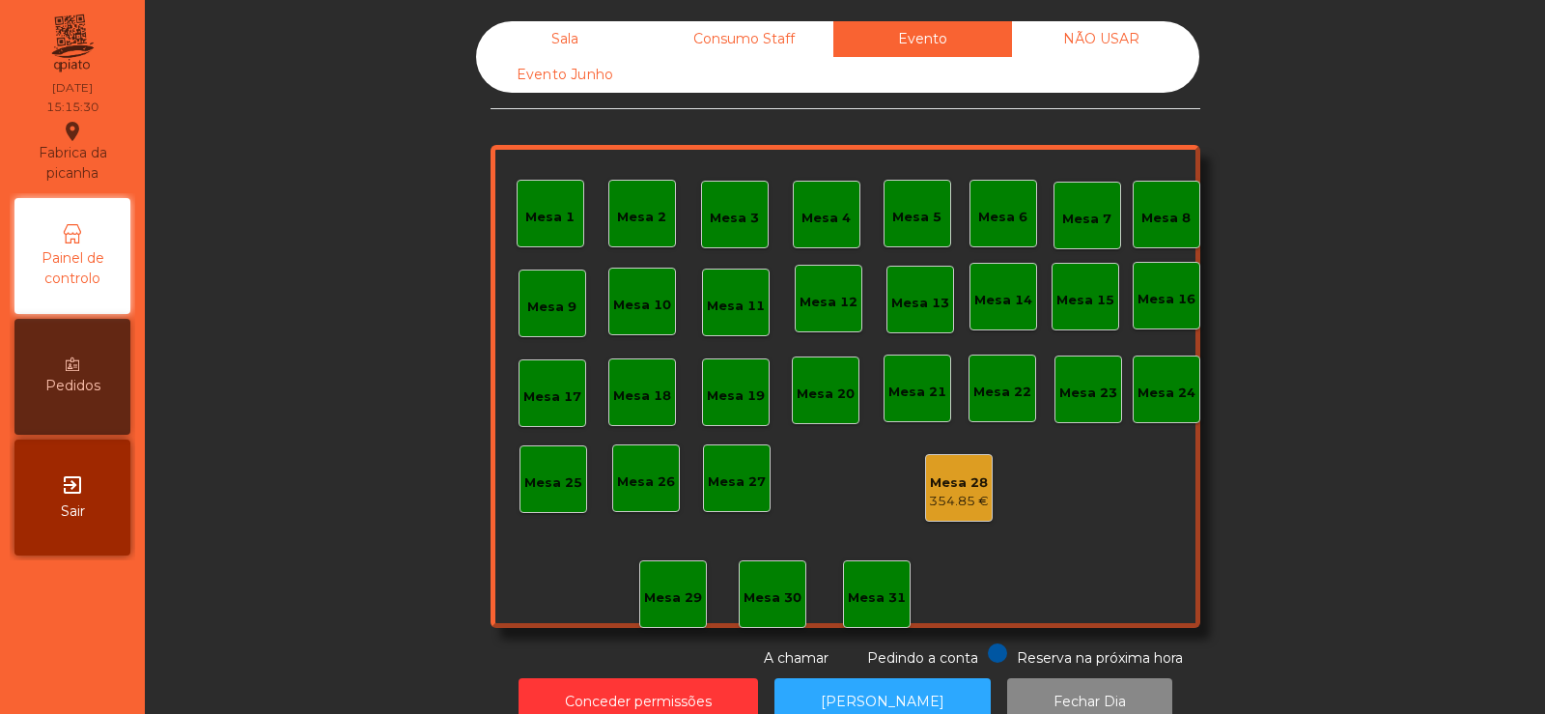
click at [1102, 41] on div "NÃO USAR" at bounding box center [1101, 39] width 179 height 36
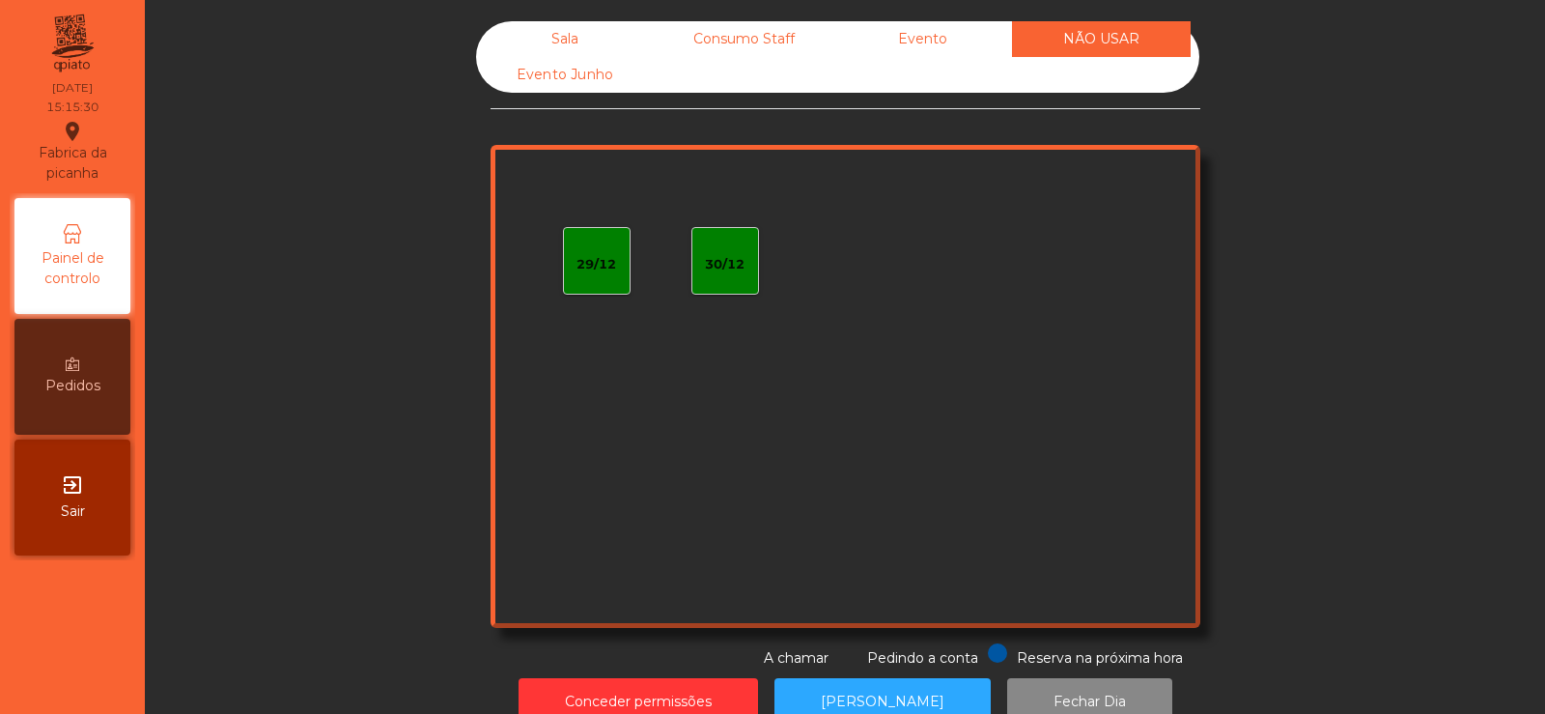
click at [593, 29] on div "Sala" at bounding box center [565, 39] width 179 height 36
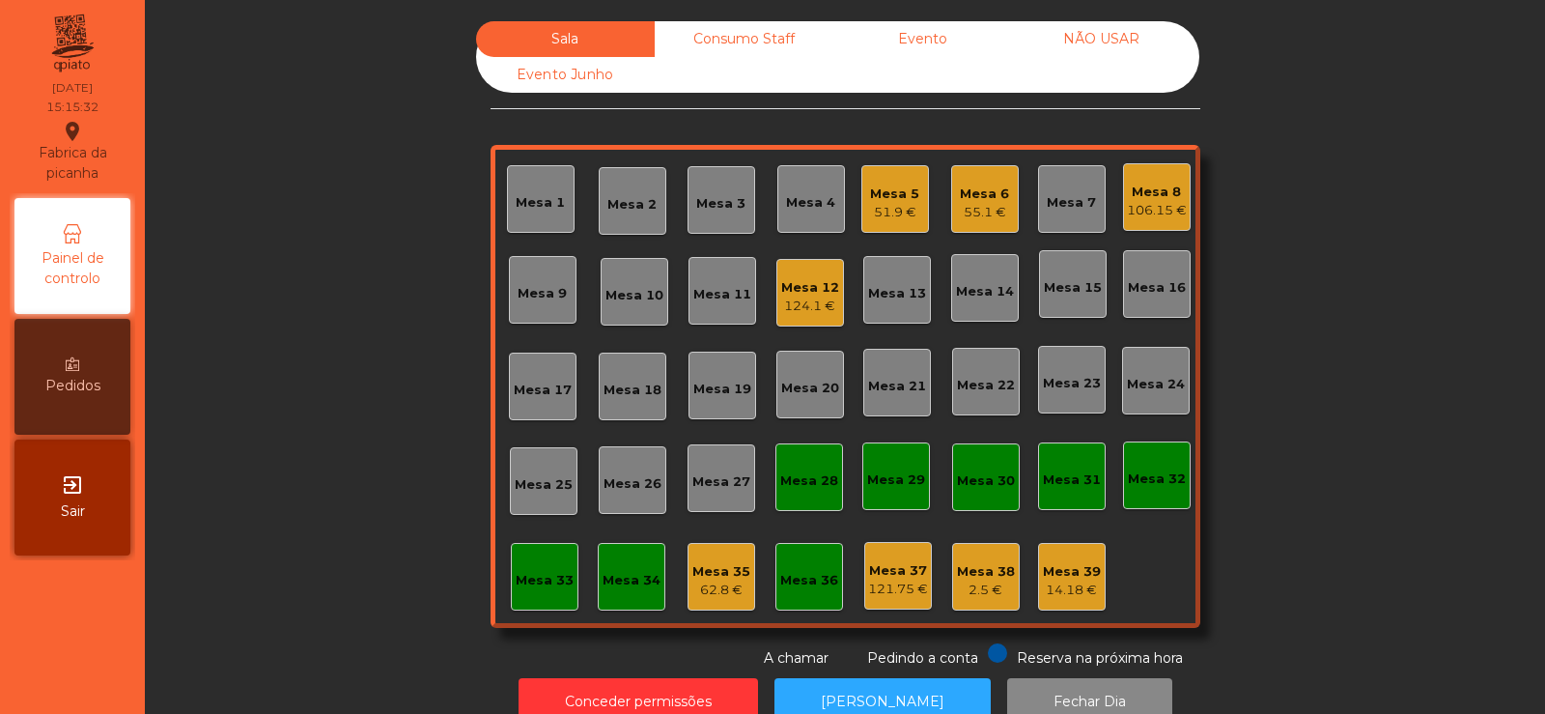
click at [719, 592] on div "62.8 €" at bounding box center [721, 589] width 58 height 19
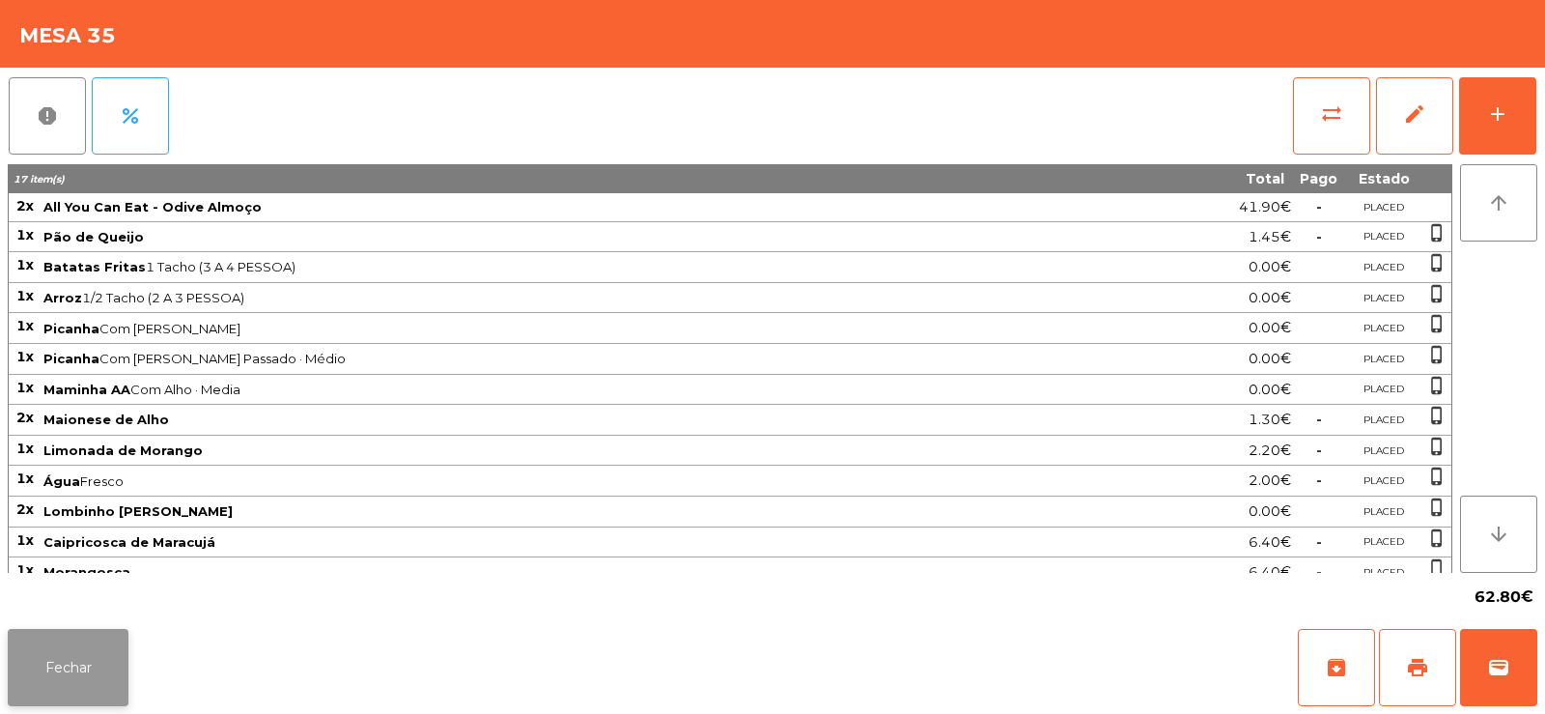
click at [57, 661] on button "Fechar" at bounding box center [68, 667] width 121 height 77
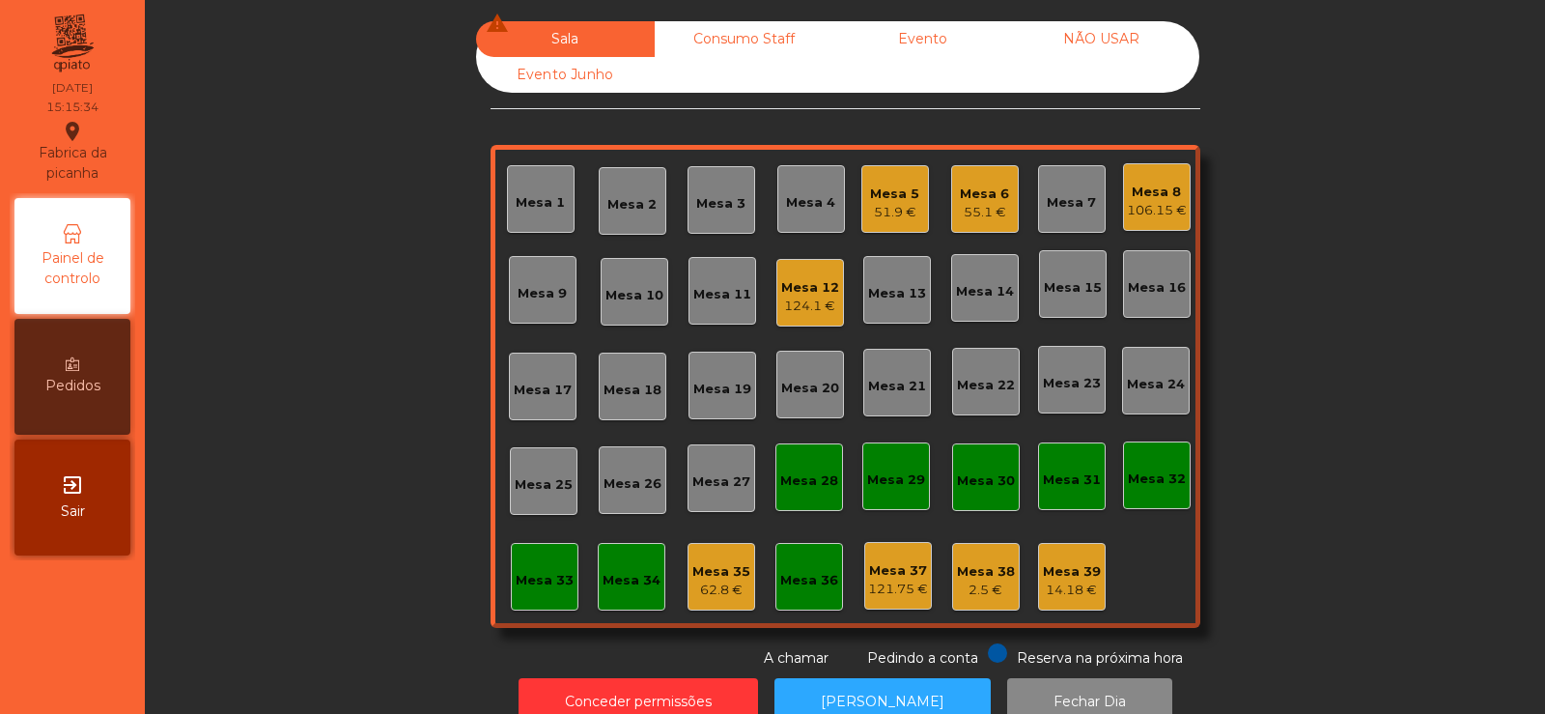
click at [1139, 204] on div "106.15 €" at bounding box center [1157, 210] width 60 height 19
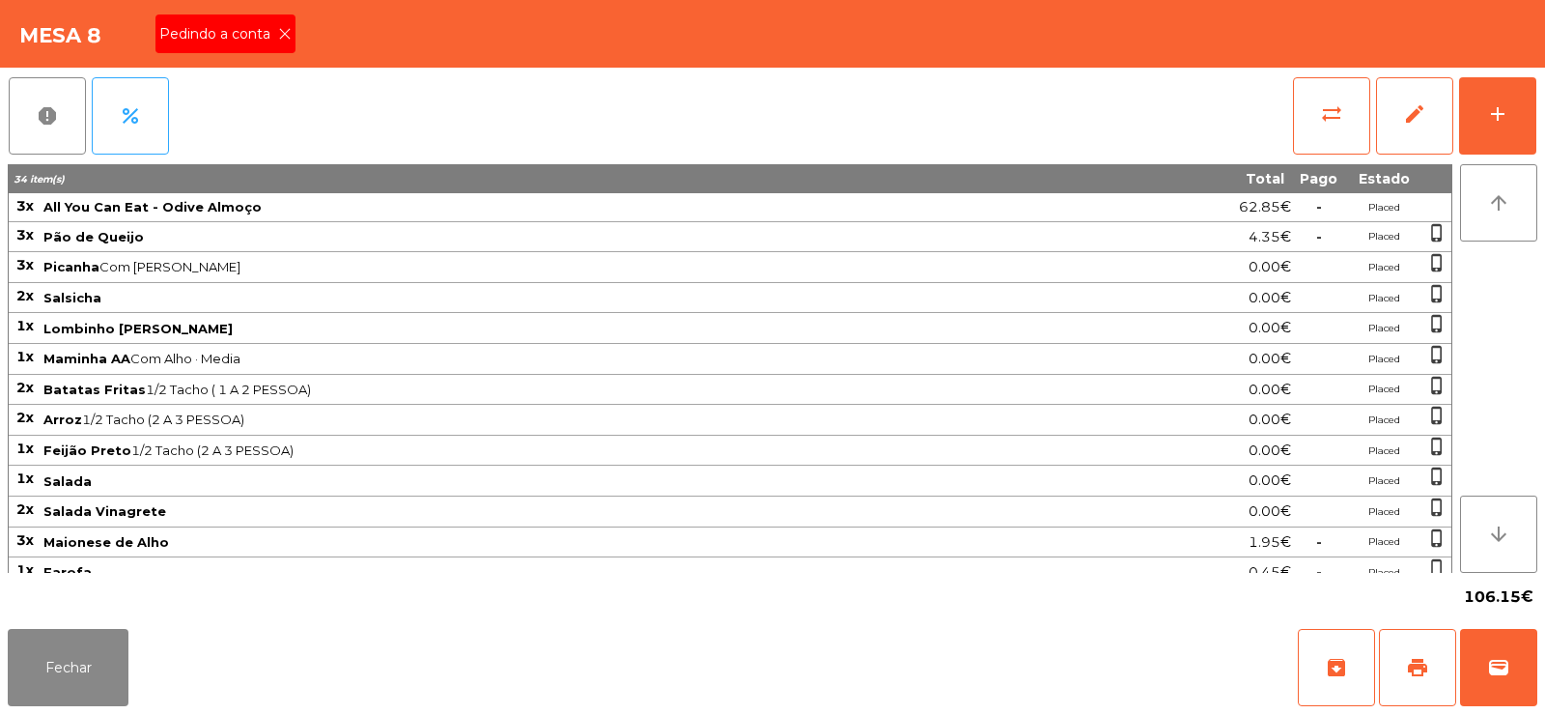
click at [287, 37] on icon at bounding box center [285, 34] width 14 height 14
click at [1416, 671] on span "print" at bounding box center [1417, 667] width 23 height 23
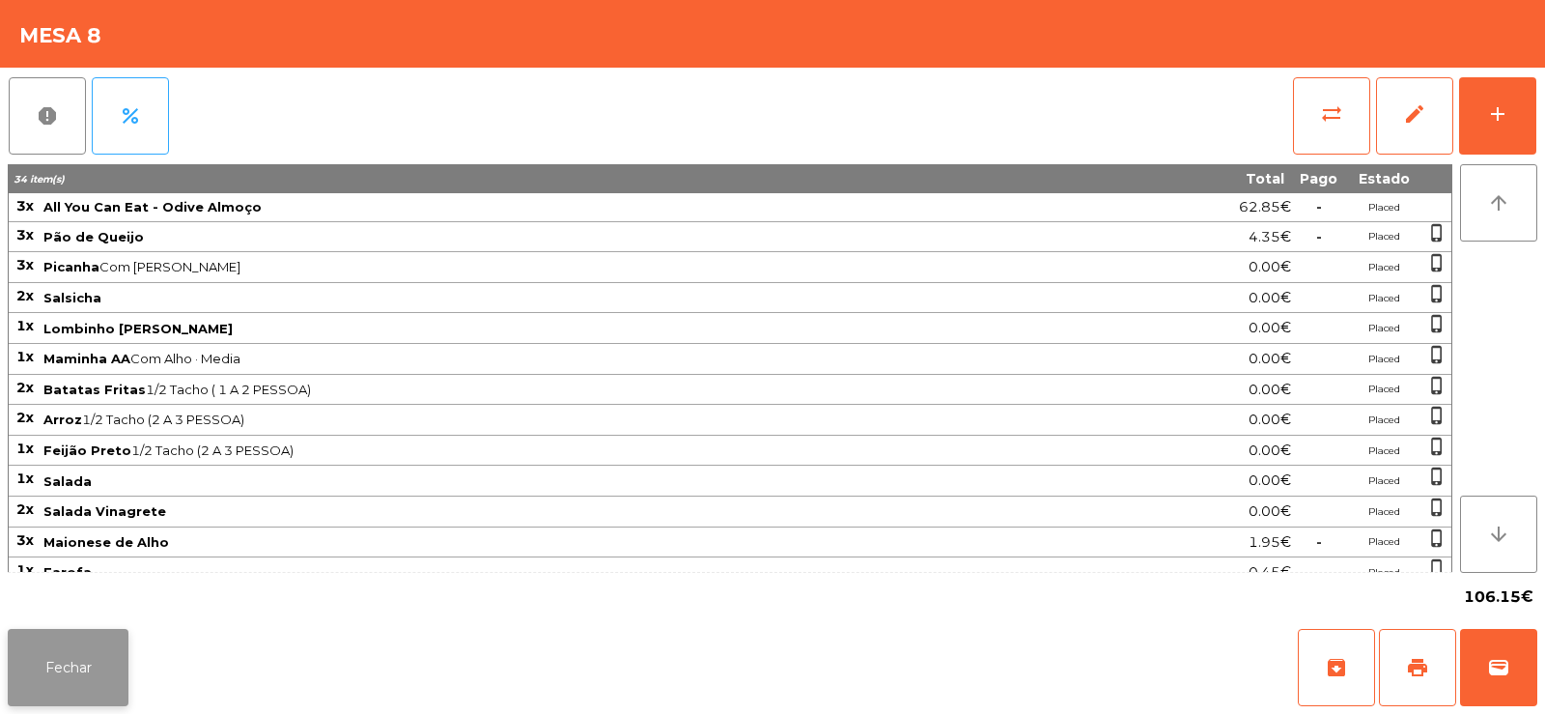
click at [90, 690] on button "Fechar" at bounding box center [68, 667] width 121 height 77
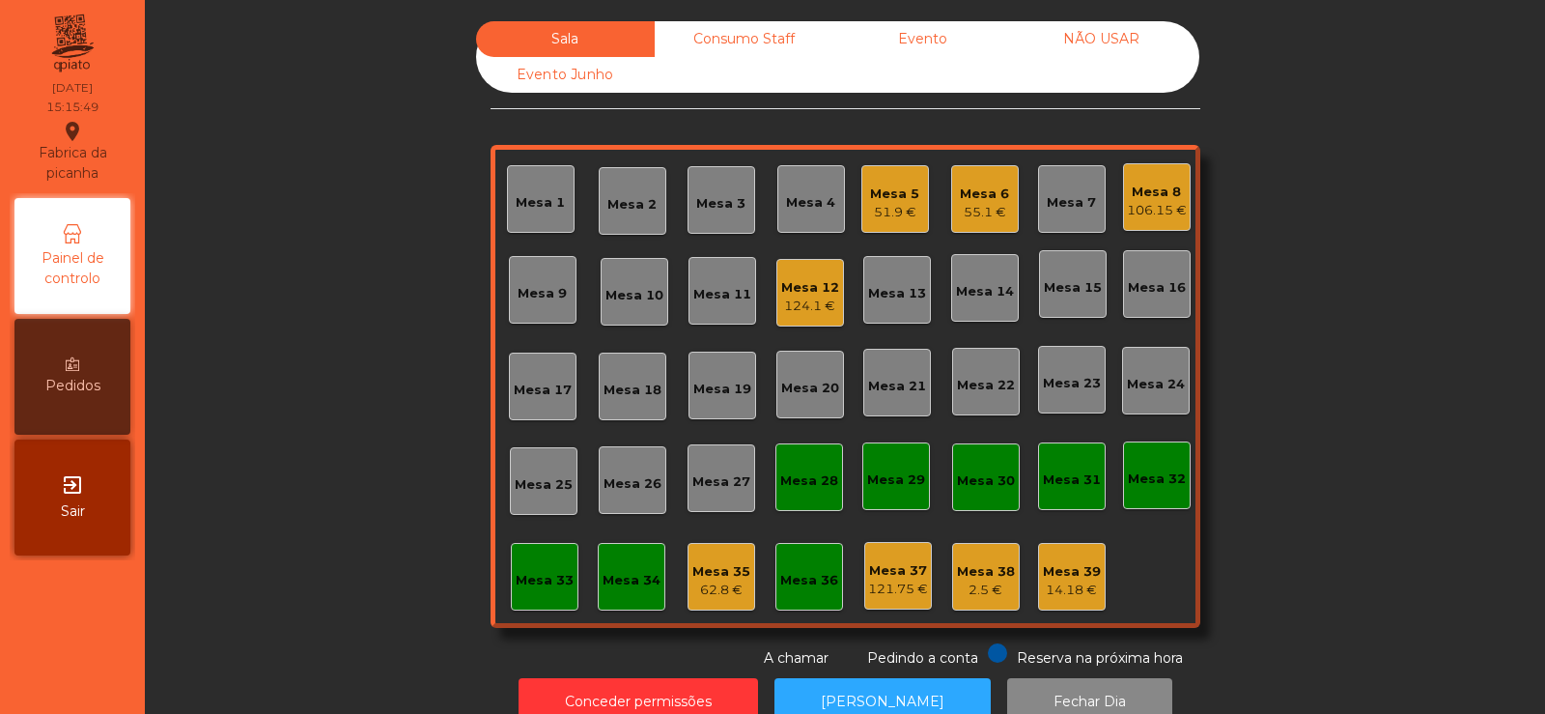
click at [1166, 217] on div "106.15 €" at bounding box center [1157, 210] width 60 height 19
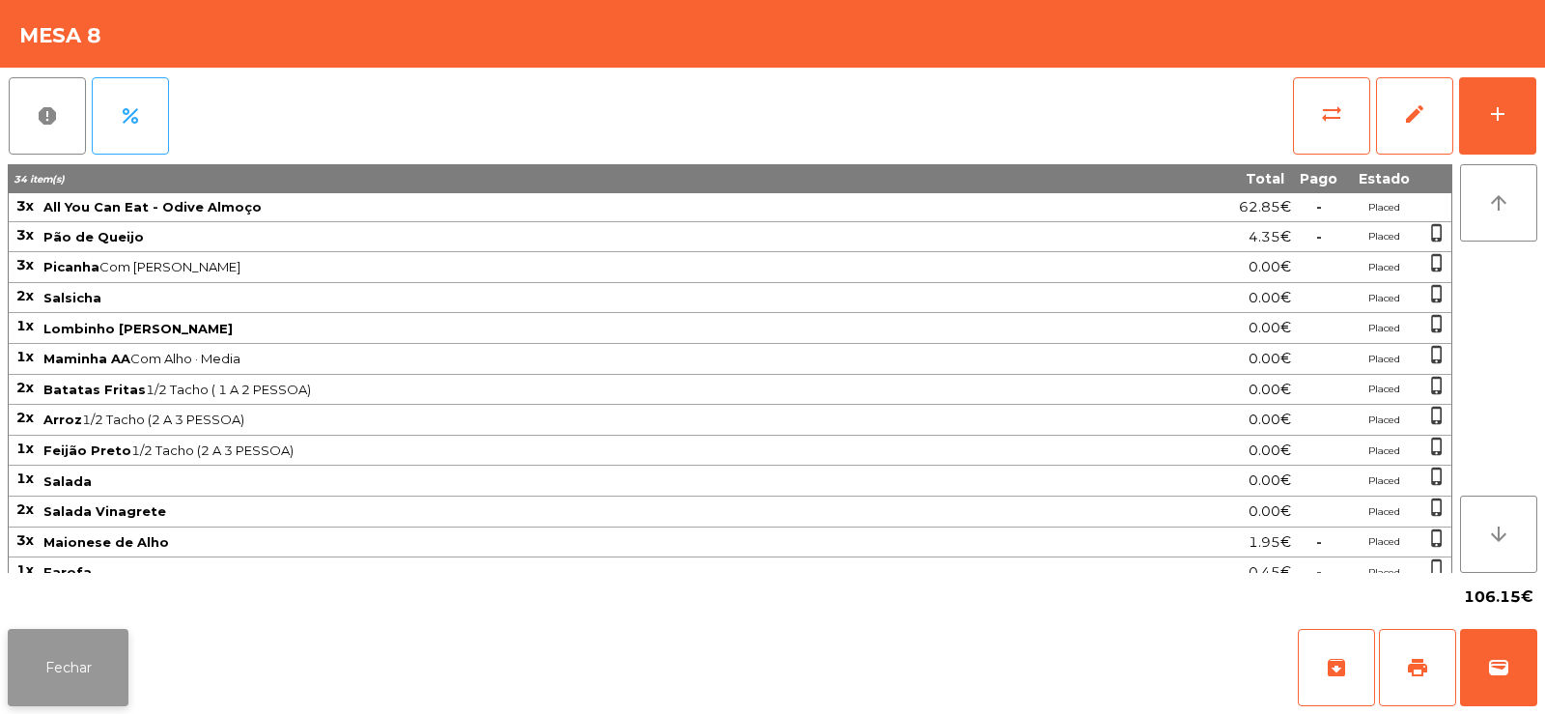
click at [88, 685] on button "Fechar" at bounding box center [68, 667] width 121 height 77
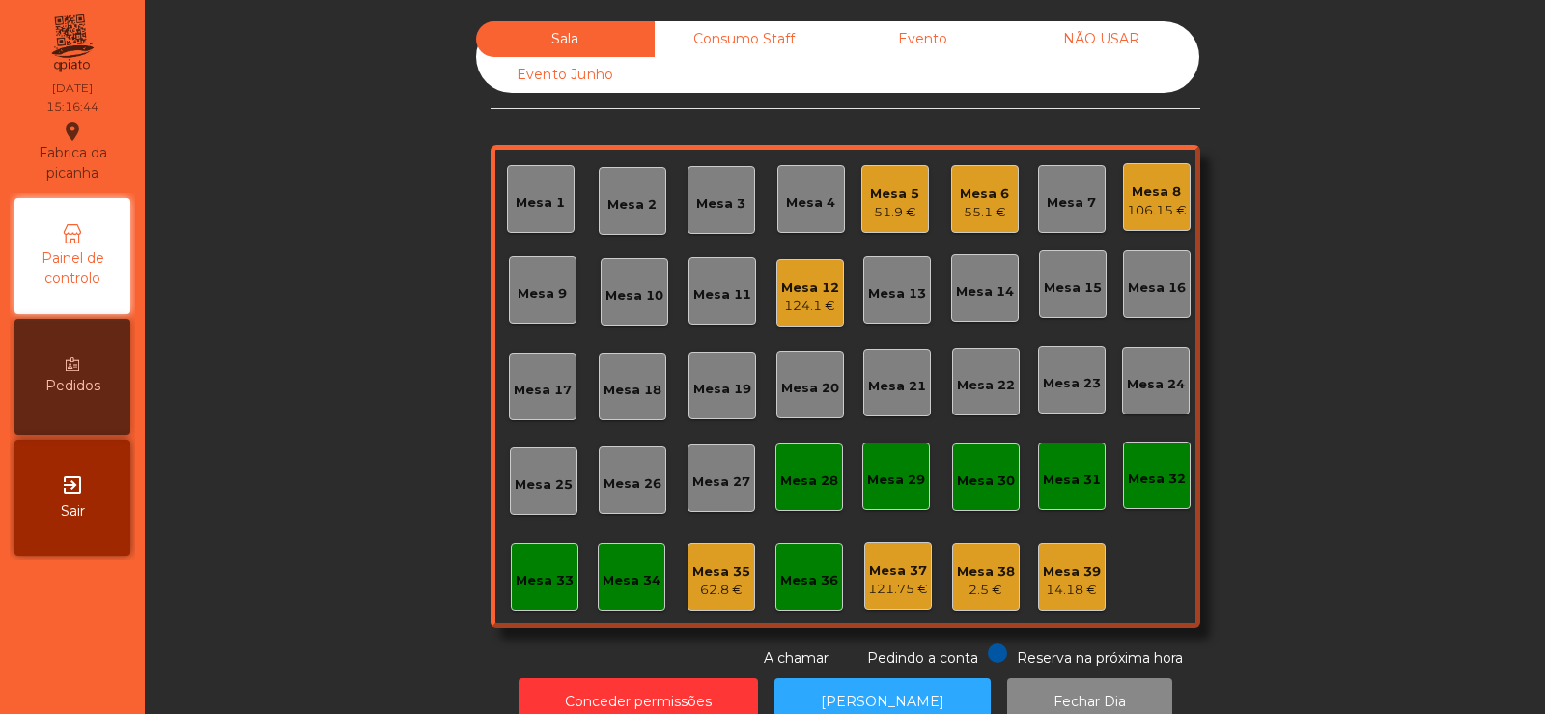
click at [1155, 204] on div "106.15 €" at bounding box center [1157, 210] width 60 height 19
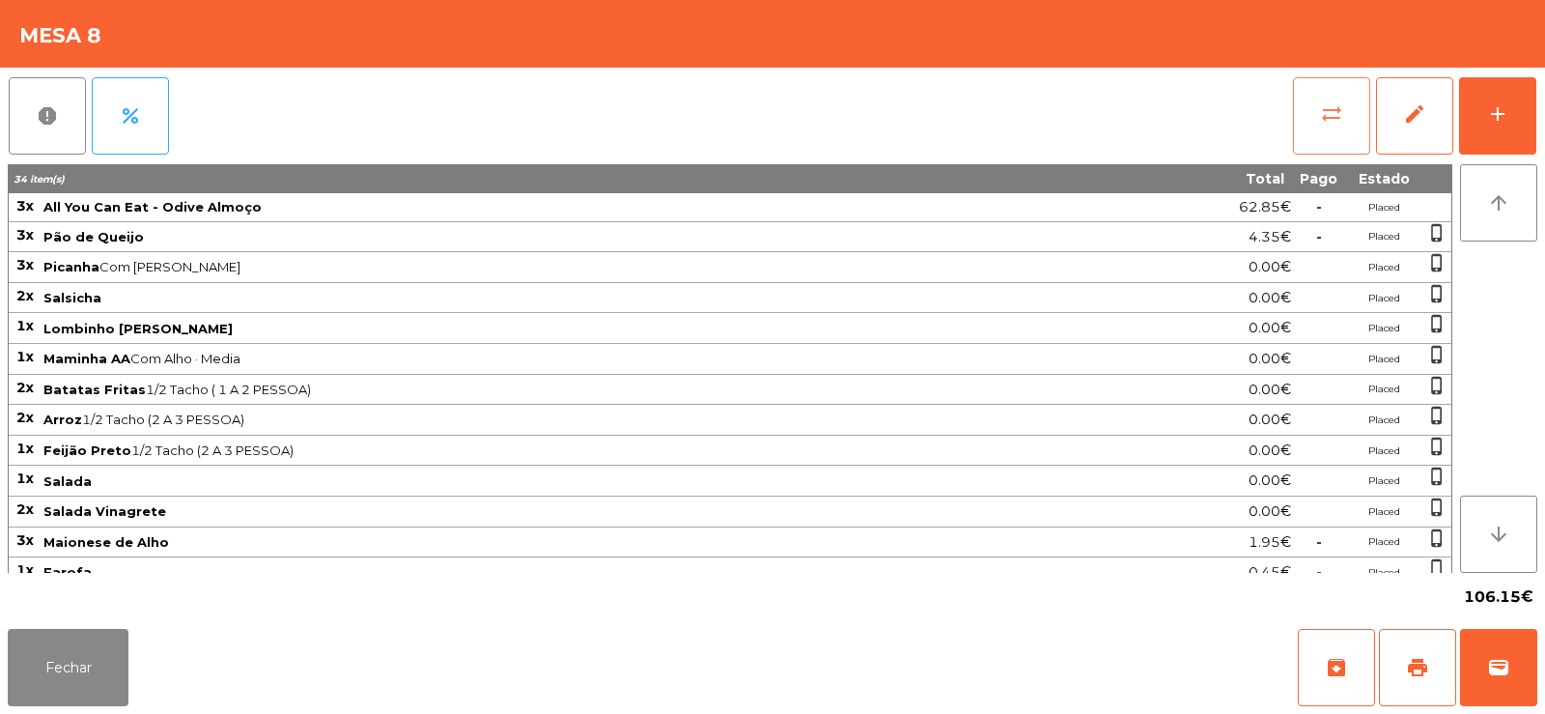
click at [1320, 114] on span "sync_alt" at bounding box center [1331, 113] width 23 height 23
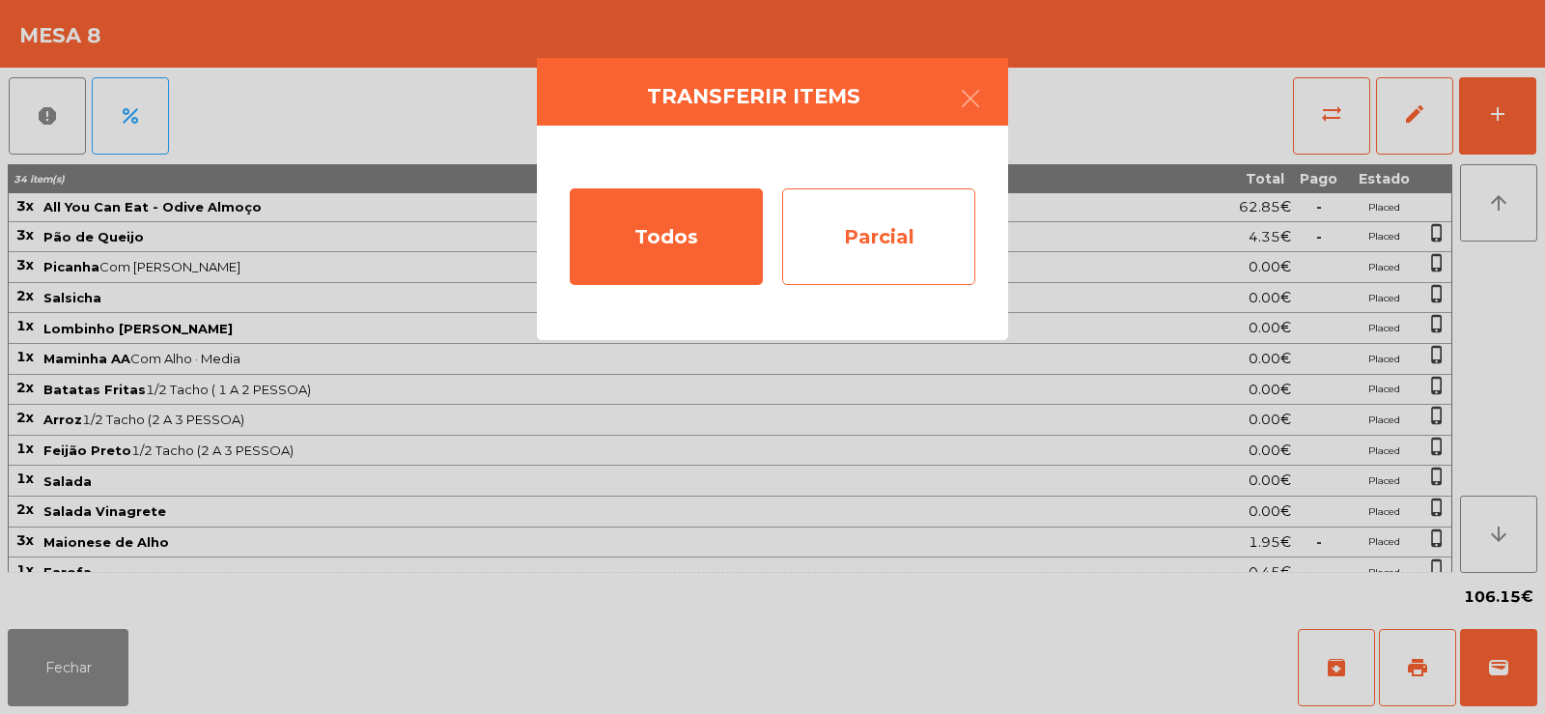
click at [850, 230] on div "Parcial" at bounding box center [878, 236] width 193 height 97
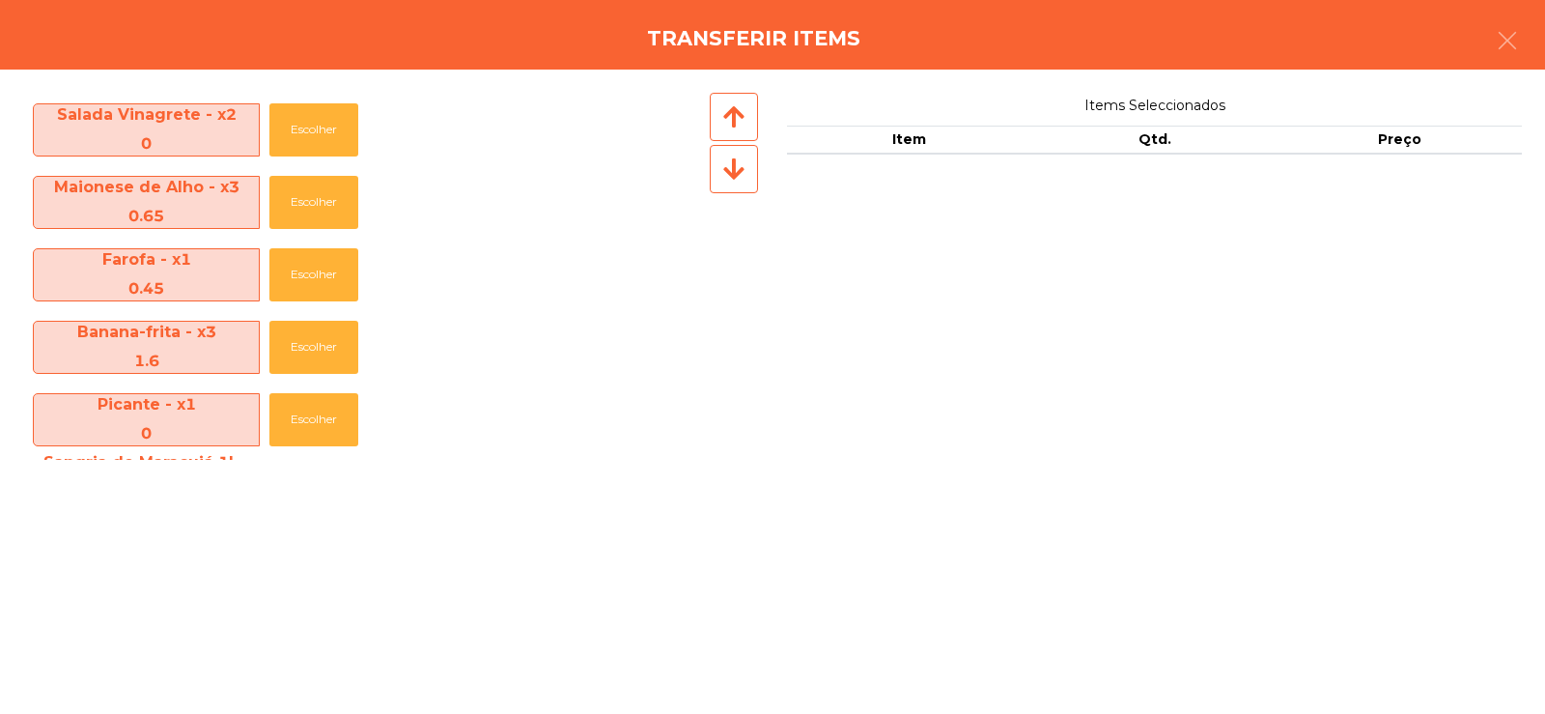
scroll to position [721, 0]
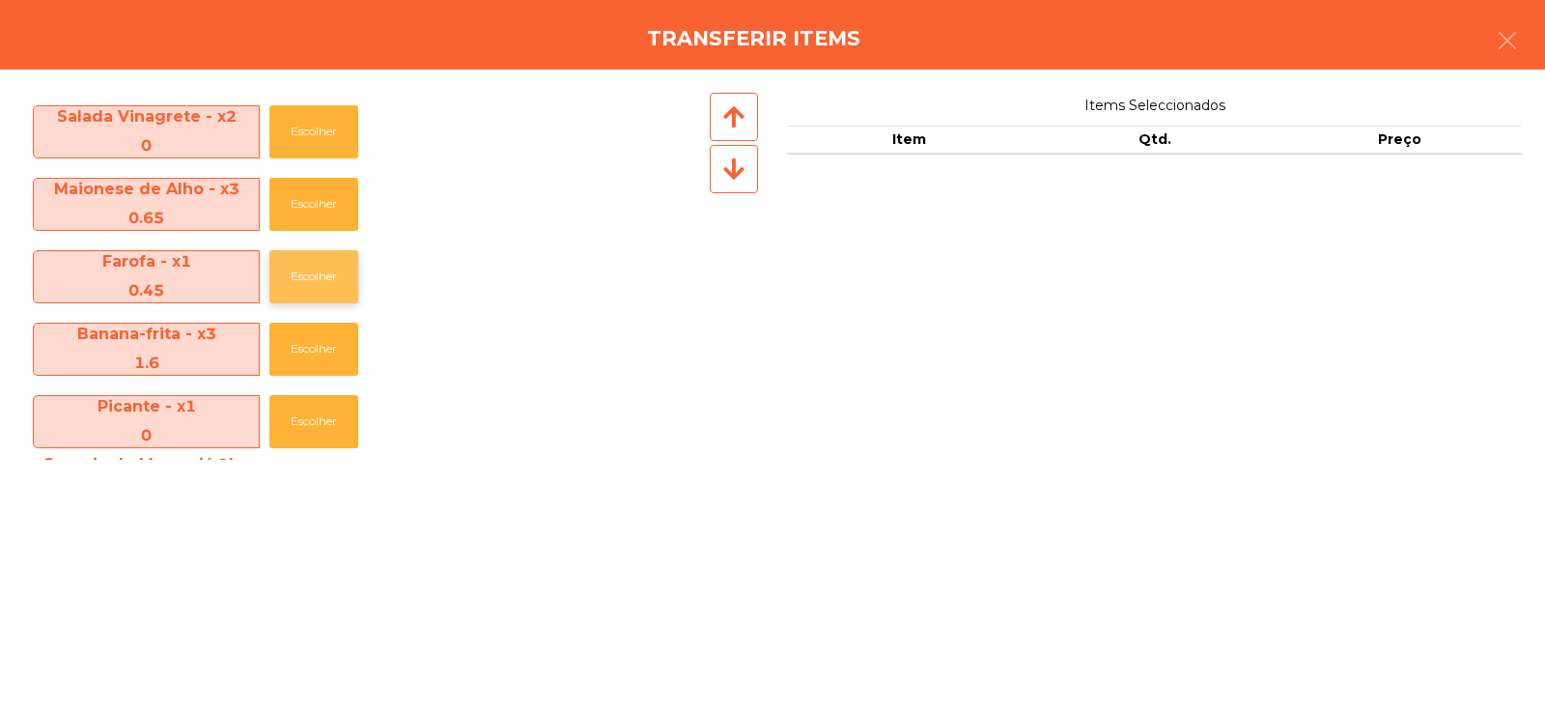
click at [291, 279] on button "Escolher" at bounding box center [313, 276] width 89 height 53
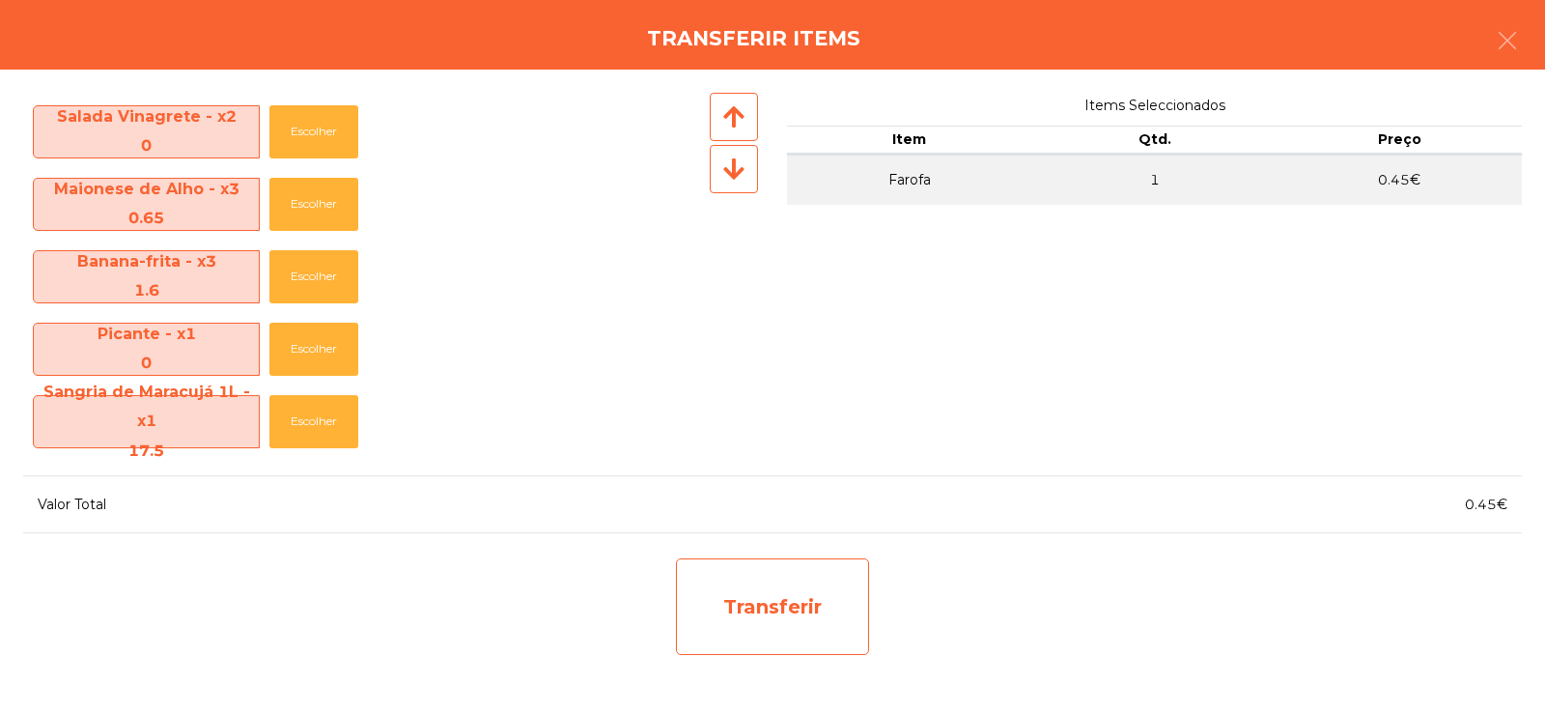
click at [779, 592] on div "Transferir" at bounding box center [772, 606] width 193 height 97
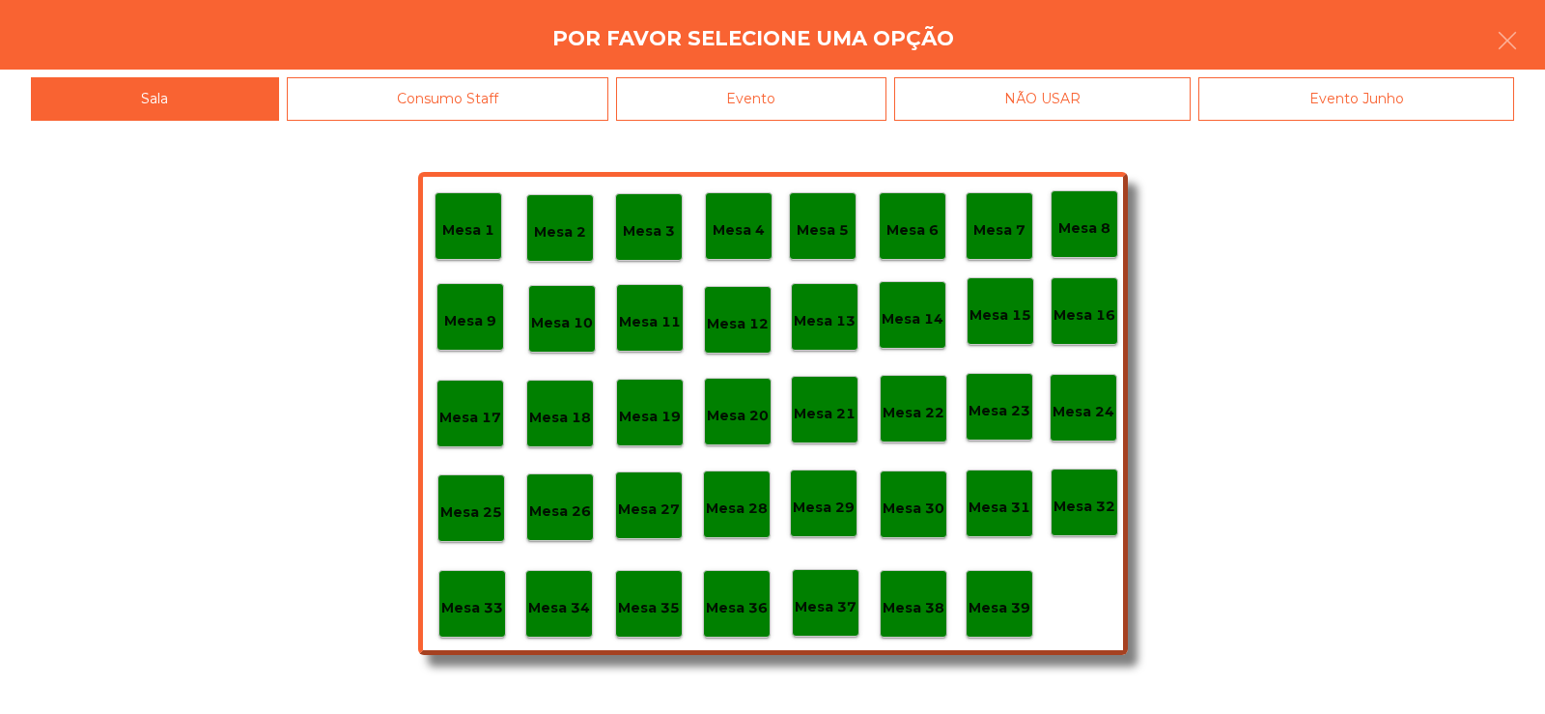
click at [830, 606] on p "Mesa 37" at bounding box center [826, 607] width 62 height 22
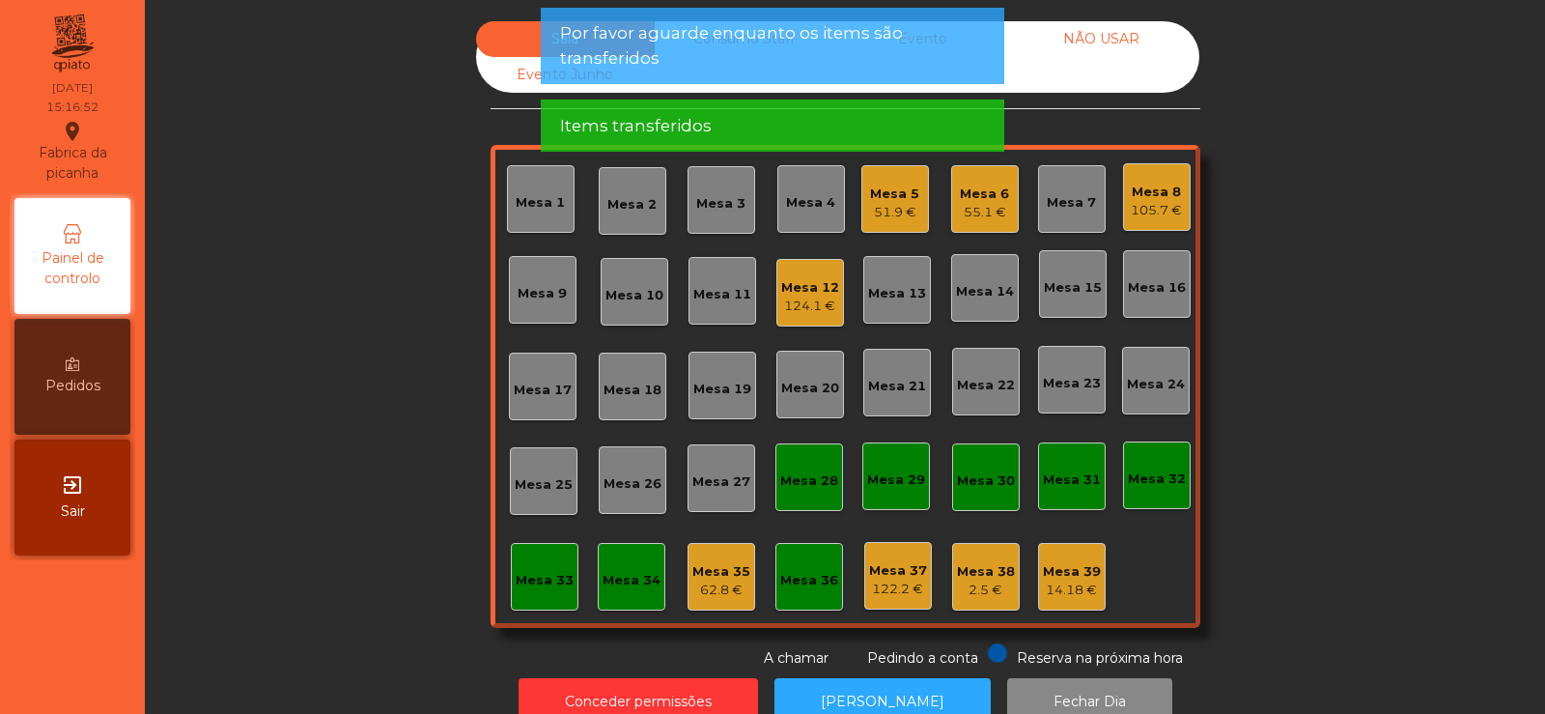
click at [1154, 229] on div "Mesa 8 105.7 €" at bounding box center [1157, 197] width 68 height 68
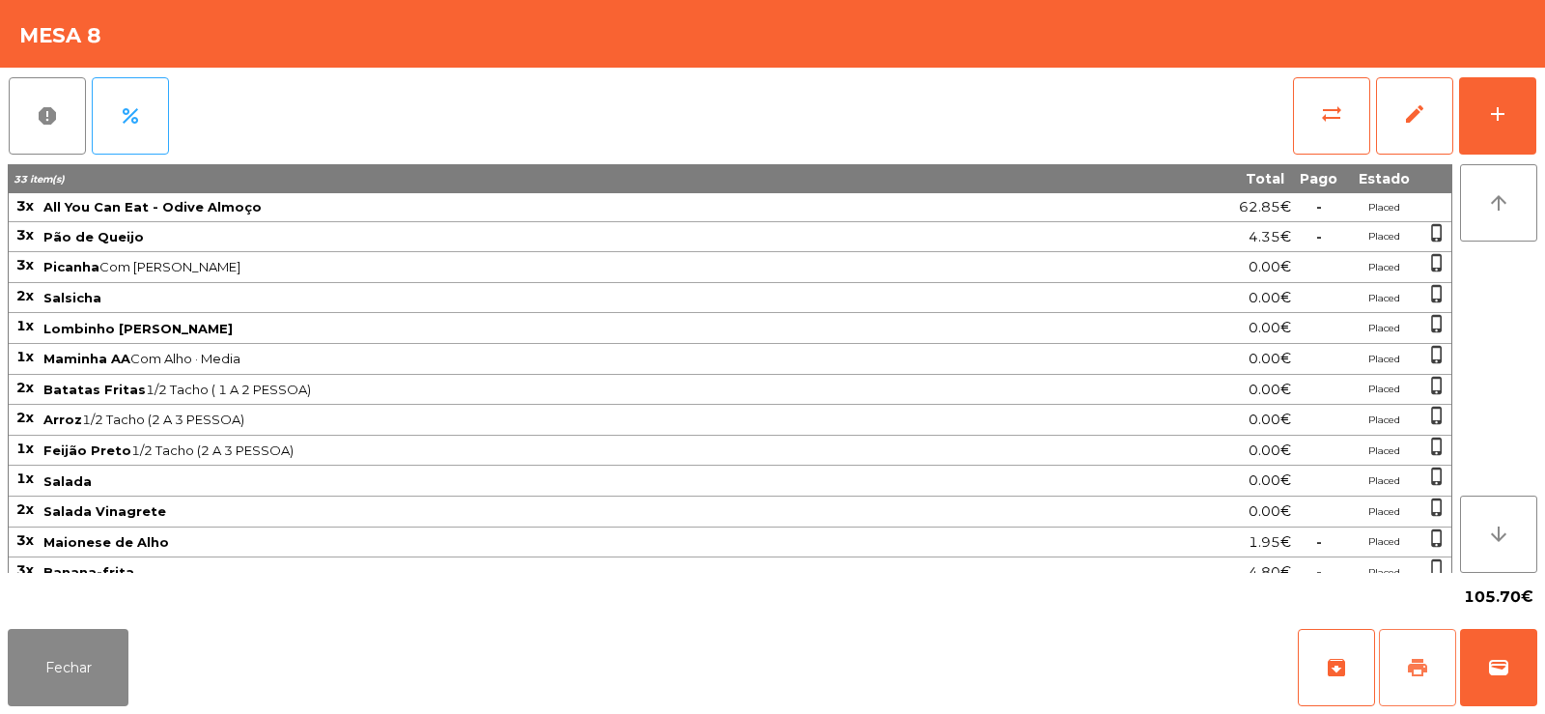
click at [1407, 666] on span "print" at bounding box center [1417, 667] width 23 height 23
click at [63, 681] on button "Fechar" at bounding box center [68, 667] width 121 height 77
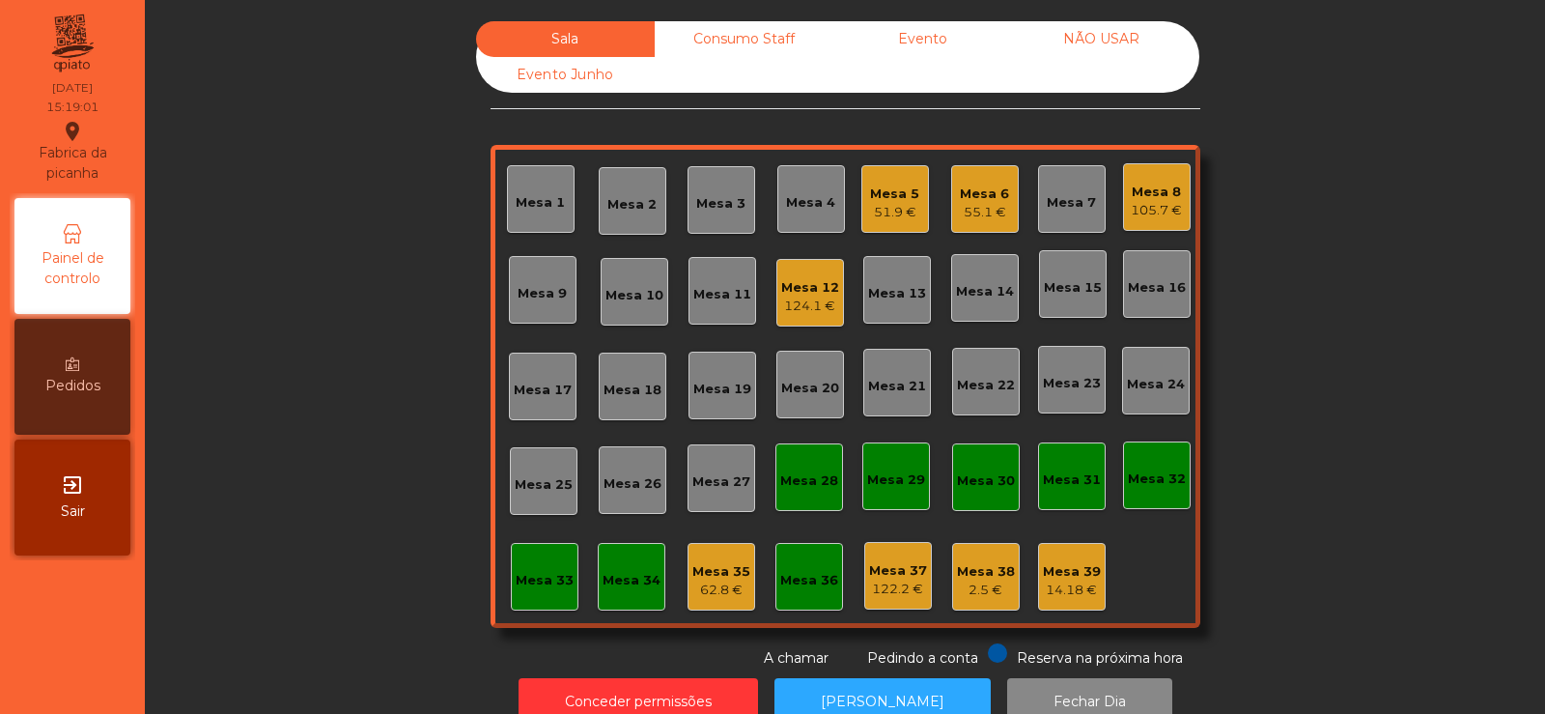
click at [1131, 182] on div "Mesa 8" at bounding box center [1156, 191] width 51 height 19
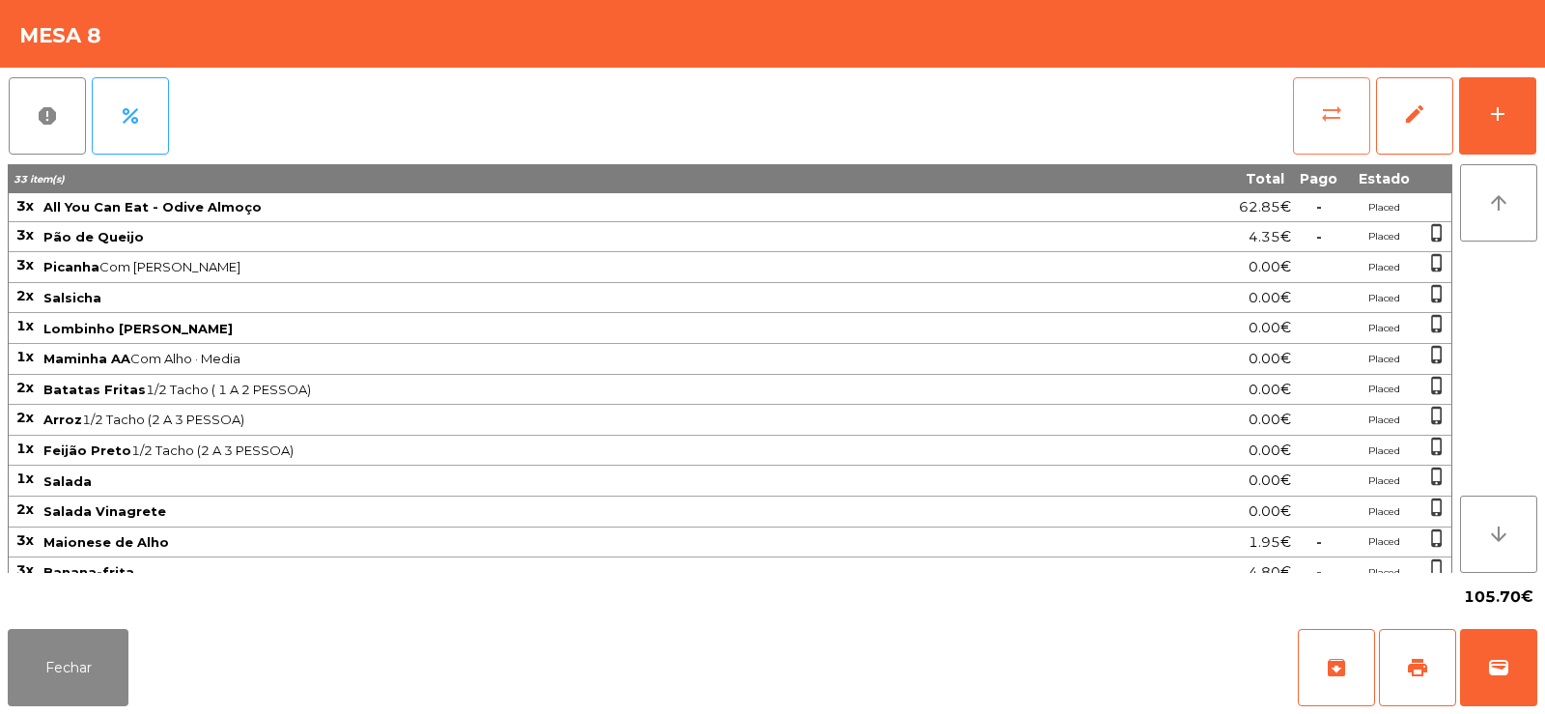
click at [1328, 102] on span "sync_alt" at bounding box center [1331, 113] width 23 height 23
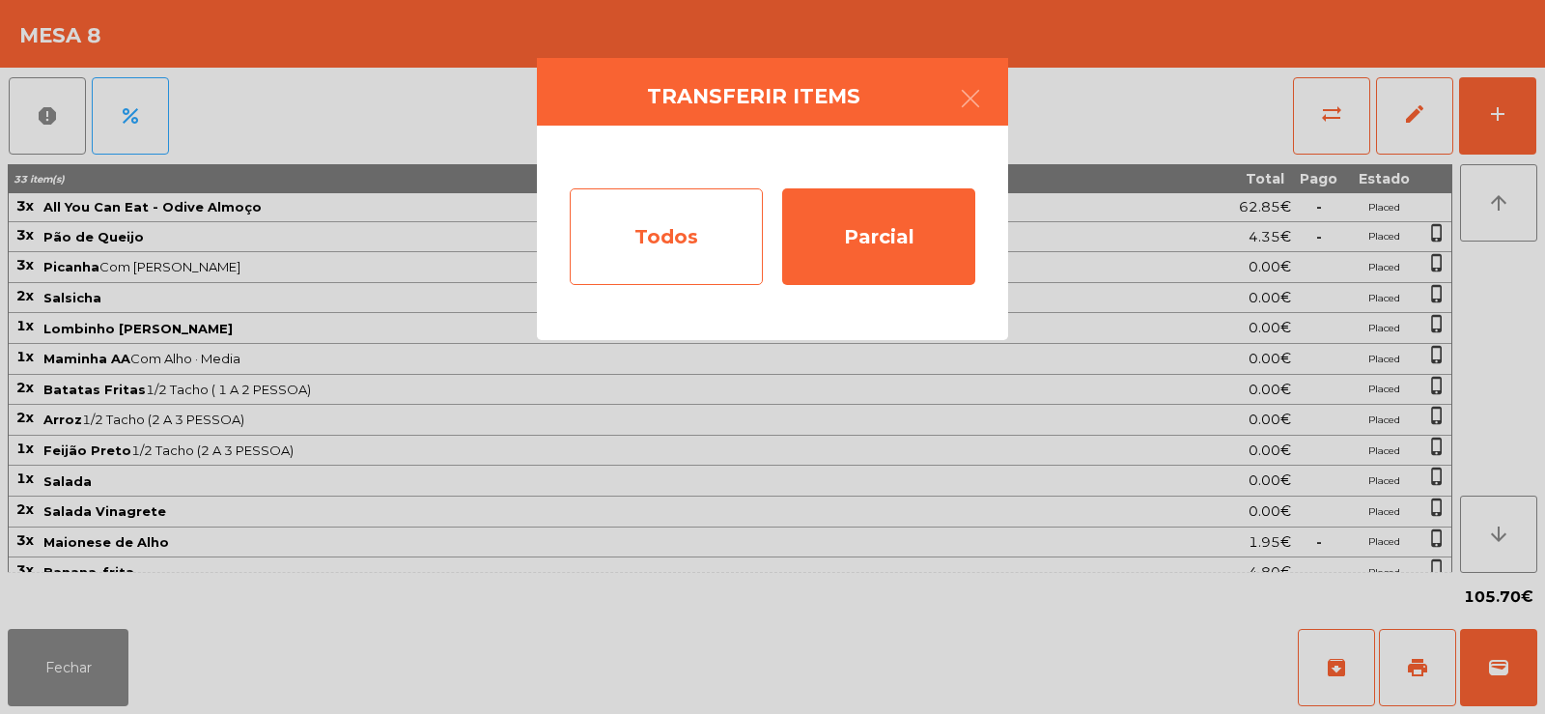
click at [575, 232] on div "Todos" at bounding box center [666, 236] width 193 height 97
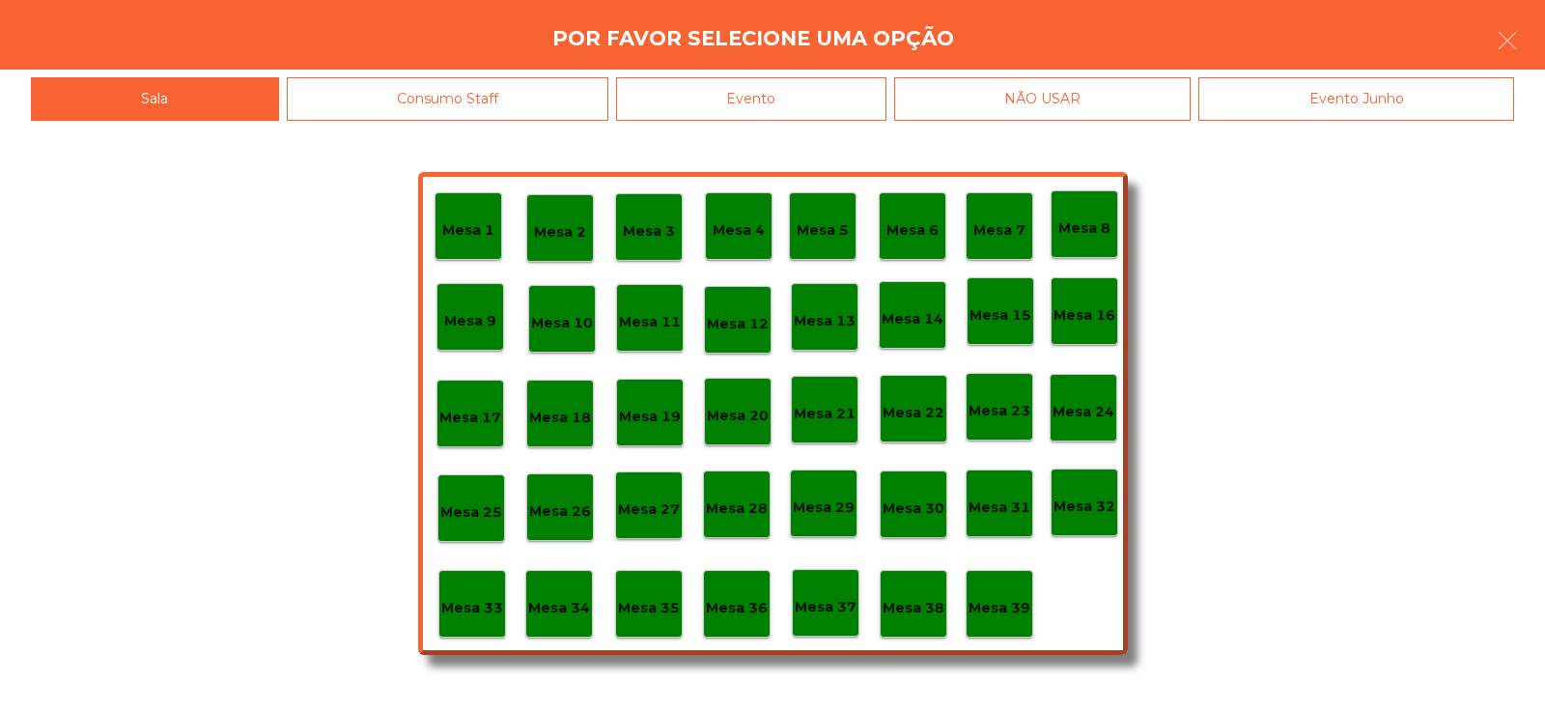
click at [719, 107] on div "Evento" at bounding box center [751, 98] width 270 height 43
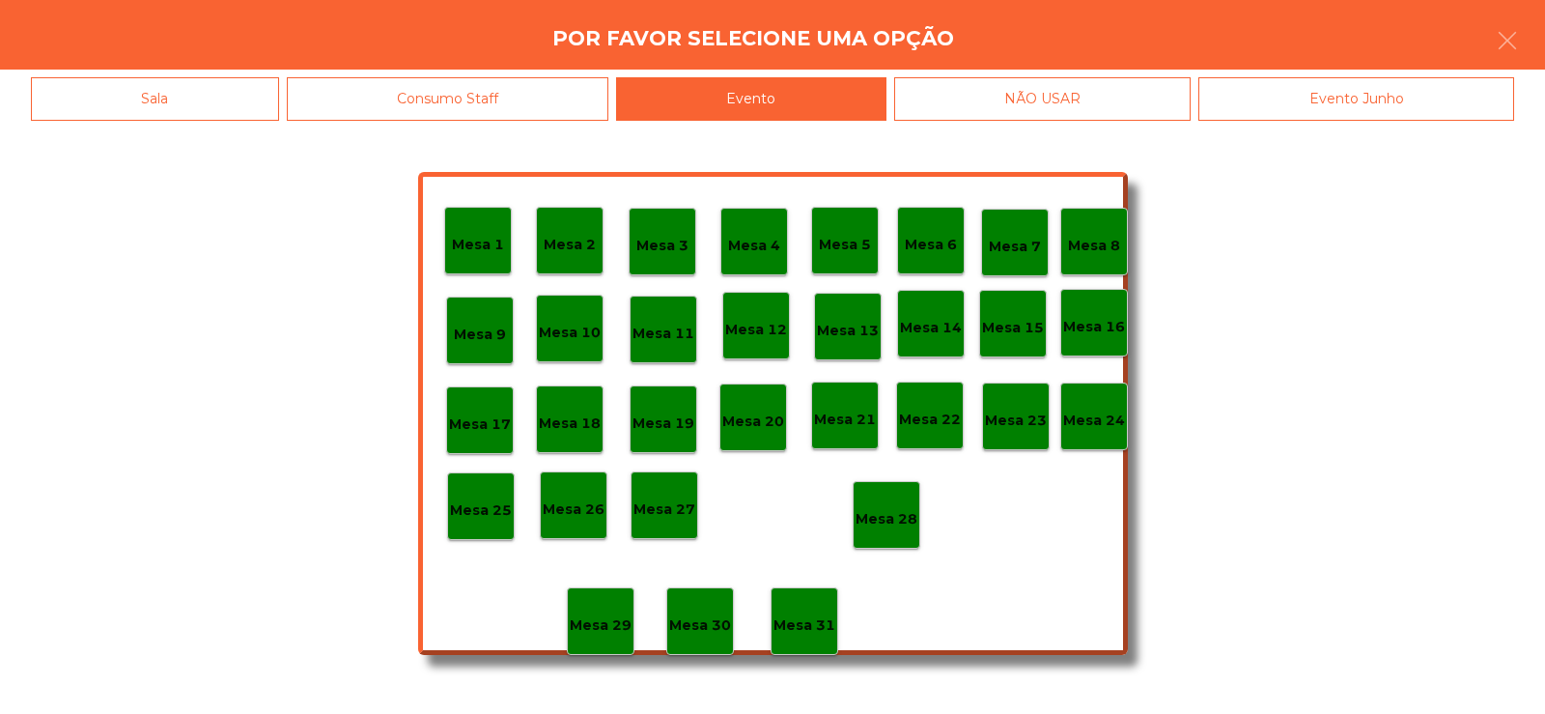
click at [1110, 219] on div "Mesa 8" at bounding box center [1094, 242] width 68 height 68
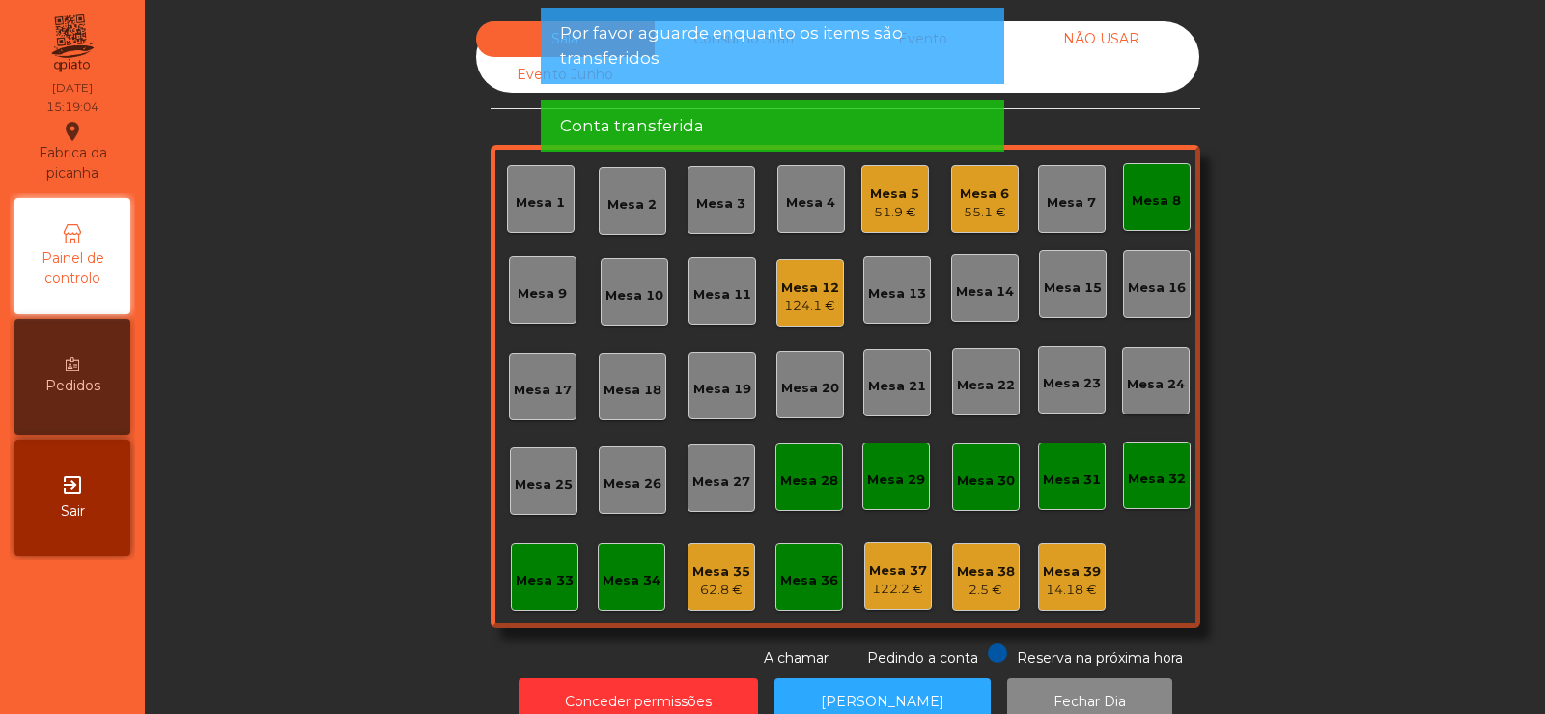
click at [1142, 204] on div "Mesa 8" at bounding box center [1156, 200] width 49 height 19
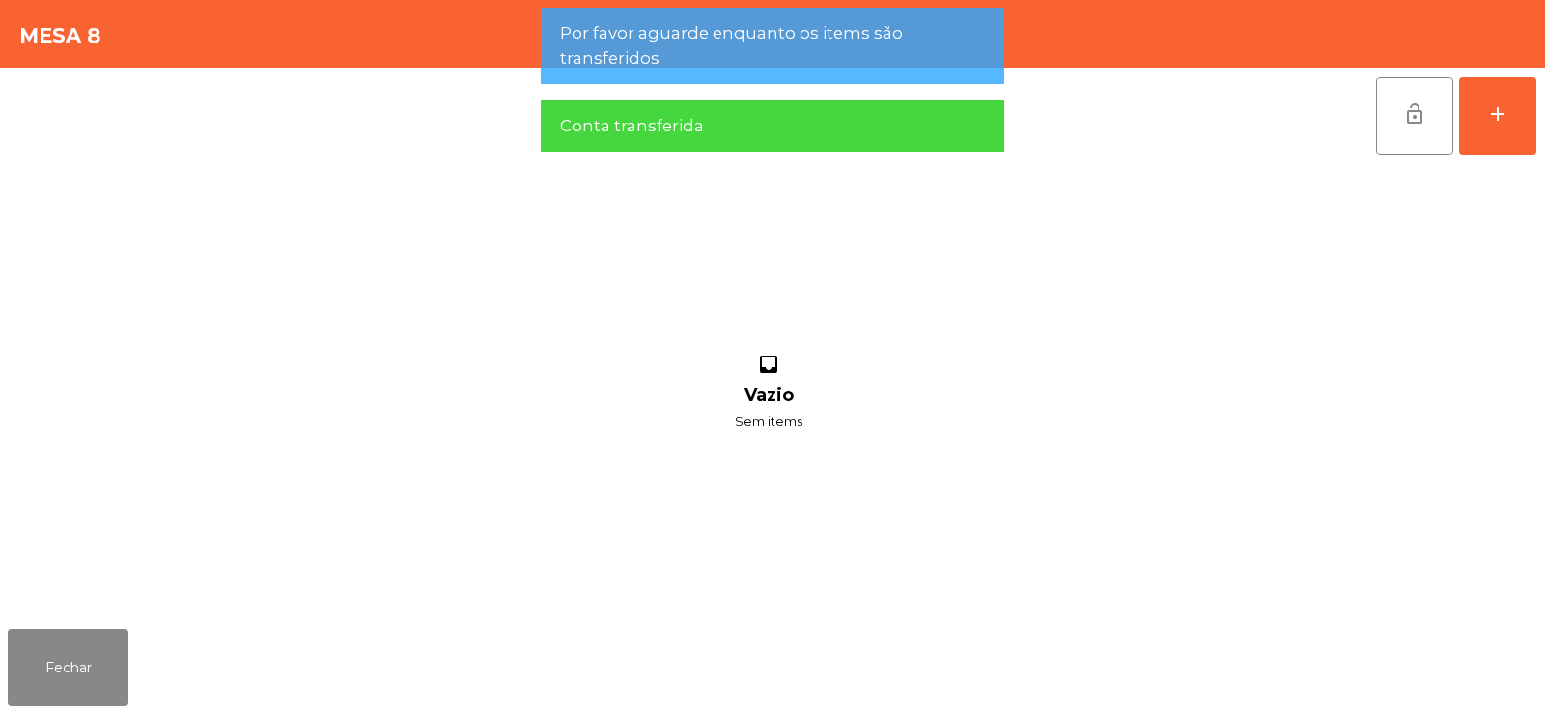
click at [1417, 107] on span "lock_open" at bounding box center [1414, 113] width 23 height 23
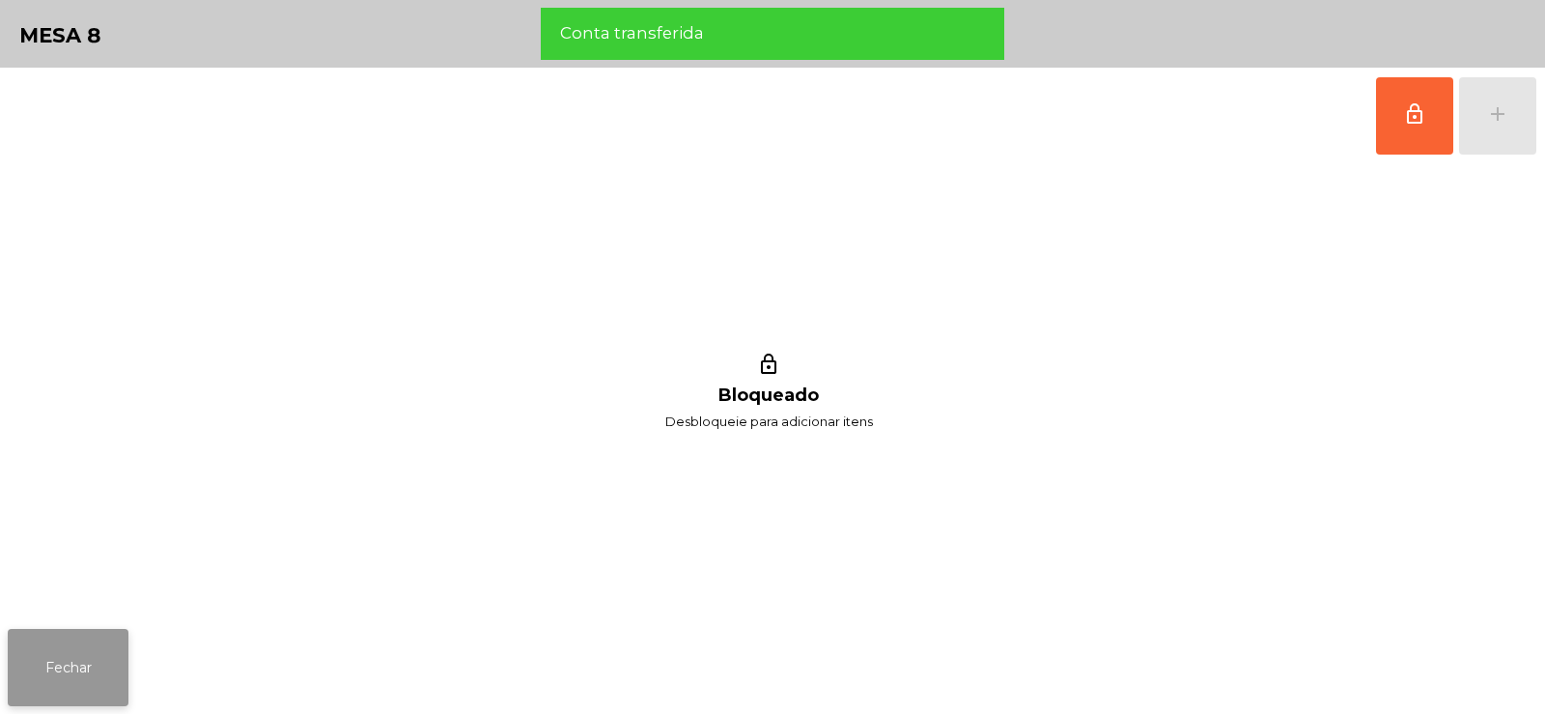
click at [86, 652] on button "Fechar" at bounding box center [68, 667] width 121 height 77
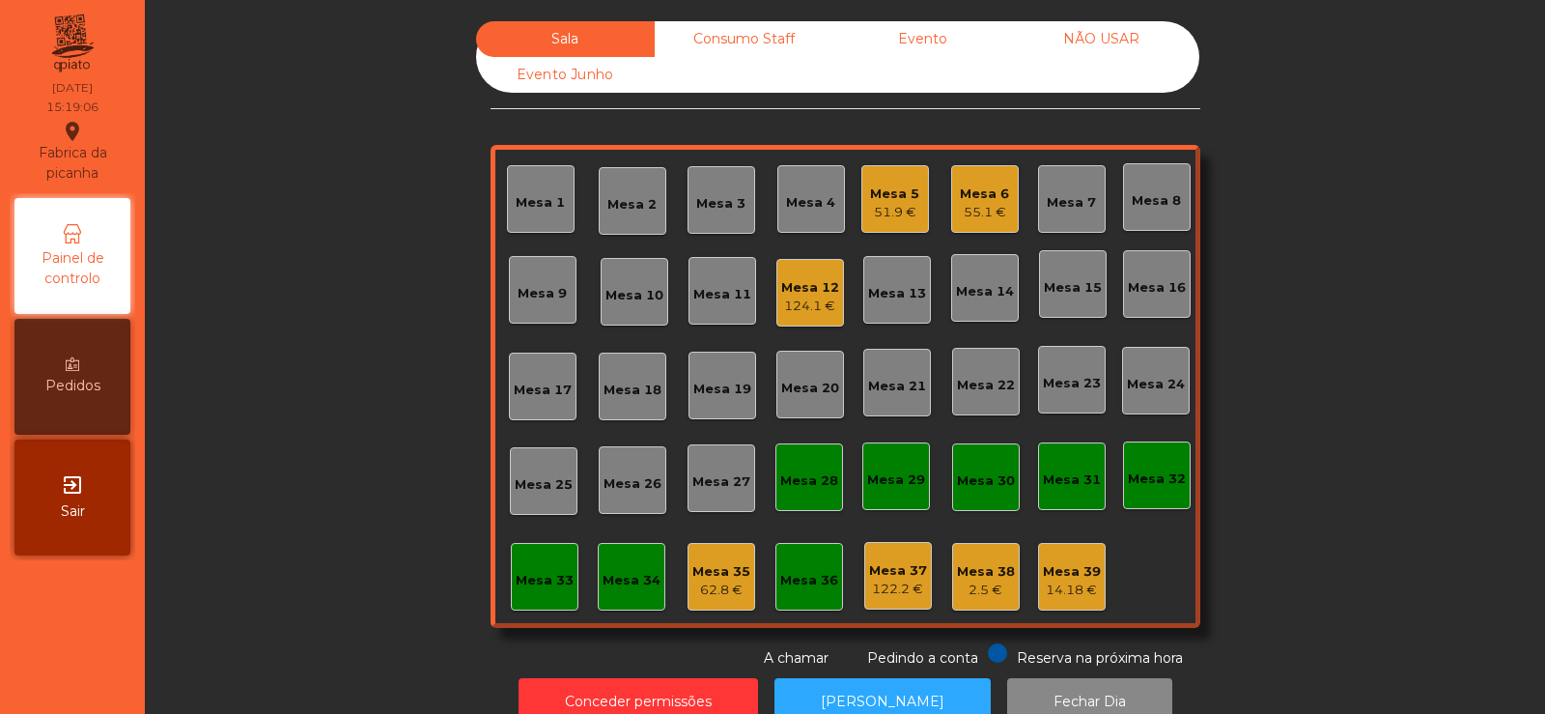
scroll to position [47, 0]
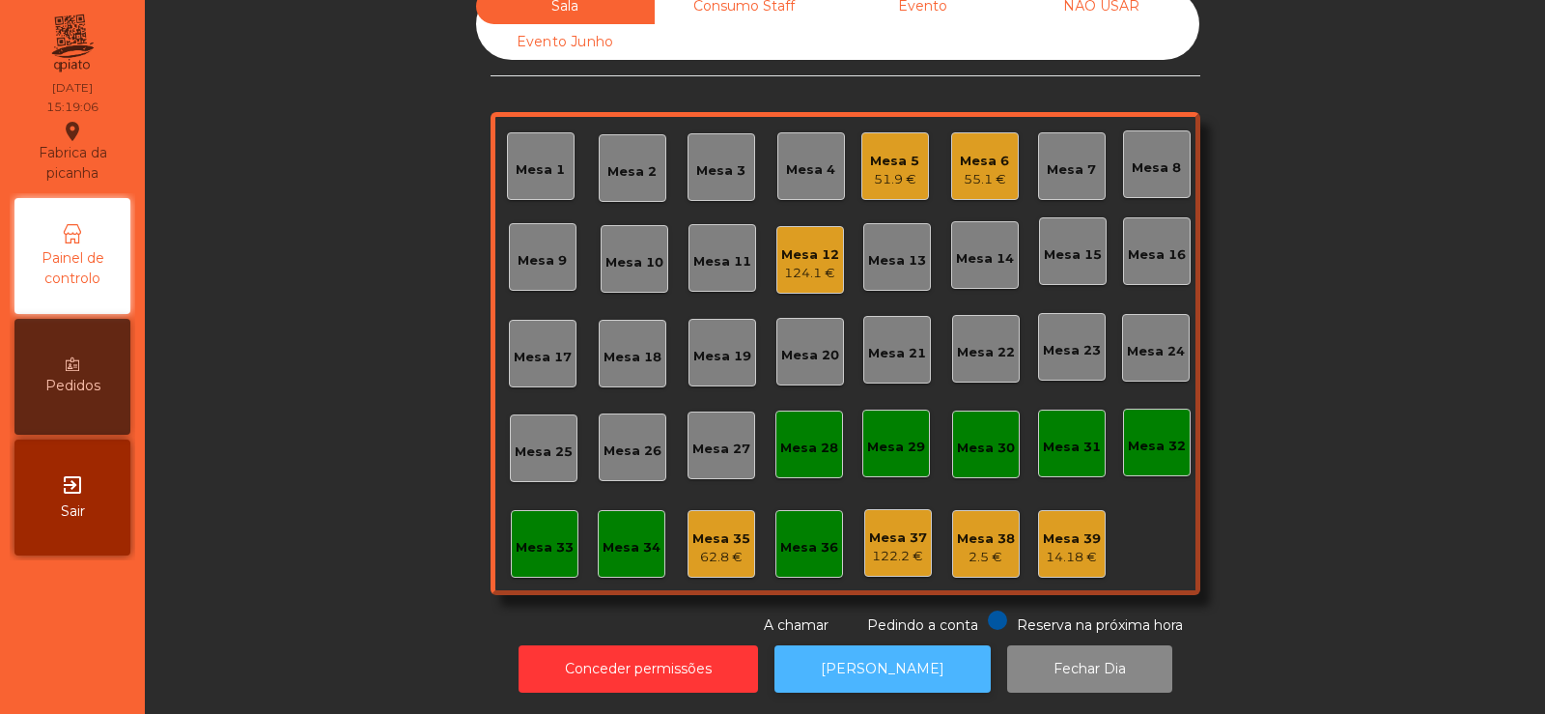
click at [904, 645] on button "[PERSON_NAME]" at bounding box center [882, 668] width 216 height 47
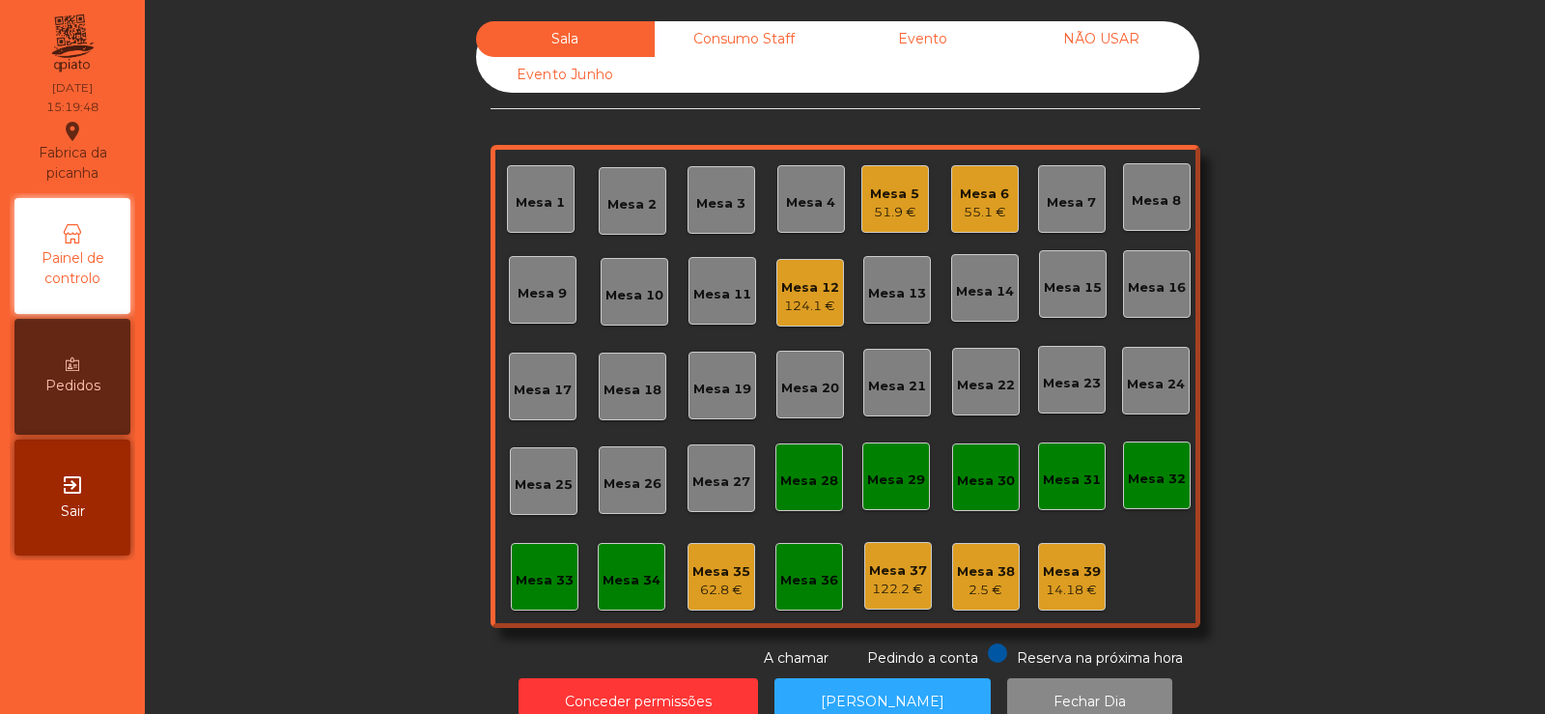
click at [802, 289] on div "Mesa 12" at bounding box center [810, 287] width 58 height 19
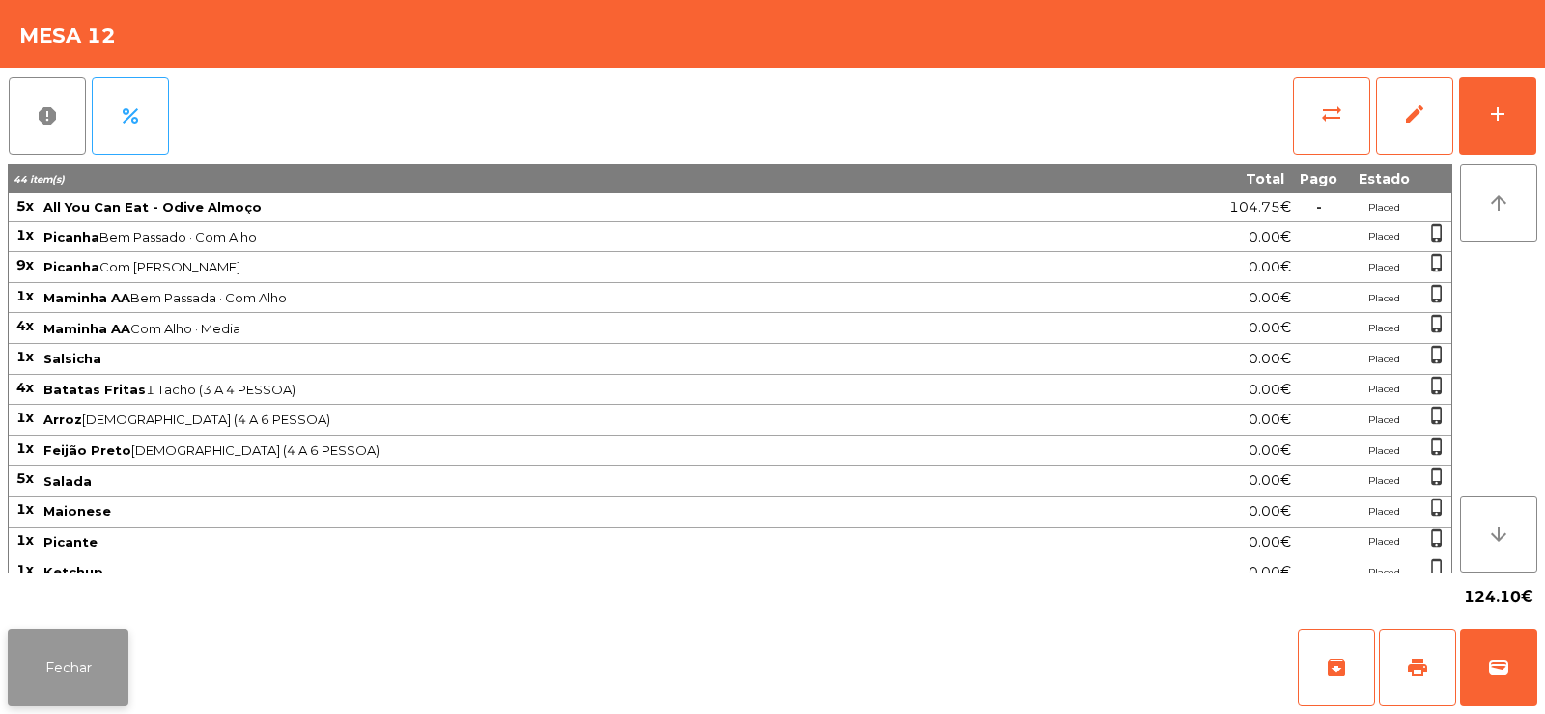
click at [70, 656] on button "Fechar" at bounding box center [68, 667] width 121 height 77
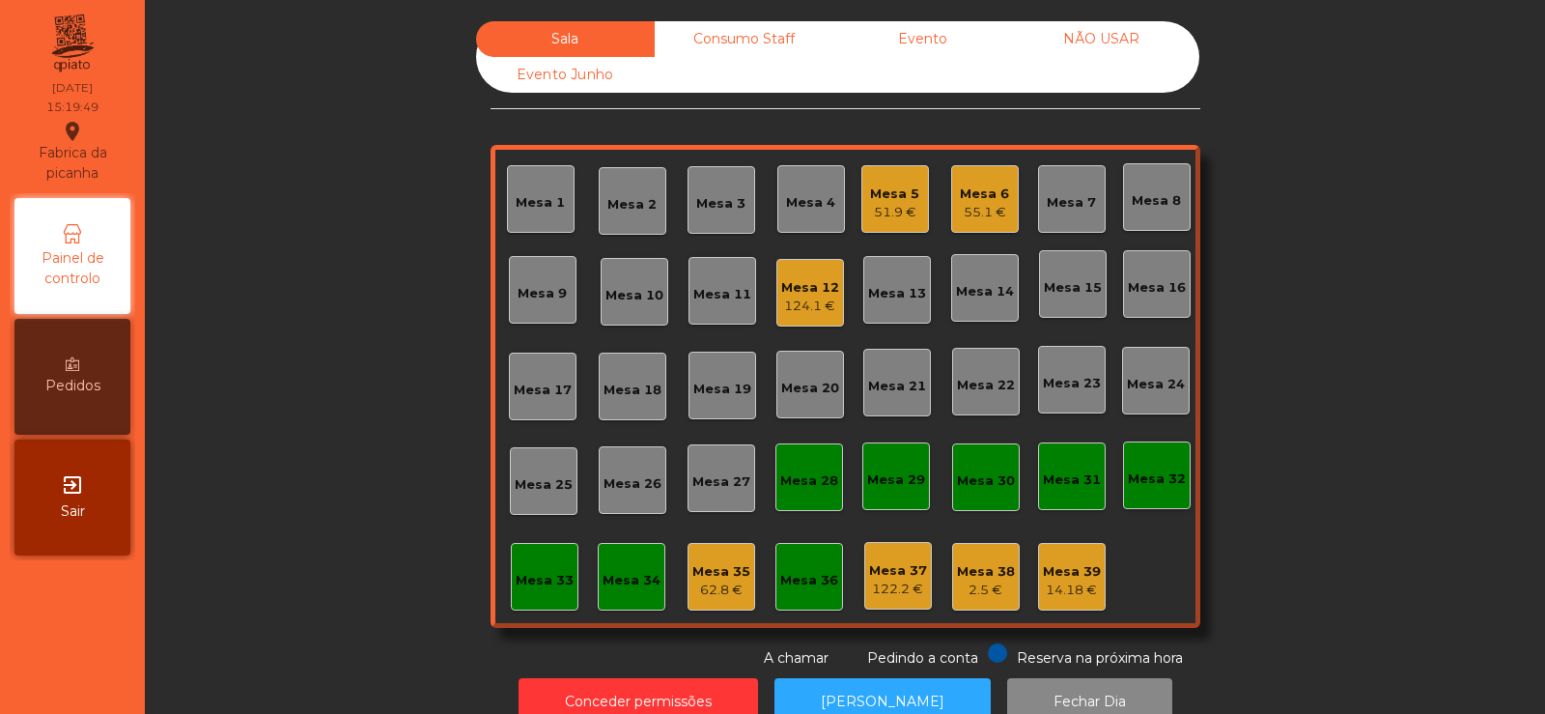
click at [861, 189] on div "Mesa 5 51.9 €" at bounding box center [895, 199] width 68 height 68
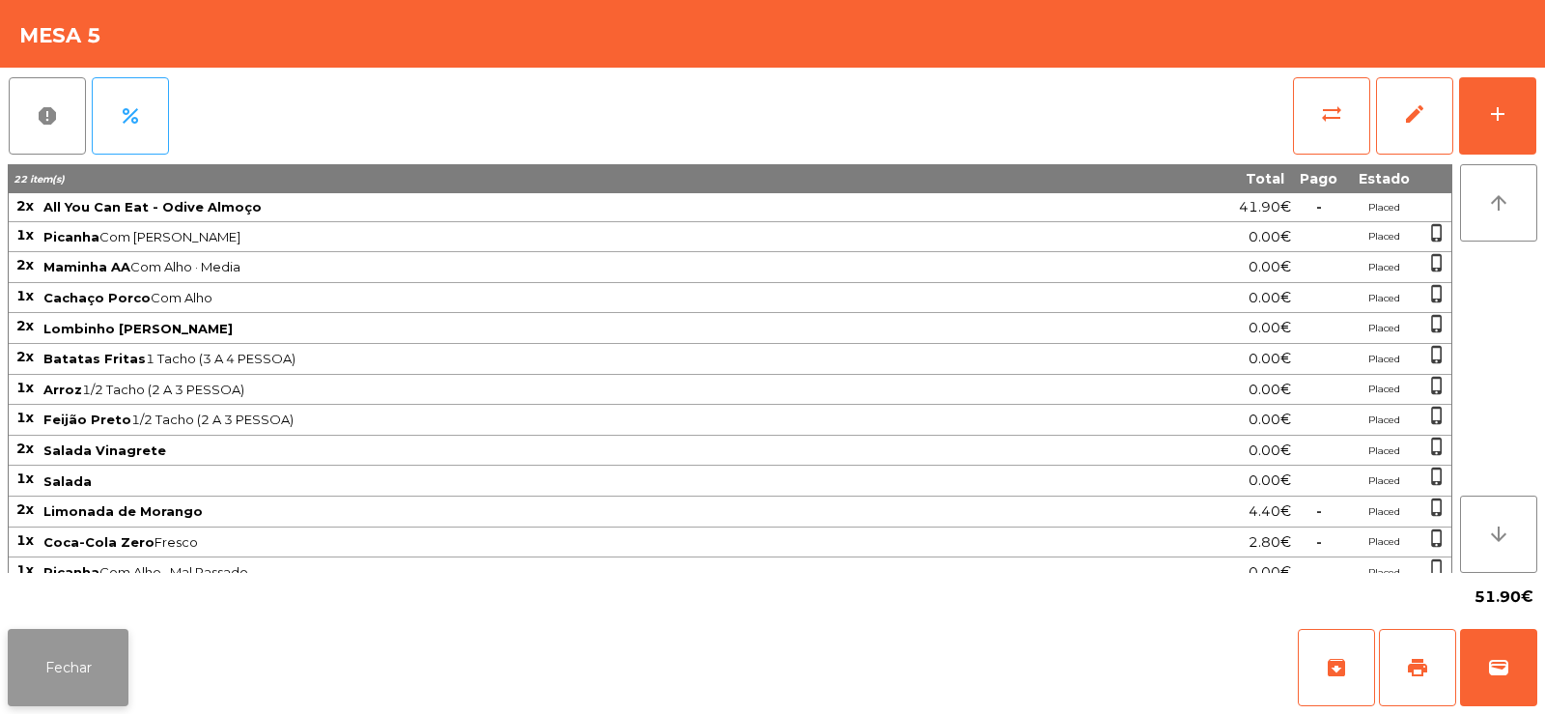
click at [79, 665] on button "Fechar" at bounding box center [68, 667] width 121 height 77
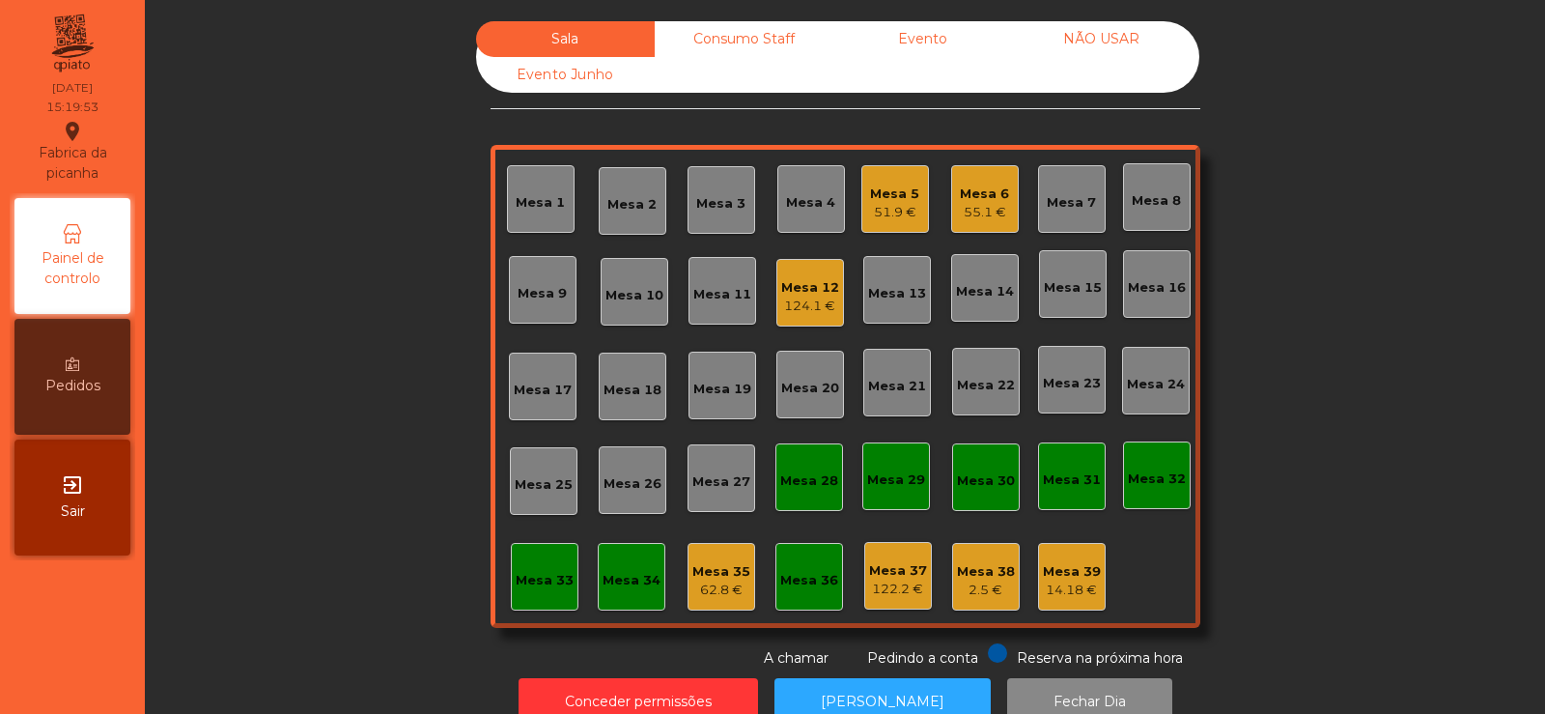
click at [879, 213] on div "51.9 €" at bounding box center [894, 212] width 49 height 19
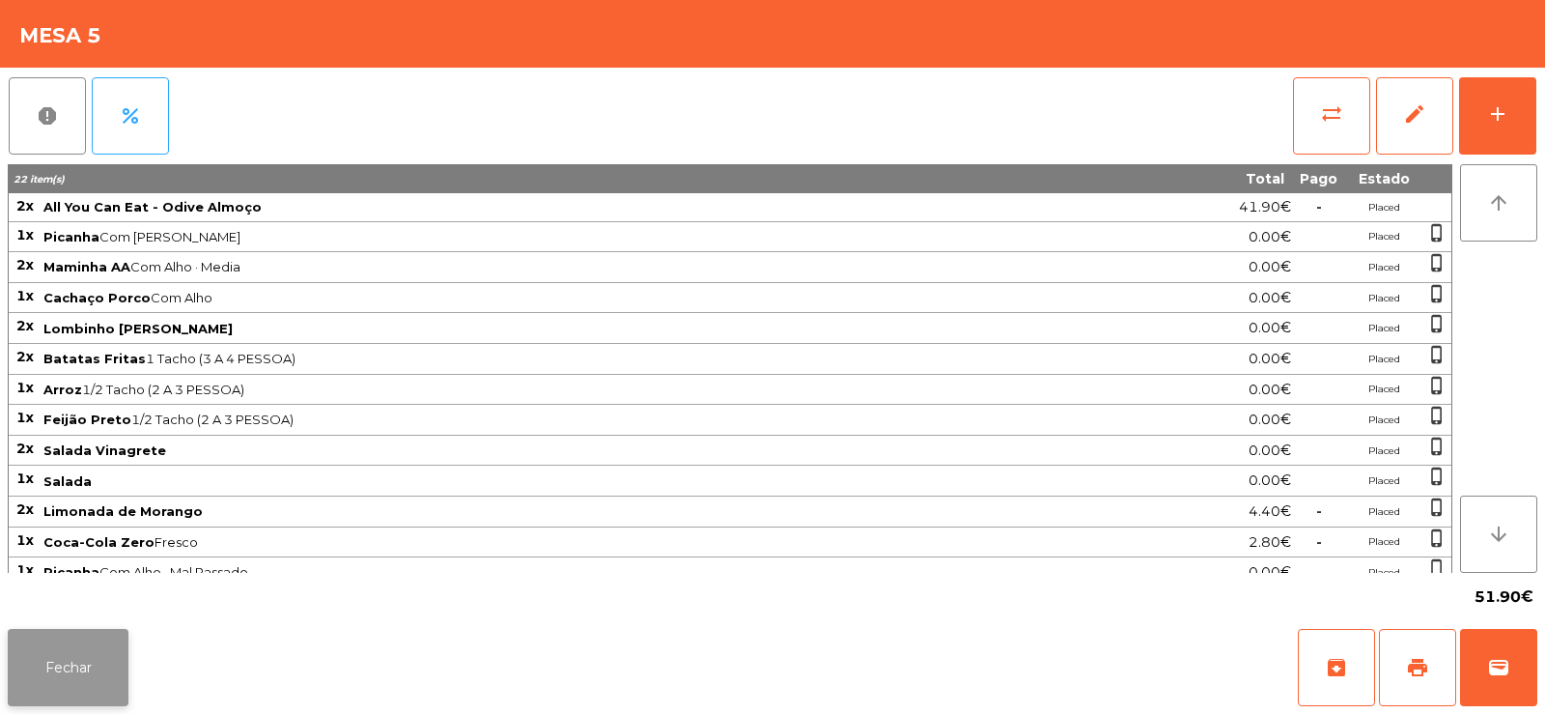
click at [76, 679] on button "Fechar" at bounding box center [68, 667] width 121 height 77
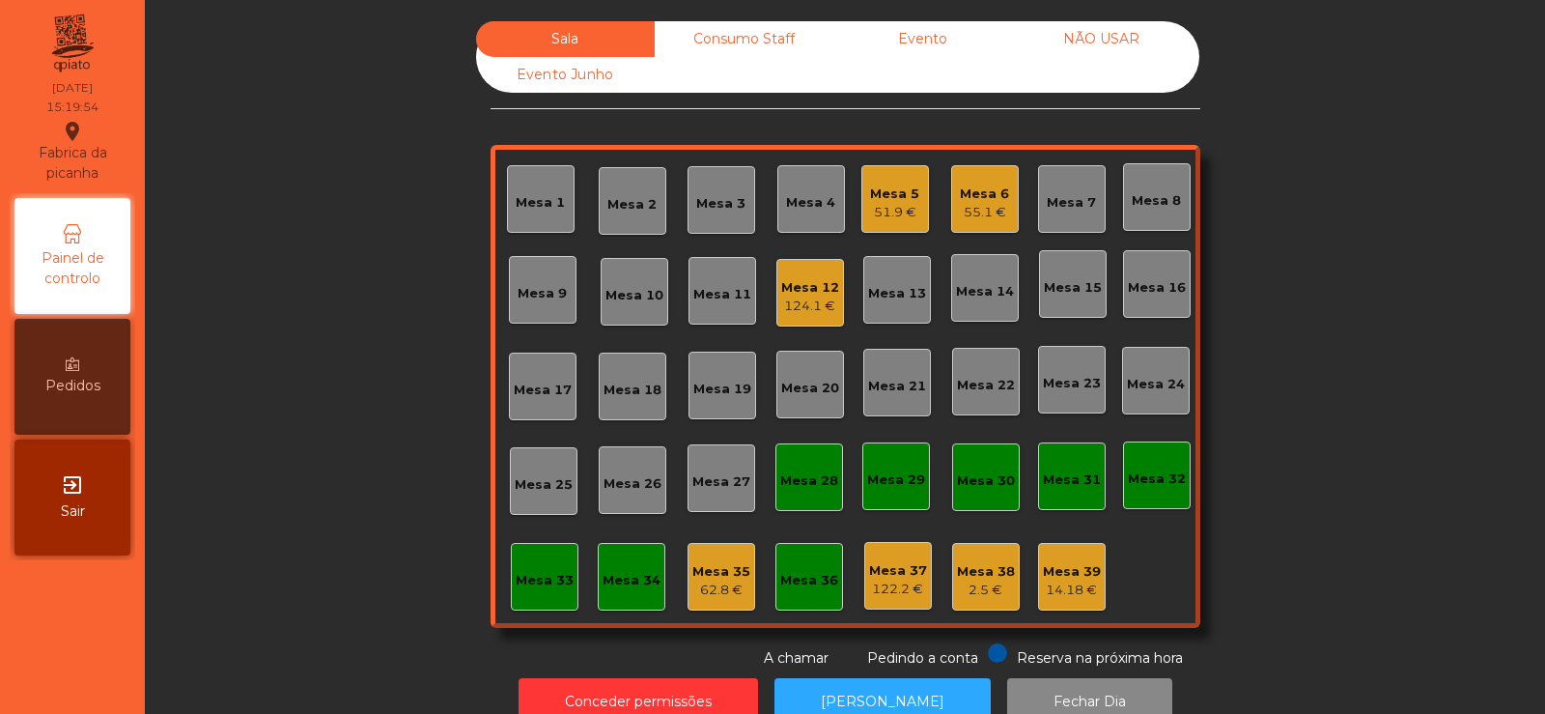
click at [1001, 199] on div "Mesa 6 55.1 €" at bounding box center [985, 199] width 68 height 68
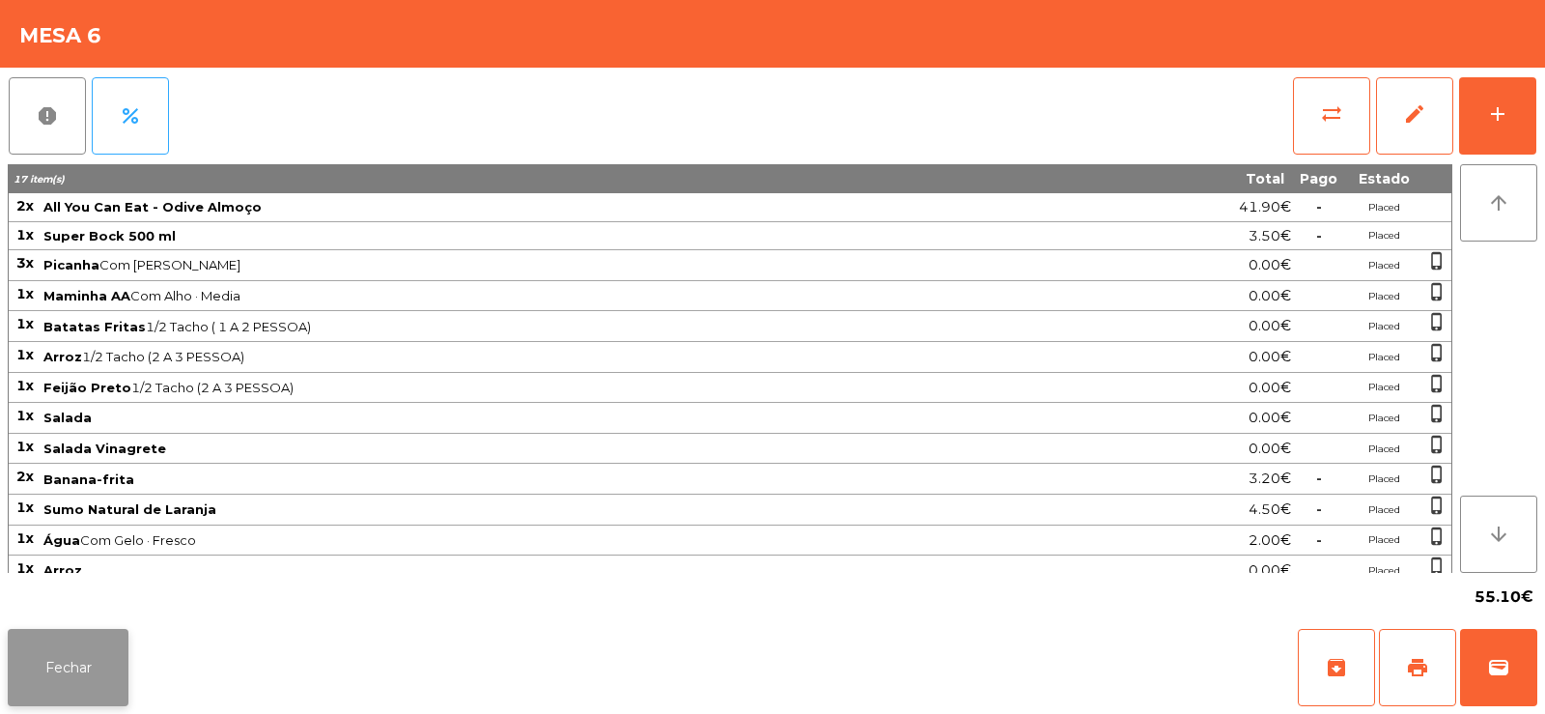
click at [57, 665] on button "Fechar" at bounding box center [68, 667] width 121 height 77
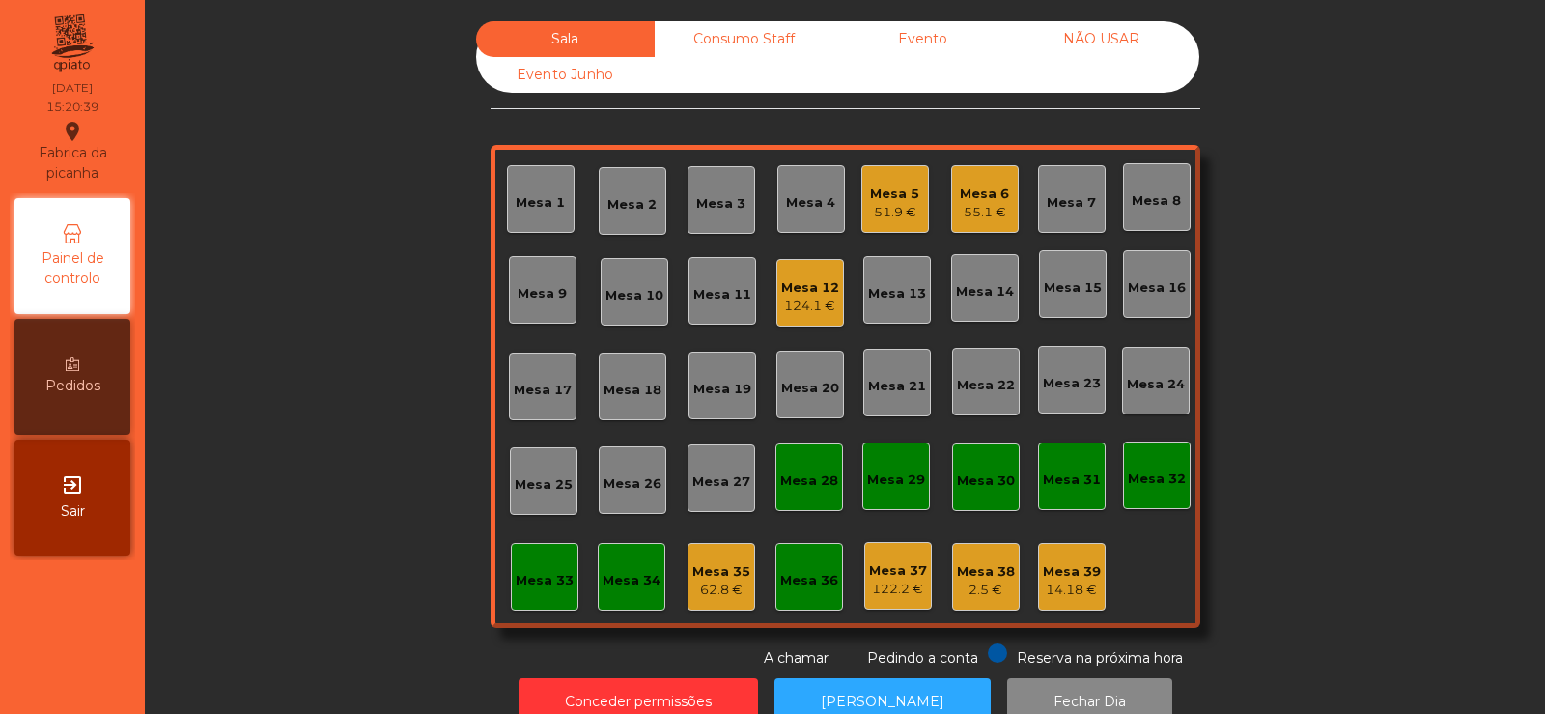
click at [1069, 586] on div "14.18 €" at bounding box center [1072, 589] width 58 height 19
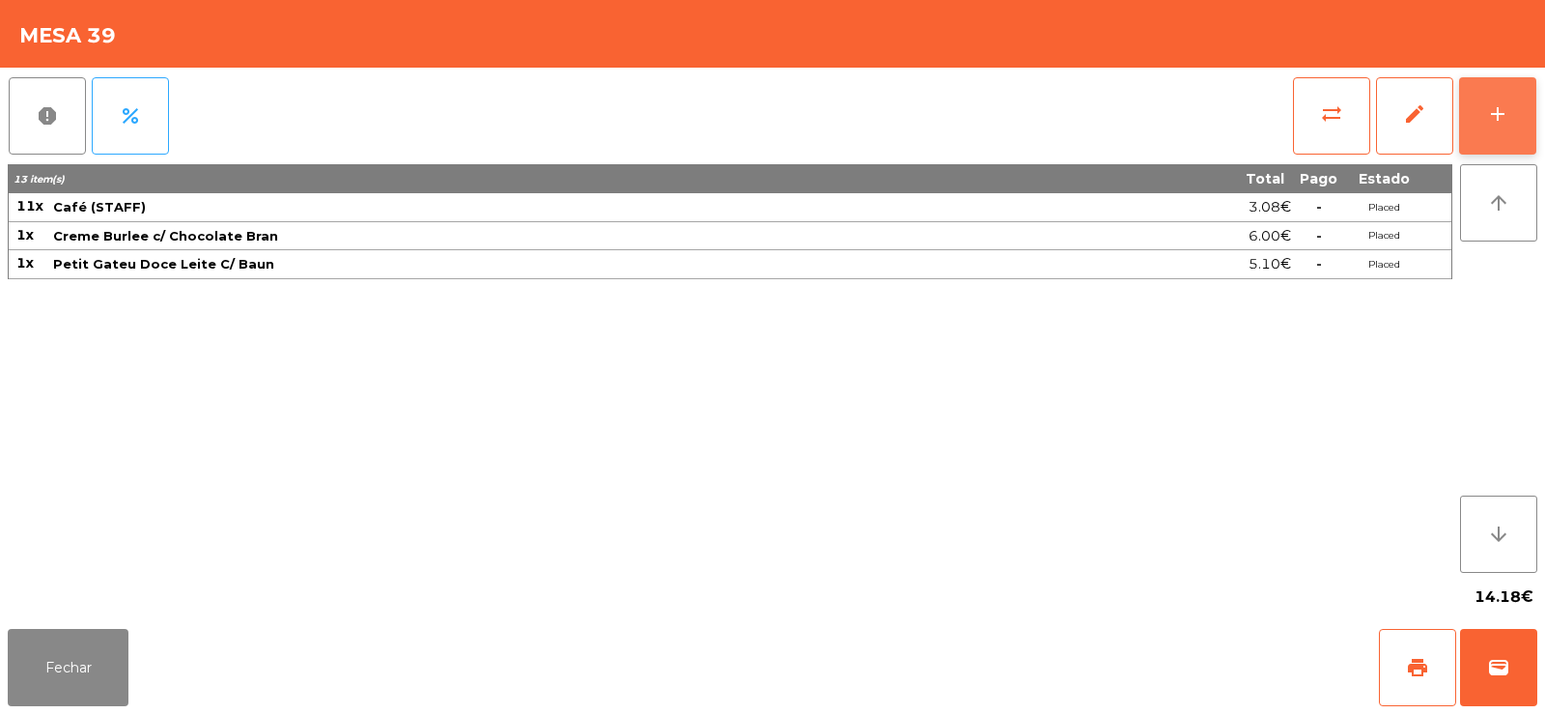
click at [1490, 112] on div "add" at bounding box center [1497, 113] width 23 height 23
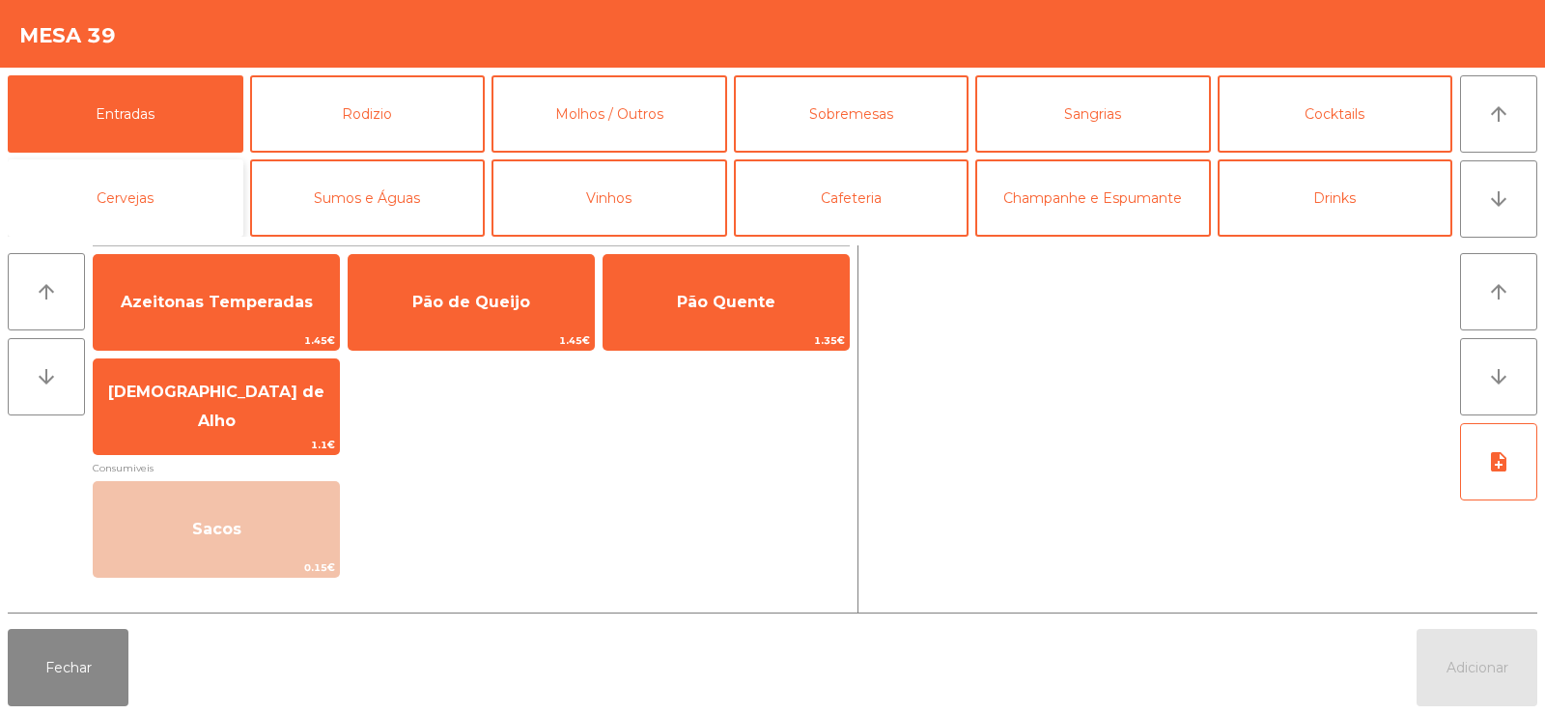
click at [158, 202] on button "Cervejas" at bounding box center [126, 197] width 236 height 77
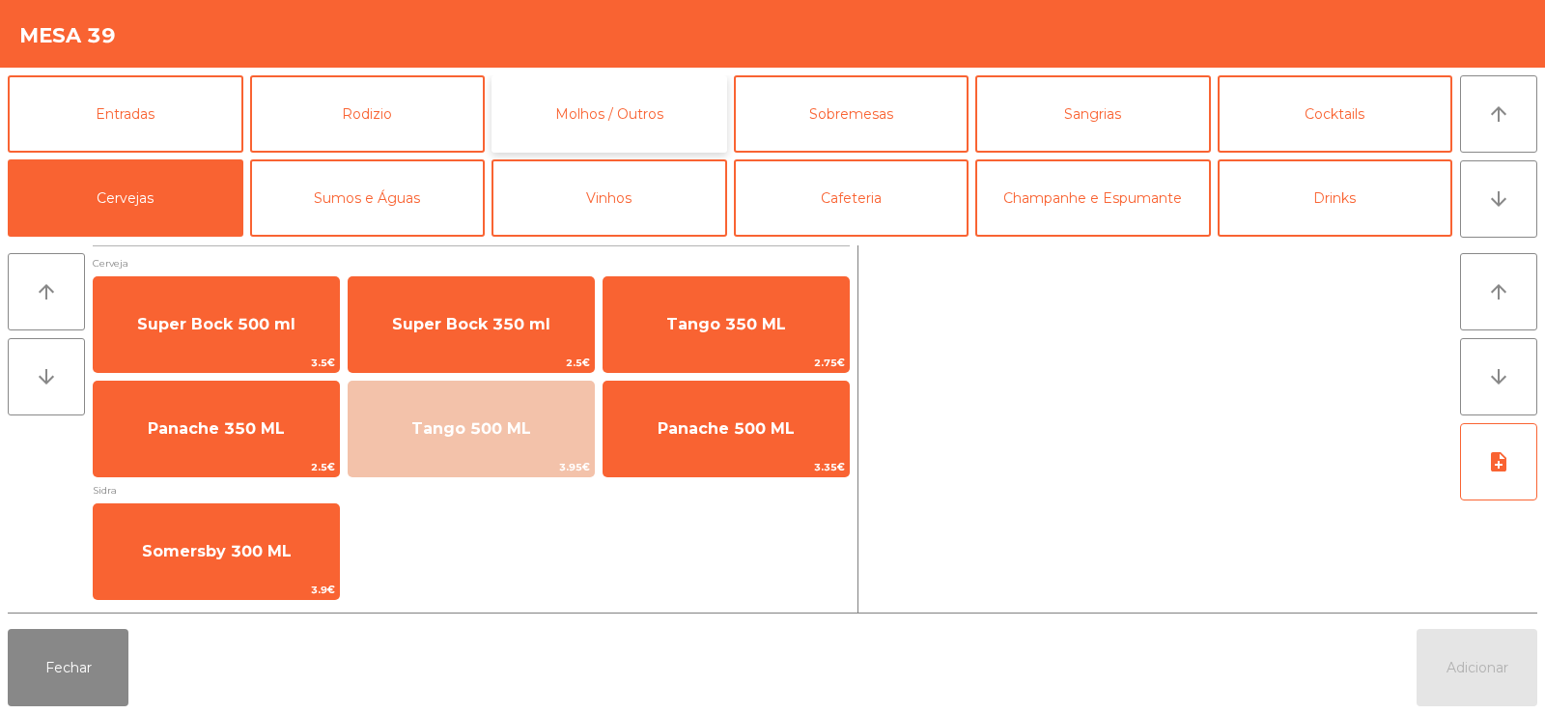
click at [601, 109] on button "Molhos / Outros" at bounding box center [609, 113] width 236 height 77
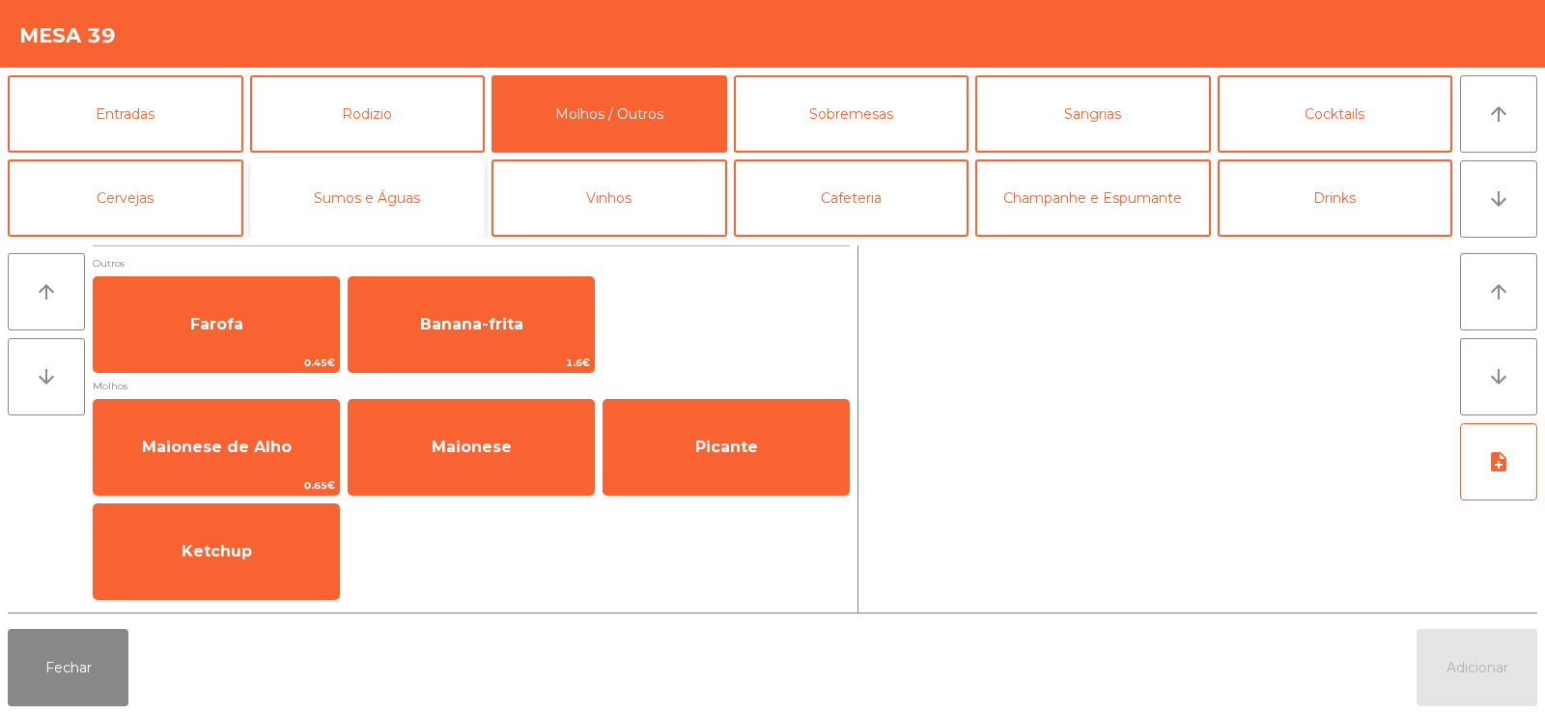
click at [395, 209] on button "Sumos e Águas" at bounding box center [368, 197] width 236 height 77
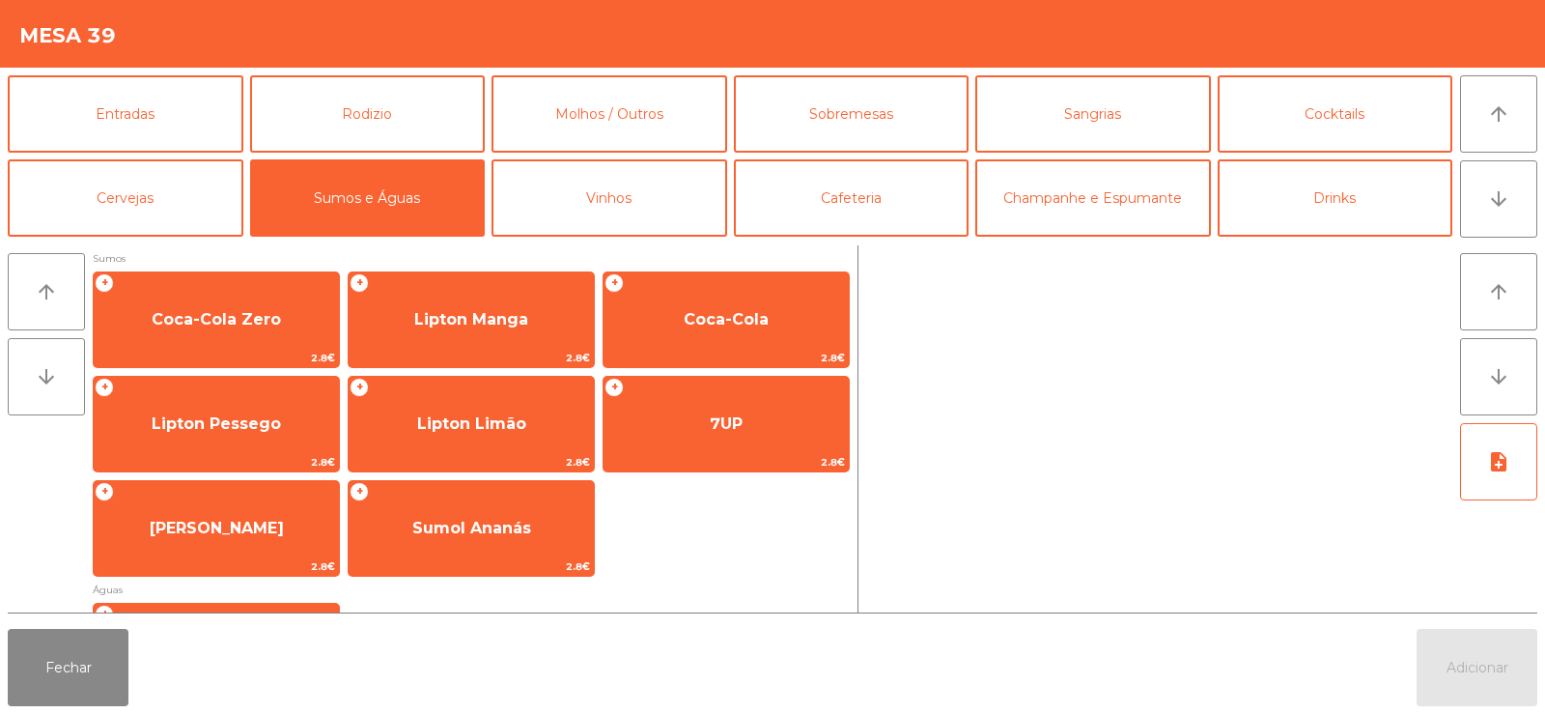
click at [719, 554] on div "+ Coca-Cola Zero 2.8€ + Lipton Manga 2.8€ + Coca-Cola 2.8€ + Lipton Pessego 2.8…" at bounding box center [471, 423] width 757 height 305
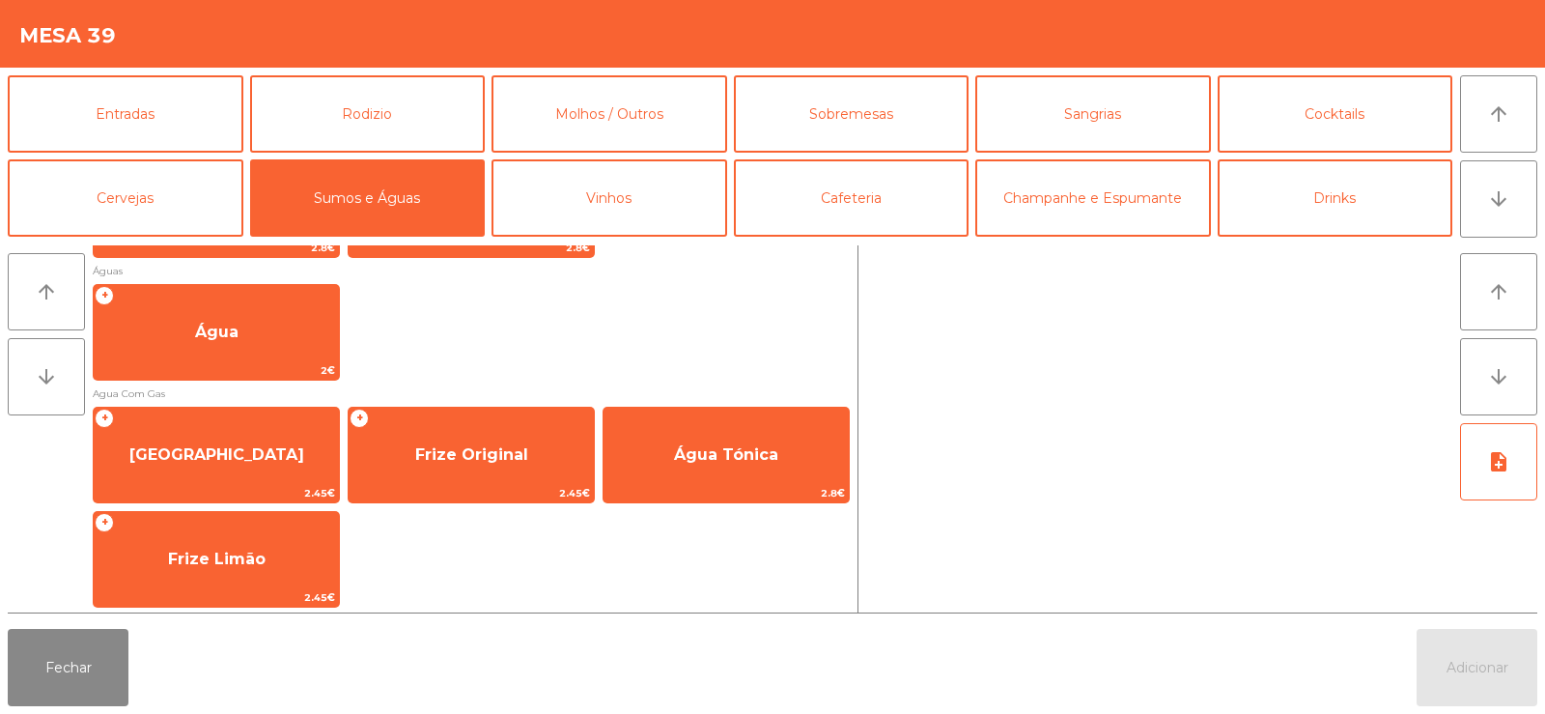
scroll to position [631, 0]
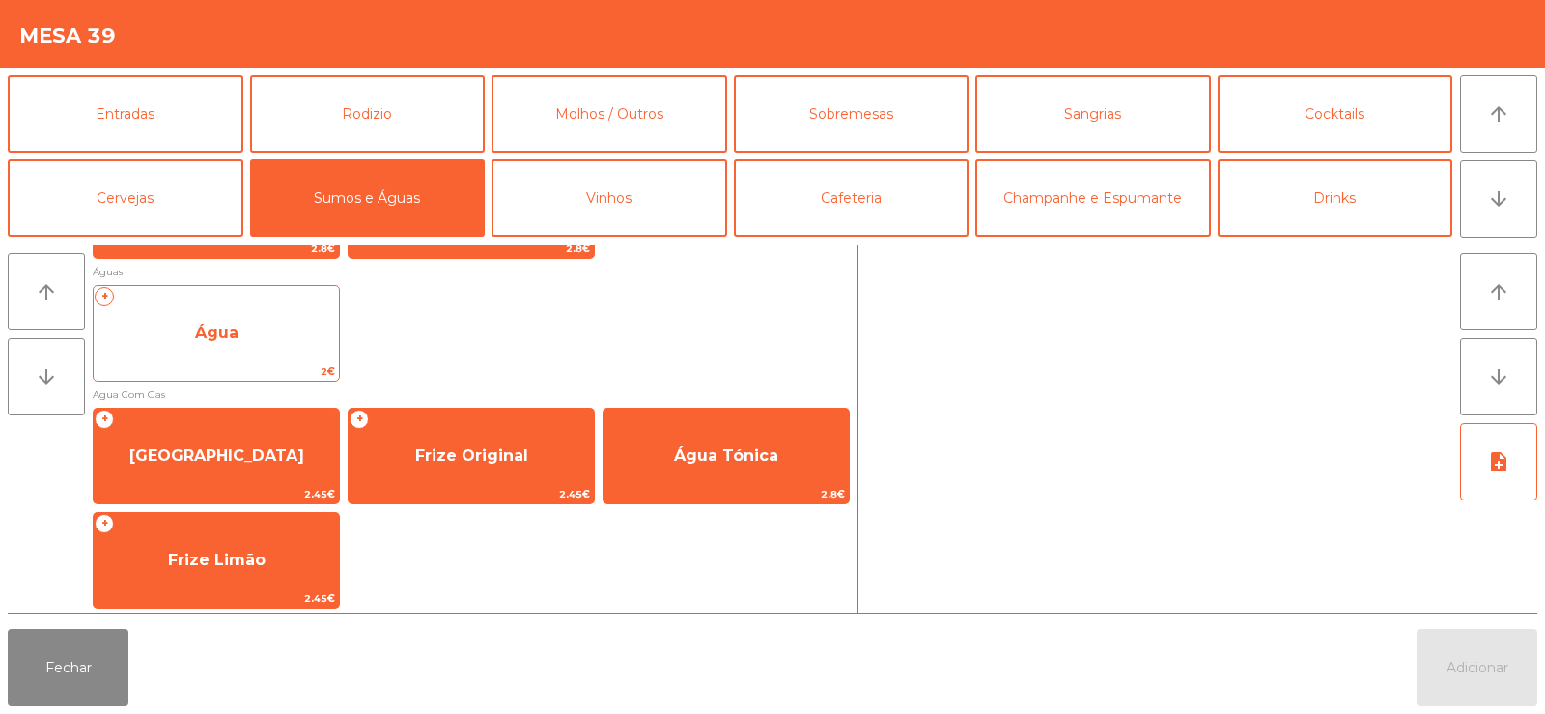
click at [210, 339] on span "Água" at bounding box center [216, 332] width 43 height 18
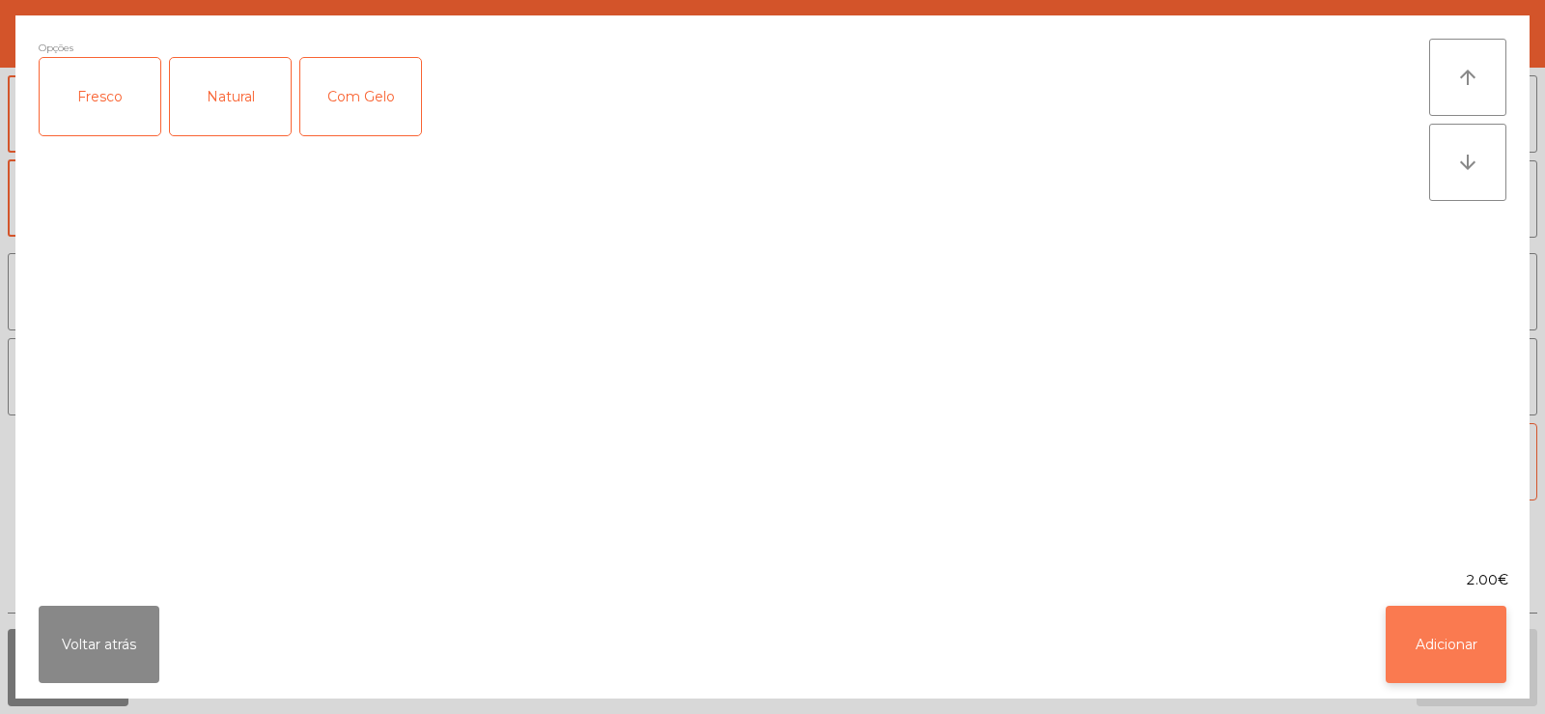
click at [1456, 625] on button "Adicionar" at bounding box center [1446, 643] width 121 height 77
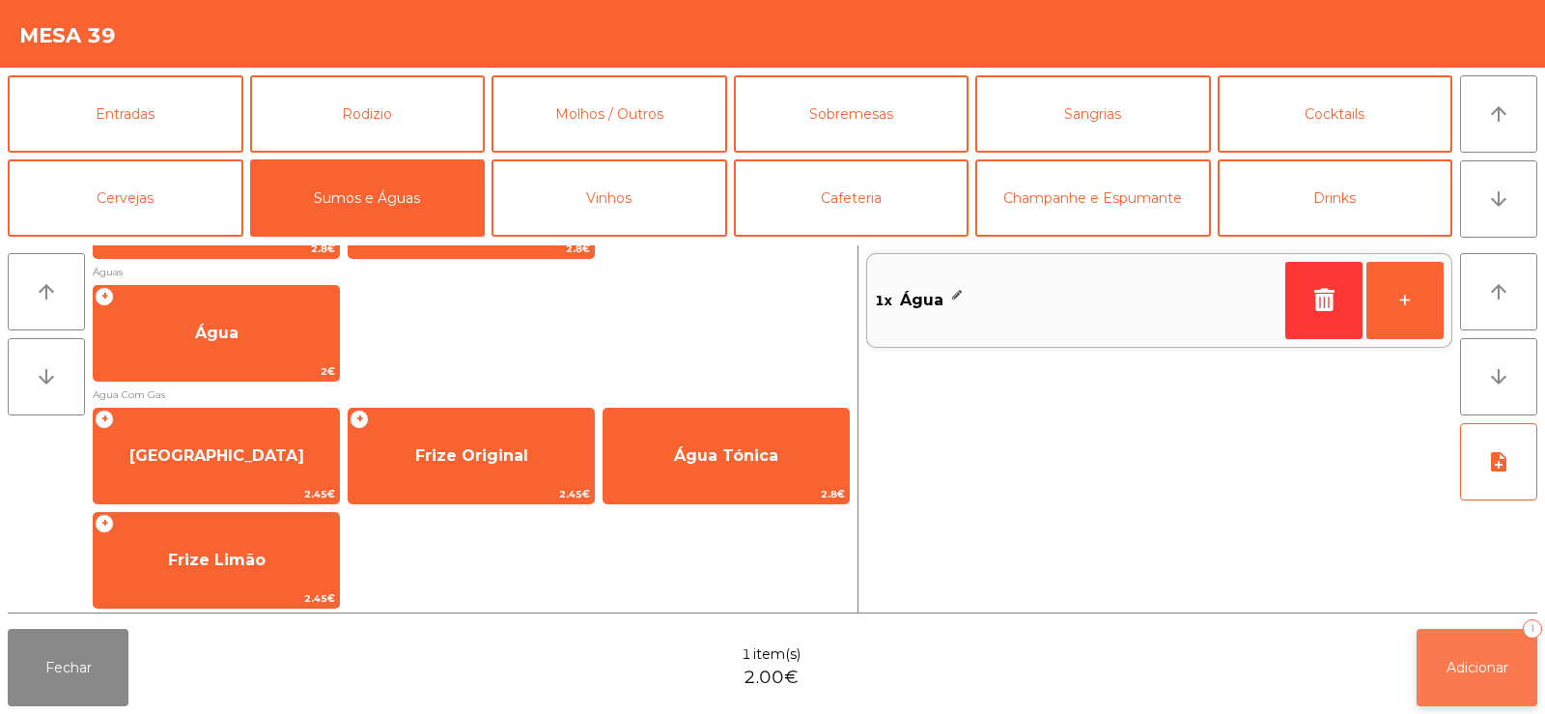
click at [1456, 664] on span "Adicionar" at bounding box center [1477, 667] width 62 height 17
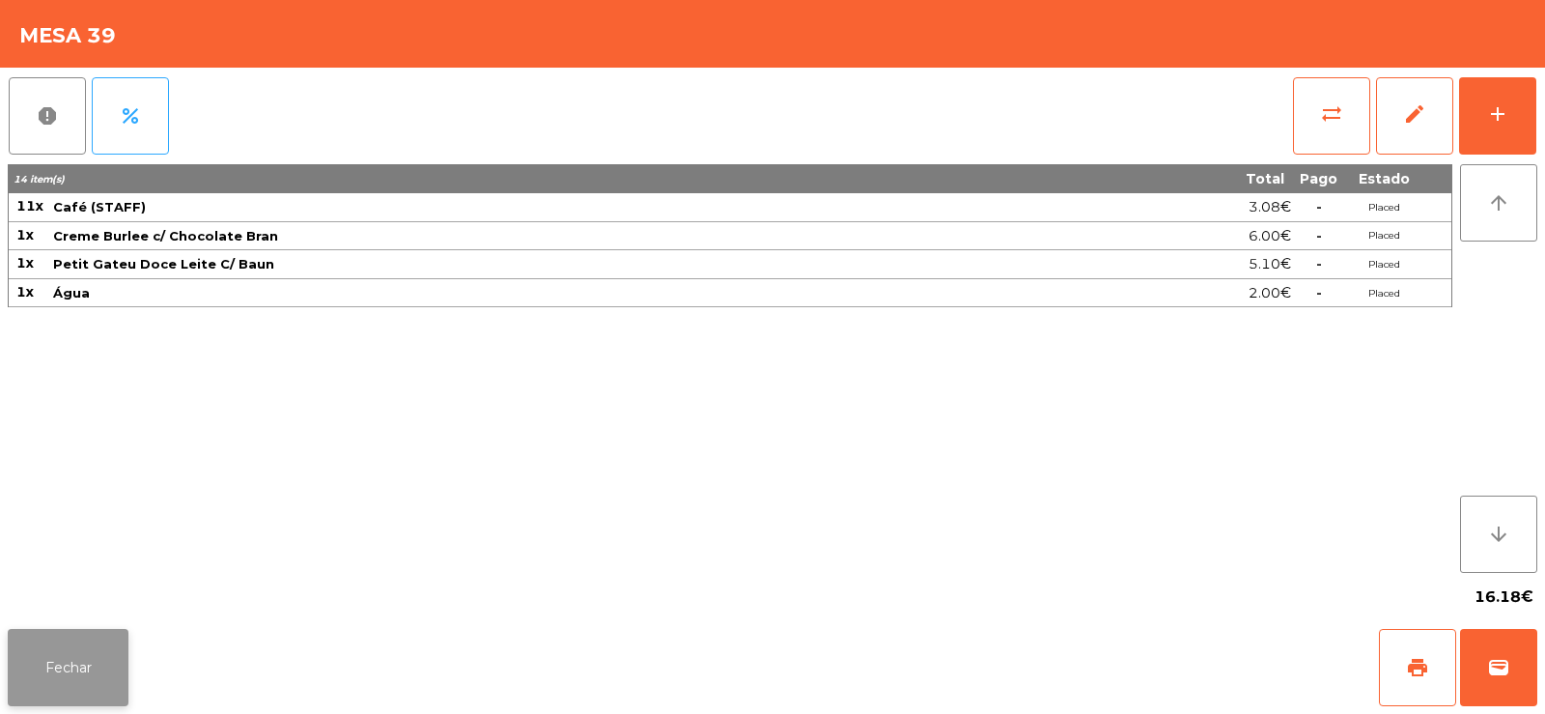
click at [111, 660] on button "Fechar" at bounding box center [68, 667] width 121 height 77
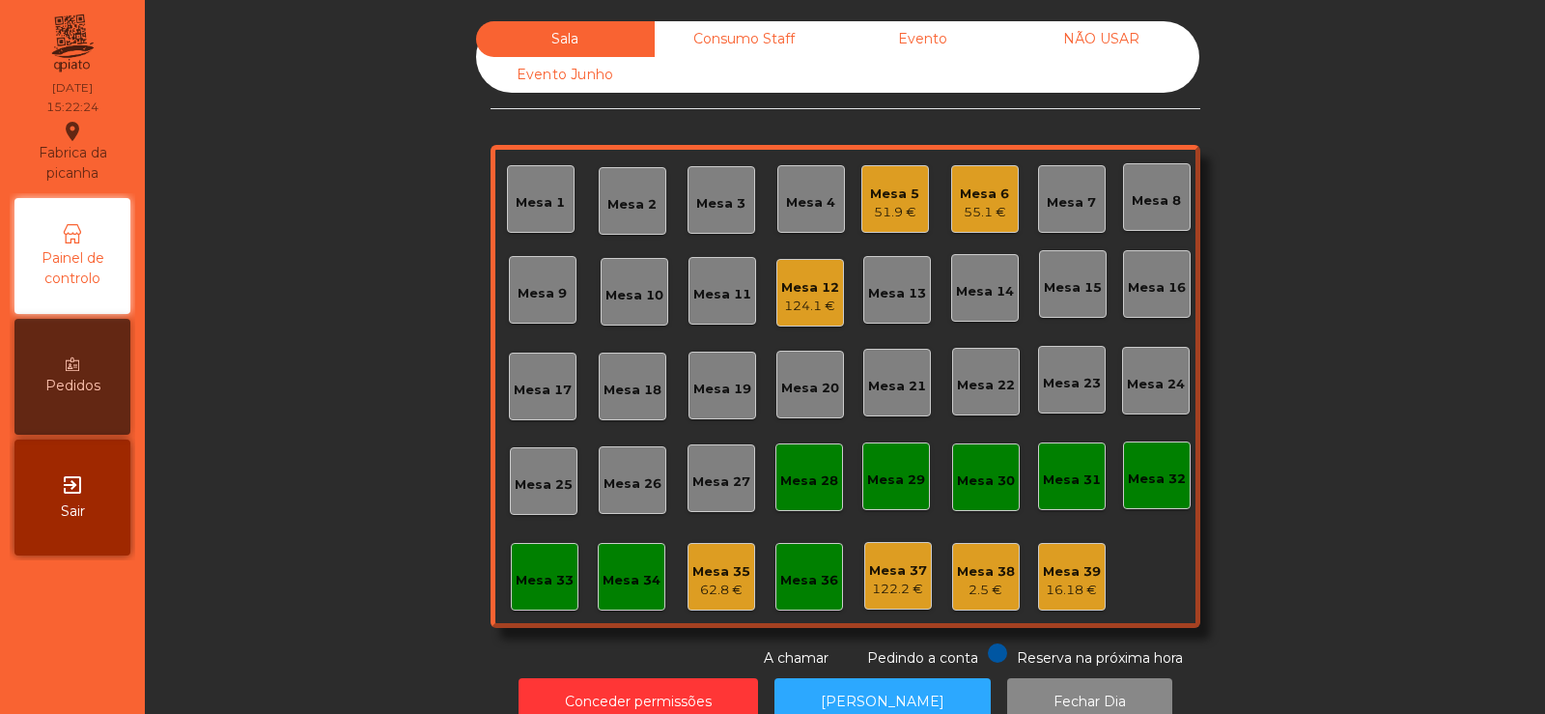
click at [750, 51] on div "Consumo Staff" at bounding box center [744, 39] width 179 height 36
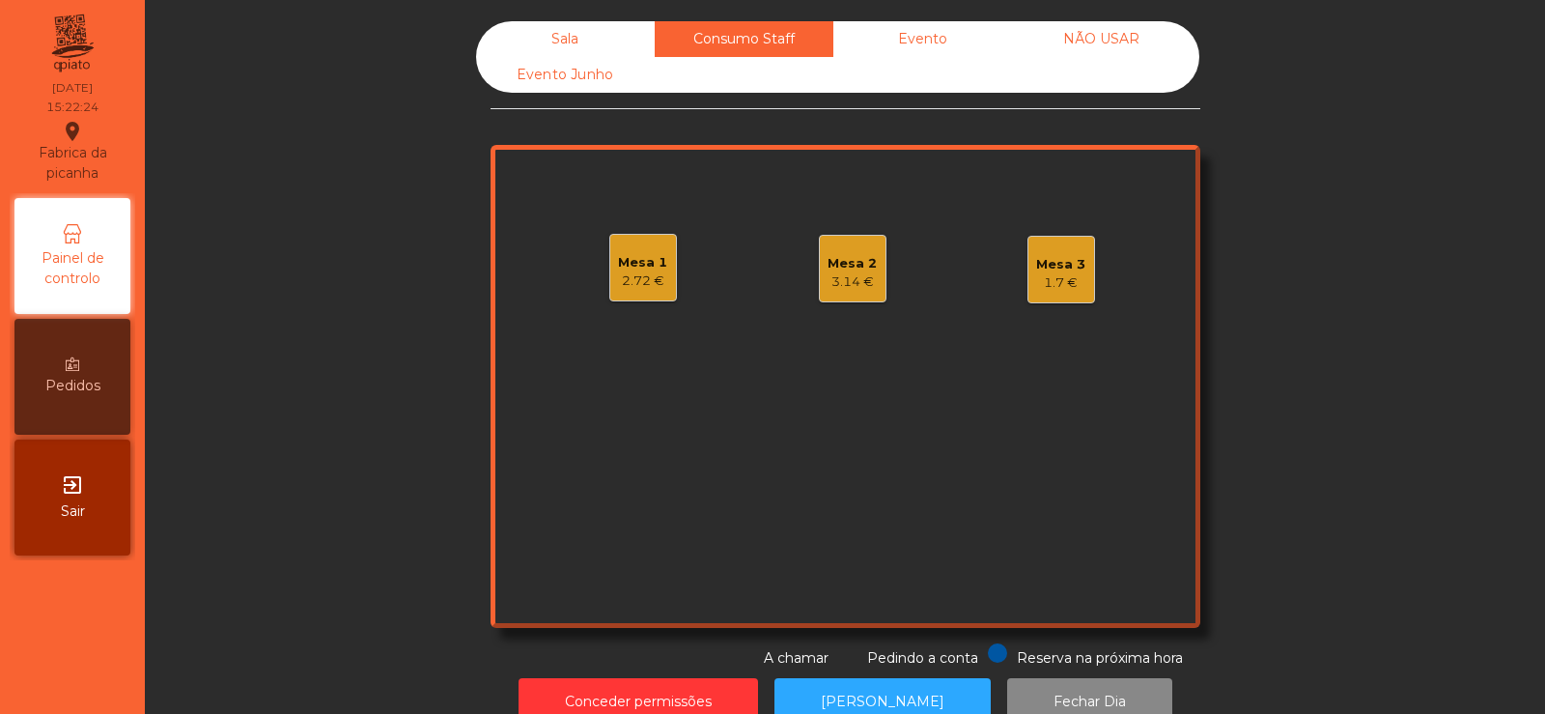
click at [945, 48] on div "Evento" at bounding box center [922, 39] width 179 height 36
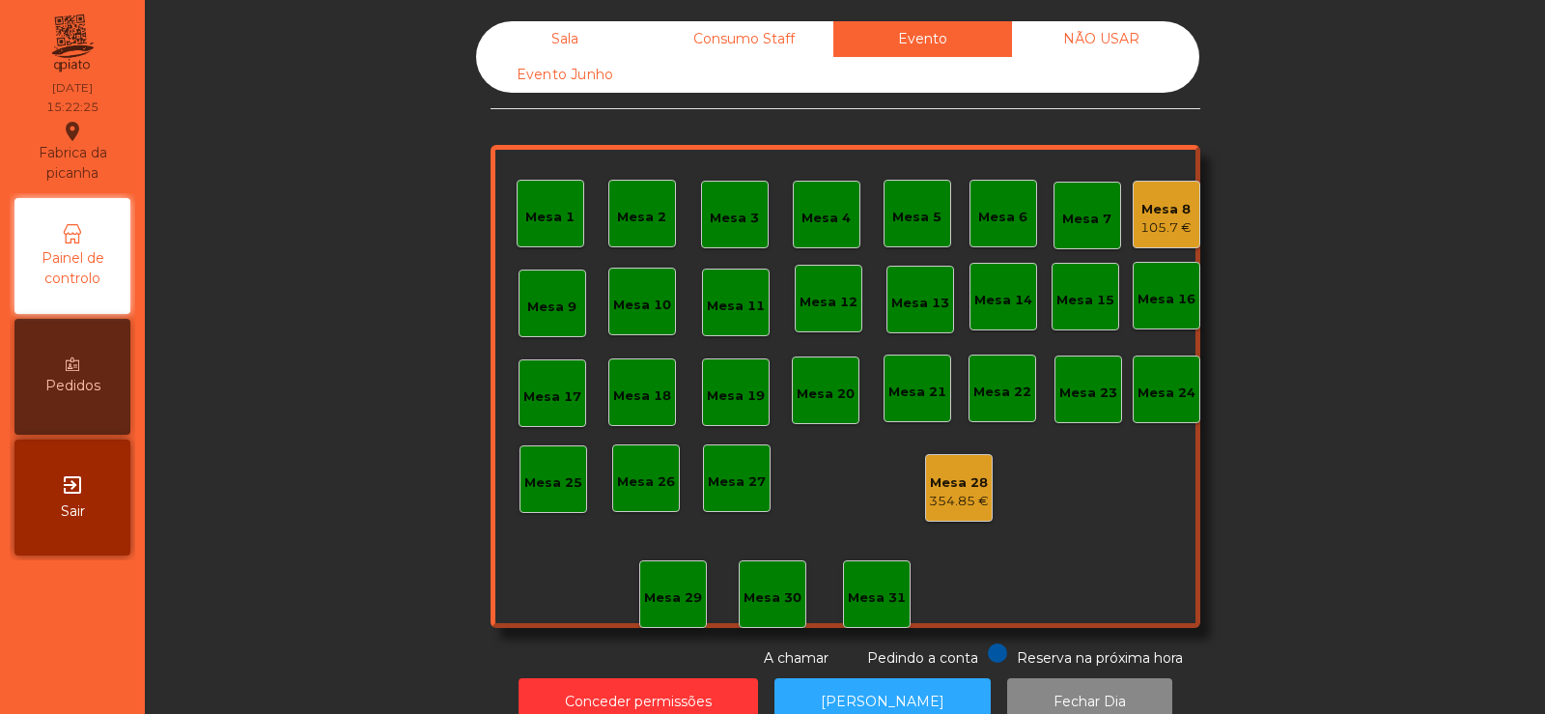
click at [762, 42] on div "Consumo Staff" at bounding box center [744, 39] width 179 height 36
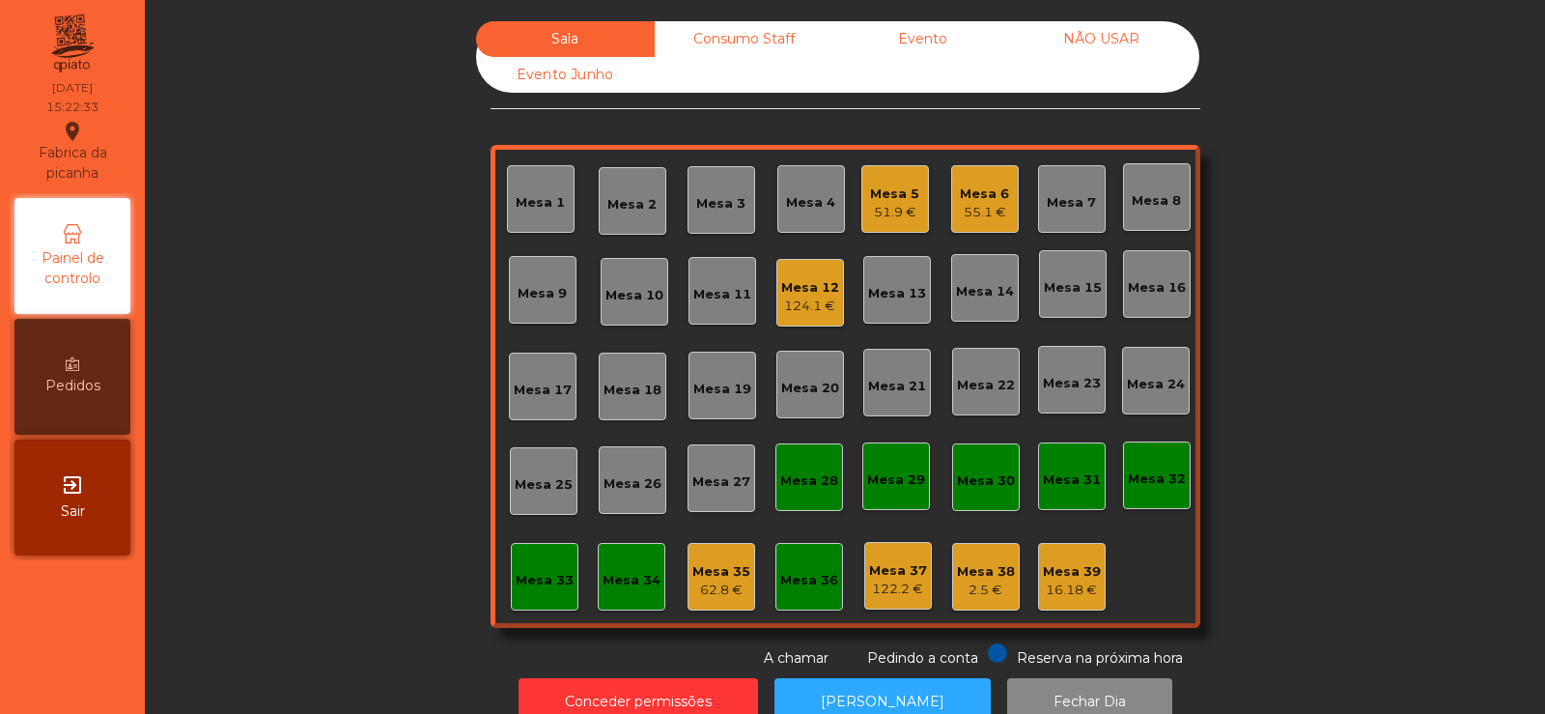
click at [894, 198] on div "Mesa 5" at bounding box center [894, 193] width 49 height 19
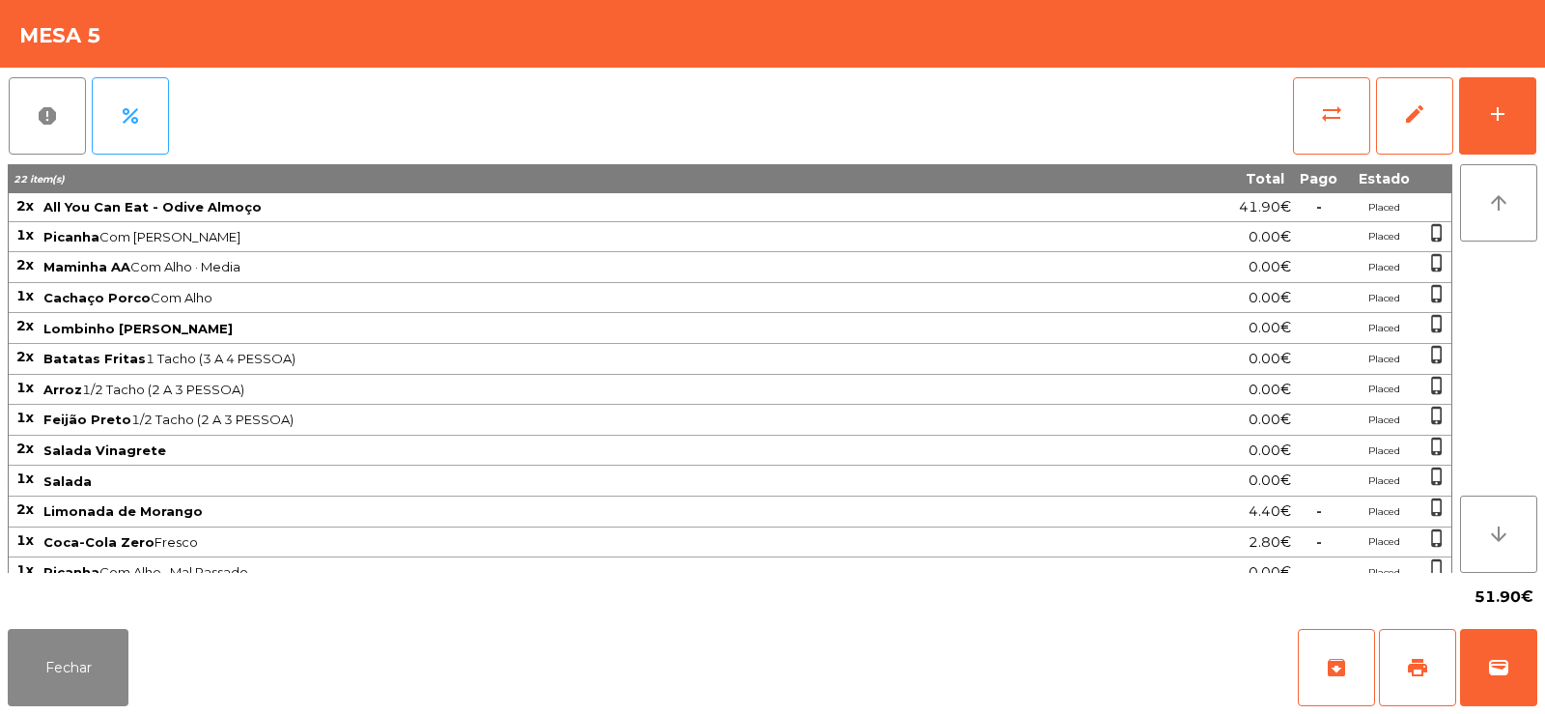
scroll to position [76, 0]
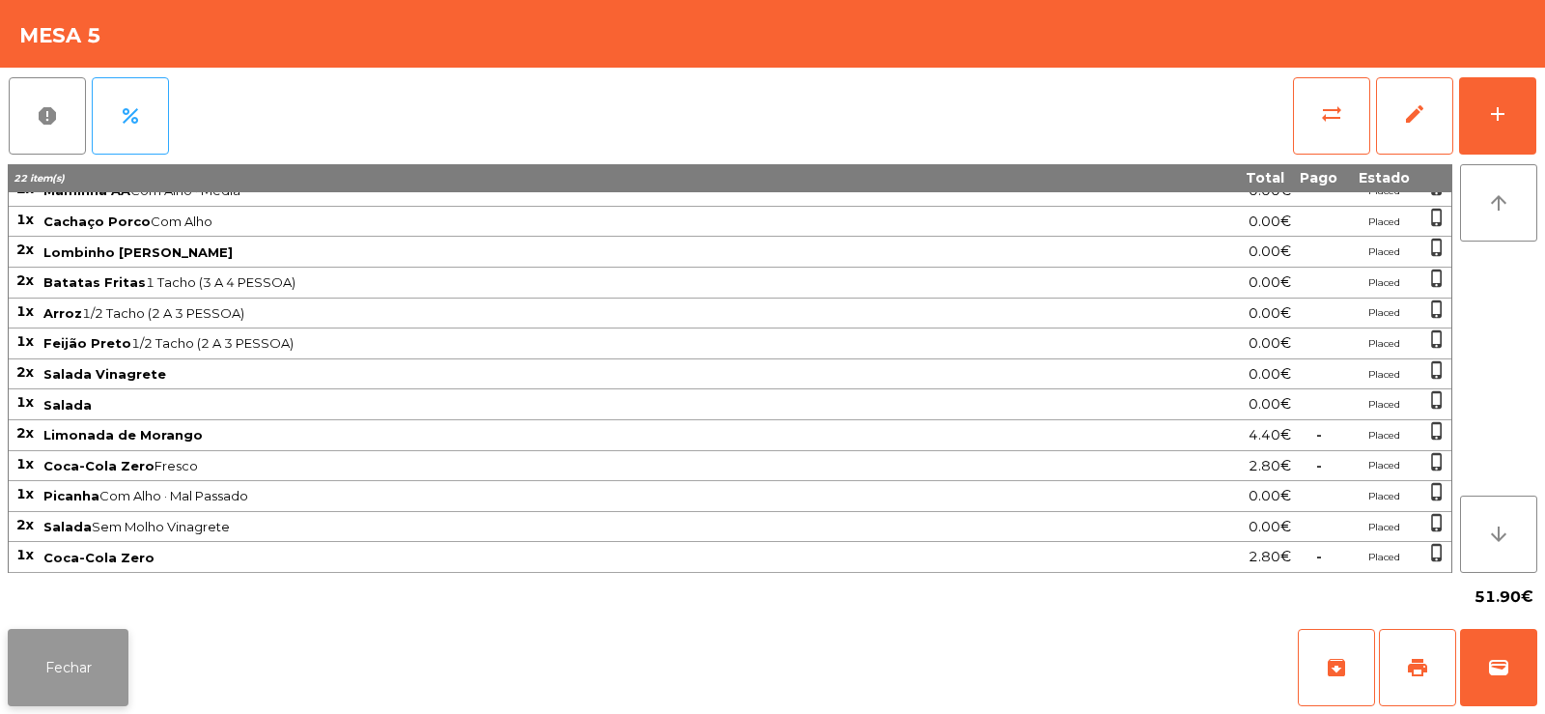
click at [88, 685] on button "Fechar" at bounding box center [68, 667] width 121 height 77
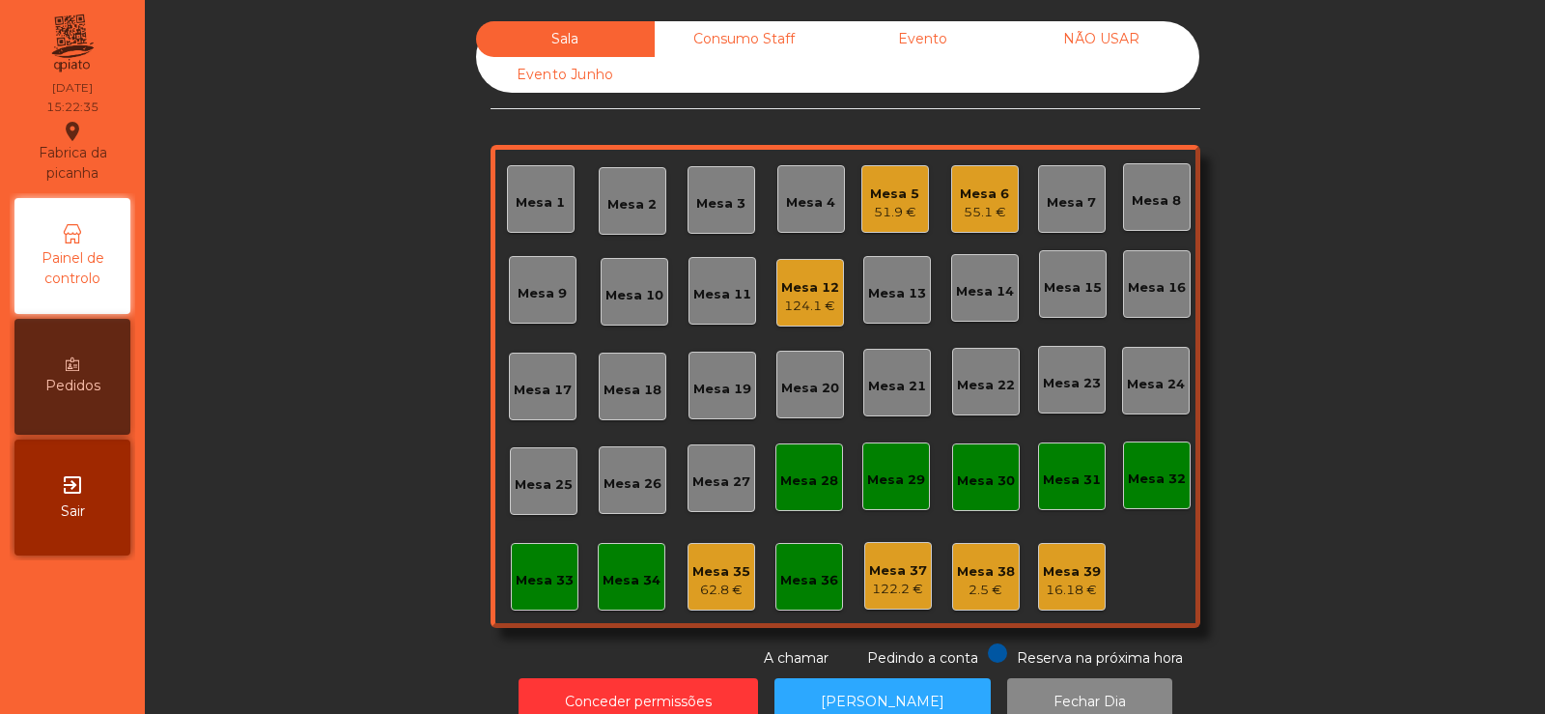
click at [811, 294] on div "Mesa 12" at bounding box center [810, 287] width 58 height 19
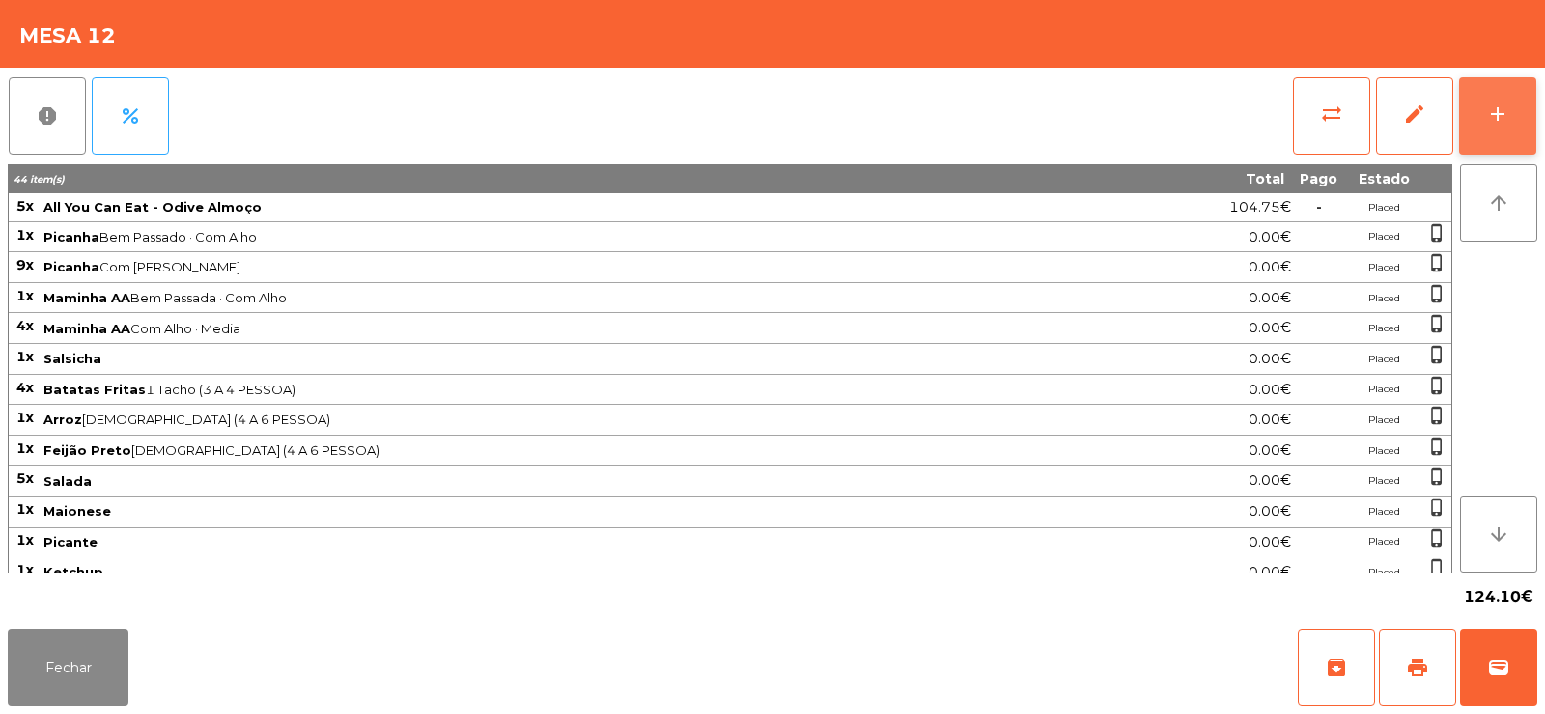
click at [1489, 123] on div "add" at bounding box center [1497, 113] width 23 height 23
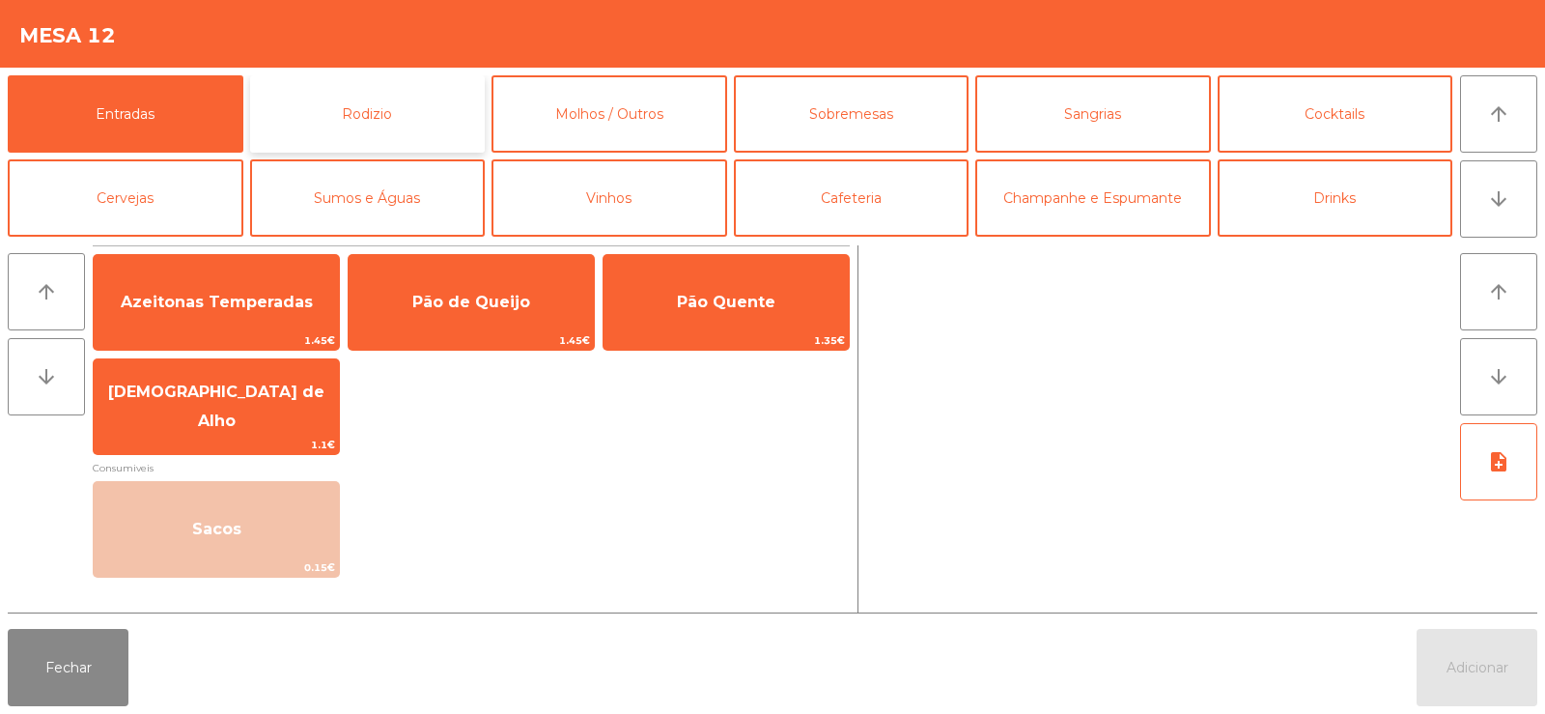
click at [373, 126] on button "Rodizio" at bounding box center [368, 113] width 236 height 77
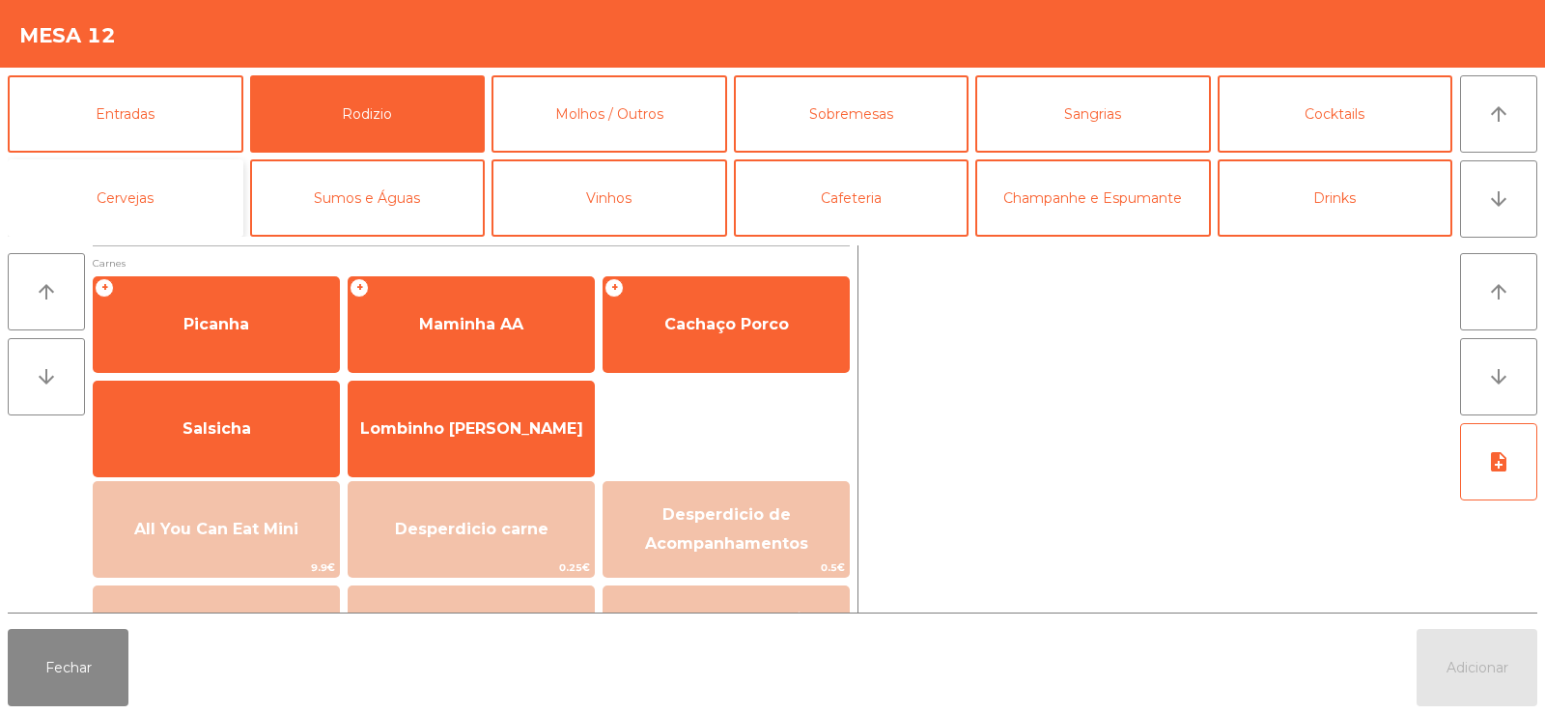
click at [134, 196] on button "Cervejas" at bounding box center [126, 197] width 236 height 77
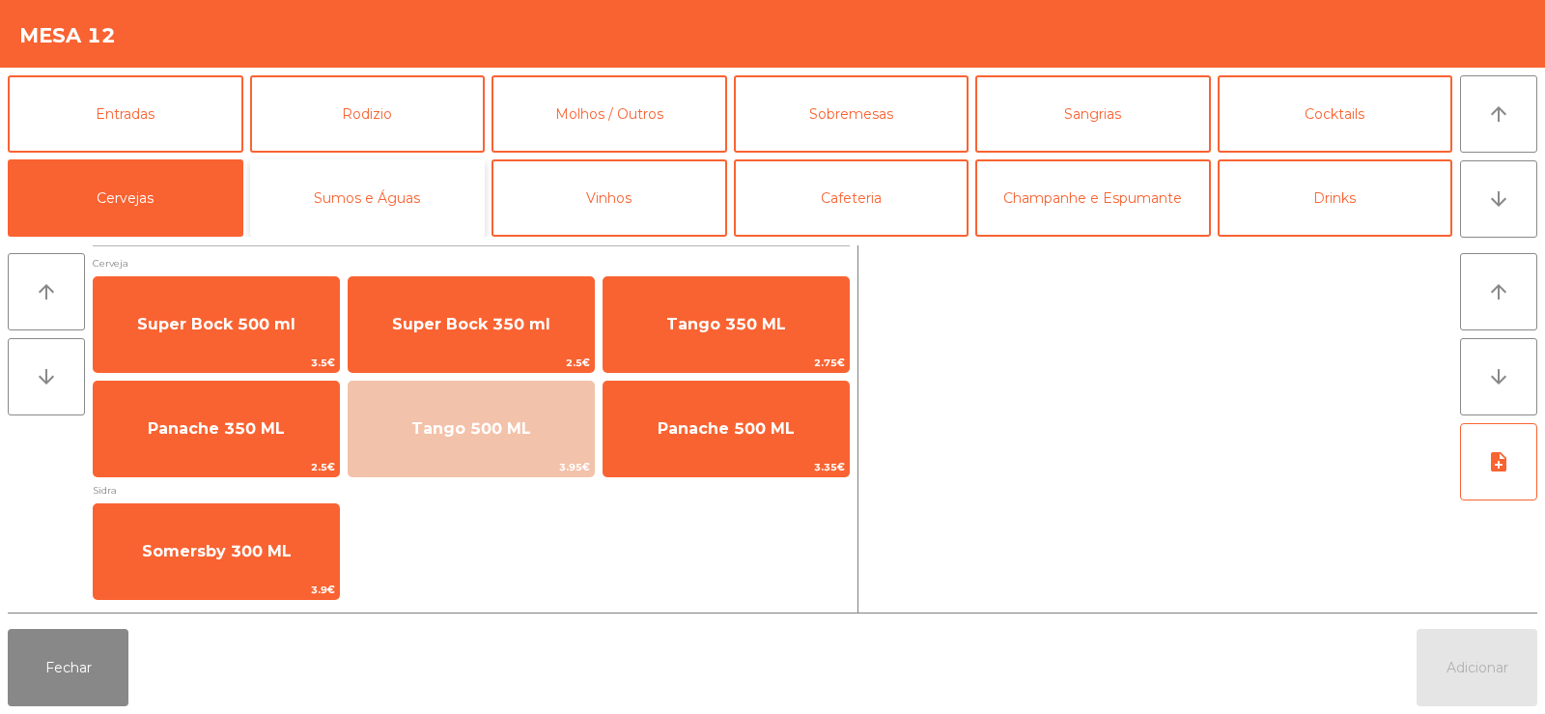
click at [391, 204] on button "Sumos e Águas" at bounding box center [368, 197] width 236 height 77
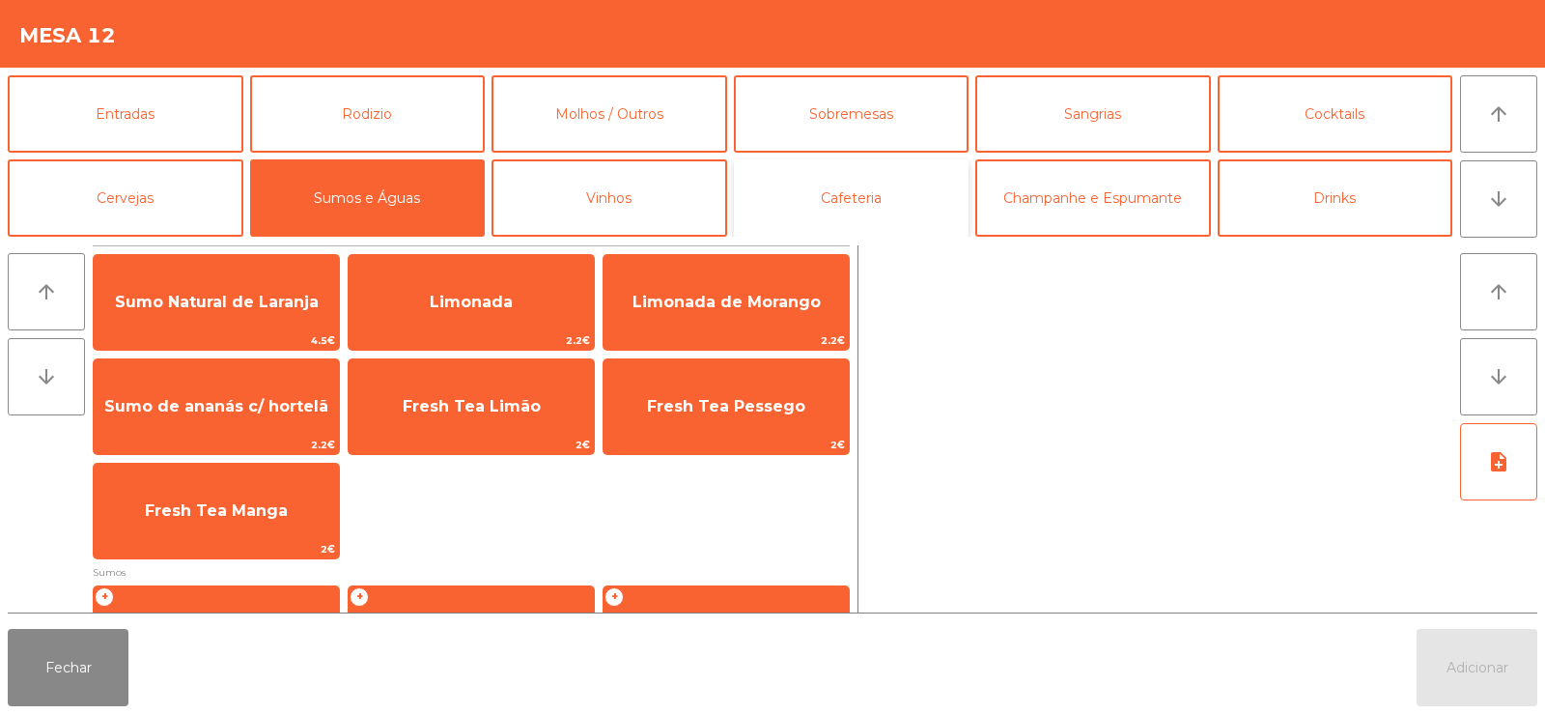
click at [879, 203] on button "Cafeteria" at bounding box center [852, 197] width 236 height 77
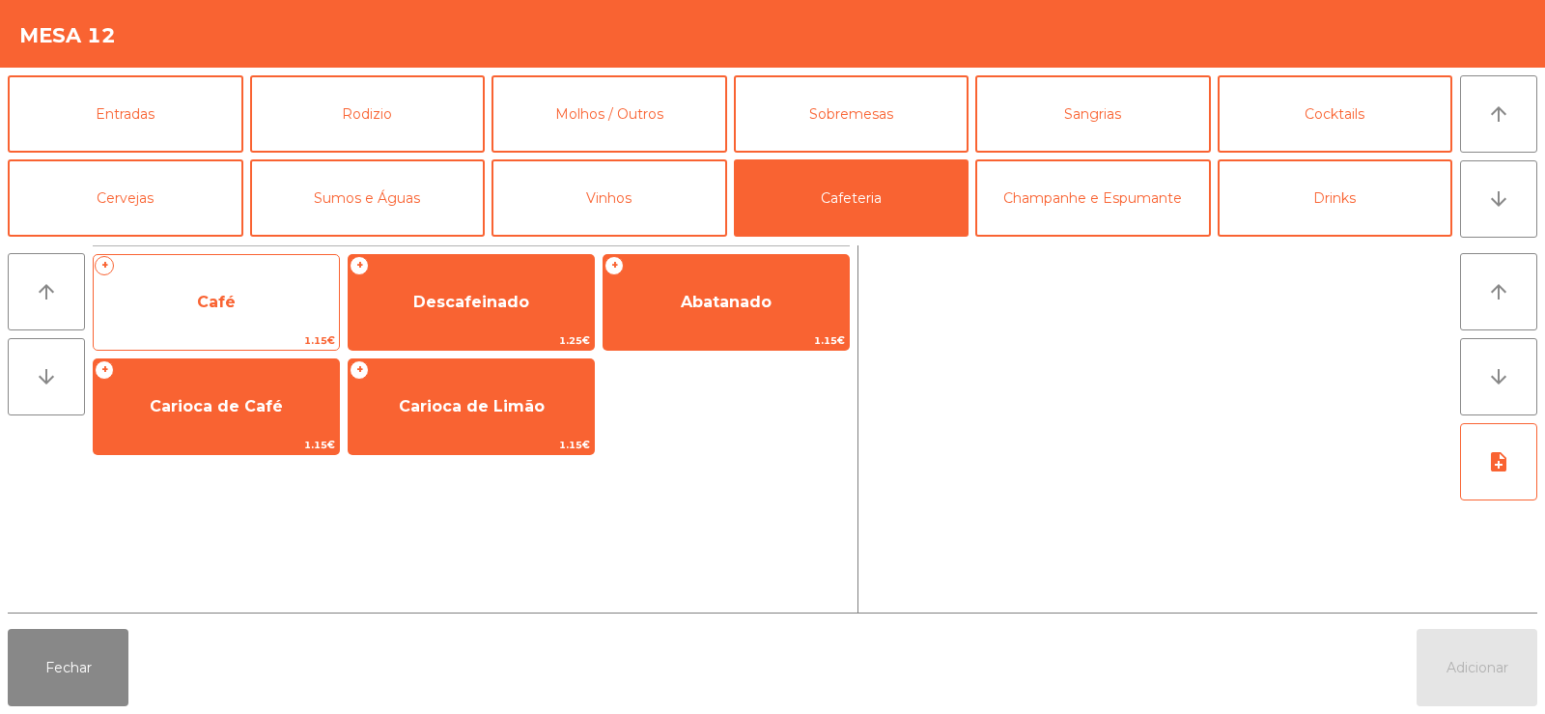
click at [222, 316] on span "Café" at bounding box center [216, 302] width 245 height 52
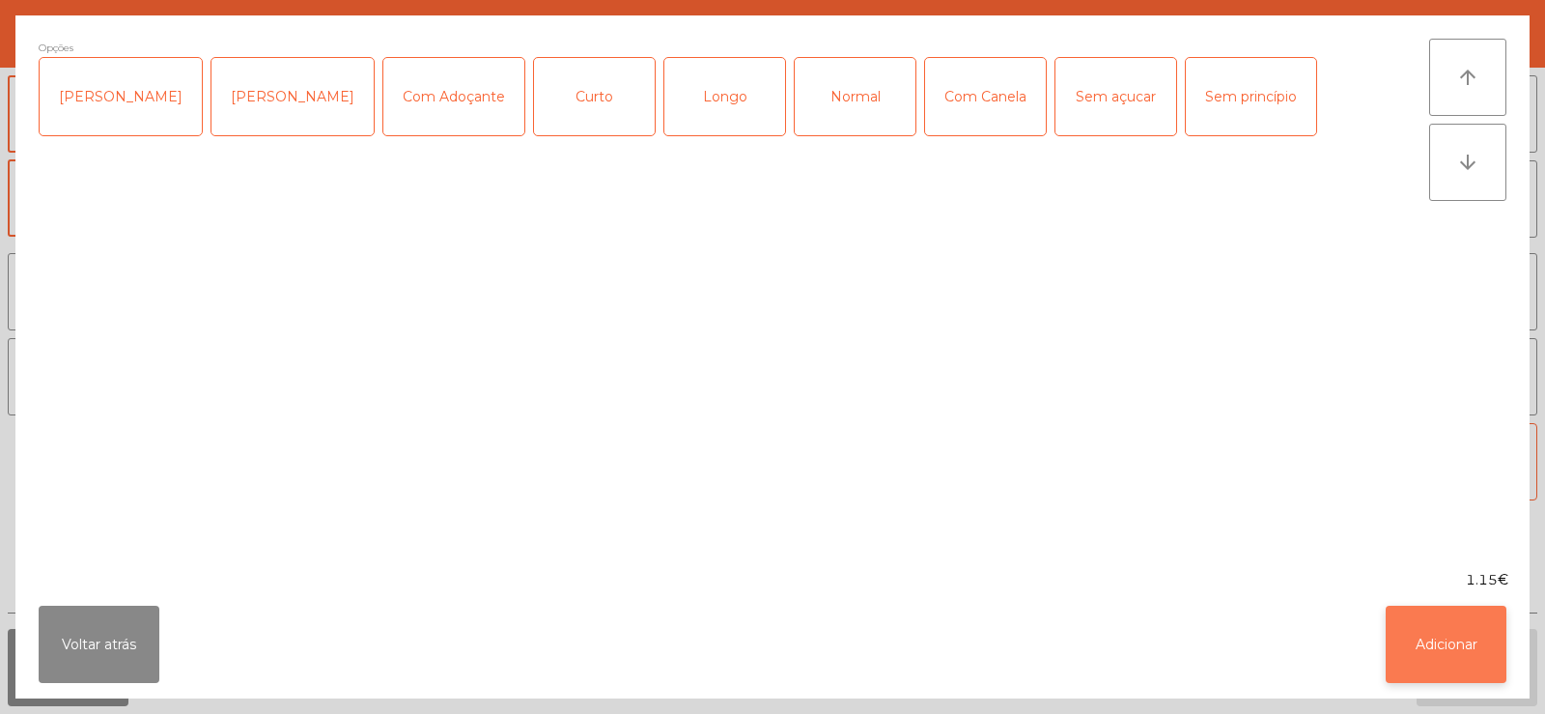
click at [1444, 657] on button "Adicionar" at bounding box center [1446, 643] width 121 height 77
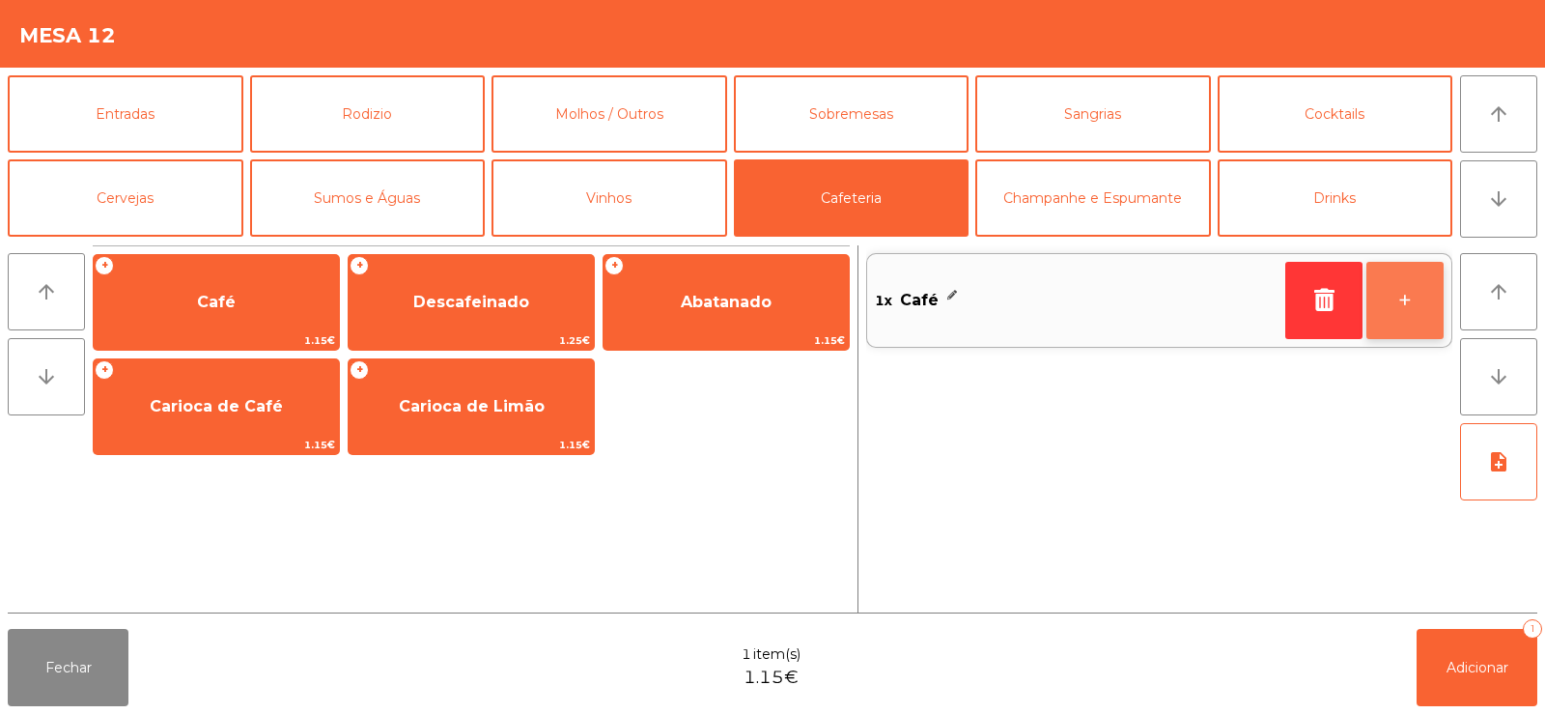
click at [1408, 309] on button "+" at bounding box center [1404, 300] width 77 height 77
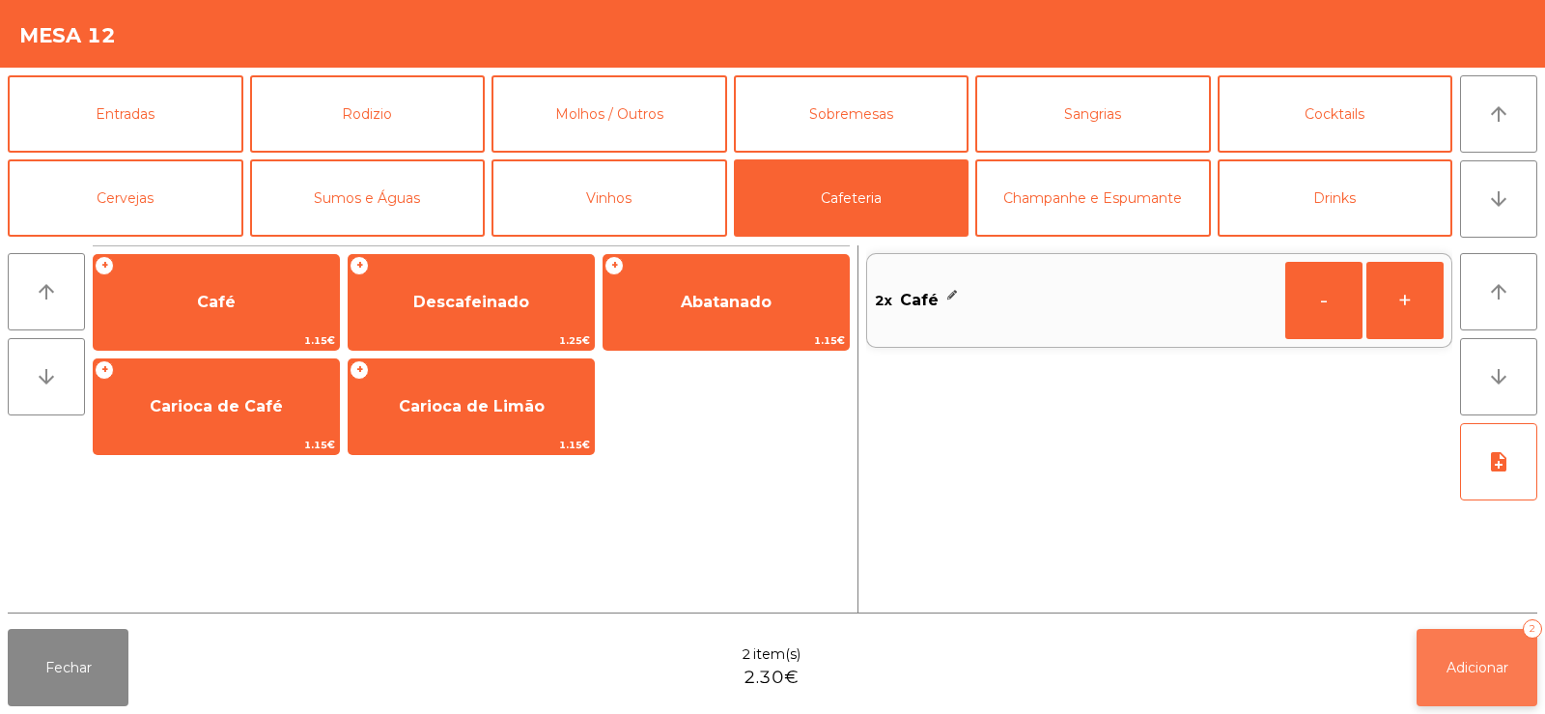
click at [1473, 668] on span "Adicionar" at bounding box center [1477, 667] width 62 height 17
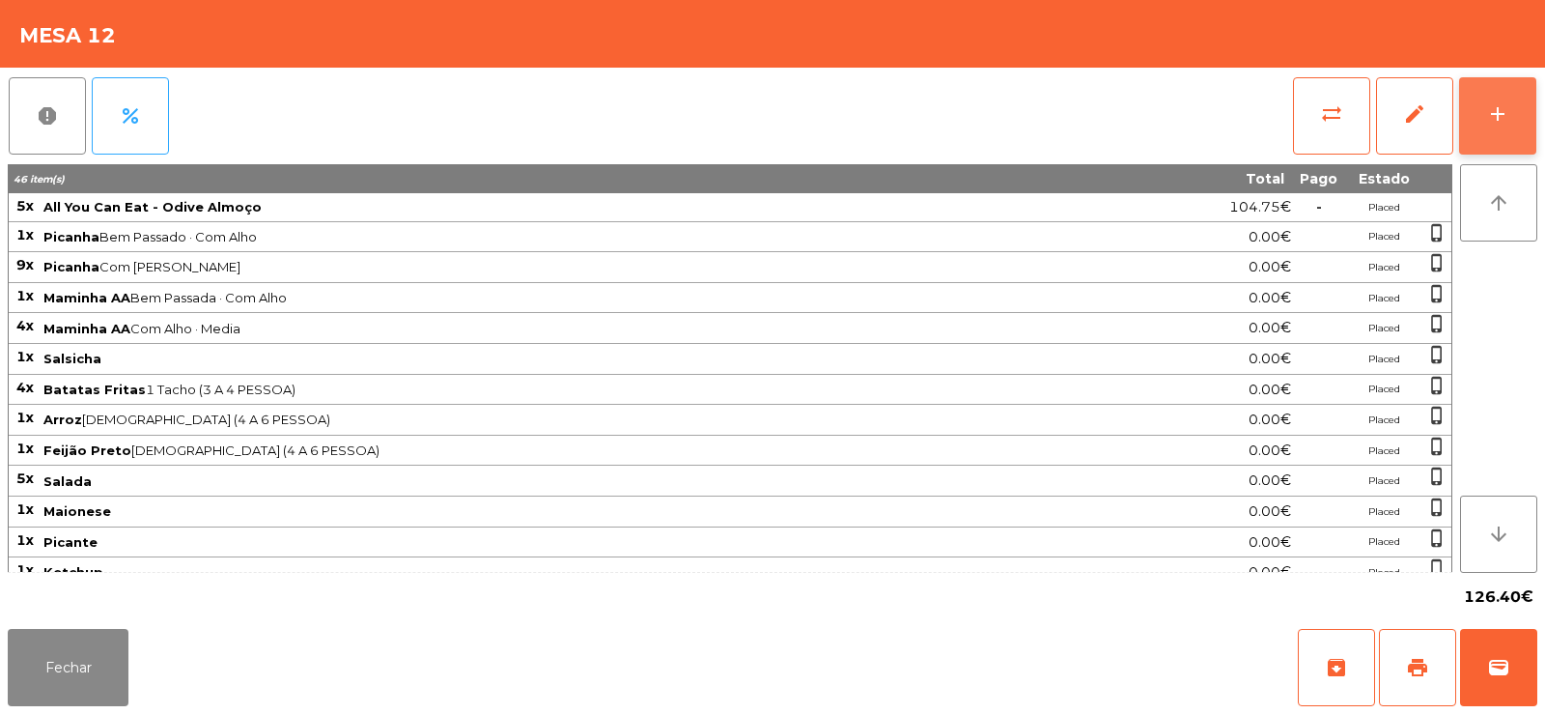
click at [1483, 90] on button "add" at bounding box center [1497, 115] width 77 height 77
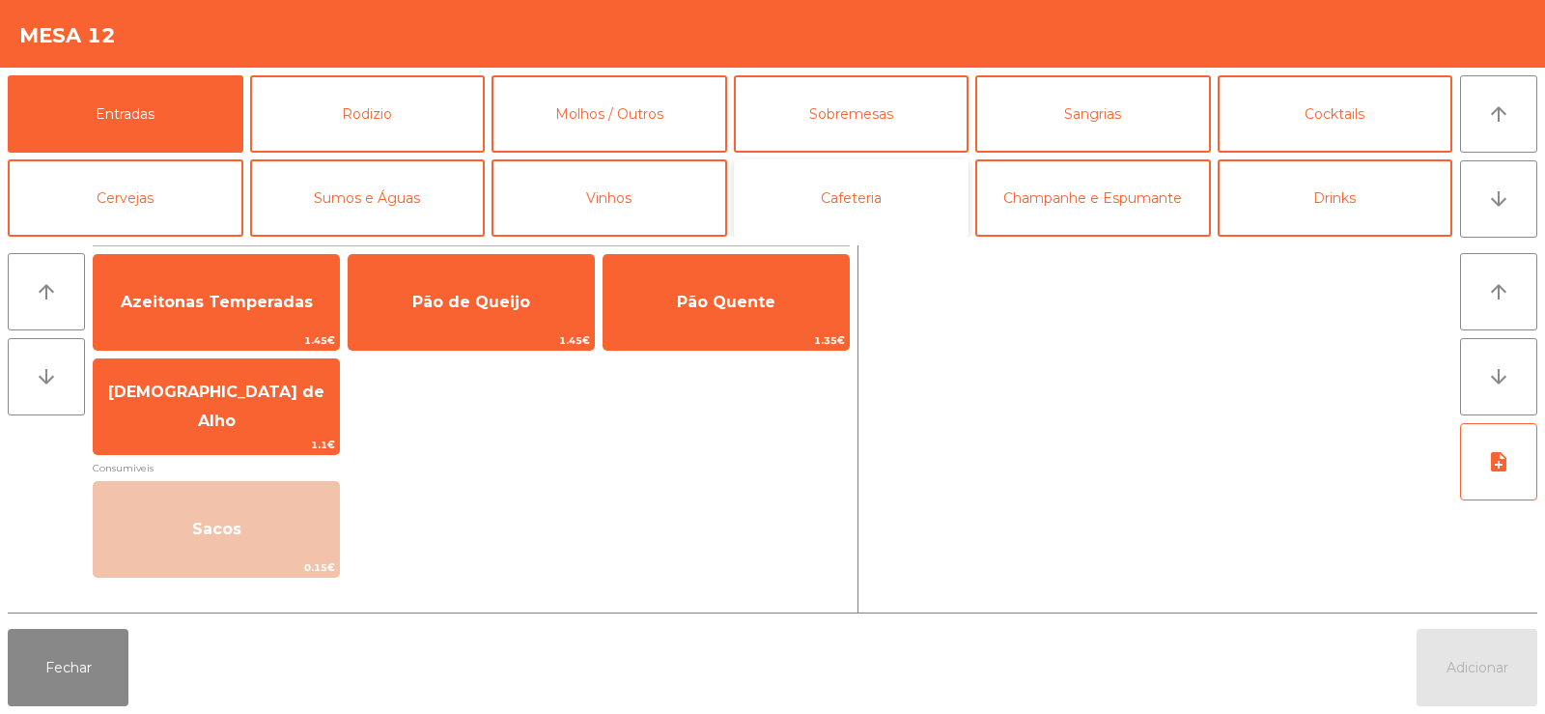
click at [874, 207] on button "Cafeteria" at bounding box center [852, 197] width 236 height 77
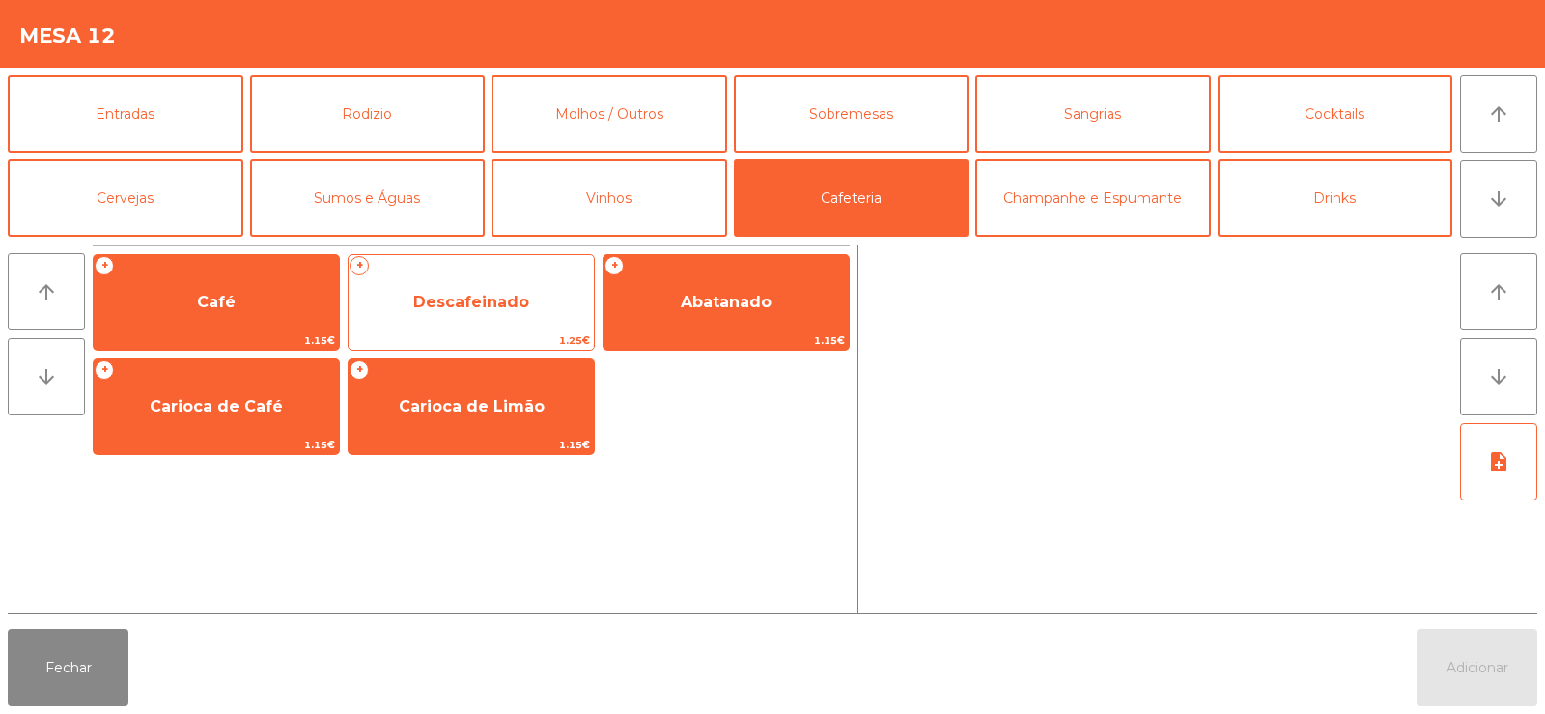
click at [446, 302] on span "Descafeinado" at bounding box center [471, 302] width 116 height 18
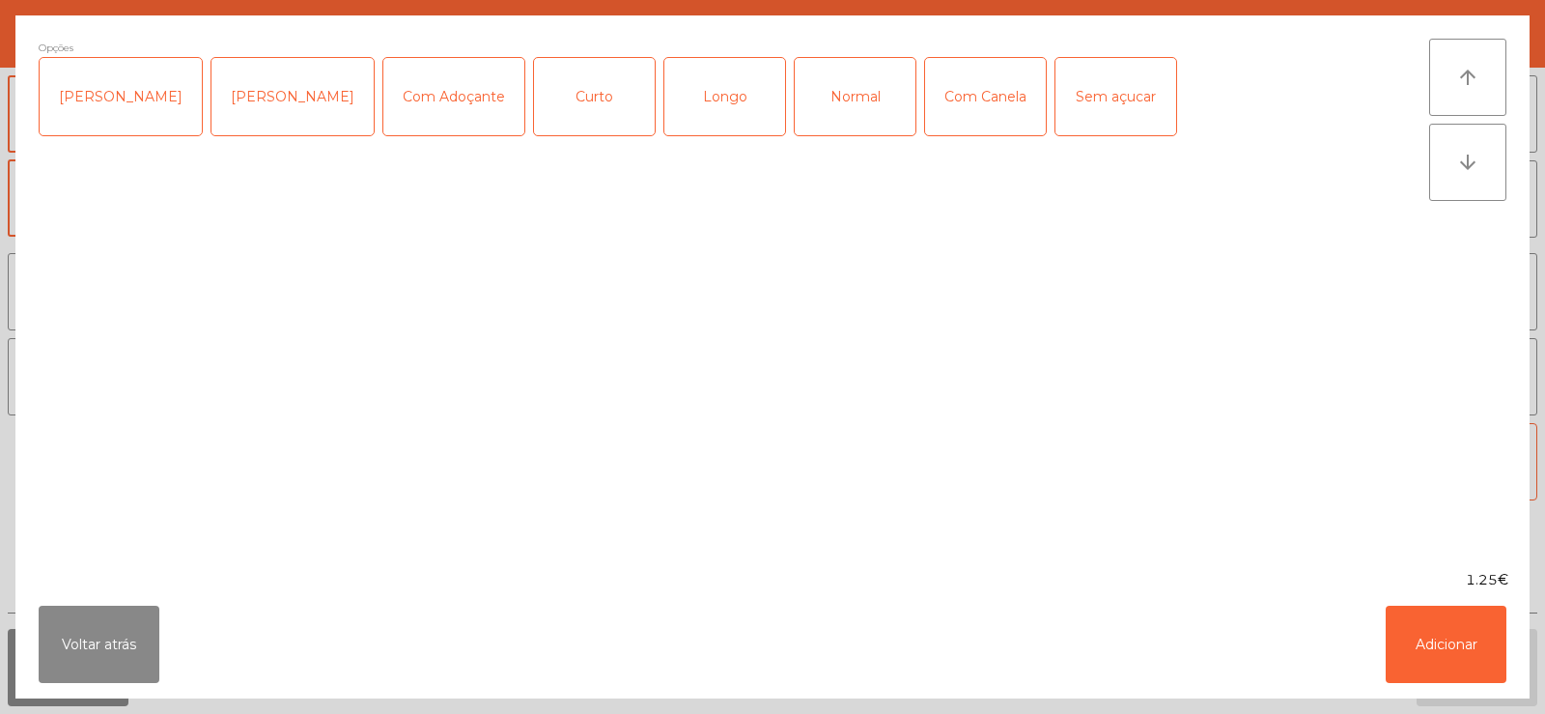
click at [821, 99] on div "Normal" at bounding box center [855, 96] width 121 height 77
click at [1457, 645] on button "Adicionar" at bounding box center [1446, 643] width 121 height 77
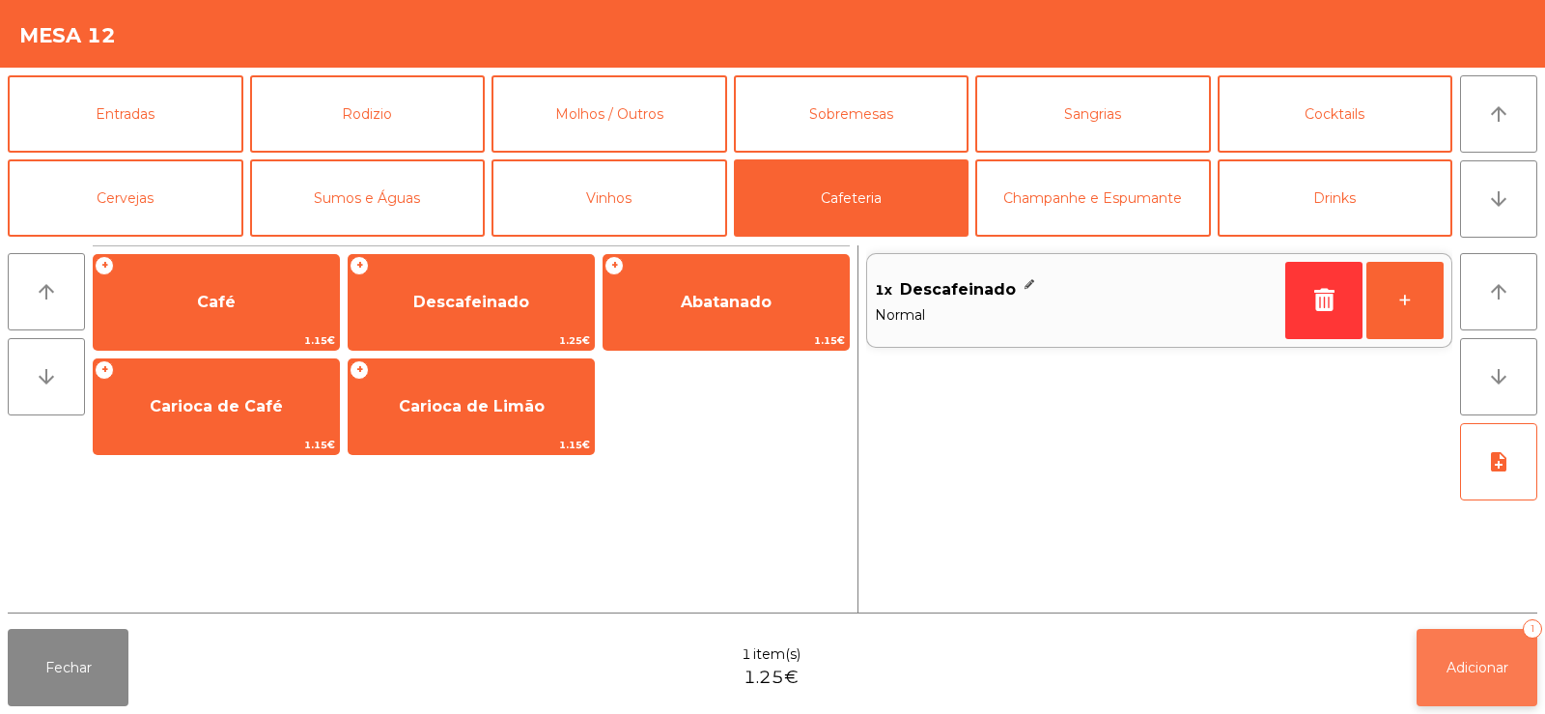
click at [1481, 676] on button "Adicionar 1" at bounding box center [1477, 667] width 121 height 77
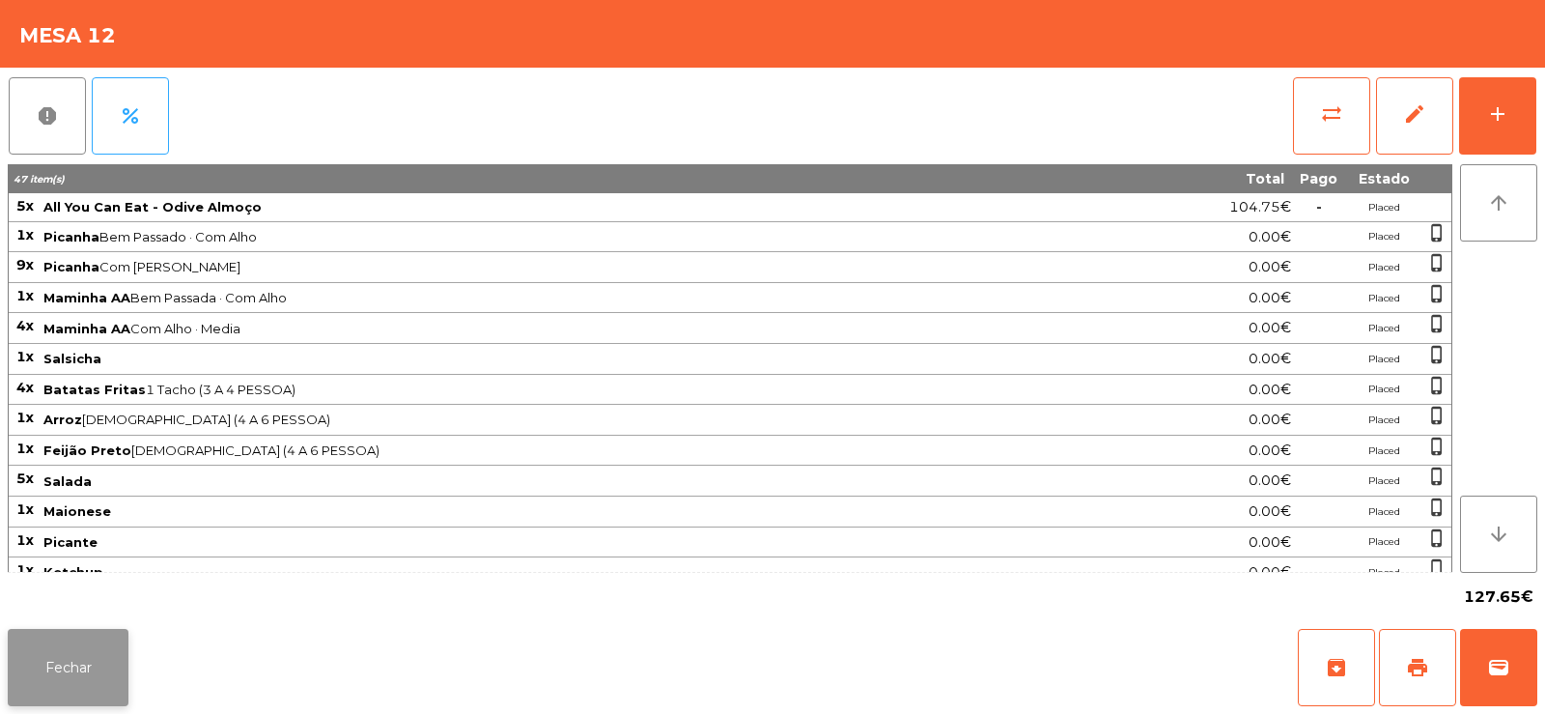
click at [38, 670] on button "Fechar" at bounding box center [68, 667] width 121 height 77
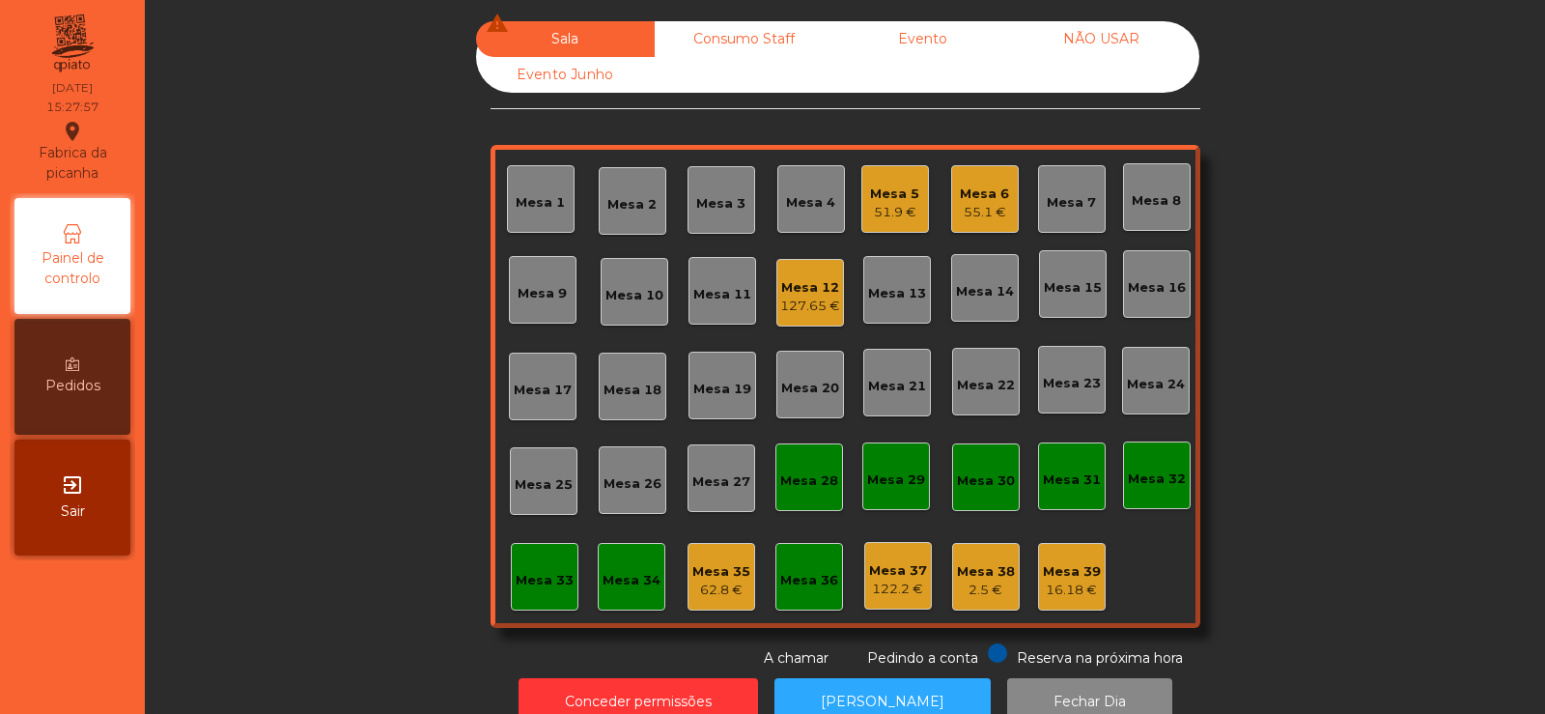
click at [805, 299] on div "127.65 €" at bounding box center [810, 305] width 60 height 19
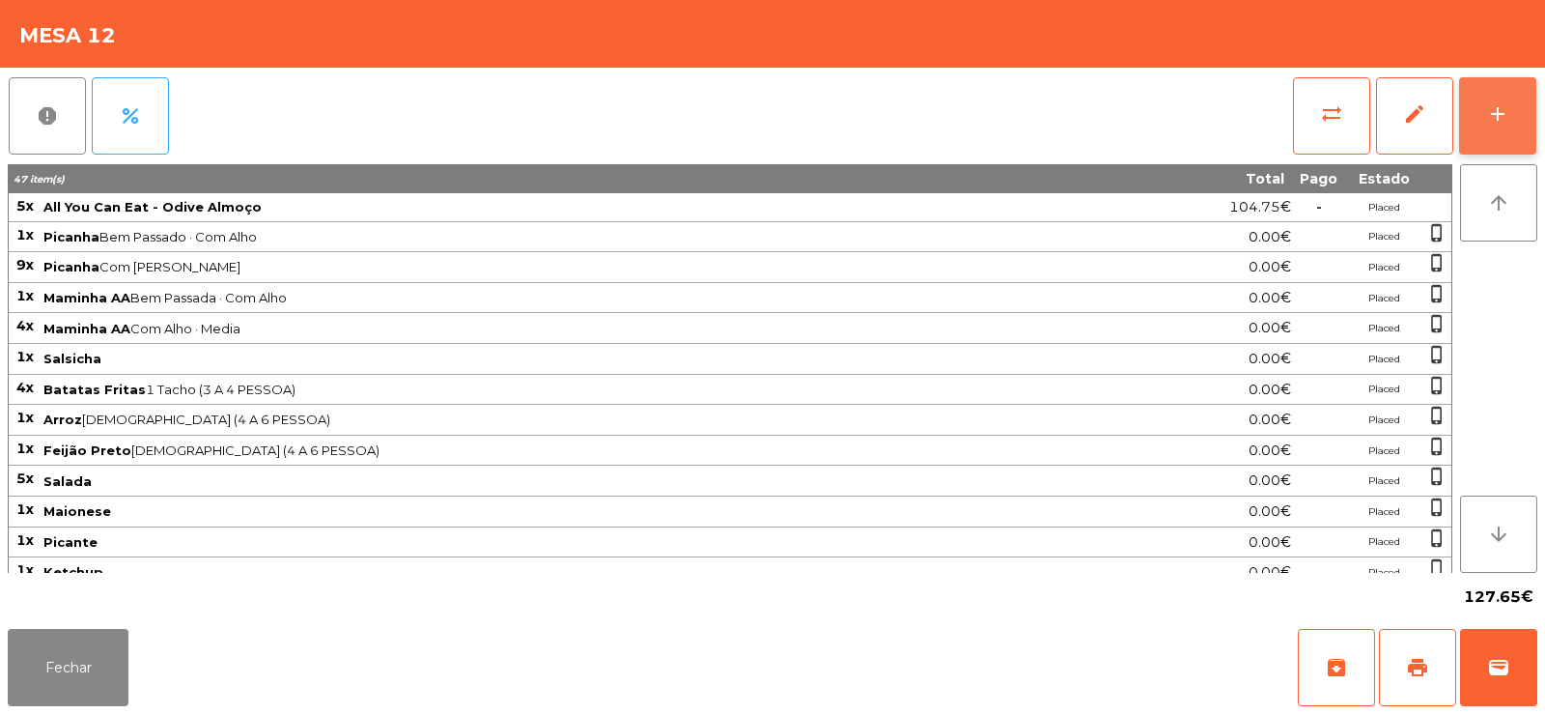
click at [1512, 125] on button "add" at bounding box center [1497, 115] width 77 height 77
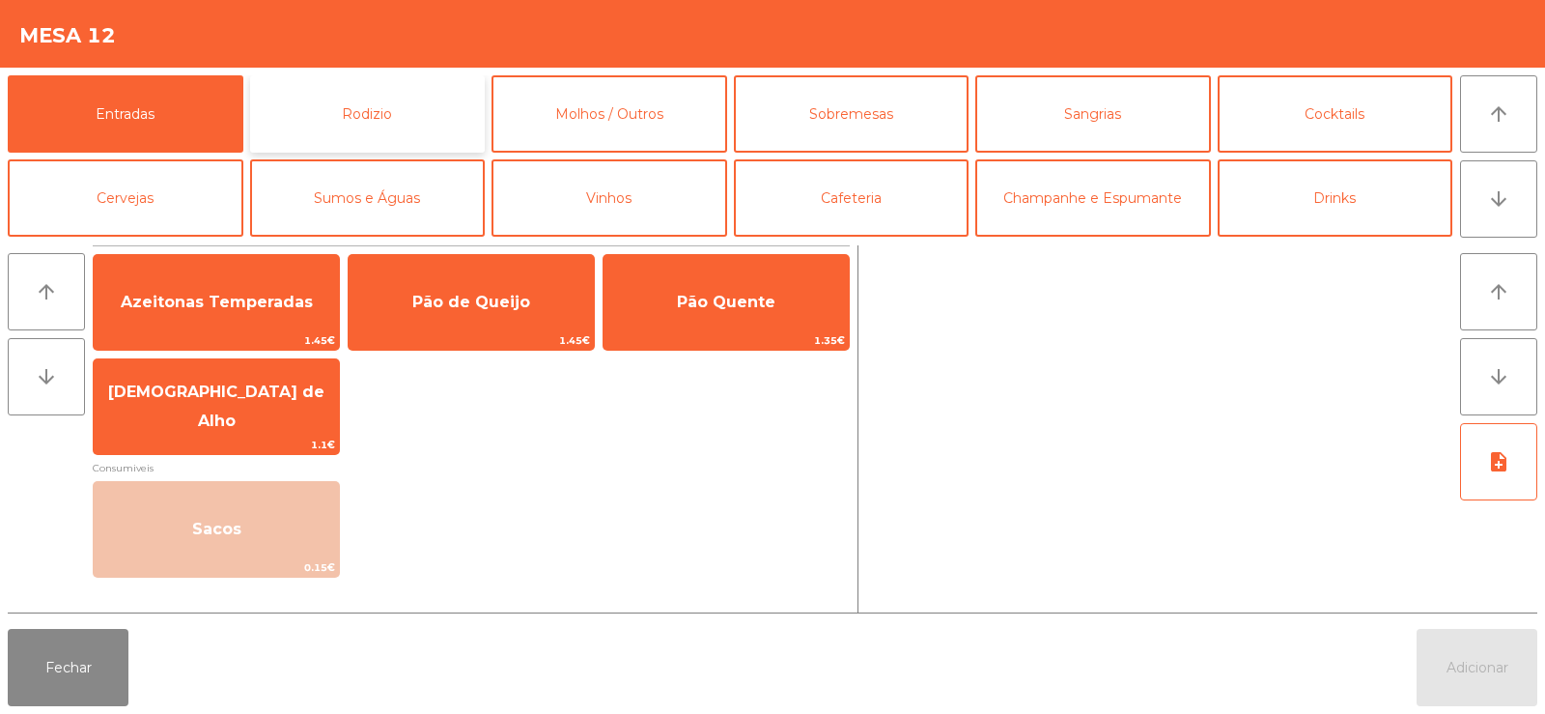
click at [349, 134] on button "Rodizio" at bounding box center [368, 113] width 236 height 77
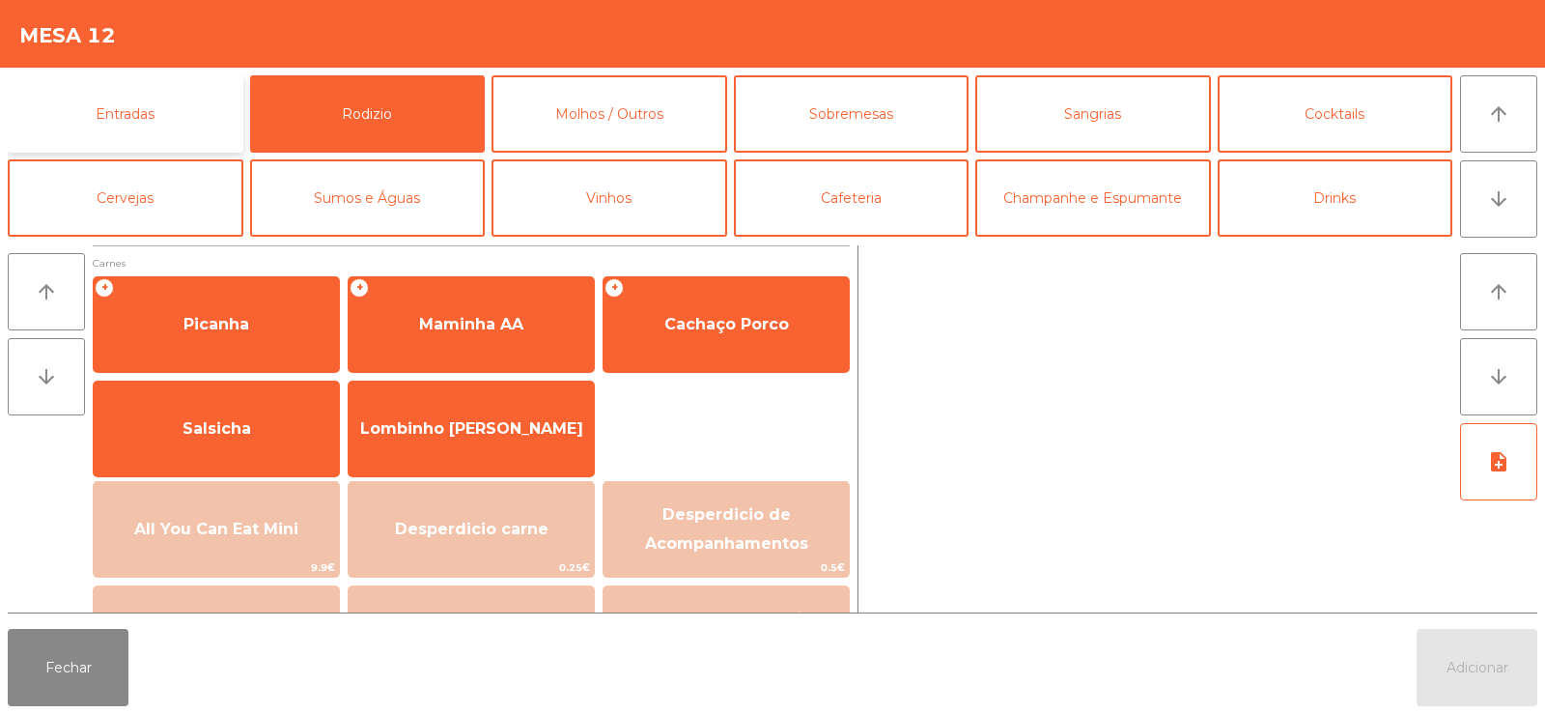
click at [177, 109] on button "Entradas" at bounding box center [126, 113] width 236 height 77
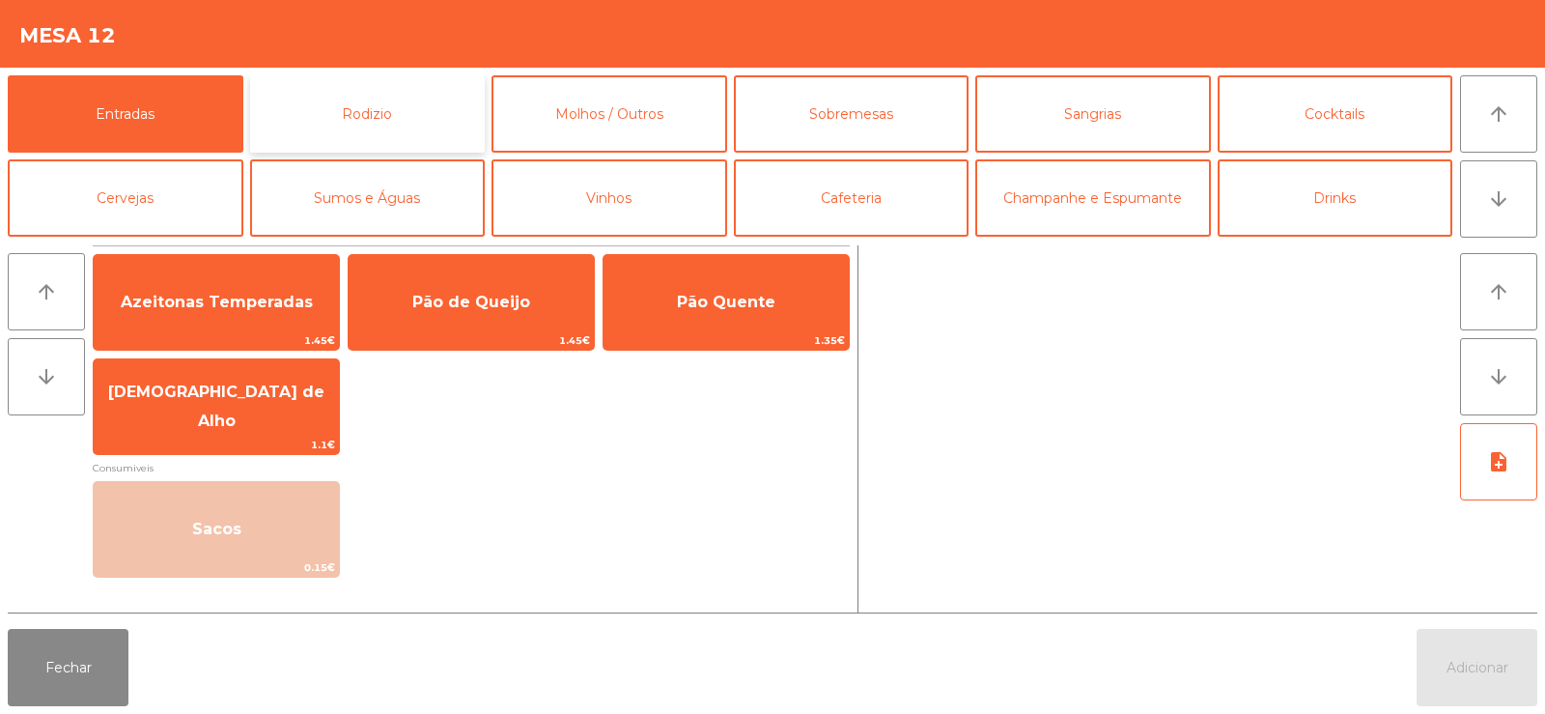
click at [389, 96] on button "Rodizio" at bounding box center [368, 113] width 236 height 77
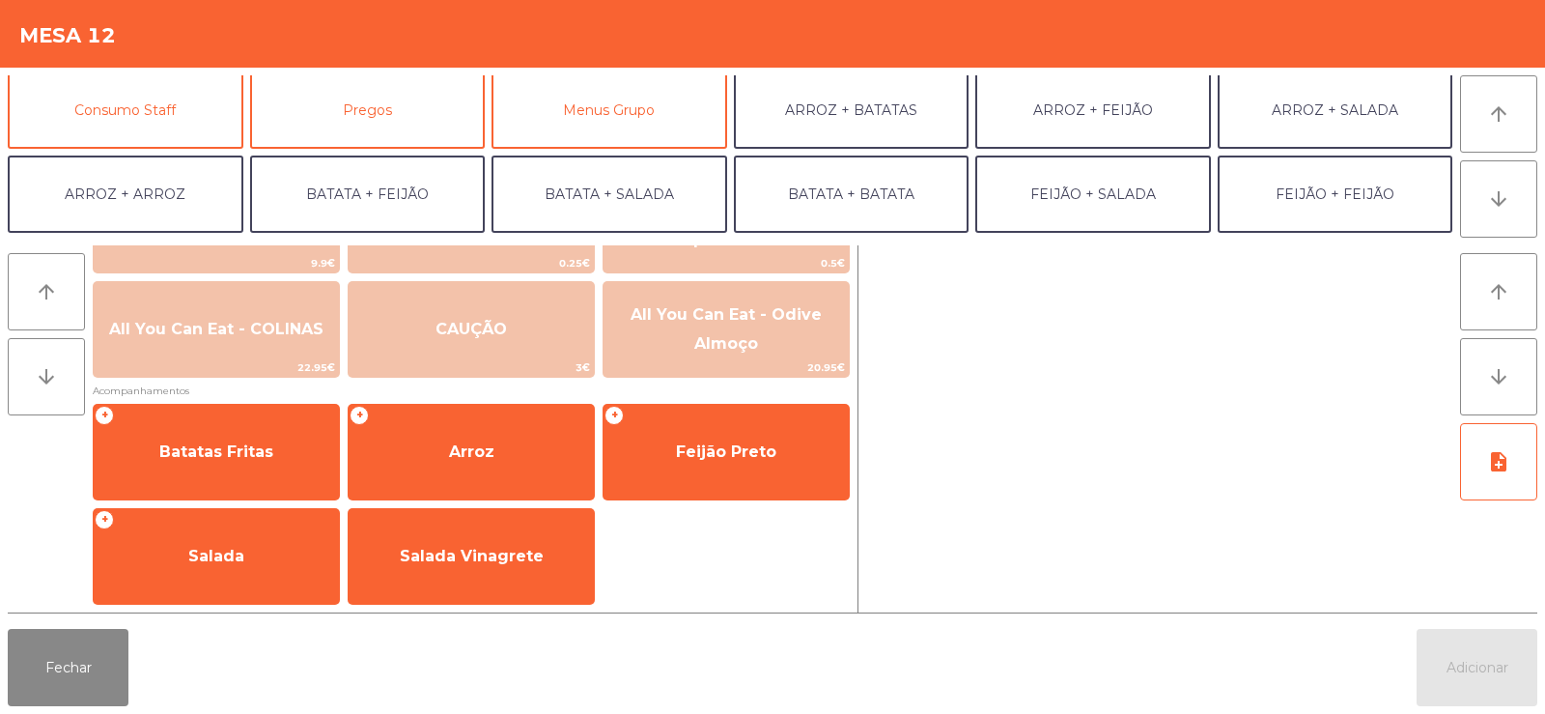
scroll to position [252, 0]
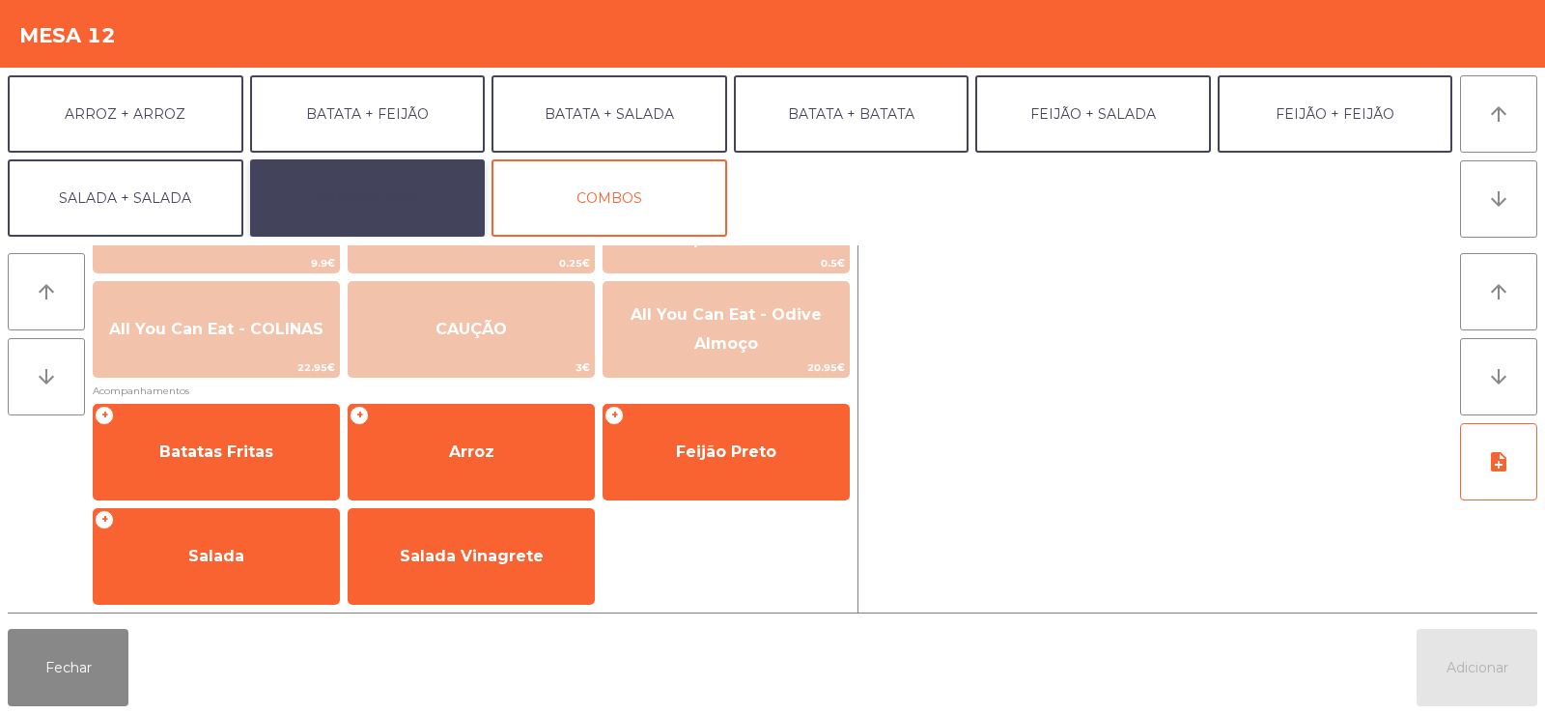
click at [364, 212] on button "EXTRAS UBER" at bounding box center [368, 197] width 236 height 77
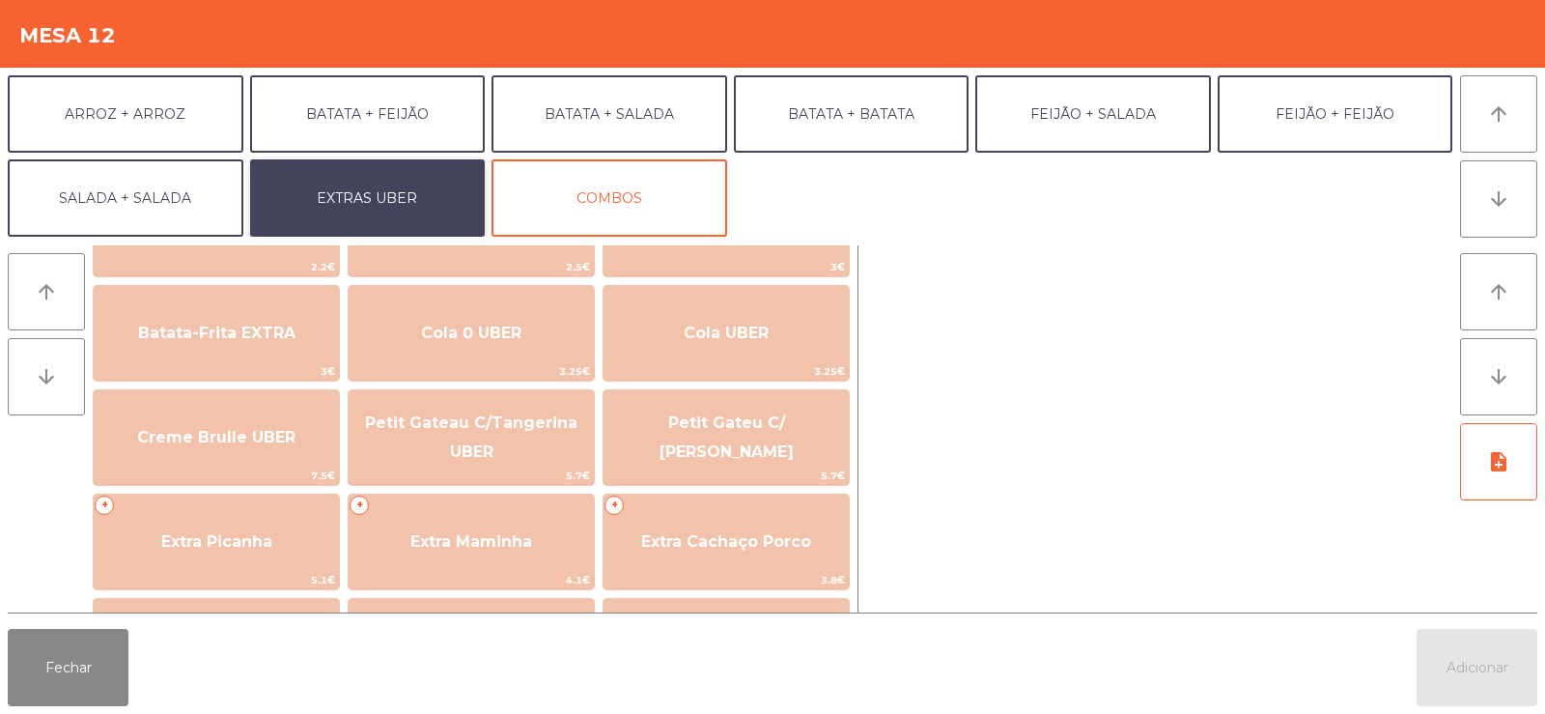
click at [408, 192] on button "EXTRAS UBER" at bounding box center [368, 197] width 236 height 77
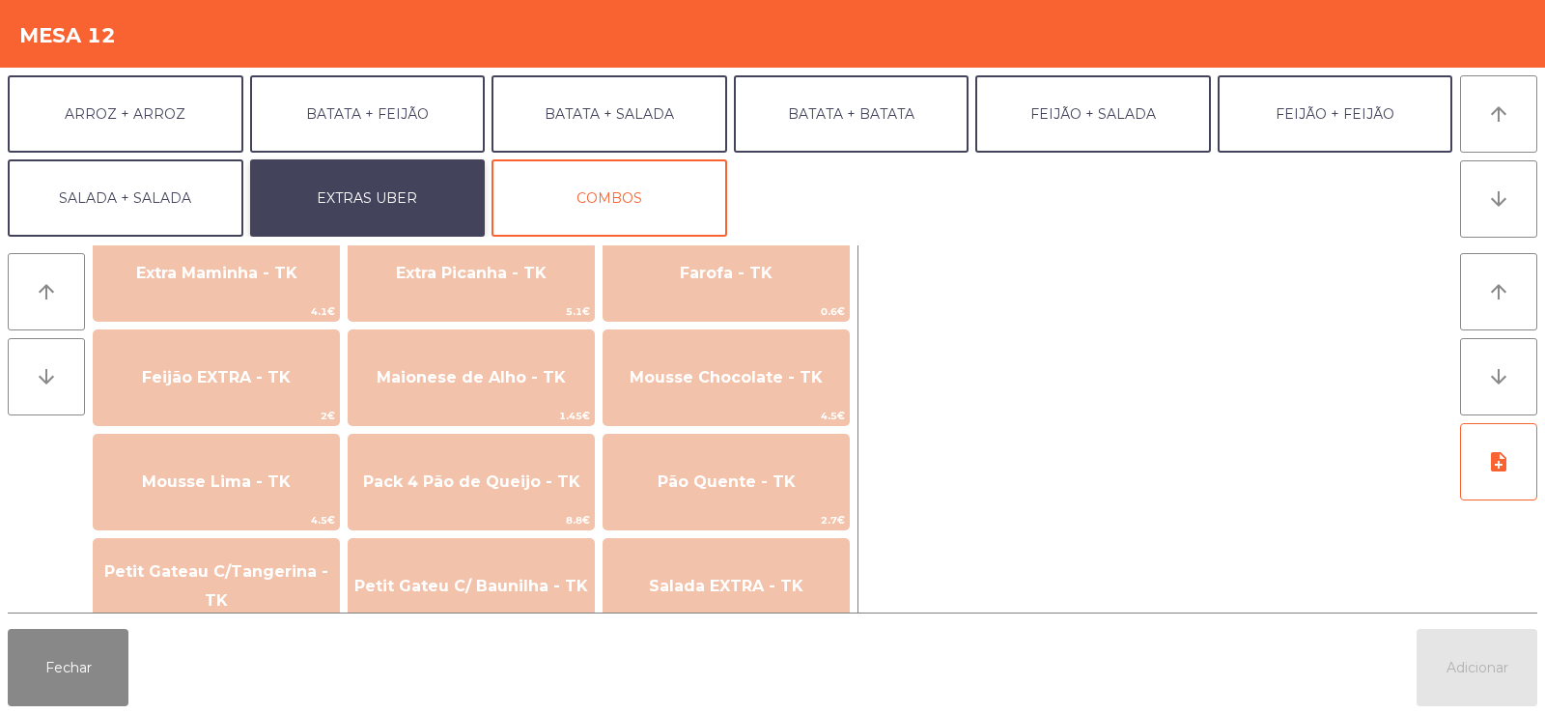
scroll to position [1247, 0]
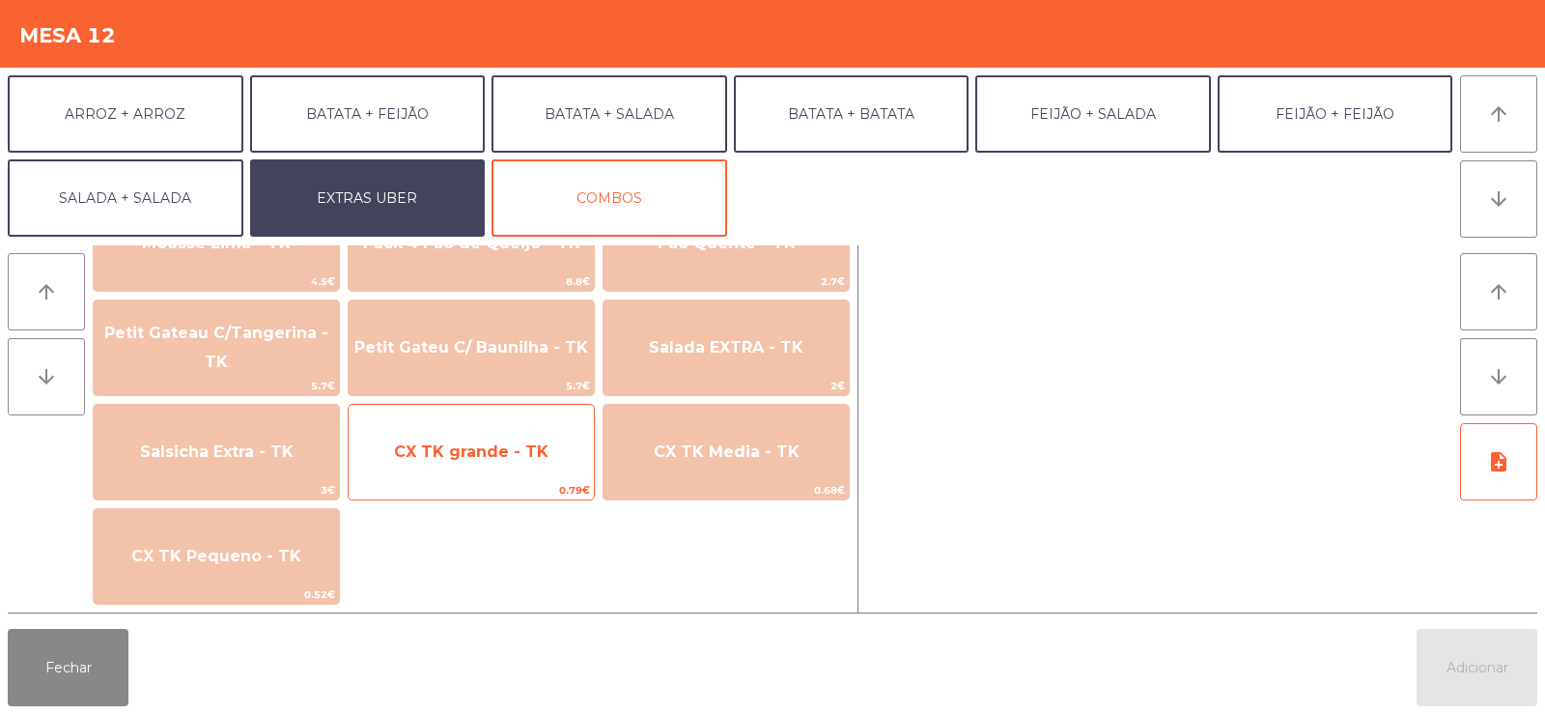
click at [470, 472] on span "CX TK grande - TK" at bounding box center [471, 452] width 245 height 52
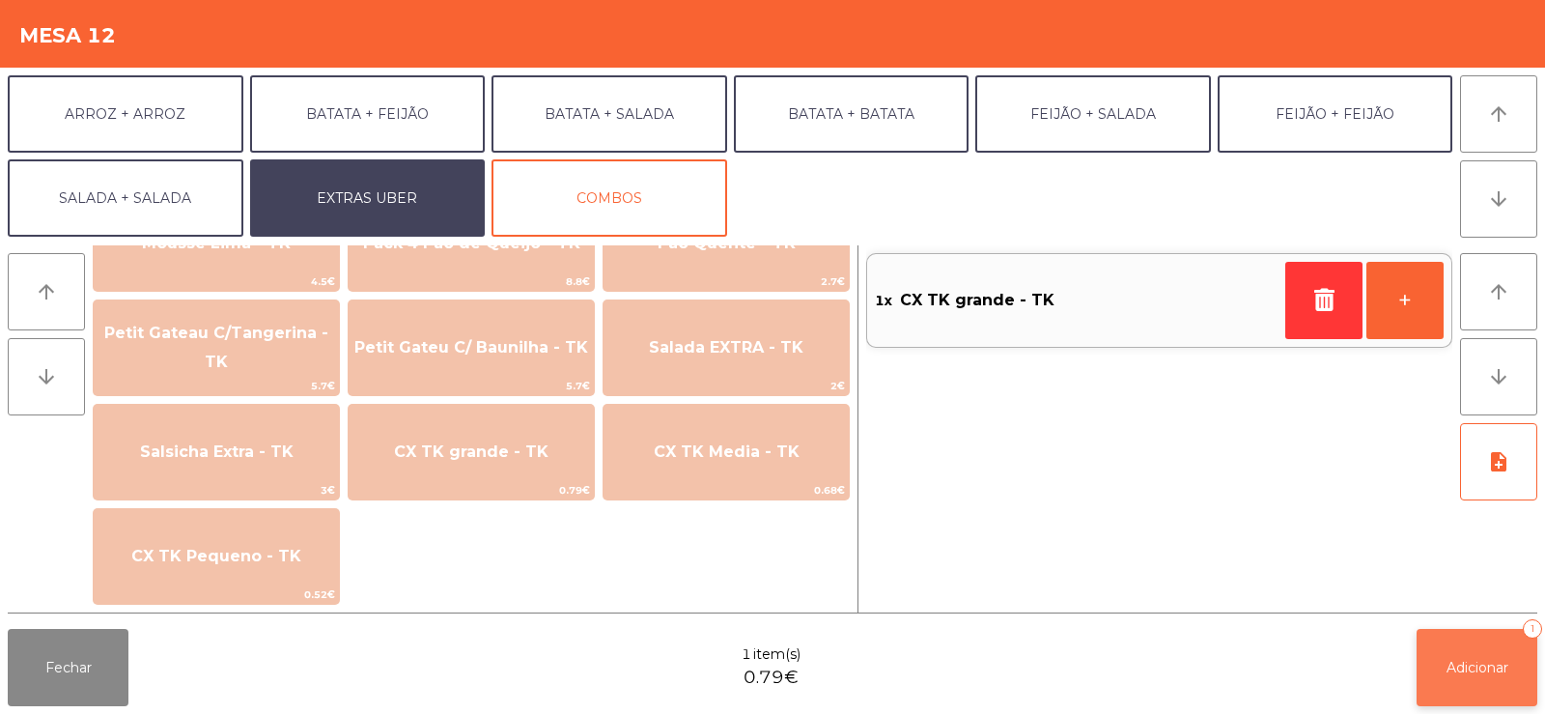
click at [1450, 691] on button "Adicionar 1" at bounding box center [1477, 667] width 121 height 77
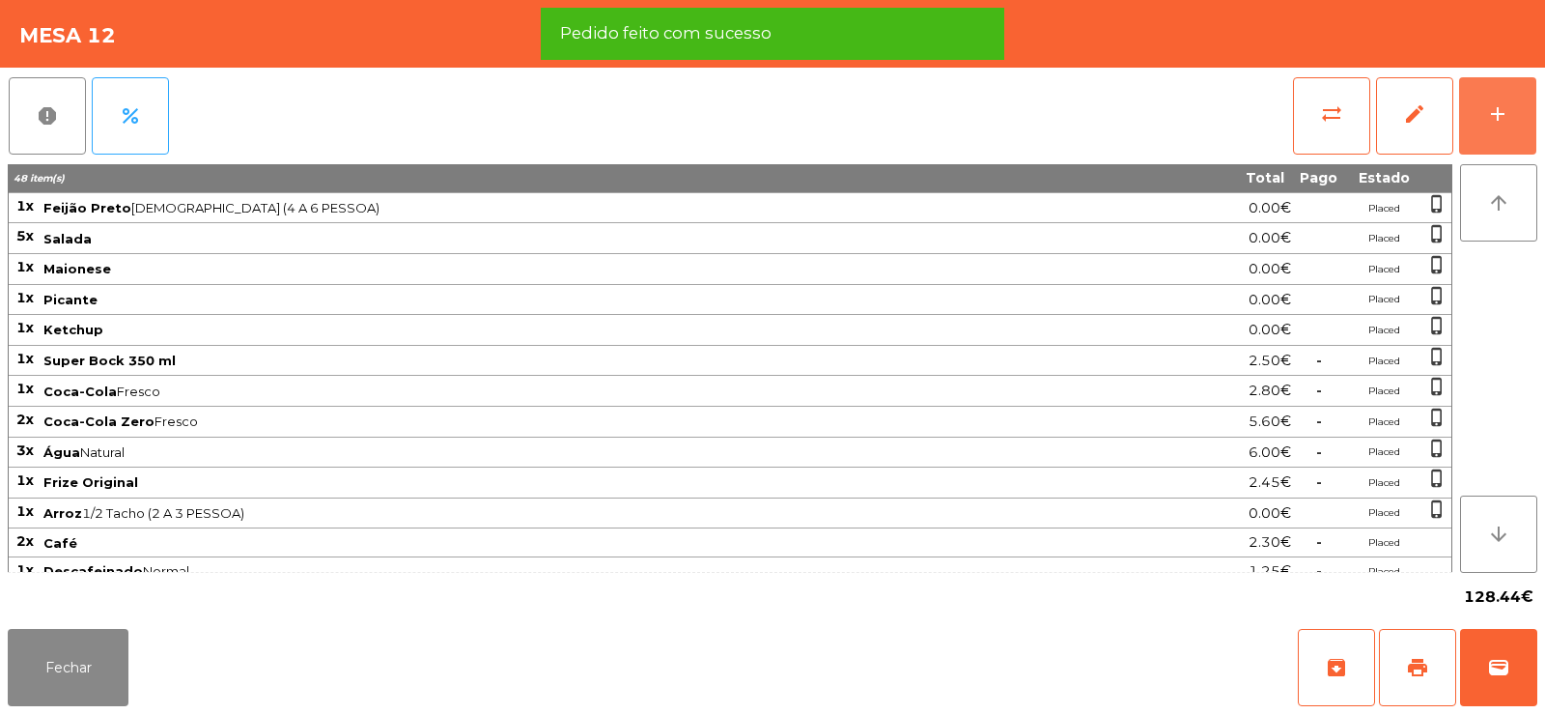
scroll to position [285, 0]
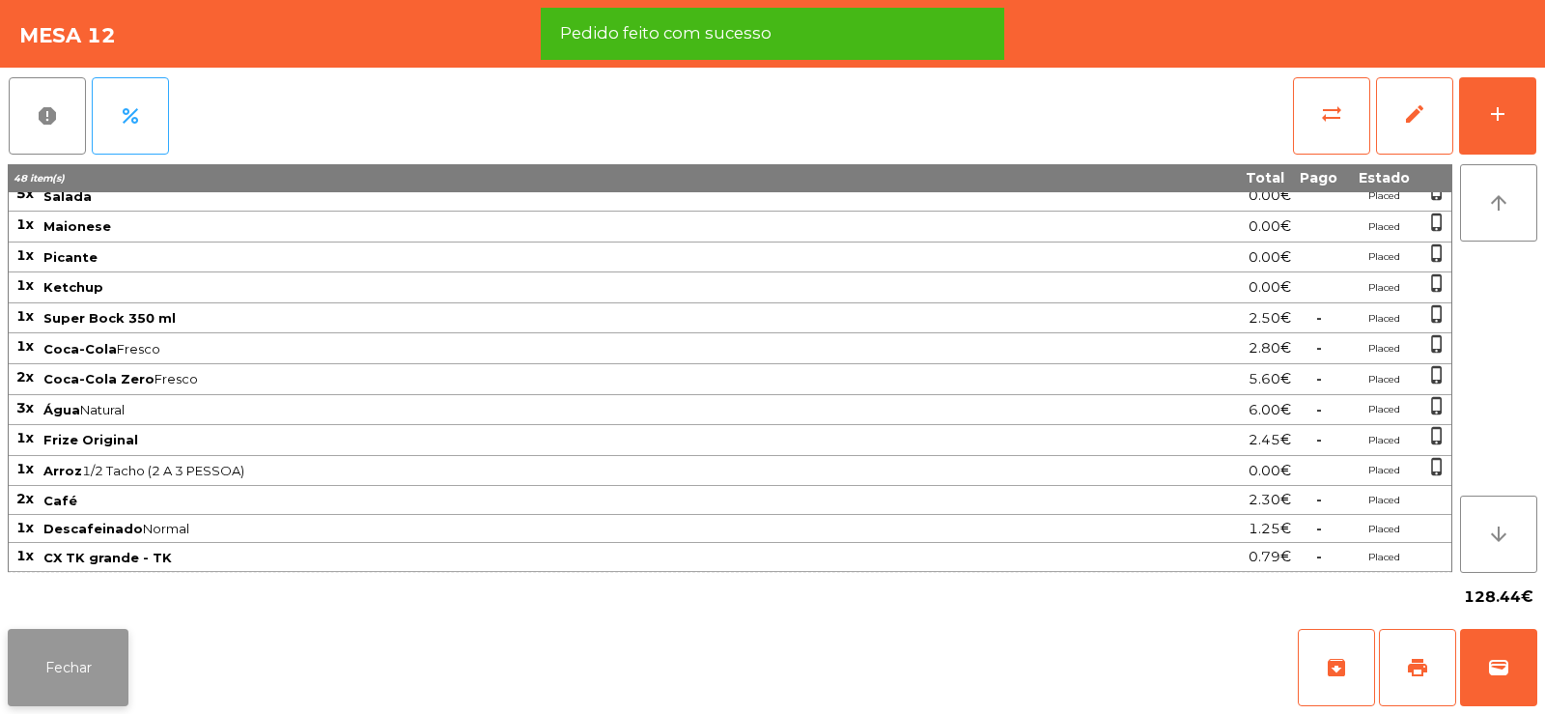
click at [58, 686] on button "Fechar" at bounding box center [68, 667] width 121 height 77
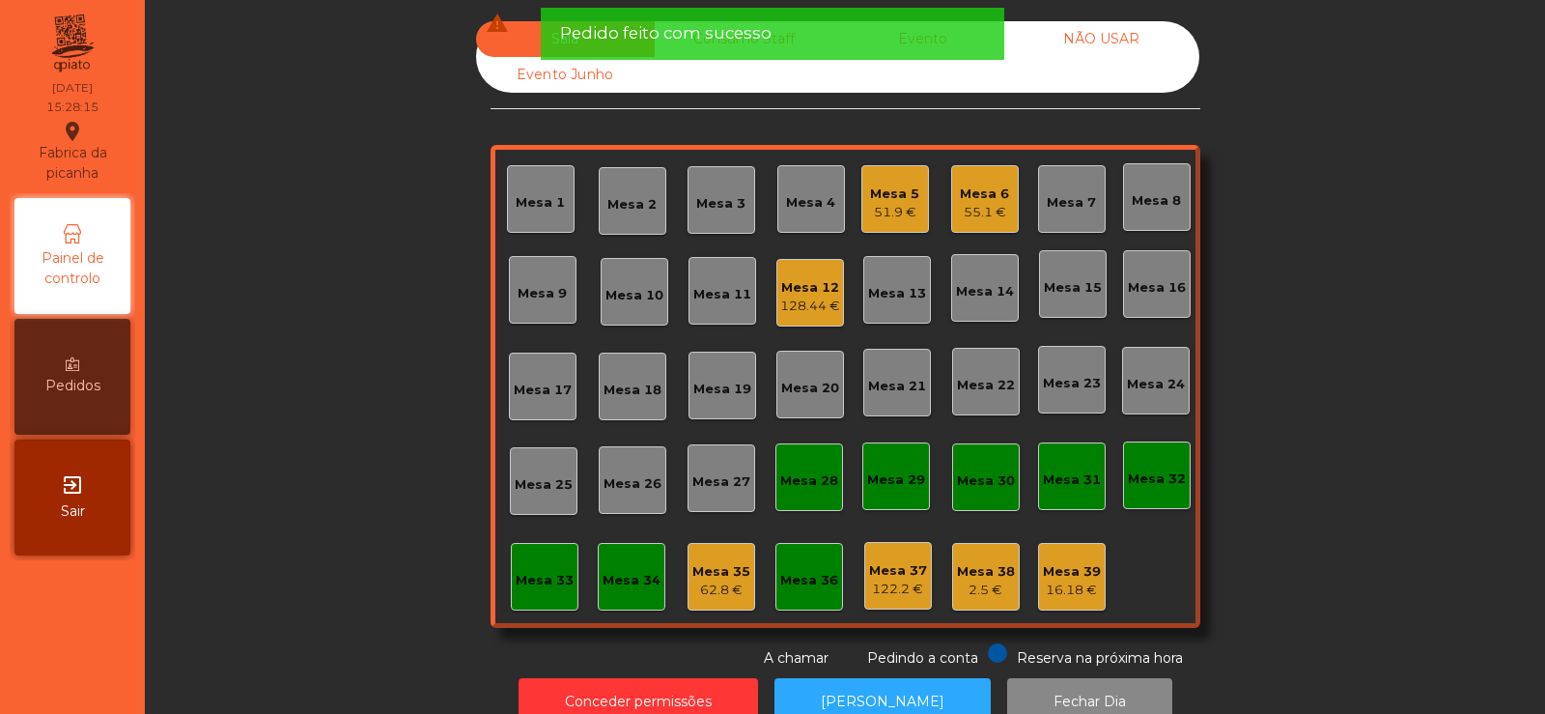
click at [885, 211] on div "51.9 €" at bounding box center [894, 212] width 49 height 19
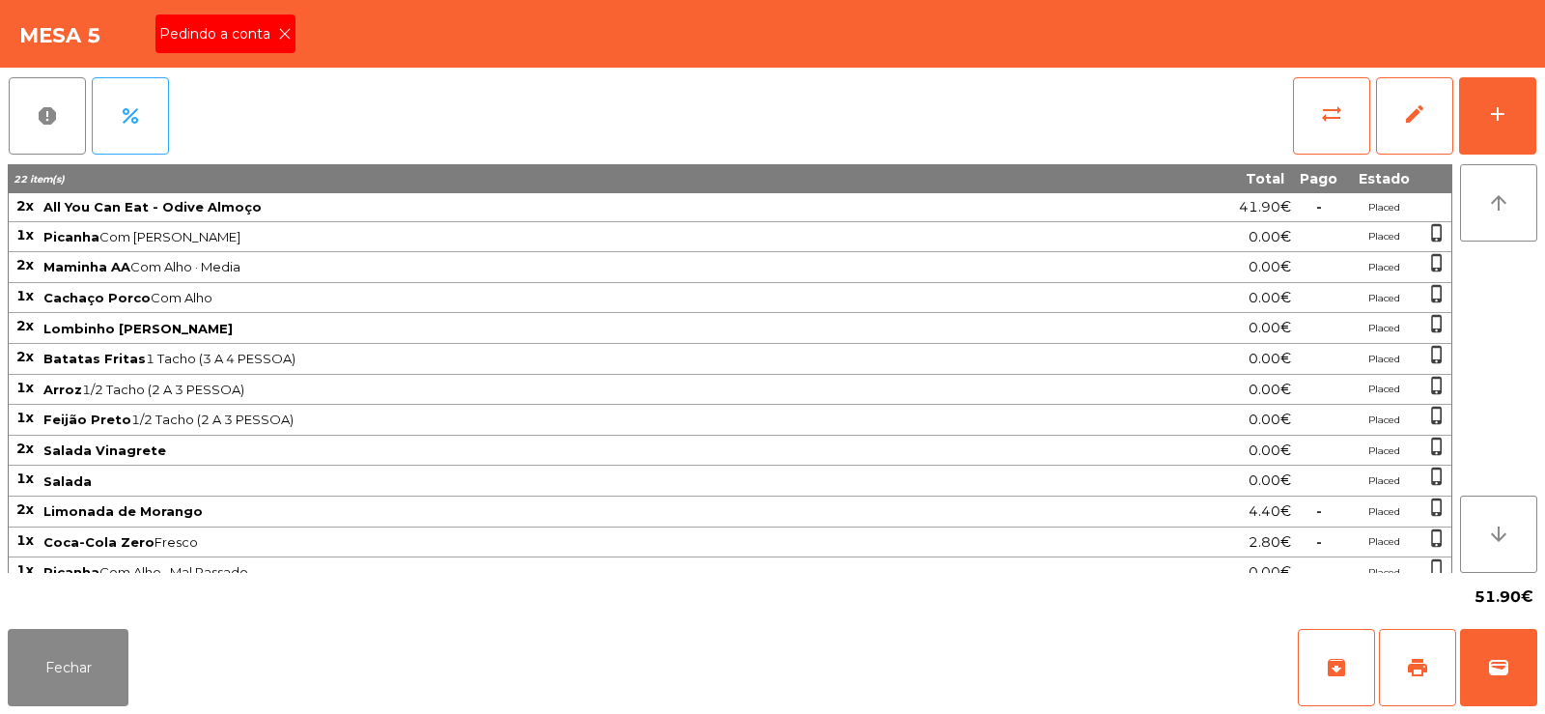
click at [281, 45] on div "Pedindo a conta" at bounding box center [225, 33] width 140 height 39
click at [1407, 672] on span "print" at bounding box center [1417, 667] width 23 height 23
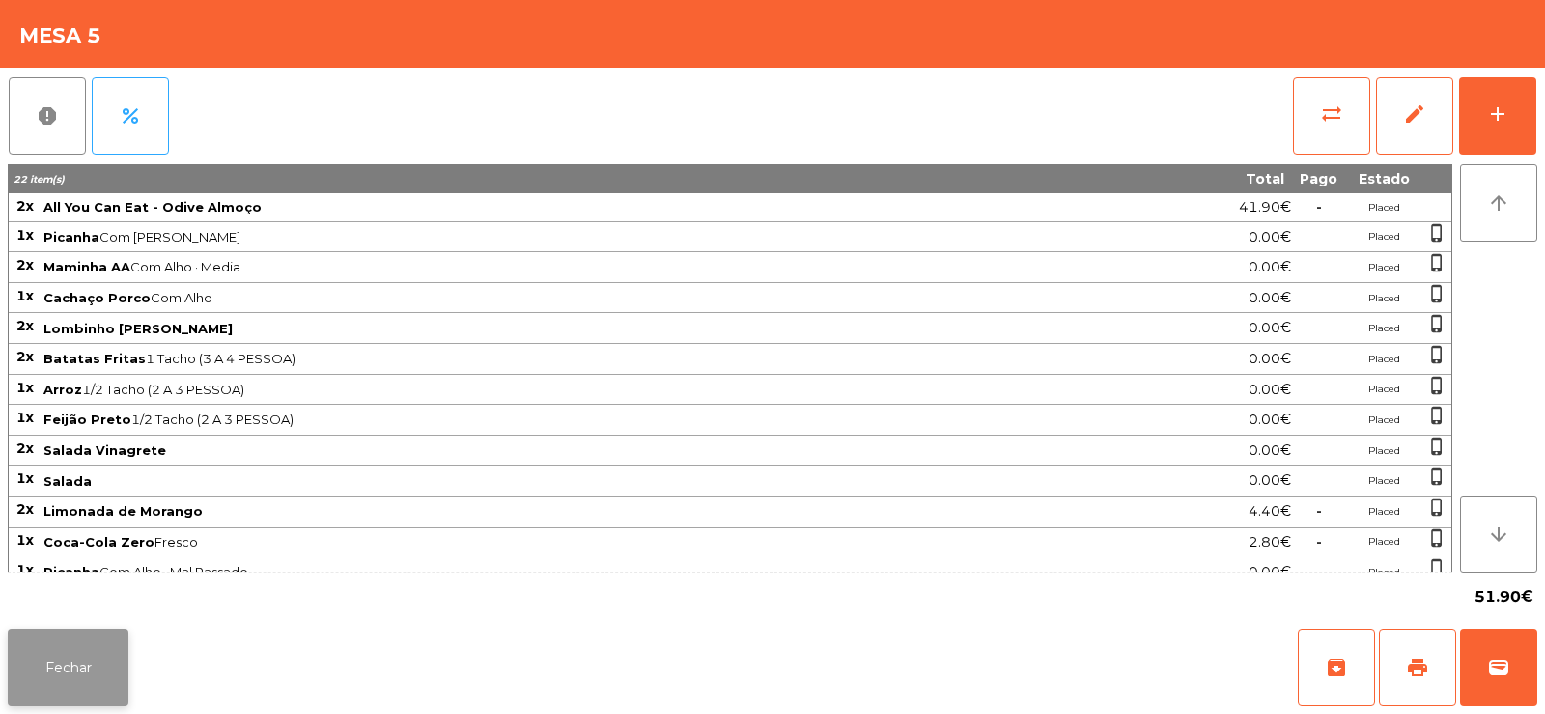
click at [112, 699] on button "Fechar" at bounding box center [68, 667] width 121 height 77
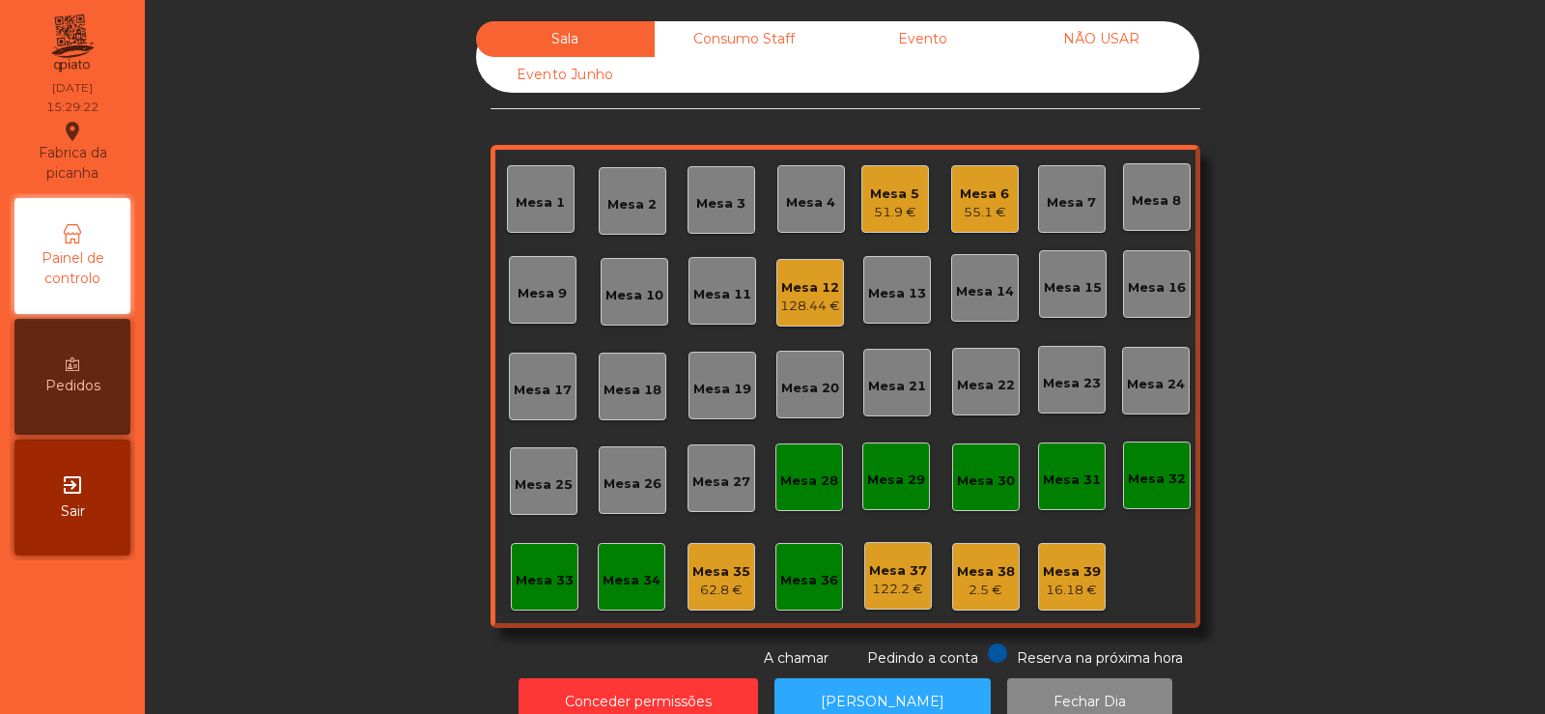
click at [804, 293] on div "Mesa 12" at bounding box center [810, 287] width 60 height 19
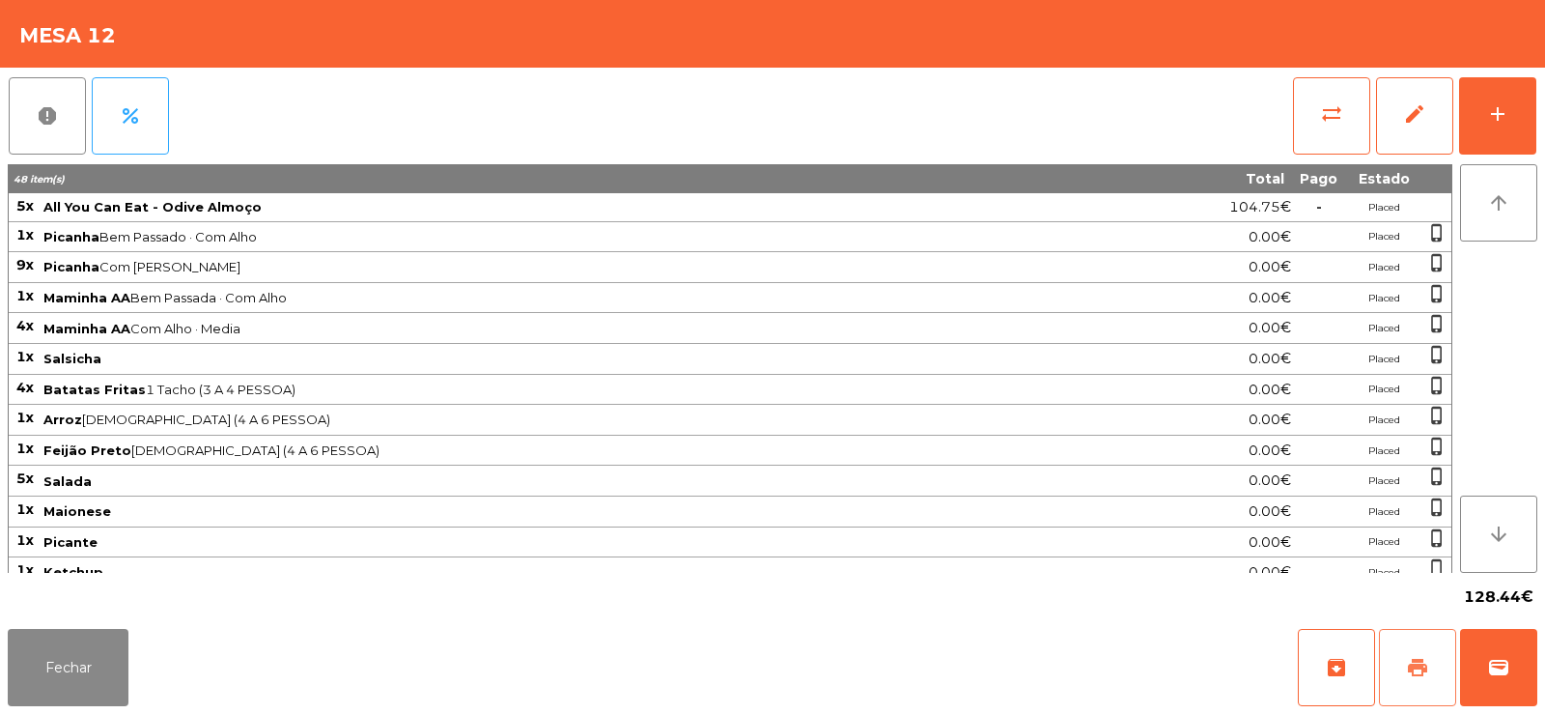
click at [1420, 682] on button "print" at bounding box center [1417, 667] width 77 height 77
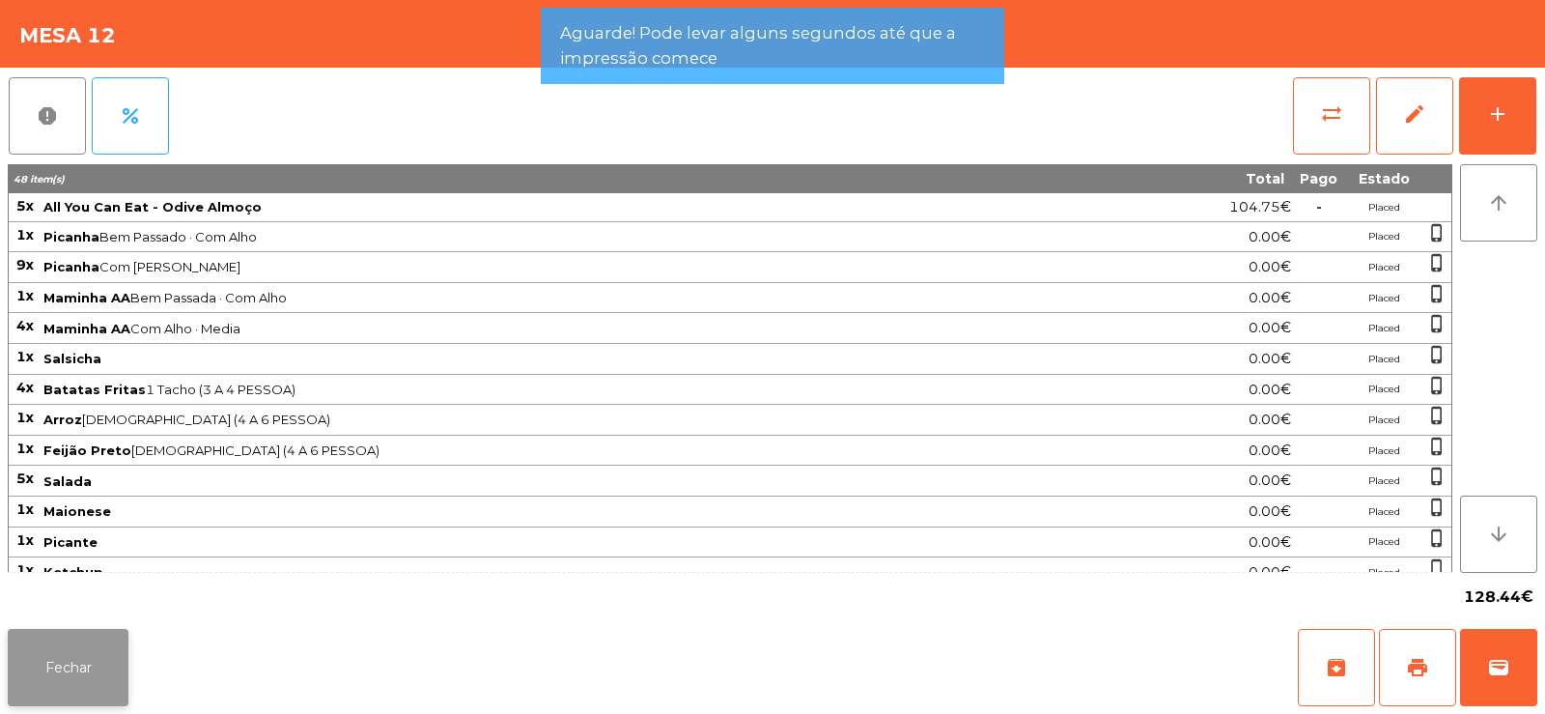
click at [71, 675] on button "Fechar" at bounding box center [68, 667] width 121 height 77
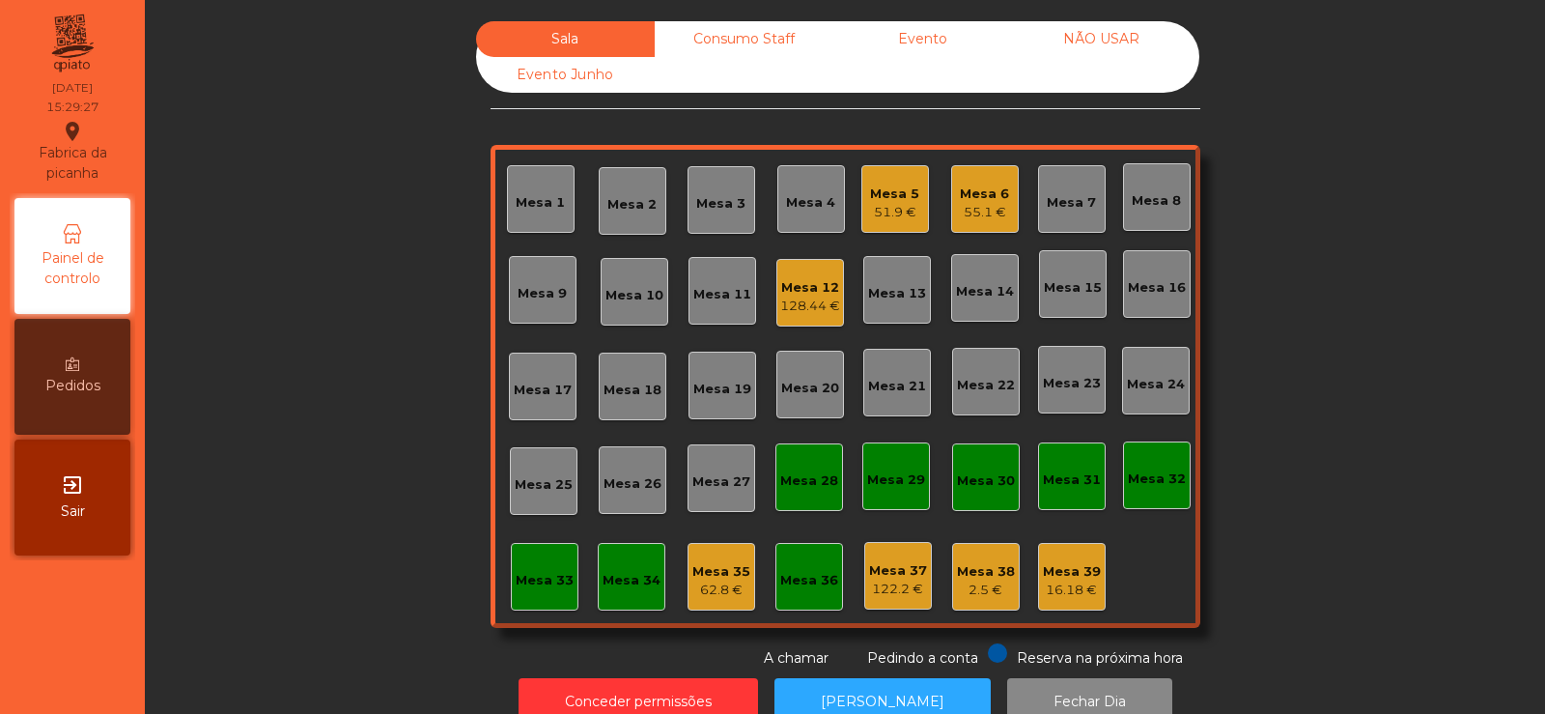
click at [974, 229] on div "Mesa 6 55.1 €" at bounding box center [985, 199] width 68 height 68
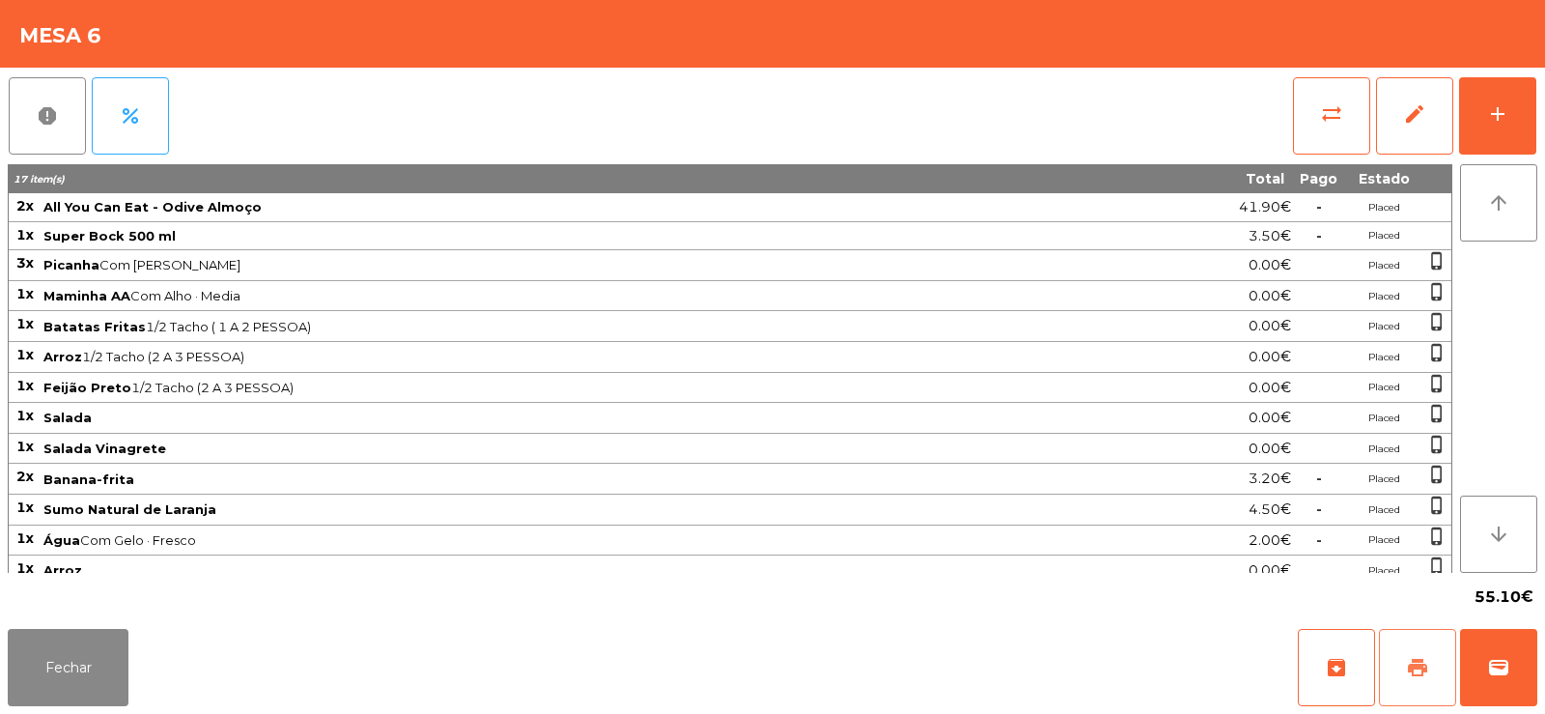
click at [1433, 665] on button "print" at bounding box center [1417, 667] width 77 height 77
click at [1486, 679] on button "wallet" at bounding box center [1498, 667] width 77 height 77
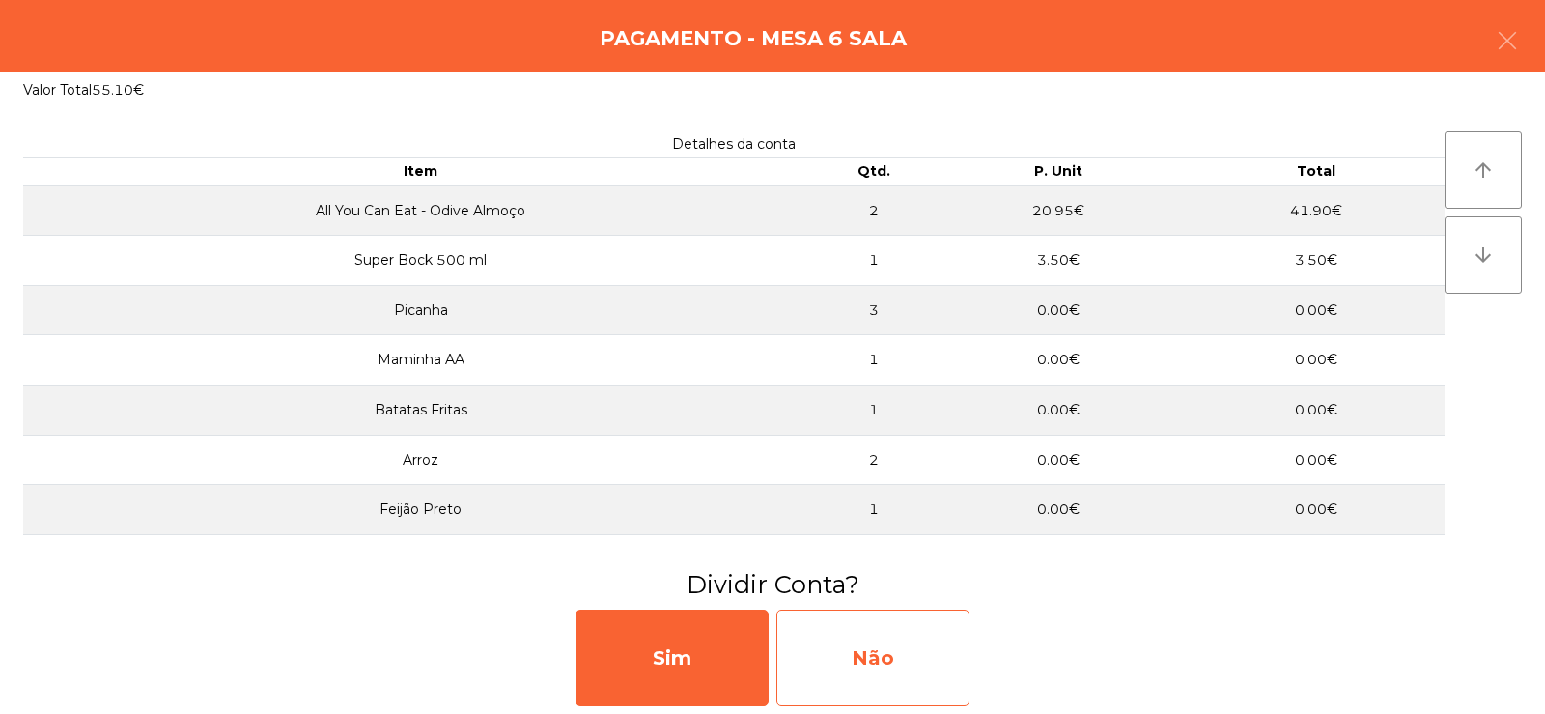
click at [866, 658] on div "Não" at bounding box center [872, 657] width 193 height 97
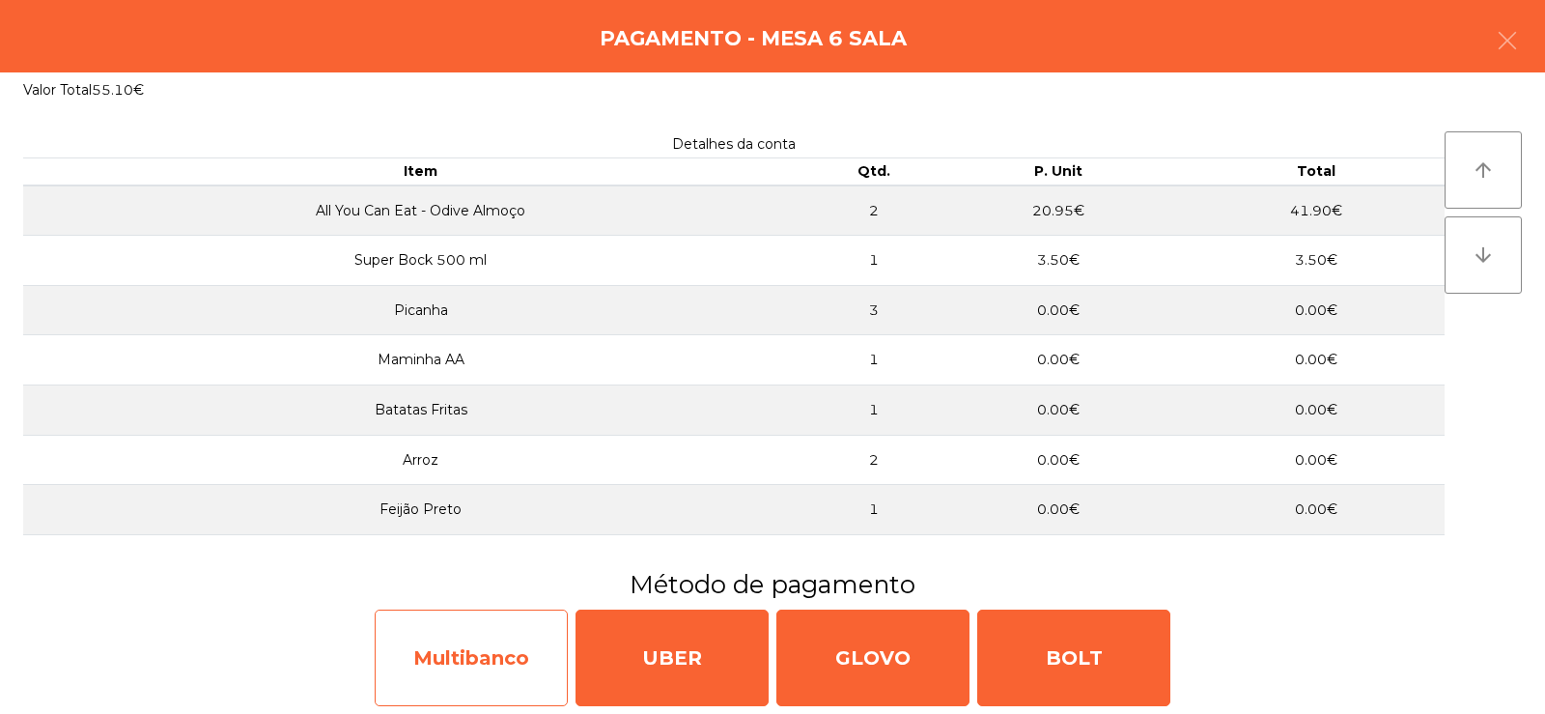
click at [483, 667] on div "Multibanco" at bounding box center [471, 657] width 193 height 97
select select "**"
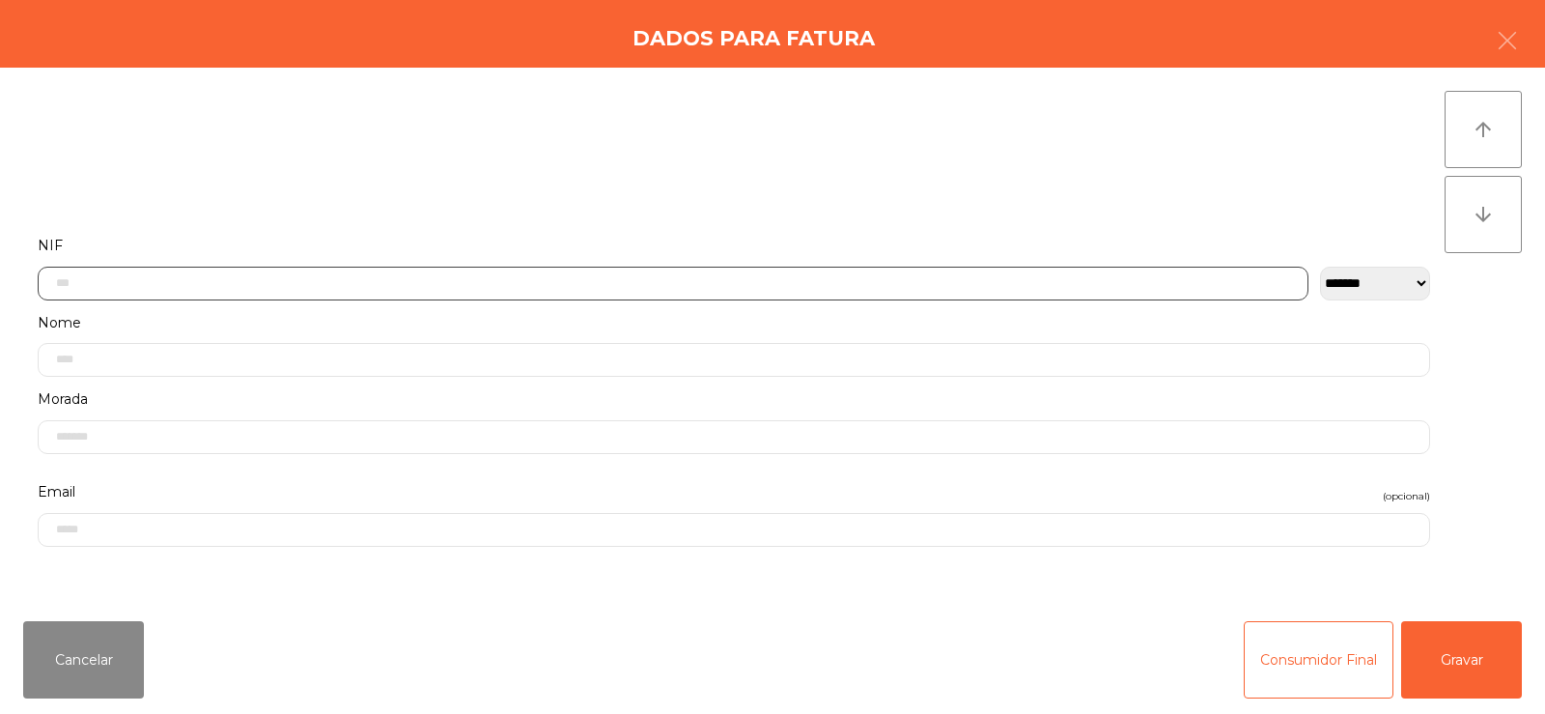
click at [483, 283] on input "text" at bounding box center [673, 284] width 1271 height 34
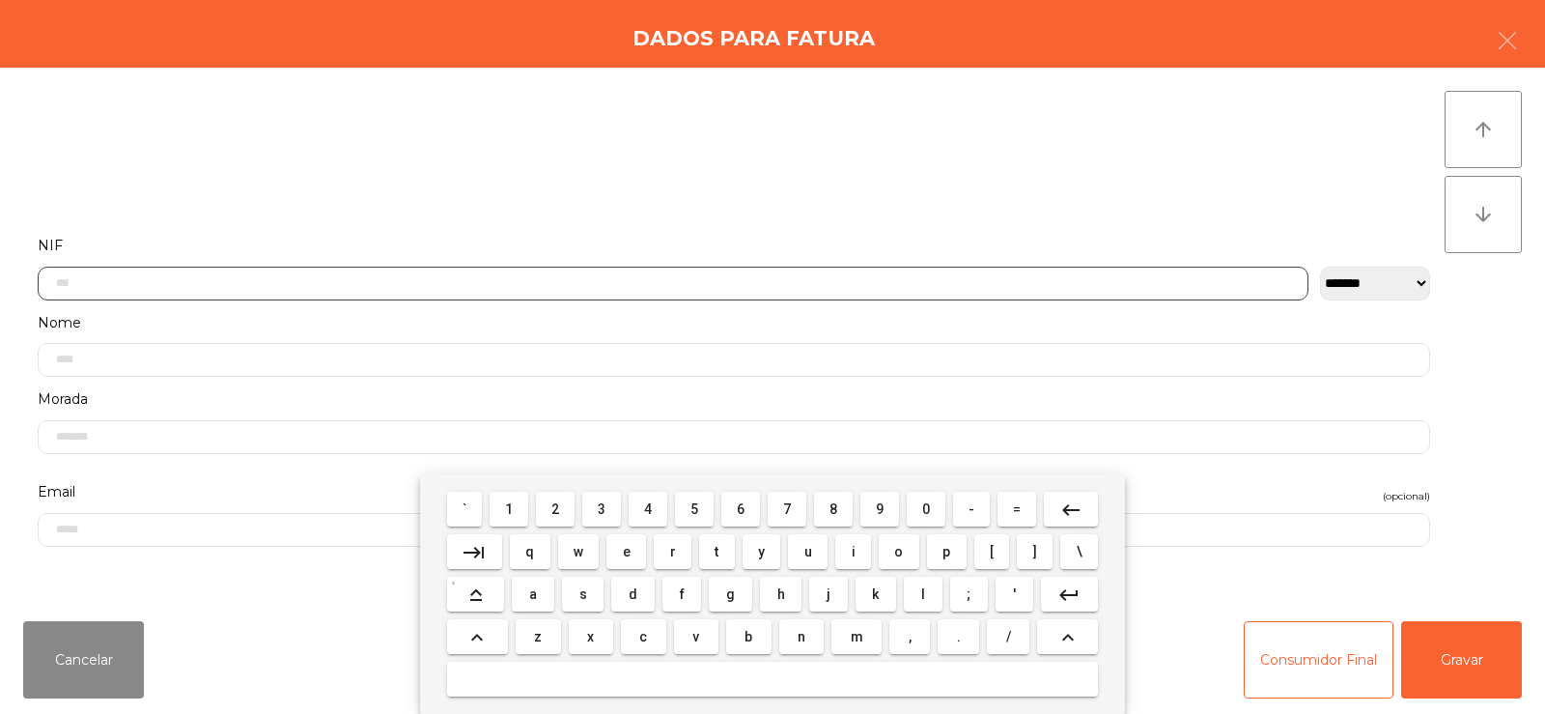
scroll to position [141, 0]
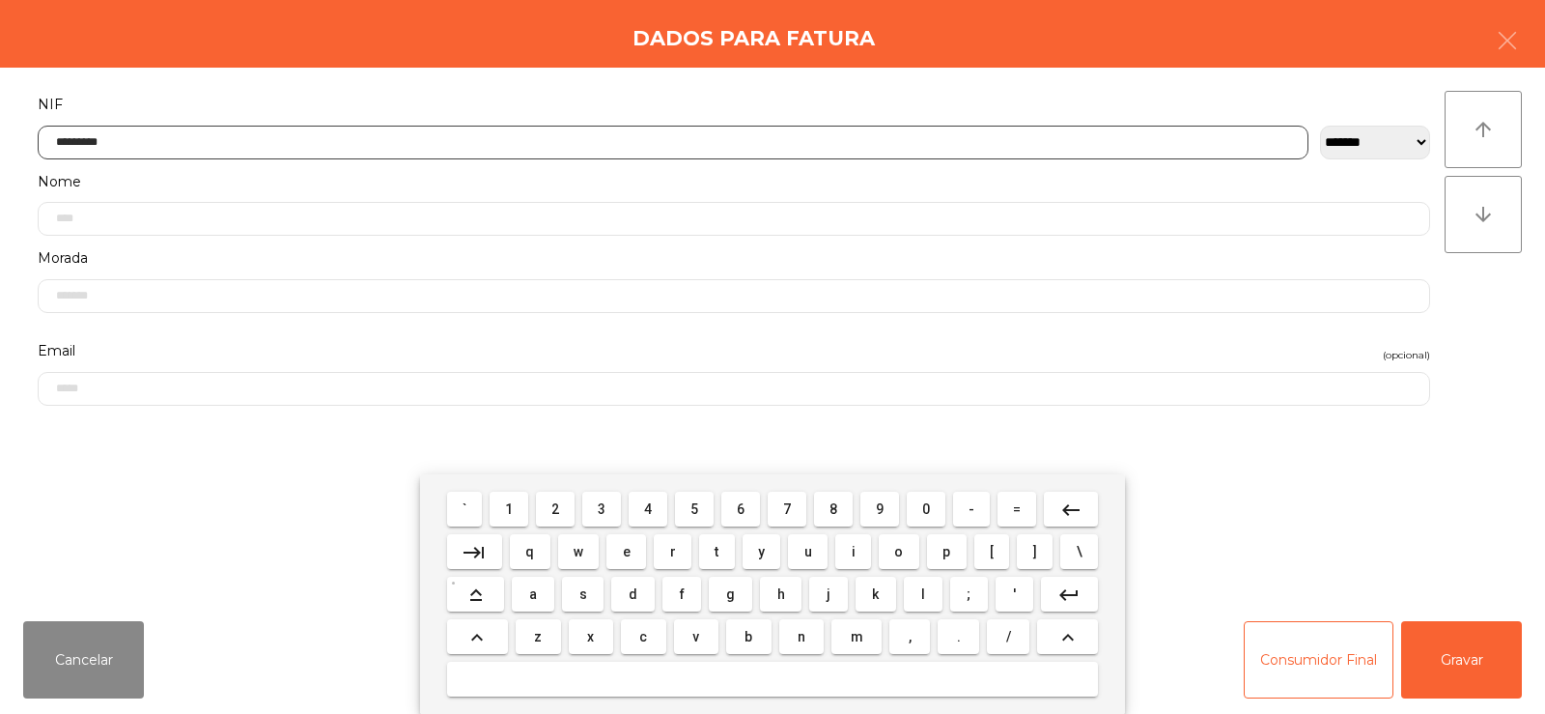
type input "*********"
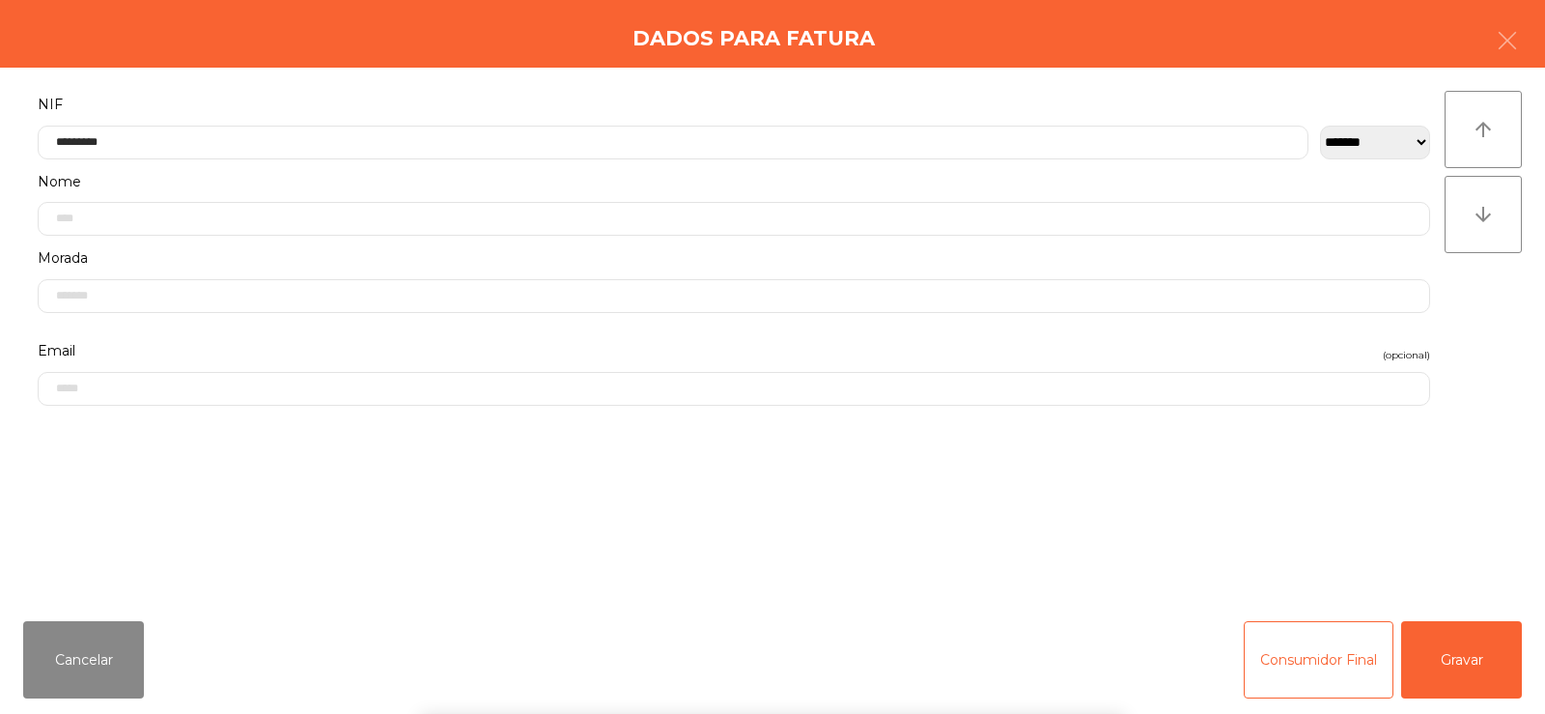
click at [1523, 345] on div "**********" at bounding box center [772, 337] width 1545 height 538
click at [1467, 677] on button "Gravar" at bounding box center [1461, 659] width 121 height 77
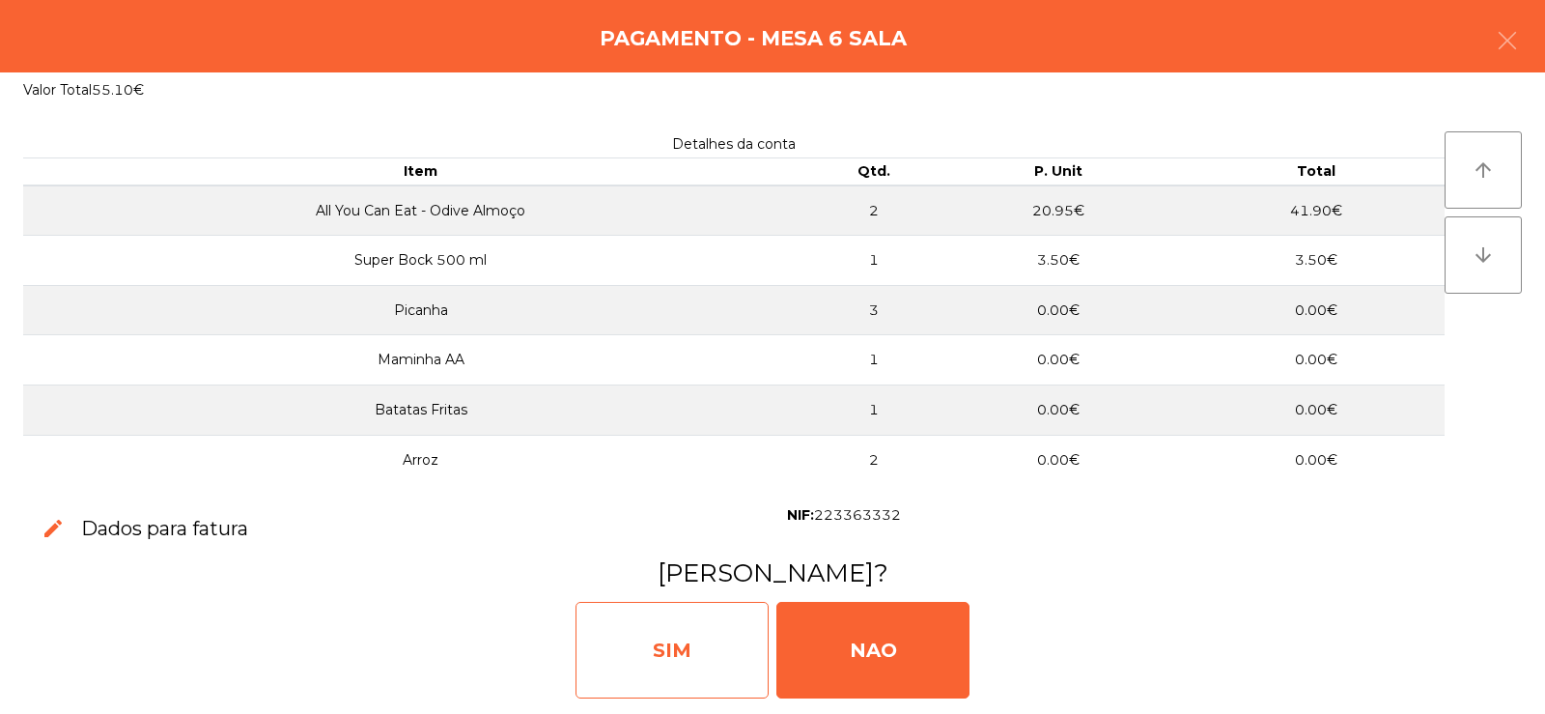
click at [675, 637] on div "SIM" at bounding box center [671, 650] width 193 height 97
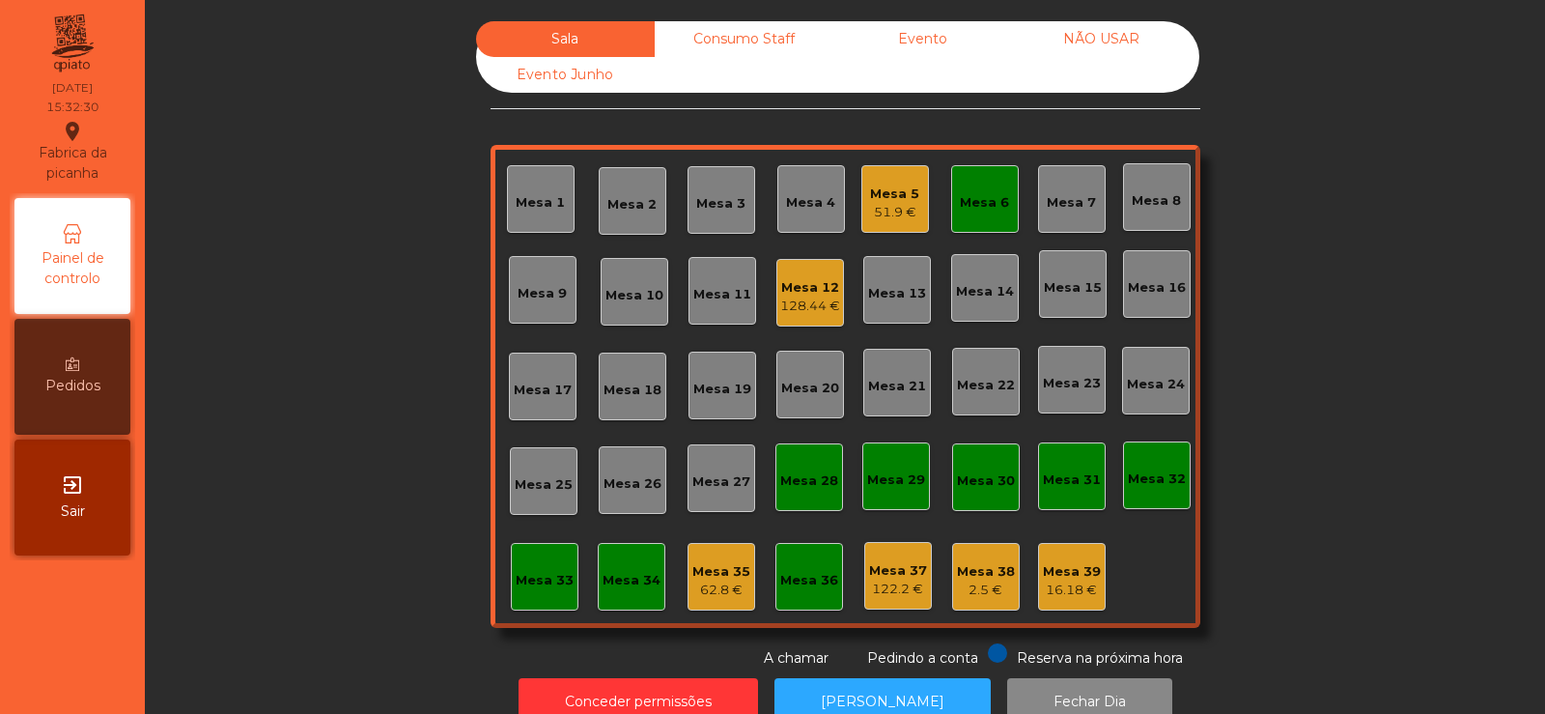
scroll to position [47, 0]
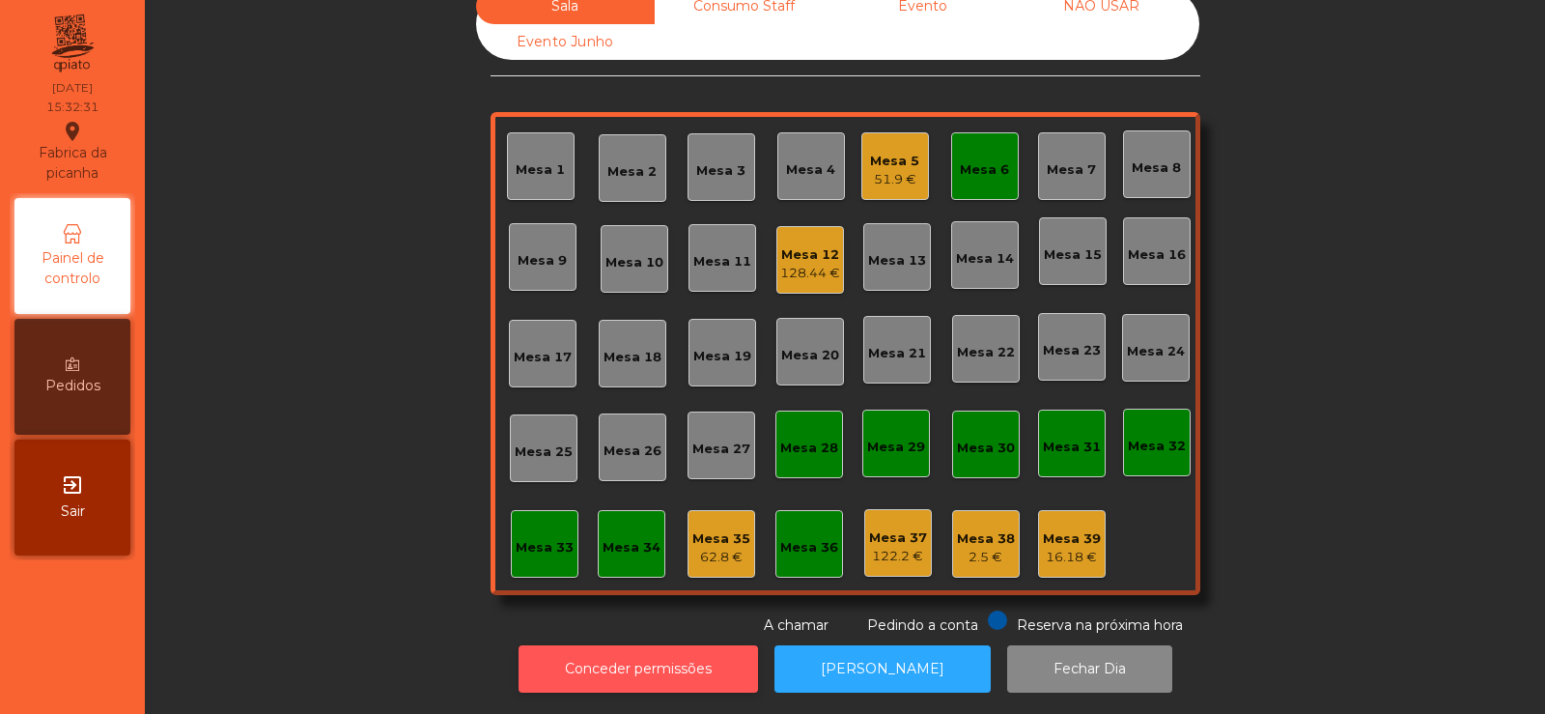
click at [648, 659] on button "Conceder permissões" at bounding box center [638, 668] width 239 height 47
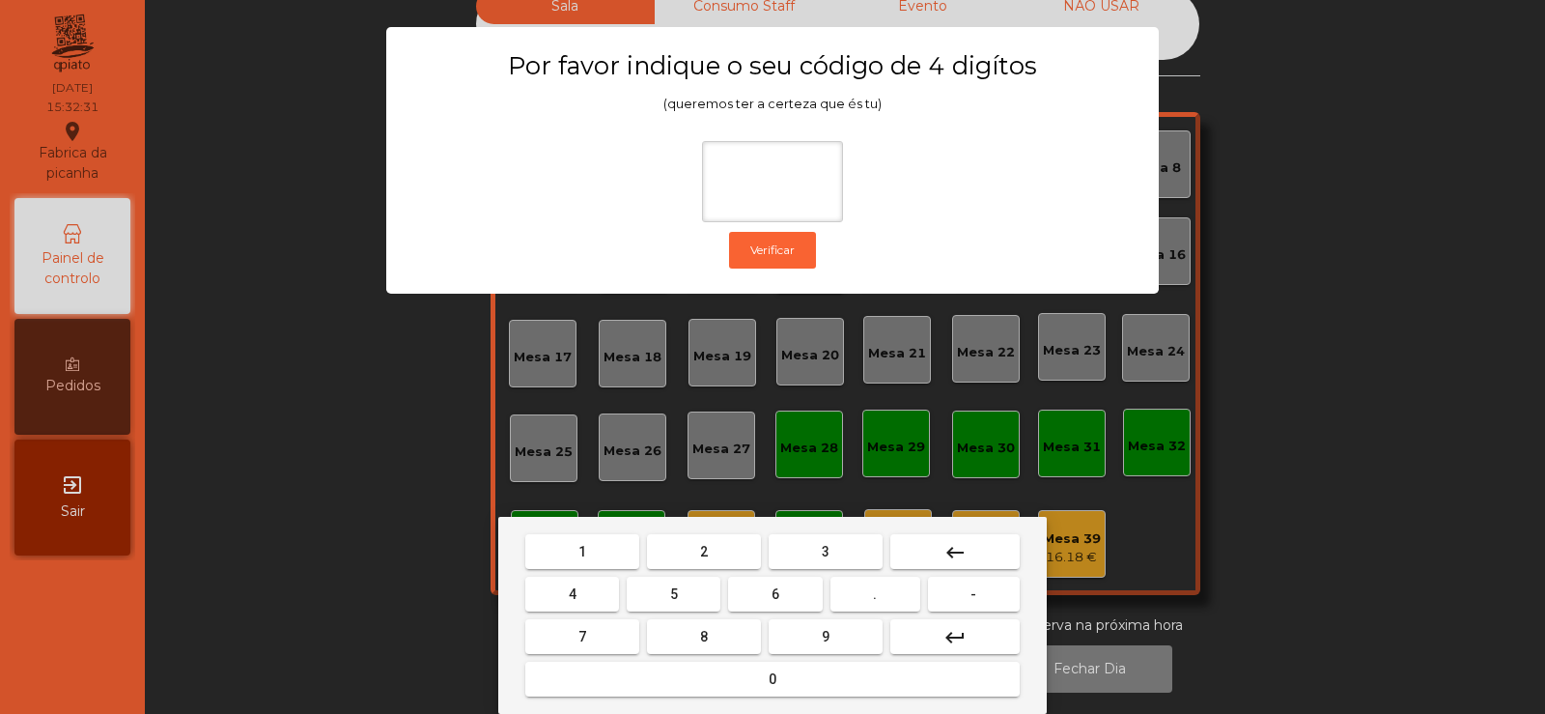
click at [704, 550] on span "2" at bounding box center [704, 551] width 8 height 15
click at [775, 594] on span "6" at bounding box center [776, 593] width 8 height 15
click at [604, 640] on button "7" at bounding box center [582, 636] width 114 height 35
click at [665, 592] on button "5" at bounding box center [674, 593] width 94 height 35
type input "****"
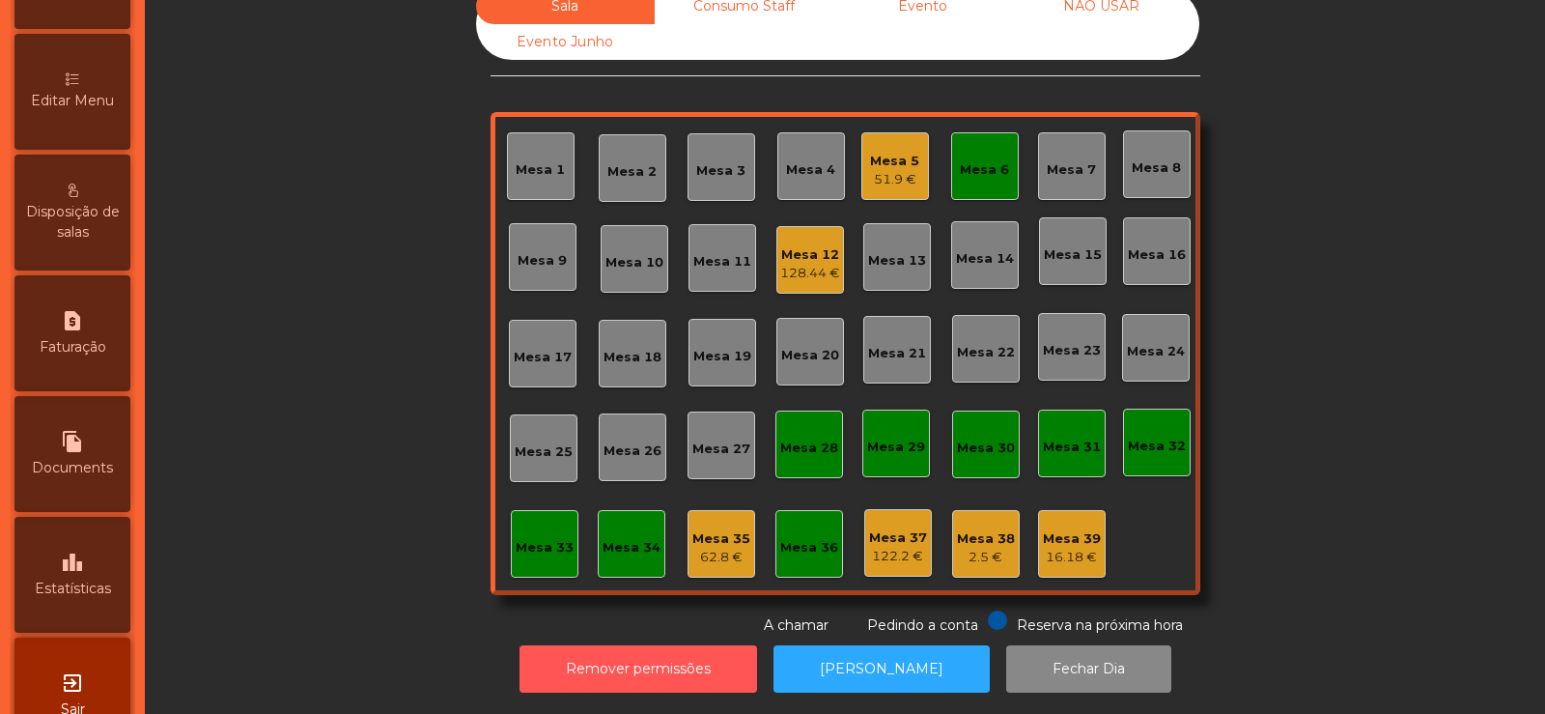
scroll to position [460, 0]
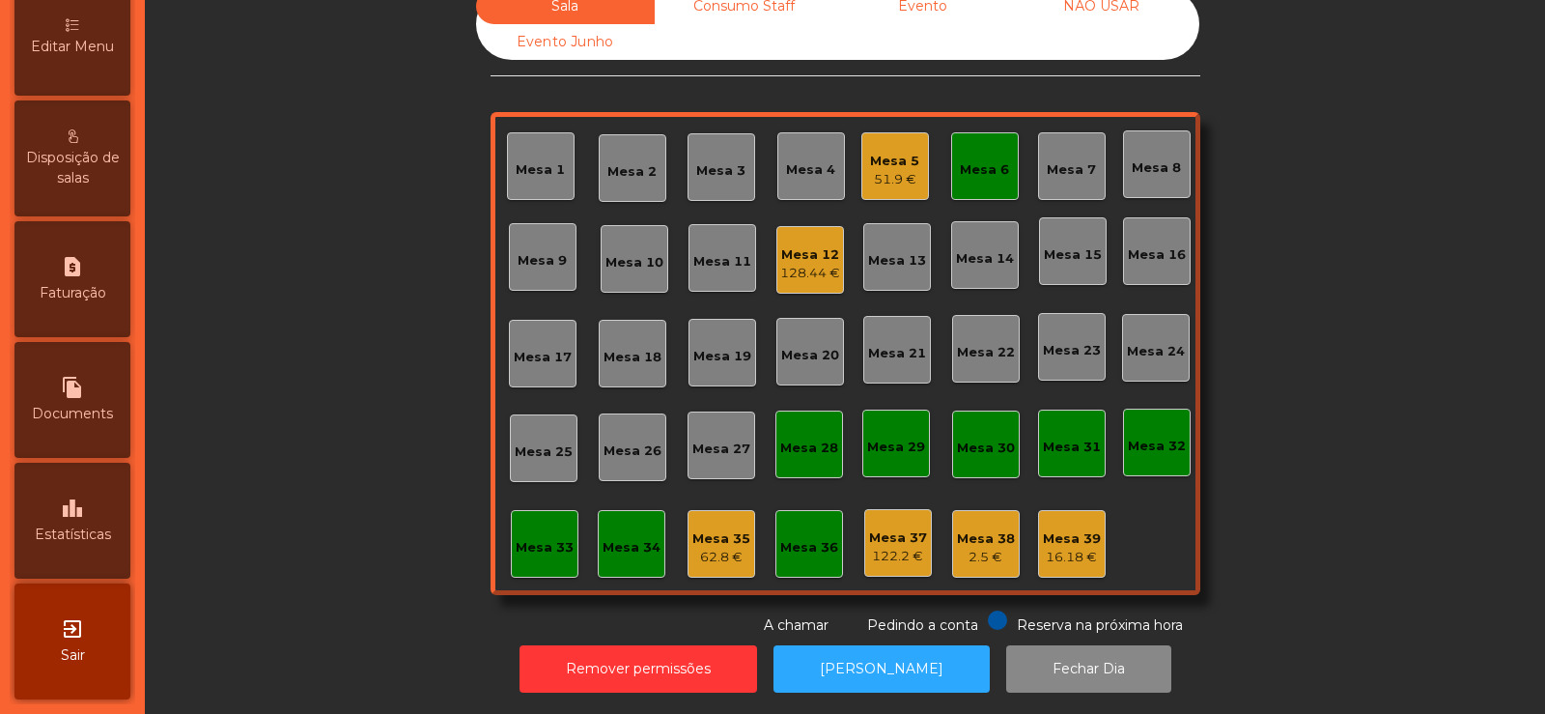
click at [75, 537] on span "Estatísticas" at bounding box center [73, 534] width 76 height 20
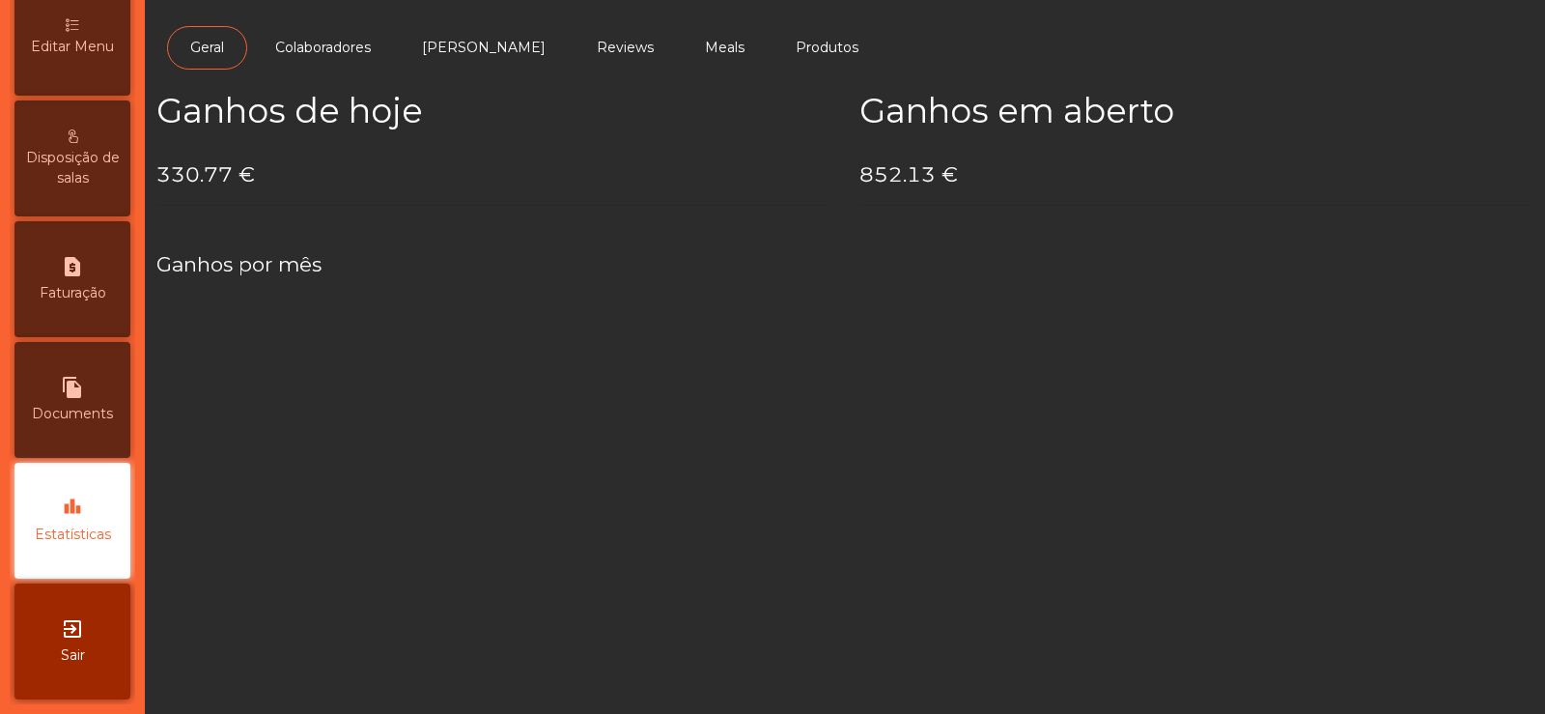
click at [72, 413] on span "Documents" at bounding box center [72, 414] width 81 height 20
select select "*"
select select "****"
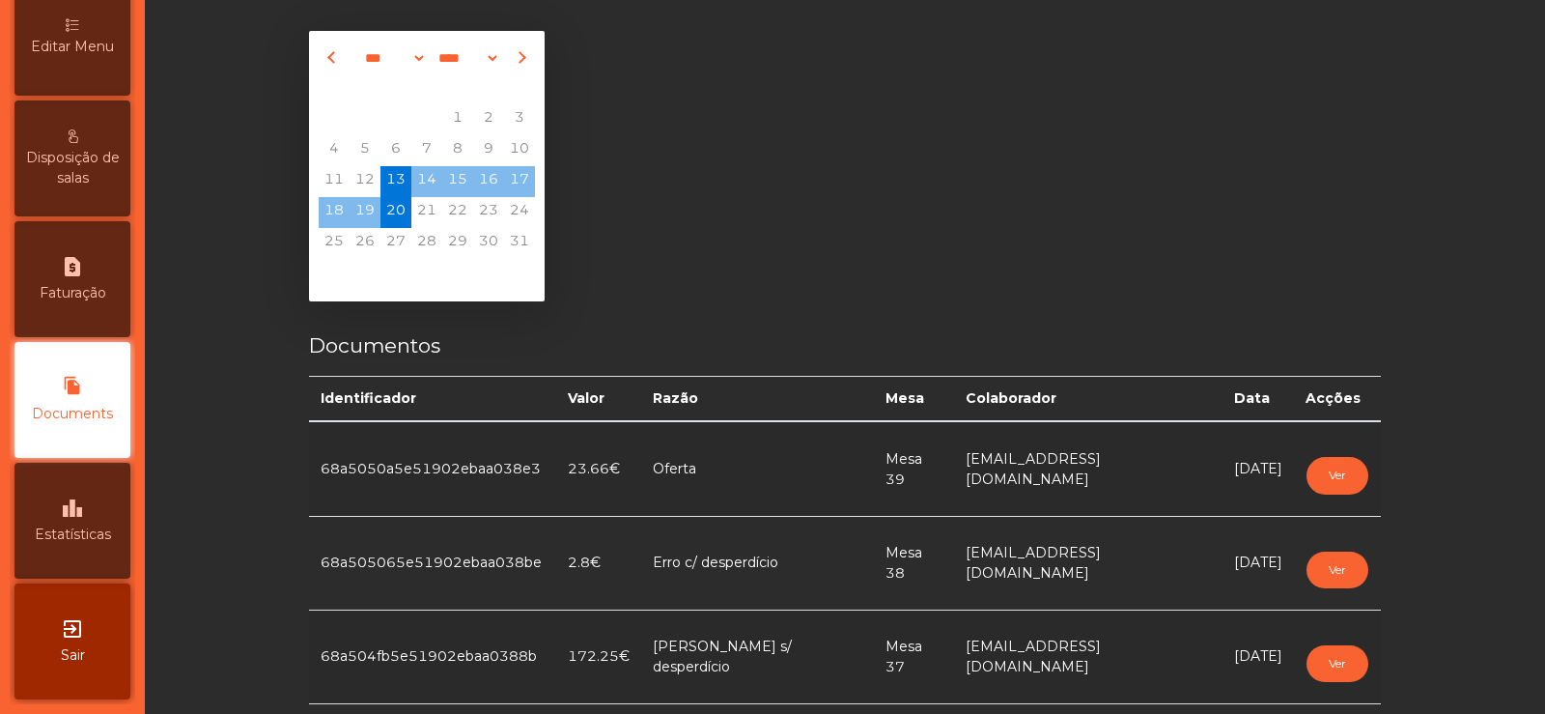
click at [90, 299] on span "Faturação" at bounding box center [73, 293] width 67 height 20
select select "*"
select select "****"
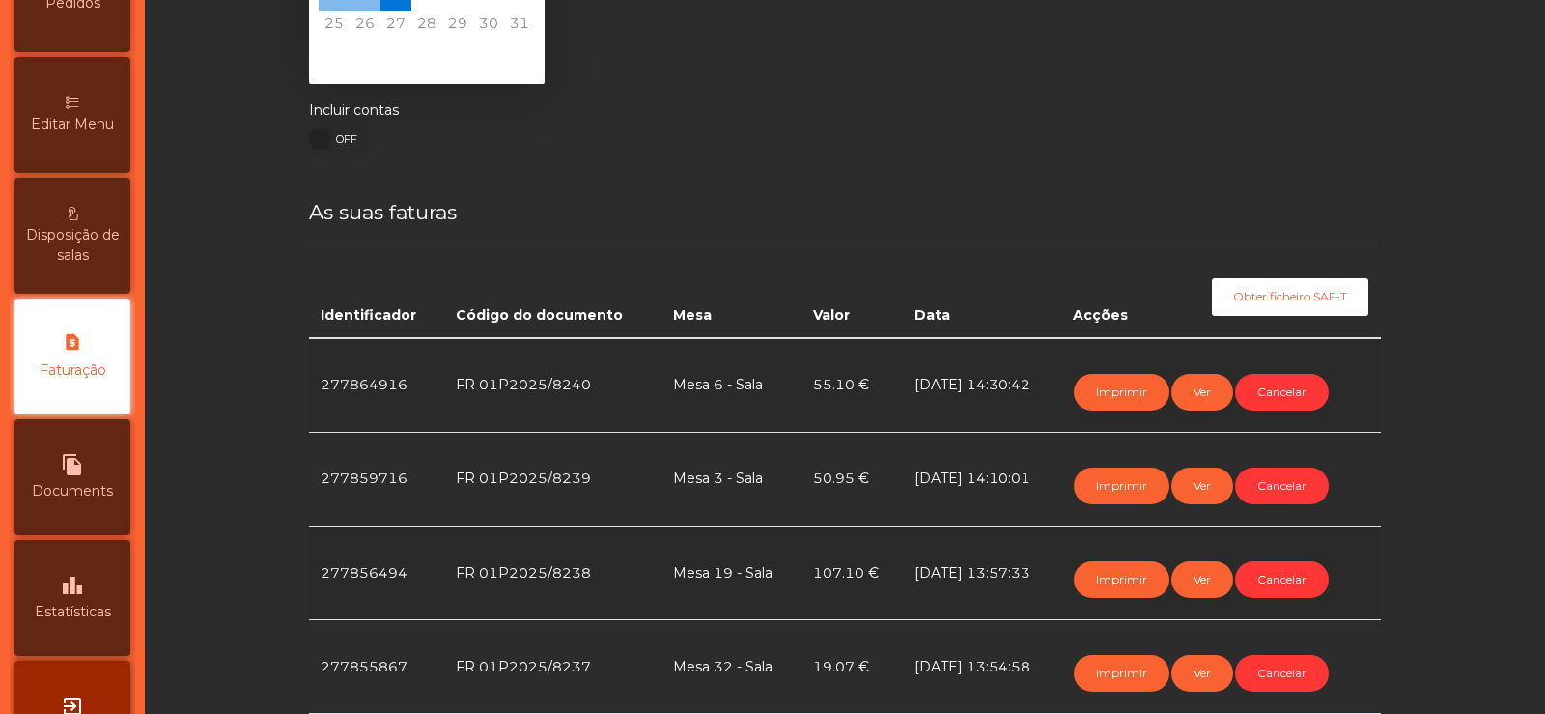
scroll to position [268, 0]
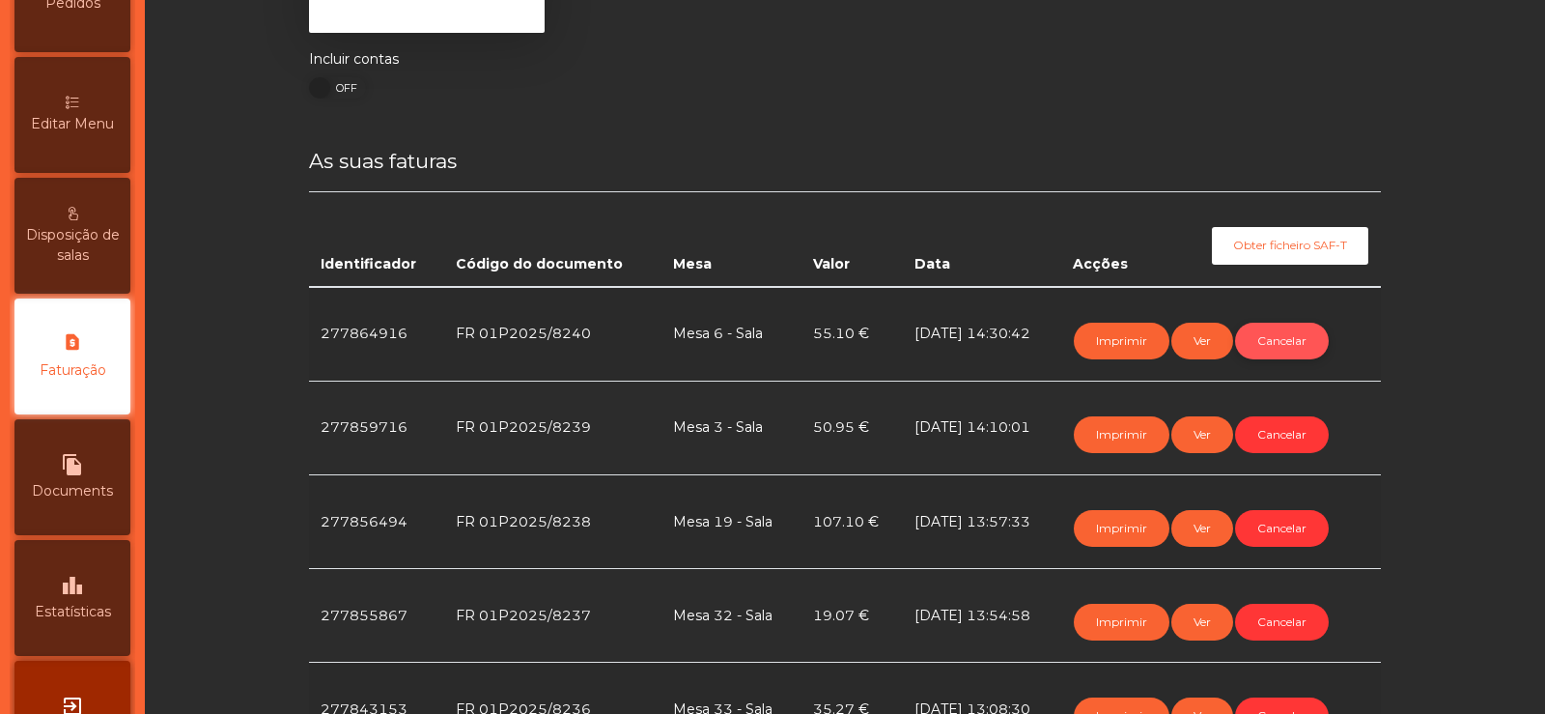
click at [1270, 338] on button "Cancelar" at bounding box center [1282, 341] width 94 height 37
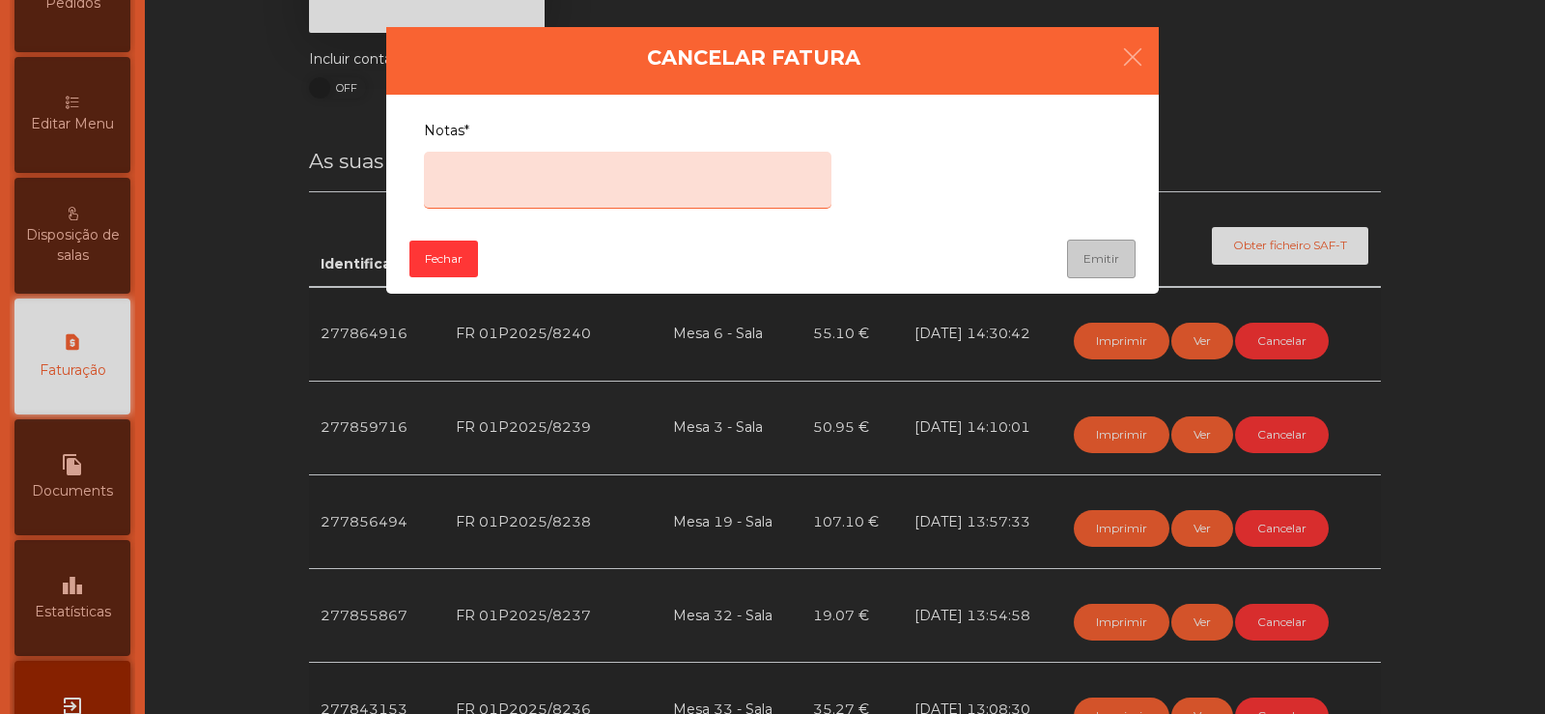
click at [632, 173] on textarea "Notas*" at bounding box center [627, 180] width 407 height 57
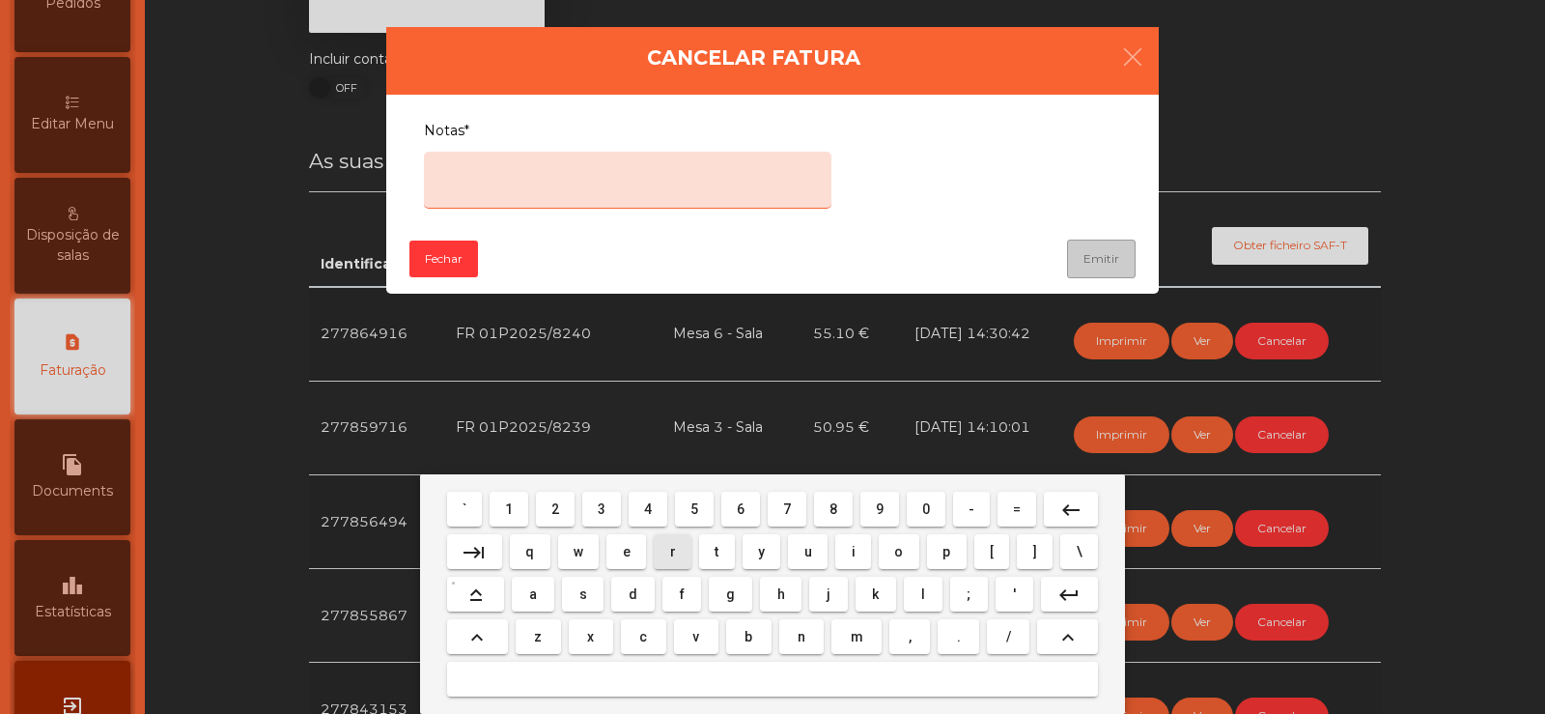
click at [658, 562] on button "r" at bounding box center [673, 551] width 38 height 35
click at [665, 566] on button "r" at bounding box center [673, 551] width 38 height 35
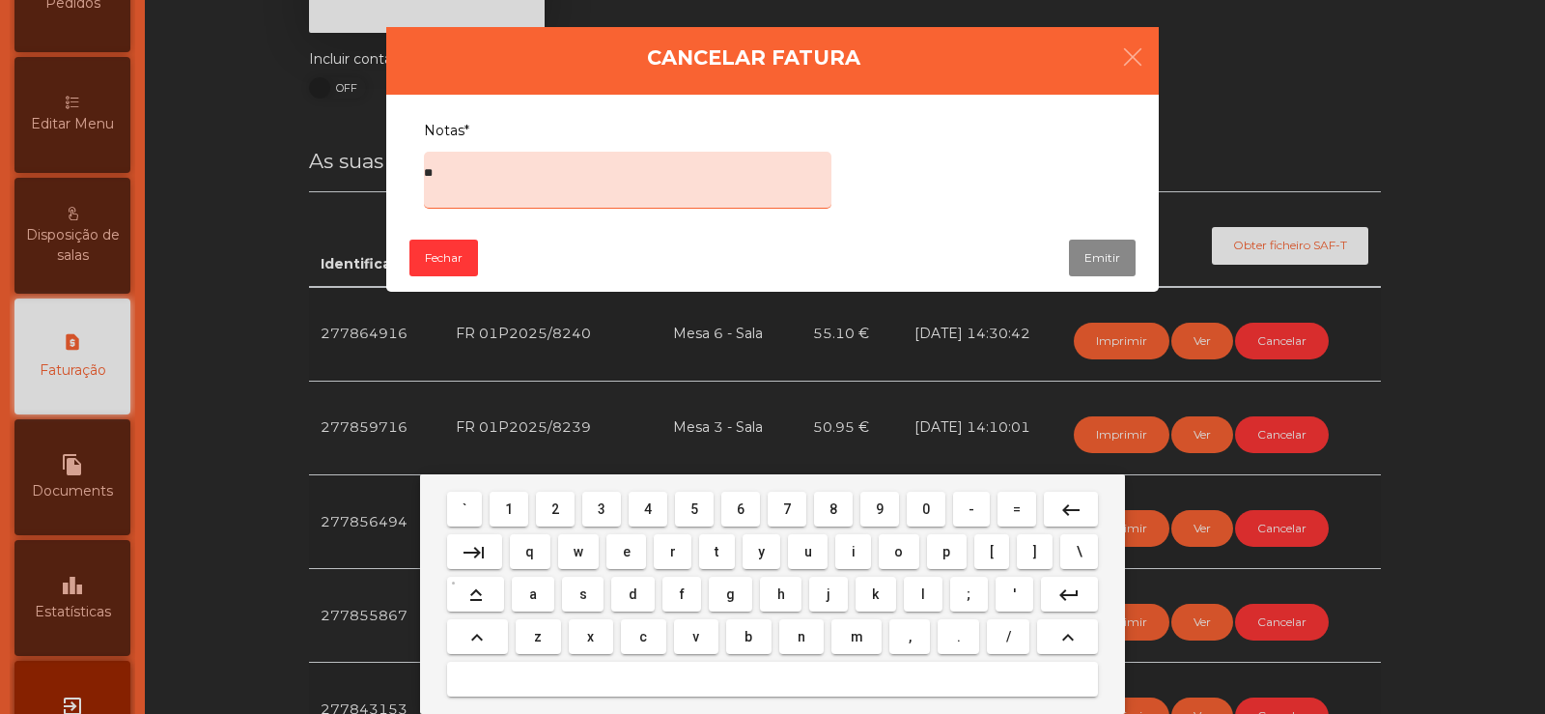
click at [898, 551] on span "o" at bounding box center [898, 551] width 9 height 15
click at [751, 688] on button at bounding box center [772, 678] width 651 height 35
click at [1067, 512] on mat-icon "keyboard_backspace" at bounding box center [1070, 509] width 23 height 23
click at [1070, 509] on mat-icon "keyboard_backspace" at bounding box center [1070, 509] width 23 height 23
click at [1065, 516] on mat-icon "keyboard_backspace" at bounding box center [1070, 509] width 23 height 23
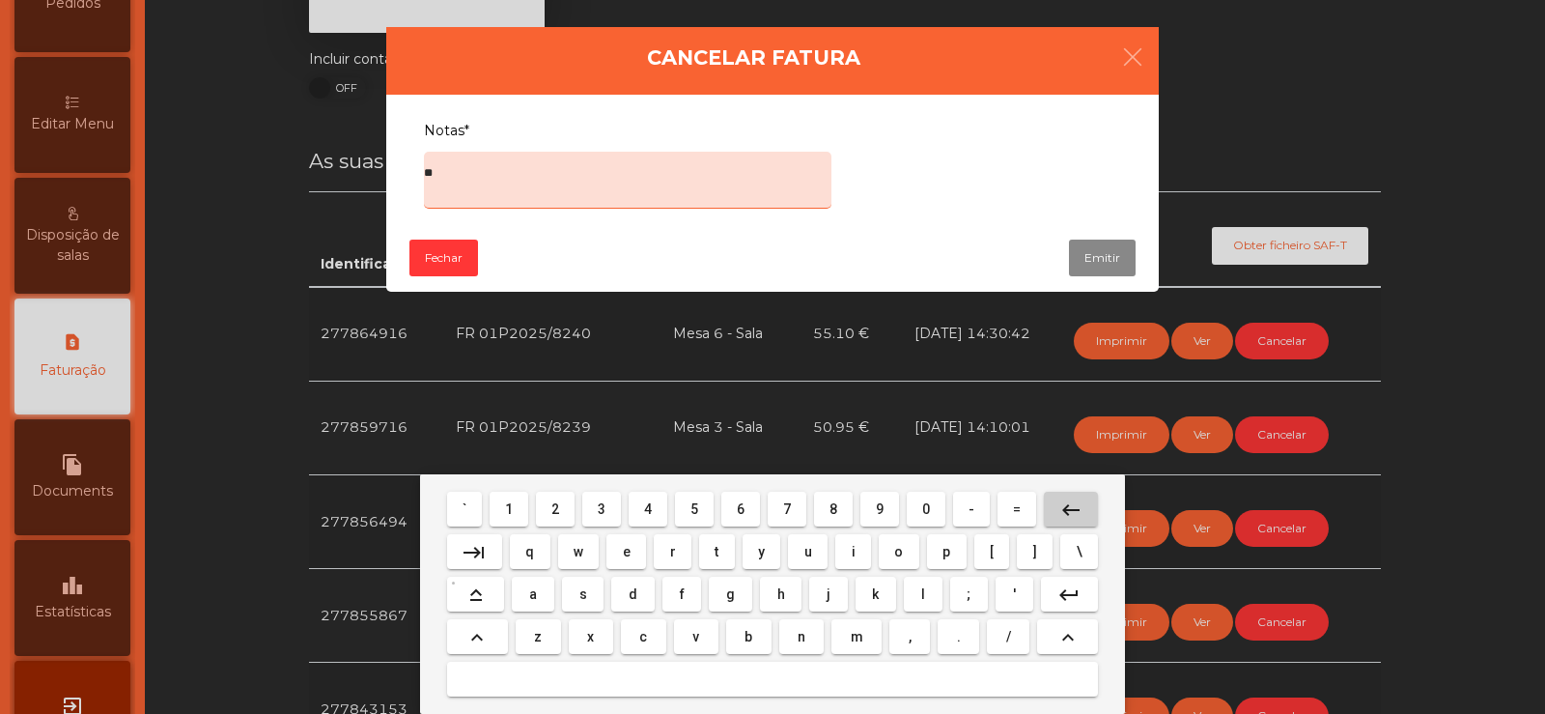
type textarea "*"
click at [1070, 510] on mat-icon "keyboard_backspace" at bounding box center [1070, 509] width 23 height 23
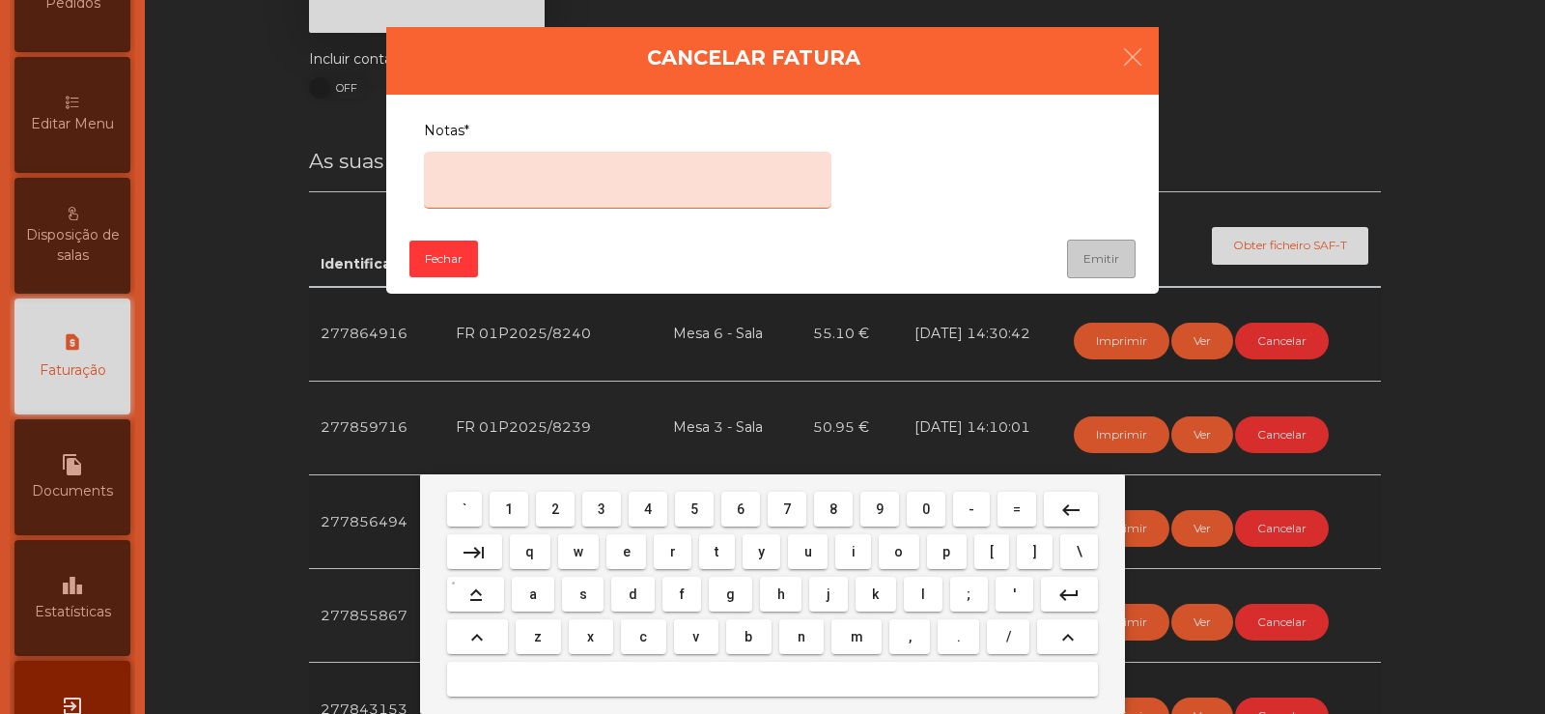
click at [627, 551] on span "e" at bounding box center [627, 551] width 8 height 15
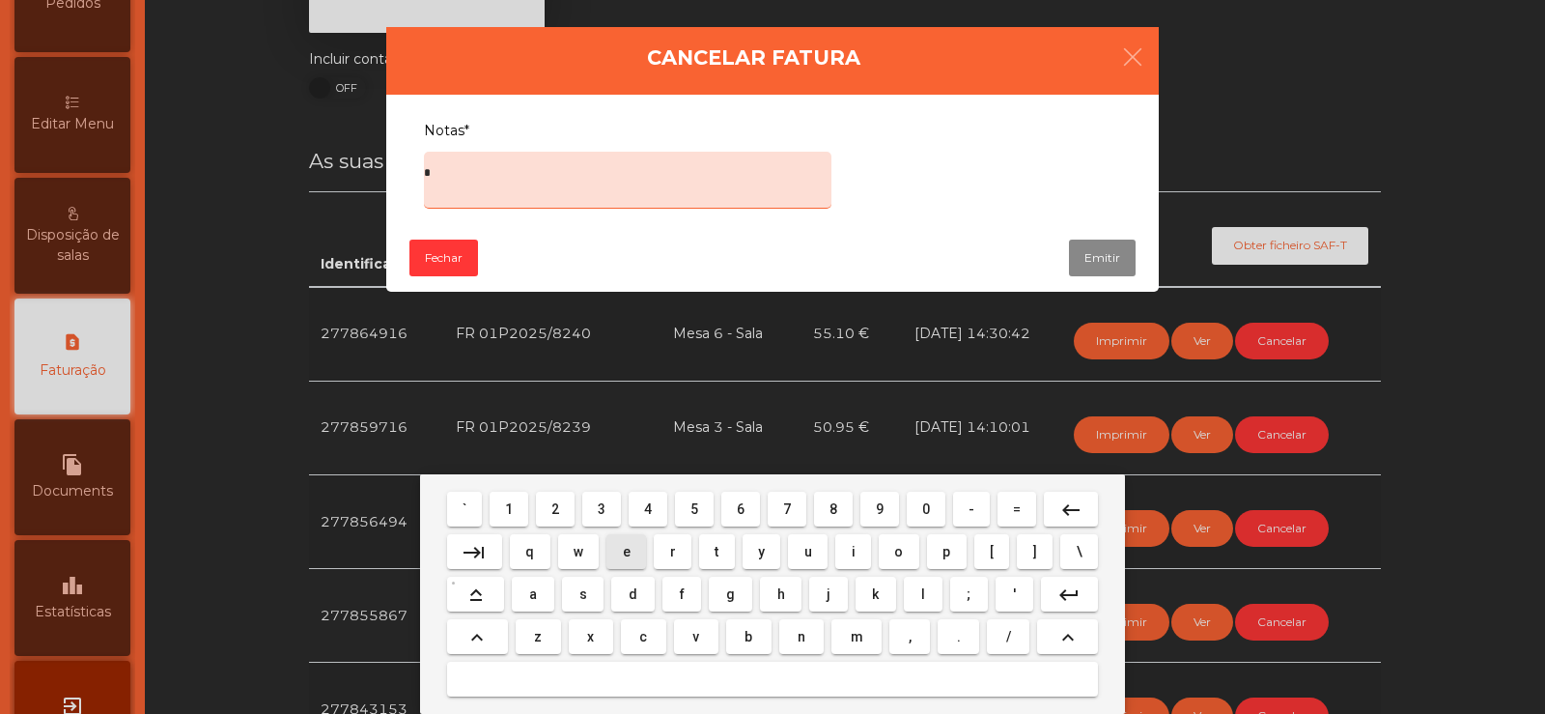
click at [671, 549] on span "r" at bounding box center [673, 551] width 6 height 15
click at [672, 556] on span "r" at bounding box center [673, 551] width 6 height 15
click at [884, 552] on button "o" at bounding box center [899, 551] width 41 height 35
click at [766, 686] on mat-icon at bounding box center [772, 679] width 23 height 23
click at [639, 641] on span "c" at bounding box center [643, 636] width 8 height 15
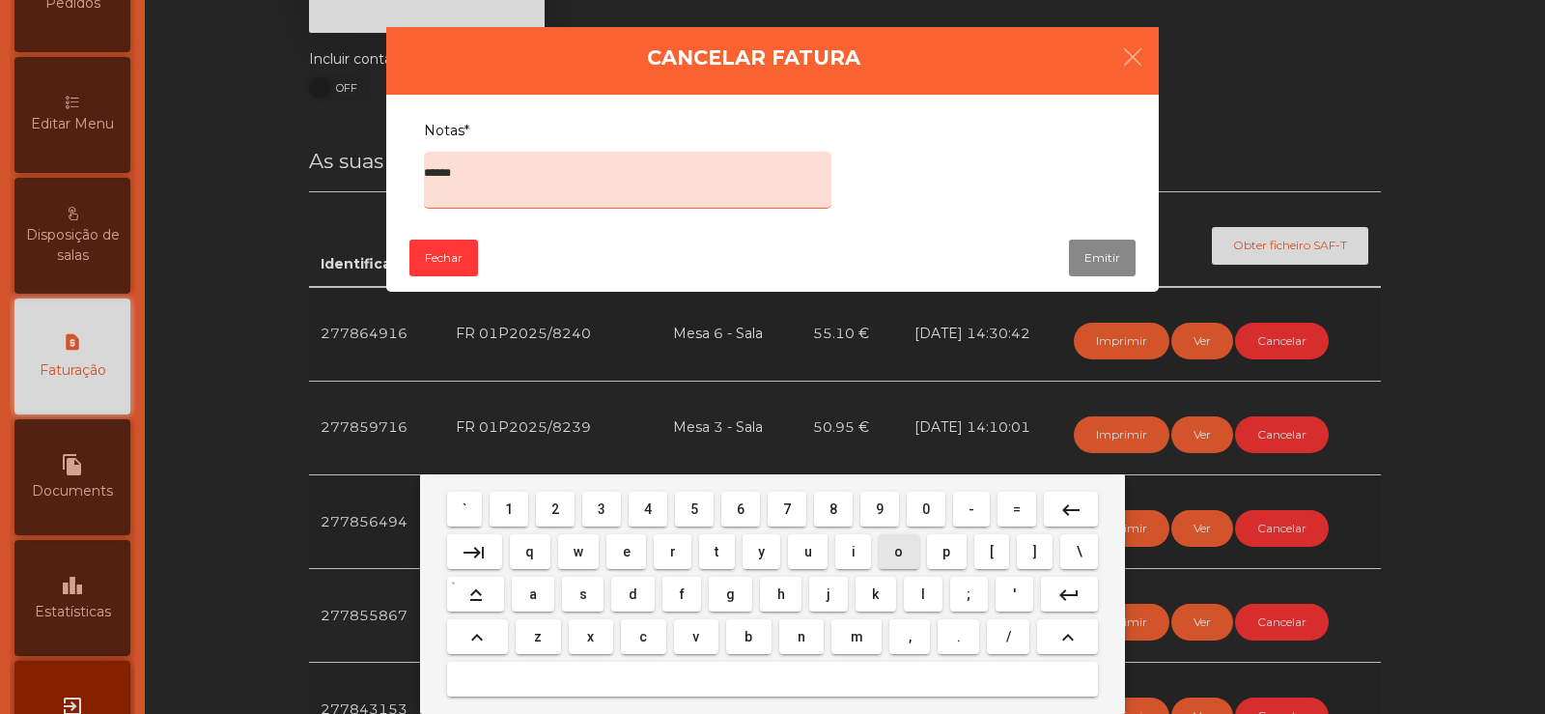
click at [899, 550] on span "o" at bounding box center [898, 551] width 9 height 15
click at [800, 636] on span "n" at bounding box center [802, 636] width 8 height 15
click at [716, 552] on span "t" at bounding box center [717, 551] width 4 height 15
click at [672, 556] on span "r" at bounding box center [673, 551] width 6 height 15
click at [853, 556] on span "i" at bounding box center [854, 551] width 4 height 15
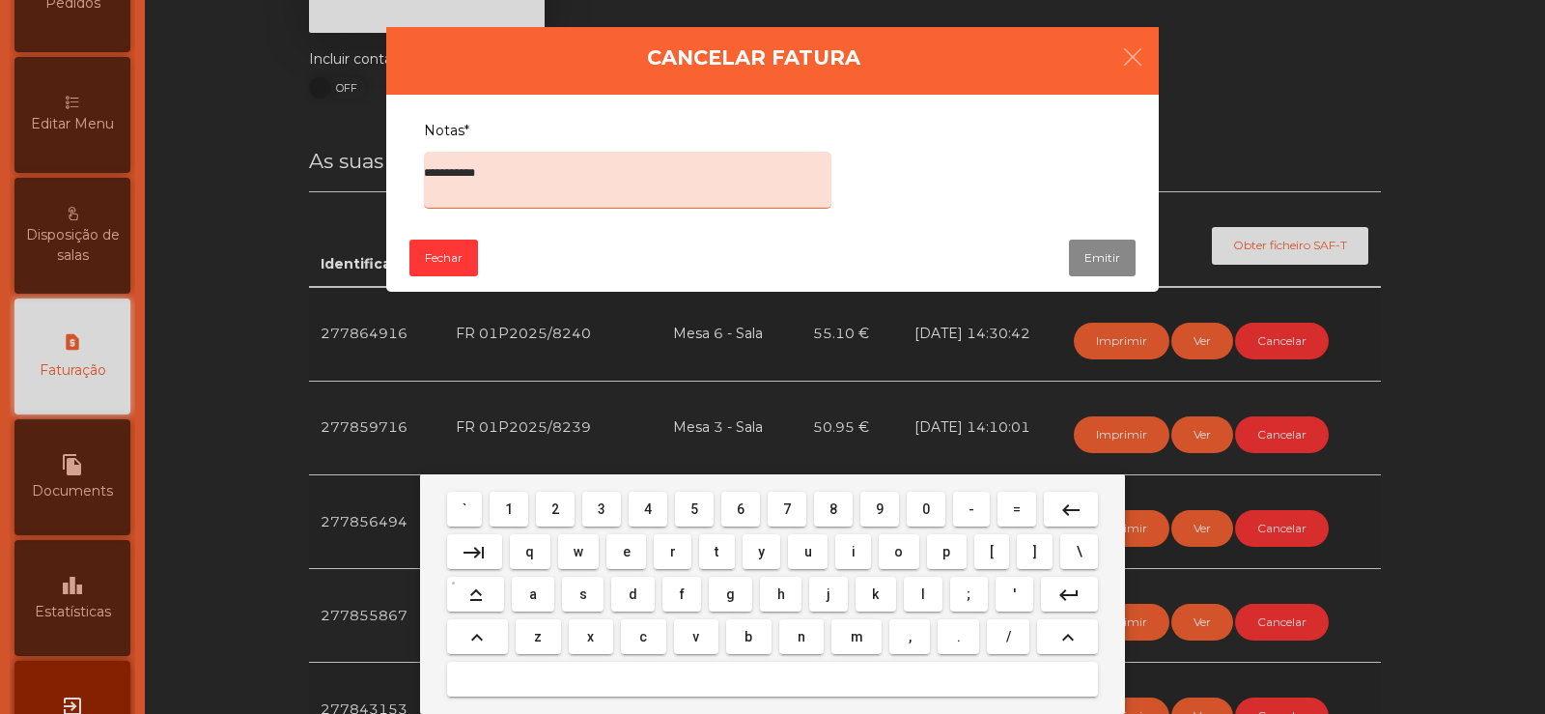
click at [750, 639] on span "b" at bounding box center [748, 636] width 8 height 15
click at [808, 553] on span "u" at bounding box center [808, 551] width 8 height 15
click at [854, 550] on span "i" at bounding box center [854, 551] width 4 height 15
click at [801, 632] on span "n" at bounding box center [802, 636] width 8 height 15
click at [716, 550] on span "t" at bounding box center [717, 551] width 4 height 15
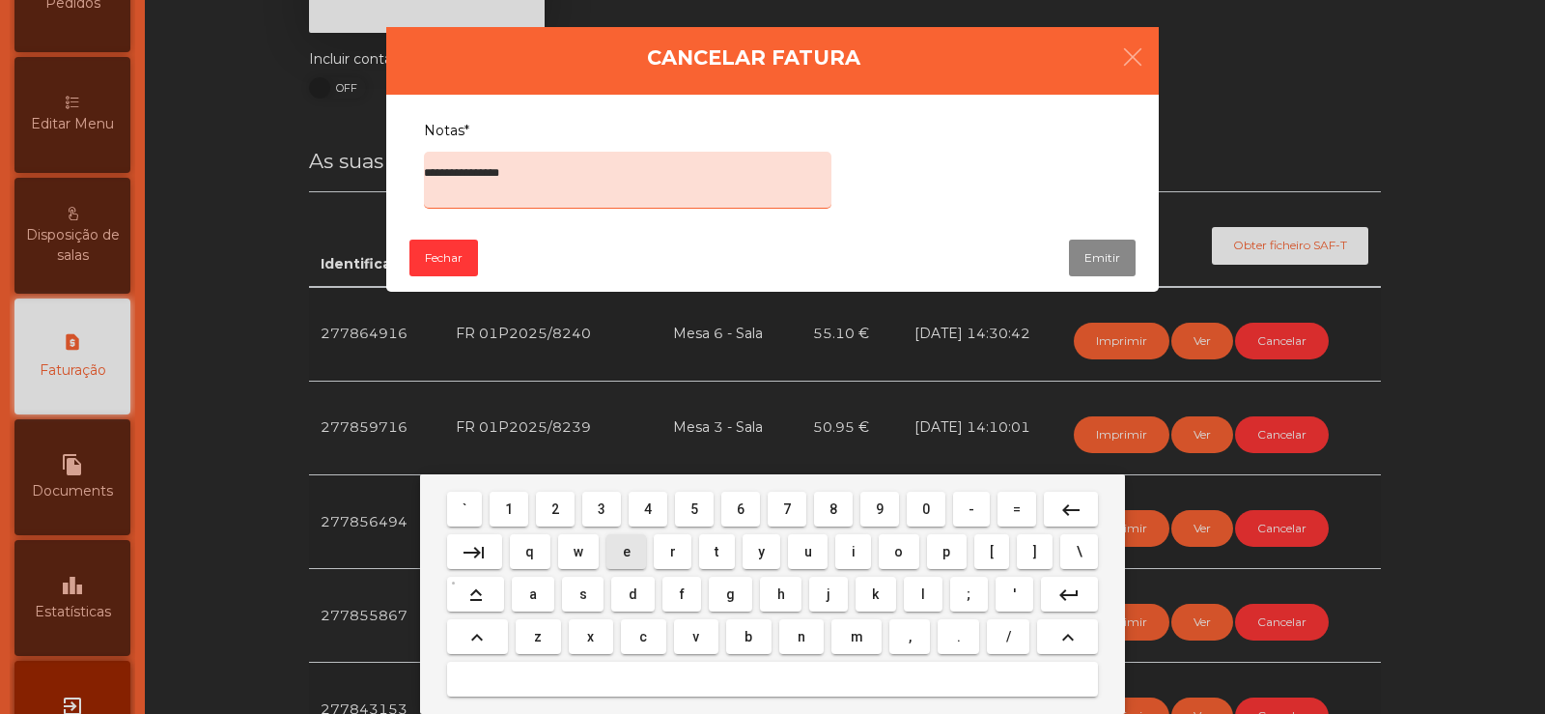
click at [623, 558] on span "e" at bounding box center [627, 551] width 8 height 15
type textarea "**********"
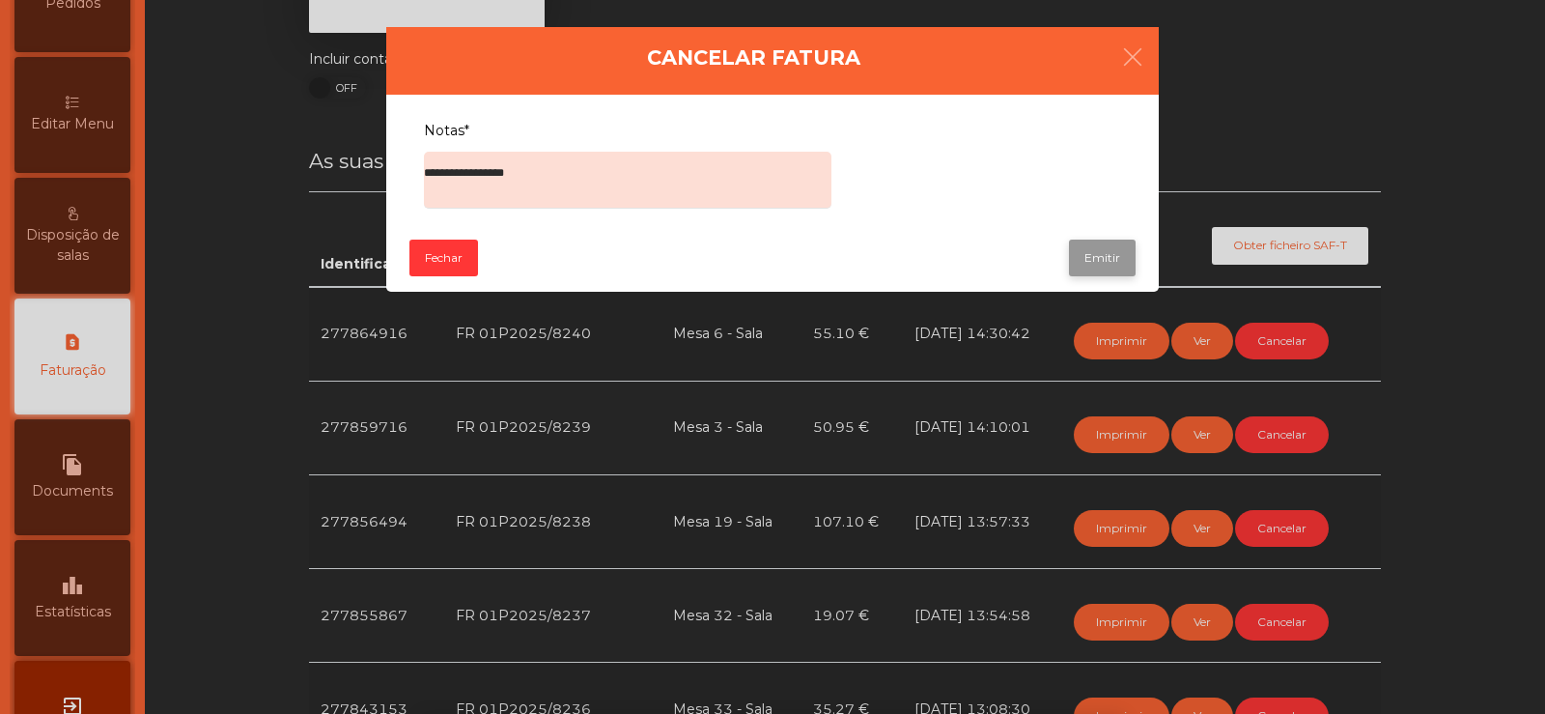
click at [1091, 261] on button "Emitir" at bounding box center [1102, 257] width 67 height 37
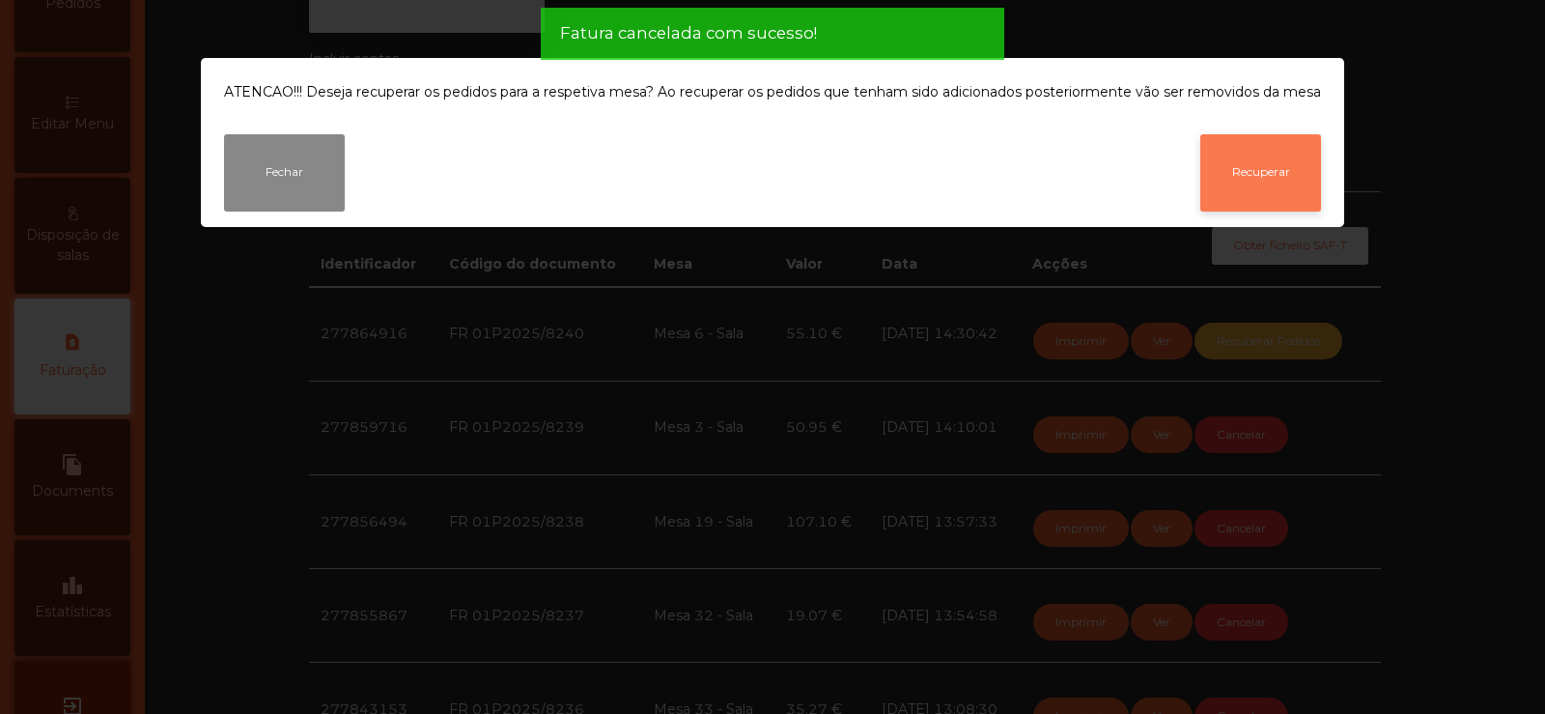
click at [1265, 181] on button "Recuperar" at bounding box center [1260, 172] width 121 height 77
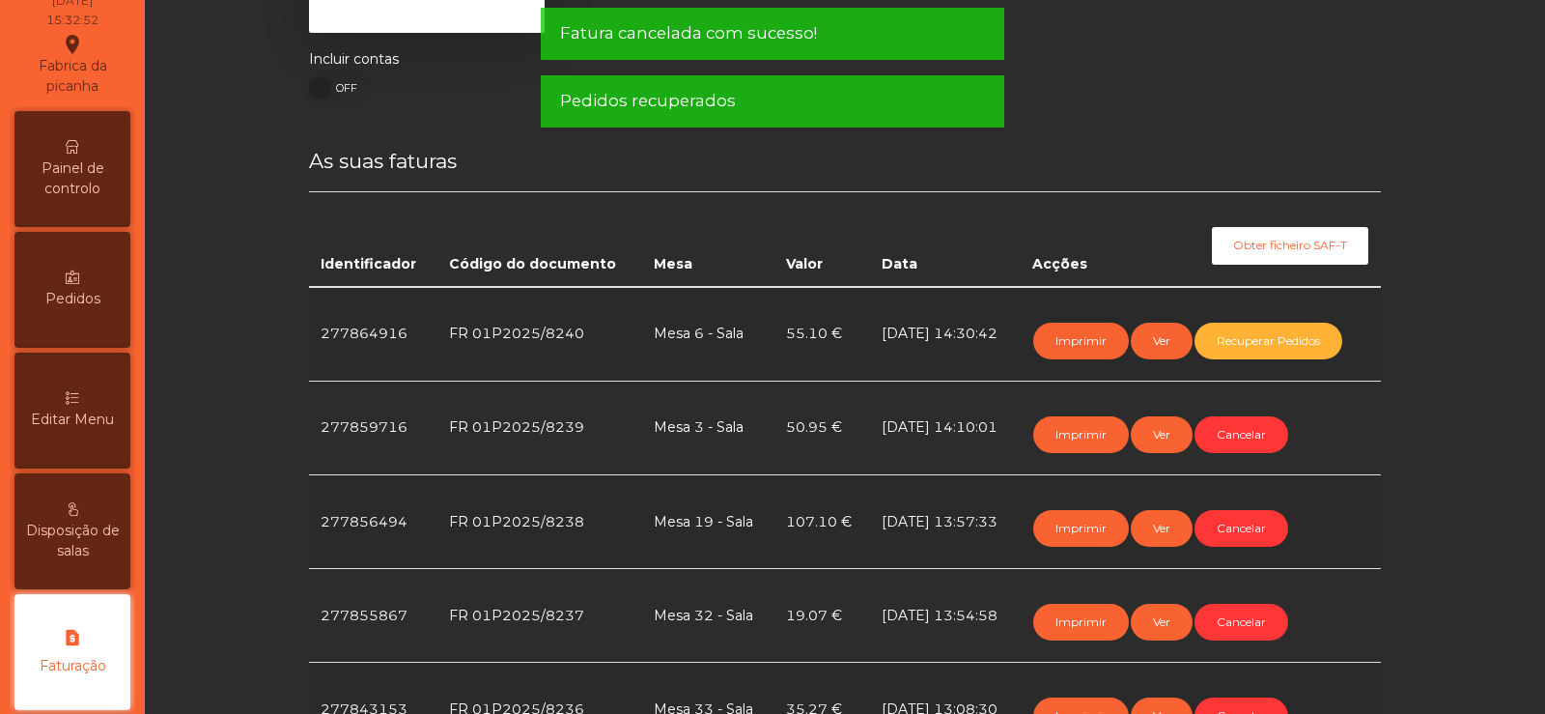
scroll to position [0, 0]
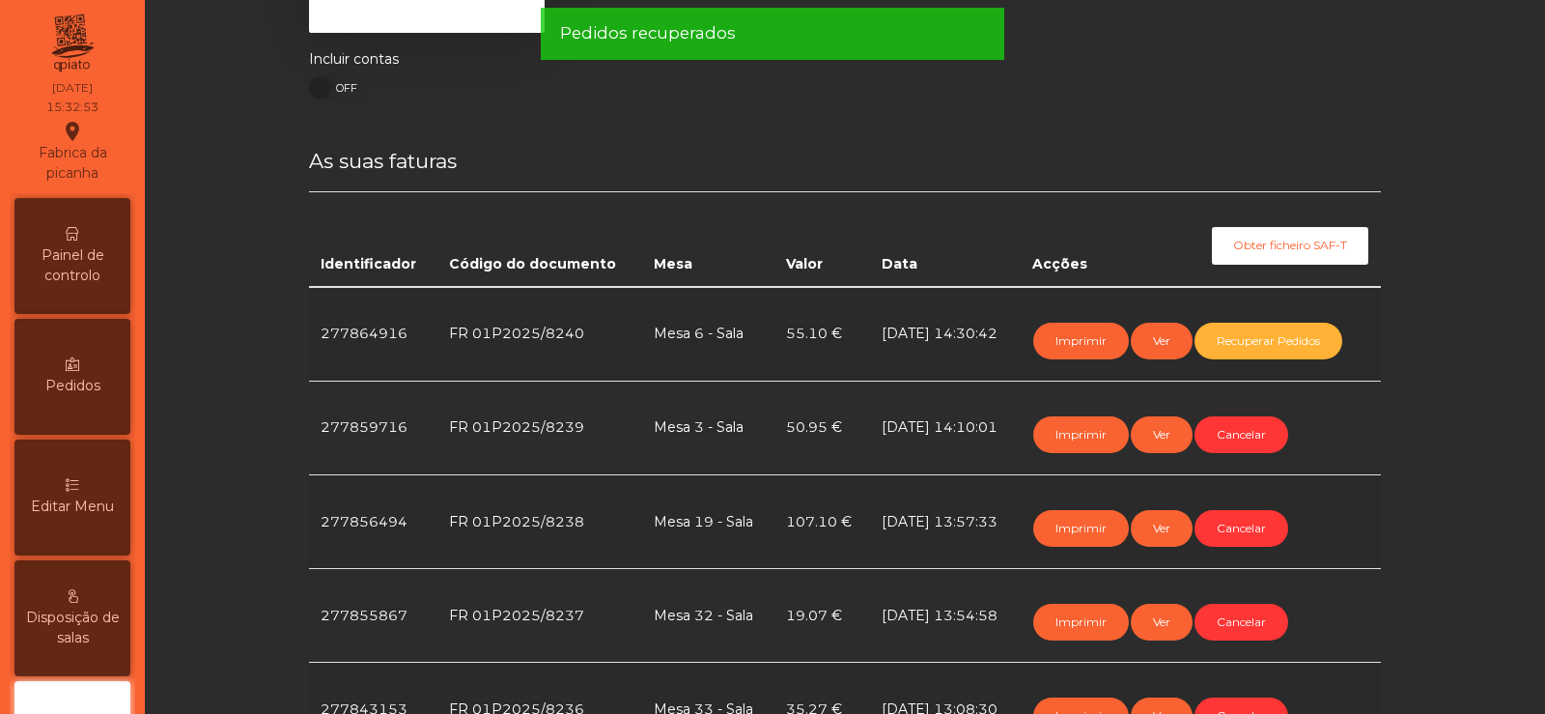
click at [86, 243] on div "Painel de controlo" at bounding box center [72, 256] width 116 height 116
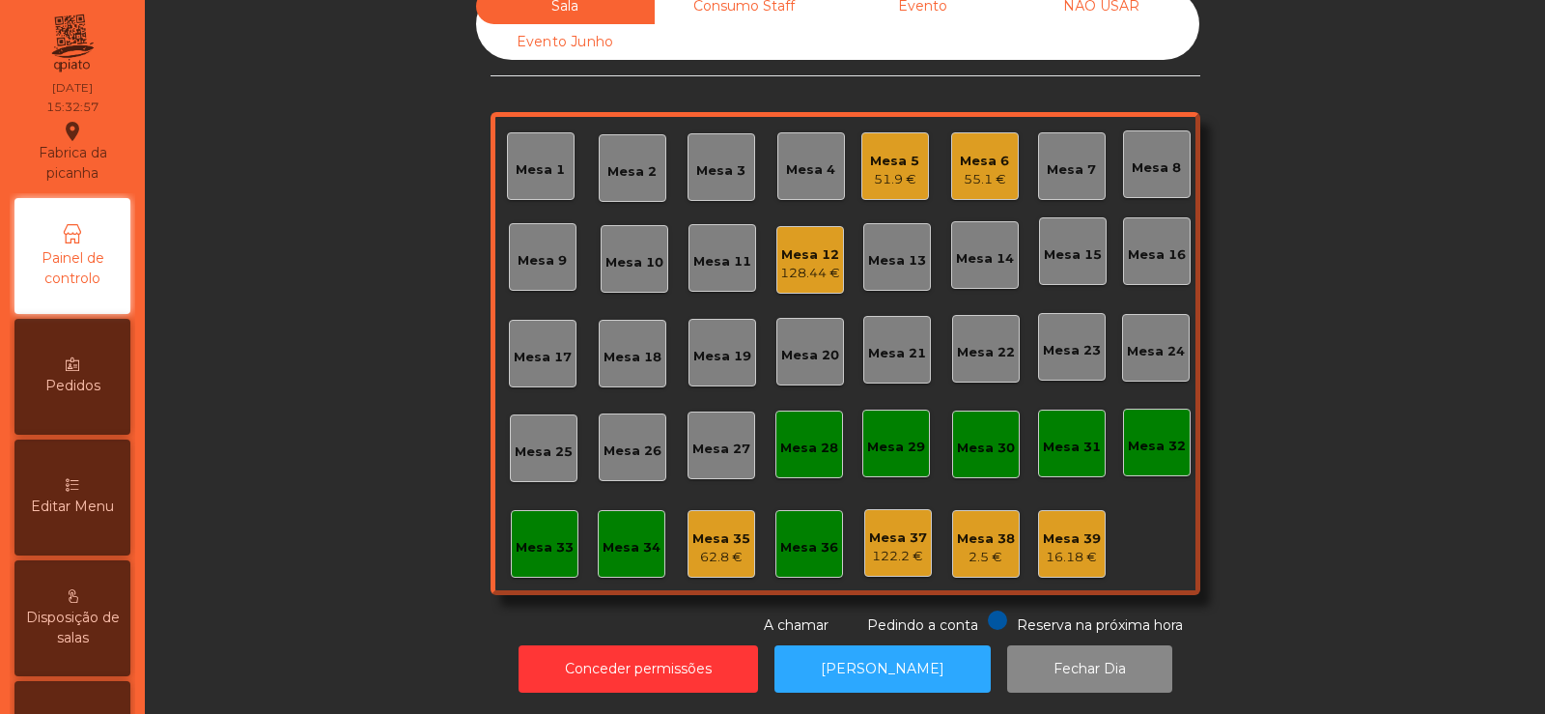
click at [893, 170] on div "51.9 €" at bounding box center [894, 179] width 49 height 19
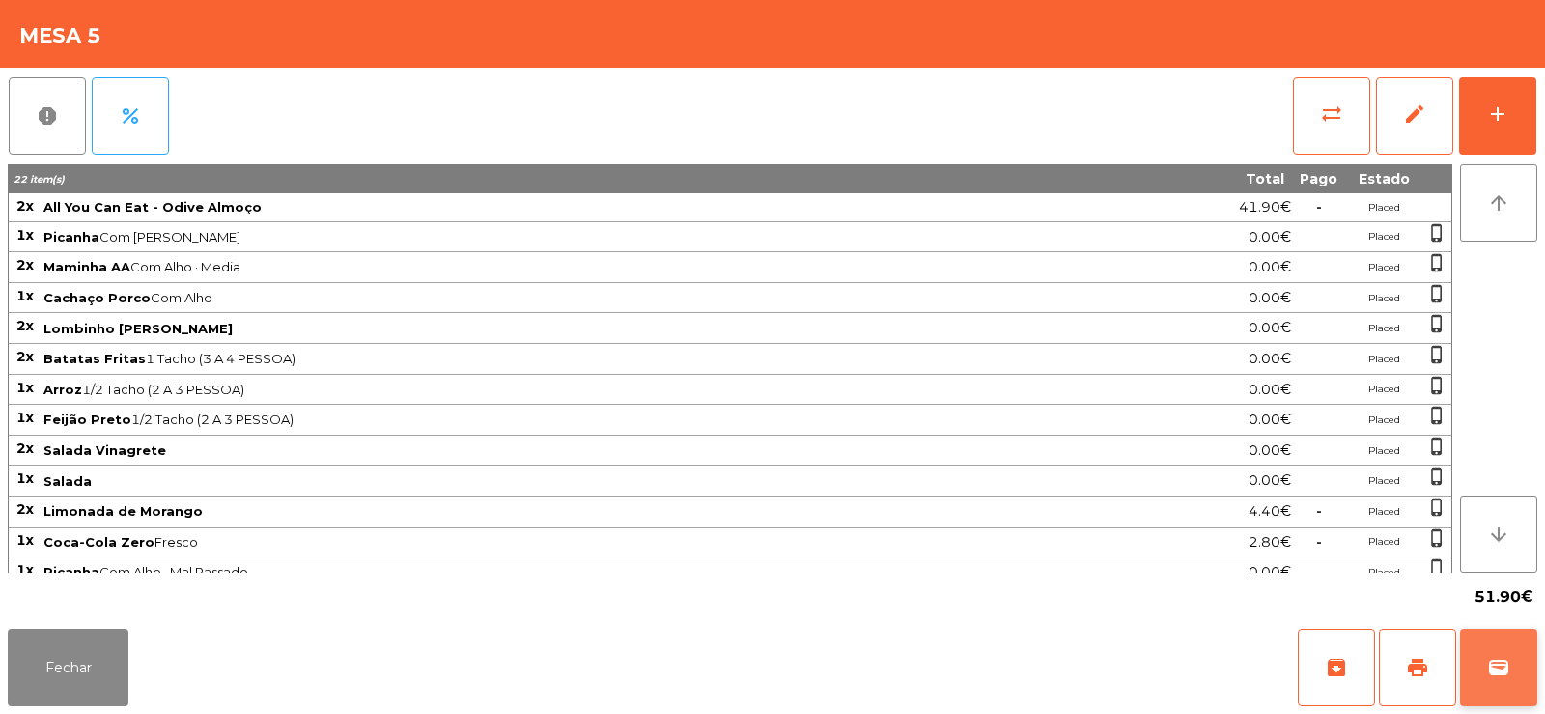
click at [1499, 639] on button "wallet" at bounding box center [1498, 667] width 77 height 77
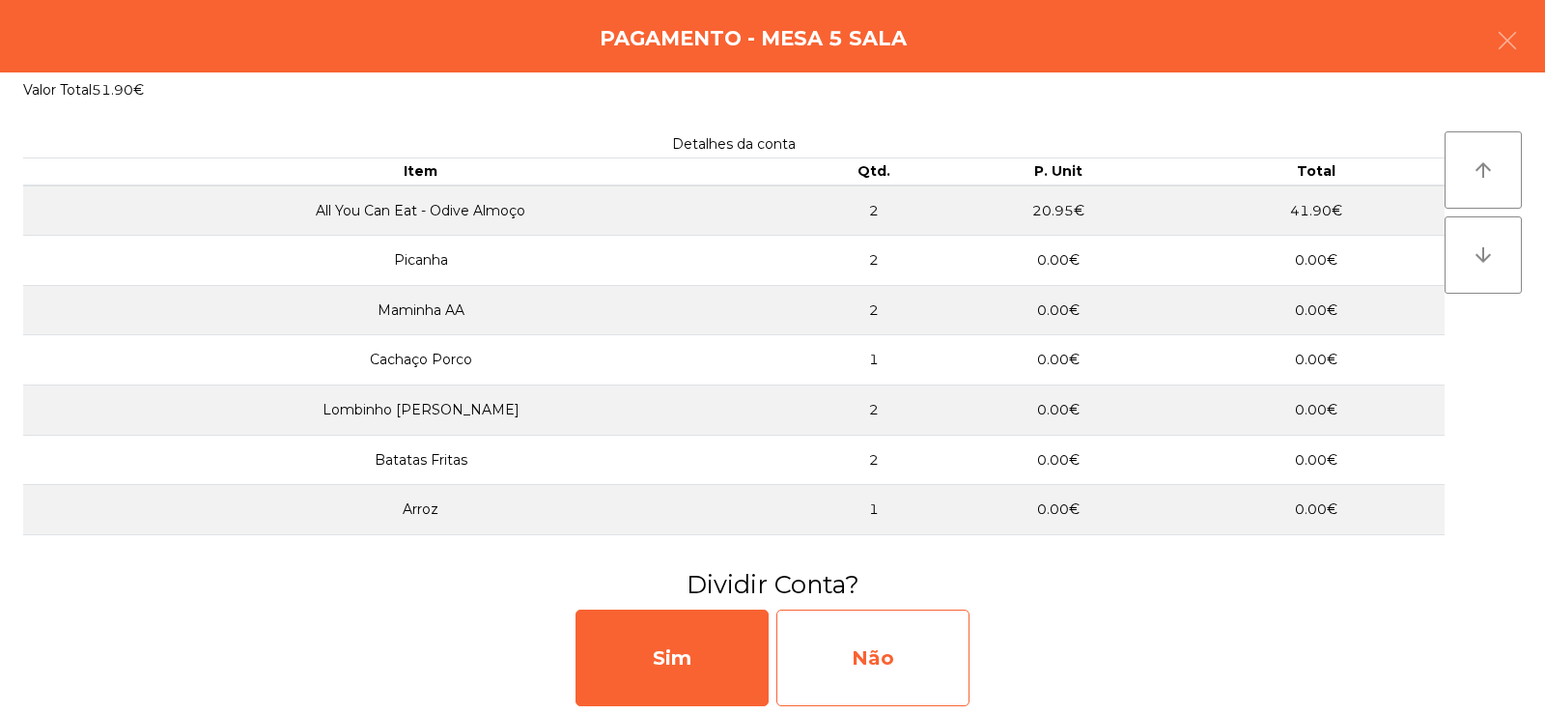
click at [889, 674] on div "Não" at bounding box center [872, 657] width 193 height 97
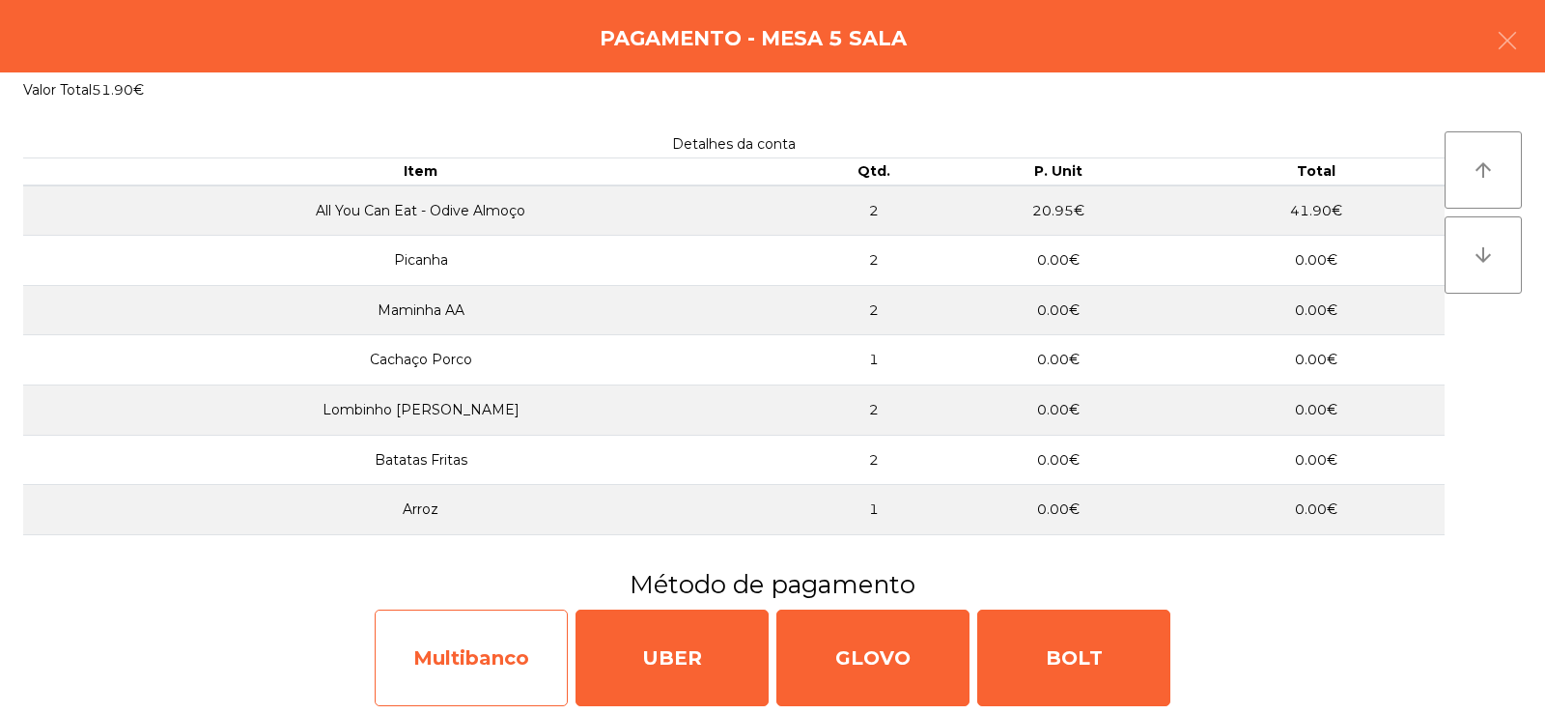
click at [460, 662] on div "Multibanco" at bounding box center [471, 657] width 193 height 97
select select "**"
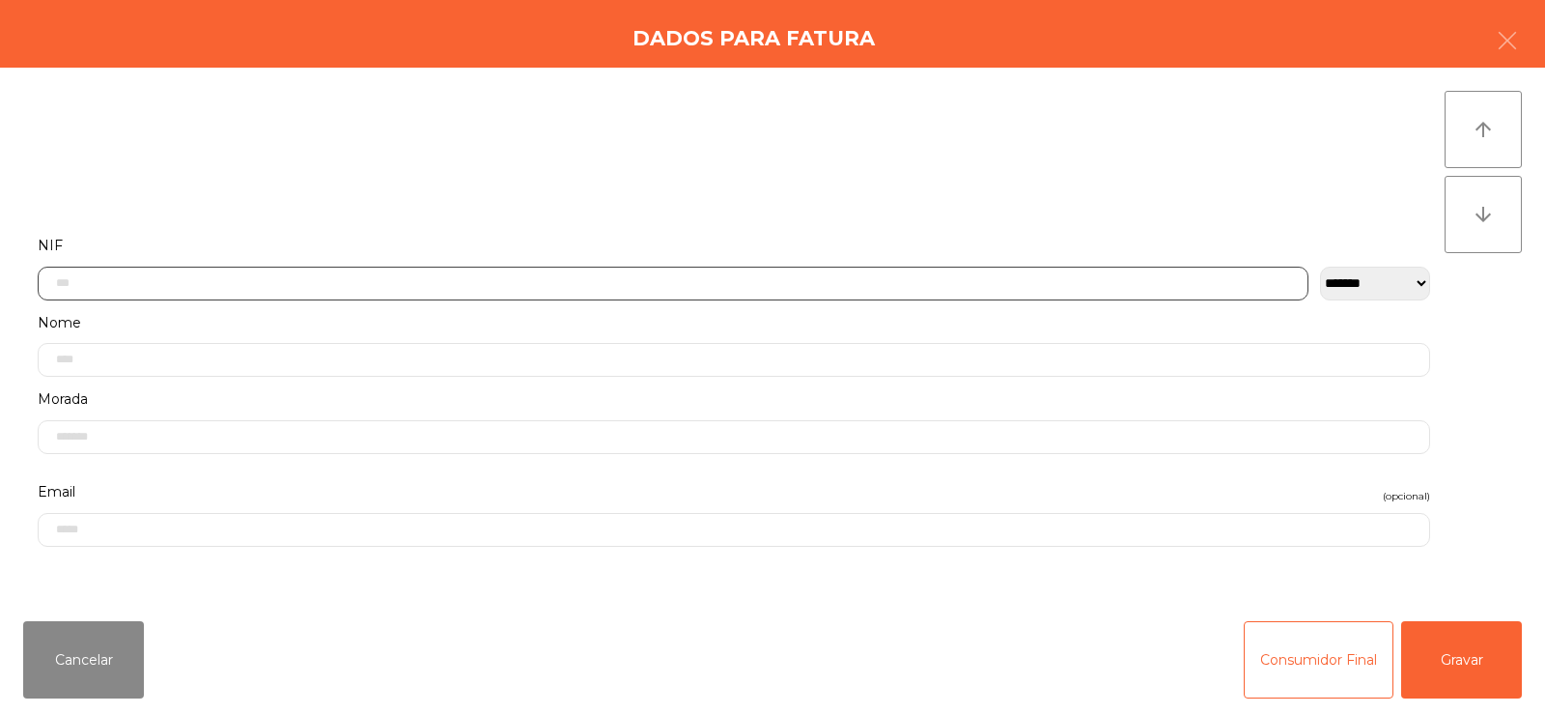
click at [669, 286] on input "text" at bounding box center [673, 284] width 1271 height 34
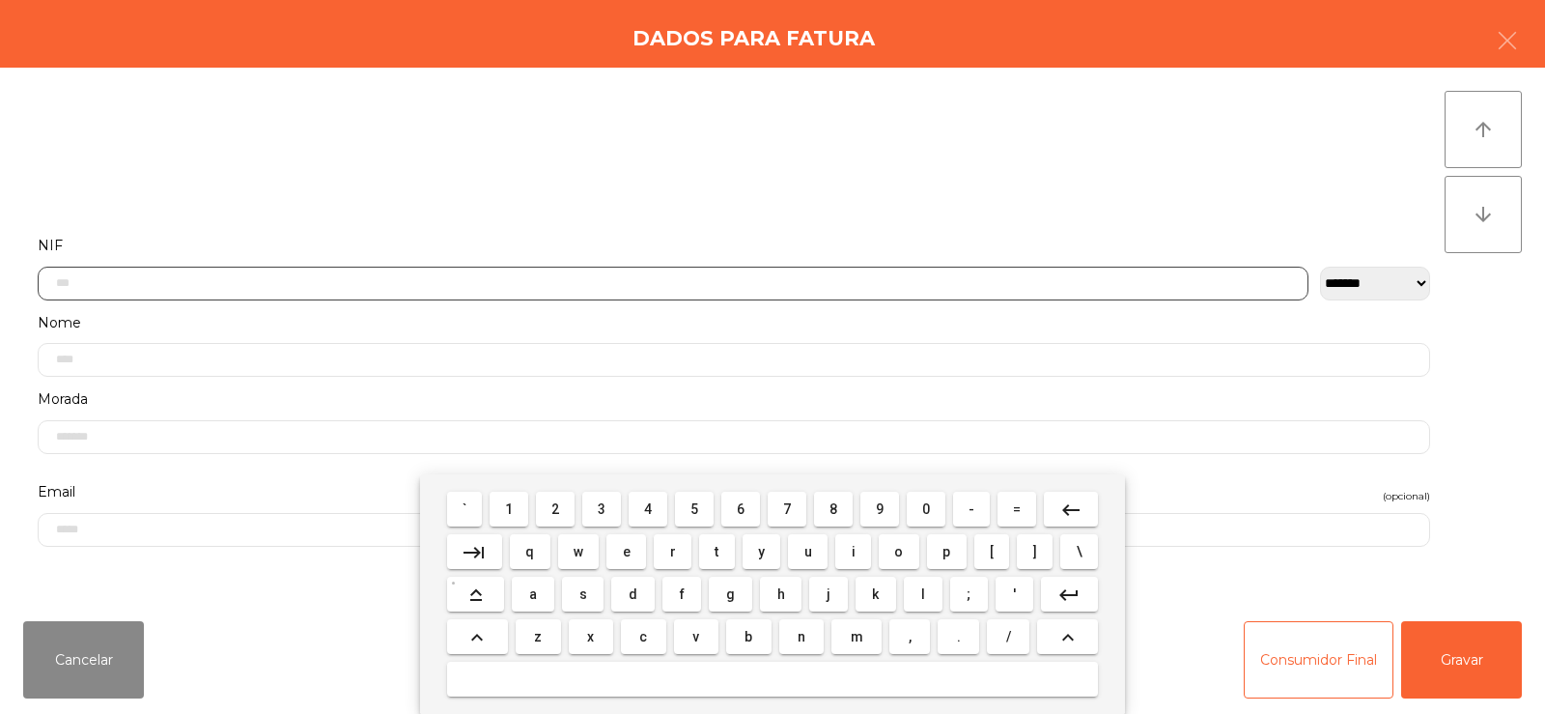
scroll to position [141, 0]
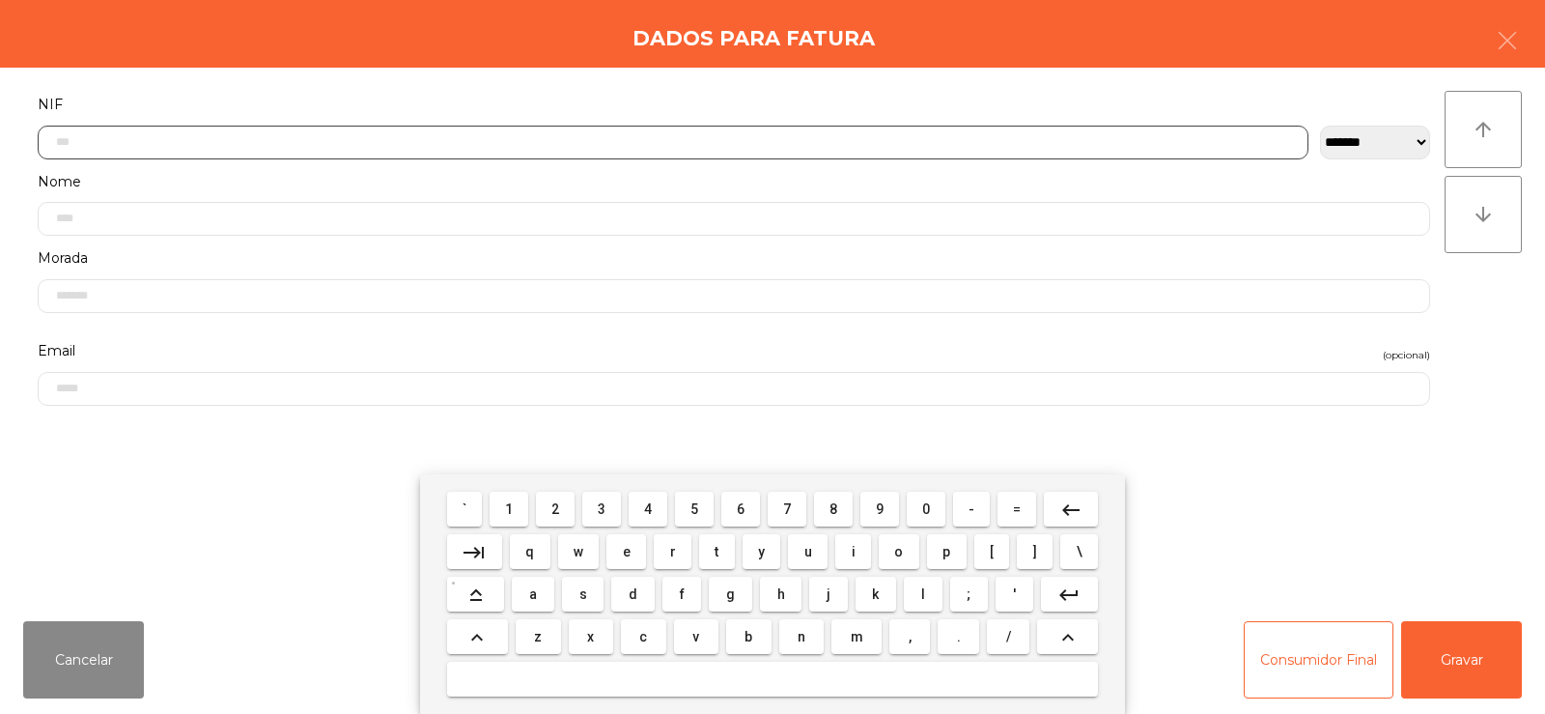
click at [556, 508] on span "2" at bounding box center [555, 508] width 8 height 15
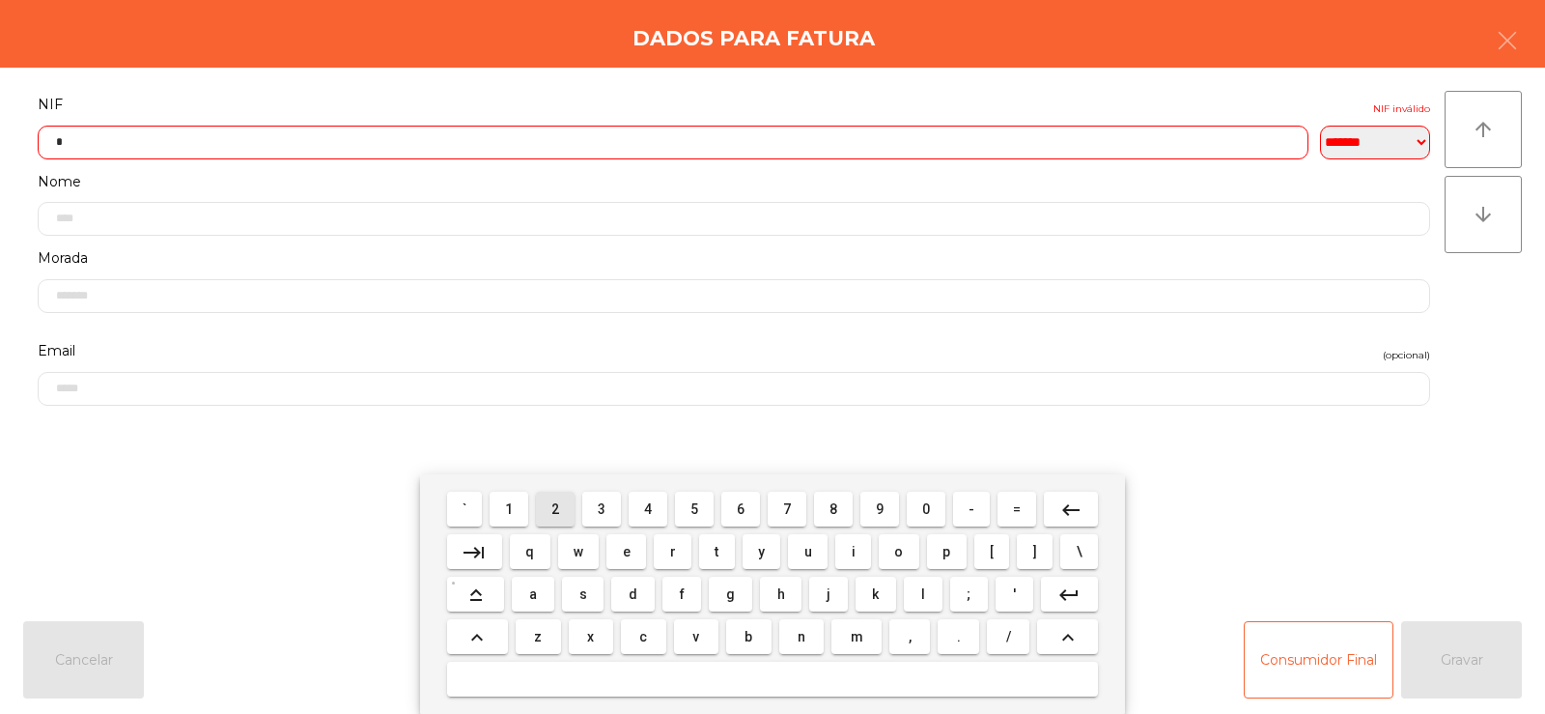
click at [559, 516] on span "2" at bounding box center [555, 508] width 8 height 15
click at [605, 515] on span "3" at bounding box center [602, 508] width 8 height 15
click at [604, 514] on span "3" at bounding box center [602, 508] width 8 height 15
click at [744, 509] on span "6" at bounding box center [741, 508] width 8 height 15
click at [603, 516] on span "3" at bounding box center [602, 508] width 8 height 15
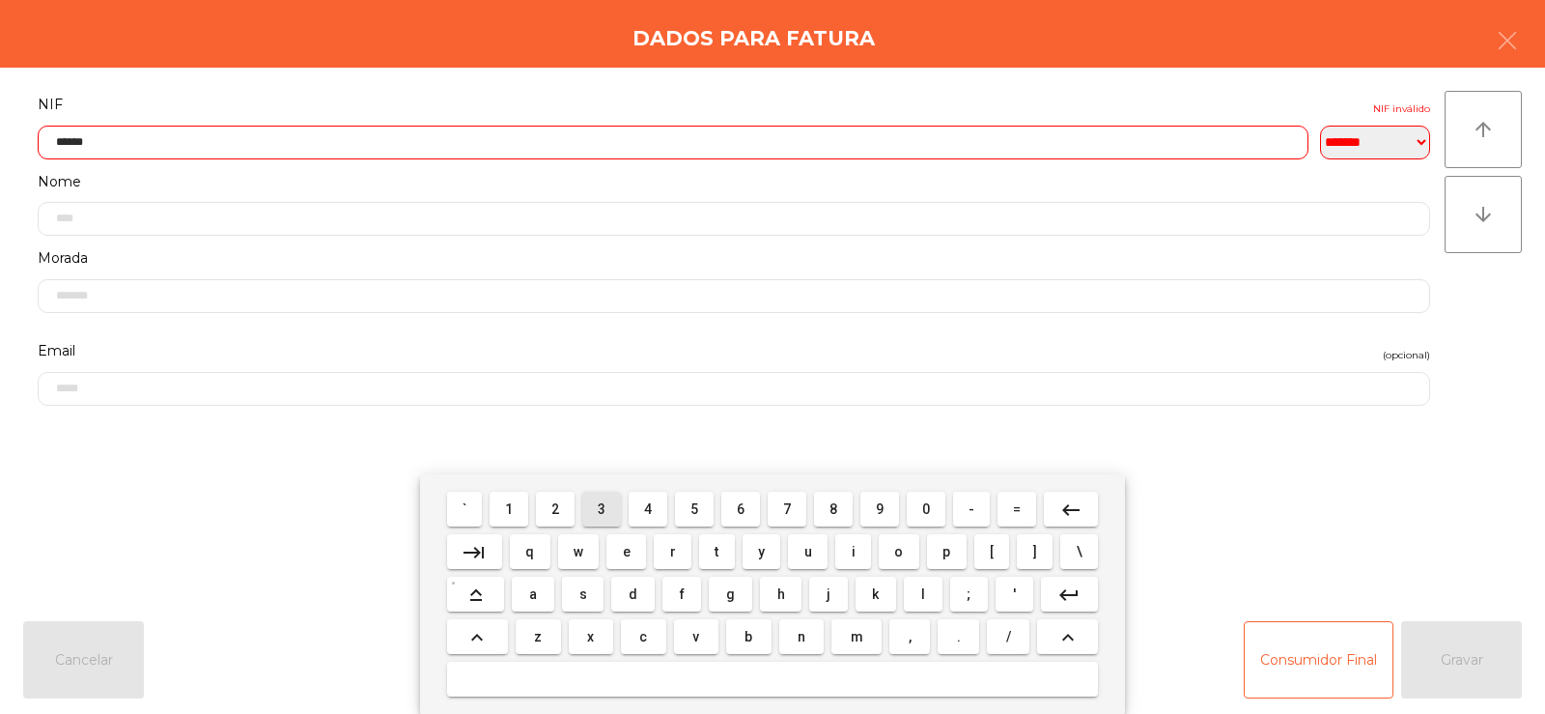
click at [599, 506] on span "3" at bounding box center [602, 508] width 8 height 15
click at [603, 508] on span "3" at bounding box center [602, 508] width 8 height 15
click at [557, 507] on span "2" at bounding box center [555, 508] width 8 height 15
type input "*********"
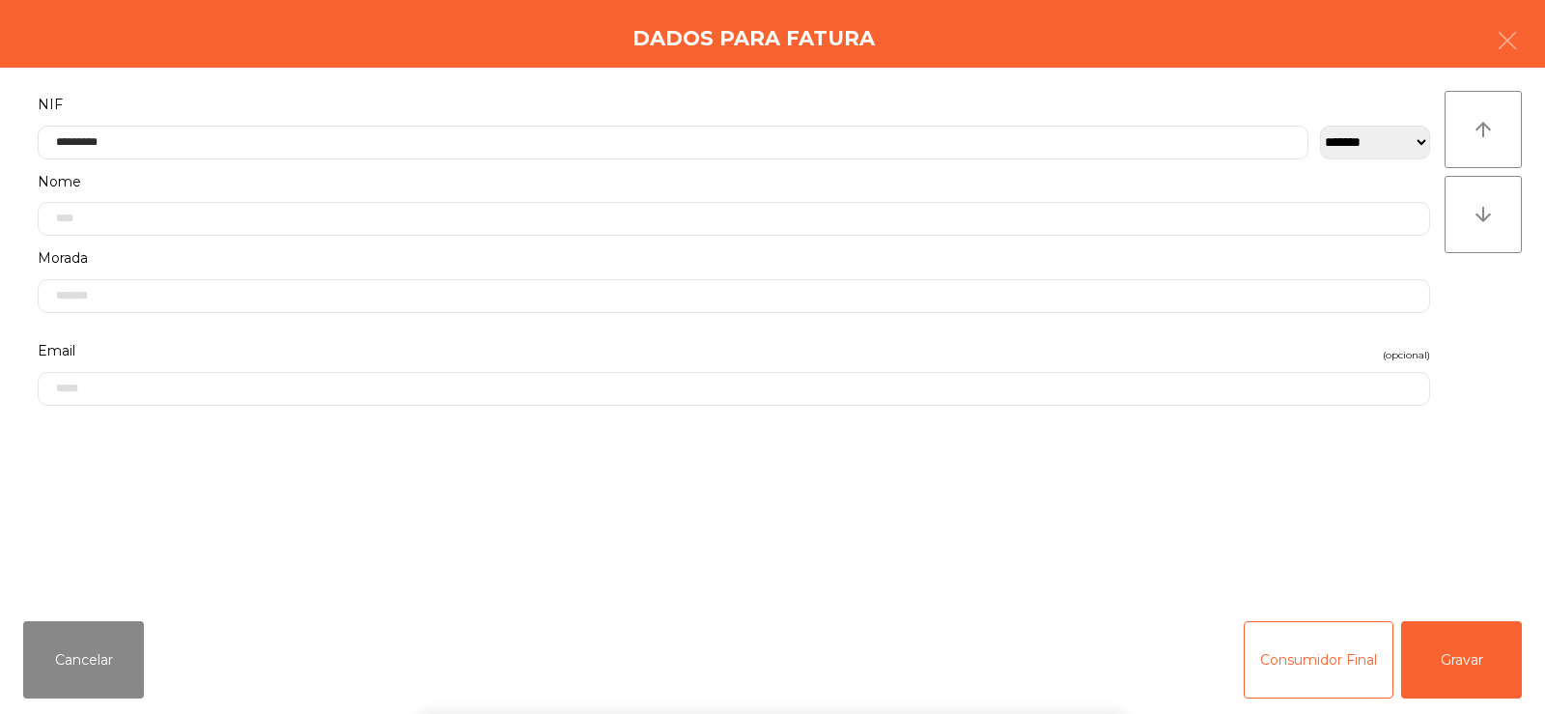
click at [1444, 549] on div "` 1 2 3 4 5 6 7 8 9 0 - = keyboard_backspace keyboard_tab q w e r t y u i o p […" at bounding box center [772, 593] width 1545 height 239
click at [1479, 666] on button "Gravar" at bounding box center [1461, 659] width 121 height 77
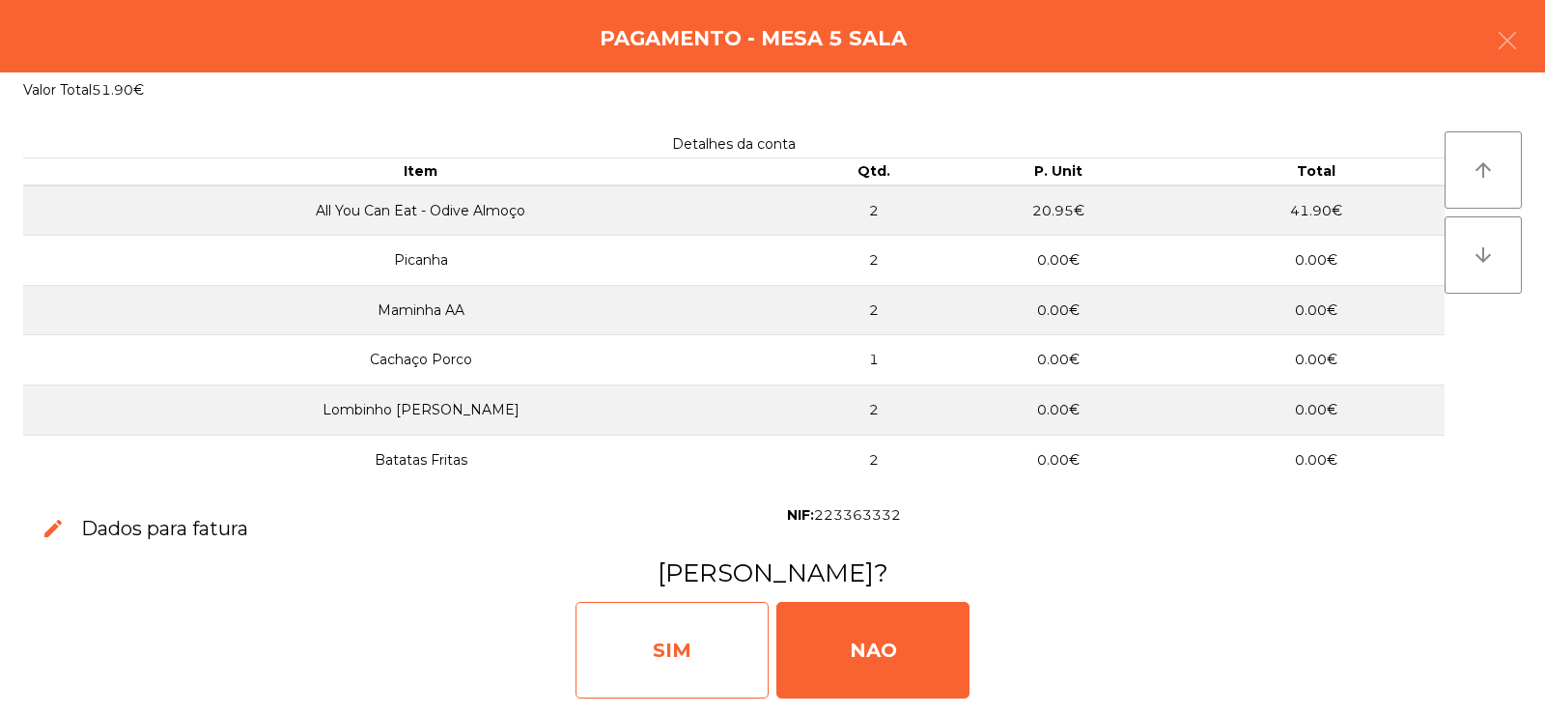
click at [689, 631] on div "SIM" at bounding box center [671, 650] width 193 height 97
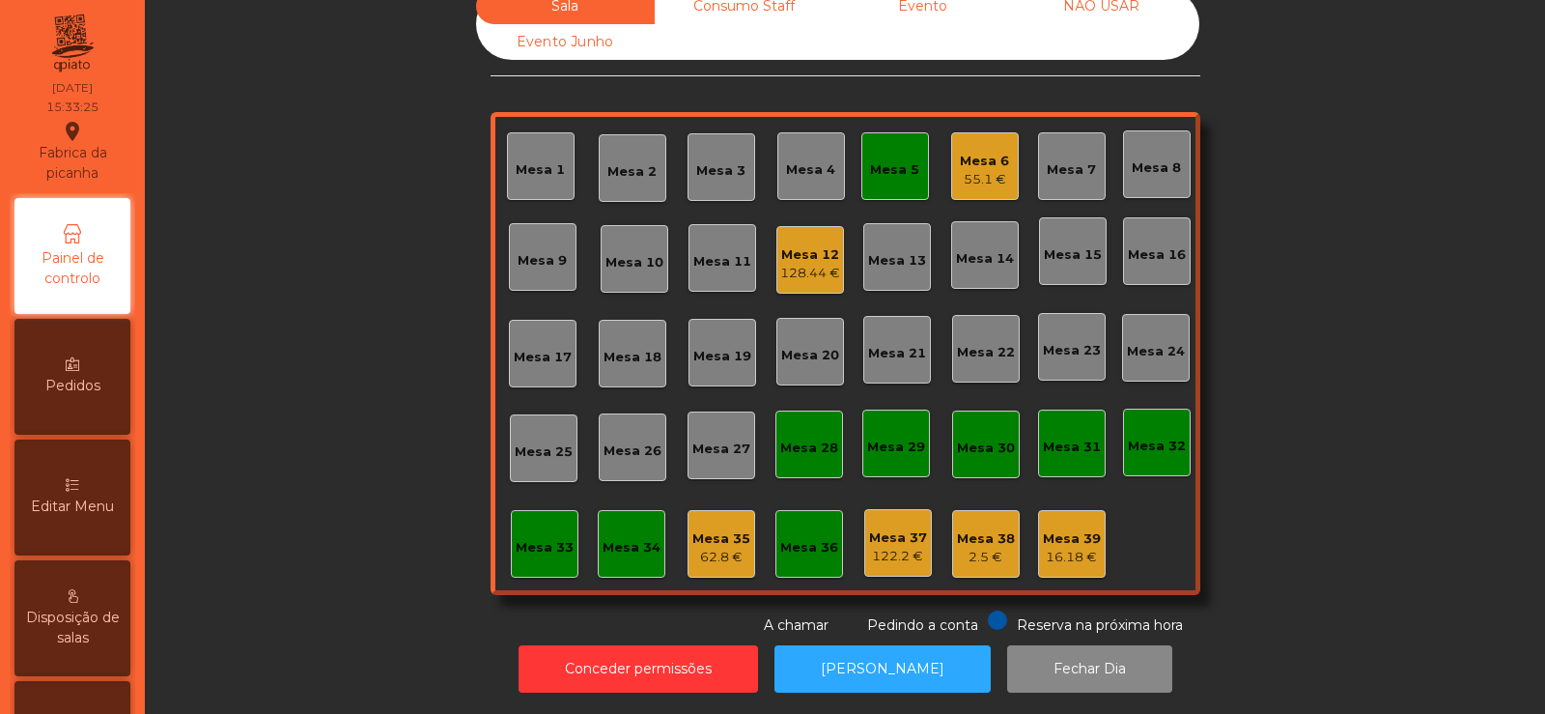
click at [812, 265] on div "128.44 €" at bounding box center [810, 273] width 60 height 19
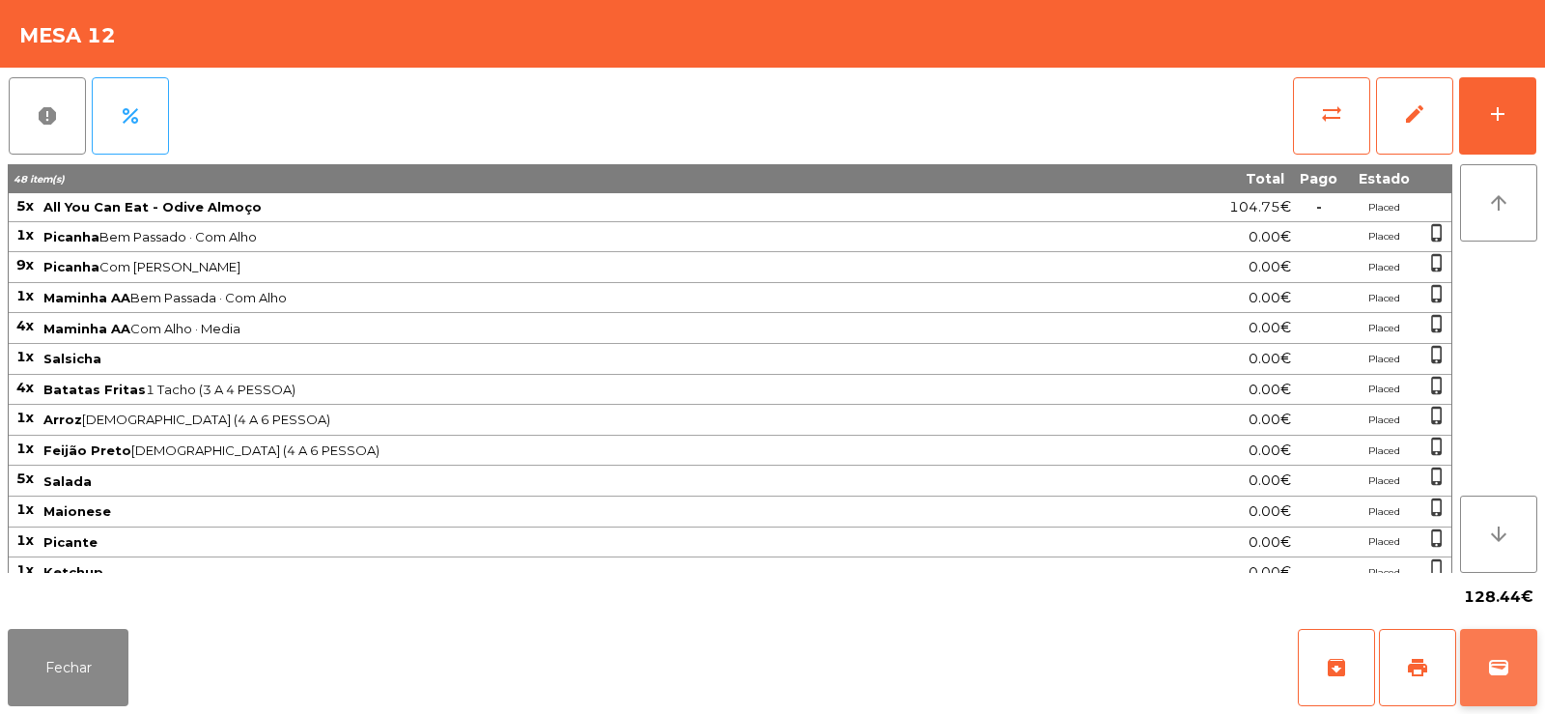
click at [1488, 657] on span "wallet" at bounding box center [1498, 667] width 23 height 23
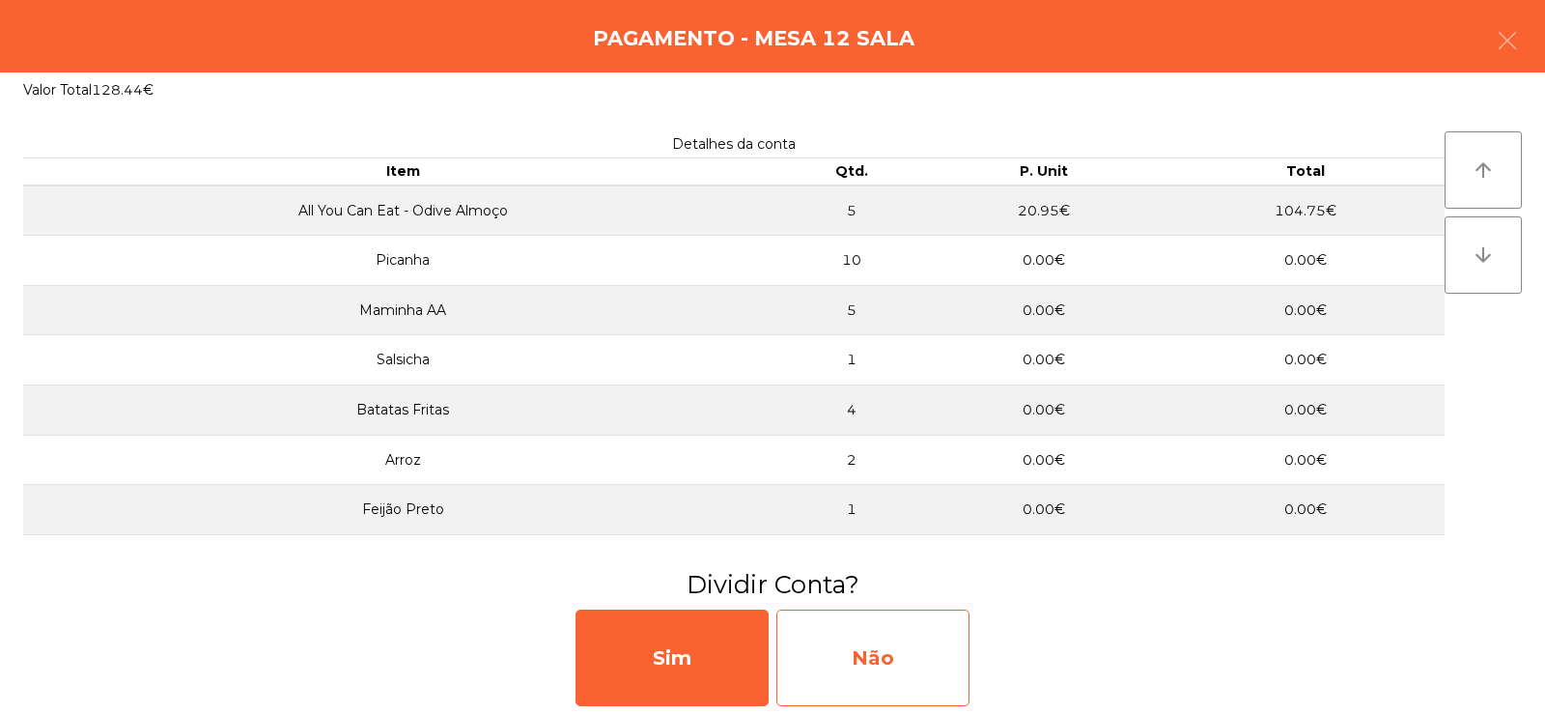
click at [874, 651] on div "Não" at bounding box center [872, 657] width 193 height 97
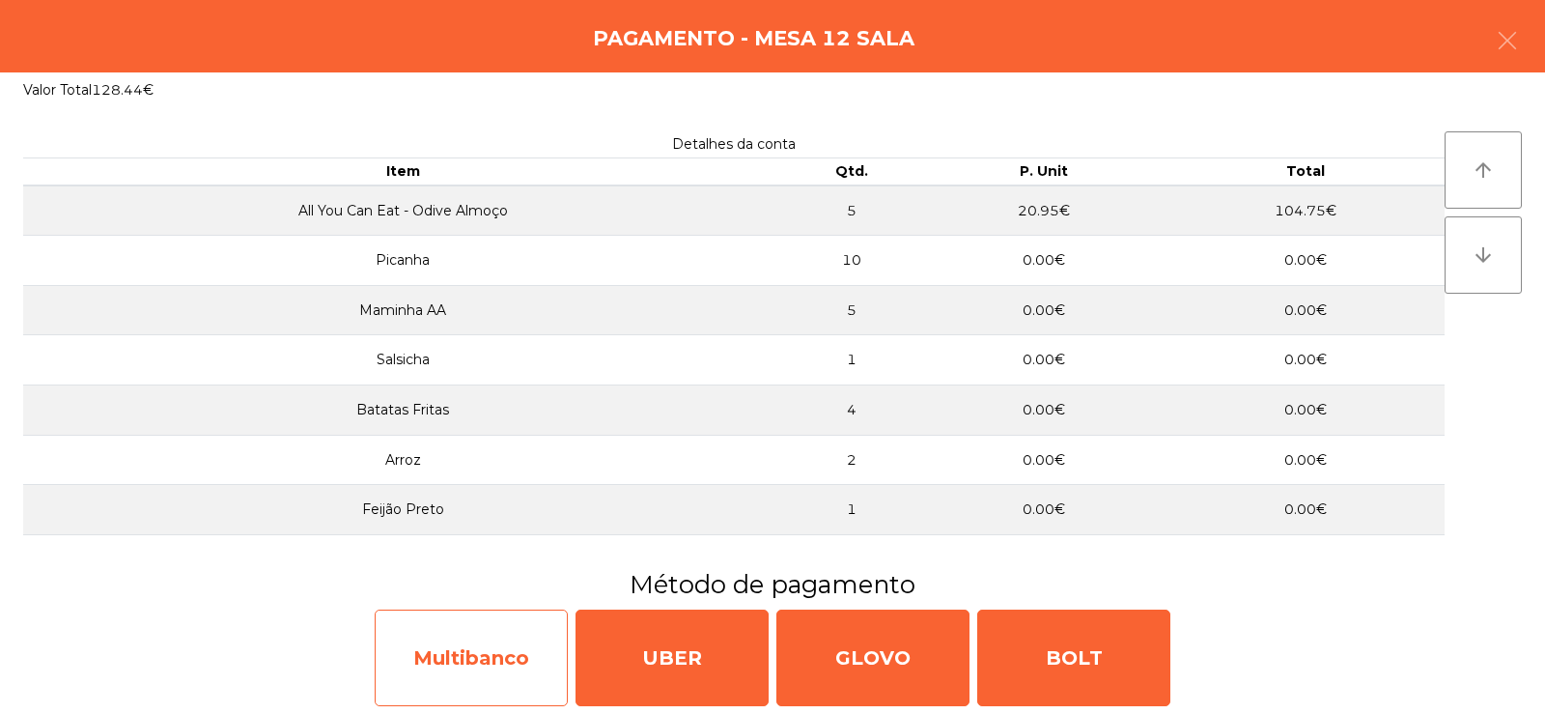
click at [505, 657] on div "Multibanco" at bounding box center [471, 657] width 193 height 97
select select "**"
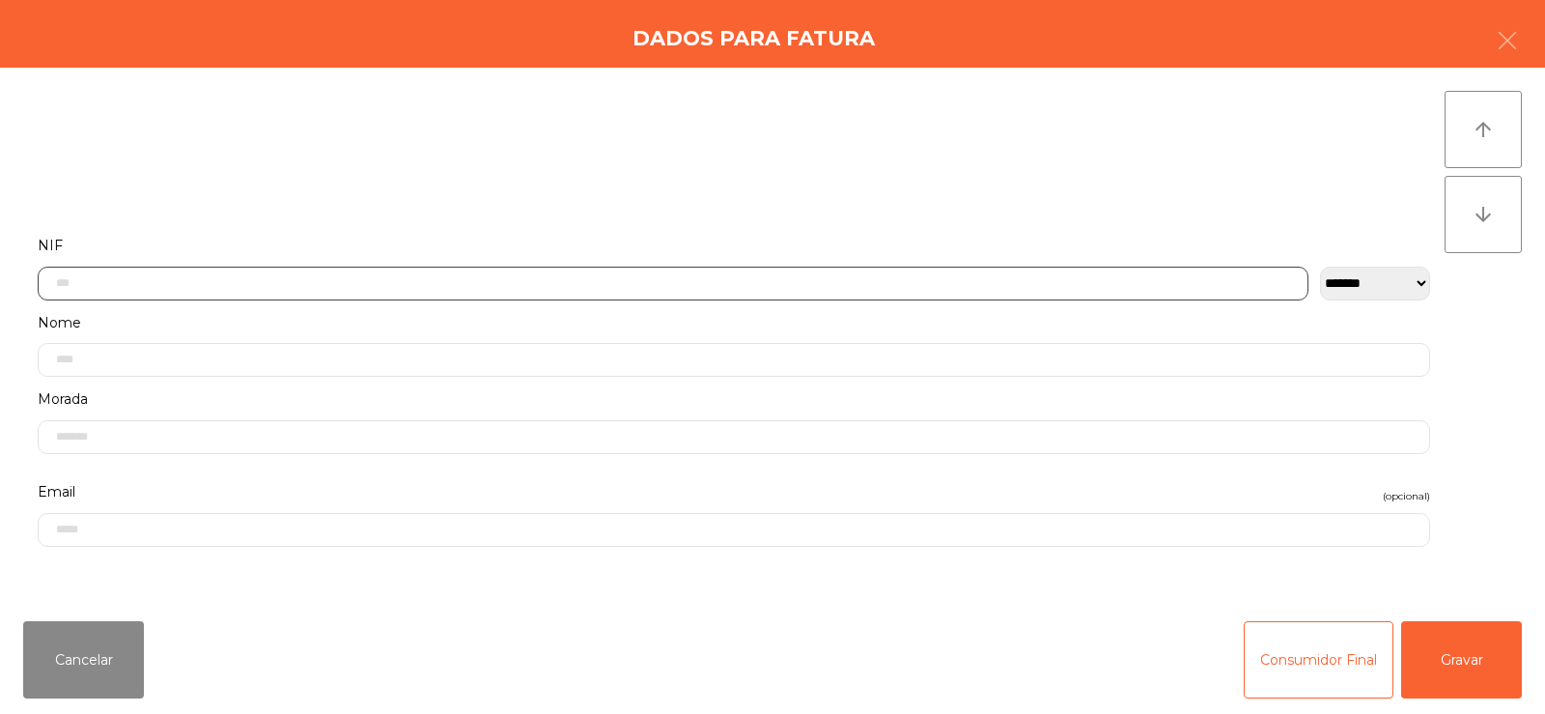
click at [696, 288] on input "text" at bounding box center [673, 284] width 1271 height 34
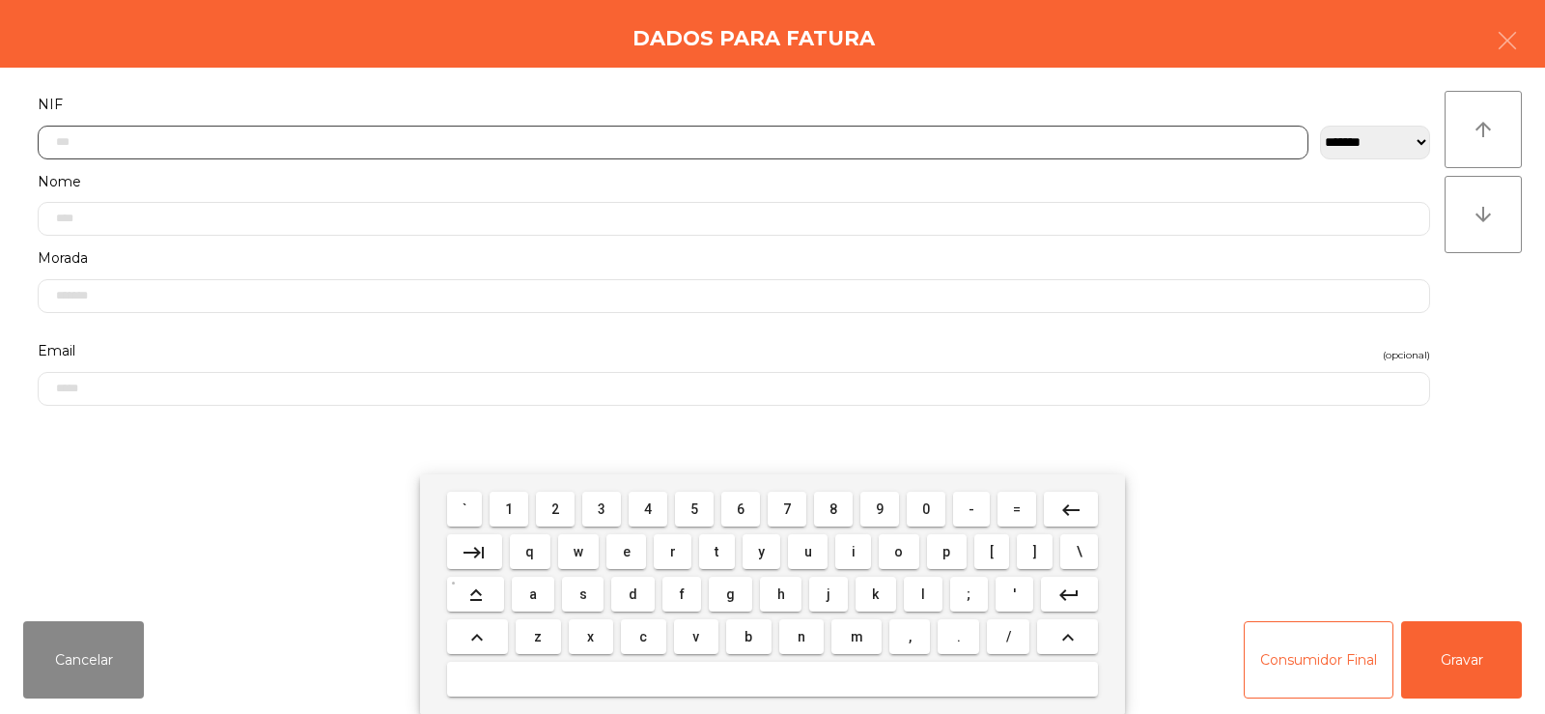
click at [696, 515] on span "5" at bounding box center [694, 508] width 8 height 15
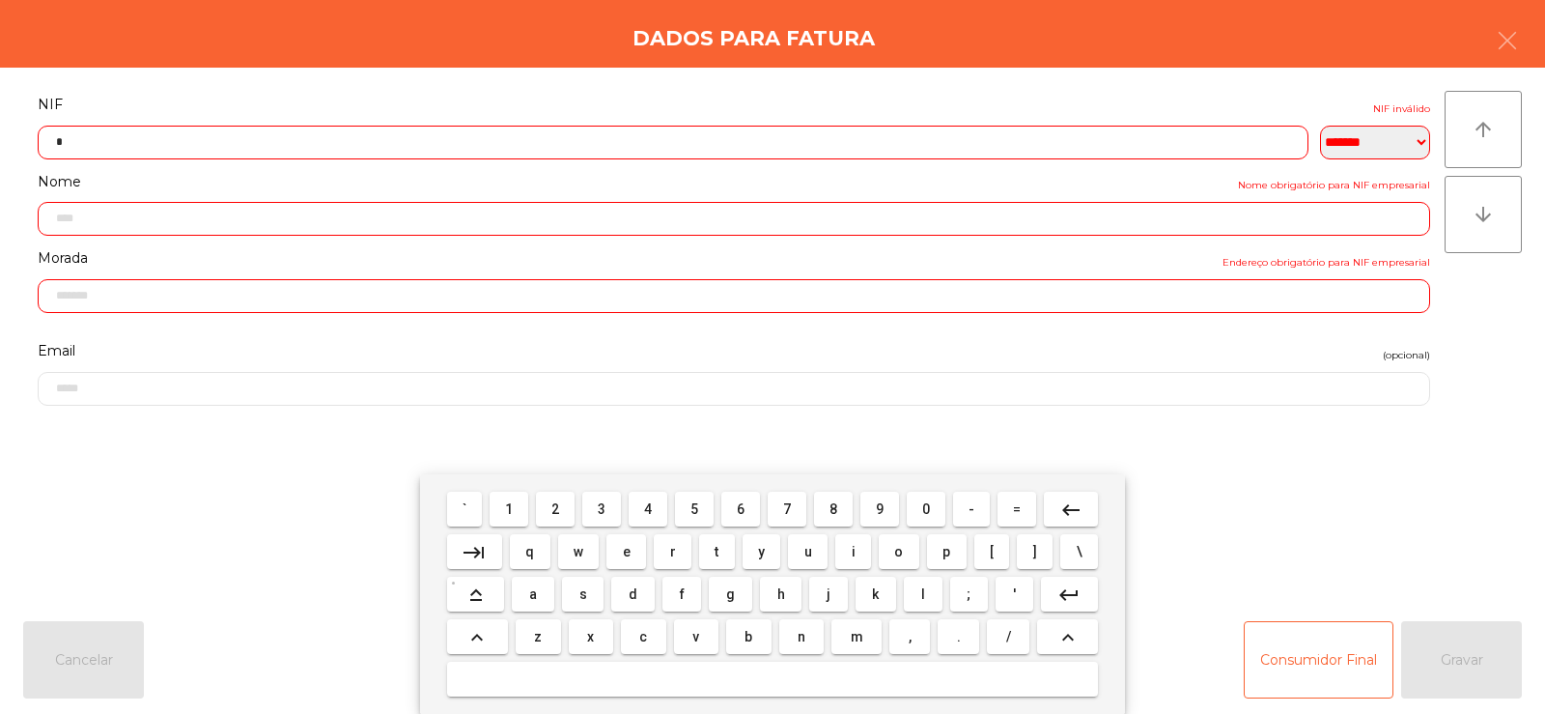
click at [510, 508] on span "1" at bounding box center [509, 508] width 8 height 15
click at [744, 516] on span "6" at bounding box center [741, 508] width 8 height 15
click at [649, 508] on span "4" at bounding box center [648, 508] width 8 height 15
click at [787, 508] on span "7" at bounding box center [787, 508] width 8 height 15
click at [833, 510] on span "8" at bounding box center [833, 508] width 8 height 15
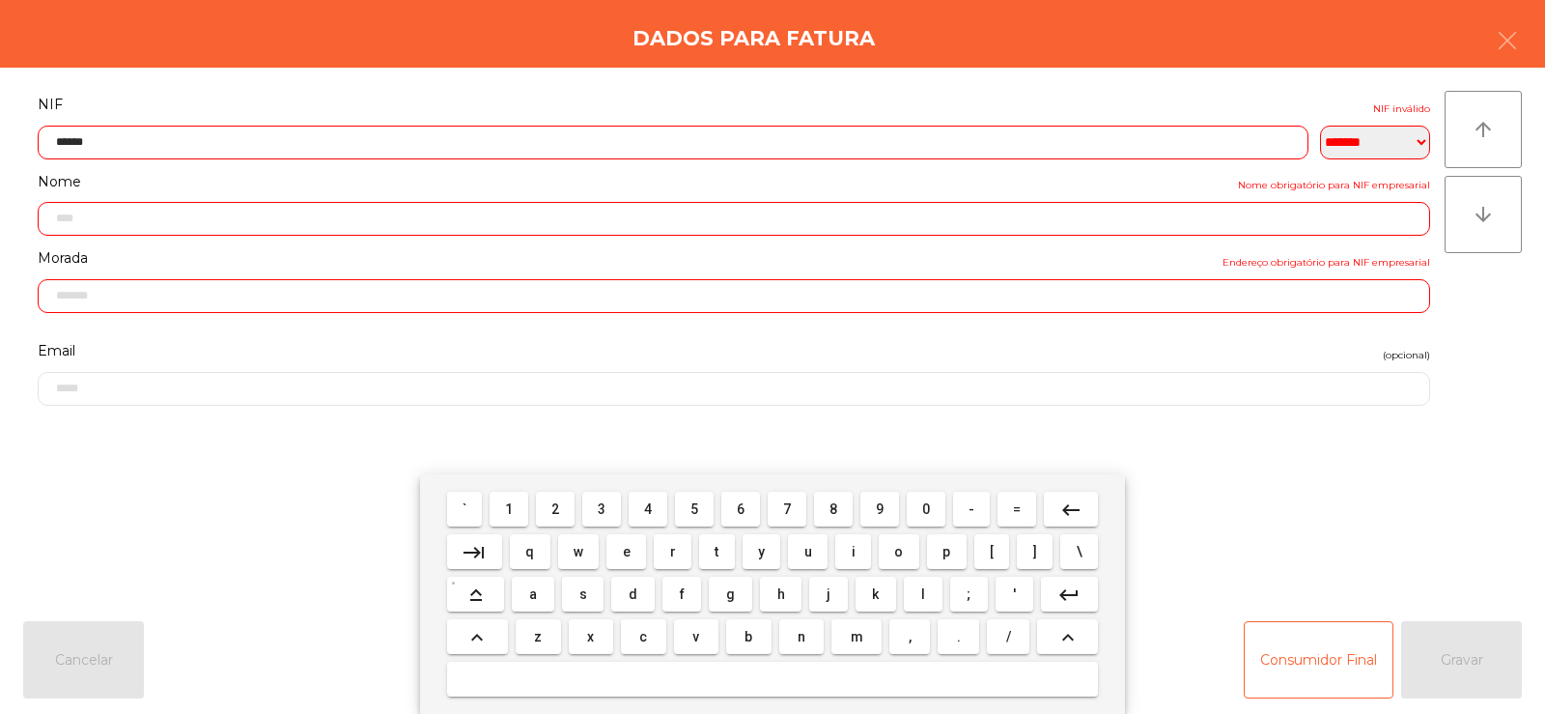
click at [696, 508] on span "5" at bounding box center [694, 508] width 8 height 15
click at [510, 510] on span "1" at bounding box center [509, 508] width 8 height 15
click at [741, 508] on span "6" at bounding box center [741, 508] width 8 height 15
type input "*********"
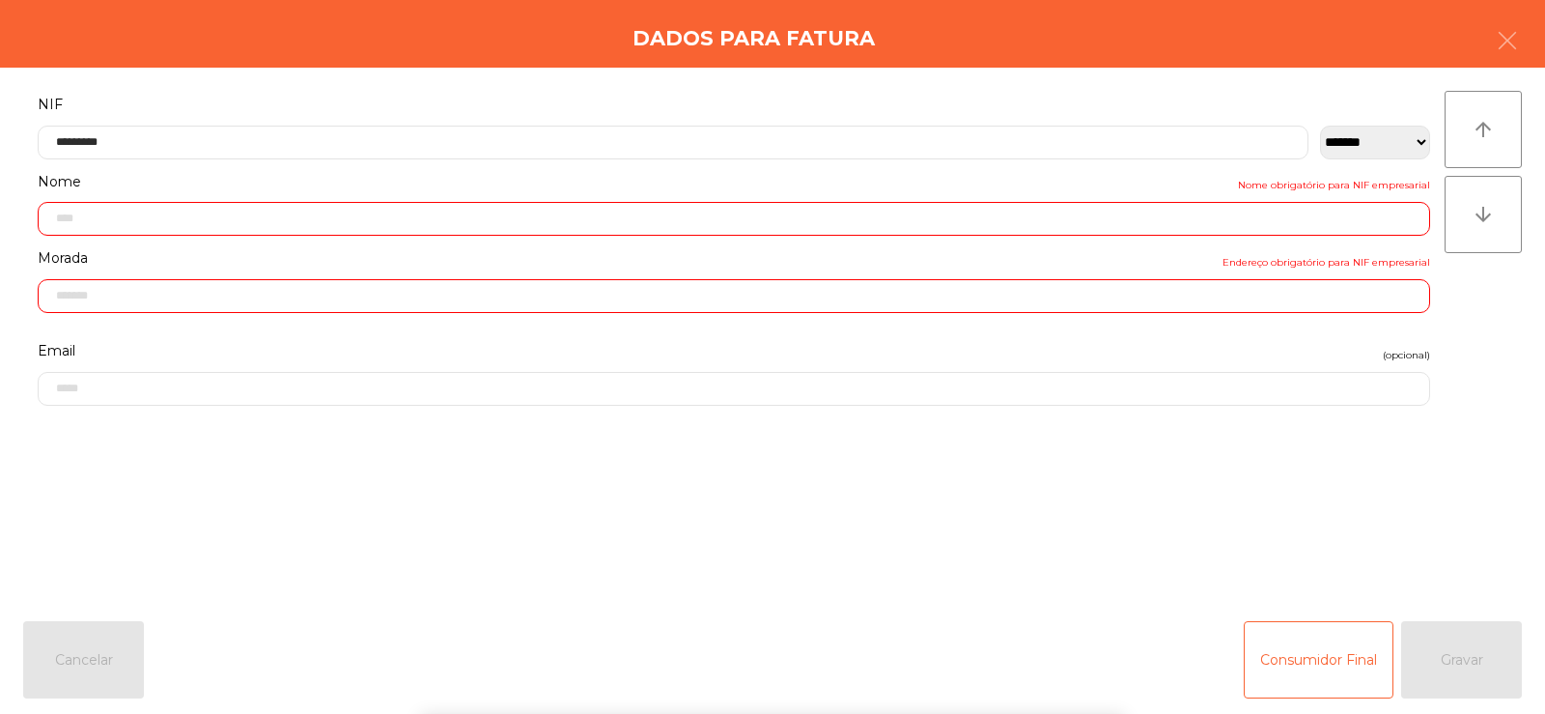
click at [1470, 571] on div "` 1 2 3 4 5 6 7 8 9 0 - = keyboard_backspace keyboard_tab q w e r t y u i o p […" at bounding box center [772, 593] width 1545 height 239
click at [1467, 673] on div "Consumidor Final Gravar" at bounding box center [1383, 659] width 278 height 77
type input "**********"
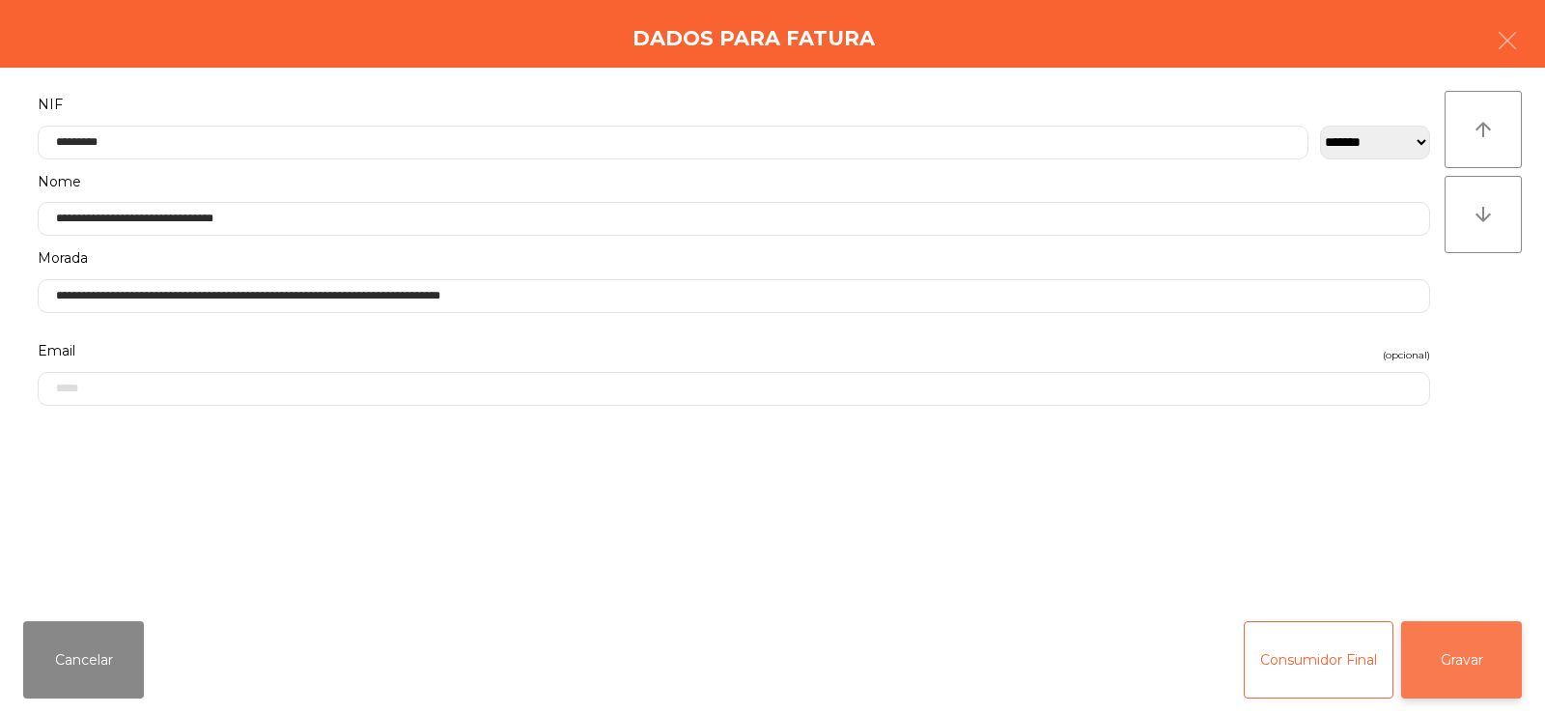
click at [1469, 662] on button "Gravar" at bounding box center [1461, 659] width 121 height 77
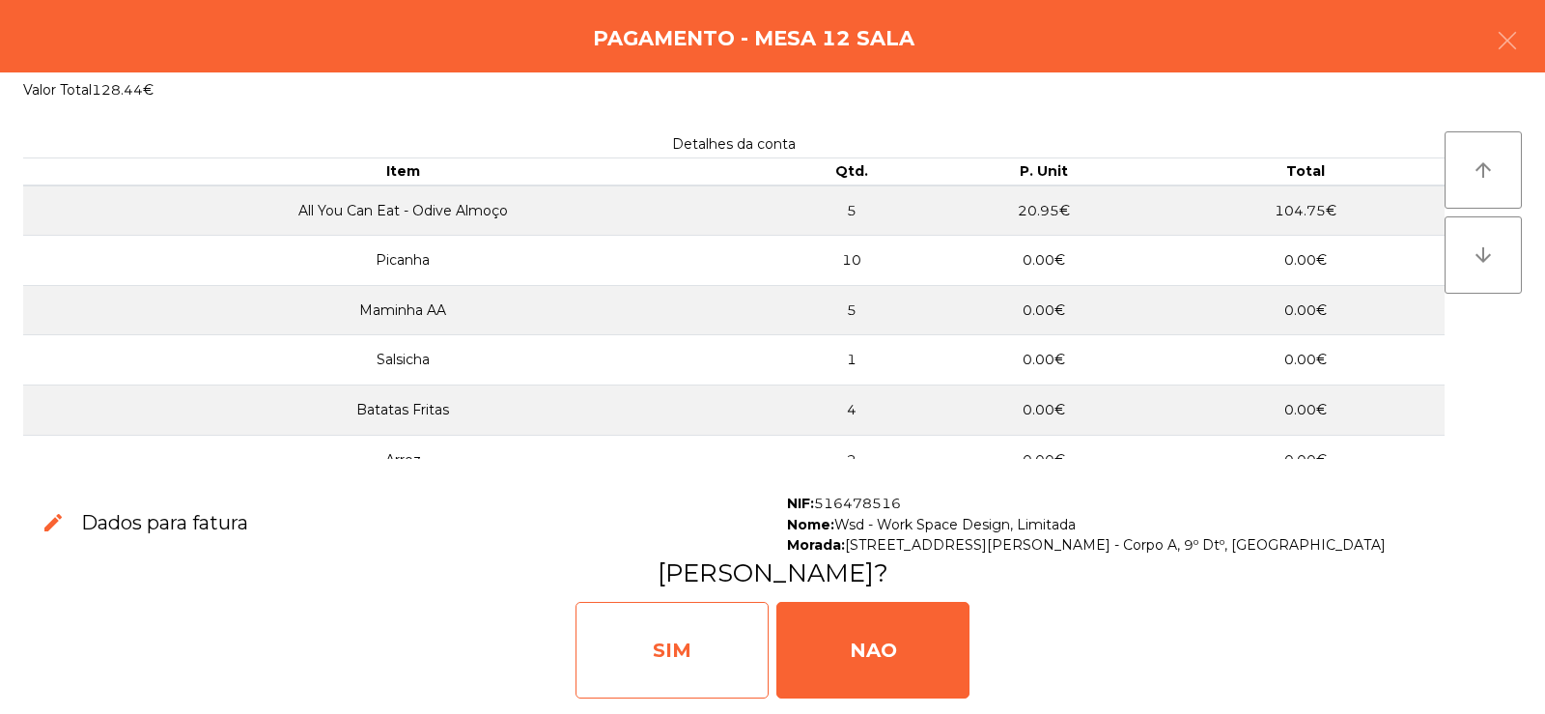
click at [683, 648] on div "SIM" at bounding box center [671, 650] width 193 height 97
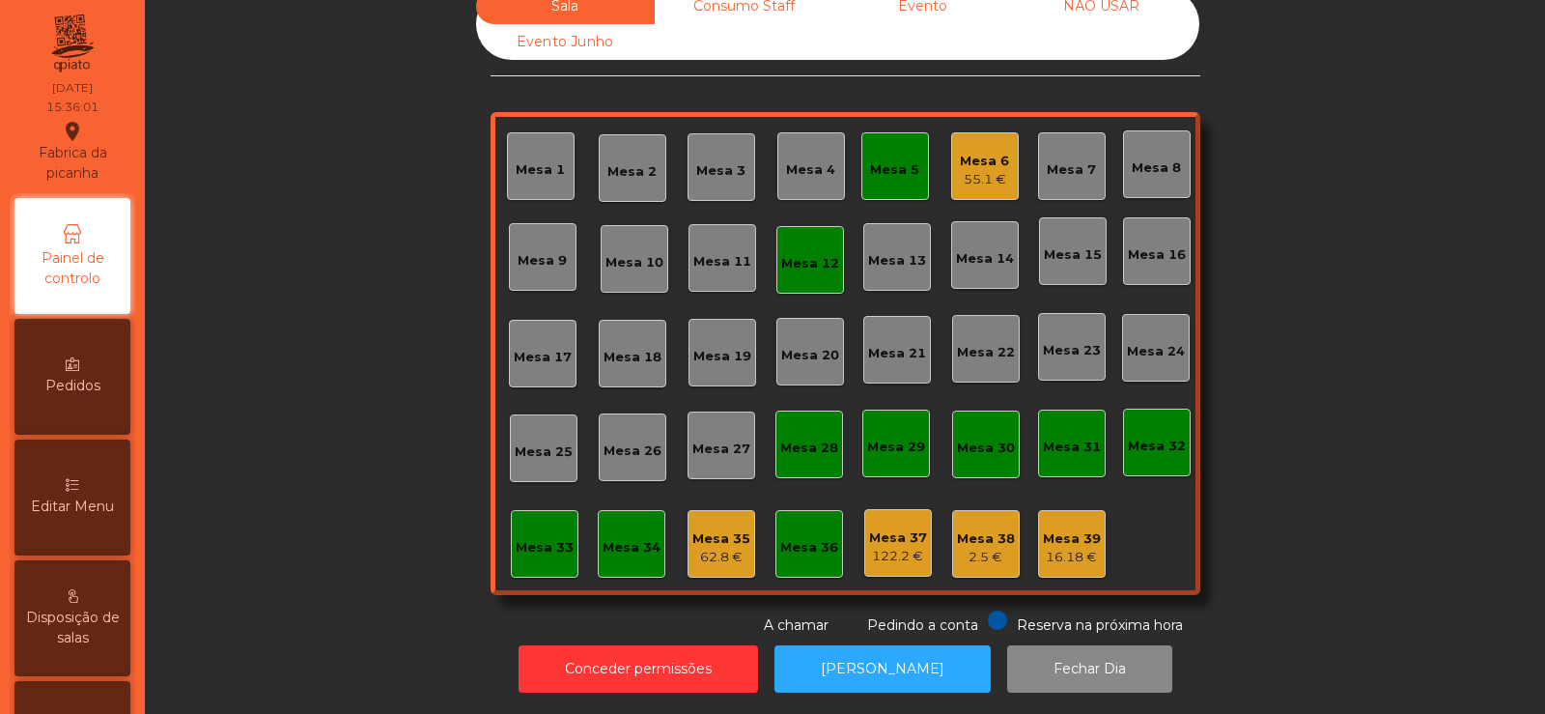
click at [965, 170] on div "55.1 €" at bounding box center [984, 179] width 49 height 19
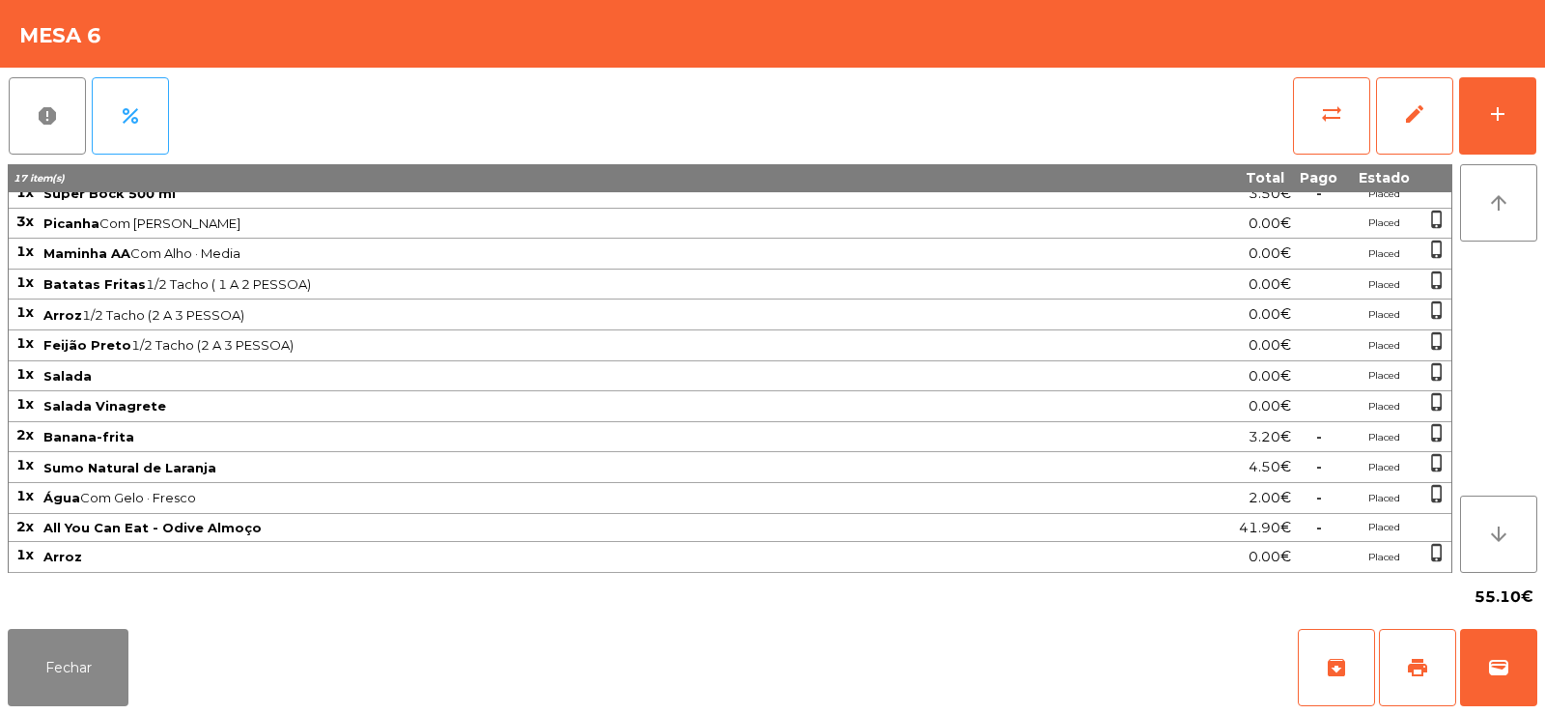
scroll to position [0, 0]
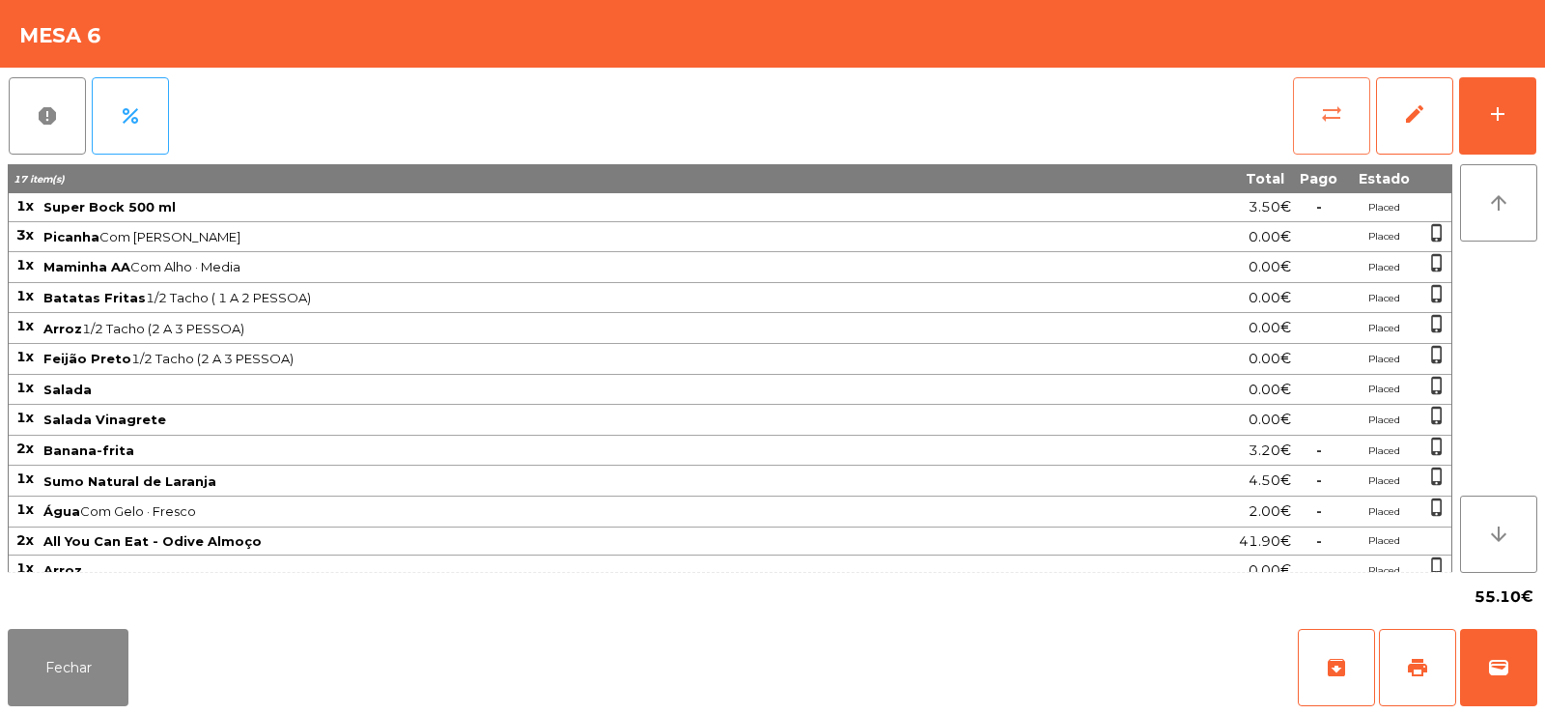
click at [1341, 129] on button "sync_alt" at bounding box center [1331, 115] width 77 height 77
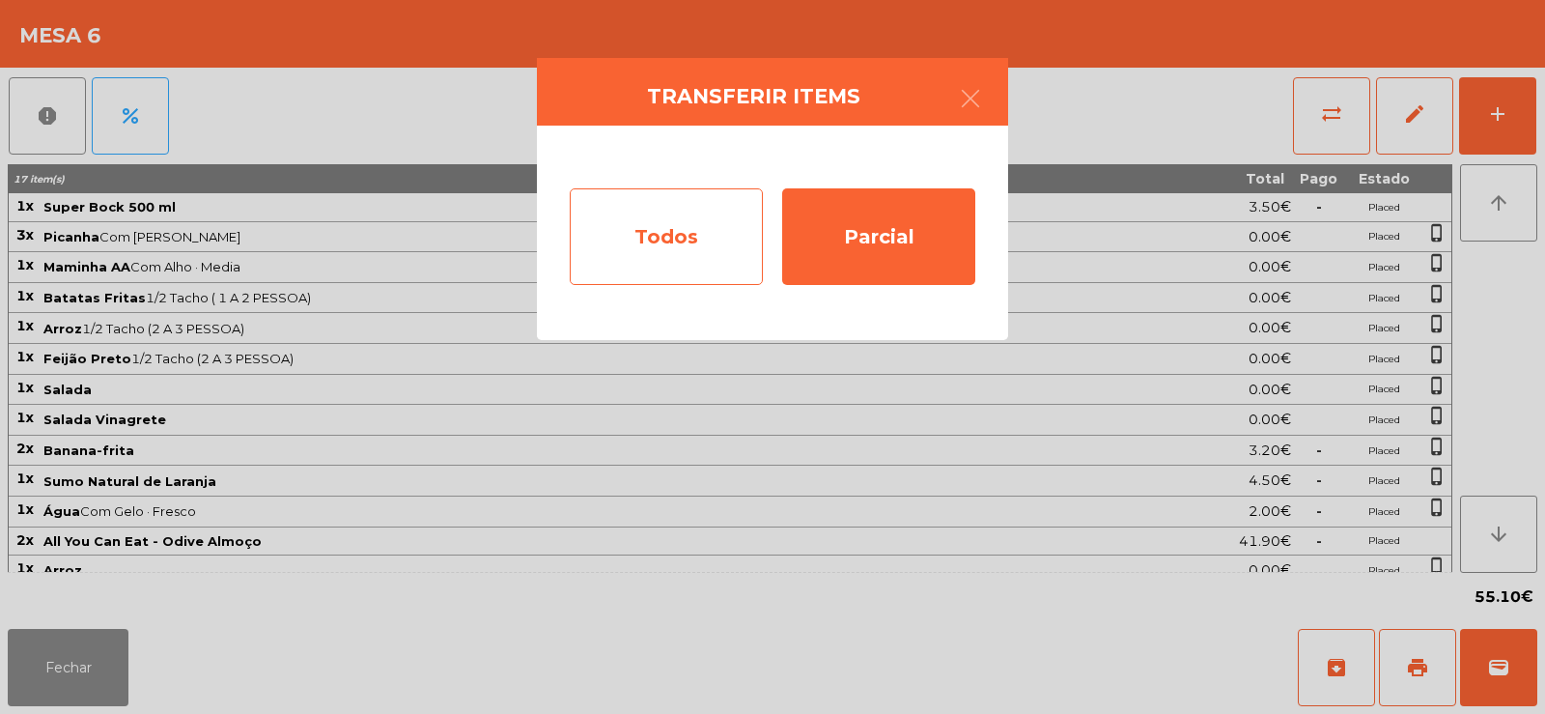
click at [711, 232] on div "Todos" at bounding box center [666, 236] width 193 height 97
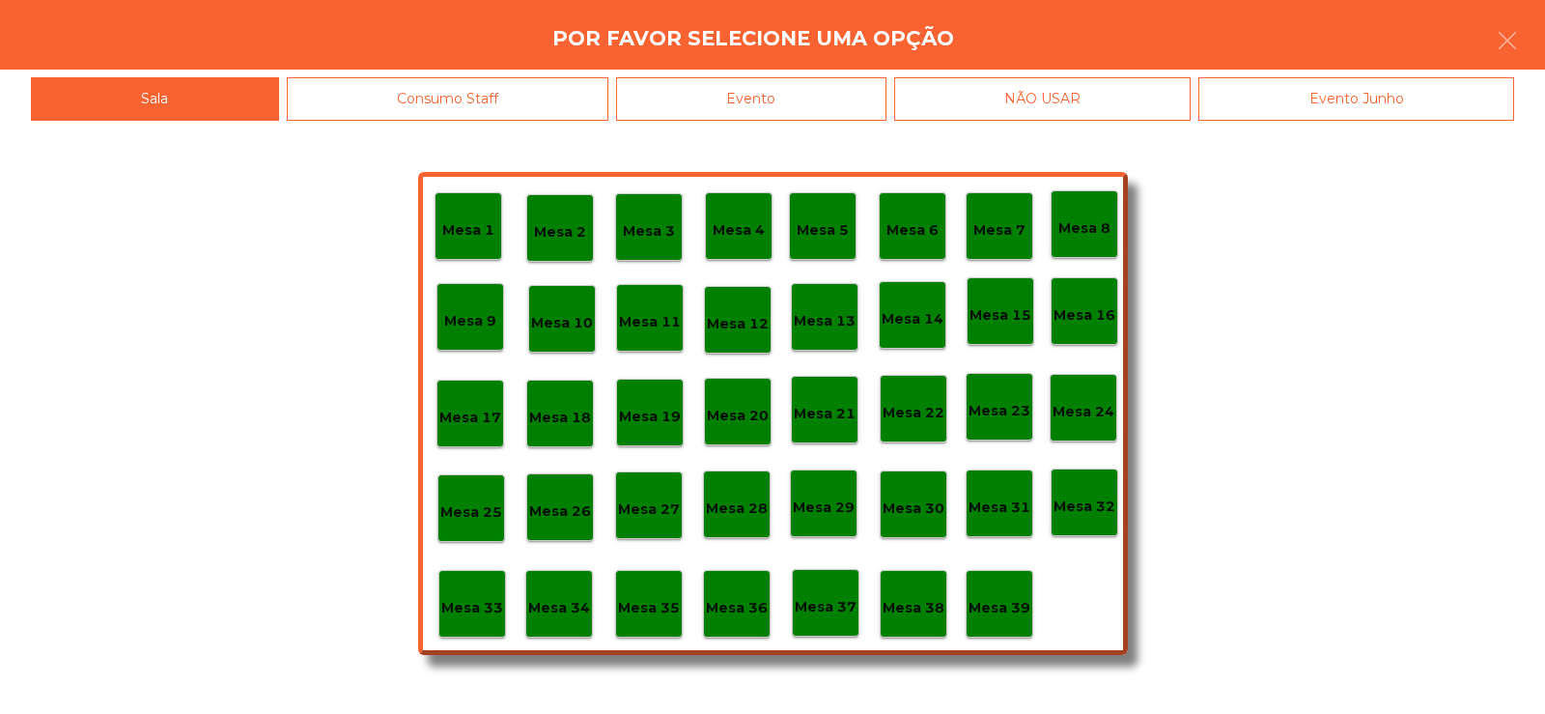
click at [571, 95] on div "Consumo Staff" at bounding box center [448, 98] width 323 height 43
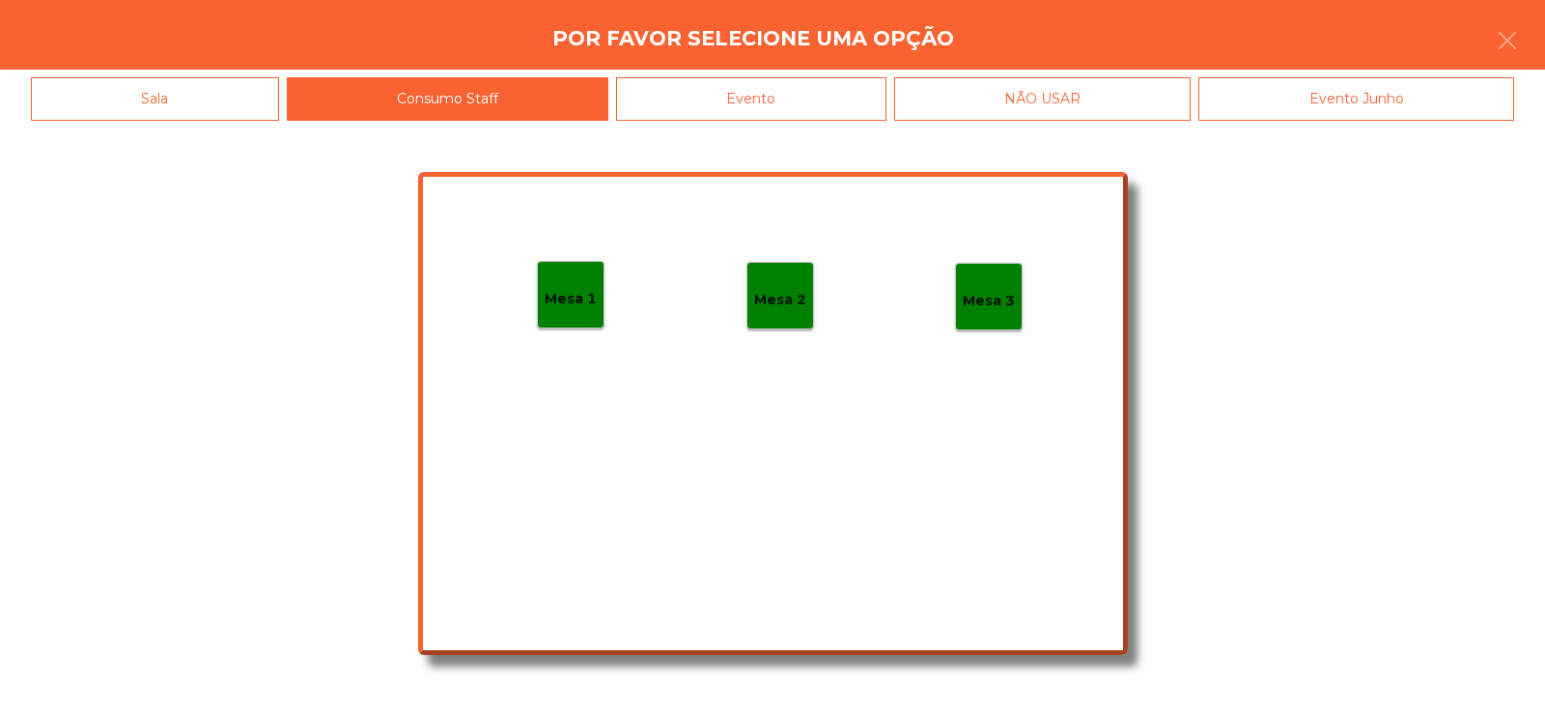
click at [840, 115] on div "Evento" at bounding box center [751, 98] width 270 height 43
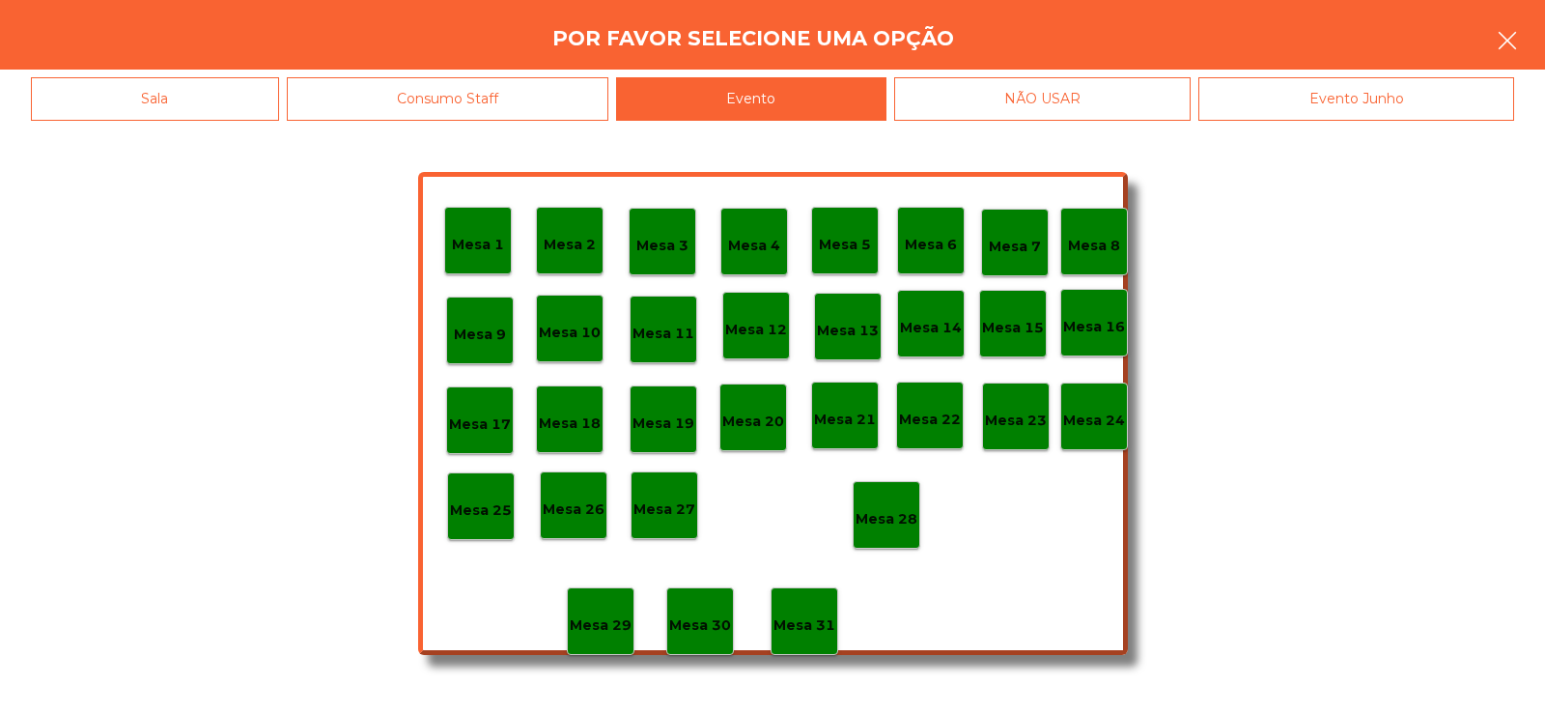
click at [1532, 37] on button "button" at bounding box center [1507, 43] width 54 height 58
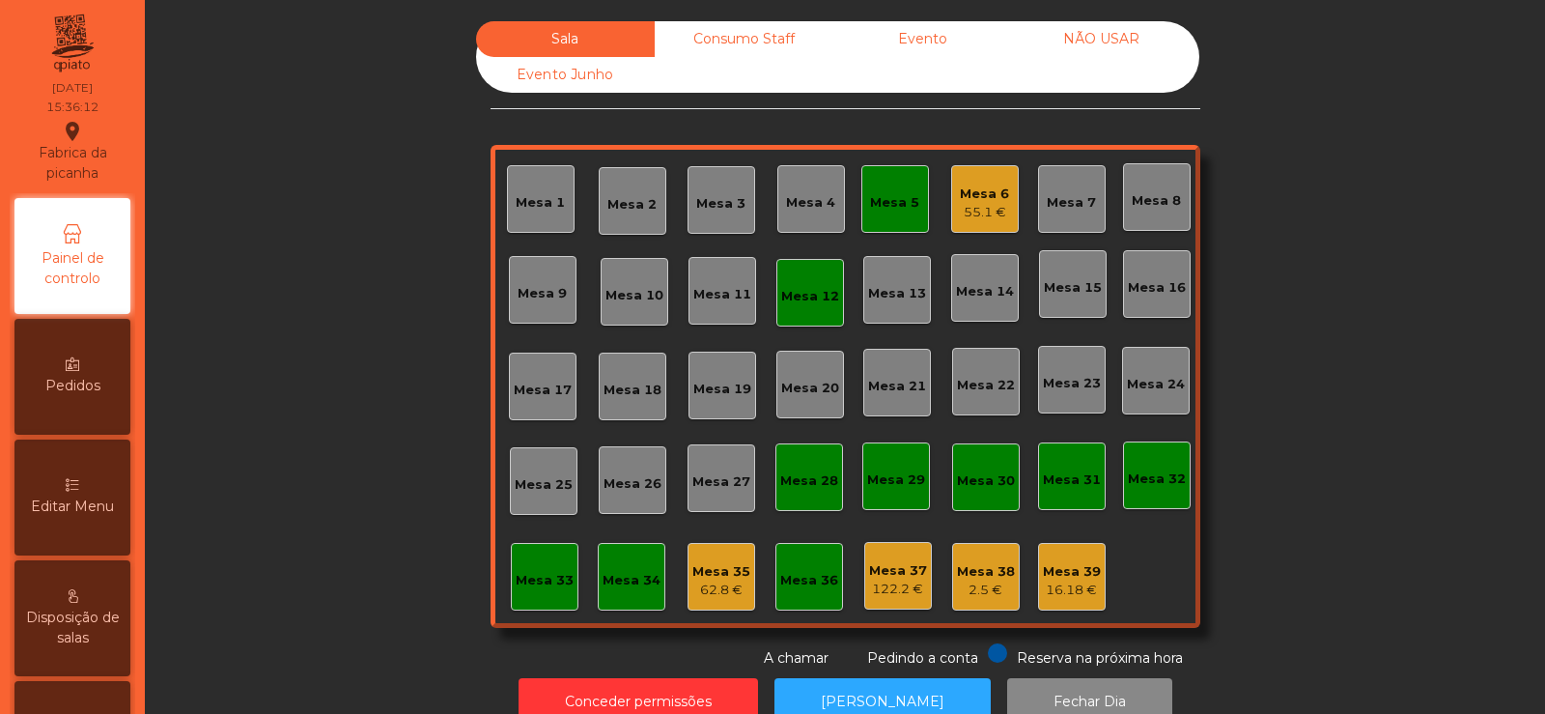
click at [759, 32] on div "Consumo Staff" at bounding box center [744, 39] width 179 height 36
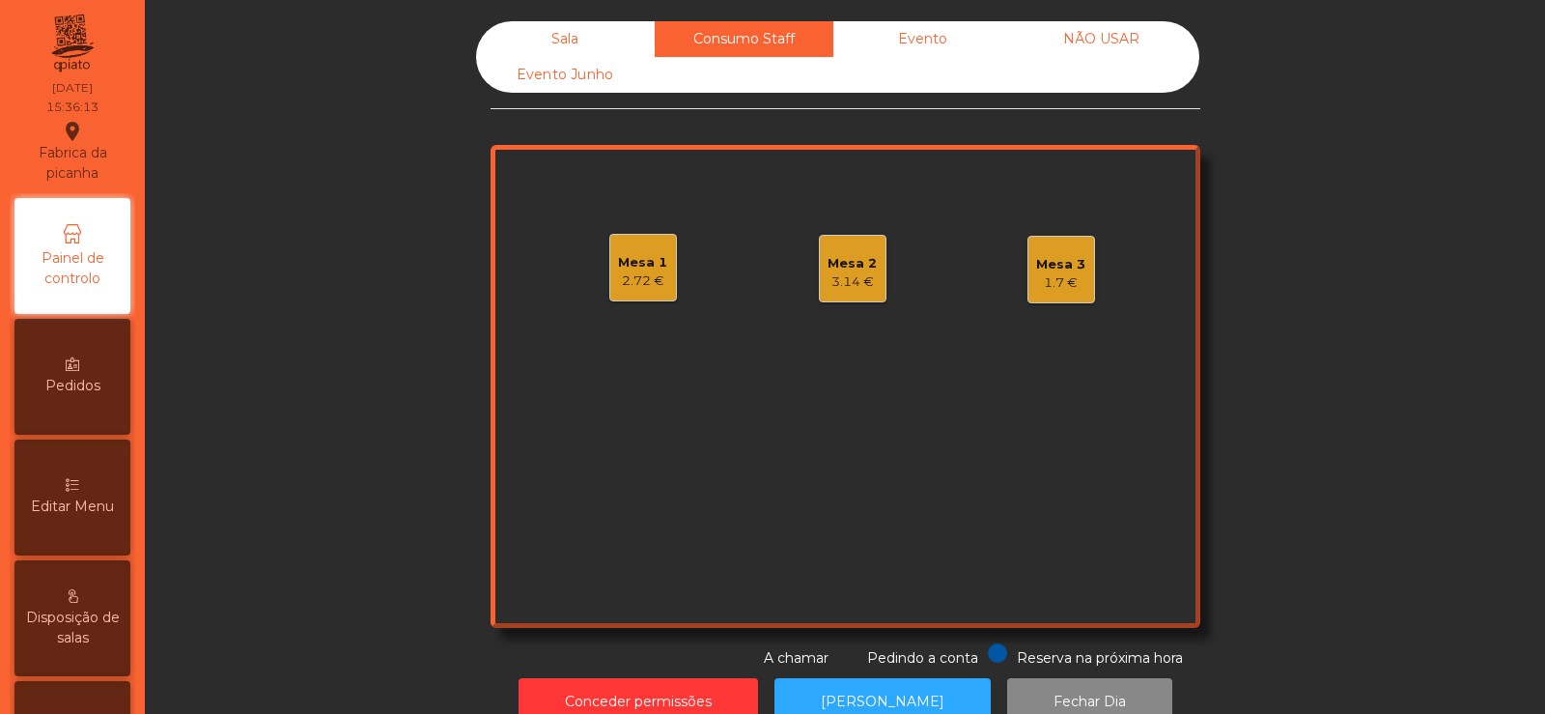
click at [911, 55] on div "Evento" at bounding box center [922, 39] width 179 height 36
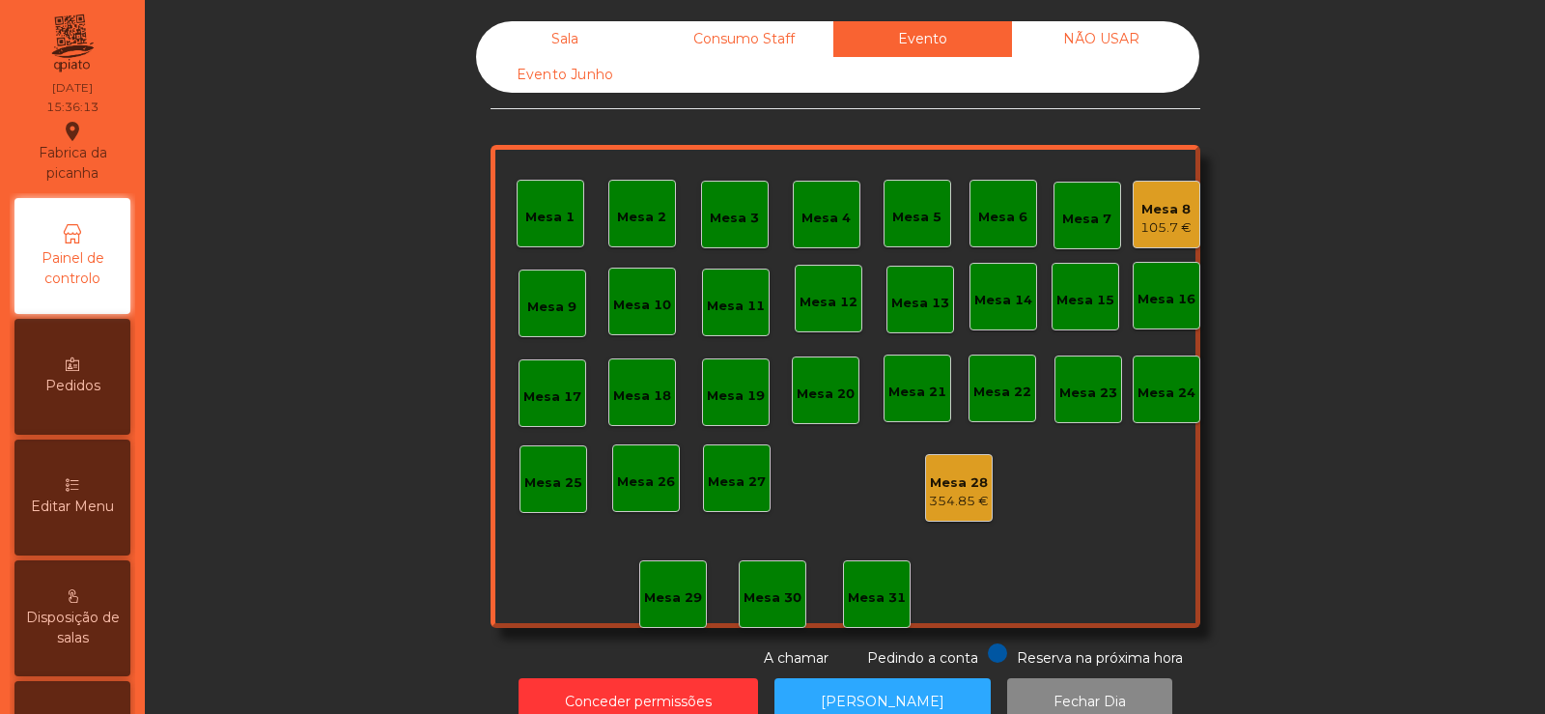
click at [1170, 210] on div "Mesa 8" at bounding box center [1165, 209] width 51 height 19
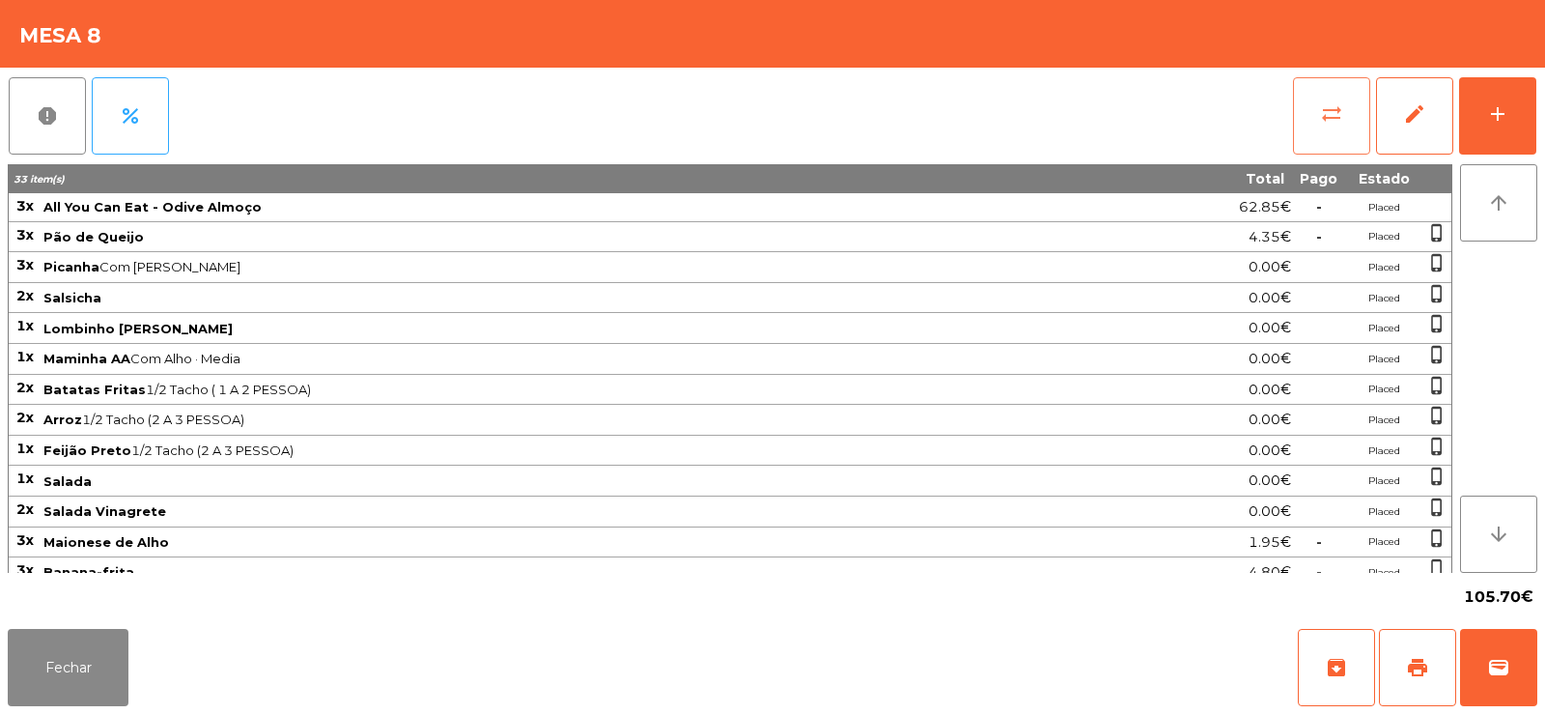
click at [1325, 102] on span "sync_alt" at bounding box center [1331, 113] width 23 height 23
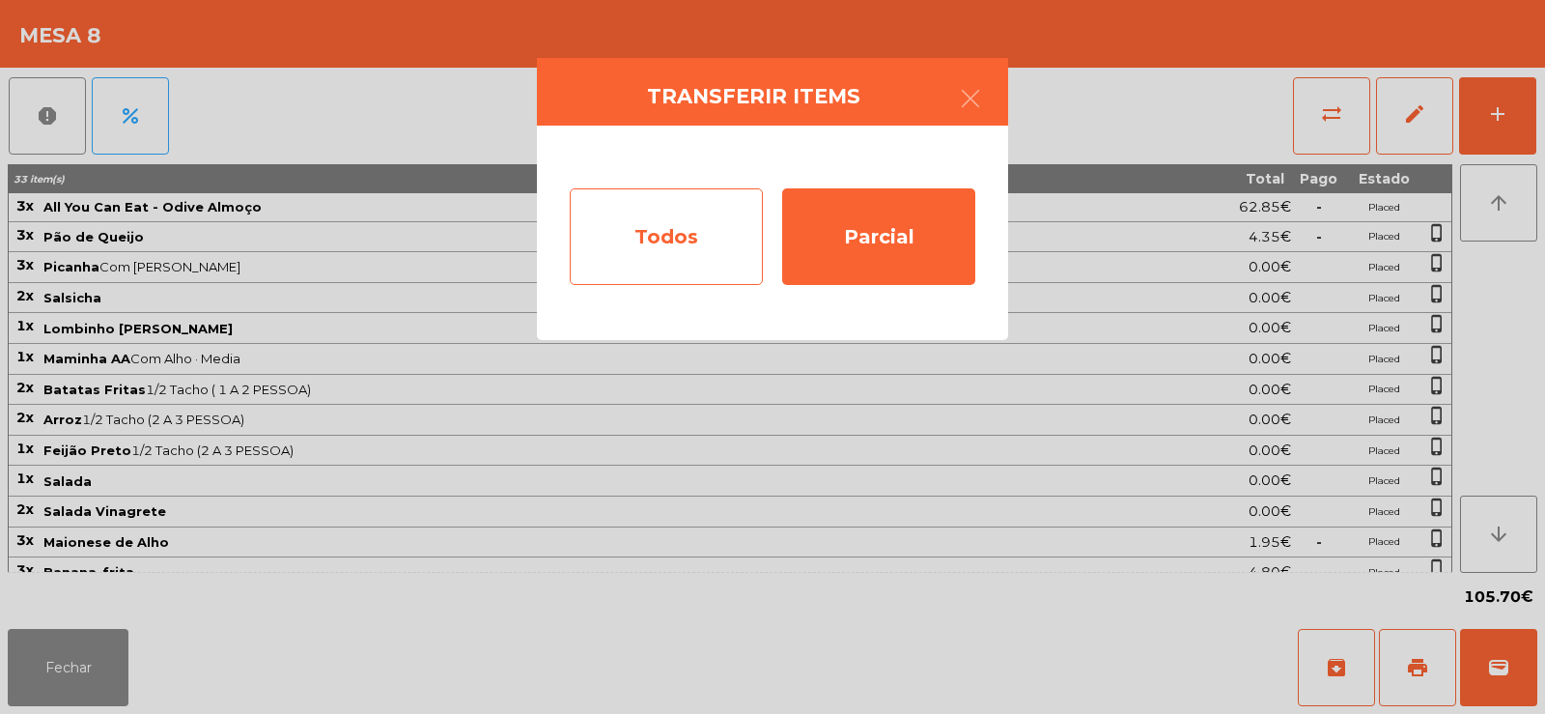
click at [652, 231] on div "Todos" at bounding box center [666, 236] width 193 height 97
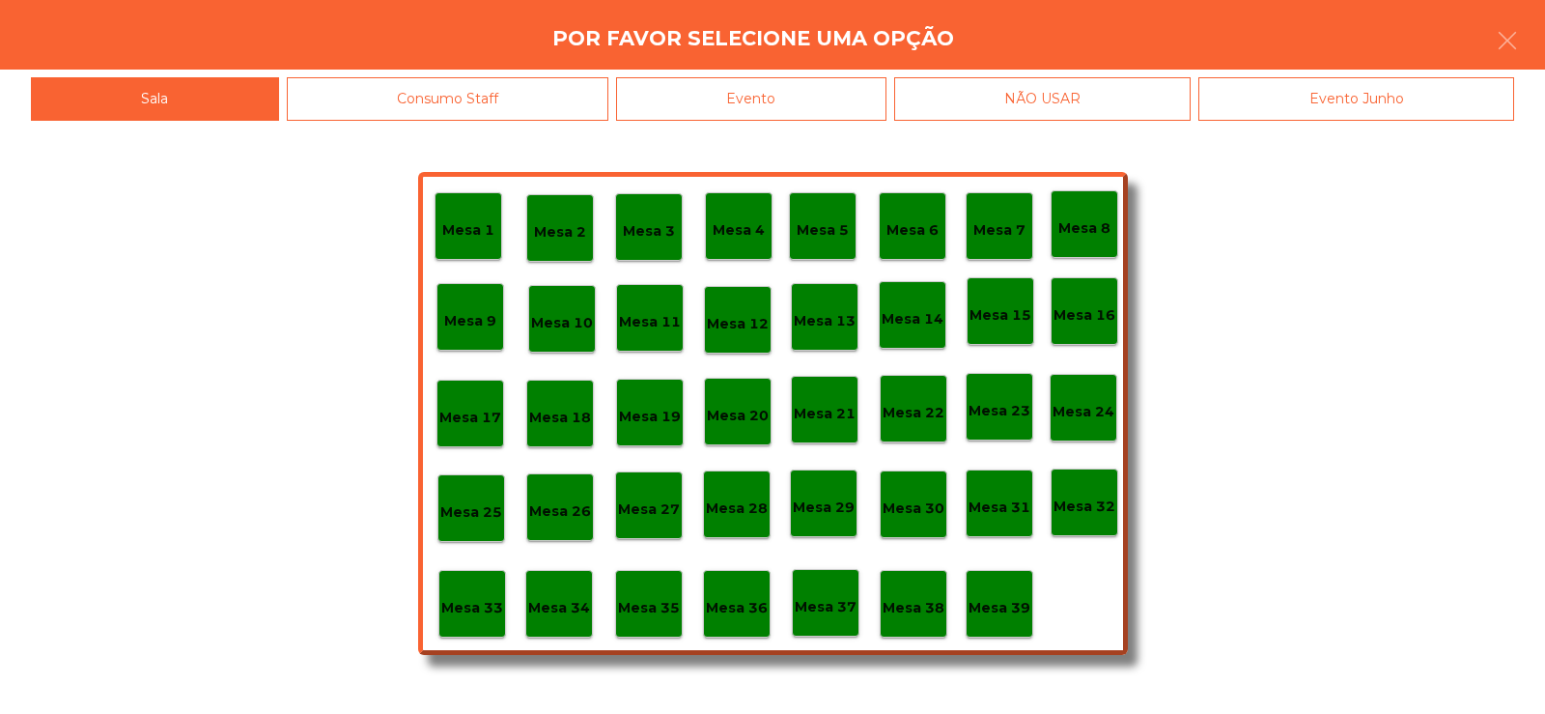
click at [779, 100] on div "Evento" at bounding box center [751, 98] width 270 height 43
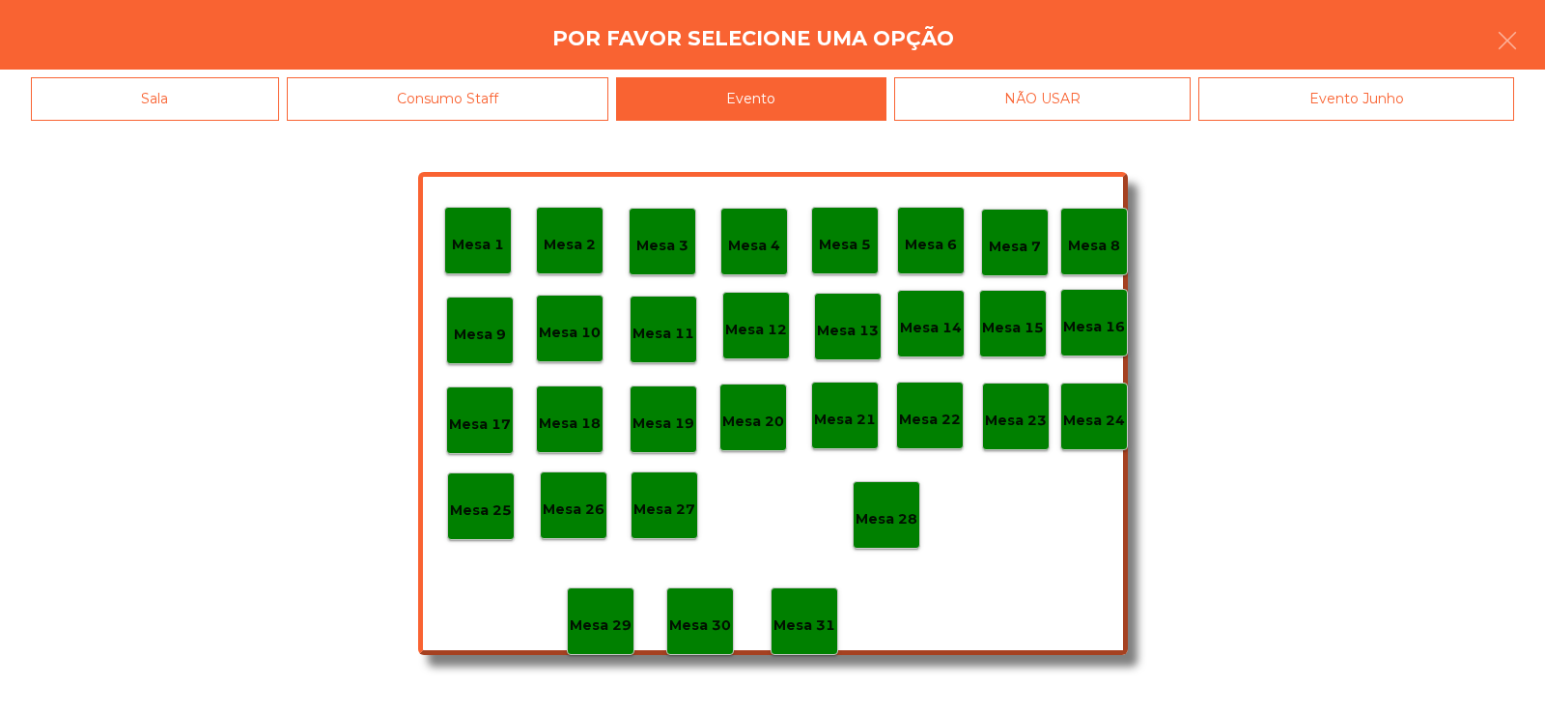
click at [896, 530] on div "Mesa 28" at bounding box center [887, 515] width 68 height 68
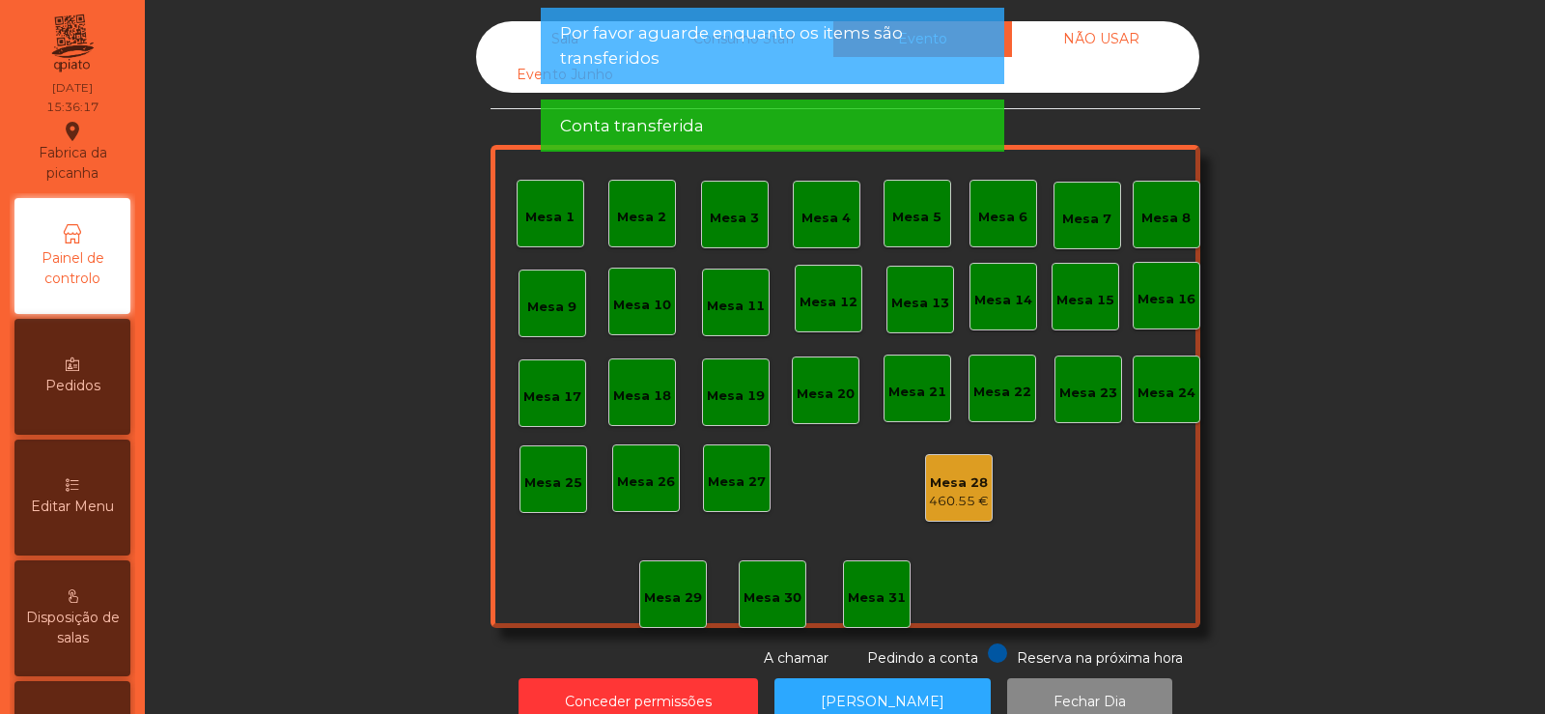
click at [816, 65] on span "Por favor aguarde enquanto os items são transferidos" at bounding box center [772, 45] width 425 height 48
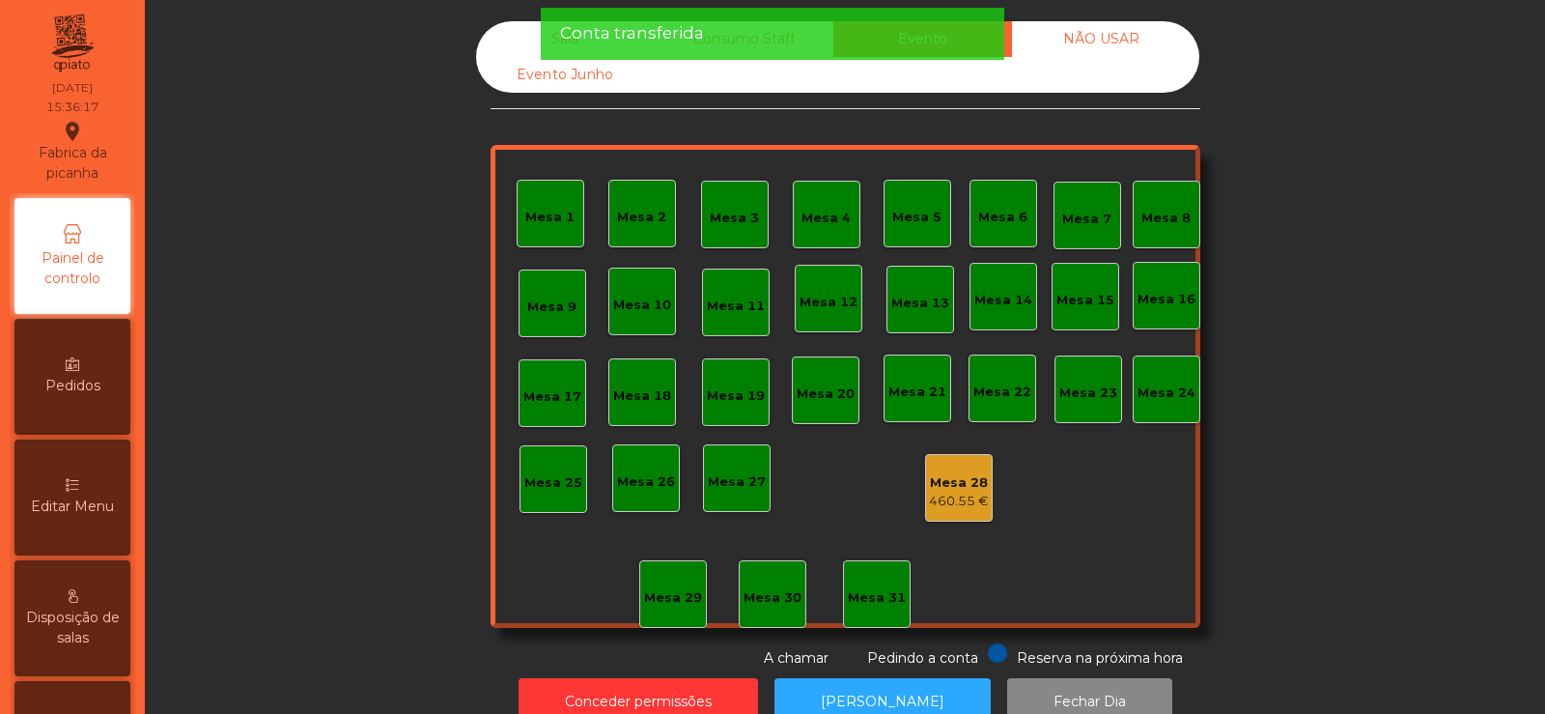
click at [805, 38] on div "Conta transferida" at bounding box center [772, 33] width 425 height 24
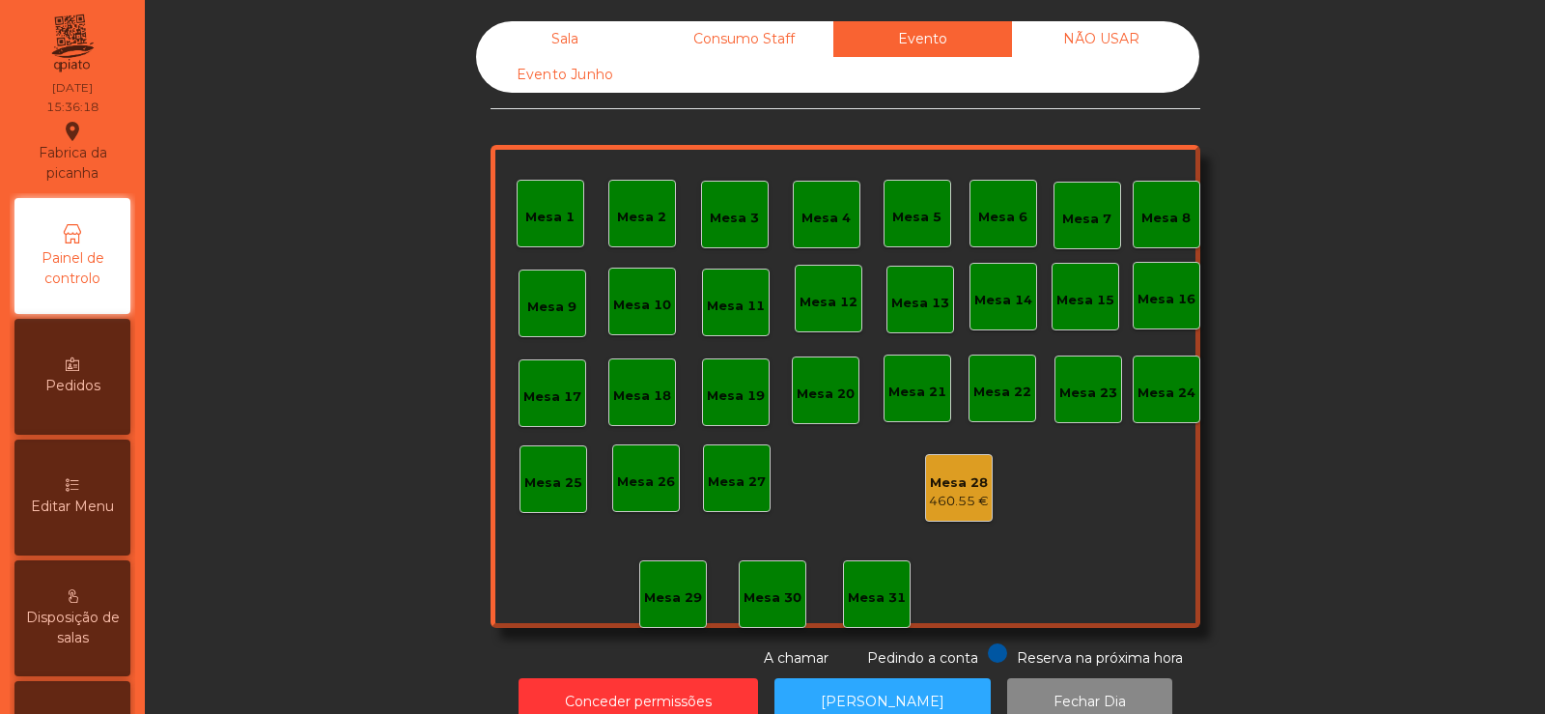
click at [764, 41] on div "Consumo Staff" at bounding box center [744, 39] width 179 height 36
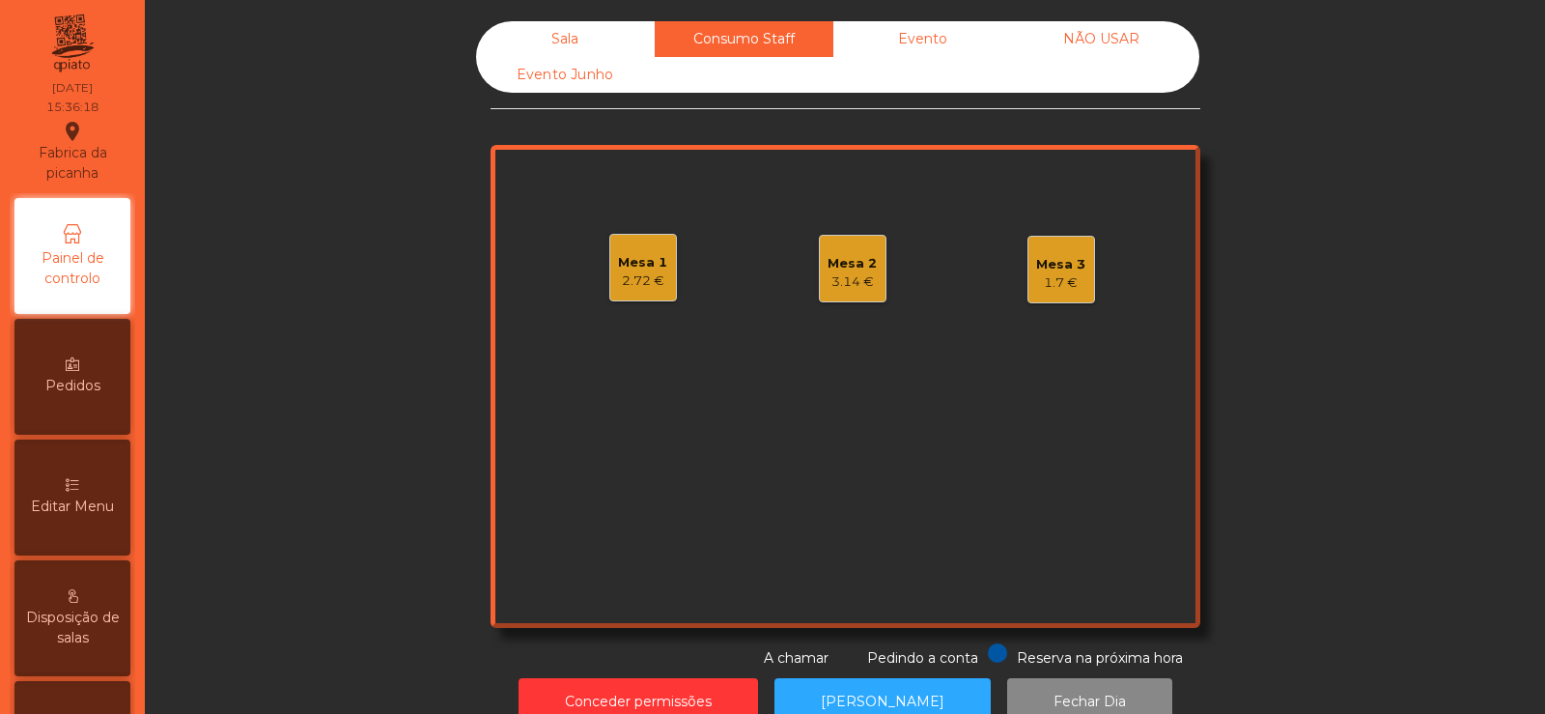
click at [580, 42] on div "Sala" at bounding box center [565, 39] width 179 height 36
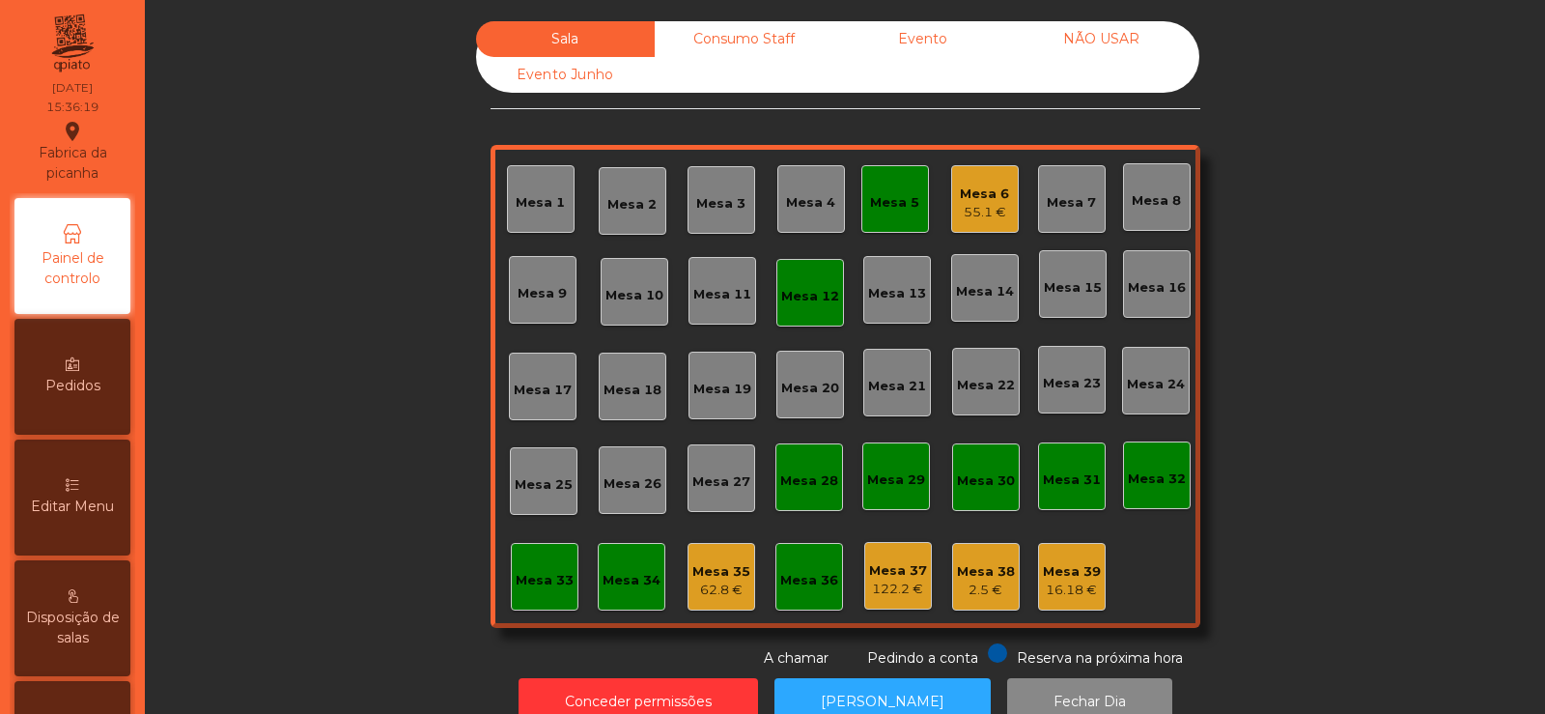
click at [976, 214] on div "55.1 €" at bounding box center [984, 212] width 49 height 19
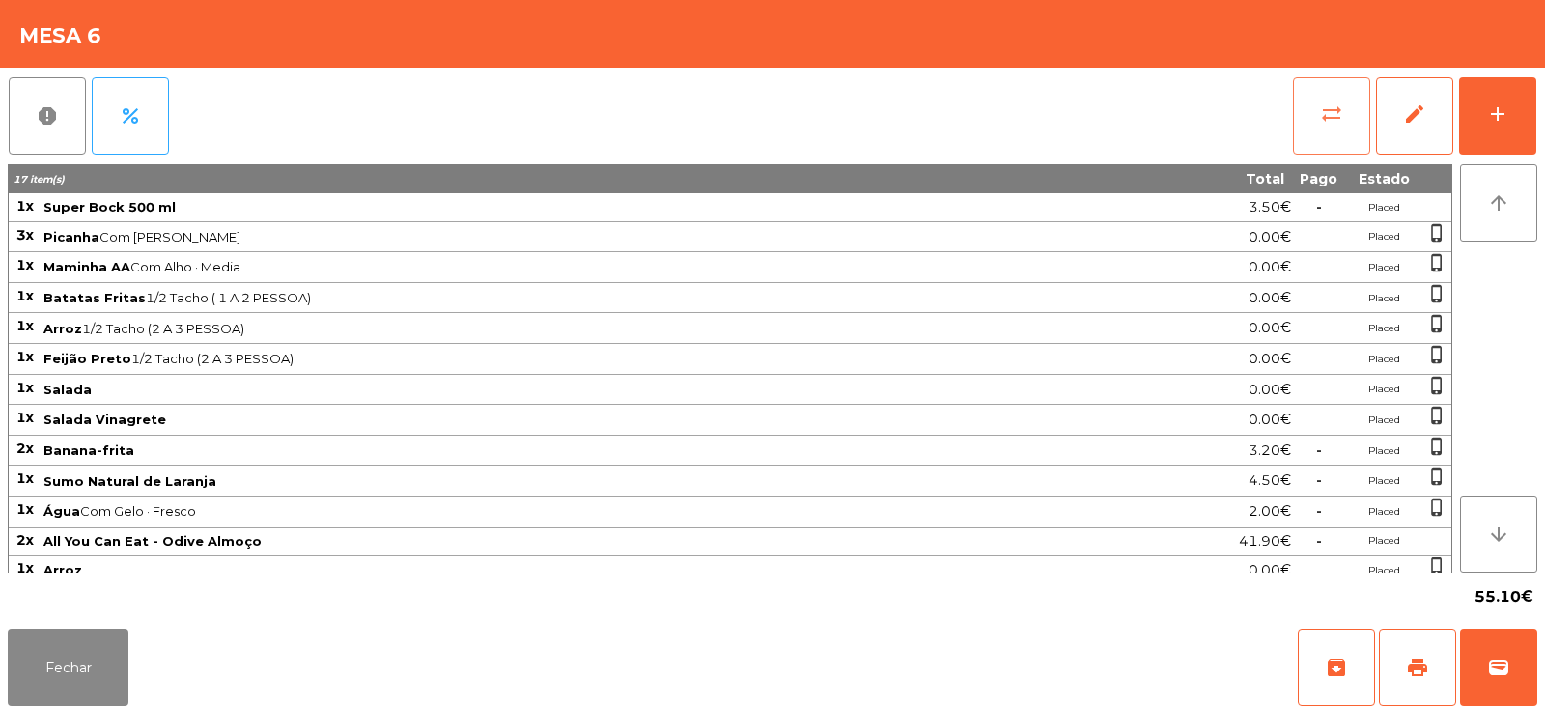
click at [1304, 127] on button "sync_alt" at bounding box center [1331, 115] width 77 height 77
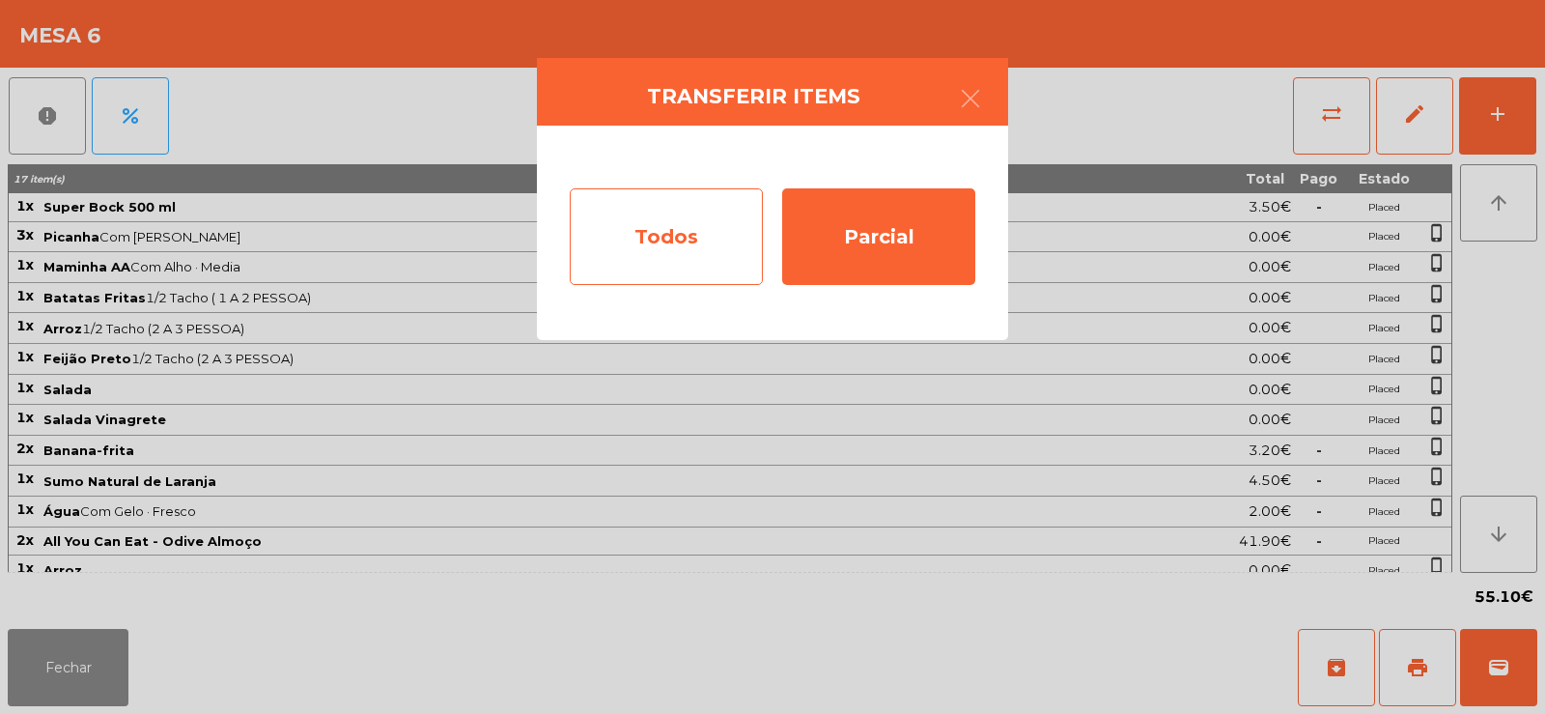
click at [633, 222] on div "Todos" at bounding box center [666, 236] width 193 height 97
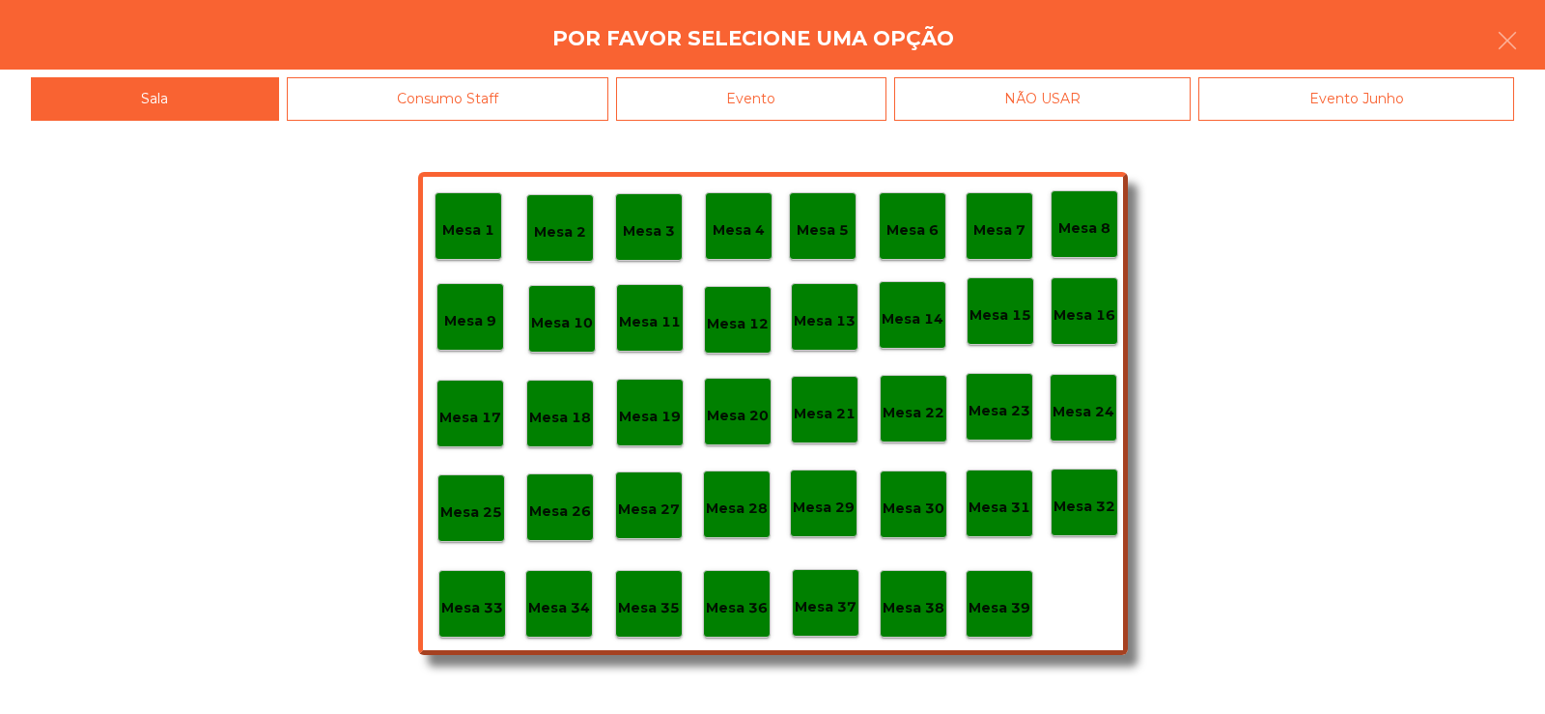
click at [798, 85] on div "Evento" at bounding box center [751, 98] width 270 height 43
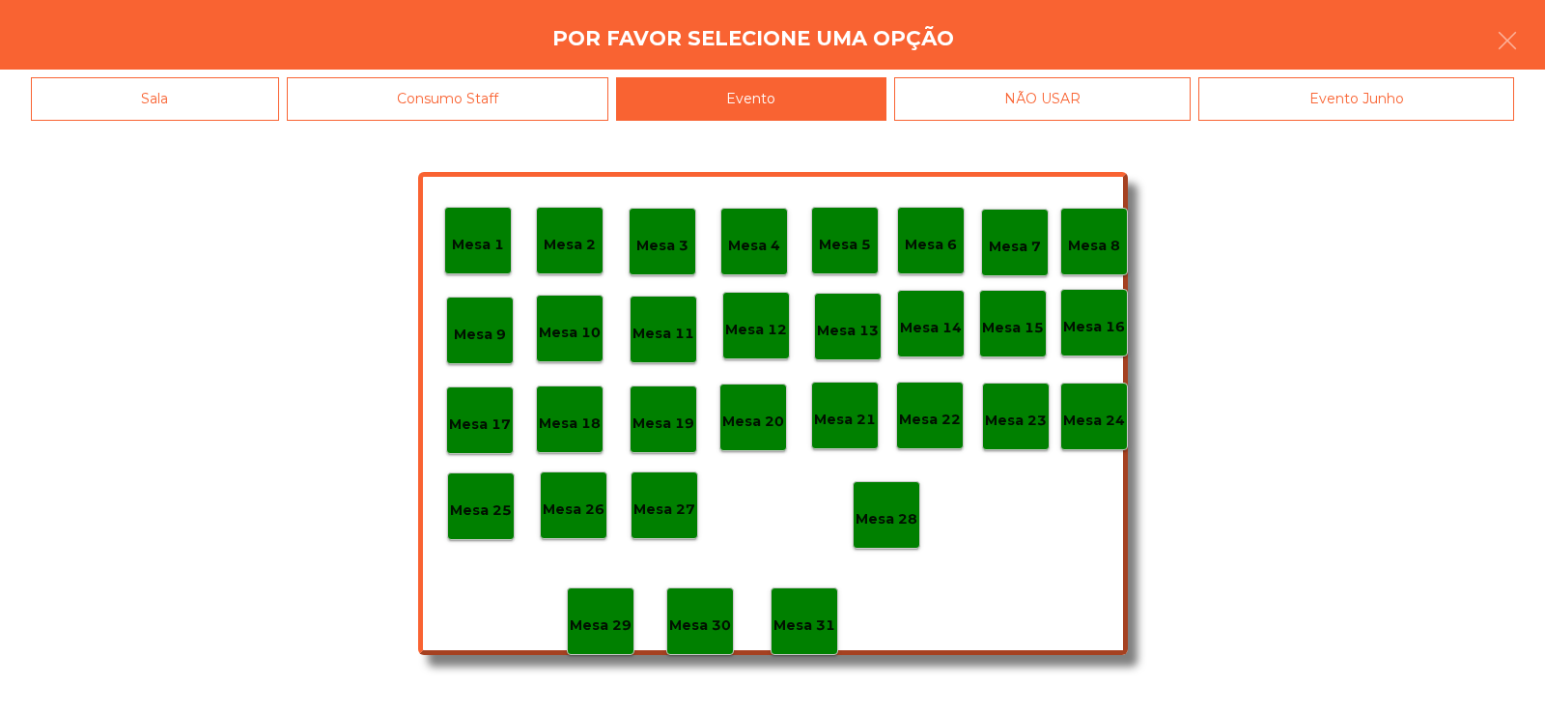
click at [890, 528] on p "Mesa 28" at bounding box center [887, 519] width 62 height 22
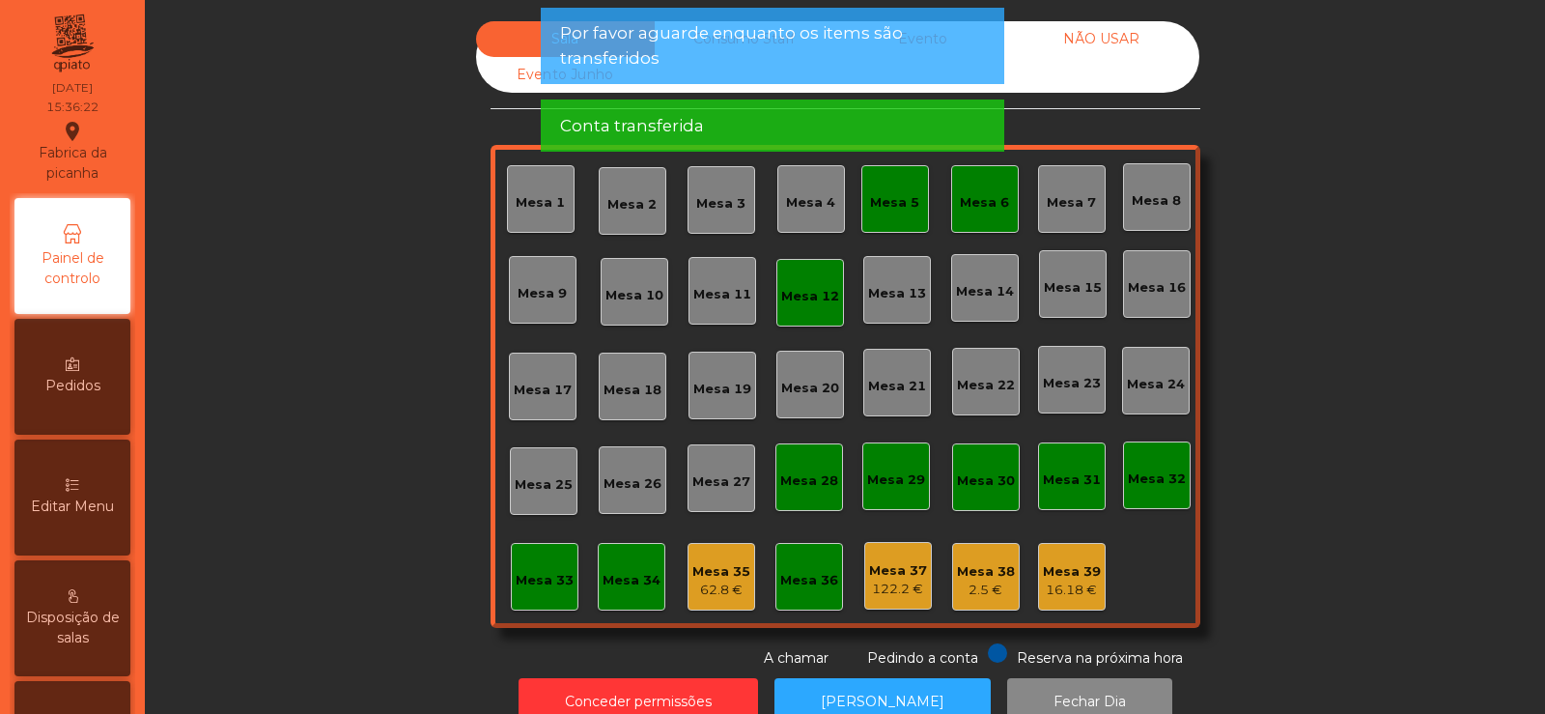
click at [799, 584] on div "Mesa 36" at bounding box center [809, 580] width 58 height 19
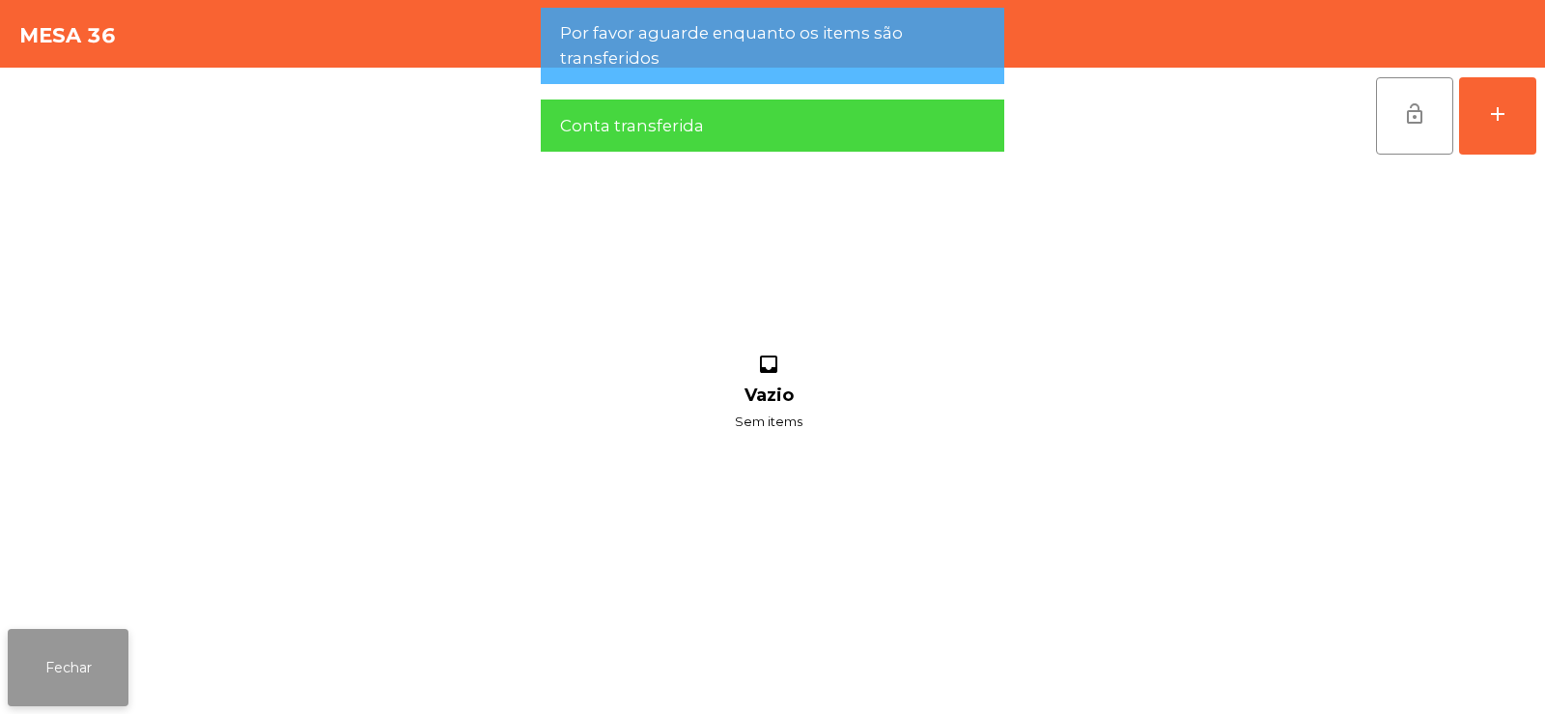
click at [92, 664] on button "Fechar" at bounding box center [68, 667] width 121 height 77
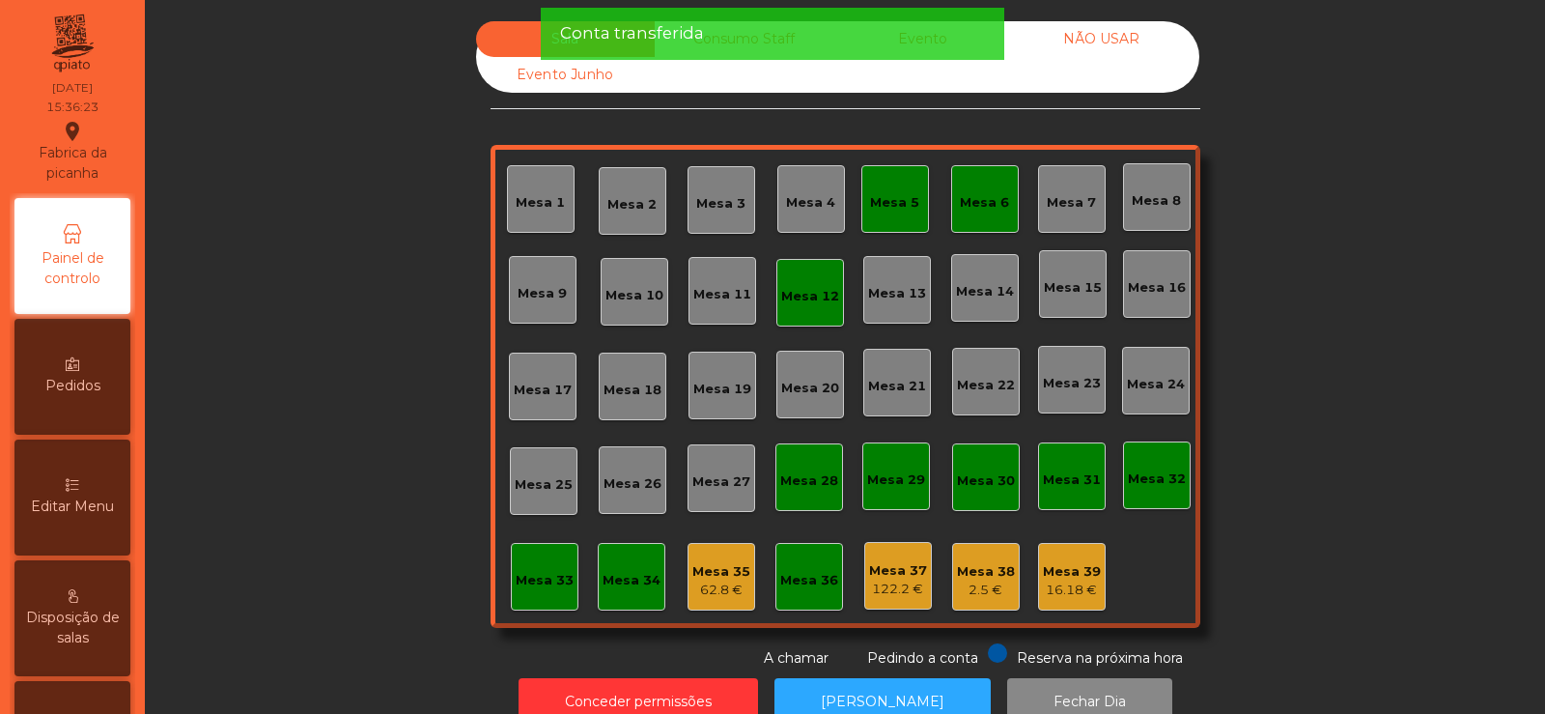
click at [892, 207] on div "Mesa 5" at bounding box center [894, 202] width 49 height 19
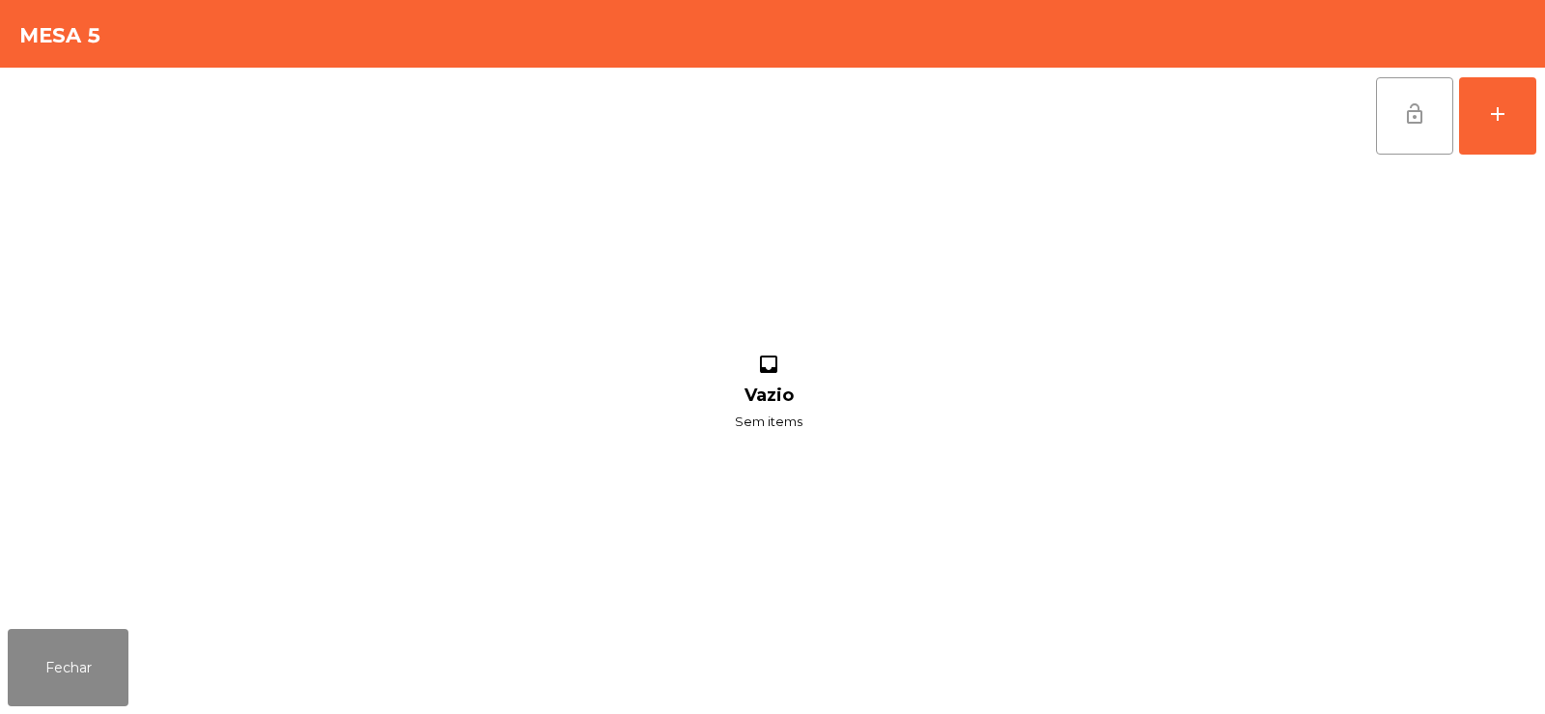
click at [1419, 129] on button "lock_open" at bounding box center [1414, 115] width 77 height 77
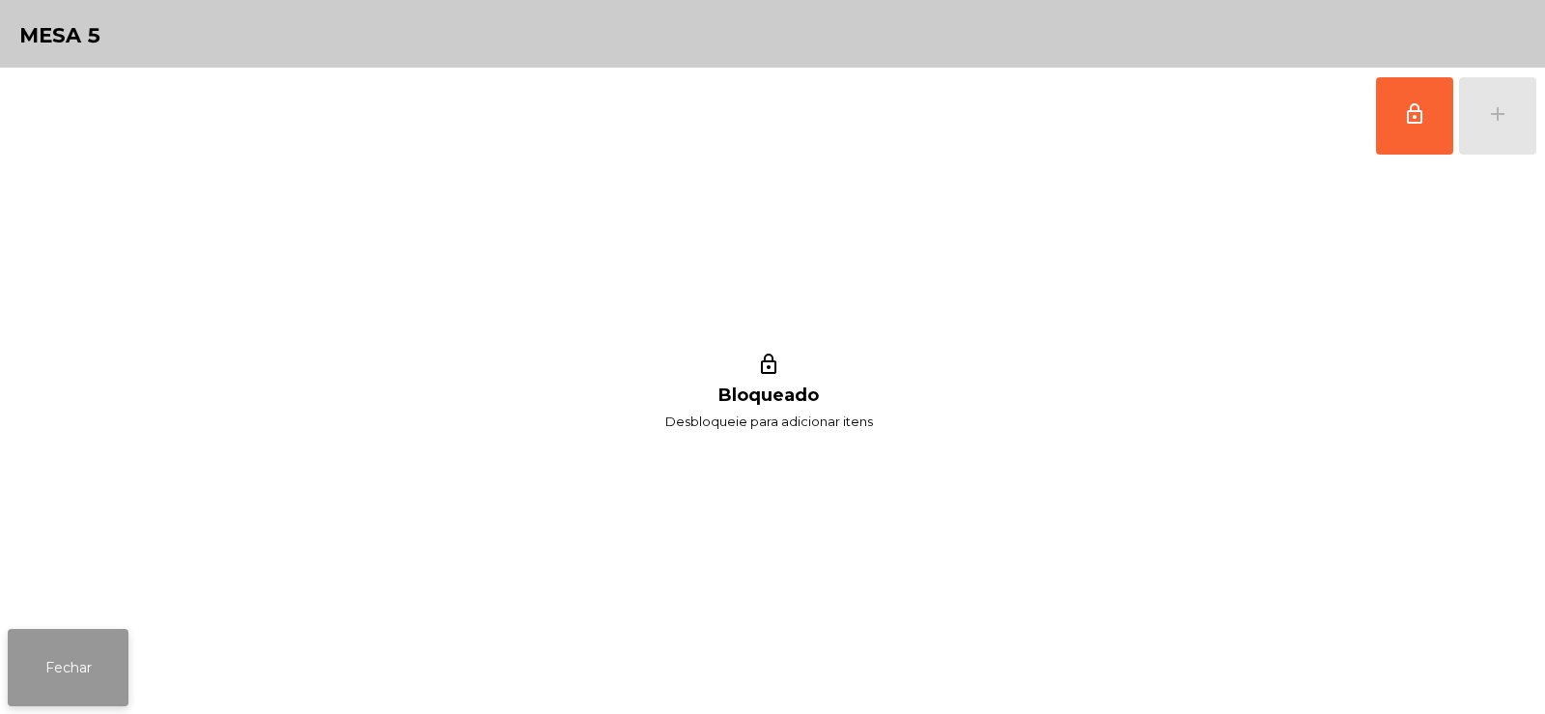
click at [76, 697] on button "Fechar" at bounding box center [68, 667] width 121 height 77
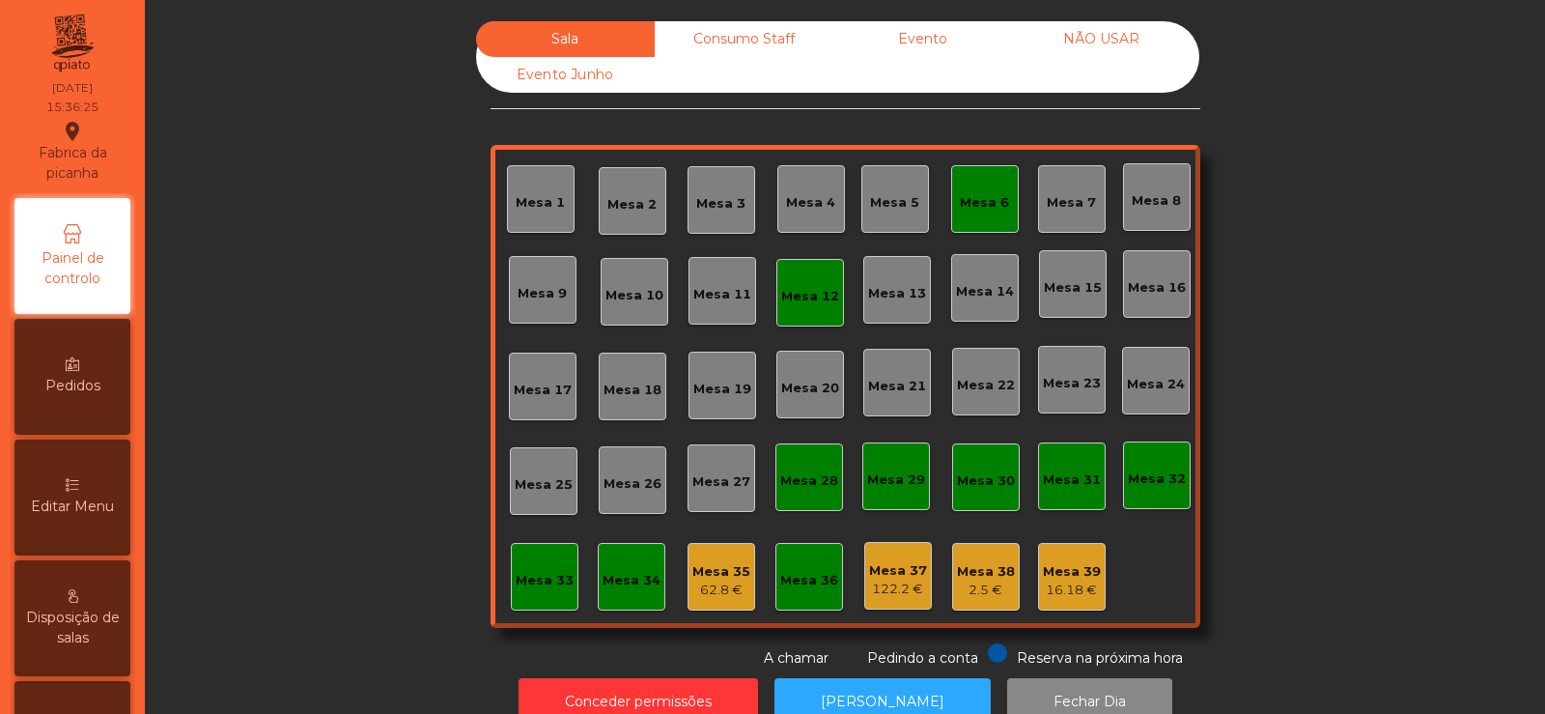
click at [995, 212] on div "Mesa 6" at bounding box center [985, 199] width 68 height 68
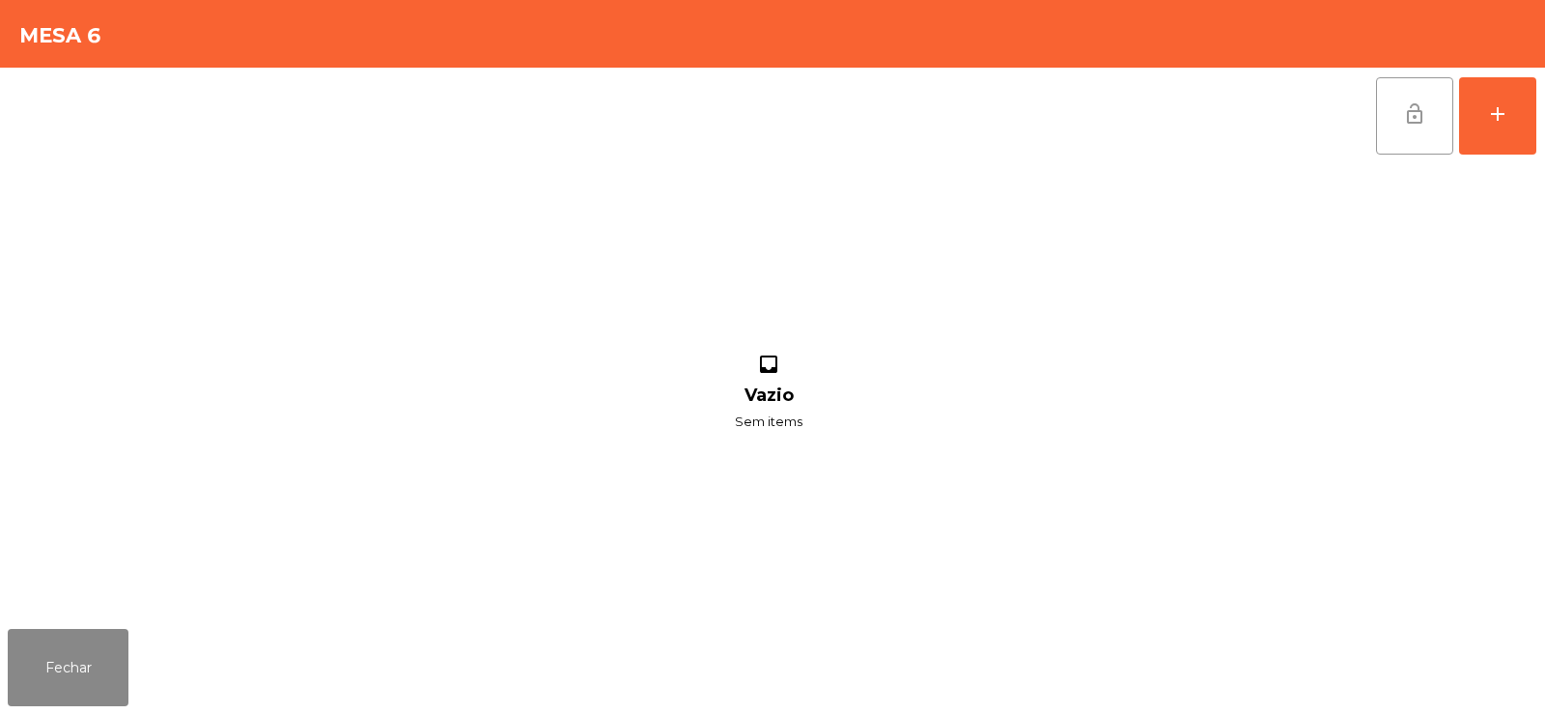
click at [1419, 134] on button "lock_open" at bounding box center [1414, 115] width 77 height 77
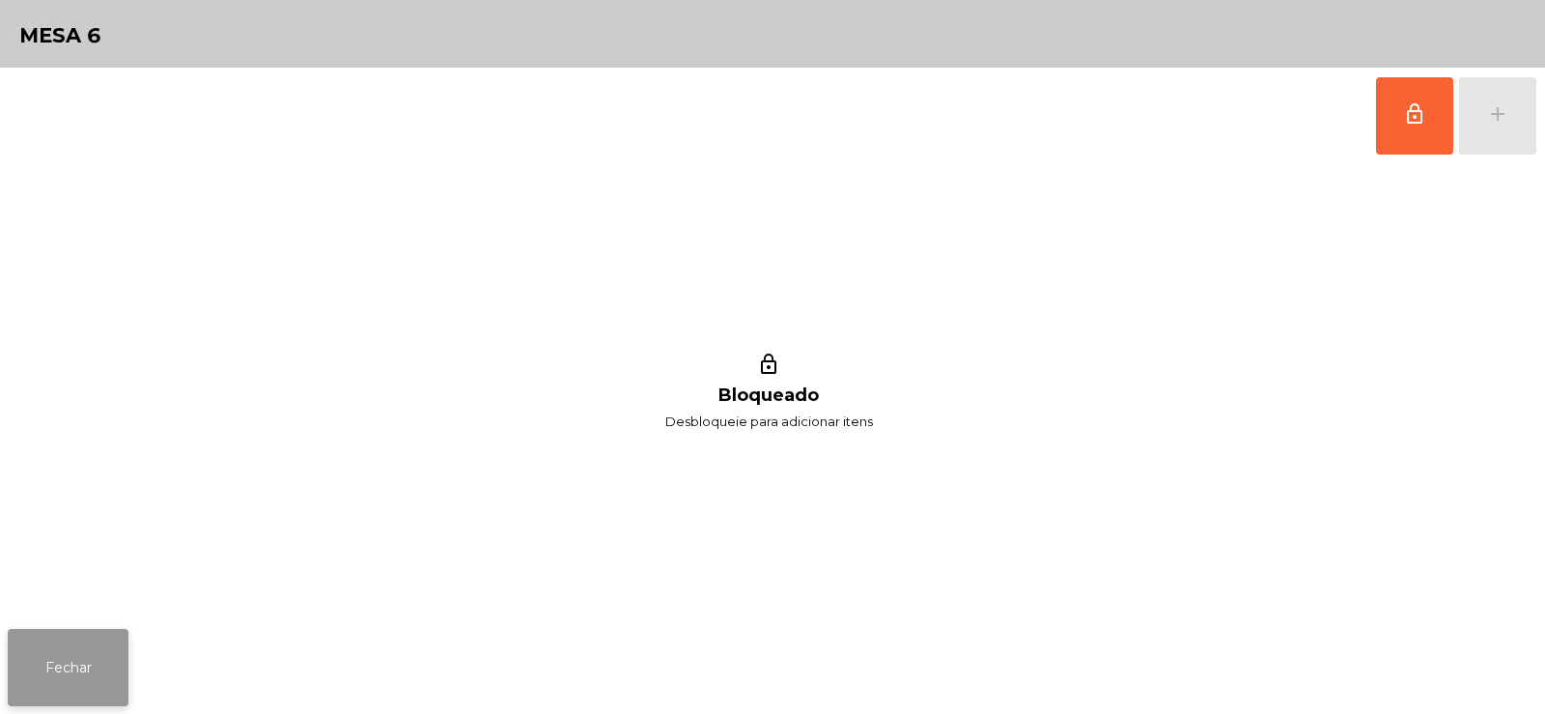
click at [65, 685] on button "Fechar" at bounding box center [68, 667] width 121 height 77
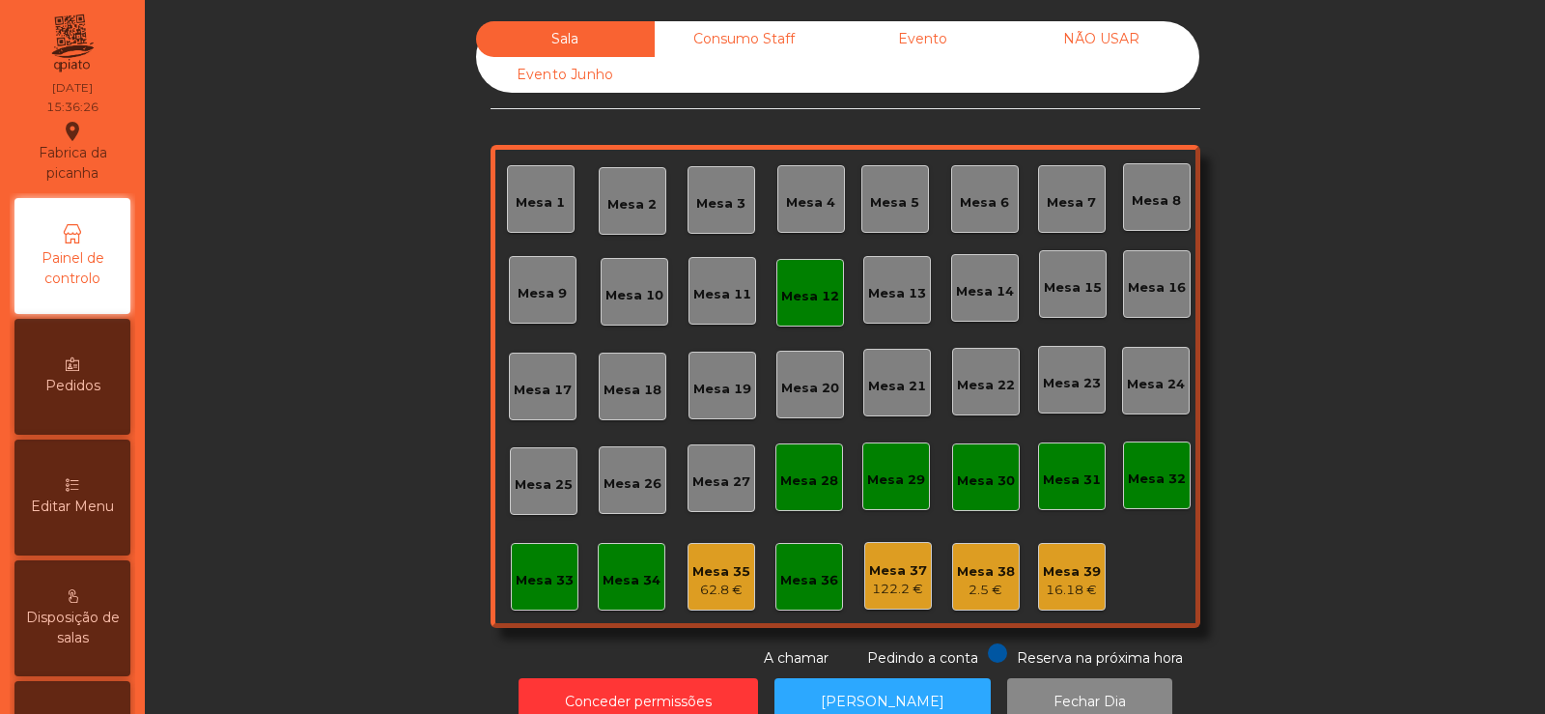
click at [344, 320] on div "Sala Consumo Staff Evento NÃO USAR Evento Junho Mesa 1 Mesa 2 Mesa 3 Mesa 4 Mes…" at bounding box center [845, 344] width 1348 height 647
click at [792, 302] on div "Mesa 12" at bounding box center [810, 296] width 58 height 19
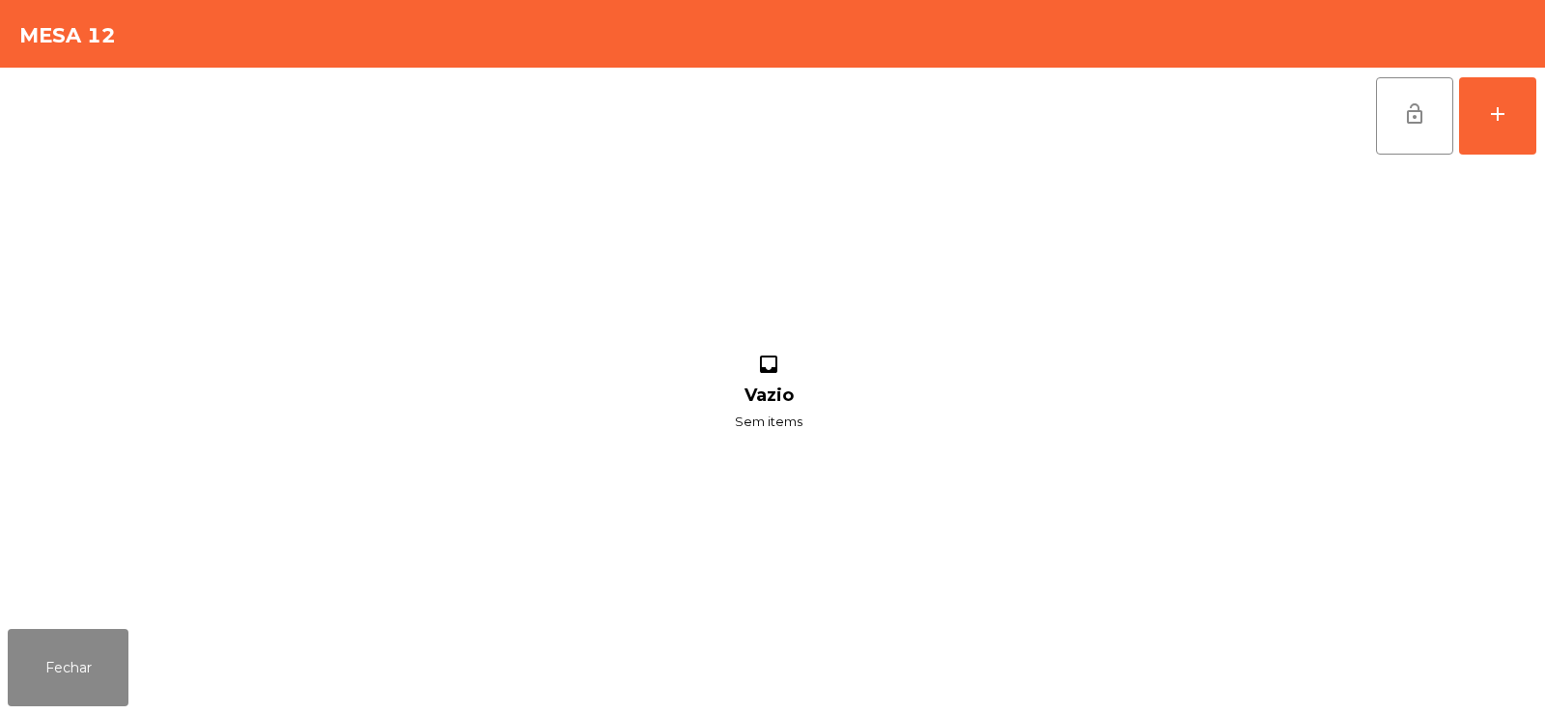
click at [1409, 139] on button "lock_open" at bounding box center [1414, 115] width 77 height 77
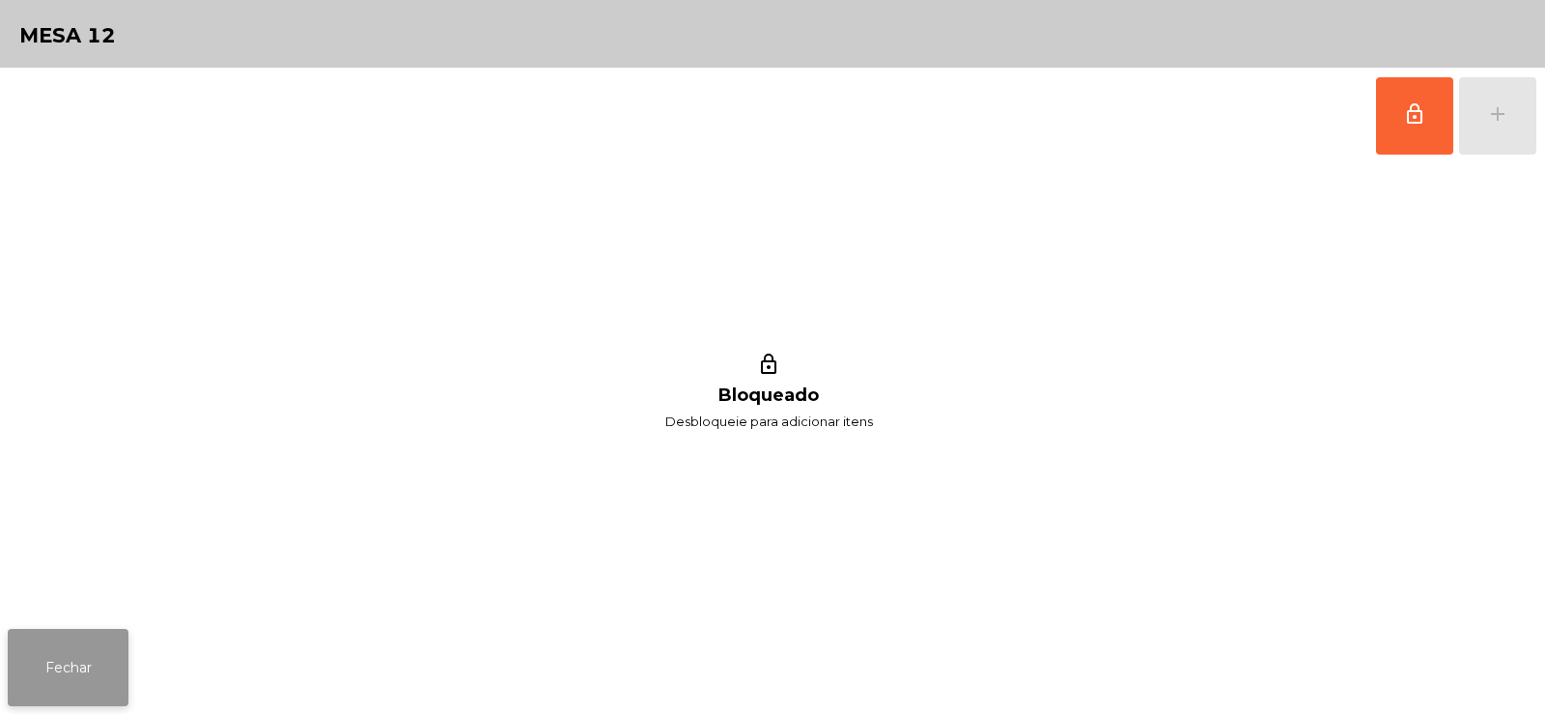
click at [72, 654] on button "Fechar" at bounding box center [68, 667] width 121 height 77
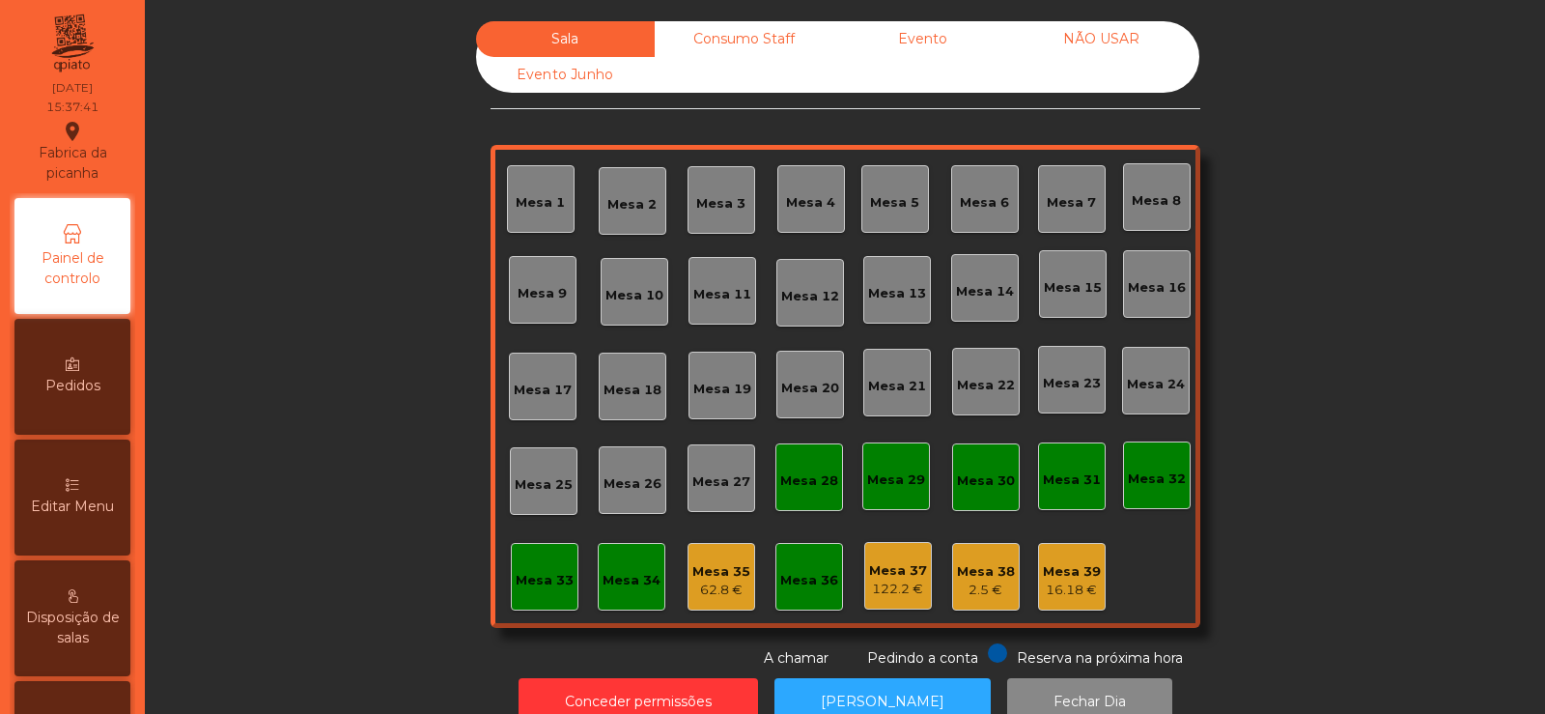
click at [757, 39] on div "Consumo Staff" at bounding box center [744, 39] width 179 height 36
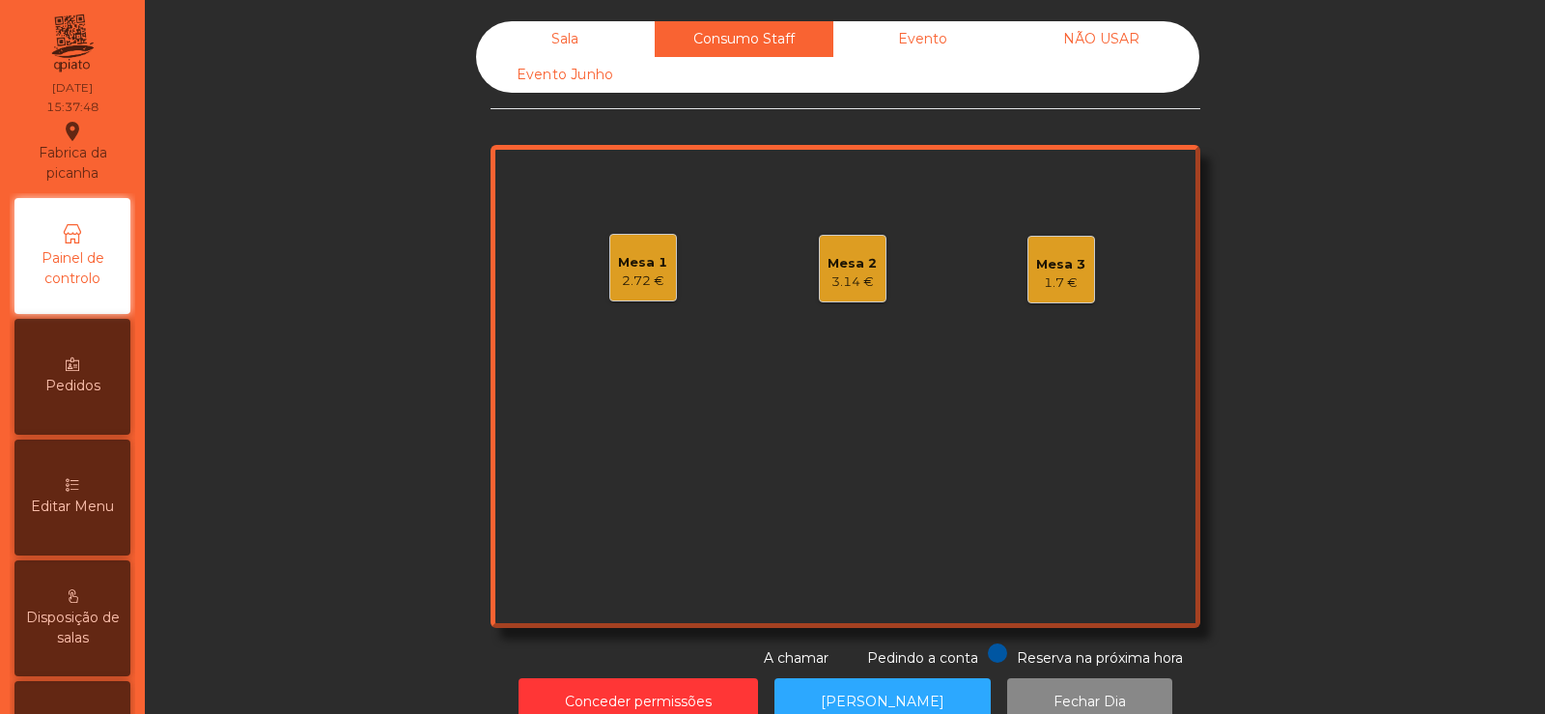
click at [632, 285] on div "2.72 €" at bounding box center [642, 280] width 49 height 19
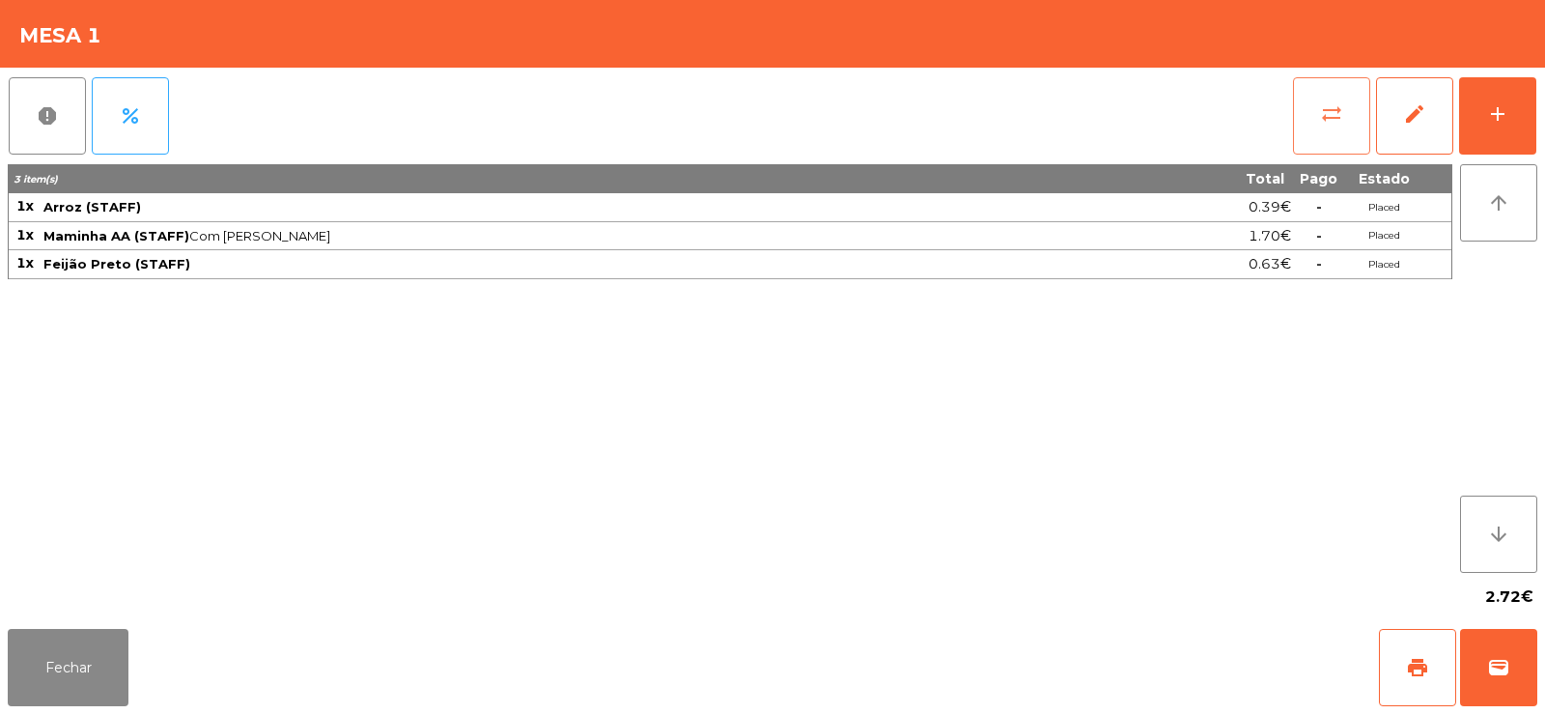
click at [1310, 119] on button "sync_alt" at bounding box center [1331, 115] width 77 height 77
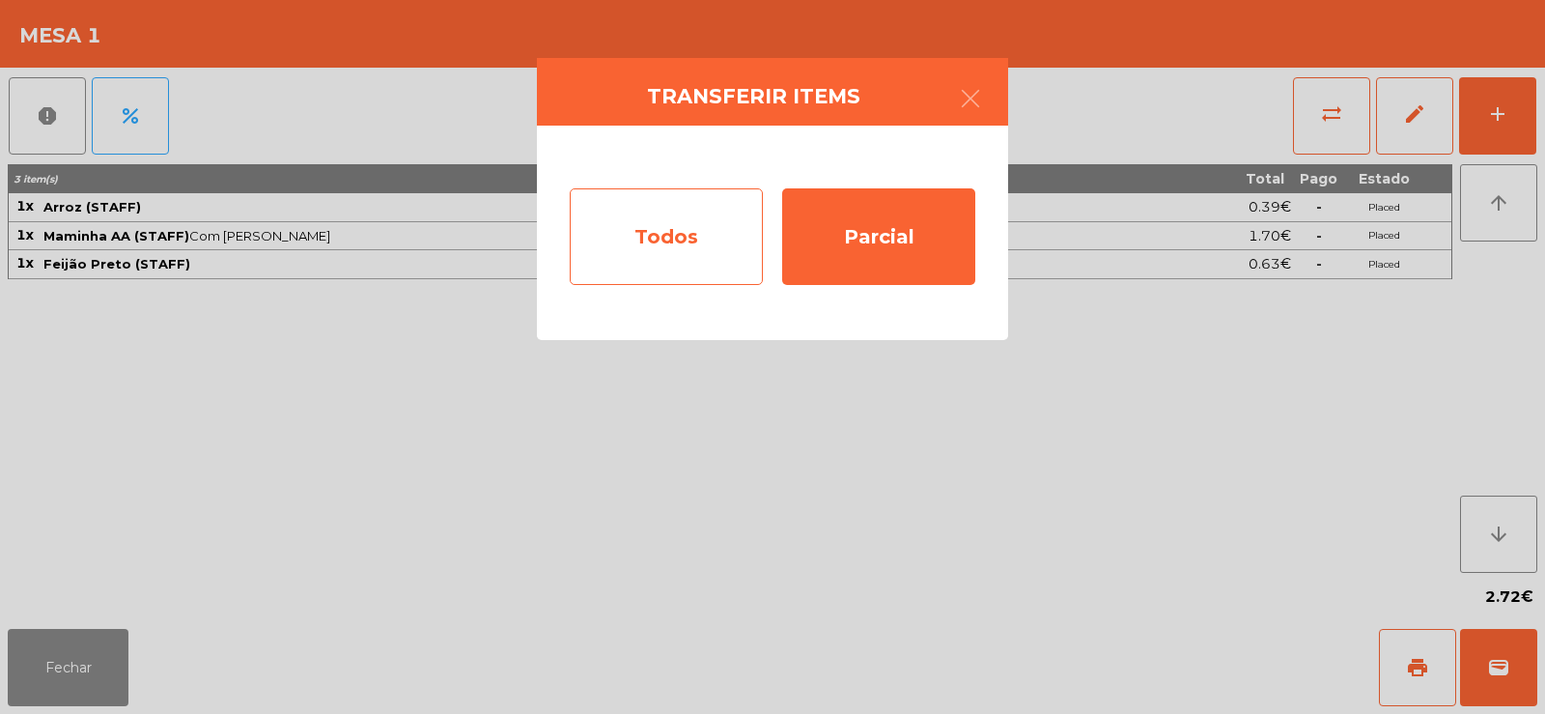
click at [667, 233] on div "Todos" at bounding box center [666, 236] width 193 height 97
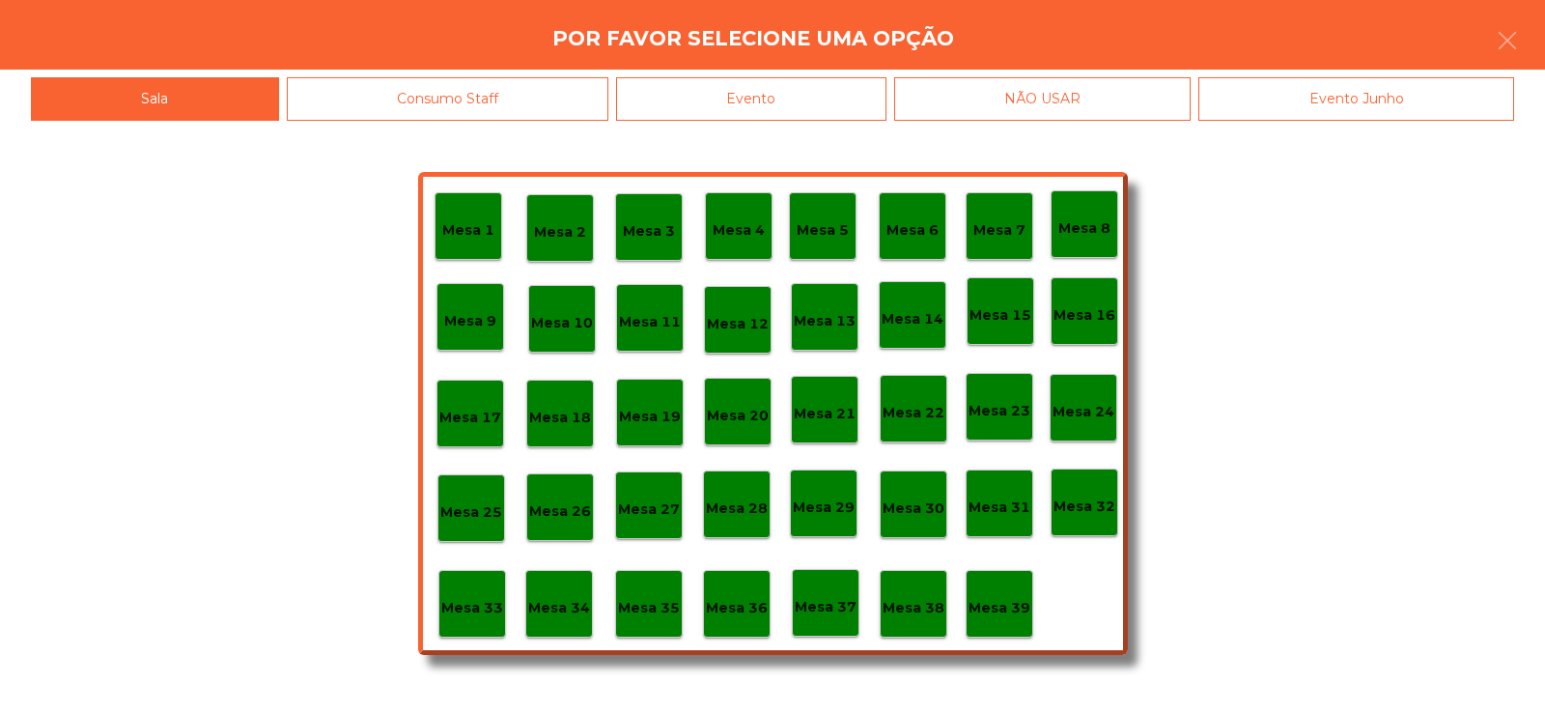
click at [726, 611] on p "Mesa 36" at bounding box center [737, 608] width 62 height 22
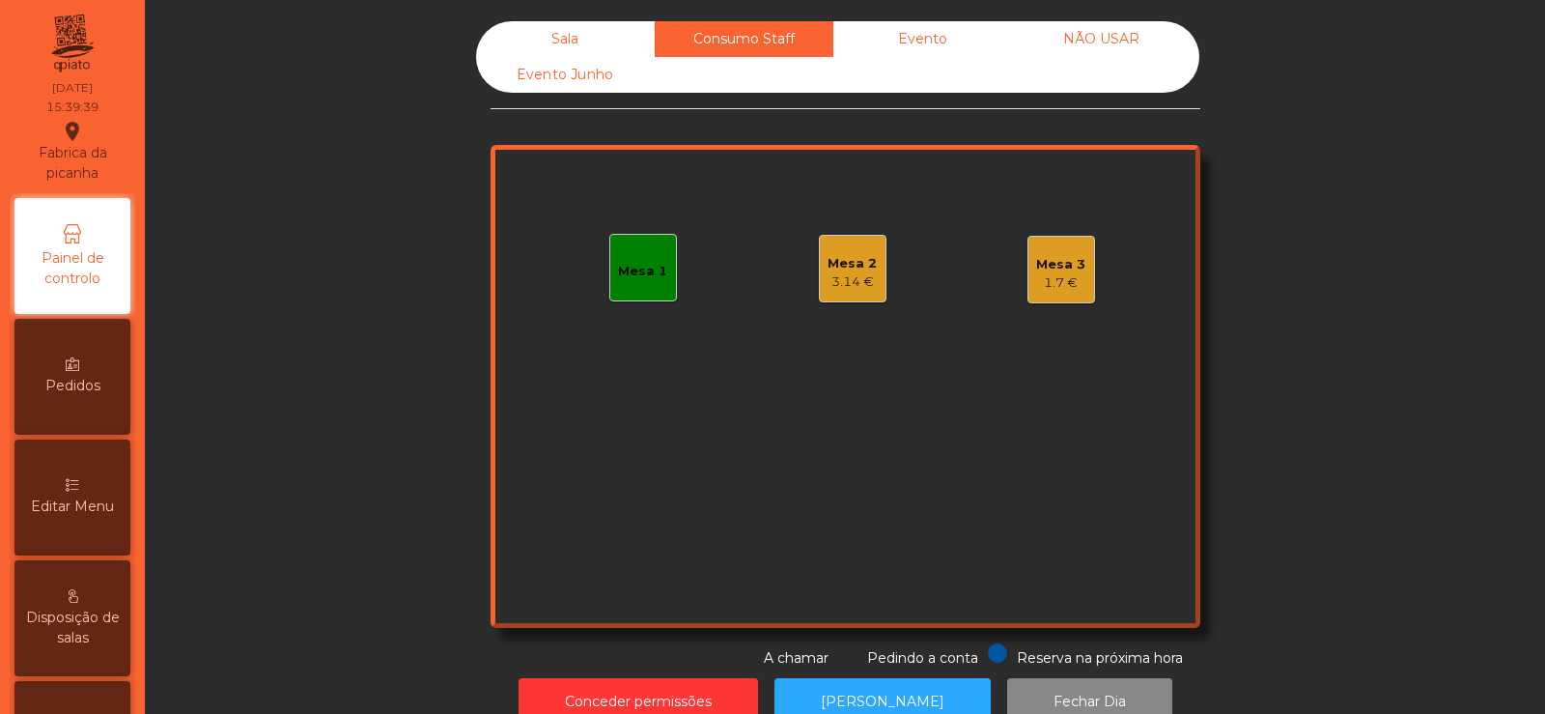
click at [873, 277] on div "Mesa 2 3.14 €" at bounding box center [853, 269] width 68 height 68
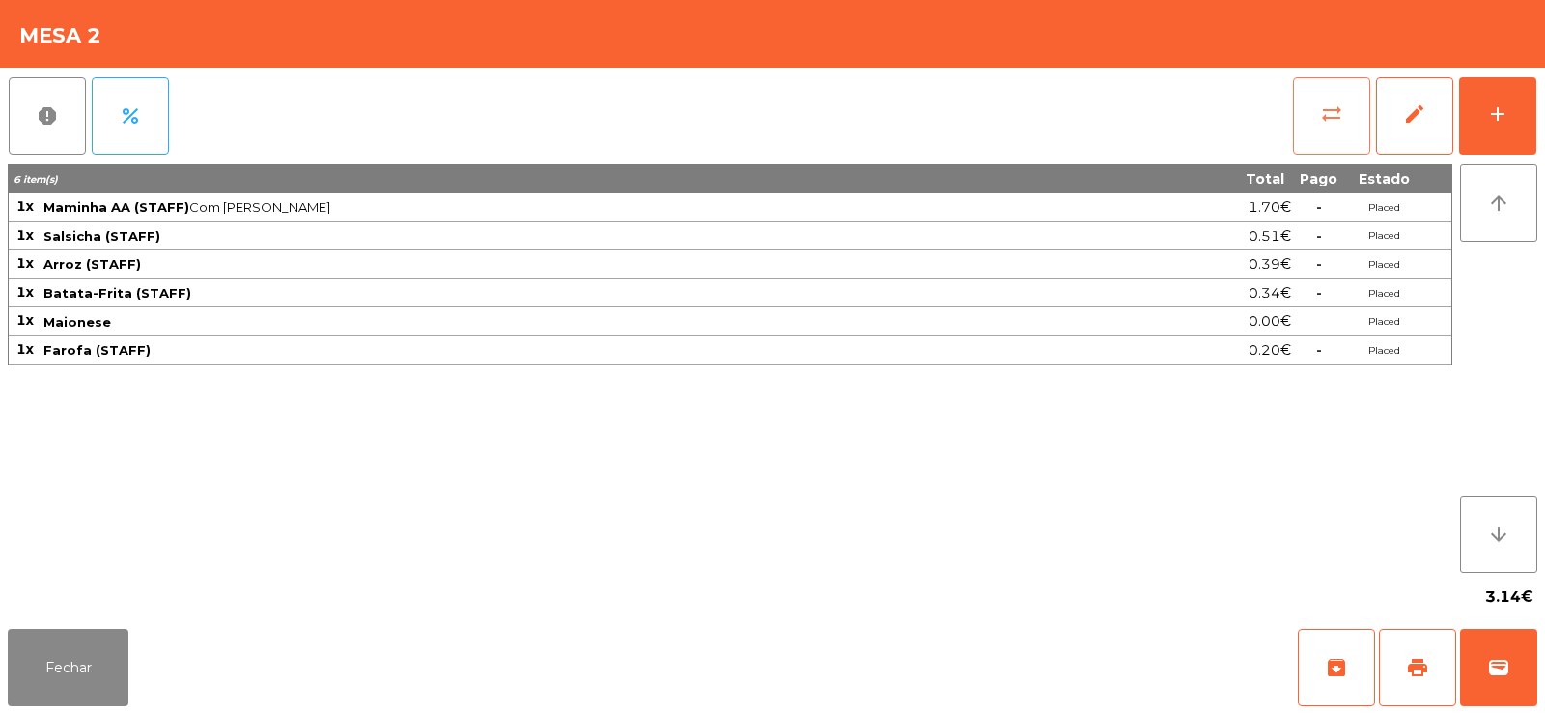
click at [1318, 126] on button "sync_alt" at bounding box center [1331, 115] width 77 height 77
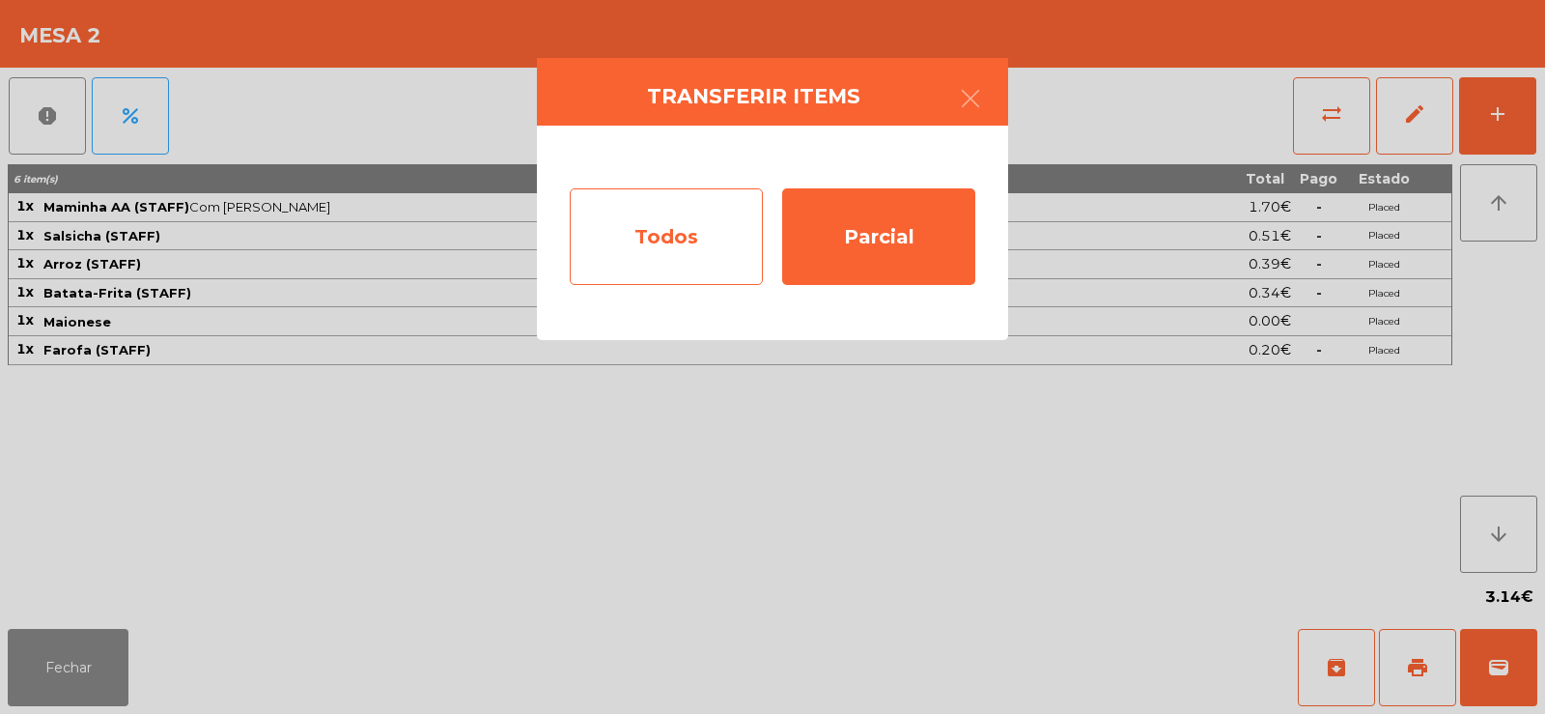
click at [666, 229] on div "Todos" at bounding box center [666, 236] width 193 height 97
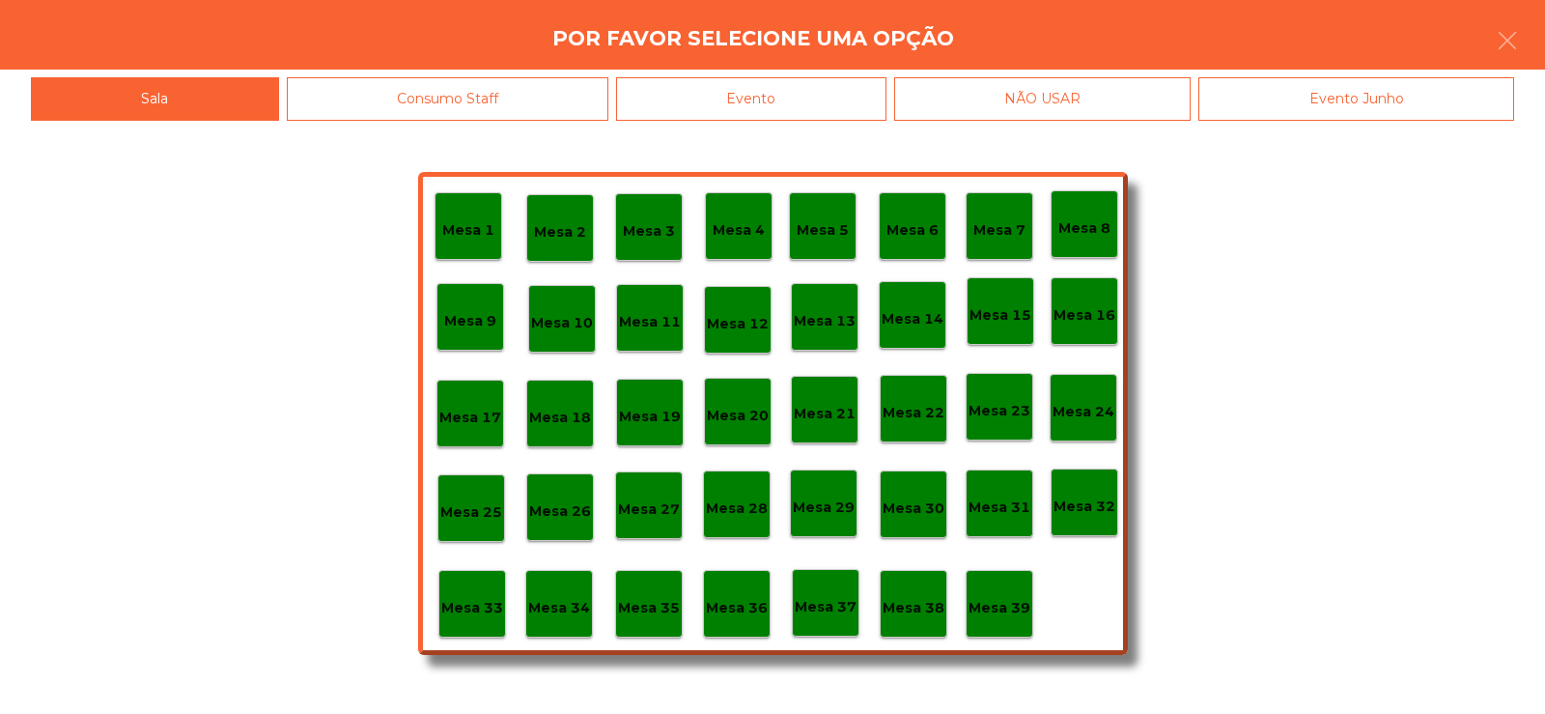
click at [744, 612] on p "Mesa 36" at bounding box center [737, 608] width 62 height 22
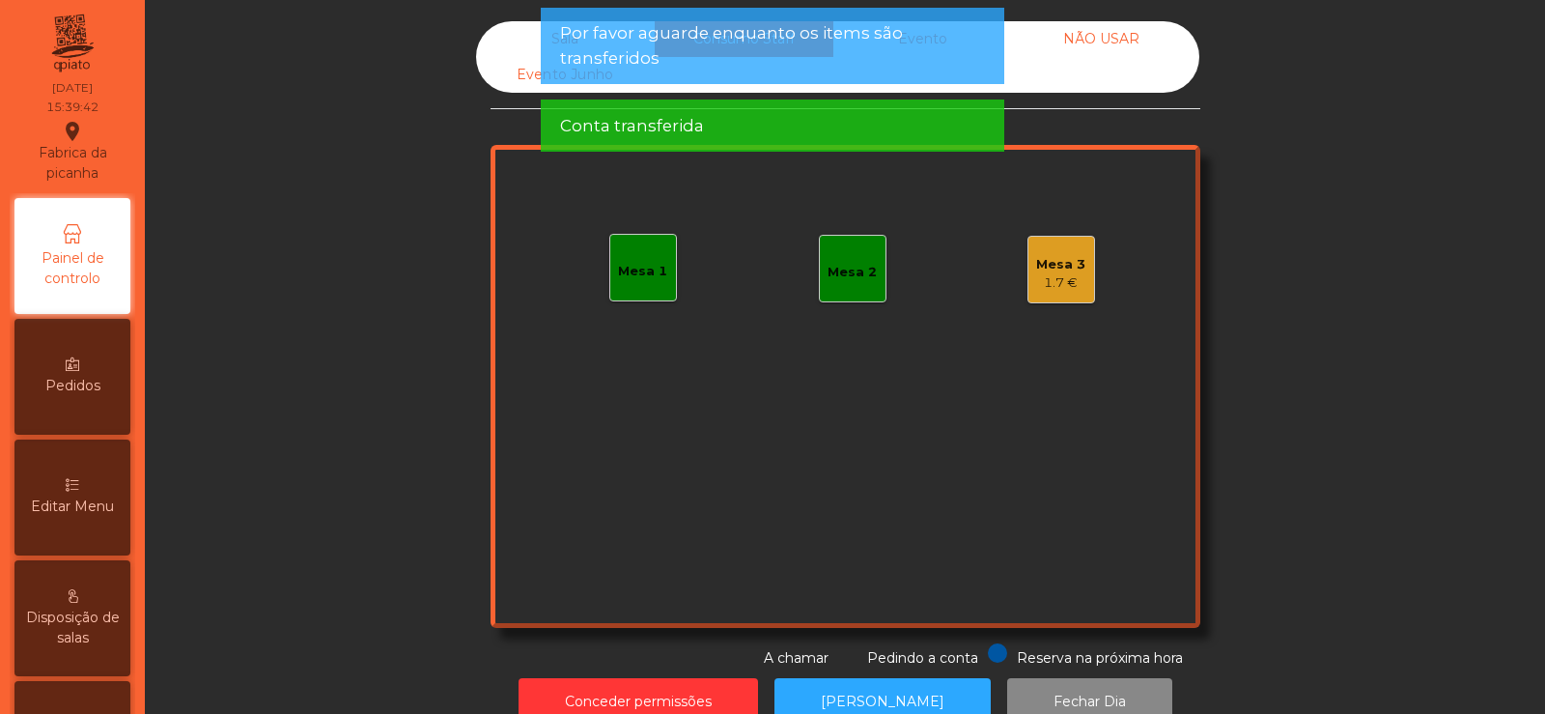
click at [1060, 297] on div "Mesa 3 1.7 €" at bounding box center [1061, 270] width 68 height 68
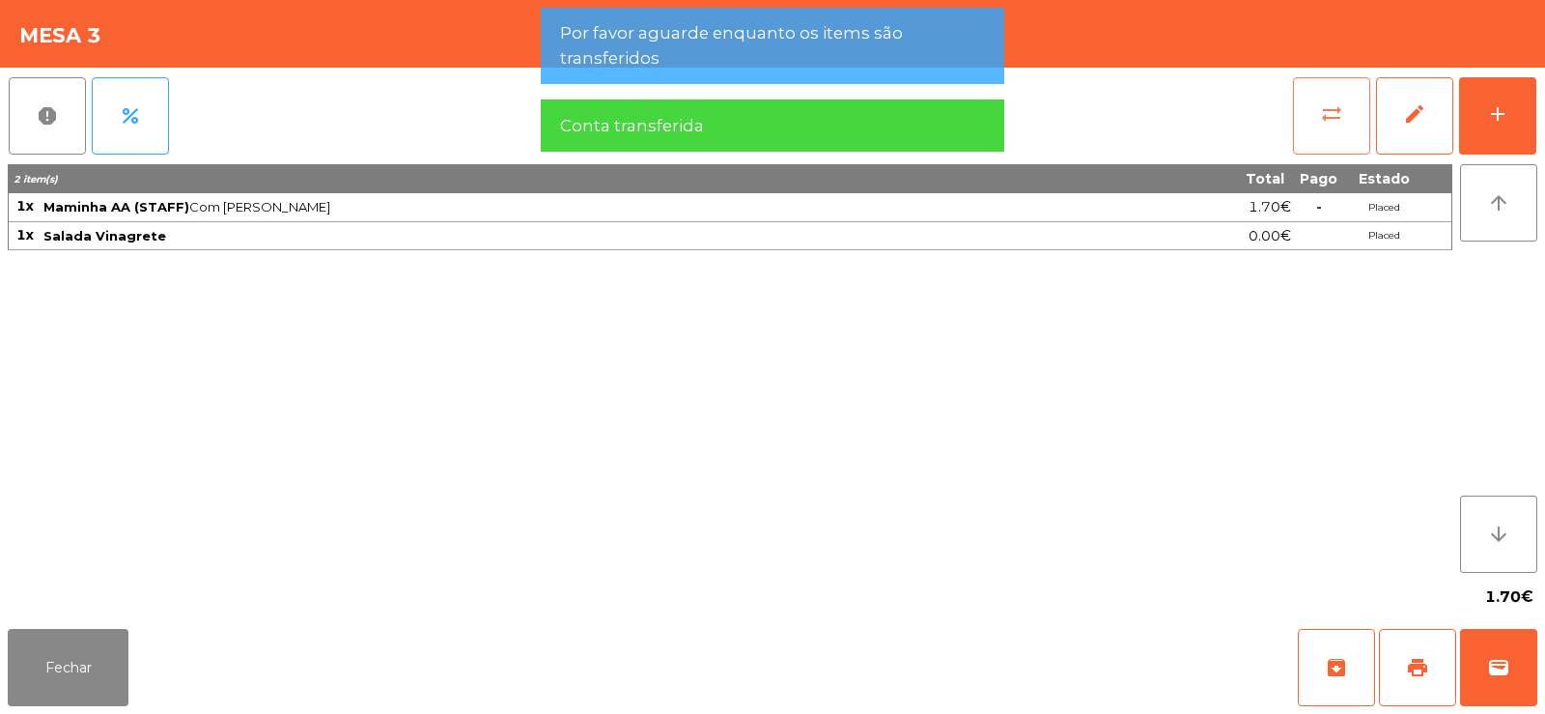
click at [1304, 119] on button "sync_alt" at bounding box center [1331, 115] width 77 height 77
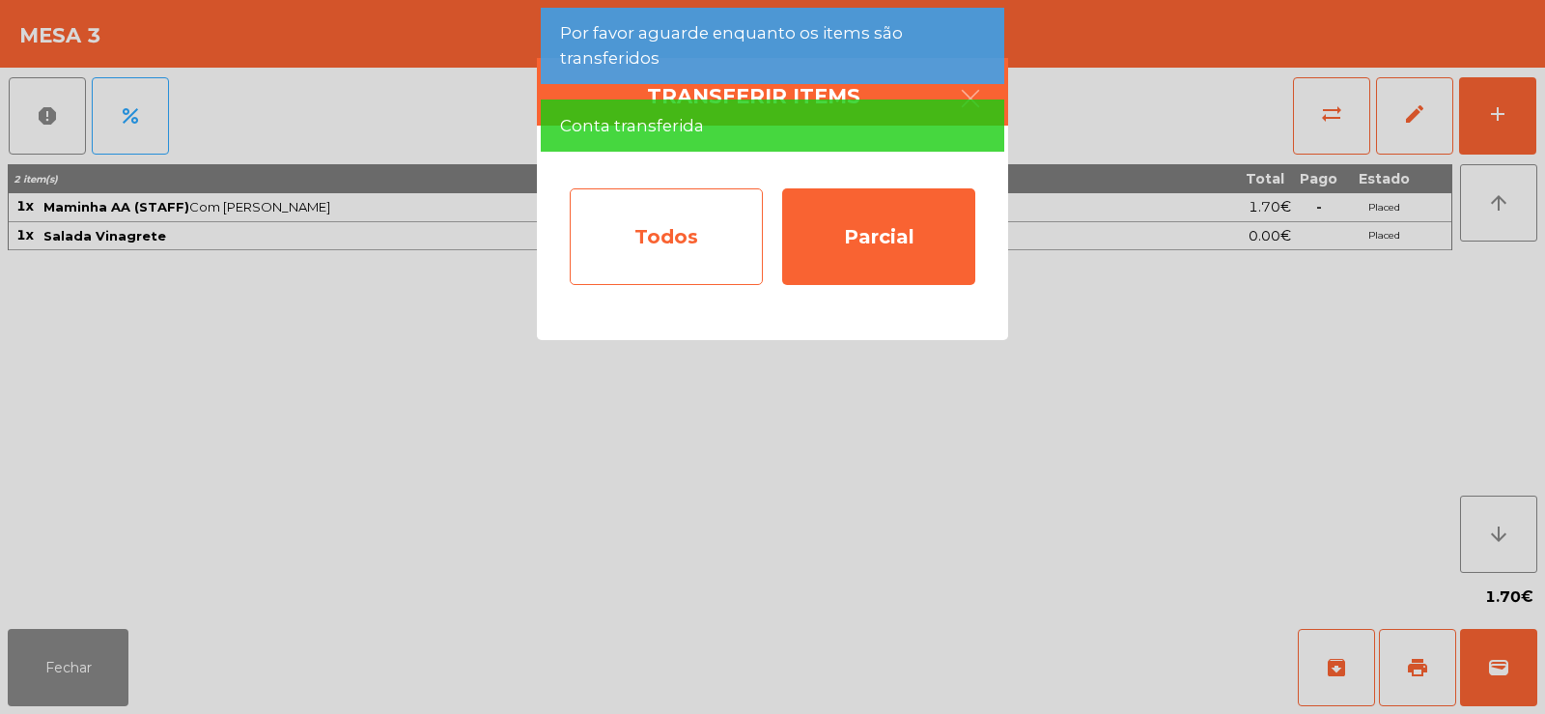
click at [676, 246] on div "Todos" at bounding box center [666, 236] width 193 height 97
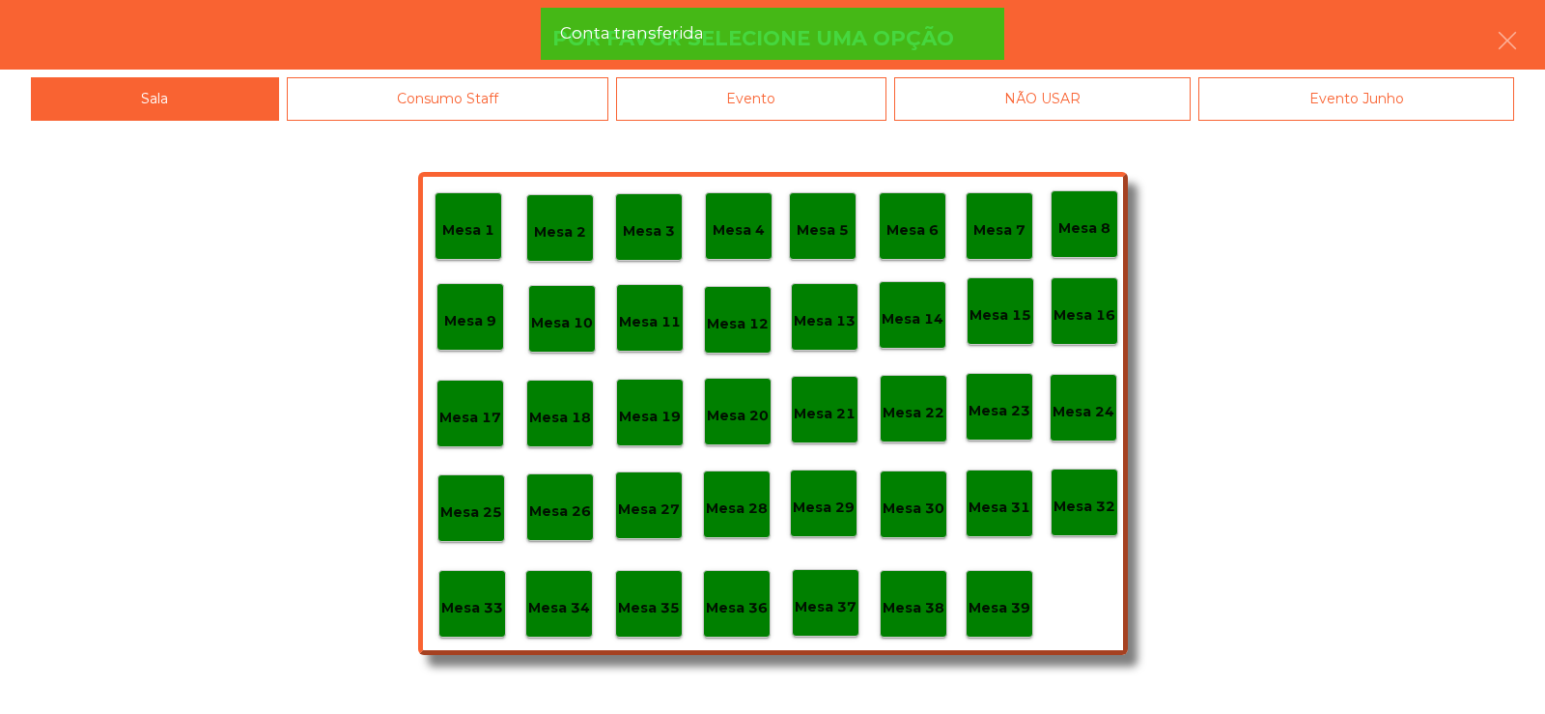
click at [759, 612] on p "Mesa 36" at bounding box center [737, 608] width 62 height 22
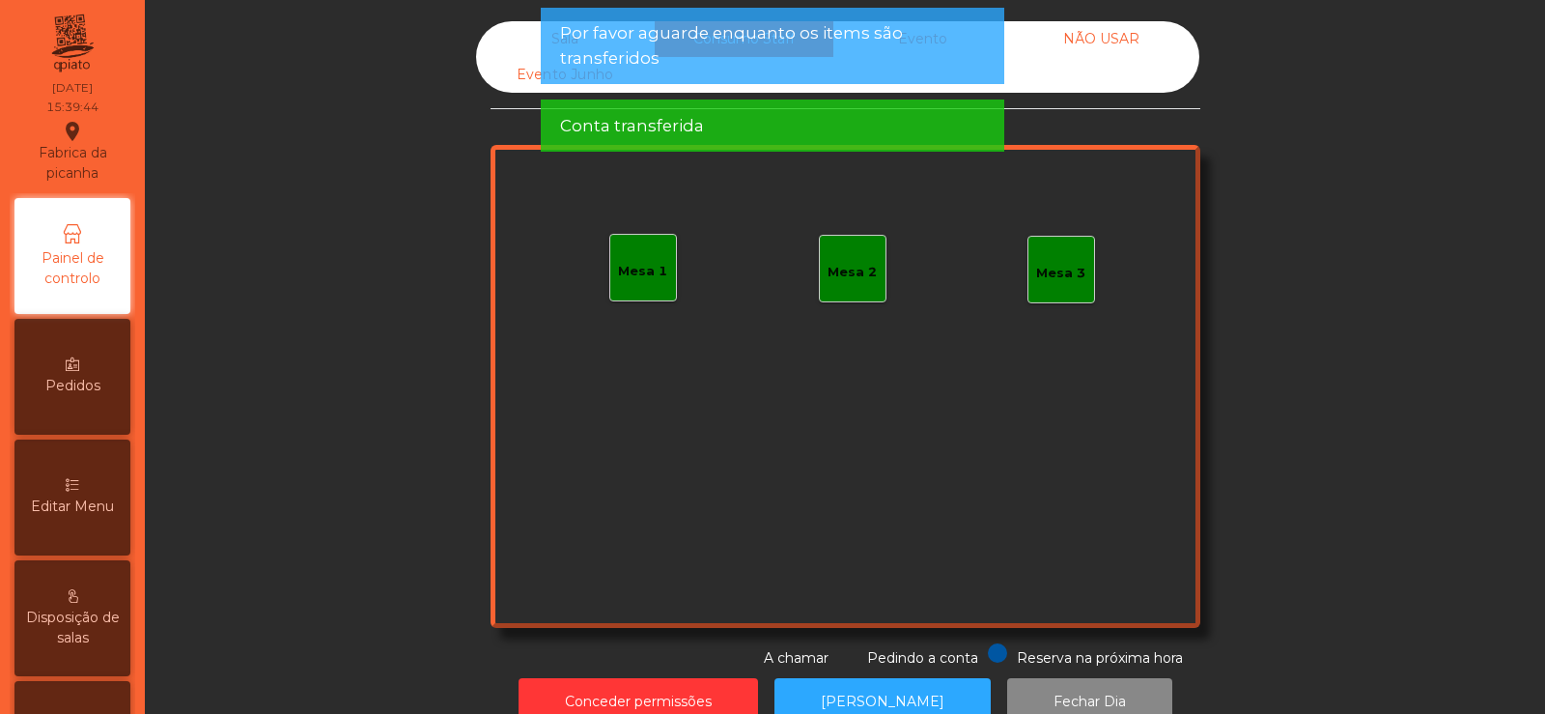
click at [857, 64] on span "Por favor aguarde enquanto os items são transferidos" at bounding box center [772, 45] width 425 height 48
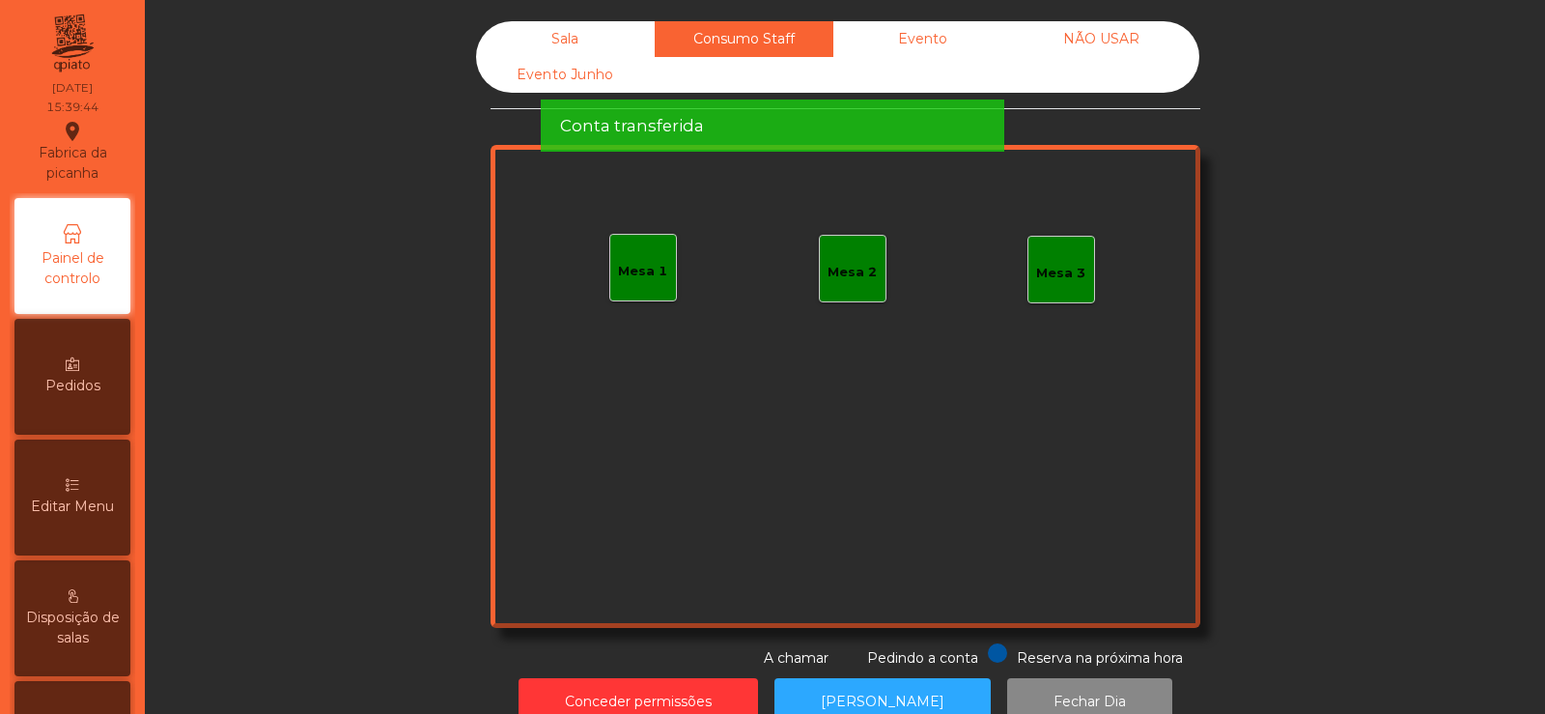
click at [912, 114] on div "Conta transferida" at bounding box center [772, 126] width 425 height 24
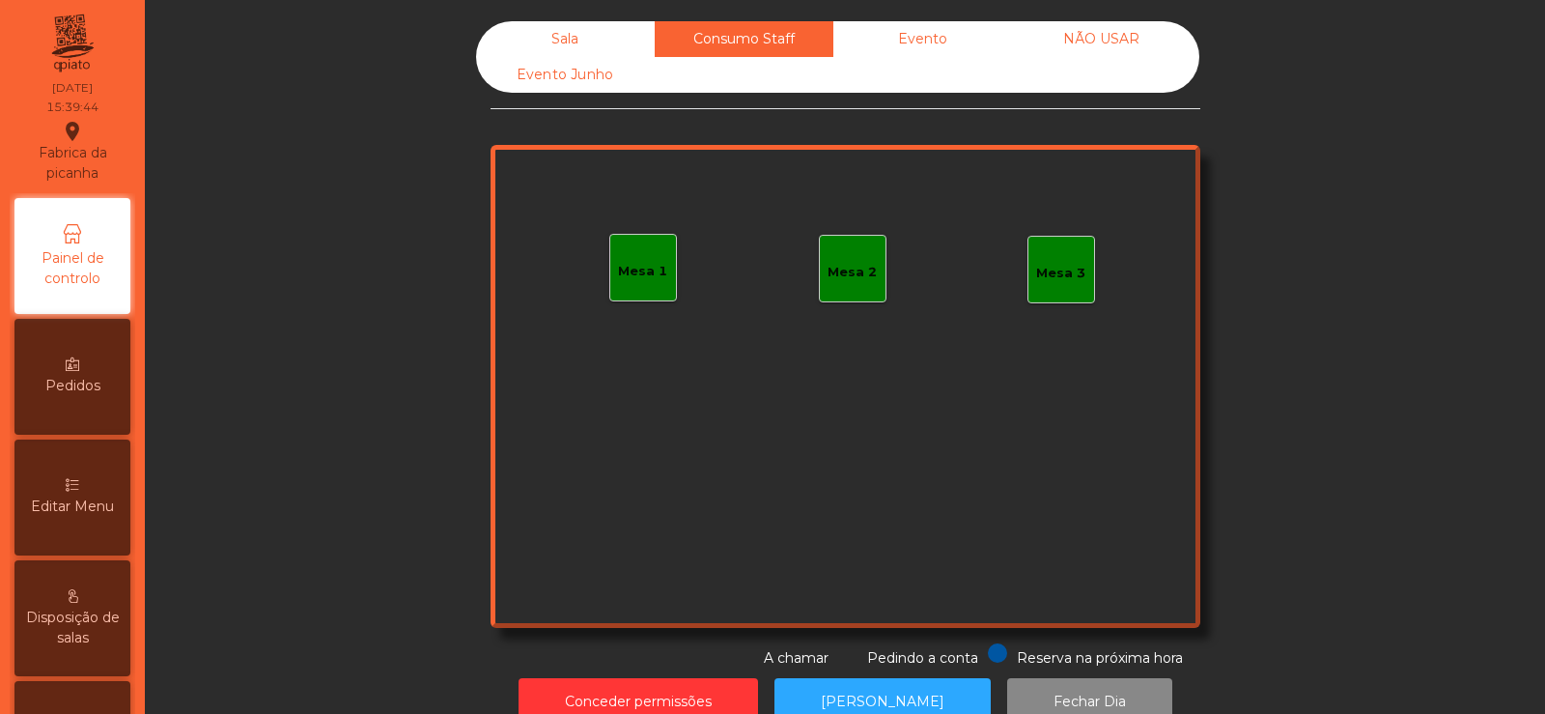
click at [957, 41] on div "Evento" at bounding box center [922, 39] width 179 height 36
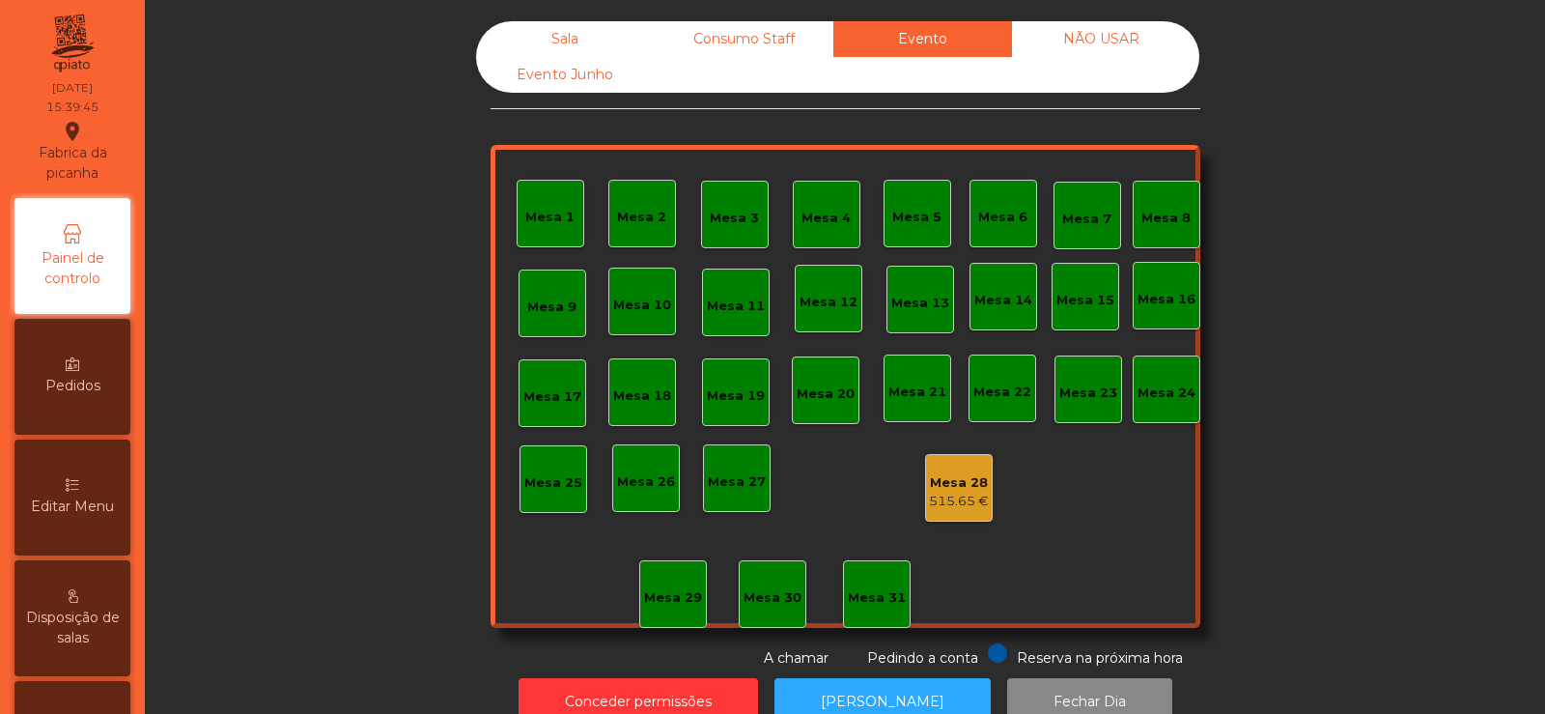
click at [1124, 35] on div "NÃO USAR" at bounding box center [1101, 39] width 179 height 36
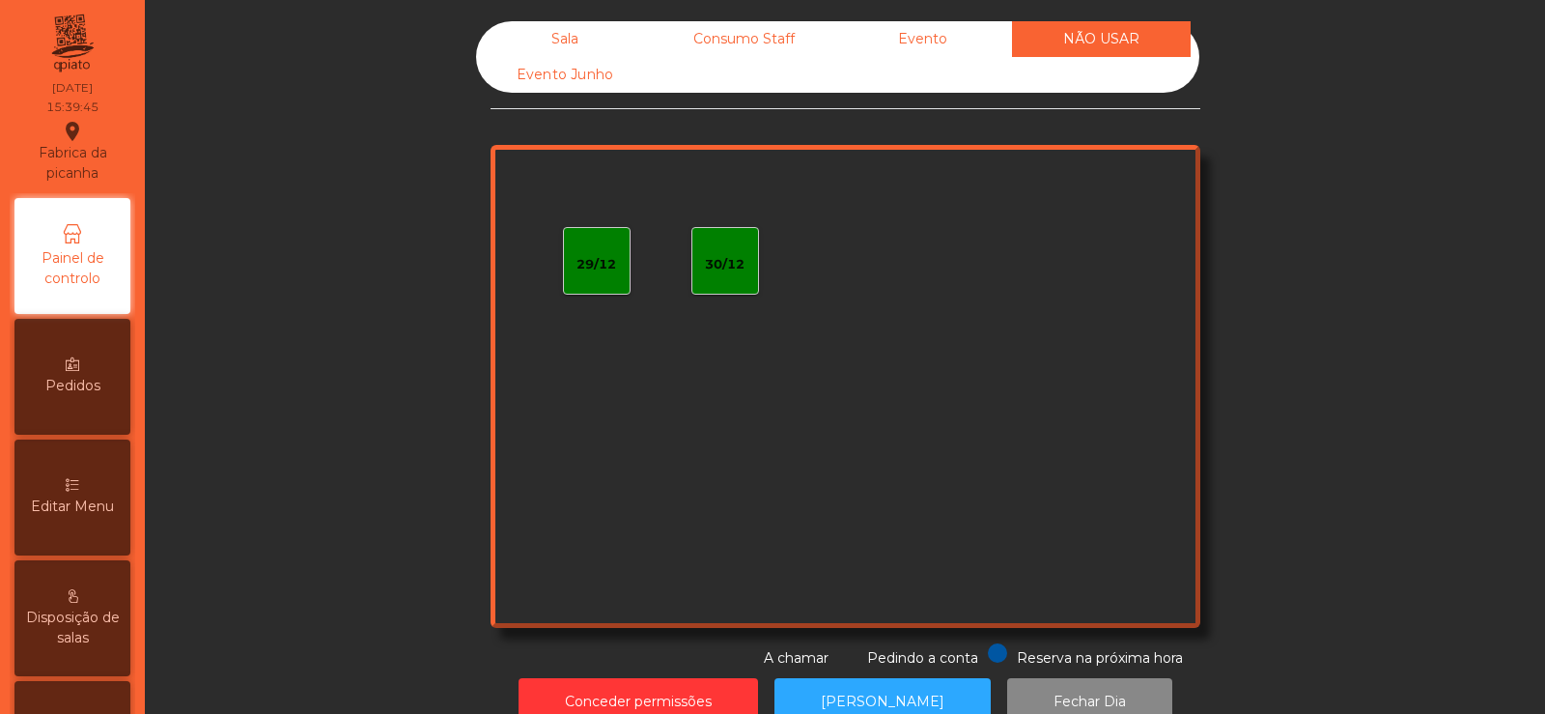
click at [566, 28] on div "Sala" at bounding box center [565, 39] width 179 height 36
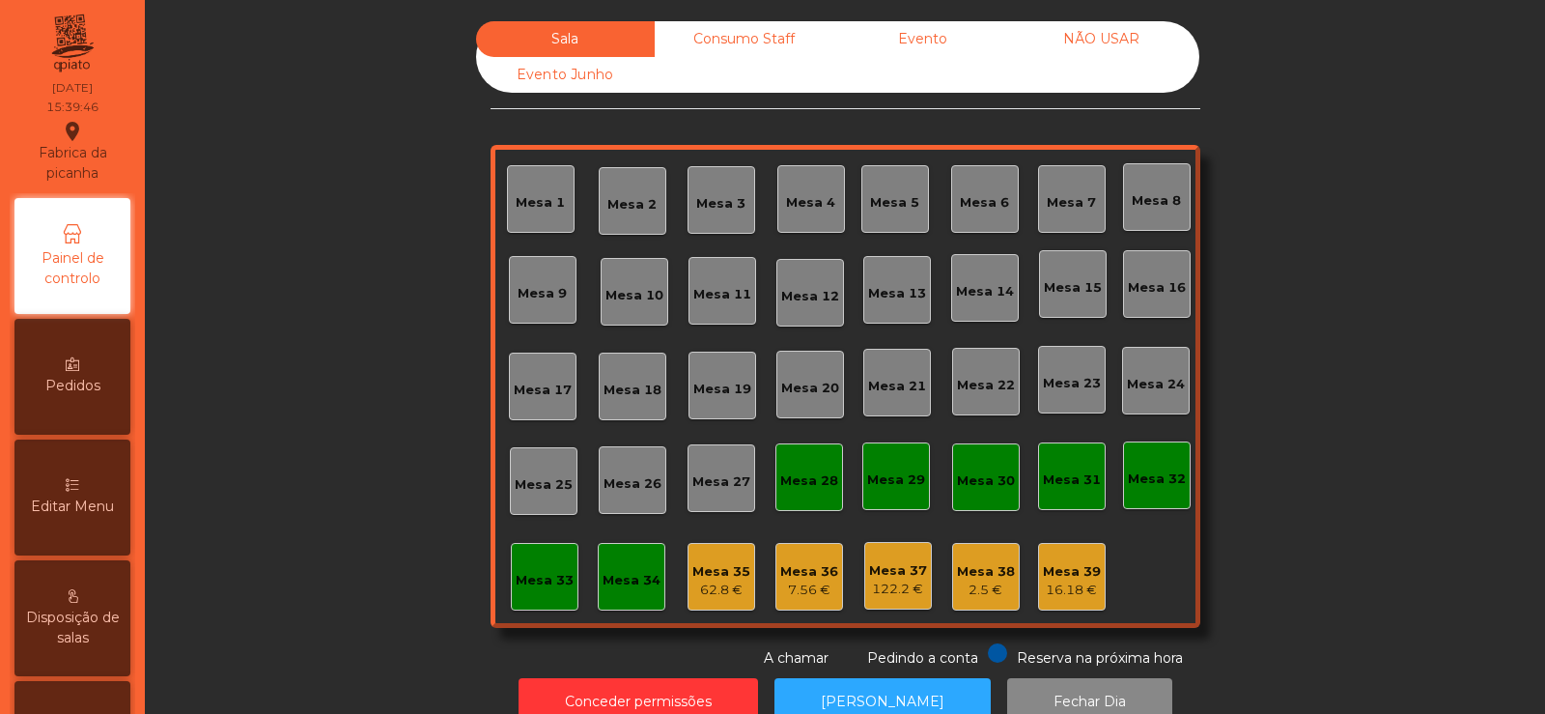
click at [806, 587] on div "7.56 €" at bounding box center [809, 589] width 58 height 19
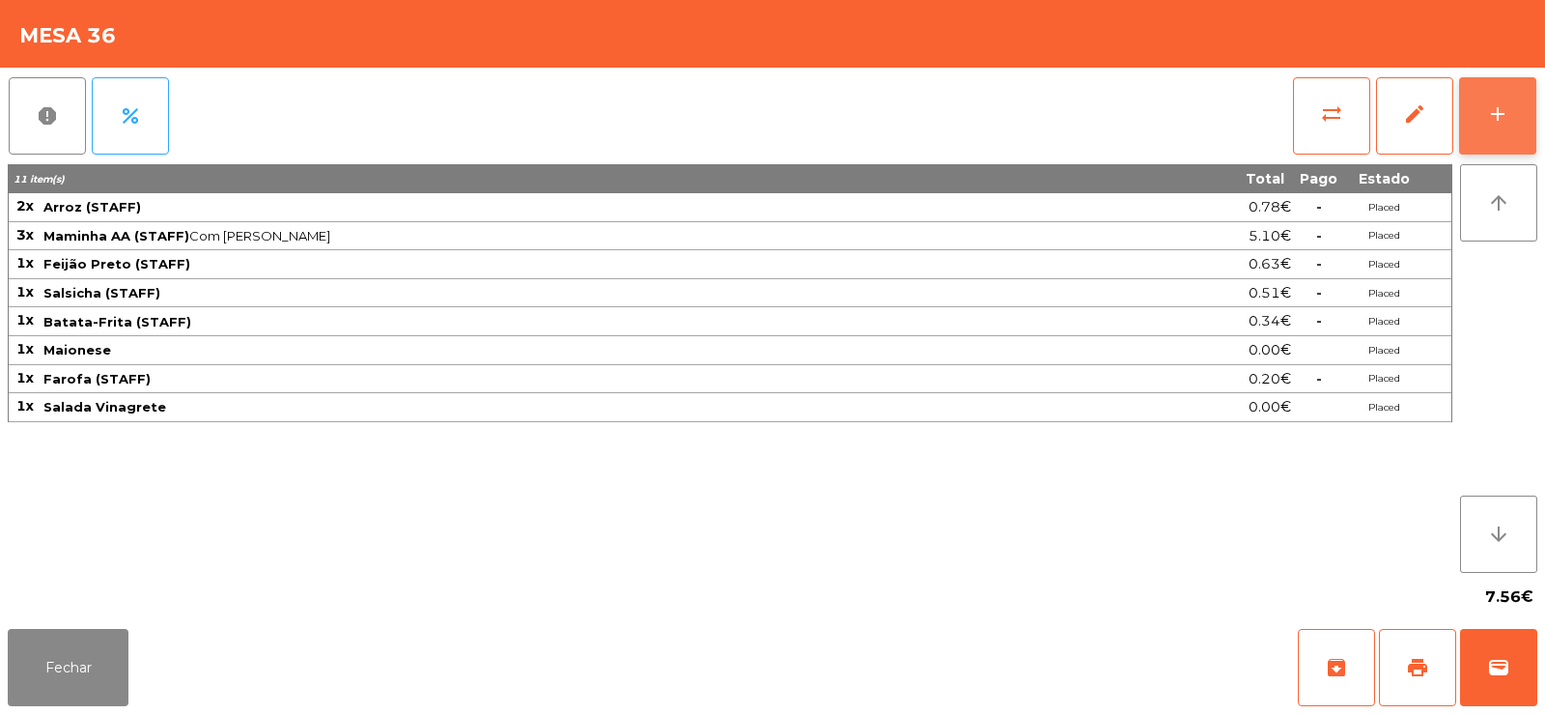
click at [1488, 119] on div "add" at bounding box center [1497, 113] width 23 height 23
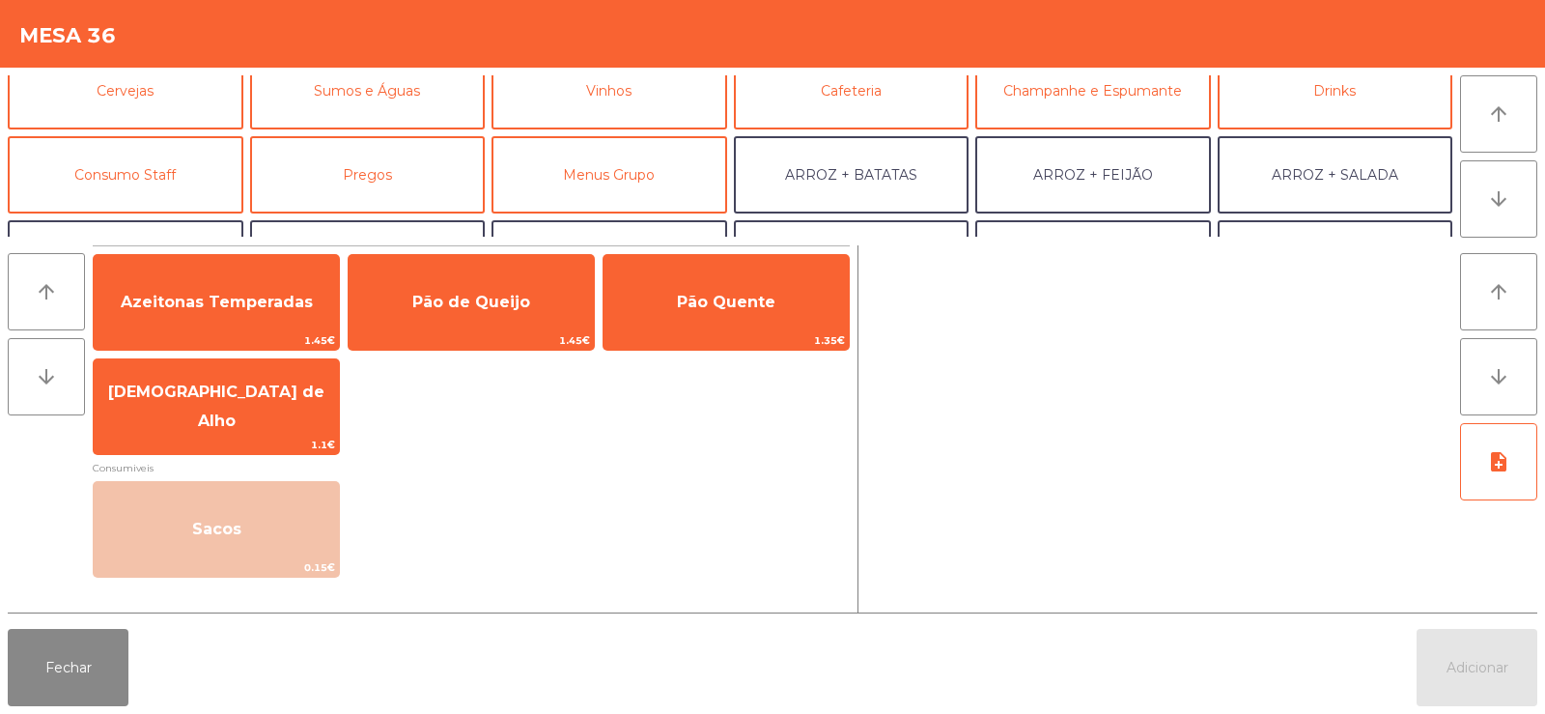
scroll to position [116, 0]
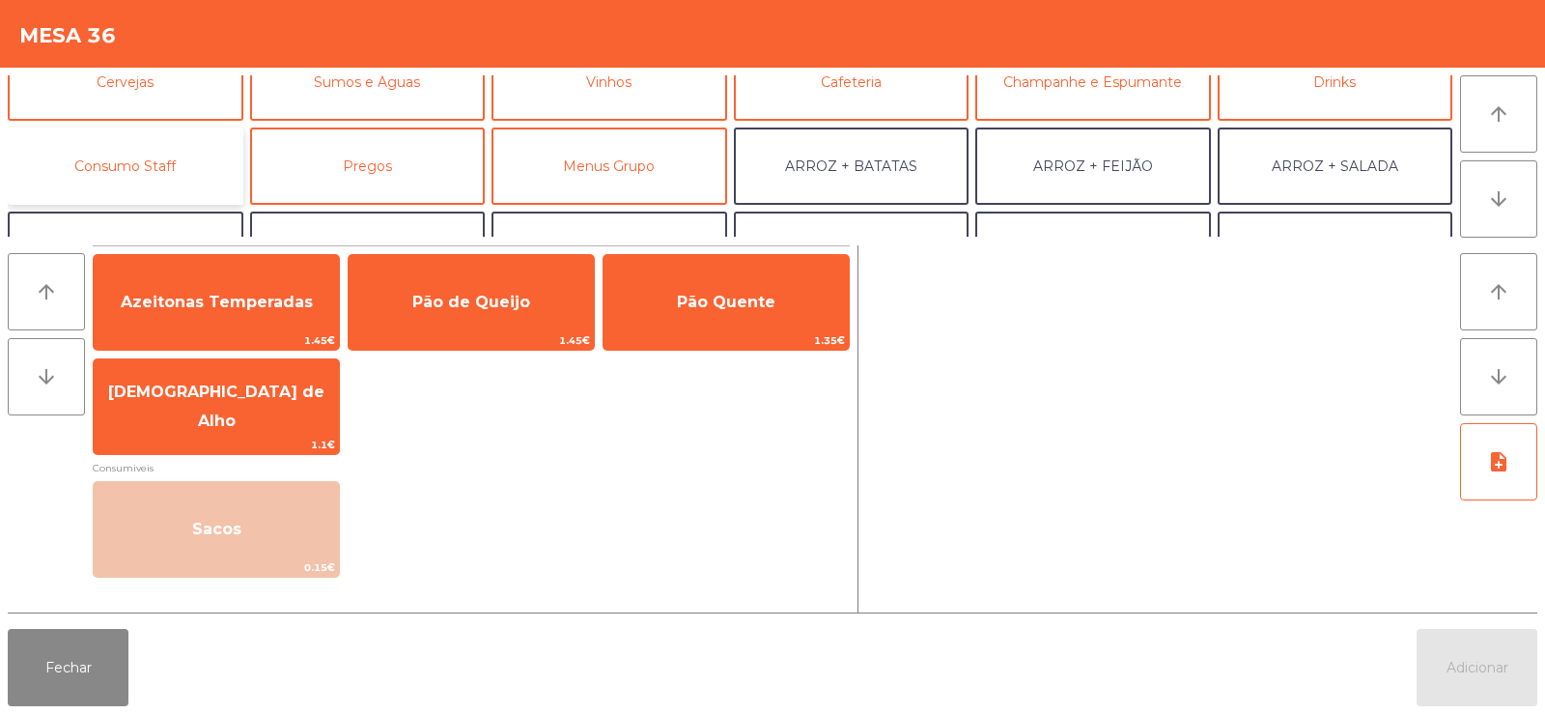
click at [165, 166] on button "Consumo Staff" at bounding box center [126, 165] width 236 height 77
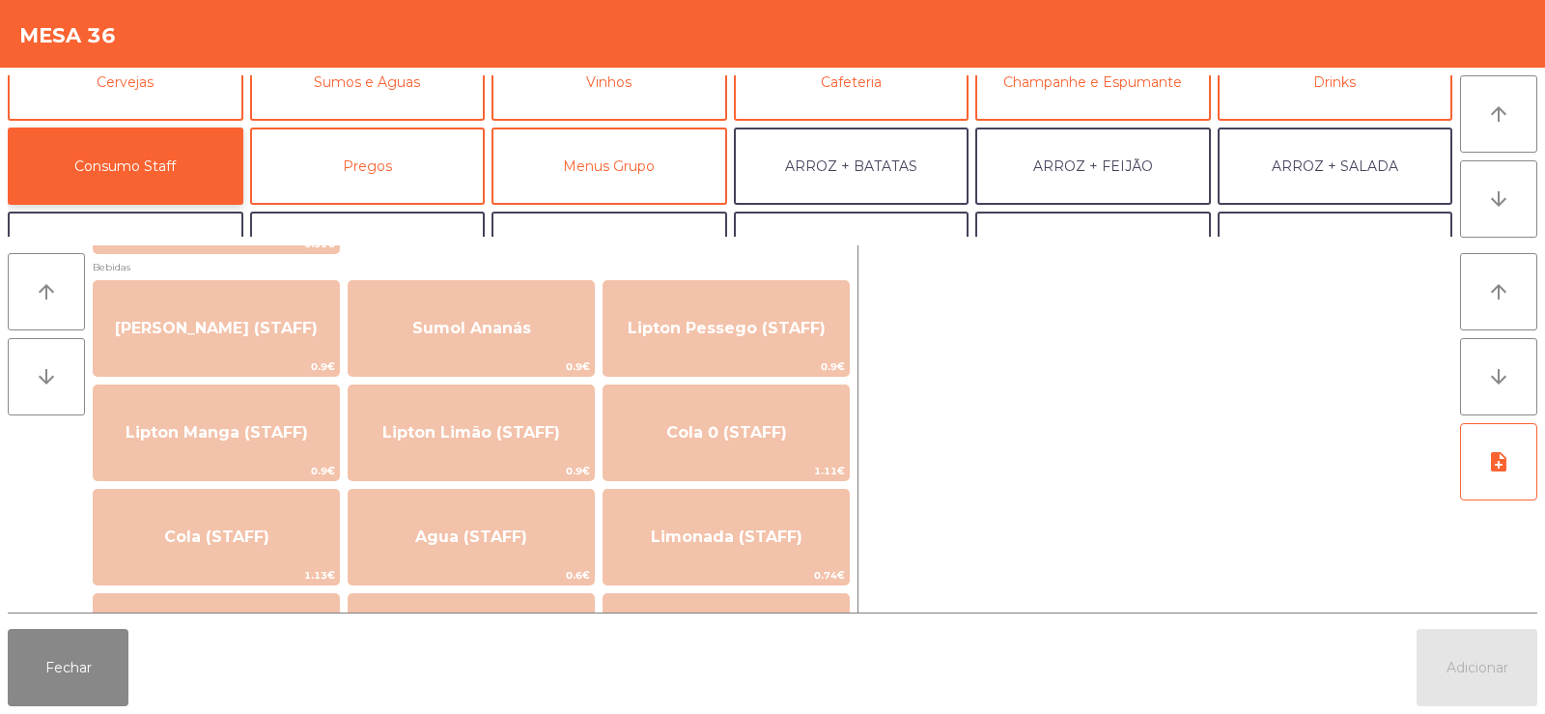
scroll to position [224, 0]
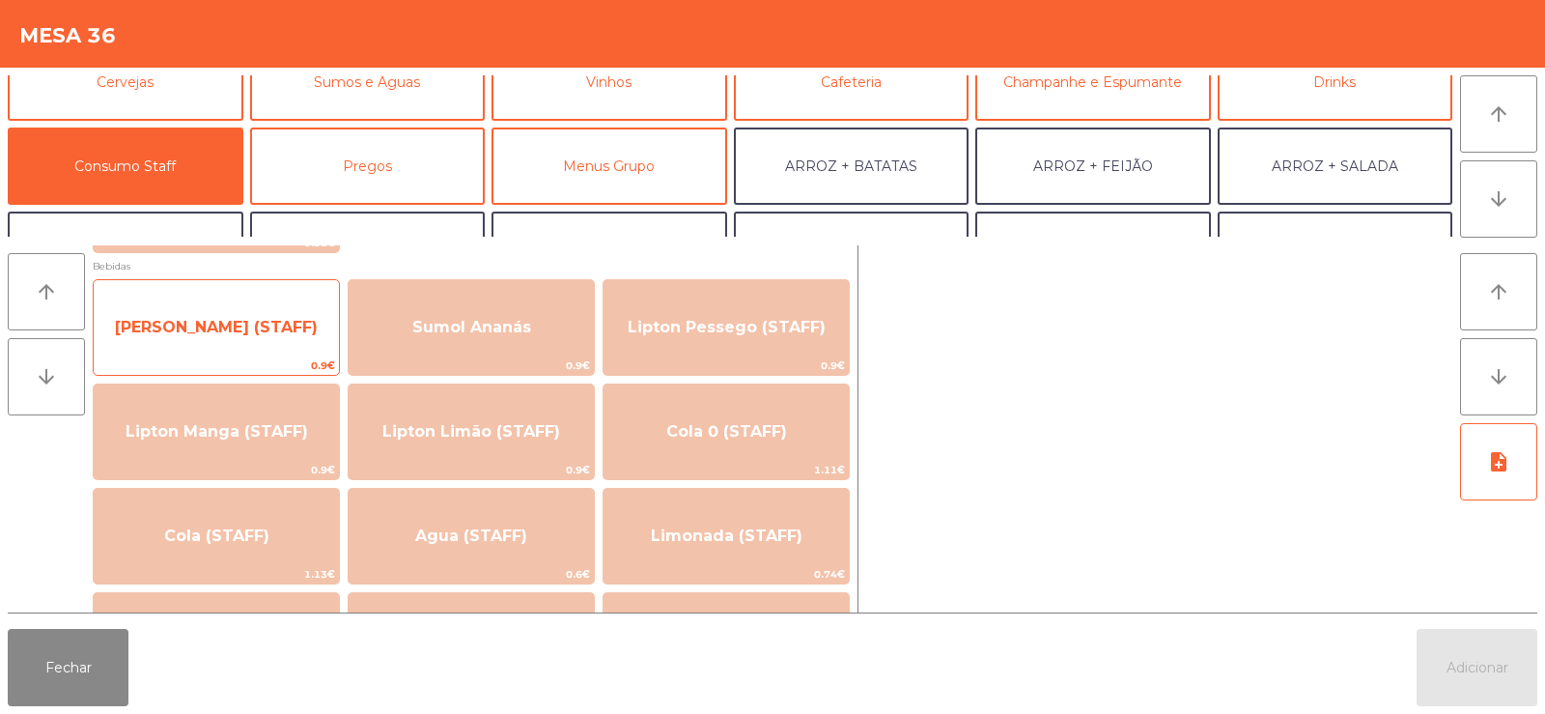
click at [247, 326] on span "[PERSON_NAME] (STAFF)" at bounding box center [216, 327] width 203 height 18
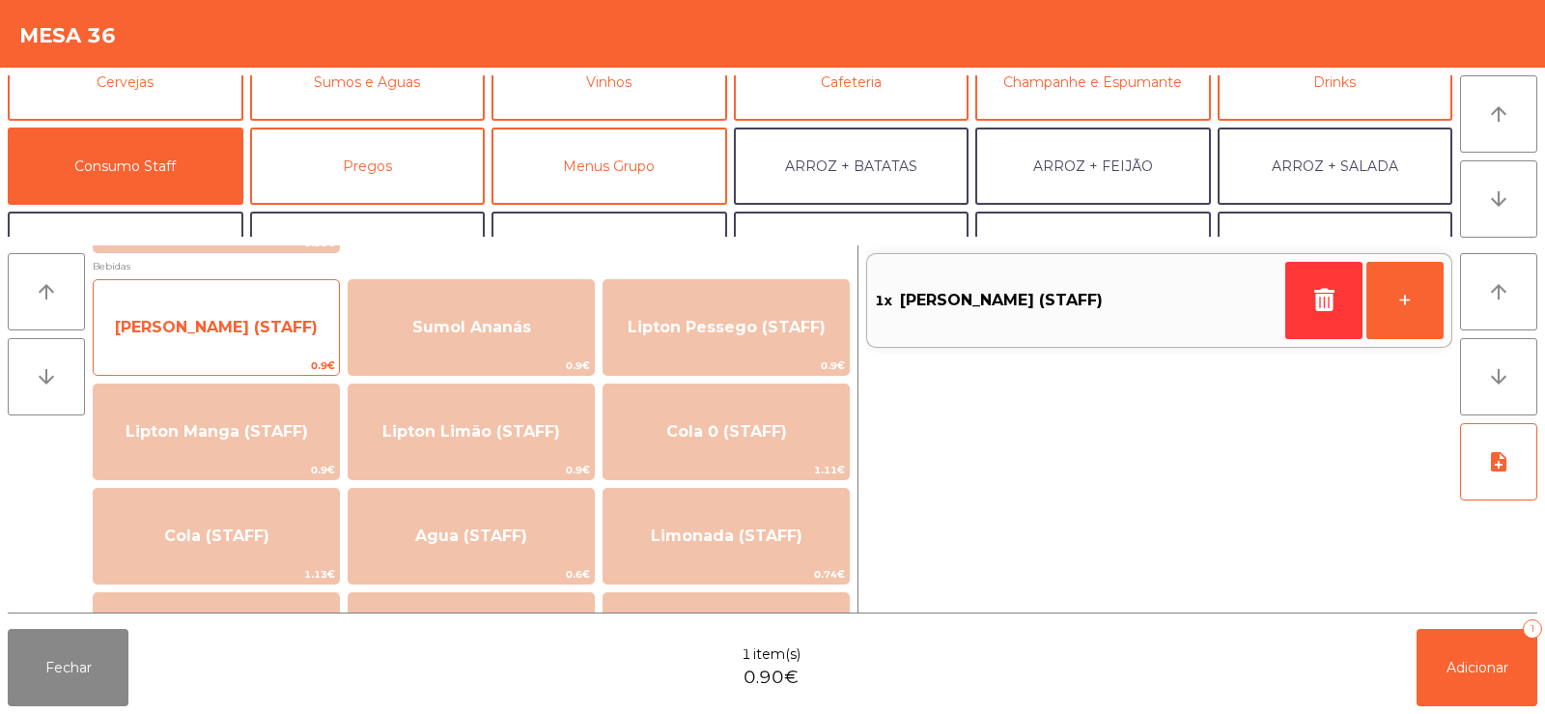
click at [213, 333] on span "[PERSON_NAME] (STAFF)" at bounding box center [216, 327] width 203 height 18
click at [251, 337] on span "[PERSON_NAME] (STAFF)" at bounding box center [216, 327] width 245 height 52
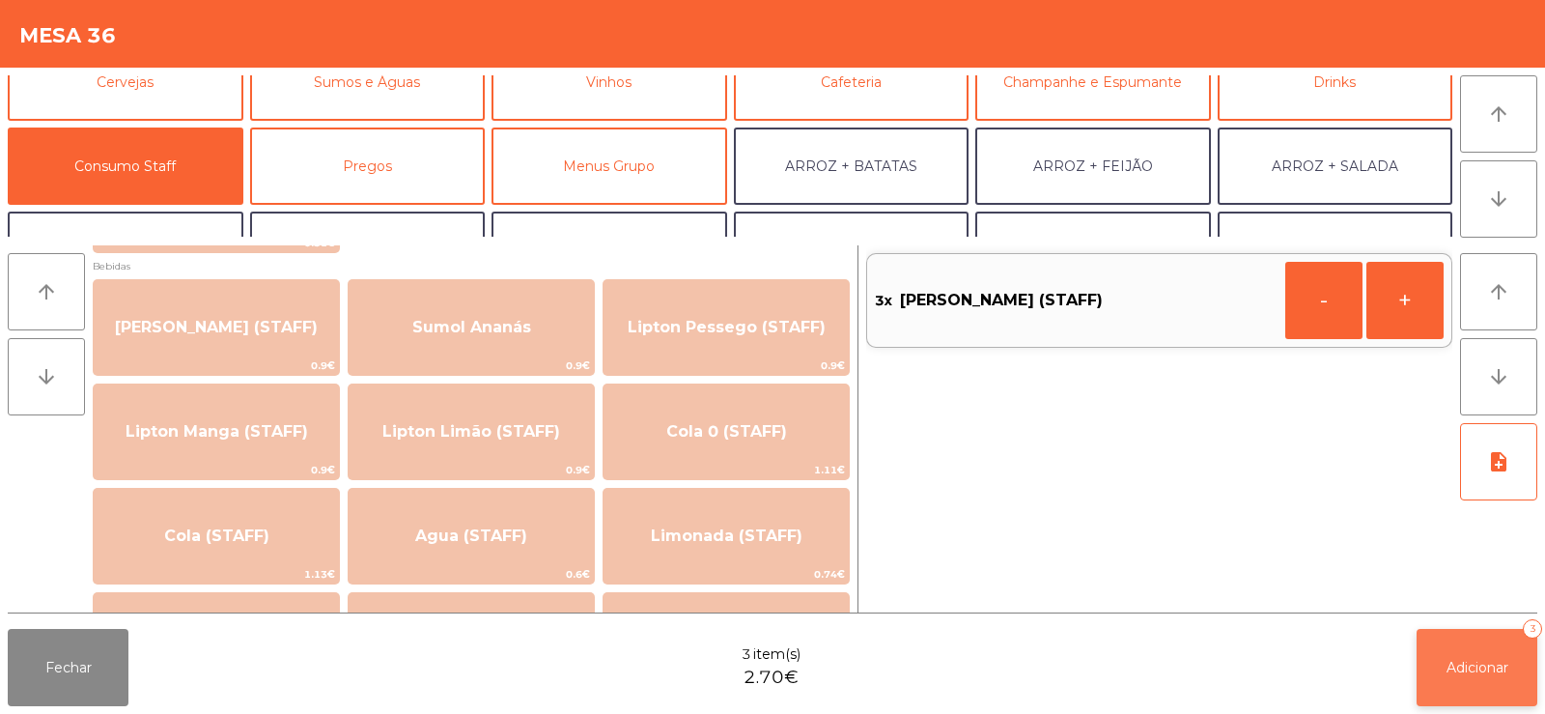
click at [1491, 659] on span "Adicionar" at bounding box center [1477, 667] width 62 height 17
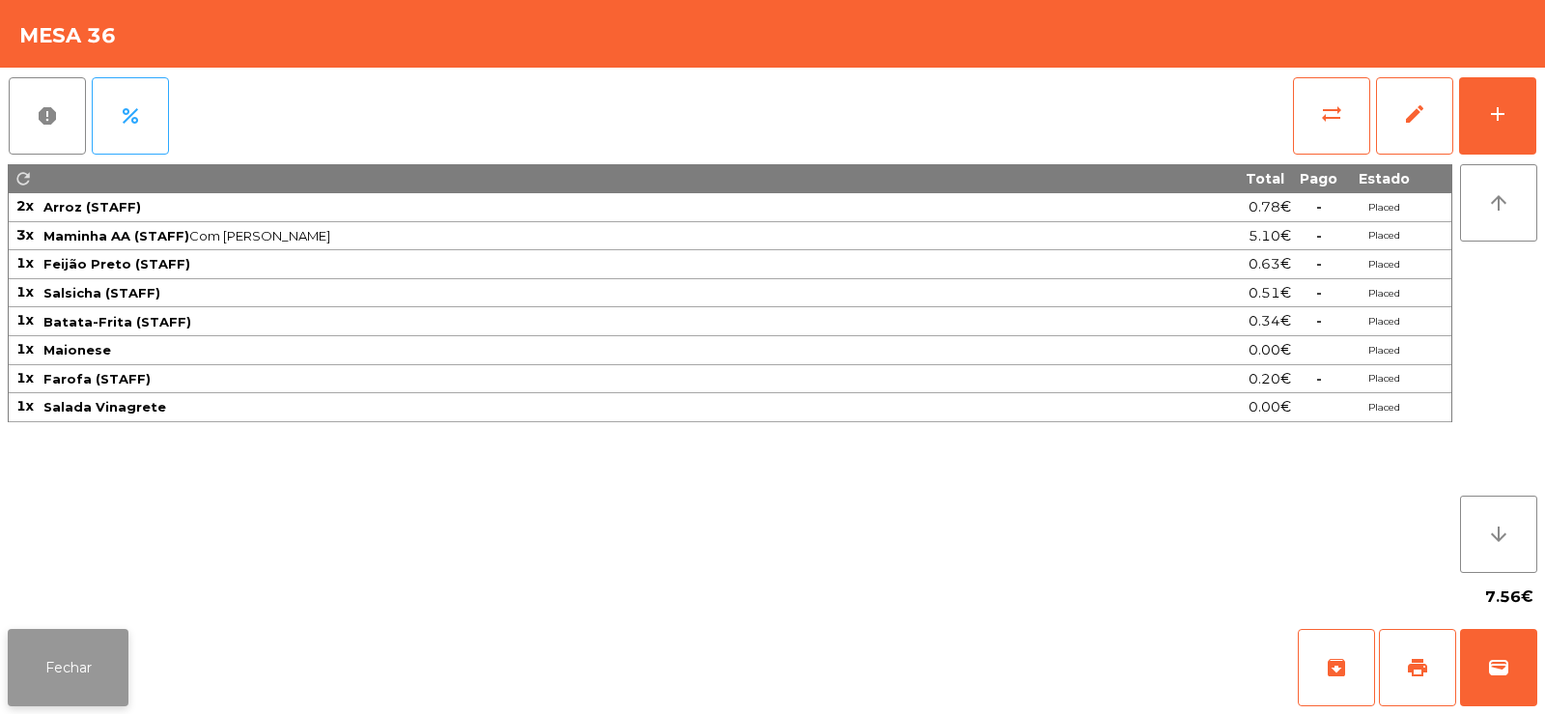
click at [92, 648] on button "Fechar" at bounding box center [68, 667] width 121 height 77
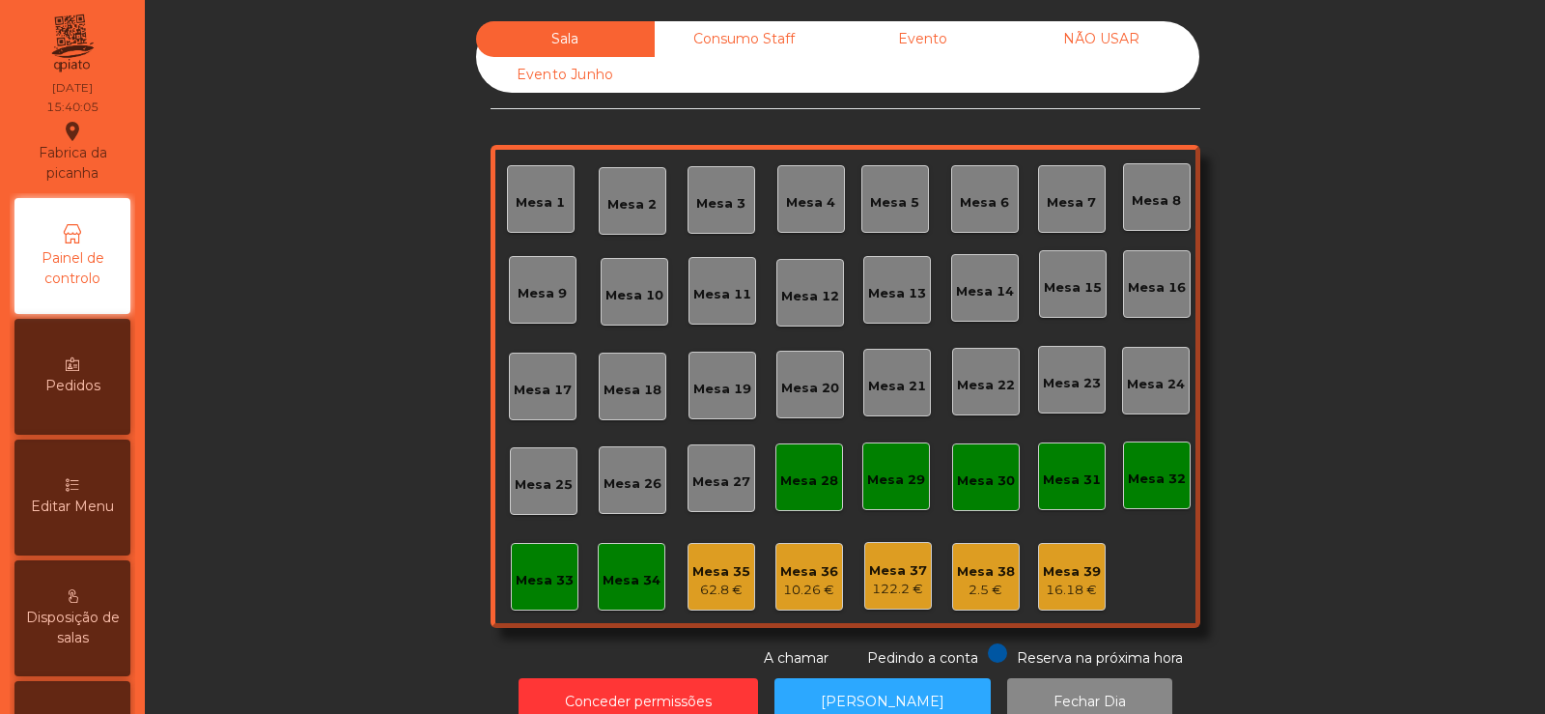
scroll to position [47, 0]
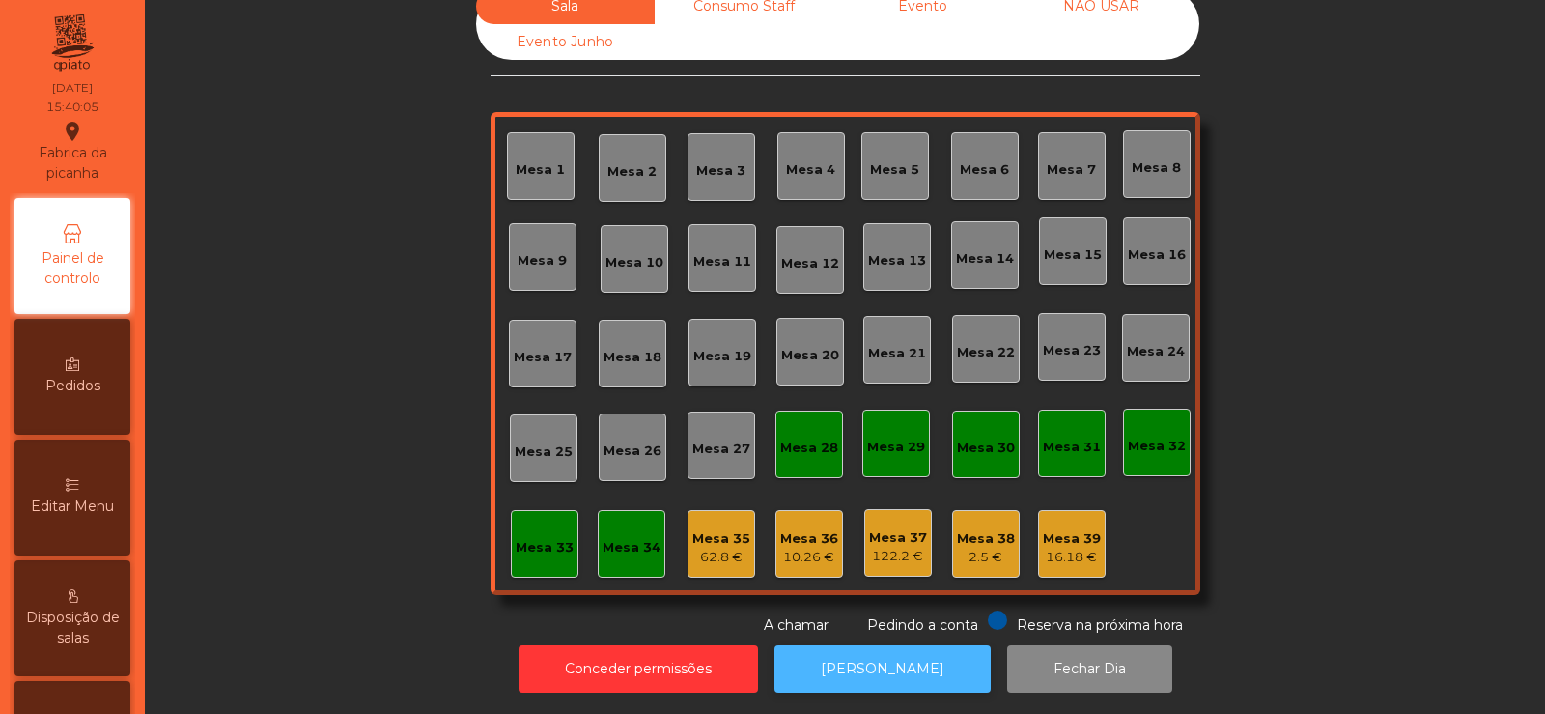
click at [886, 649] on button "[PERSON_NAME]" at bounding box center [882, 668] width 216 height 47
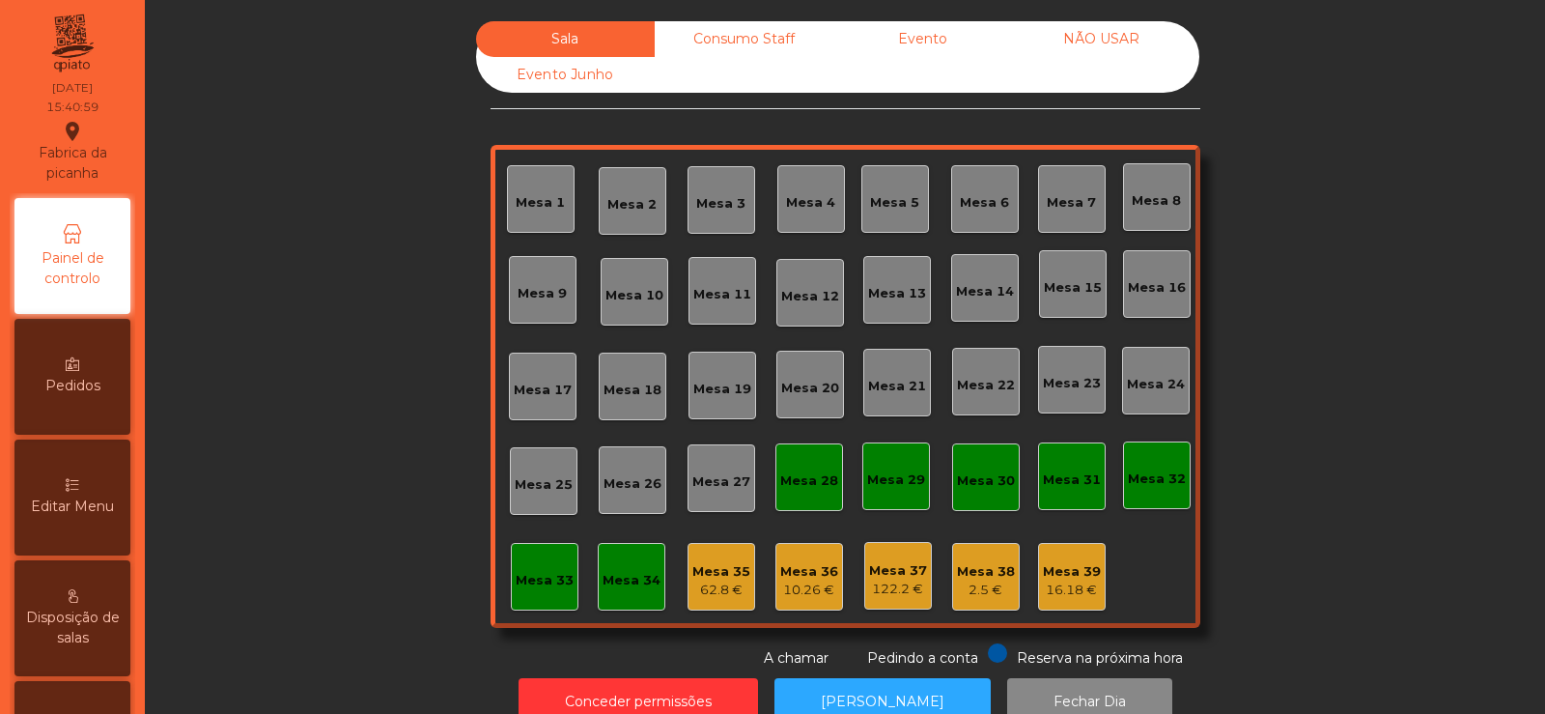
click at [752, 51] on div "Consumo Staff" at bounding box center [744, 39] width 179 height 36
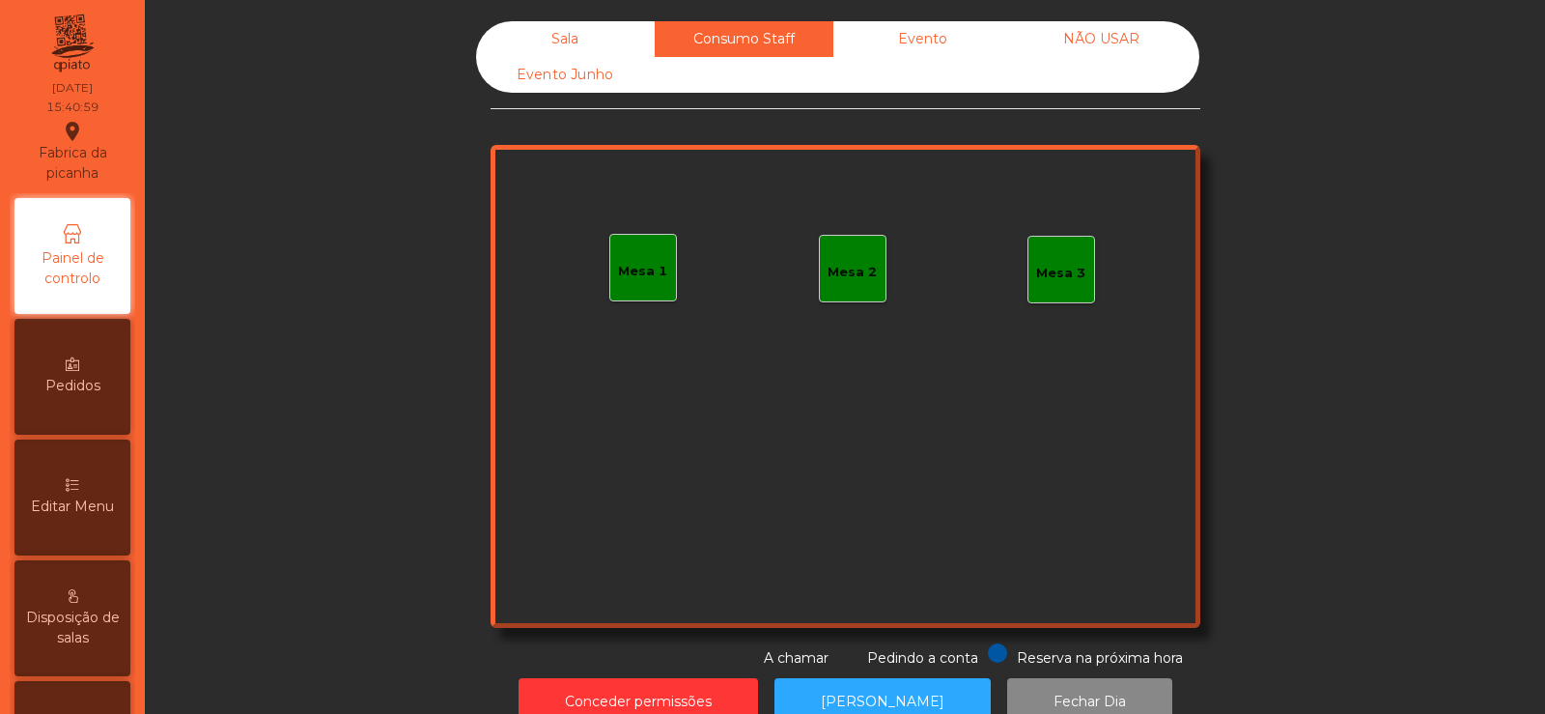
click at [900, 48] on div "Evento" at bounding box center [922, 39] width 179 height 36
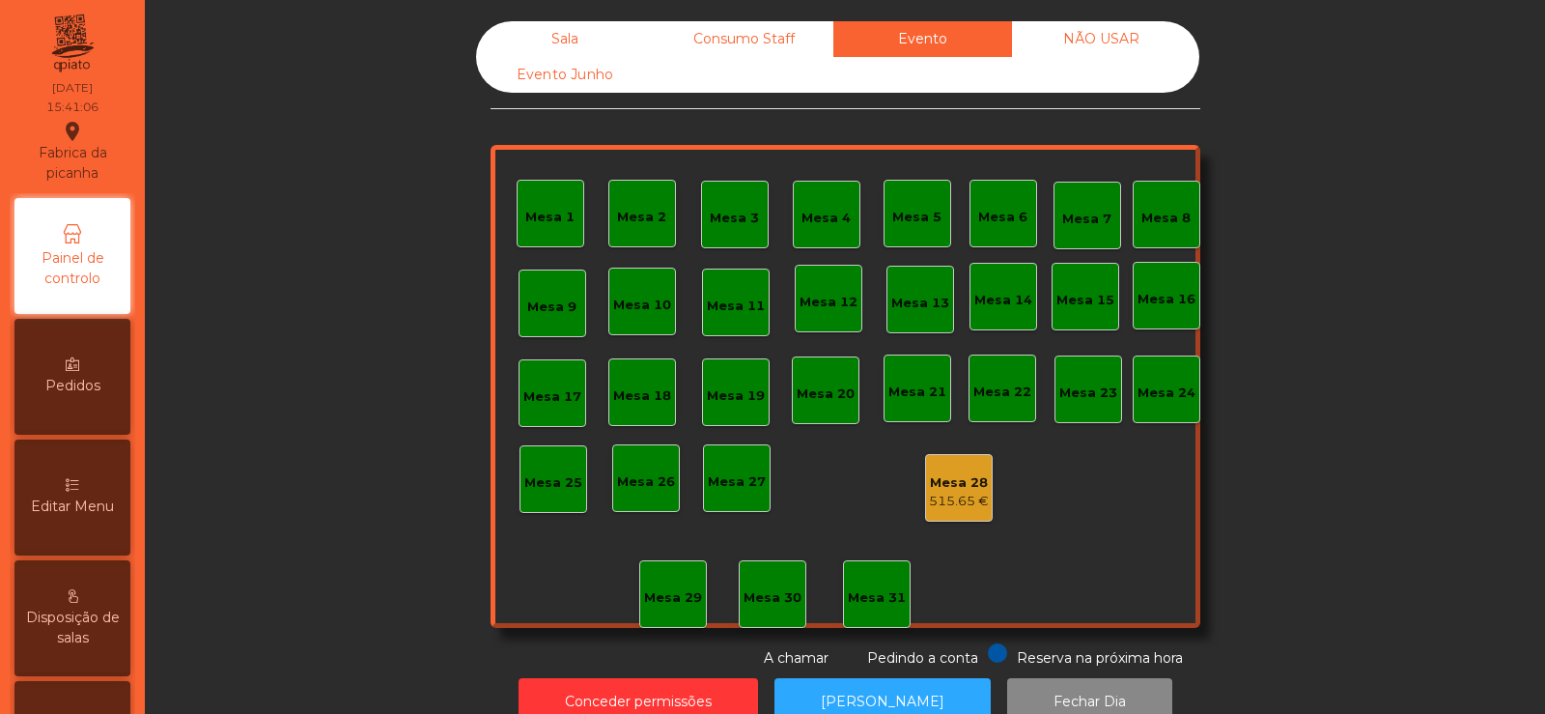
scroll to position [47, 0]
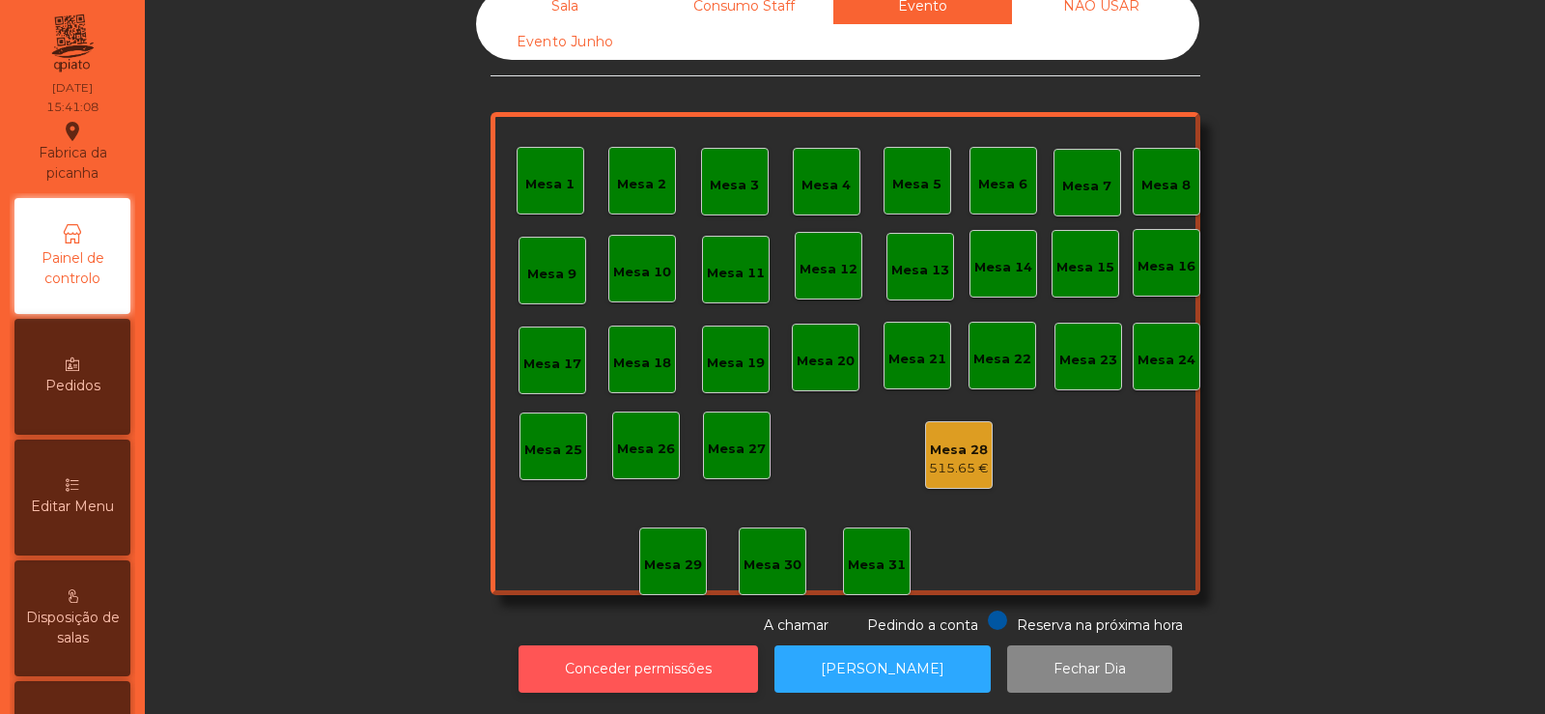
click at [660, 673] on button "Conceder permissões" at bounding box center [638, 668] width 239 height 47
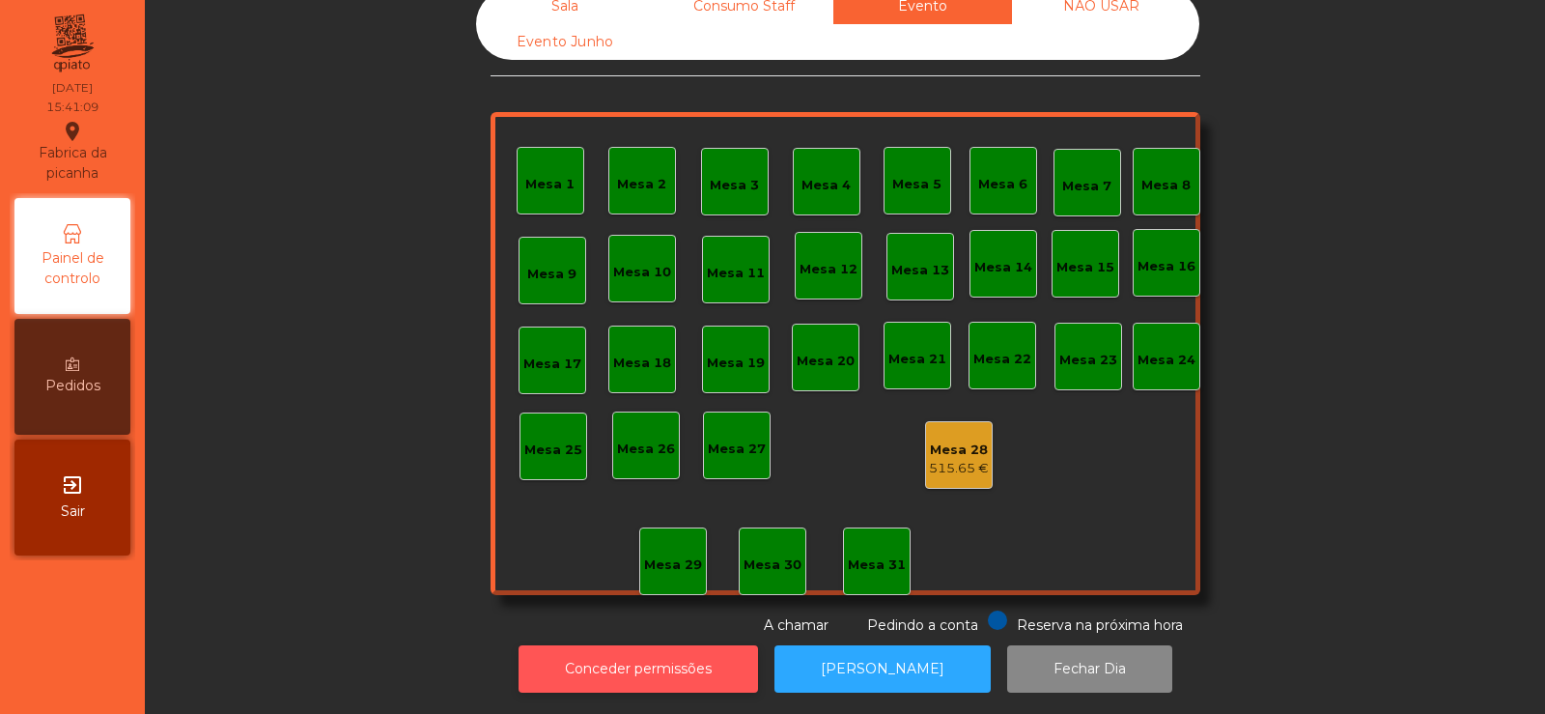
click at [584, 673] on button "Conceder permissões" at bounding box center [638, 668] width 239 height 47
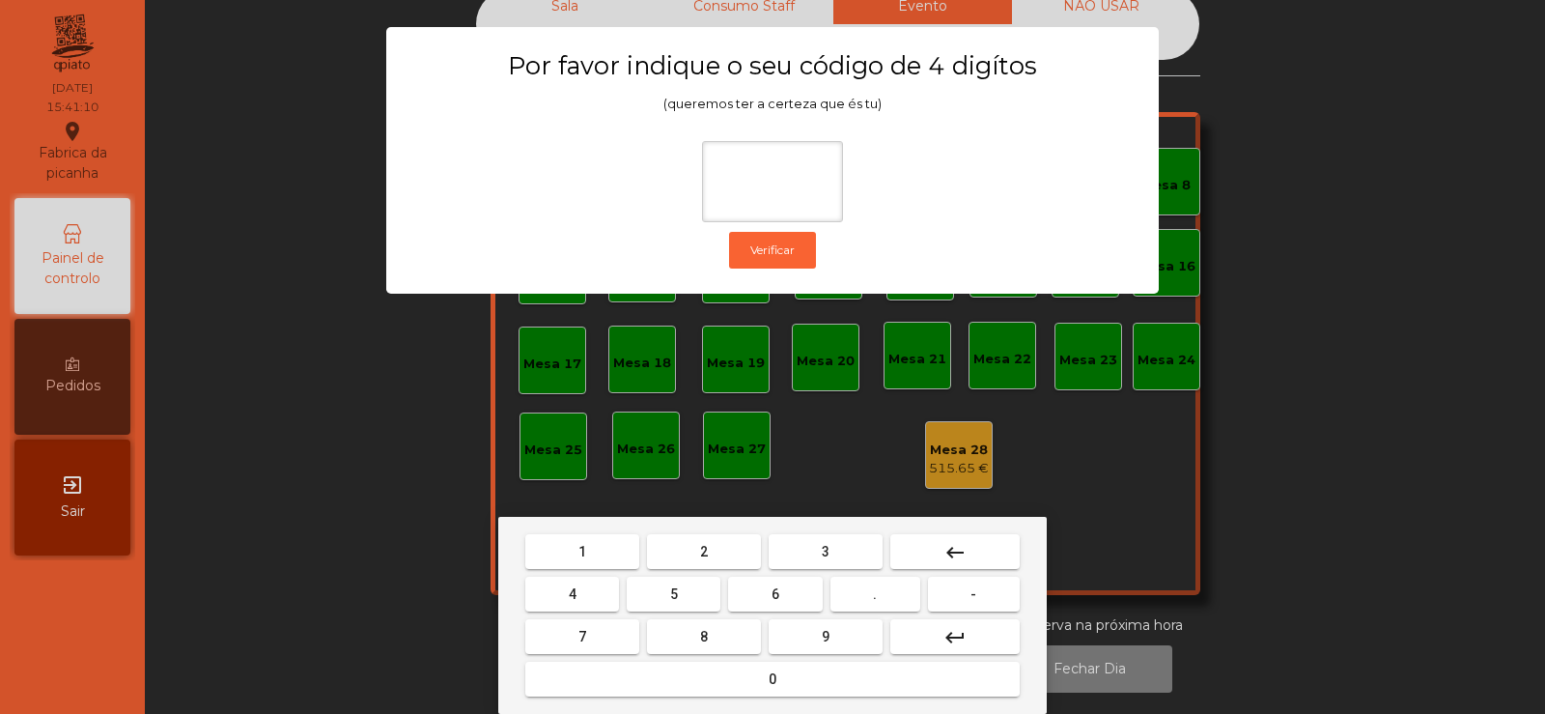
click at [706, 554] on span "2" at bounding box center [704, 551] width 8 height 15
click at [763, 590] on button "6" at bounding box center [775, 593] width 94 height 35
click at [600, 645] on button "7" at bounding box center [582, 636] width 114 height 35
click at [674, 593] on span "5" at bounding box center [674, 593] width 8 height 15
type input "****"
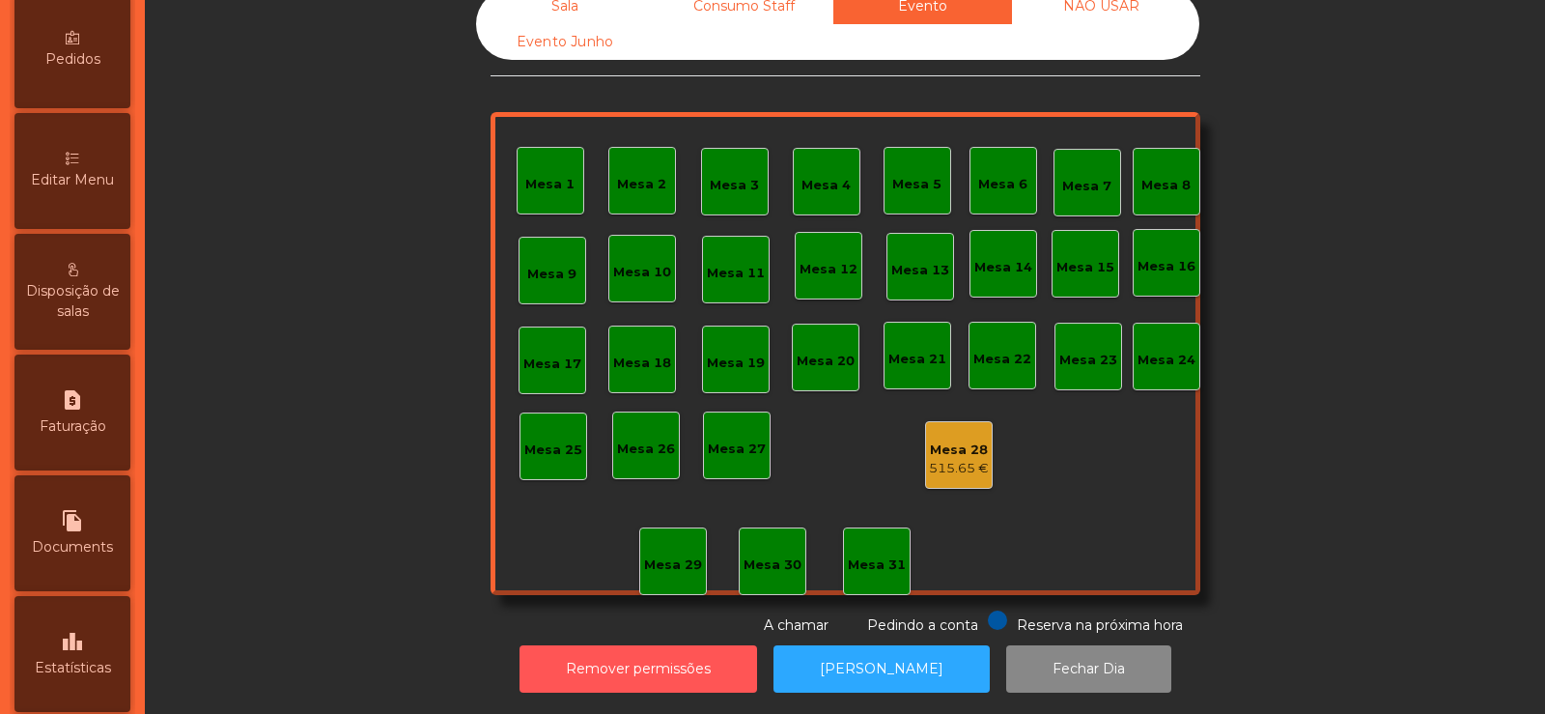
scroll to position [460, 0]
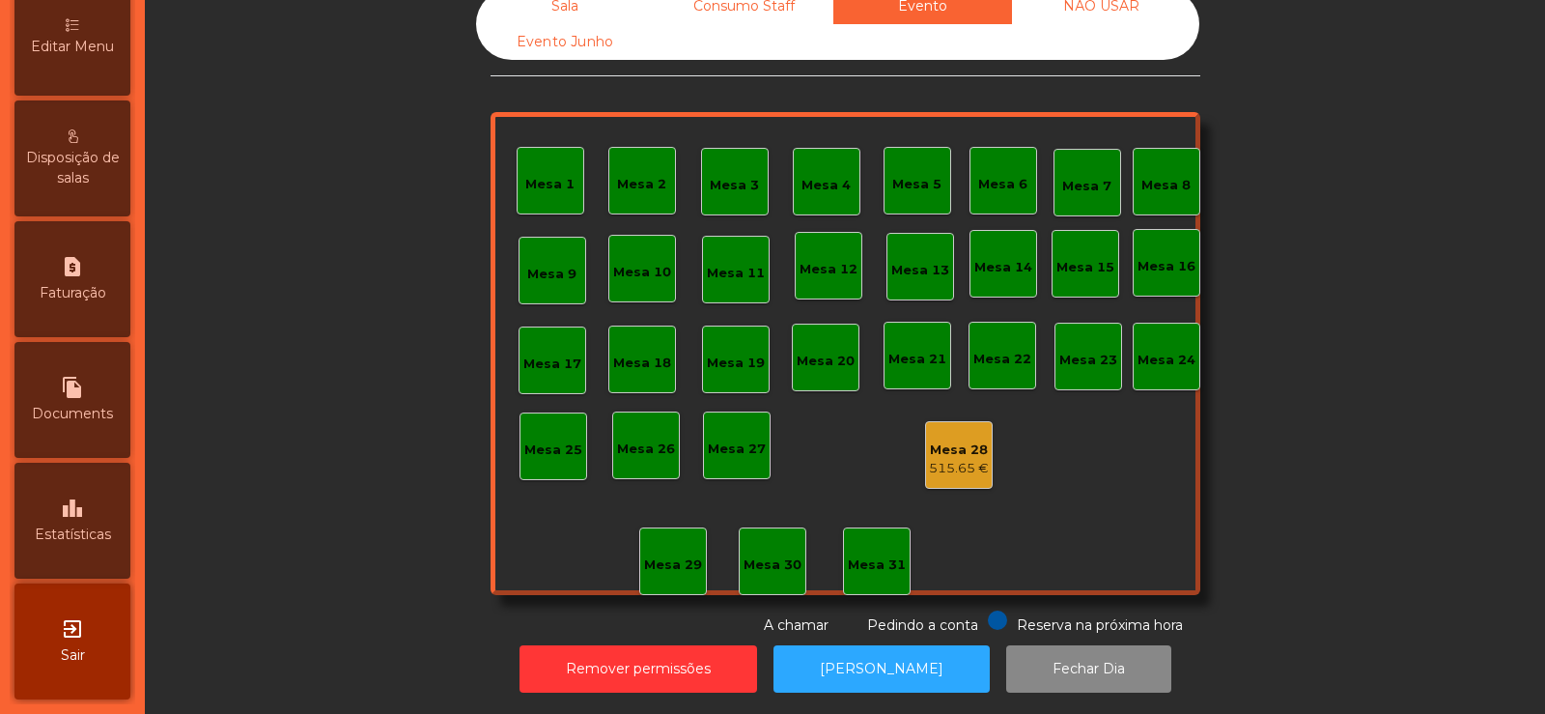
click at [82, 500] on icon "leaderboard" at bounding box center [72, 507] width 23 height 23
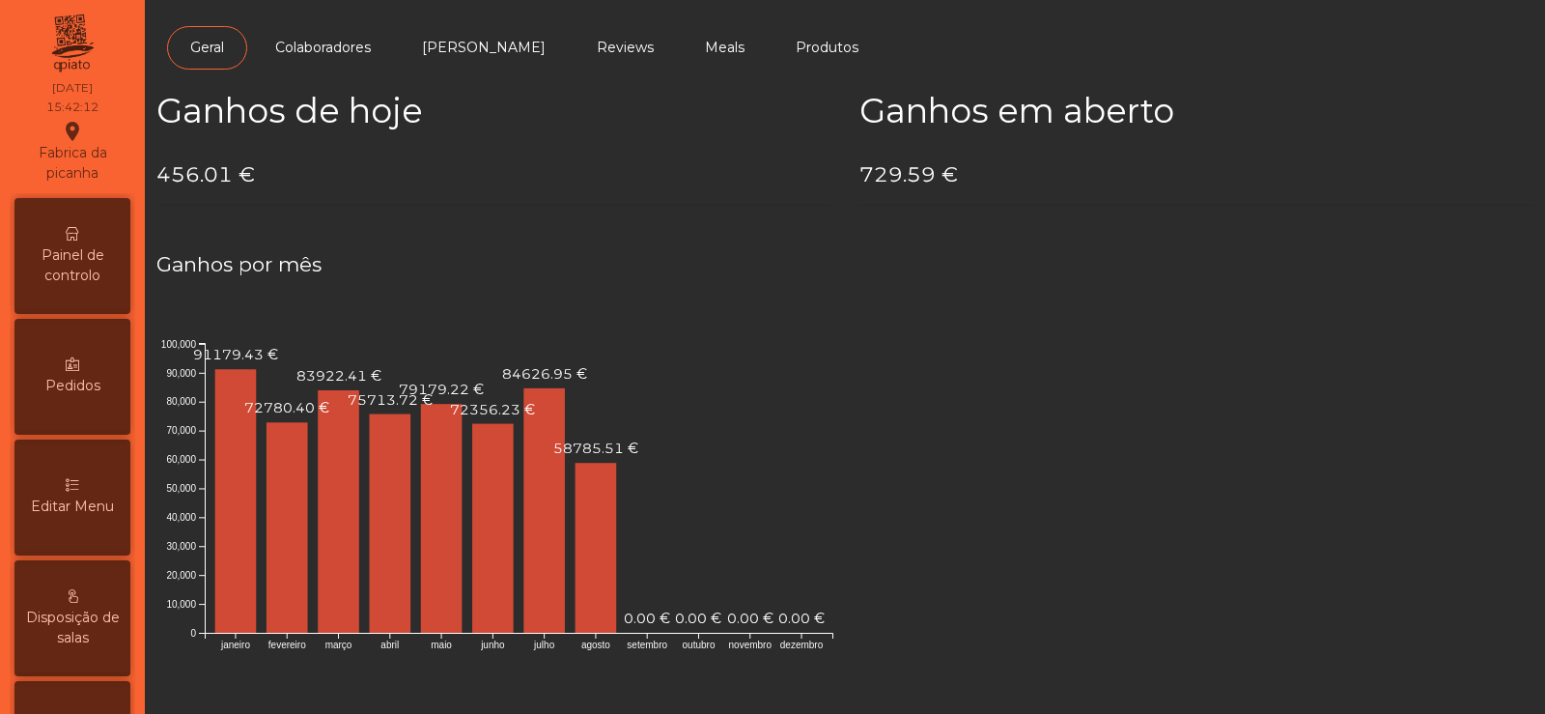
click at [63, 238] on div "Painel de controlo" at bounding box center [72, 256] width 116 height 116
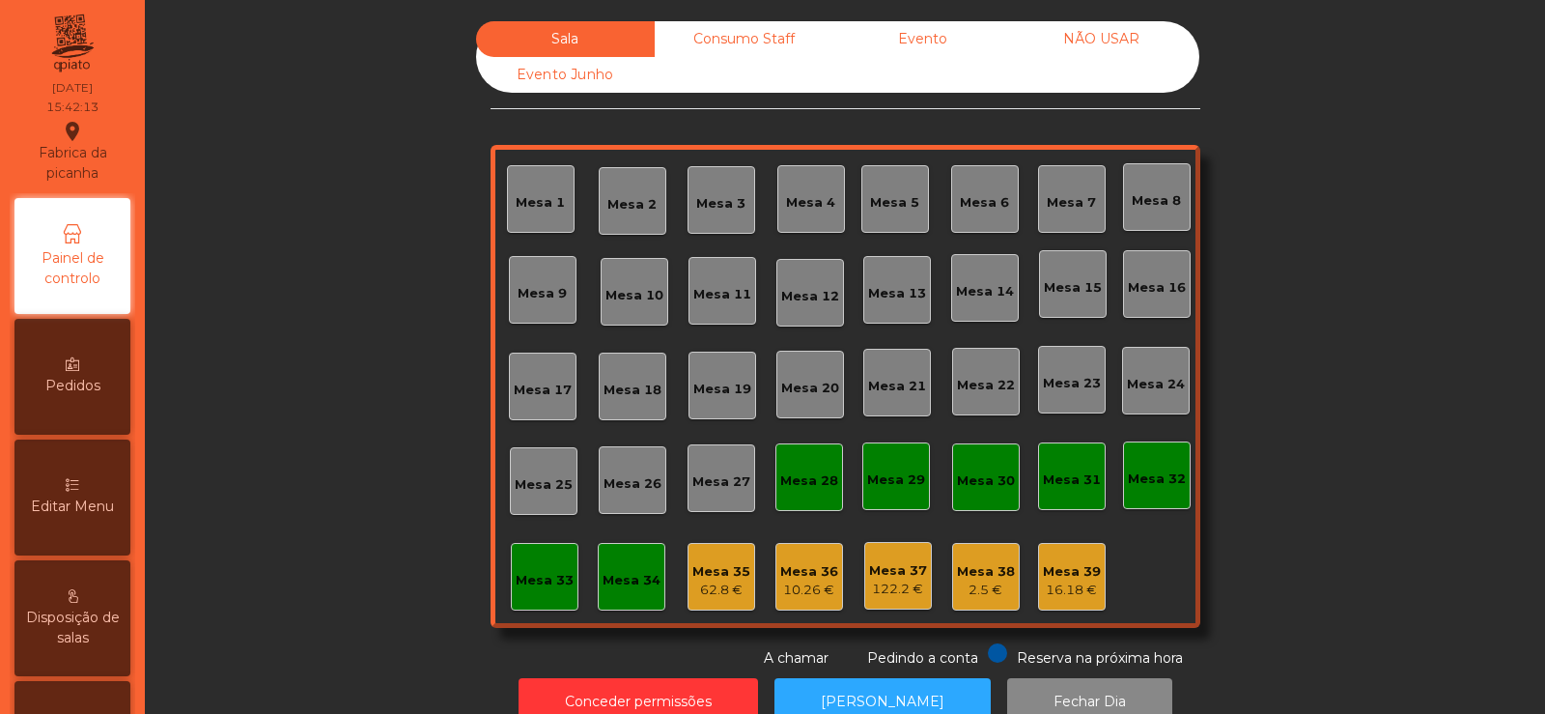
scroll to position [47, 0]
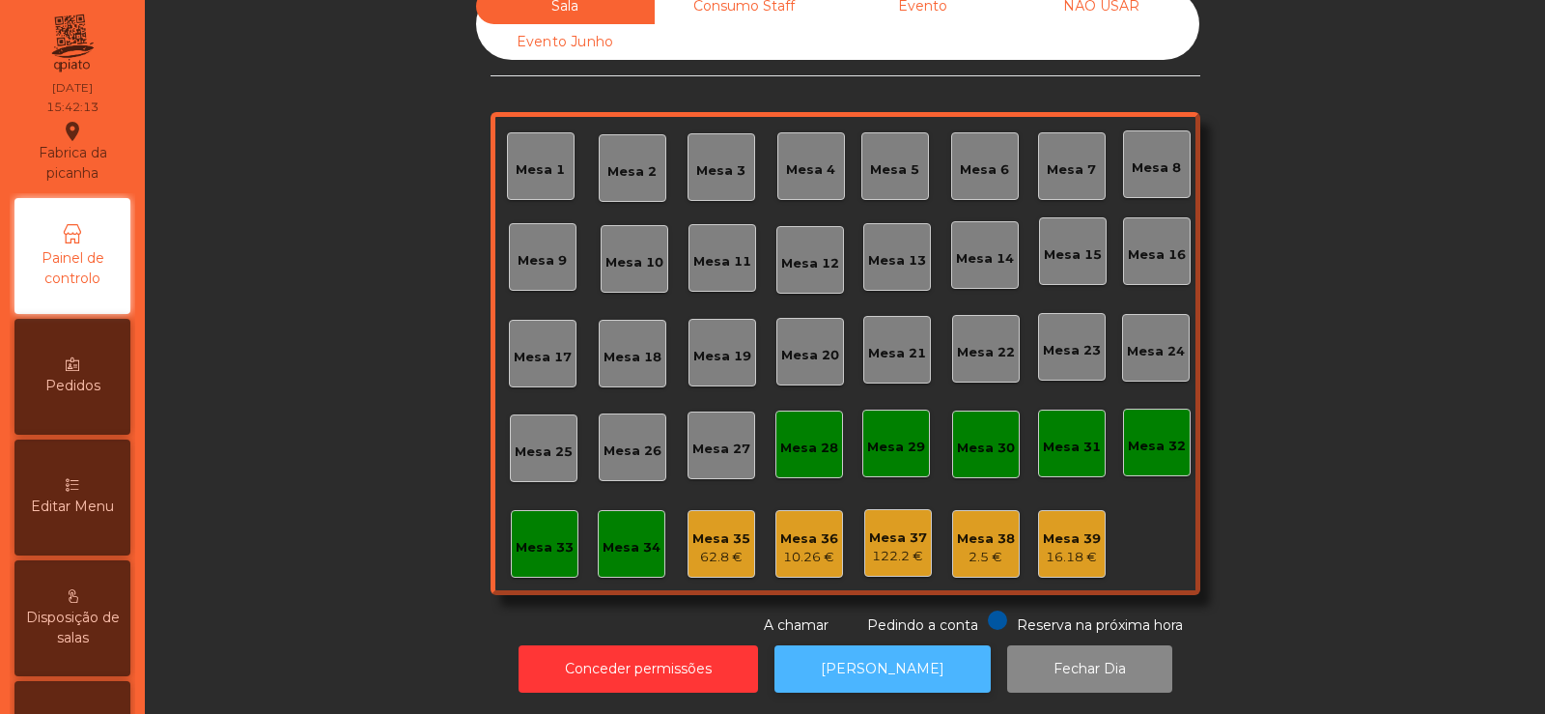
click at [869, 656] on button "[PERSON_NAME]" at bounding box center [882, 668] width 216 height 47
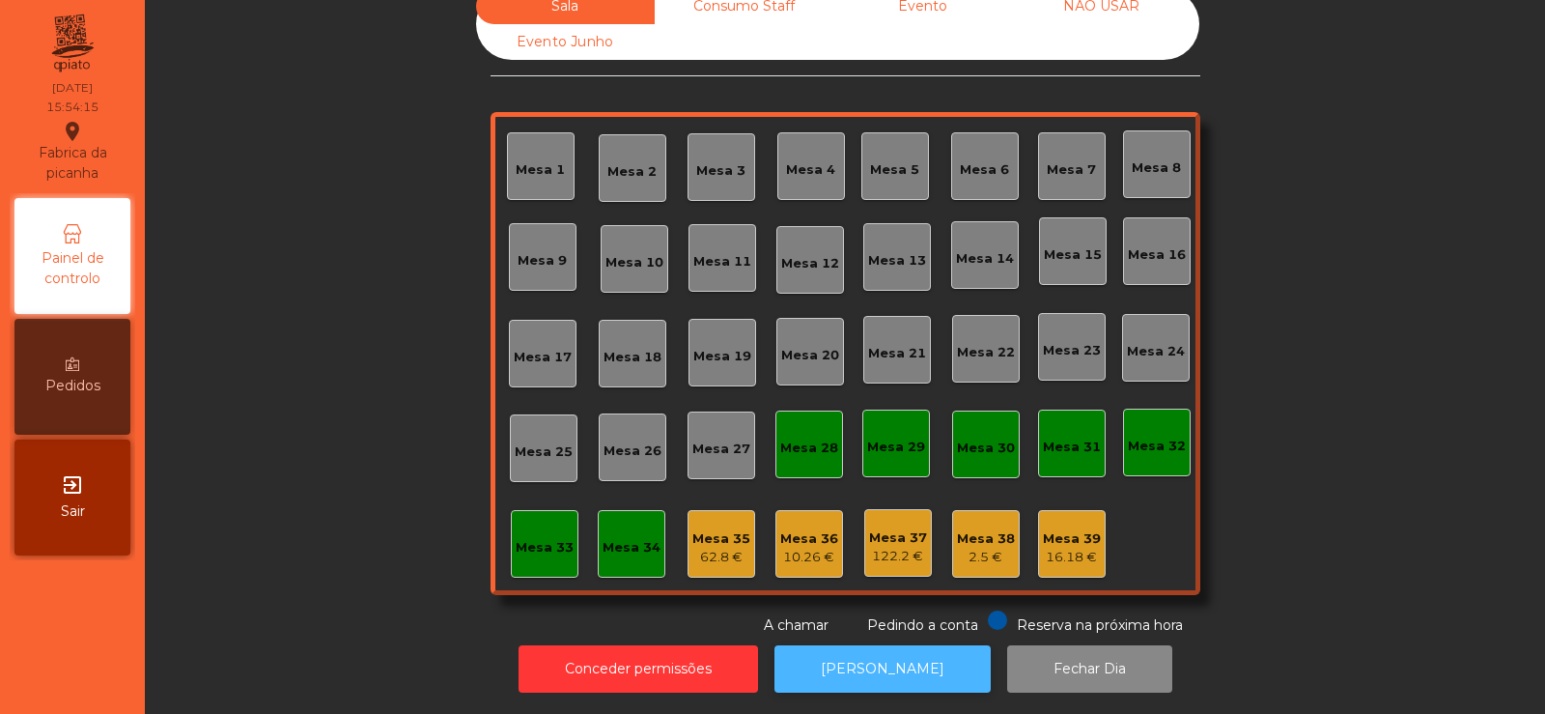
scroll to position [0, 0]
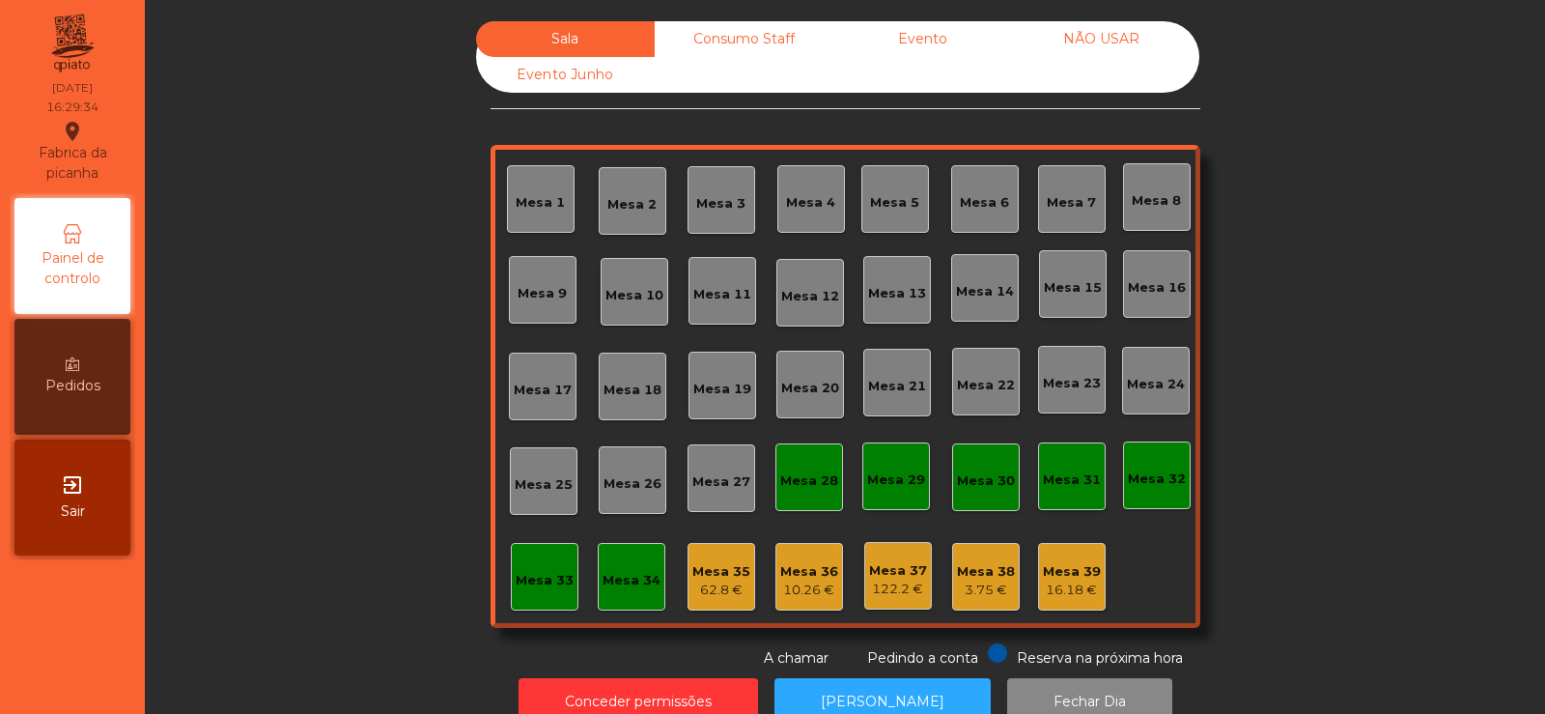
click at [1059, 579] on div "Mesa 39" at bounding box center [1072, 571] width 58 height 19
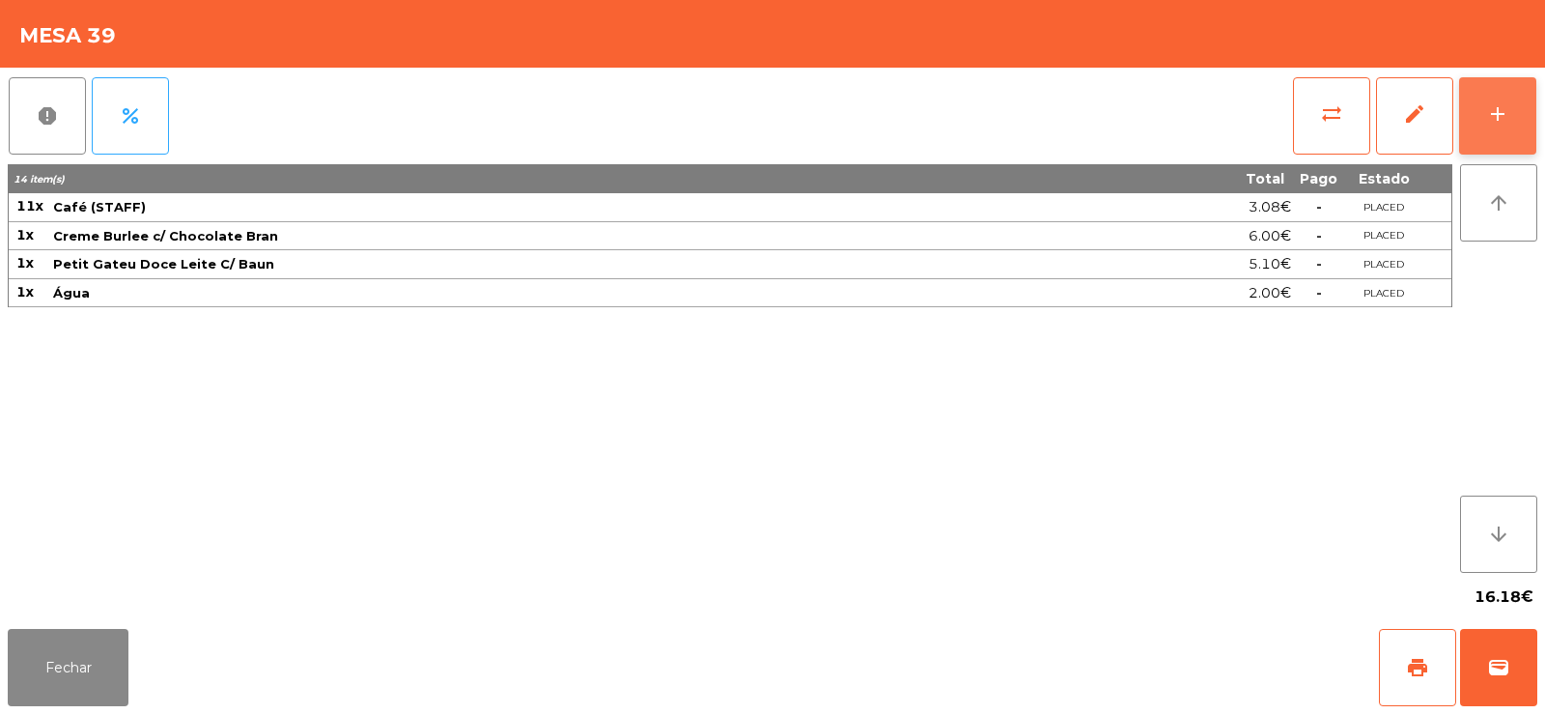
click at [1501, 134] on button "add" at bounding box center [1497, 115] width 77 height 77
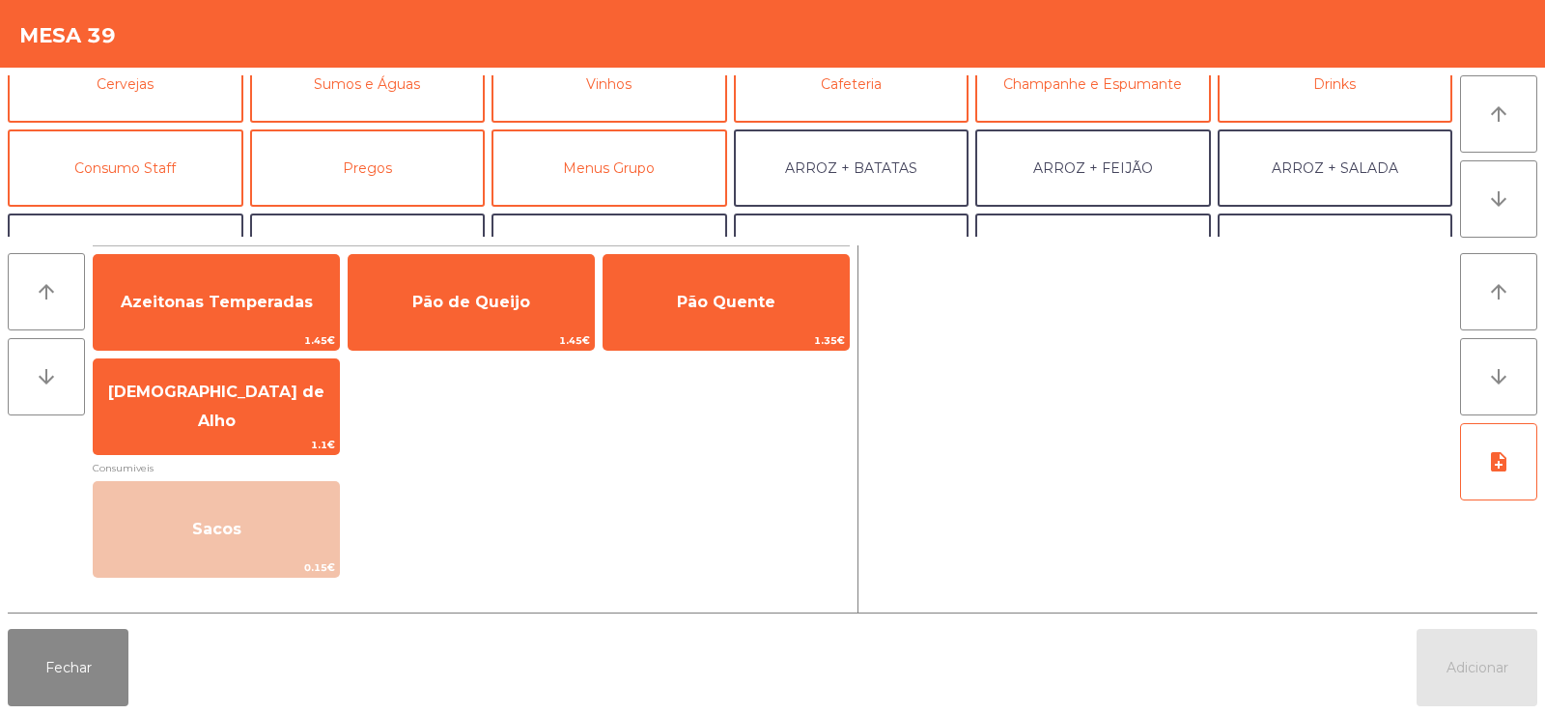
scroll to position [114, 0]
click at [159, 159] on button "Consumo Staff" at bounding box center [126, 167] width 236 height 77
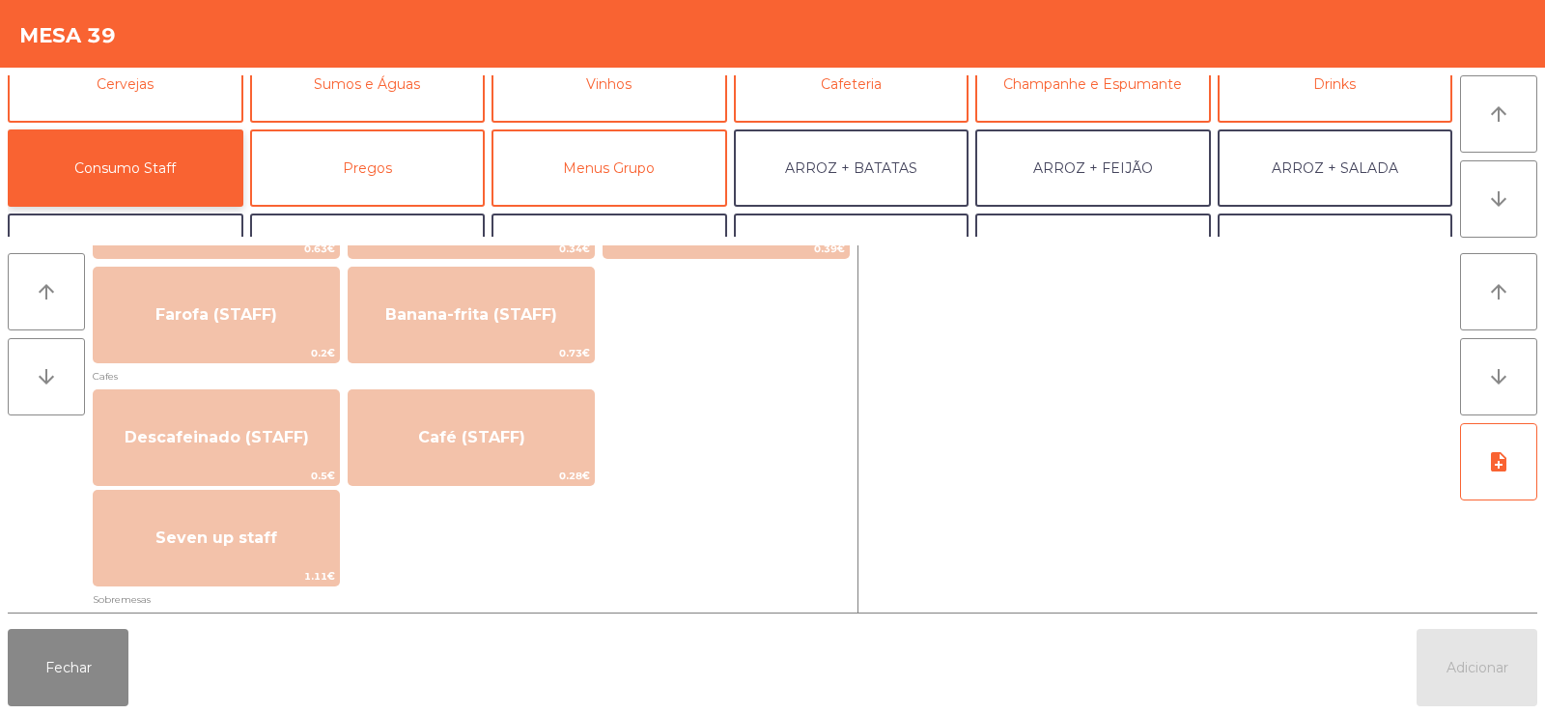
scroll to position [1019, 0]
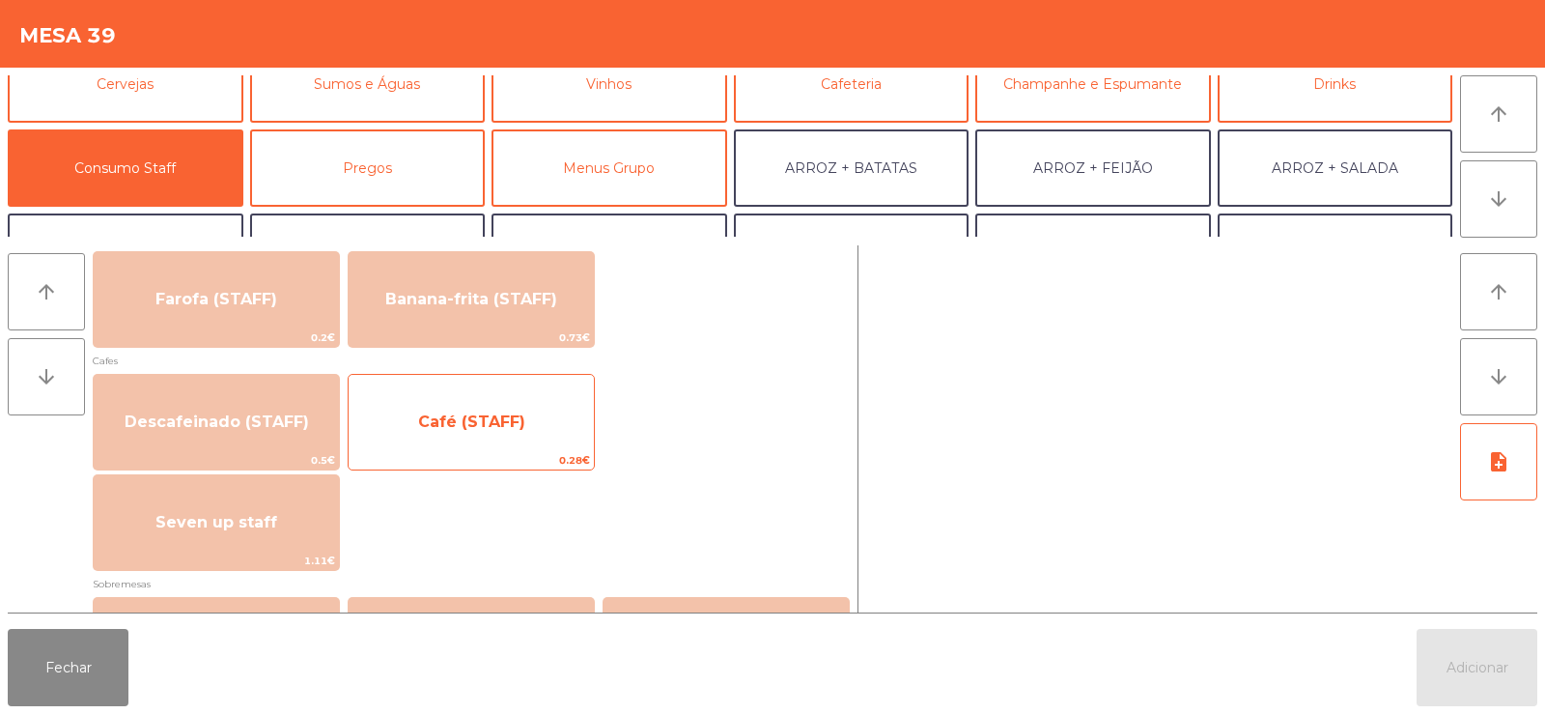
click at [459, 419] on span "Café (STAFF)" at bounding box center [471, 421] width 107 height 18
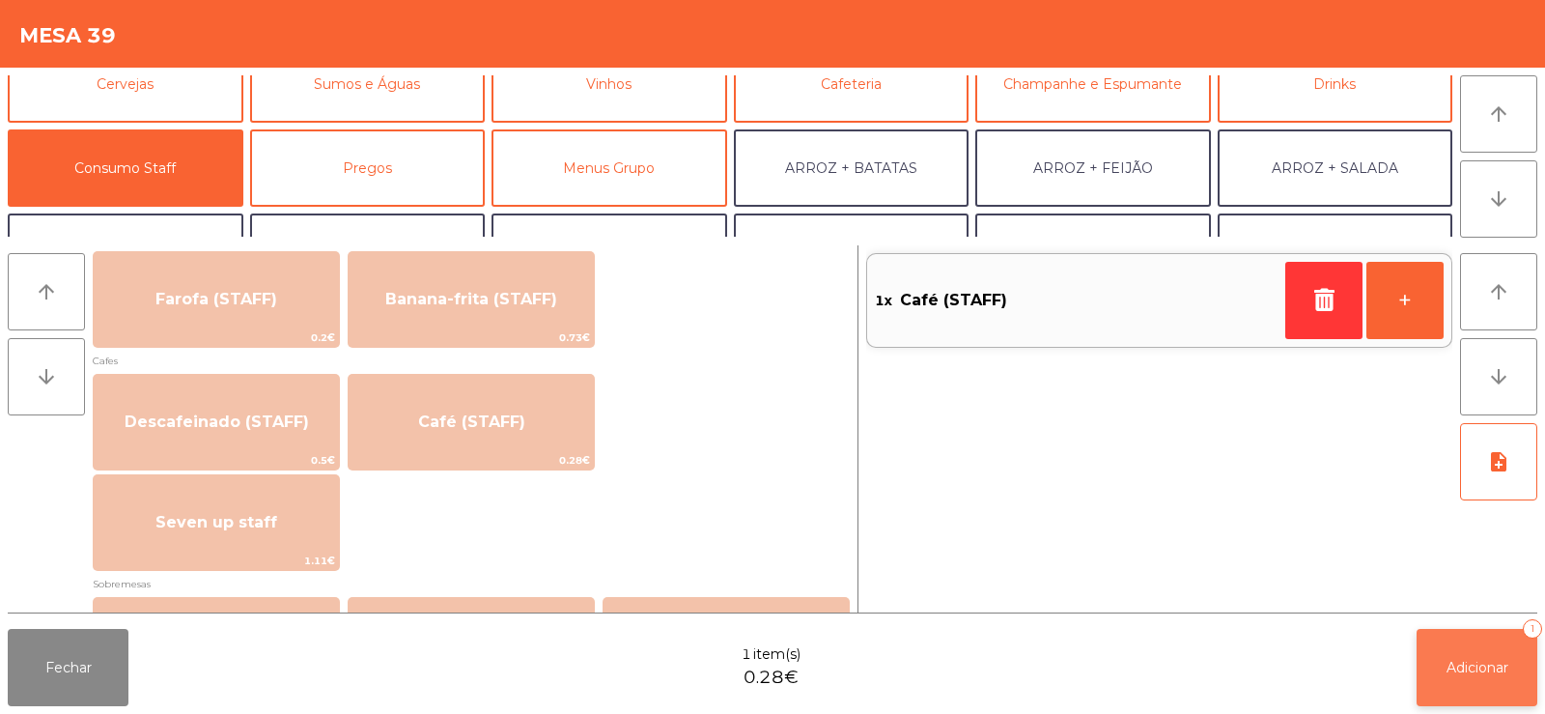
click at [1484, 673] on span "Adicionar" at bounding box center [1477, 667] width 62 height 17
